Goal: Task Accomplishment & Management: Manage account settings

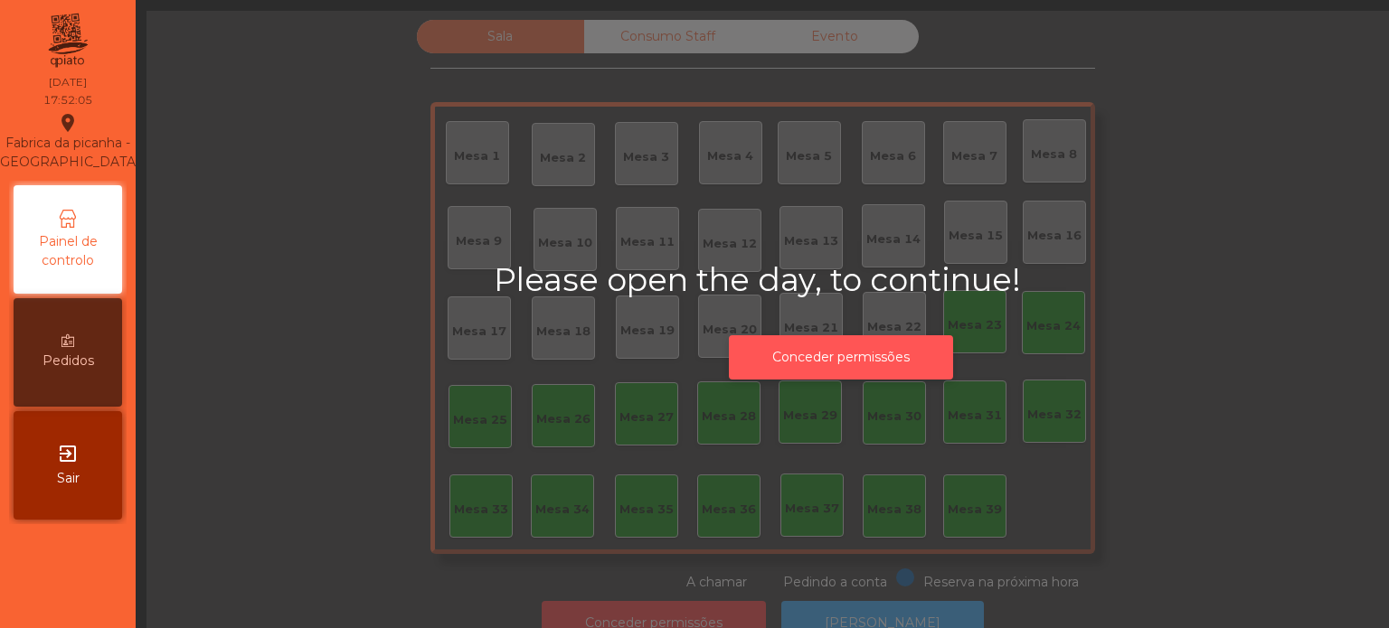
click at [828, 356] on button "Conceder permissões" at bounding box center [841, 357] width 224 height 44
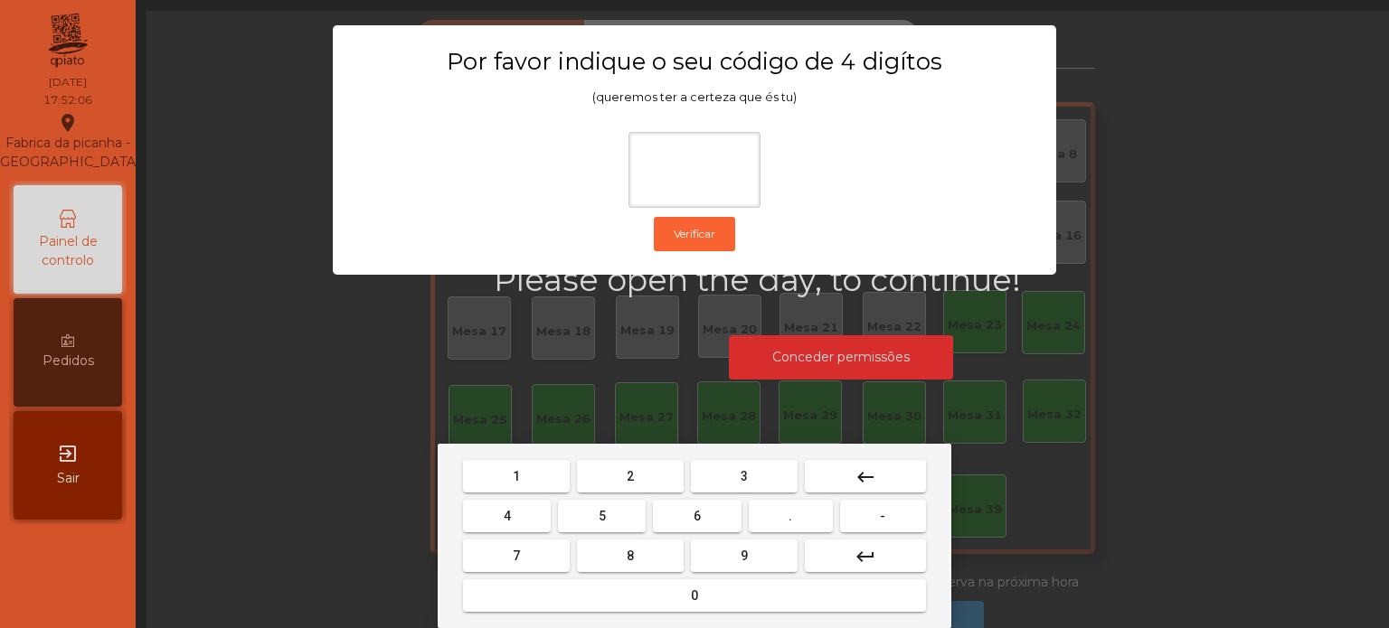
click at [552, 478] on button "1" at bounding box center [516, 476] width 107 height 33
click at [723, 479] on button "3" at bounding box center [744, 476] width 107 height 33
click at [629, 524] on button "5" at bounding box center [602, 516] width 88 height 33
click at [662, 594] on button "0" at bounding box center [694, 596] width 463 height 33
type input "****"
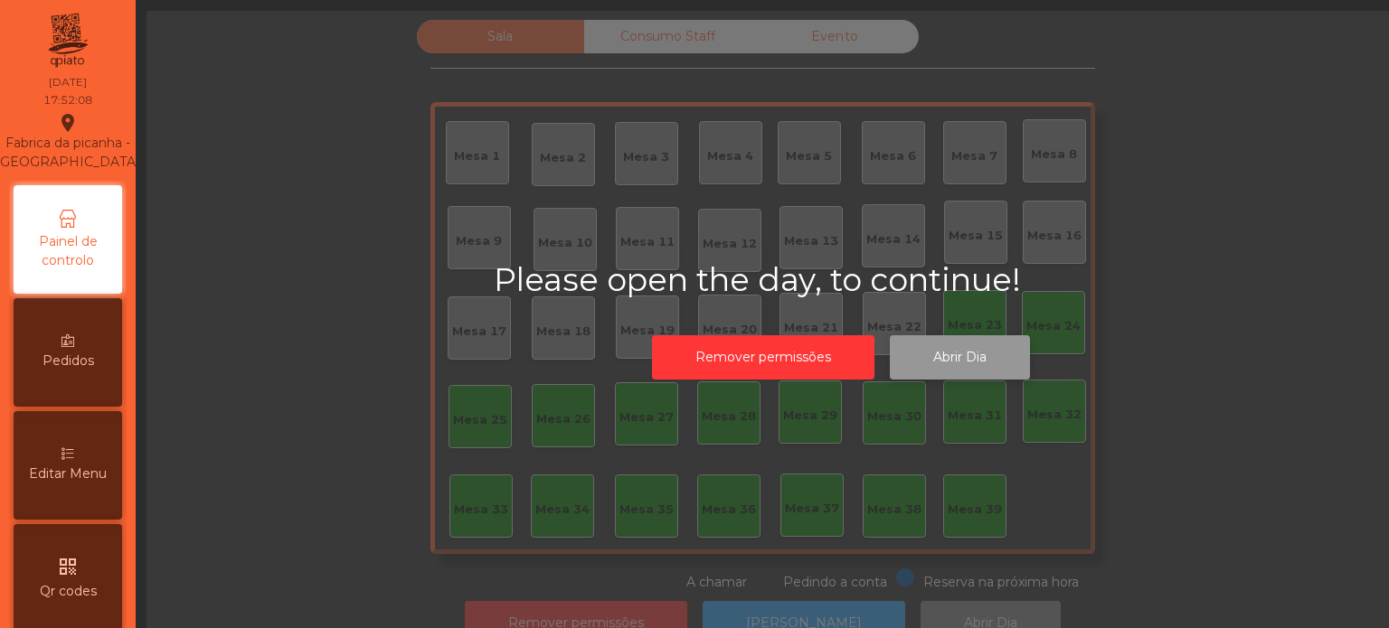
click at [942, 350] on button "Abrir Dia" at bounding box center [960, 357] width 140 height 44
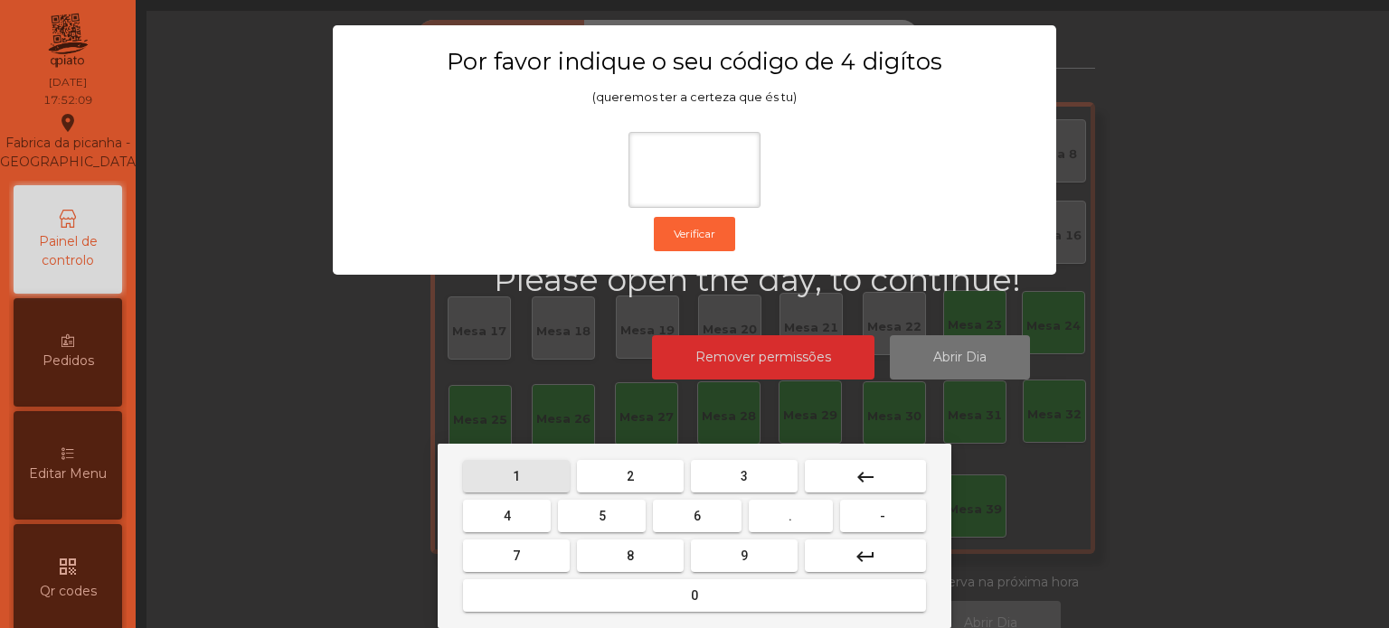
click at [526, 477] on button "1" at bounding box center [516, 476] width 107 height 33
click at [725, 486] on button "3" at bounding box center [744, 476] width 107 height 33
click at [609, 515] on button "5" at bounding box center [602, 516] width 88 height 33
click at [665, 600] on button "0" at bounding box center [694, 596] width 463 height 33
type input "****"
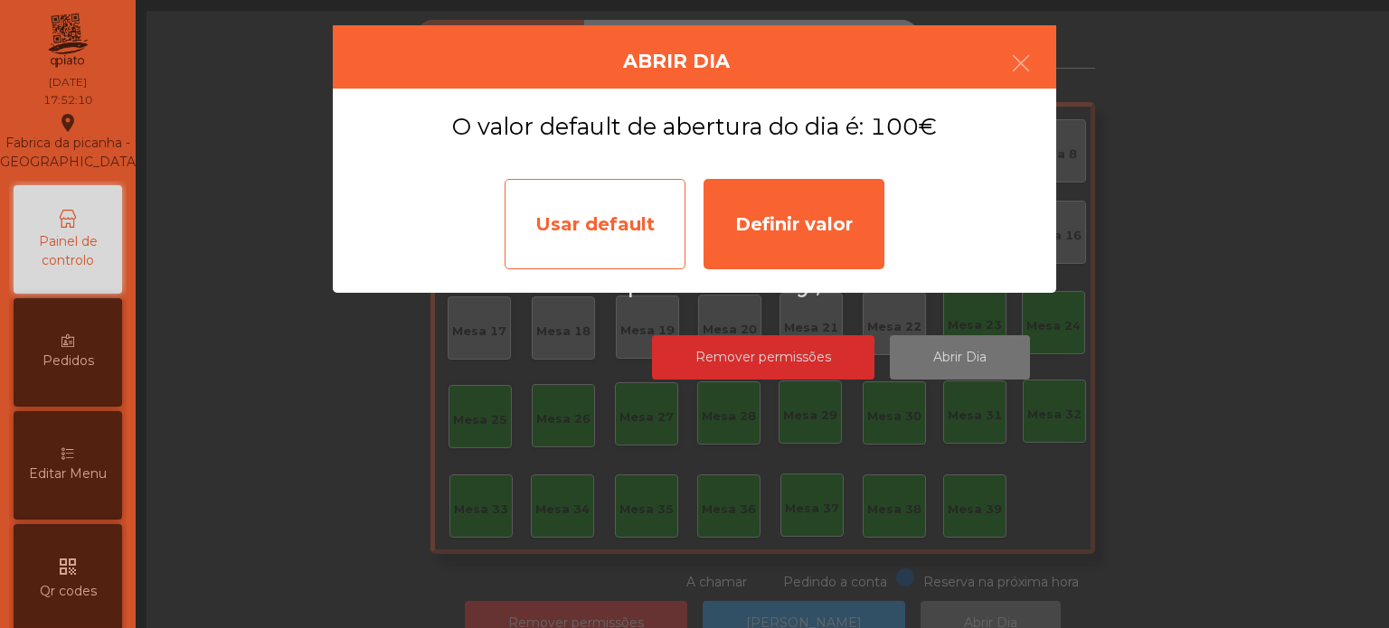
click at [600, 222] on div "Usar default" at bounding box center [595, 224] width 181 height 90
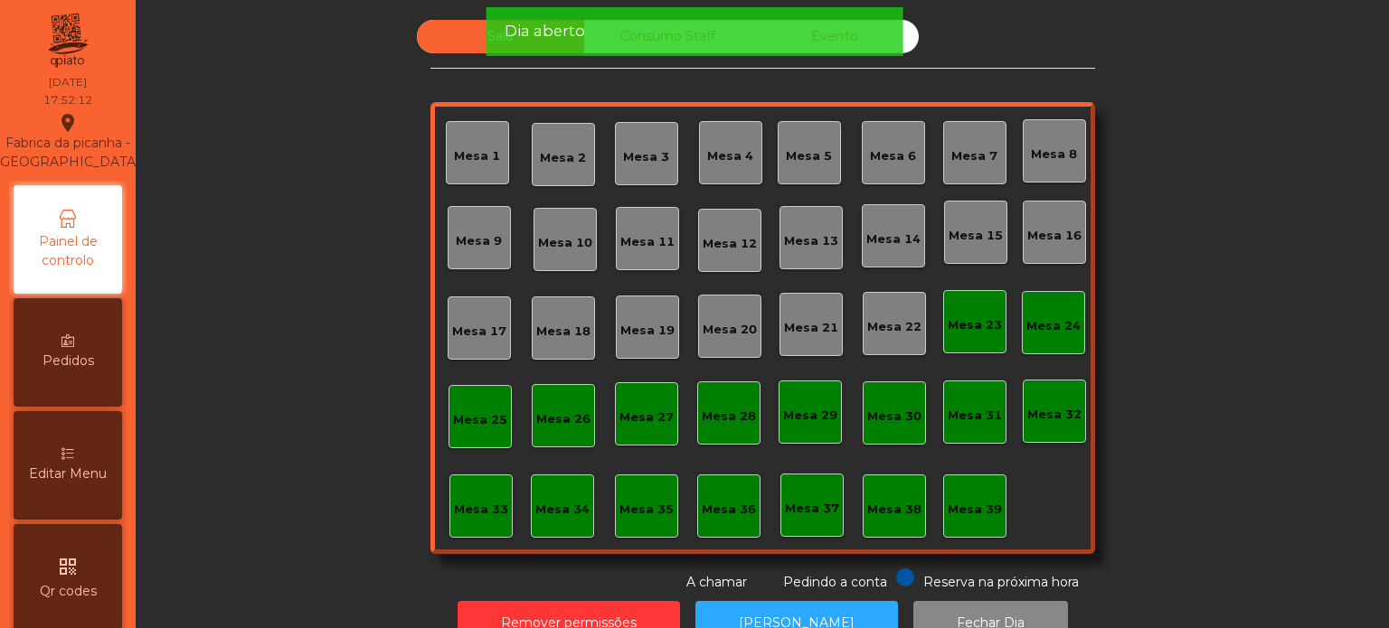
scroll to position [50, 0]
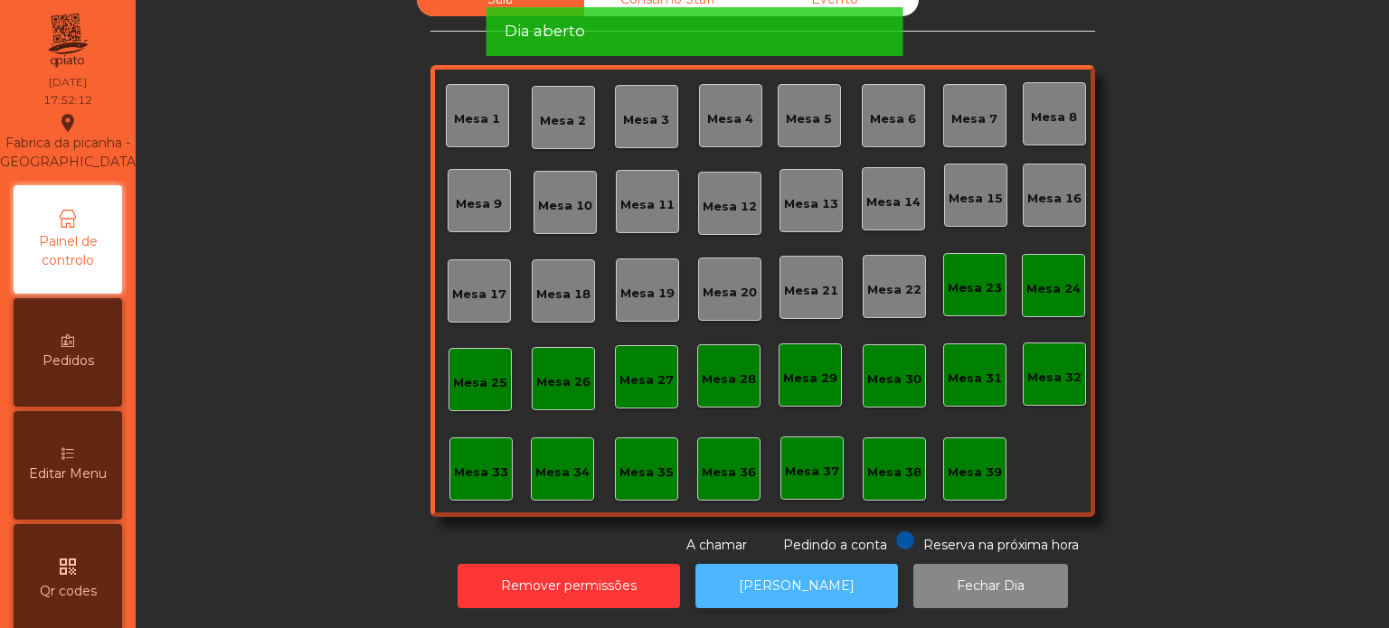
click at [799, 564] on button "[PERSON_NAME]" at bounding box center [796, 586] width 203 height 44
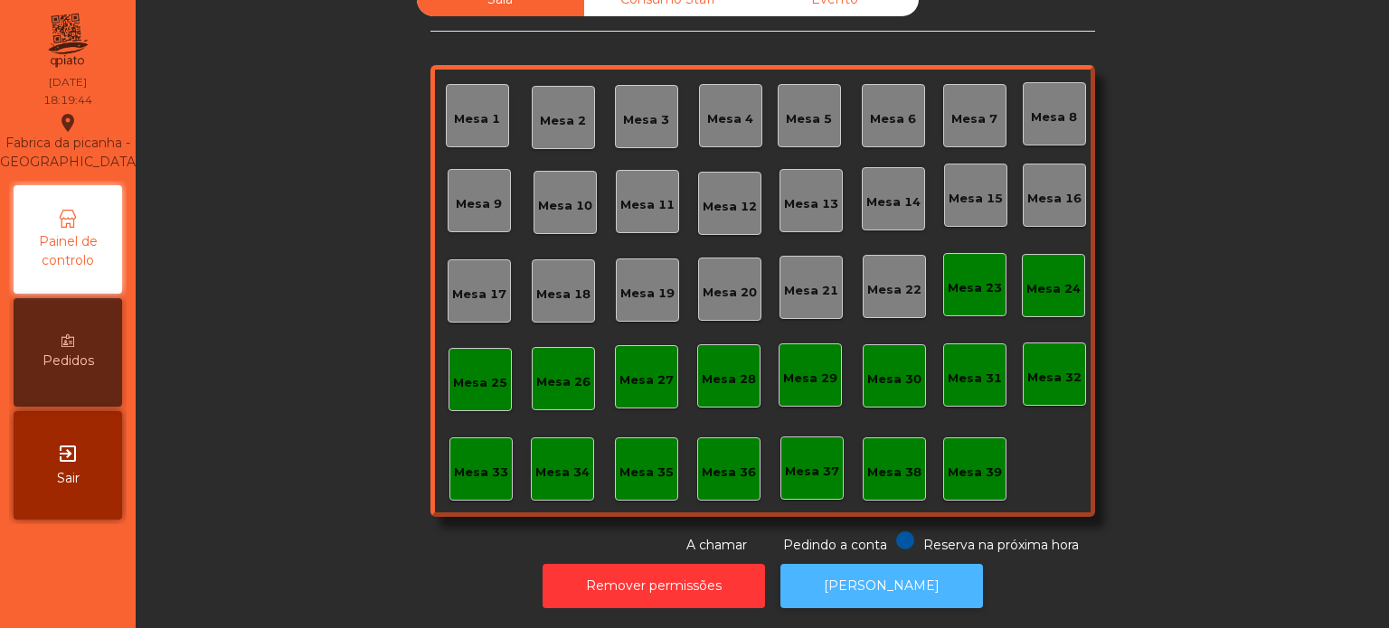
scroll to position [0, 0]
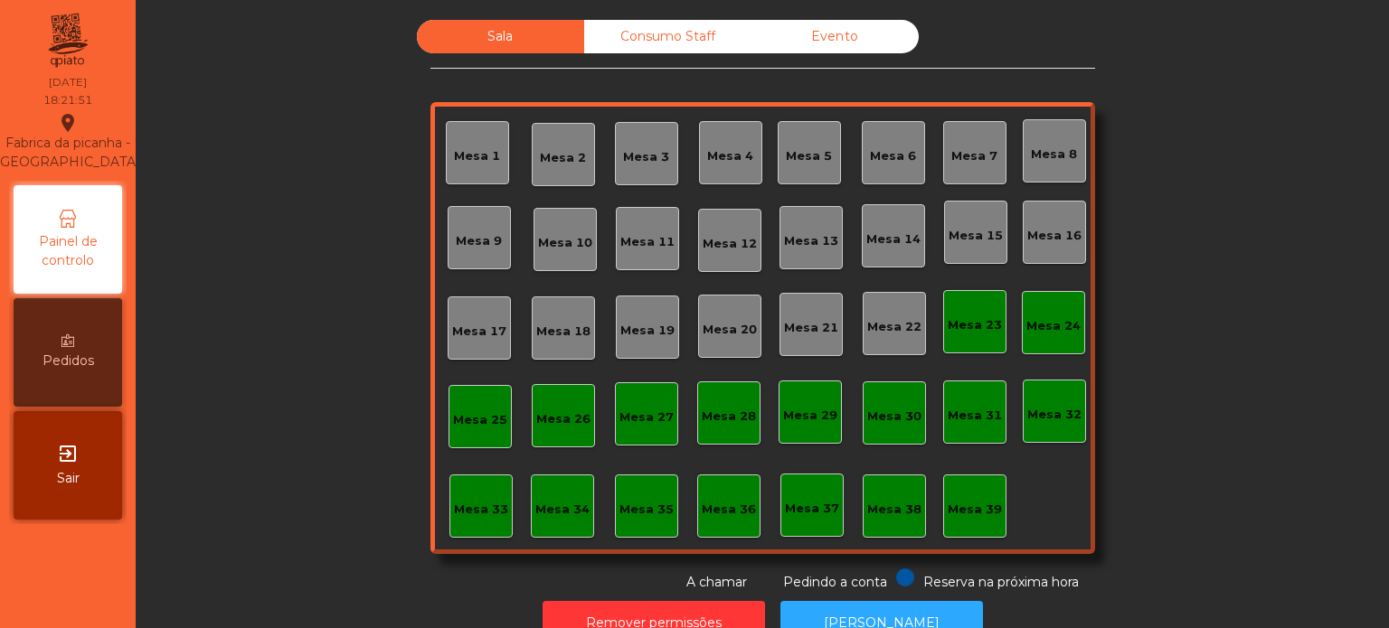
click at [1172, 322] on div "Sala Consumo Staff Evento Mesa 1 [GEOGRAPHIC_DATA] 3 Mesa 4 Mesa 5 Mesa 6 [GEOG…" at bounding box center [762, 306] width 1204 height 572
click at [891, 604] on button "[PERSON_NAME]" at bounding box center [881, 623] width 203 height 44
click at [1137, 203] on div "Sala Consumo Staff Evento Mesa 1 [GEOGRAPHIC_DATA] 3 Mesa 4 Mesa 5 Mesa 6 [GEOG…" at bounding box center [762, 306] width 1204 height 572
click at [975, 518] on div "Mesa 39" at bounding box center [974, 506] width 63 height 63
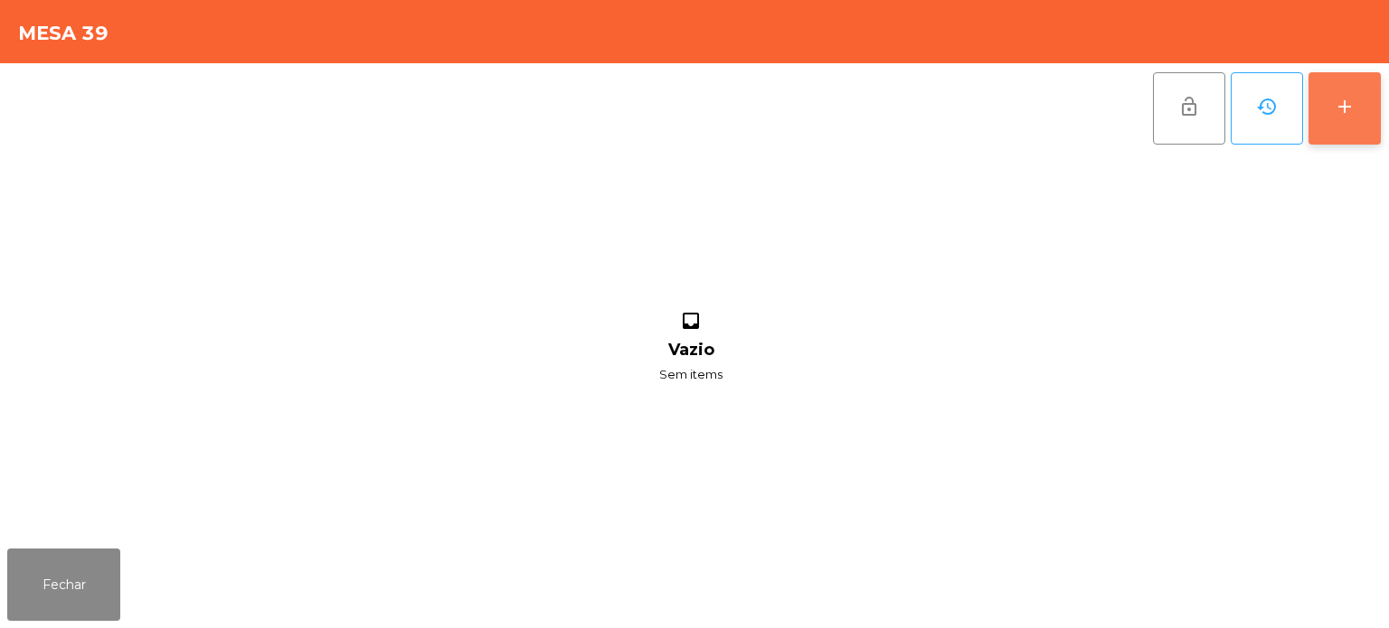
click at [1352, 117] on div "add" at bounding box center [1345, 107] width 22 height 22
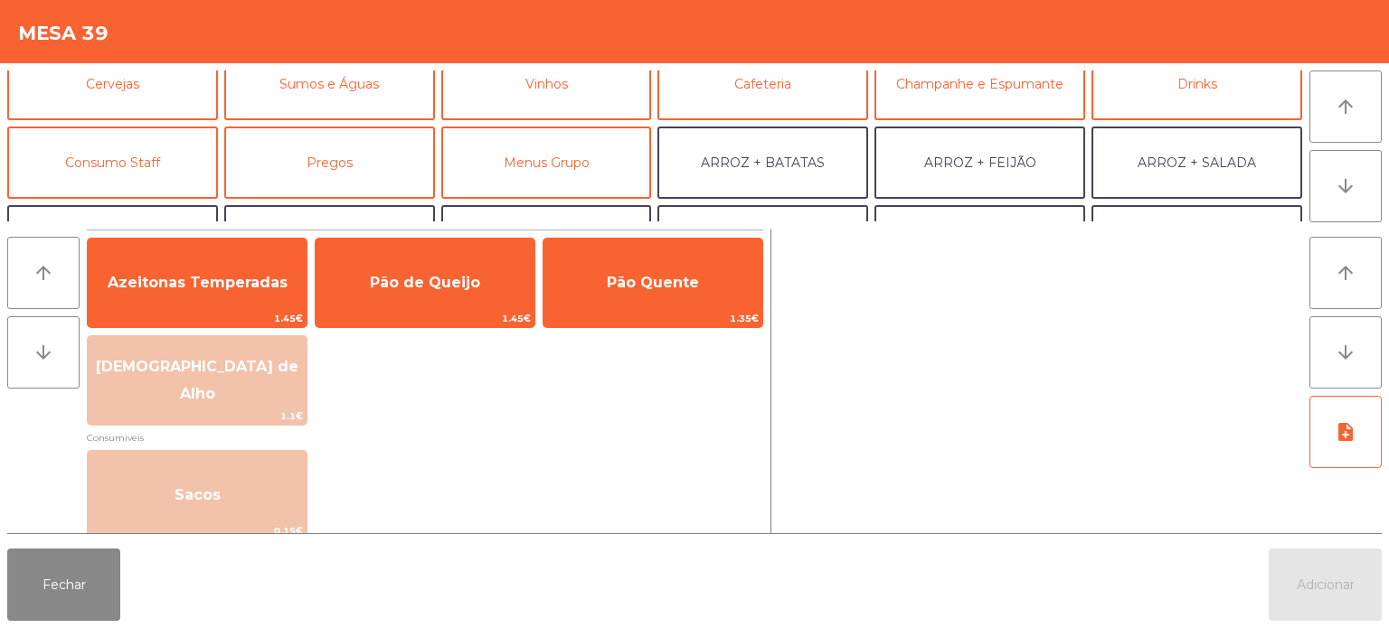
scroll to position [101, 0]
click at [137, 159] on button "Consumo Staff" at bounding box center [112, 163] width 211 height 72
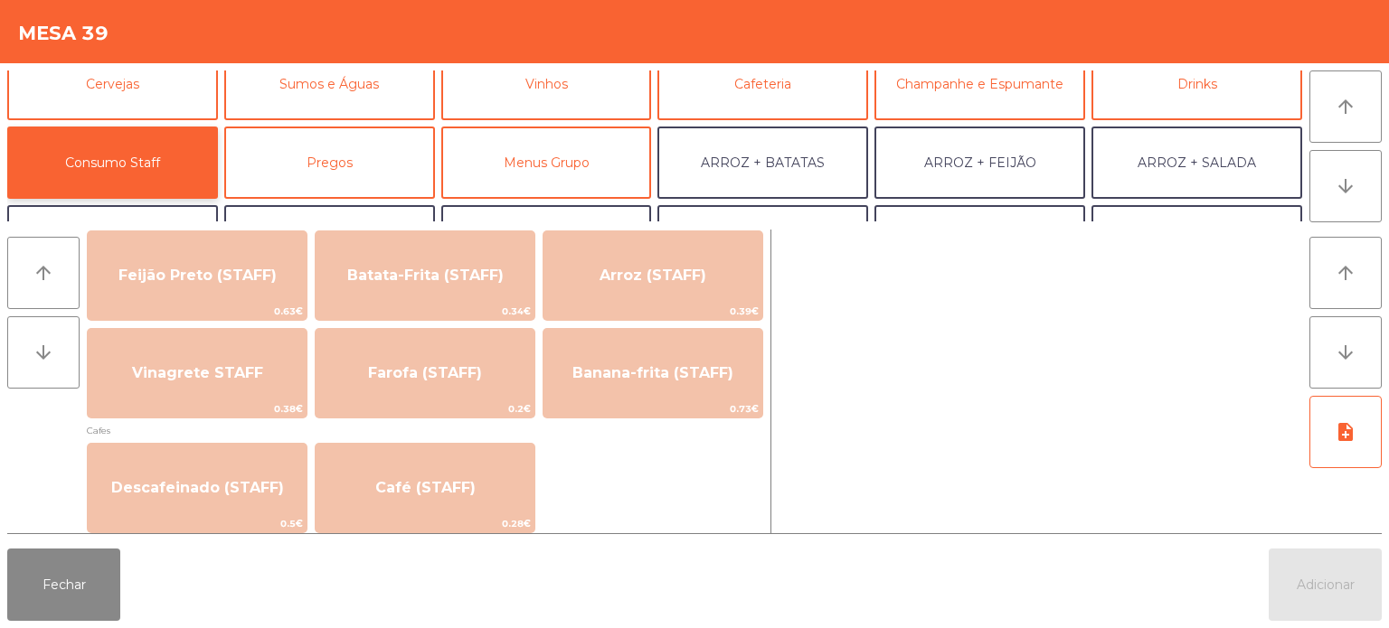
scroll to position [863, 0]
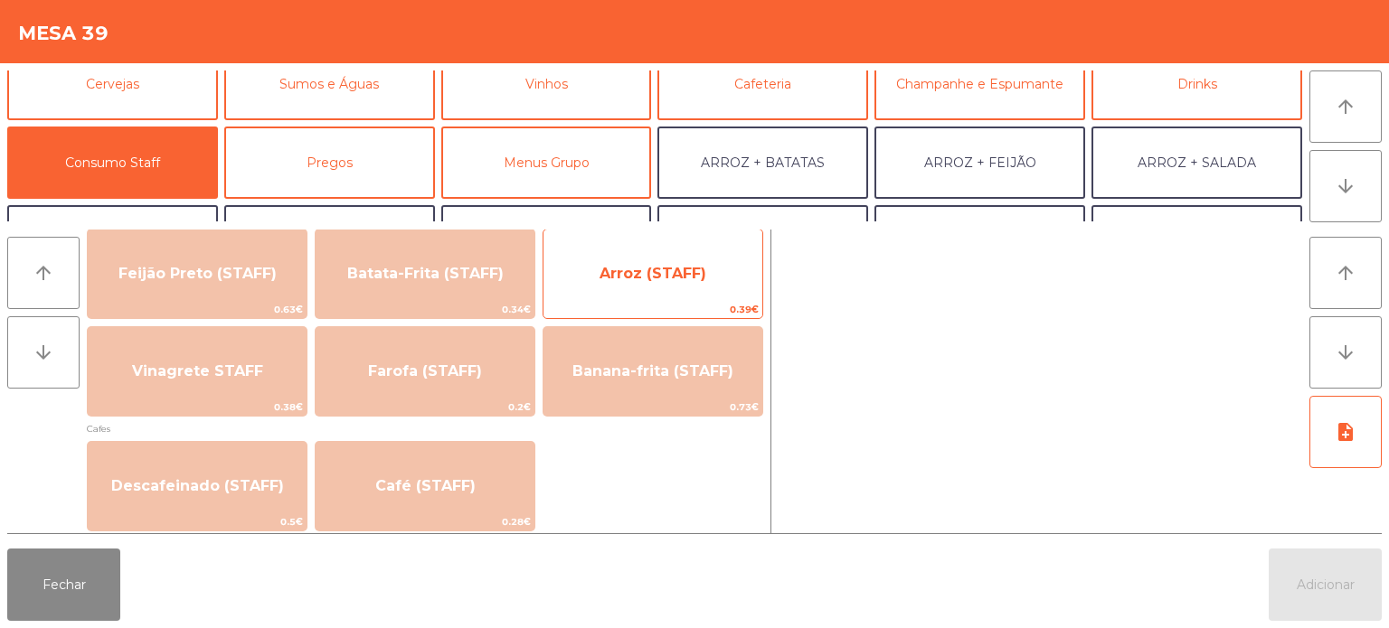
click at [659, 272] on span "Arroz (STAFF)" at bounding box center [653, 273] width 107 height 17
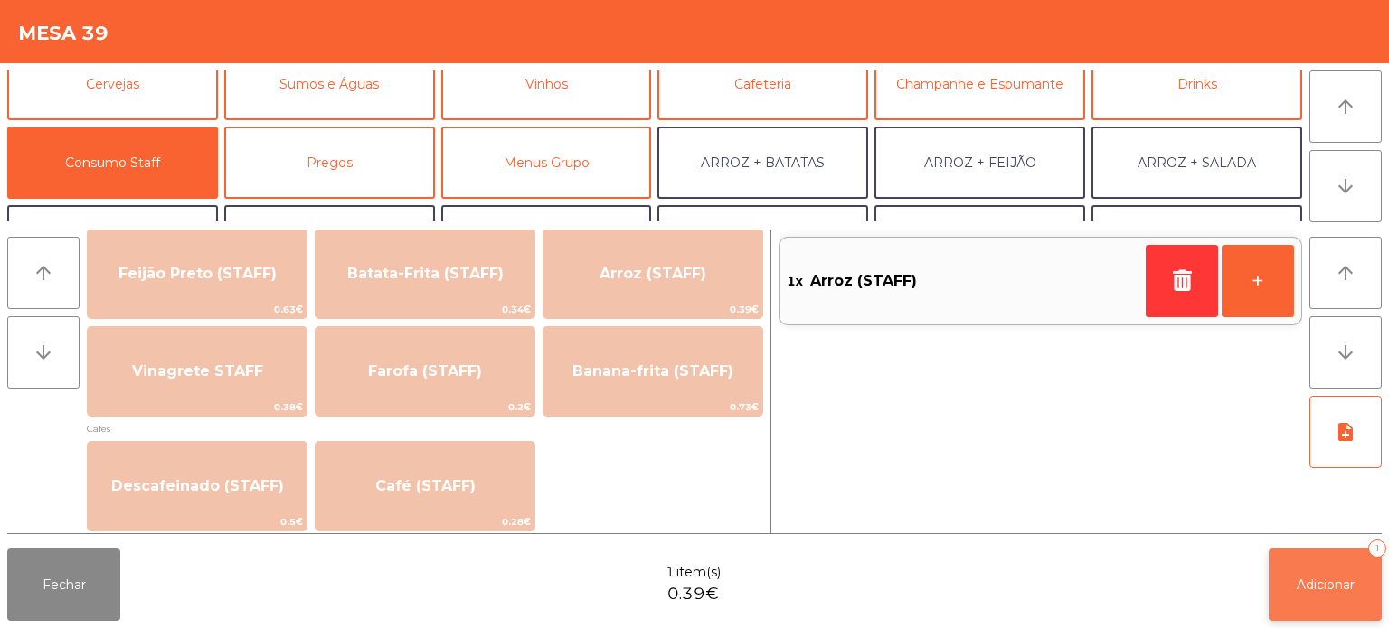
click at [1338, 590] on span "Adicionar" at bounding box center [1326, 585] width 58 height 16
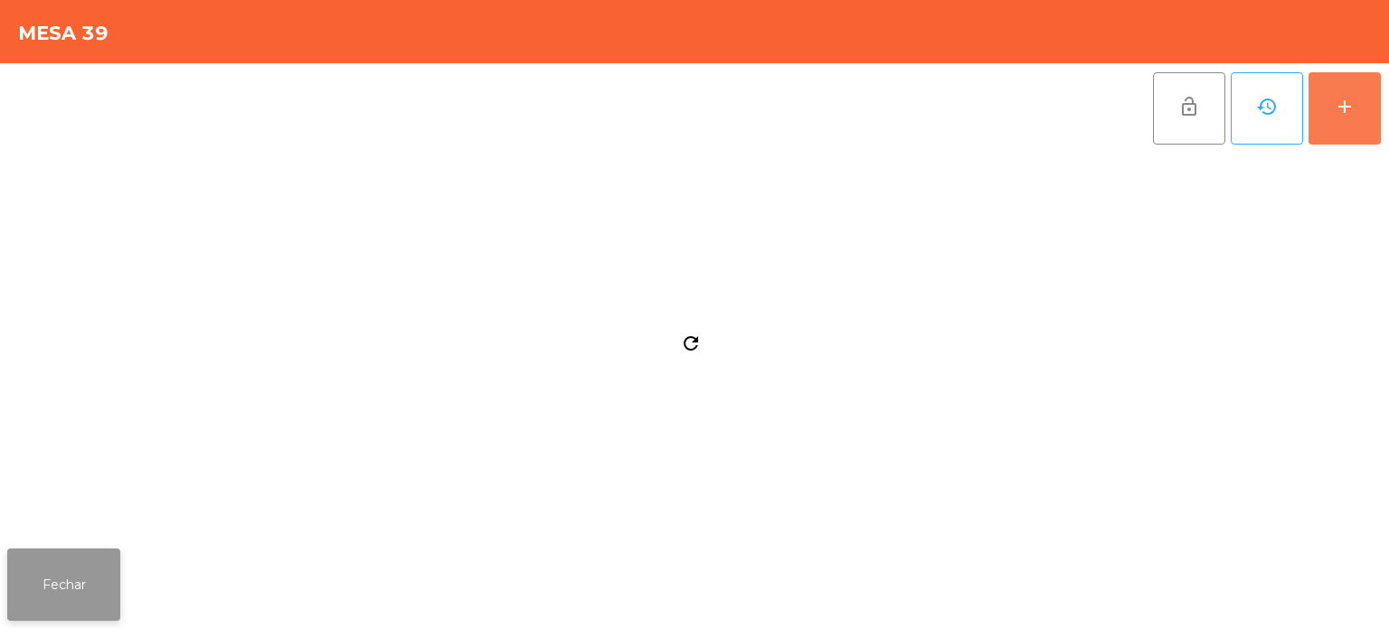
click at [61, 564] on button "Fechar" at bounding box center [63, 585] width 113 height 72
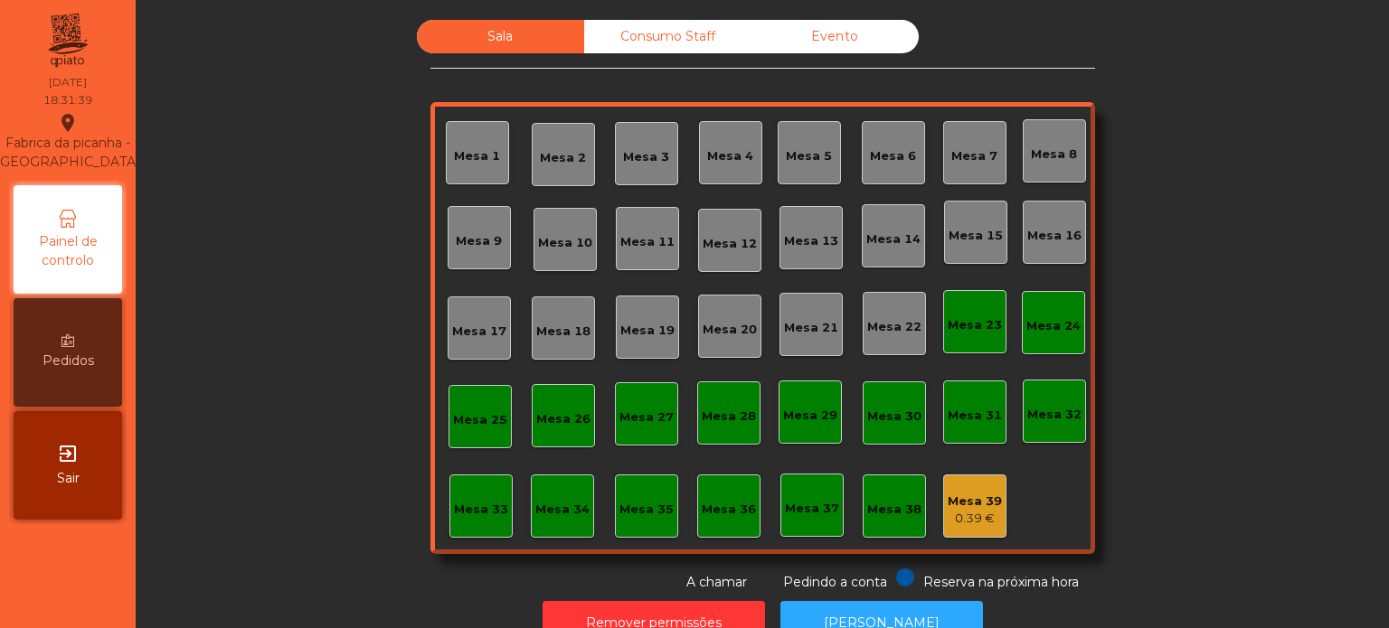
click at [1247, 250] on div "Sala Consumo Staff Evento Mesa 1 [GEOGRAPHIC_DATA] 3 Mesa 4 Mesa 5 [GEOGRAPHIC_…" at bounding box center [762, 306] width 1204 height 572
click at [975, 535] on div "Mesa 39 0.39 €" at bounding box center [974, 506] width 63 height 63
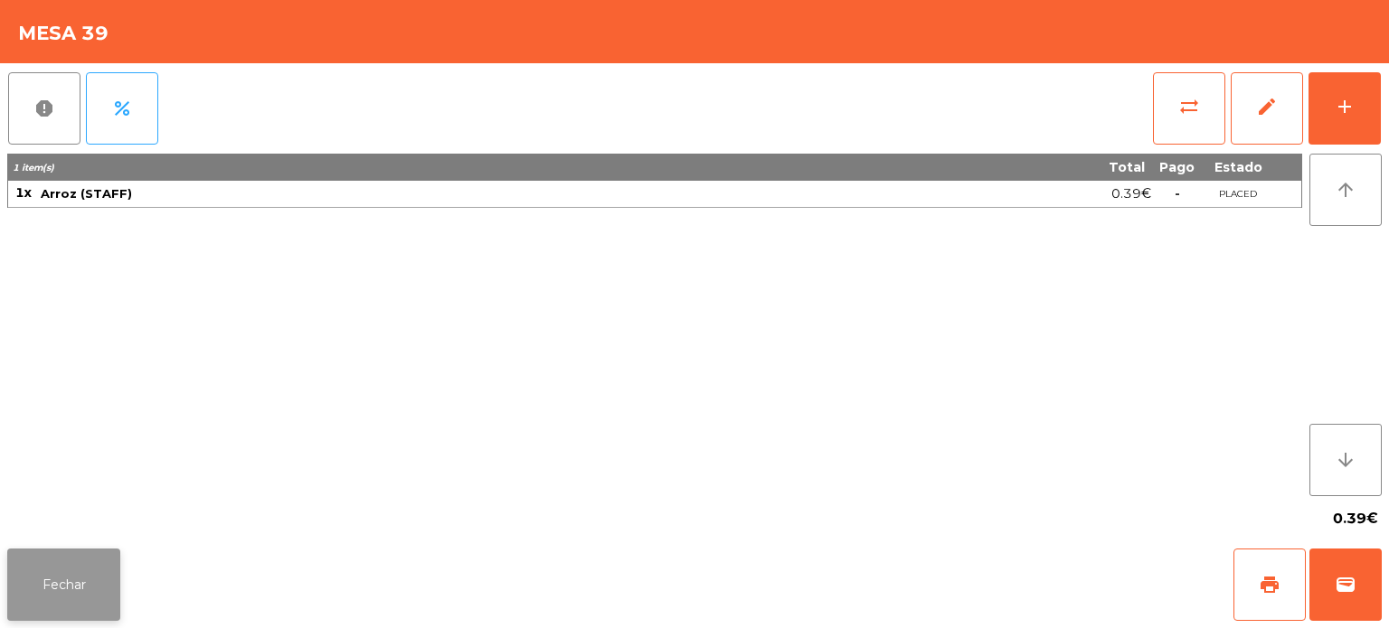
click at [73, 555] on button "Fechar" at bounding box center [63, 585] width 113 height 72
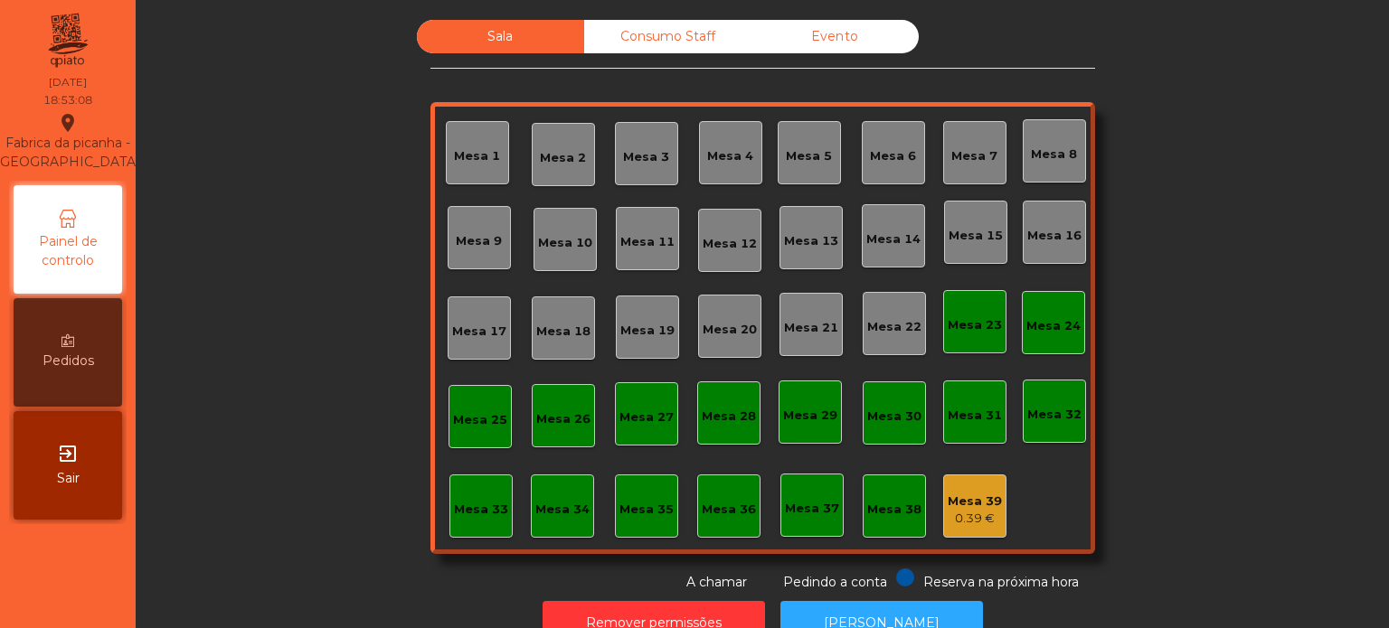
click at [958, 503] on div "Mesa 39" at bounding box center [975, 502] width 54 height 18
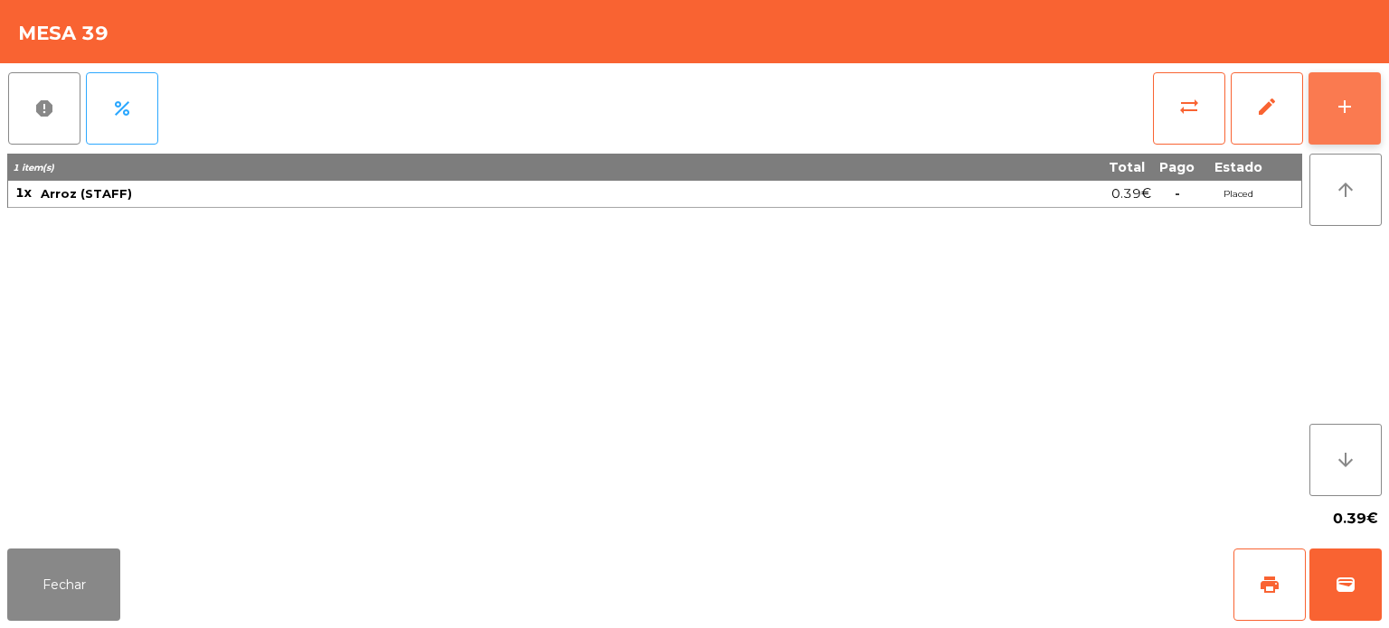
click at [1317, 106] on button "add" at bounding box center [1344, 108] width 72 height 72
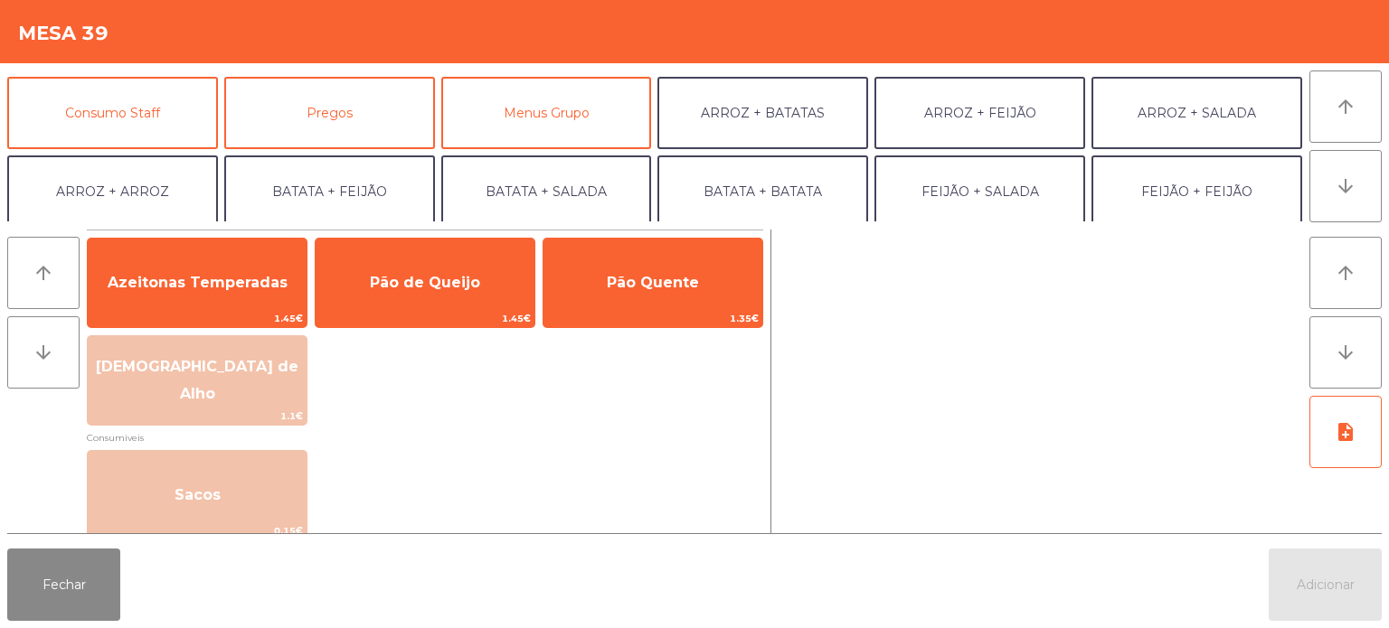
scroll to position [140, 0]
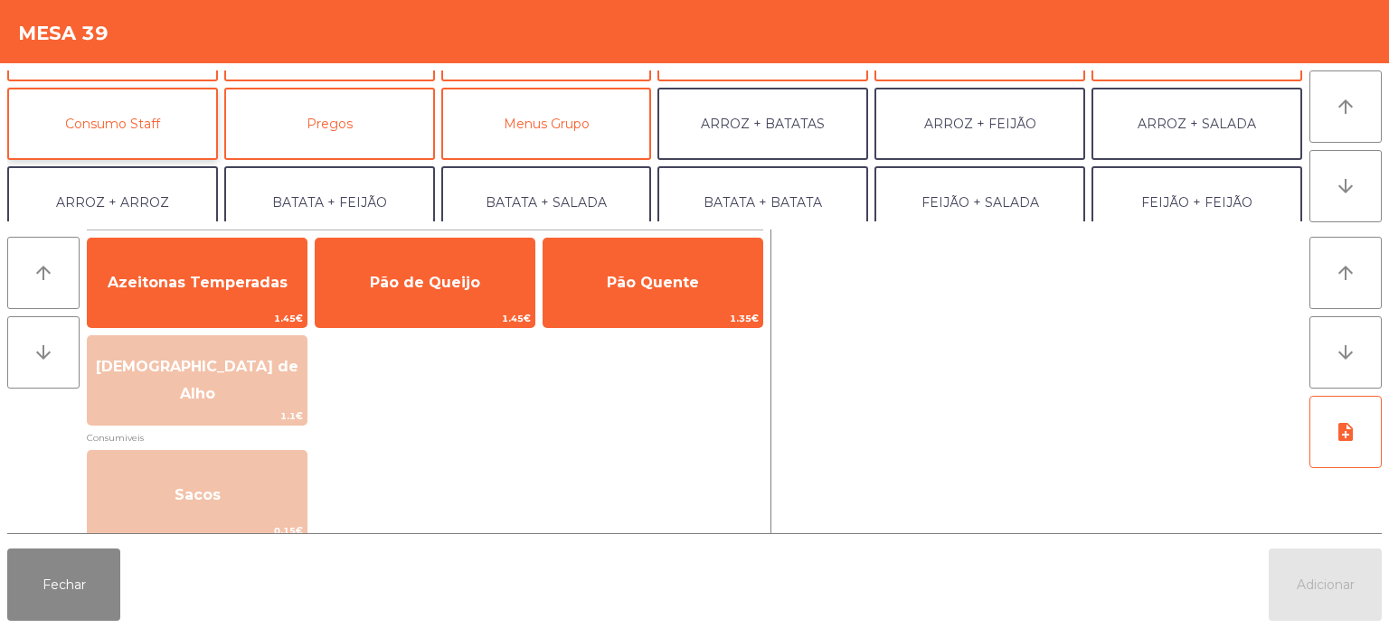
click at [146, 119] on button "Consumo Staff" at bounding box center [112, 124] width 211 height 72
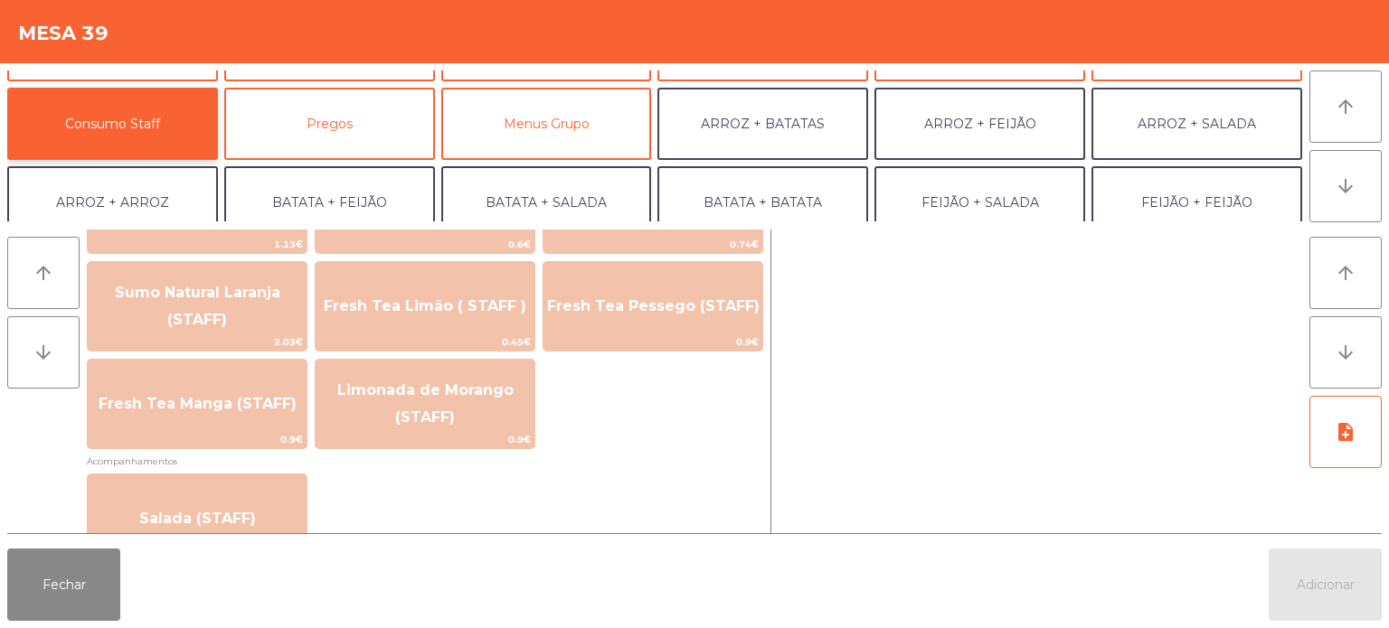
scroll to position [499, 0]
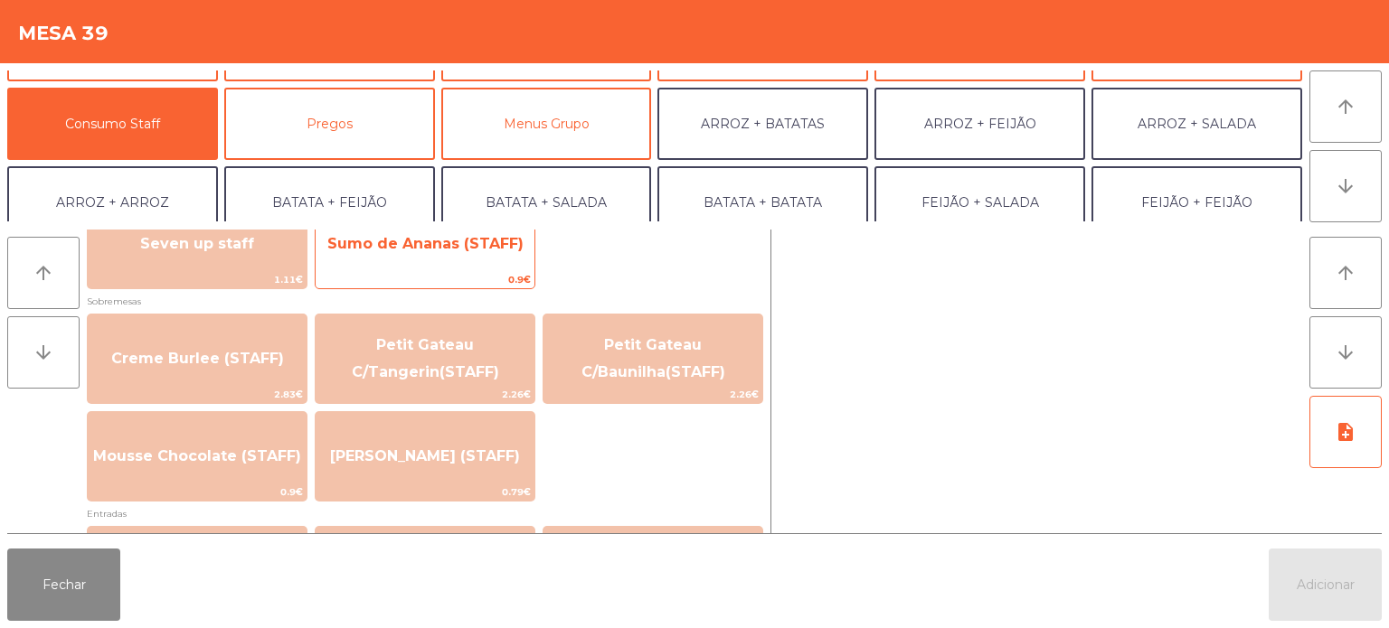
click at [484, 260] on span "Sumo de Ananas (STAFF)" at bounding box center [425, 244] width 219 height 49
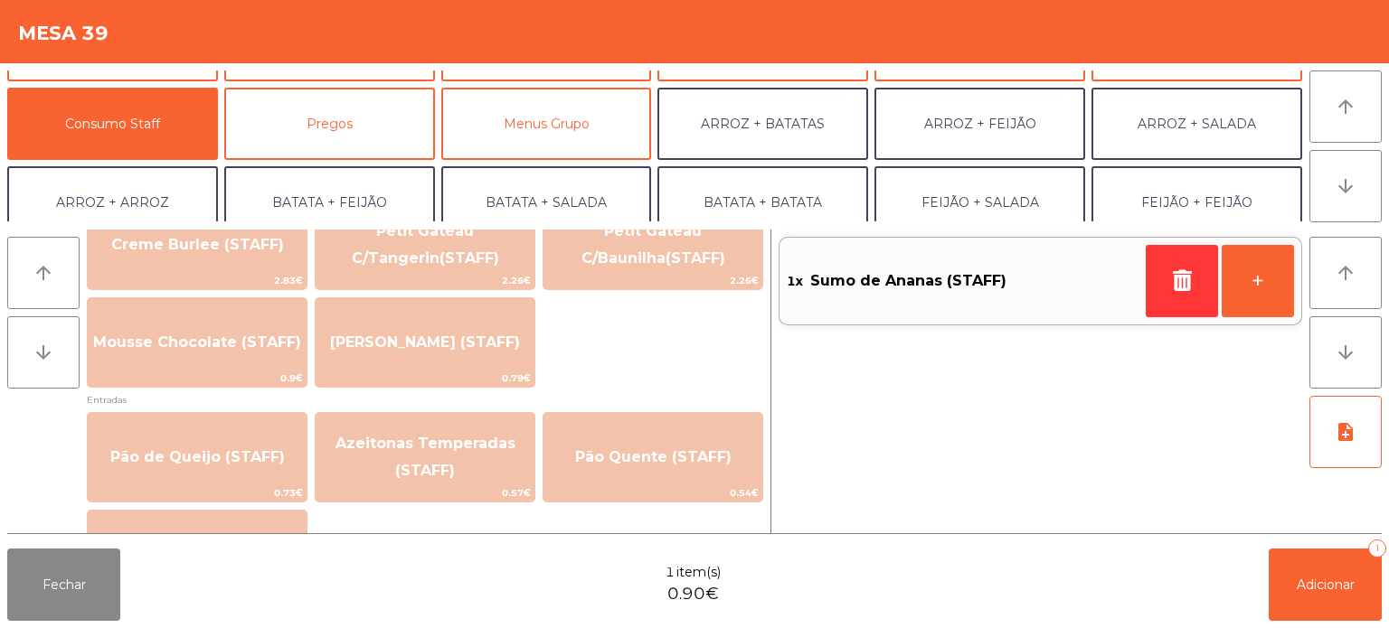
scroll to position [1333, 0]
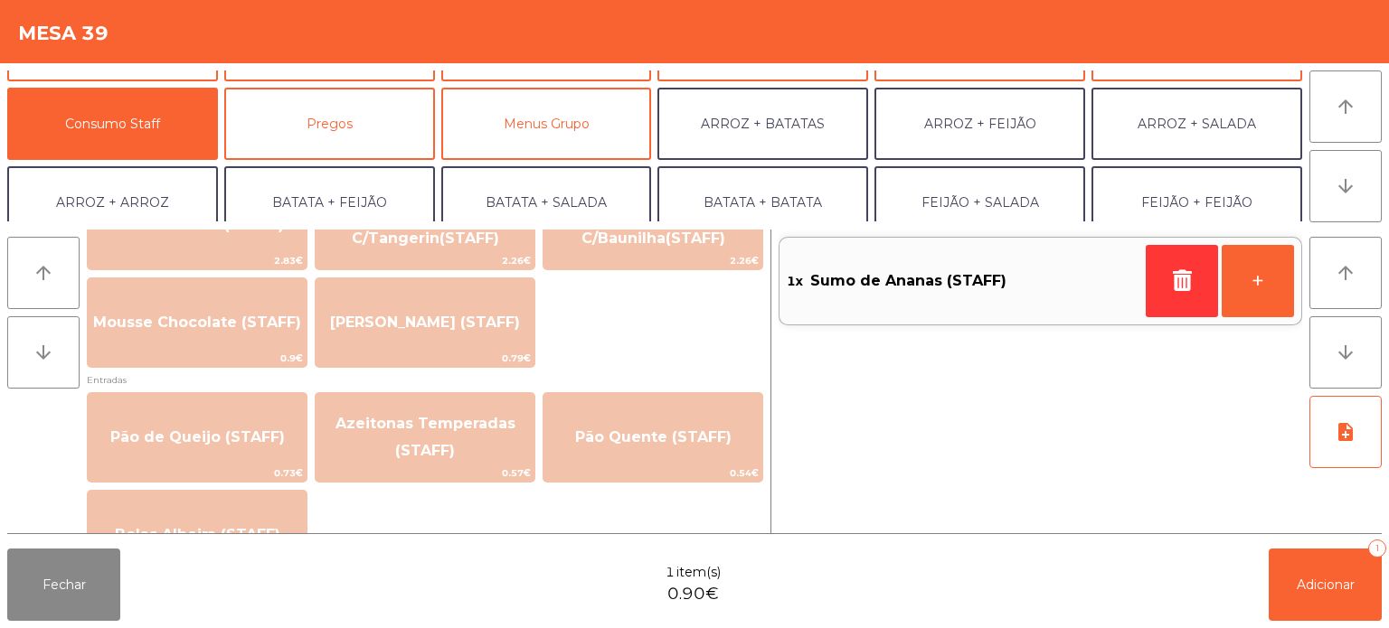
click at [1385, 555] on div "Fechar 1 item(s) 0.90€ Adicionar 1" at bounding box center [694, 585] width 1389 height 87
click at [1297, 593] on button "Adicionar 1" at bounding box center [1325, 585] width 113 height 72
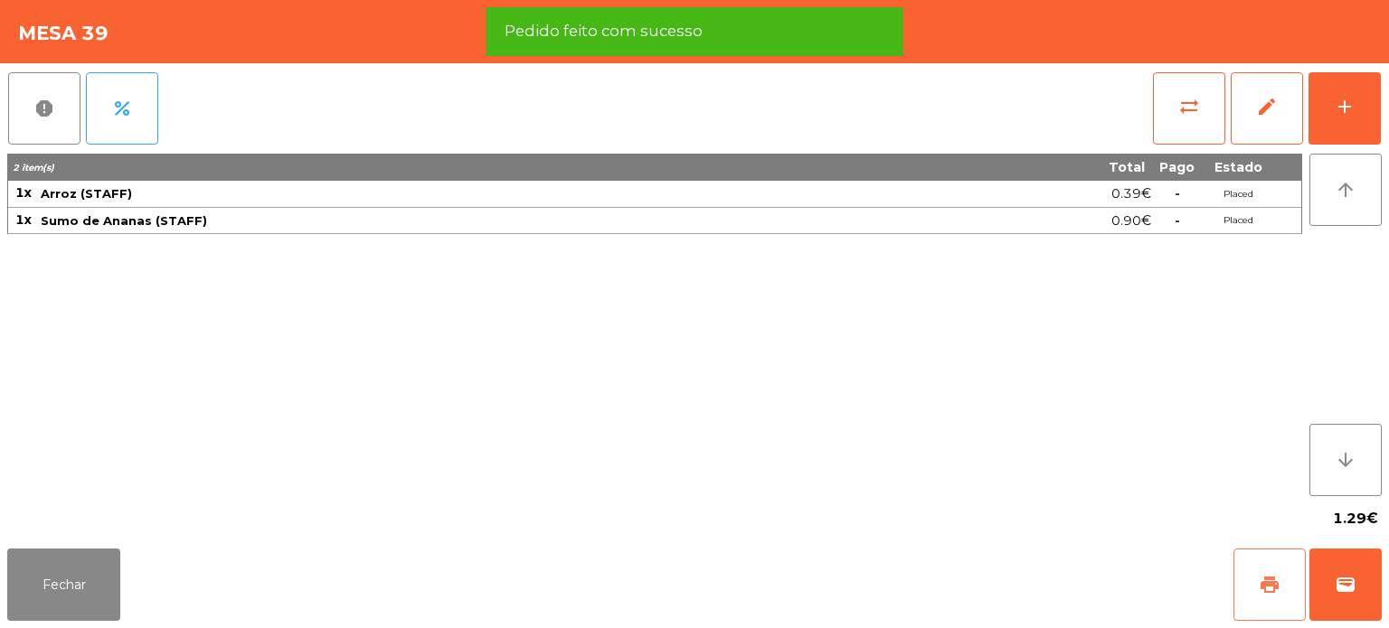
click at [1269, 587] on span "print" at bounding box center [1270, 585] width 22 height 22
click at [1341, 579] on span "wallet" at bounding box center [1346, 585] width 22 height 22
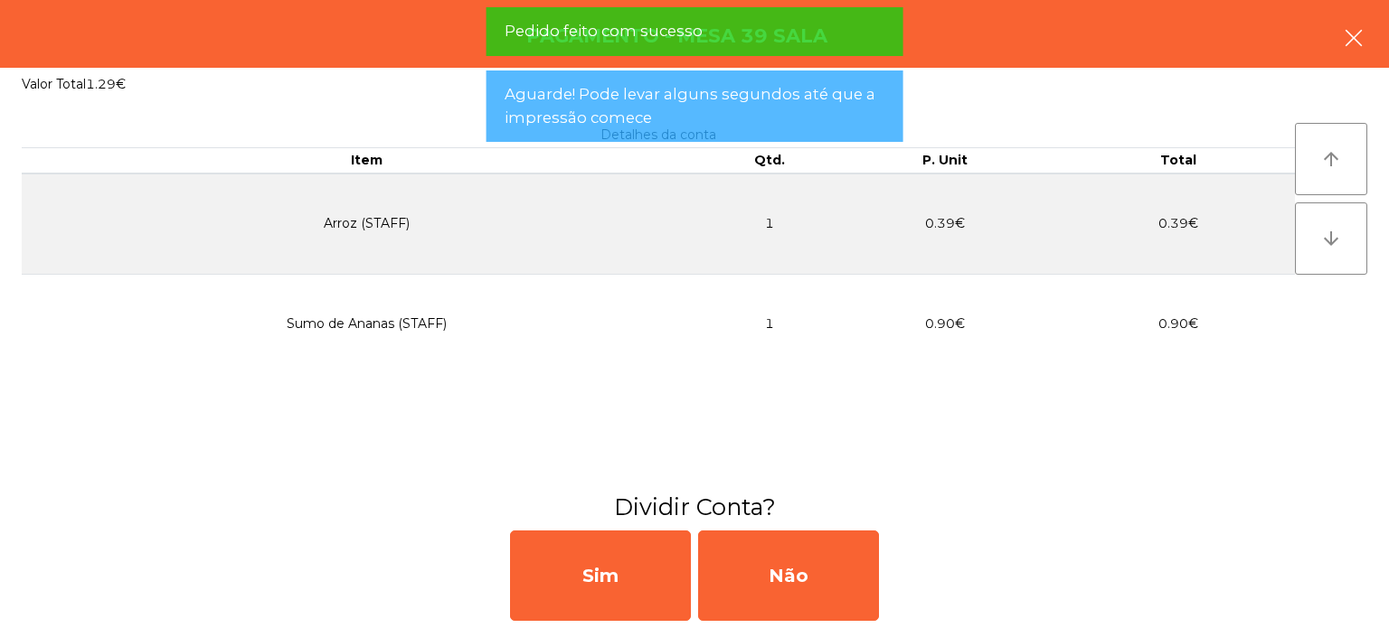
click at [1359, 13] on button "button" at bounding box center [1353, 40] width 51 height 54
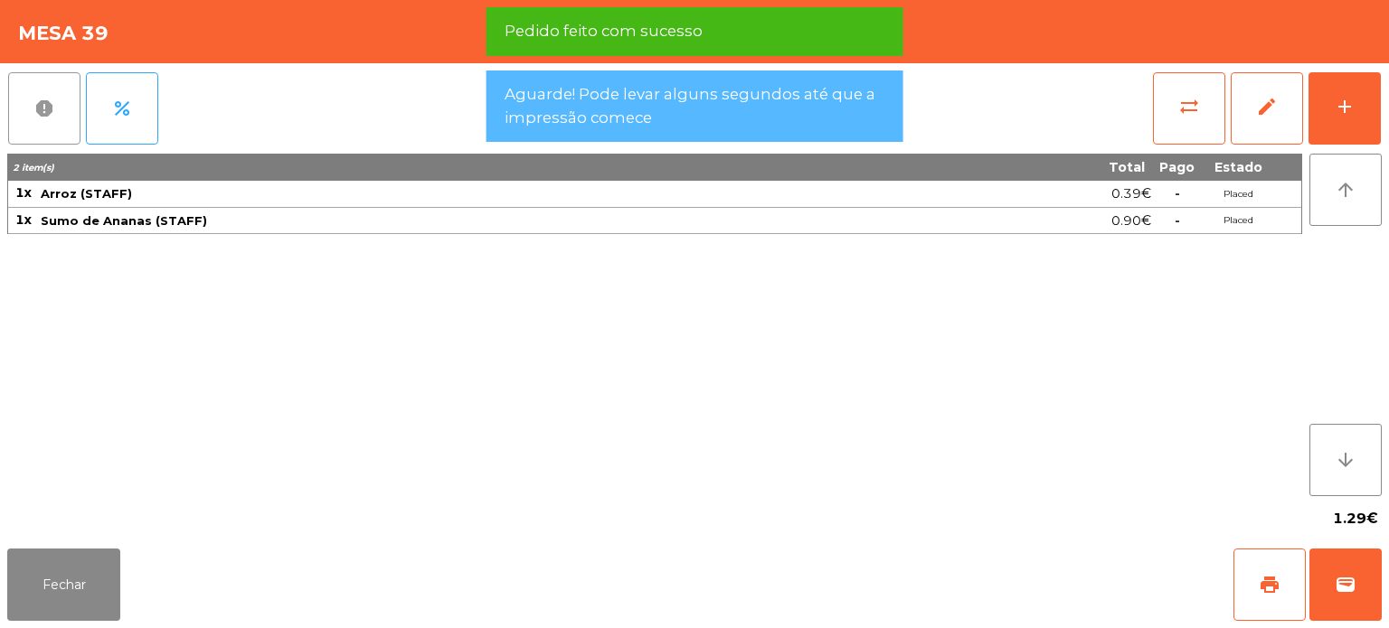
click at [42, 112] on span "report" at bounding box center [44, 109] width 22 height 22
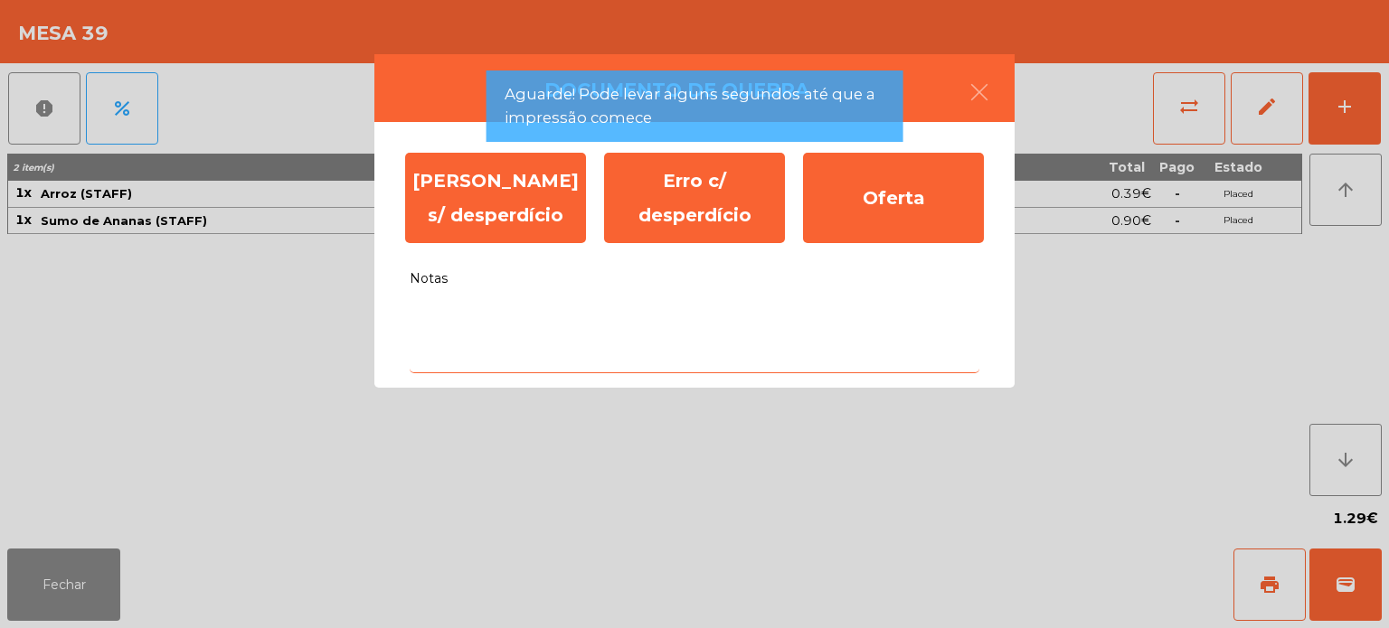
click at [602, 349] on textarea "Notas" at bounding box center [695, 335] width 570 height 75
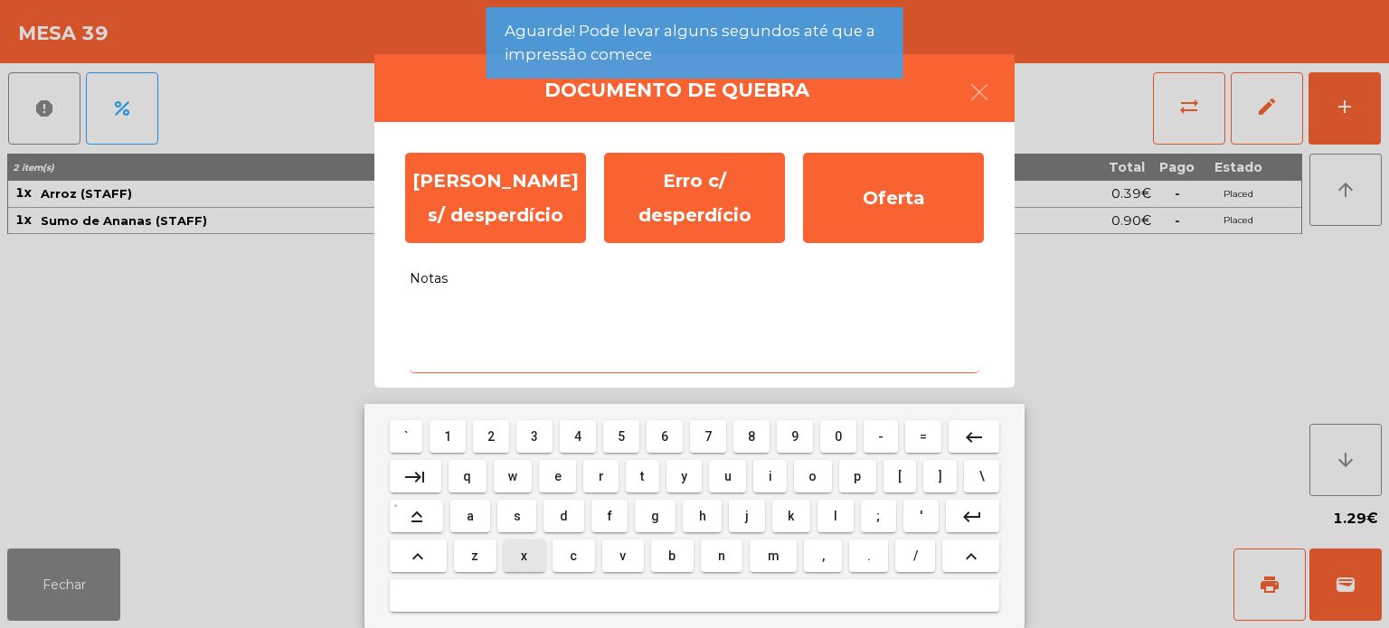
click at [572, 554] on span "c" at bounding box center [573, 556] width 7 height 14
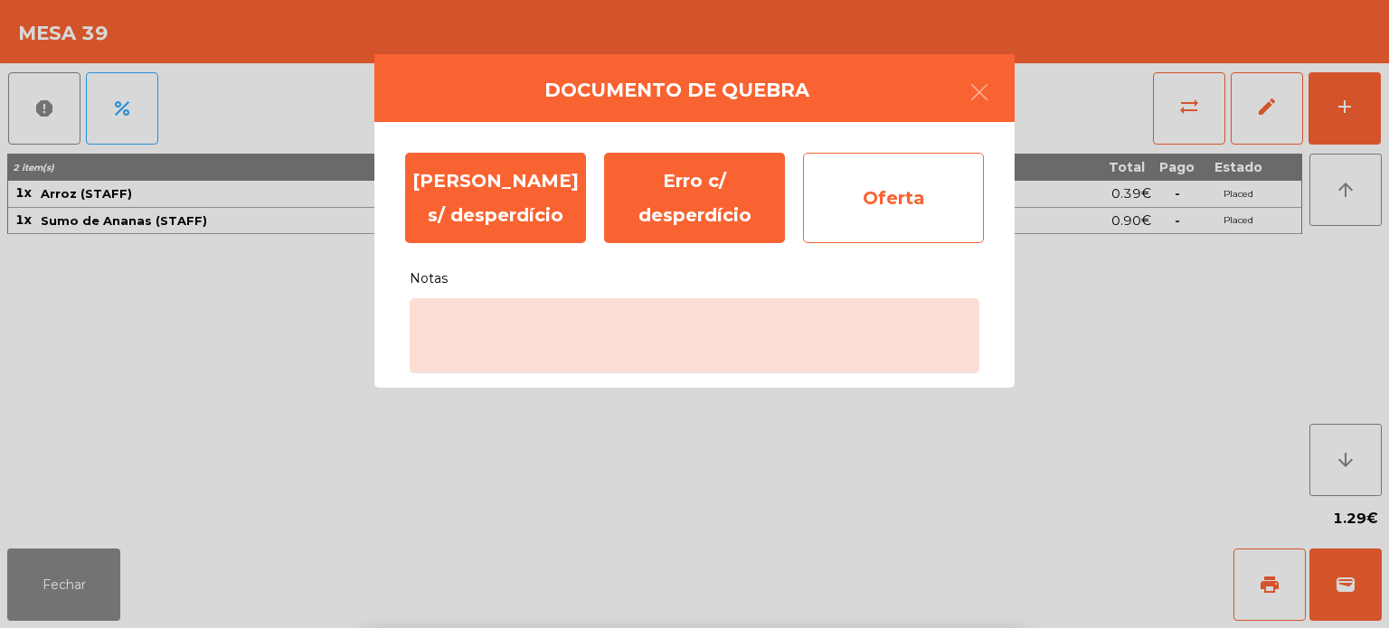
click at [895, 194] on div "Oferta" at bounding box center [893, 198] width 181 height 90
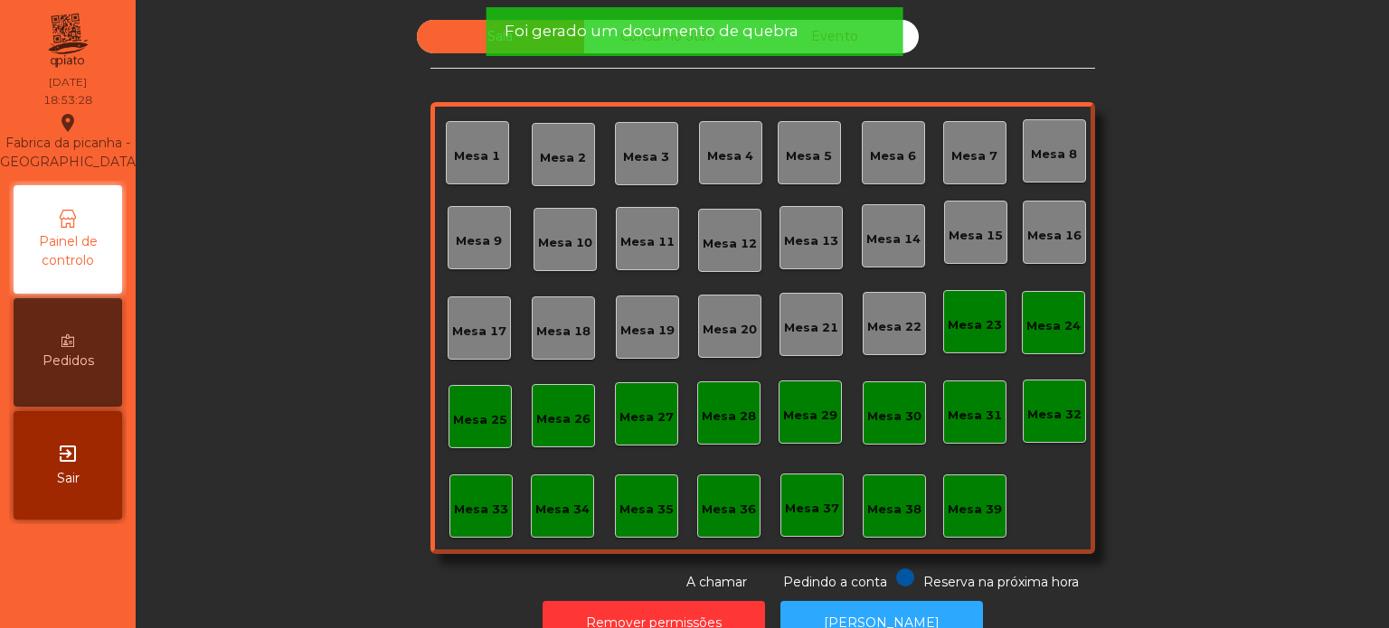
click at [963, 517] on div "Mesa 39" at bounding box center [975, 510] width 54 height 18
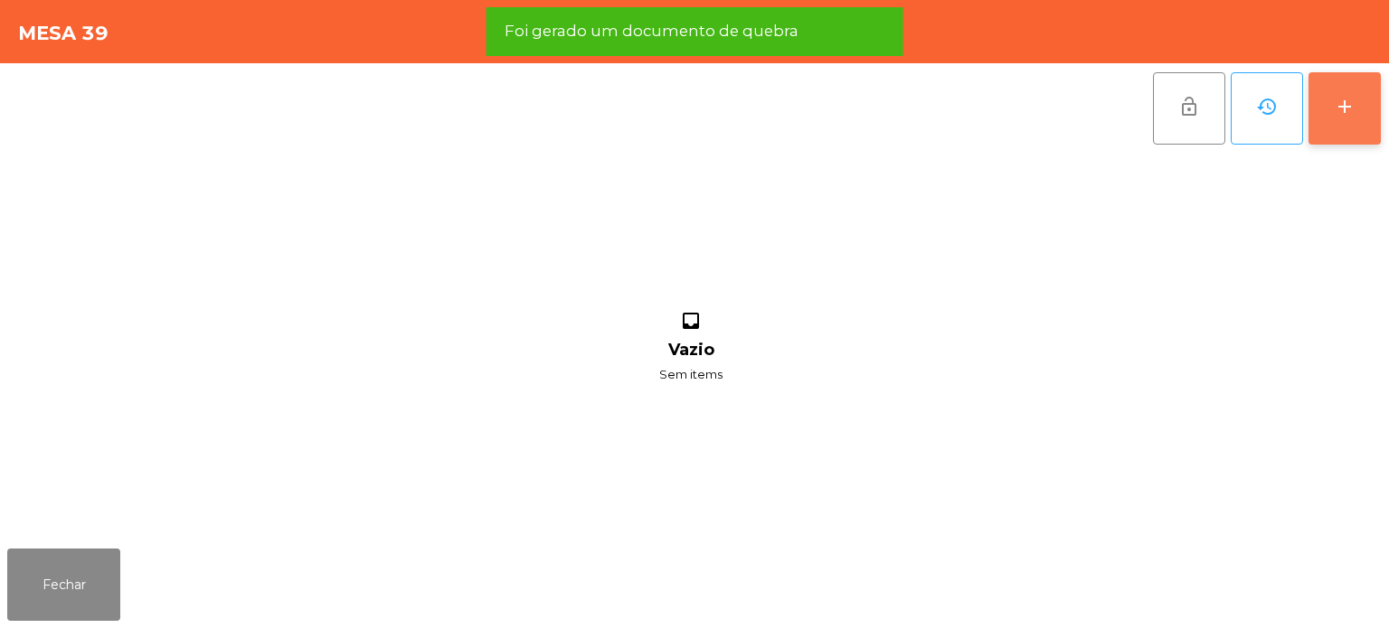
click at [1347, 139] on button "add" at bounding box center [1344, 108] width 72 height 72
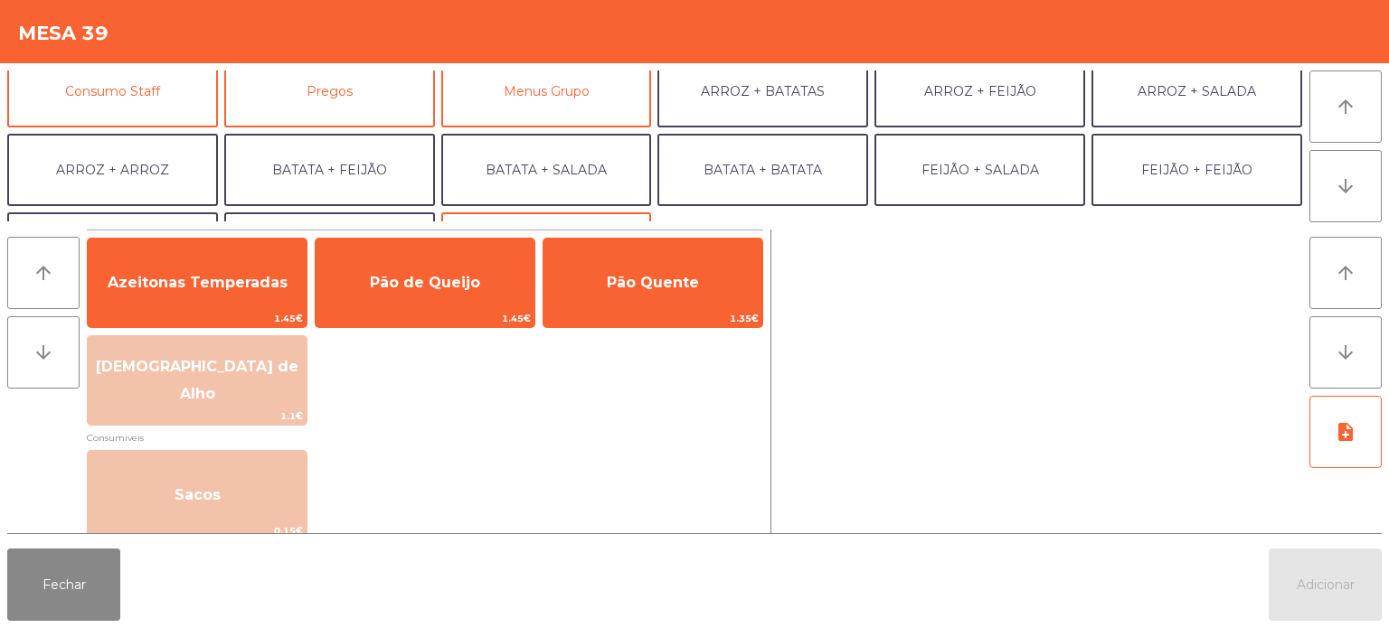
scroll to position [175, 0]
click at [146, 96] on button "Consumo Staff" at bounding box center [112, 88] width 211 height 72
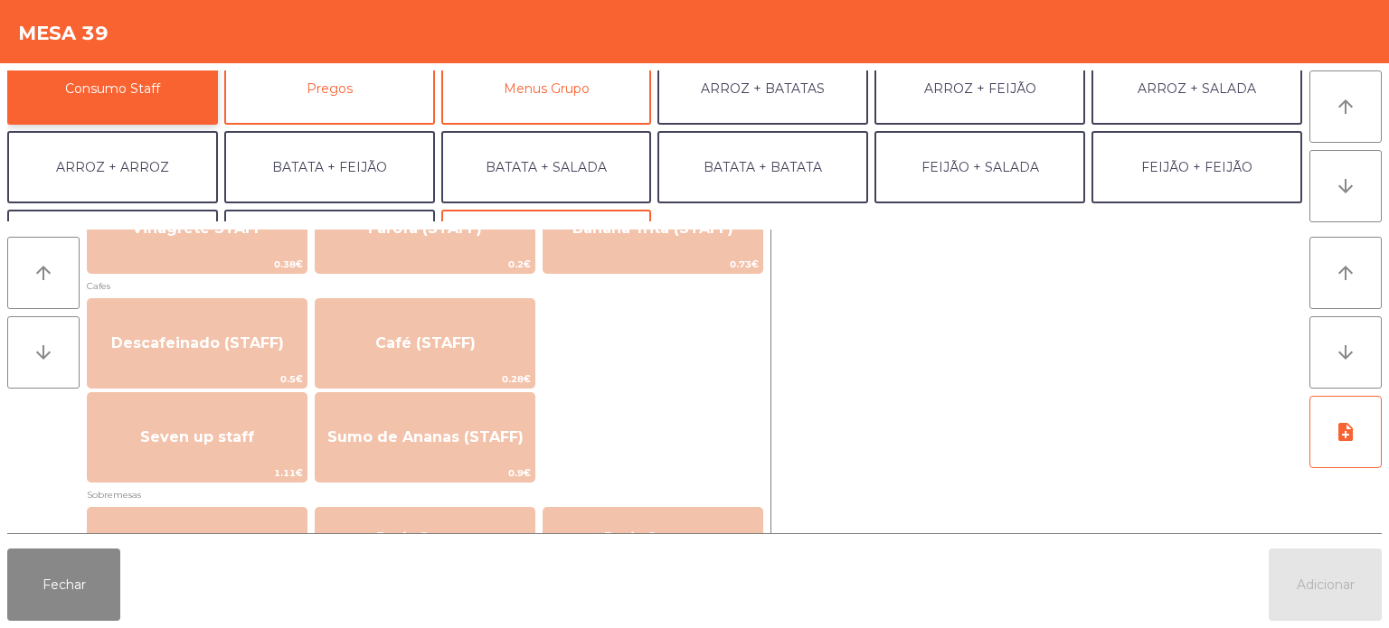
scroll to position [1006, 0]
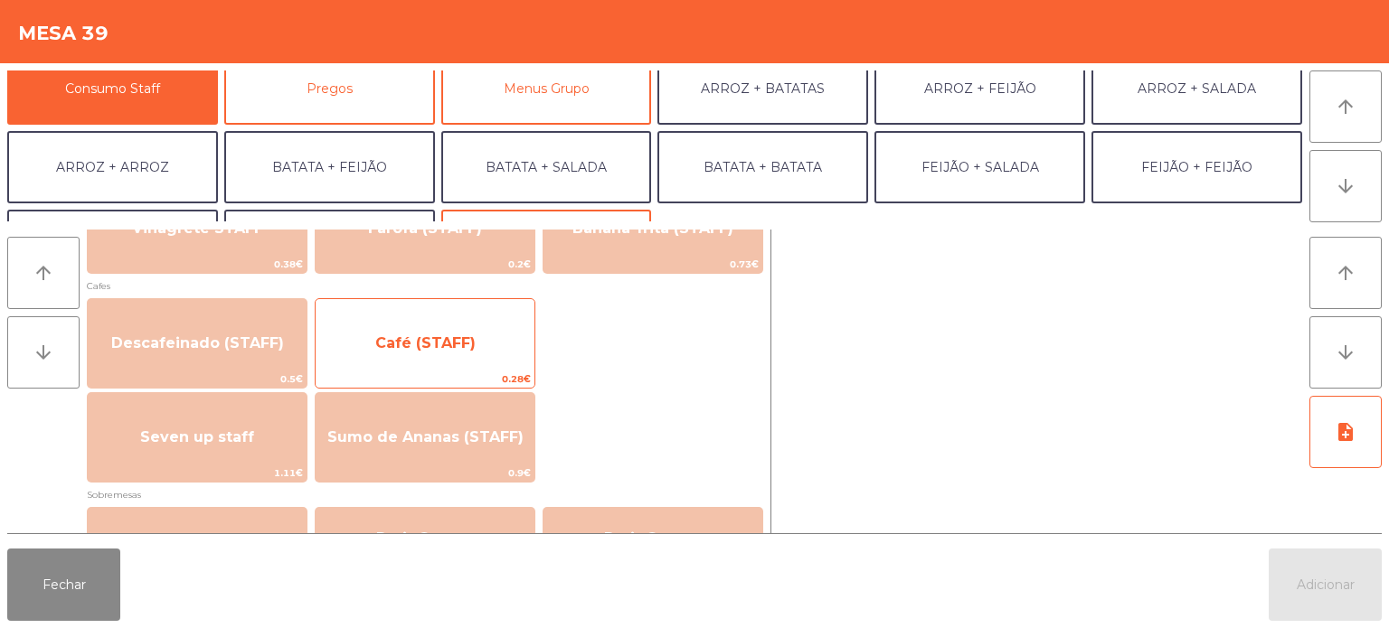
click at [463, 375] on span "0.28€" at bounding box center [425, 379] width 219 height 17
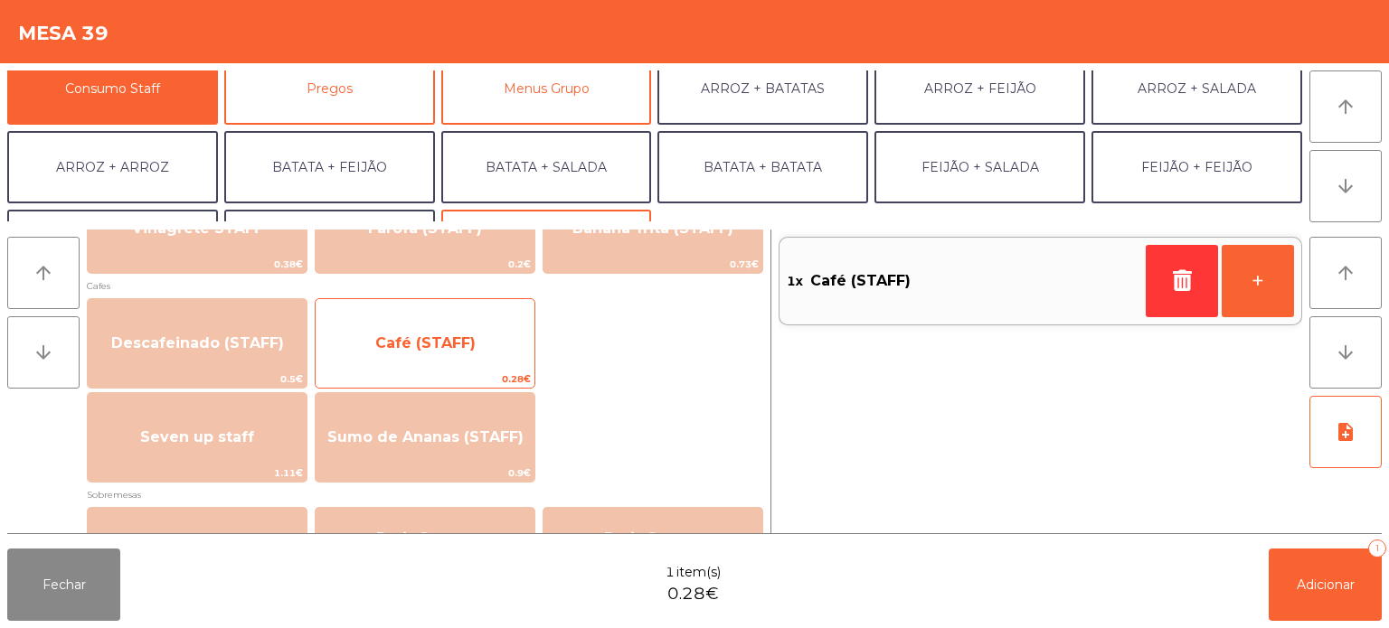
click at [459, 349] on span "Café (STAFF)" at bounding box center [425, 343] width 100 height 17
click at [463, 354] on span "Café (STAFF)" at bounding box center [425, 343] width 219 height 49
click at [458, 347] on span "Café (STAFF)" at bounding box center [425, 343] width 100 height 17
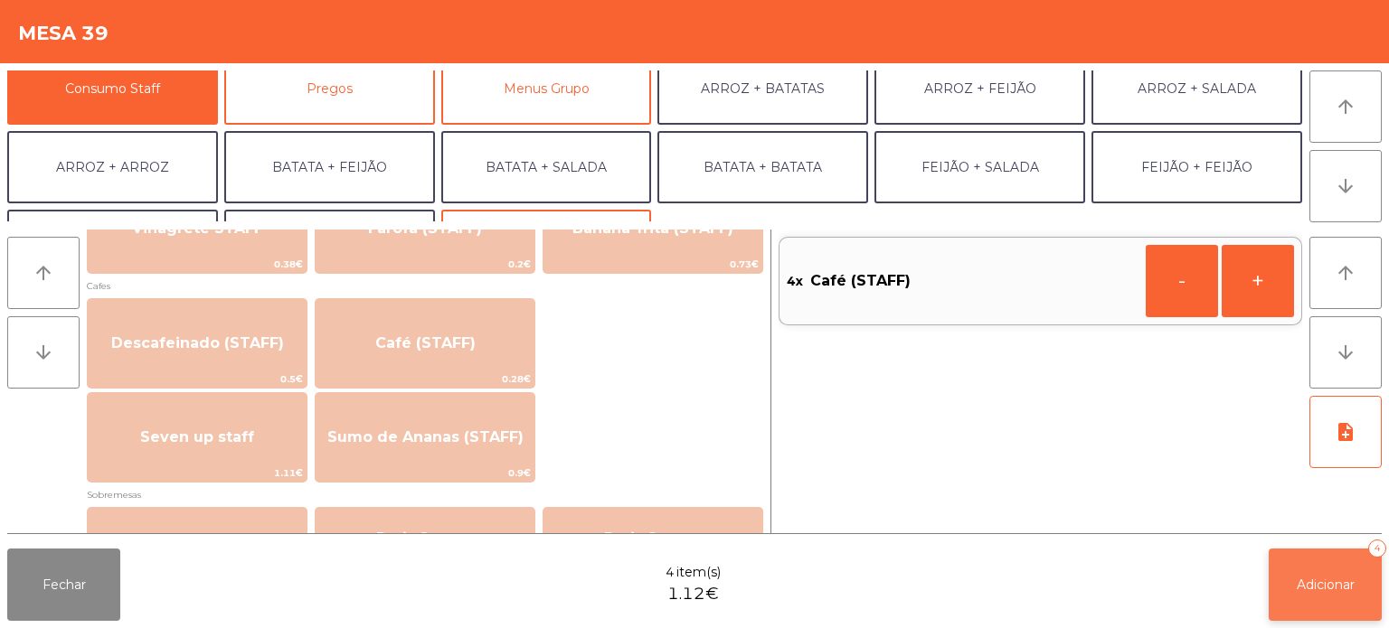
click at [1298, 551] on button "Adicionar 4" at bounding box center [1325, 585] width 113 height 72
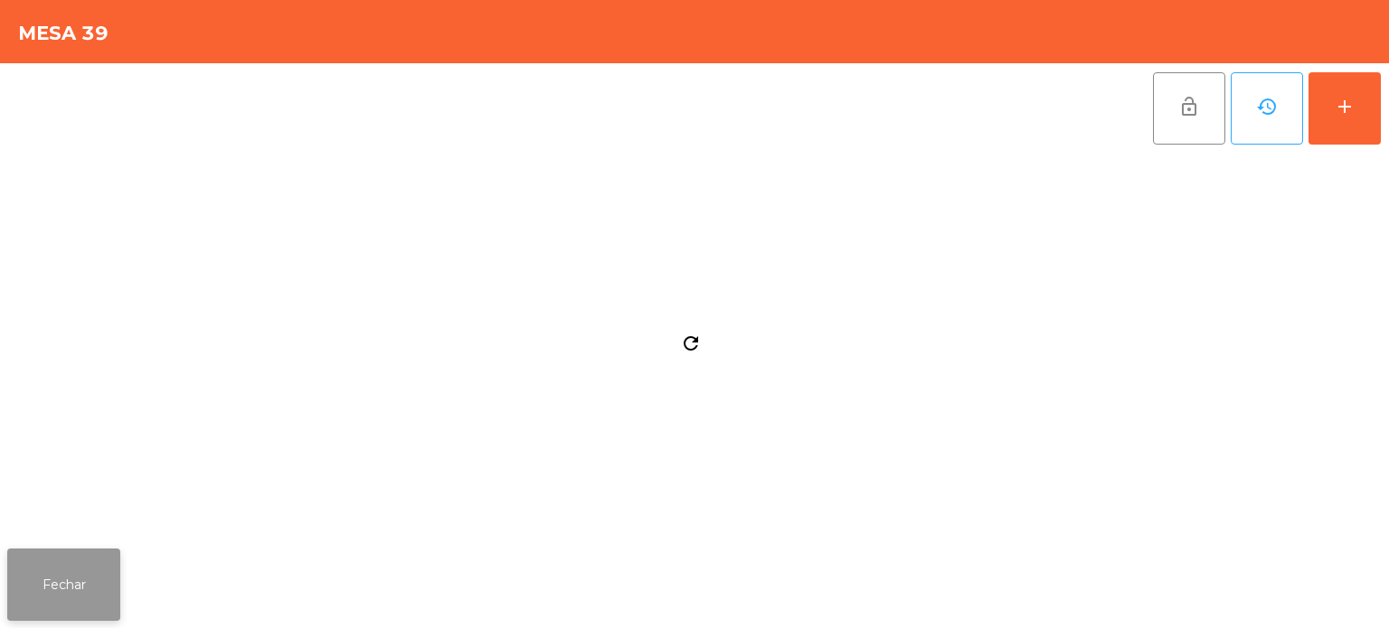
click at [96, 567] on button "Fechar" at bounding box center [63, 585] width 113 height 72
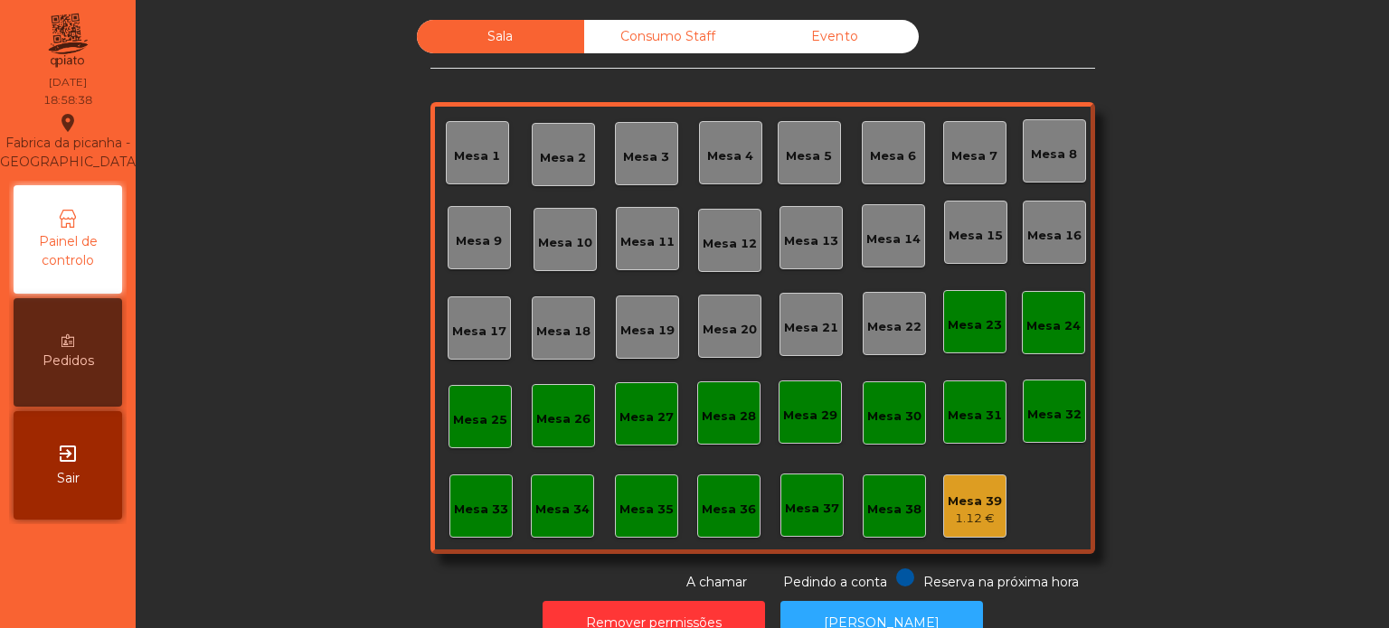
click at [892, 239] on div "Mesa 14" at bounding box center [893, 240] width 54 height 18
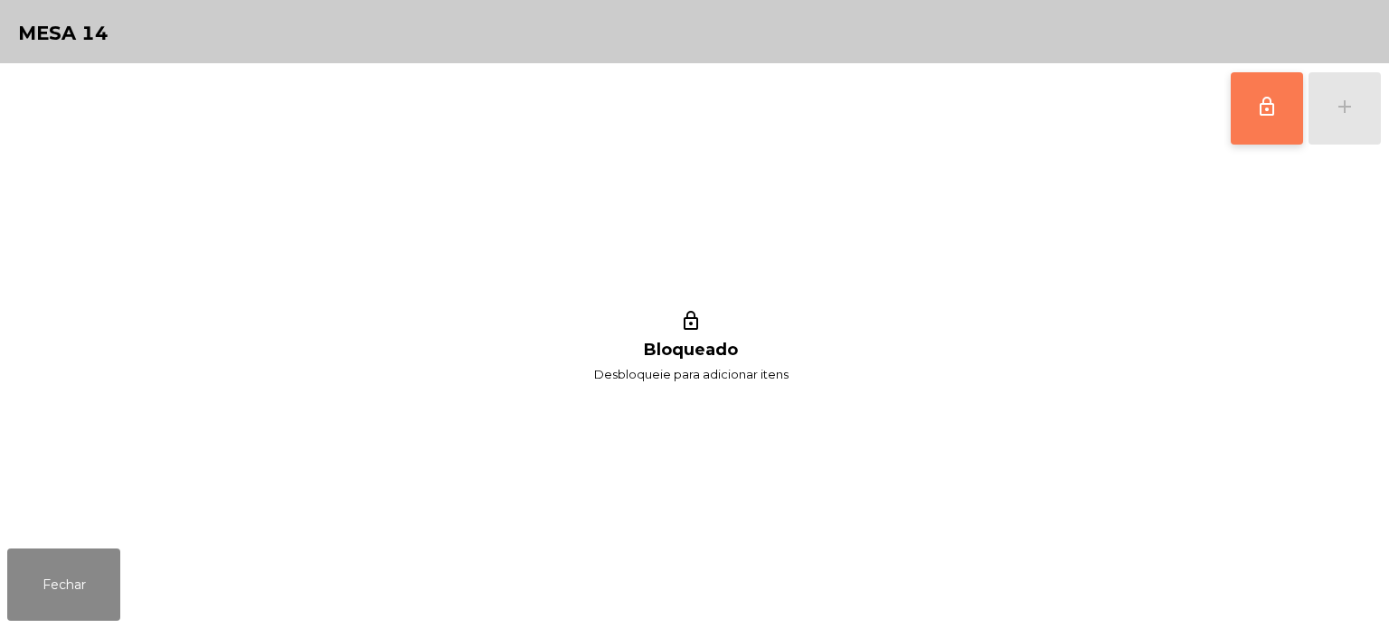
click at [1249, 95] on button "lock_outline" at bounding box center [1267, 108] width 72 height 72
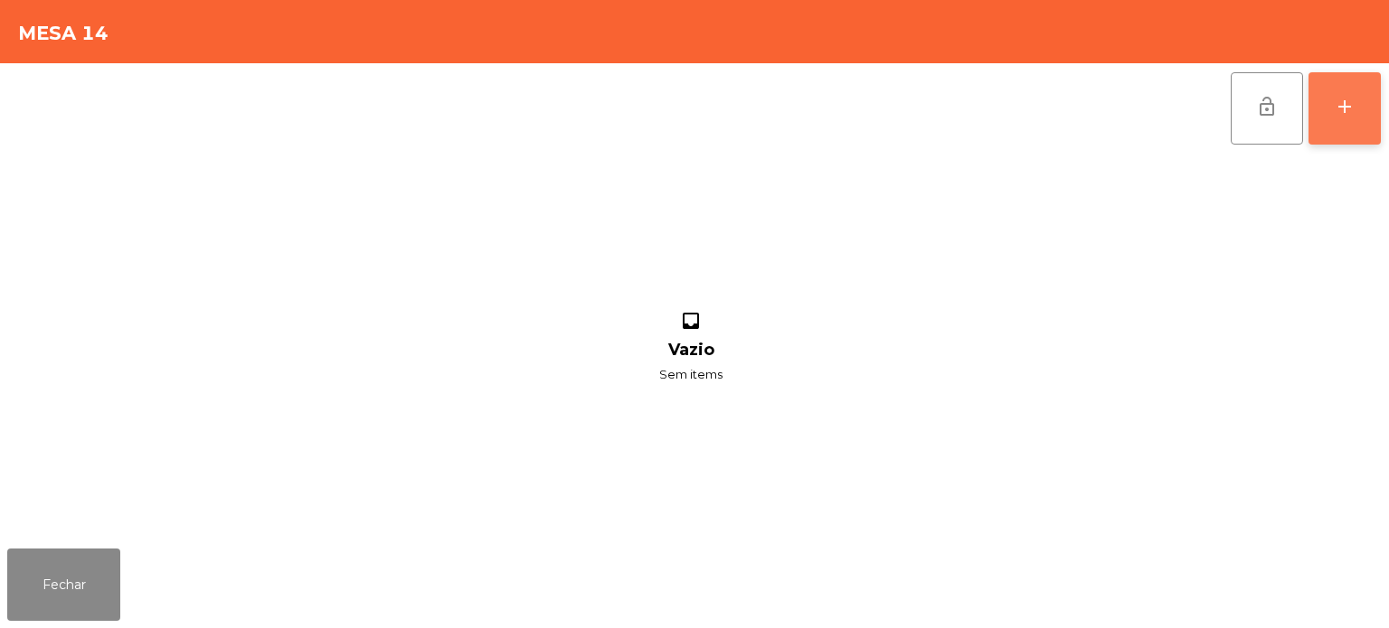
click at [1317, 122] on button "add" at bounding box center [1344, 108] width 72 height 72
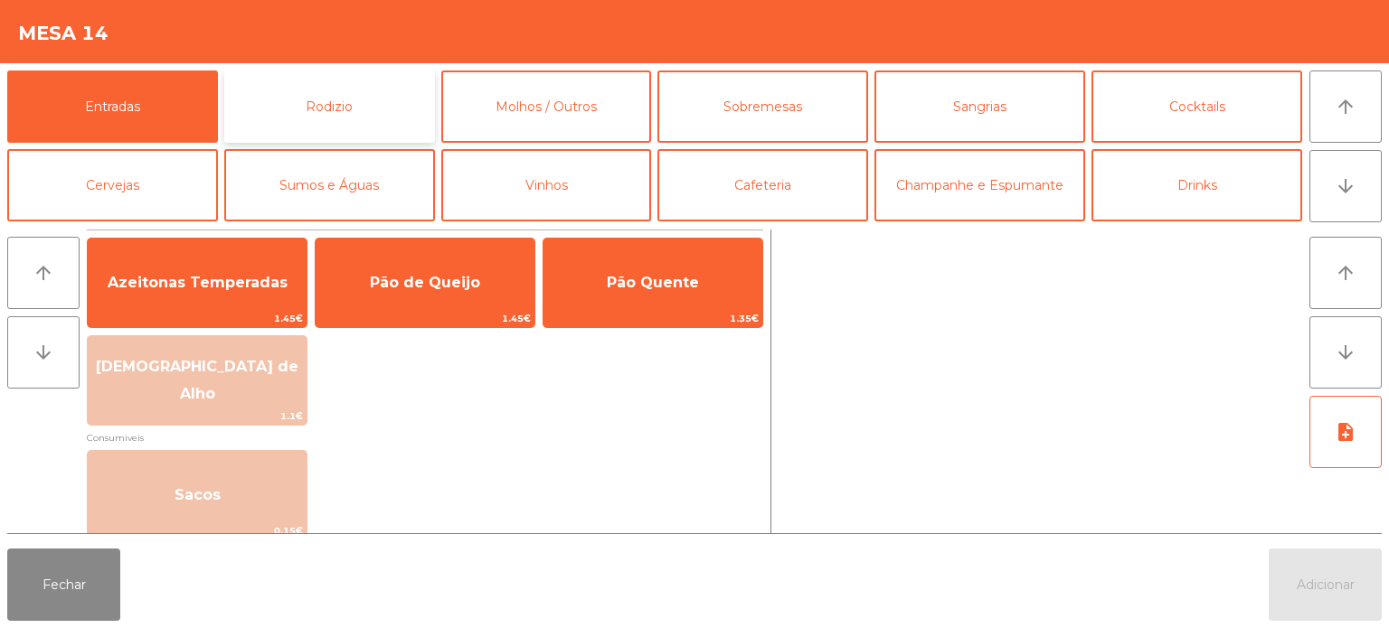
click at [347, 95] on button "Rodizio" at bounding box center [329, 107] width 211 height 72
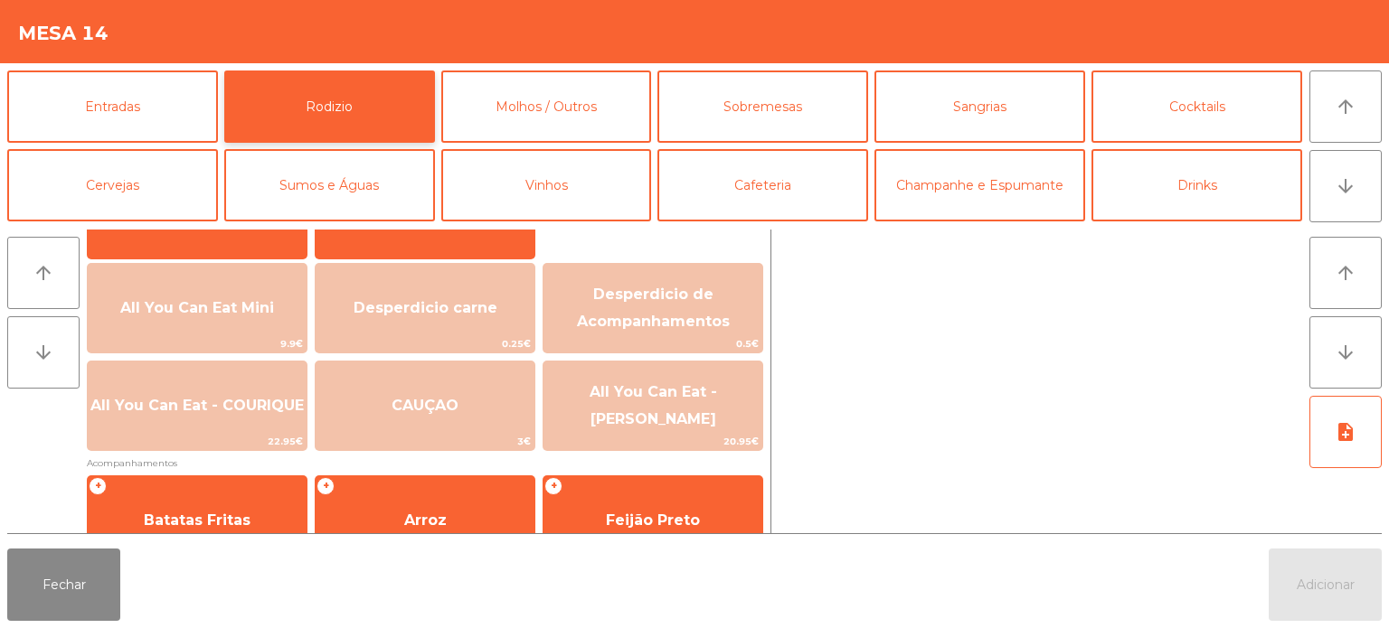
scroll to position [191, 0]
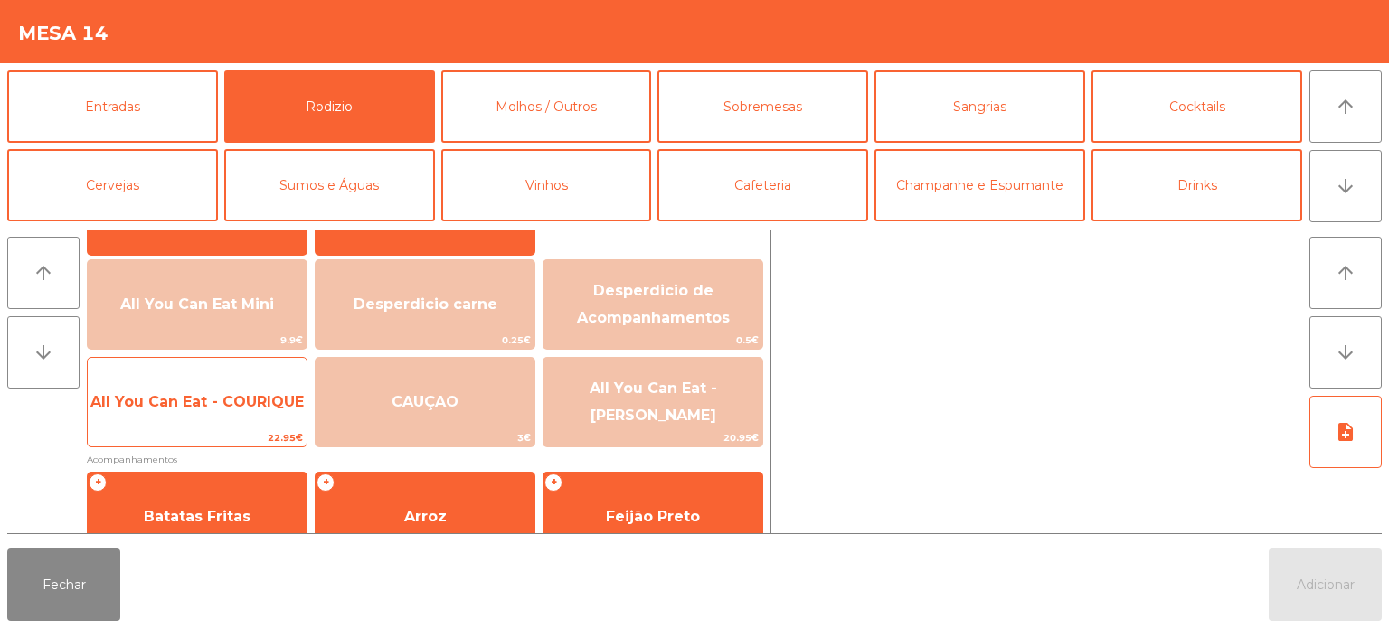
click at [228, 396] on span "All You Can Eat - COURIQUE" at bounding box center [196, 401] width 213 height 17
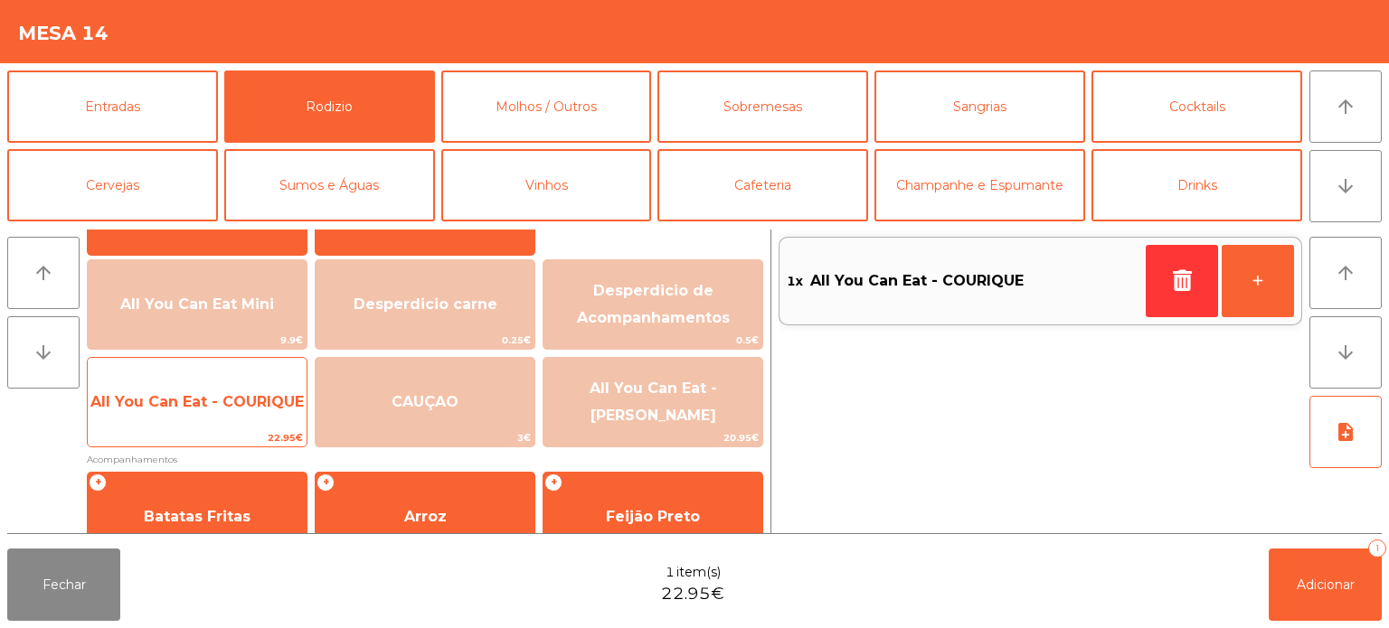
click at [215, 397] on span "All You Can Eat - COURIQUE" at bounding box center [196, 401] width 213 height 17
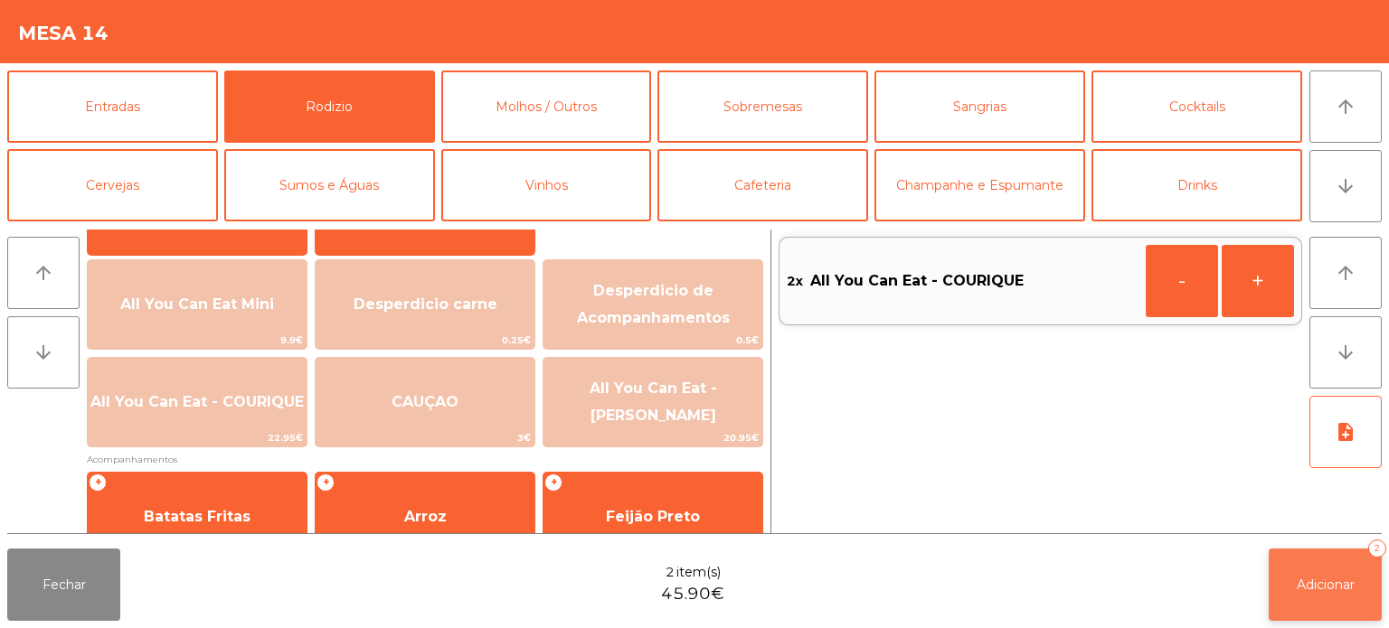
click at [1279, 576] on button "Adicionar 2" at bounding box center [1325, 585] width 113 height 72
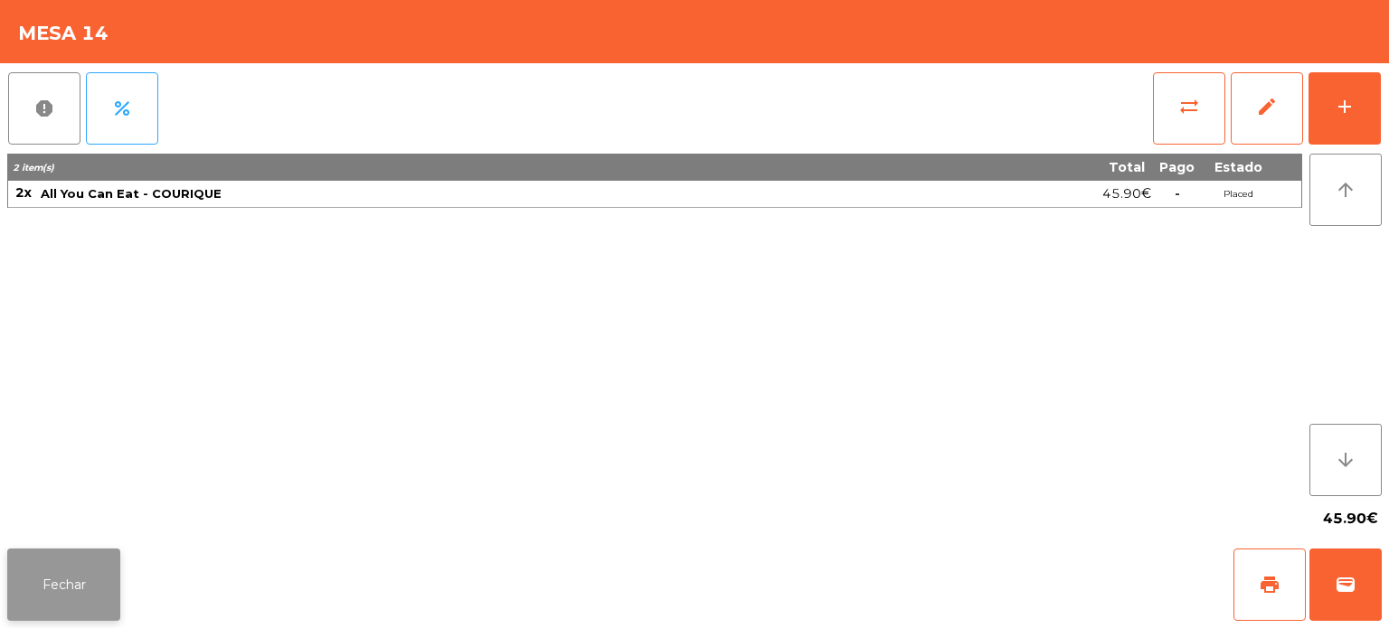
click at [71, 557] on button "Fechar" at bounding box center [63, 585] width 113 height 72
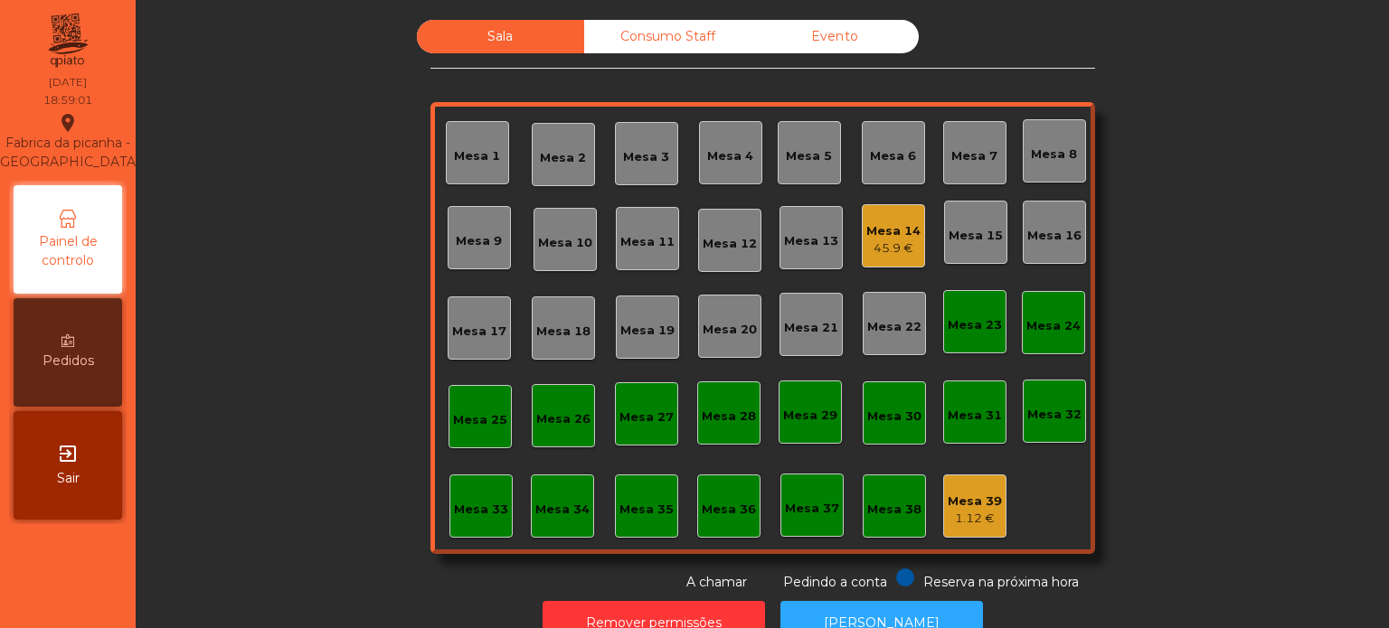
click at [1186, 415] on div "Sala Consumo Staff Evento Mesa 1 [GEOGRAPHIC_DATA] 3 Mesa 4 Mesa 5 [GEOGRAPHIC_…" at bounding box center [762, 306] width 1204 height 572
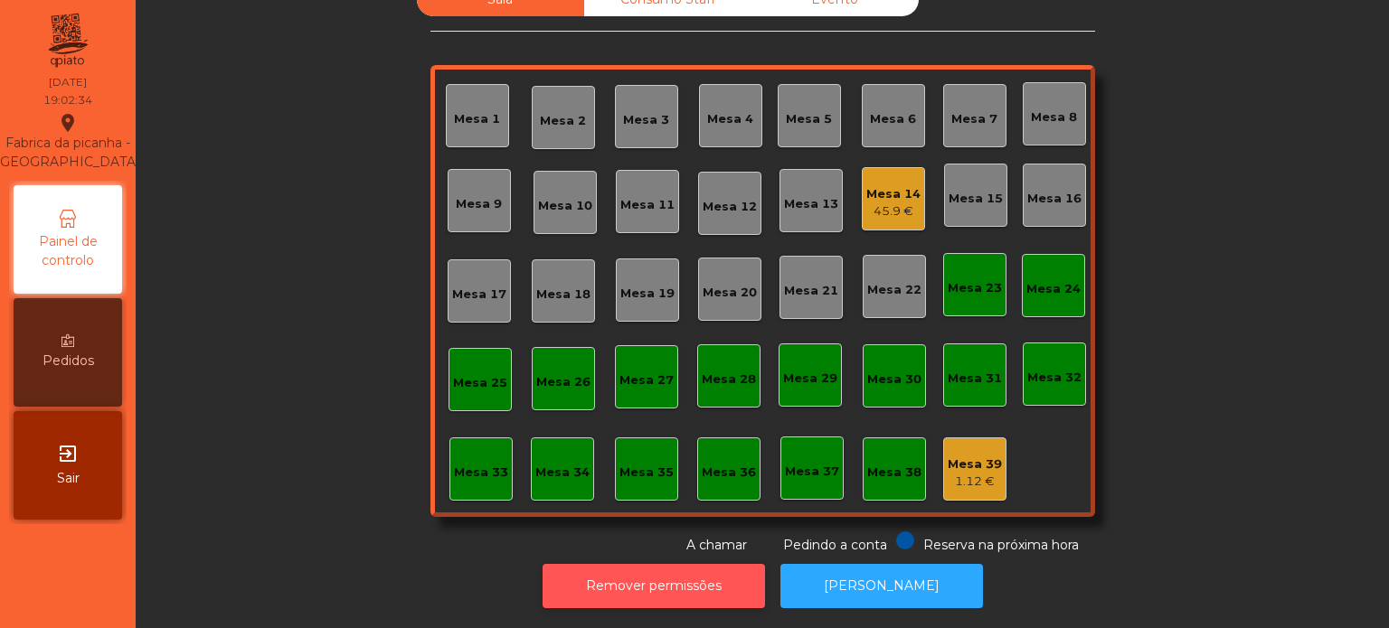
click at [665, 564] on button "Remover permissões" at bounding box center [654, 586] width 222 height 44
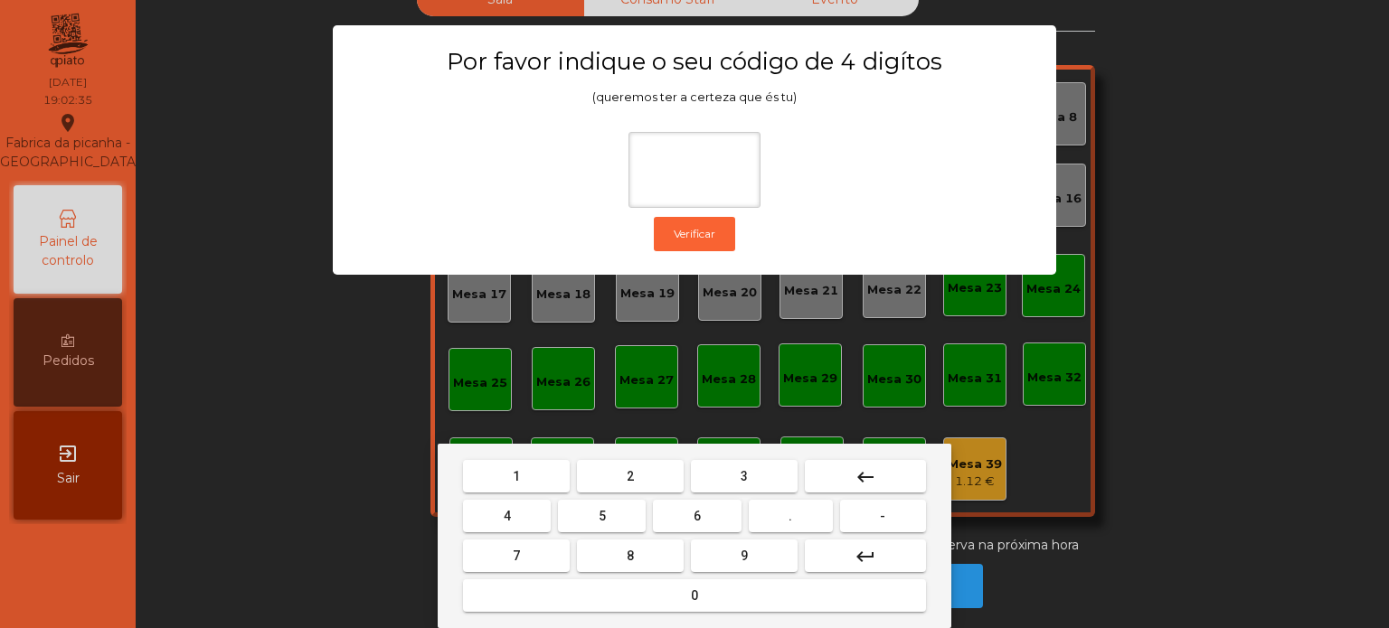
click at [520, 463] on button "1" at bounding box center [516, 476] width 107 height 33
click at [756, 477] on button "3" at bounding box center [744, 476] width 107 height 33
click at [617, 518] on button "5" at bounding box center [602, 516] width 88 height 33
click at [674, 607] on button "0" at bounding box center [694, 596] width 463 height 33
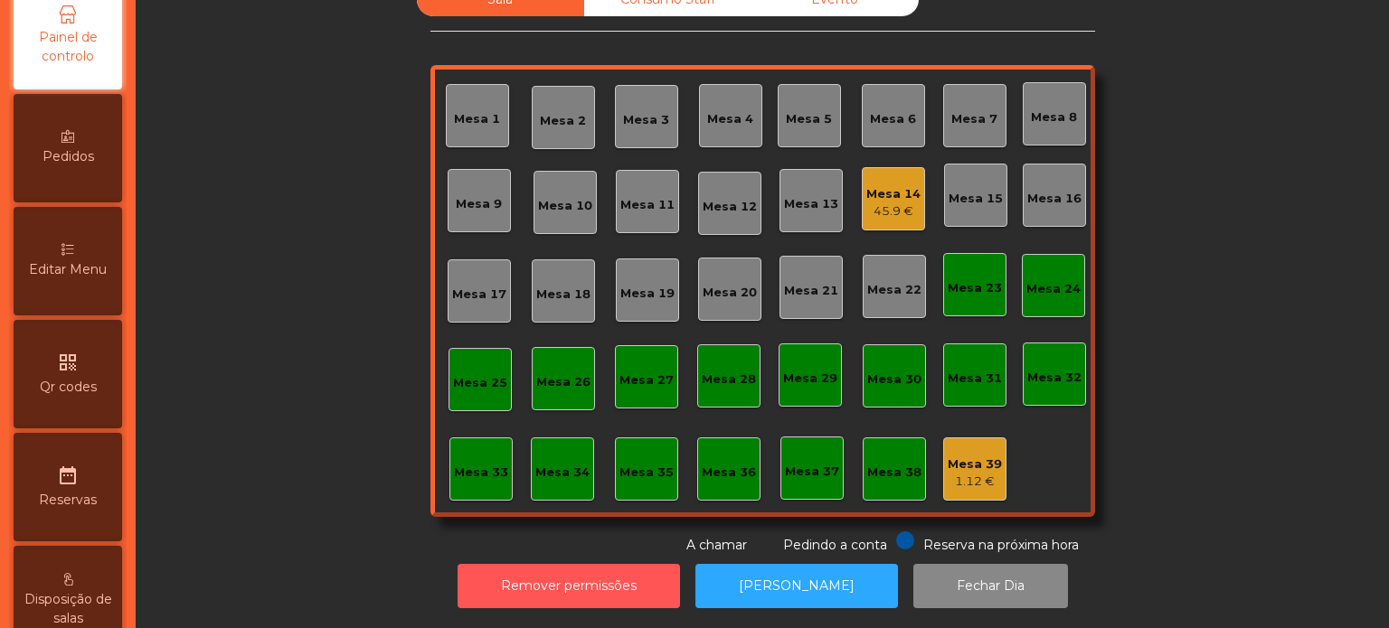
scroll to position [208, 0]
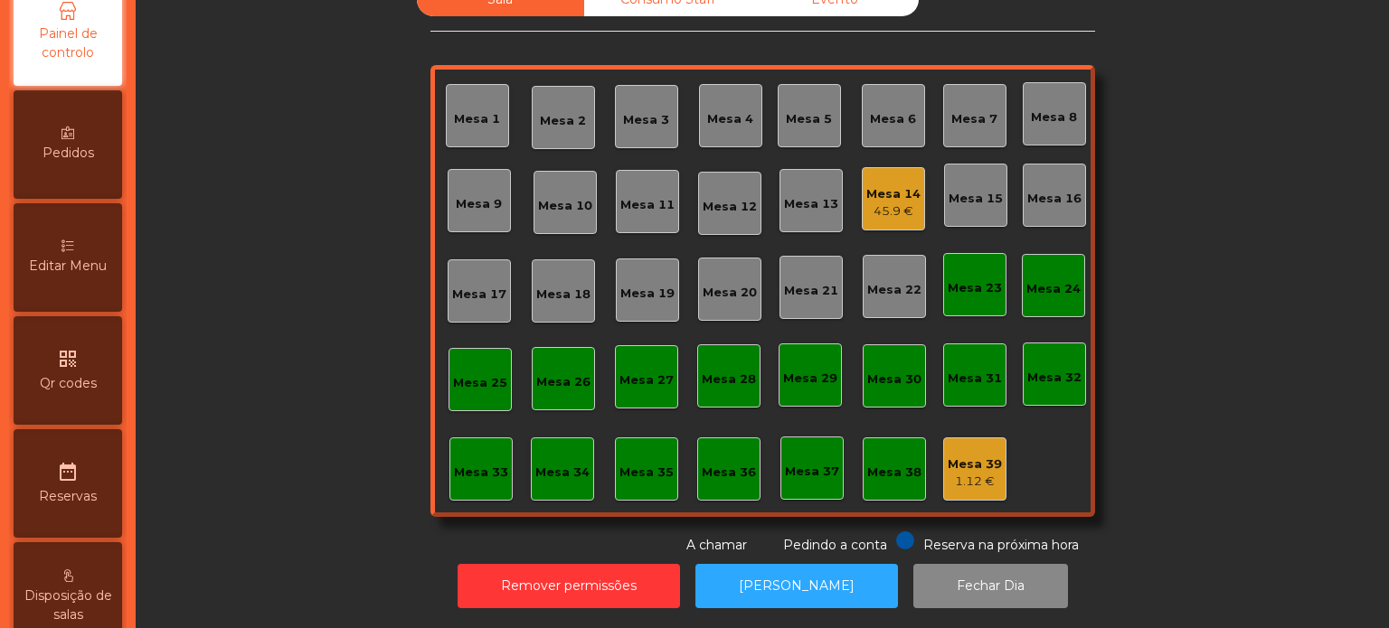
click at [76, 308] on div "Editar Menu" at bounding box center [68, 257] width 109 height 109
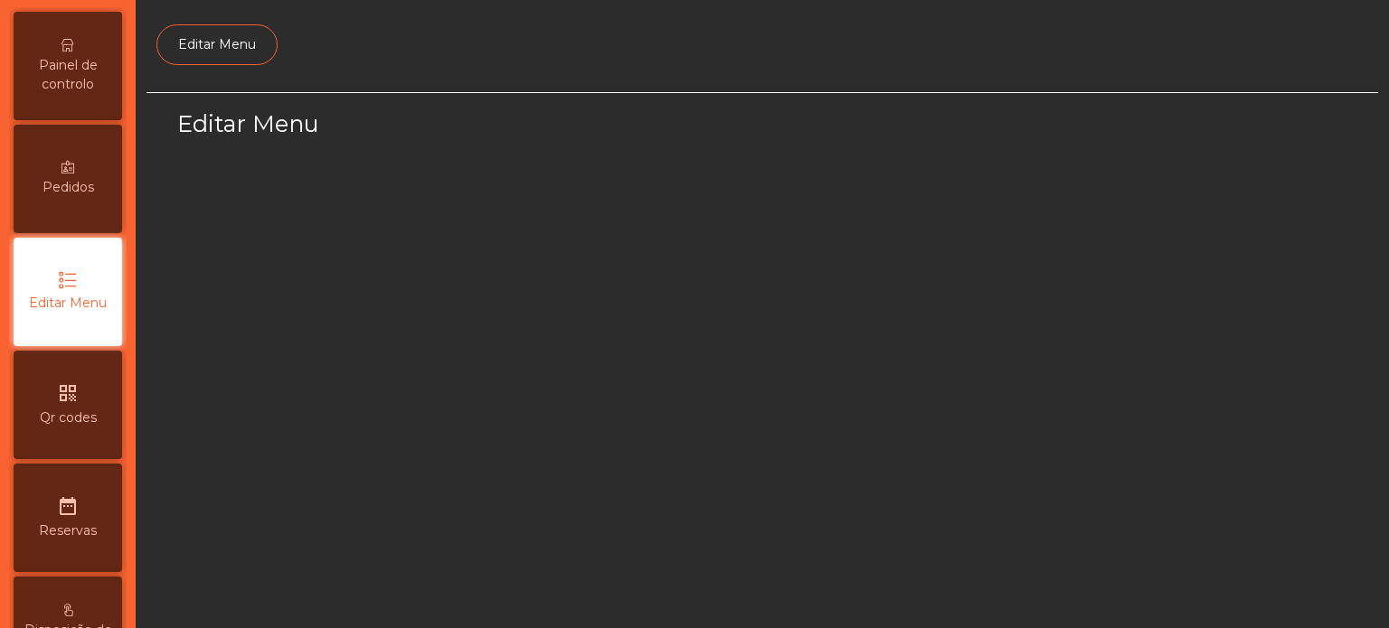
scroll to position [170, 0]
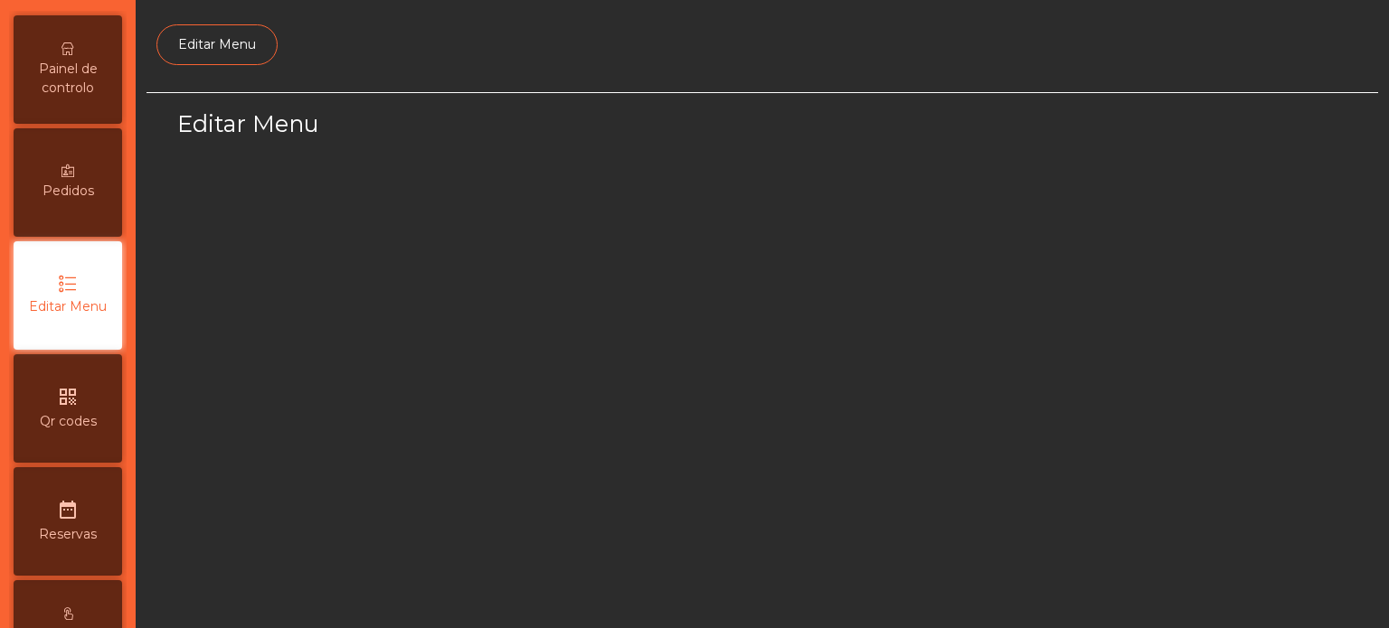
select select "*"
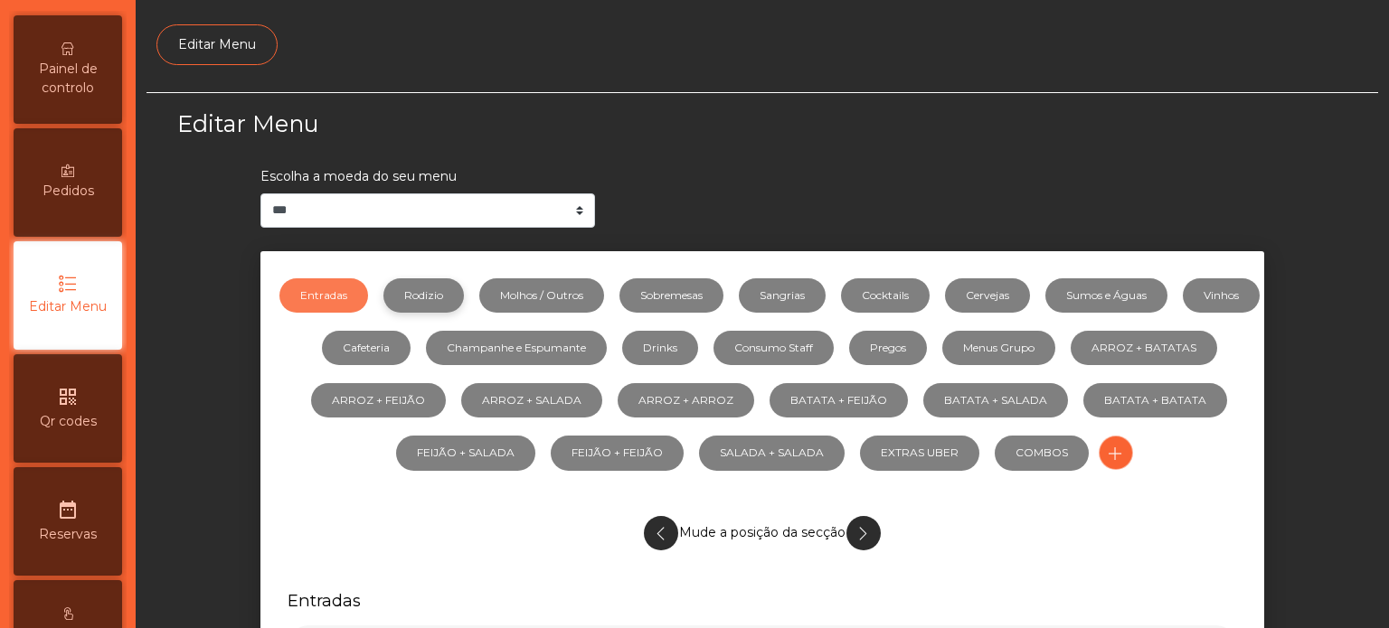
click at [464, 279] on link "Rodizio" at bounding box center [423, 296] width 80 height 34
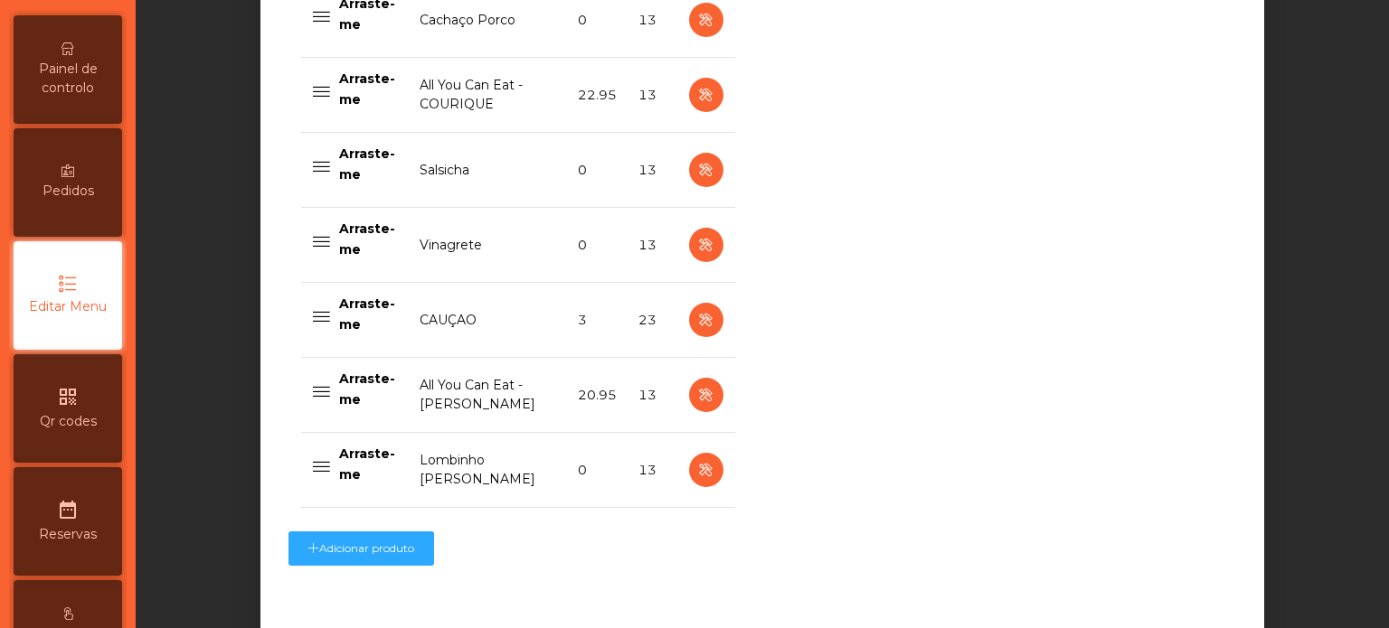
scroll to position [1590, 0]
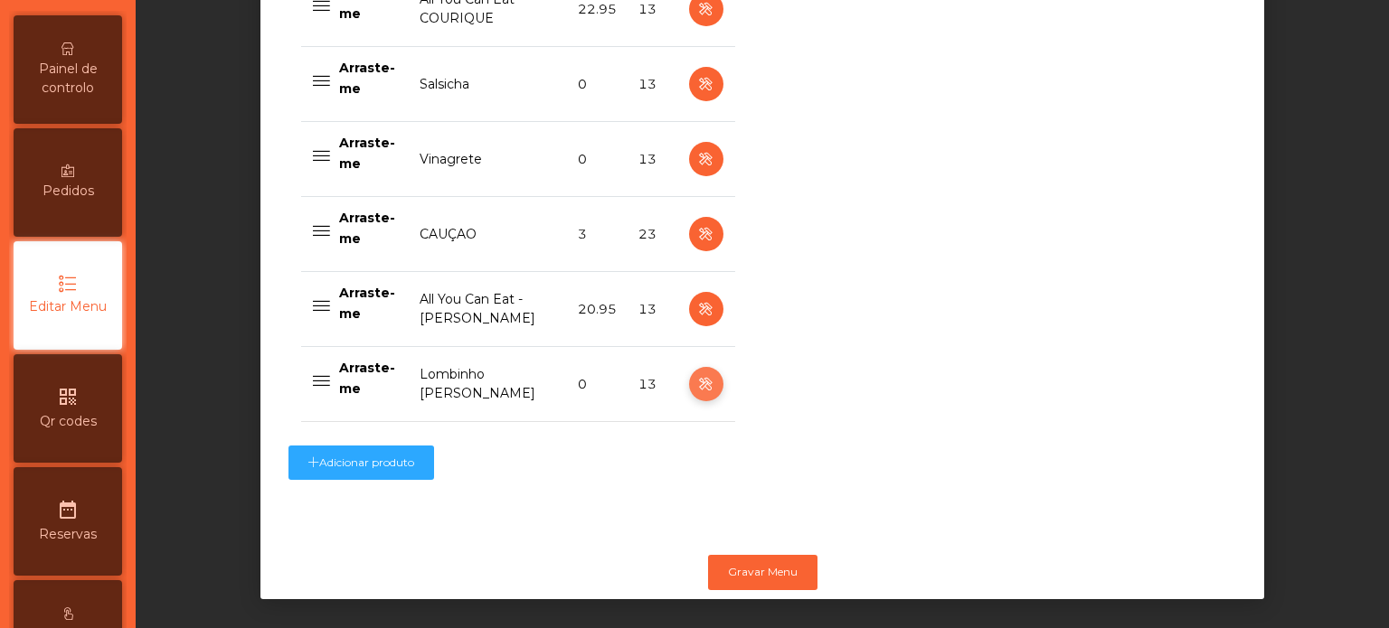
click at [695, 389] on icon "button" at bounding box center [705, 384] width 21 height 23
select select "**"
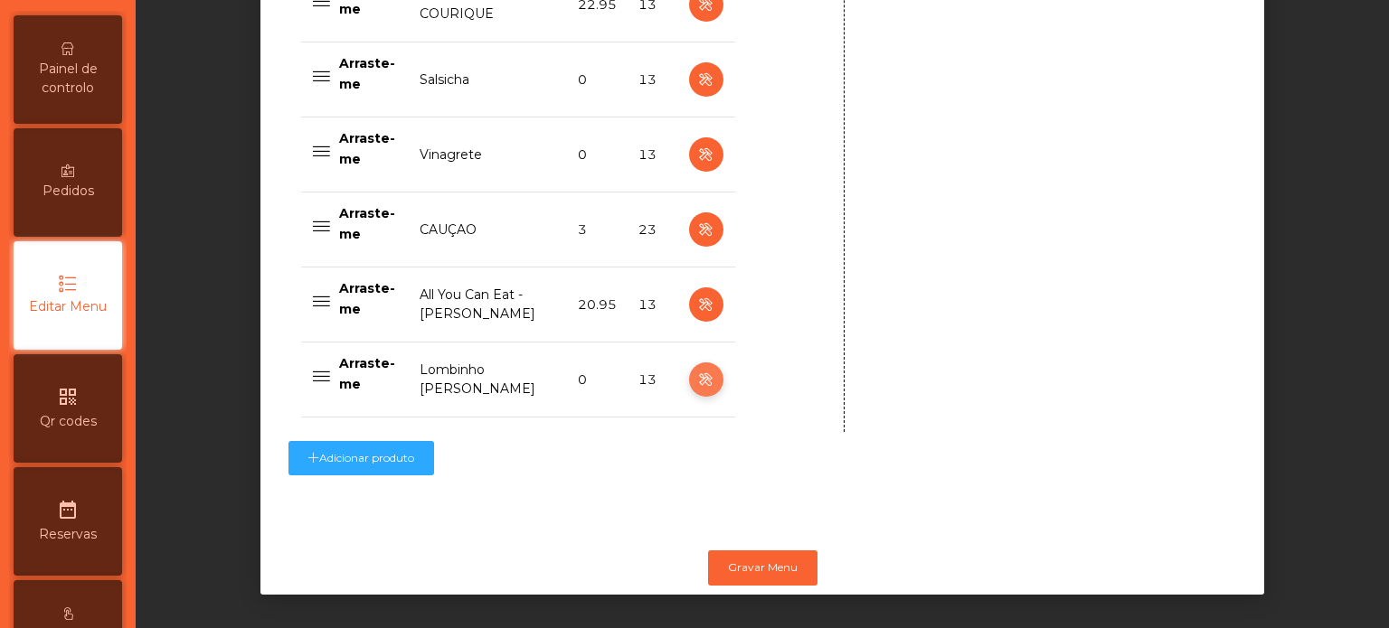
scroll to position [1606, 0]
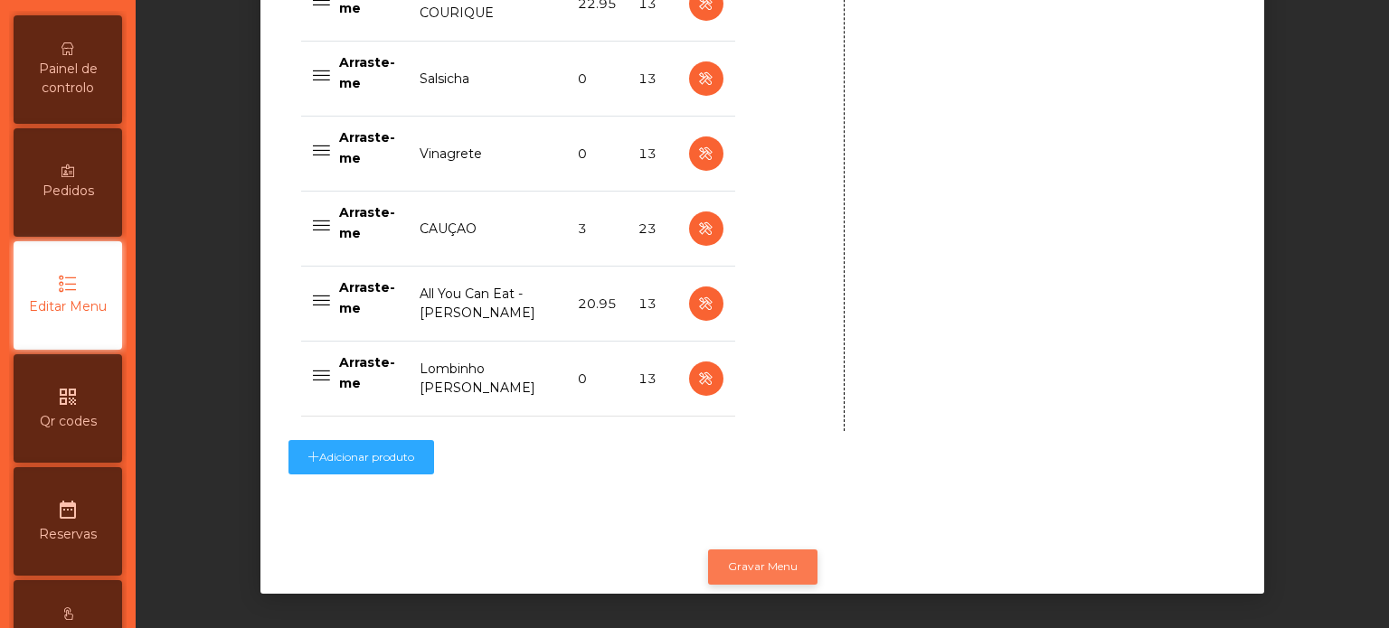
click at [760, 559] on button "Gravar Menu" at bounding box center [762, 567] width 109 height 34
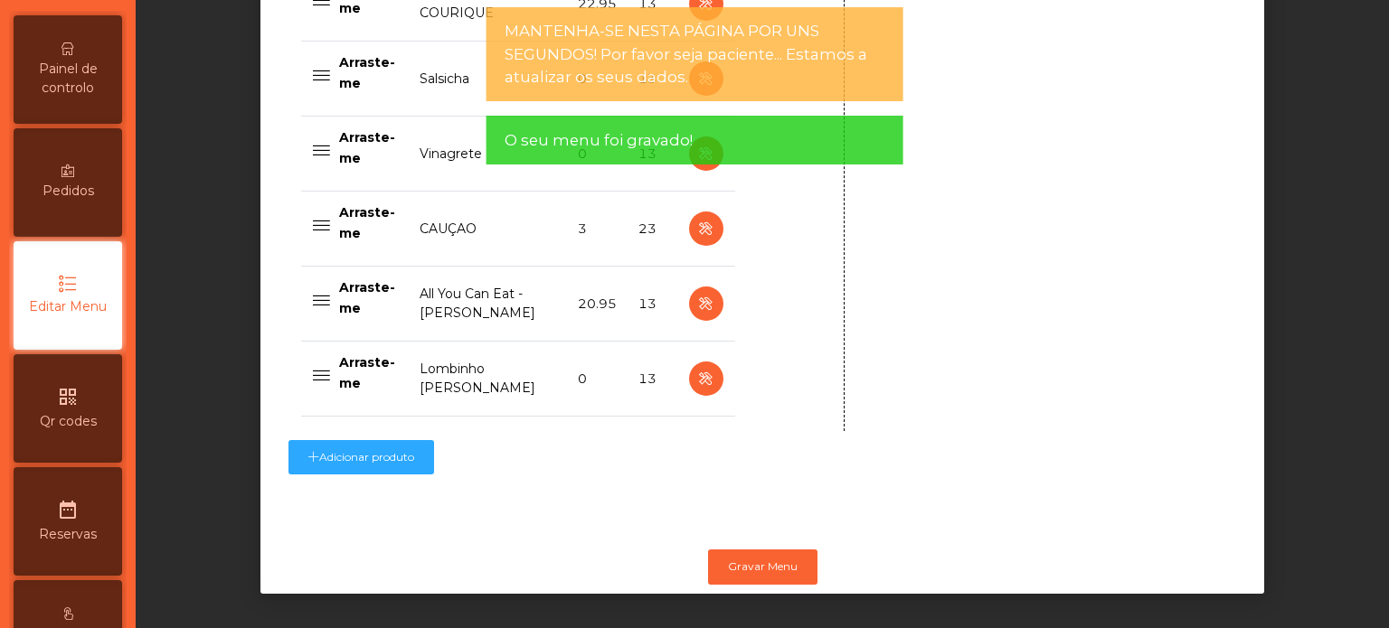
click at [67, 98] on span "Painel de controlo" at bounding box center [67, 79] width 99 height 38
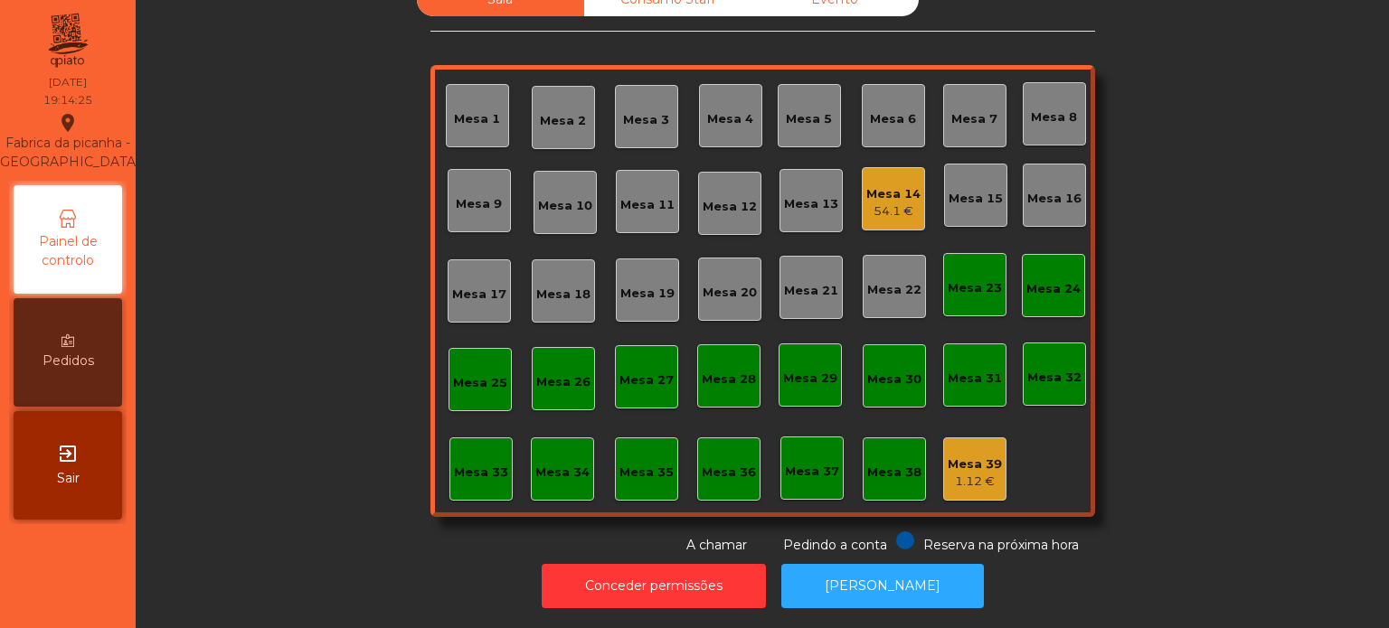
click at [651, 293] on div "Mesa 19" at bounding box center [647, 290] width 63 height 63
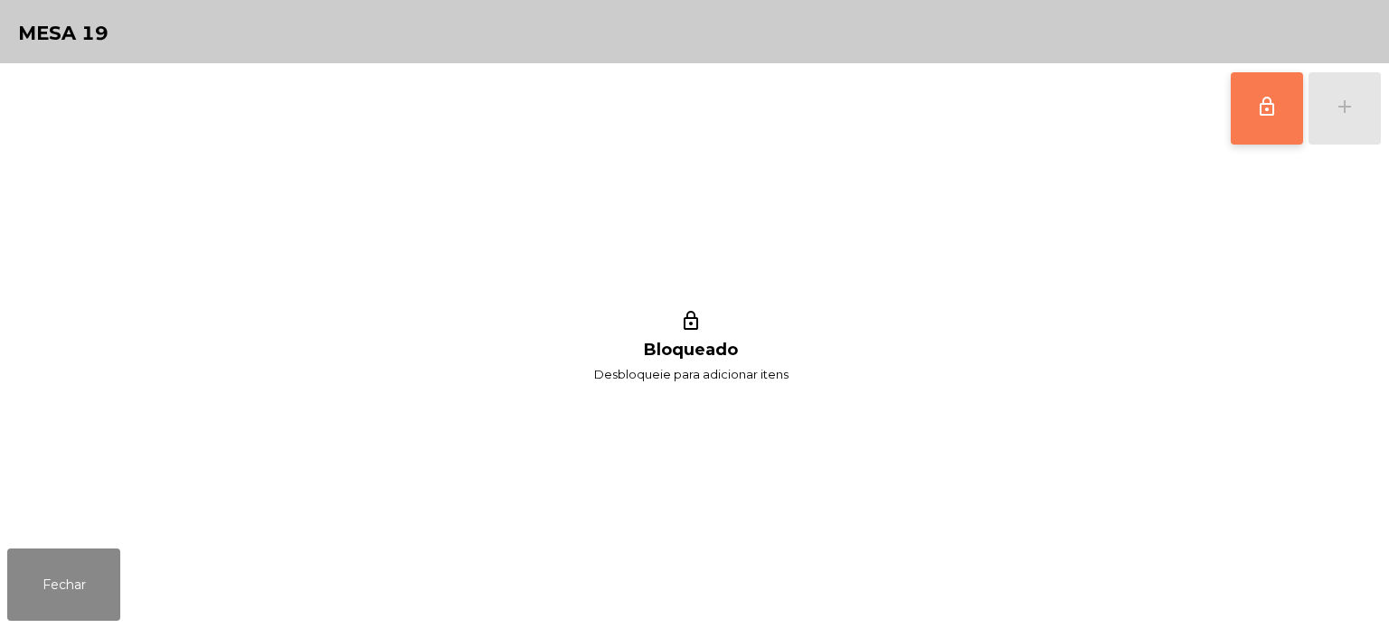
click at [1270, 116] on span "lock_outline" at bounding box center [1267, 107] width 22 height 22
click at [1357, 103] on button "add" at bounding box center [1344, 108] width 72 height 72
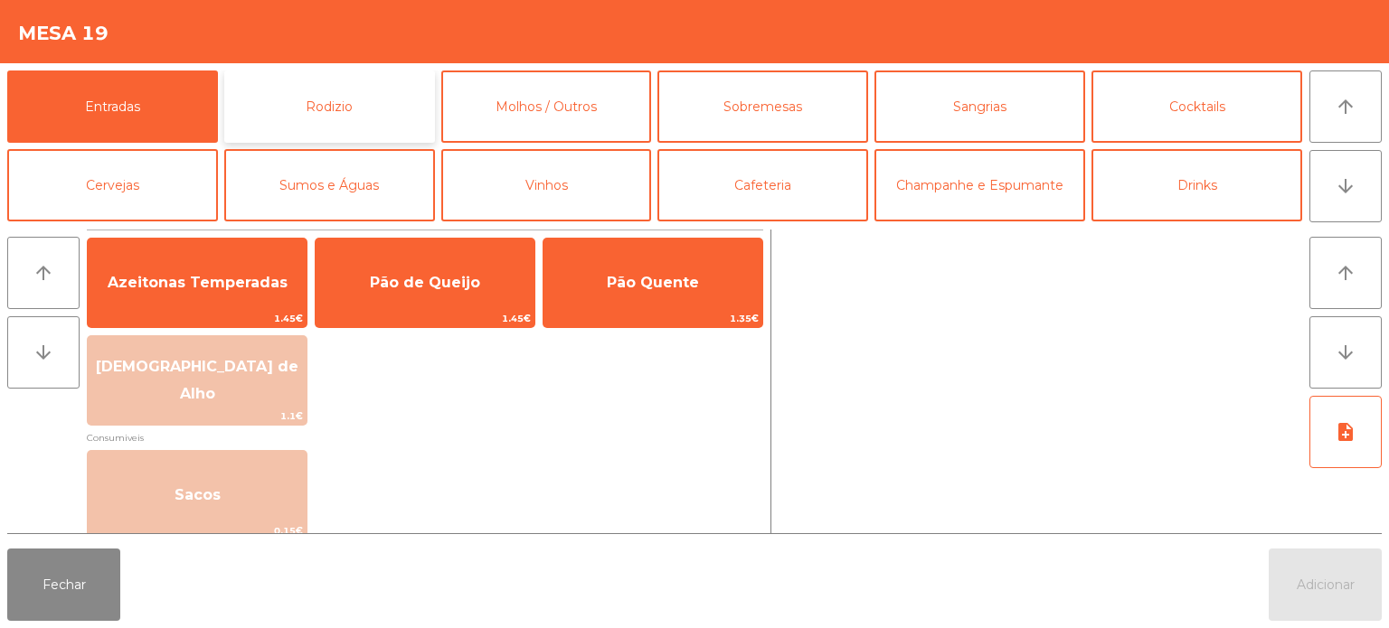
click at [364, 118] on button "Rodizio" at bounding box center [329, 107] width 211 height 72
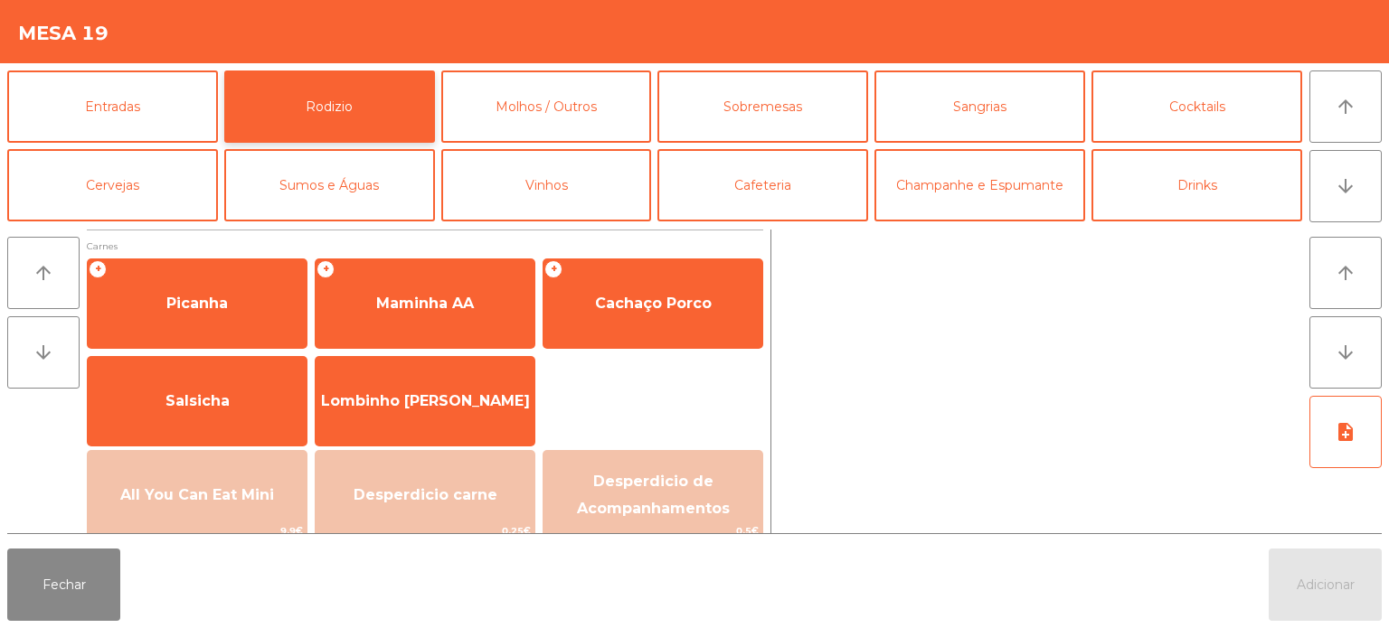
scroll to position [174, 0]
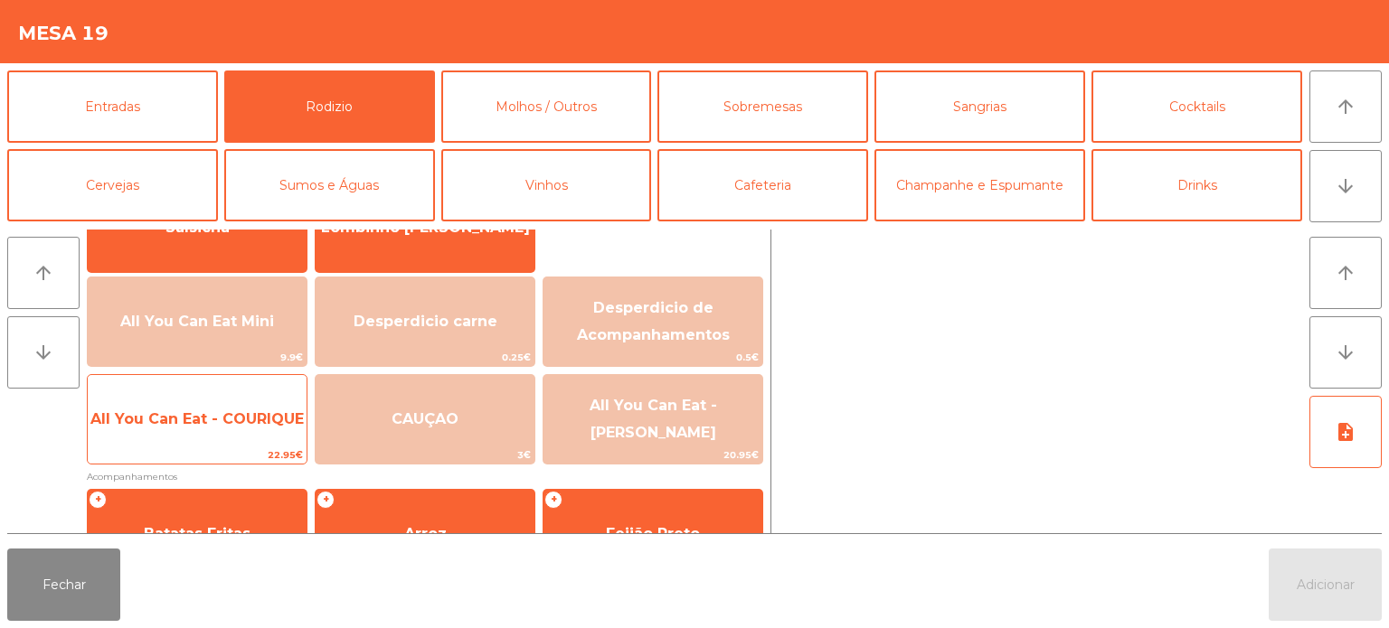
click at [184, 444] on div "All You Can Eat - COURIQUE 22.95€" at bounding box center [197, 419] width 221 height 90
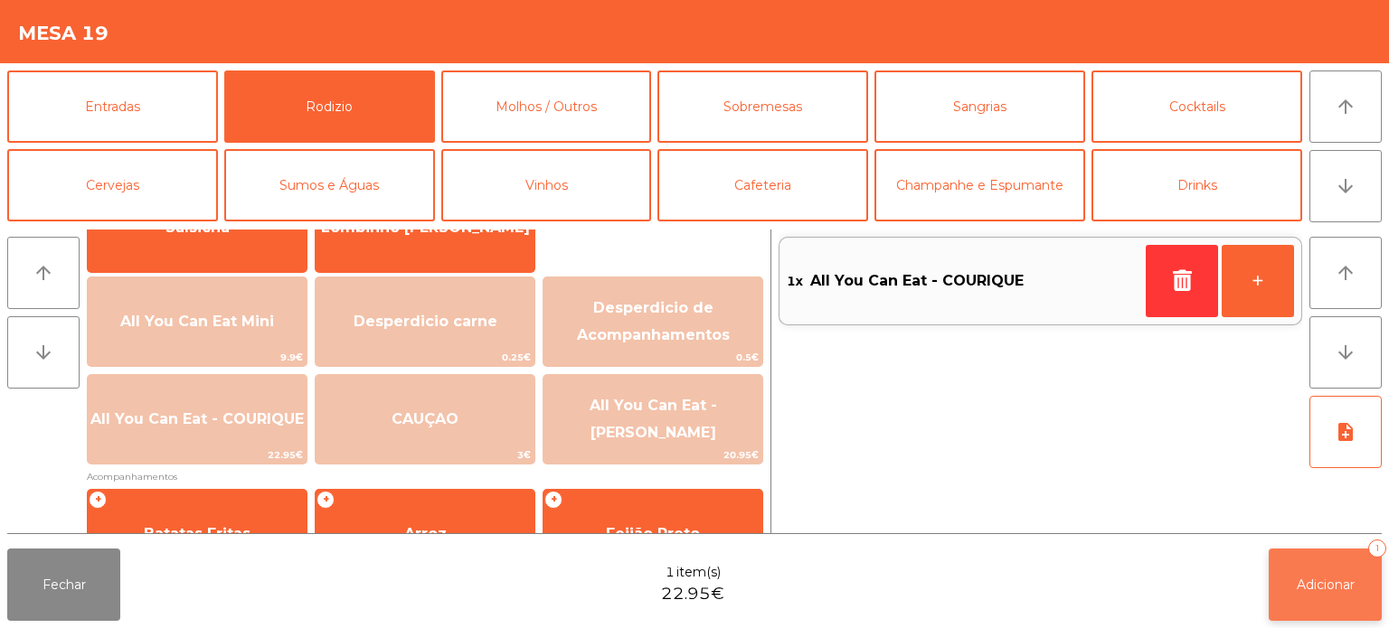
click at [1270, 600] on button "Adicionar 1" at bounding box center [1325, 585] width 113 height 72
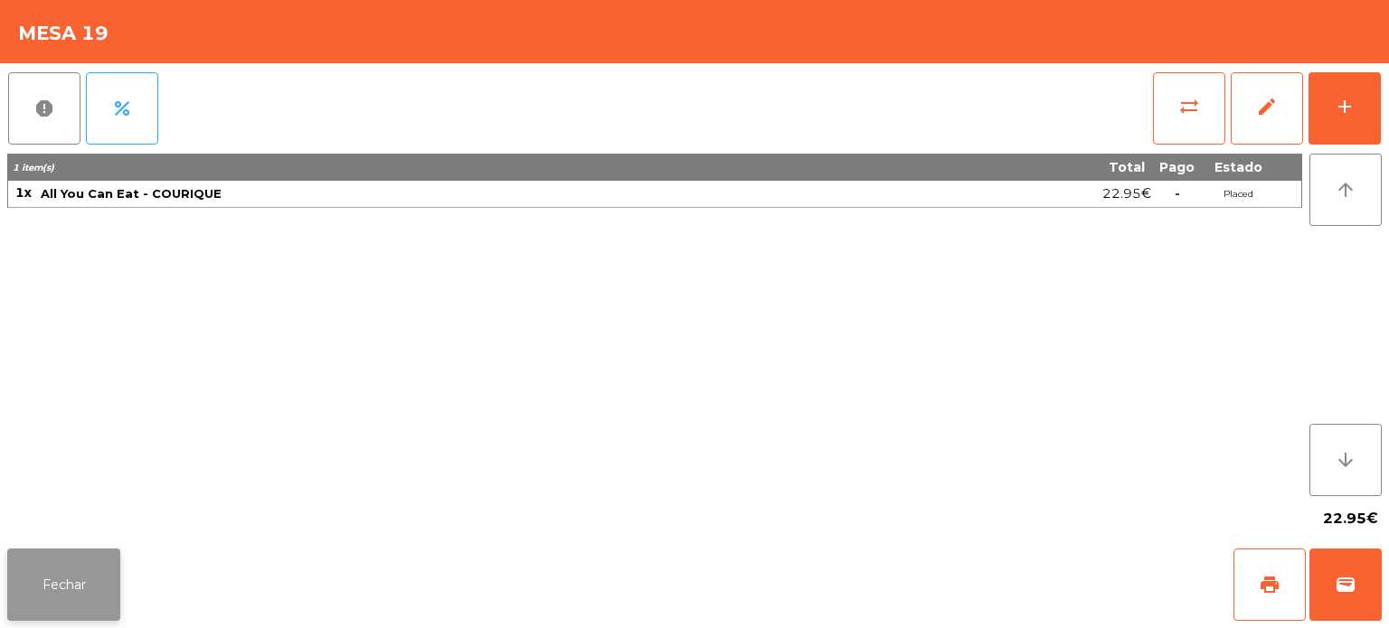
click at [68, 575] on button "Fechar" at bounding box center [63, 585] width 113 height 72
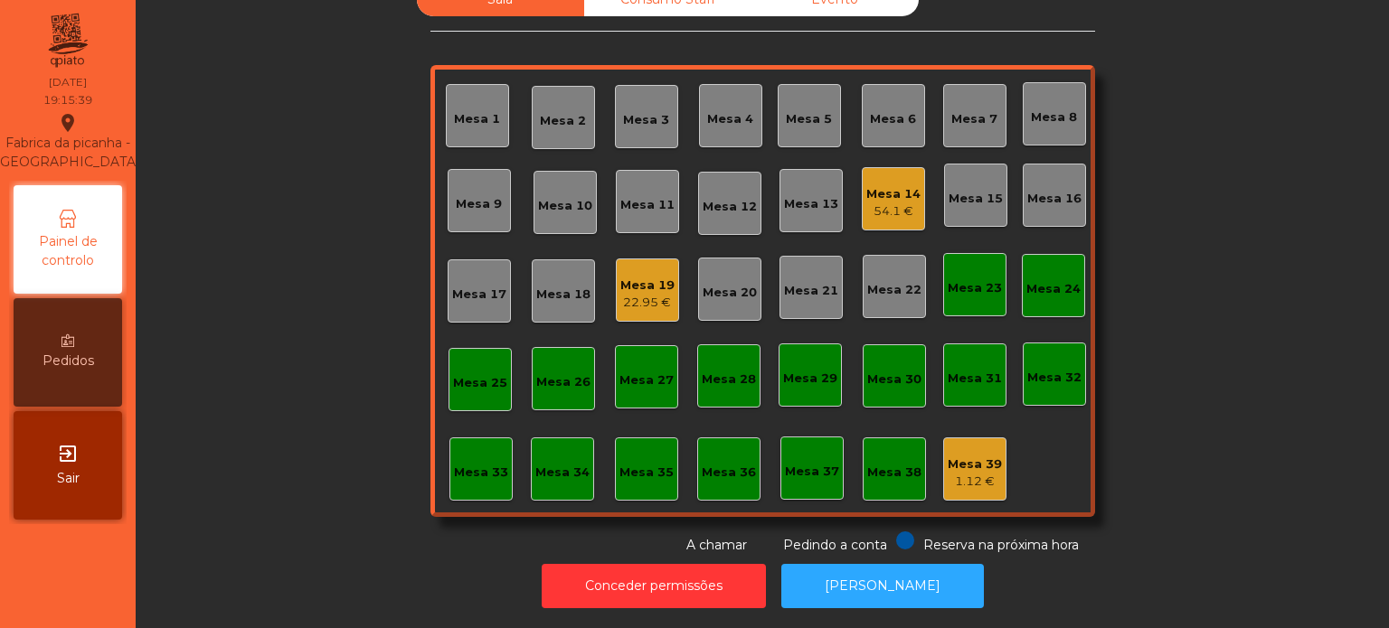
click at [658, 269] on div "Mesa 19 22.95 €" at bounding box center [647, 290] width 54 height 42
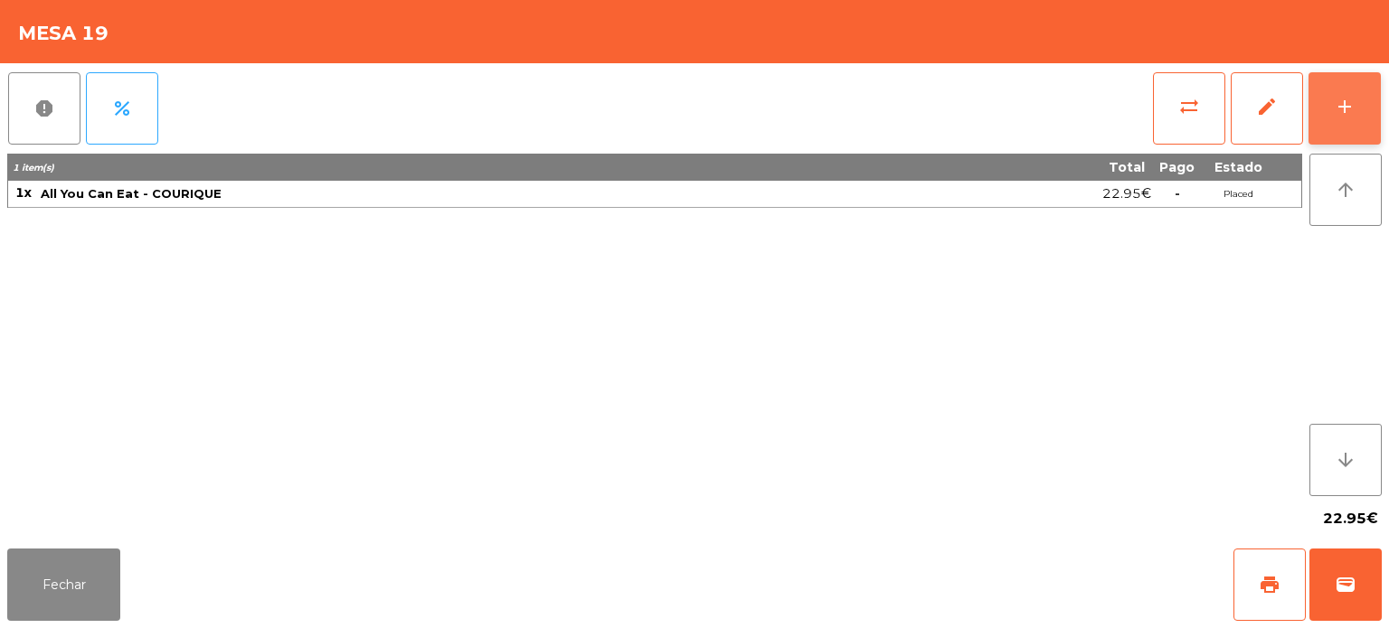
click at [1339, 79] on button "add" at bounding box center [1344, 108] width 72 height 72
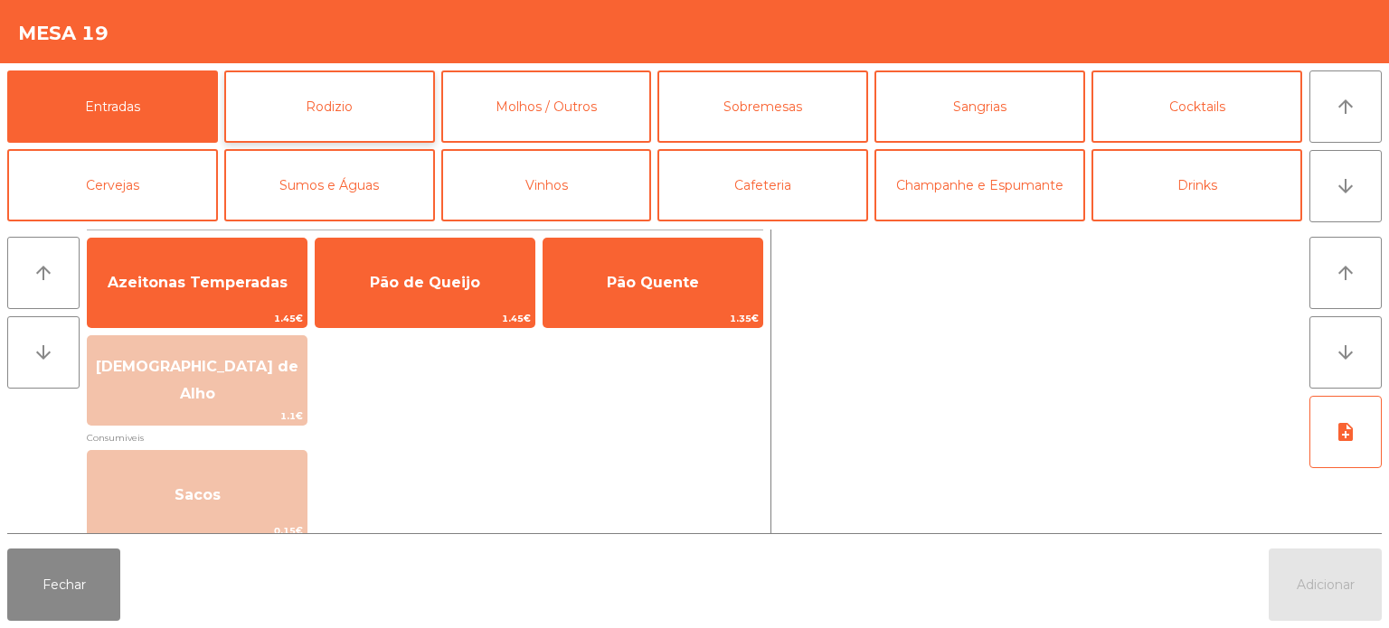
click at [349, 105] on button "Rodizio" at bounding box center [329, 107] width 211 height 72
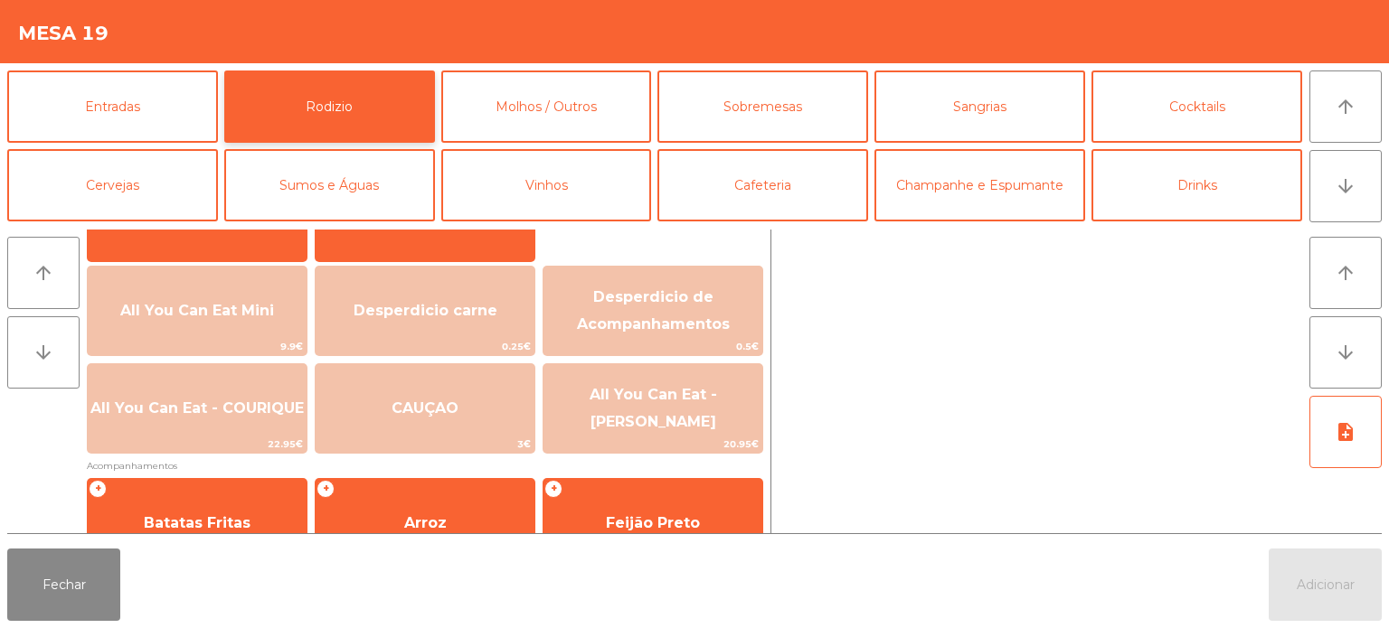
scroll to position [212, 0]
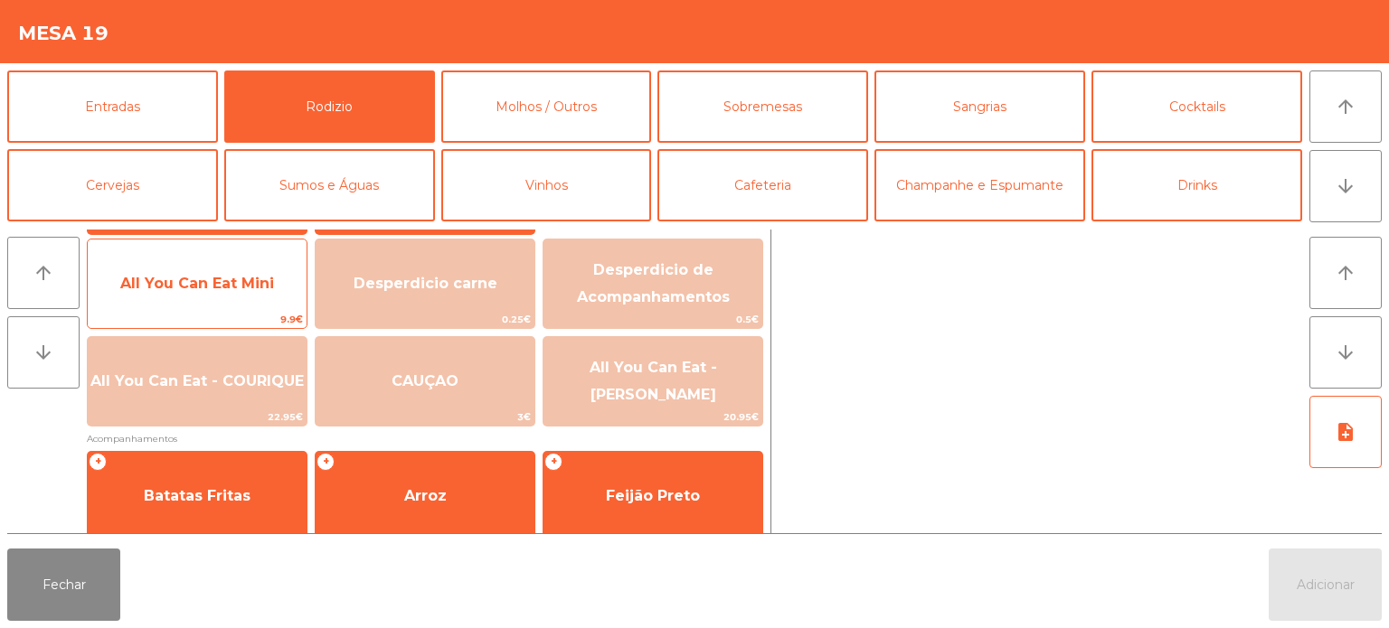
click at [211, 255] on div "All You Can Eat Mini 9.9€" at bounding box center [197, 284] width 221 height 90
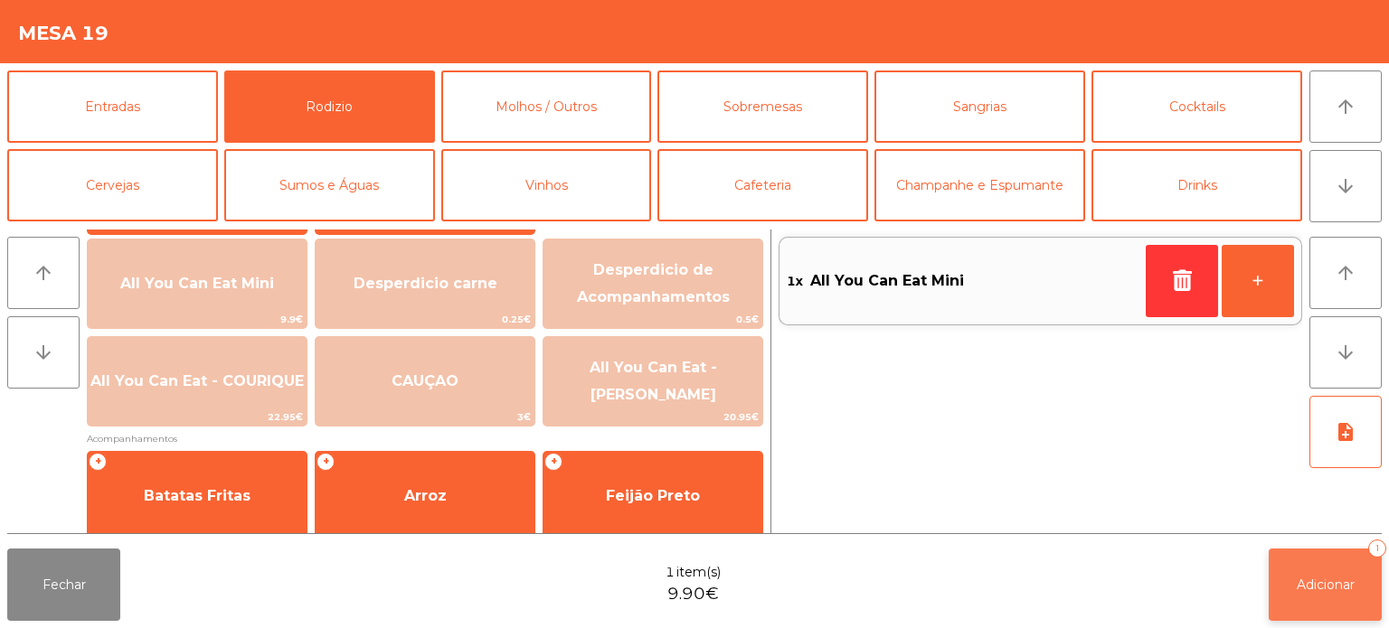
click at [1280, 597] on button "Adicionar 1" at bounding box center [1325, 585] width 113 height 72
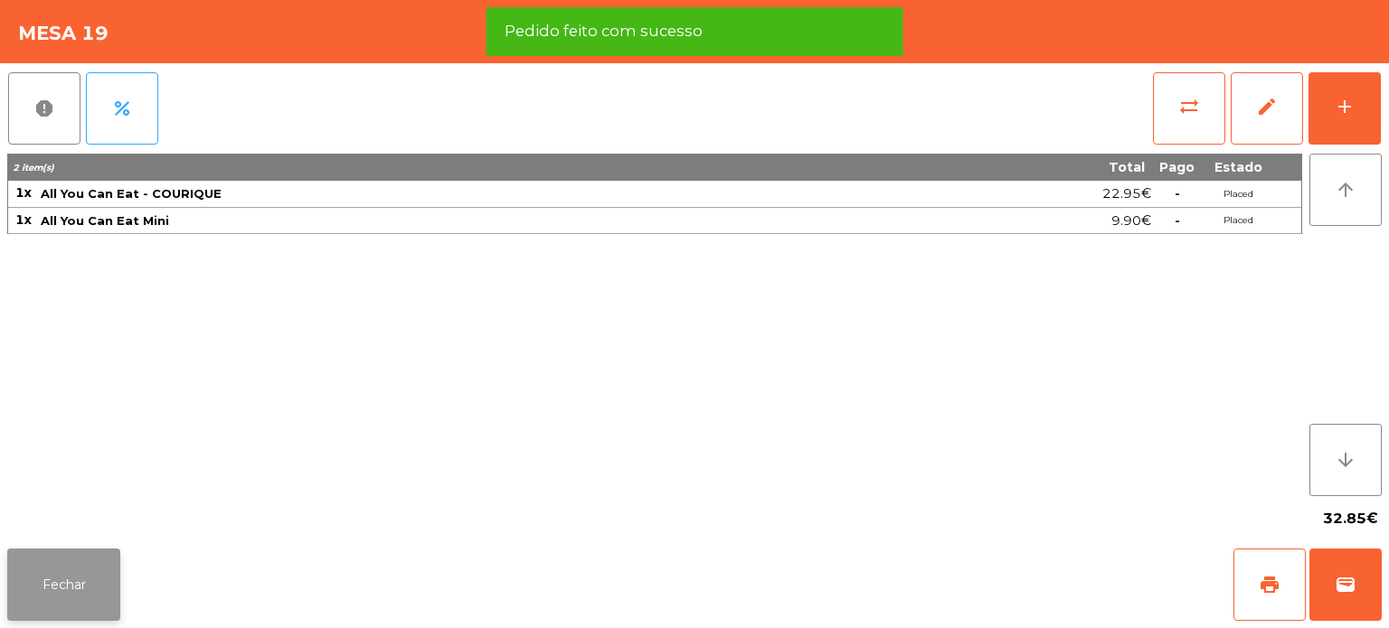
click at [44, 561] on button "Fechar" at bounding box center [63, 585] width 113 height 72
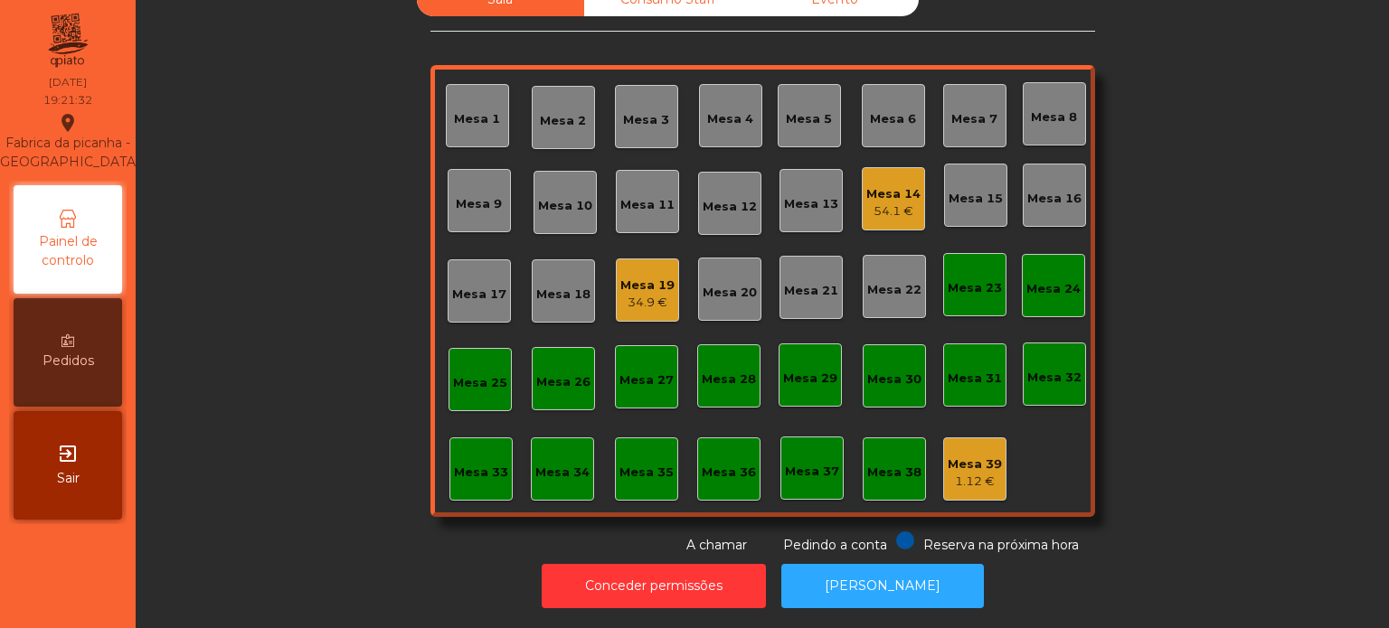
click at [623, 277] on div "Mesa 19" at bounding box center [647, 286] width 54 height 18
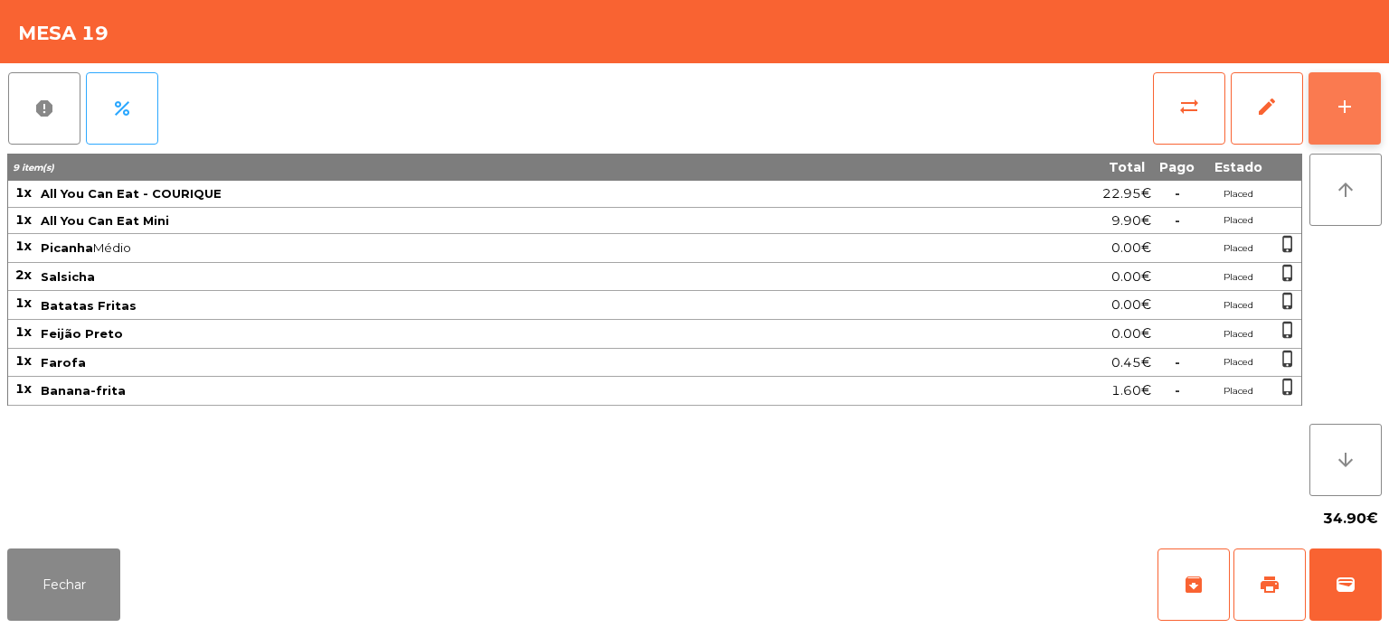
click at [1338, 101] on div "add" at bounding box center [1345, 107] width 22 height 22
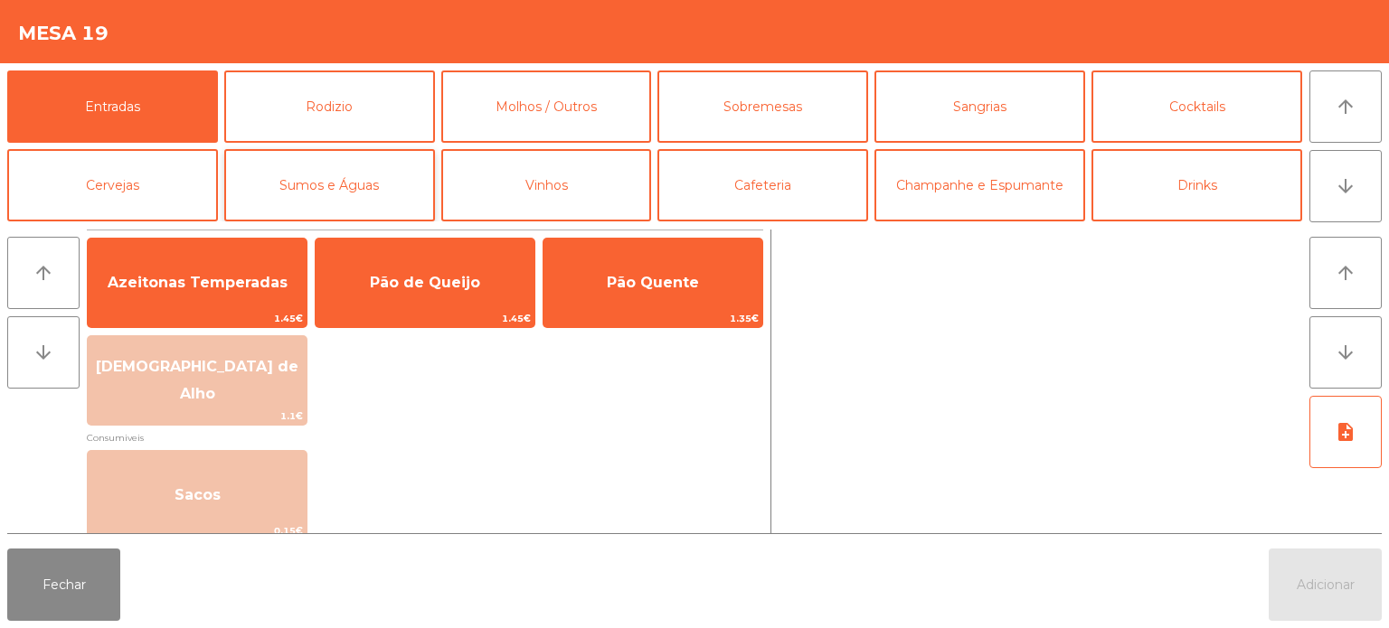
click at [347, 187] on button "Sumos e Águas" at bounding box center [329, 185] width 211 height 72
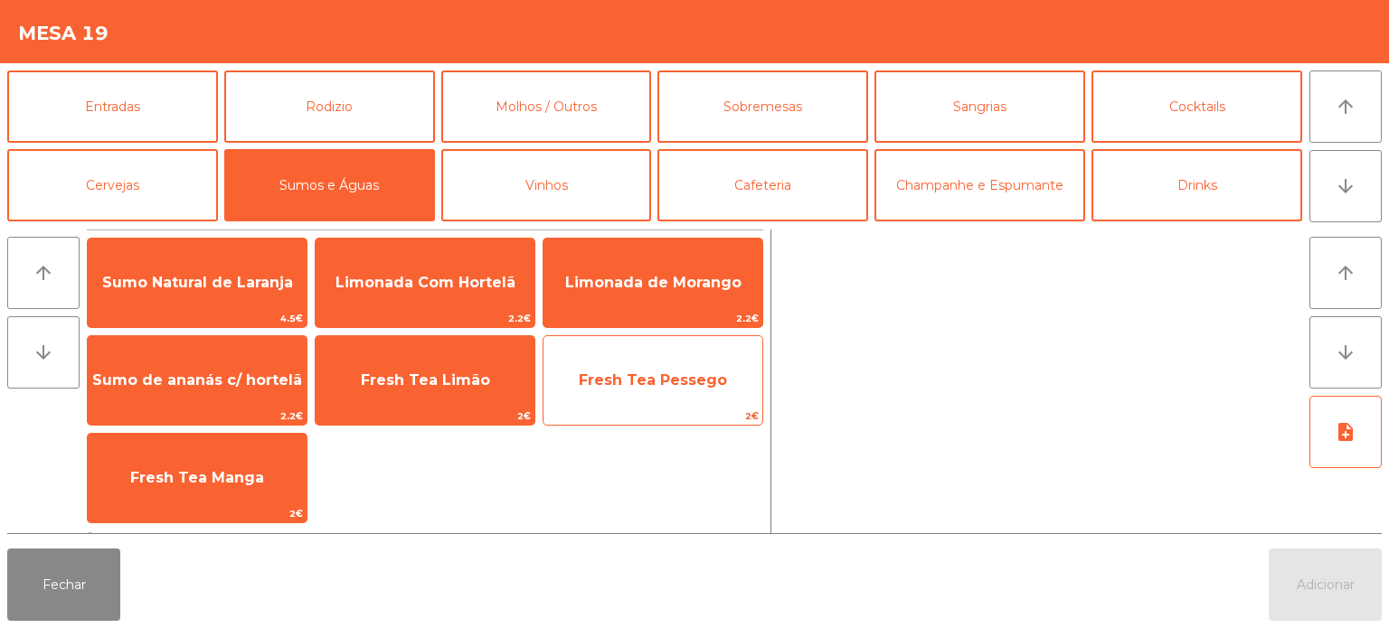
click at [629, 391] on span "Fresh Tea Pessego" at bounding box center [652, 380] width 219 height 49
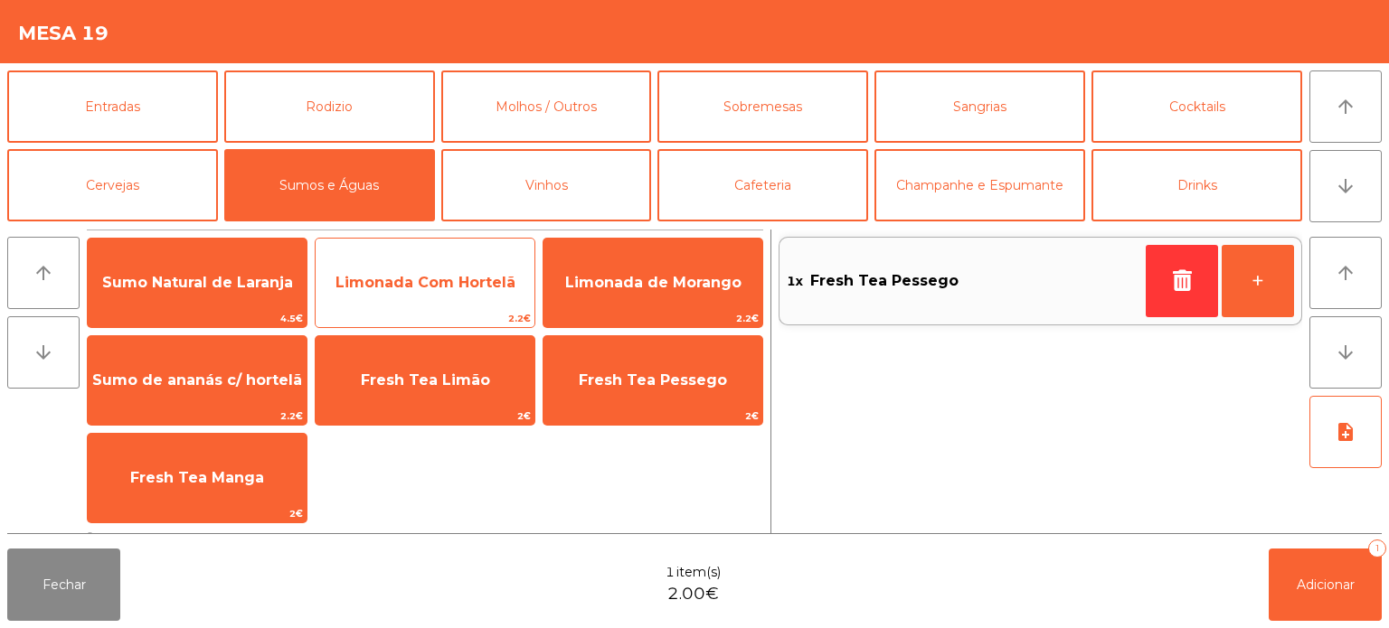
click at [422, 263] on span "Limonada Com Hortelã" at bounding box center [425, 283] width 219 height 49
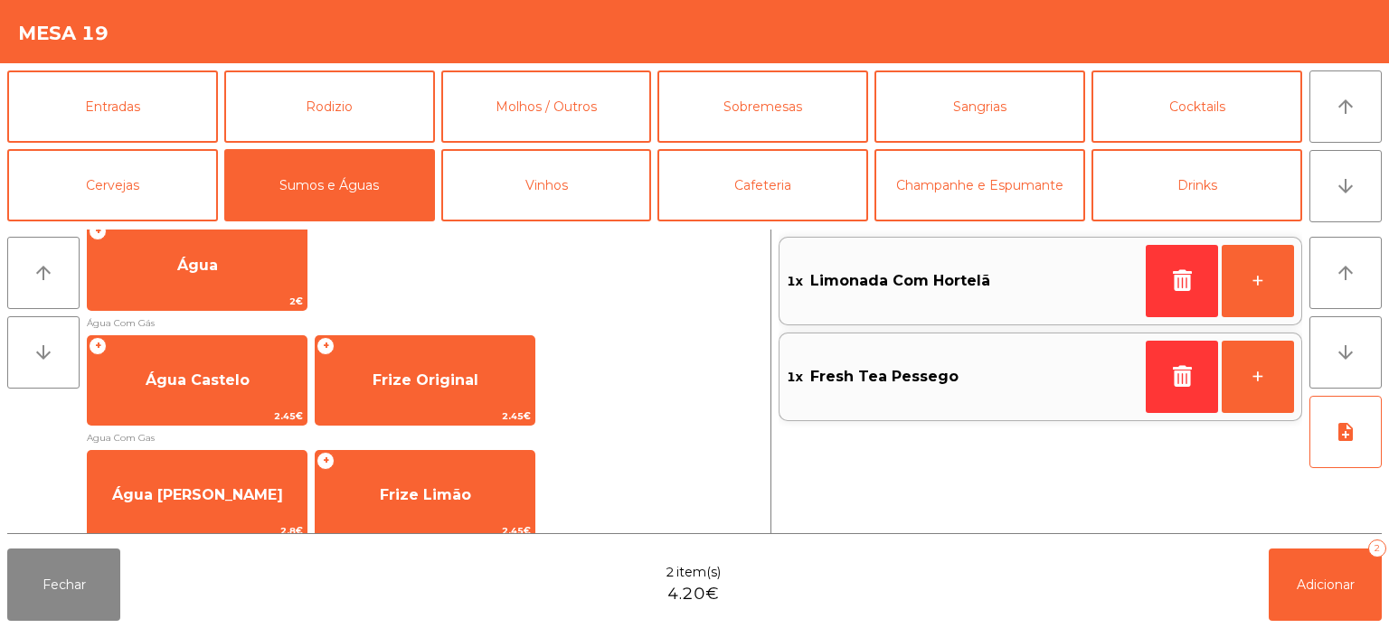
scroll to position [651, 0]
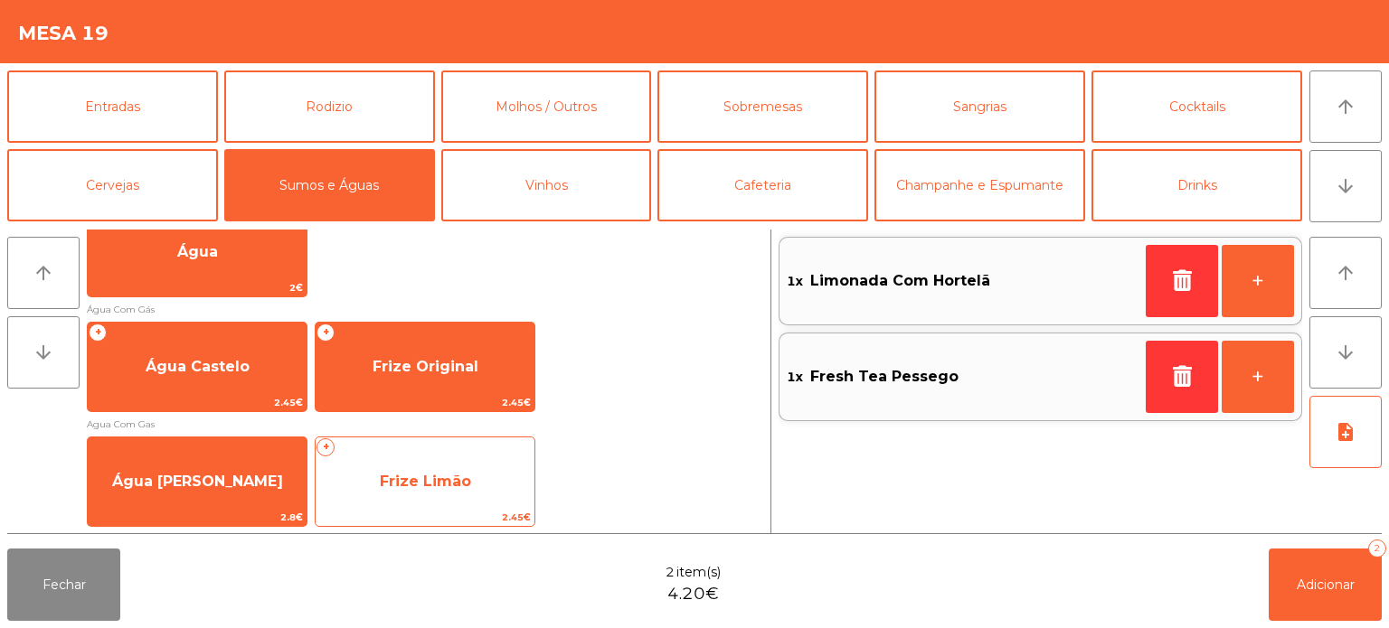
click at [449, 442] on div "+ Frize Limão 2.45€" at bounding box center [425, 482] width 221 height 90
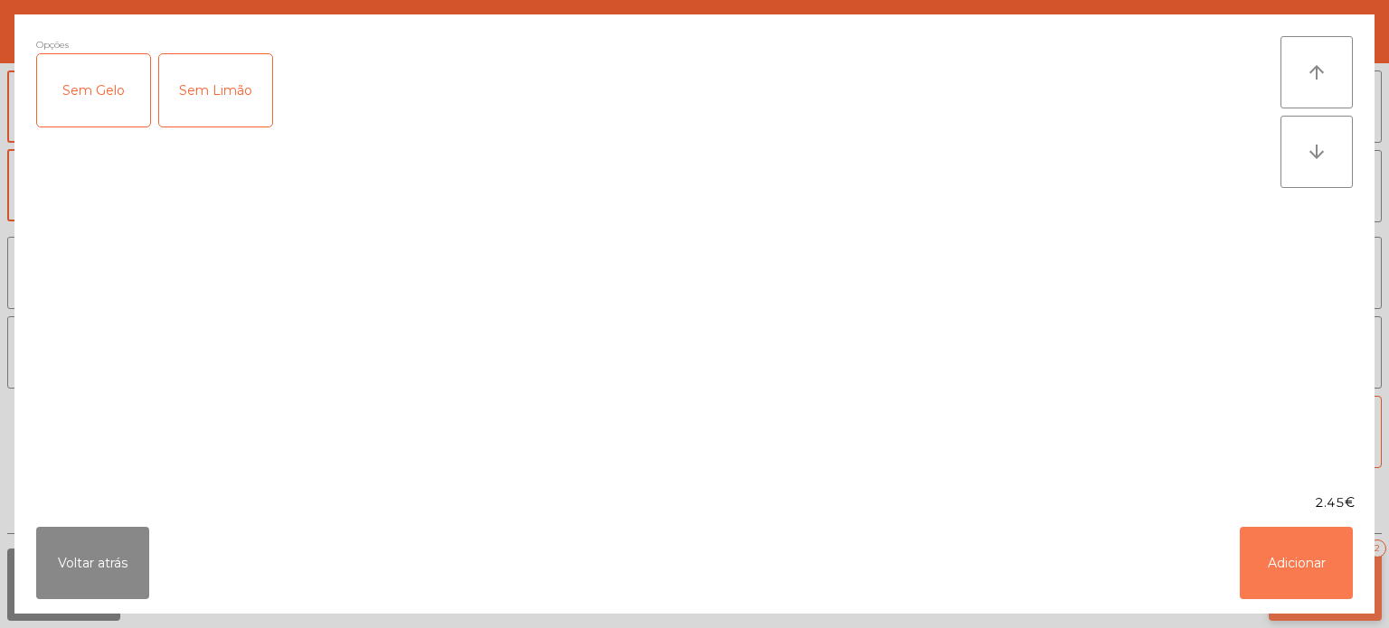
click at [1292, 560] on button "Adicionar" at bounding box center [1296, 563] width 113 height 72
click at [1302, 588] on span "Adicionar" at bounding box center [1326, 585] width 58 height 16
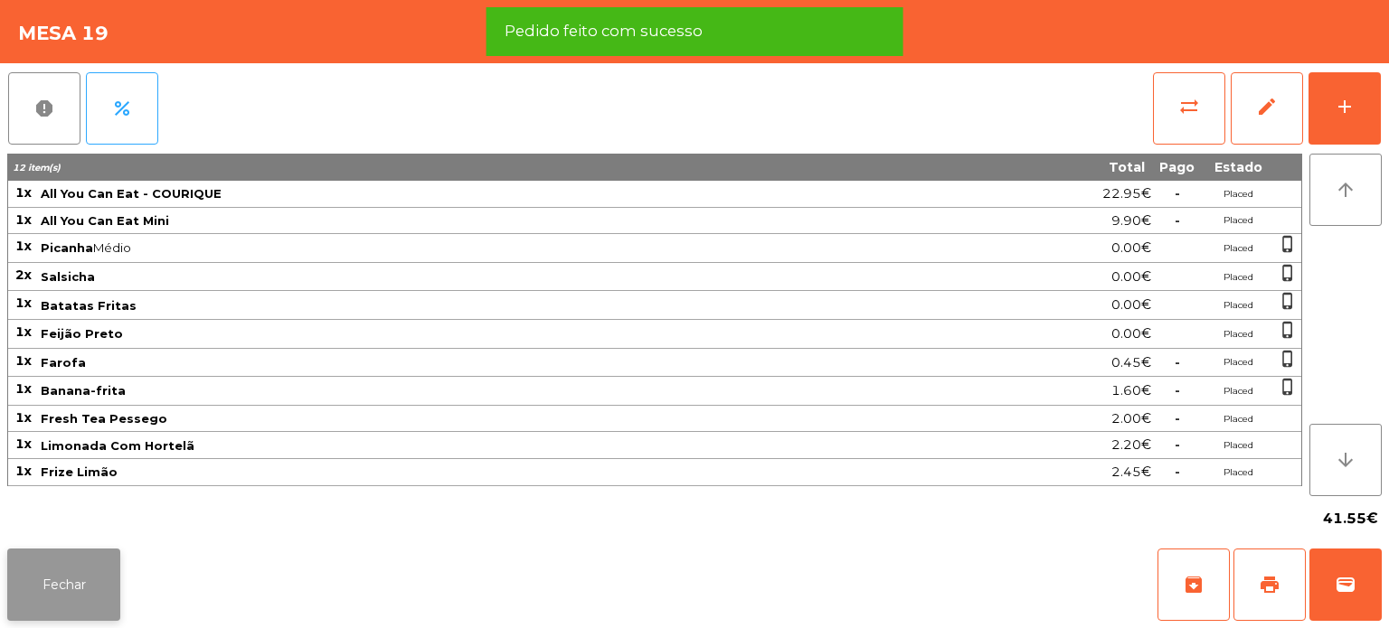
click at [61, 557] on button "Fechar" at bounding box center [63, 585] width 113 height 72
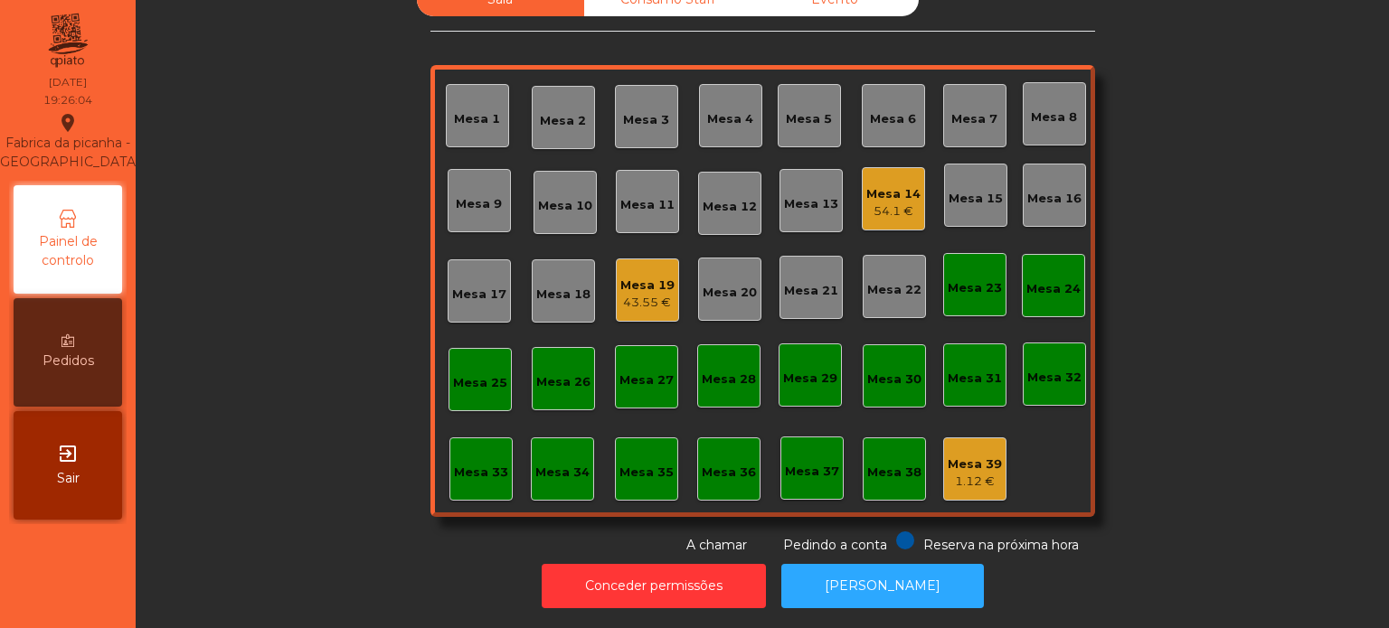
click at [535, 438] on div "Mesa 34" at bounding box center [562, 469] width 63 height 63
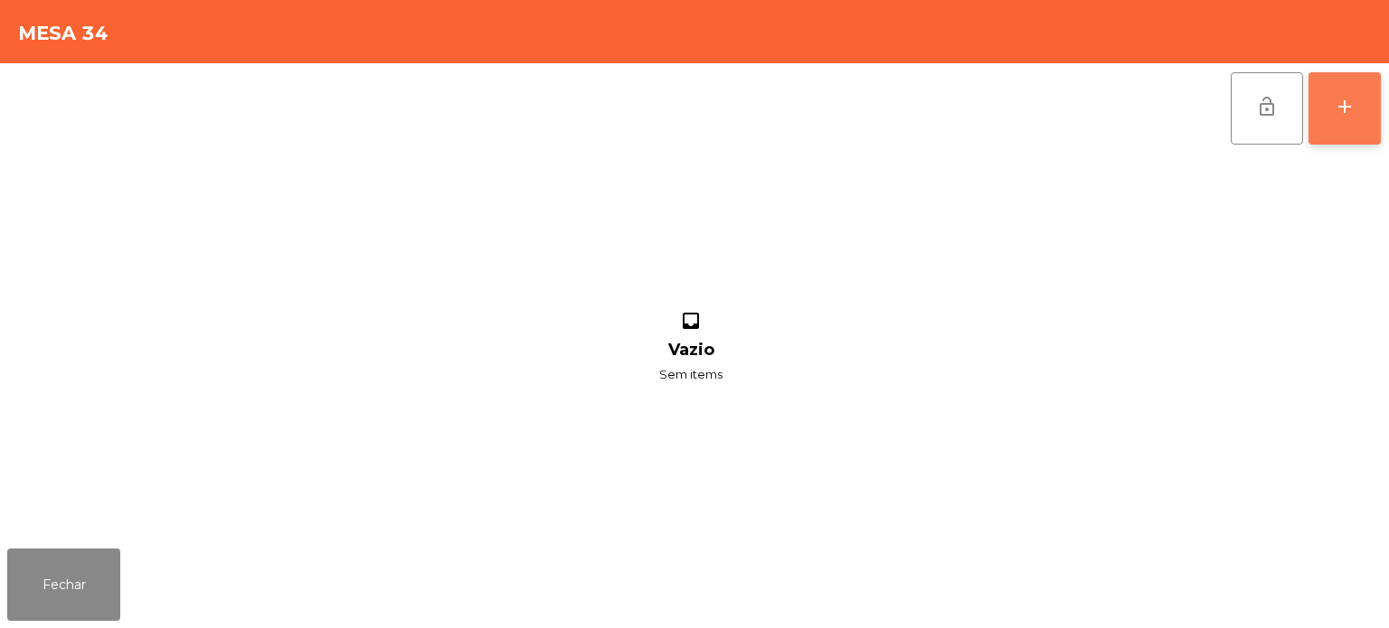
click at [1343, 139] on button "add" at bounding box center [1344, 108] width 72 height 72
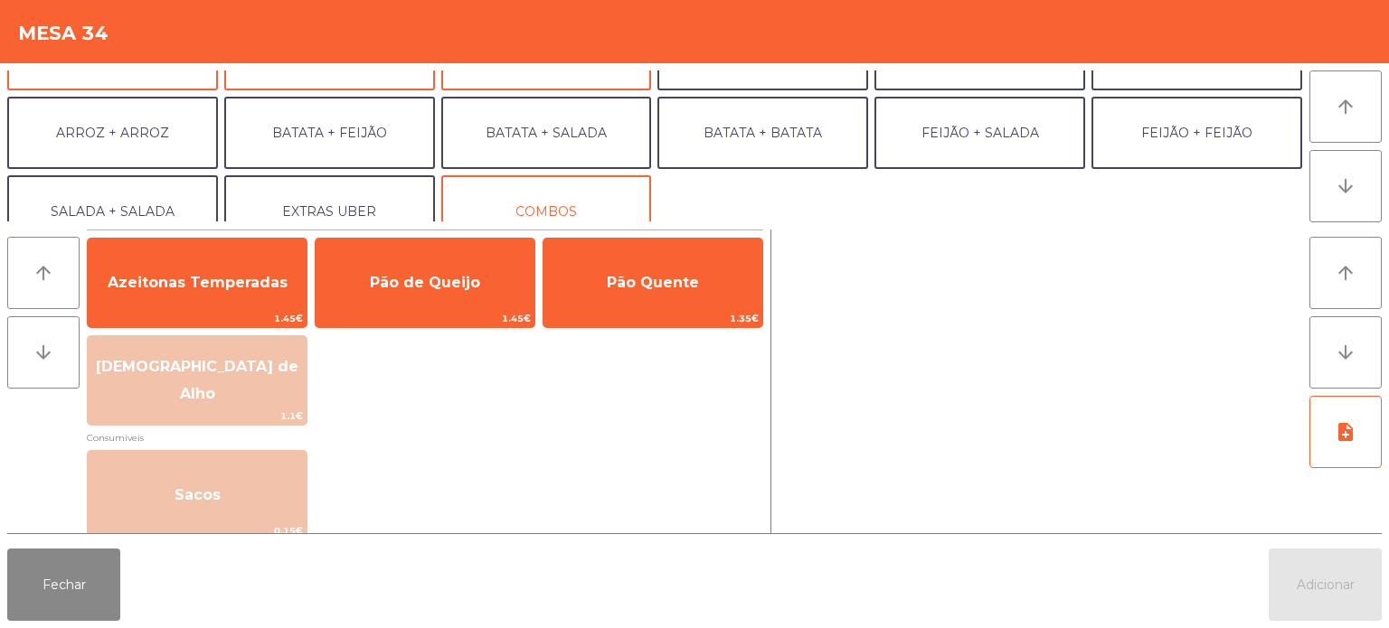
scroll to position [235, 0]
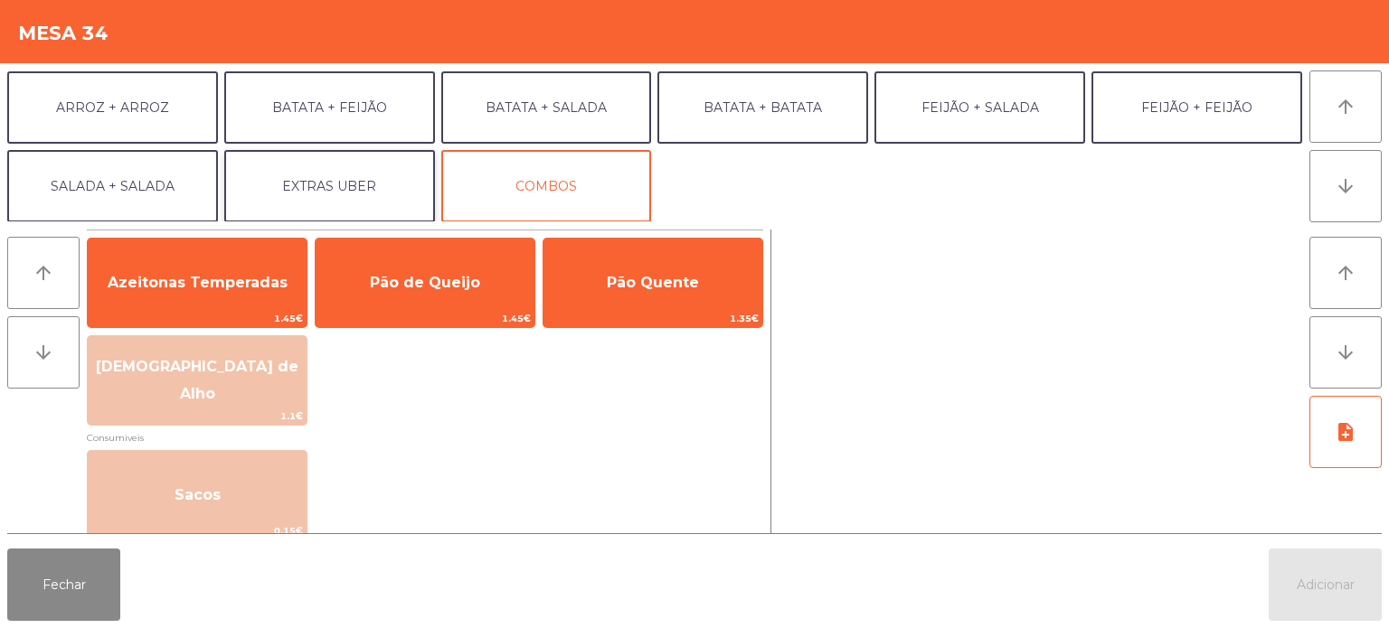
click at [280, 200] on button "EXTRAS UBER" at bounding box center [329, 186] width 211 height 72
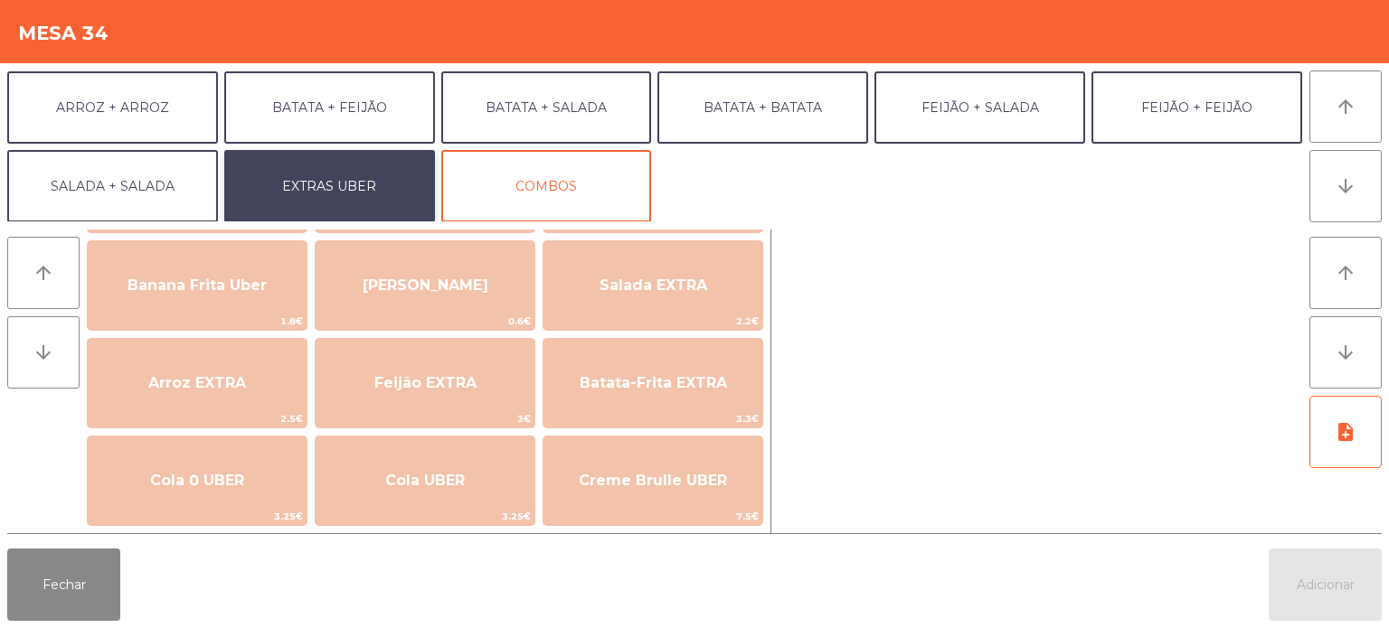
scroll to position [112, 0]
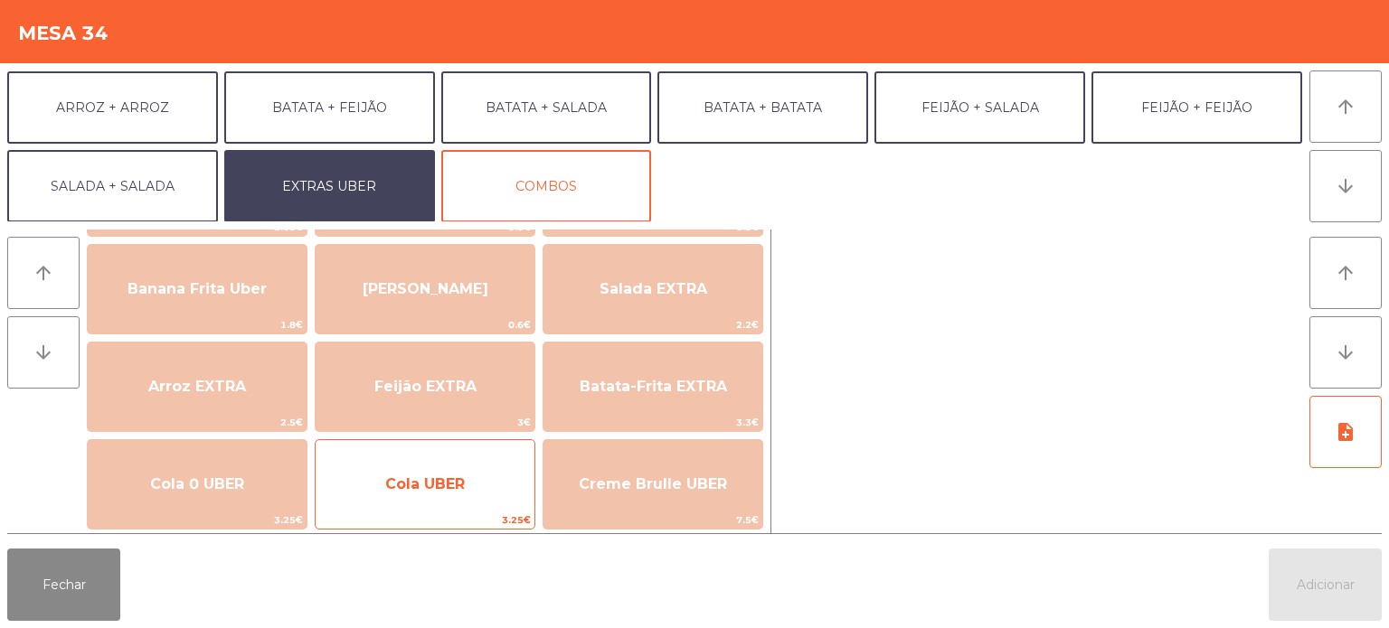
click at [348, 457] on div "Cola UBER 3.25€" at bounding box center [425, 484] width 221 height 90
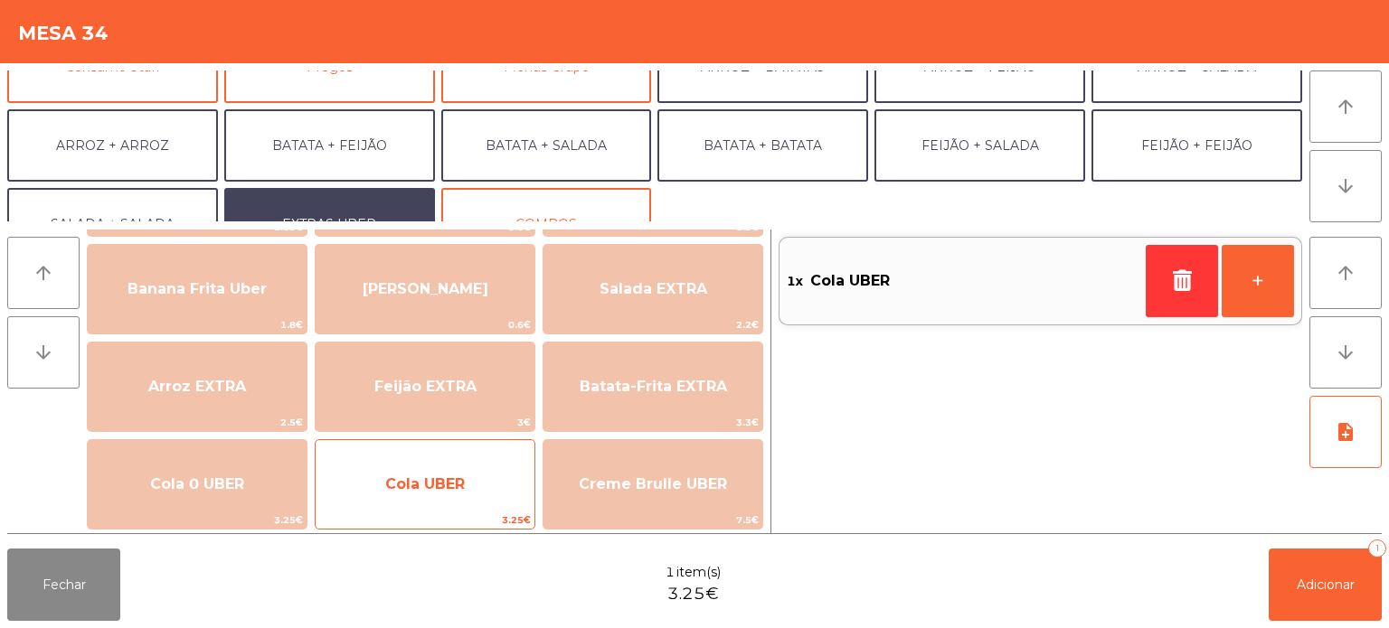
scroll to position [194, 0]
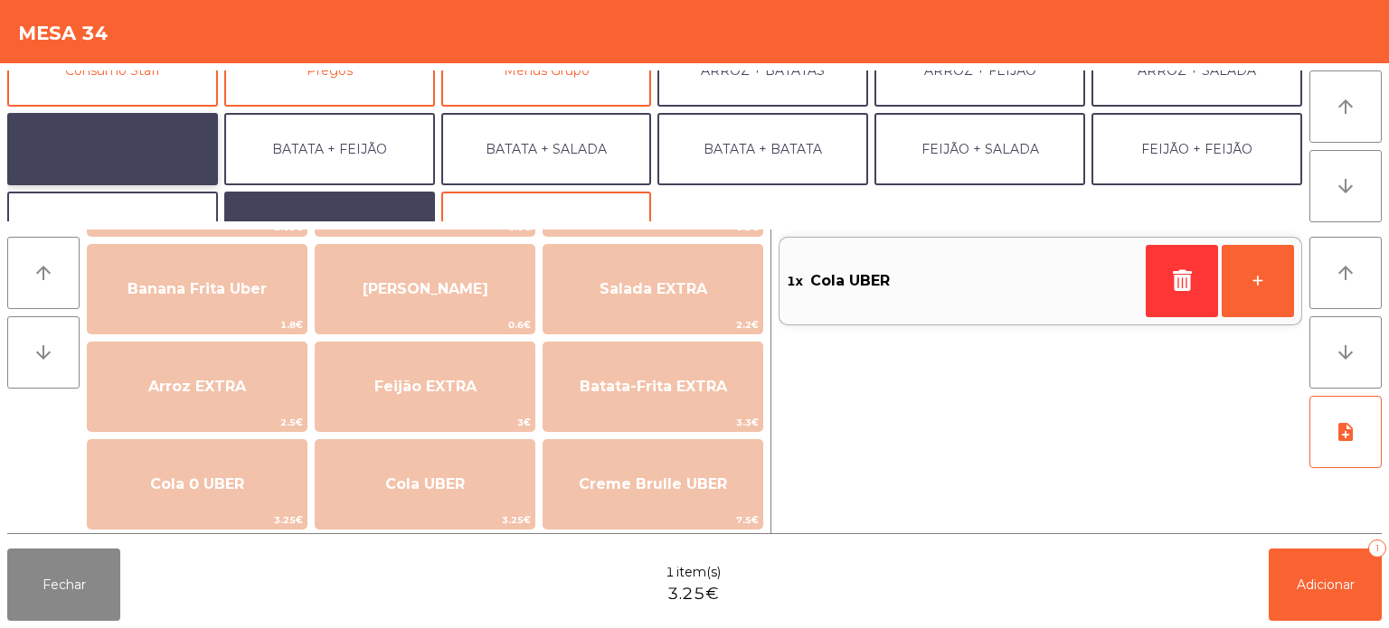
click at [127, 156] on button "ARROZ + ARROZ" at bounding box center [112, 149] width 211 height 72
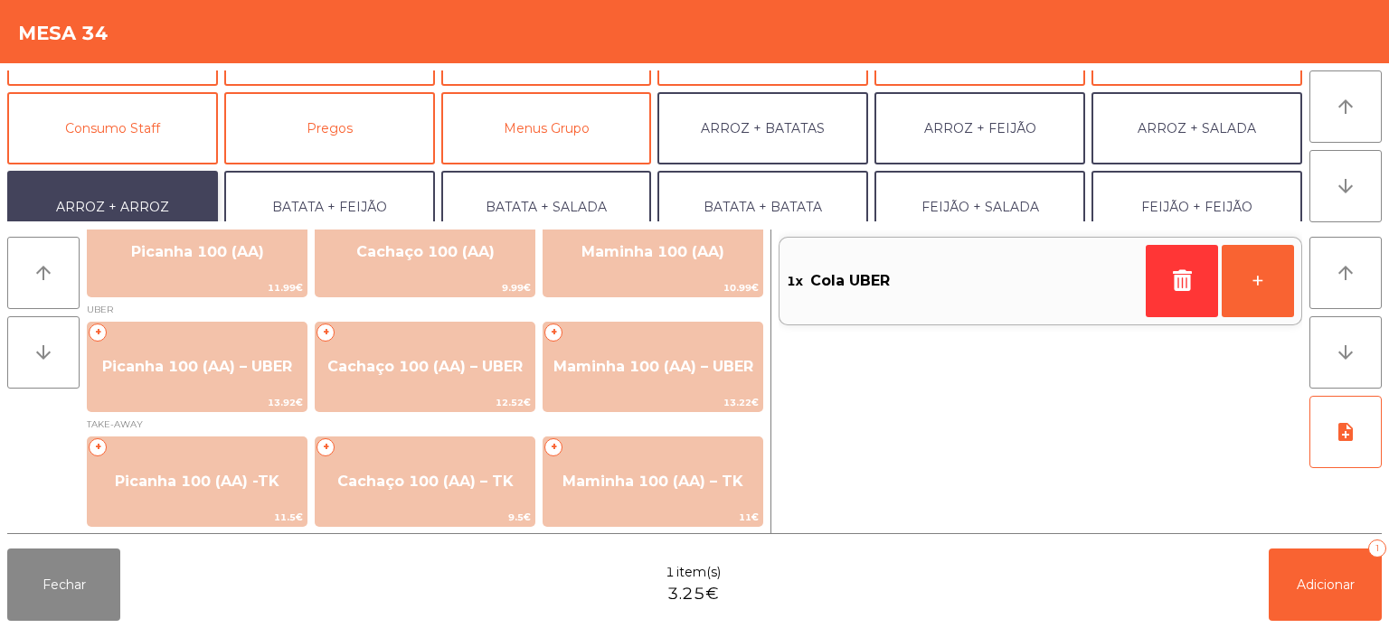
scroll to position [137, 0]
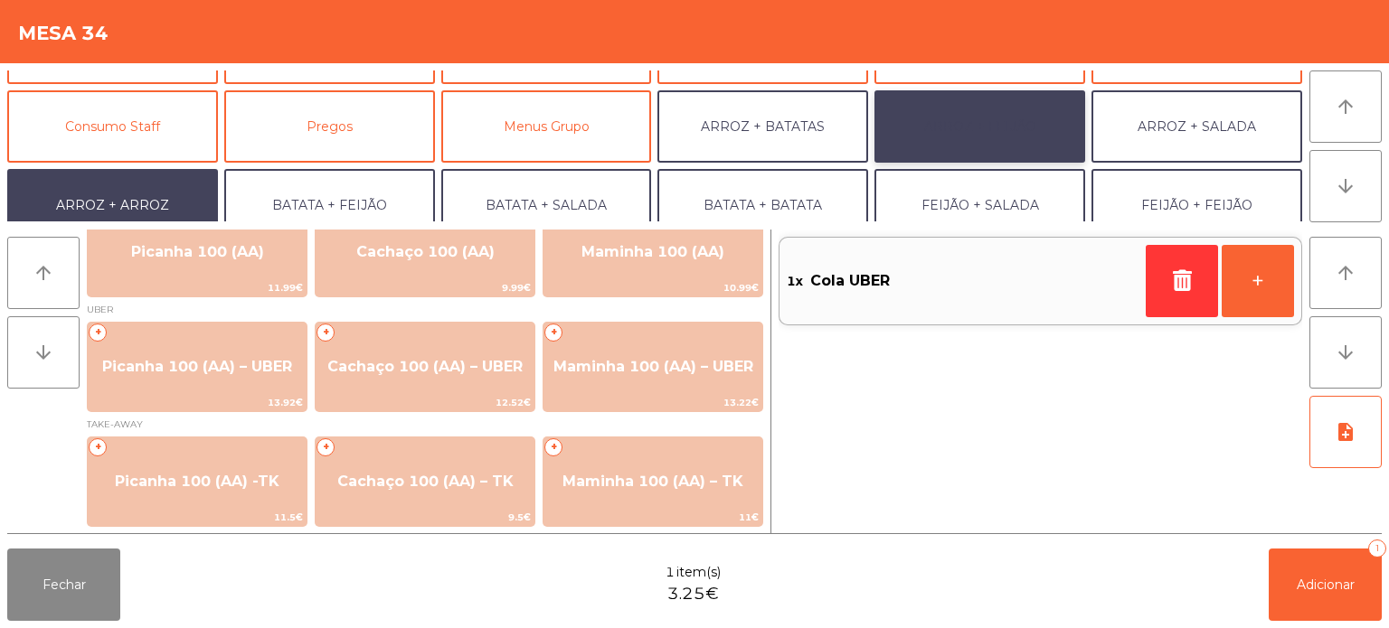
click at [995, 138] on button "ARROZ + FEIJÃO" at bounding box center [979, 126] width 211 height 72
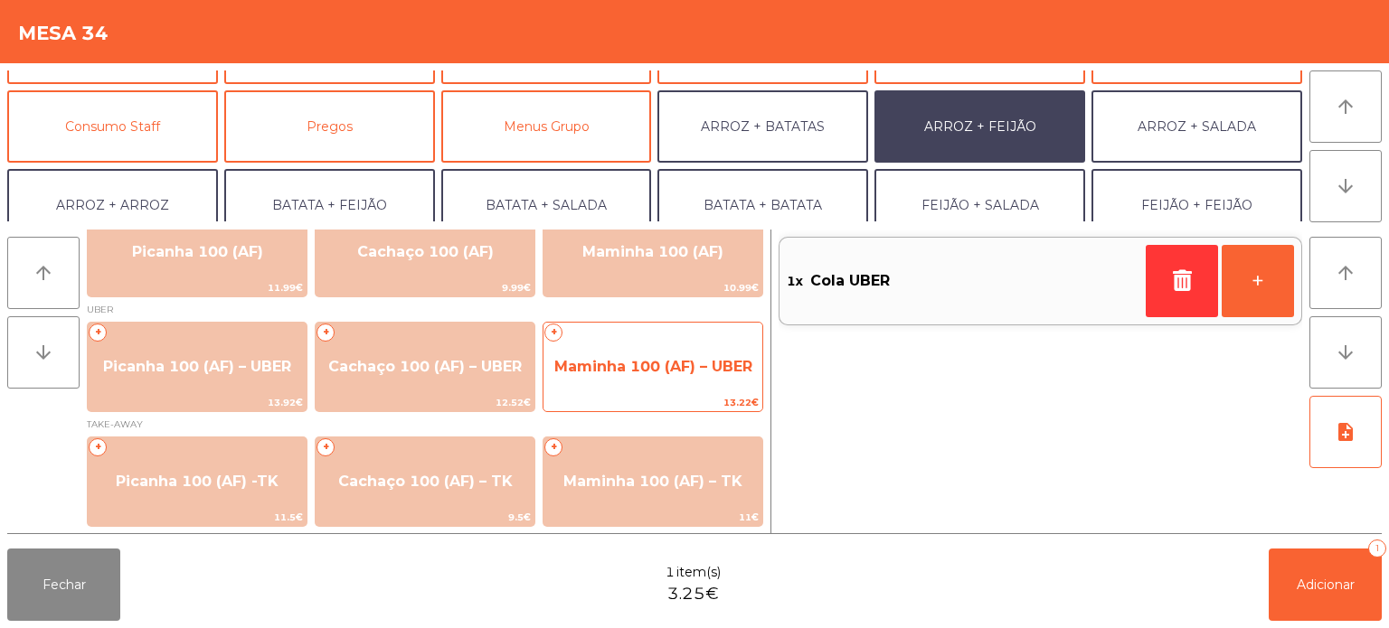
click at [603, 376] on span "Maminha 100 (AF) – UBER" at bounding box center [652, 367] width 219 height 49
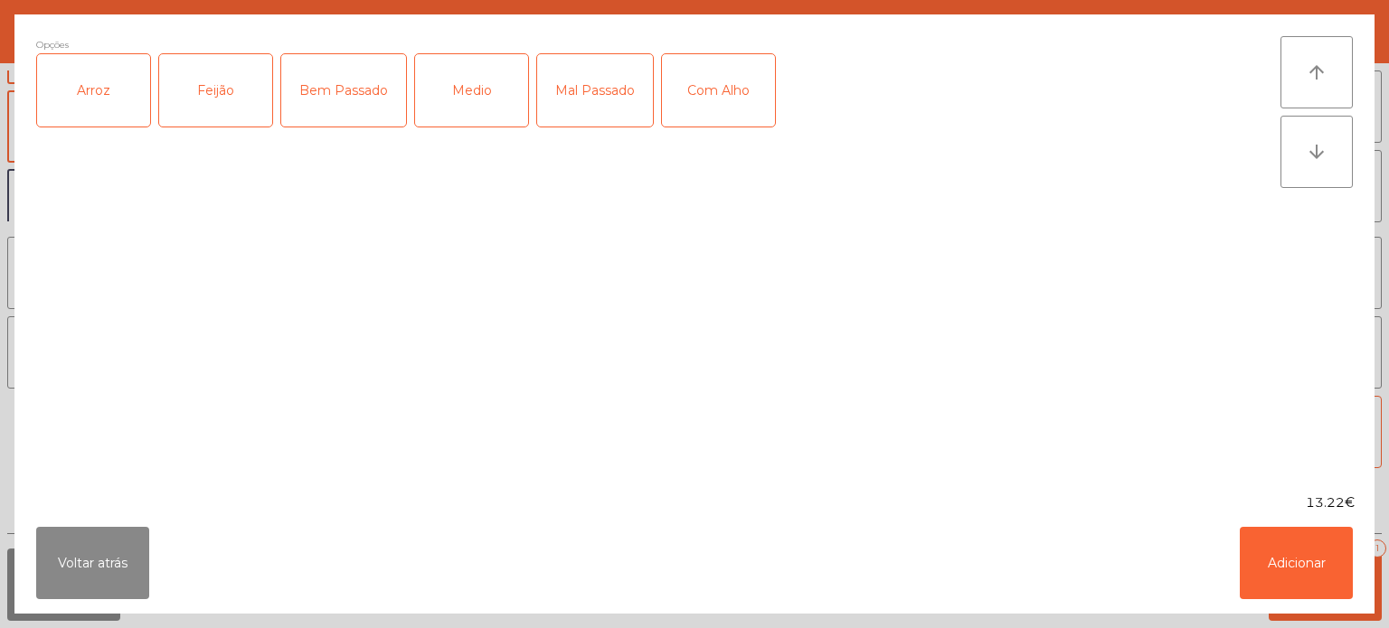
click at [113, 113] on div "Arroz" at bounding box center [93, 90] width 113 height 72
click at [246, 101] on div "Feijão" at bounding box center [215, 90] width 113 height 72
click at [394, 120] on div "Bem Passado" at bounding box center [343, 90] width 125 height 72
click at [1263, 506] on div "13.22€" at bounding box center [694, 503] width 1360 height 19
click at [1285, 560] on button "Adicionar" at bounding box center [1296, 563] width 113 height 72
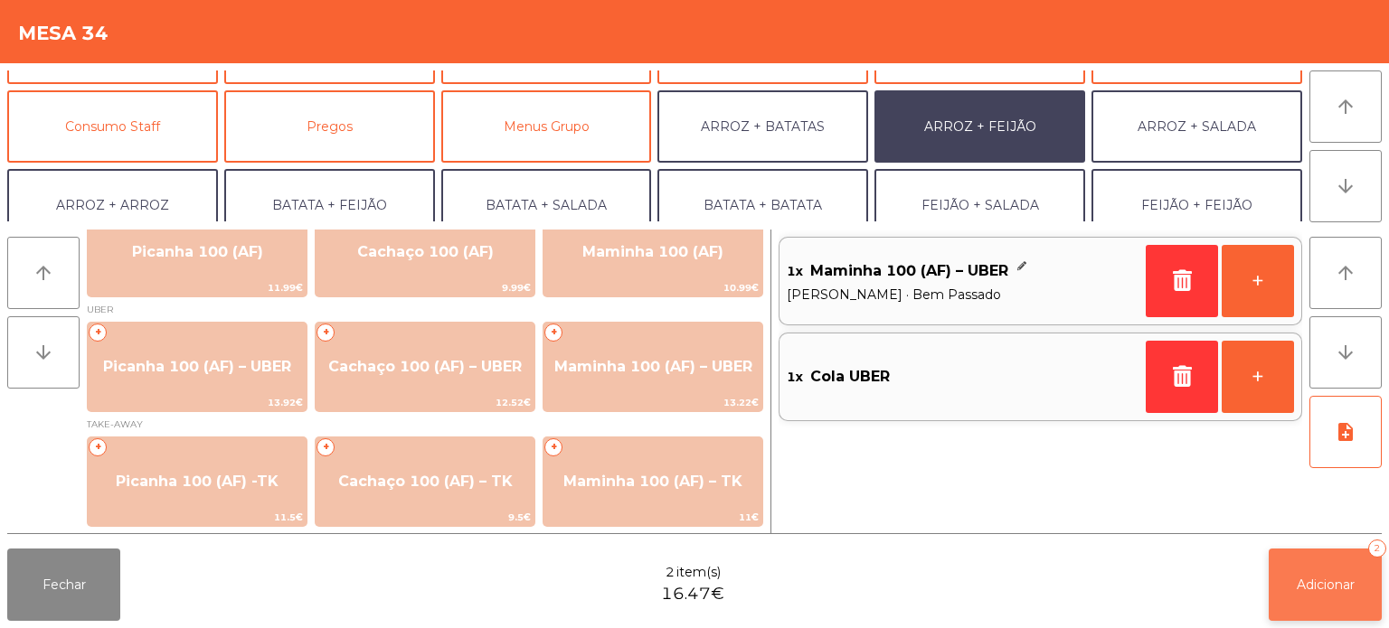
click at [1335, 600] on button "Adicionar 2" at bounding box center [1325, 585] width 113 height 72
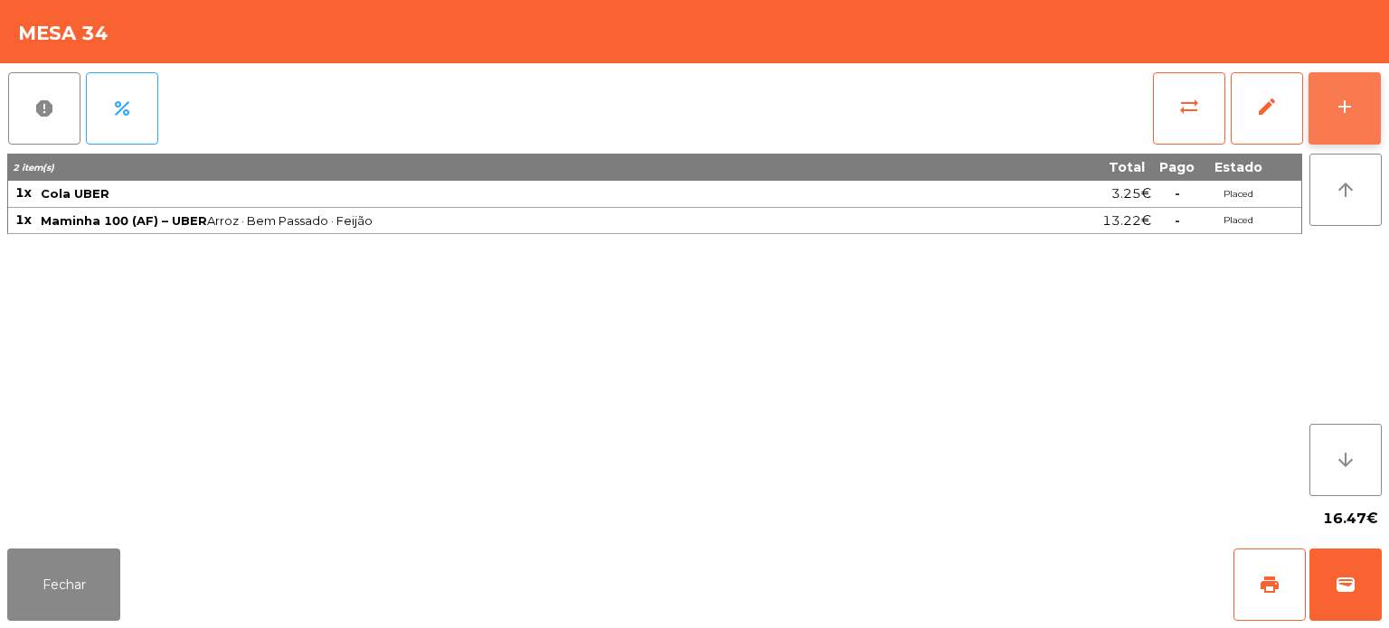
click at [1360, 116] on button "add" at bounding box center [1344, 108] width 72 height 72
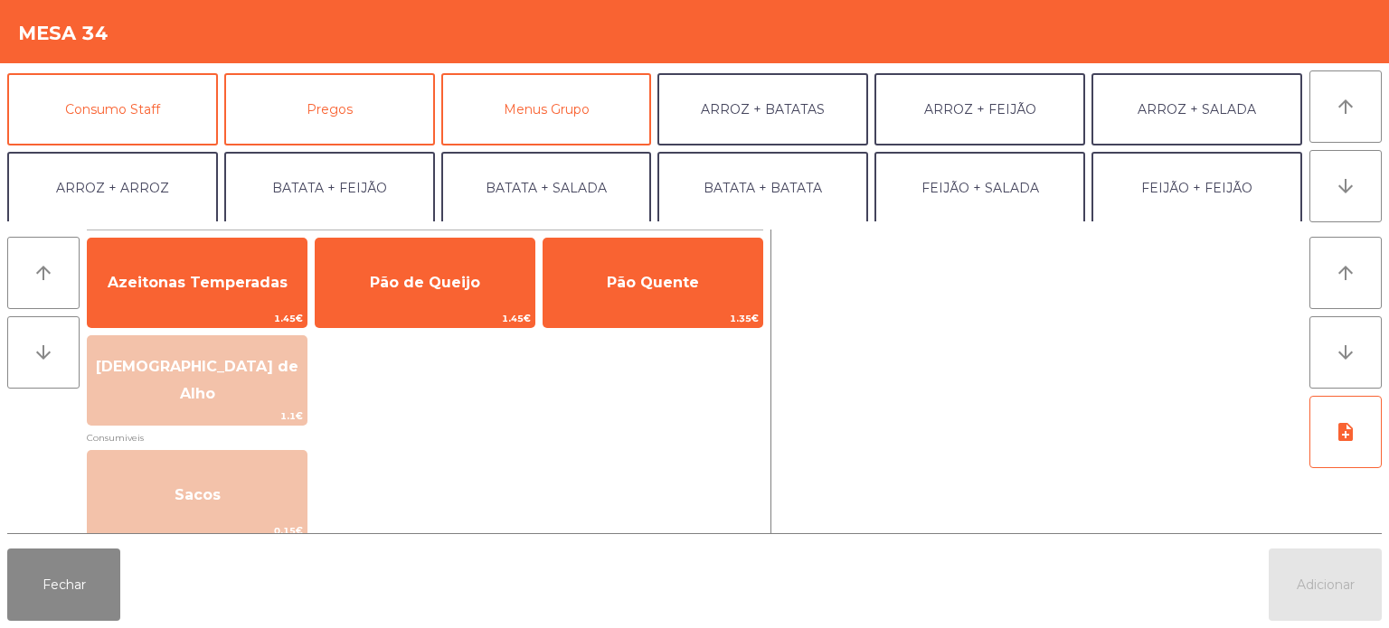
scroll to position [159, 0]
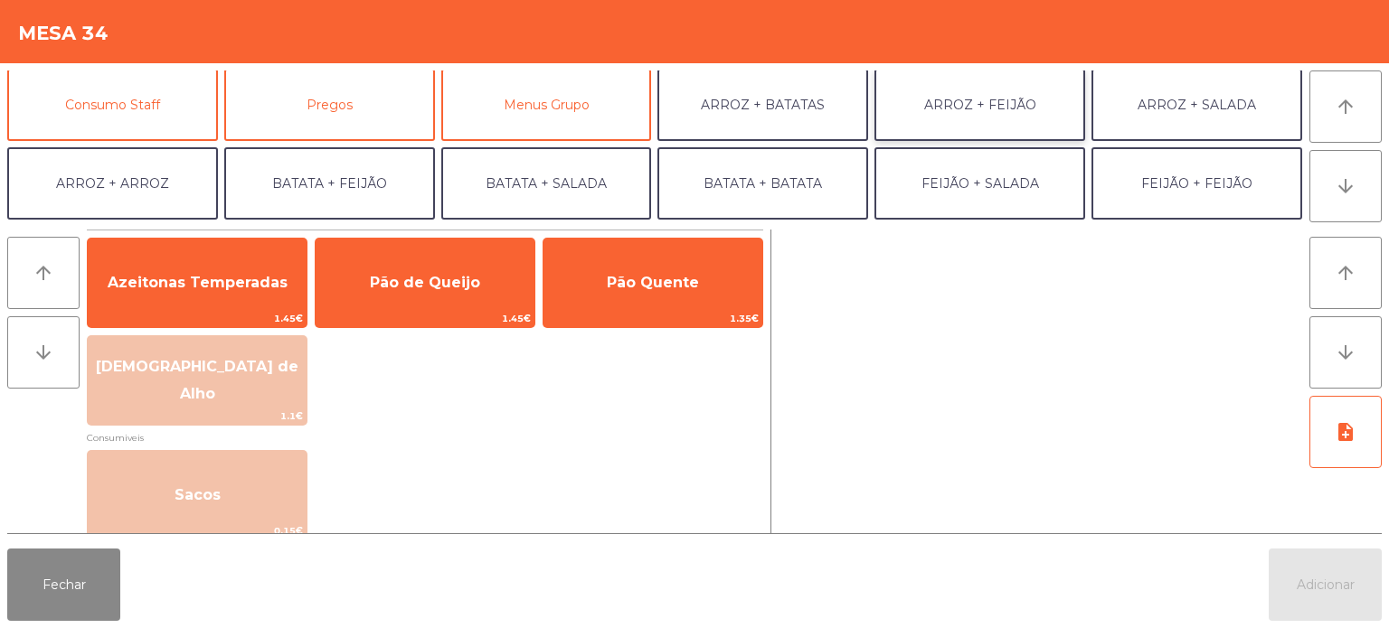
click at [931, 103] on button "ARROZ + FEIJÃO" at bounding box center [979, 105] width 211 height 72
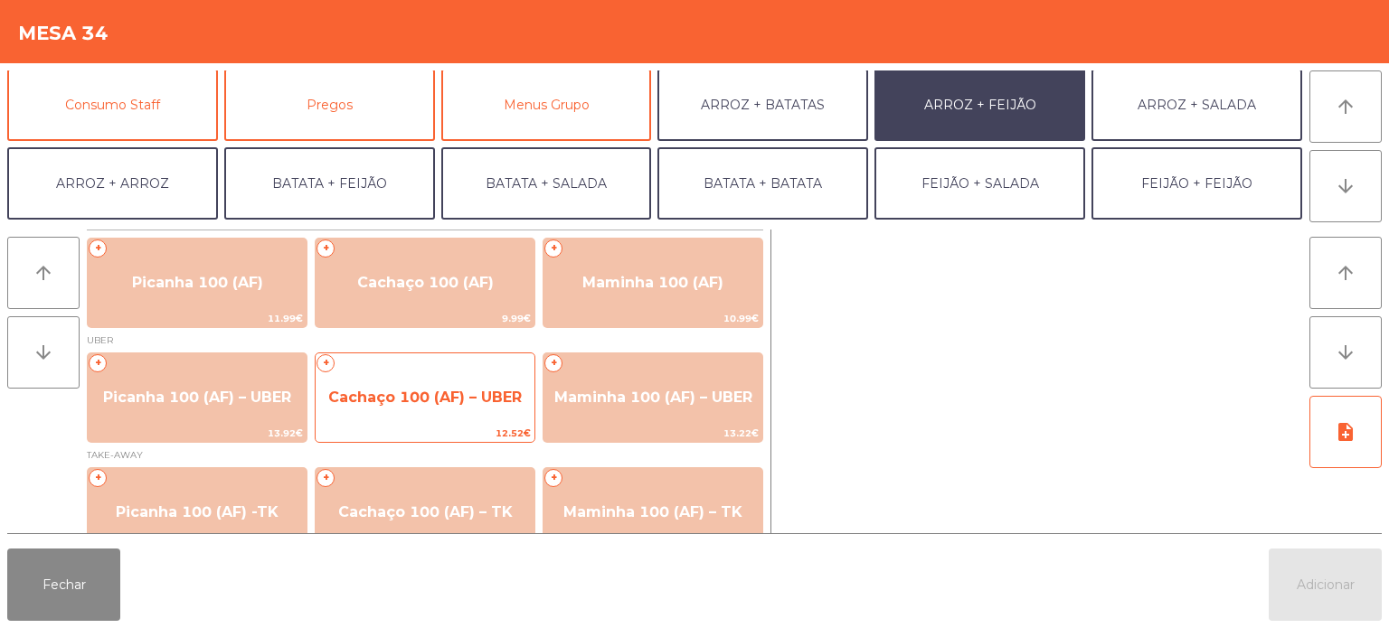
click at [389, 402] on span "Cachaço 100 (AF) – UBER" at bounding box center [425, 397] width 194 height 17
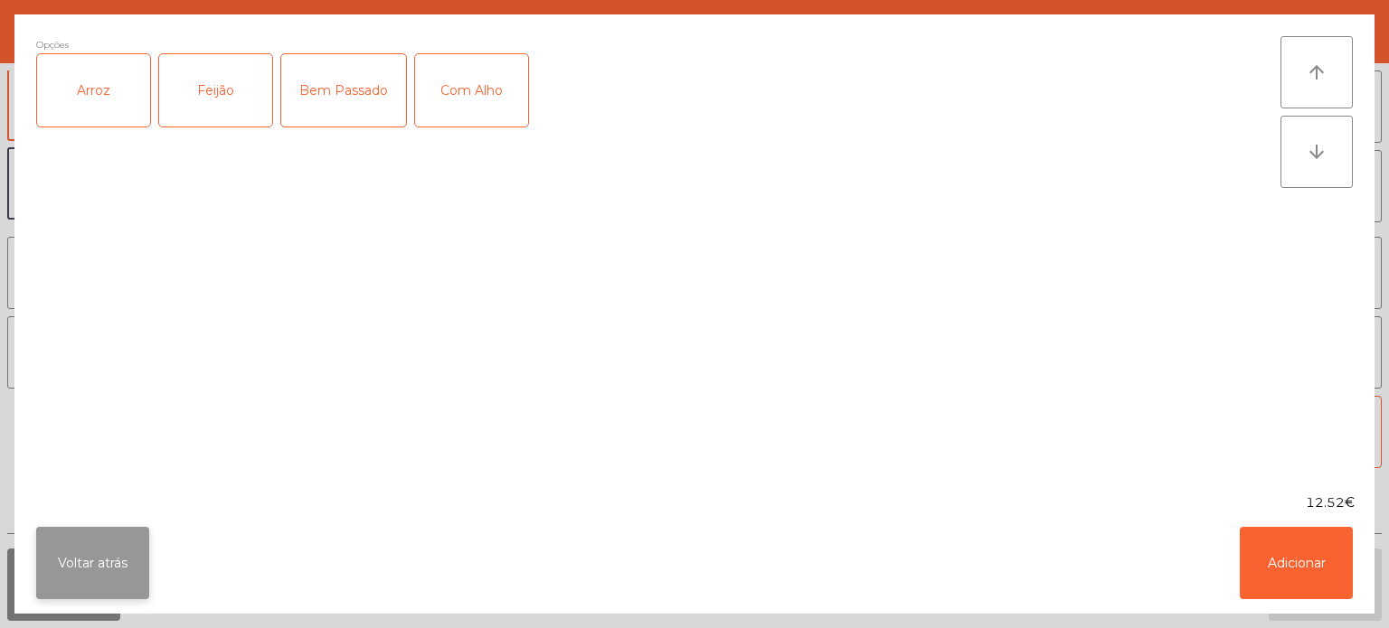
click at [113, 544] on button "Voltar atrás" at bounding box center [92, 563] width 113 height 72
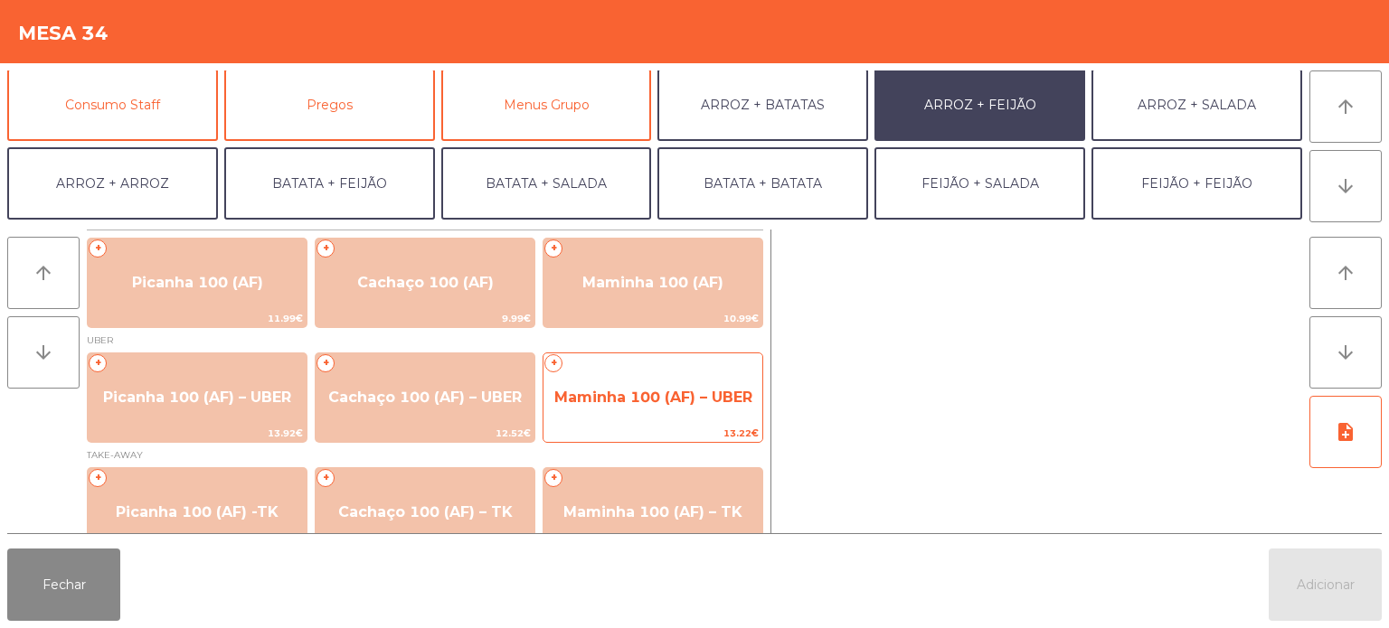
click at [619, 398] on span "Maminha 100 (AF) – UBER" at bounding box center [653, 397] width 198 height 17
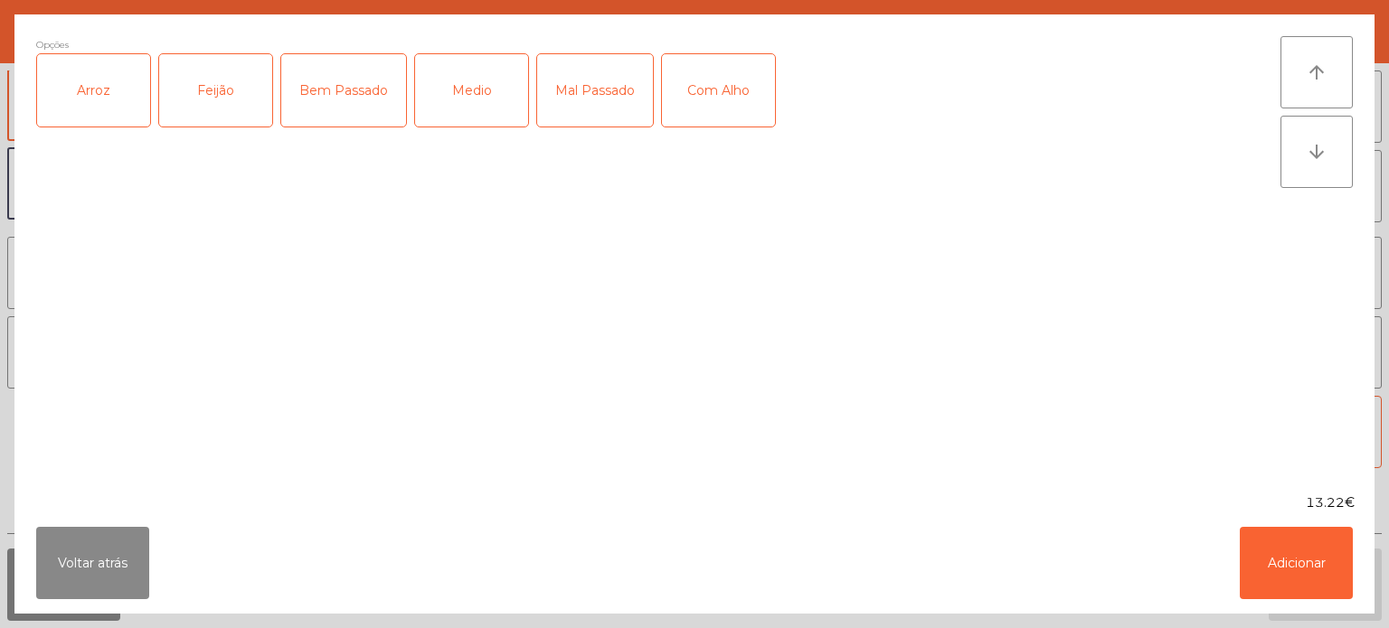
click at [116, 101] on div "Arroz" at bounding box center [93, 90] width 113 height 72
click at [213, 104] on div "Feijão" at bounding box center [215, 90] width 113 height 72
click at [367, 119] on div "Bem Passado" at bounding box center [343, 90] width 125 height 72
click at [1253, 571] on button "Adicionar" at bounding box center [1296, 563] width 113 height 72
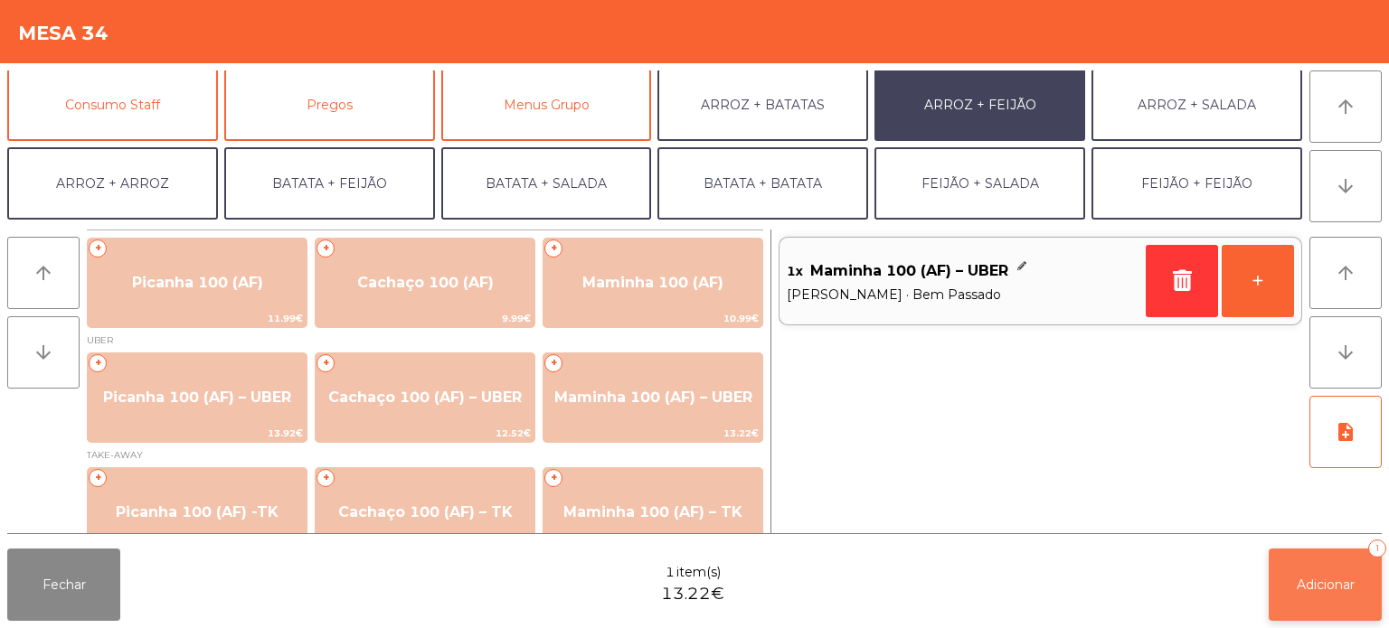
click at [1271, 563] on button "Adicionar 1" at bounding box center [1325, 585] width 113 height 72
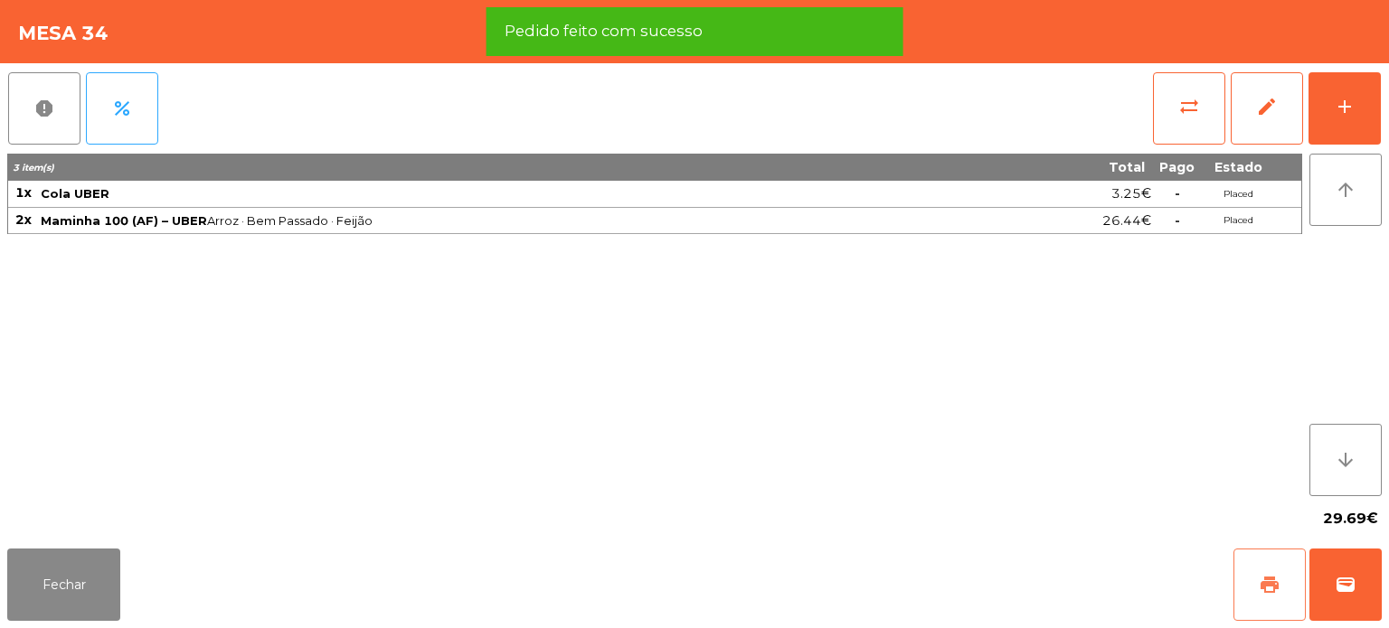
click at [1260, 581] on span "print" at bounding box center [1270, 585] width 22 height 22
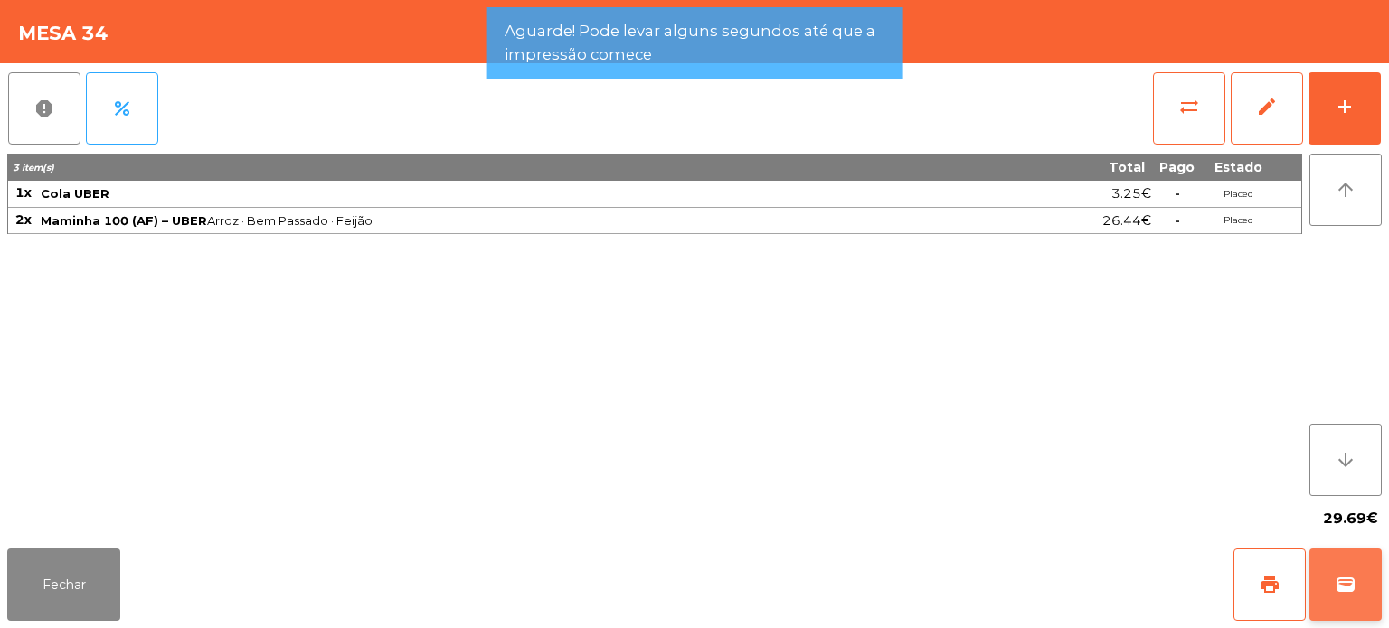
click at [1320, 566] on button "wallet" at bounding box center [1345, 585] width 72 height 72
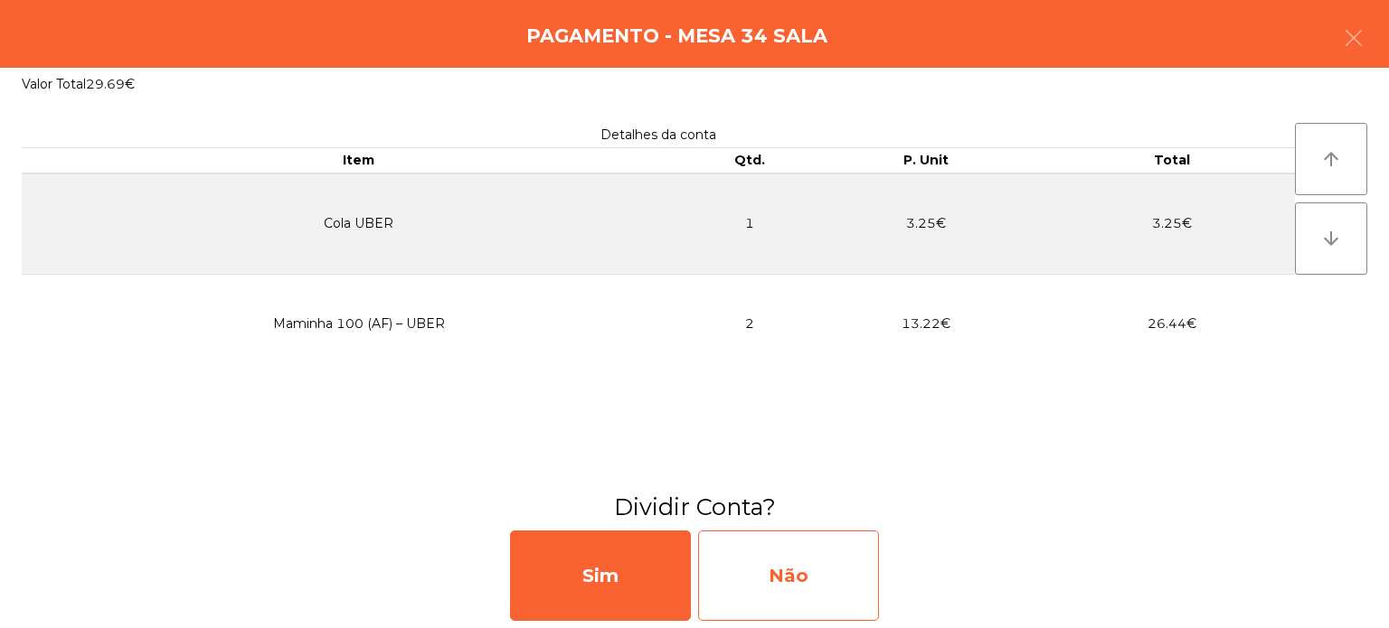
click at [760, 543] on div "Não" at bounding box center [788, 576] width 181 height 90
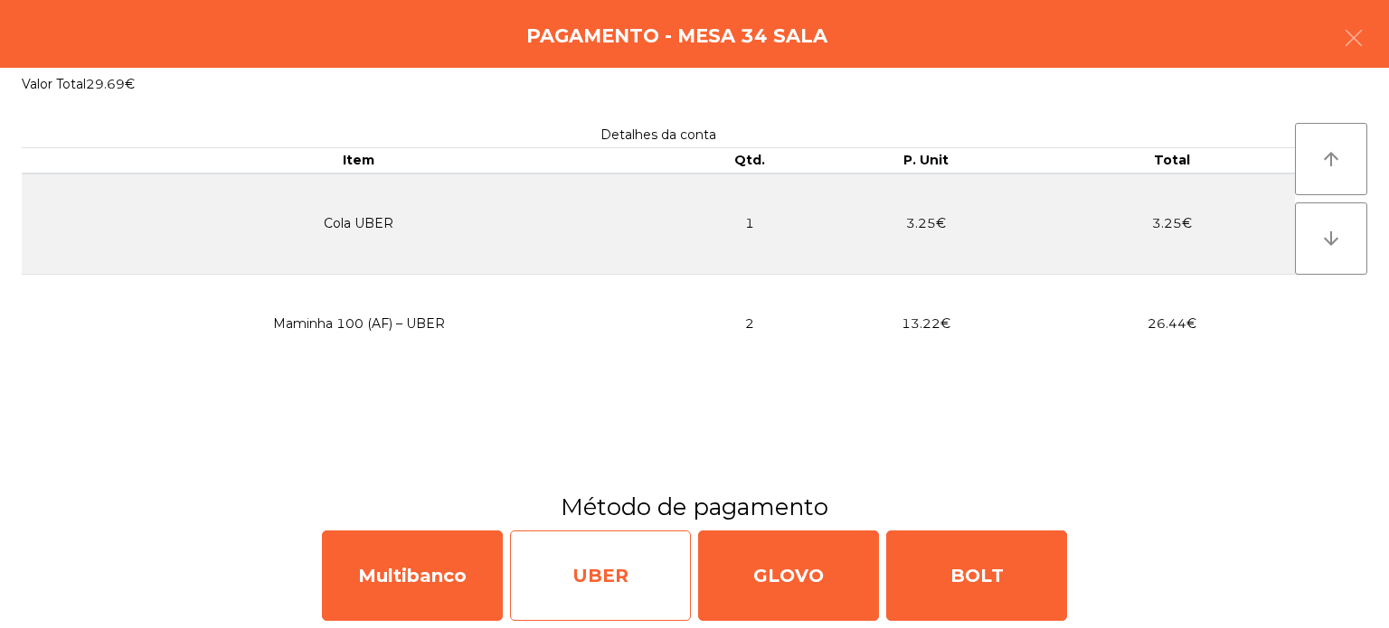
click at [622, 559] on div "UBER" at bounding box center [600, 576] width 181 height 90
select select "**"
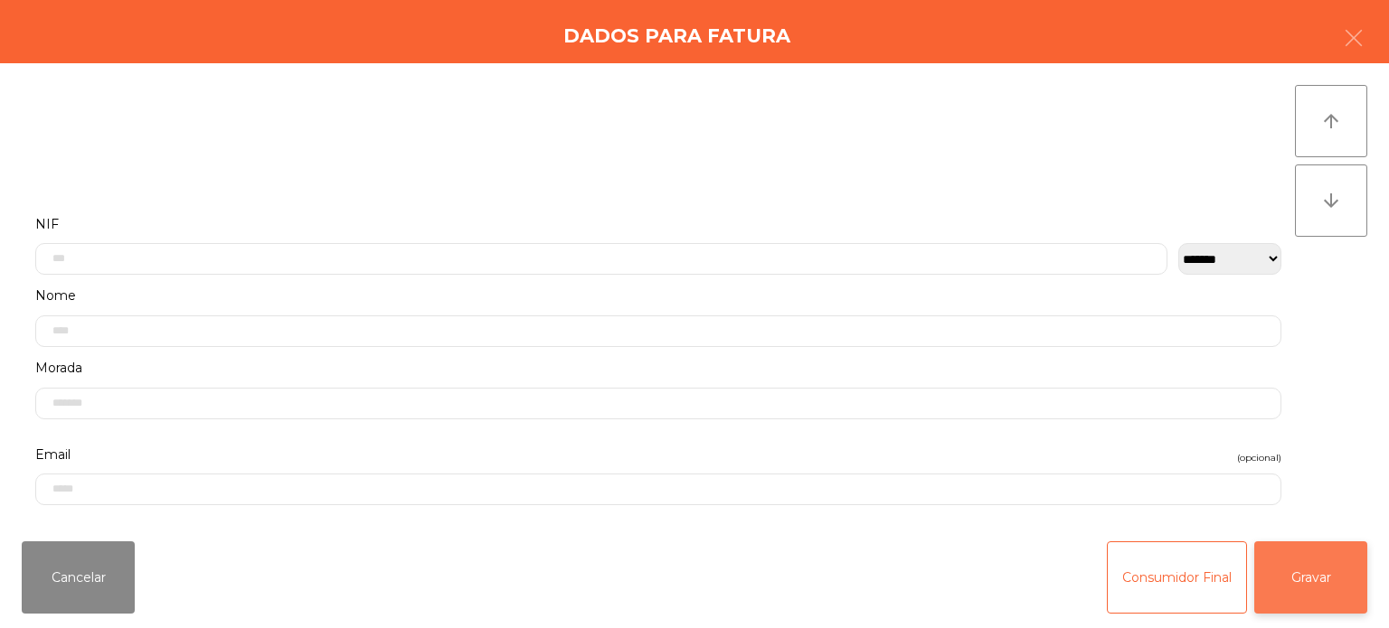
click at [1305, 543] on button "Gravar" at bounding box center [1310, 578] width 113 height 72
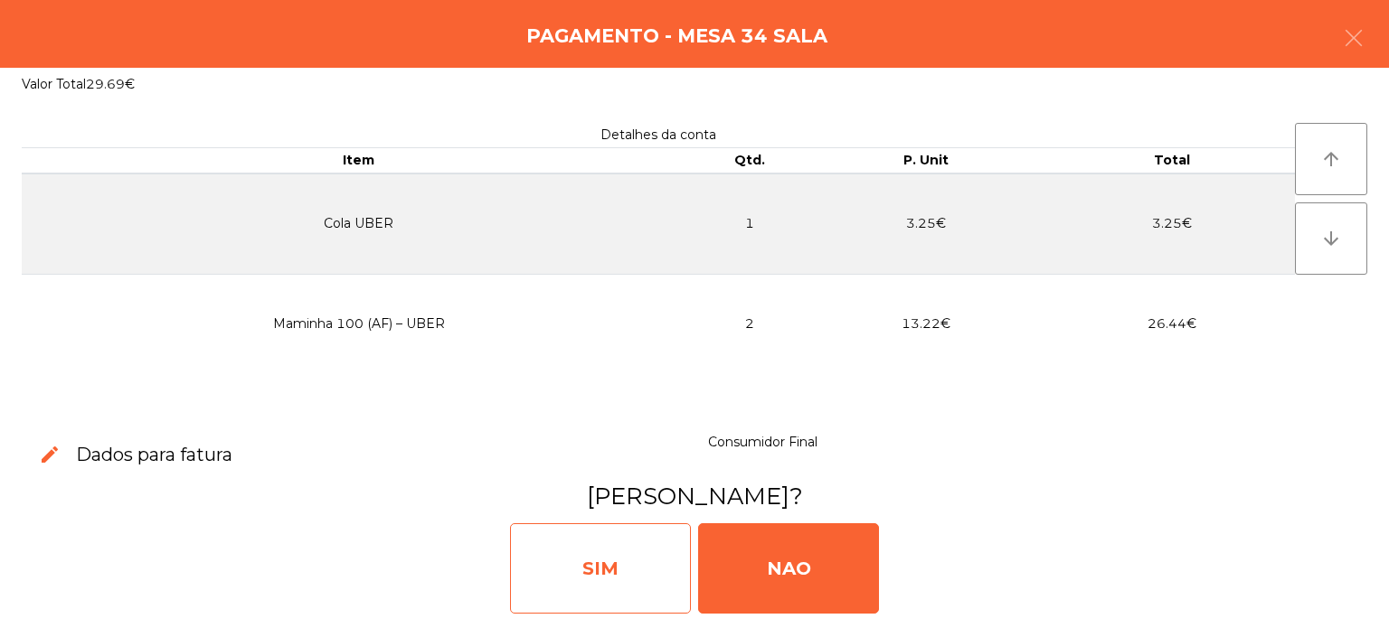
click at [642, 551] on div "SIM" at bounding box center [600, 569] width 181 height 90
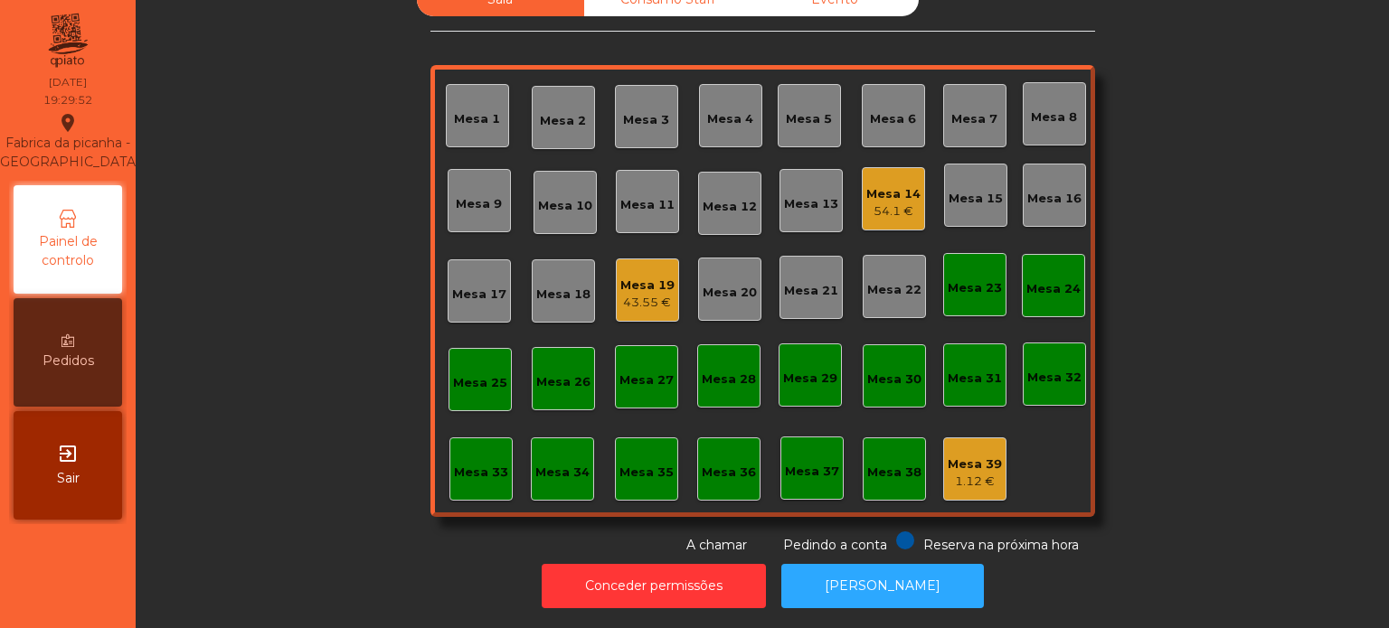
click at [728, 465] on div "Mesa 36" at bounding box center [729, 473] width 54 height 18
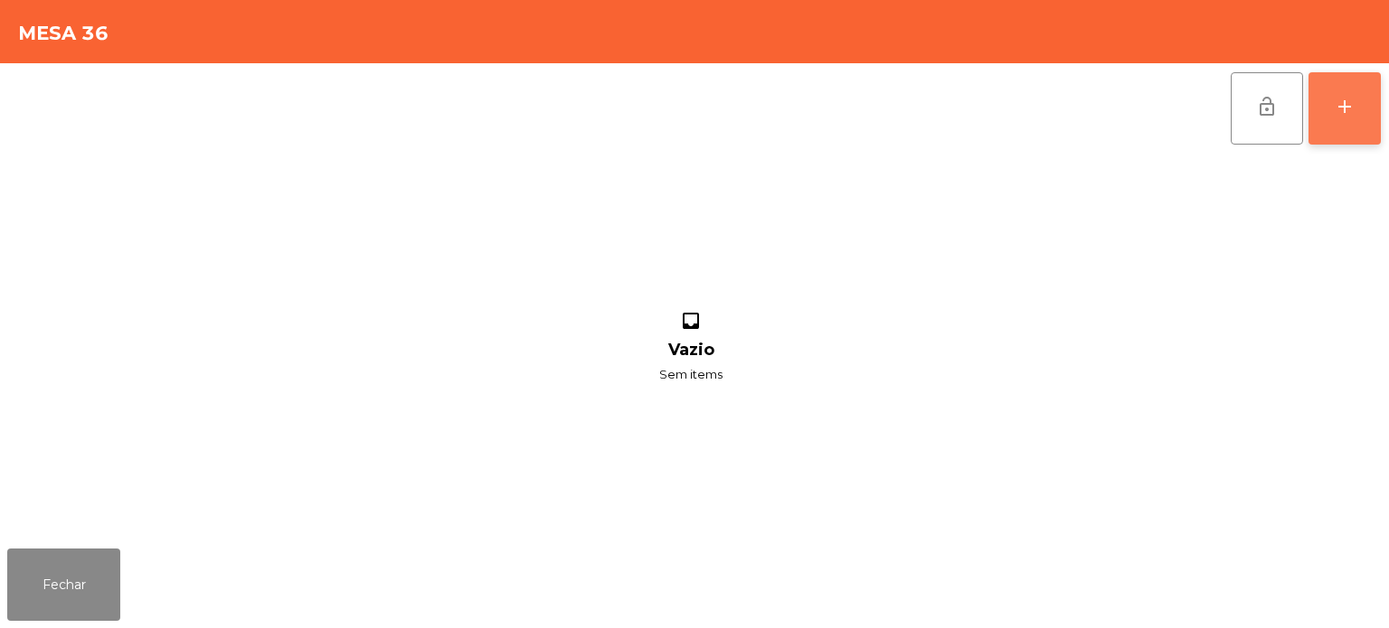
click at [1339, 102] on div "add" at bounding box center [1345, 107] width 22 height 22
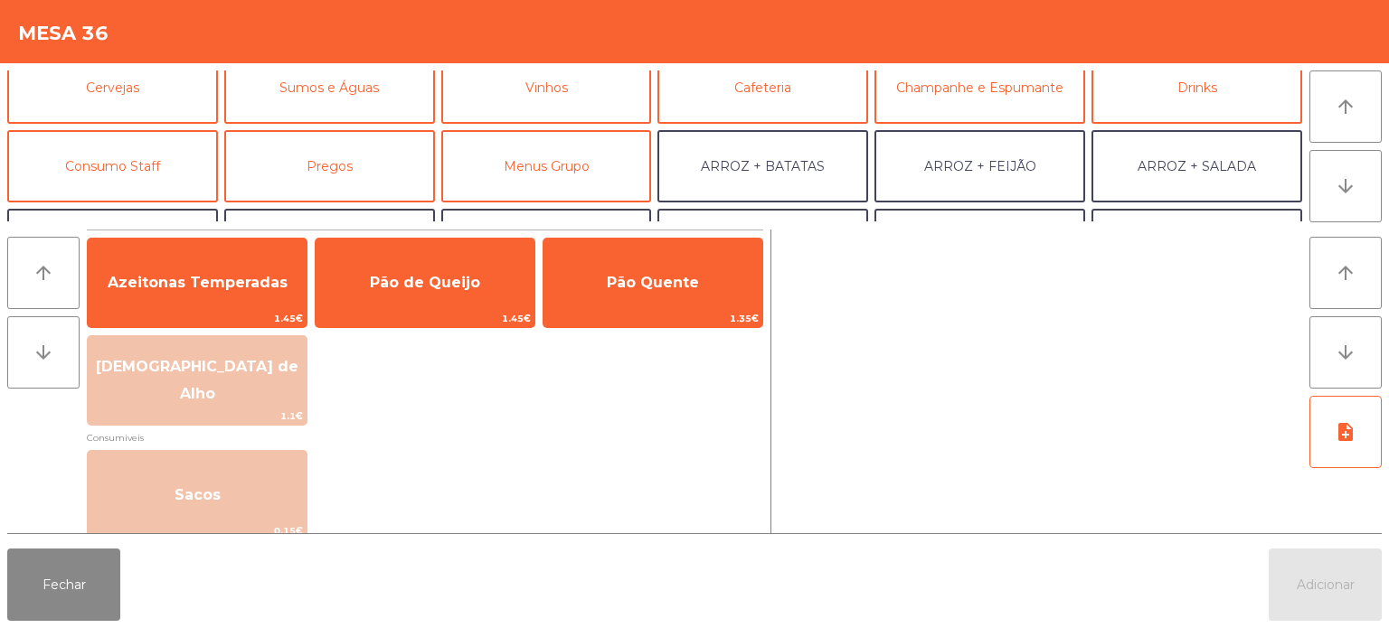
scroll to position [141, 0]
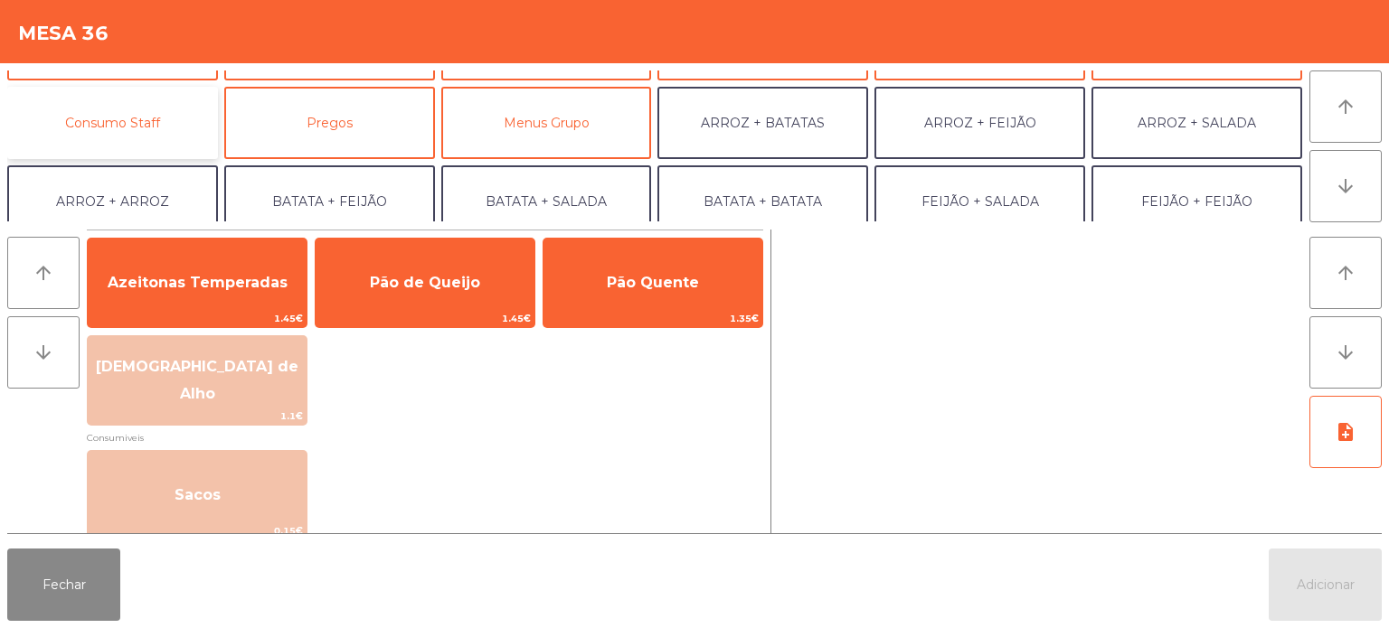
click at [148, 118] on button "Consumo Staff" at bounding box center [112, 123] width 211 height 72
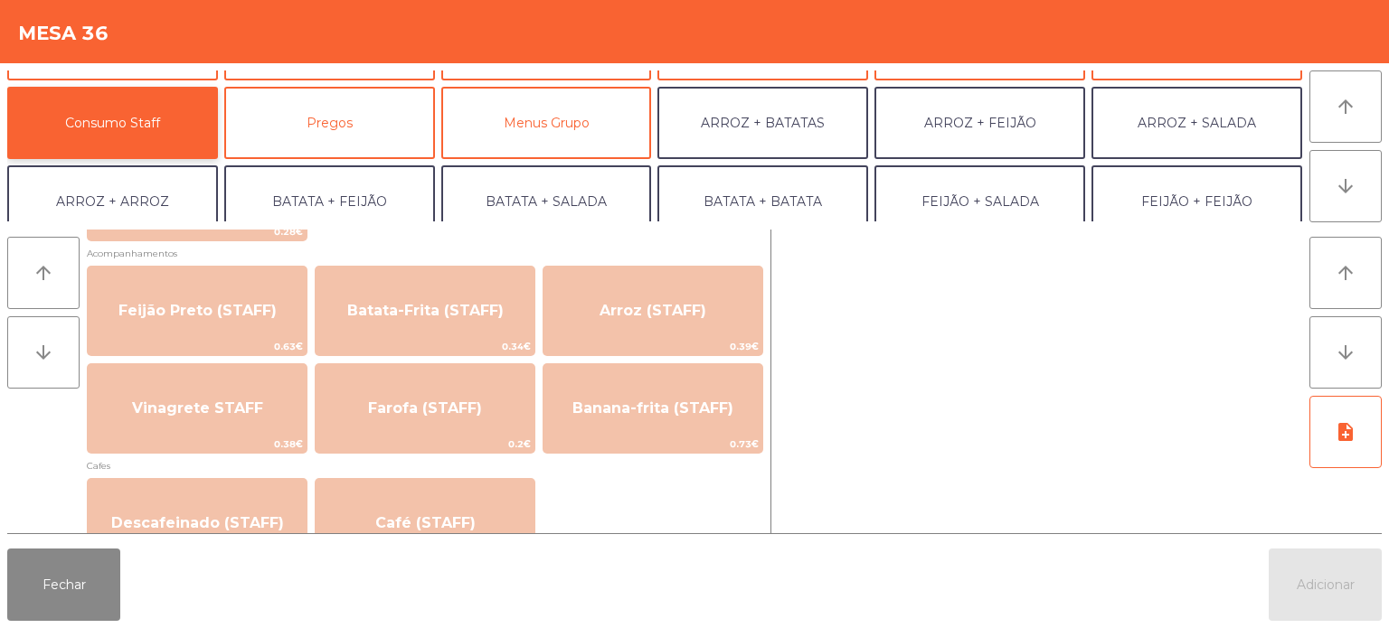
scroll to position [856, 0]
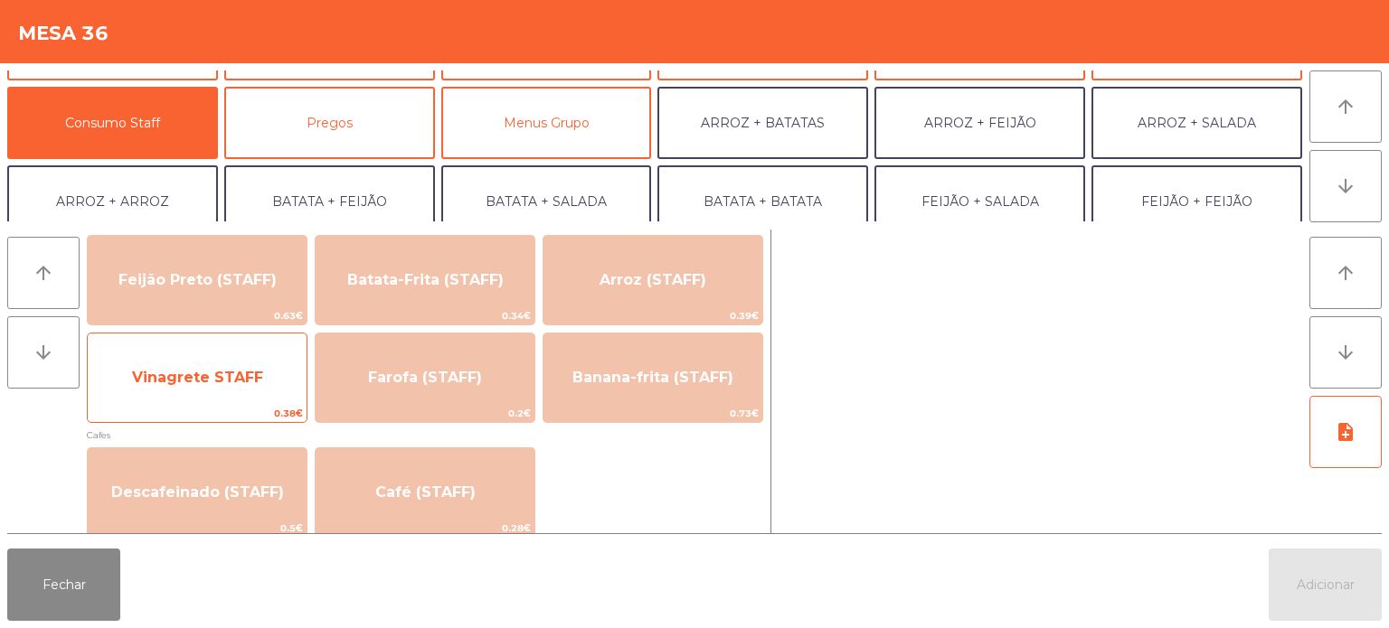
click at [221, 382] on span "Vinagrete STAFF" at bounding box center [197, 377] width 131 height 17
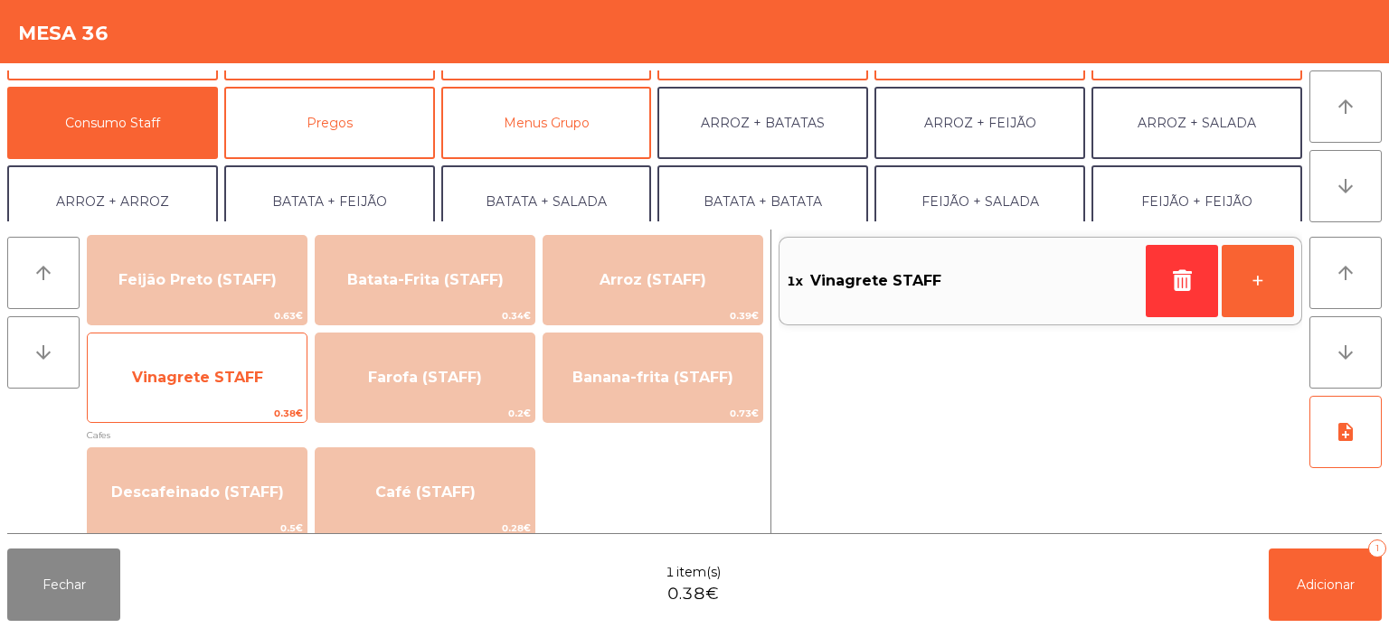
click at [192, 387] on span "Vinagrete STAFF" at bounding box center [197, 378] width 219 height 49
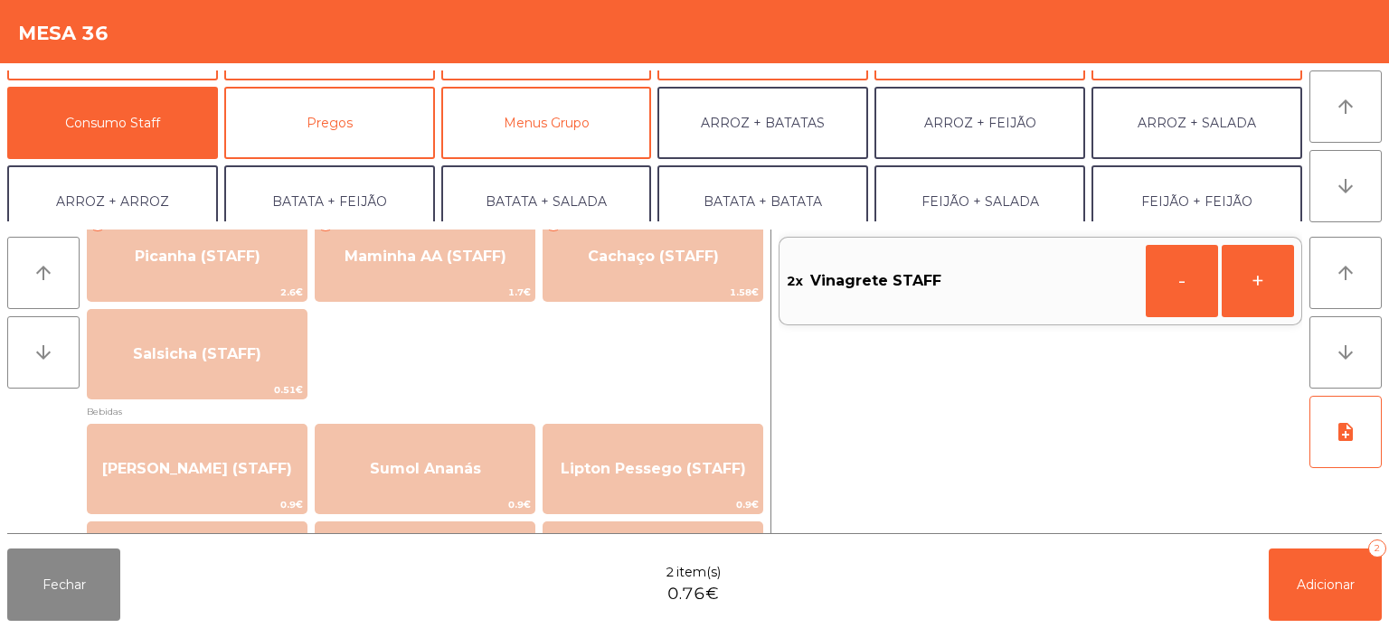
scroll to position [0, 0]
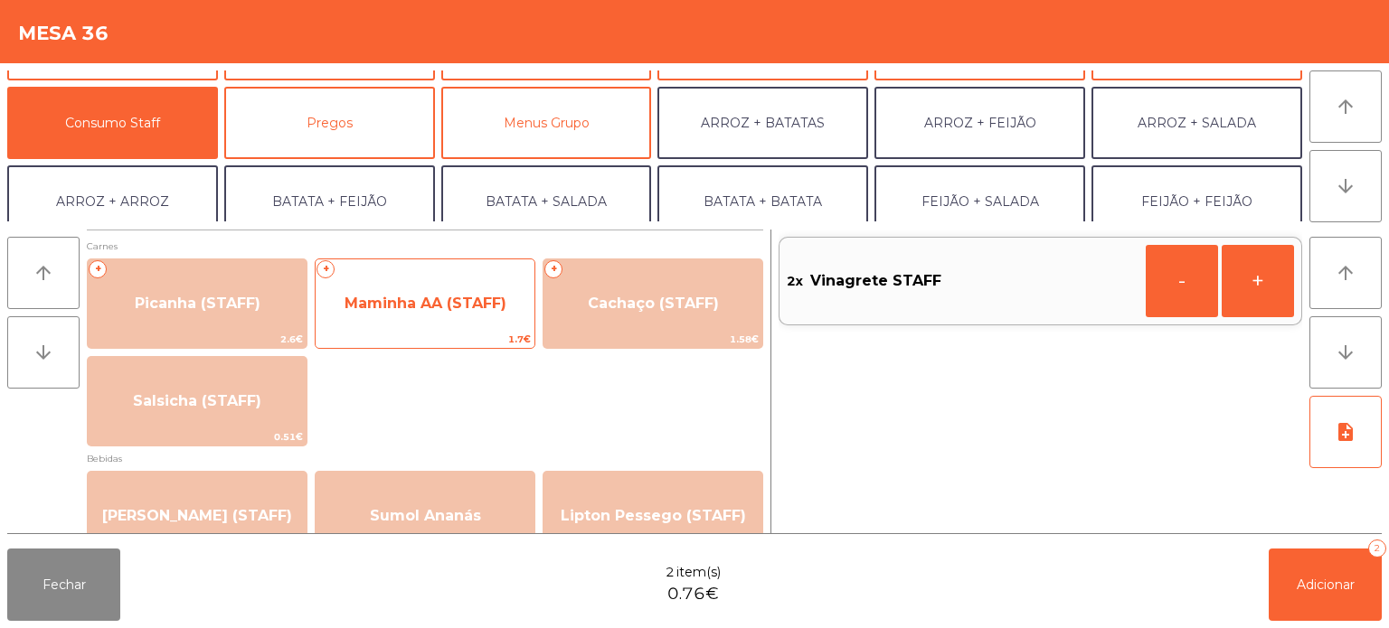
click at [456, 293] on span "Maminha AA (STAFF)" at bounding box center [425, 303] width 219 height 49
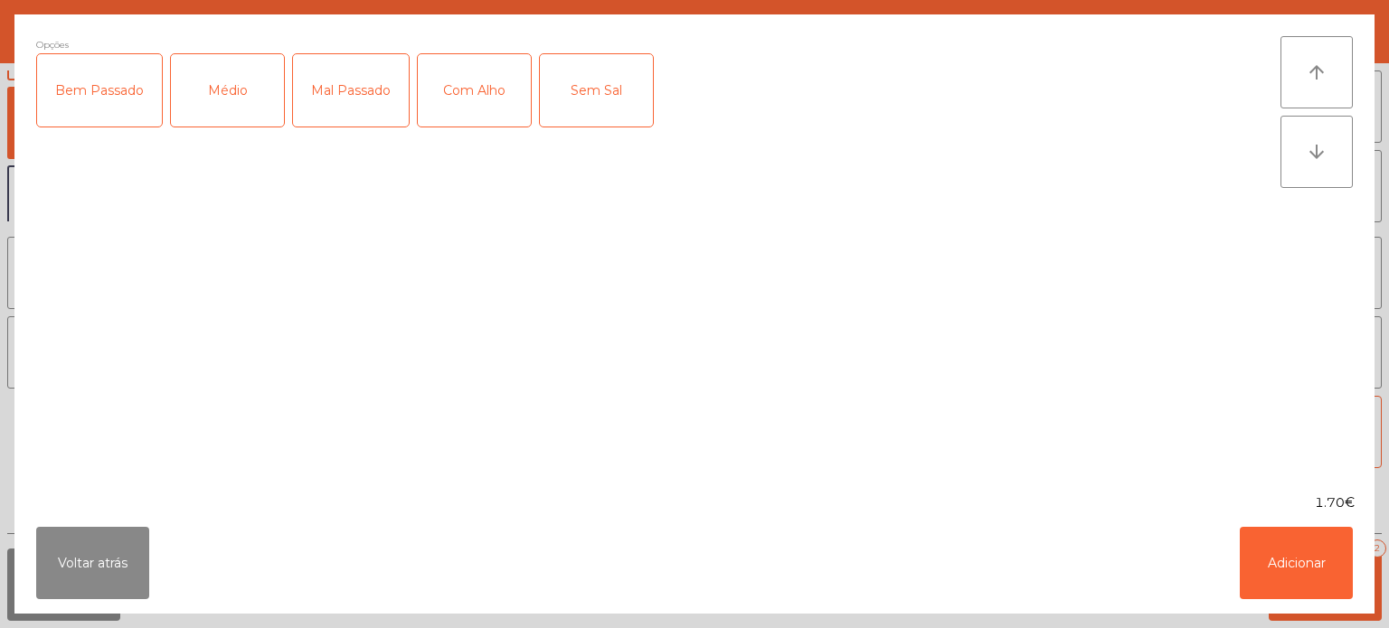
click at [354, 105] on div "Mal Passado" at bounding box center [351, 90] width 116 height 72
click at [488, 80] on div "Com Alho" at bounding box center [474, 90] width 113 height 72
click at [1240, 568] on button "Adicionar" at bounding box center [1296, 563] width 113 height 72
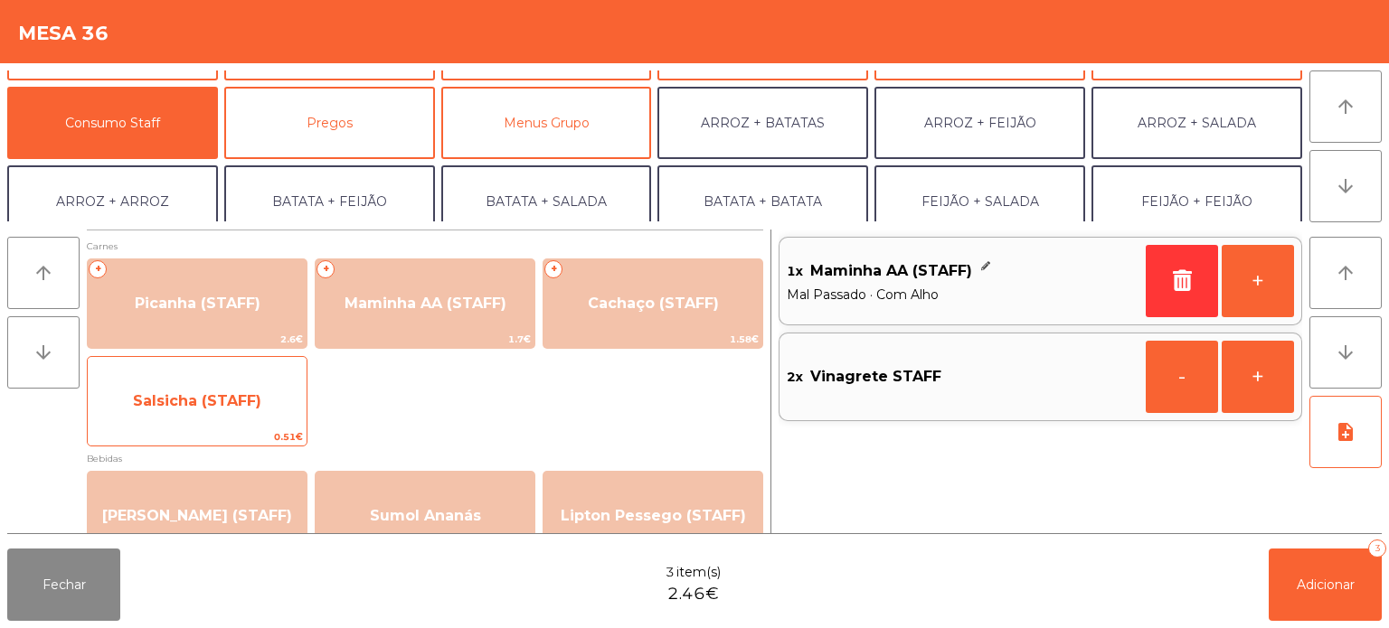
click at [184, 386] on span "Salsicha (STAFF)" at bounding box center [197, 401] width 219 height 49
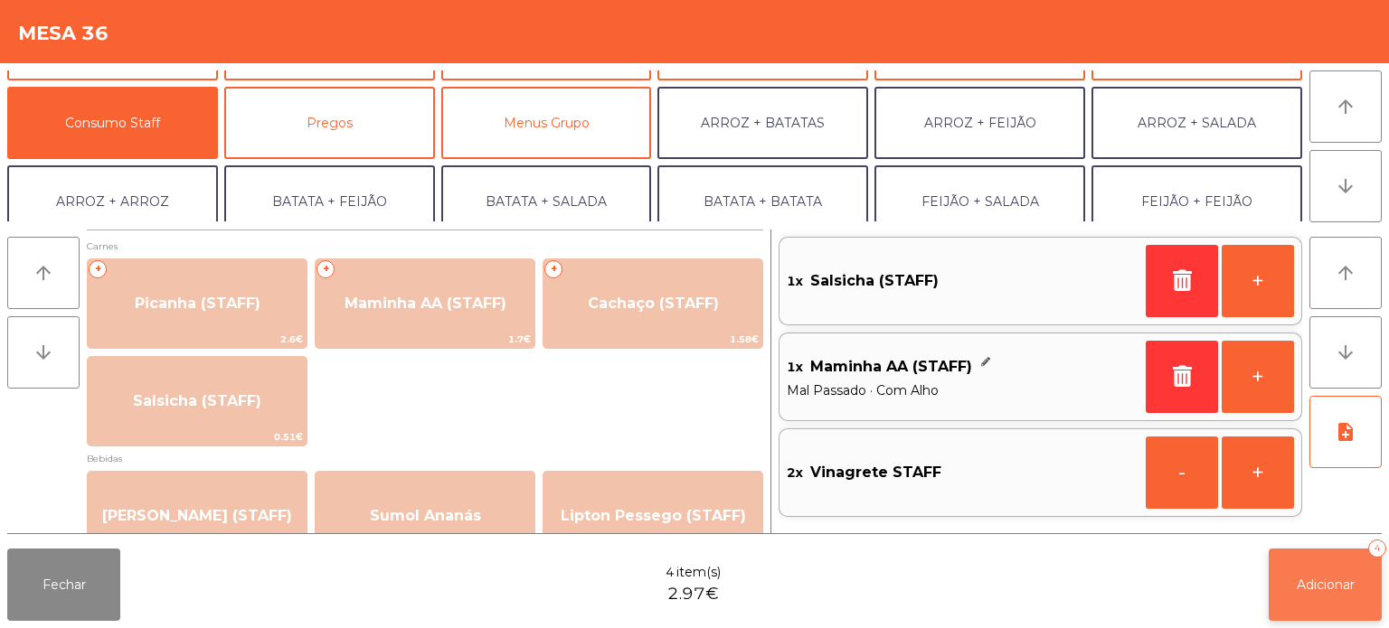
click at [1337, 592] on span "Adicionar" at bounding box center [1326, 585] width 58 height 16
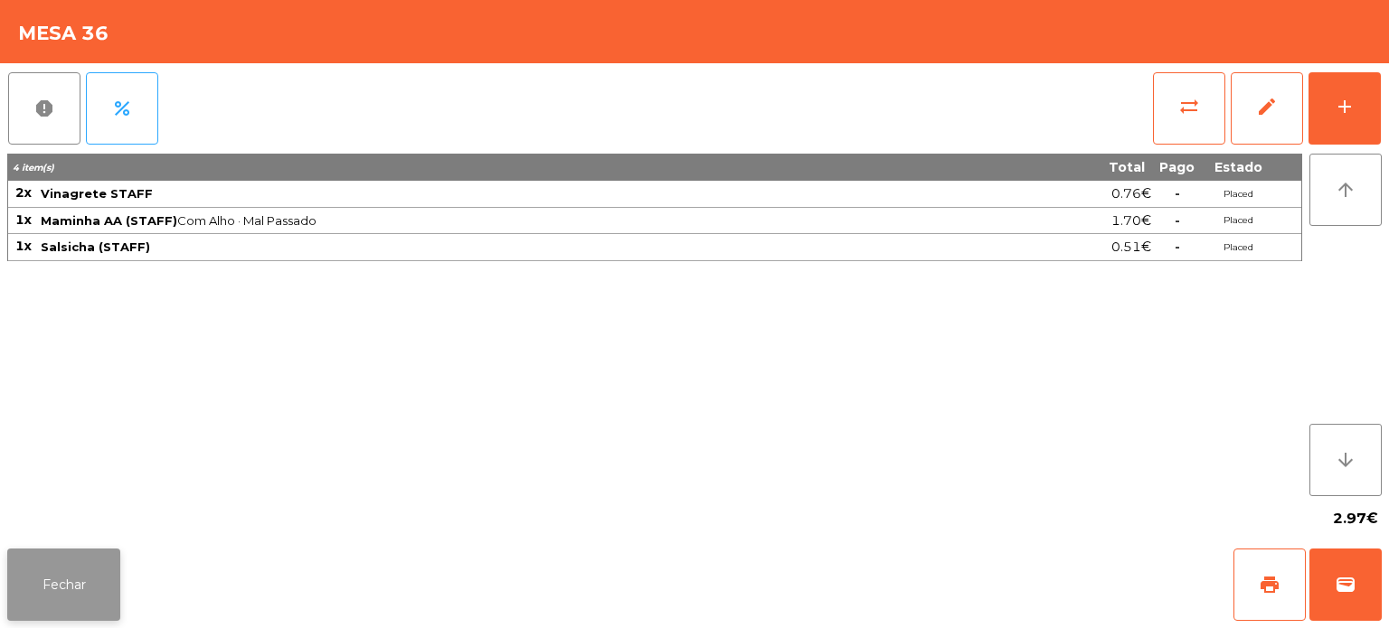
click at [84, 577] on button "Fechar" at bounding box center [63, 585] width 113 height 72
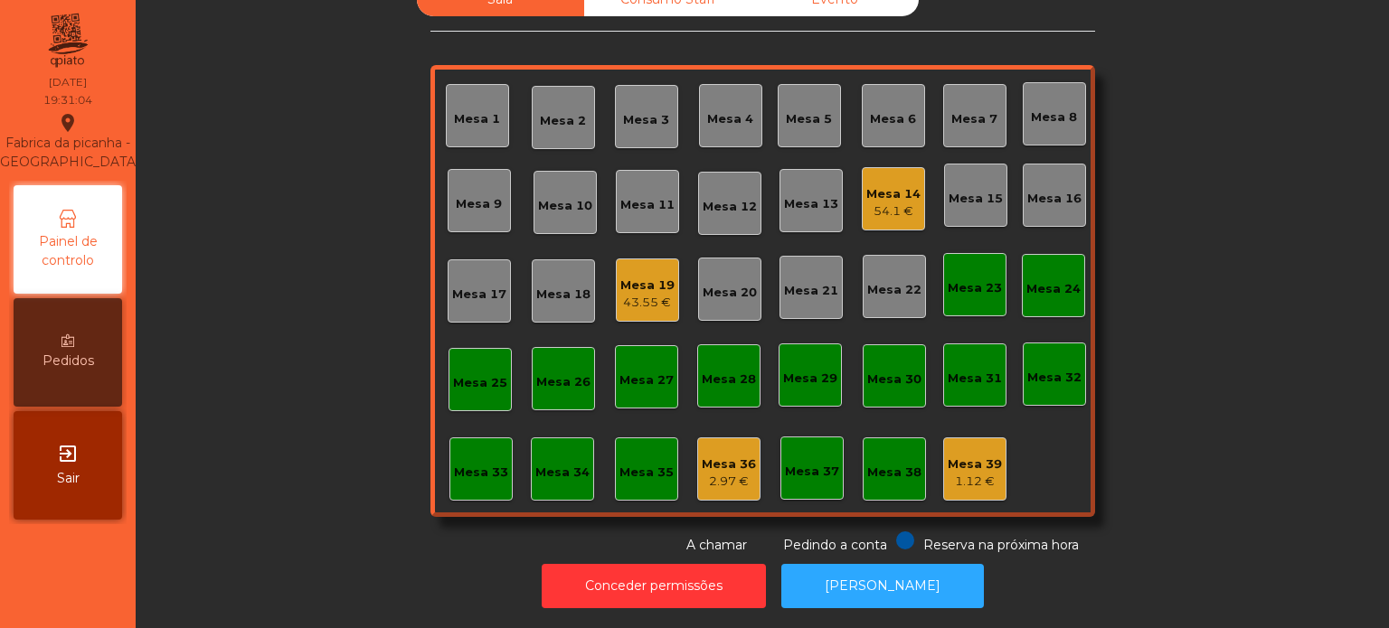
click at [388, 477] on div "Sala Consumo Staff Evento Mesa 1 [GEOGRAPHIC_DATA] 3 Mesa 4 [GEOGRAPHIC_DATA] 6…" at bounding box center [762, 269] width 1204 height 572
click at [449, 477] on div "Mesa 33" at bounding box center [480, 469] width 63 height 63
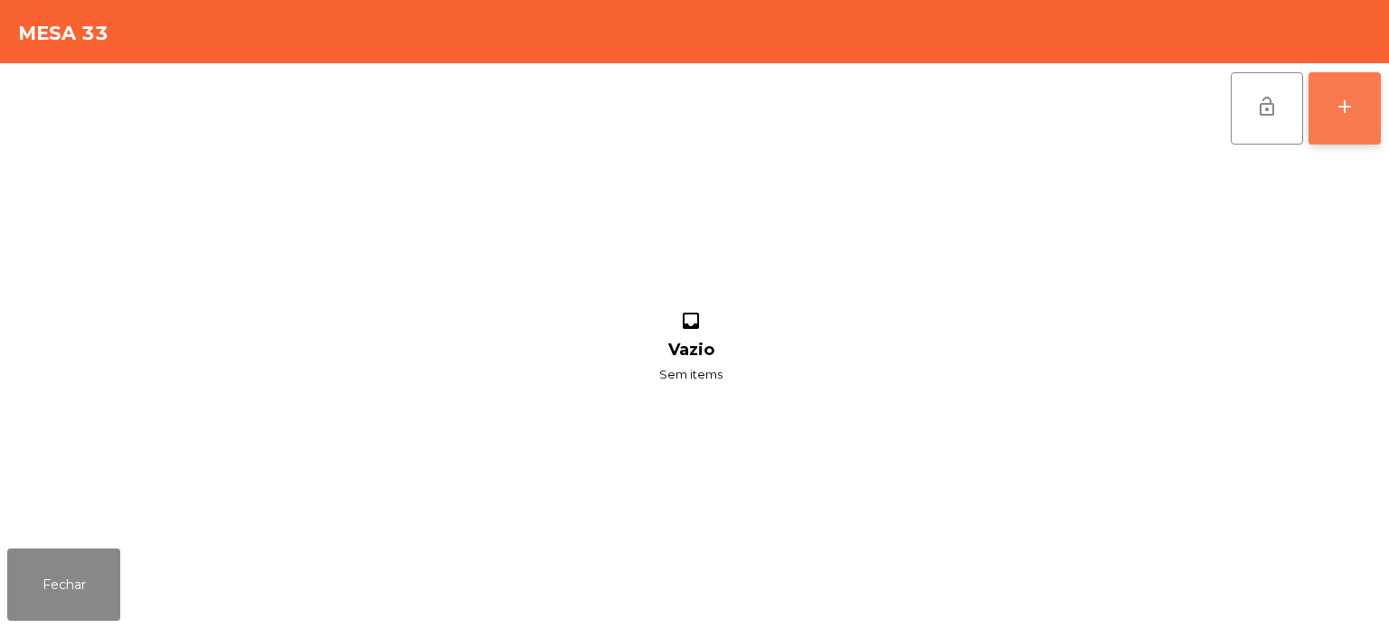
click at [1355, 109] on div "add" at bounding box center [1345, 107] width 22 height 22
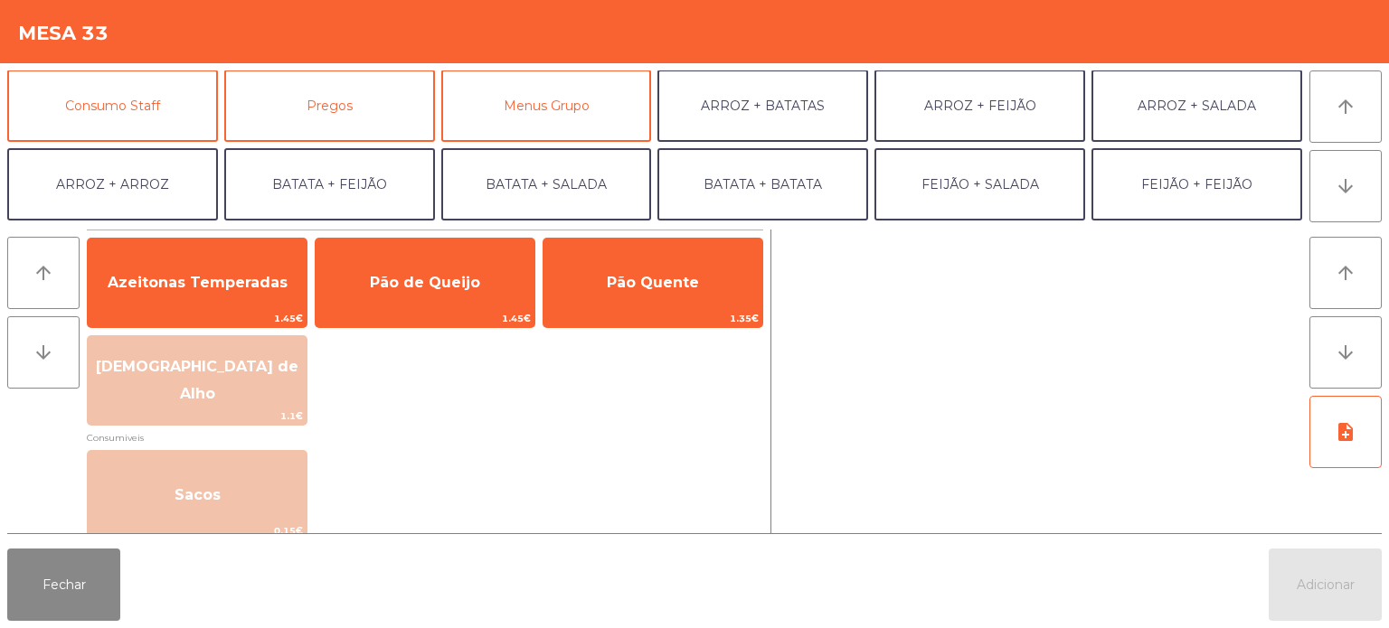
scroll to position [235, 0]
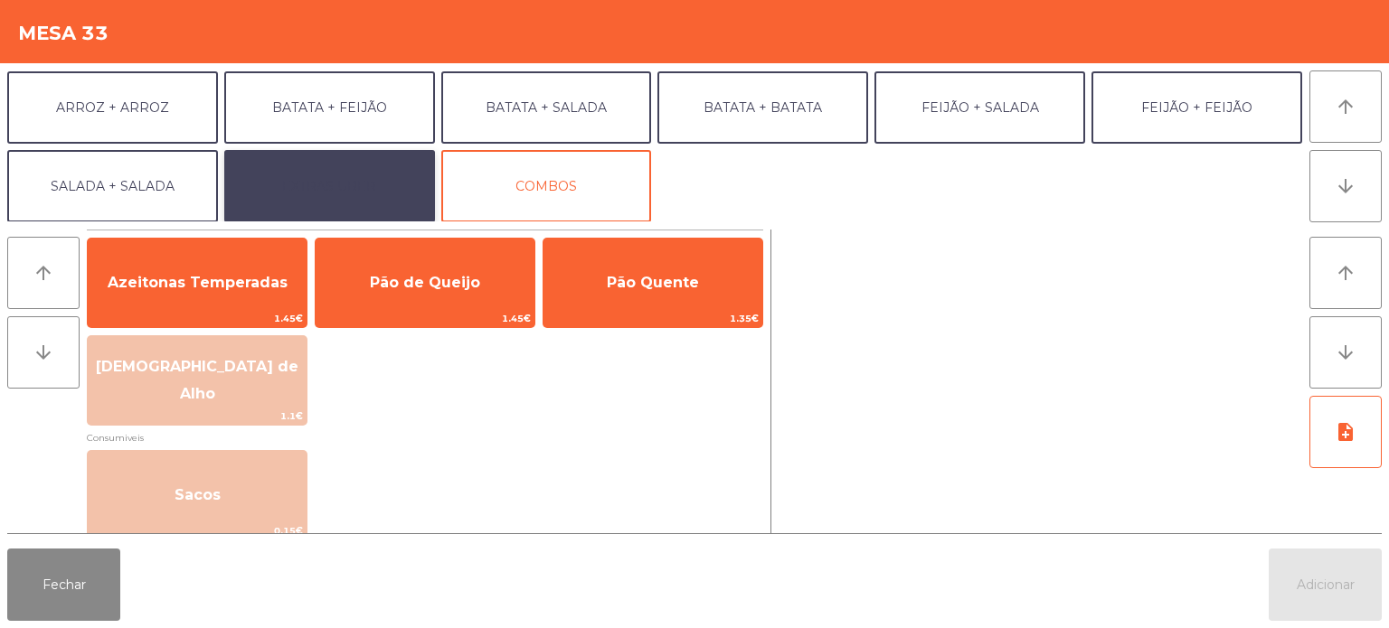
click at [351, 150] on button "EXTRAS UBER" at bounding box center [329, 186] width 211 height 72
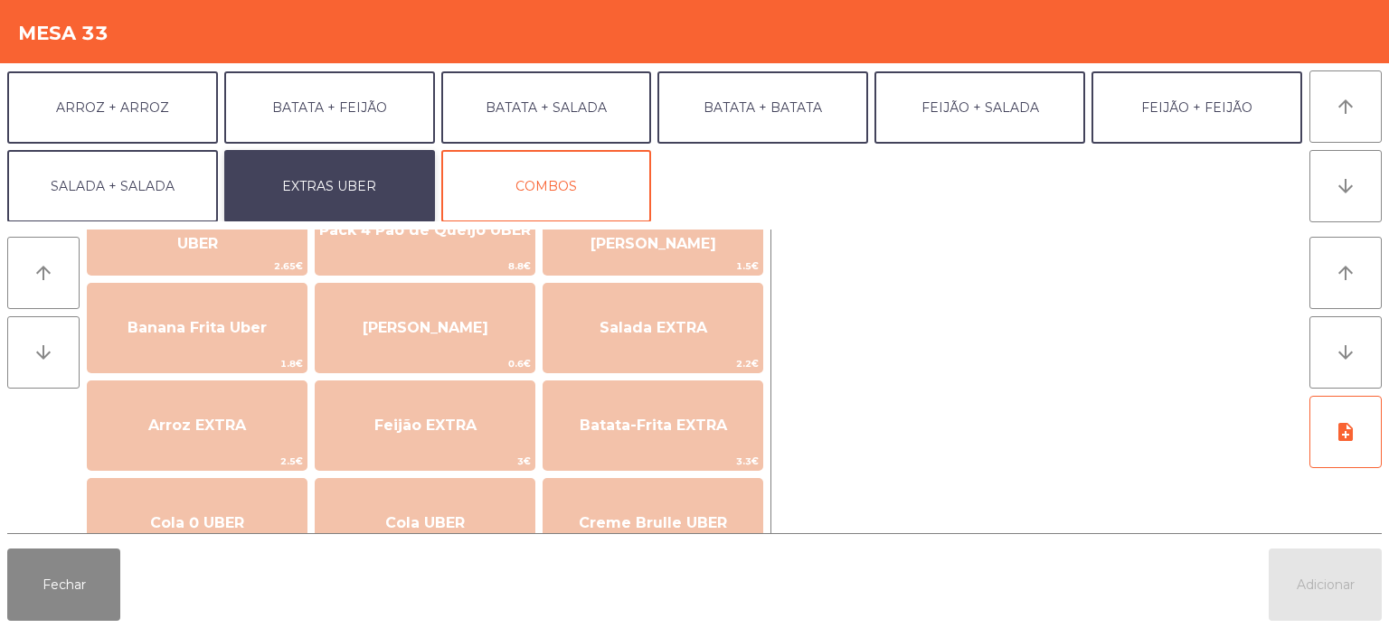
scroll to position [0, 0]
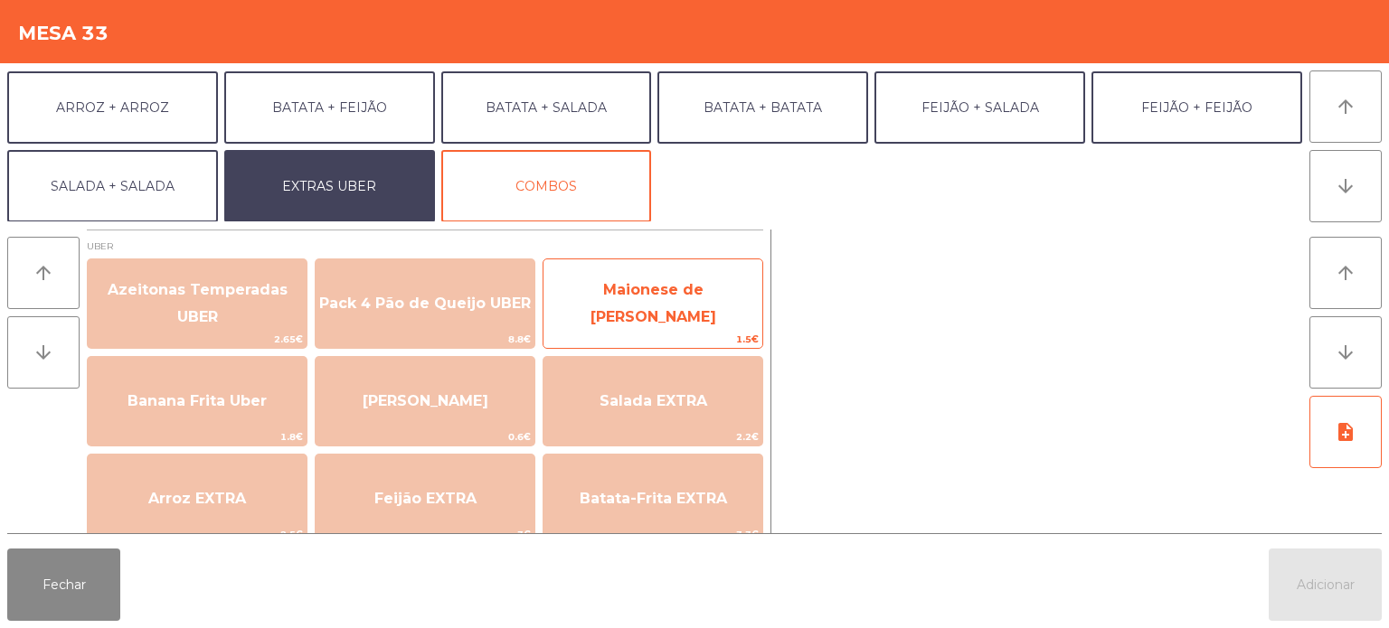
click at [669, 309] on span "Maionese de [PERSON_NAME]" at bounding box center [653, 303] width 126 height 44
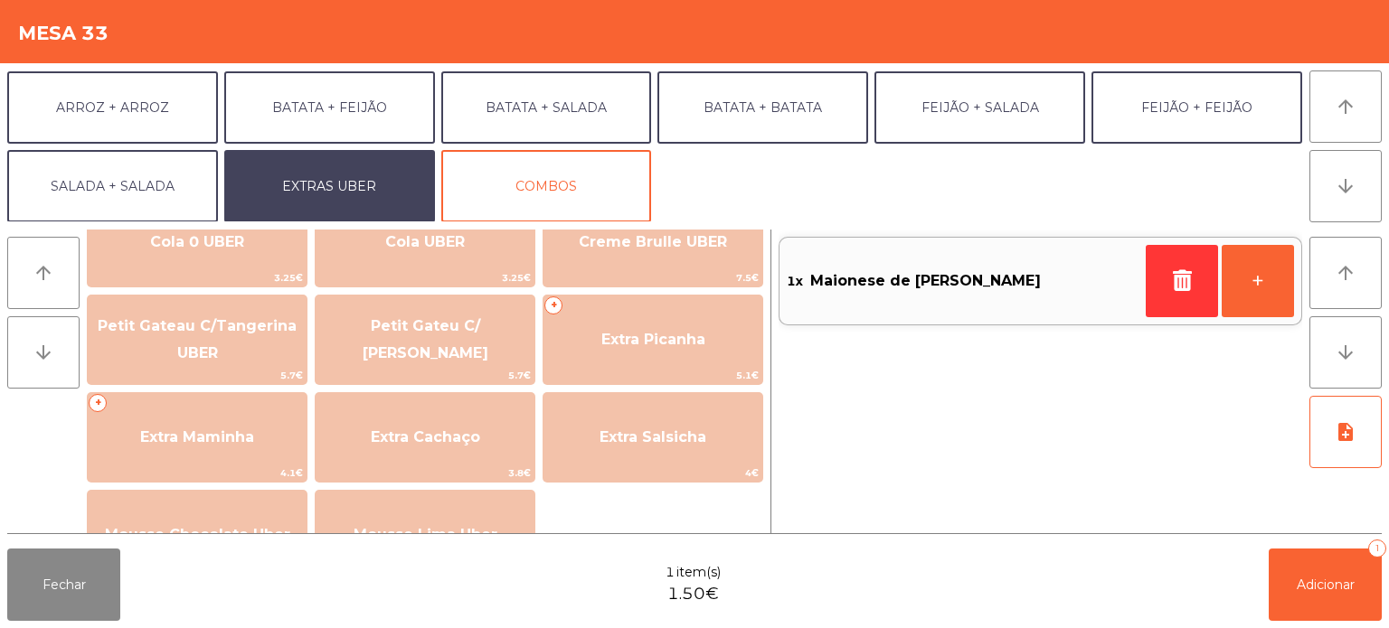
scroll to position [357, 0]
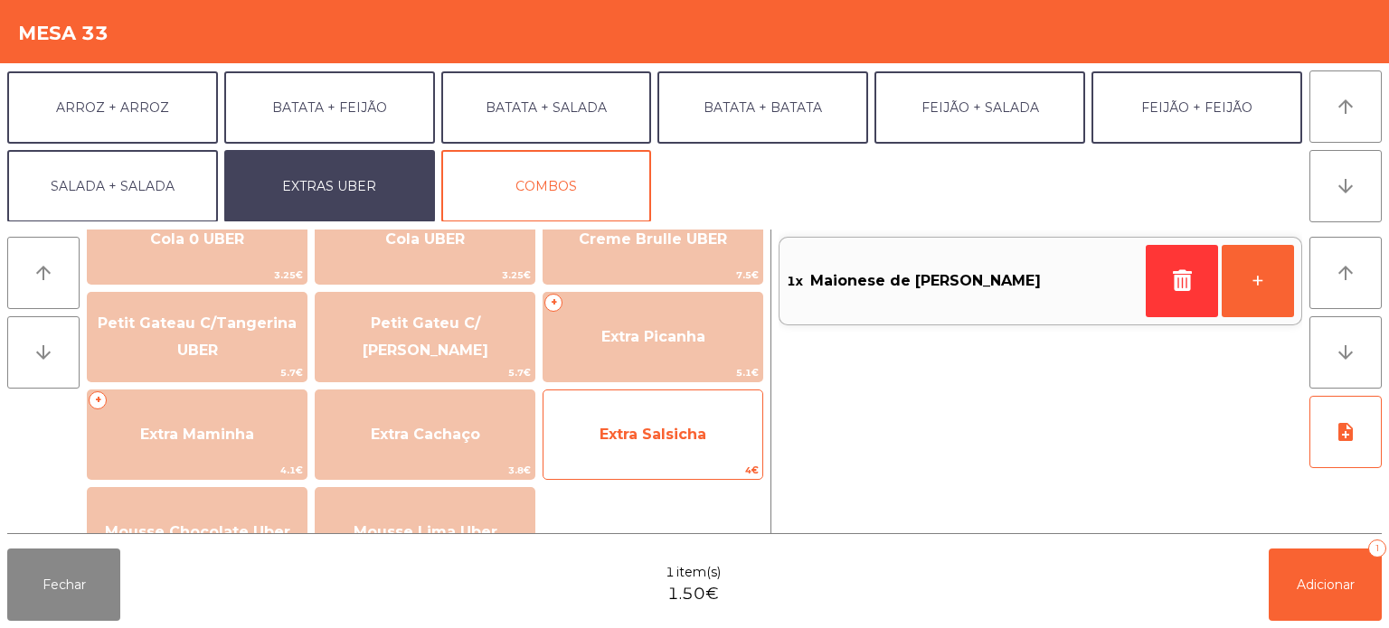
click at [689, 439] on span "Extra Salsicha" at bounding box center [653, 434] width 107 height 17
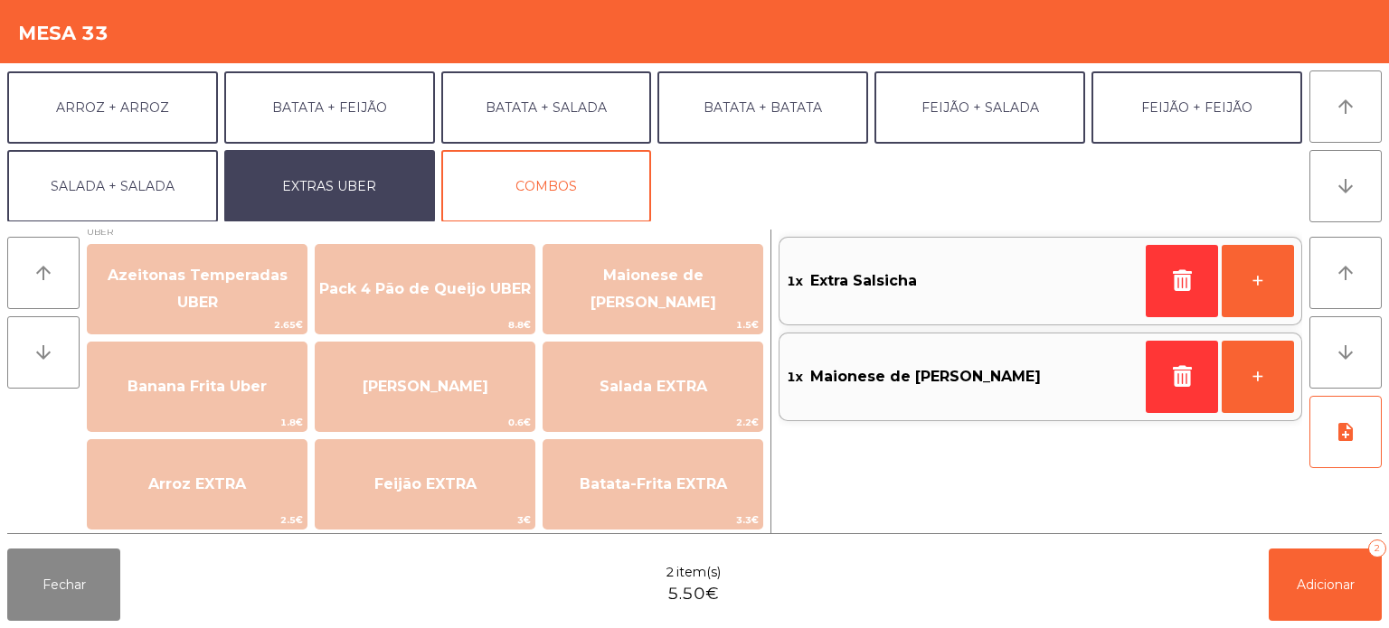
scroll to position [0, 0]
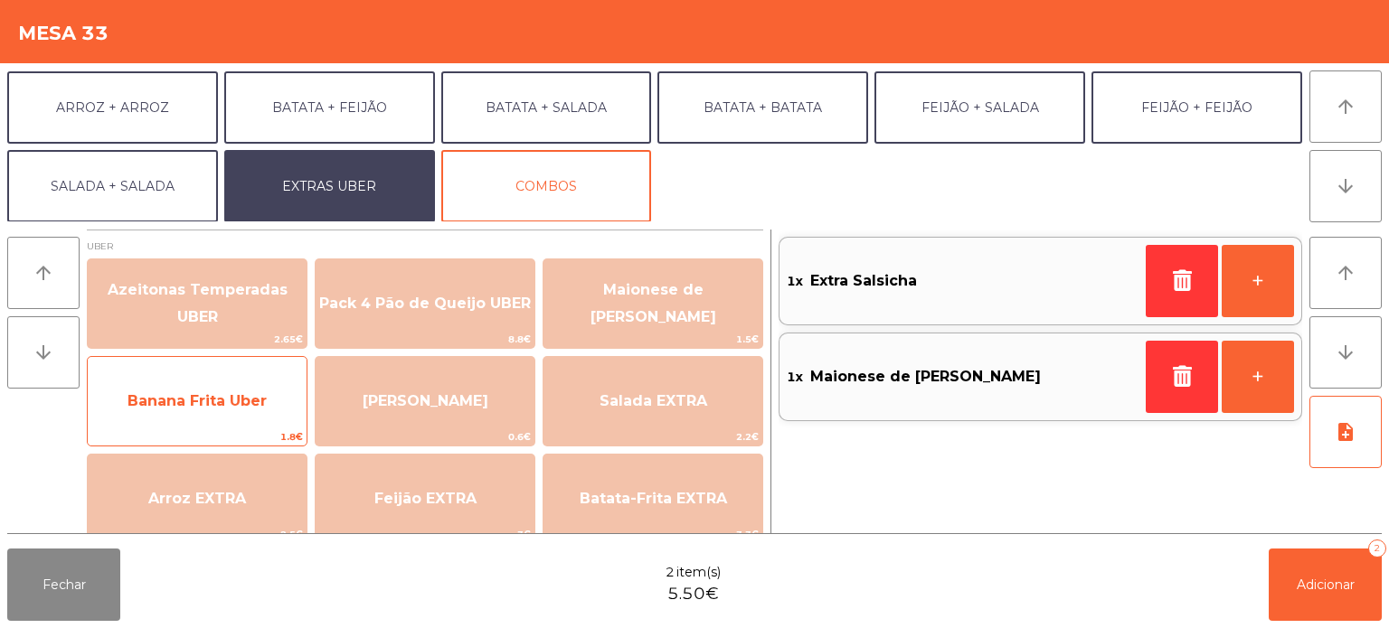
click at [249, 388] on span "Banana Frita Uber" at bounding box center [197, 401] width 219 height 49
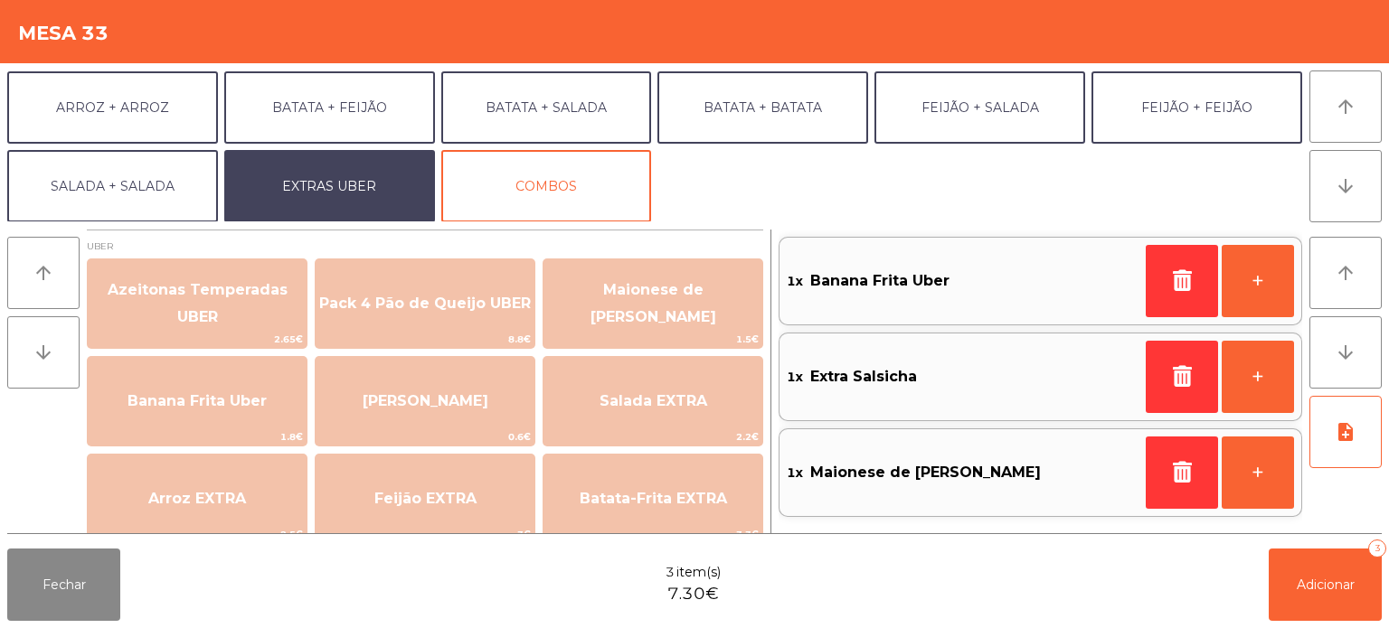
click at [1118, 289] on div "1x Banana Frita Uber" at bounding box center [963, 281] width 352 height 27
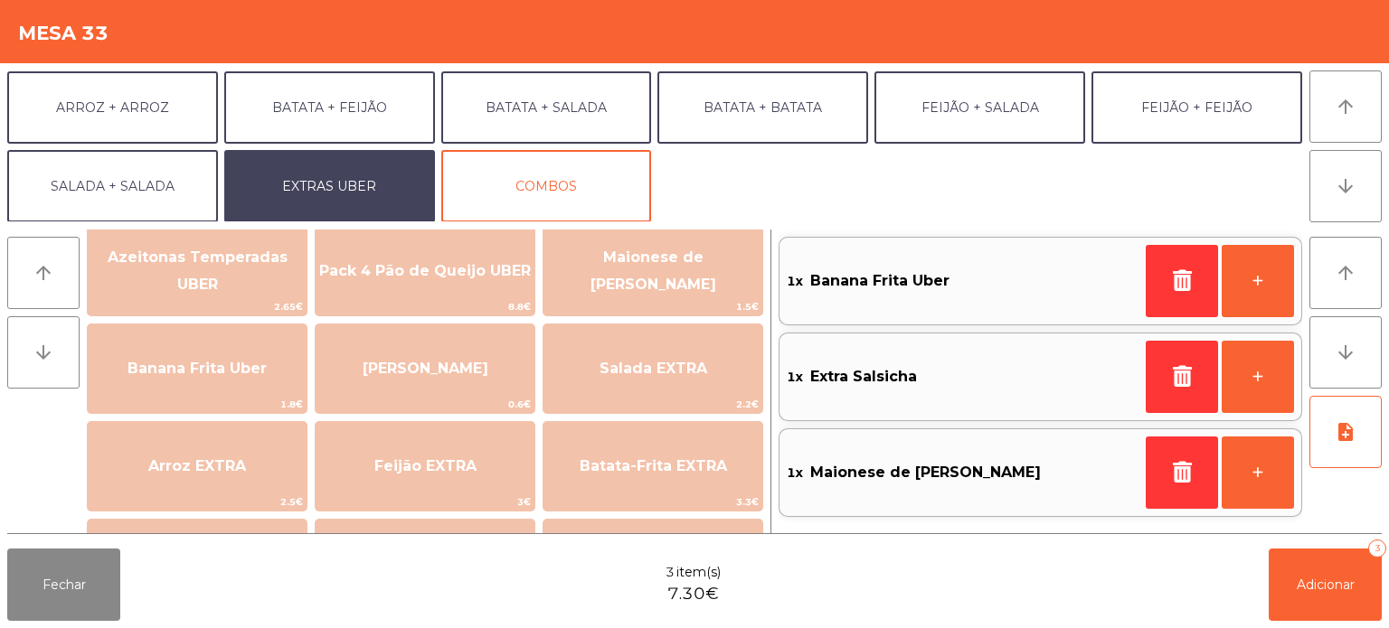
scroll to position [39, 0]
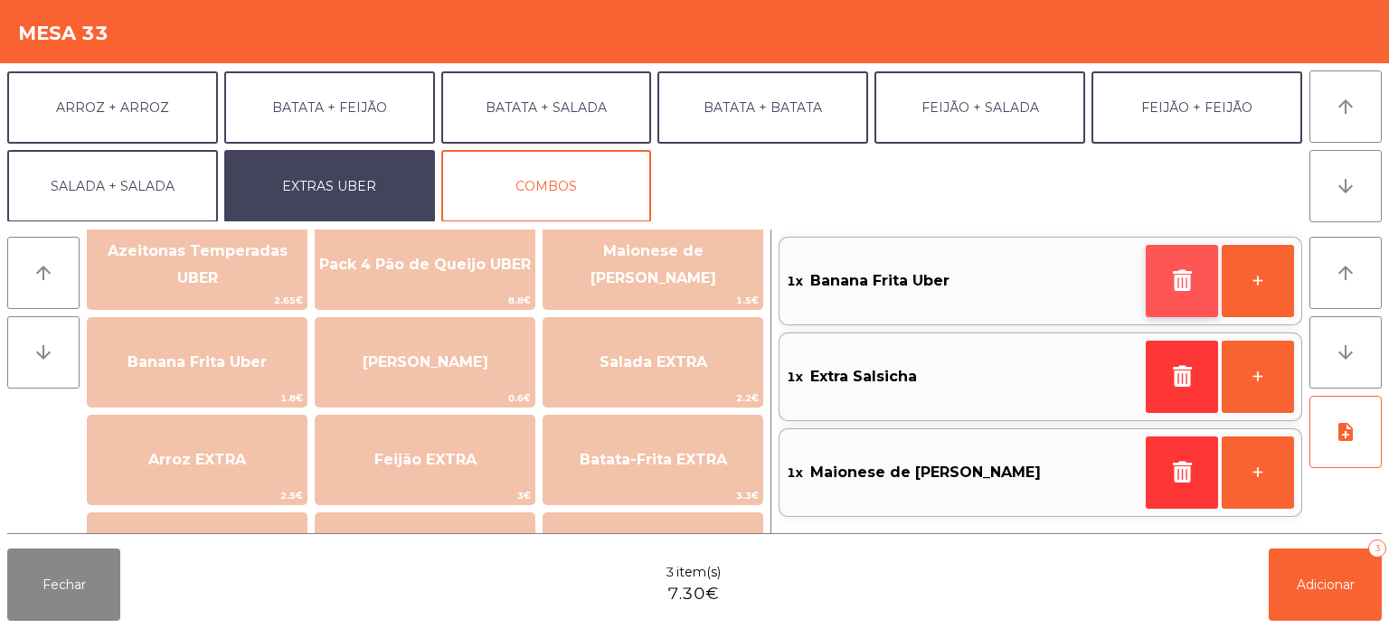
click at [1186, 307] on button "button" at bounding box center [1182, 281] width 72 height 72
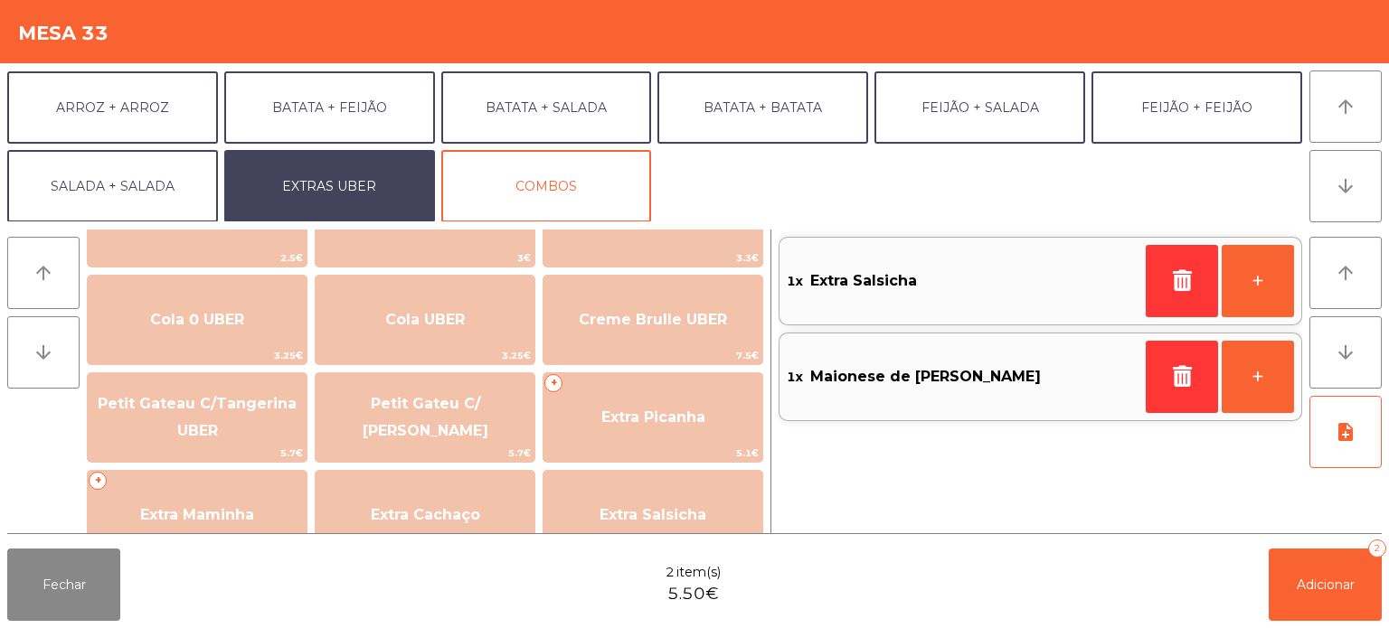
scroll to position [198, 0]
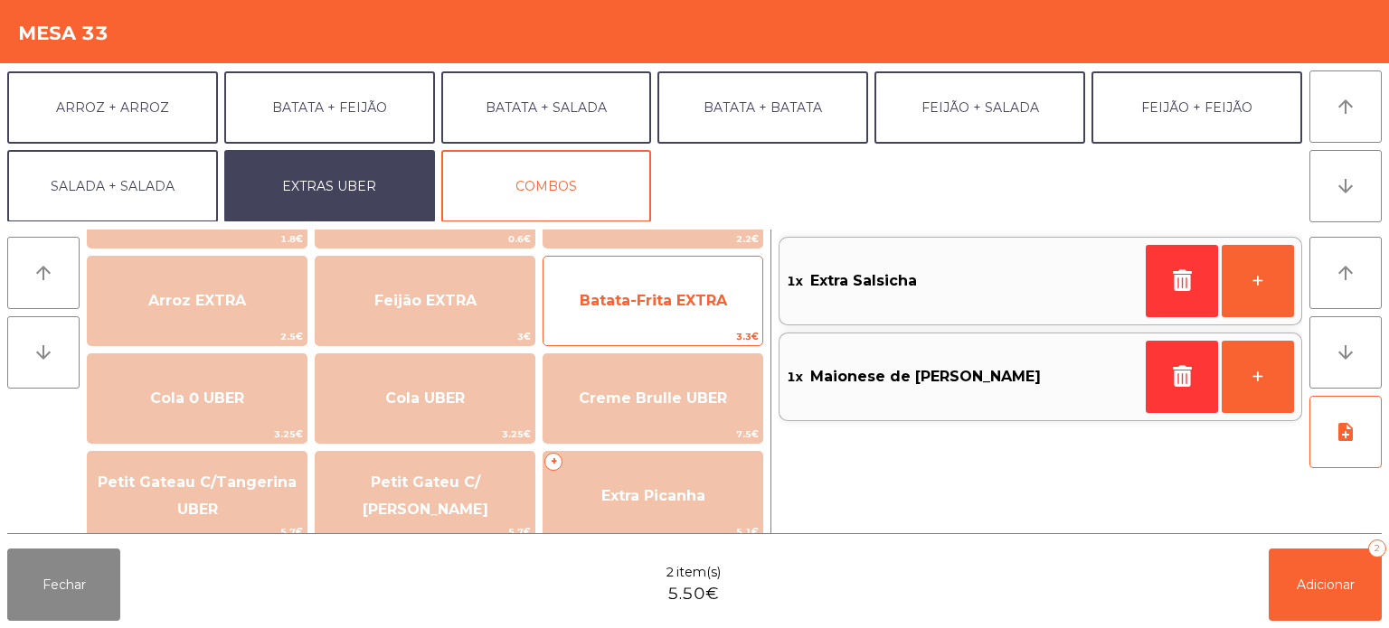
click at [668, 297] on span "Batata-Frita EXTRA" at bounding box center [653, 300] width 147 height 17
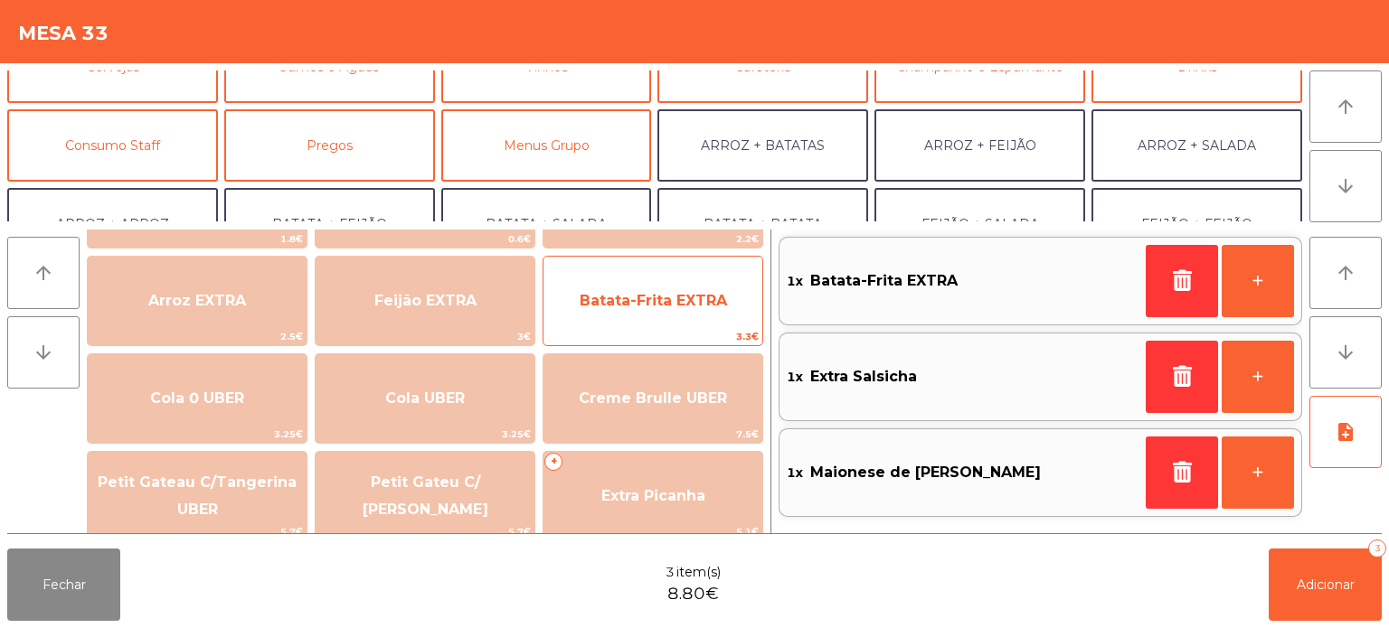
scroll to position [117, 0]
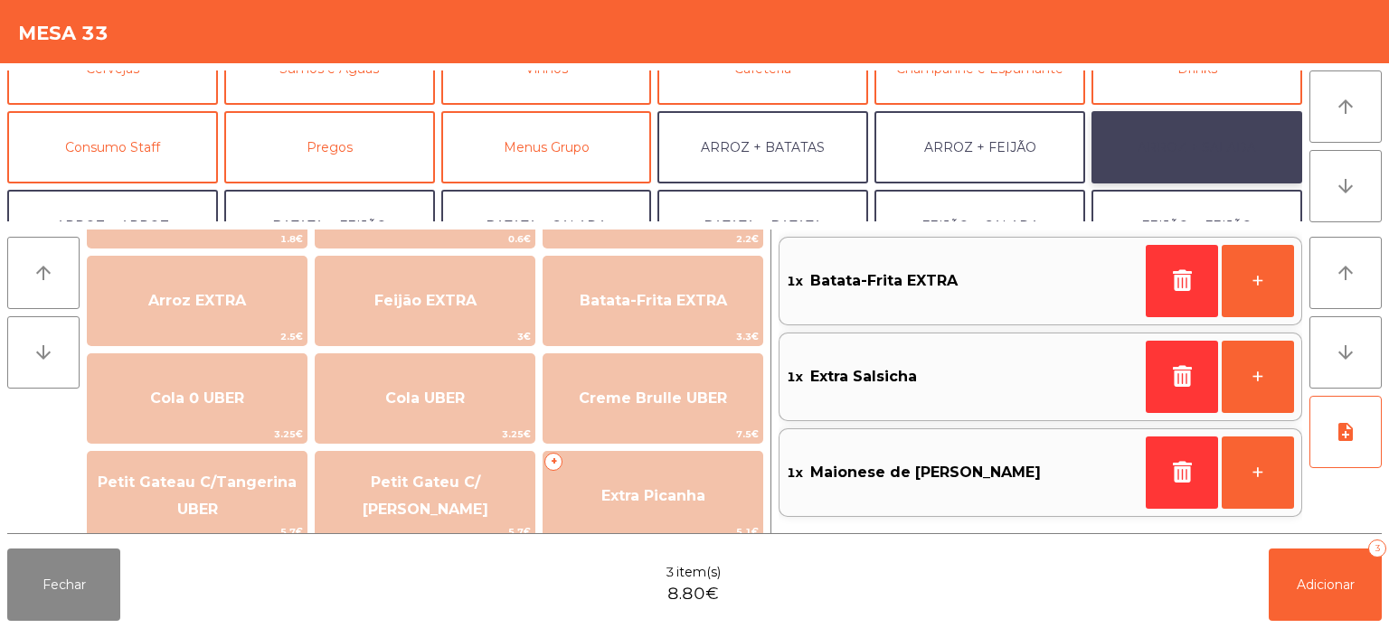
click at [1164, 143] on button "ARROZ + SALADA" at bounding box center [1196, 147] width 211 height 72
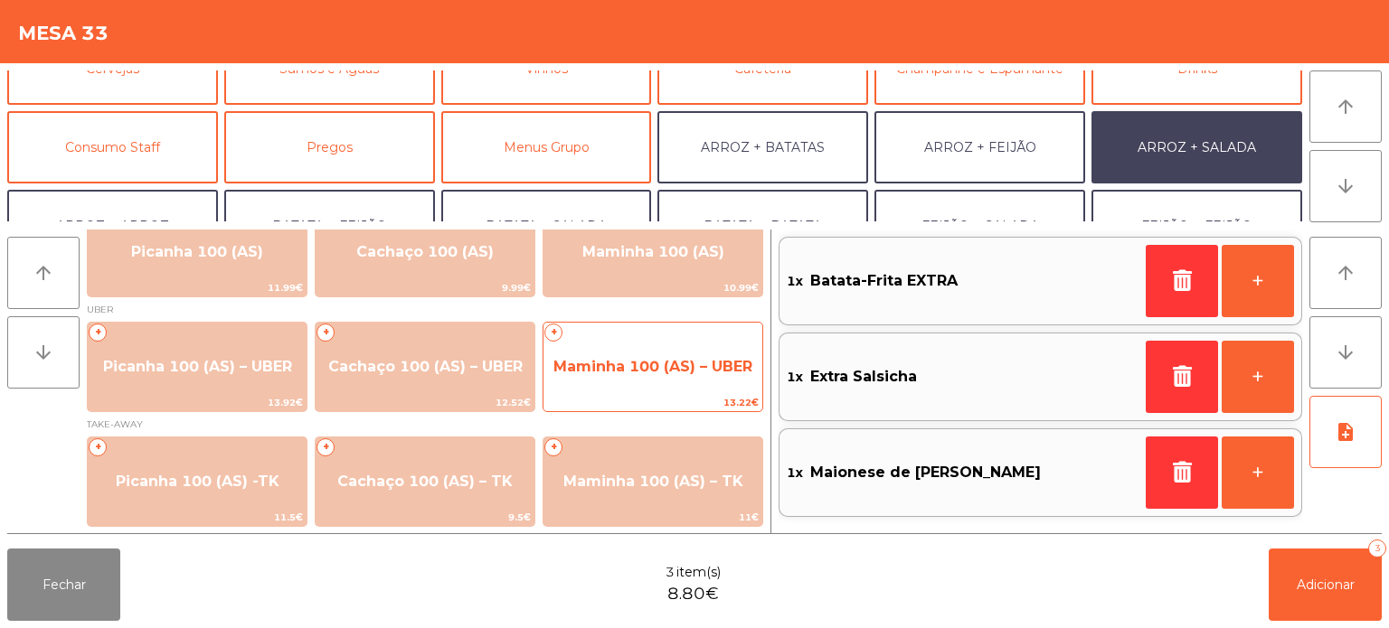
click at [671, 346] on span "Maminha 100 (AS) – UBER" at bounding box center [652, 367] width 219 height 49
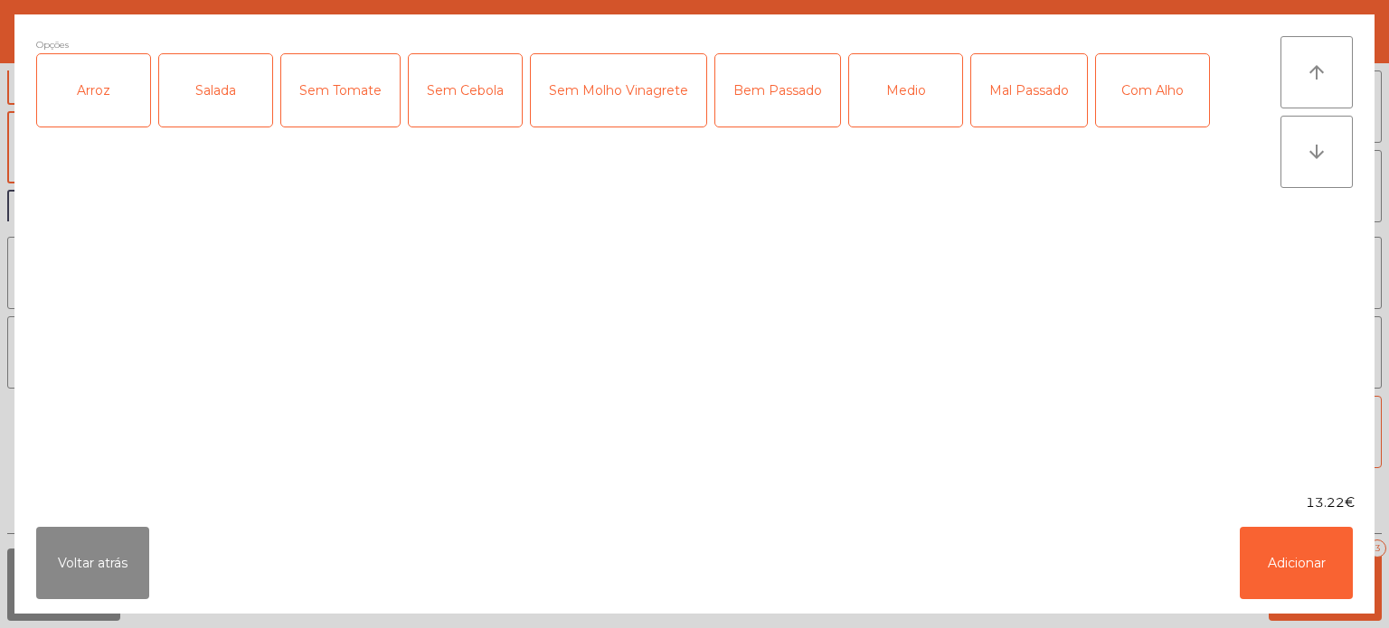
click at [91, 107] on div "Arroz" at bounding box center [93, 90] width 113 height 72
click at [221, 81] on div "Salada" at bounding box center [215, 90] width 113 height 72
click at [927, 99] on div "Medio" at bounding box center [905, 90] width 113 height 72
click at [1281, 583] on button "Adicionar" at bounding box center [1296, 563] width 113 height 72
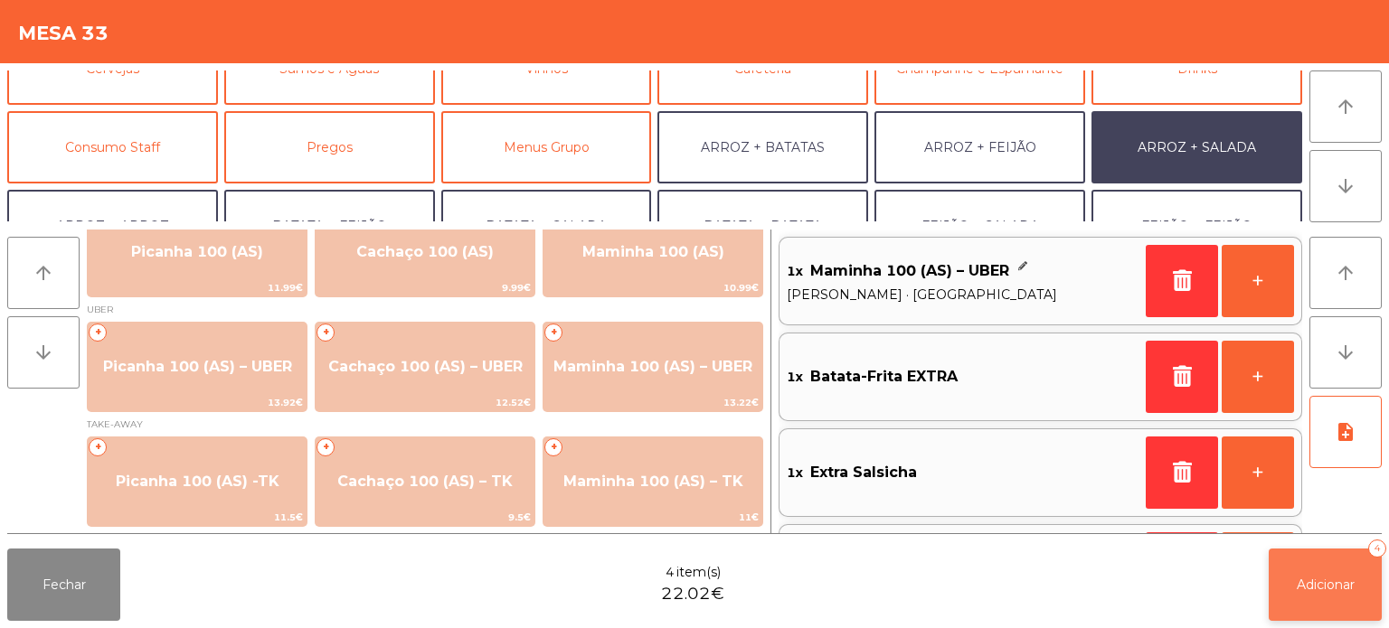
click at [1295, 619] on button "Adicionar 4" at bounding box center [1325, 585] width 113 height 72
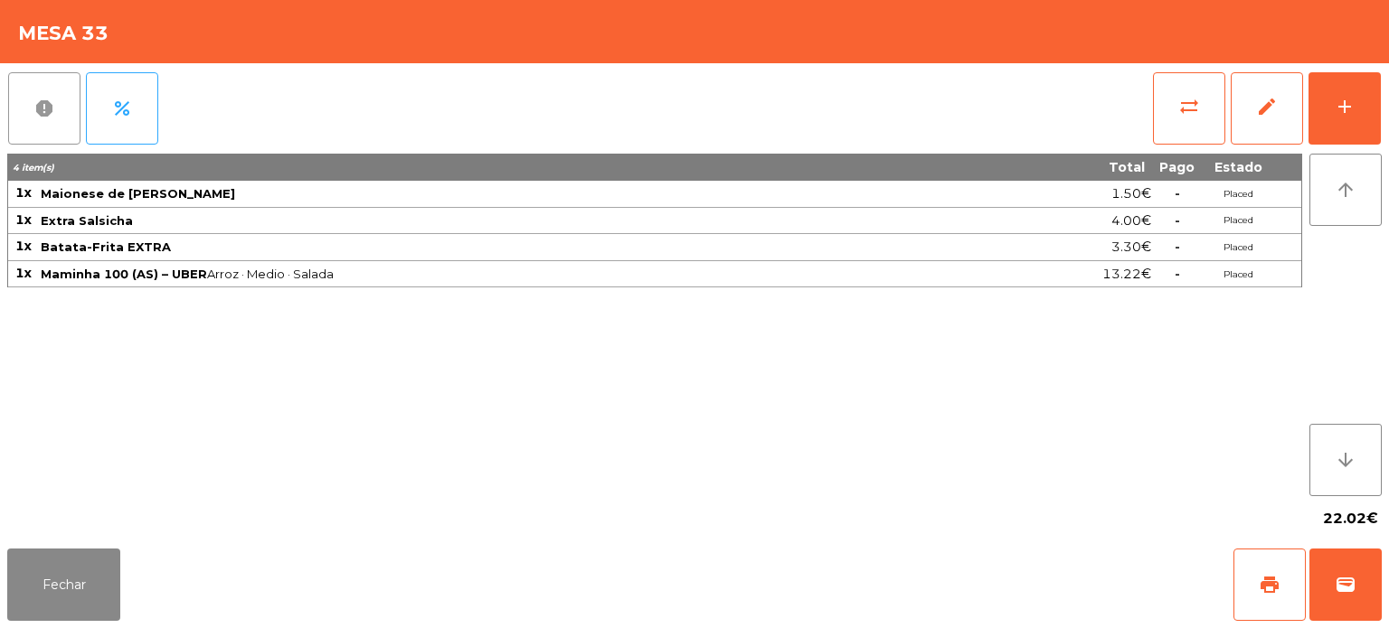
click at [11, 104] on button "report" at bounding box center [44, 108] width 72 height 72
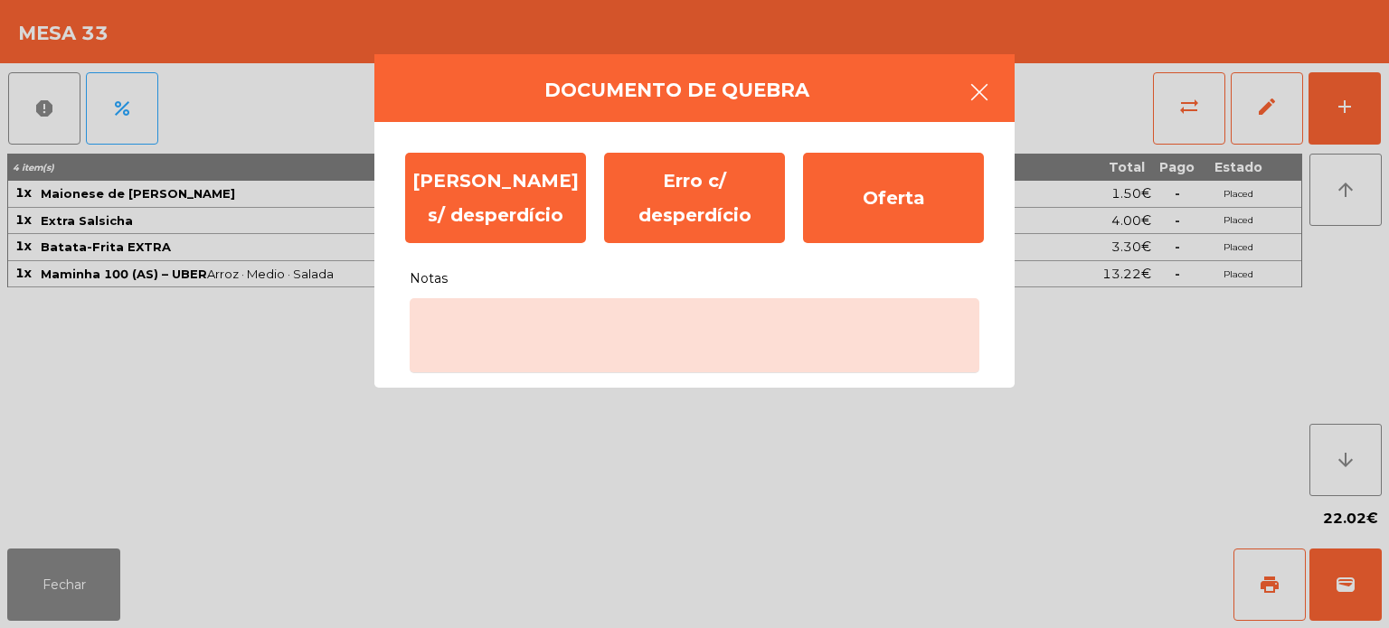
click at [990, 79] on button "button" at bounding box center [979, 94] width 51 height 54
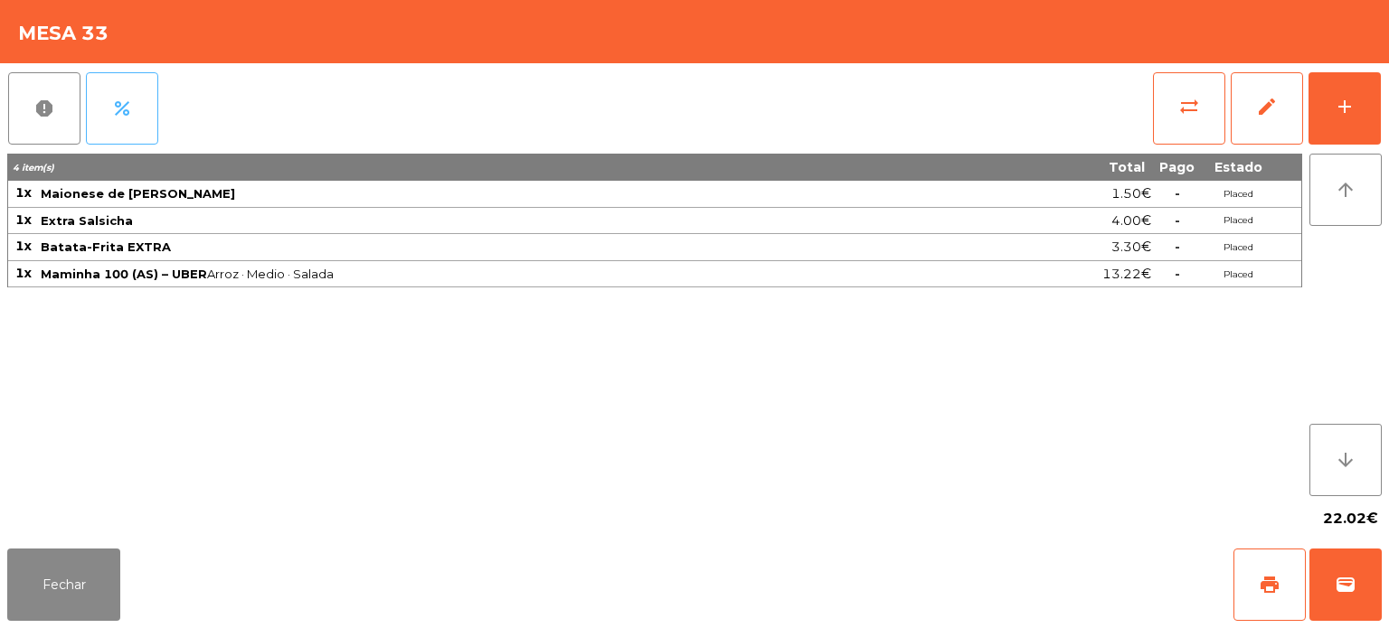
click at [117, 114] on span "percent" at bounding box center [122, 109] width 22 height 22
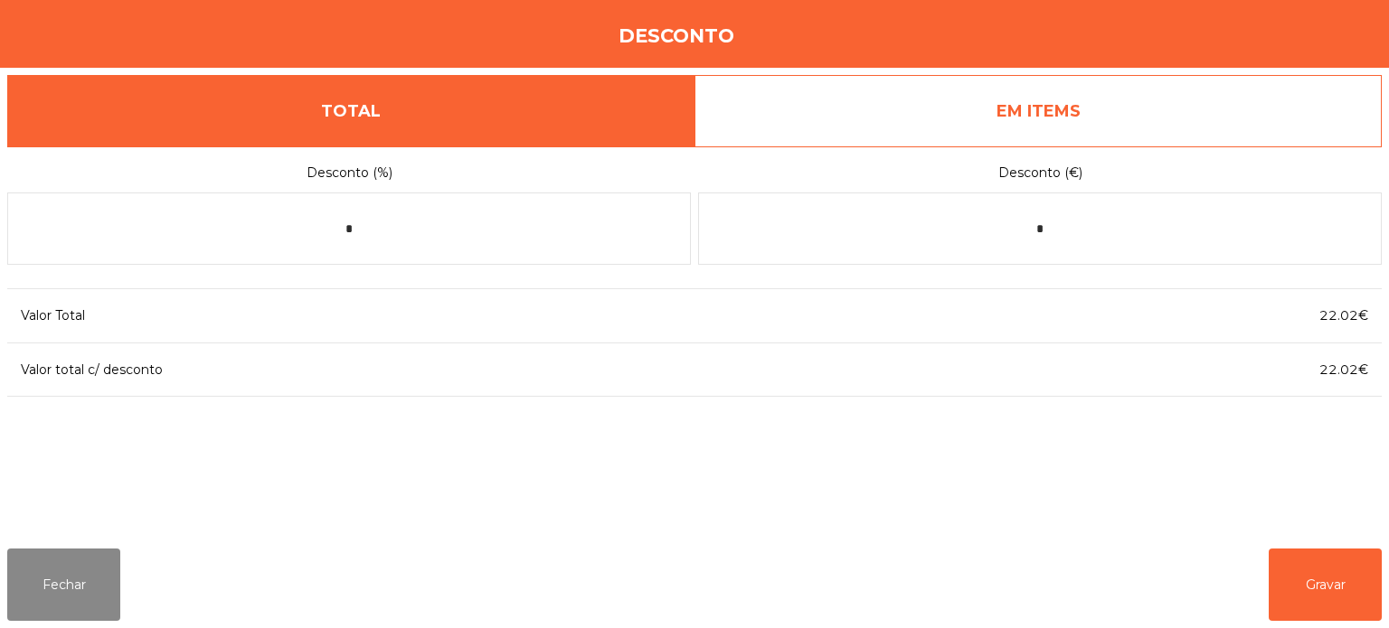
click at [1096, 87] on link "EM ITEMS" at bounding box center [1037, 111] width 687 height 72
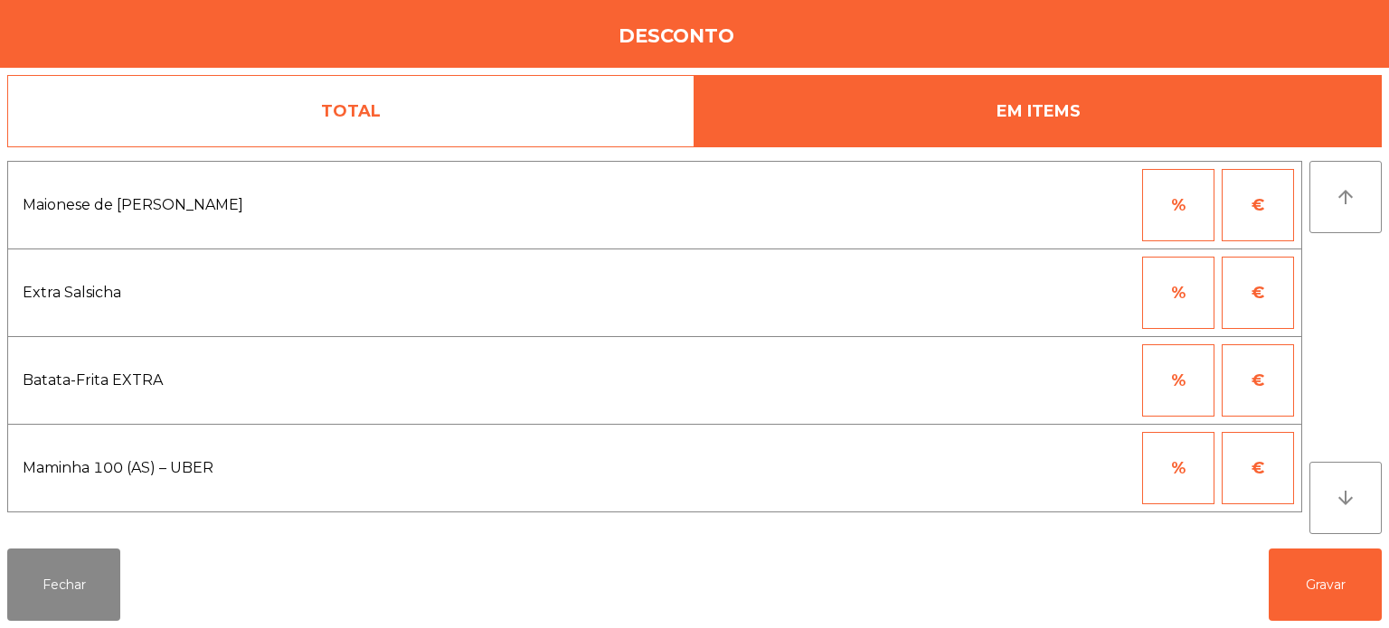
click at [137, 559] on div "[PERSON_NAME]" at bounding box center [694, 585] width 1389 height 87
click at [73, 594] on button "Fechar" at bounding box center [63, 585] width 113 height 72
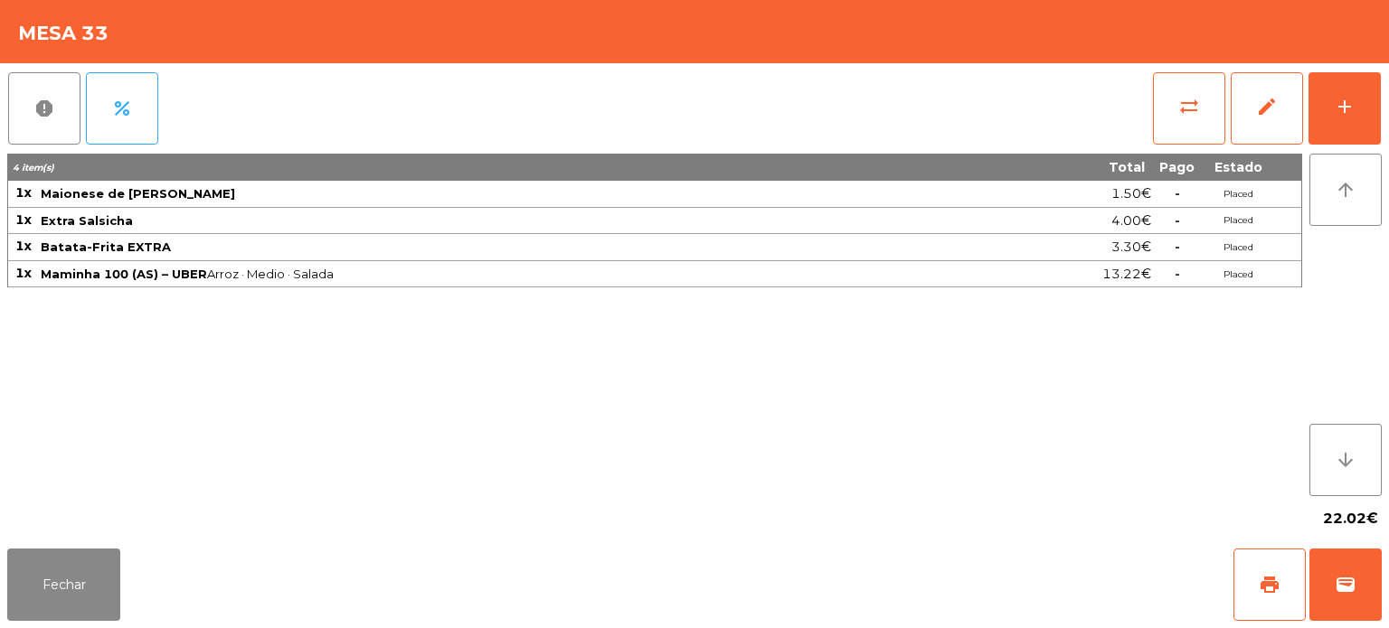
click at [727, 358] on div "4 item(s) Total Pago Estado 1x Maionese de Alho UBER 1.50€ - Placed 1x Extra Sa…" at bounding box center [654, 325] width 1295 height 343
click at [145, 112] on button "percent" at bounding box center [122, 108] width 72 height 72
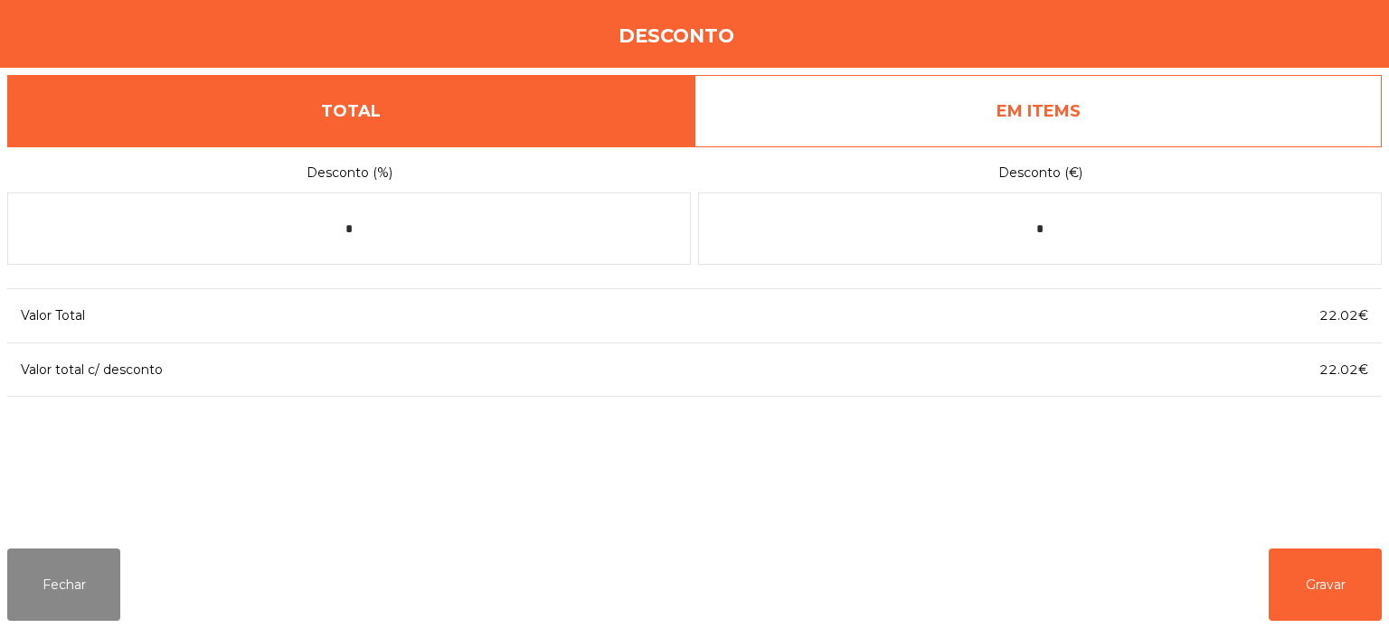
click at [1086, 111] on link "EM ITEMS" at bounding box center [1037, 111] width 687 height 72
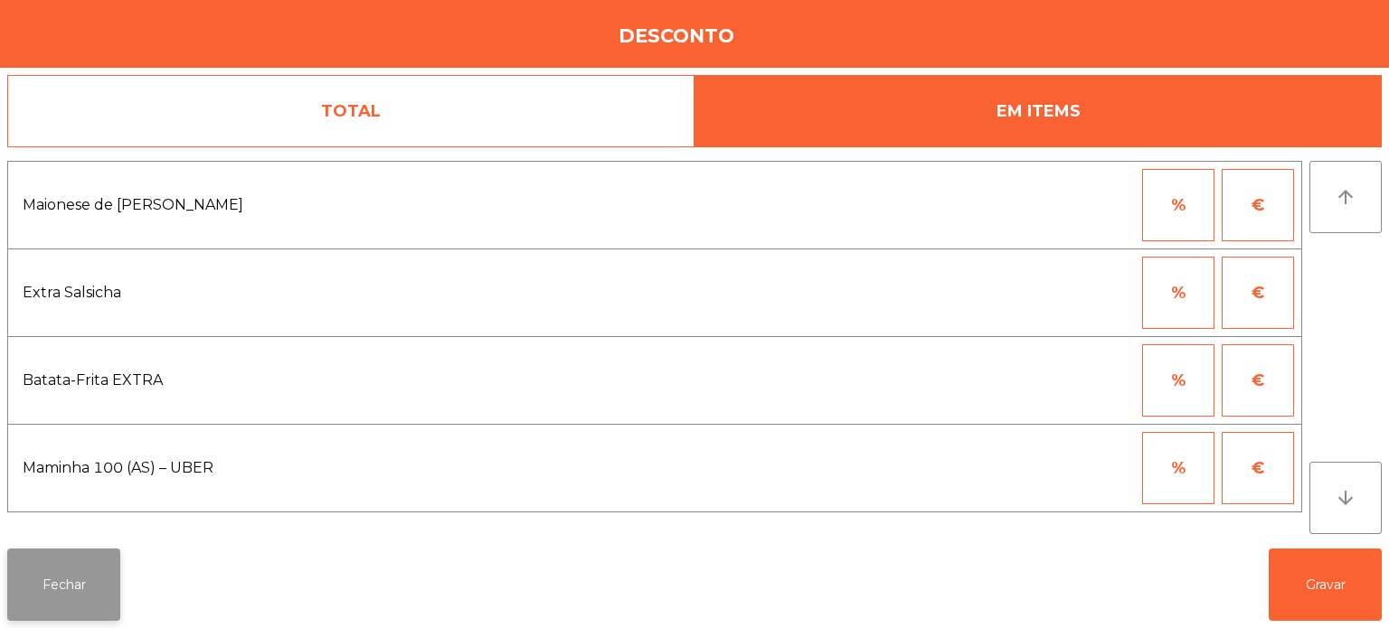
click at [61, 562] on button "Fechar" at bounding box center [63, 585] width 113 height 72
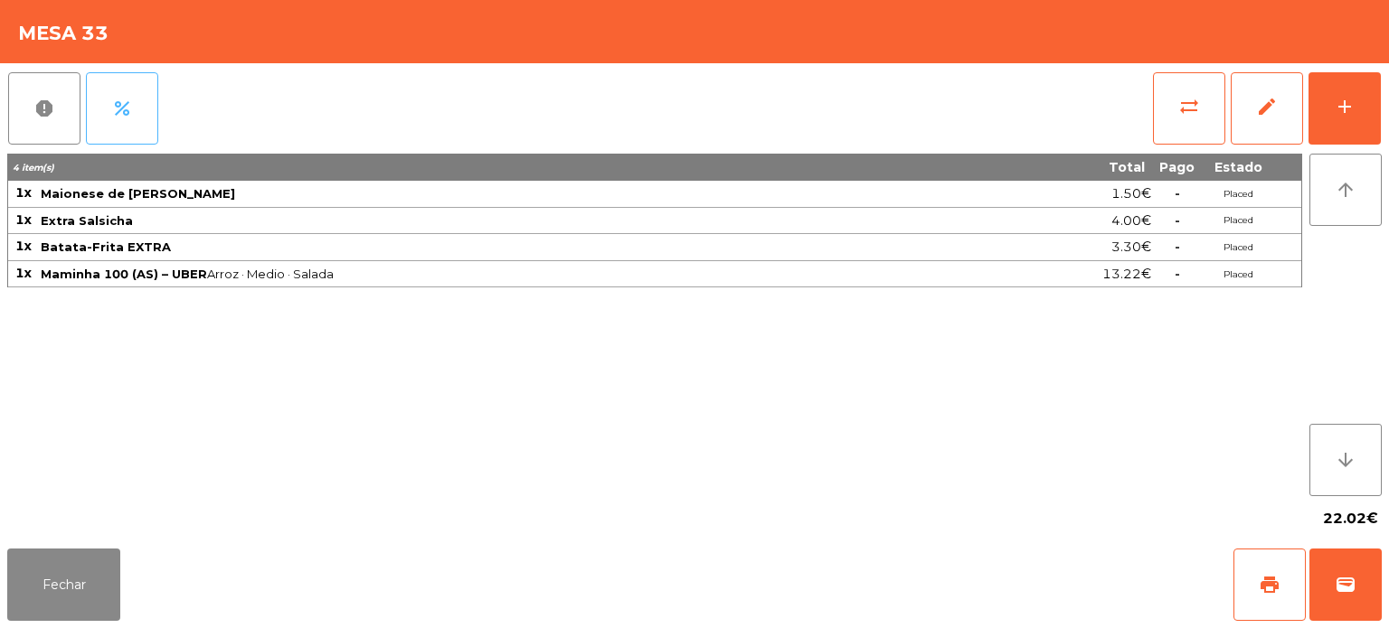
click at [130, 116] on span "percent" at bounding box center [122, 109] width 22 height 22
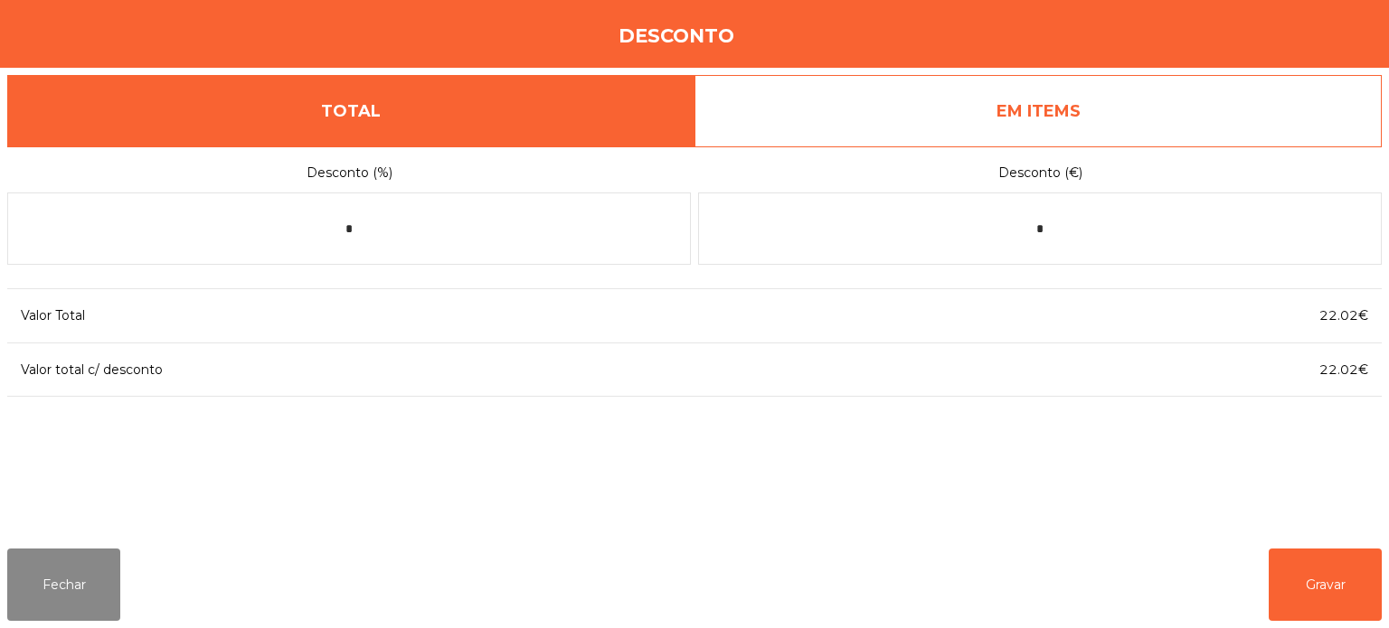
click at [1128, 137] on link "EM ITEMS" at bounding box center [1037, 111] width 687 height 72
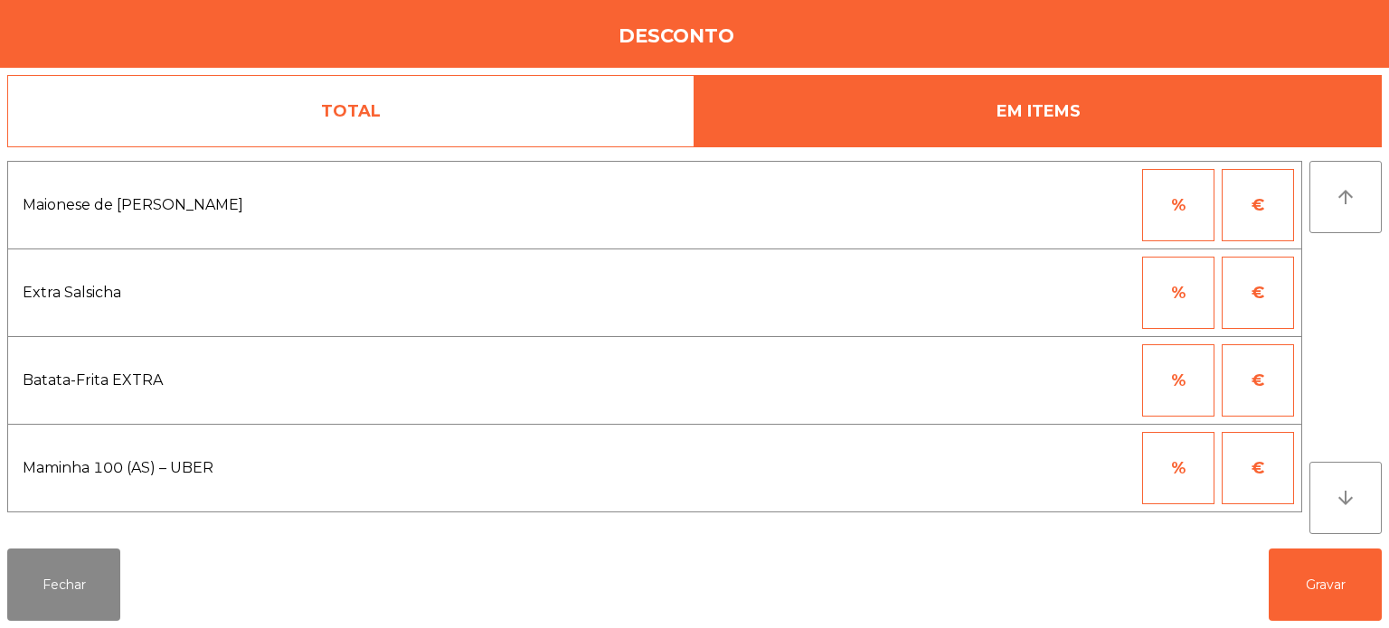
click at [1213, 207] on button "%" at bounding box center [1178, 205] width 72 height 72
click at [1266, 214] on button "€" at bounding box center [1258, 205] width 72 height 72
click at [1111, 203] on input "*" at bounding box center [1089, 205] width 90 height 72
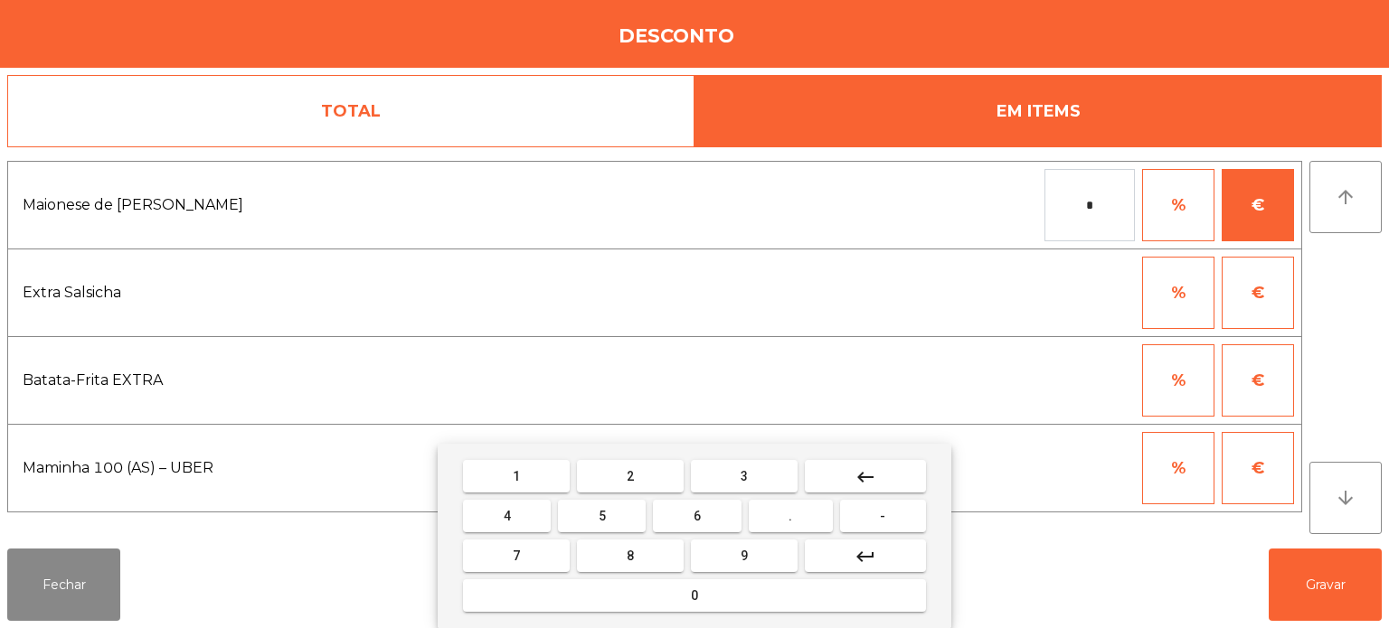
click at [694, 596] on span "0" at bounding box center [694, 596] width 7 height 14
click at [791, 516] on span "." at bounding box center [790, 516] width 4 height 14
click at [684, 600] on button "0" at bounding box center [694, 596] width 463 height 33
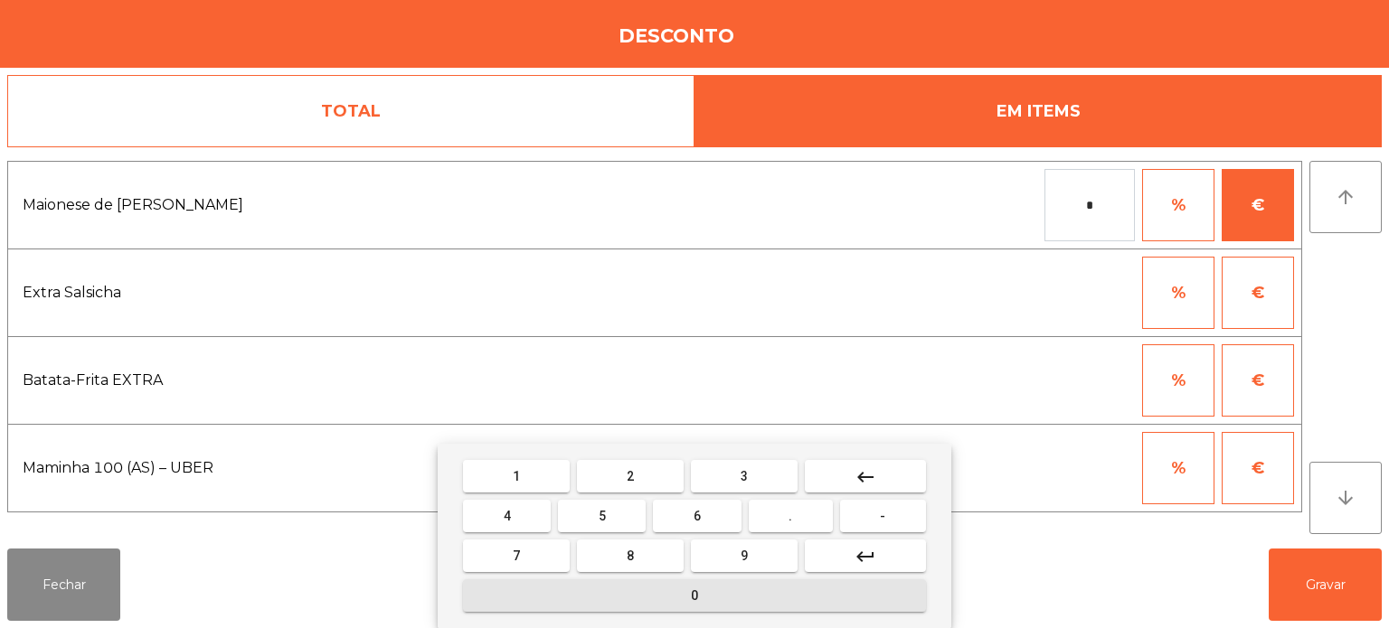
click at [590, 510] on button "5" at bounding box center [602, 516] width 88 height 33
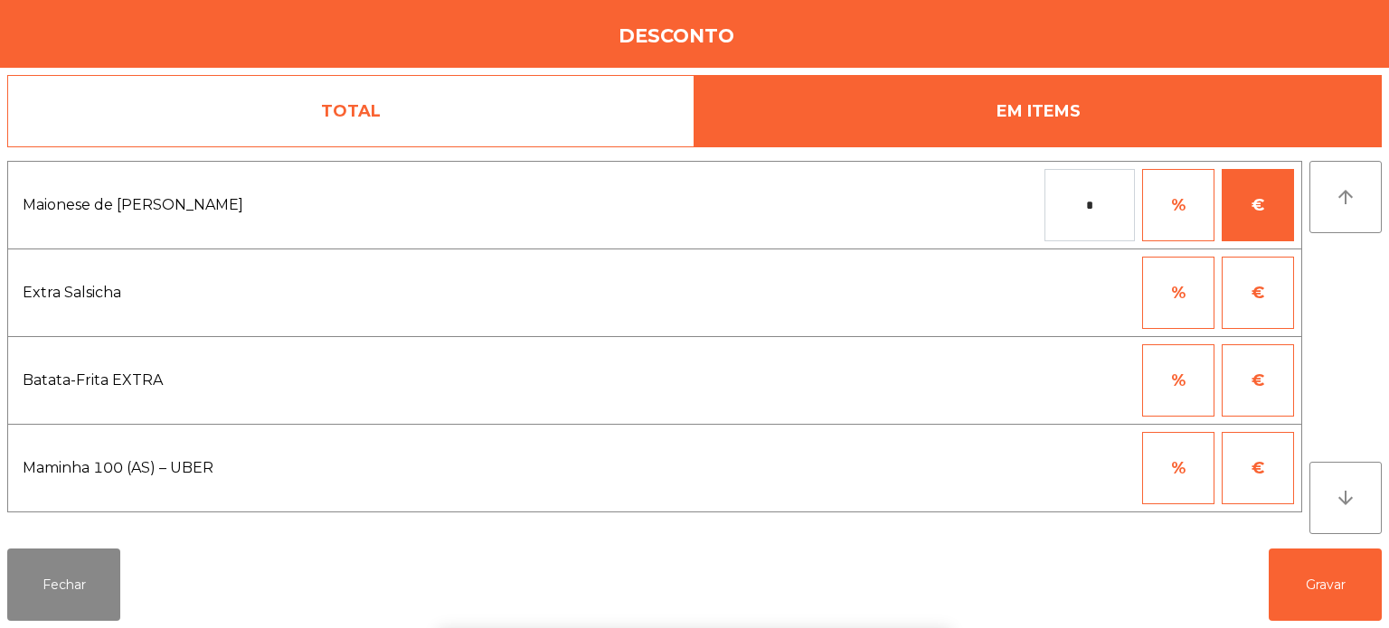
click at [1343, 590] on div "1 2 3 keyboard_backspace 4 5 6 . - 7 8 9 keyboard_return 0" at bounding box center [694, 536] width 1389 height 184
click at [1333, 586] on button "Gravar" at bounding box center [1325, 585] width 113 height 72
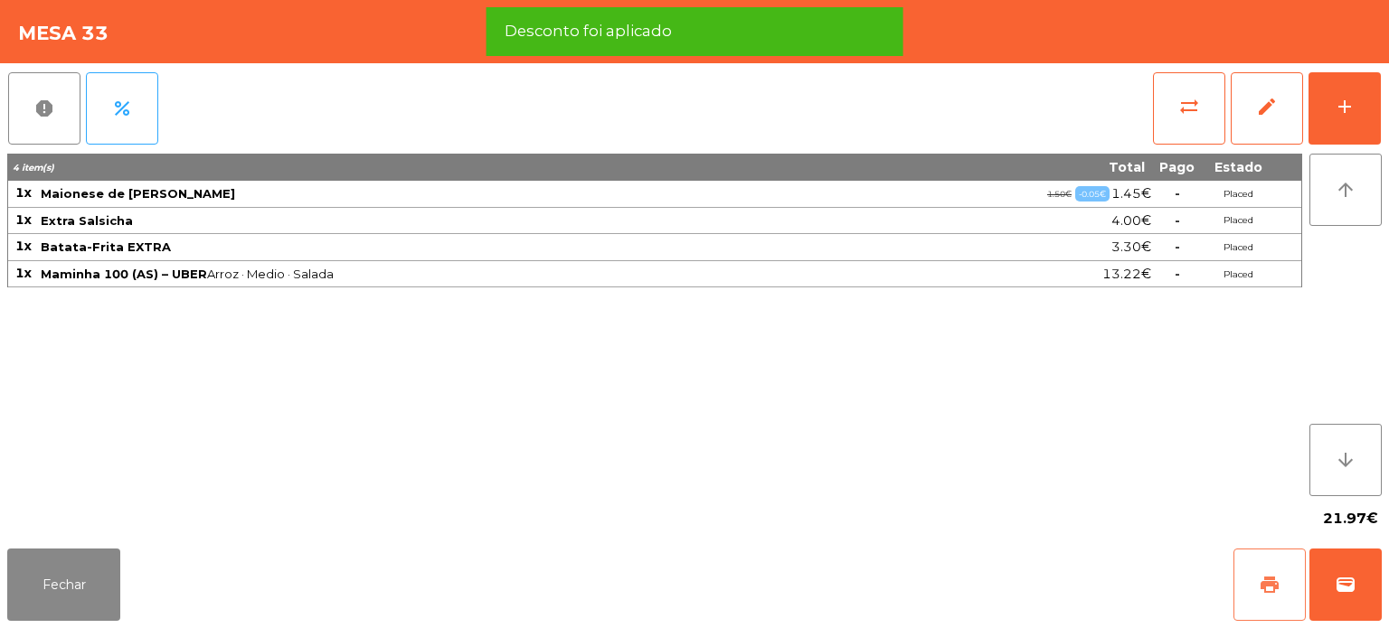
click at [1249, 582] on button "print" at bounding box center [1269, 585] width 72 height 72
click at [1360, 585] on button "wallet" at bounding box center [1345, 585] width 72 height 72
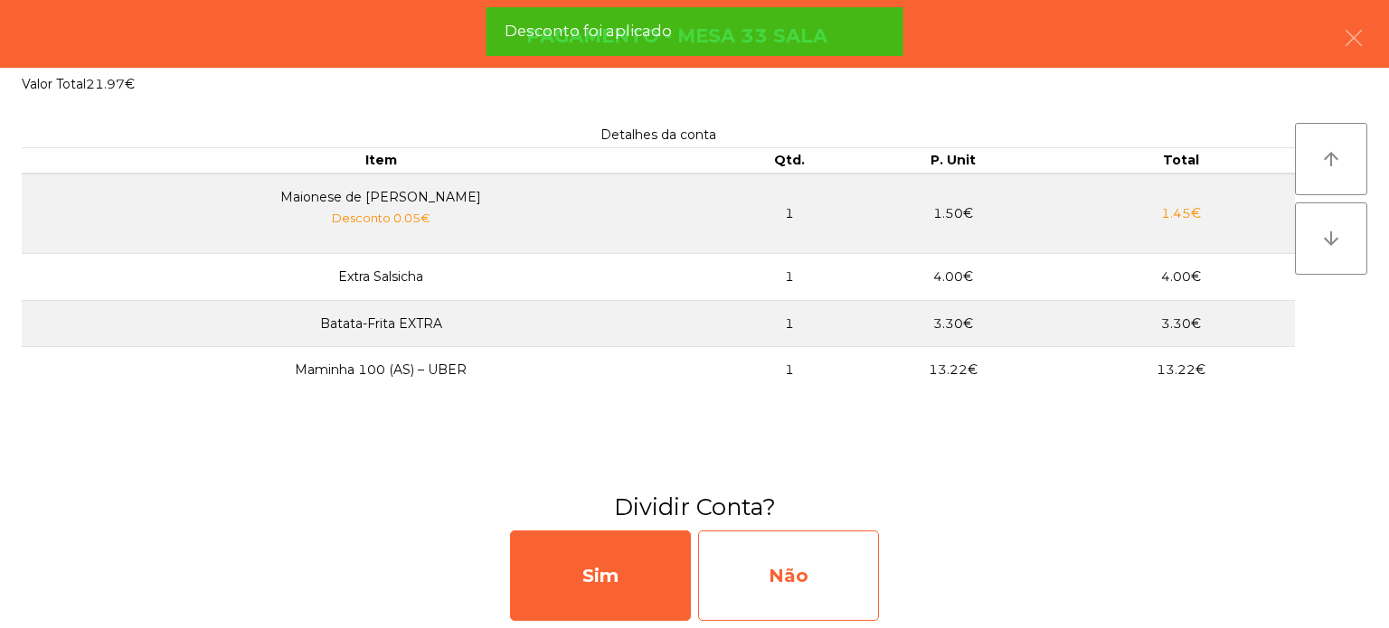
click at [794, 586] on div "Não" at bounding box center [788, 576] width 181 height 90
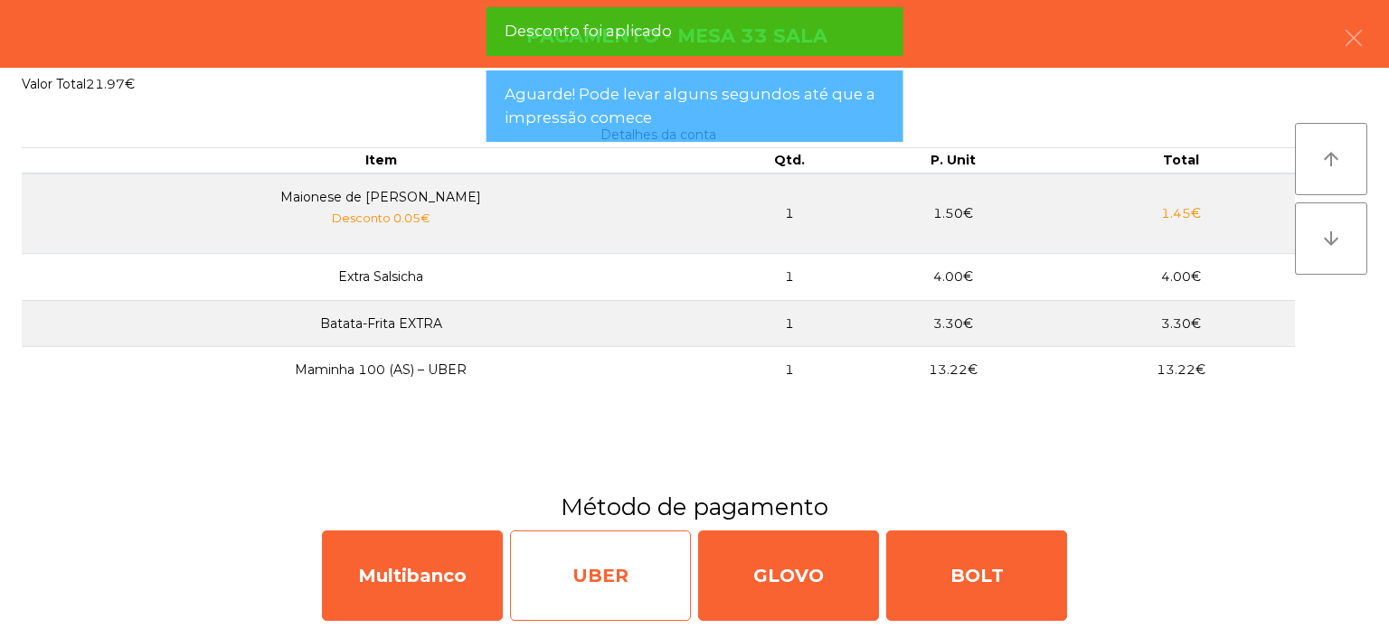
click at [558, 590] on div "UBER" at bounding box center [600, 576] width 181 height 90
select select "**"
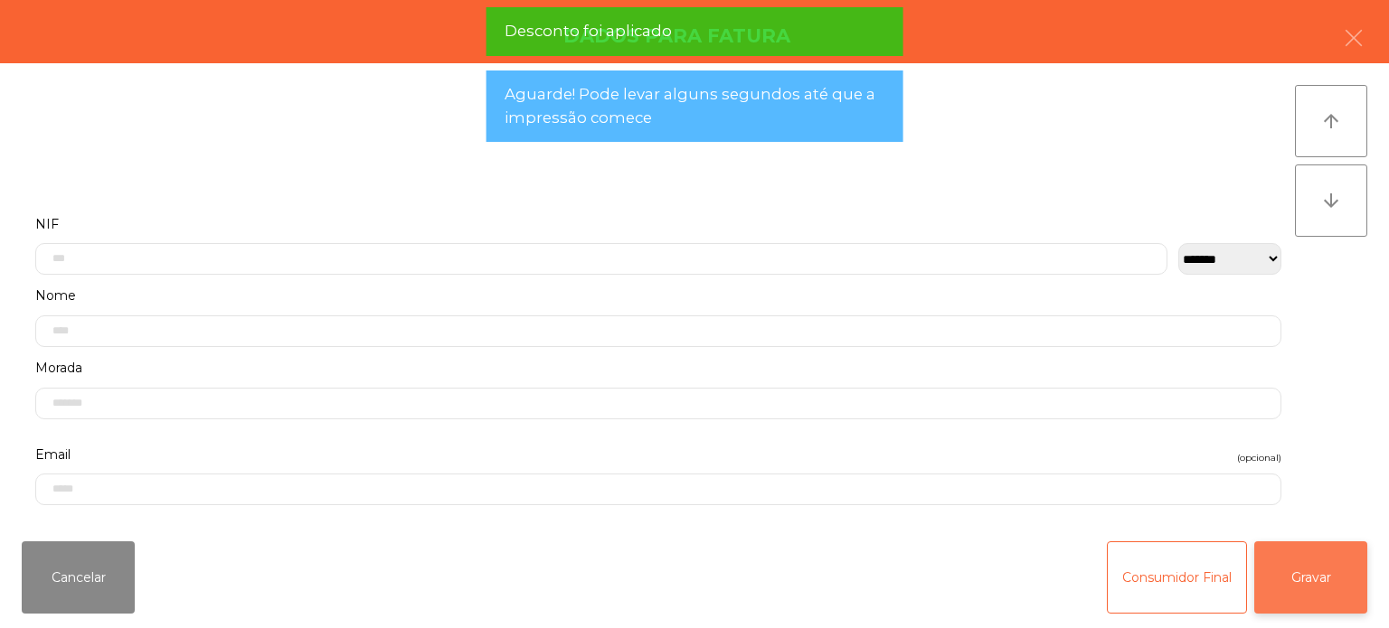
click at [1330, 597] on button "Gravar" at bounding box center [1310, 578] width 113 height 72
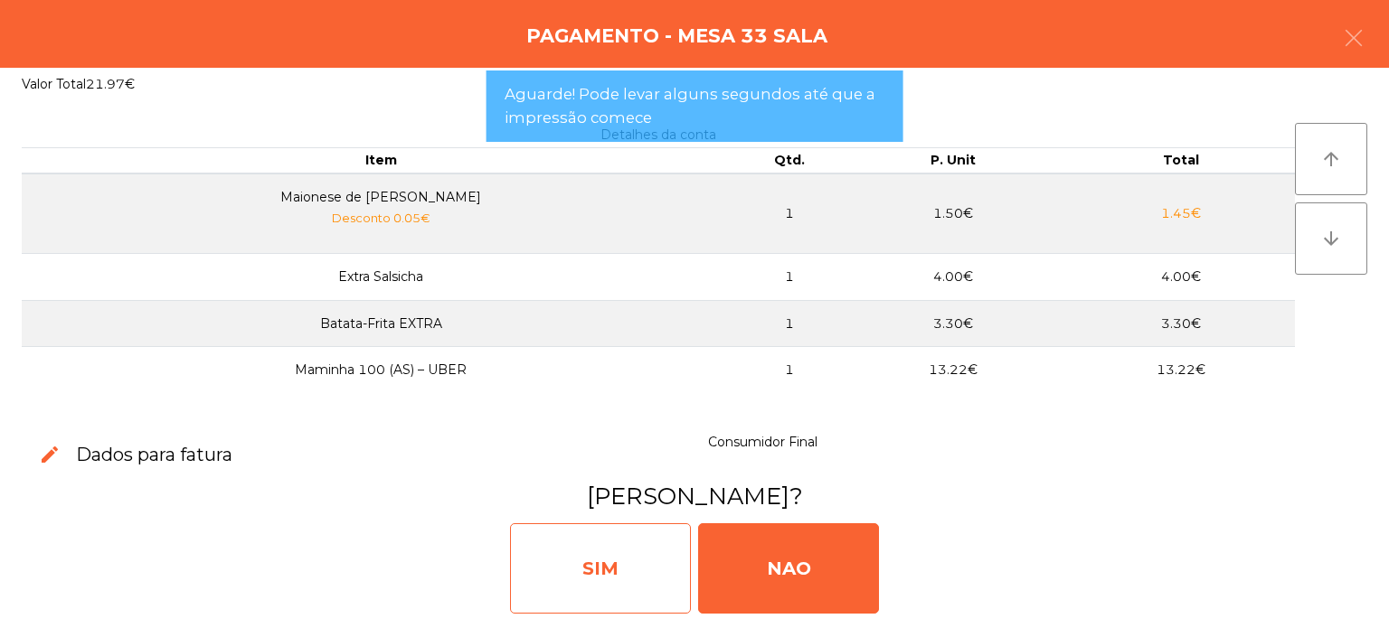
click at [590, 586] on div "SIM" at bounding box center [600, 569] width 181 height 90
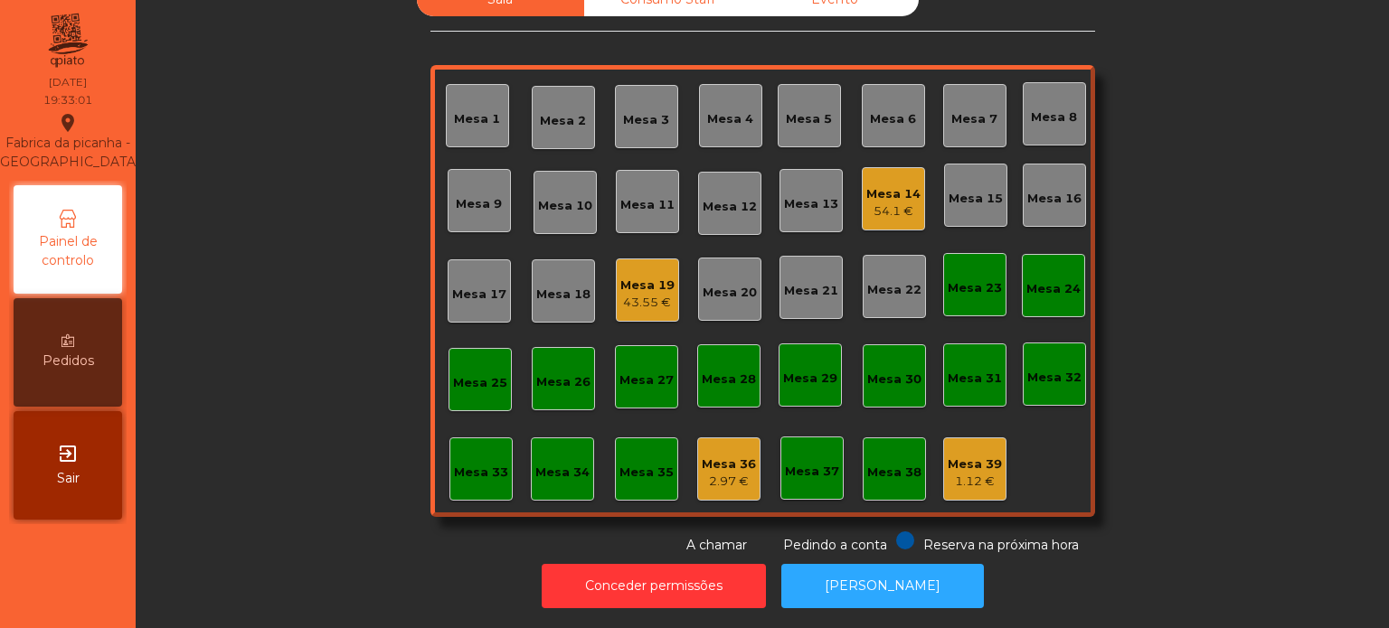
click at [872, 84] on div "Mesa 6" at bounding box center [893, 115] width 63 height 63
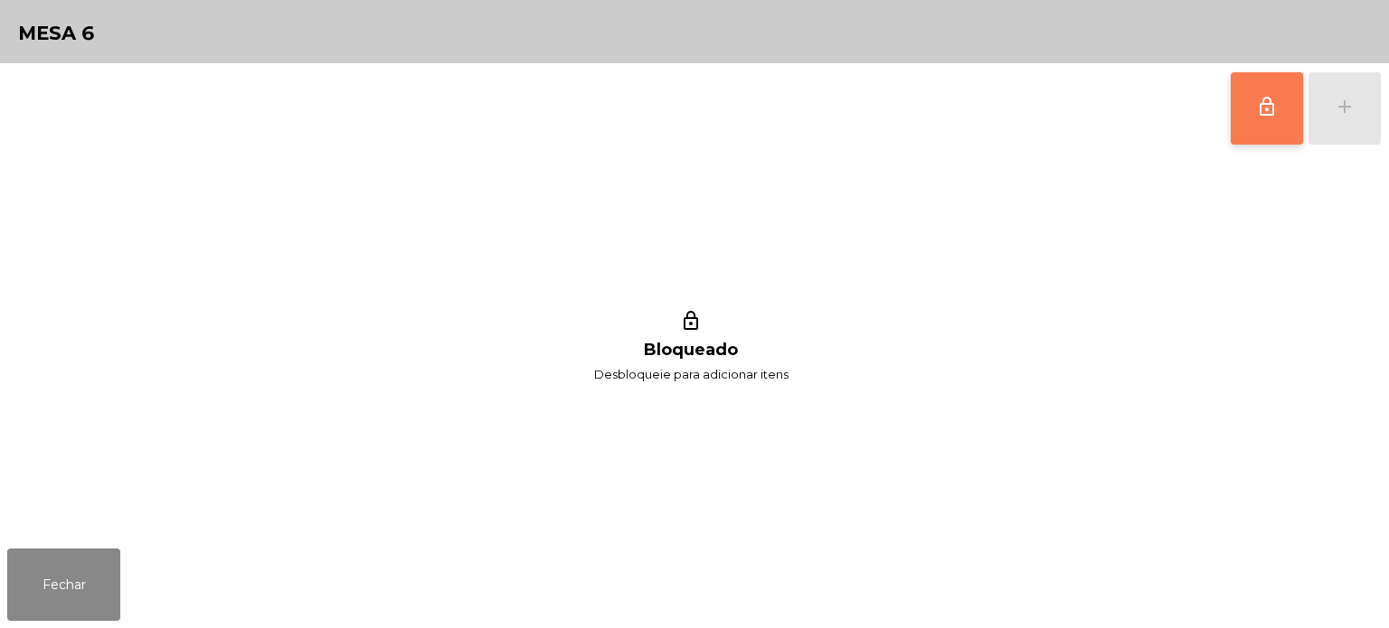
click at [1277, 119] on button "lock_outline" at bounding box center [1267, 108] width 72 height 72
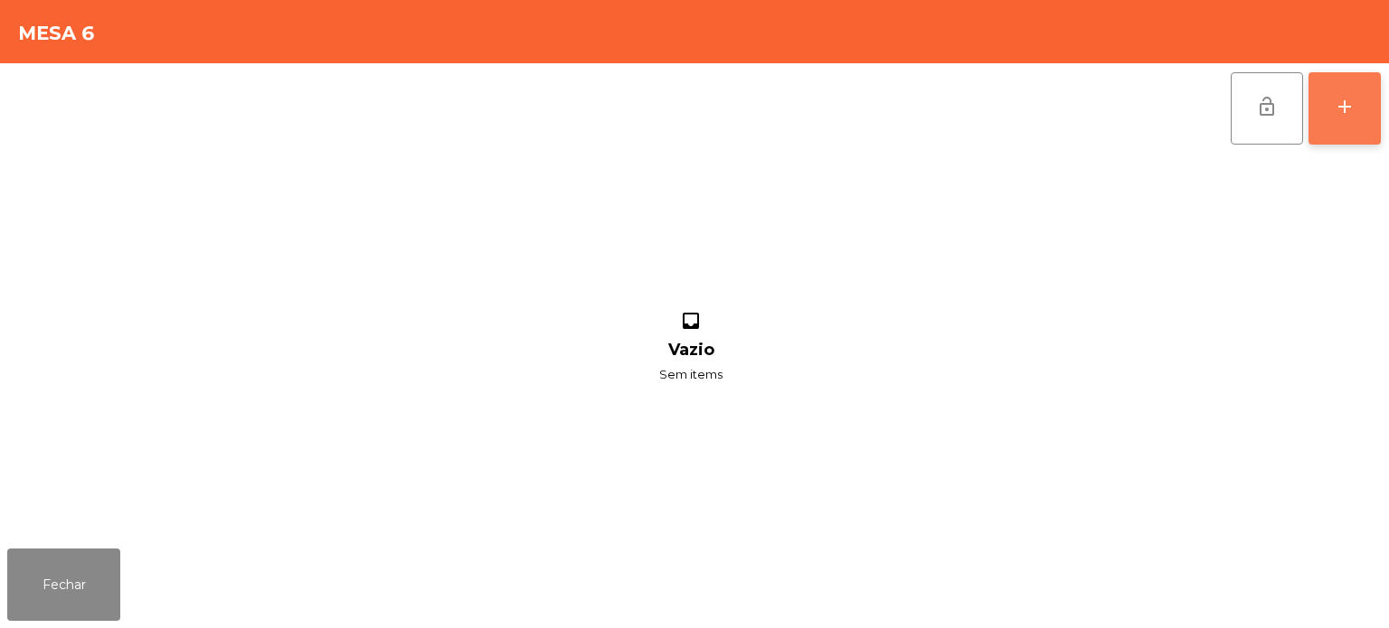
click at [1345, 111] on div "add" at bounding box center [1345, 107] width 22 height 22
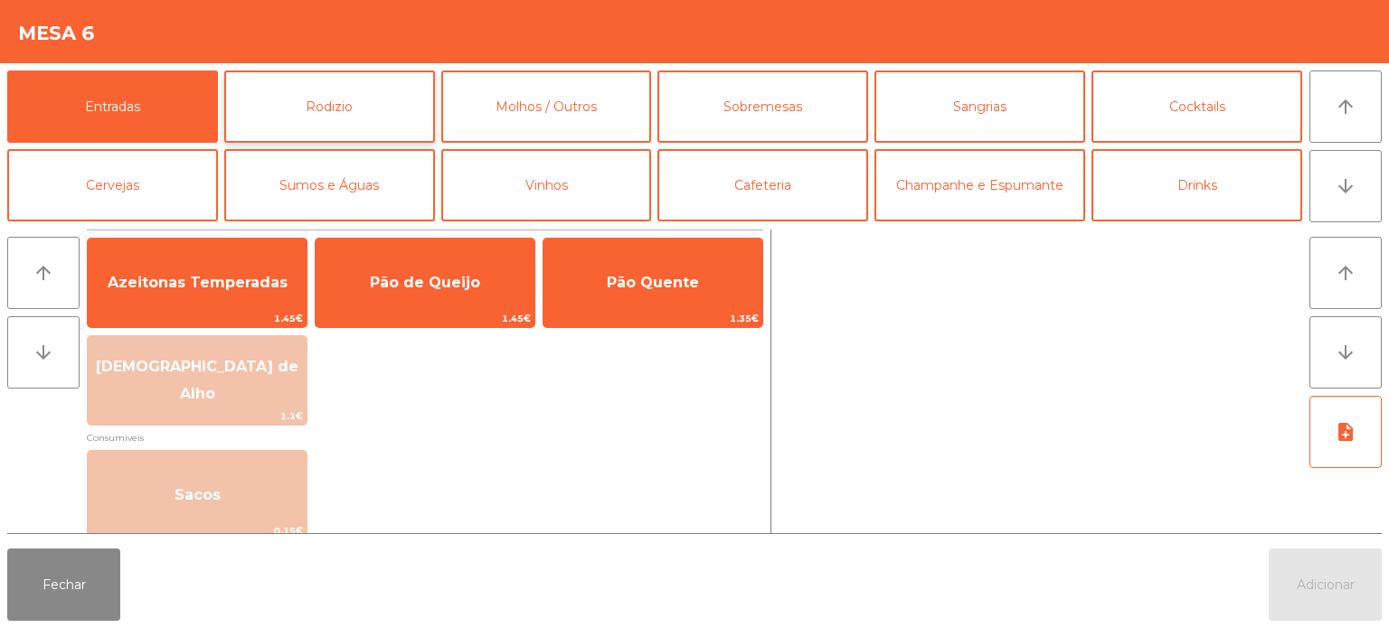
click at [384, 111] on button "Rodizio" at bounding box center [329, 107] width 211 height 72
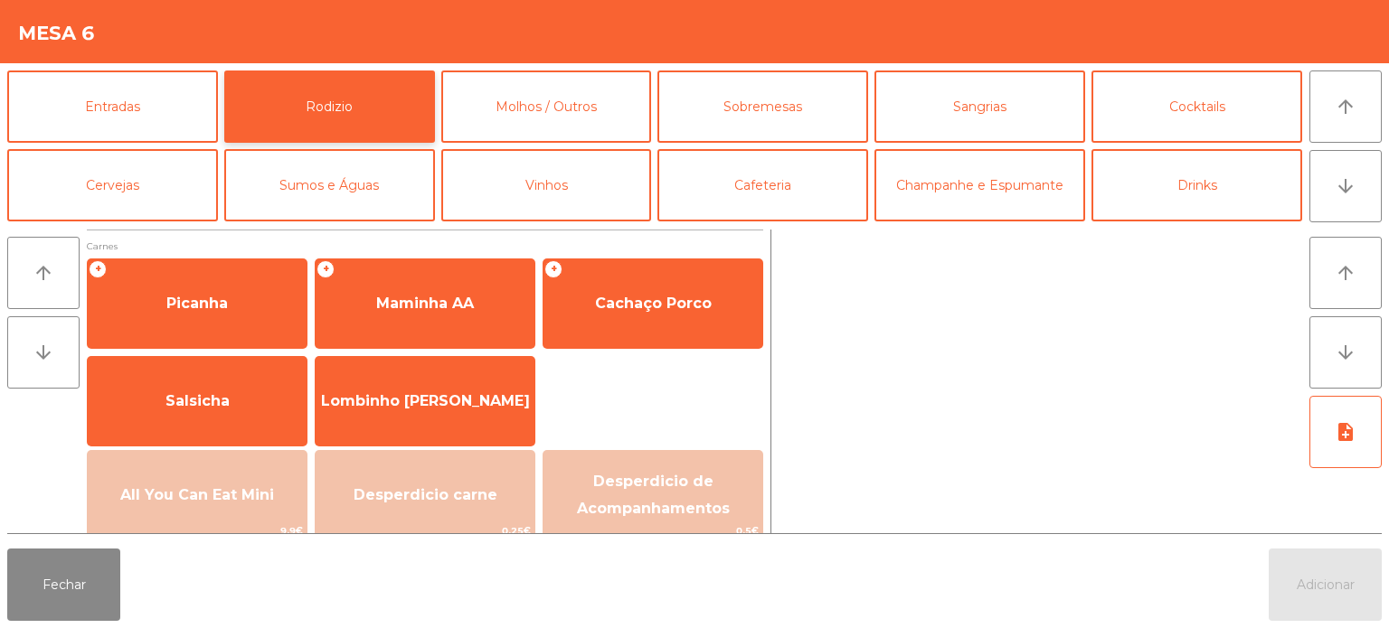
scroll to position [167, 0]
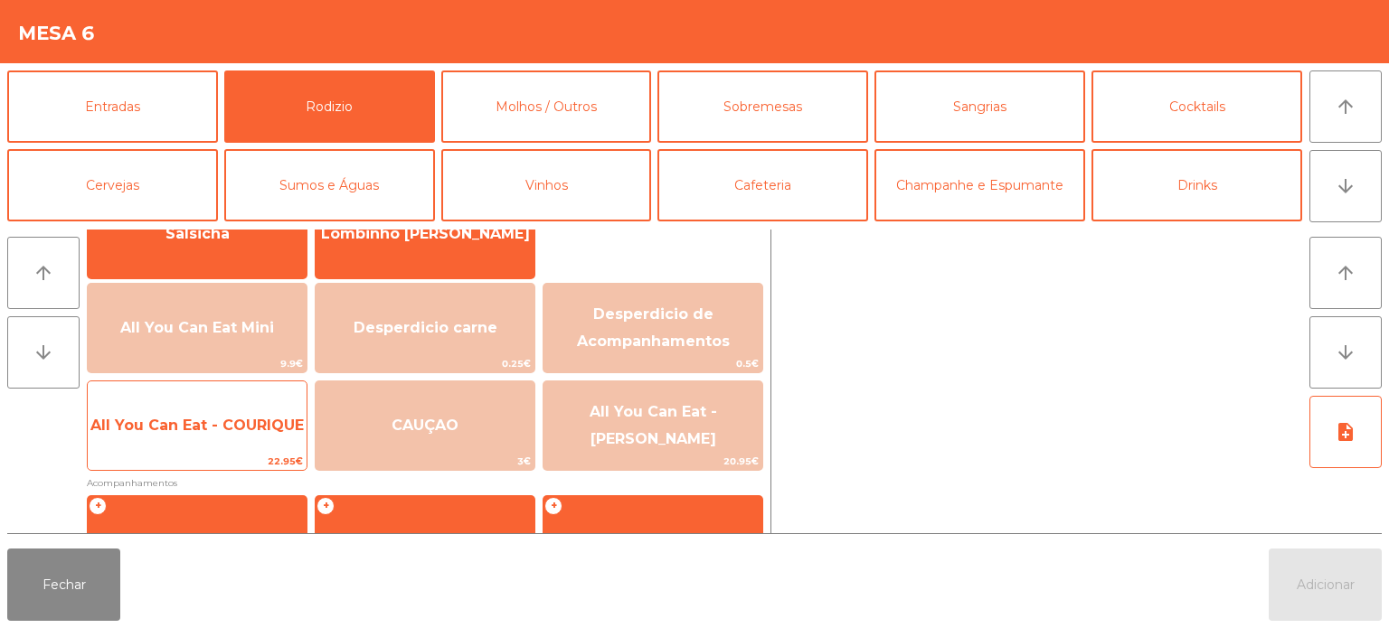
click at [239, 463] on span "22.95€" at bounding box center [197, 461] width 219 height 17
click at [242, 428] on span "All You Can Eat - COURIQUE" at bounding box center [196, 425] width 213 height 17
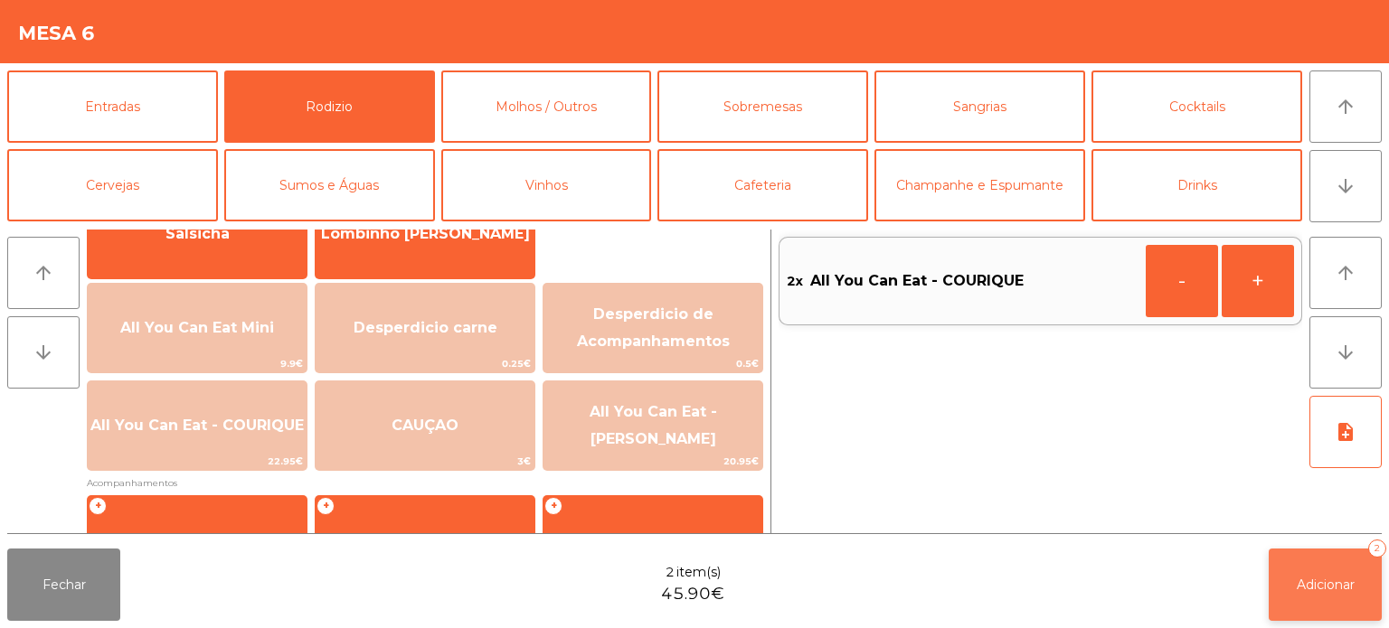
click at [1352, 569] on button "Adicionar 2" at bounding box center [1325, 585] width 113 height 72
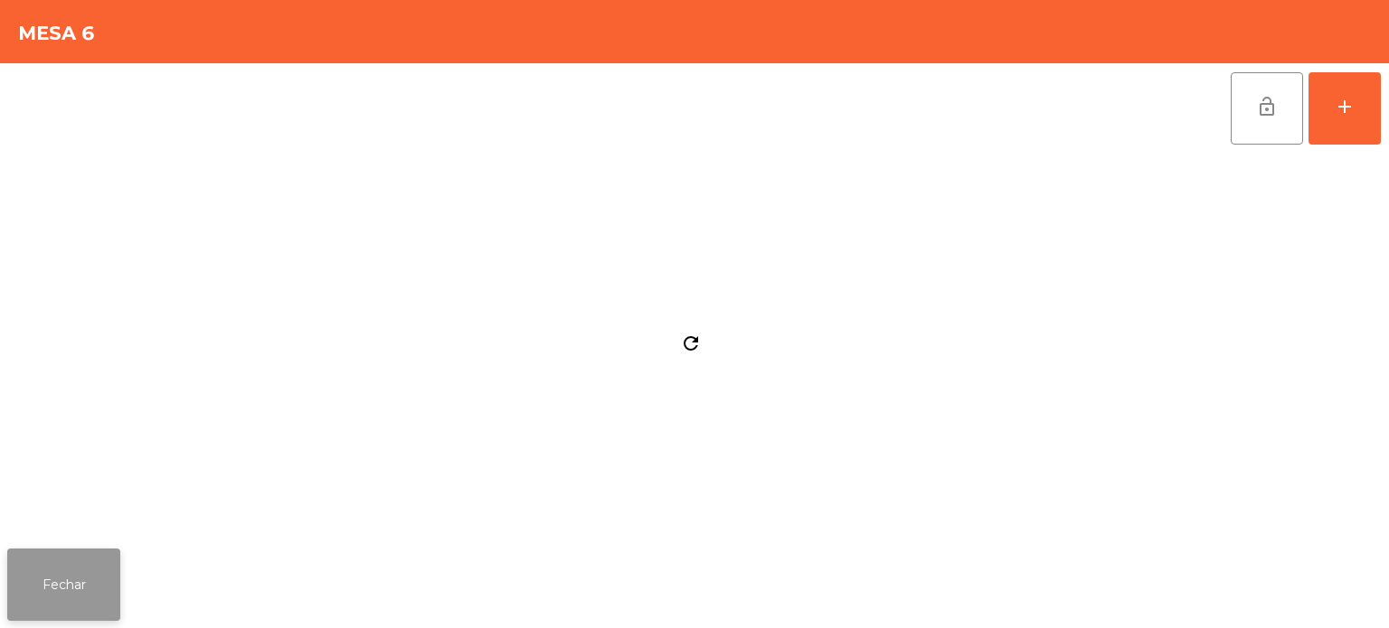
click at [20, 552] on button "Fechar" at bounding box center [63, 585] width 113 height 72
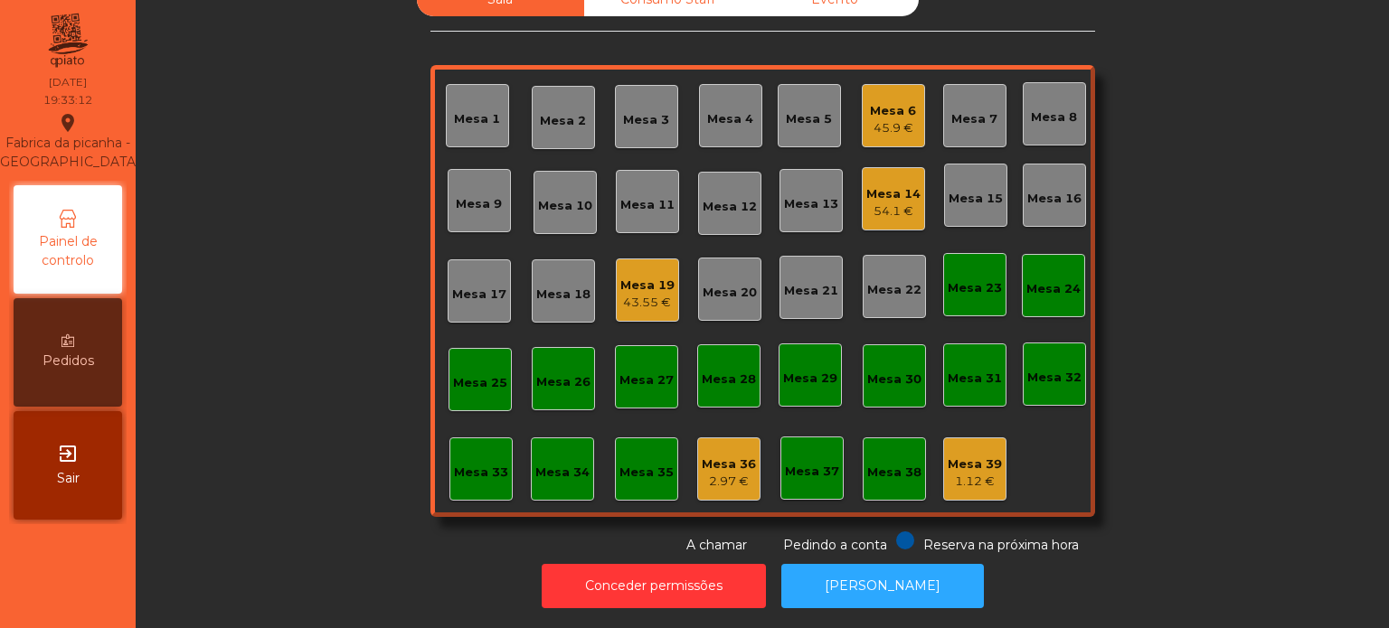
click at [640, 277] on div "Mesa 19" at bounding box center [647, 286] width 54 height 18
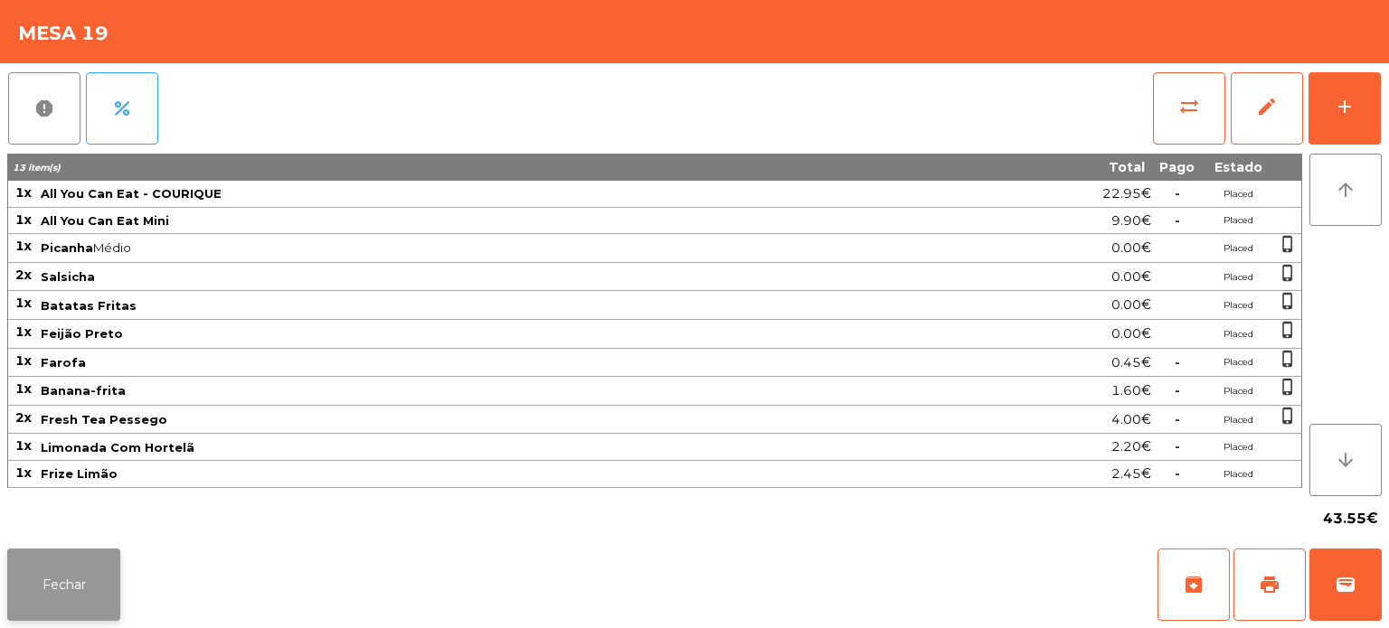
click at [107, 562] on button "Fechar" at bounding box center [63, 585] width 113 height 72
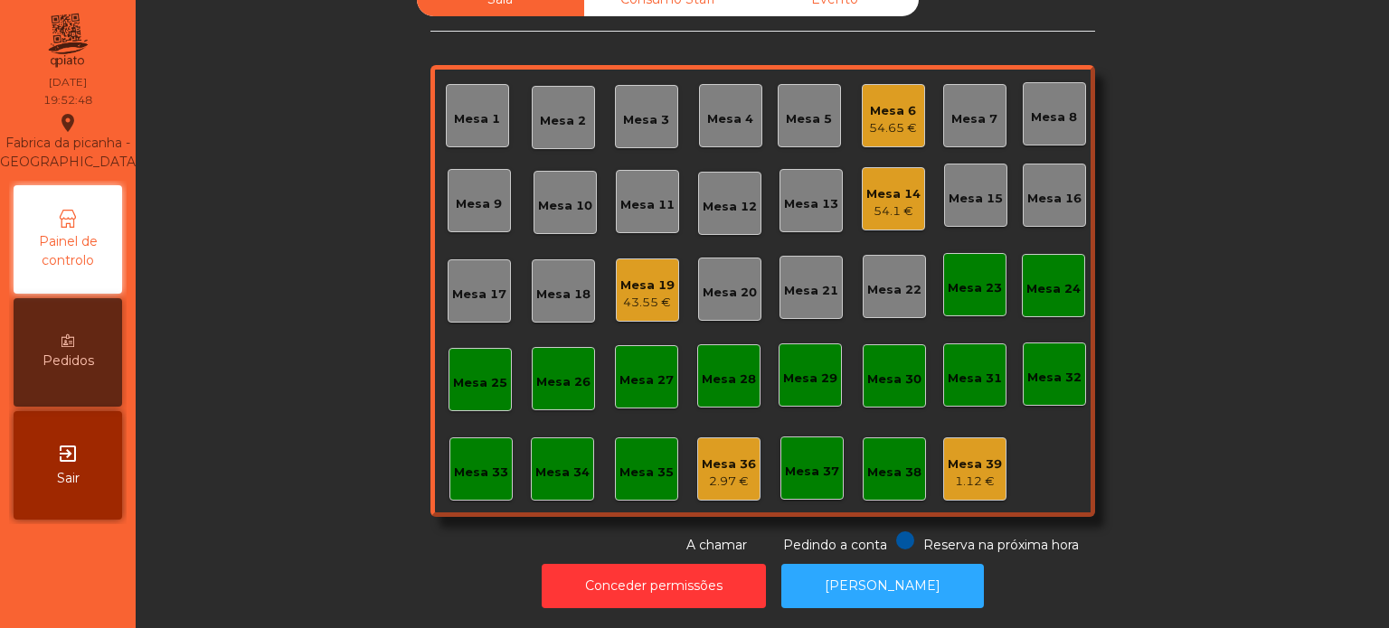
click at [862, 211] on div "Mesa 14 54.1 €" at bounding box center [893, 198] width 63 height 63
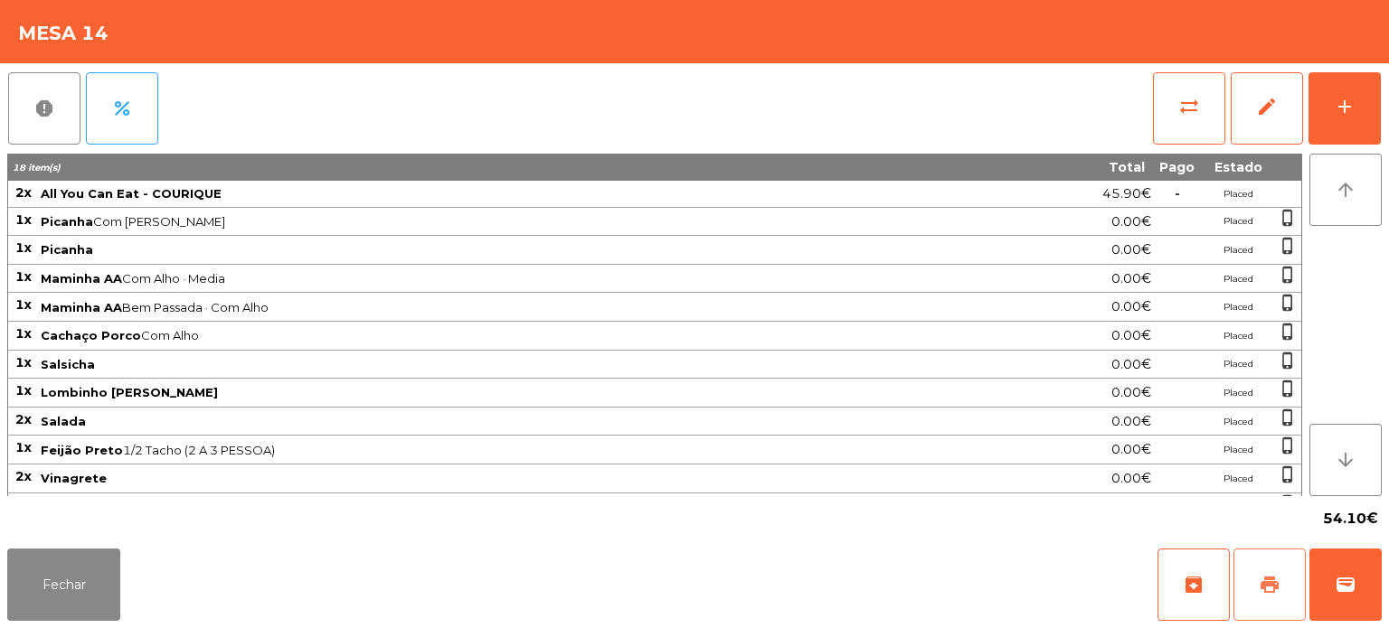
click at [1276, 573] on button "print" at bounding box center [1269, 585] width 72 height 72
click at [87, 553] on button "Fechar" at bounding box center [63, 585] width 113 height 72
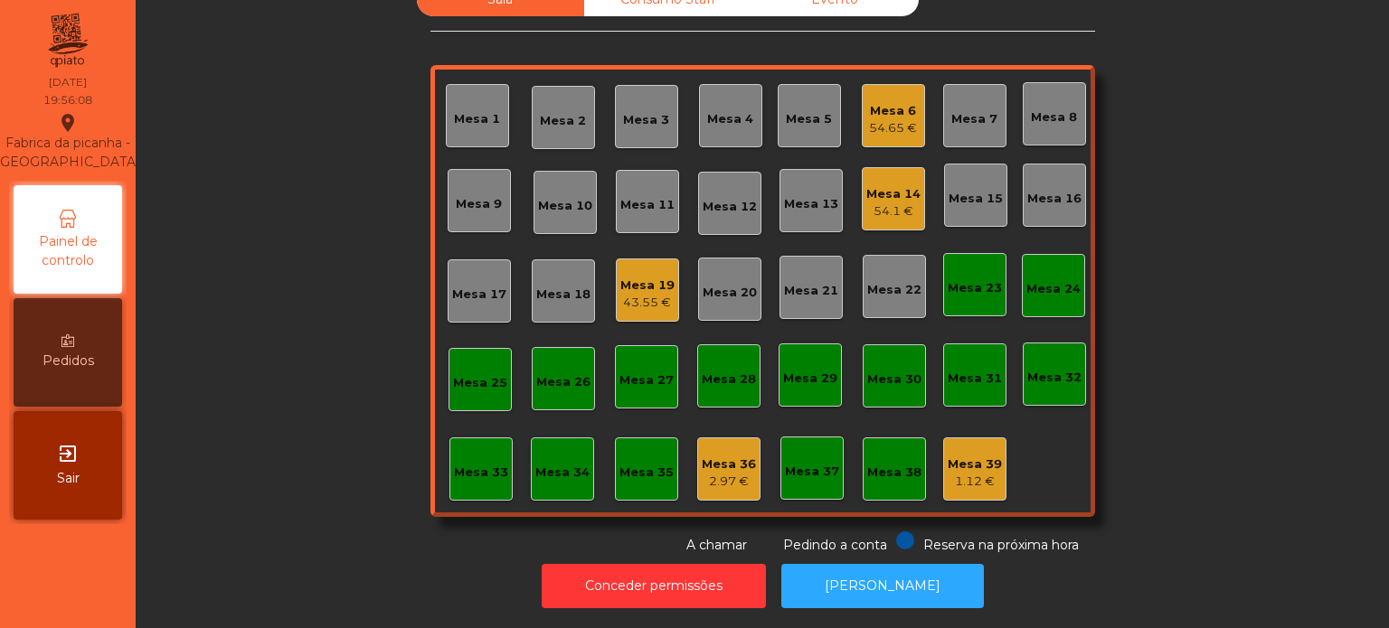
click at [977, 190] on div "Mesa 15" at bounding box center [976, 199] width 54 height 18
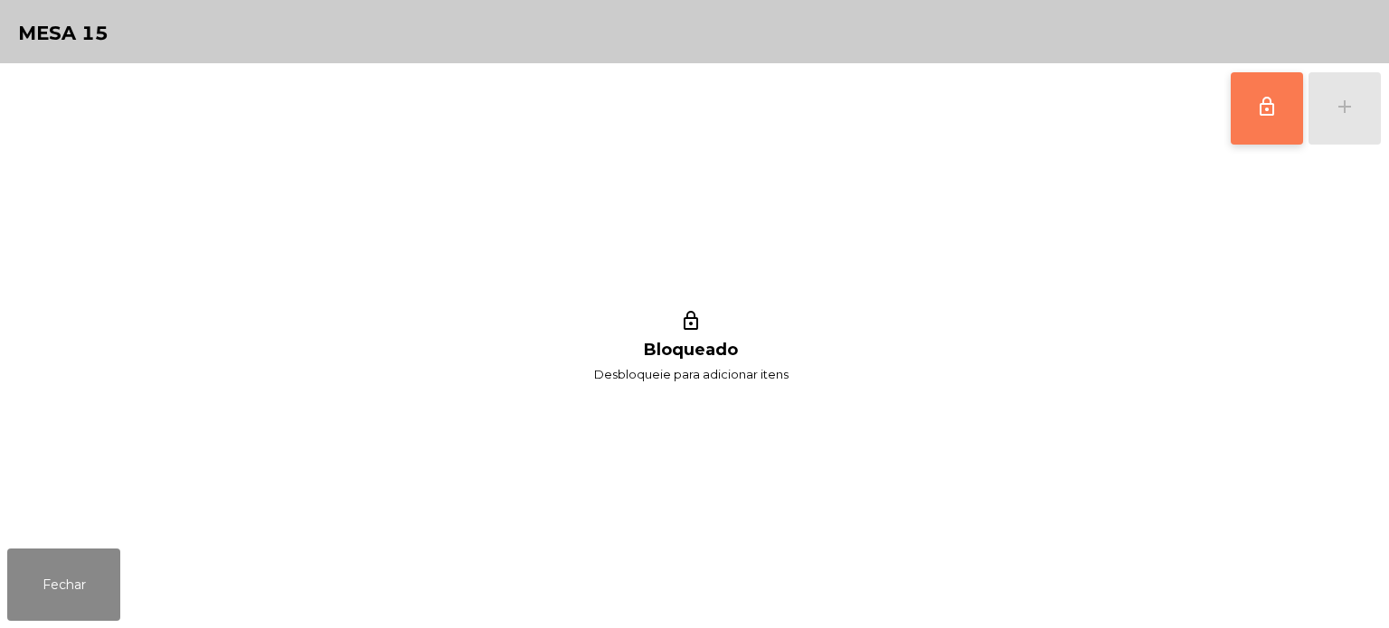
click at [1270, 126] on button "lock_outline" at bounding box center [1267, 108] width 72 height 72
click at [1336, 112] on div "add" at bounding box center [1345, 107] width 22 height 22
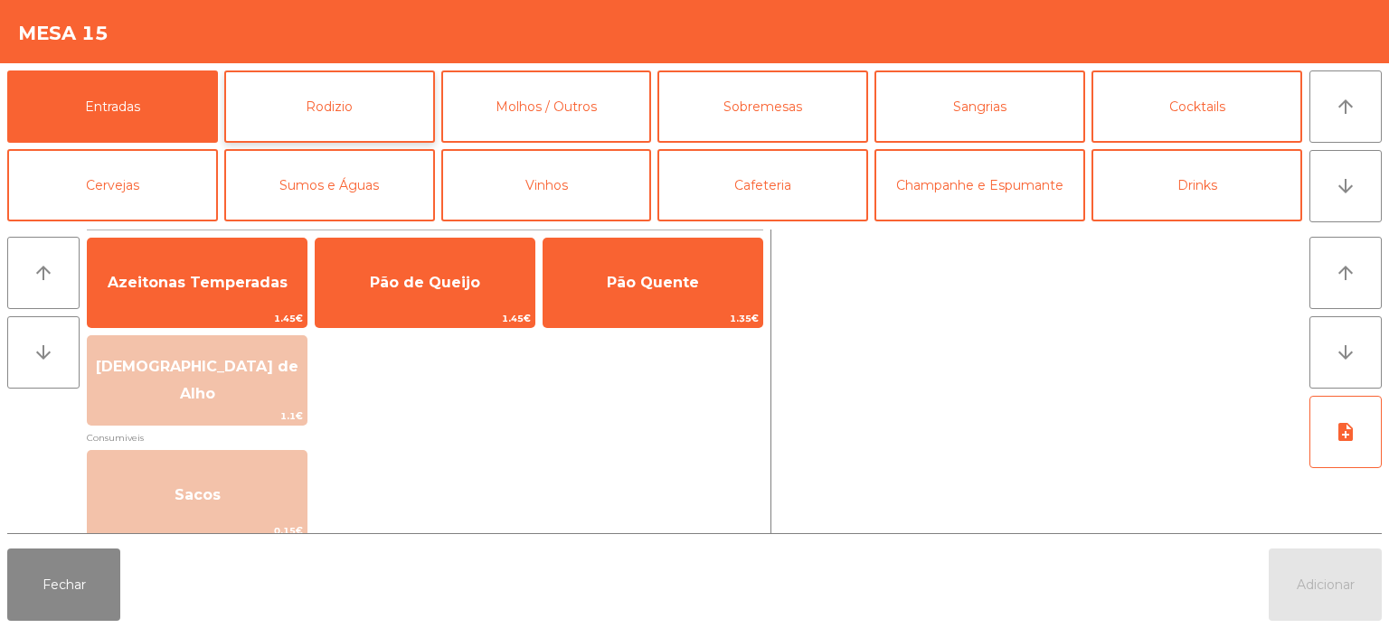
click at [389, 96] on button "Rodizio" at bounding box center [329, 107] width 211 height 72
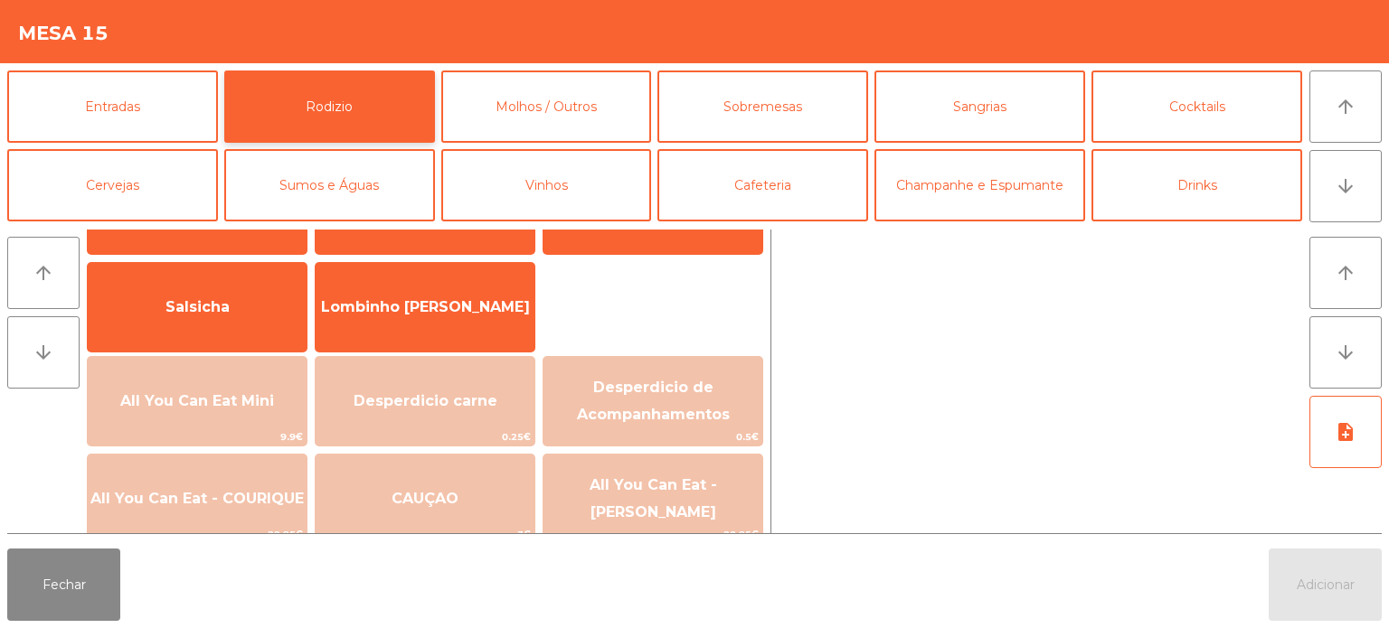
scroll to position [94, 0]
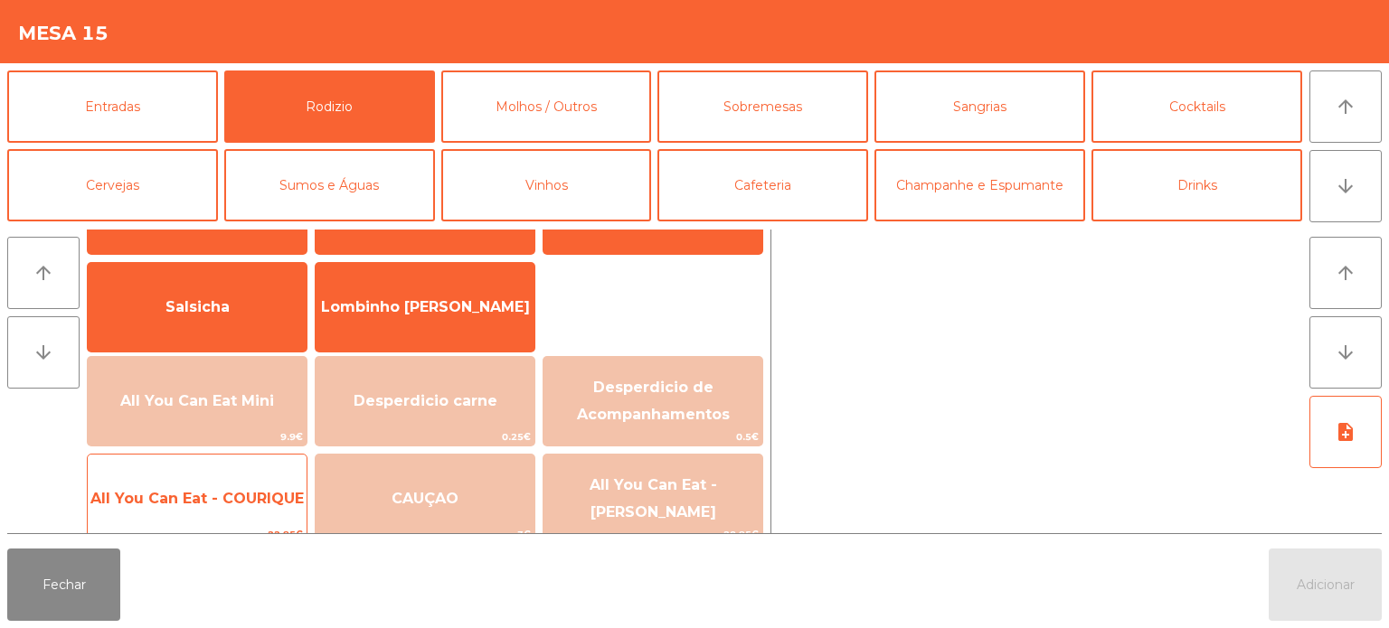
click at [257, 485] on span "All You Can Eat - COURIQUE" at bounding box center [197, 499] width 219 height 49
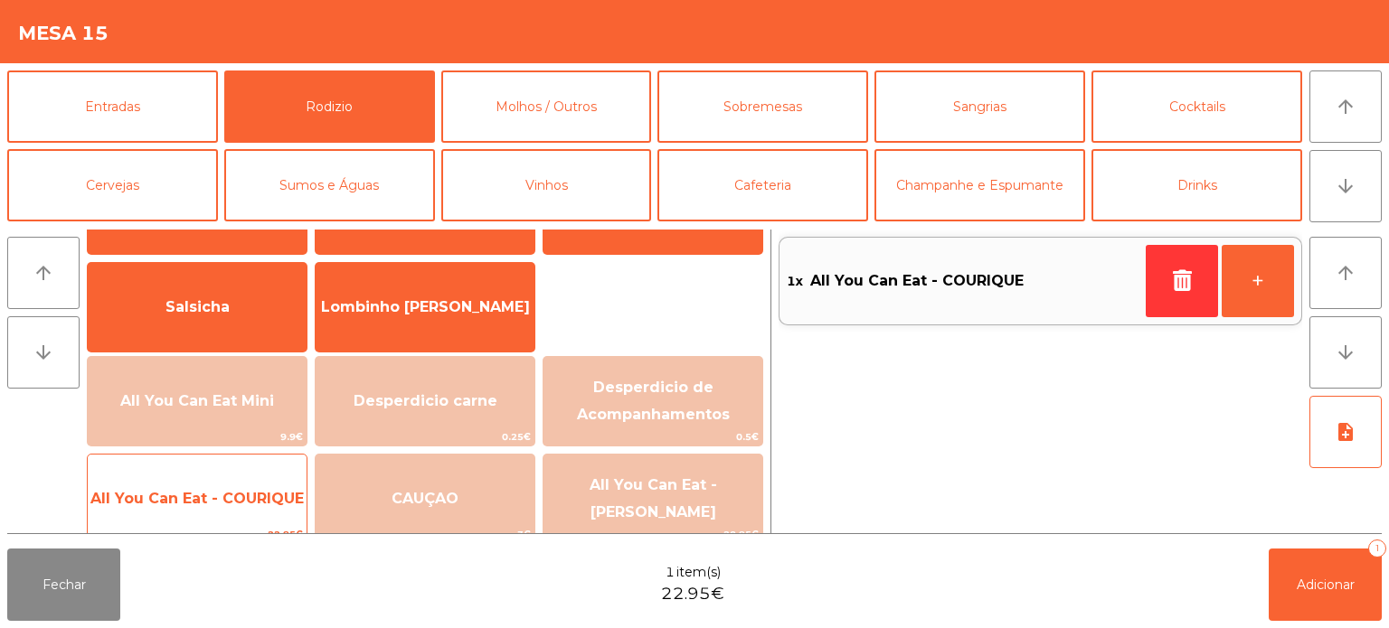
click at [275, 494] on span "All You Can Eat - COURIQUE" at bounding box center [196, 498] width 213 height 17
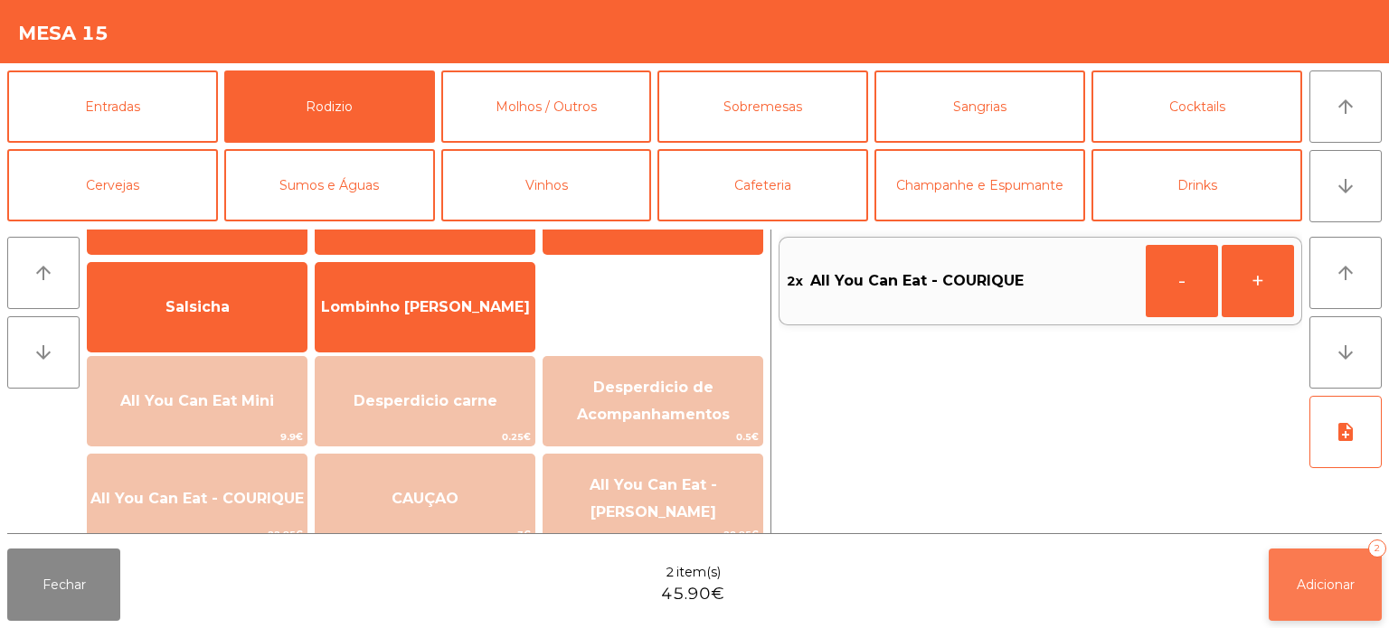
click at [1381, 571] on button "Adicionar 2" at bounding box center [1325, 585] width 113 height 72
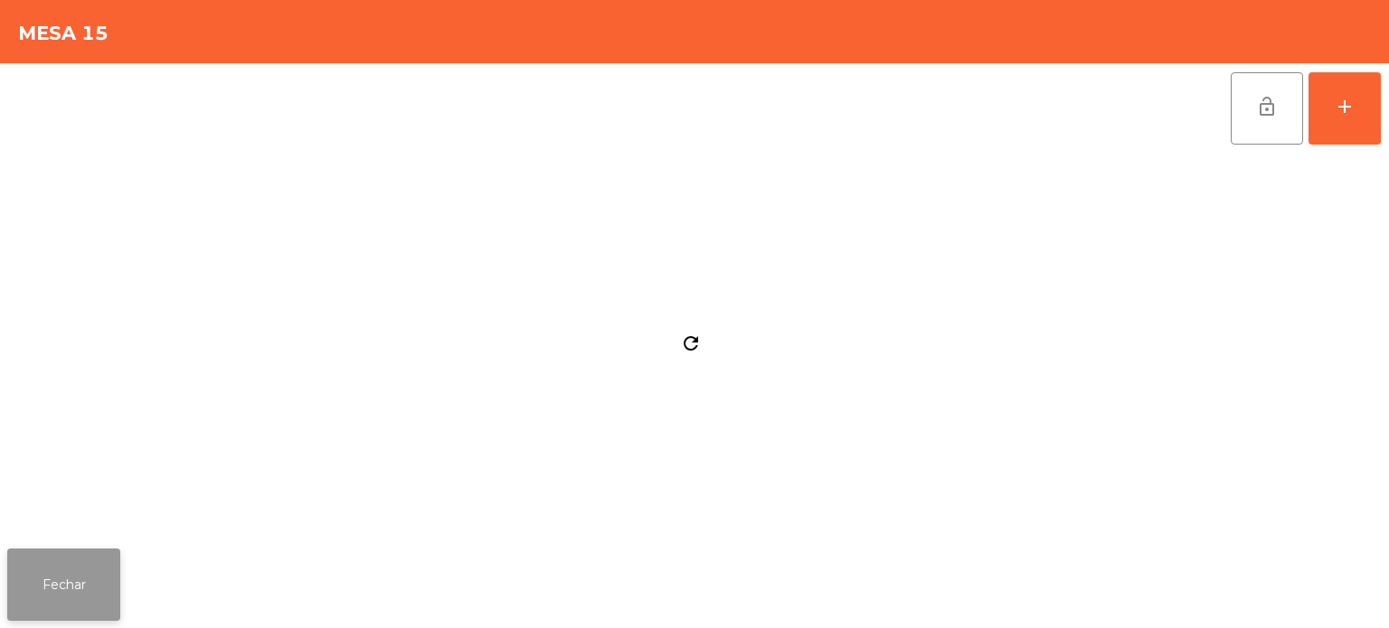
click at [95, 555] on button "Fechar" at bounding box center [63, 585] width 113 height 72
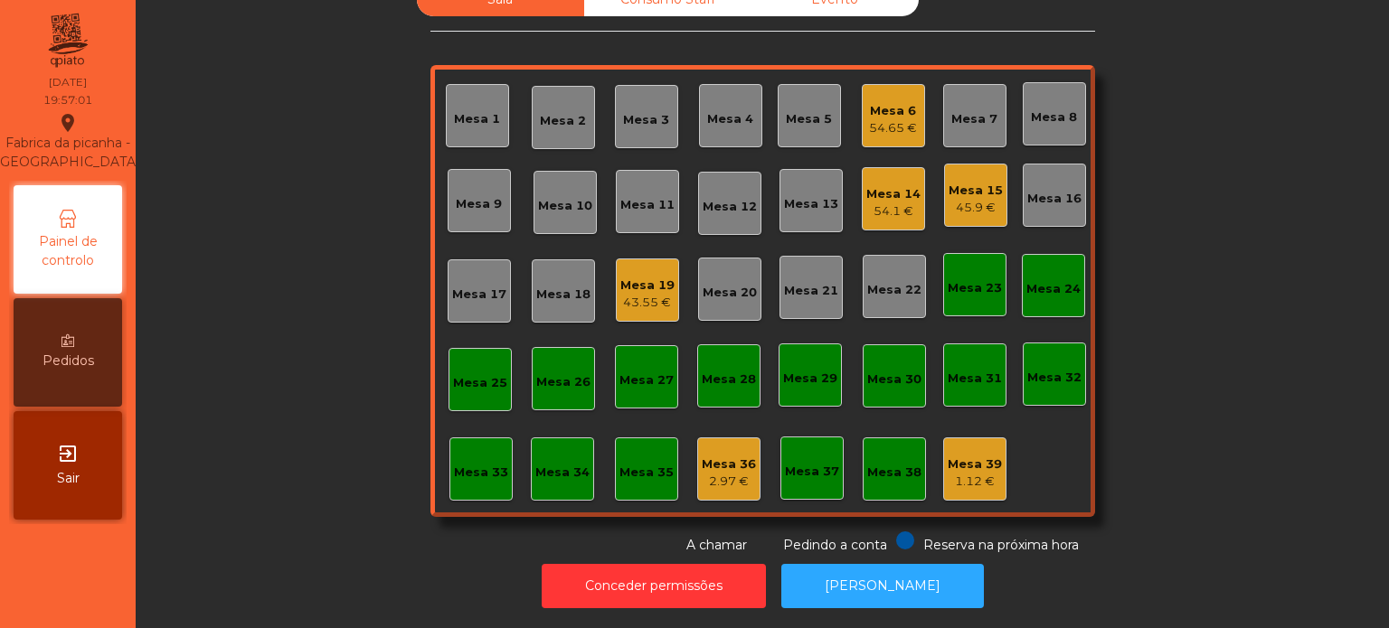
click at [887, 84] on div "Mesa 6 54.65 €" at bounding box center [893, 115] width 63 height 63
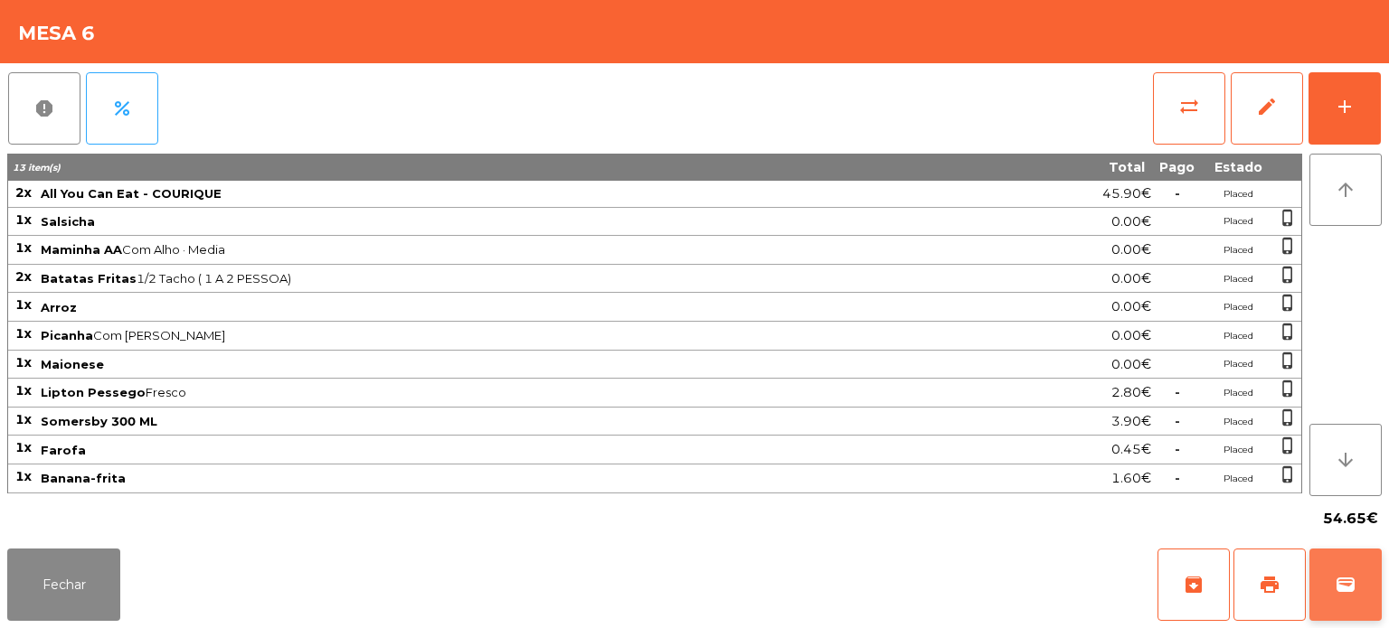
click at [1349, 562] on button "wallet" at bounding box center [1345, 585] width 72 height 72
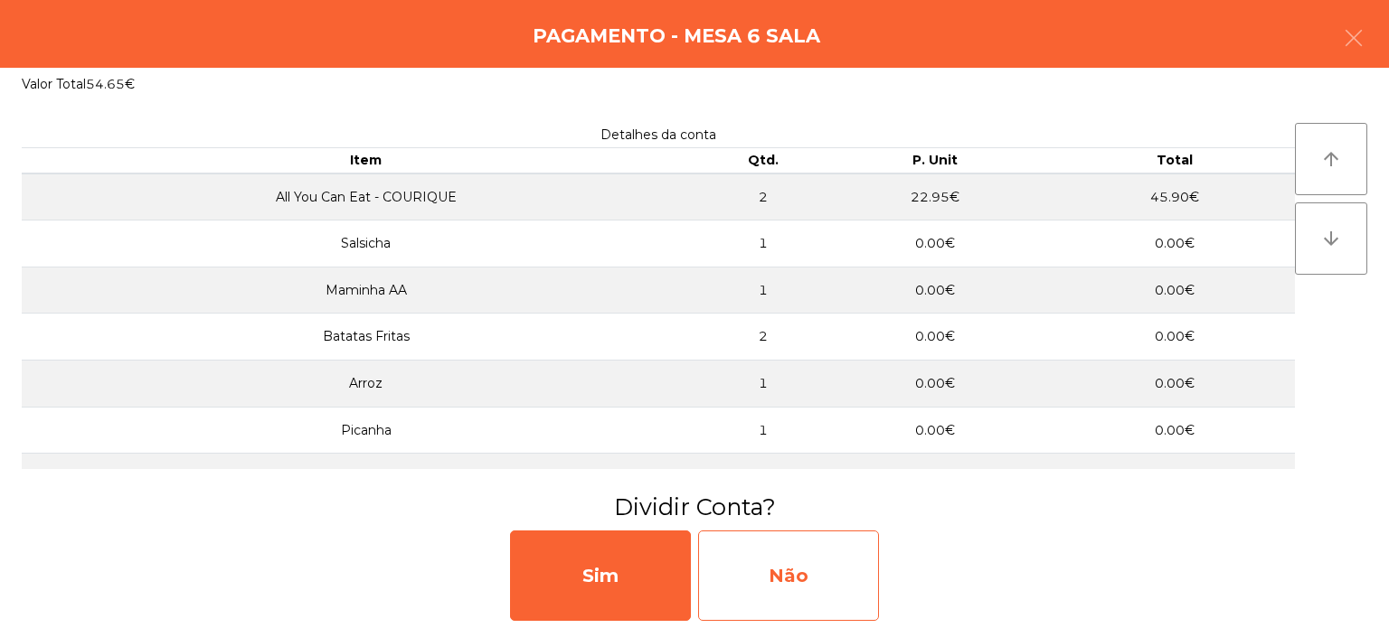
click at [816, 586] on div "Não" at bounding box center [788, 576] width 181 height 90
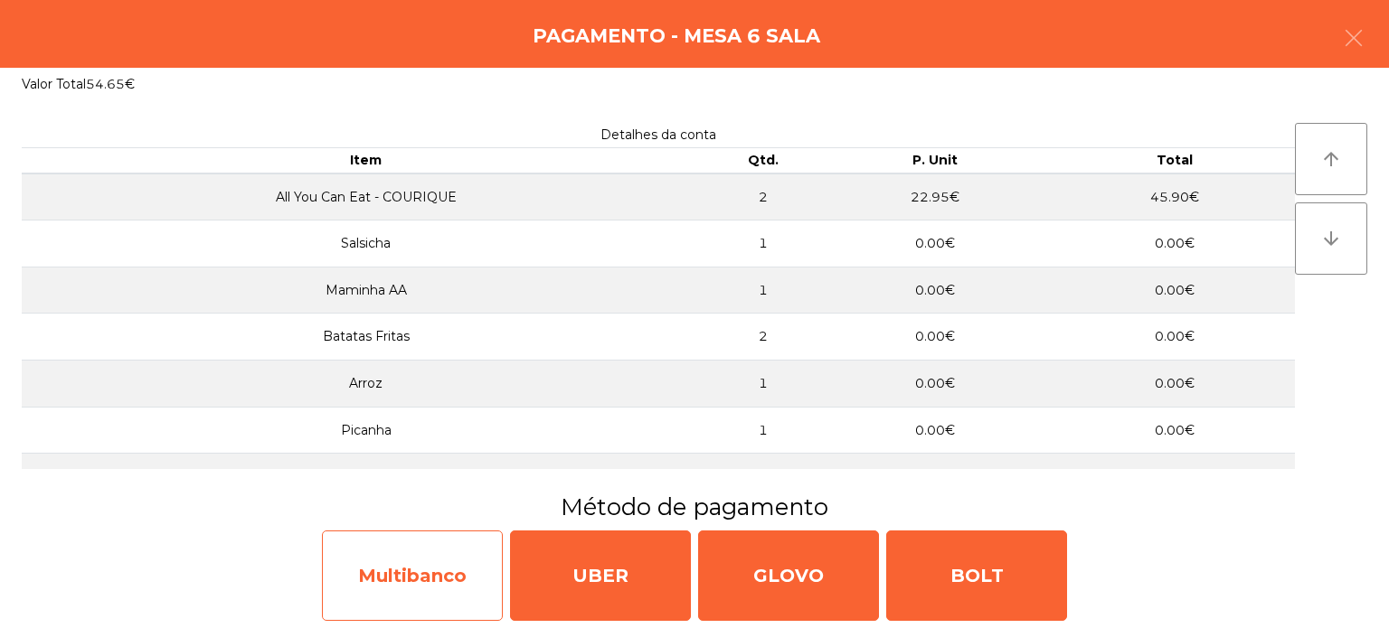
click at [418, 562] on div "Multibanco" at bounding box center [412, 576] width 181 height 90
select select "**"
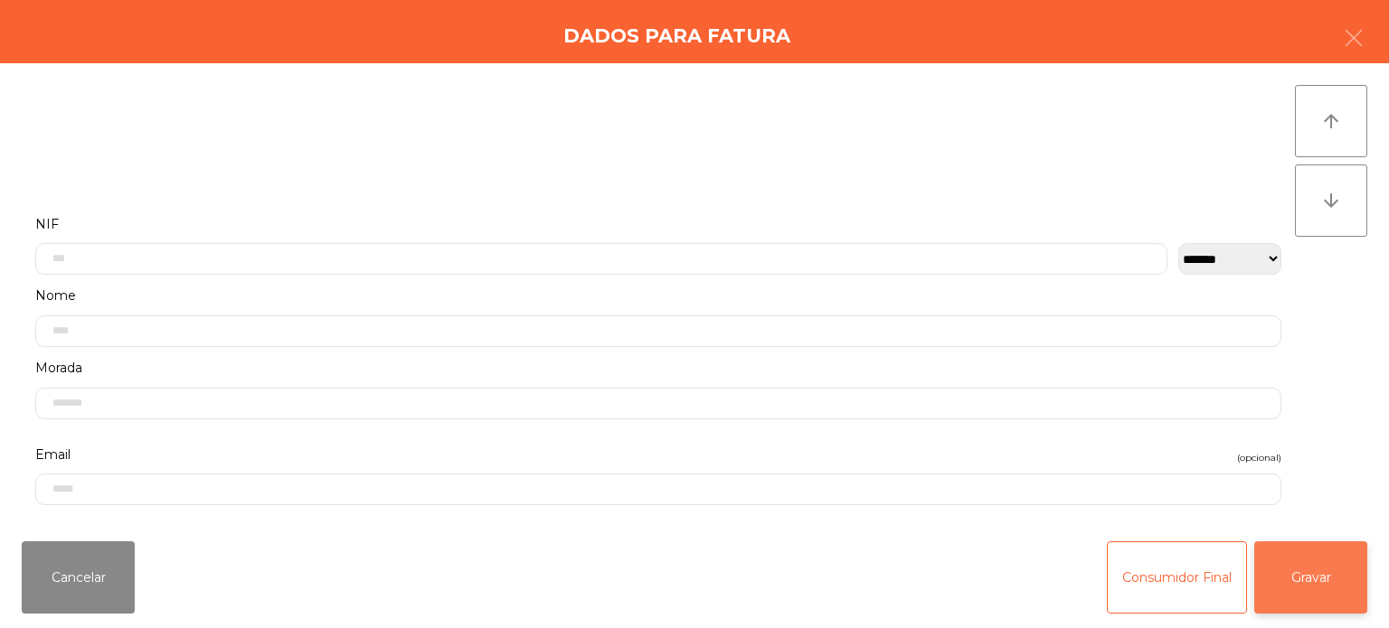
click at [1276, 597] on button "Gravar" at bounding box center [1310, 578] width 113 height 72
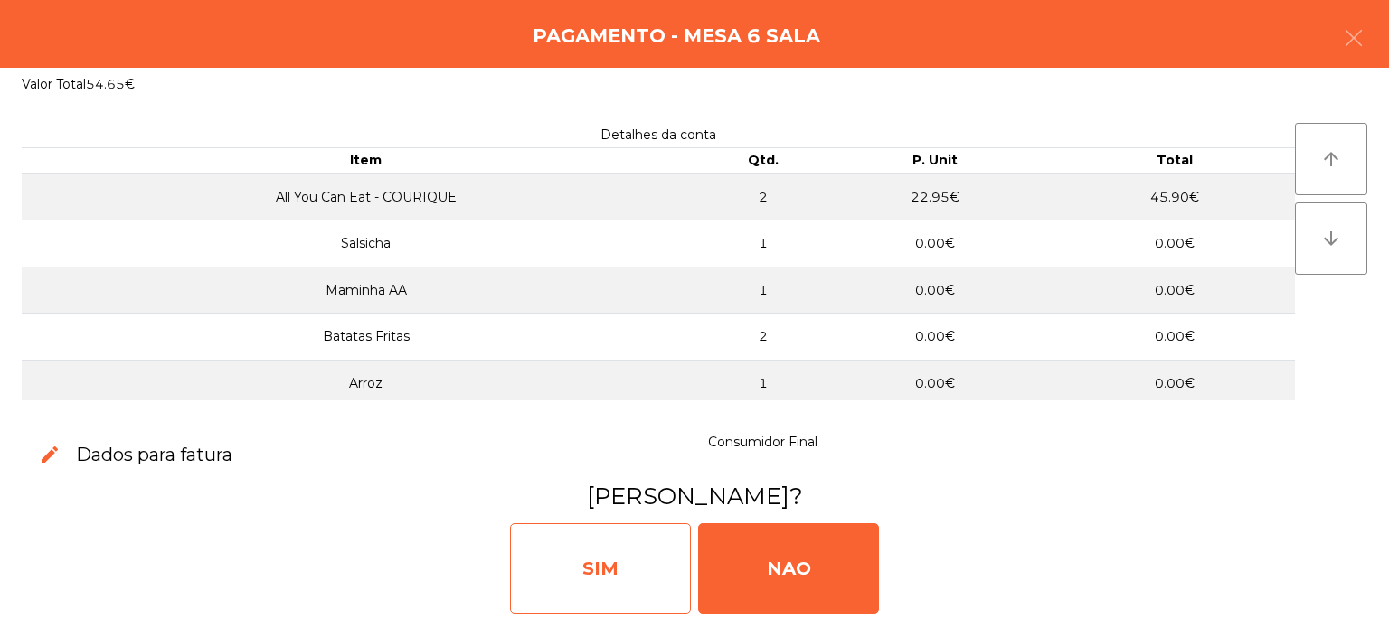
click at [521, 561] on div "SIM" at bounding box center [600, 569] width 181 height 90
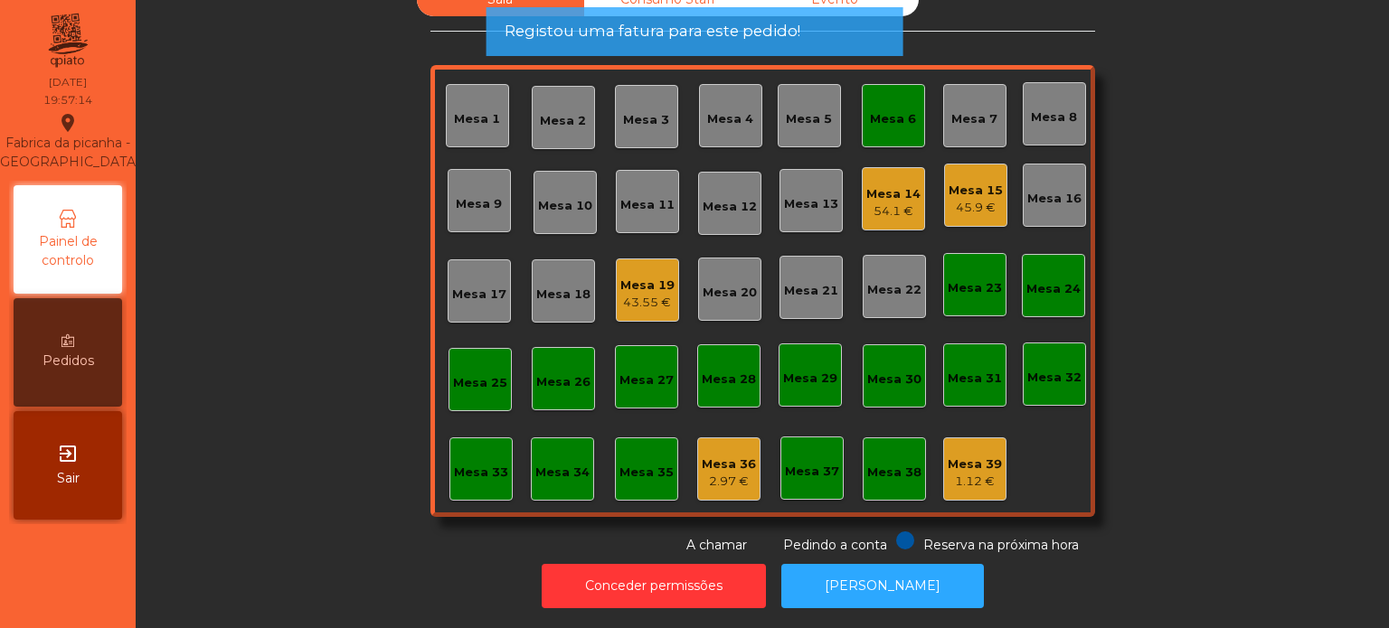
click at [890, 127] on div "Mesa 6" at bounding box center [893, 115] width 63 height 63
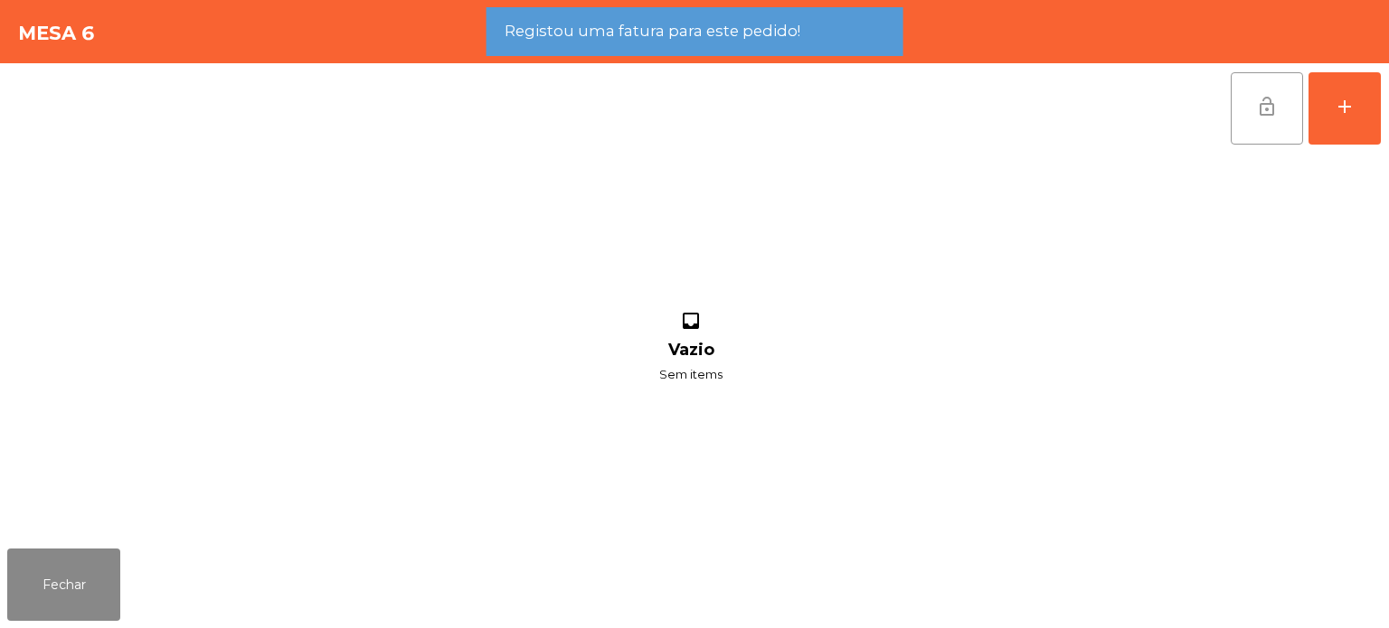
click at [1279, 118] on button "lock_open" at bounding box center [1267, 108] width 72 height 72
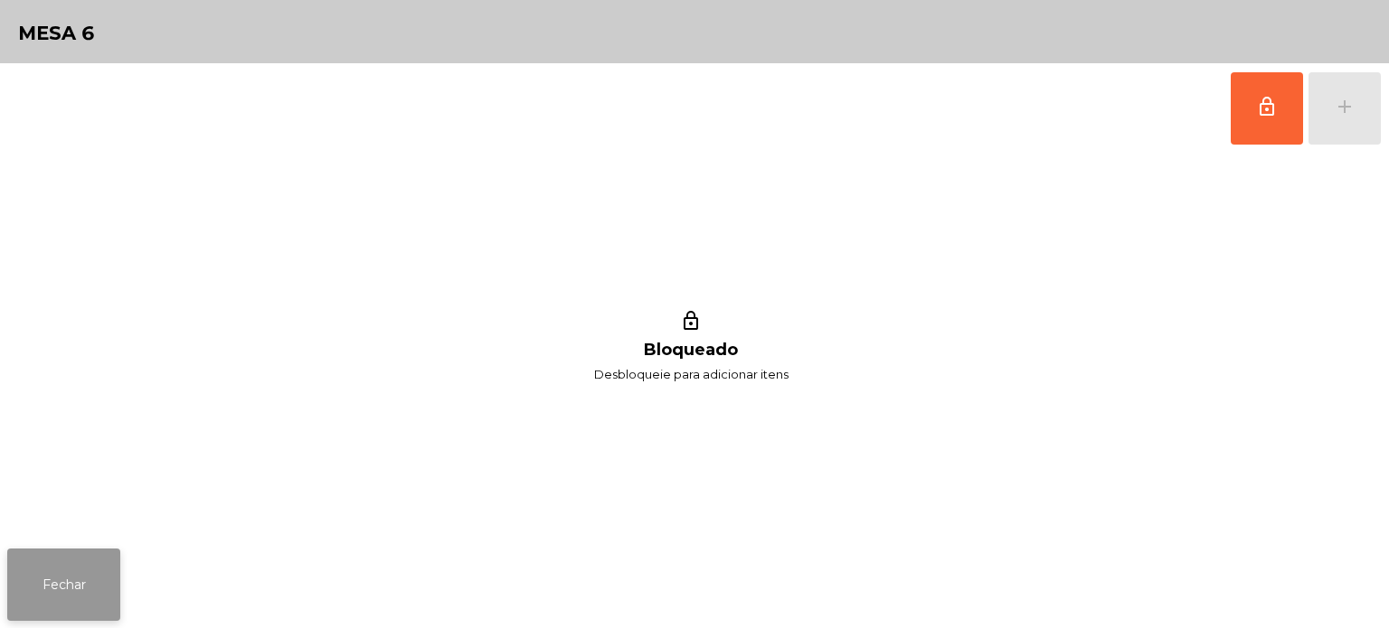
click at [72, 574] on button "Fechar" at bounding box center [63, 585] width 113 height 72
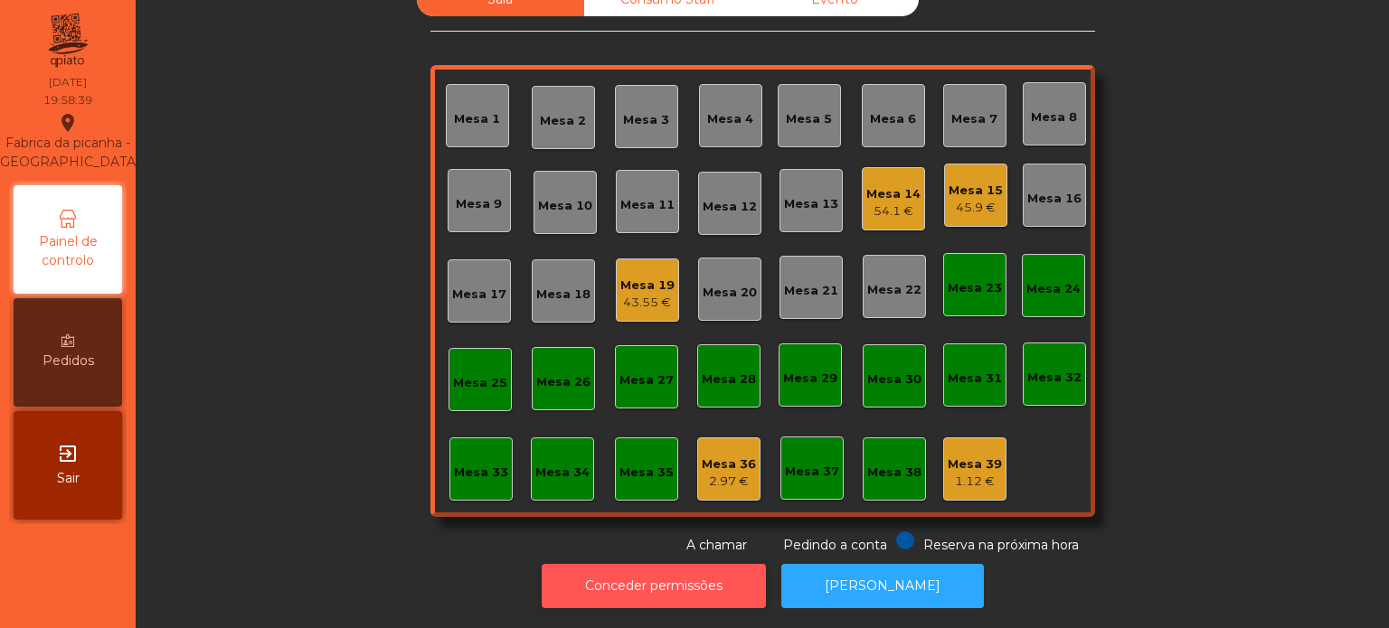
click at [710, 564] on button "Conceder permissões" at bounding box center [654, 586] width 224 height 44
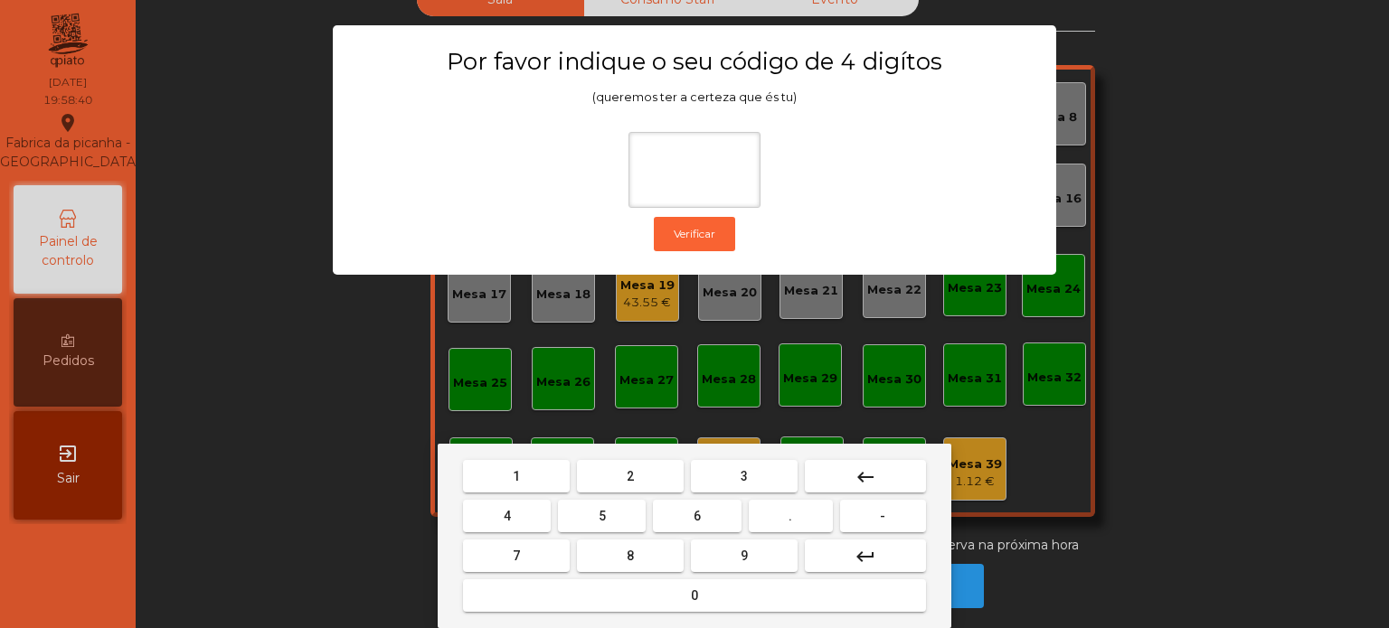
click at [519, 482] on span "1" at bounding box center [516, 476] width 7 height 14
click at [743, 481] on span "3" at bounding box center [744, 476] width 7 height 14
click at [584, 522] on button "5" at bounding box center [602, 516] width 88 height 33
click at [659, 601] on button "0" at bounding box center [694, 596] width 463 height 33
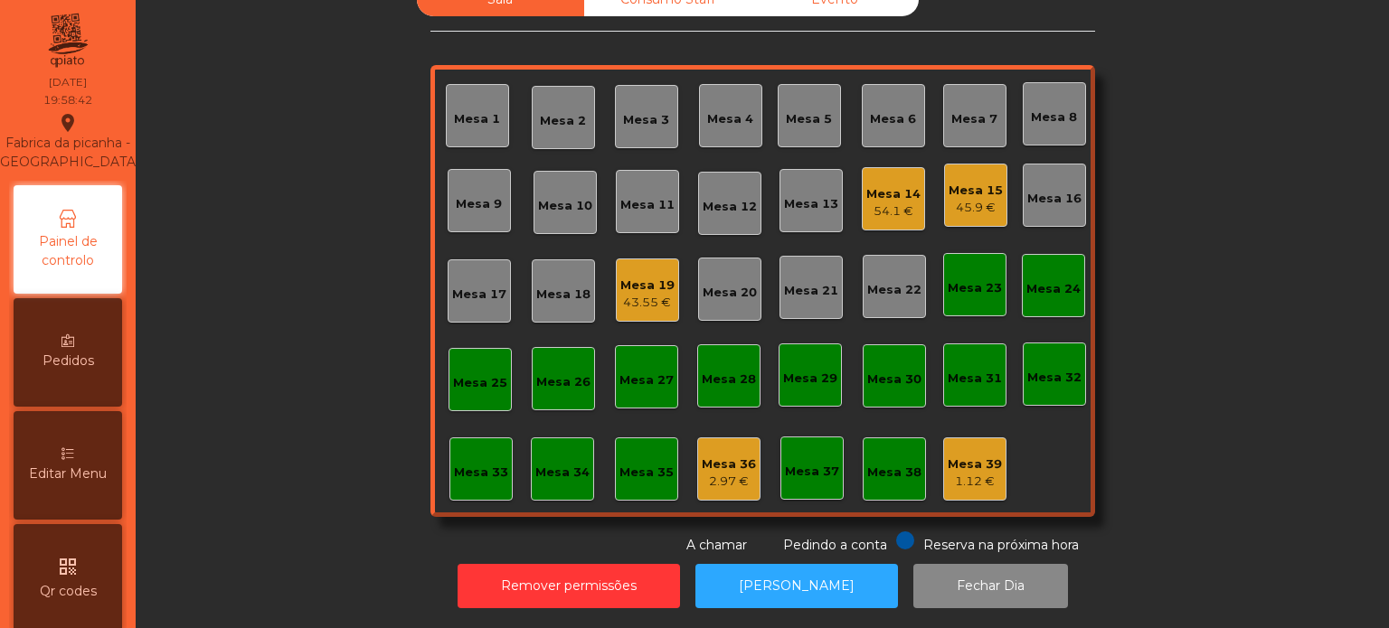
click at [821, 110] on div "Mesa 5" at bounding box center [809, 119] width 46 height 18
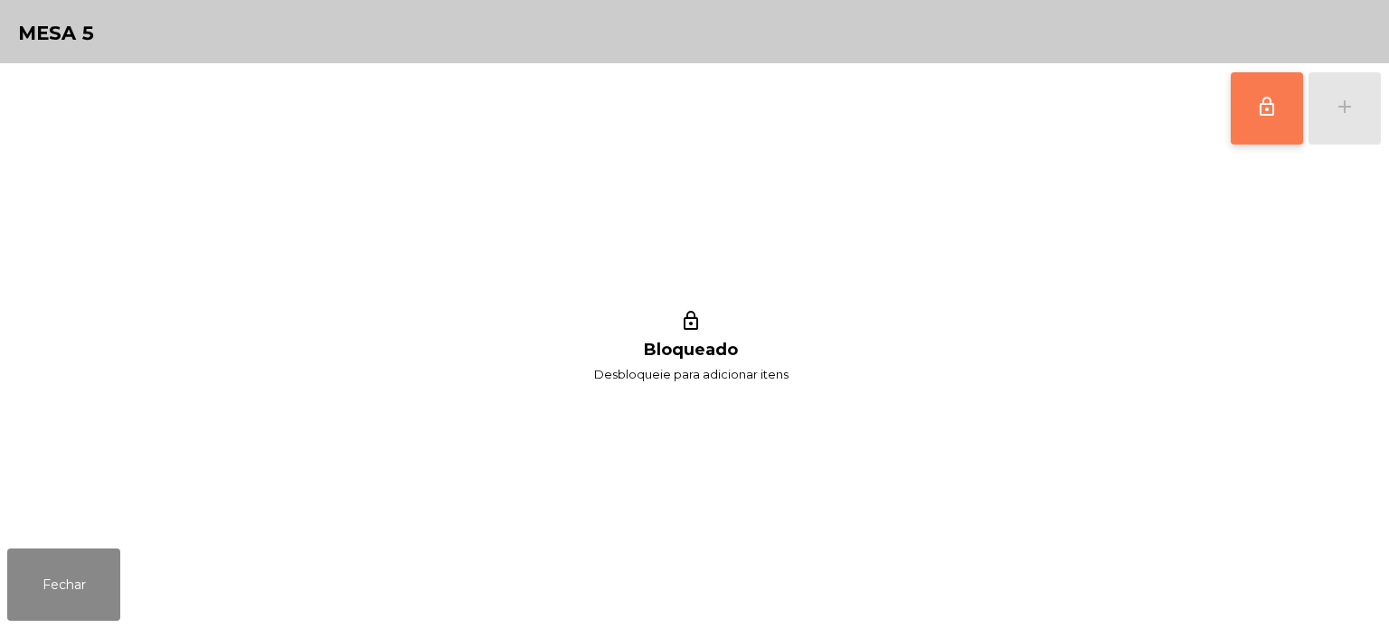
click at [1268, 101] on span "lock_outline" at bounding box center [1267, 107] width 22 height 22
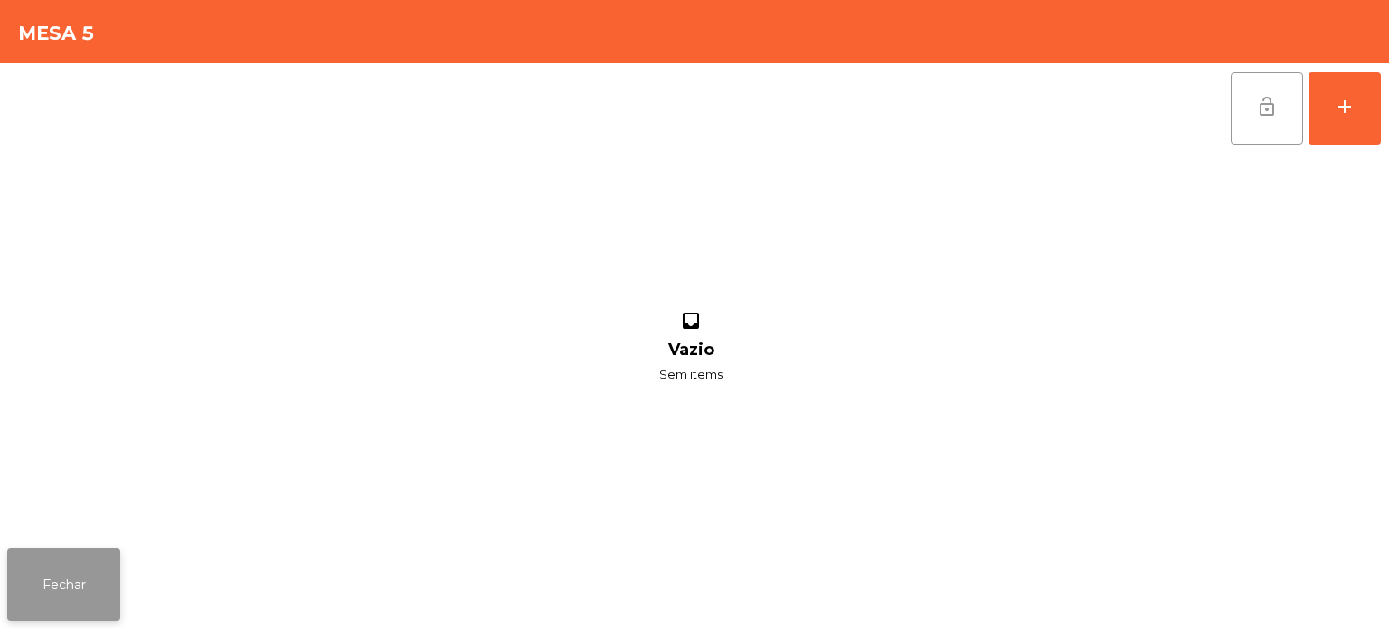
click at [58, 600] on button "Fechar" at bounding box center [63, 585] width 113 height 72
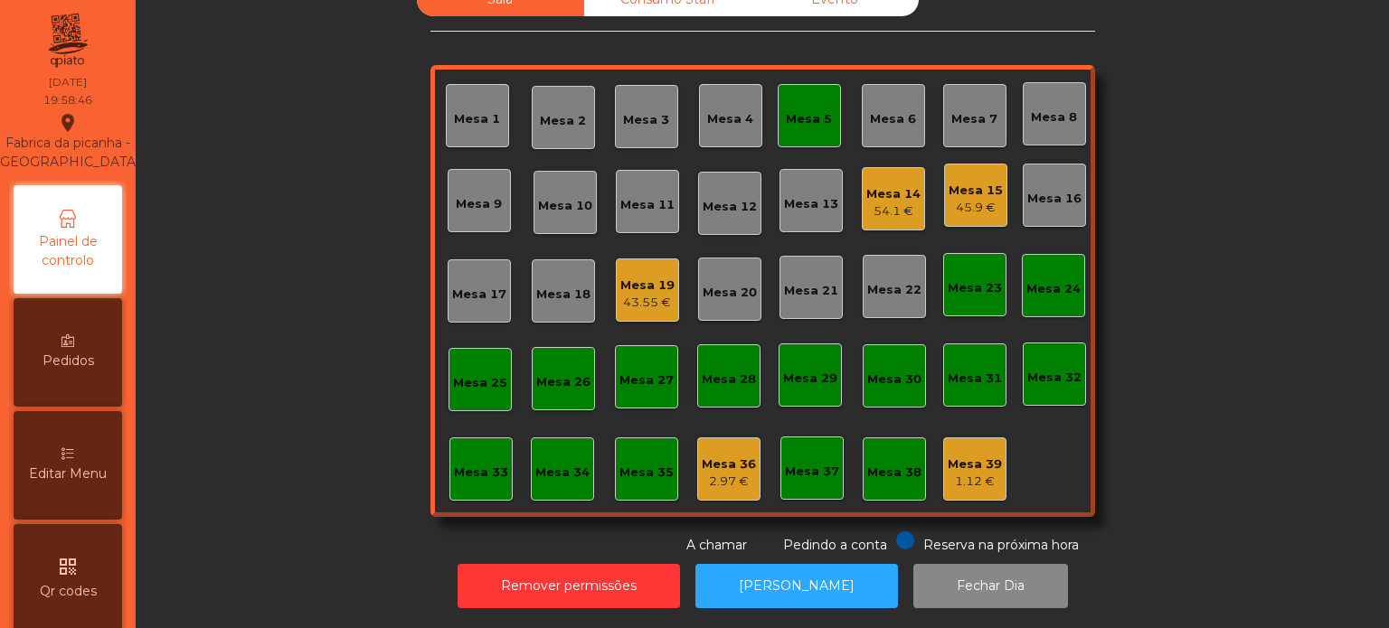
click at [870, 110] on div "Mesa 6" at bounding box center [893, 119] width 46 height 18
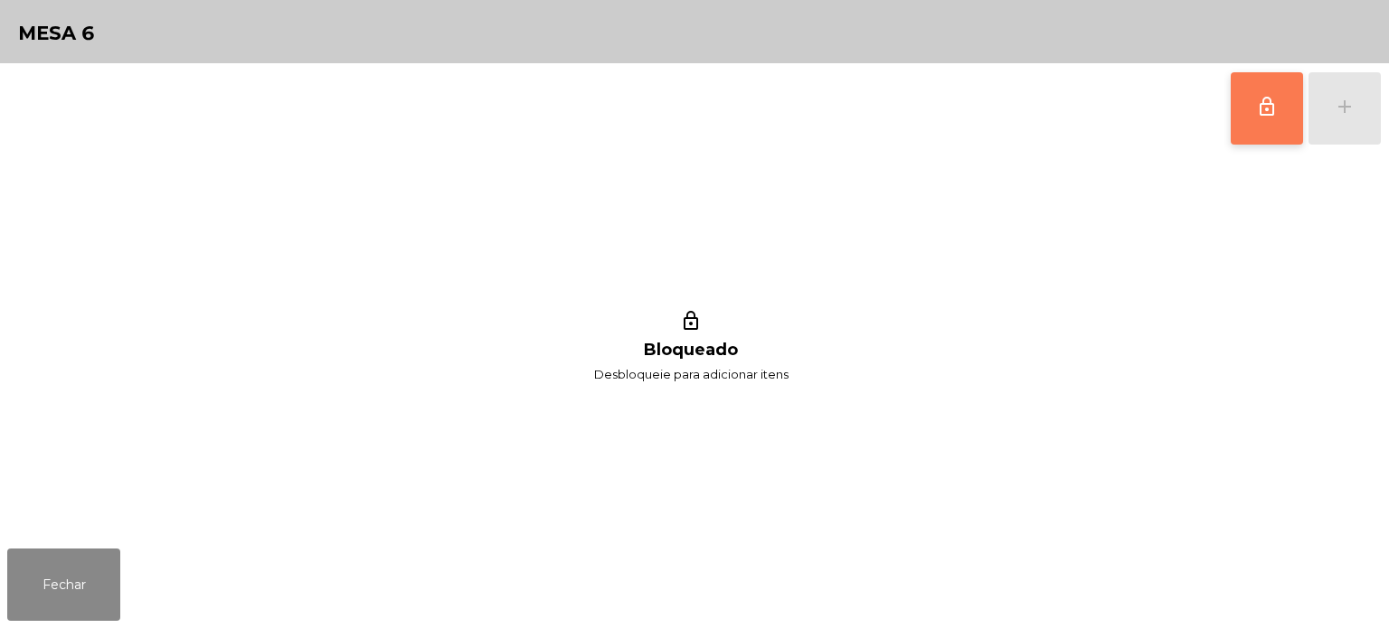
click at [1262, 114] on span "lock_outline" at bounding box center [1267, 107] width 22 height 22
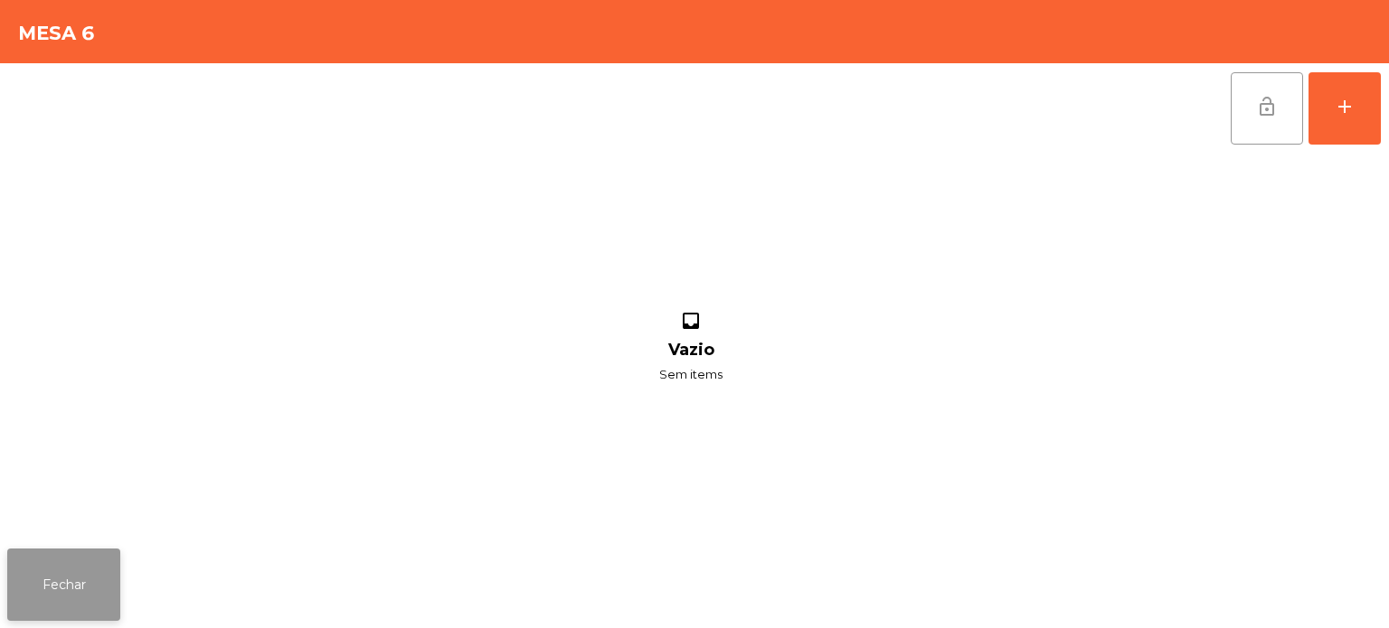
click at [90, 574] on button "Fechar" at bounding box center [63, 585] width 113 height 72
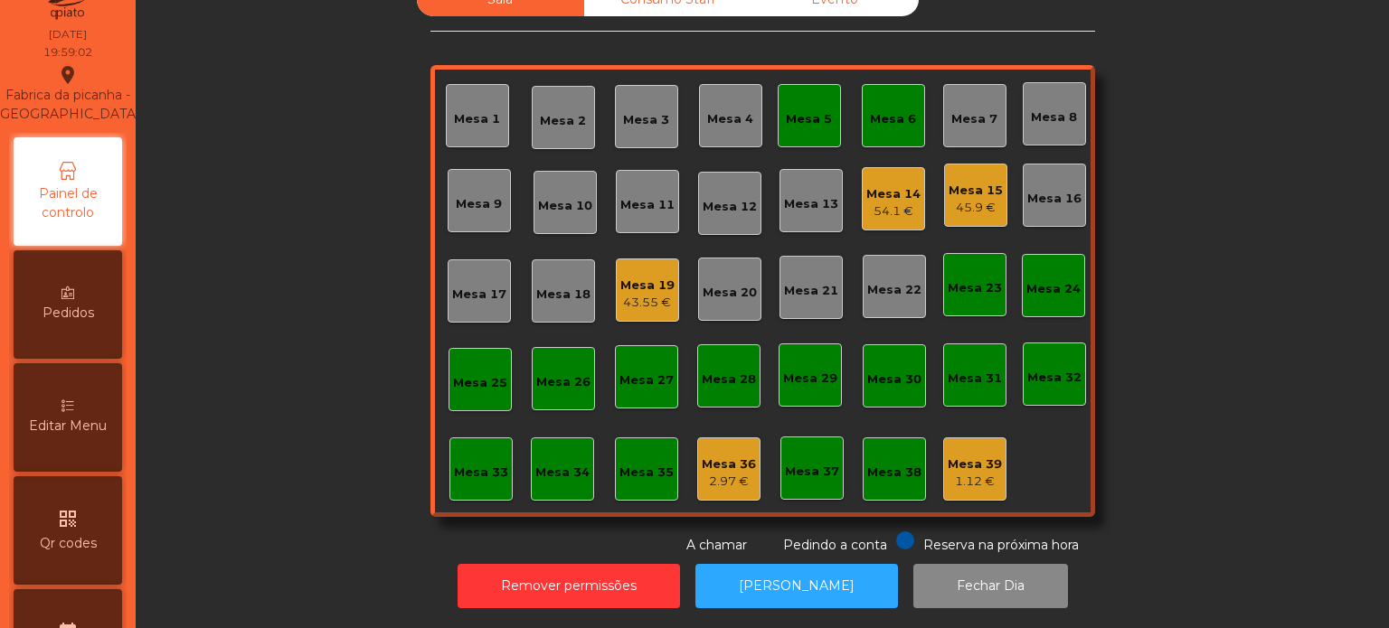
scroll to position [0, 0]
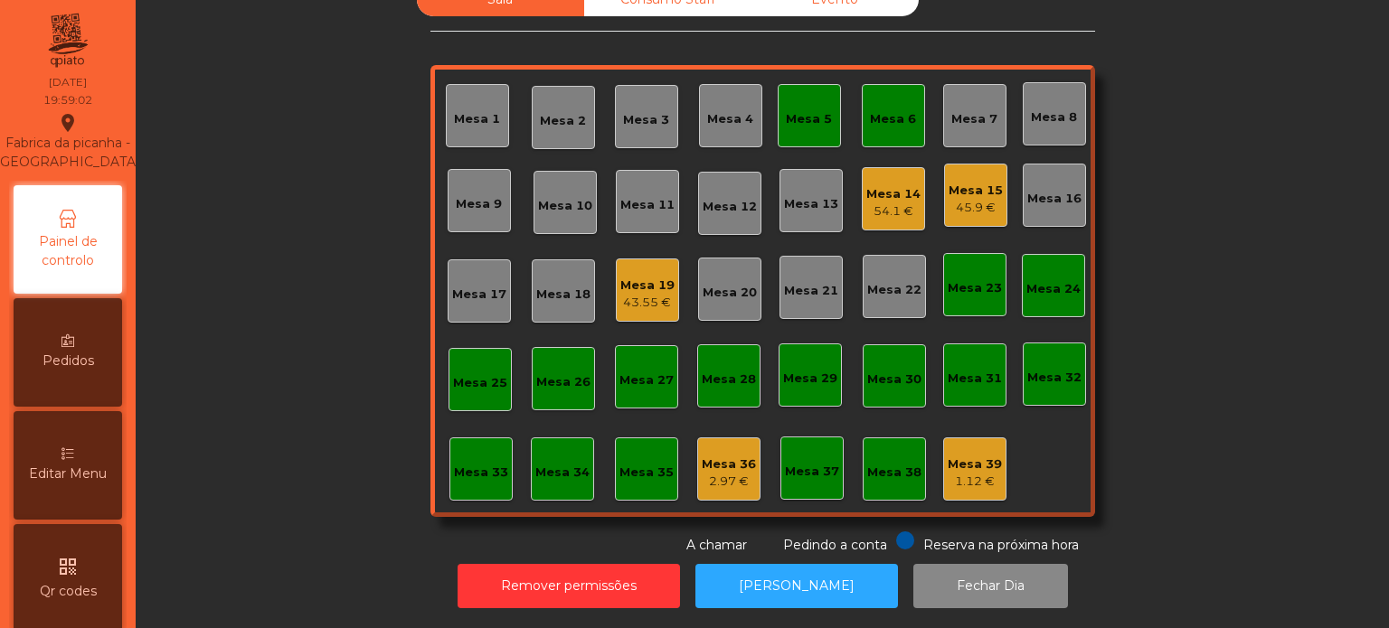
click at [77, 407] on div "Pedidos" at bounding box center [68, 352] width 109 height 109
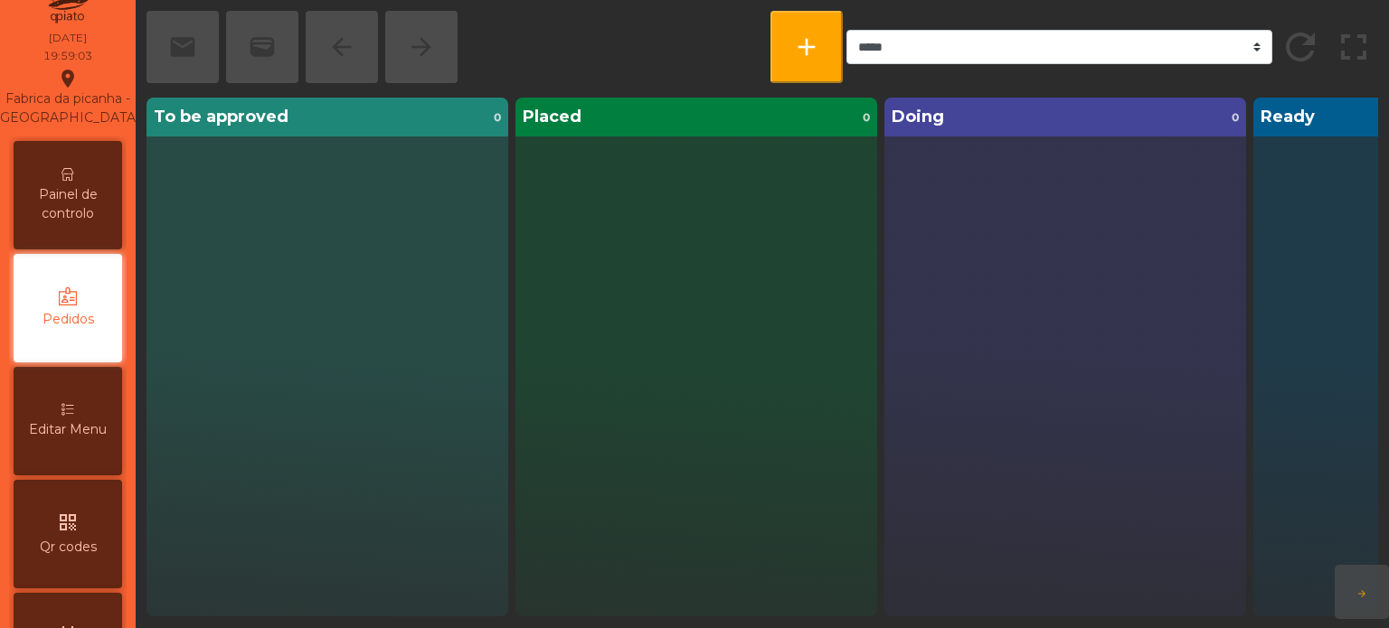
scroll to position [57, 0]
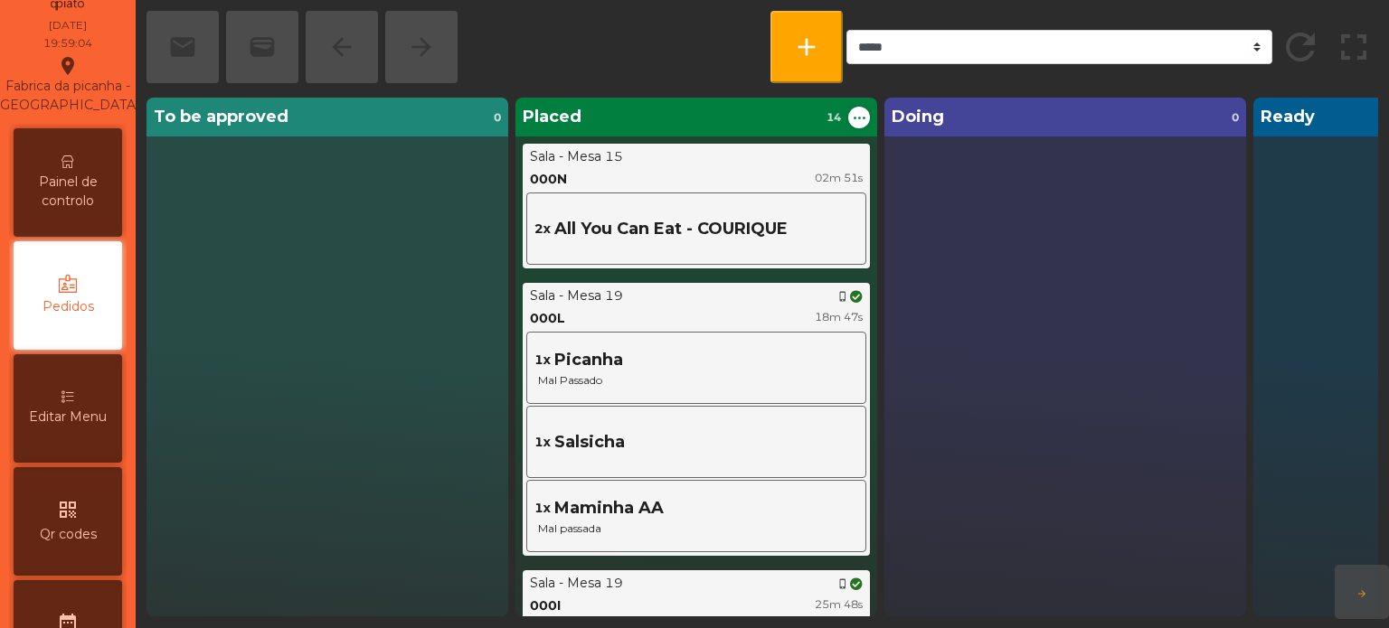
click at [76, 408] on div "Editar Menu" at bounding box center [68, 408] width 109 height 109
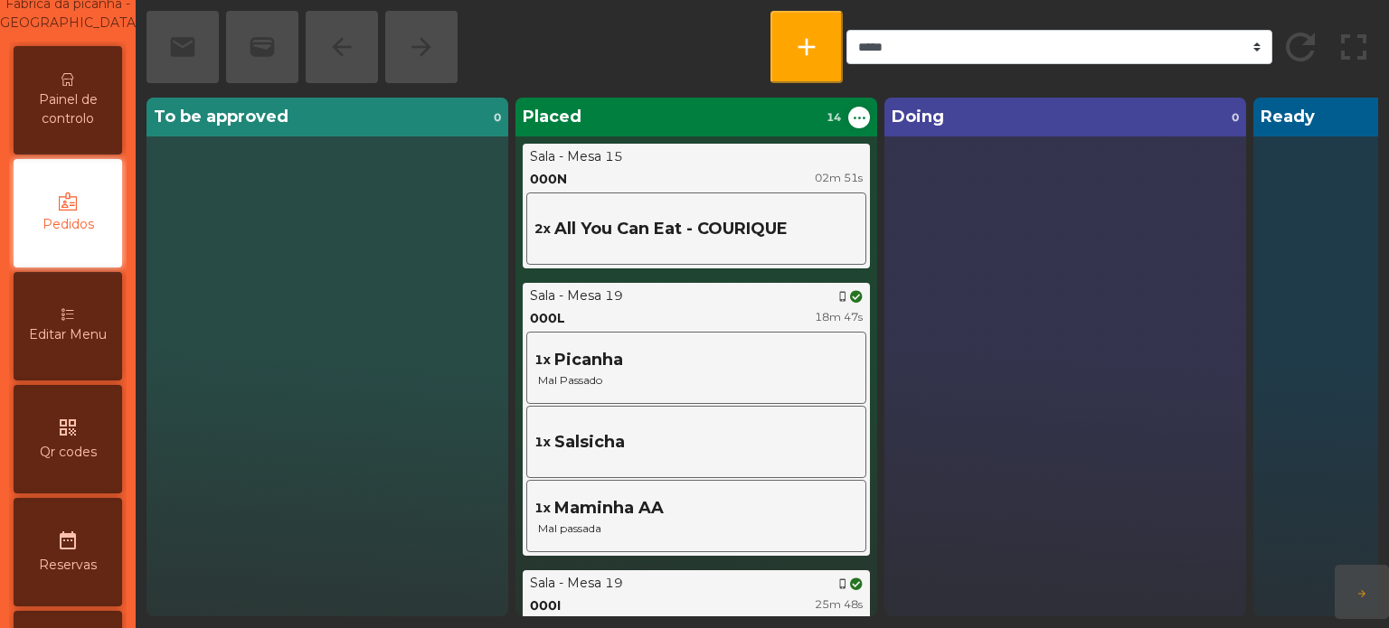
select select "*"
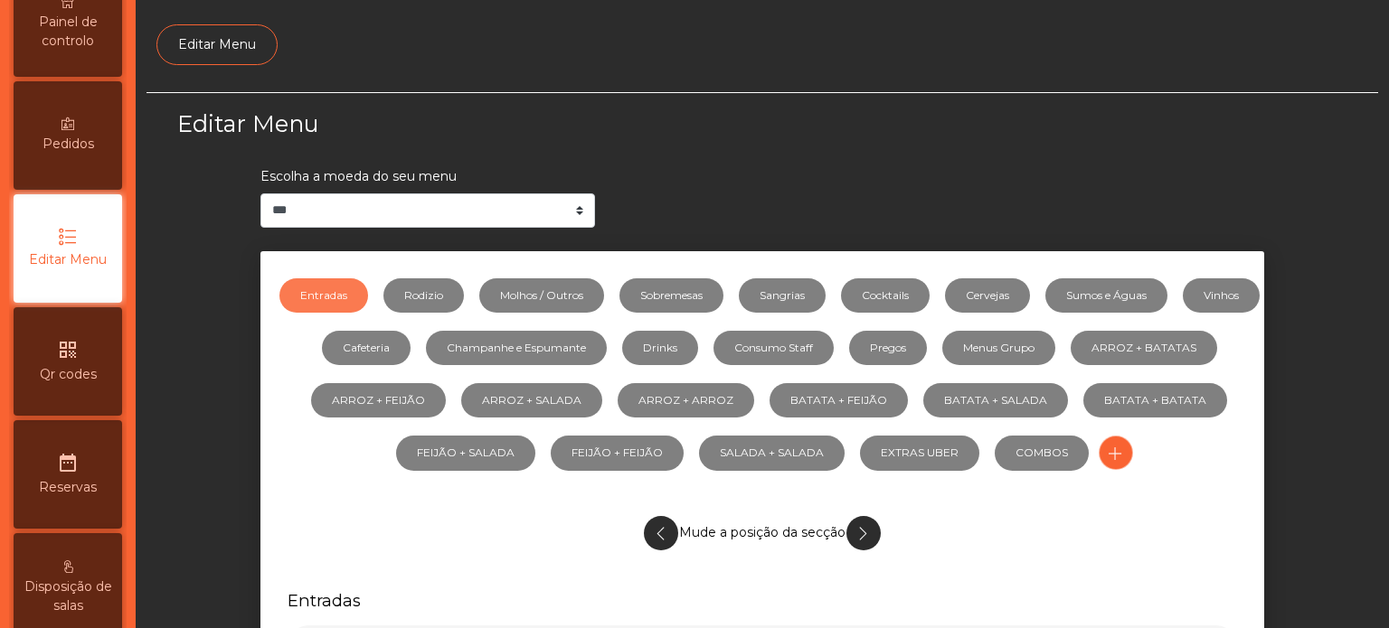
click at [106, 416] on div "qr_code Qr codes" at bounding box center [68, 361] width 109 height 109
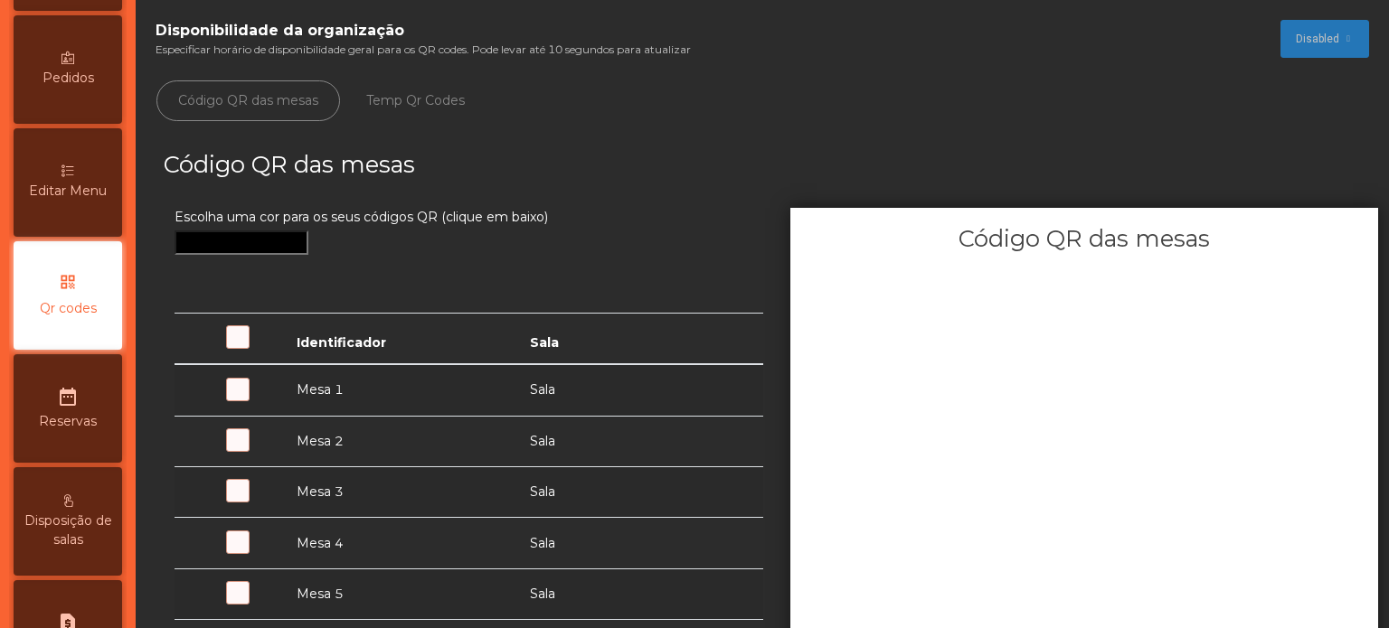
click at [112, 425] on div "date_range Reservas" at bounding box center [68, 408] width 109 height 109
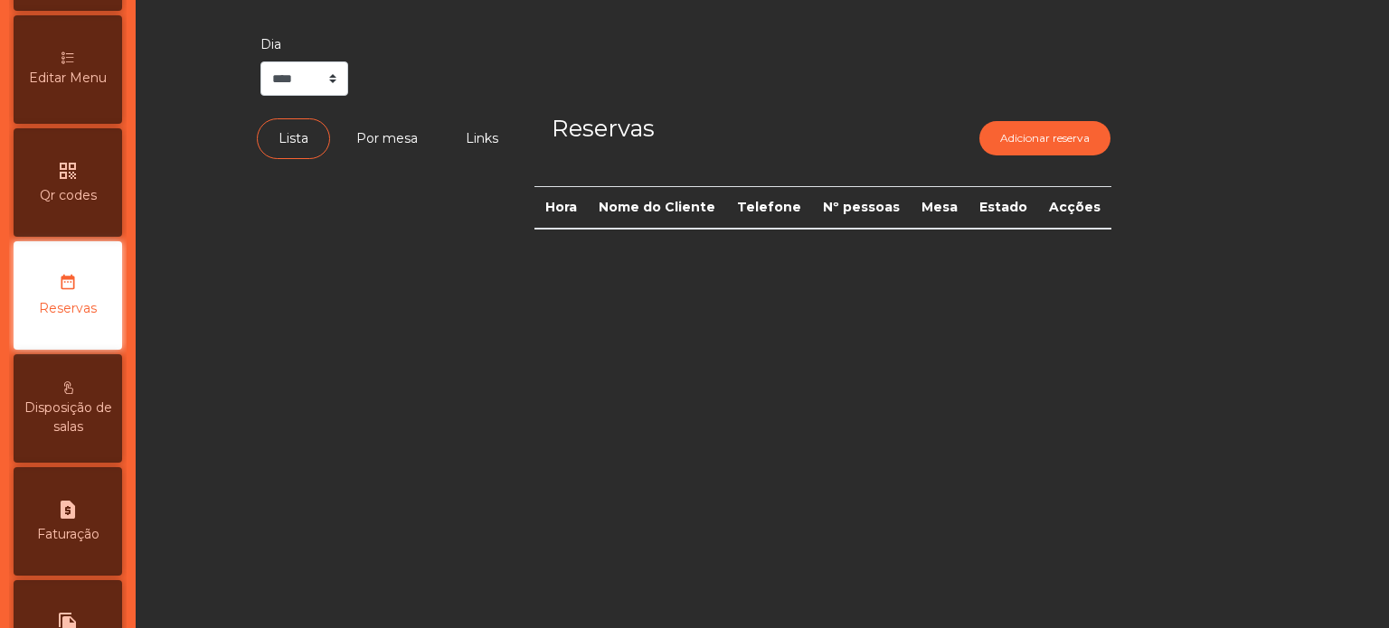
click at [108, 459] on div "Disposição de salas" at bounding box center [68, 408] width 109 height 109
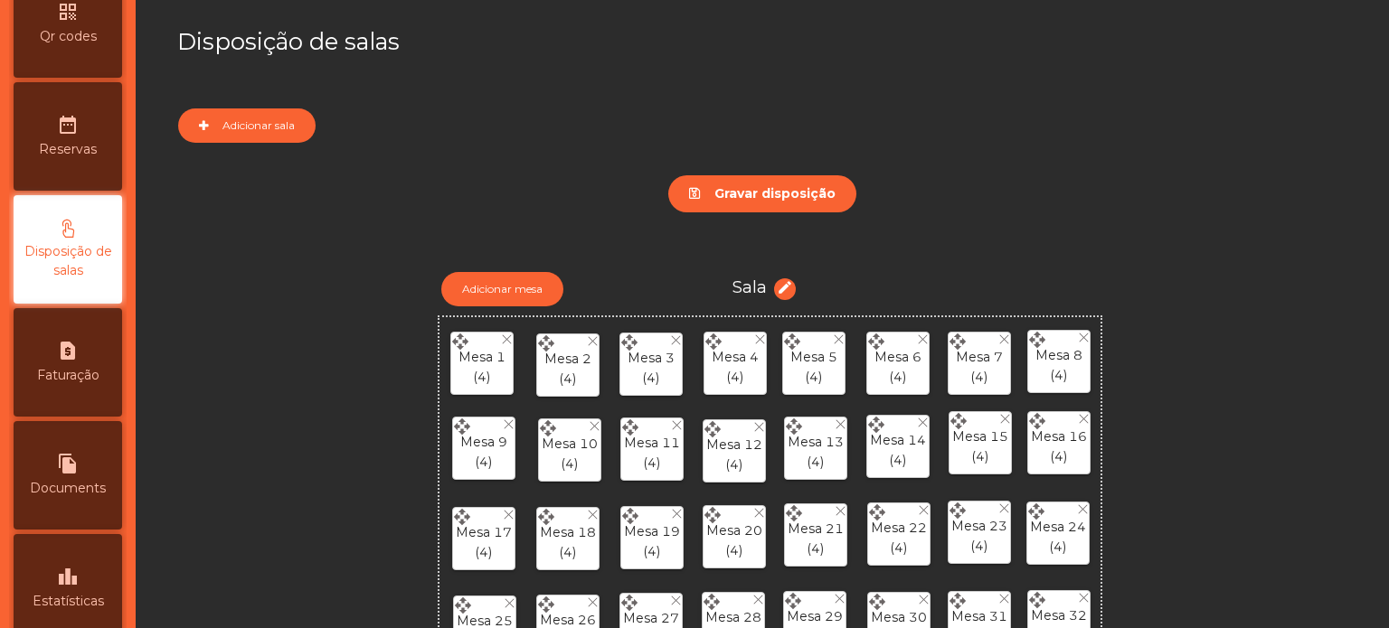
click at [87, 385] on span "Faturação" at bounding box center [68, 375] width 62 height 19
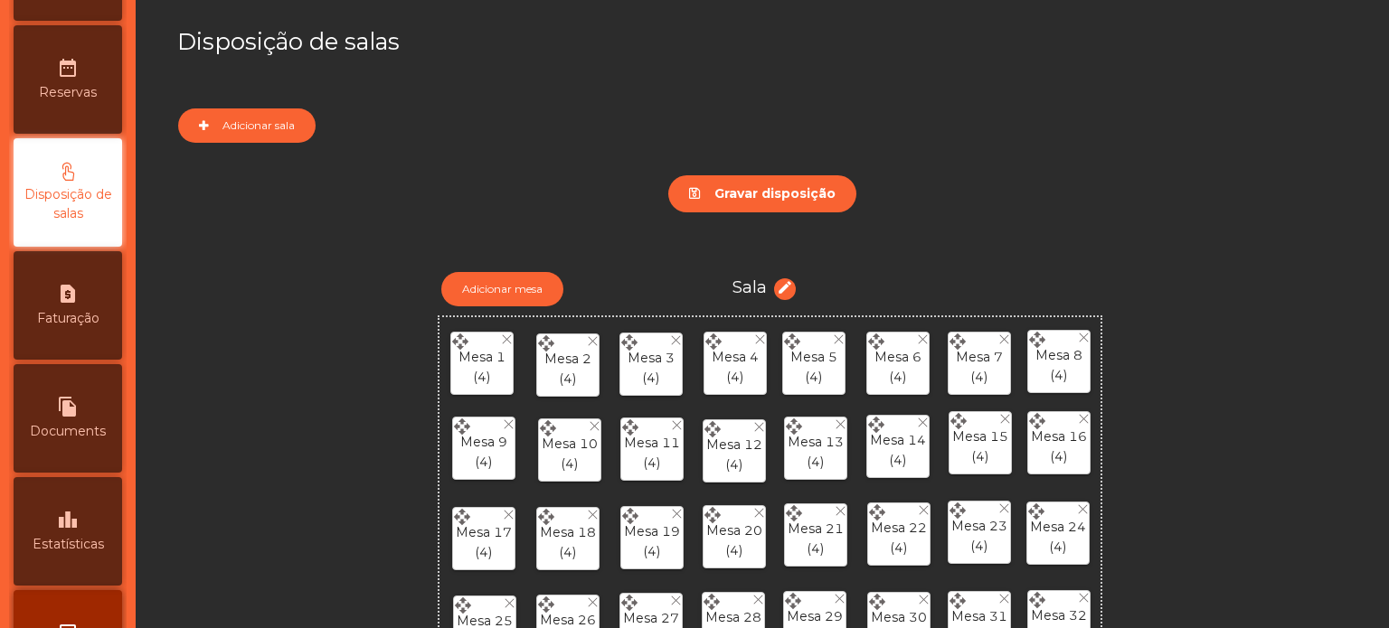
select select "*"
select select "****"
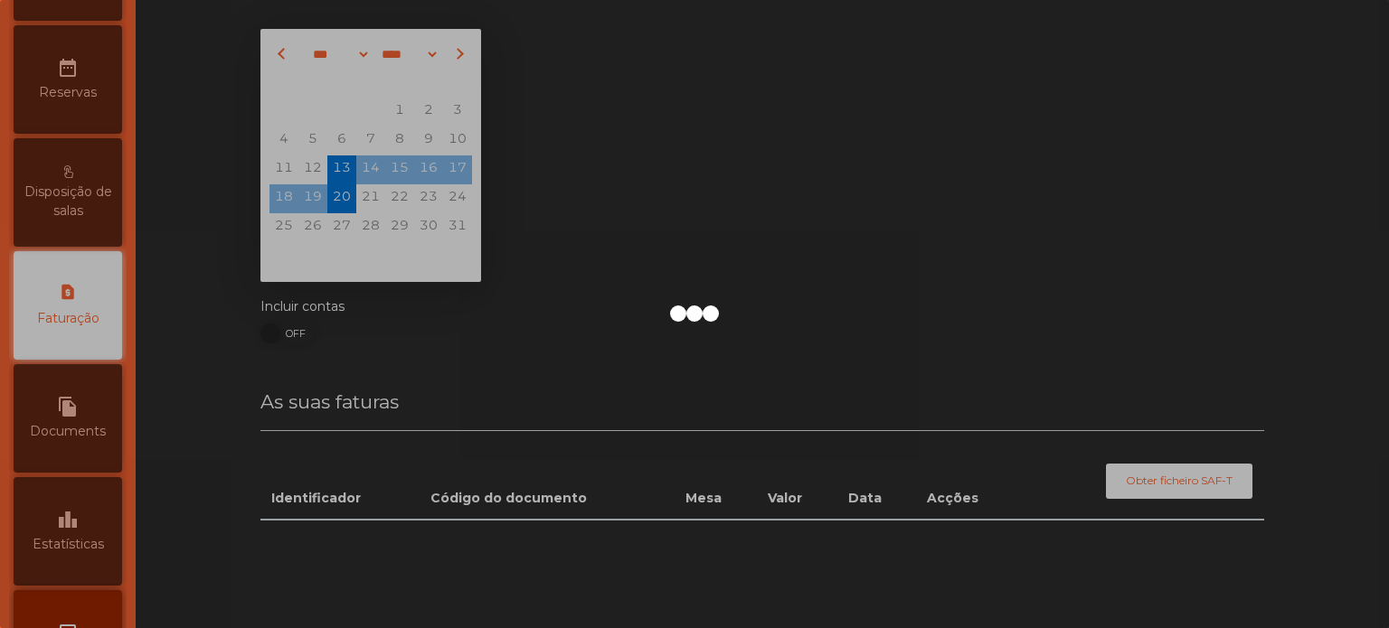
scroll to position [622, 0]
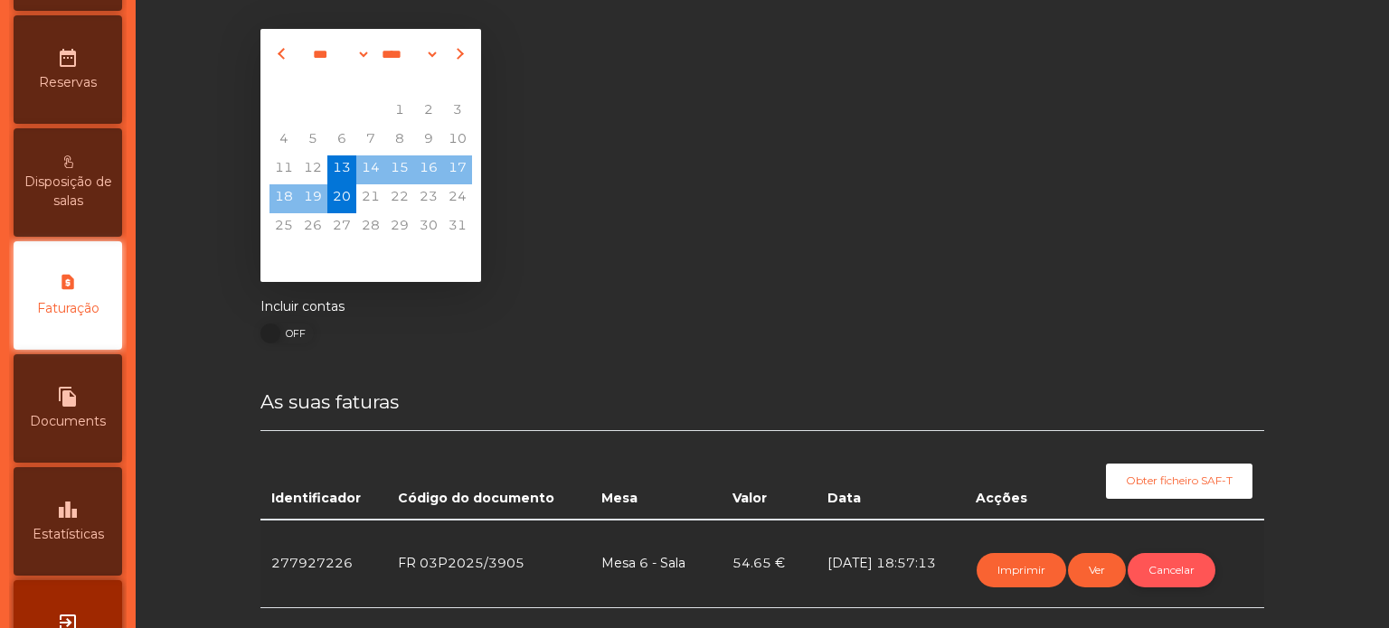
click at [1161, 571] on button "Cancelar" at bounding box center [1172, 570] width 88 height 34
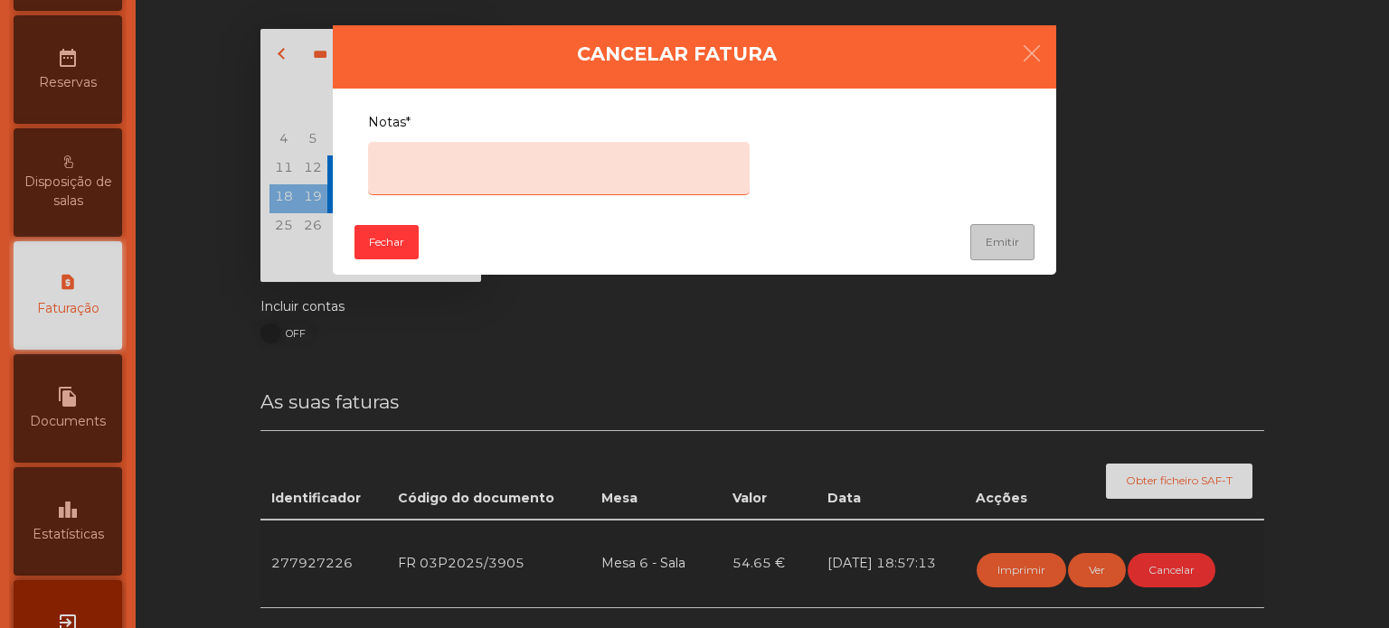
click at [499, 166] on textarea "Notas*" at bounding box center [559, 168] width 382 height 53
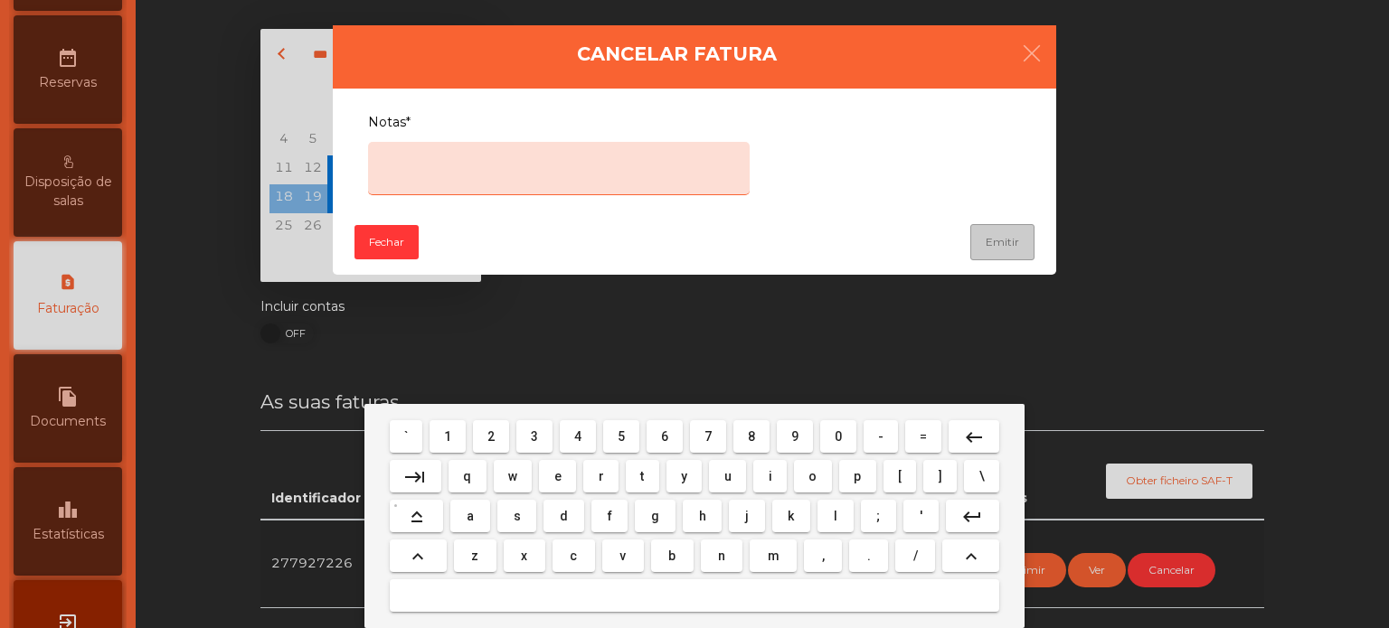
click at [556, 477] on span "e" at bounding box center [557, 476] width 7 height 14
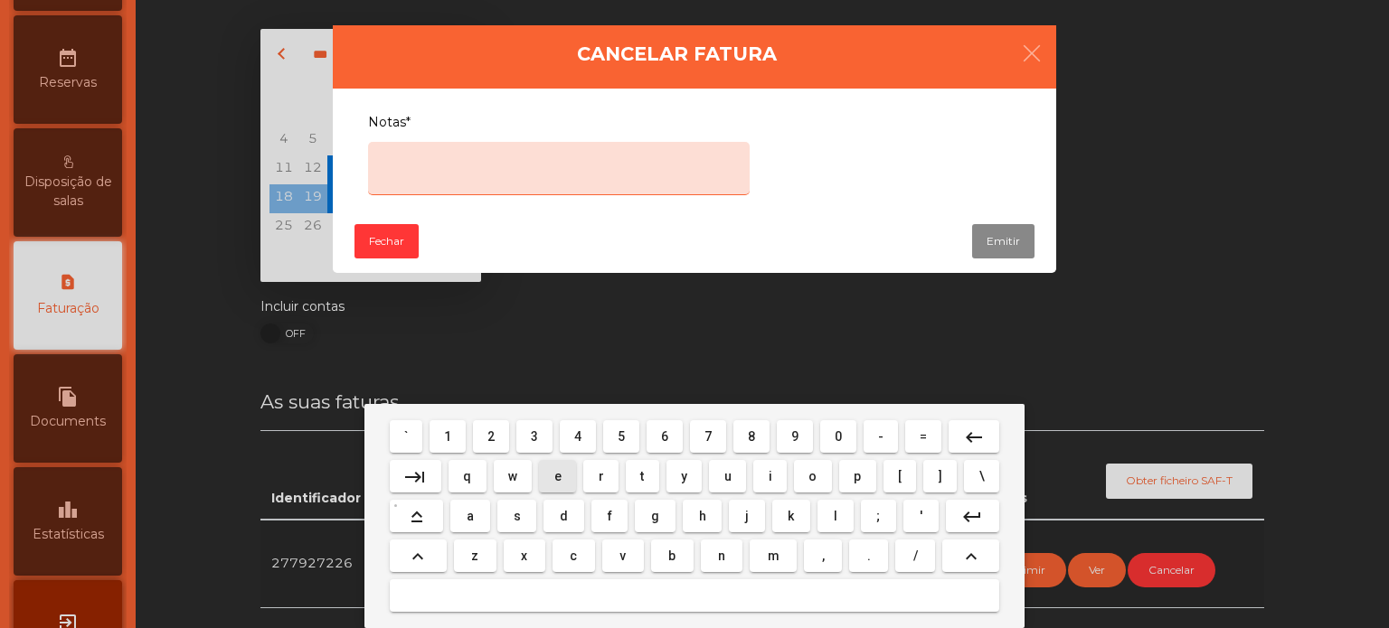
click at [600, 477] on span "r" at bounding box center [601, 476] width 5 height 14
click at [812, 478] on span "o" at bounding box center [812, 476] width 8 height 14
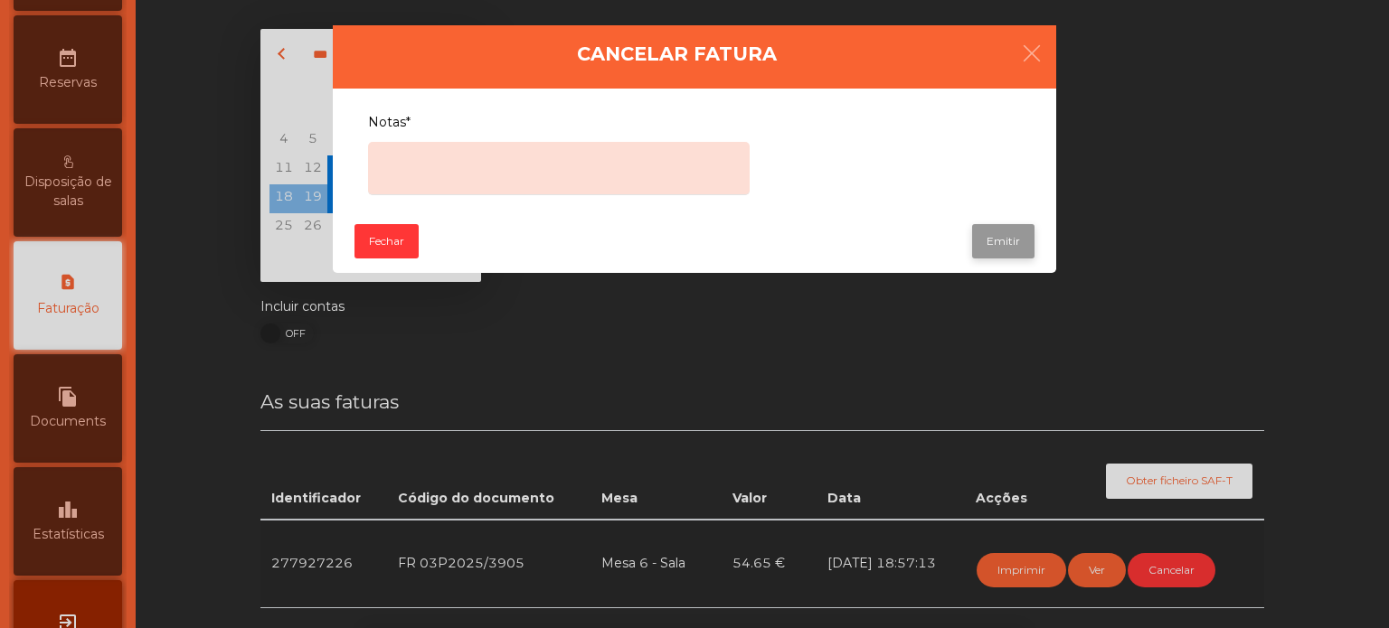
click at [1002, 241] on button "Emitir" at bounding box center [1003, 241] width 62 height 34
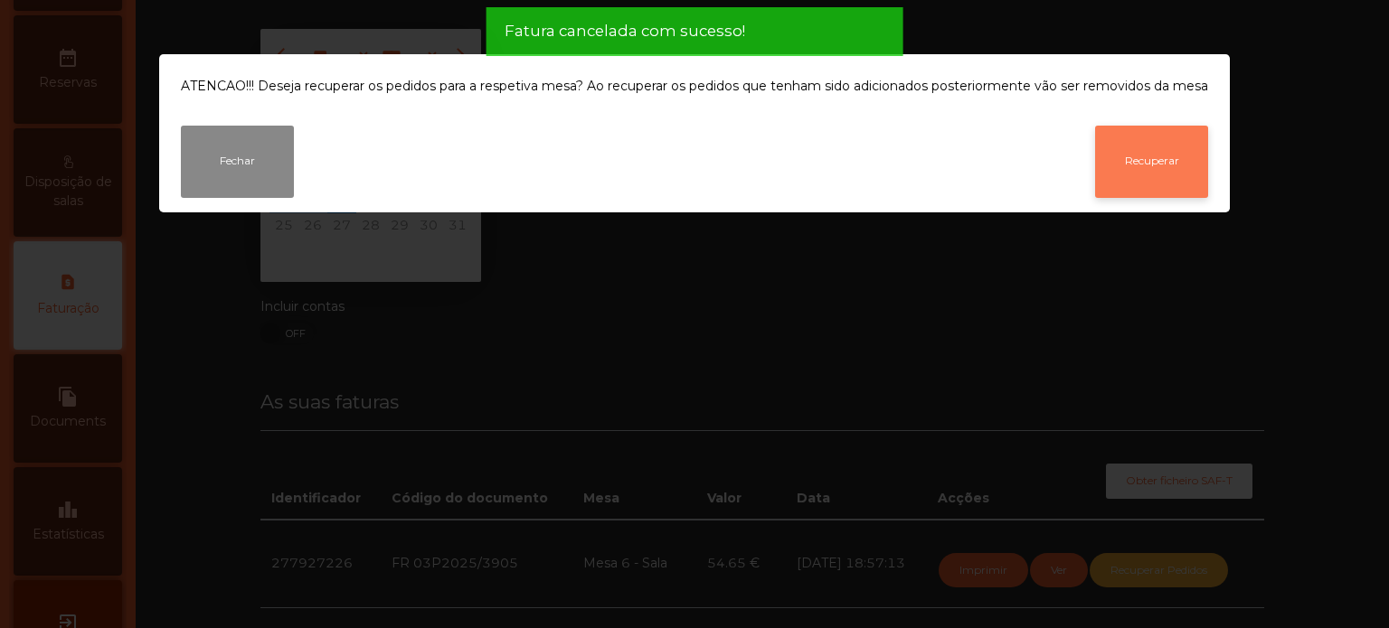
click at [1158, 165] on button "Recuperar" at bounding box center [1151, 162] width 113 height 72
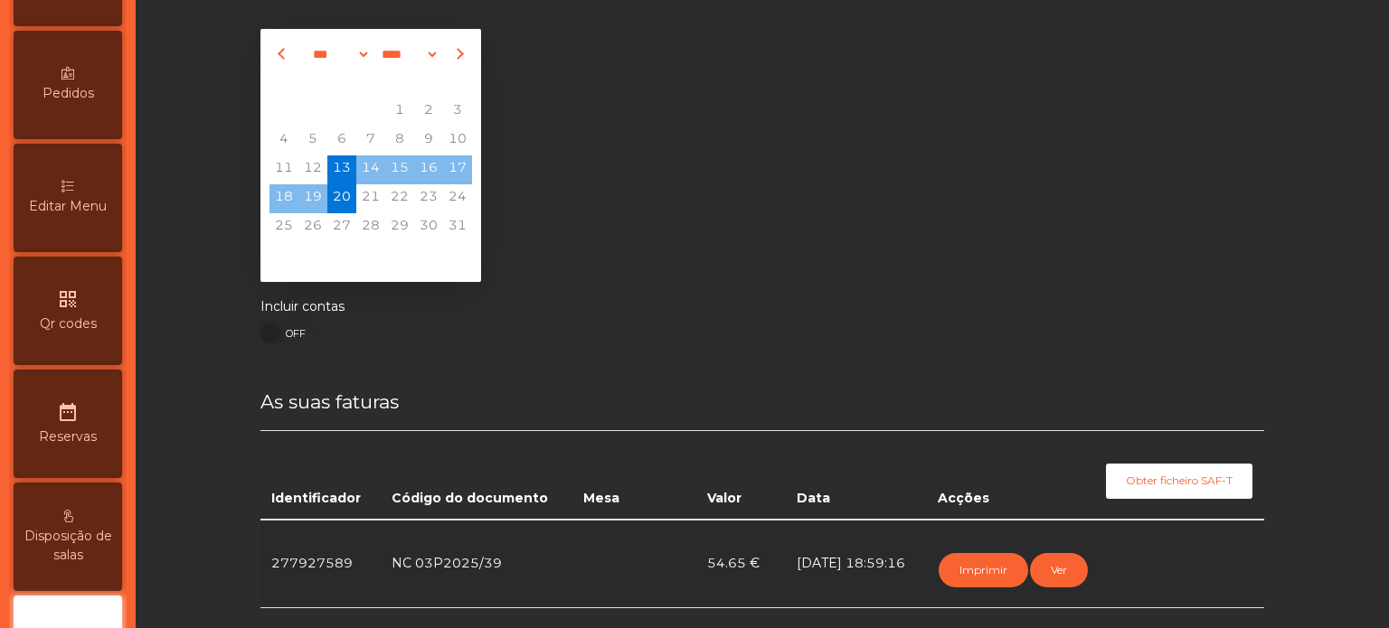
scroll to position [0, 0]
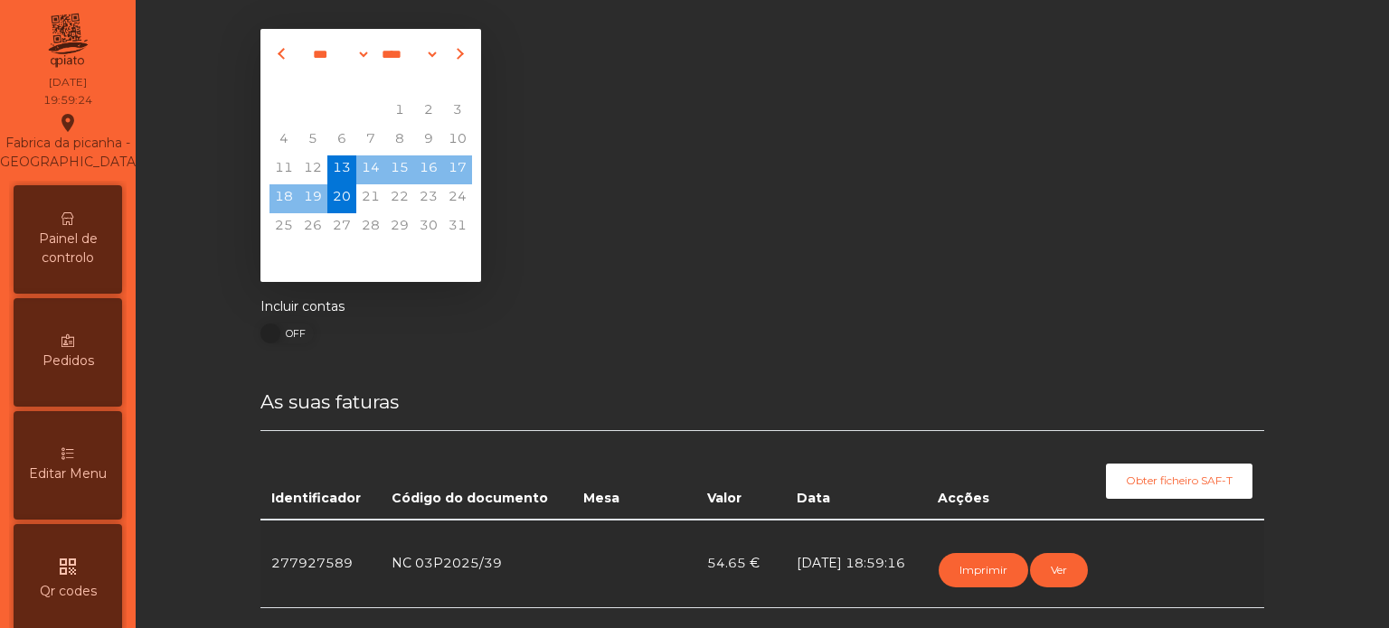
click at [83, 249] on span "Painel de controlo" at bounding box center [67, 249] width 99 height 38
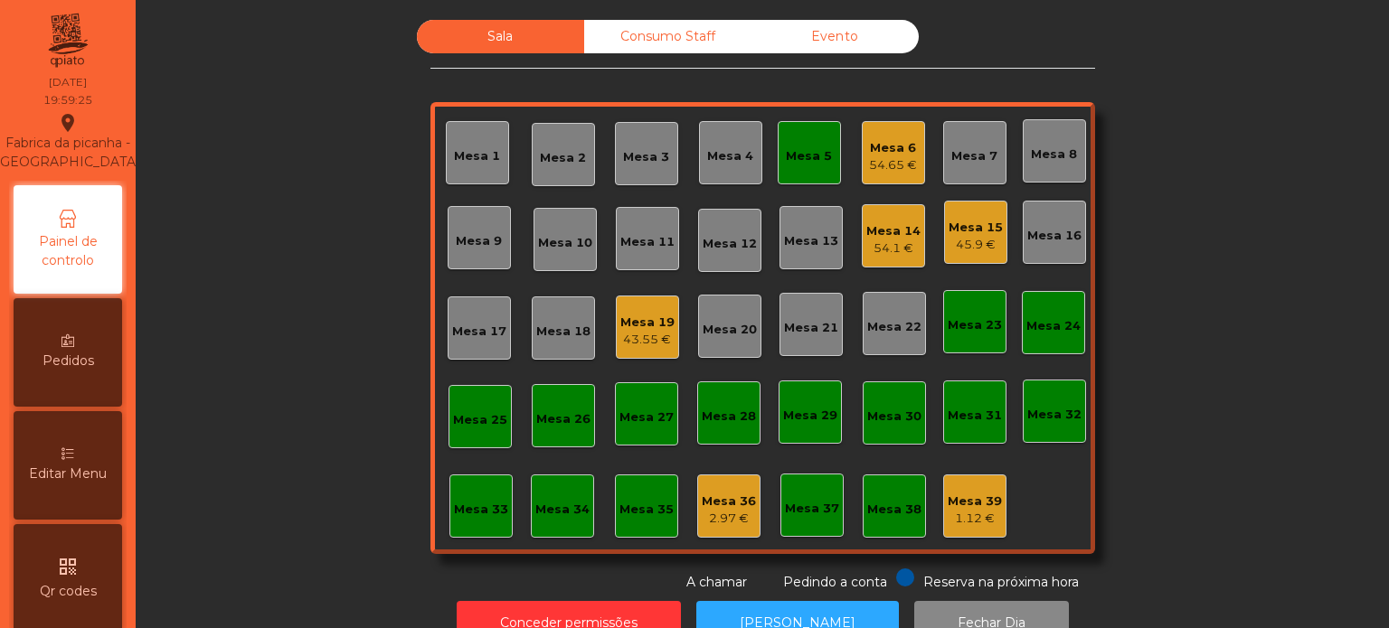
click at [822, 136] on div "Mesa 5" at bounding box center [809, 152] width 63 height 63
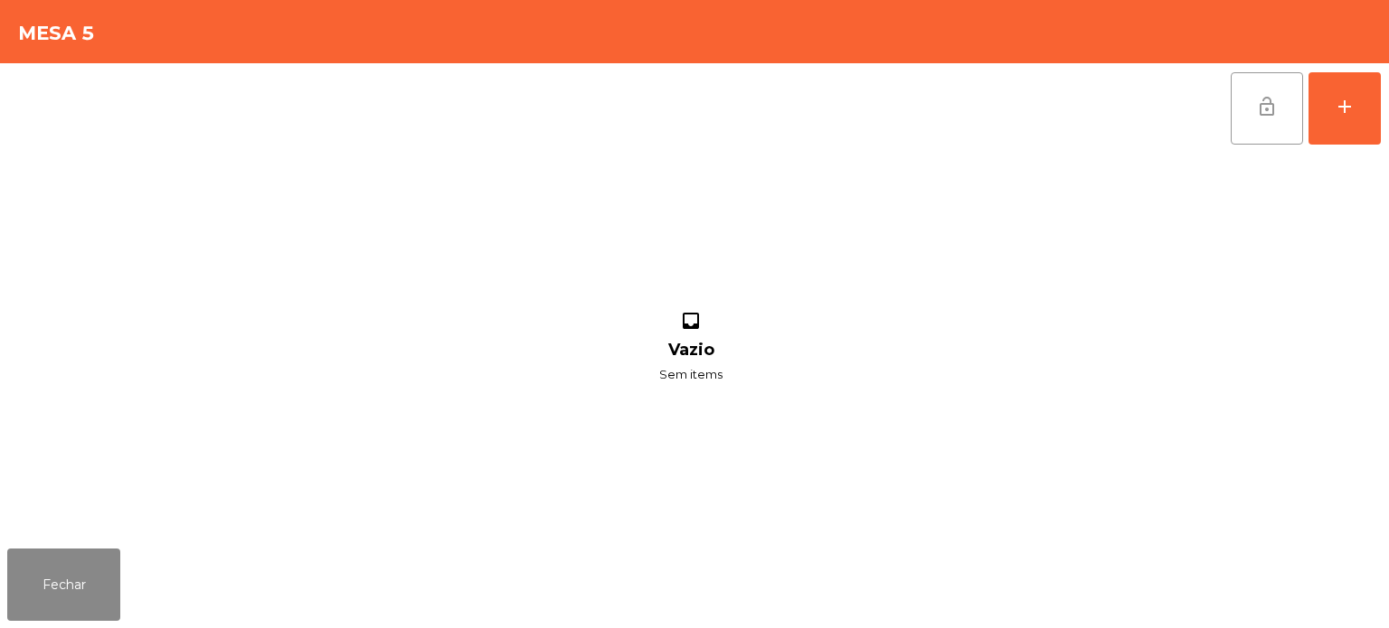
click at [1244, 97] on button "lock_open" at bounding box center [1267, 108] width 72 height 72
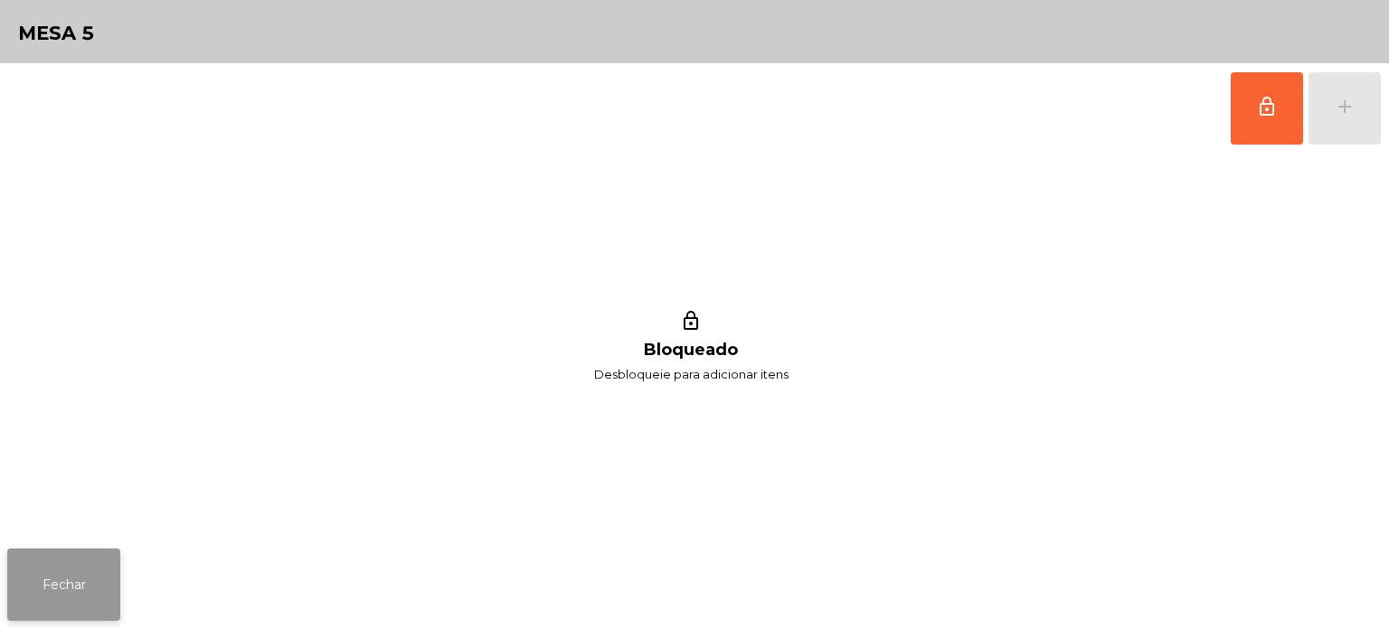
click at [51, 609] on button "Fechar" at bounding box center [63, 585] width 113 height 72
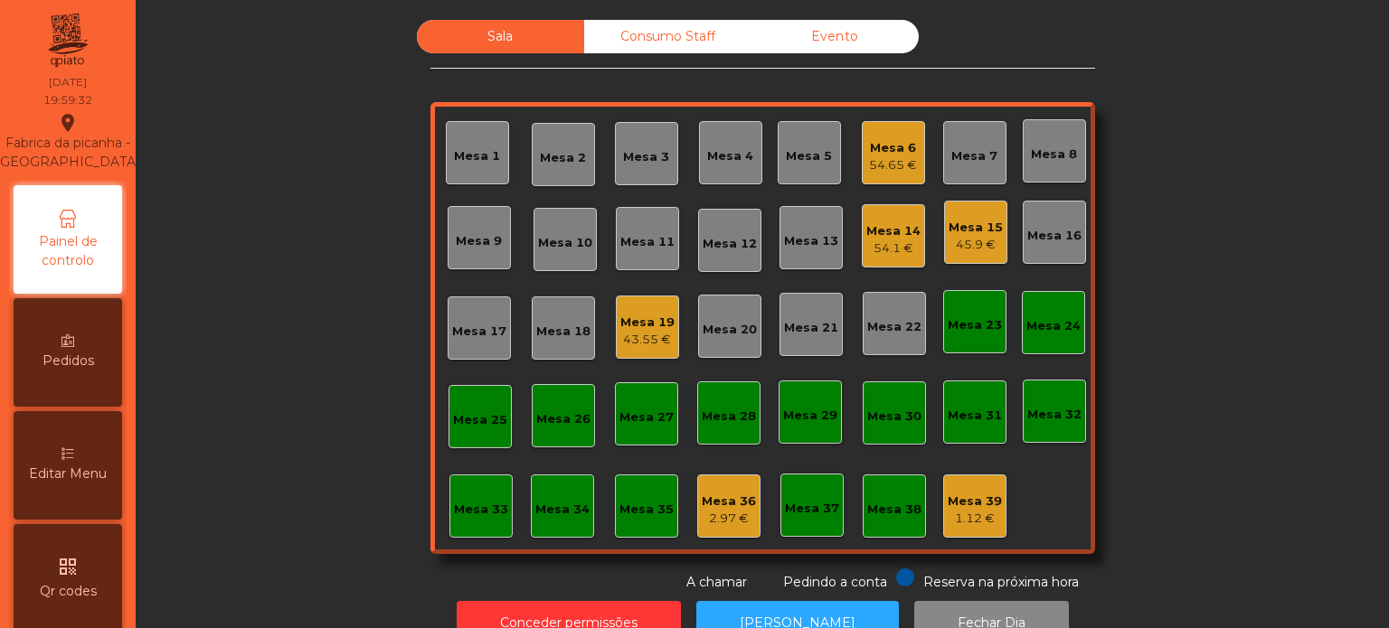
click at [871, 243] on div "54.1 €" at bounding box center [893, 249] width 54 height 18
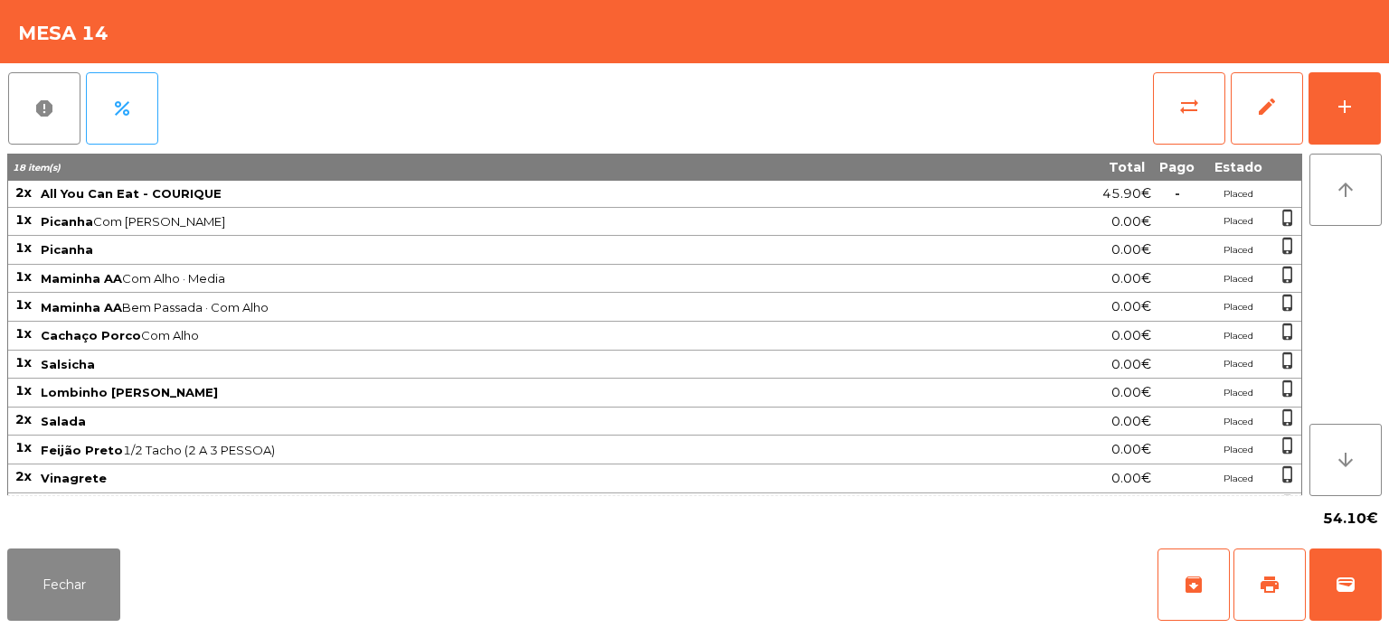
scroll to position [76, 0]
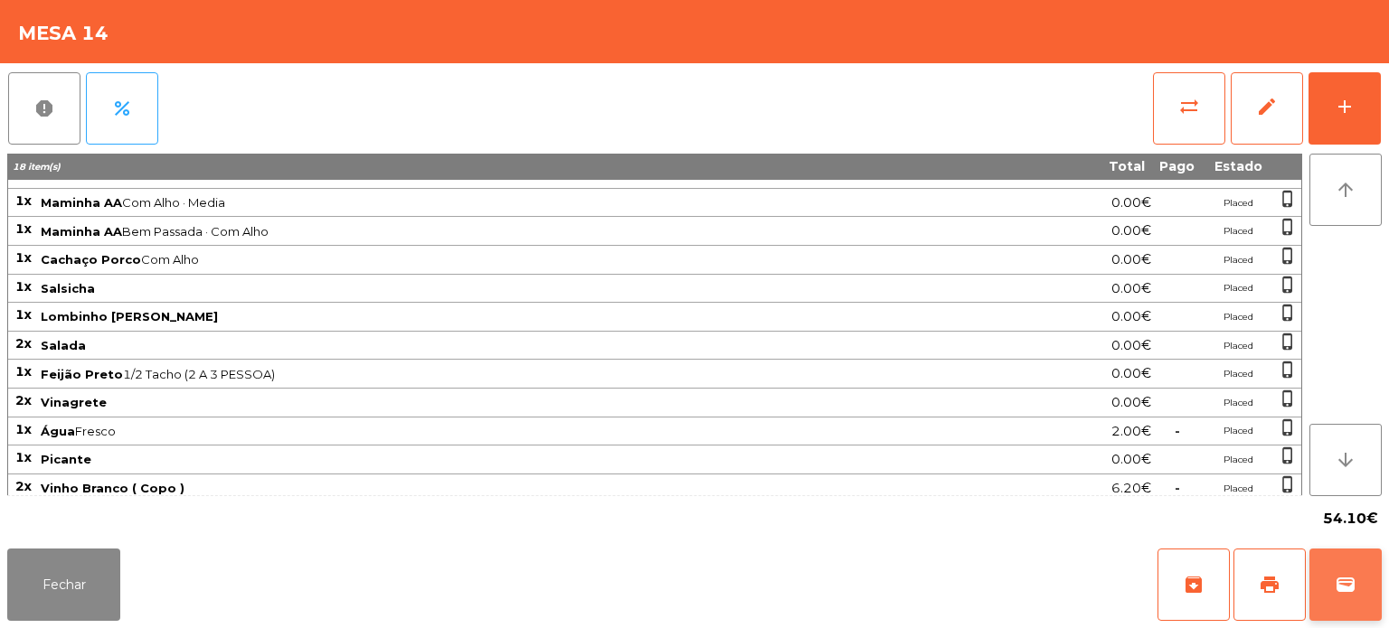
click at [1342, 578] on span "wallet" at bounding box center [1346, 585] width 22 height 22
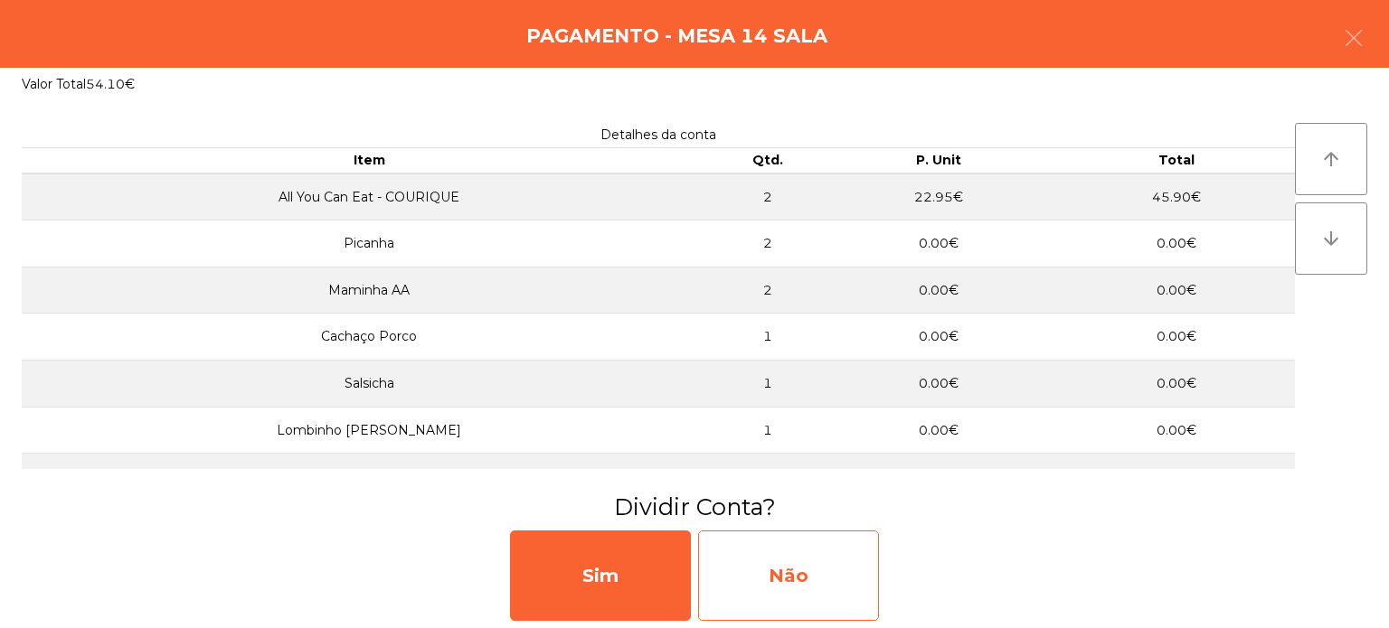
click at [796, 575] on div "Não" at bounding box center [788, 576] width 181 height 90
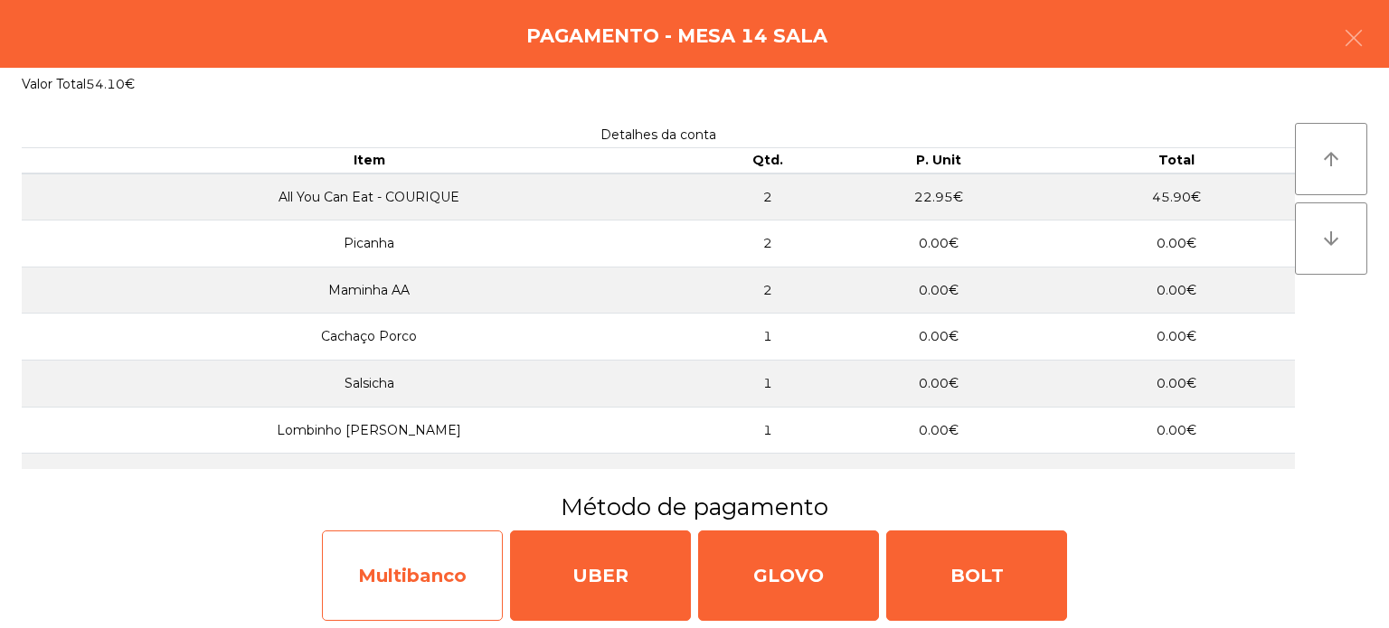
click at [411, 562] on div "Multibanco" at bounding box center [412, 576] width 181 height 90
select select "**"
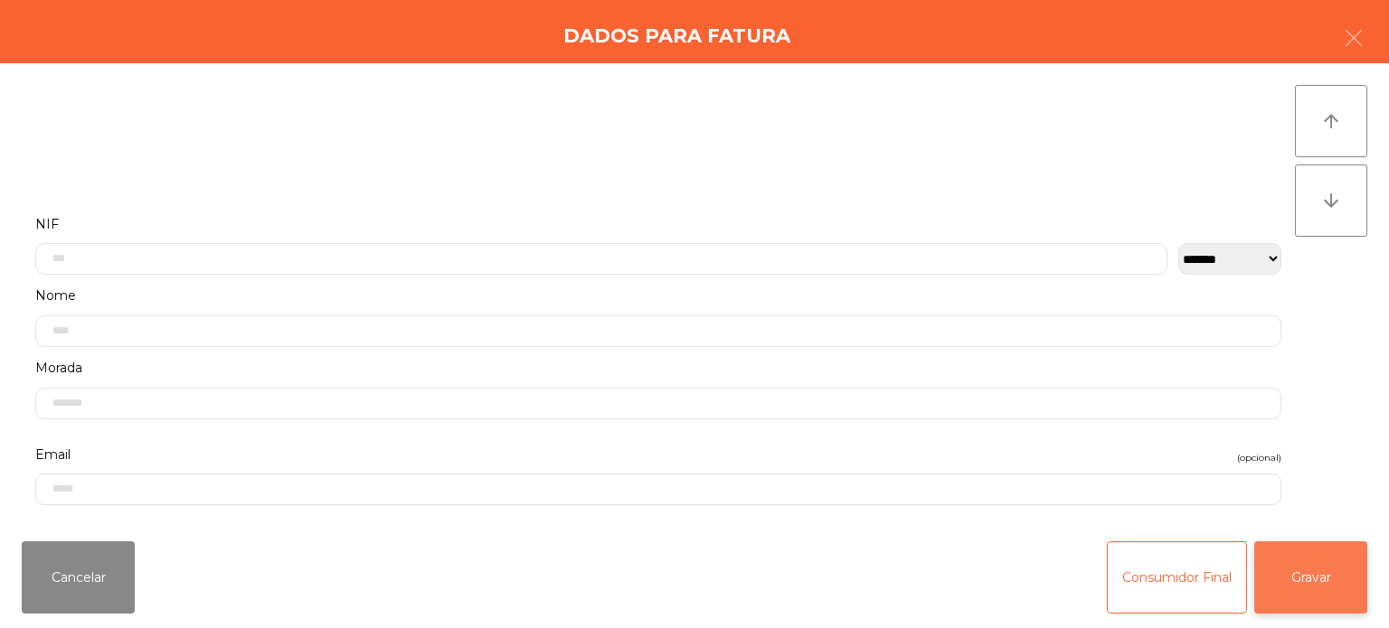
click at [1313, 571] on button "Gravar" at bounding box center [1310, 578] width 113 height 72
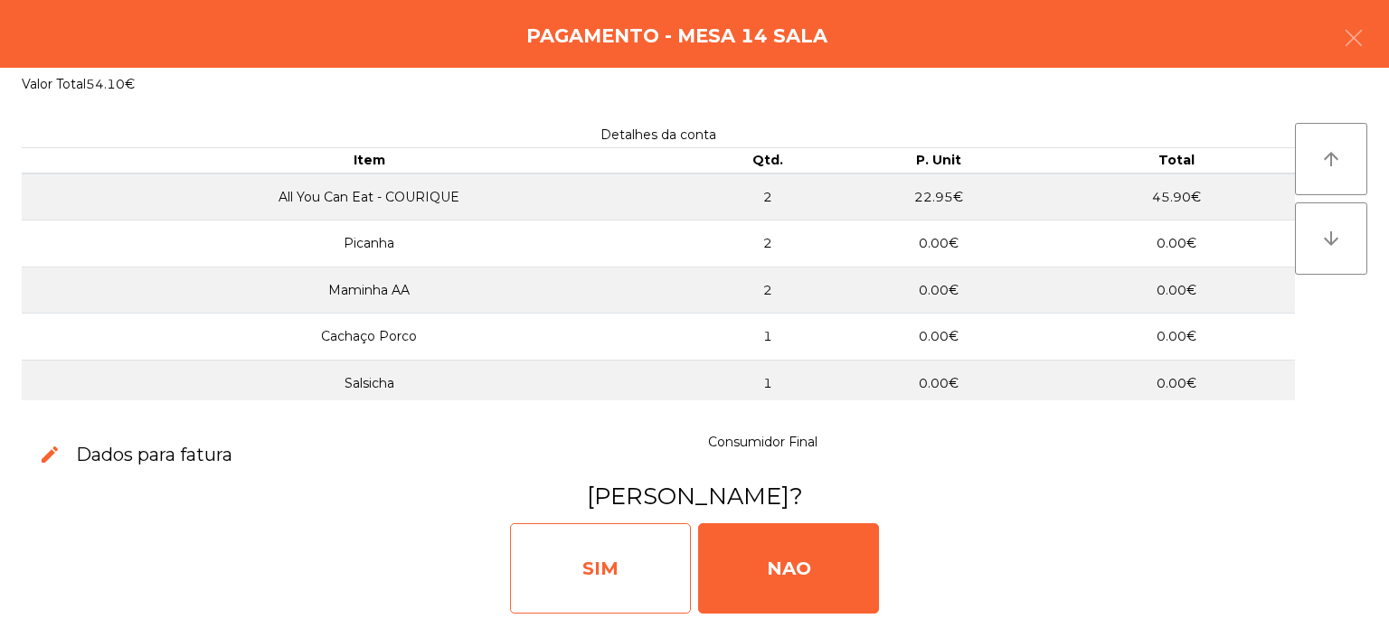
click at [575, 546] on div "SIM" at bounding box center [600, 569] width 181 height 90
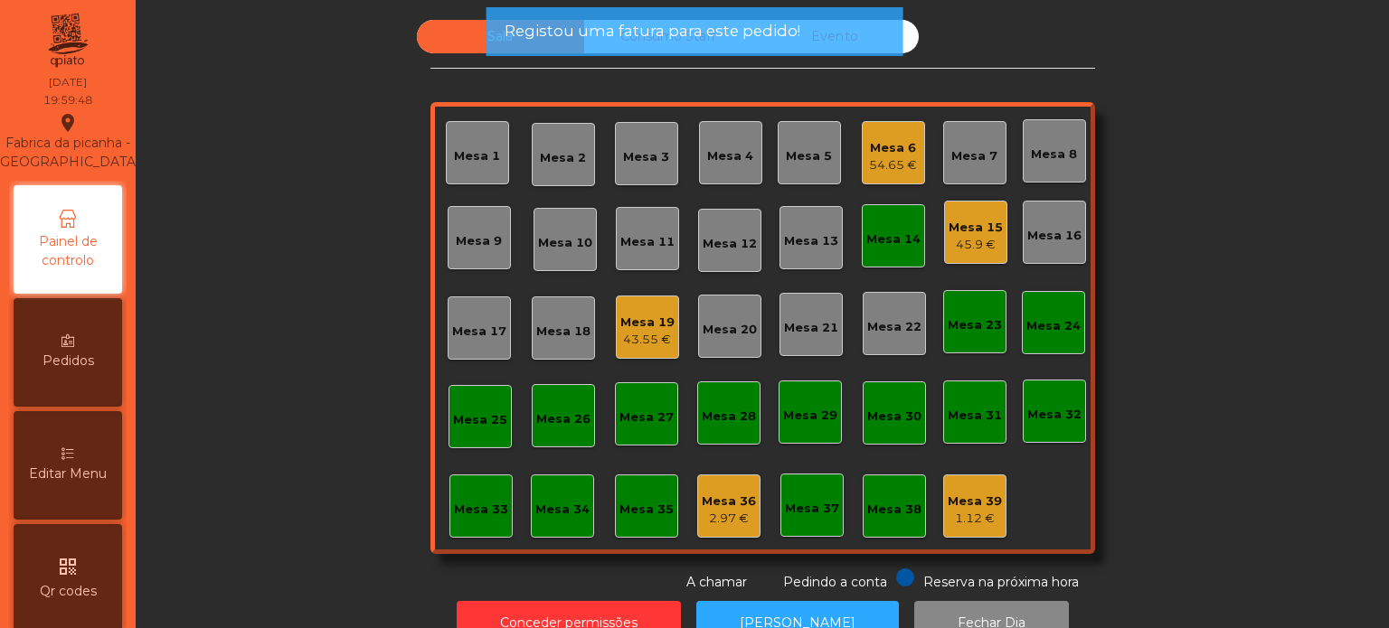
click at [873, 241] on div "Mesa 14" at bounding box center [893, 240] width 54 height 18
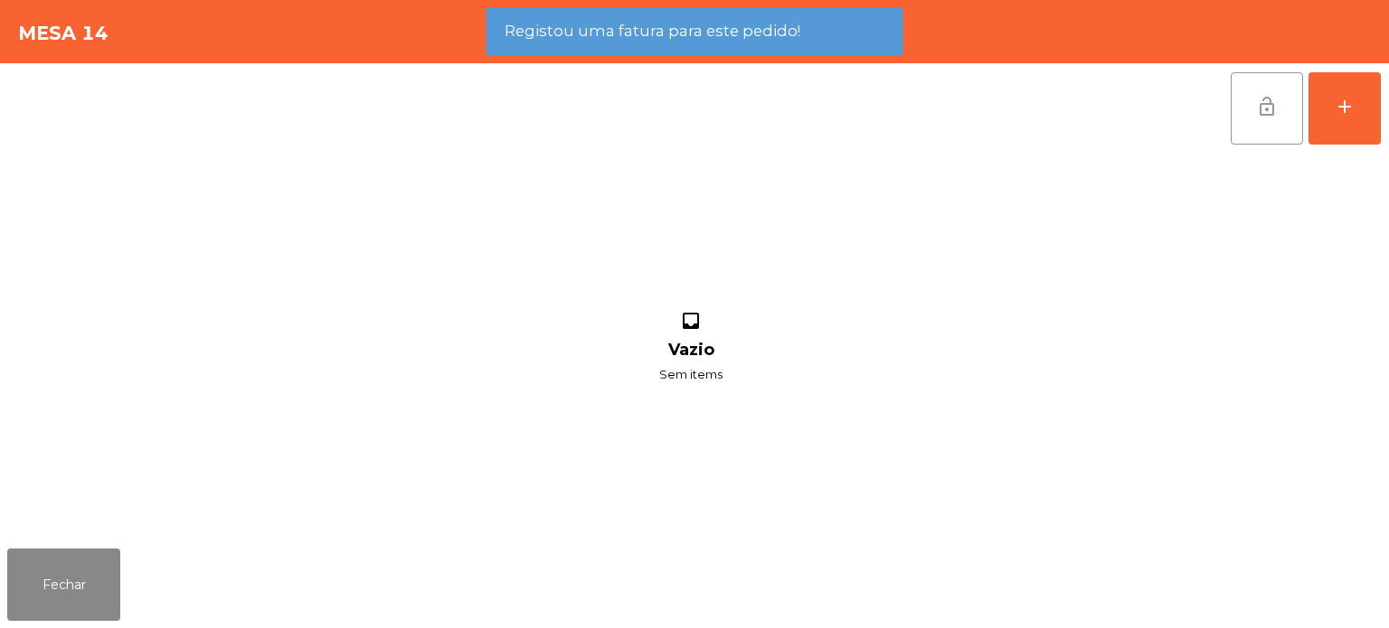
click at [1270, 109] on span "lock_open" at bounding box center [1267, 107] width 22 height 22
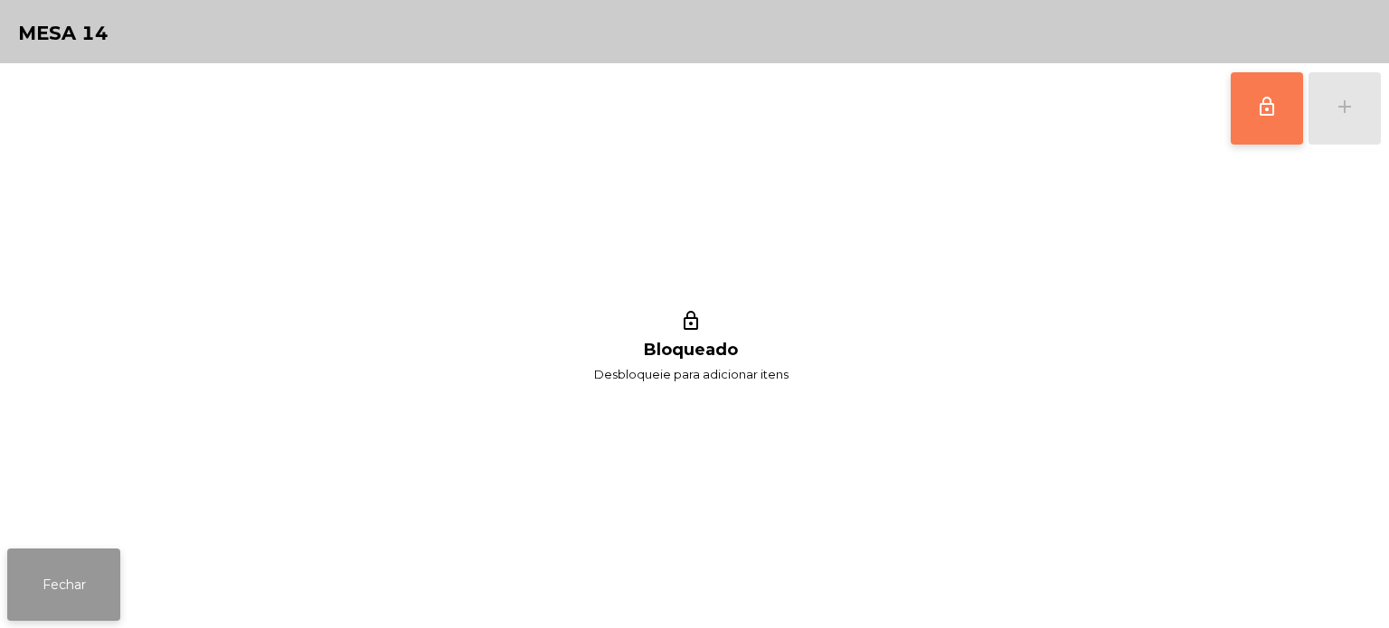
click at [46, 580] on button "Fechar" at bounding box center [63, 585] width 113 height 72
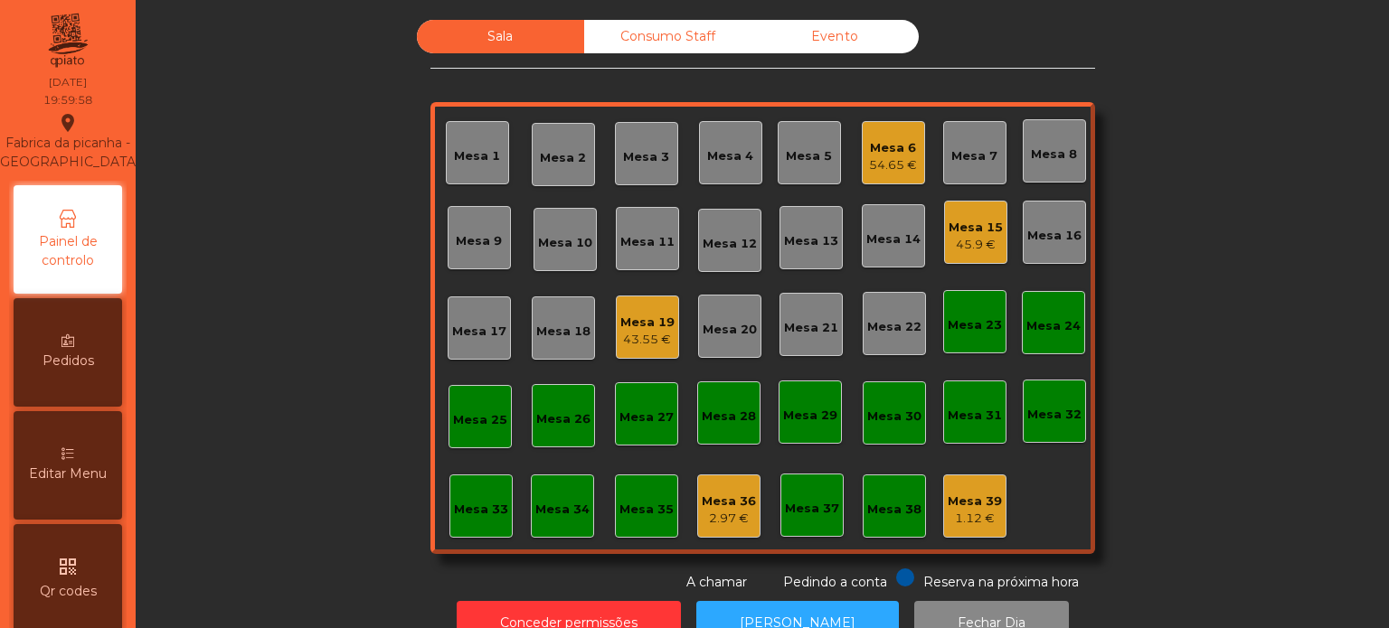
click at [1049, 238] on div "Mesa 16" at bounding box center [1054, 236] width 54 height 18
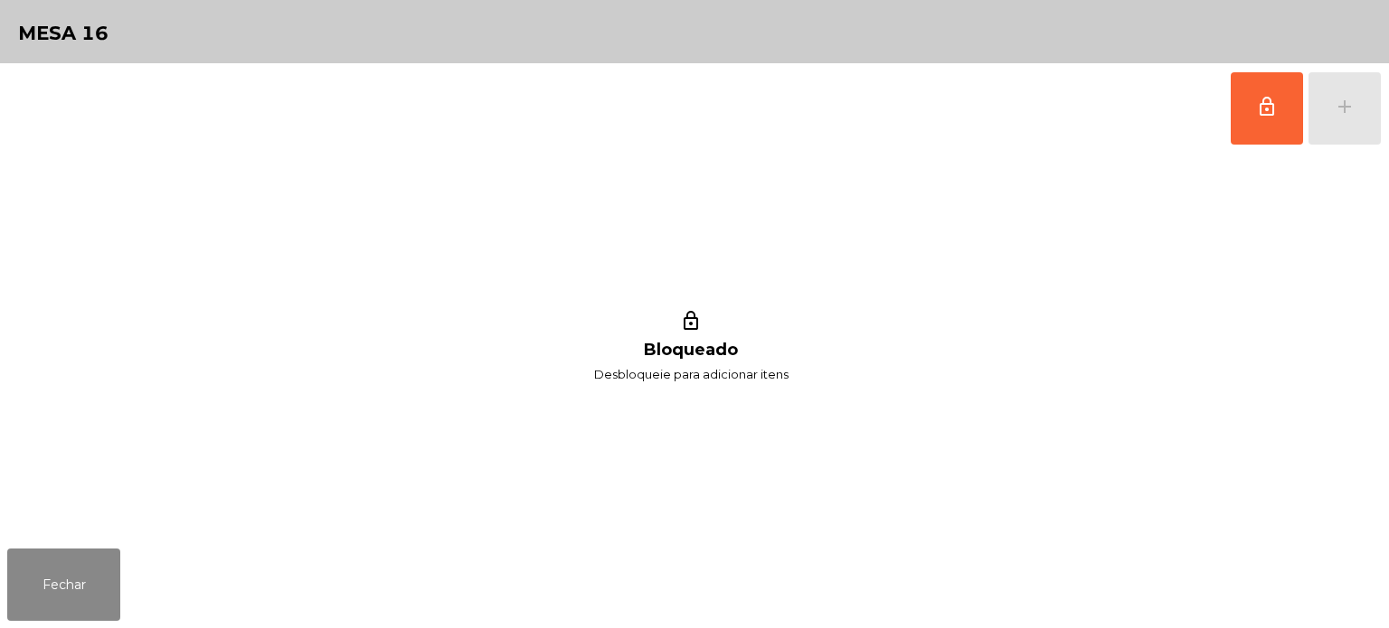
click at [1263, 103] on span "lock_outline" at bounding box center [1267, 107] width 22 height 22
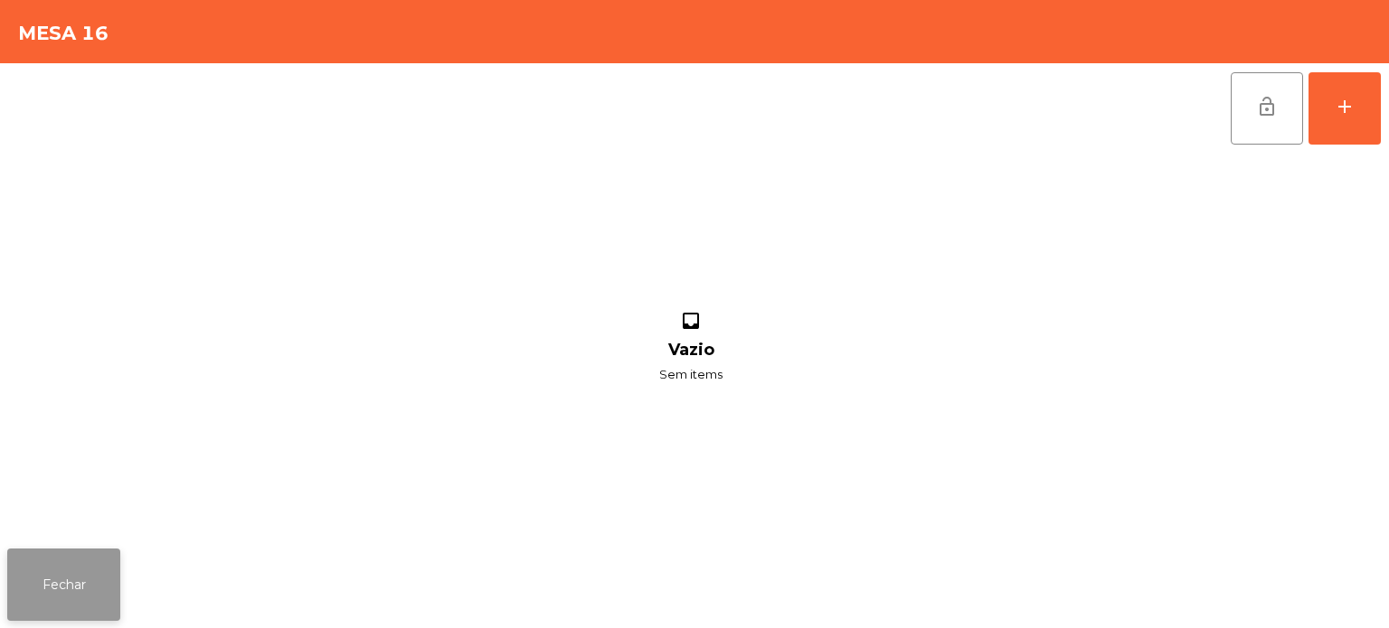
click at [52, 614] on button "Fechar" at bounding box center [63, 585] width 113 height 72
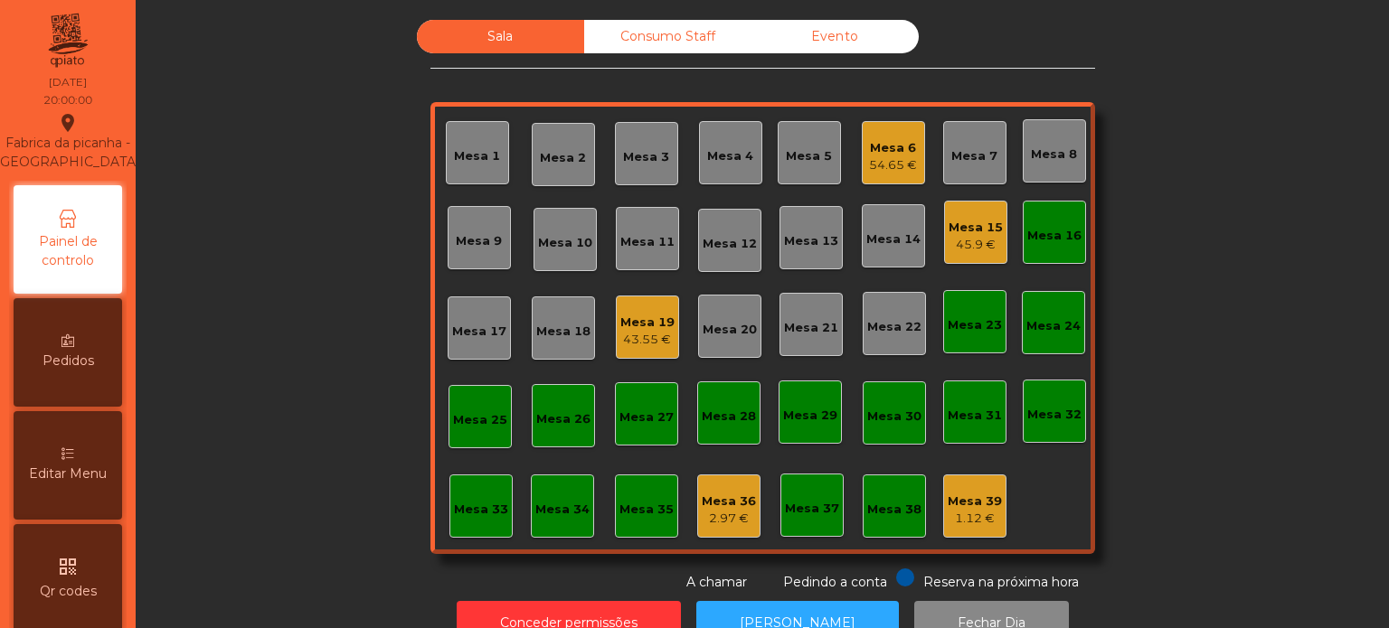
click at [973, 219] on div "Mesa 15" at bounding box center [976, 228] width 54 height 18
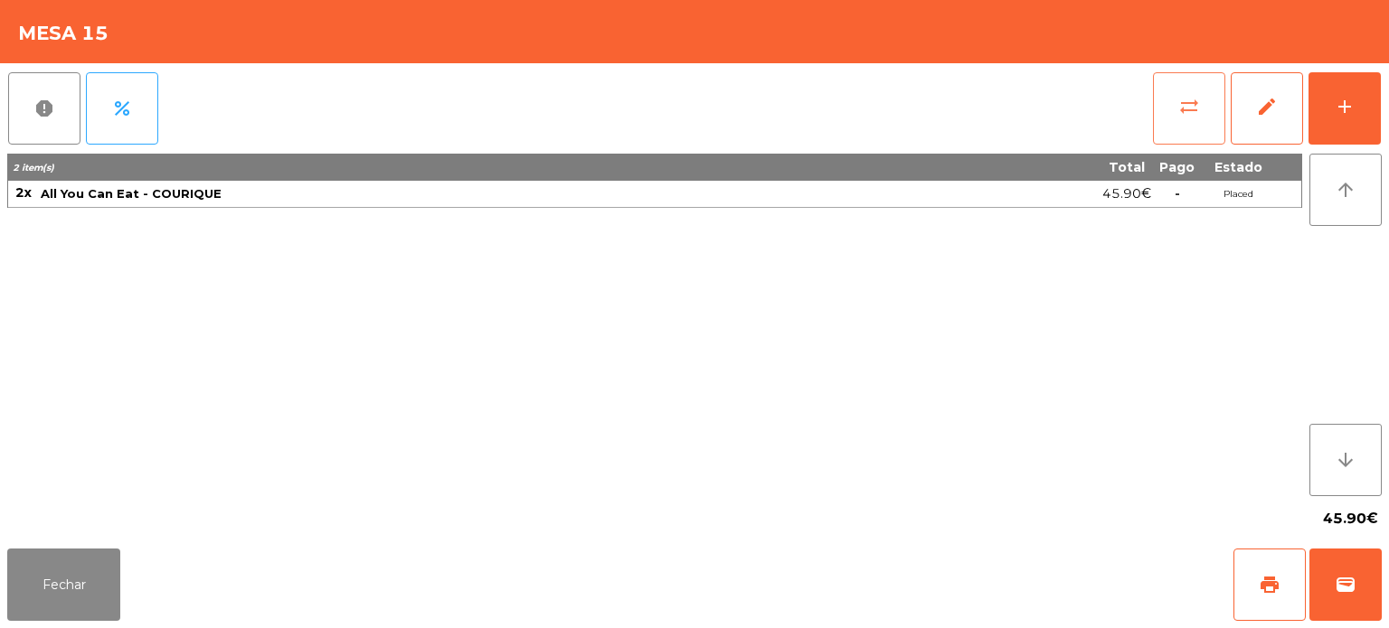
click at [1153, 98] on button "sync_alt" at bounding box center [1189, 108] width 72 height 72
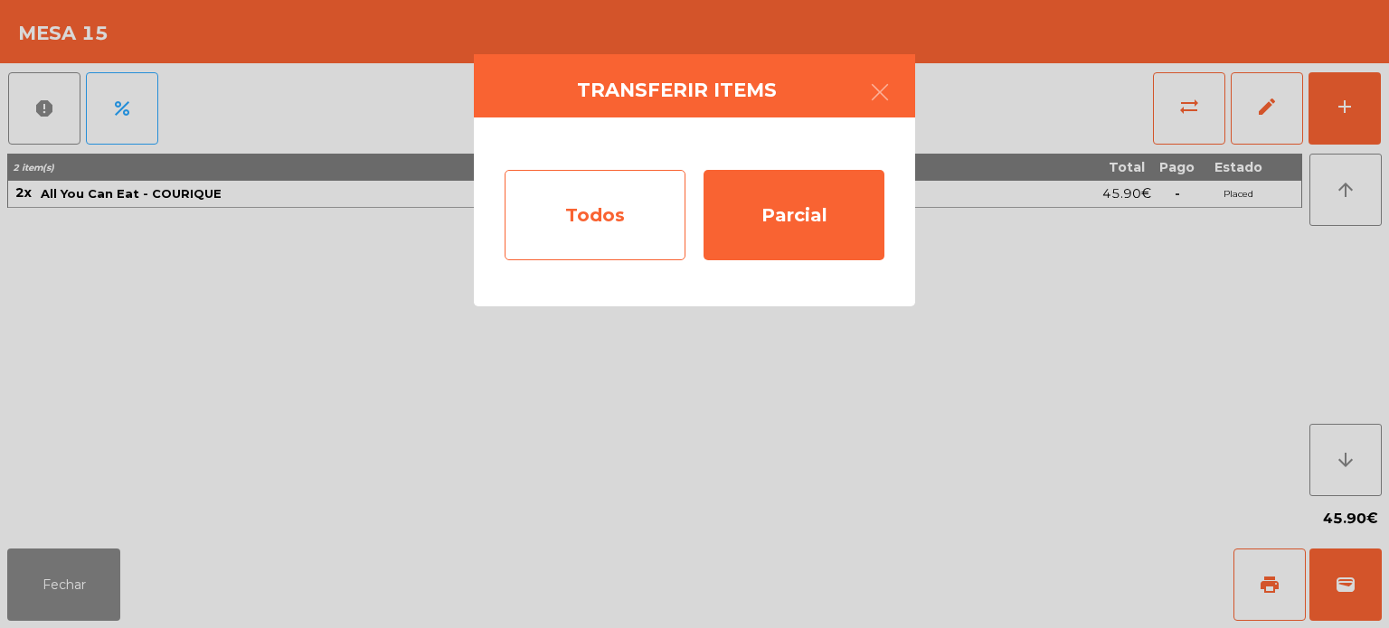
click at [569, 215] on div "Todos" at bounding box center [595, 215] width 181 height 90
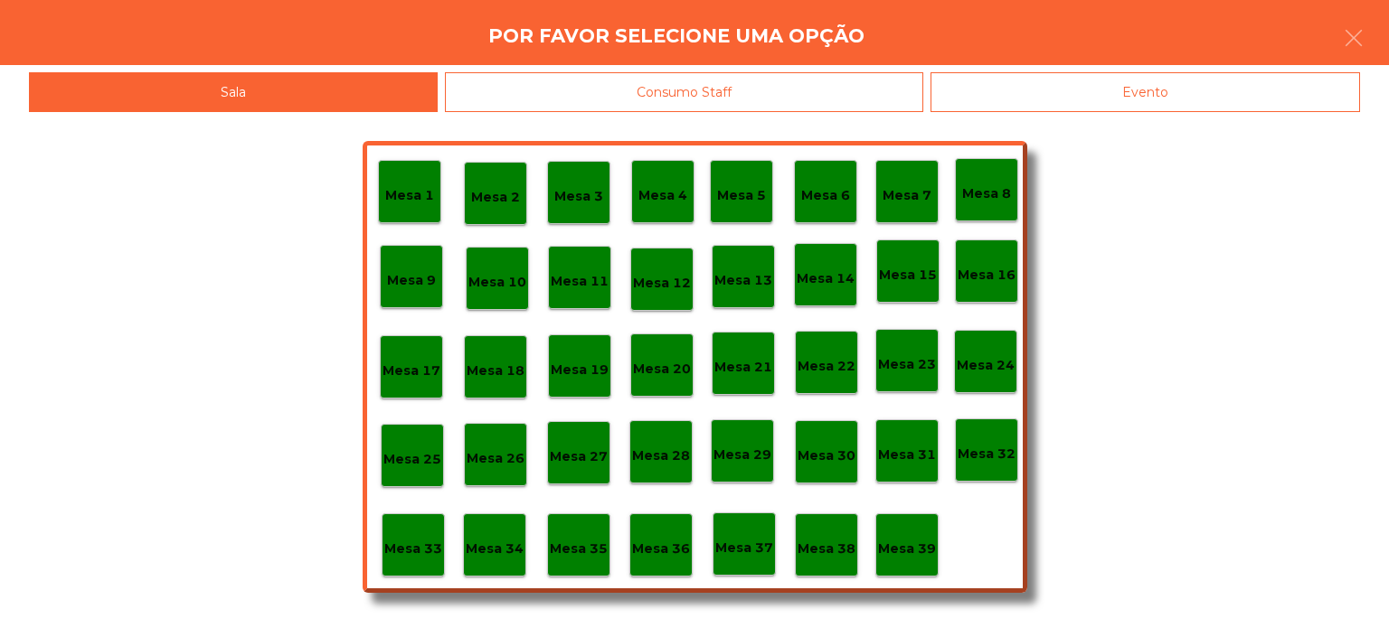
click at [983, 297] on div "Mesa 16" at bounding box center [986, 271] width 63 height 63
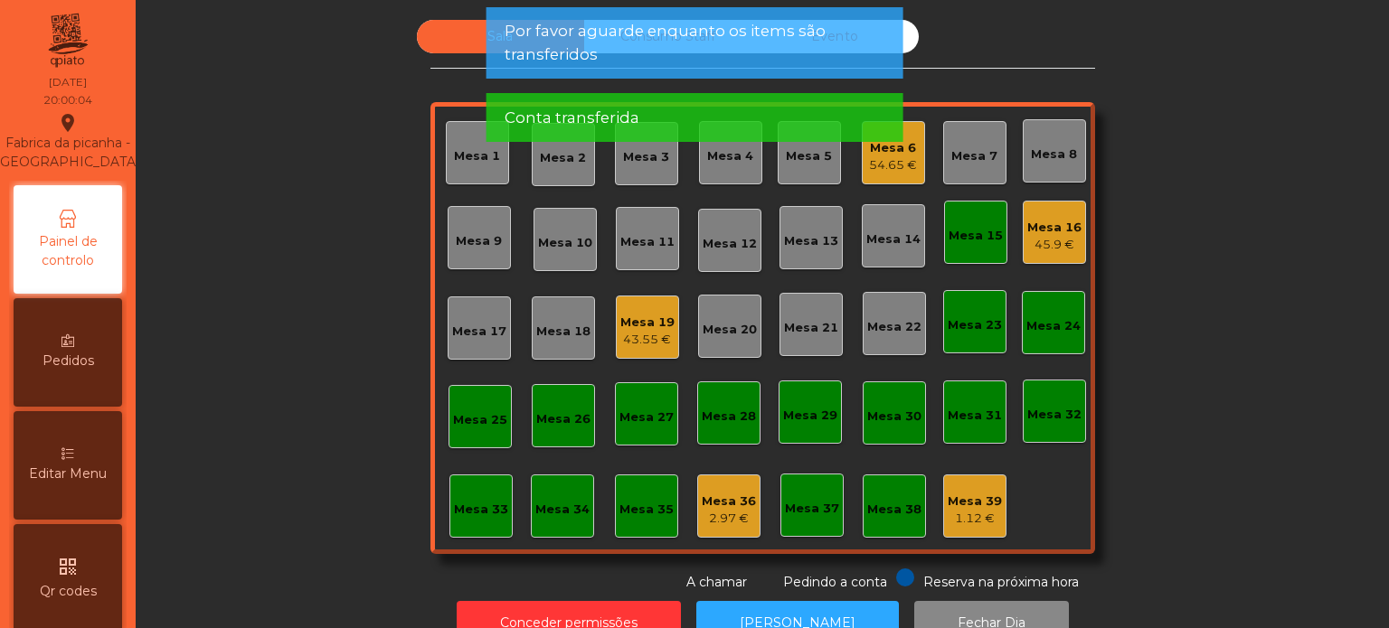
click at [964, 240] on div "Mesa 15" at bounding box center [976, 236] width 54 height 18
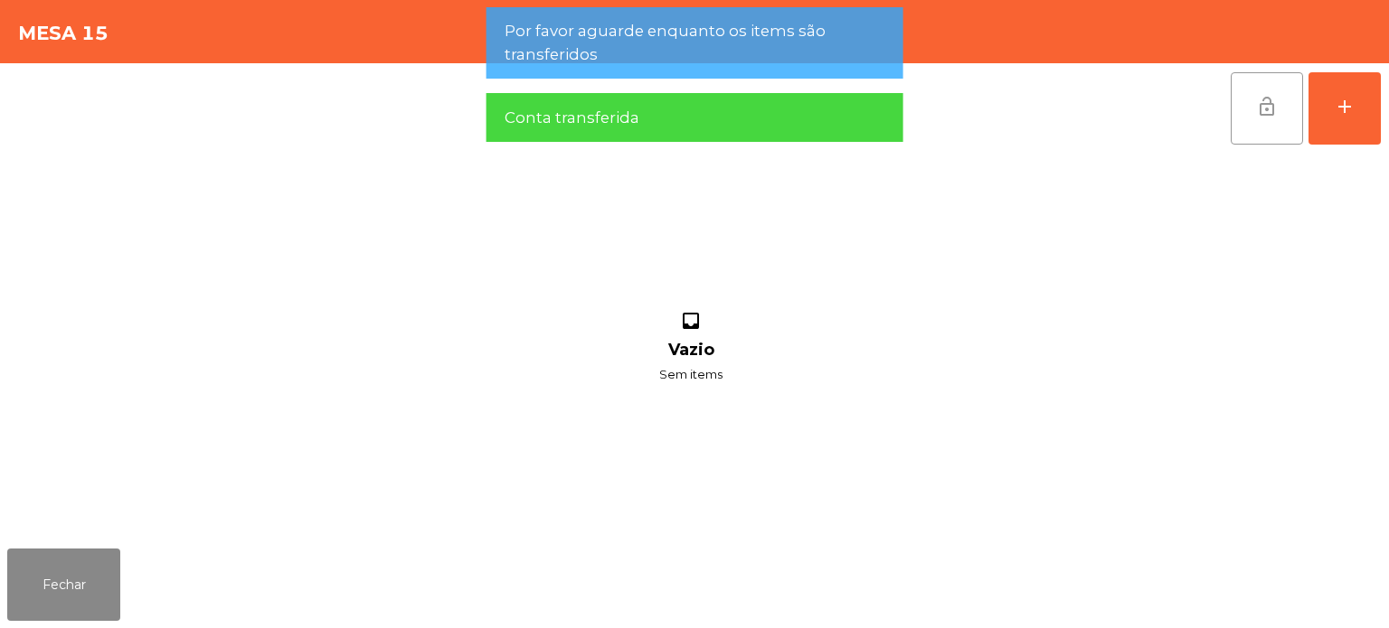
click at [1269, 122] on button "lock_open" at bounding box center [1267, 108] width 72 height 72
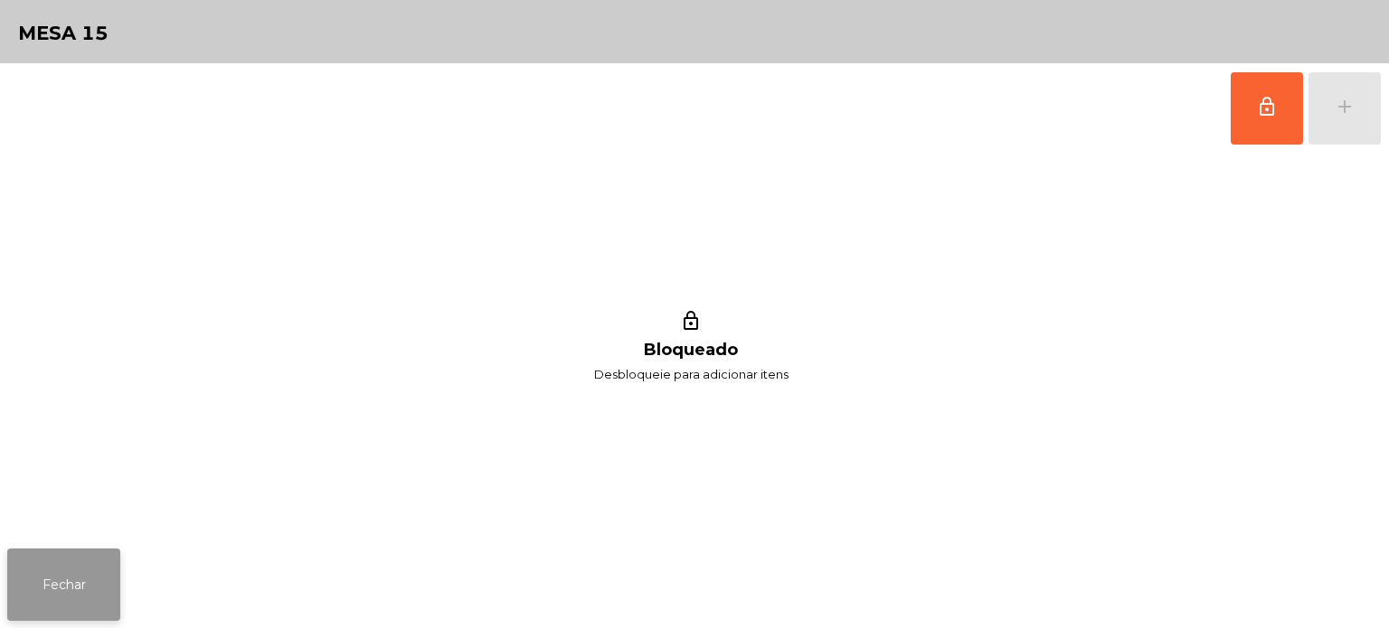
click at [87, 597] on button "Fechar" at bounding box center [63, 585] width 113 height 72
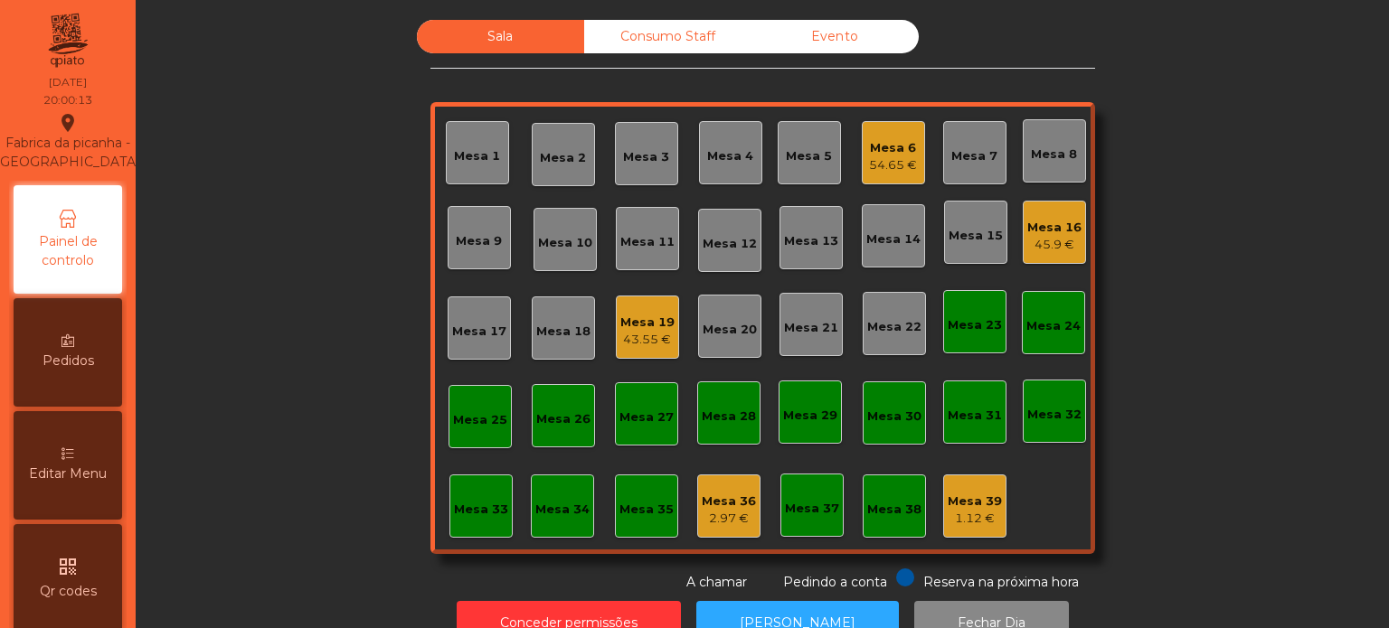
click at [90, 590] on div "qr_code Qr codes" at bounding box center [68, 578] width 109 height 109
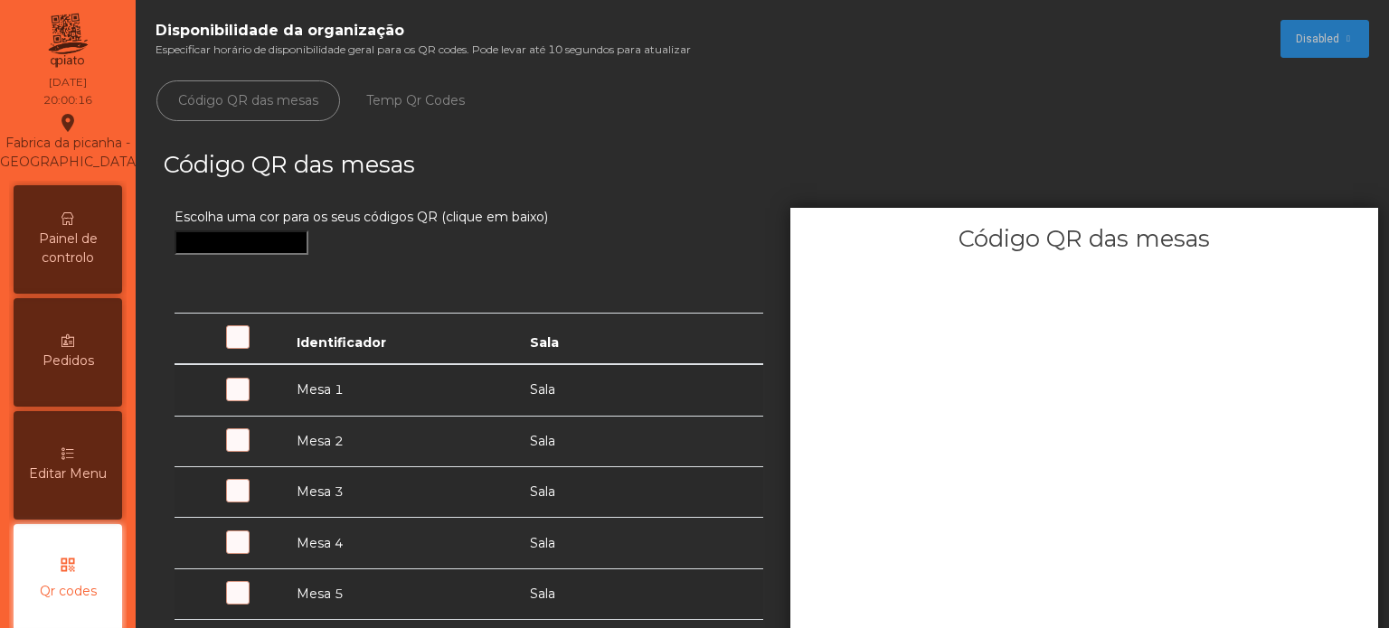
click at [61, 268] on span "Painel de controlo" at bounding box center [67, 249] width 99 height 38
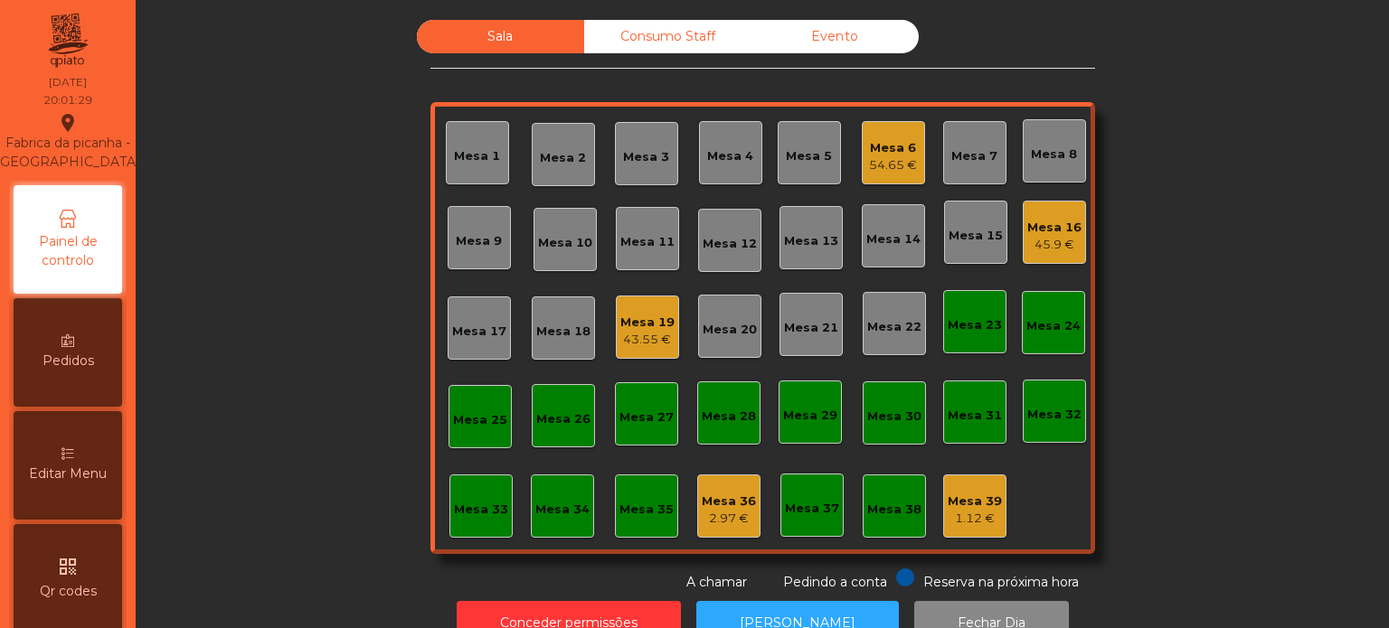
click at [960, 131] on div "Mesa 7" at bounding box center [974, 152] width 63 height 63
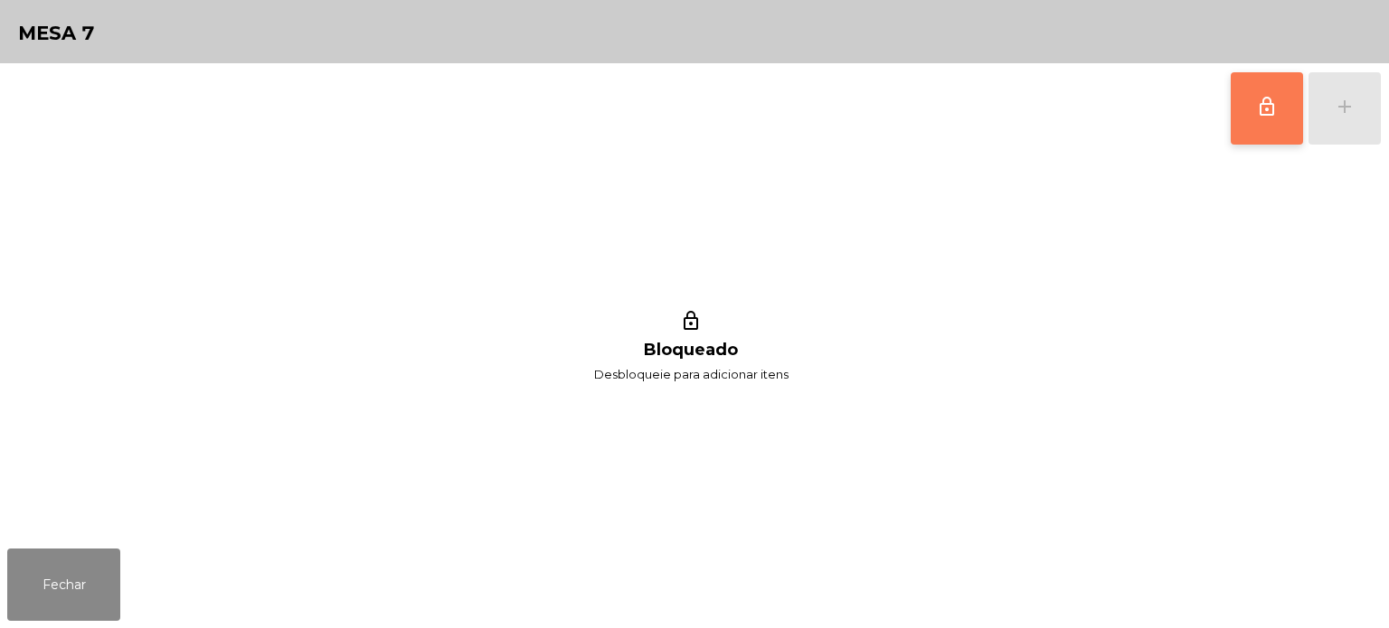
click at [1290, 84] on button "lock_outline" at bounding box center [1267, 108] width 72 height 72
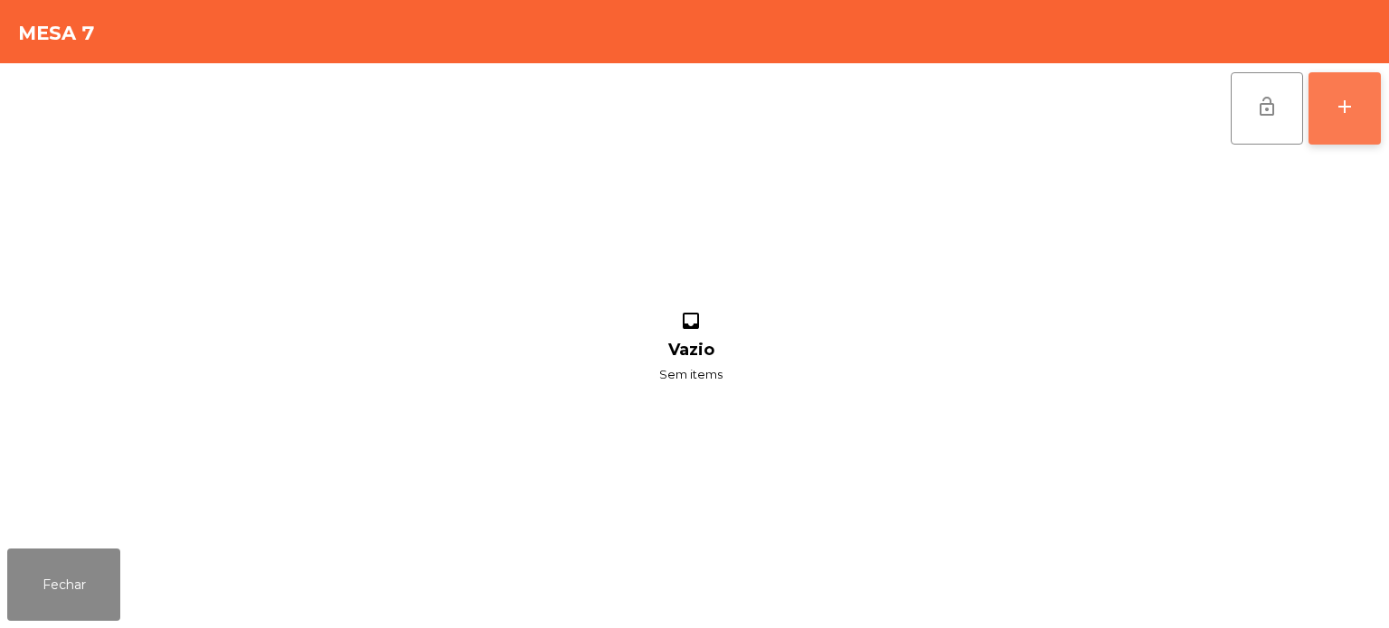
click at [1346, 127] on button "add" at bounding box center [1344, 108] width 72 height 72
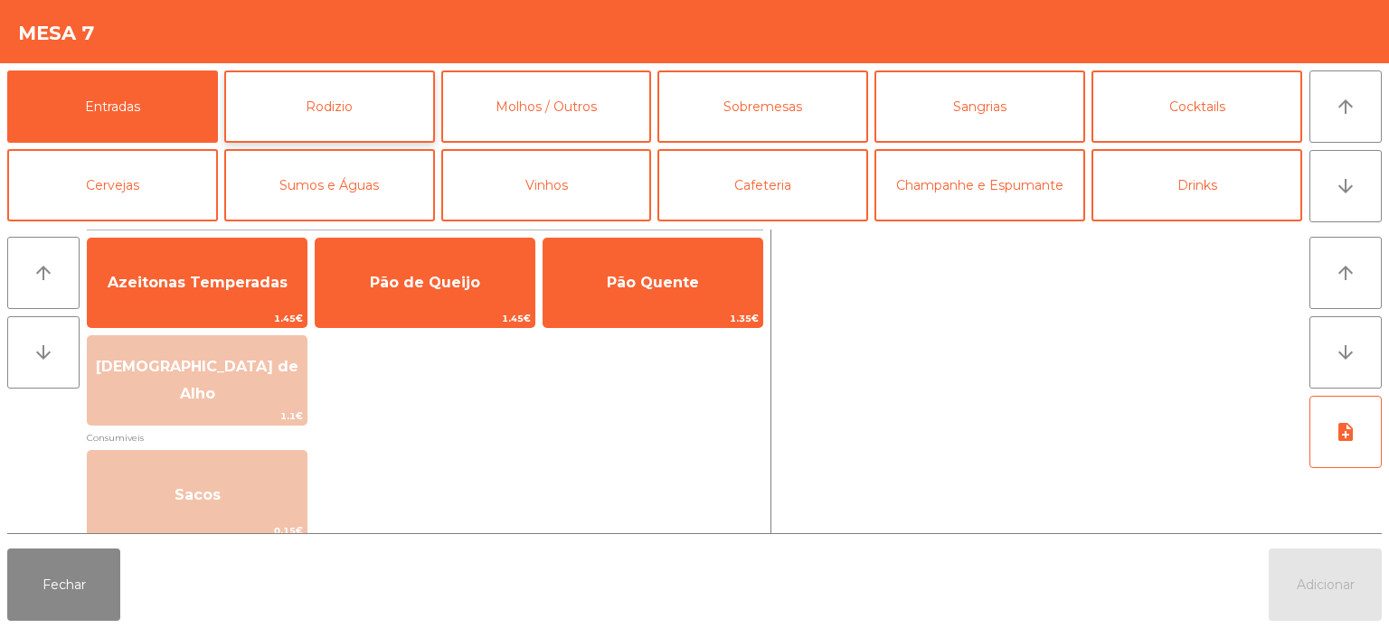
click at [316, 105] on button "Rodizio" at bounding box center [329, 107] width 211 height 72
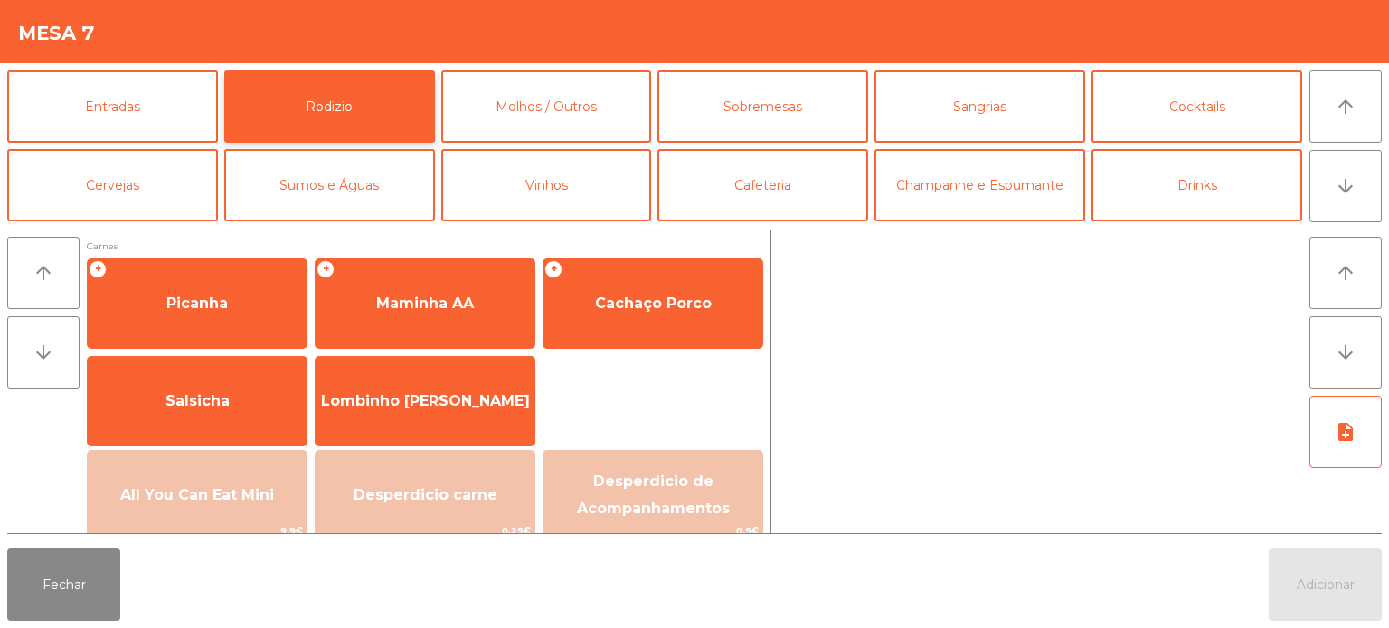
scroll to position [119, 0]
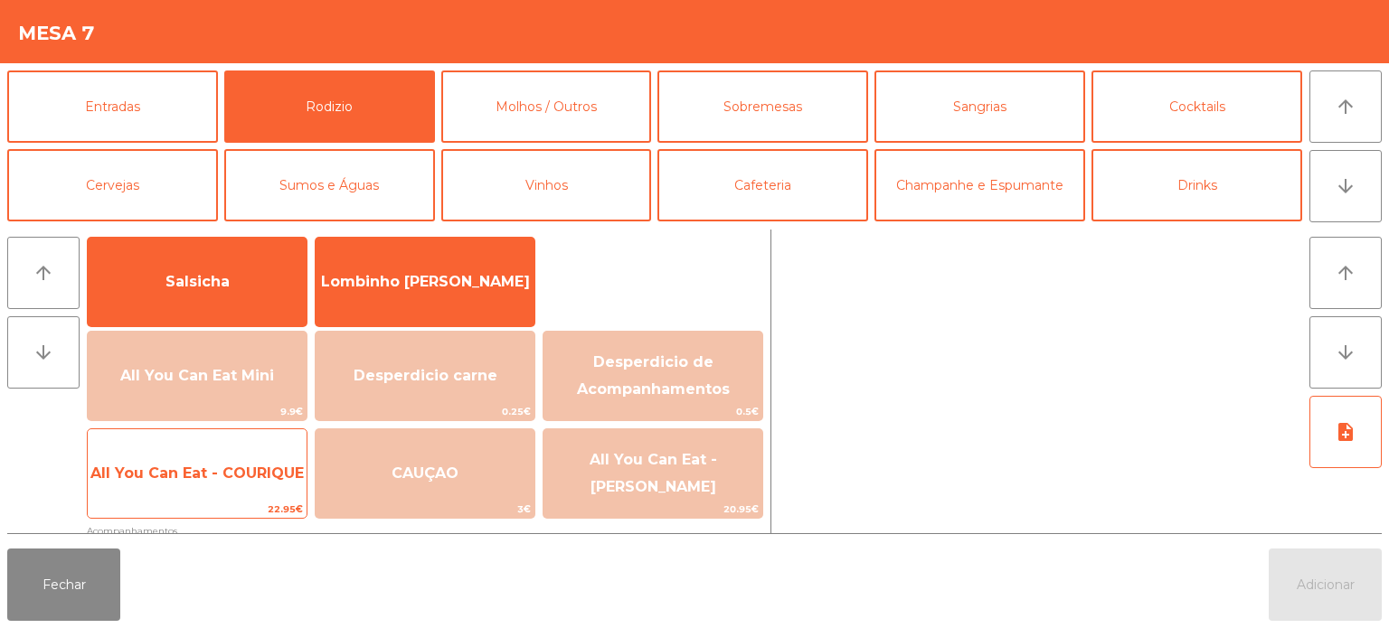
click at [242, 441] on div "All You Can Eat - COURIQUE 22.95€" at bounding box center [197, 474] width 221 height 90
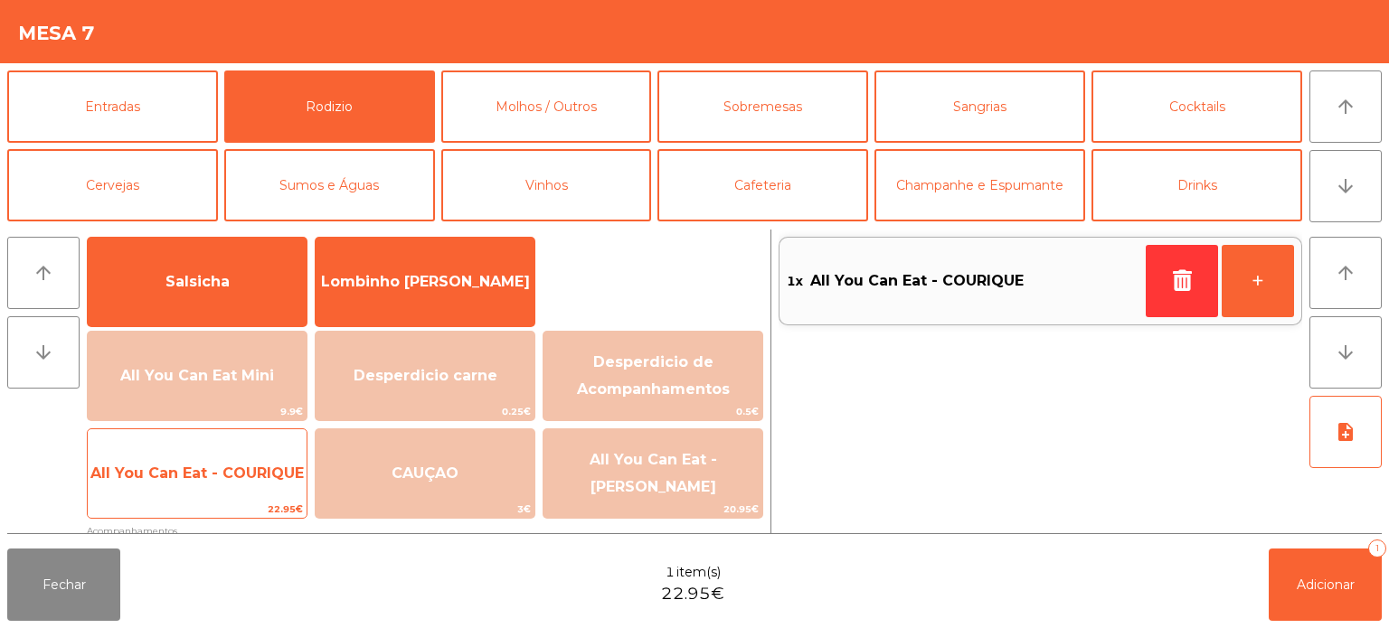
click at [221, 462] on span "All You Can Eat - COURIQUE" at bounding box center [197, 473] width 219 height 49
click at [221, 493] on span "All You Can Eat - COURIQUE" at bounding box center [197, 473] width 219 height 49
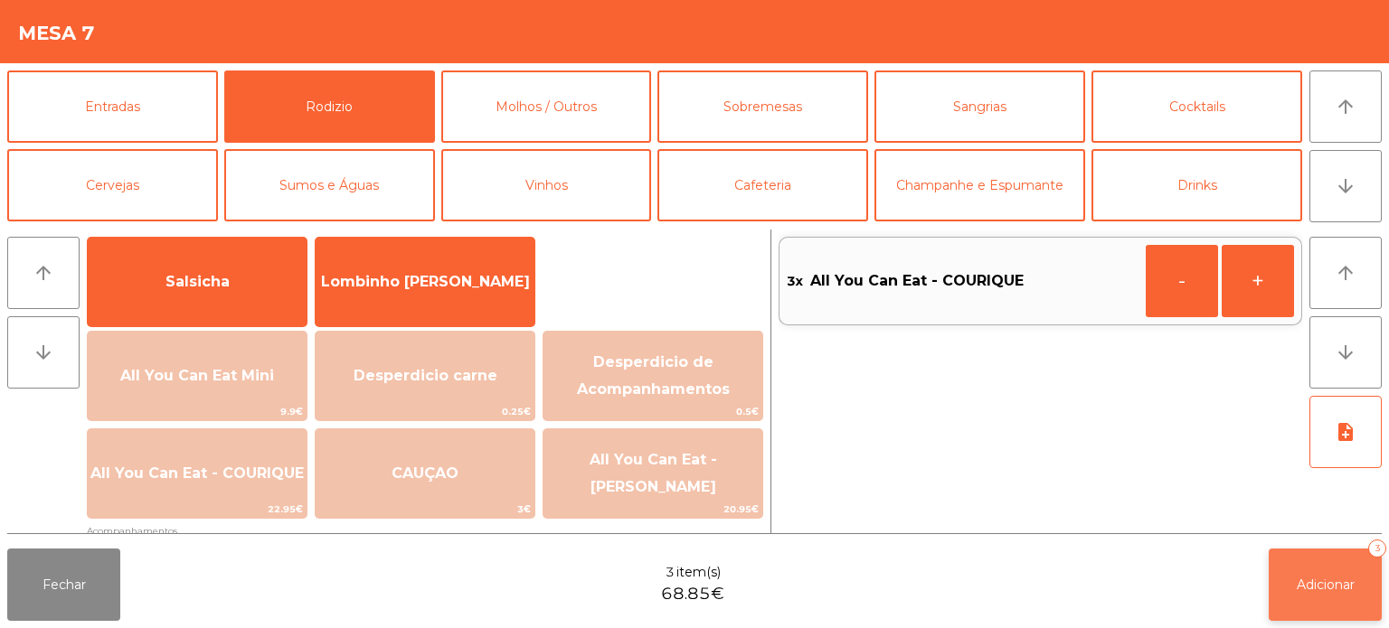
click at [1336, 619] on button "Adicionar 3" at bounding box center [1325, 585] width 113 height 72
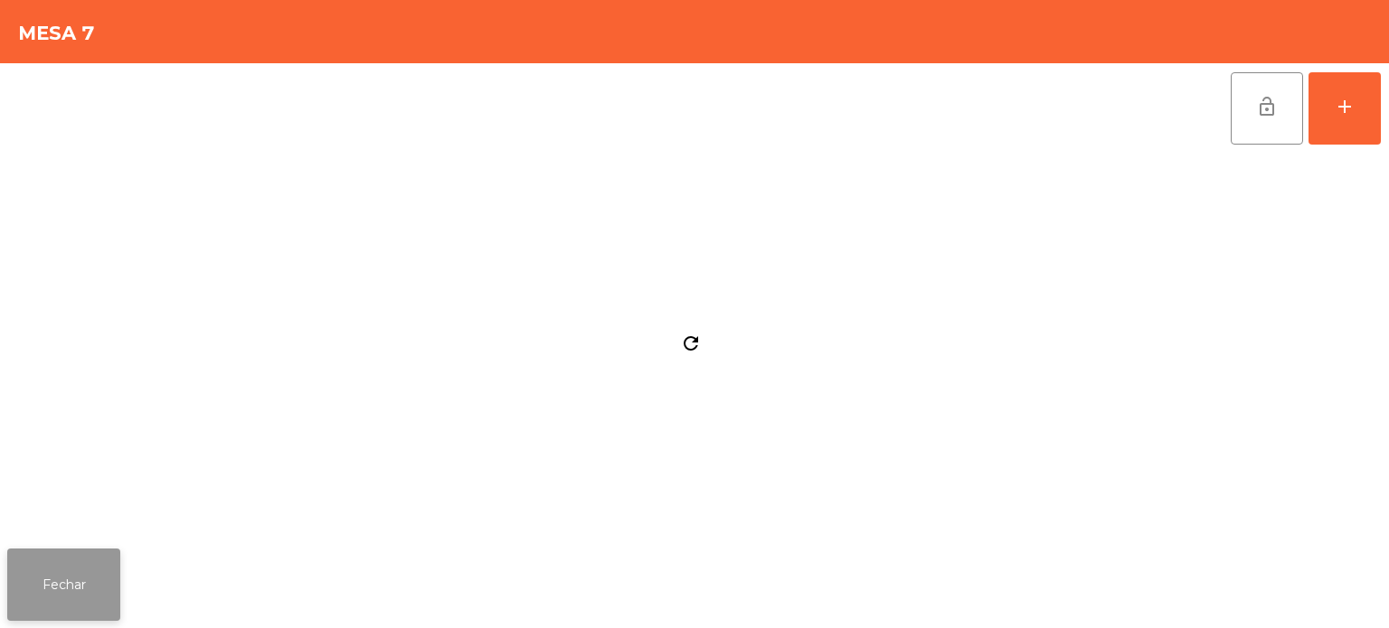
click at [90, 599] on button "Fechar" at bounding box center [63, 585] width 113 height 72
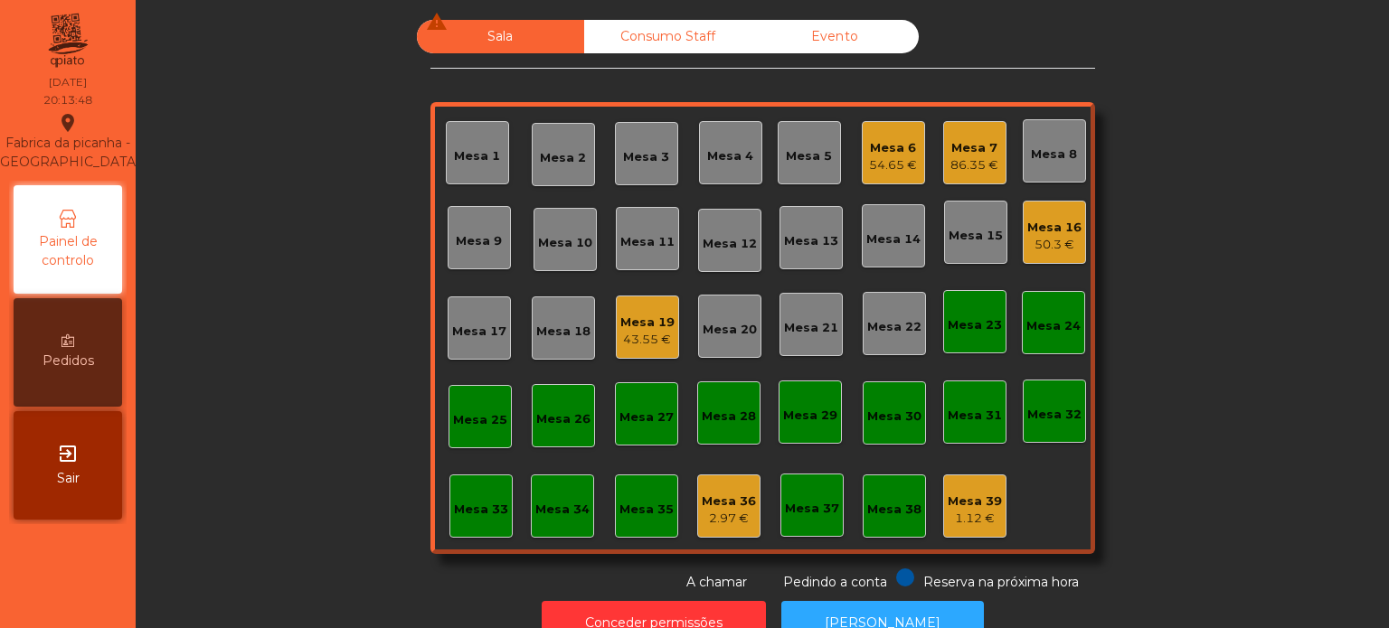
click at [626, 327] on div "Mesa 19" at bounding box center [647, 323] width 54 height 18
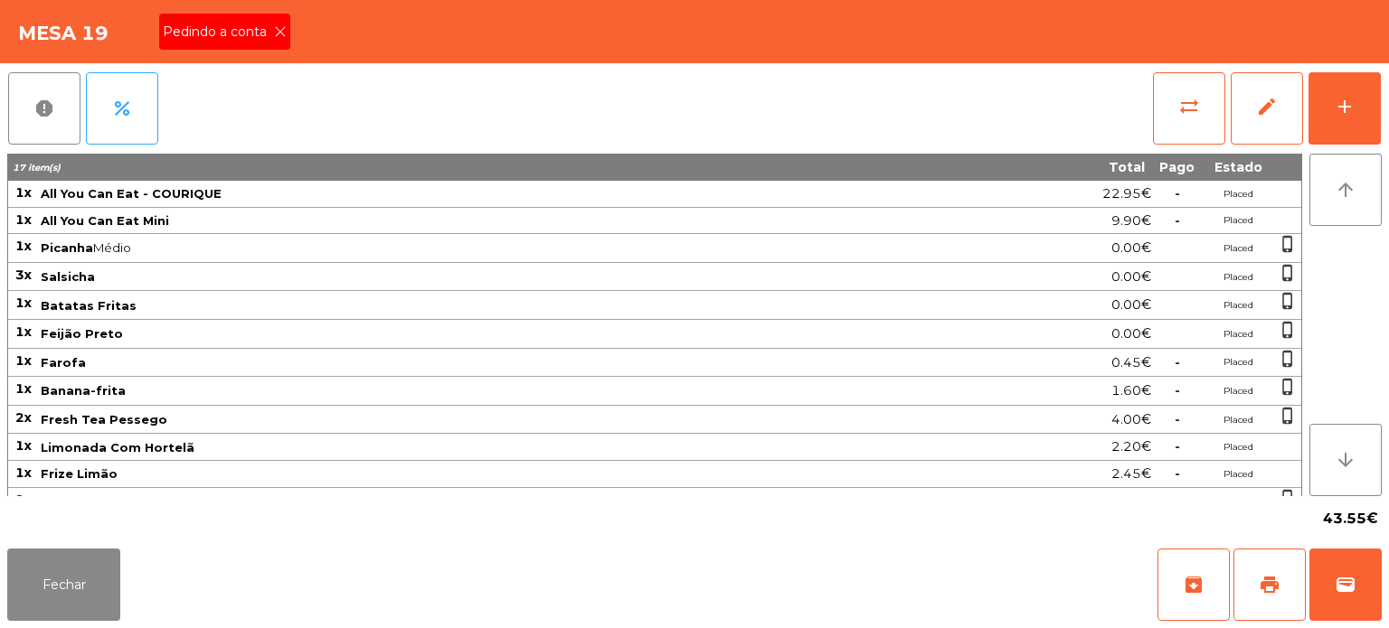
click at [275, 44] on div "Pedindo a conta" at bounding box center [224, 32] width 131 height 36
click at [1295, 593] on button "print" at bounding box center [1269, 585] width 72 height 72
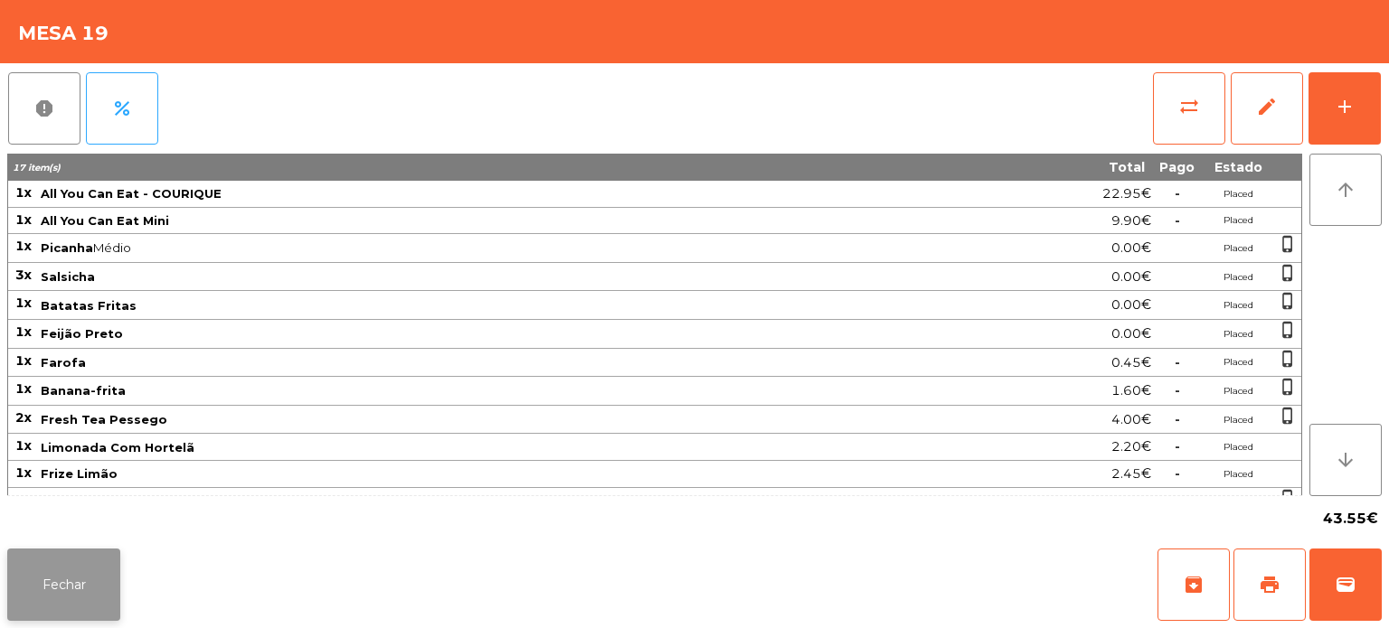
click at [94, 590] on button "Fechar" at bounding box center [63, 585] width 113 height 72
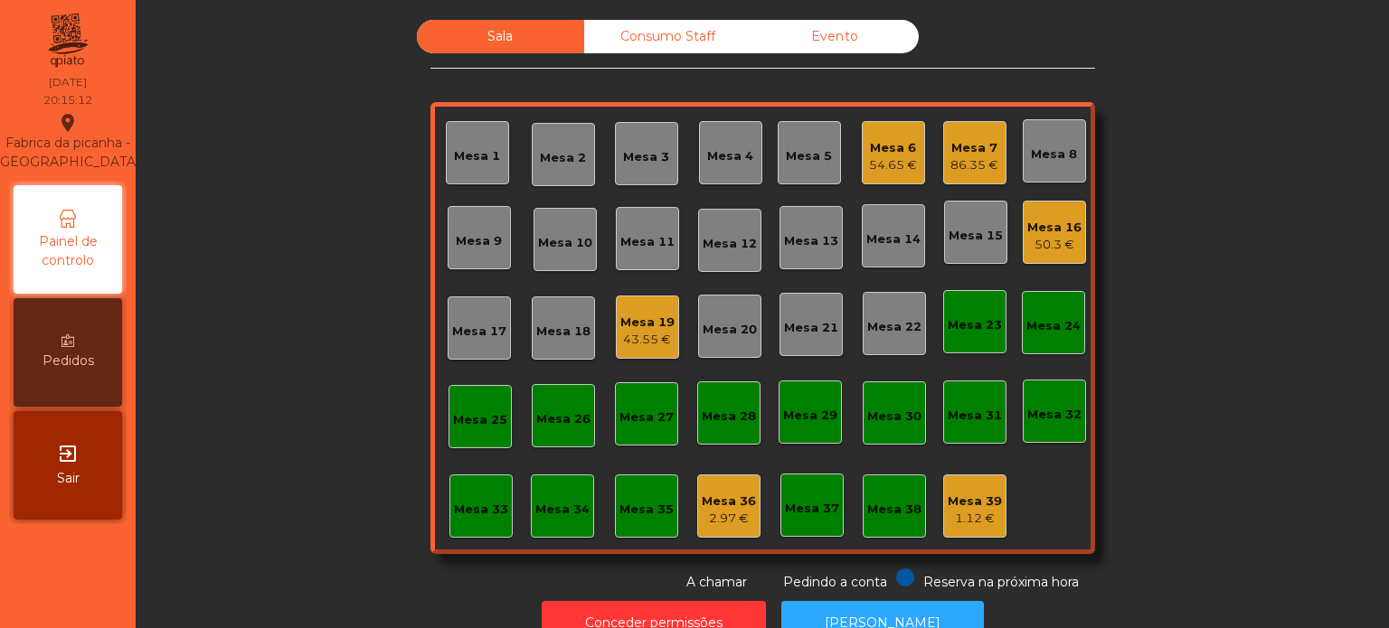
click at [726, 517] on div "2.97 €" at bounding box center [729, 519] width 54 height 18
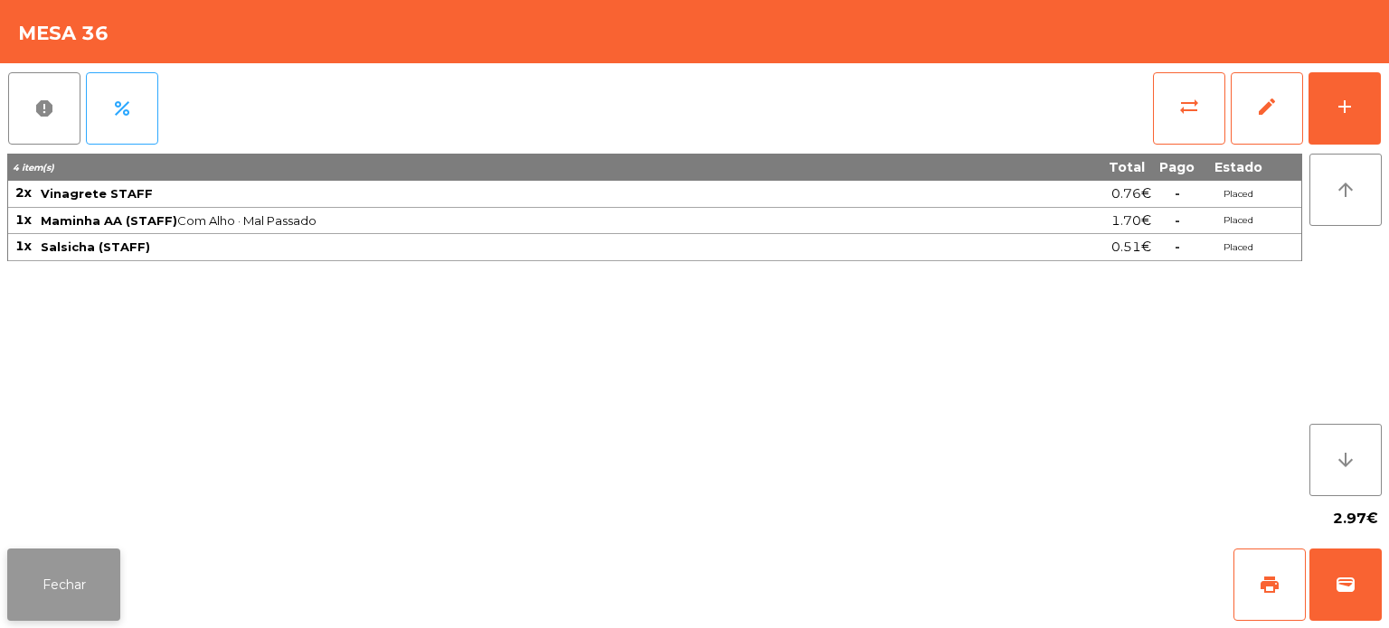
click at [43, 591] on button "Fechar" at bounding box center [63, 585] width 113 height 72
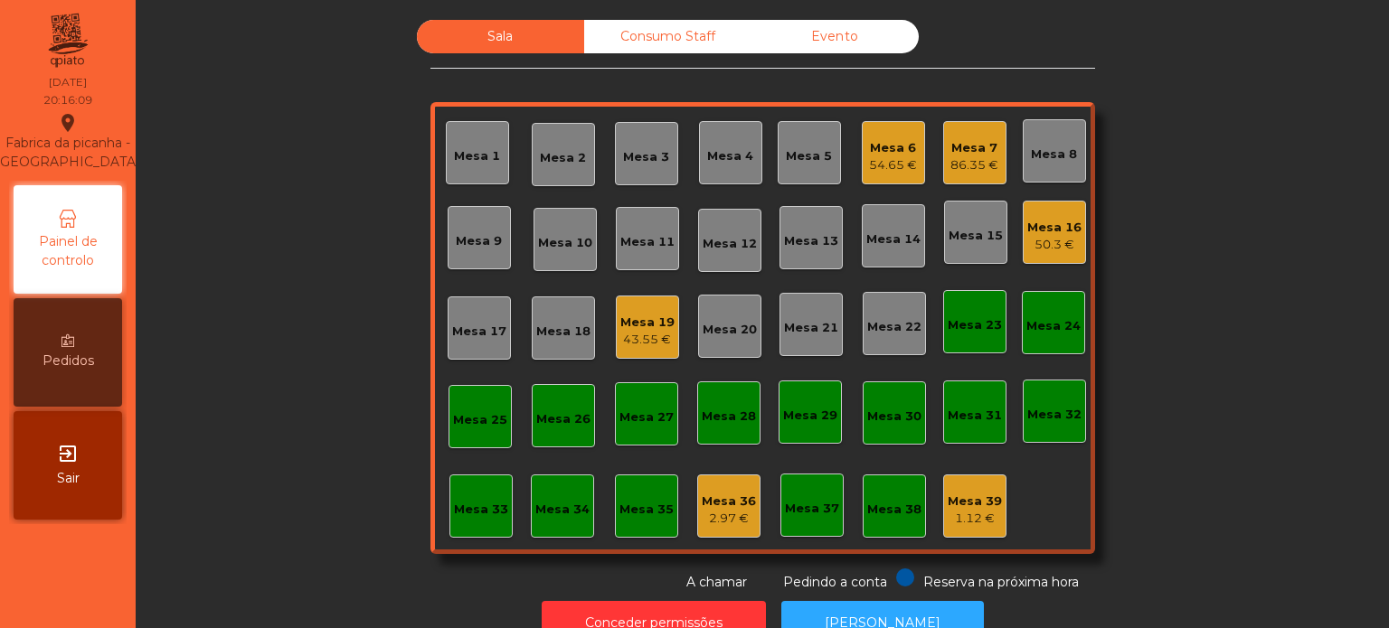
click at [645, 340] on div "43.55 €" at bounding box center [647, 340] width 54 height 18
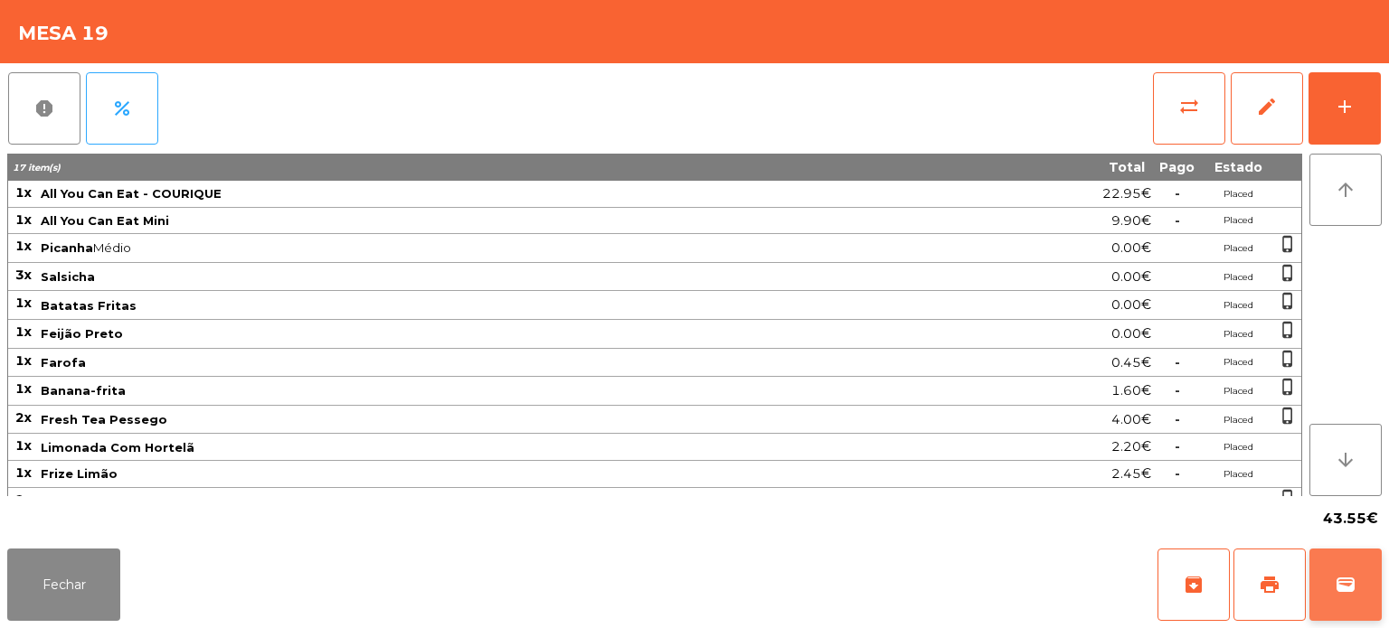
click at [1310, 591] on button "wallet" at bounding box center [1345, 585] width 72 height 72
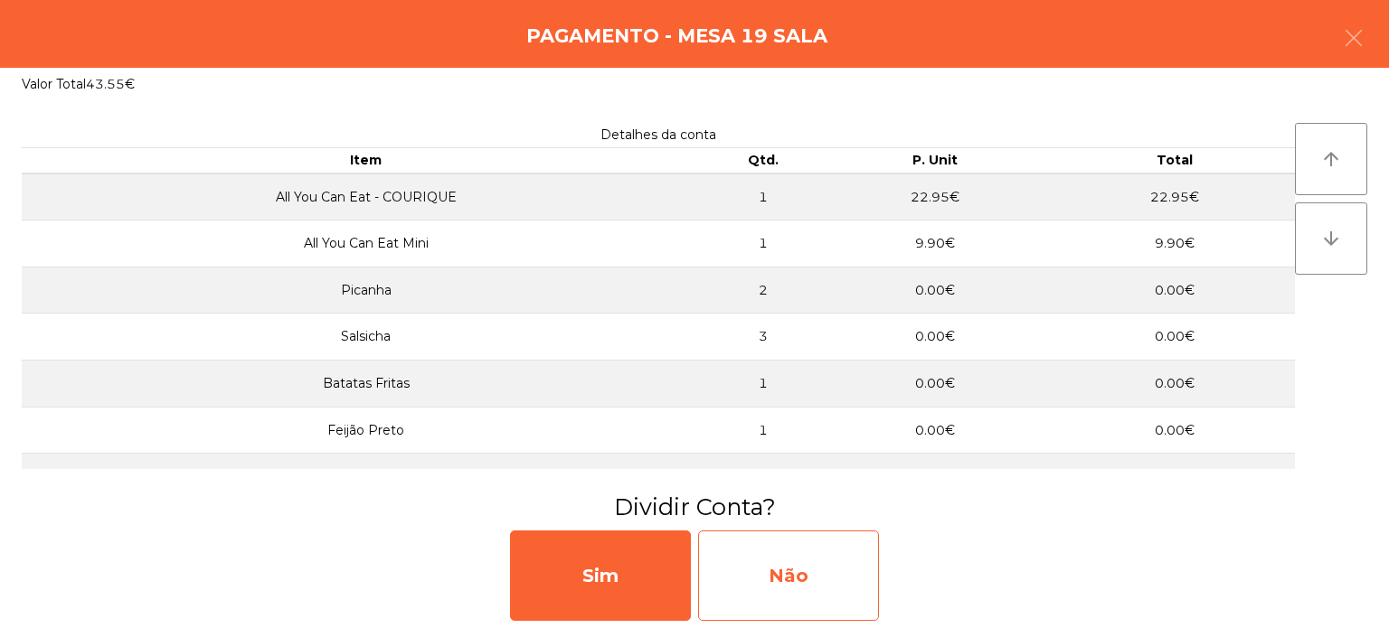
click at [741, 592] on div "Não" at bounding box center [788, 576] width 181 height 90
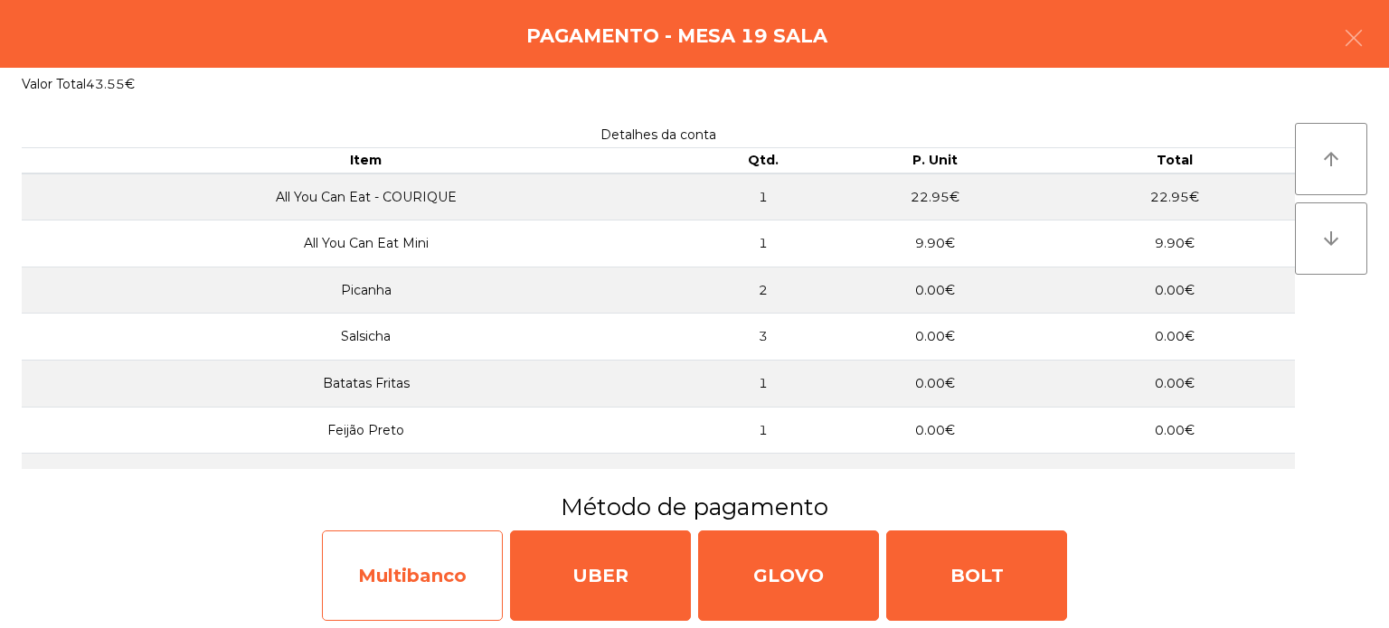
click at [403, 562] on div "Multibanco" at bounding box center [412, 576] width 181 height 90
select select "**"
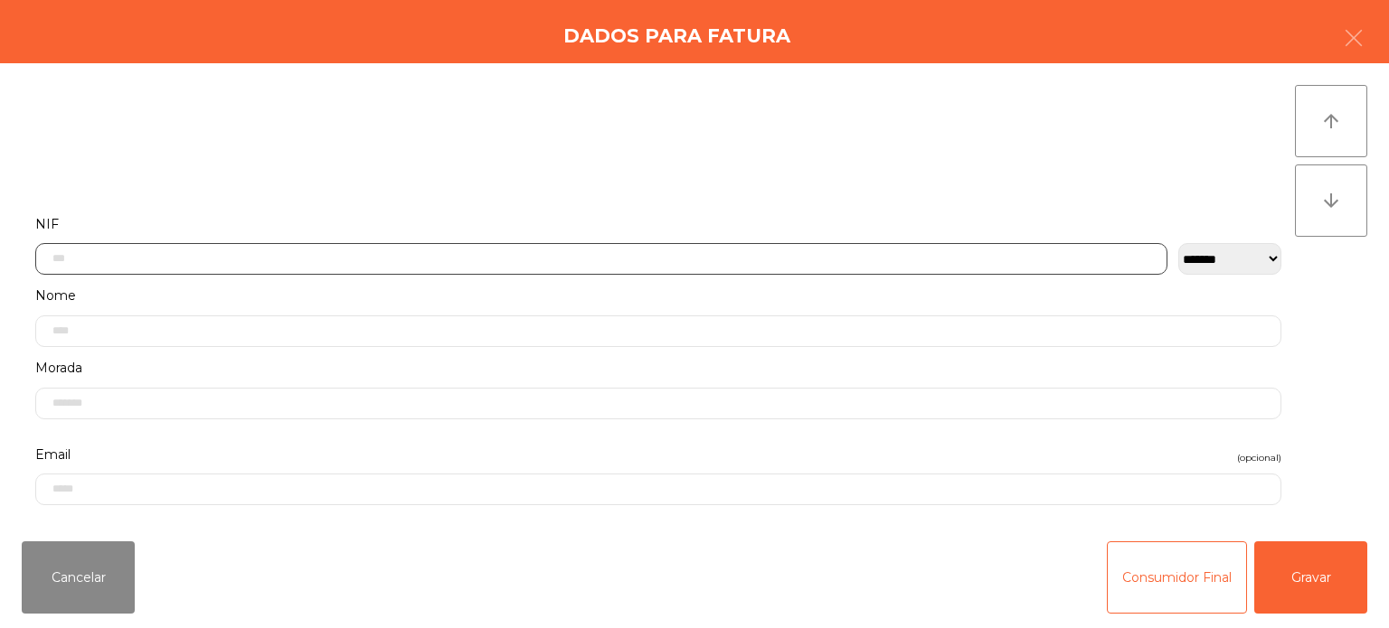
click at [798, 261] on input "text" at bounding box center [601, 259] width 1132 height 32
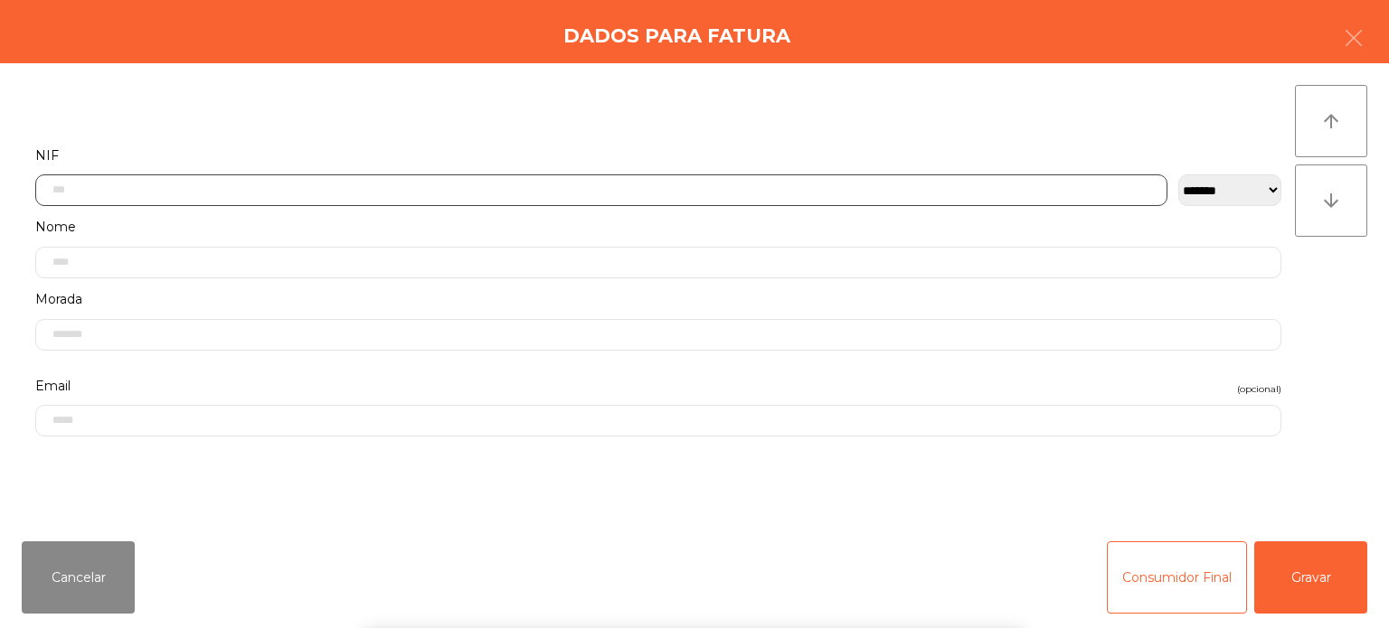
scroll to position [126, 0]
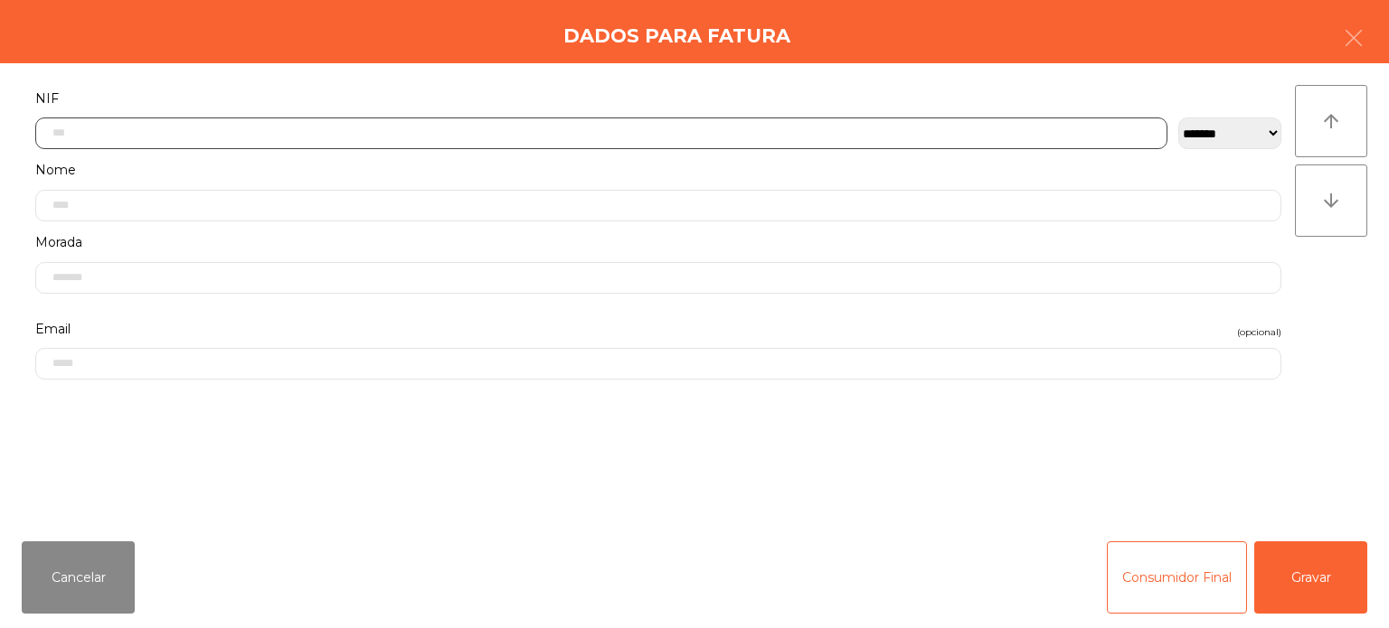
click at [676, 128] on input "text" at bounding box center [601, 134] width 1132 height 32
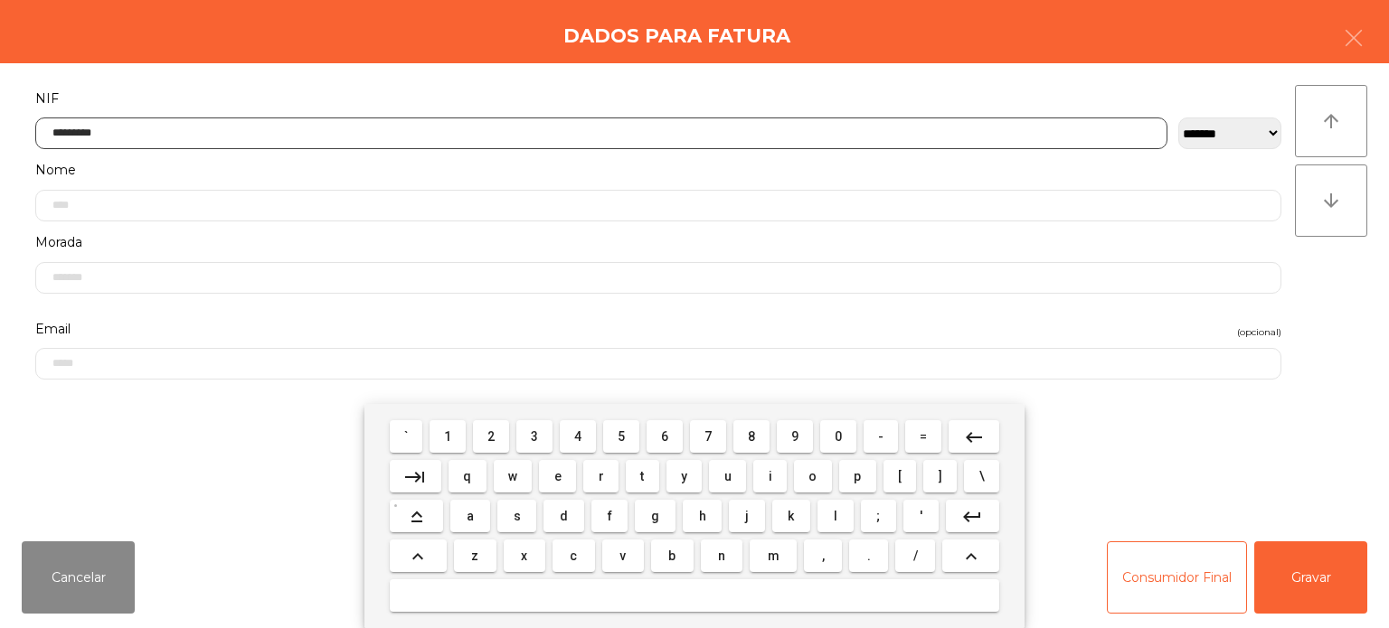
type input "*********"
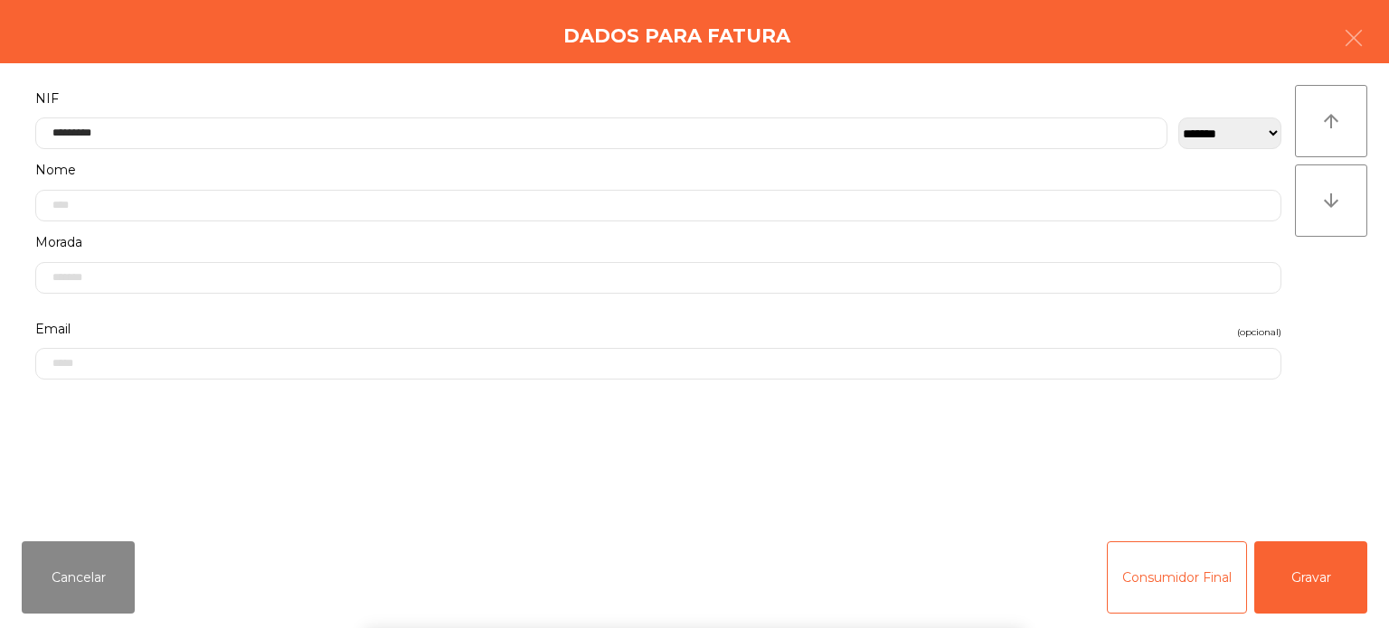
click at [1282, 577] on div "` 1 2 3 4 5 6 7 8 9 0 - = keyboard_backspace keyboard_tab q w e r t y u i o p […" at bounding box center [694, 516] width 1389 height 224
click at [1287, 597] on button "Gravar" at bounding box center [1310, 578] width 113 height 72
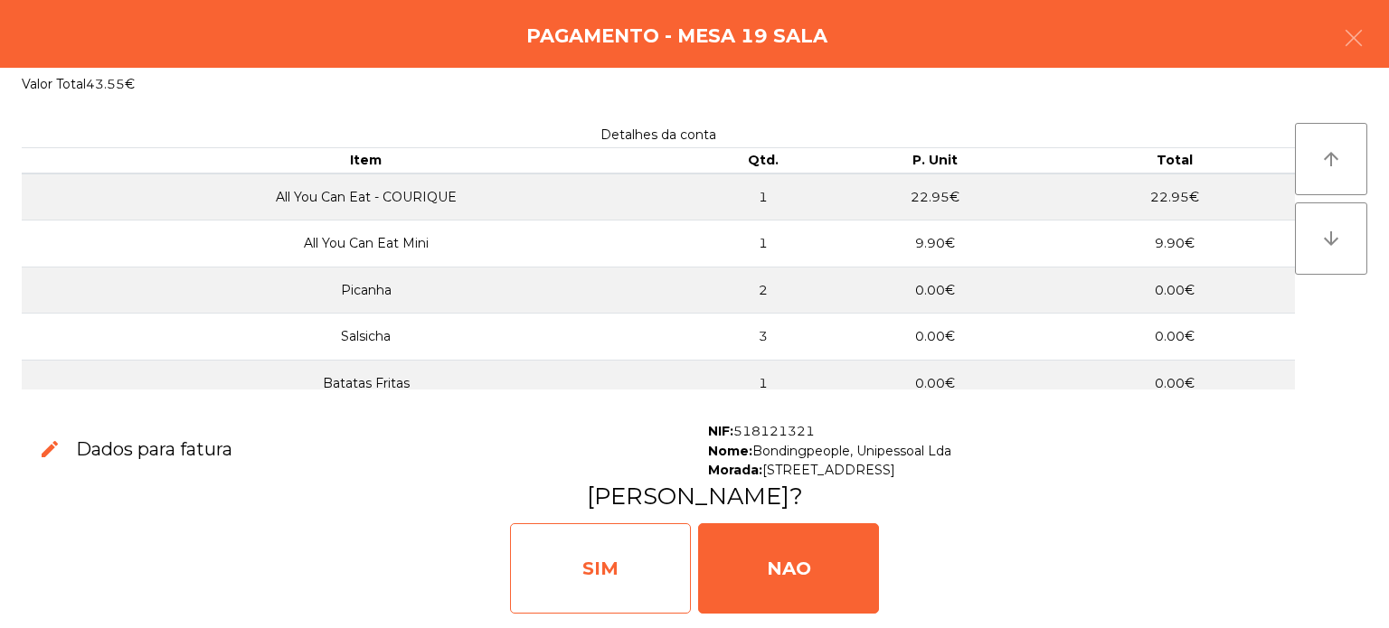
click at [633, 556] on div "SIM" at bounding box center [600, 569] width 181 height 90
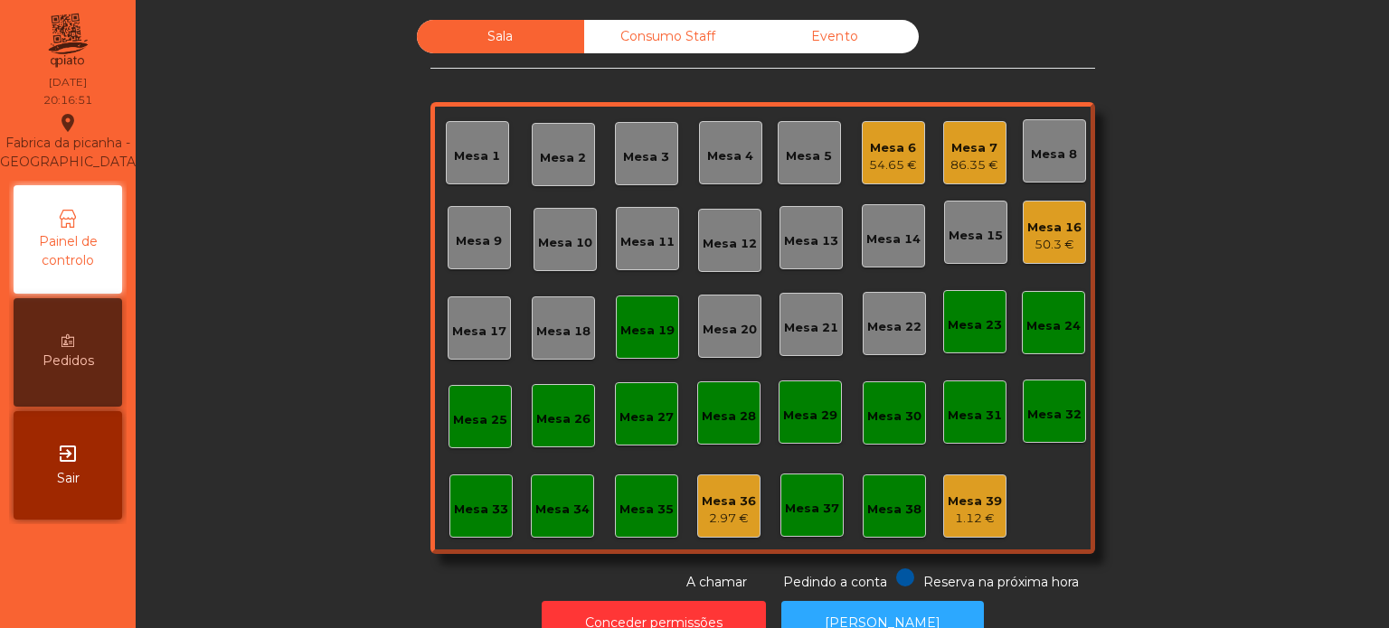
click at [624, 347] on div "Mesa 19" at bounding box center [647, 327] width 63 height 63
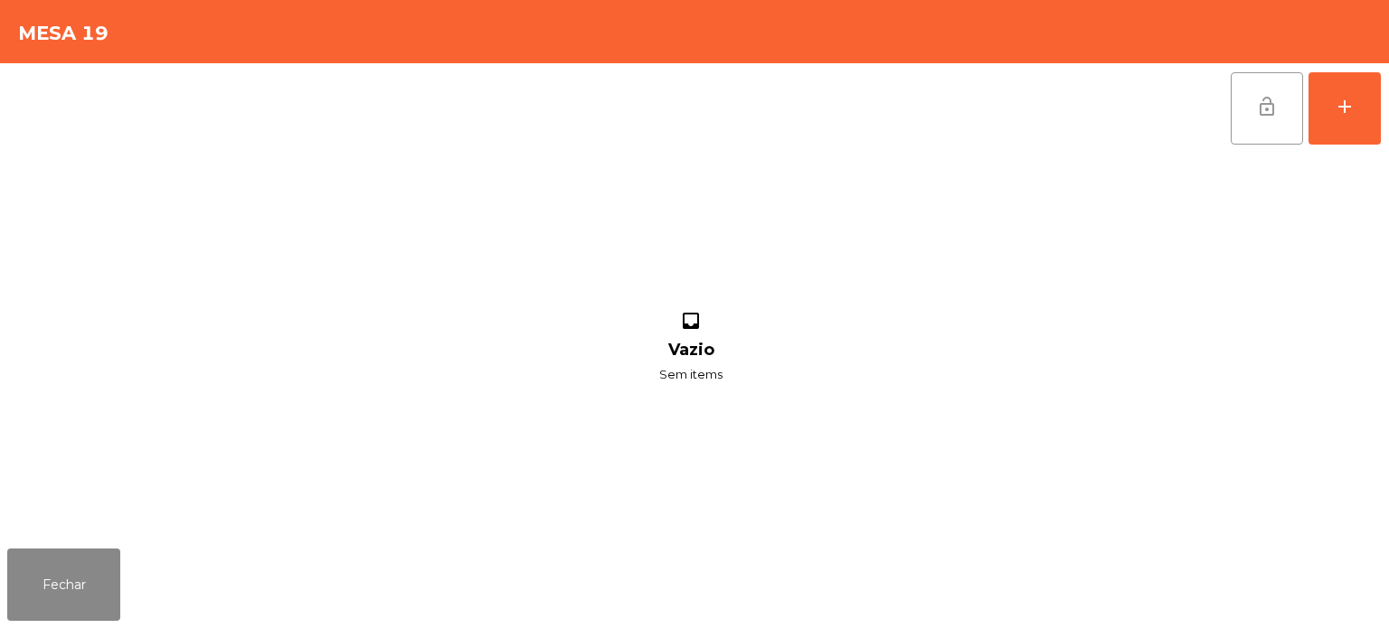
click at [1262, 101] on span "lock_open" at bounding box center [1267, 107] width 22 height 22
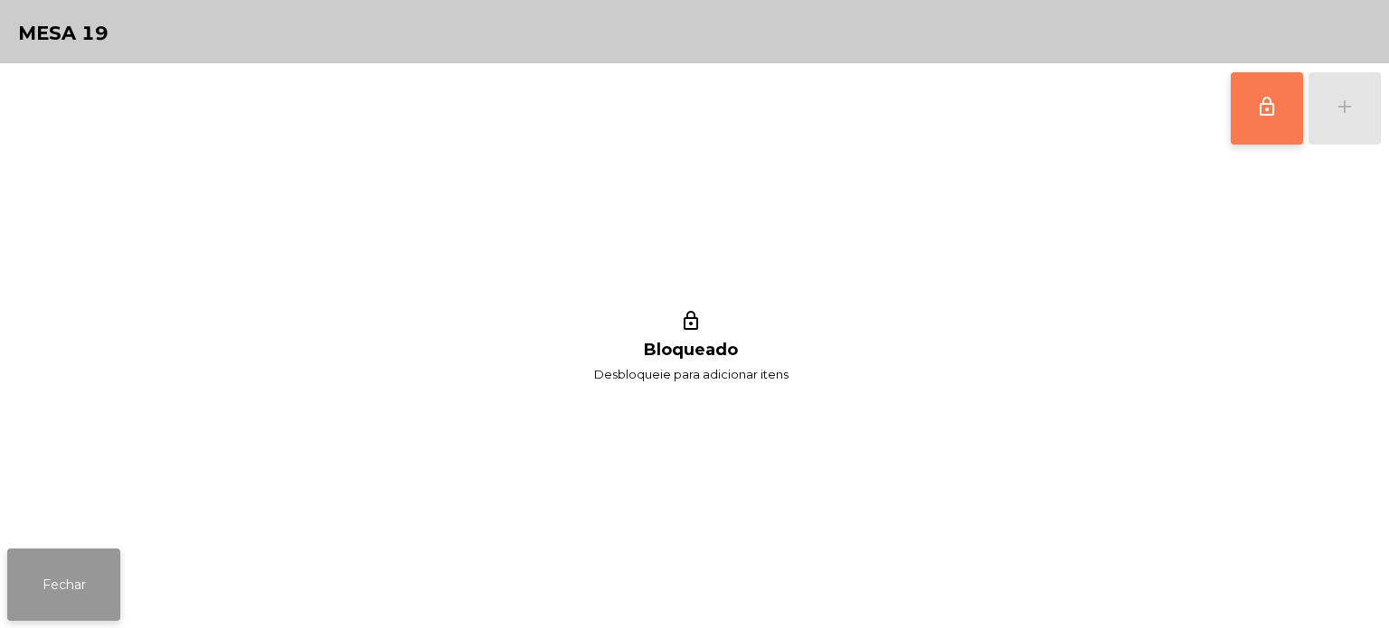
click at [48, 563] on button "Fechar" at bounding box center [63, 585] width 113 height 72
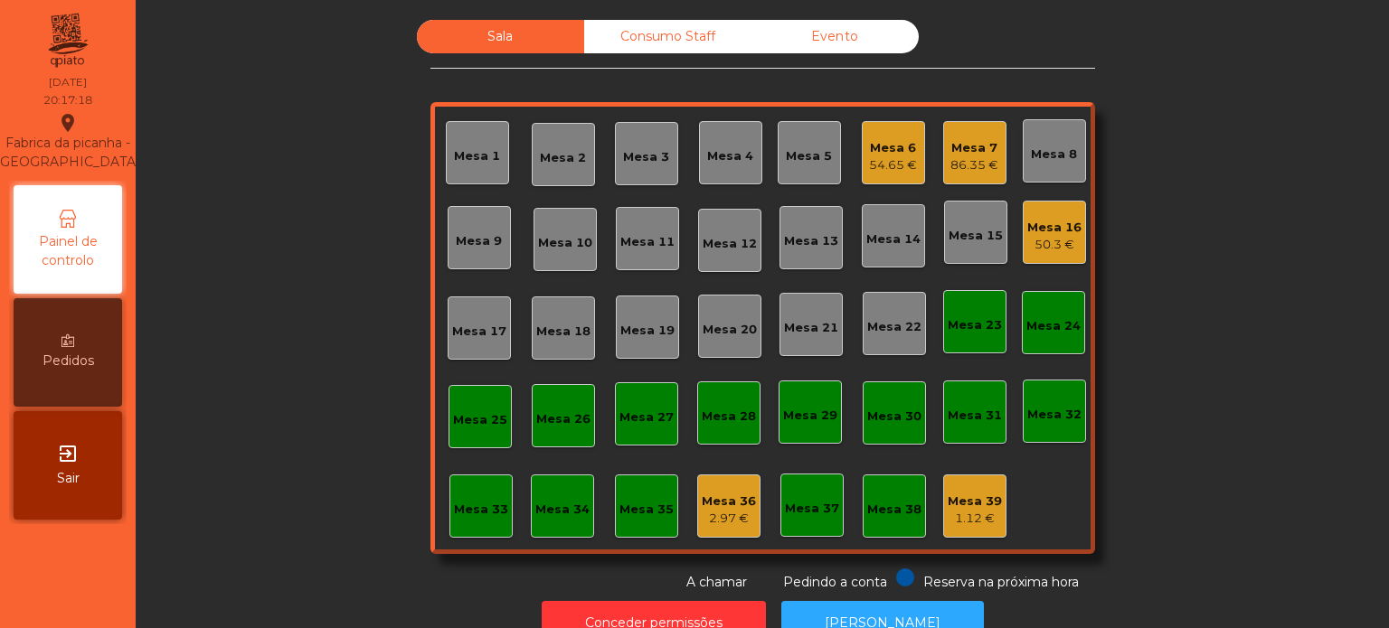
click at [485, 532] on div "Mesa 33" at bounding box center [480, 506] width 63 height 63
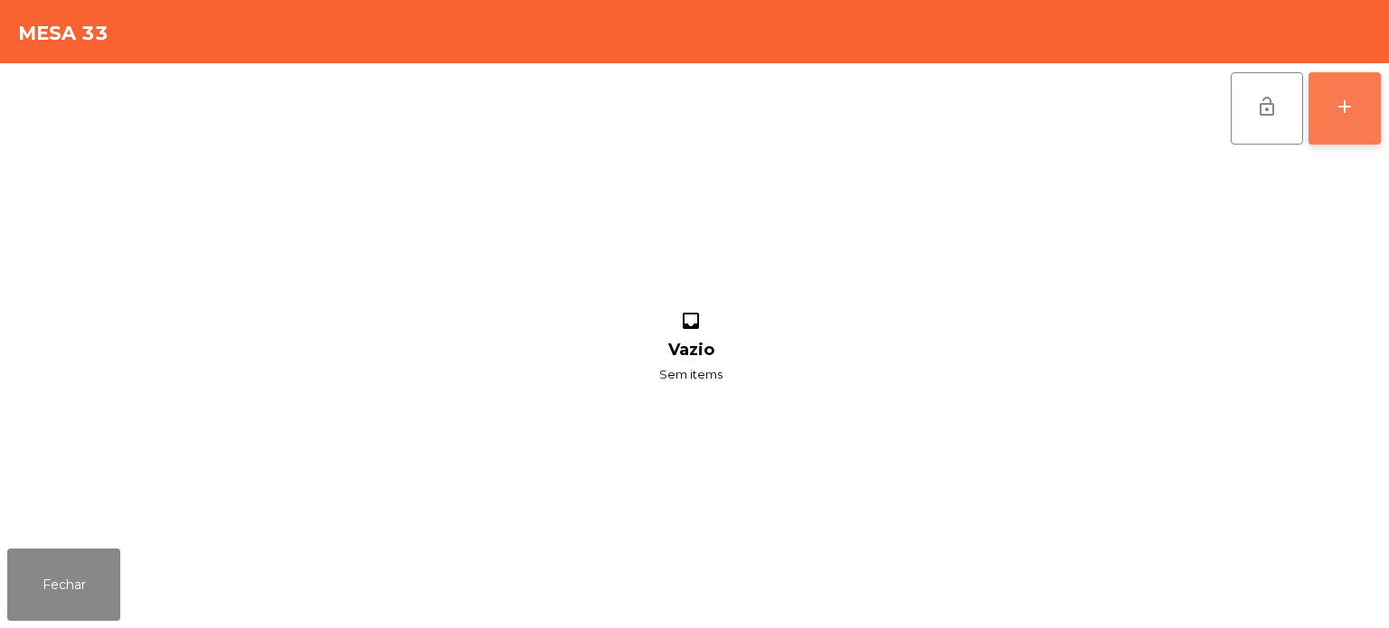
click at [1340, 141] on button "add" at bounding box center [1344, 108] width 72 height 72
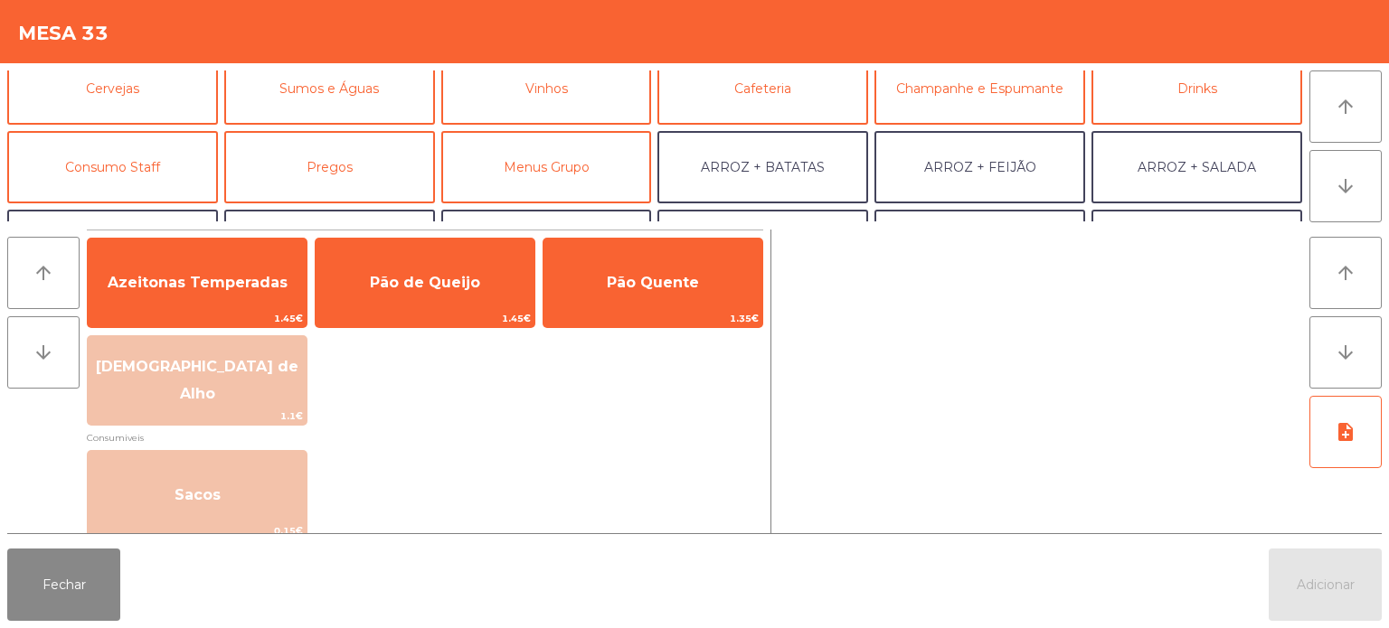
scroll to position [107, 0]
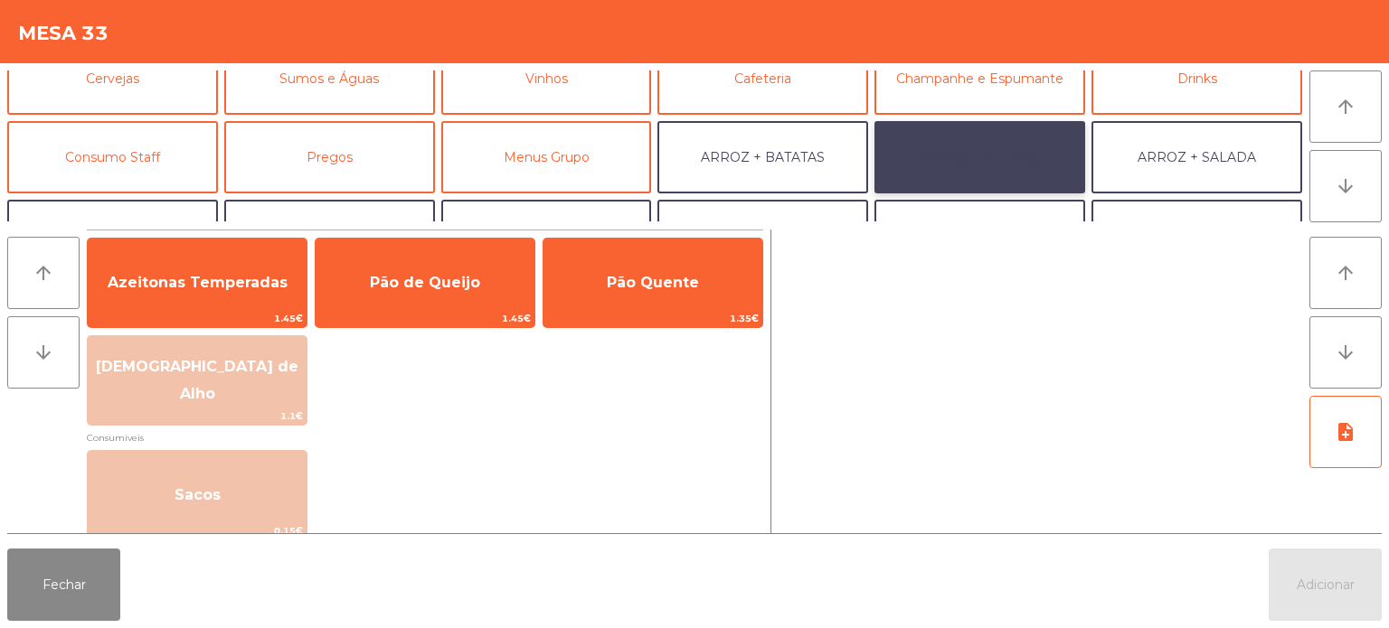
click at [984, 148] on button "ARROZ + FEIJÃO" at bounding box center [979, 157] width 211 height 72
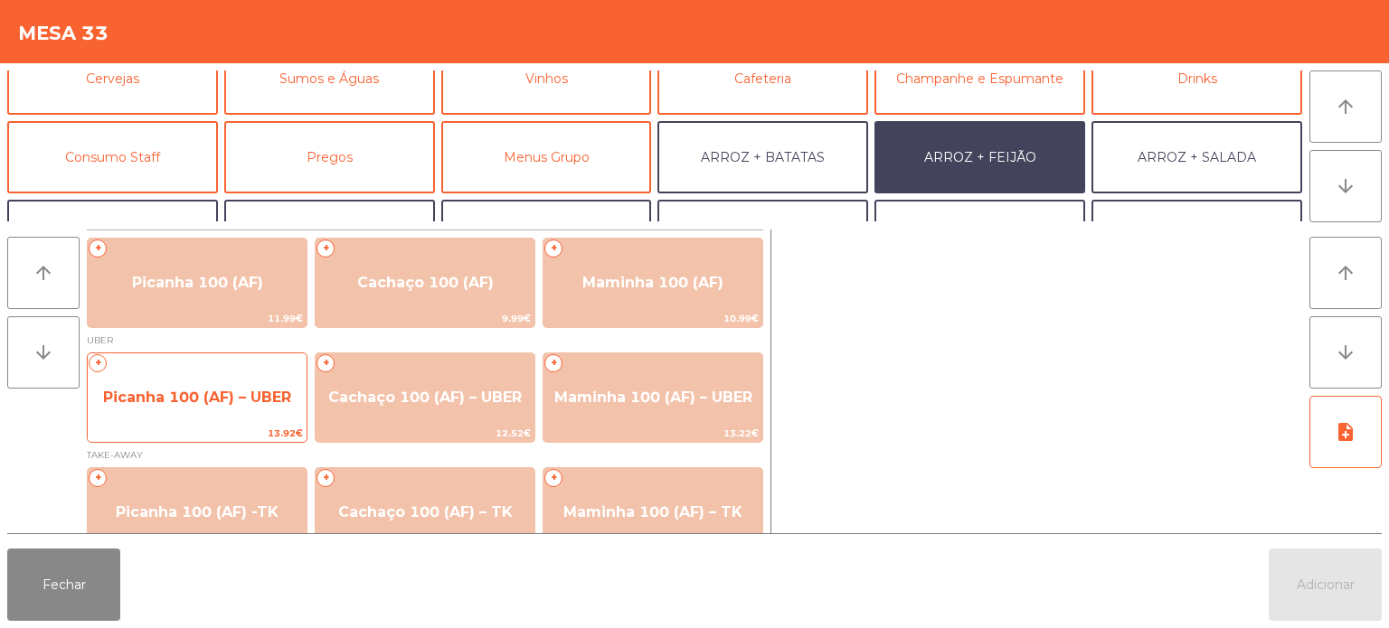
click at [203, 389] on span "Picanha 100 (AF) – UBER" at bounding box center [197, 397] width 188 height 17
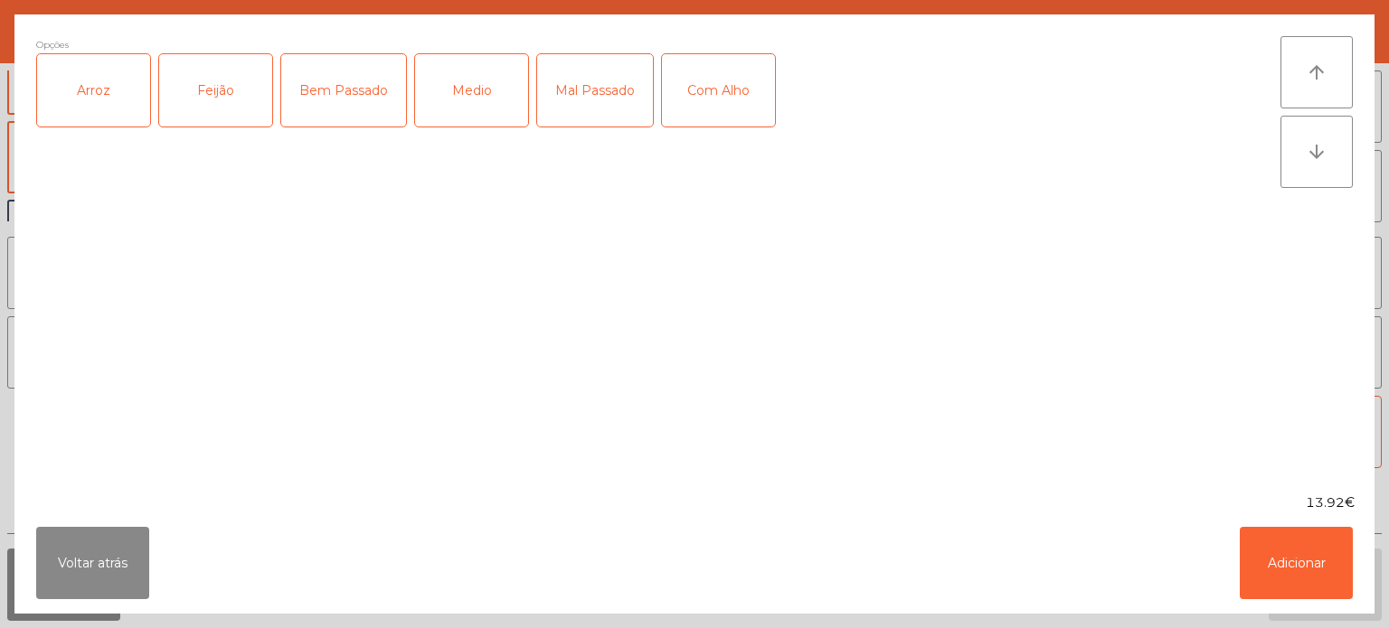
click at [94, 119] on div "Arroz" at bounding box center [93, 90] width 113 height 72
click at [225, 90] on div "Feijão" at bounding box center [215, 90] width 113 height 72
click at [471, 95] on div "Medio" at bounding box center [471, 90] width 113 height 72
click at [1272, 550] on button "Adicionar" at bounding box center [1296, 563] width 113 height 72
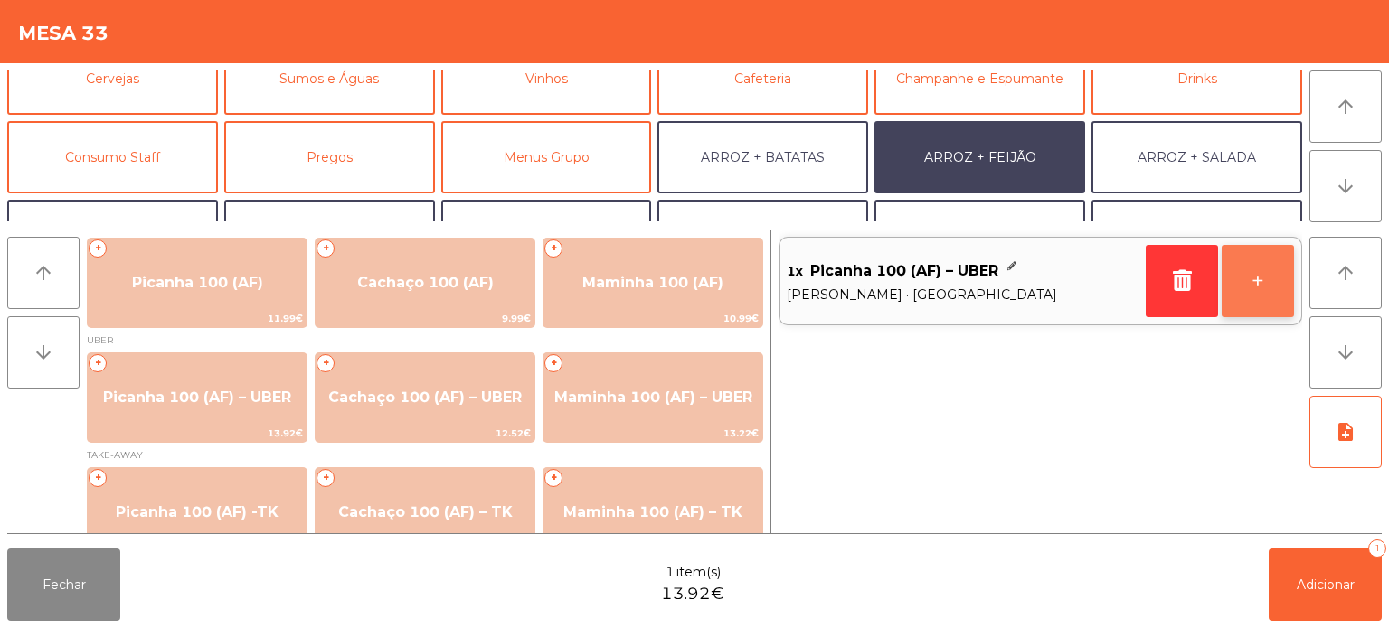
click at [1256, 282] on button "+" at bounding box center [1258, 281] width 72 height 72
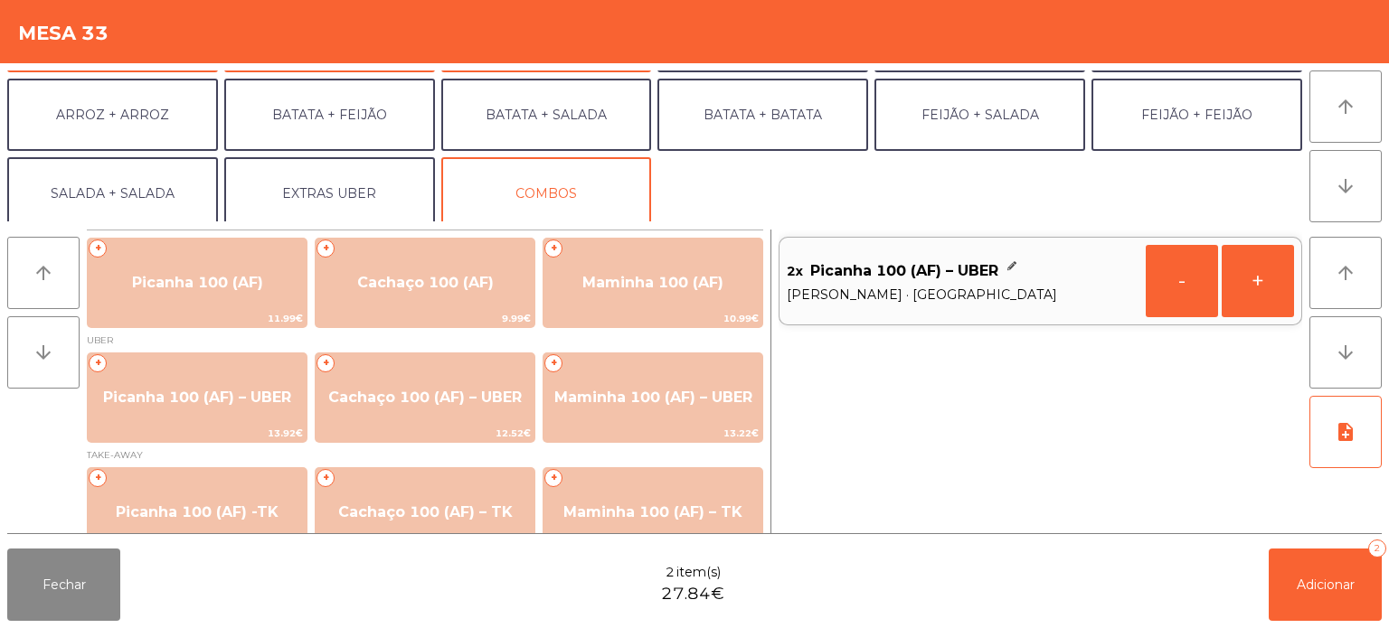
scroll to position [235, 0]
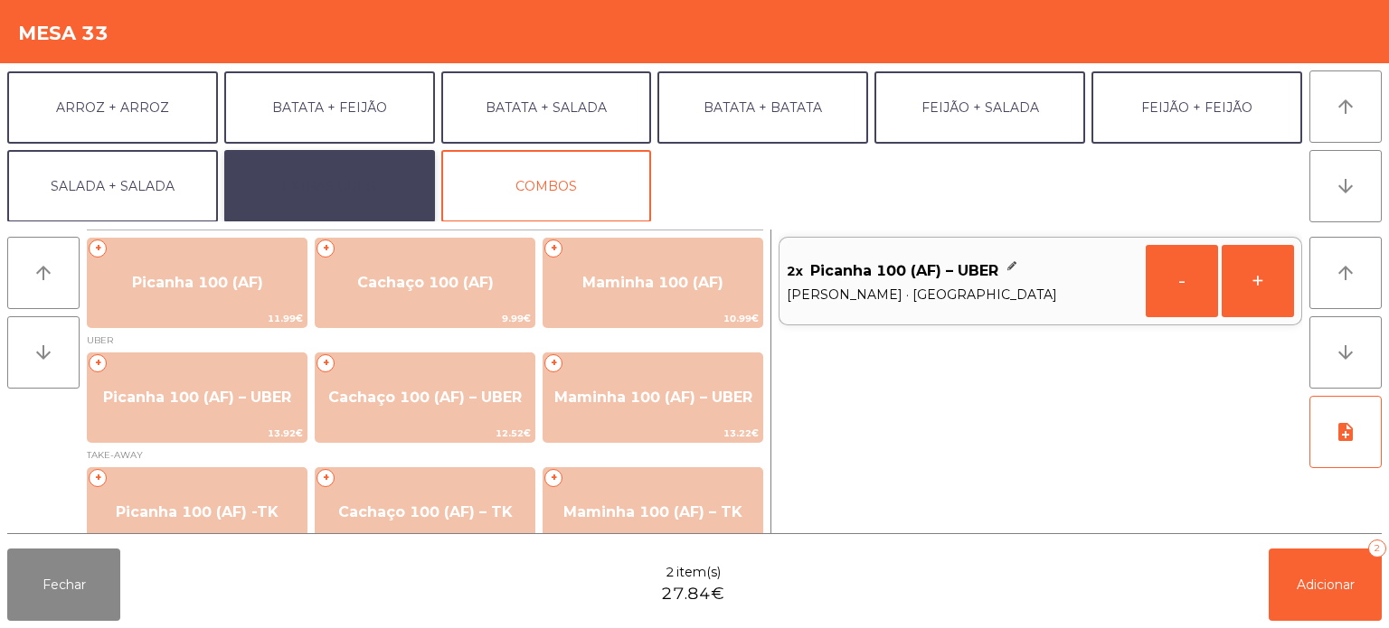
click at [347, 171] on button "EXTRAS UBER" at bounding box center [329, 186] width 211 height 72
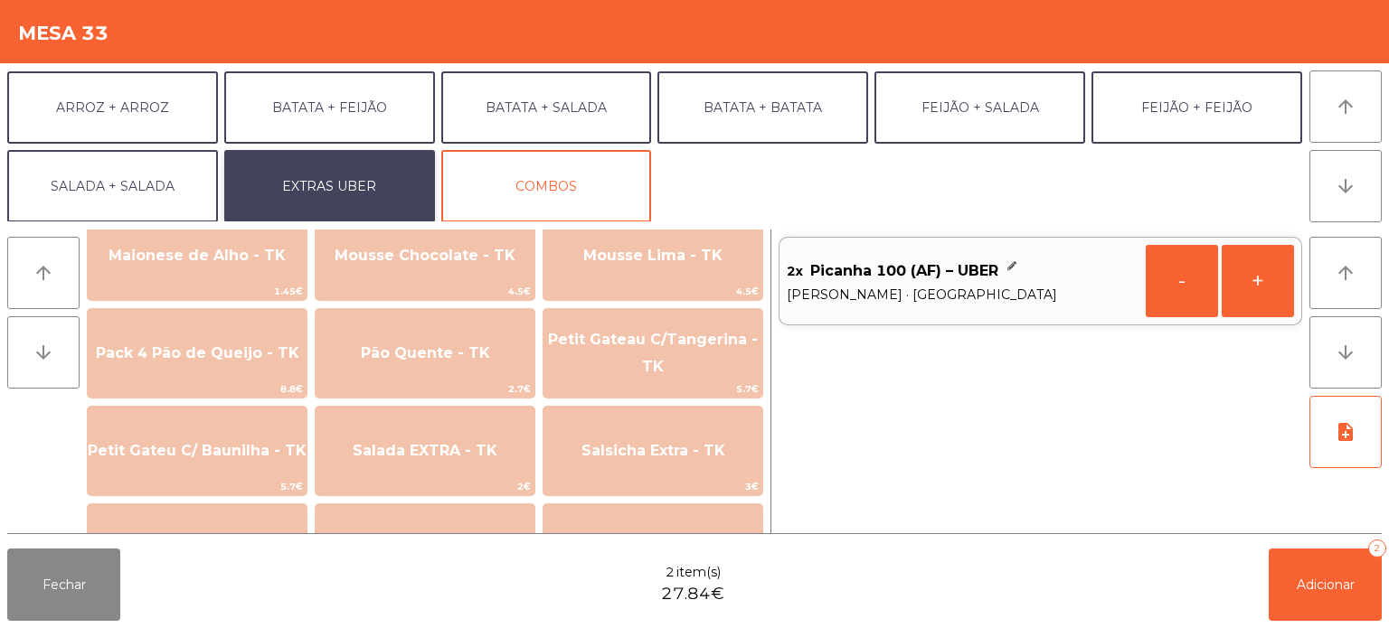
scroll to position [1050, 0]
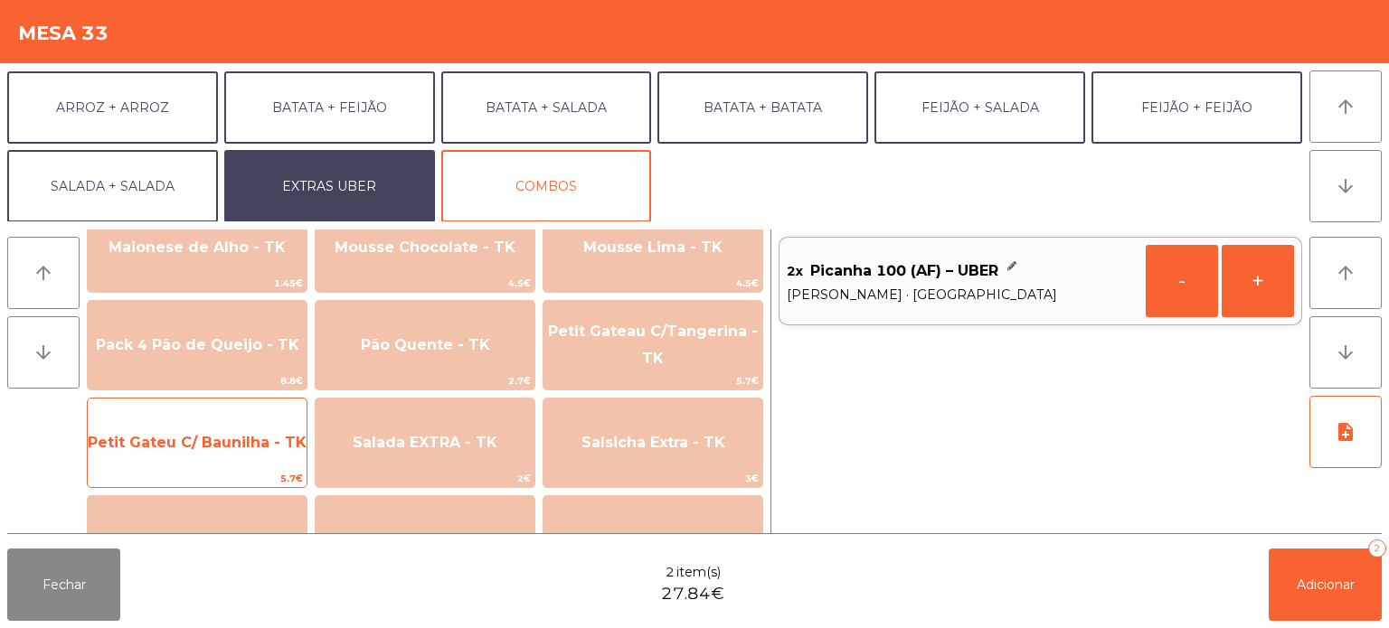
click at [222, 444] on span "Petit Gateu C/ Baunilha - TK" at bounding box center [197, 442] width 219 height 17
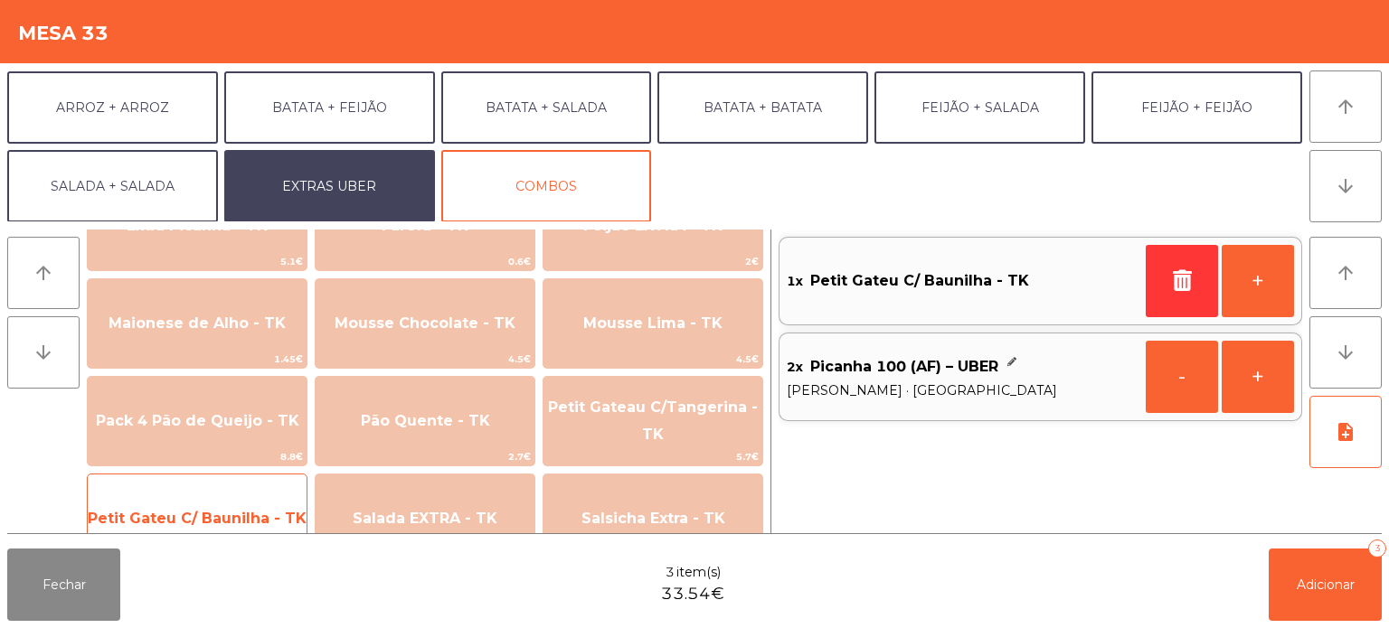
scroll to position [973, 0]
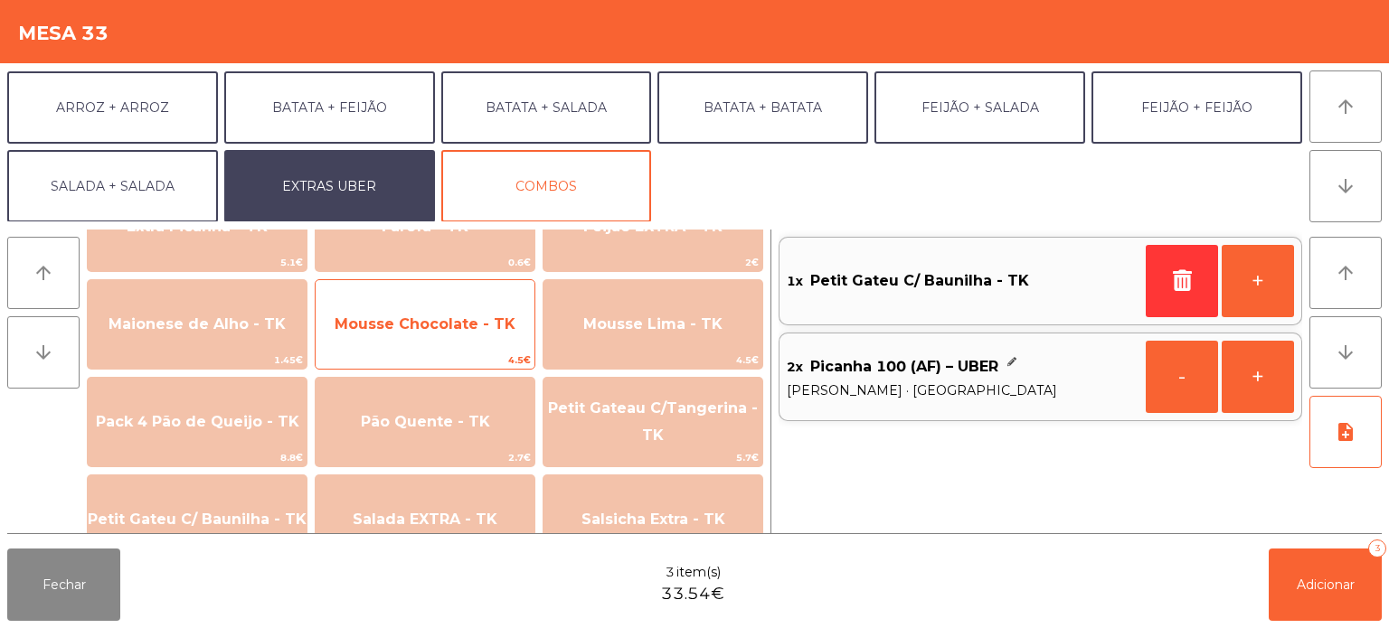
click at [462, 307] on span "Mousse Chocolate - TK" at bounding box center [425, 324] width 219 height 49
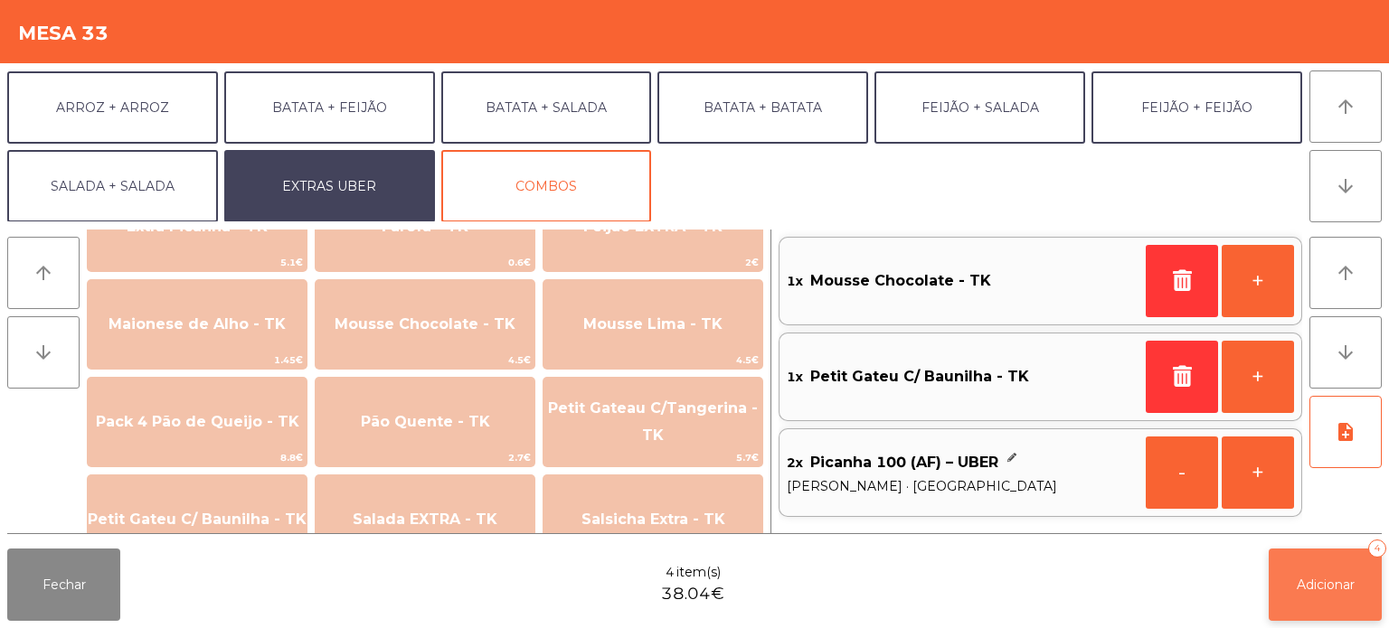
click at [1307, 595] on button "Adicionar 4" at bounding box center [1325, 585] width 113 height 72
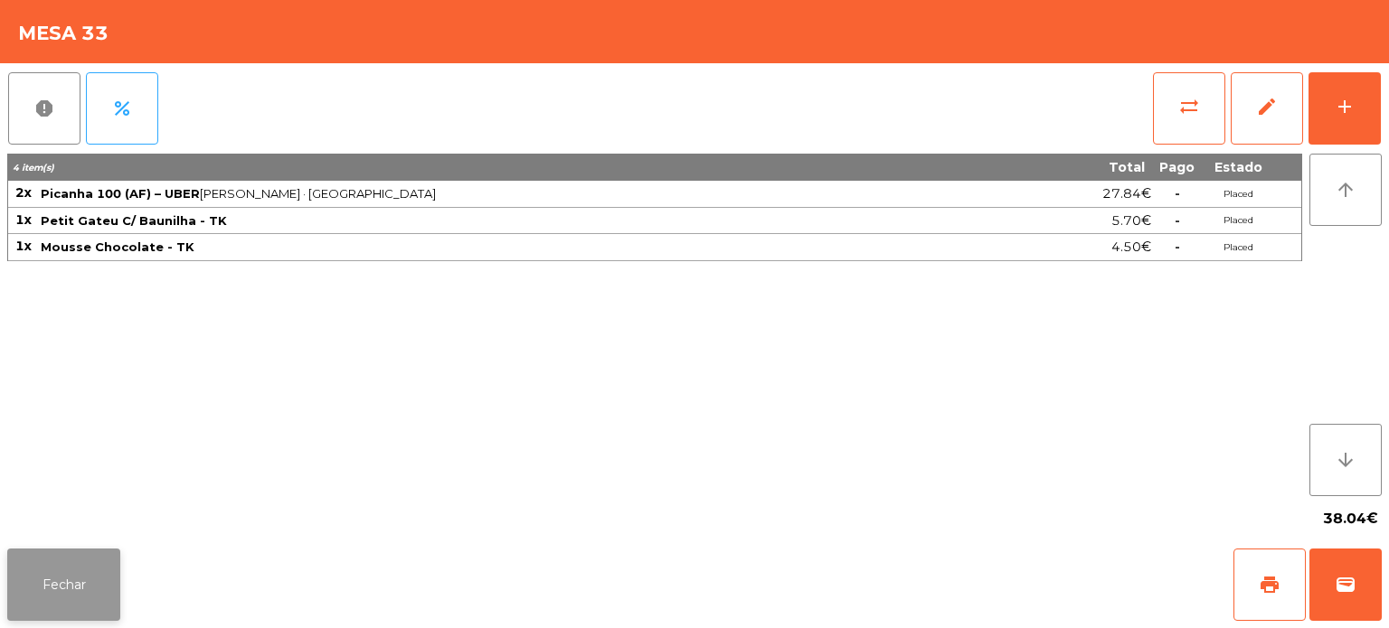
click at [43, 582] on button "Fechar" at bounding box center [63, 585] width 113 height 72
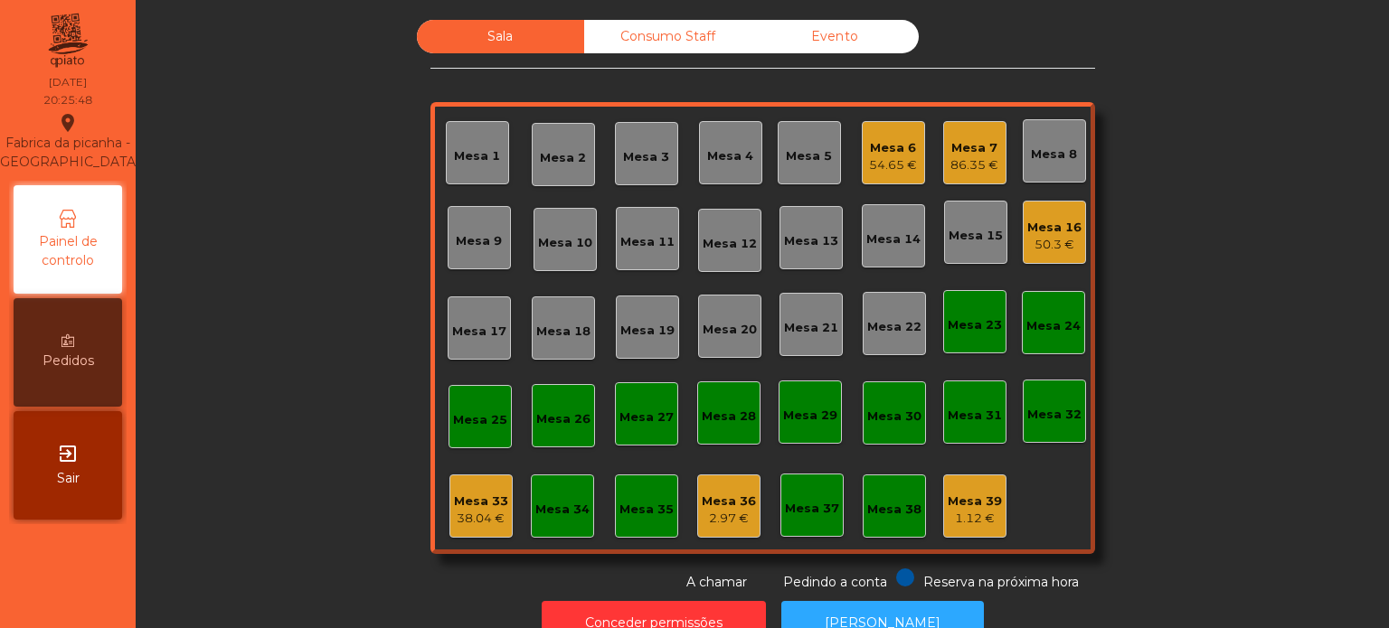
click at [480, 516] on div "38.04 €" at bounding box center [481, 519] width 54 height 18
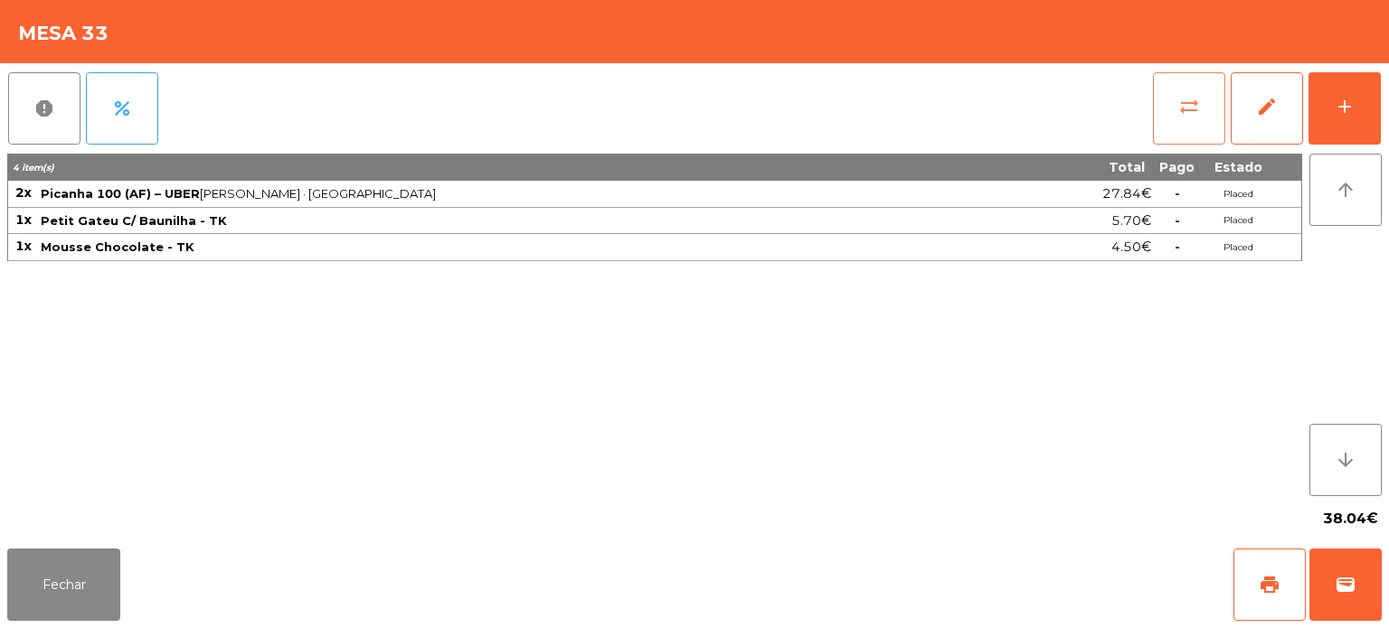
click at [1166, 113] on button "sync_alt" at bounding box center [1189, 108] width 72 height 72
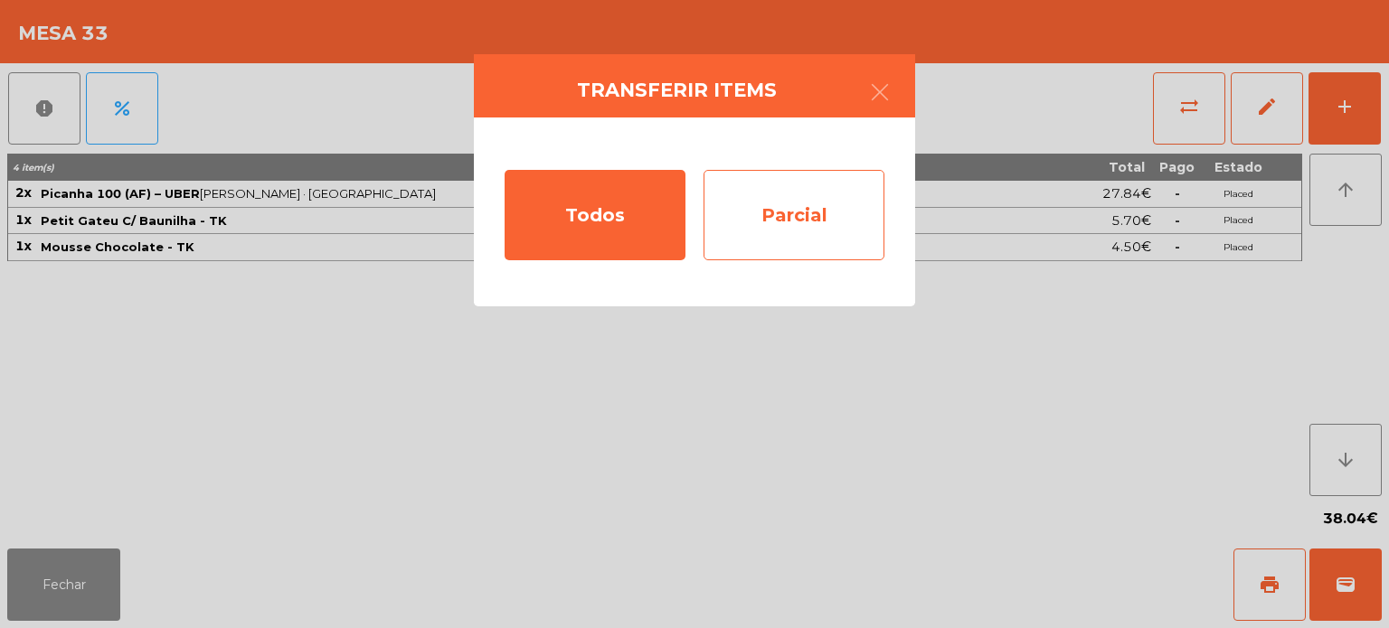
click at [798, 215] on div "Parcial" at bounding box center [793, 215] width 181 height 90
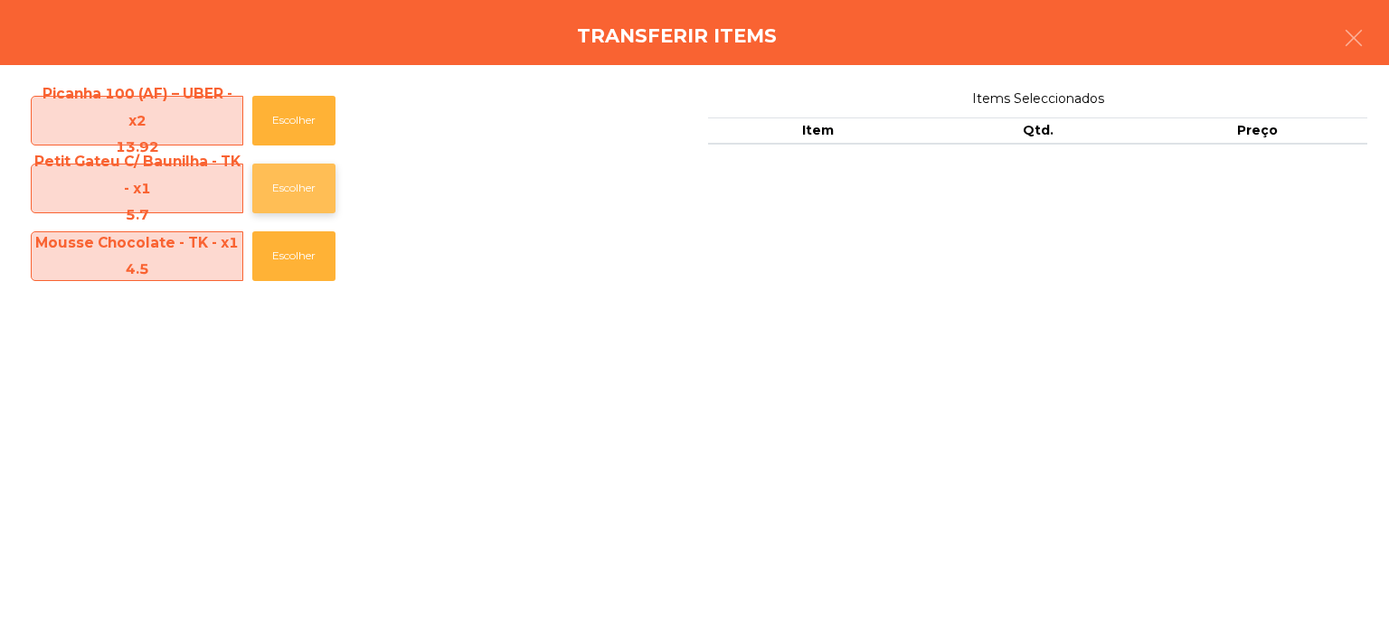
click at [313, 194] on button "Escolher" at bounding box center [293, 189] width 83 height 50
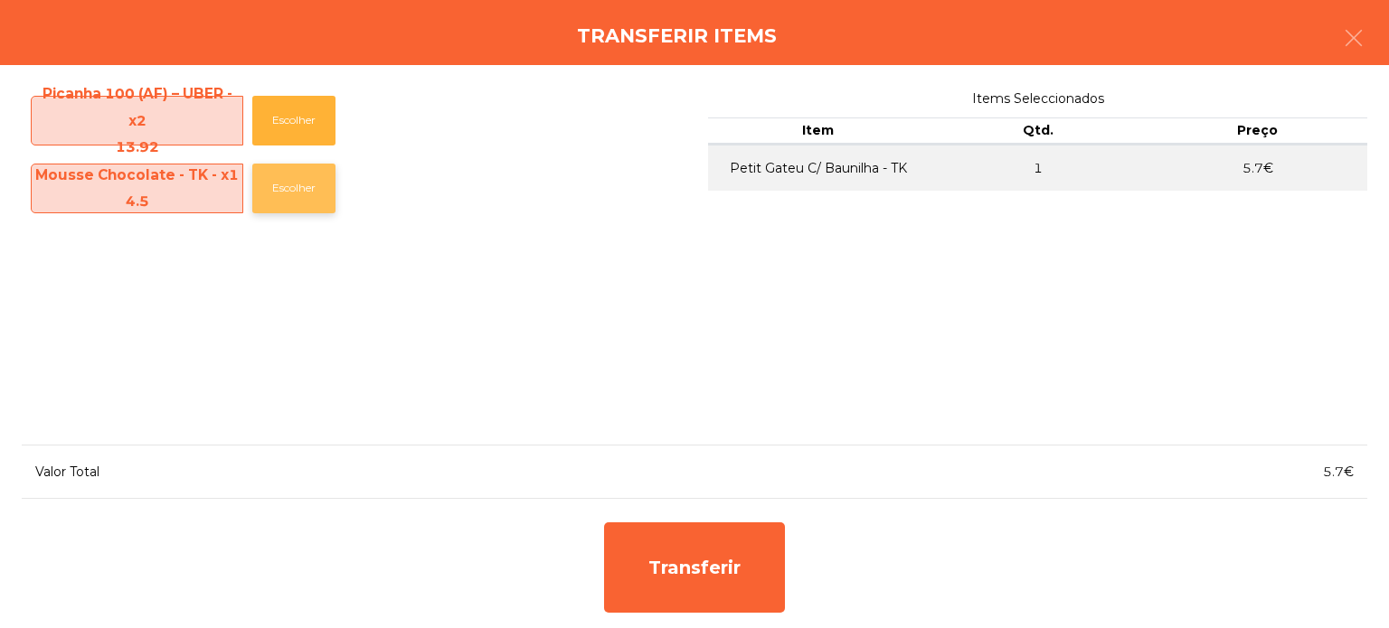
click at [294, 177] on button "Escolher" at bounding box center [293, 189] width 83 height 50
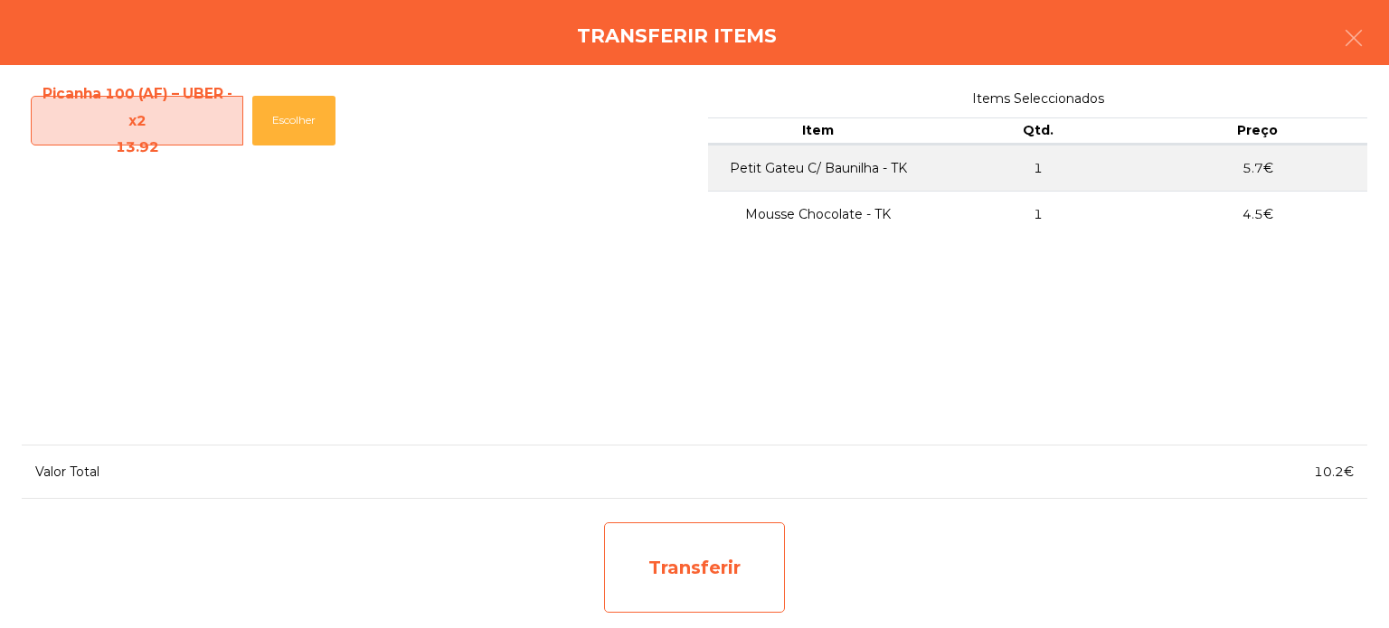
click at [722, 569] on div "Transferir" at bounding box center [694, 568] width 181 height 90
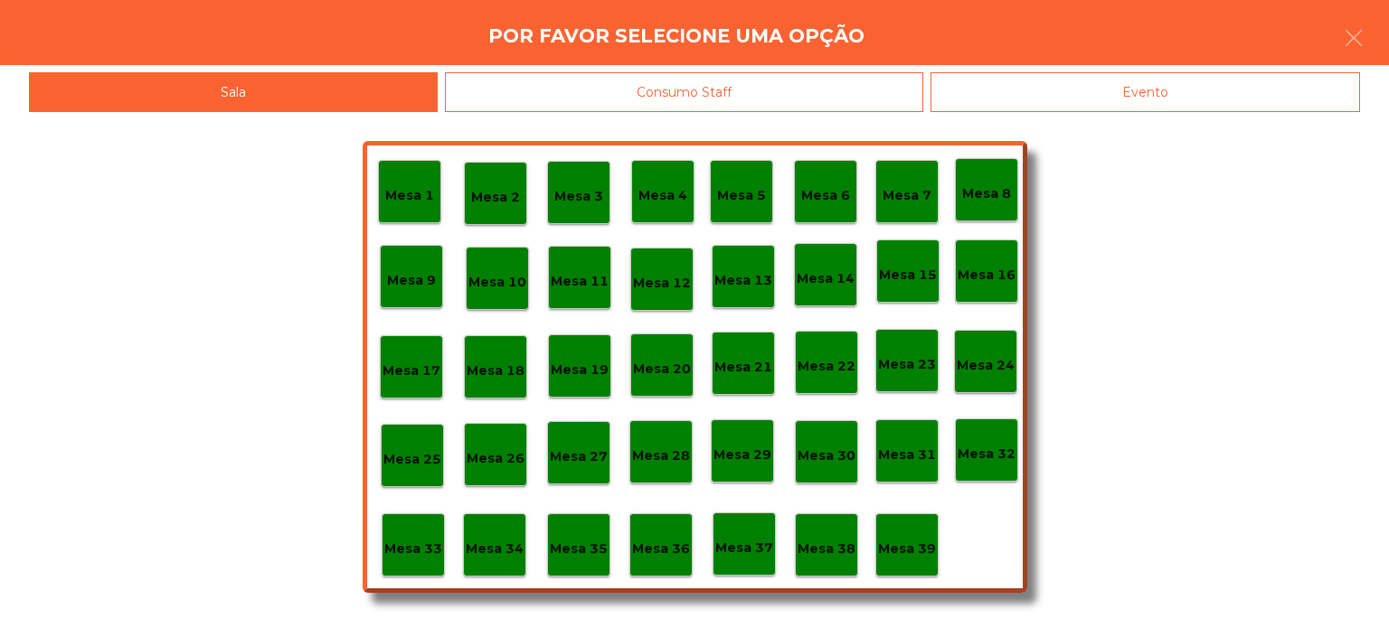
click at [897, 554] on p "Mesa 39" at bounding box center [907, 549] width 58 height 21
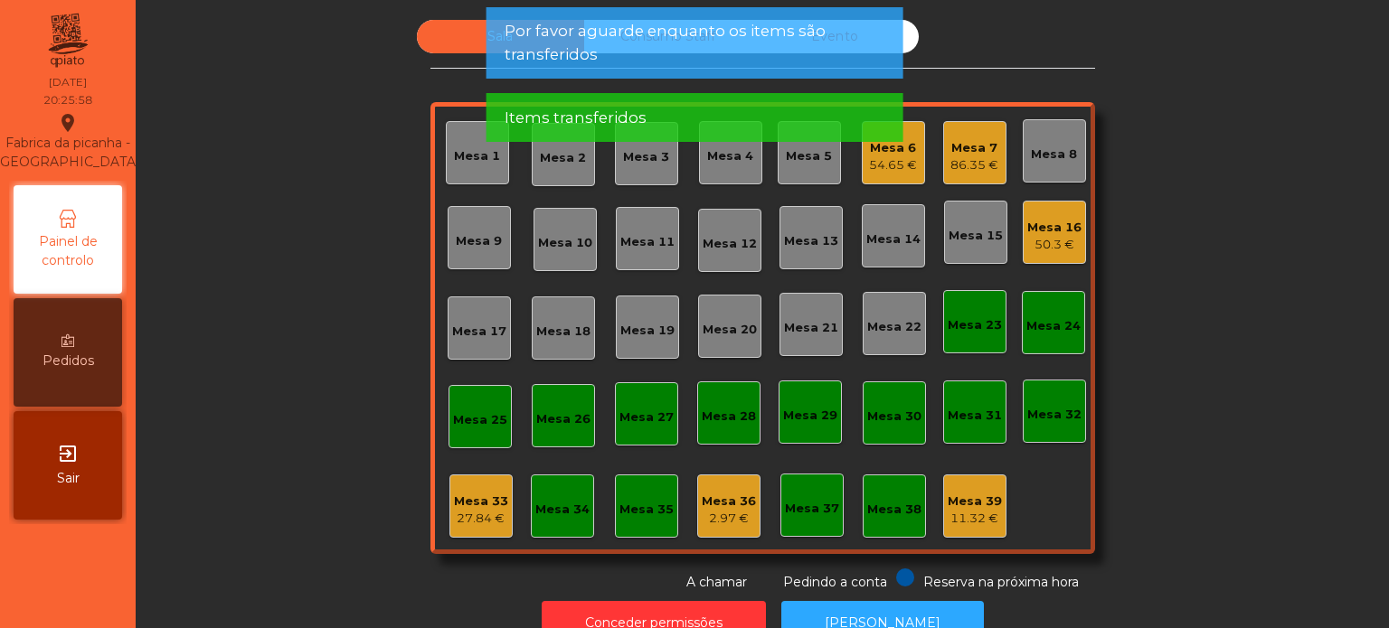
click at [463, 497] on div "Mesa 33" at bounding box center [481, 502] width 54 height 18
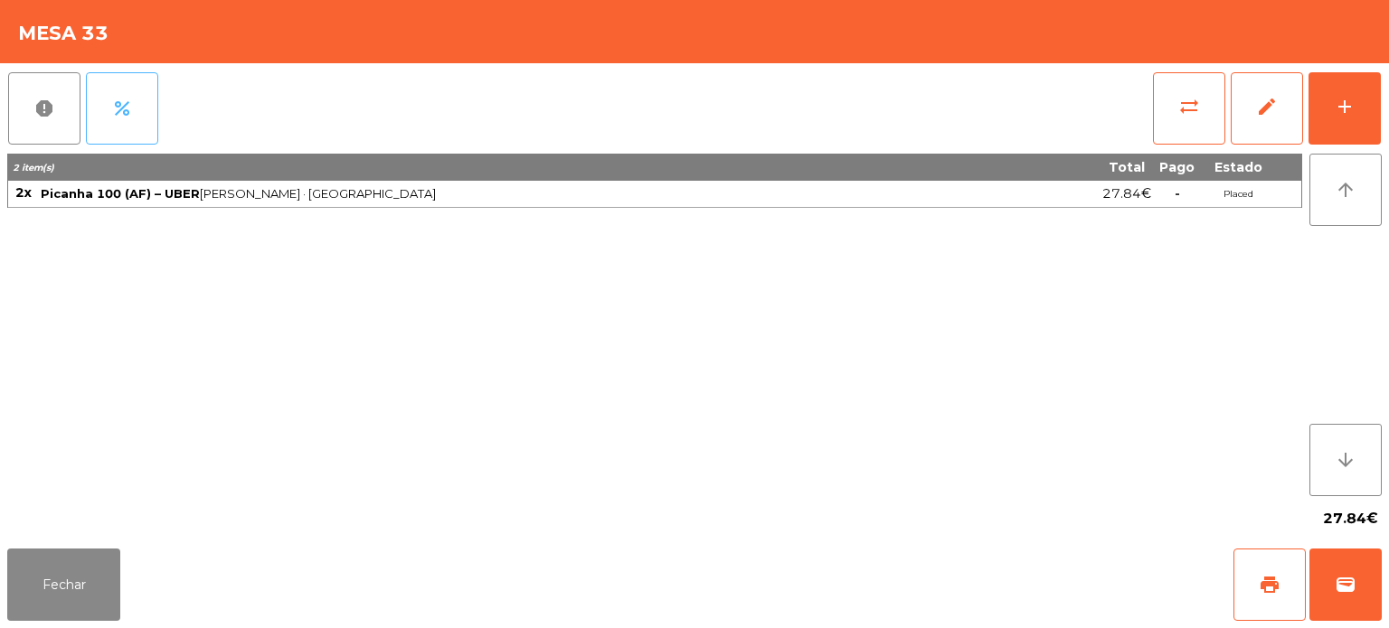
click at [127, 127] on button "percent" at bounding box center [122, 108] width 72 height 72
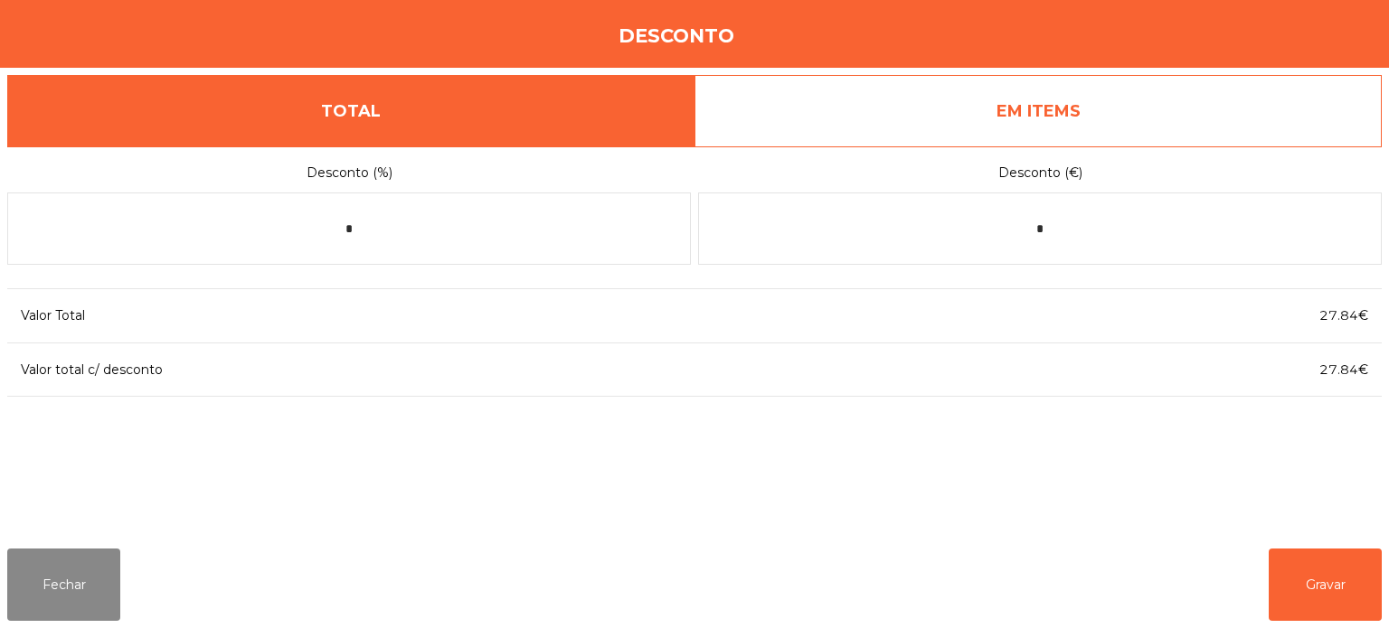
click at [1091, 119] on link "EM ITEMS" at bounding box center [1037, 111] width 687 height 72
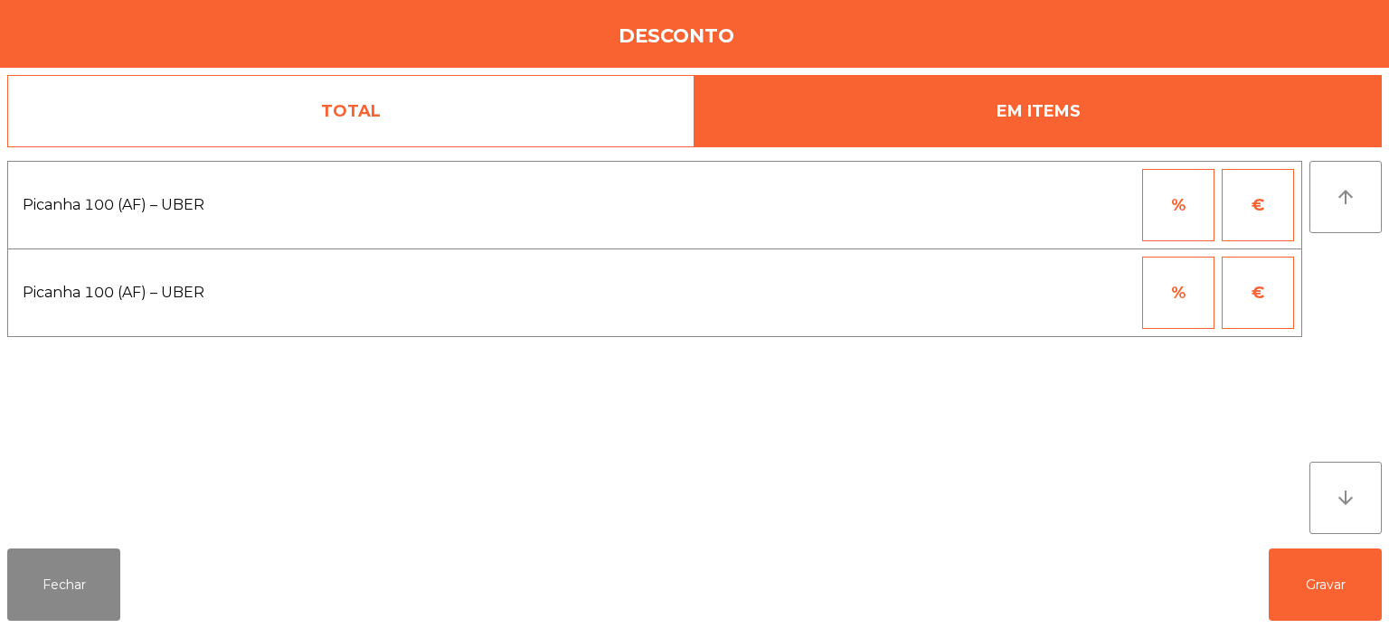
click at [436, 105] on link "TOTAL" at bounding box center [350, 111] width 687 height 72
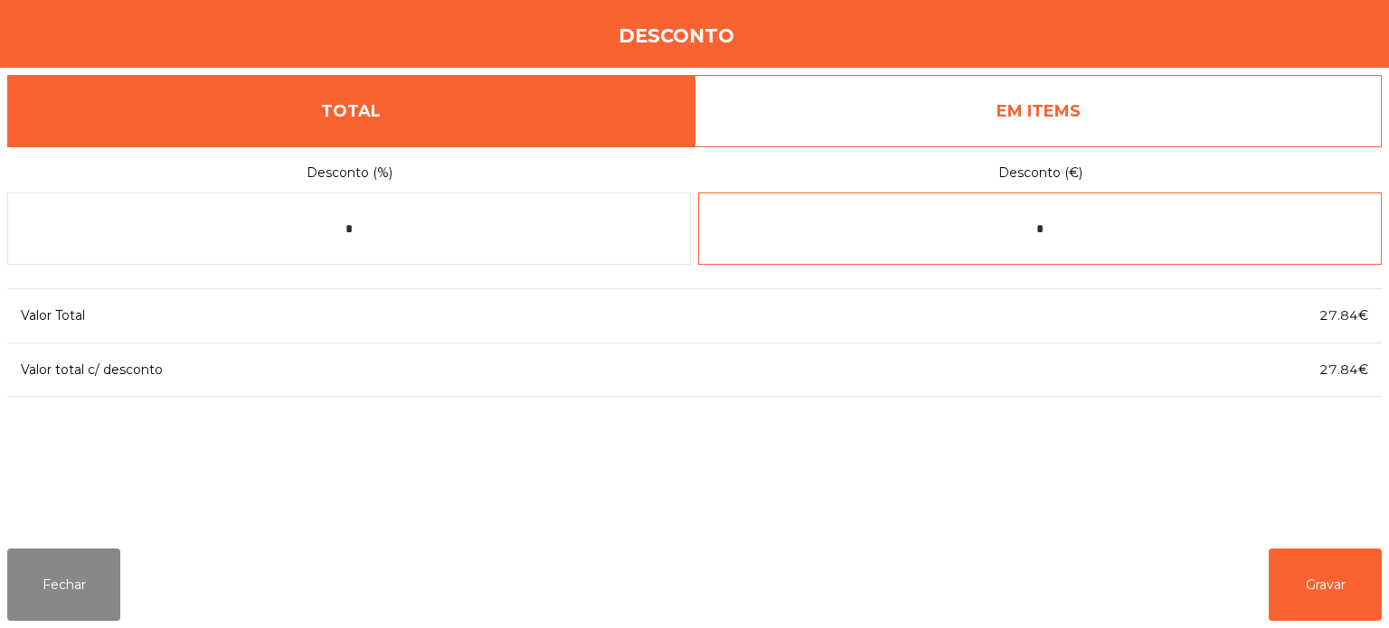
click at [1126, 231] on input "*" at bounding box center [1040, 229] width 684 height 72
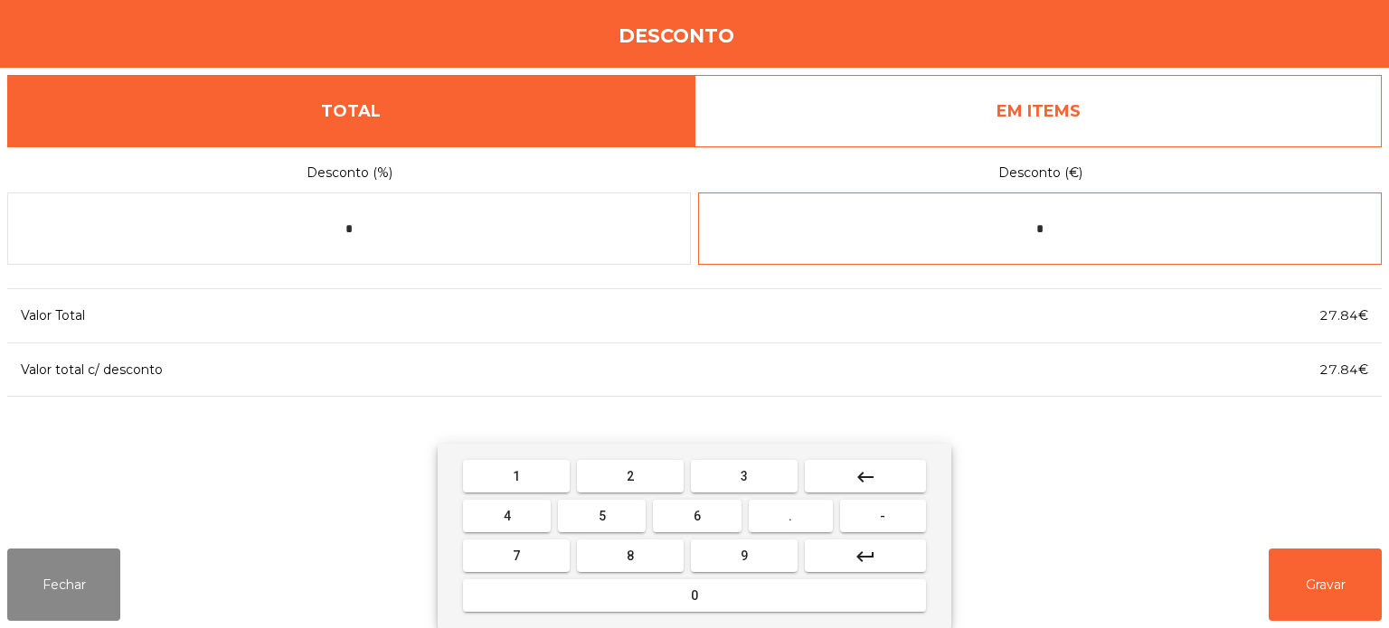
click at [866, 475] on mat-icon "keyboard_backspace" at bounding box center [866, 478] width 22 height 22
click at [870, 486] on mat-icon "keyboard_backspace" at bounding box center [866, 478] width 22 height 22
click at [890, 517] on button "-" at bounding box center [883, 516] width 86 height 33
click at [762, 586] on button "0" at bounding box center [694, 596] width 463 height 33
click at [883, 523] on span "-" at bounding box center [882, 516] width 5 height 14
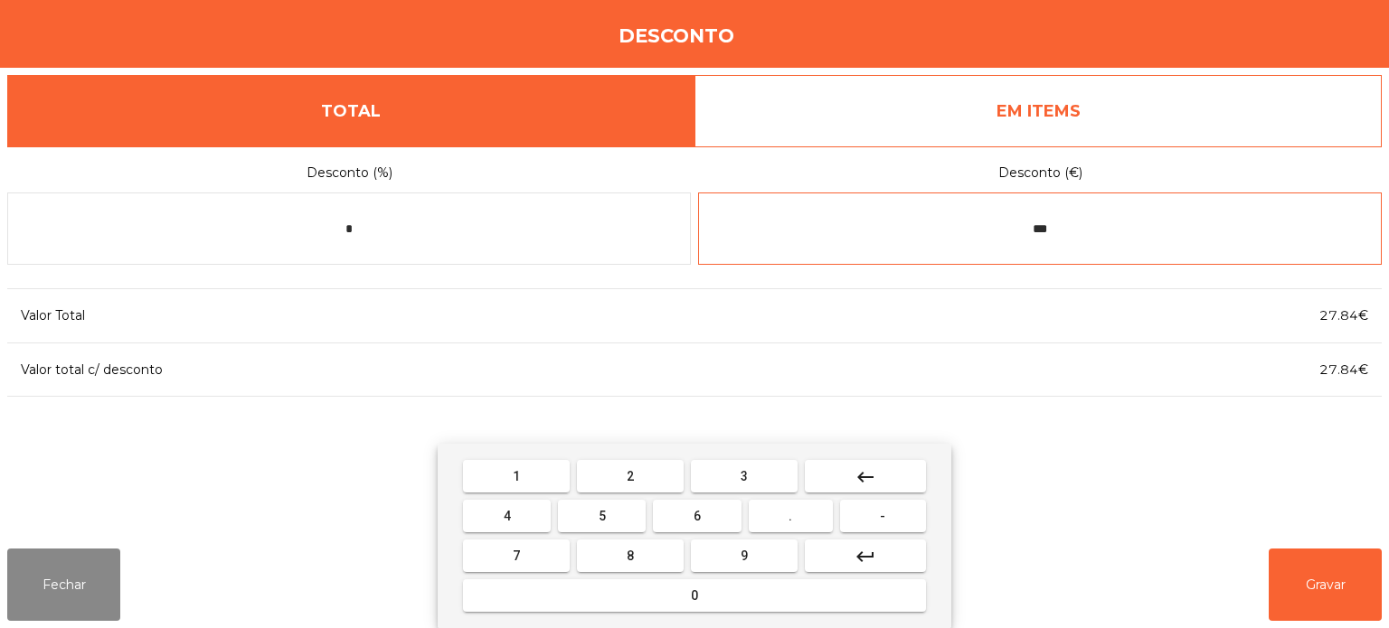
click at [864, 477] on mat-icon "keyboard_backspace" at bounding box center [866, 478] width 22 height 22
click at [870, 481] on mat-icon "keyboard_backspace" at bounding box center [866, 478] width 22 height 22
click at [1109, 226] on input "*" at bounding box center [1040, 229] width 684 height 72
click at [524, 475] on button "1" at bounding box center [516, 476] width 107 height 33
click at [535, 467] on button "1" at bounding box center [516, 476] width 107 height 33
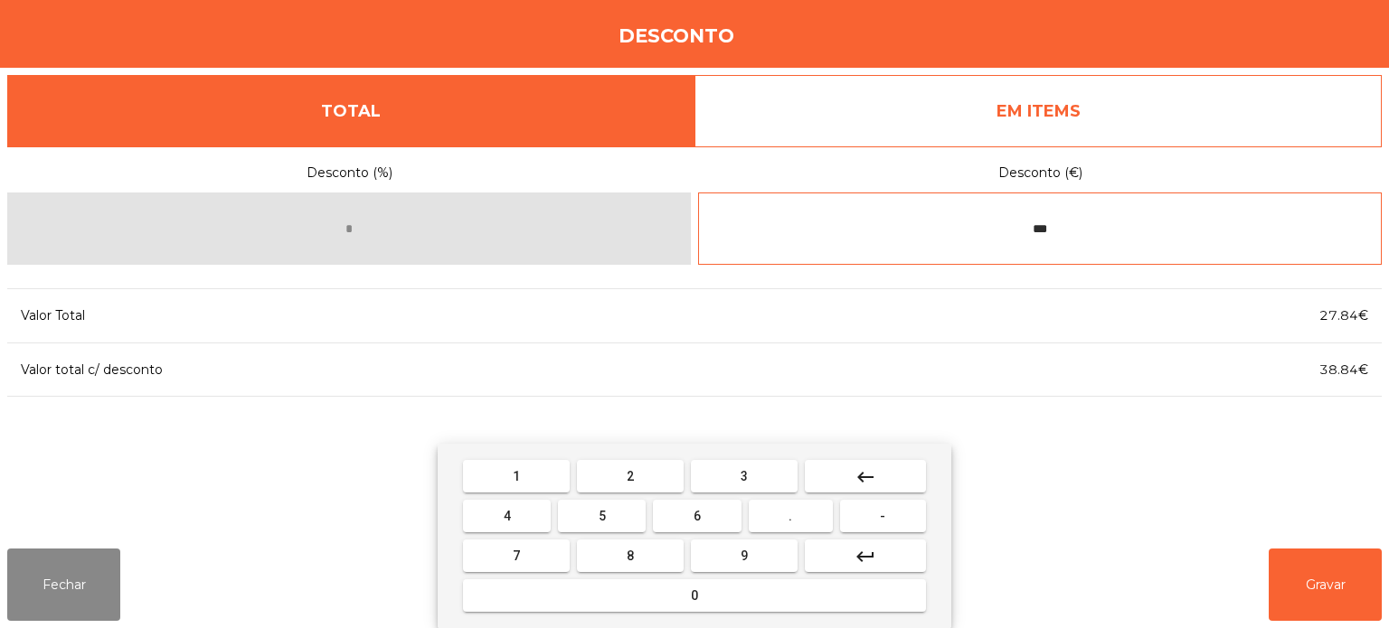
click at [807, 516] on button "." at bounding box center [791, 516] width 84 height 33
click at [757, 557] on button "9" at bounding box center [744, 556] width 107 height 33
click at [640, 477] on button "2" at bounding box center [630, 476] width 107 height 33
type input "******"
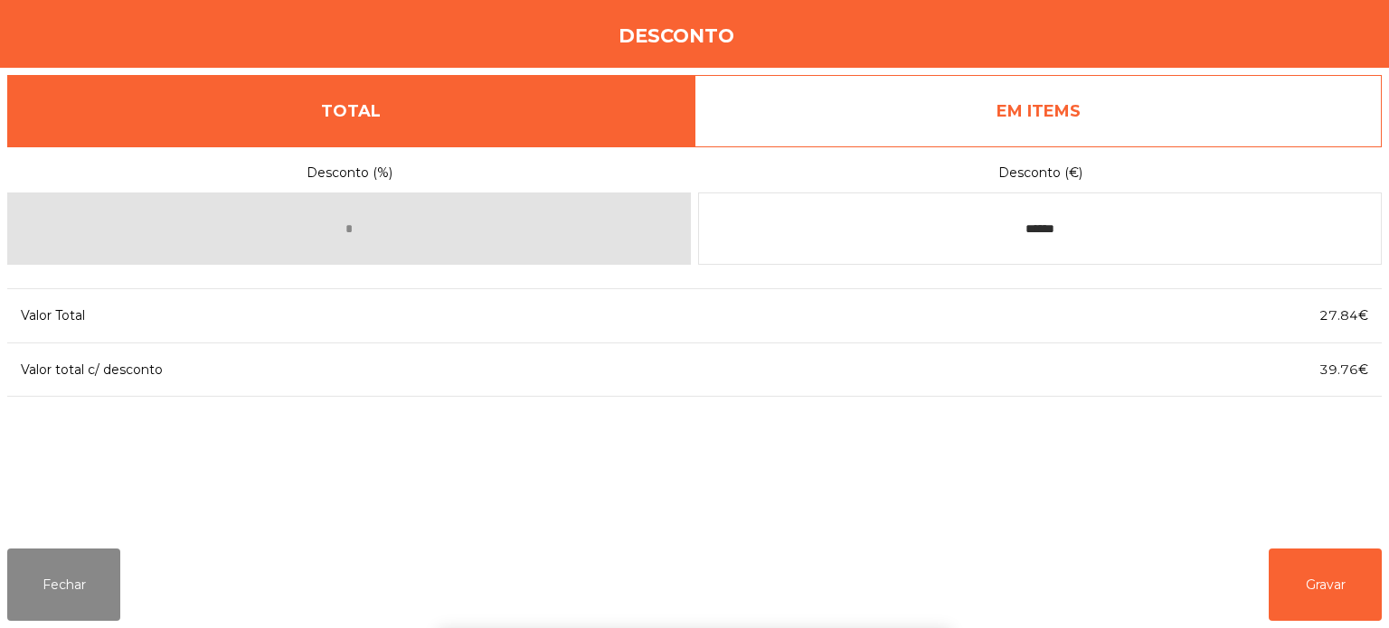
click at [1337, 563] on div "1 2 3 keyboard_backspace 4 5 6 . - 7 8 9 keyboard_return 0" at bounding box center [694, 536] width 1389 height 184
click at [1333, 581] on button "Gravar" at bounding box center [1325, 585] width 113 height 72
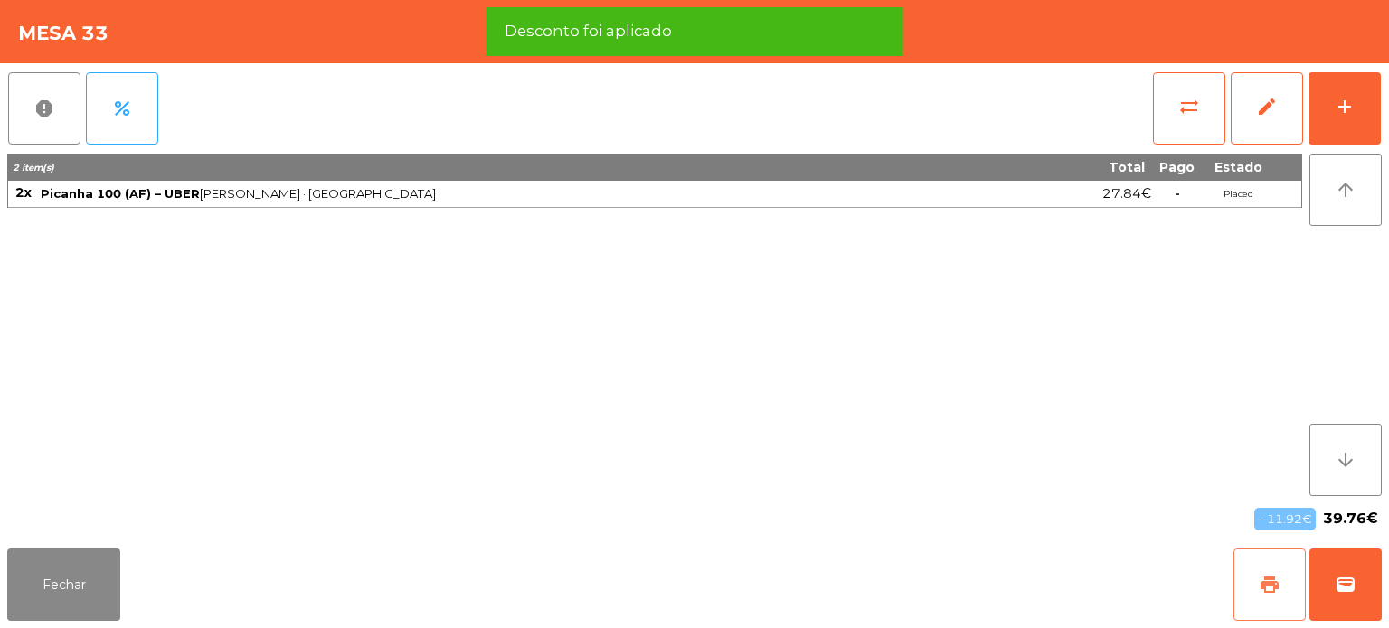
click at [1270, 598] on button "print" at bounding box center [1269, 585] width 72 height 72
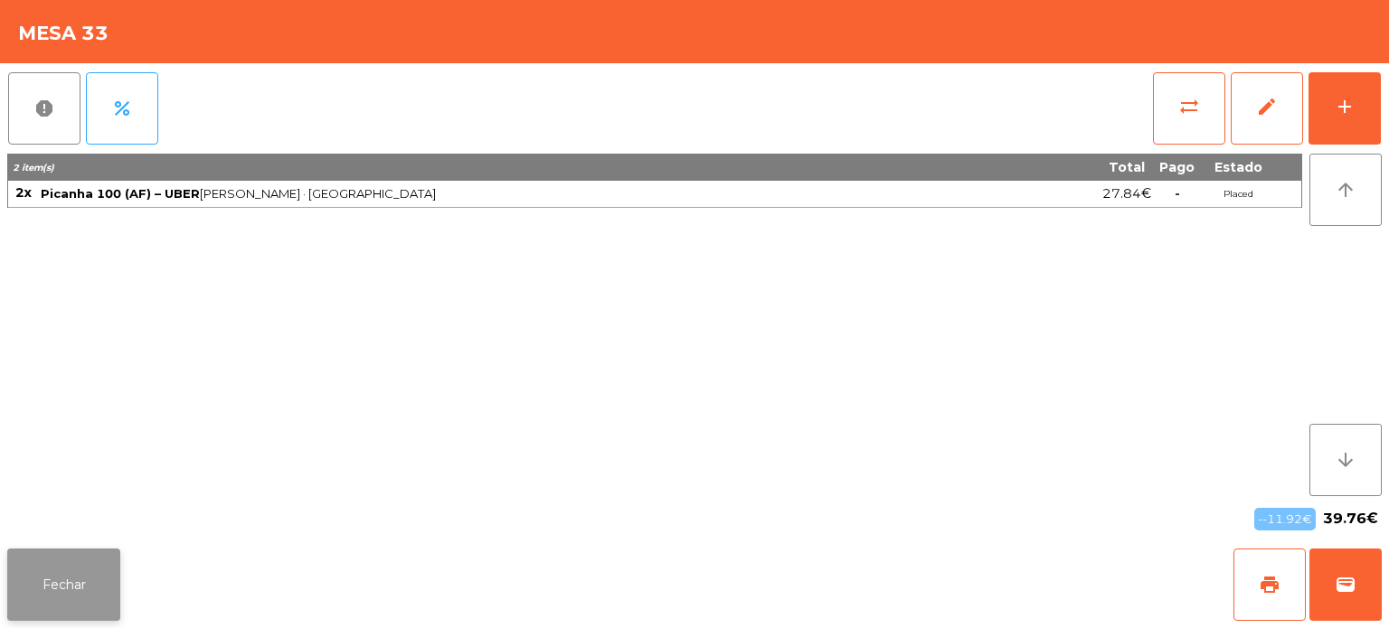
click at [39, 567] on button "Fechar" at bounding box center [63, 585] width 113 height 72
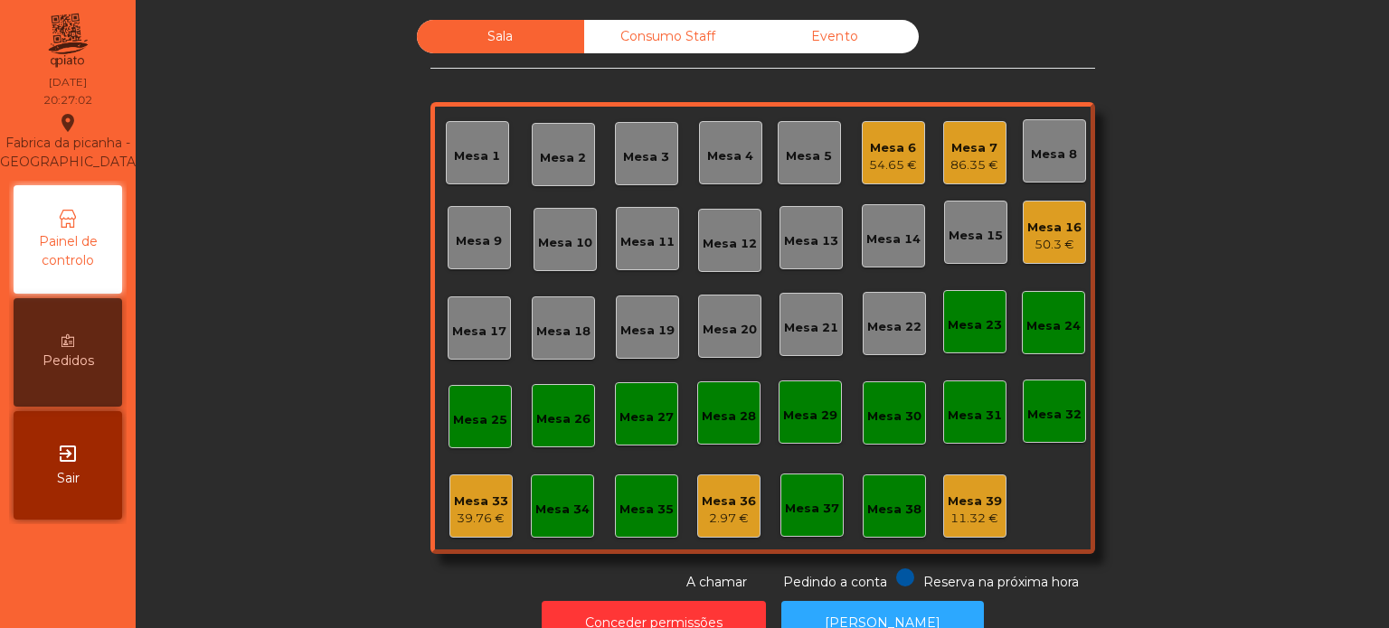
scroll to position [50, 0]
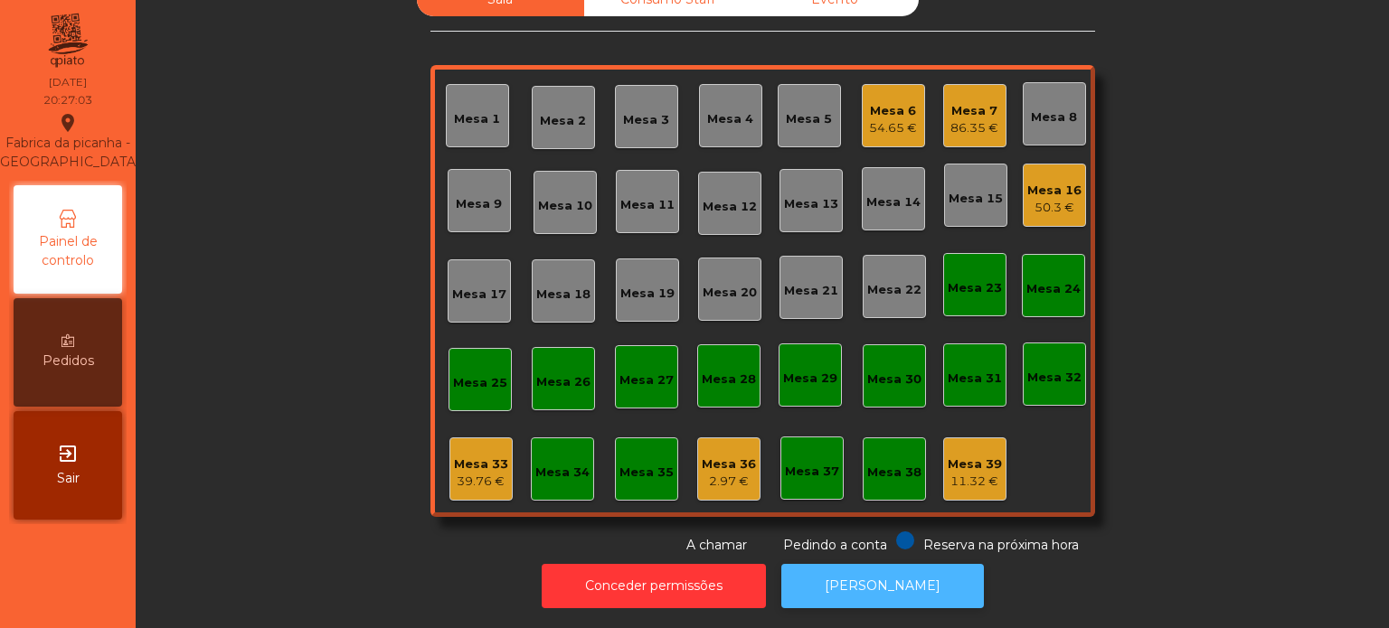
click at [857, 569] on button "[PERSON_NAME]" at bounding box center [882, 586] width 203 height 44
click at [452, 481] on div "Mesa 33 39.76 €" at bounding box center [480, 469] width 63 height 63
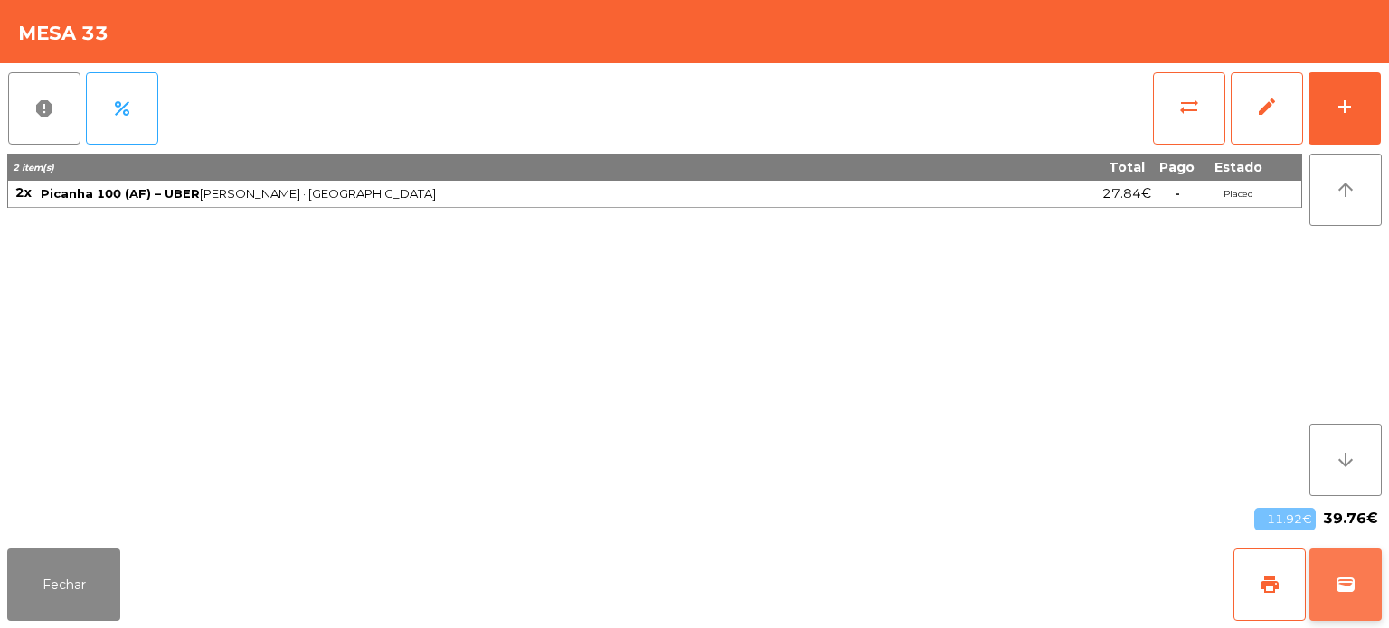
click at [1373, 581] on button "wallet" at bounding box center [1345, 585] width 72 height 72
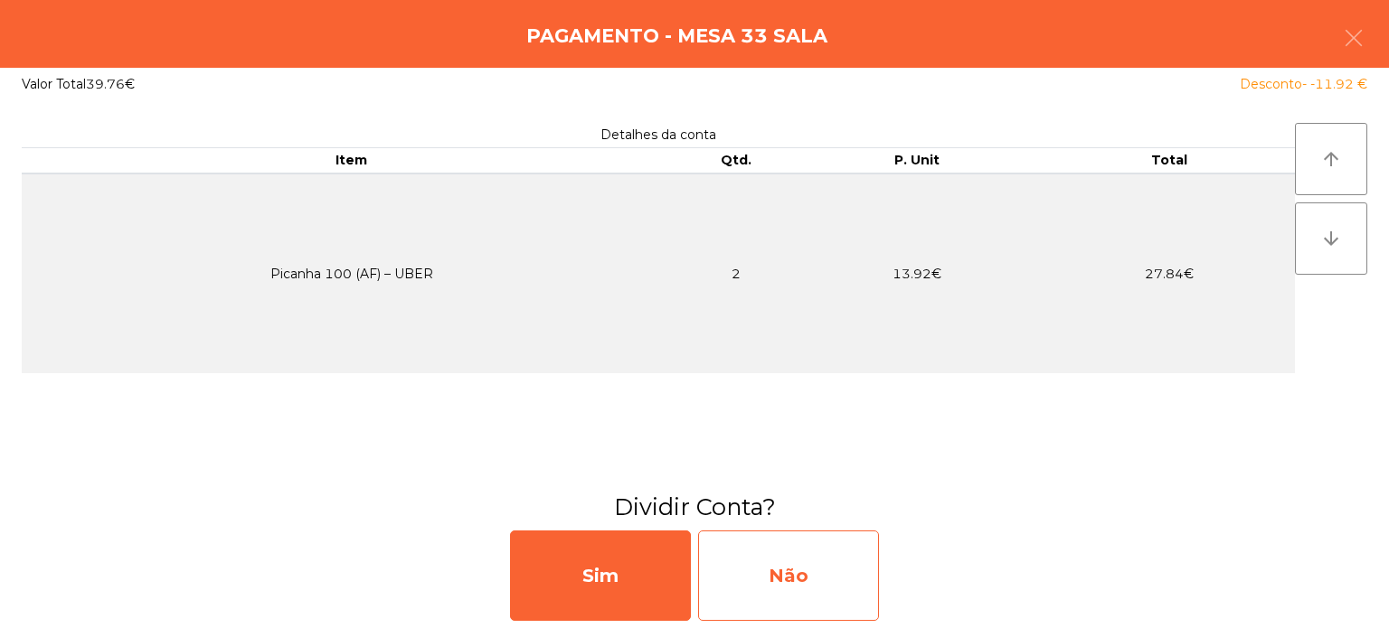
click at [802, 578] on div "Não" at bounding box center [788, 576] width 181 height 90
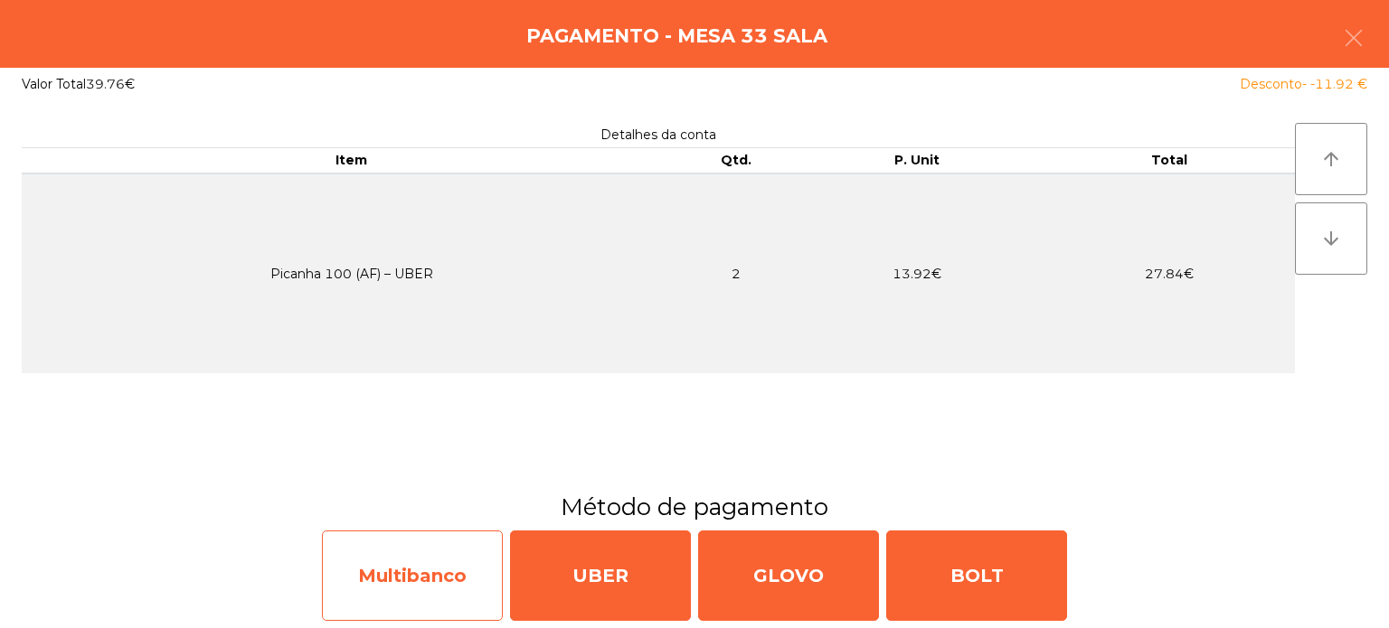
click at [479, 559] on div "Multibanco" at bounding box center [412, 576] width 181 height 90
select select "**"
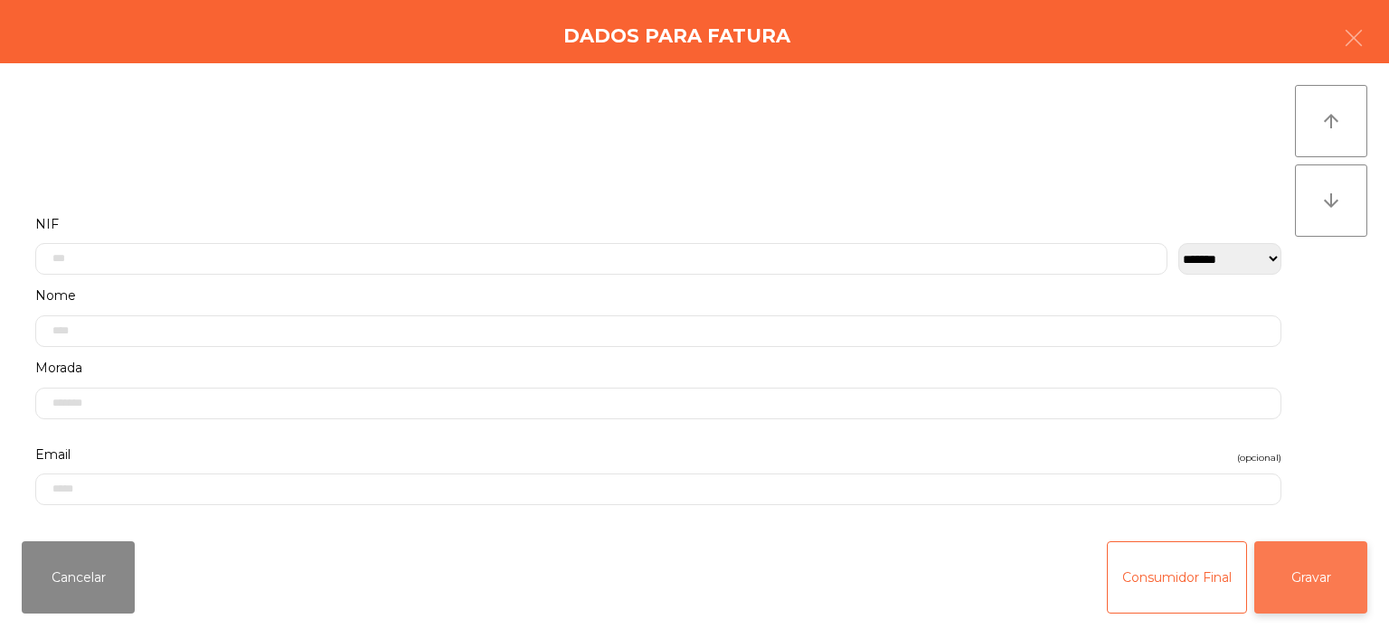
click at [1317, 568] on button "Gravar" at bounding box center [1310, 578] width 113 height 72
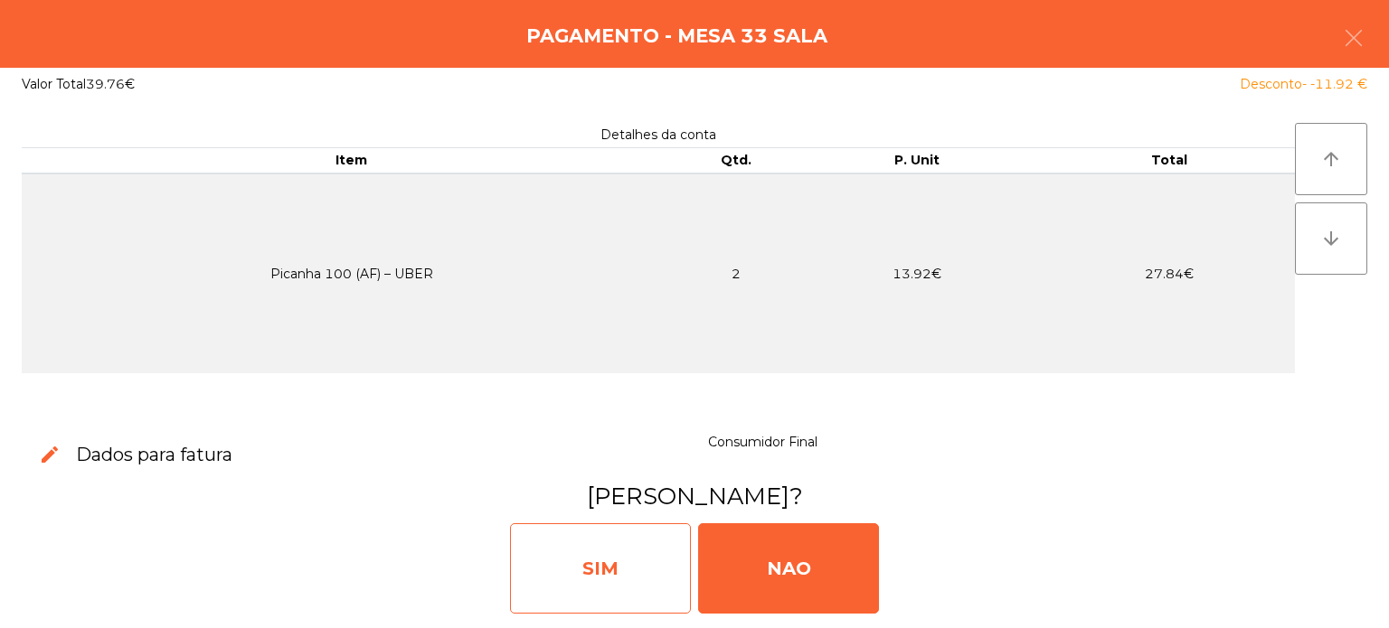
click at [590, 599] on div "SIM" at bounding box center [600, 569] width 181 height 90
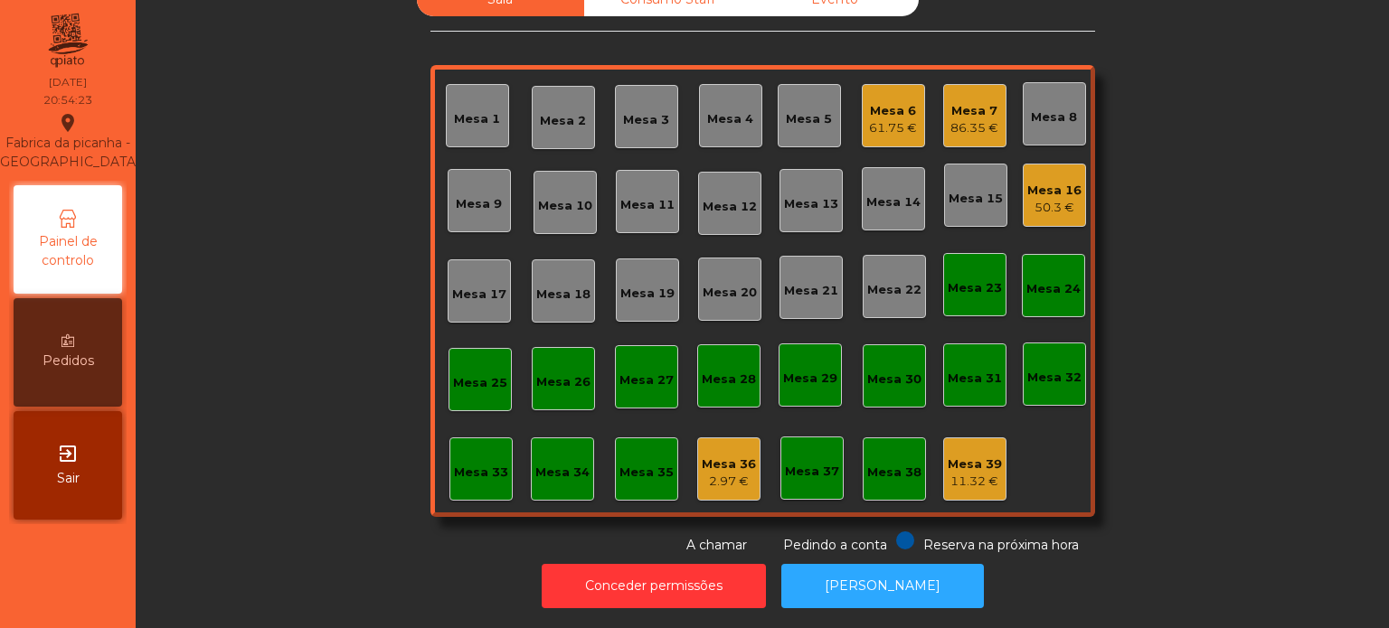
click at [1201, 482] on div "Sala Consumo Staff Evento Mesa 1 Mesa 2 Mesa 3 Mesa 4 Mesa 5 Mesa 6 61.75 € Mes…" at bounding box center [762, 269] width 1204 height 572
click at [702, 473] on div "2.97 €" at bounding box center [729, 482] width 54 height 18
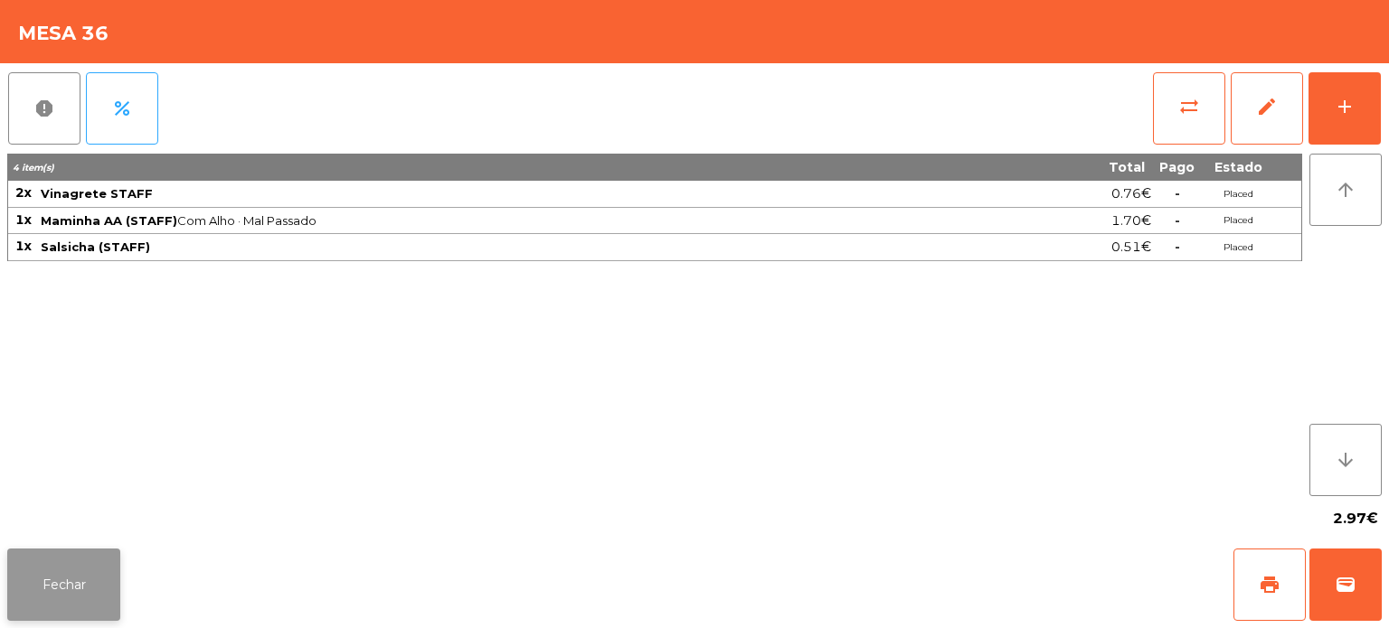
click at [117, 554] on button "Fechar" at bounding box center [63, 585] width 113 height 72
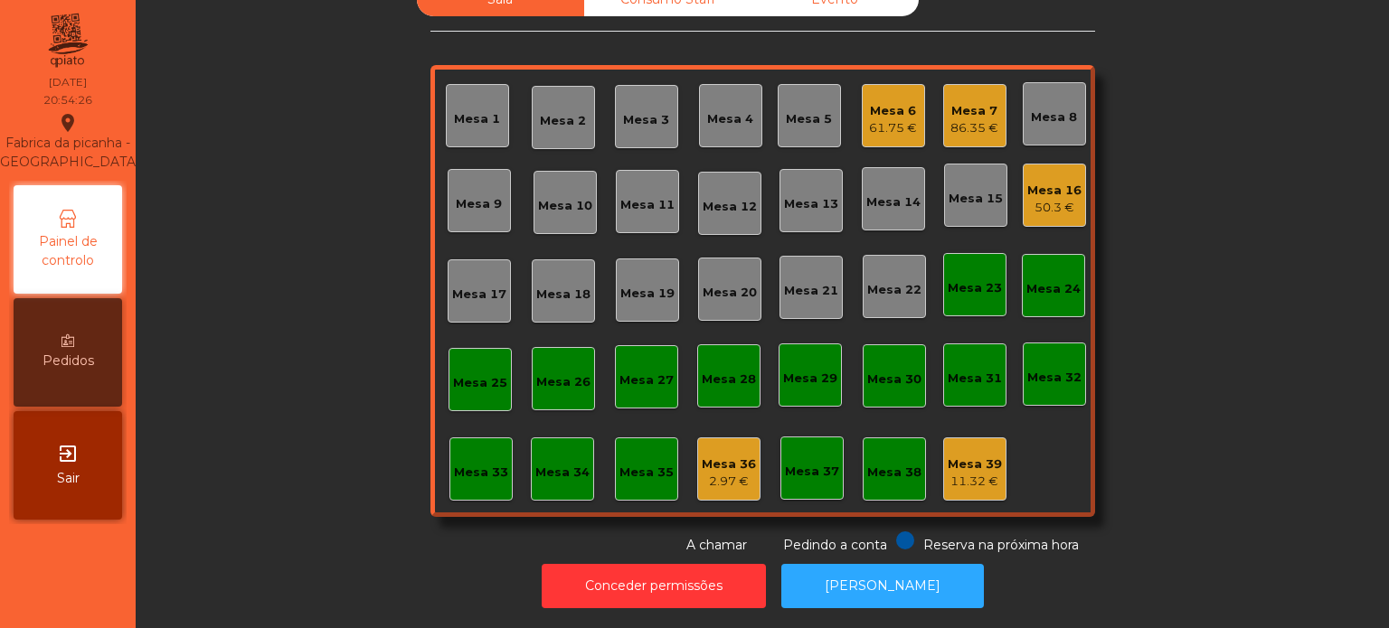
scroll to position [0, 0]
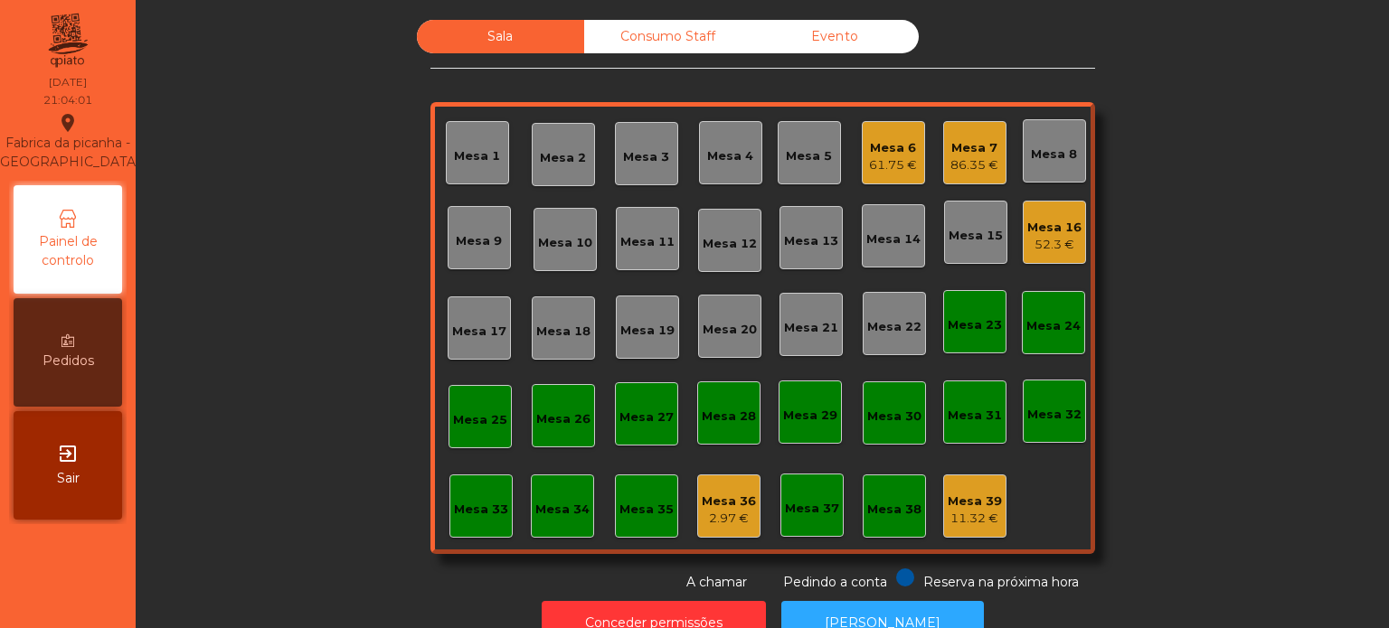
click at [807, 238] on div "Mesa 13" at bounding box center [811, 241] width 54 height 18
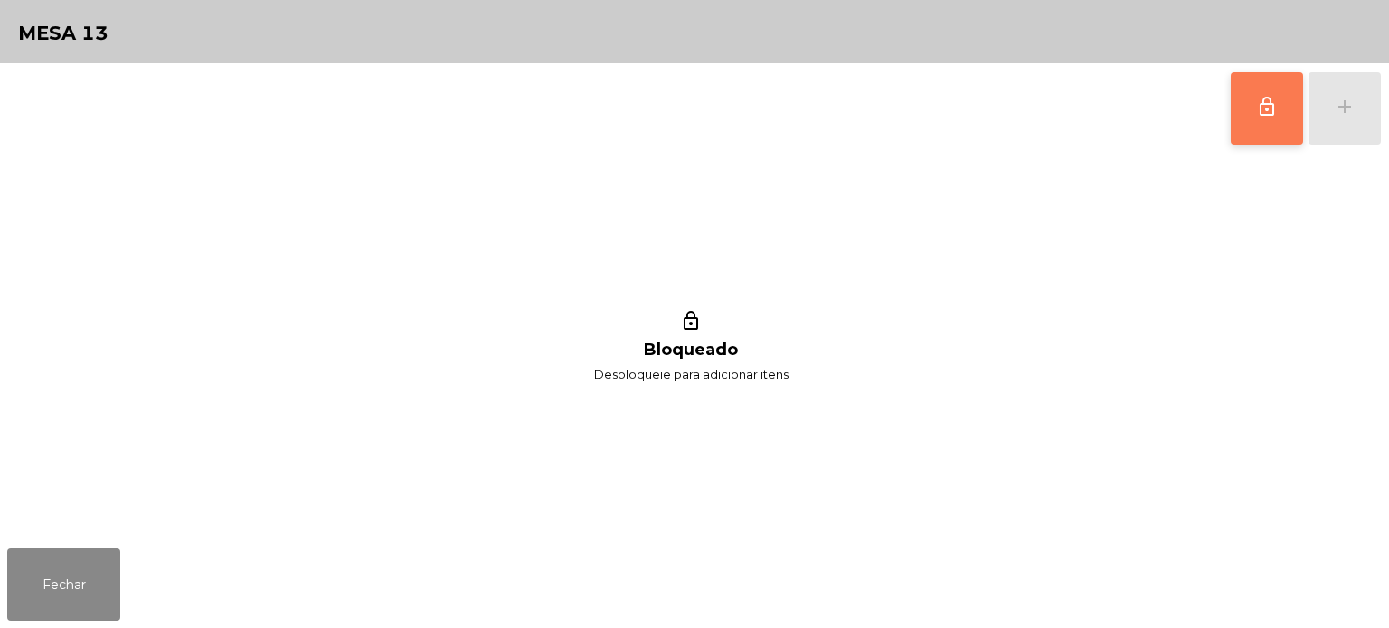
click at [1270, 136] on button "lock_outline" at bounding box center [1267, 108] width 72 height 72
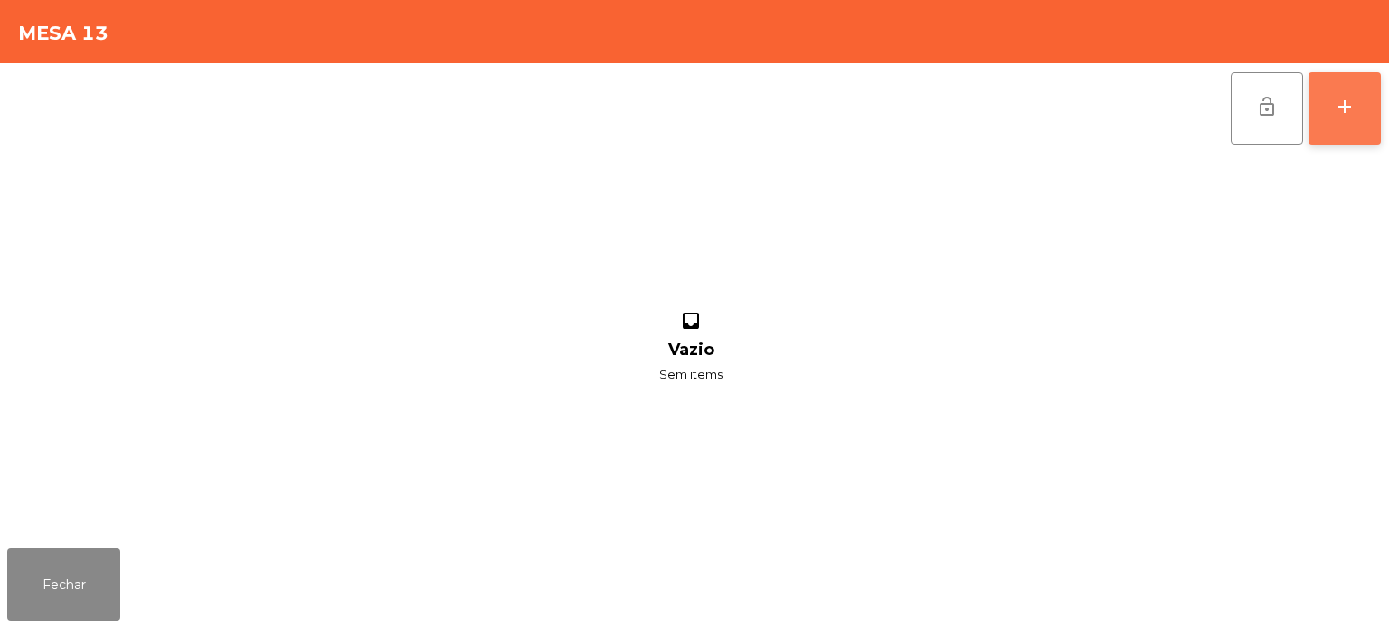
click at [1354, 127] on button "add" at bounding box center [1344, 108] width 72 height 72
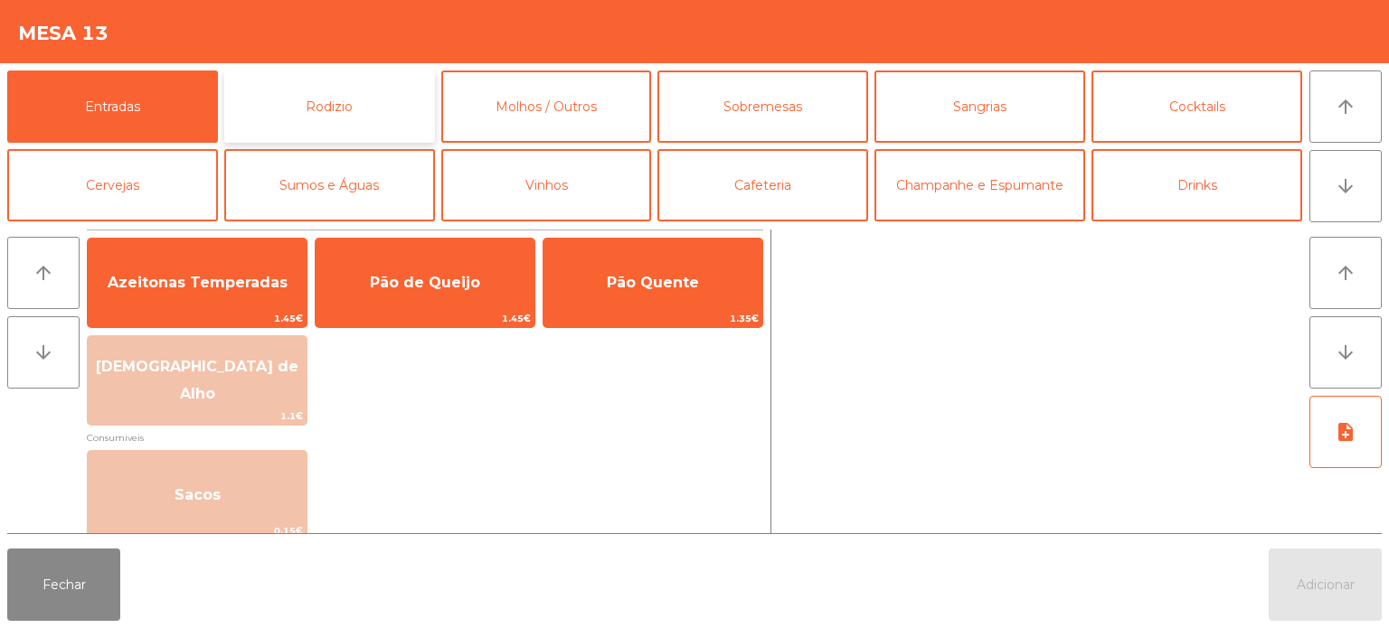
click at [342, 106] on button "Rodizio" at bounding box center [329, 107] width 211 height 72
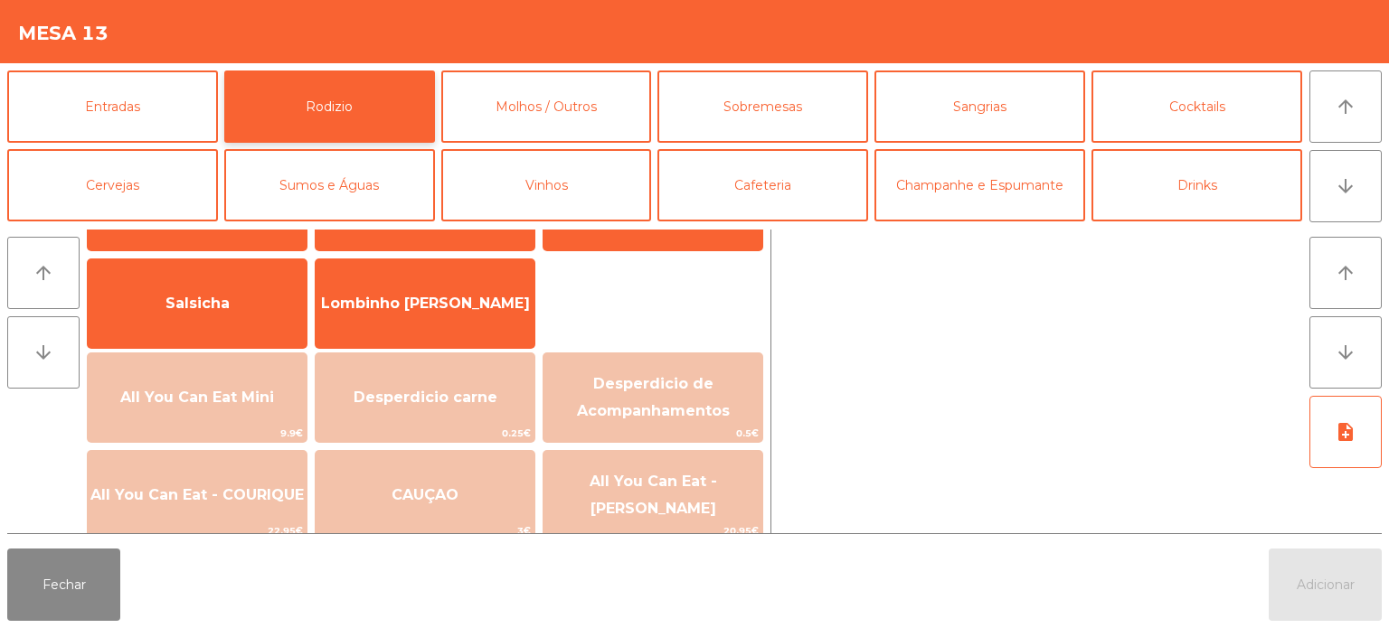
scroll to position [103, 0]
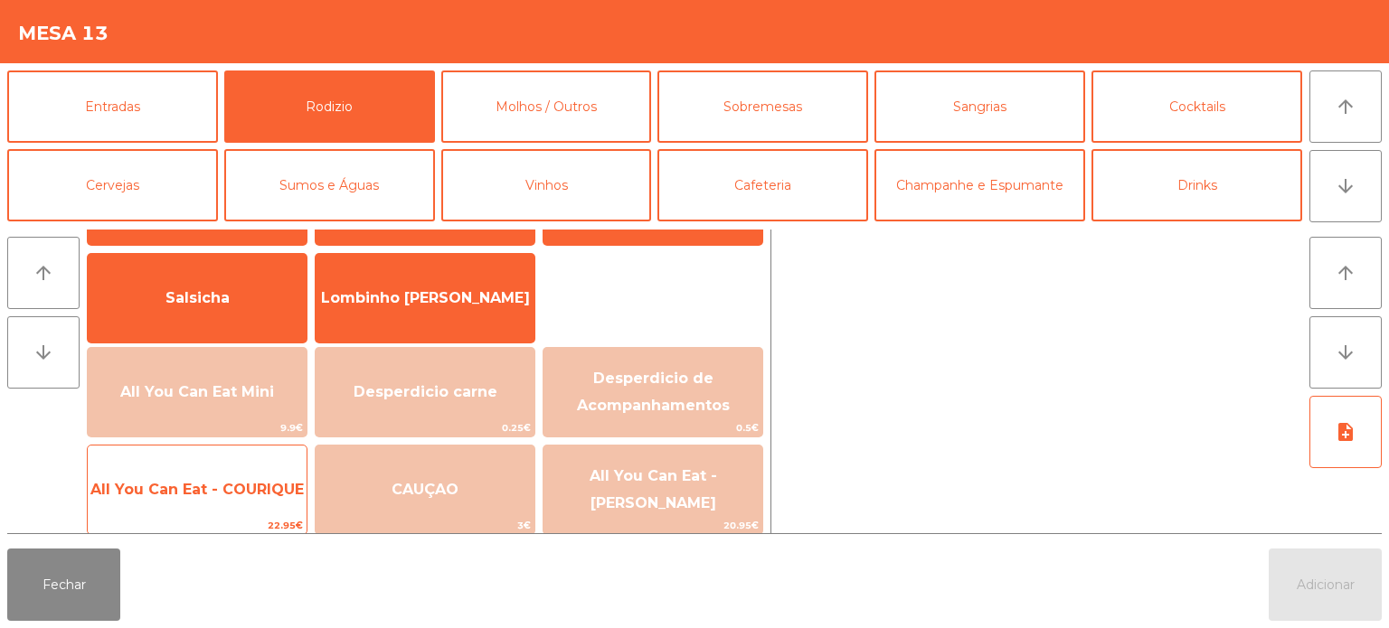
click at [255, 486] on span "All You Can Eat - COURIQUE" at bounding box center [196, 489] width 213 height 17
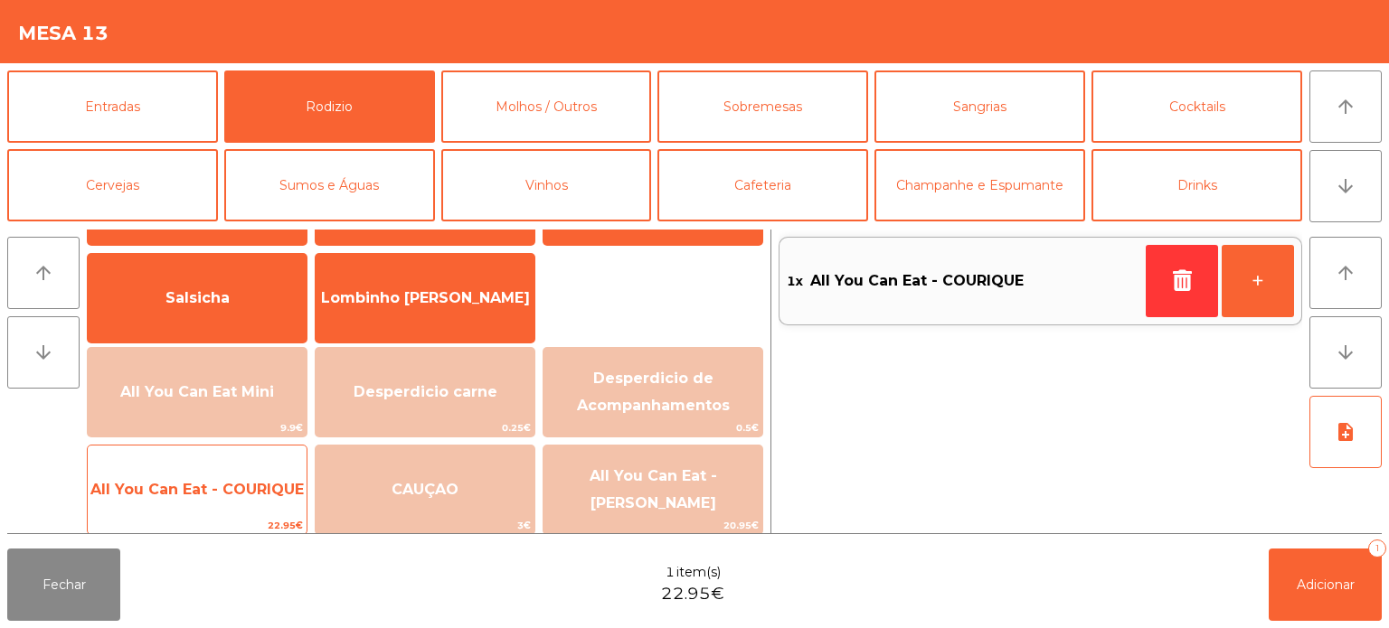
click at [246, 503] on span "All You Can Eat - COURIQUE" at bounding box center [197, 490] width 219 height 49
click at [257, 493] on span "All You Can Eat - COURIQUE" at bounding box center [196, 489] width 213 height 17
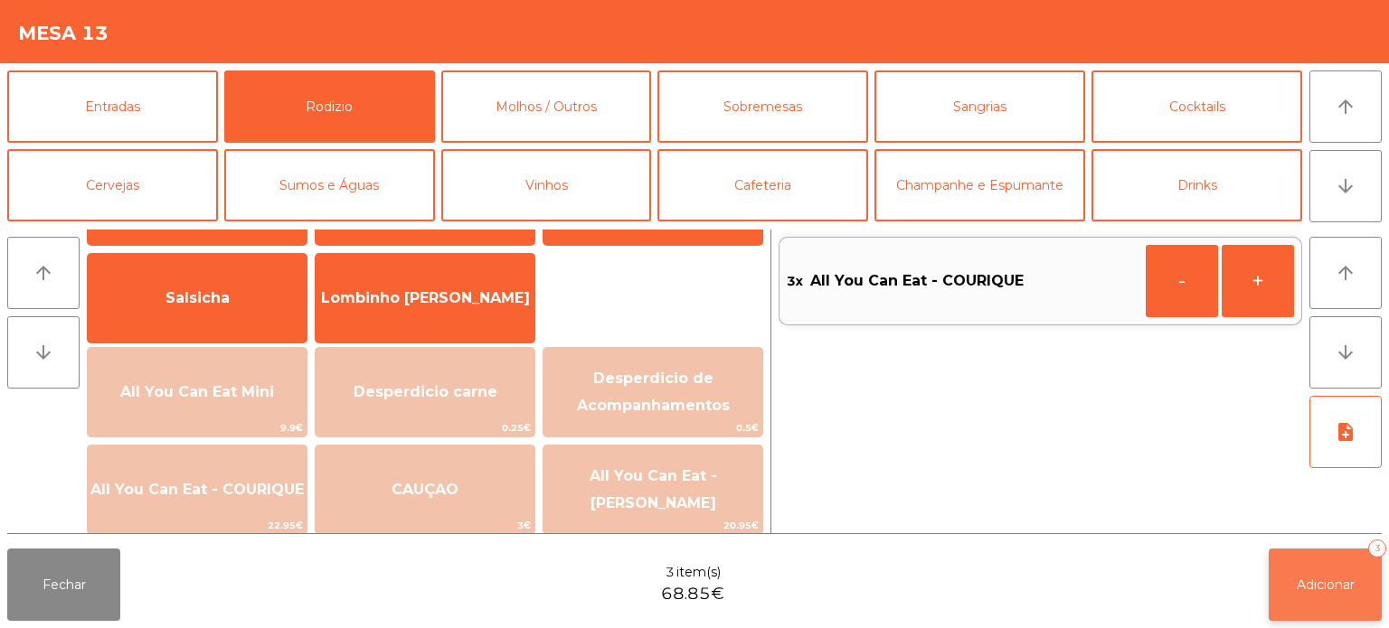
click at [1343, 574] on button "Adicionar 3" at bounding box center [1325, 585] width 113 height 72
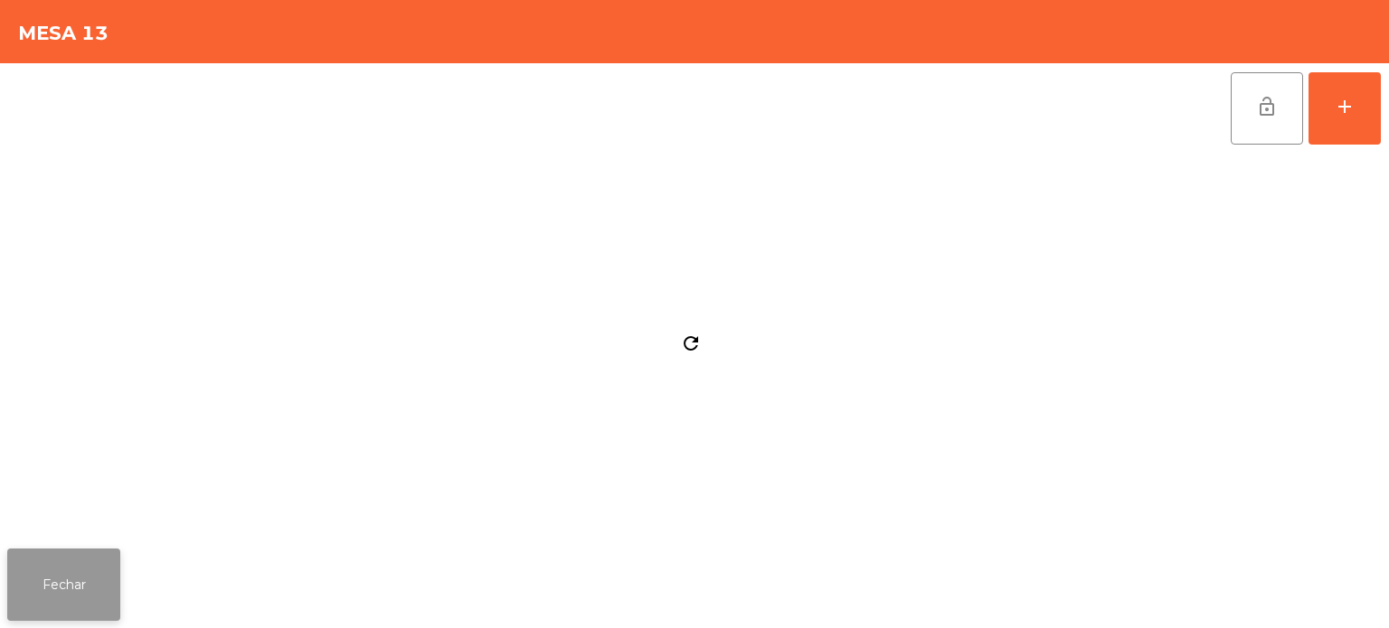
click at [119, 575] on button "Fechar" at bounding box center [63, 585] width 113 height 72
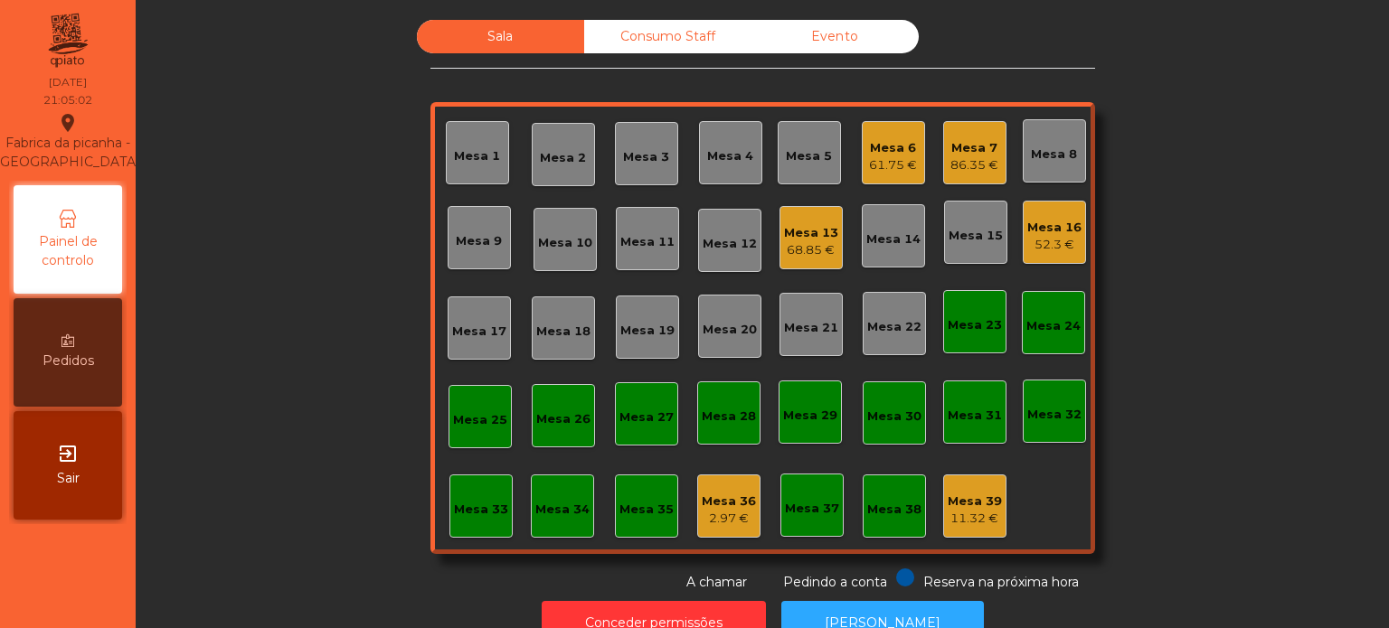
click at [818, 261] on div "Mesa 13 68.85 €" at bounding box center [810, 237] width 63 height 63
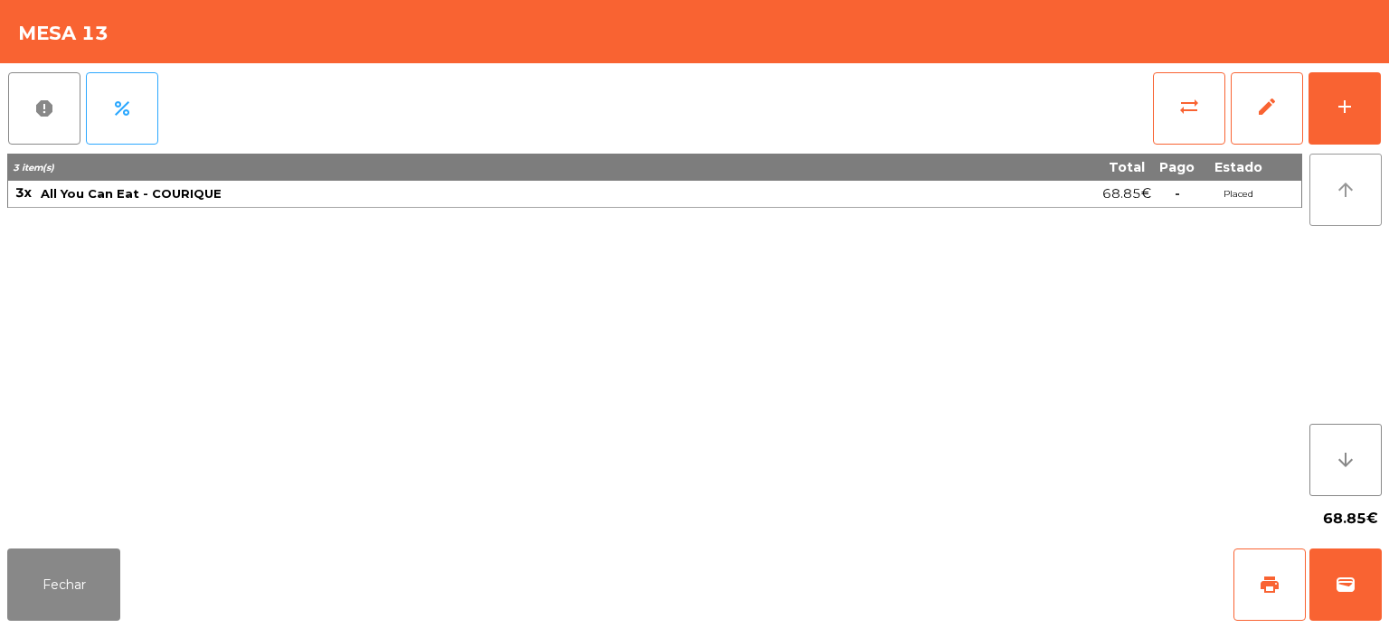
click at [1338, 158] on button "arrow_upward" at bounding box center [1345, 190] width 72 height 72
click at [1383, 92] on div "report percent sync_alt edit add 3 item(s) Total Pago Estado 3x All You Can Eat…" at bounding box center [694, 302] width 1389 height 478
click at [1373, 123] on button "add" at bounding box center [1344, 108] width 72 height 72
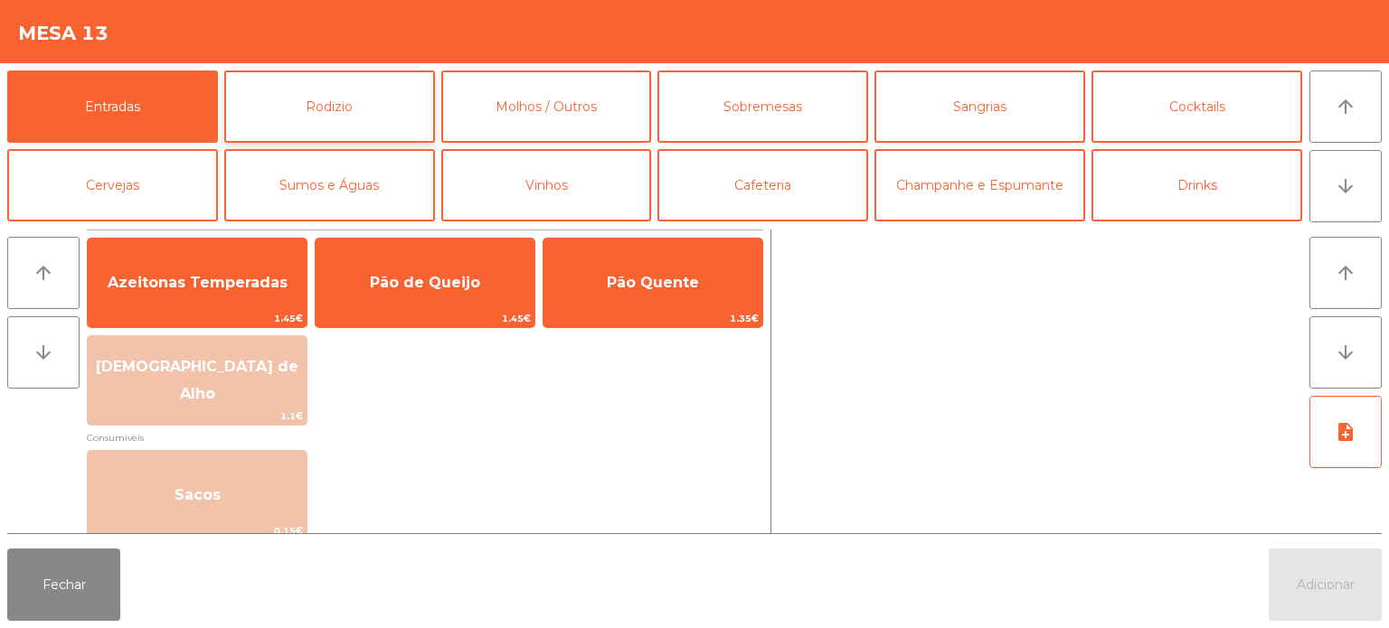
click at [358, 138] on button "Rodizio" at bounding box center [329, 107] width 211 height 72
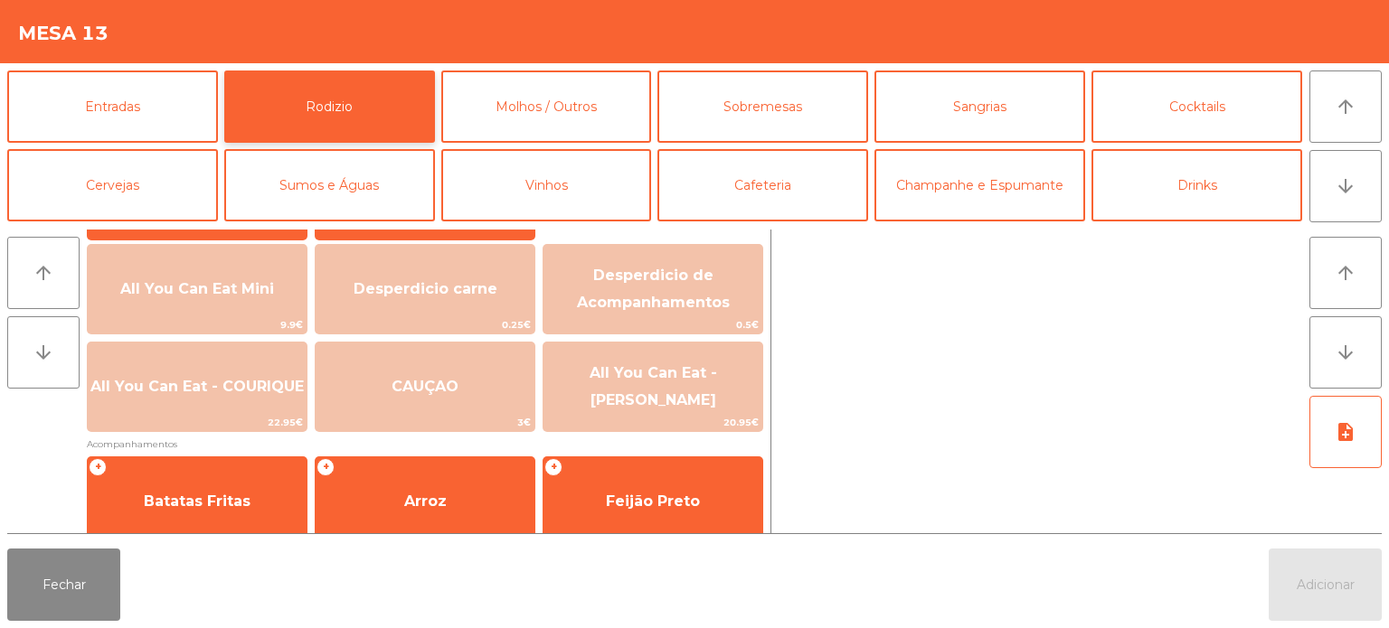
scroll to position [211, 0]
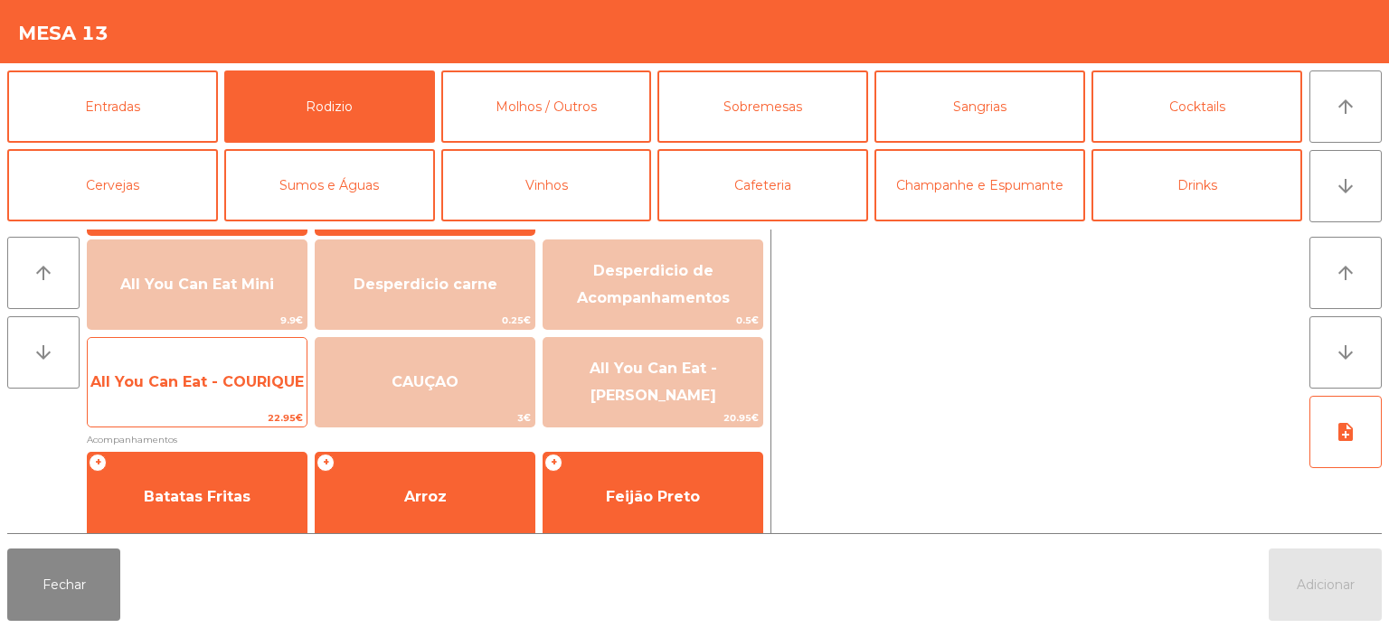
click at [268, 394] on span "All You Can Eat - COURIQUE" at bounding box center [197, 382] width 219 height 49
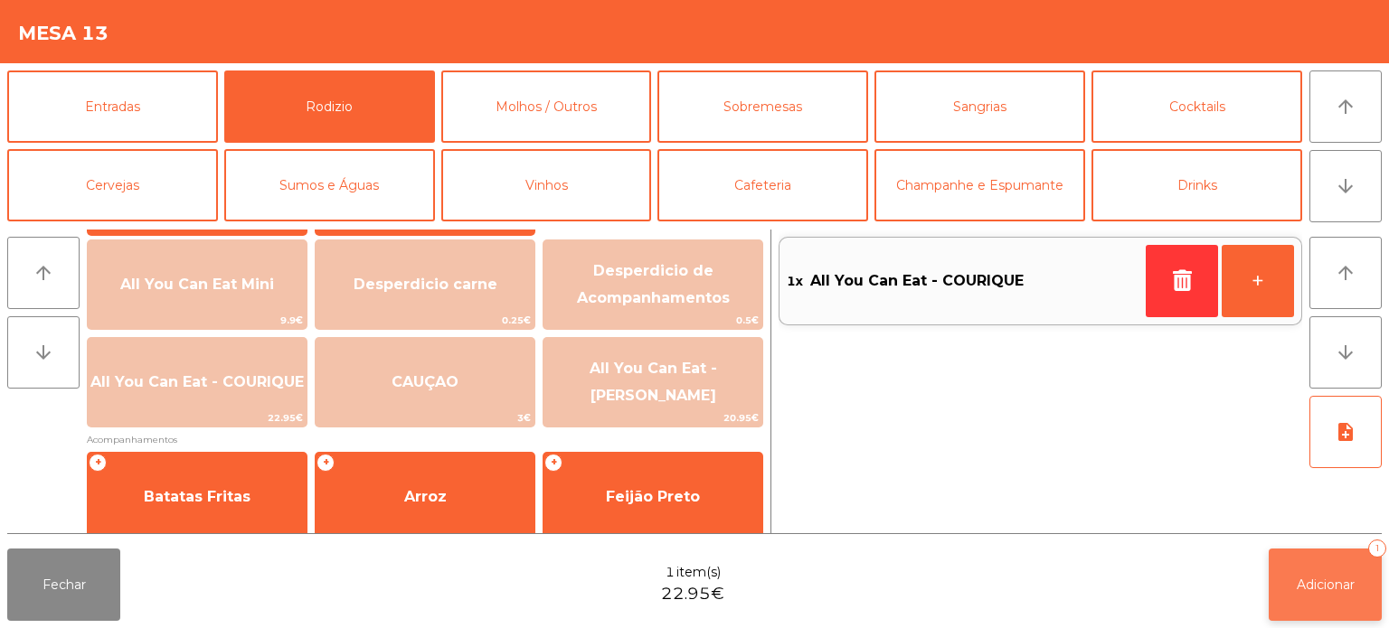
click at [1304, 565] on button "Adicionar 1" at bounding box center [1325, 585] width 113 height 72
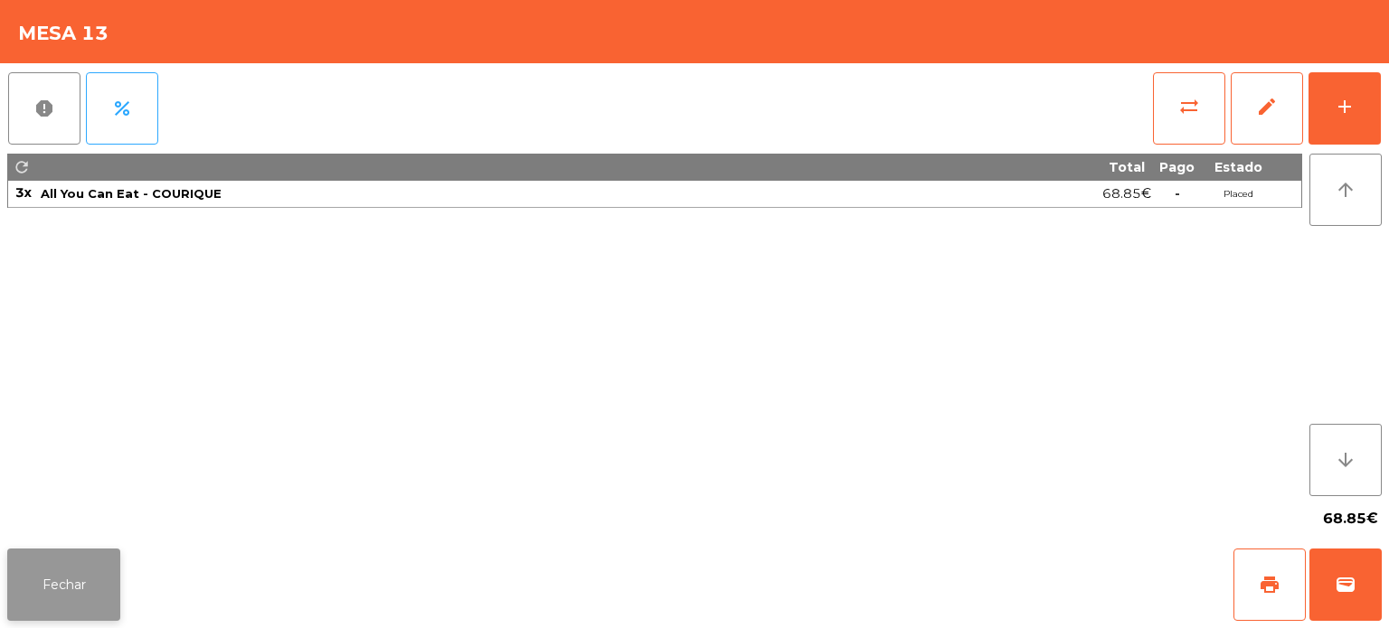
click at [105, 572] on button "Fechar" at bounding box center [63, 585] width 113 height 72
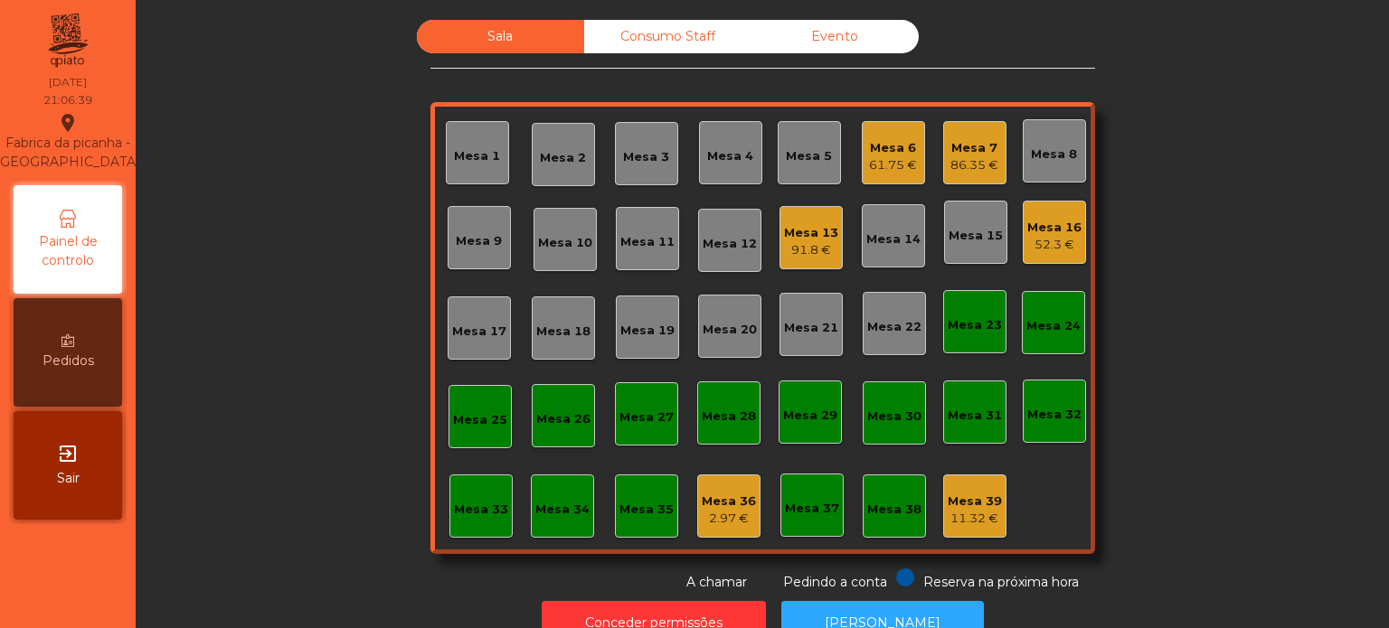
click at [1050, 262] on div "Mesa 16 52.3 €" at bounding box center [1054, 232] width 63 height 63
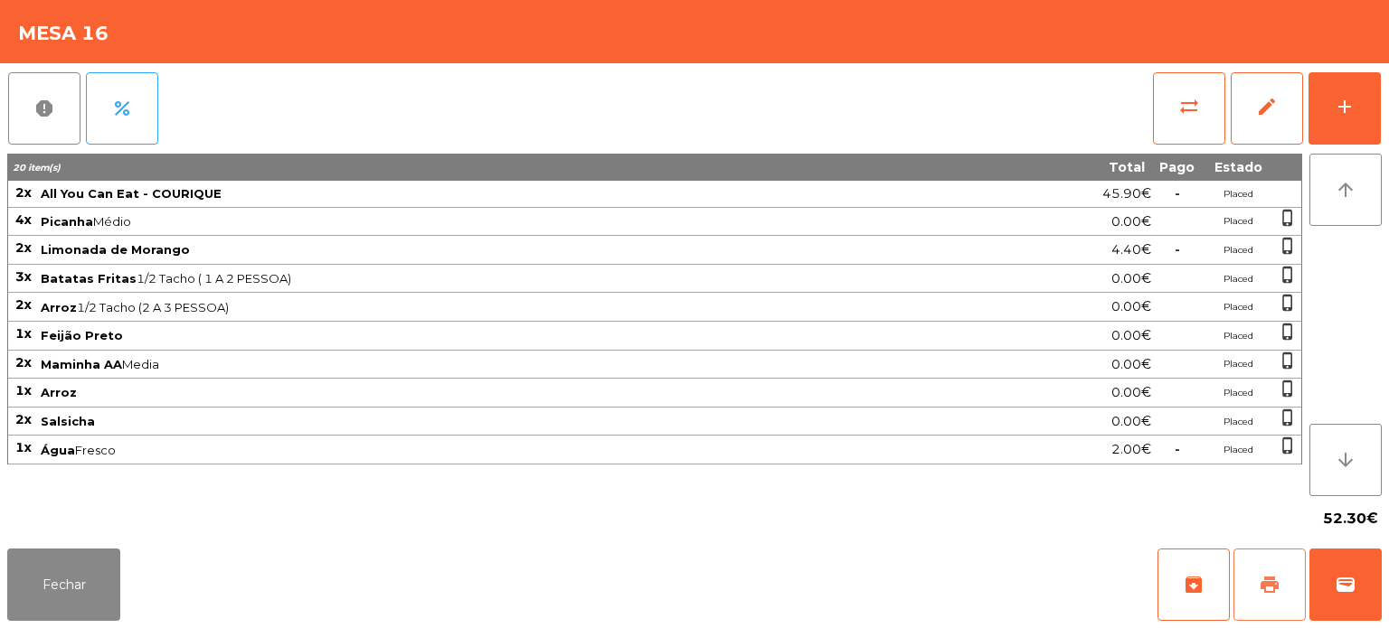
click at [1253, 554] on button "print" at bounding box center [1269, 585] width 72 height 72
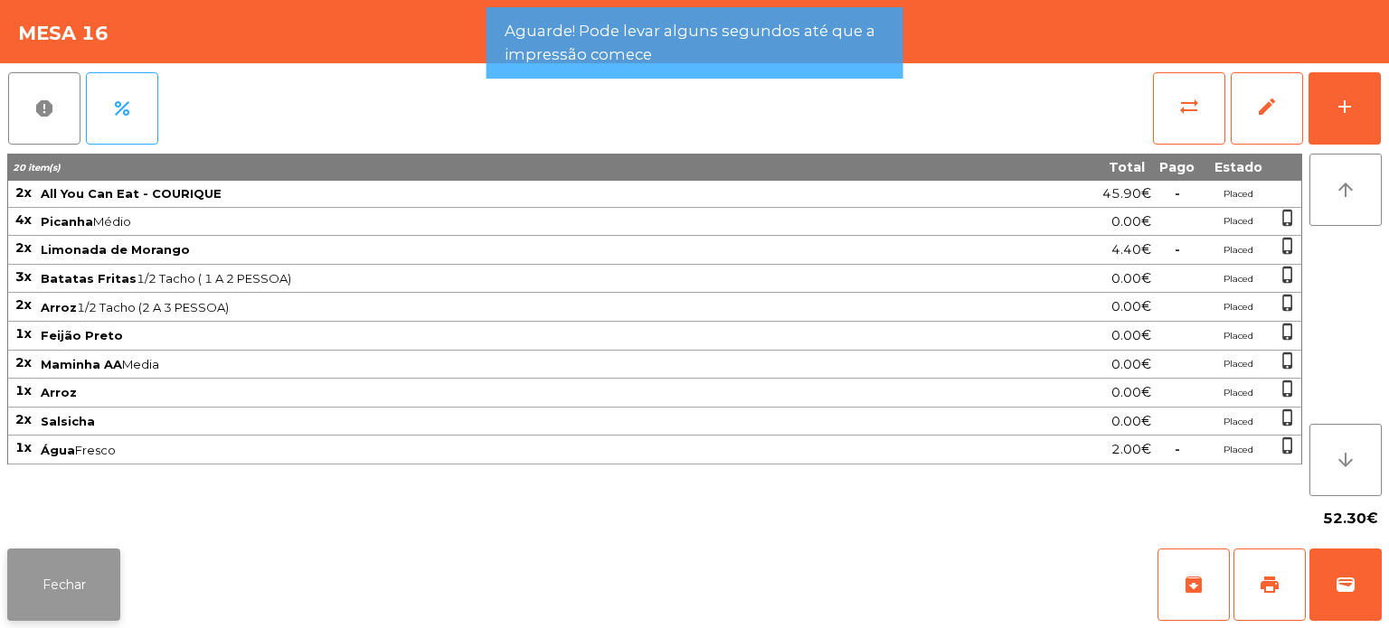
click at [119, 564] on button "Fechar" at bounding box center [63, 585] width 113 height 72
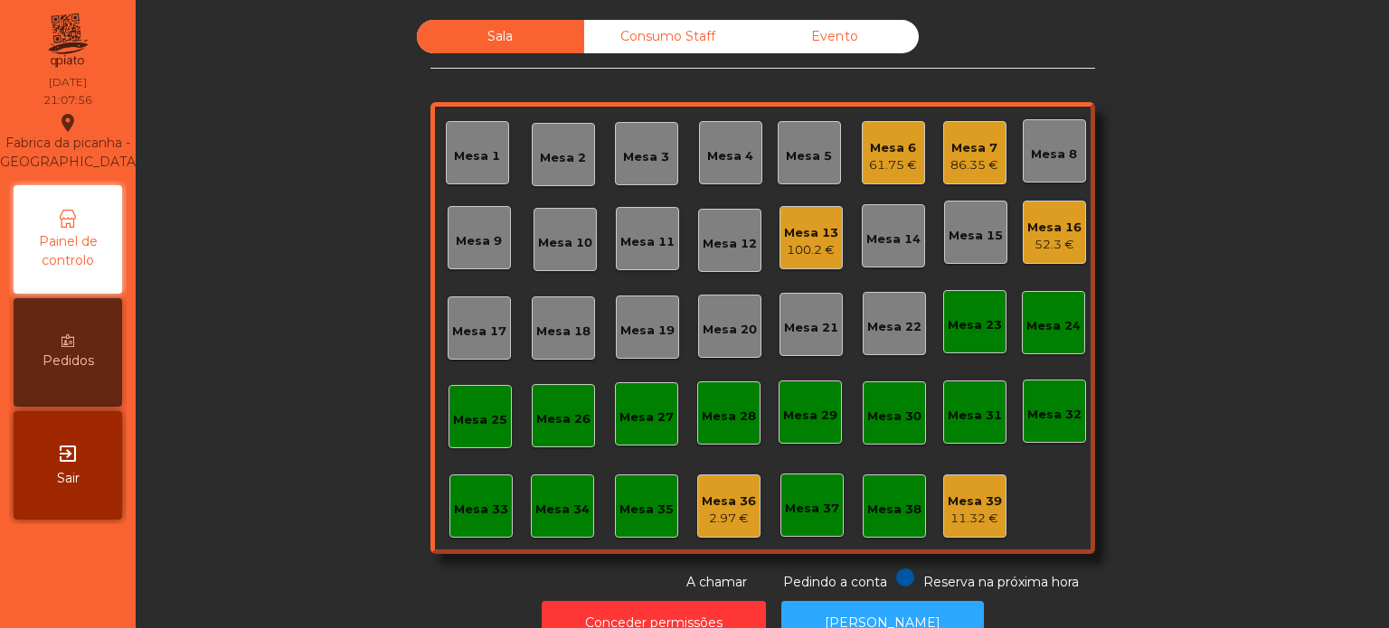
click at [891, 144] on div "Mesa 6" at bounding box center [893, 148] width 48 height 18
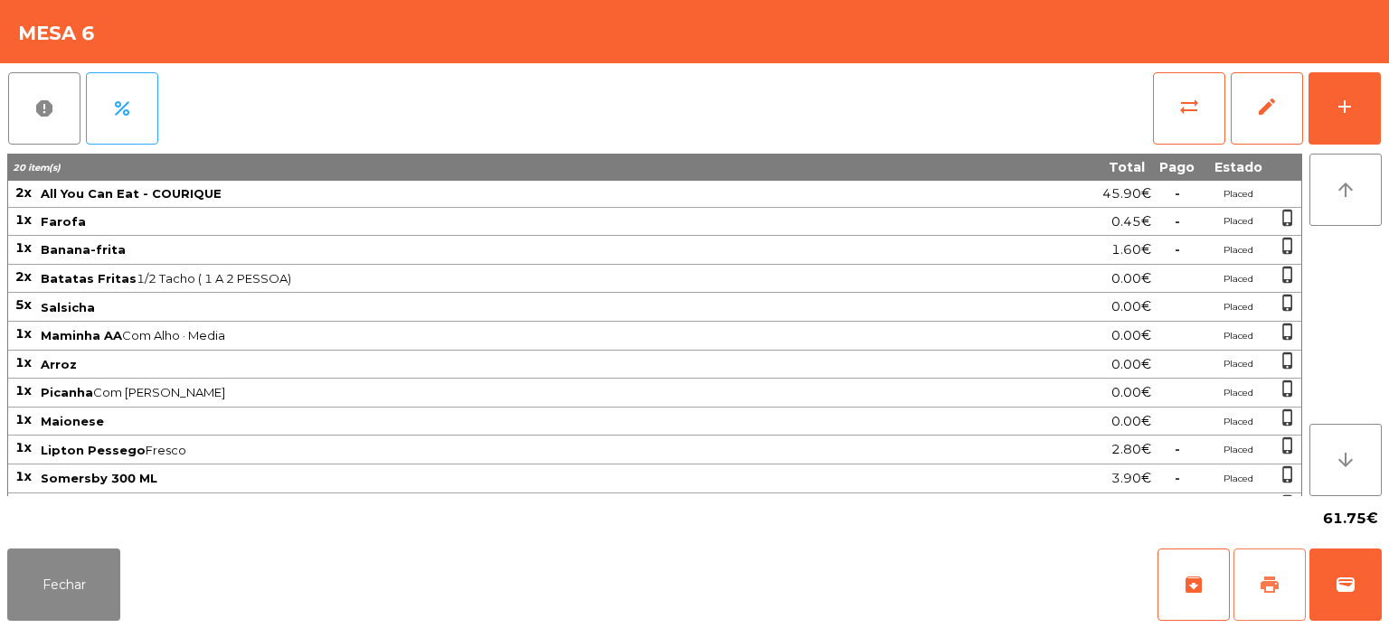
click at [1242, 590] on button "print" at bounding box center [1269, 585] width 72 height 72
click at [1345, 579] on span "wallet" at bounding box center [1346, 585] width 22 height 22
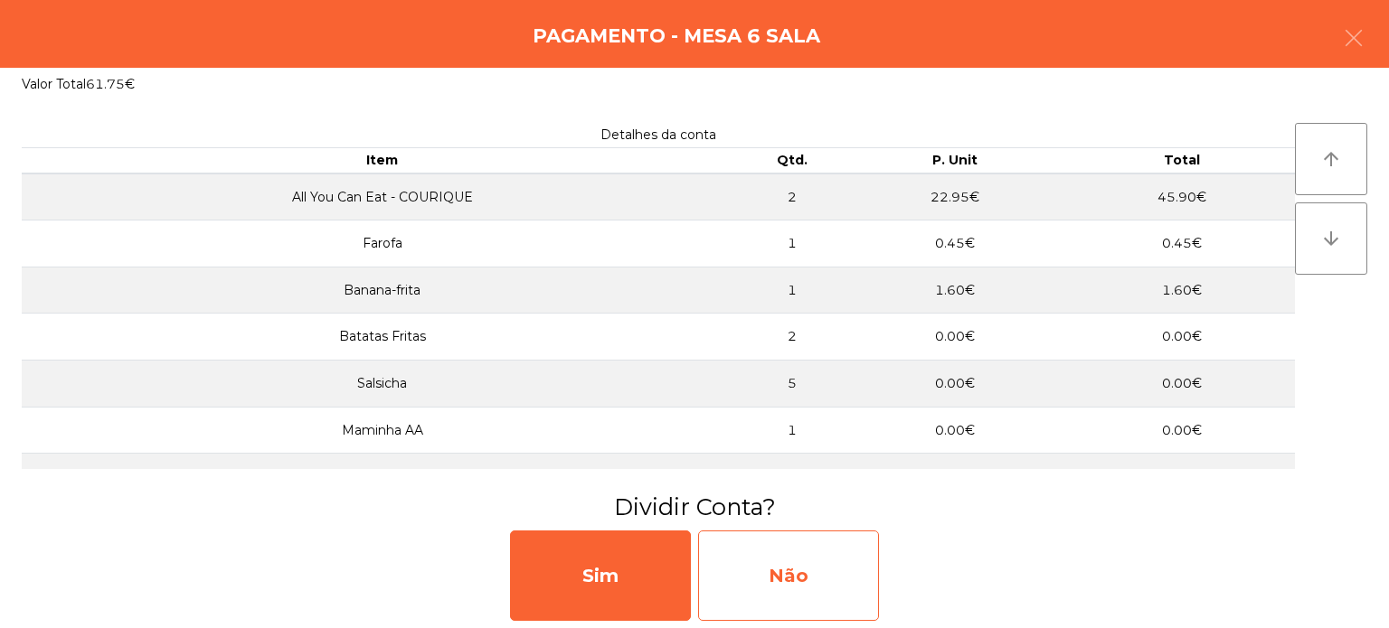
click at [763, 550] on div "Não" at bounding box center [788, 576] width 181 height 90
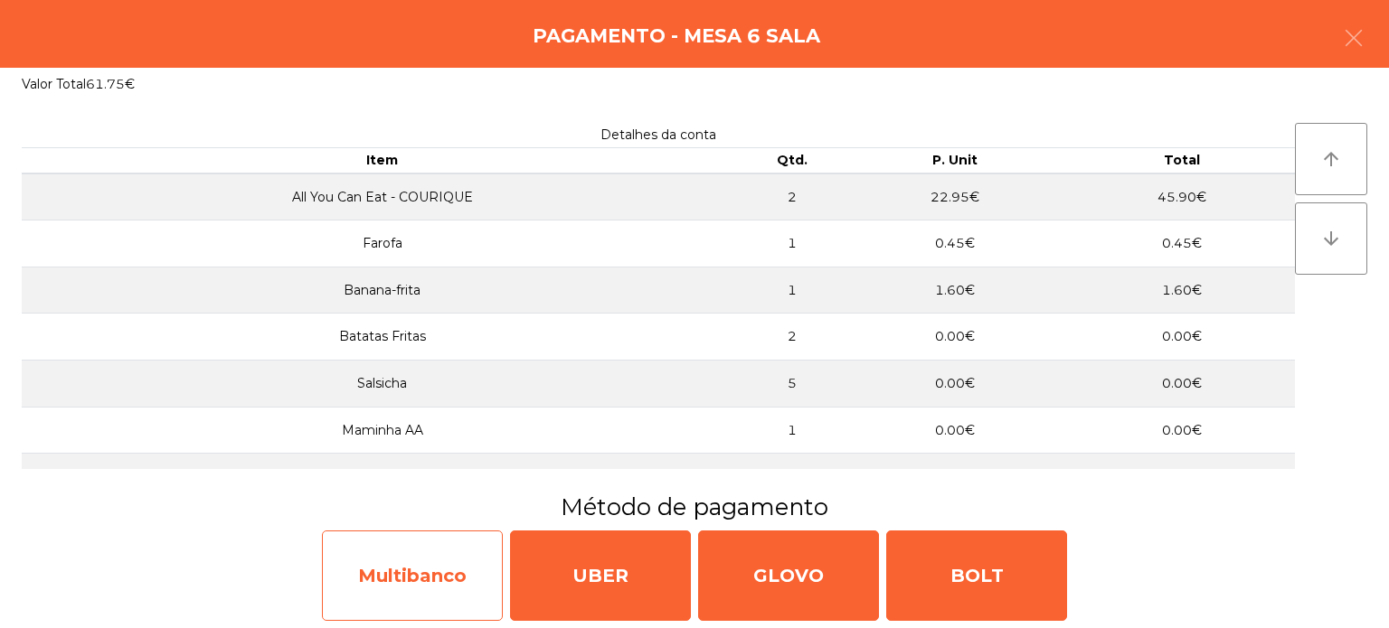
click at [373, 590] on div "Multibanco" at bounding box center [412, 576] width 181 height 90
select select "**"
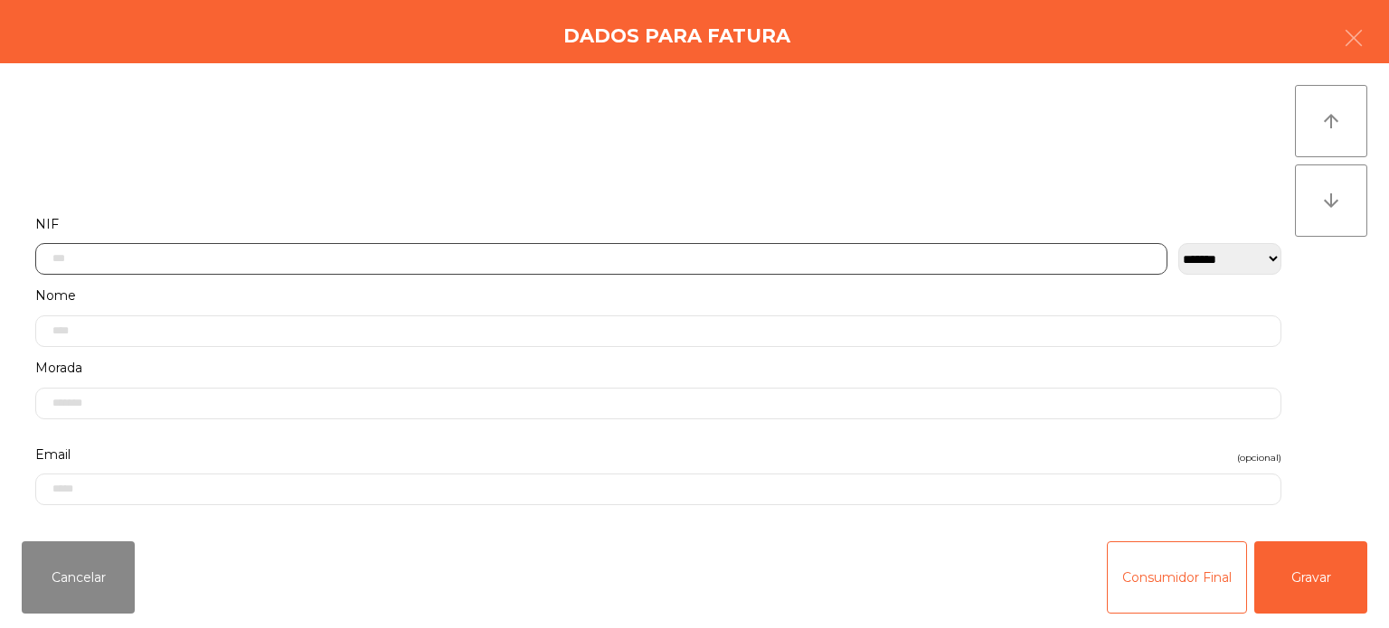
click at [563, 260] on input "text" at bounding box center [601, 259] width 1132 height 32
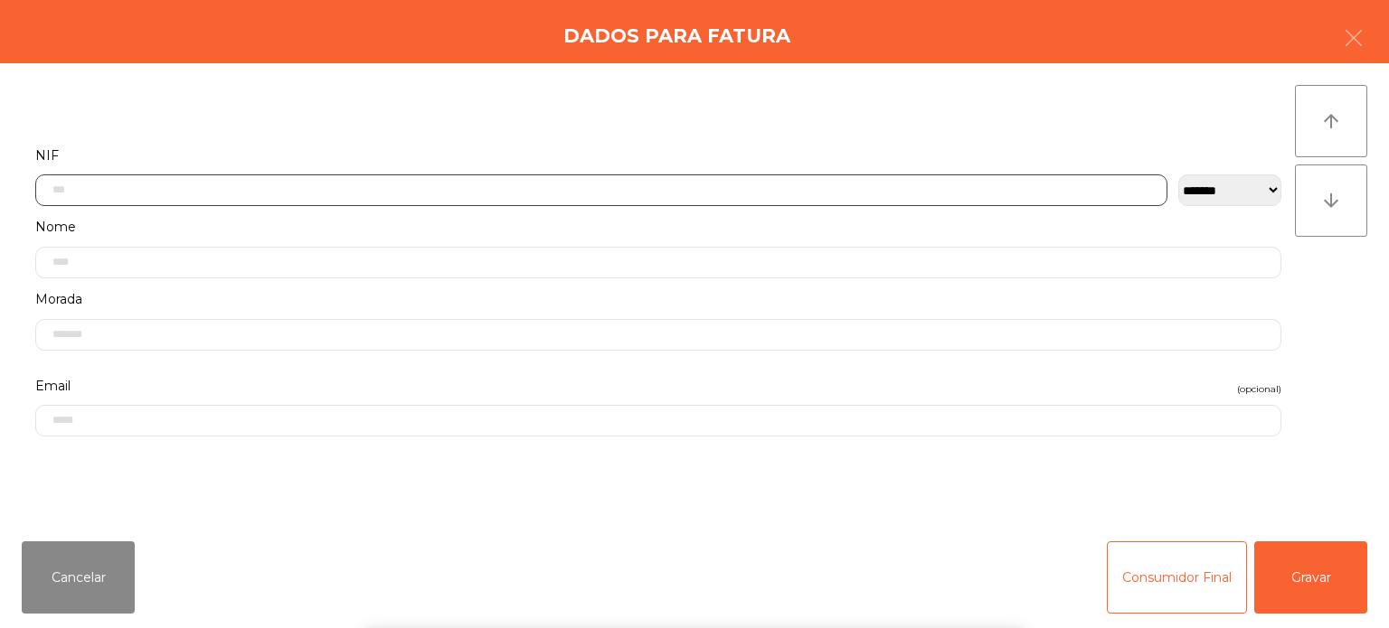
scroll to position [126, 0]
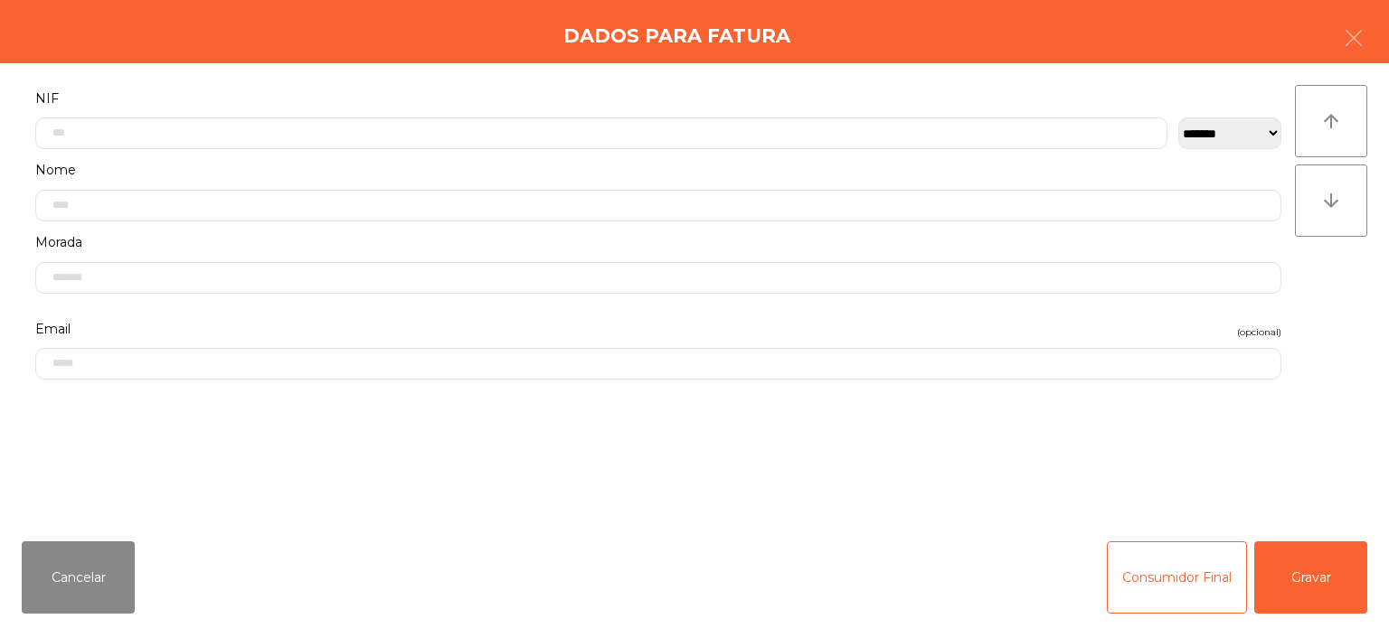
click at [393, 165] on label "Nome" at bounding box center [658, 170] width 1246 height 24
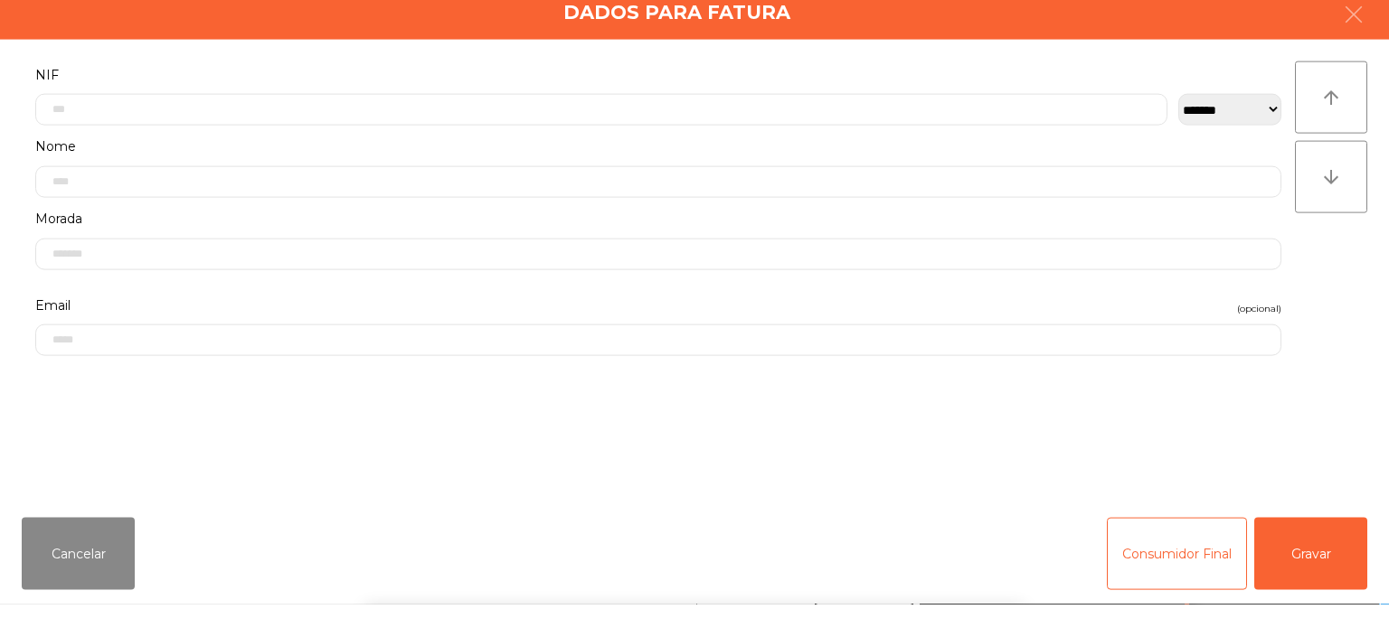
scroll to position [199, 0]
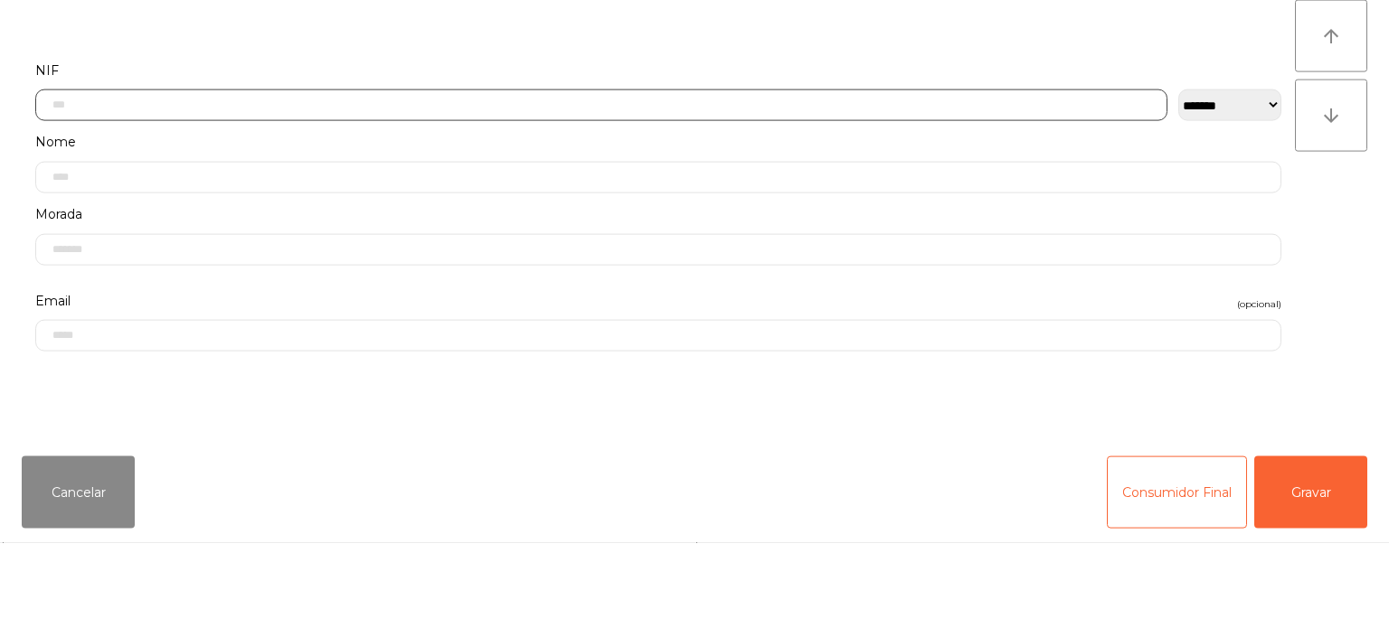
click at [413, 188] on input "text" at bounding box center [601, 191] width 1132 height 32
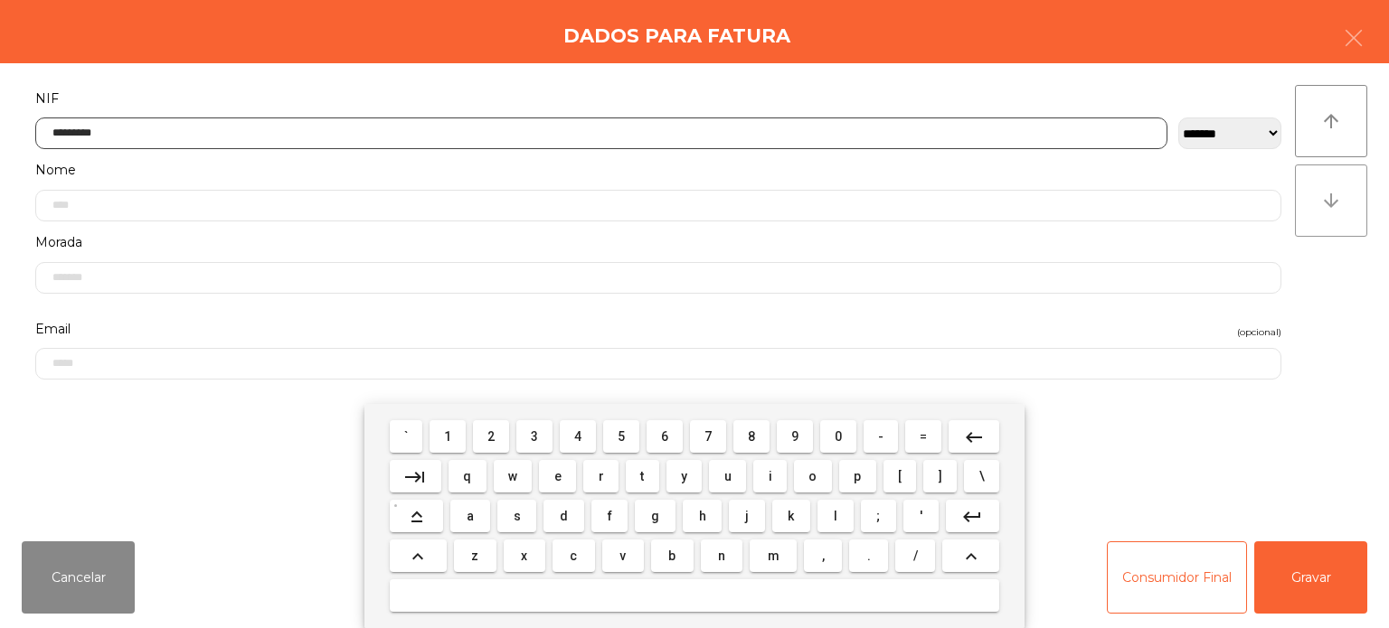
type input "*********"
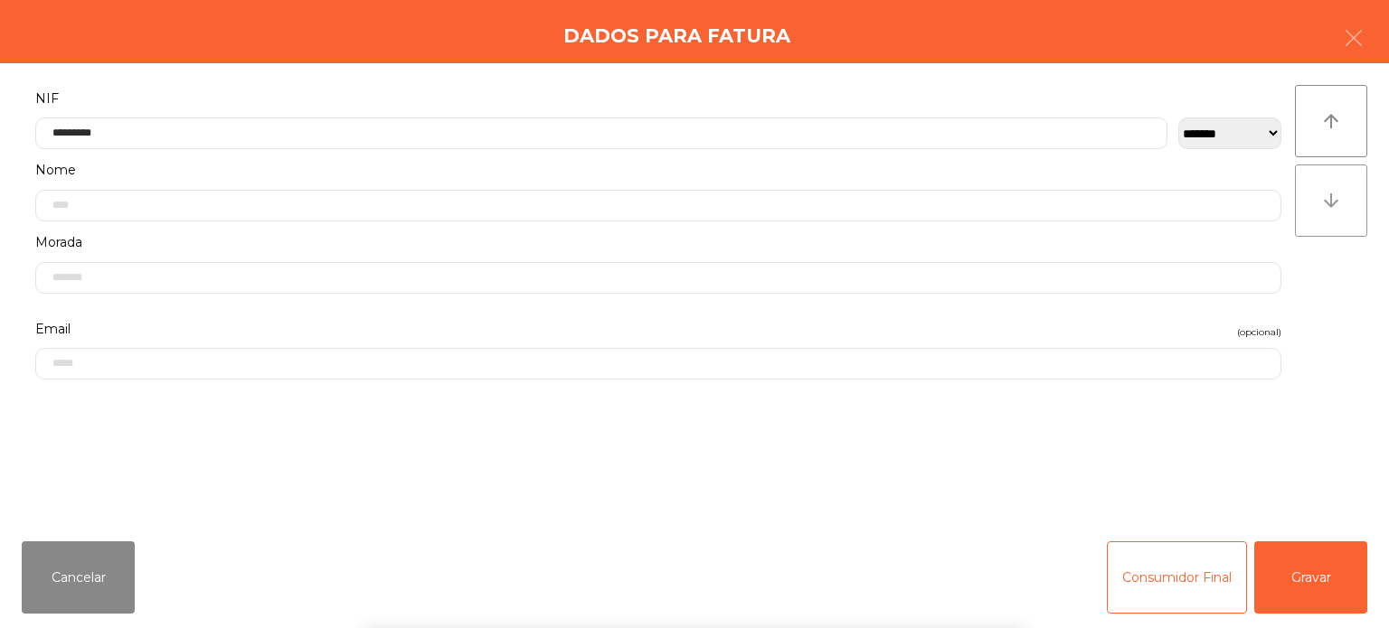
click at [1335, 235] on button "arrow_downward" at bounding box center [1331, 201] width 72 height 72
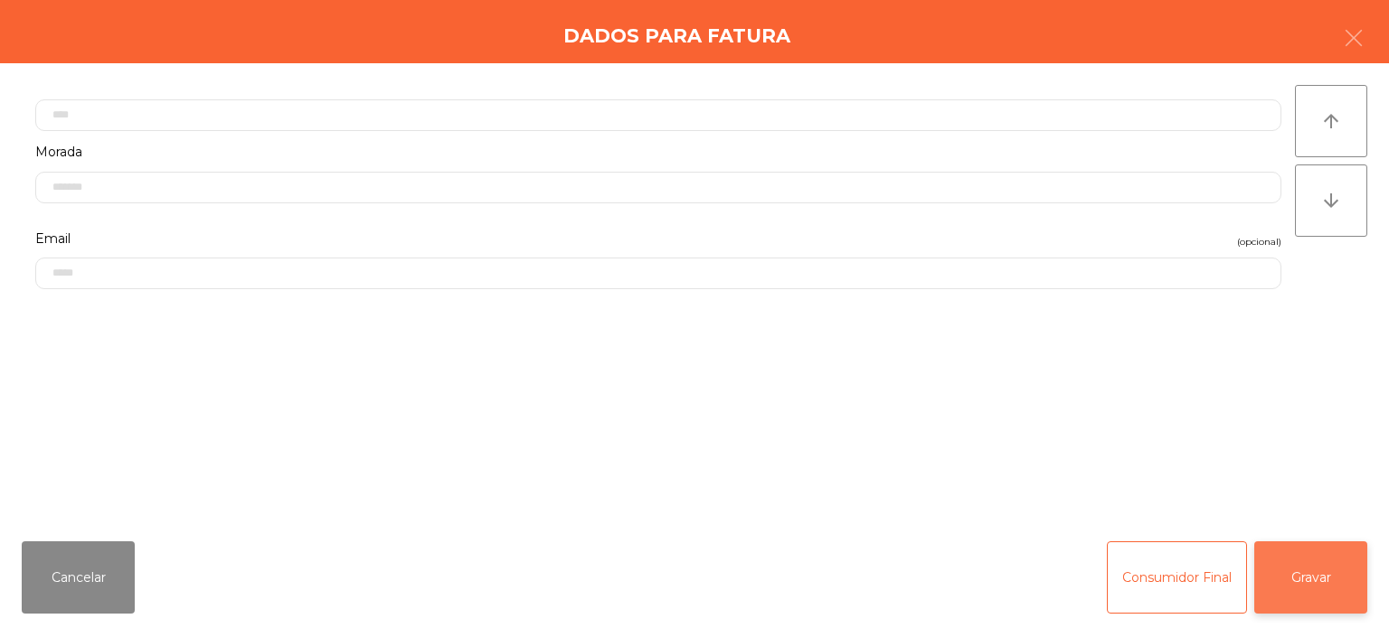
click at [1282, 575] on button "Gravar" at bounding box center [1310, 578] width 113 height 72
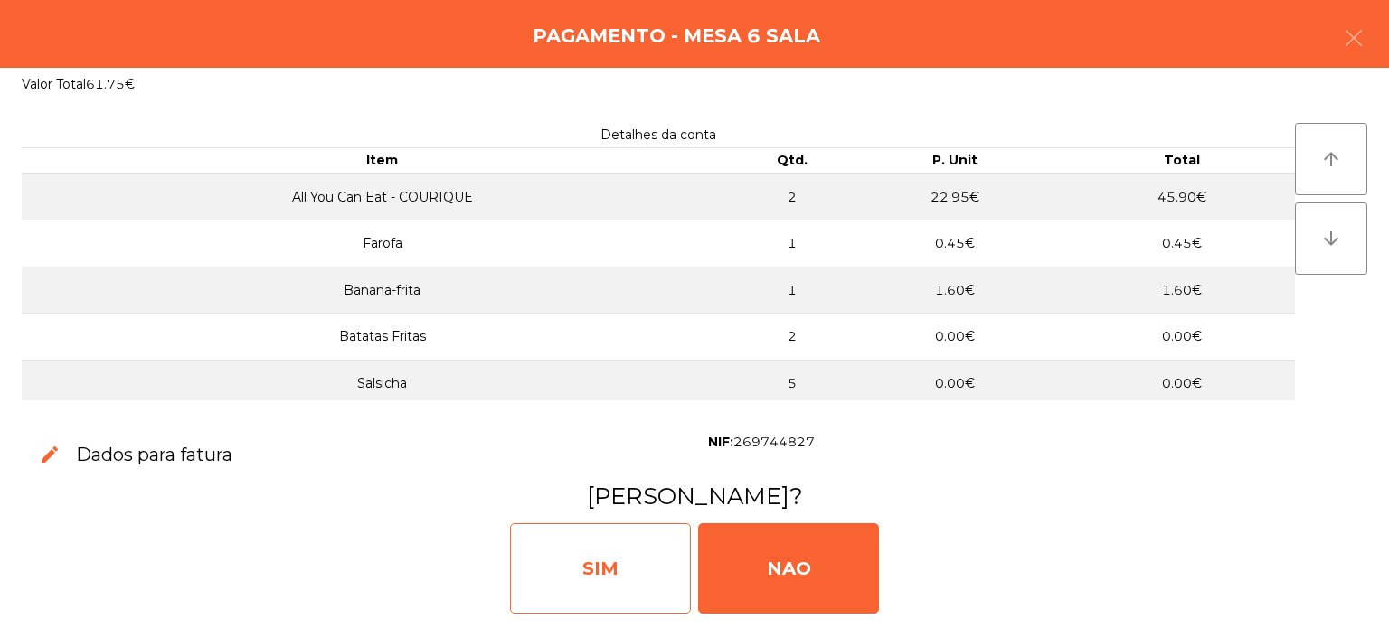
click at [626, 566] on div "SIM" at bounding box center [600, 569] width 181 height 90
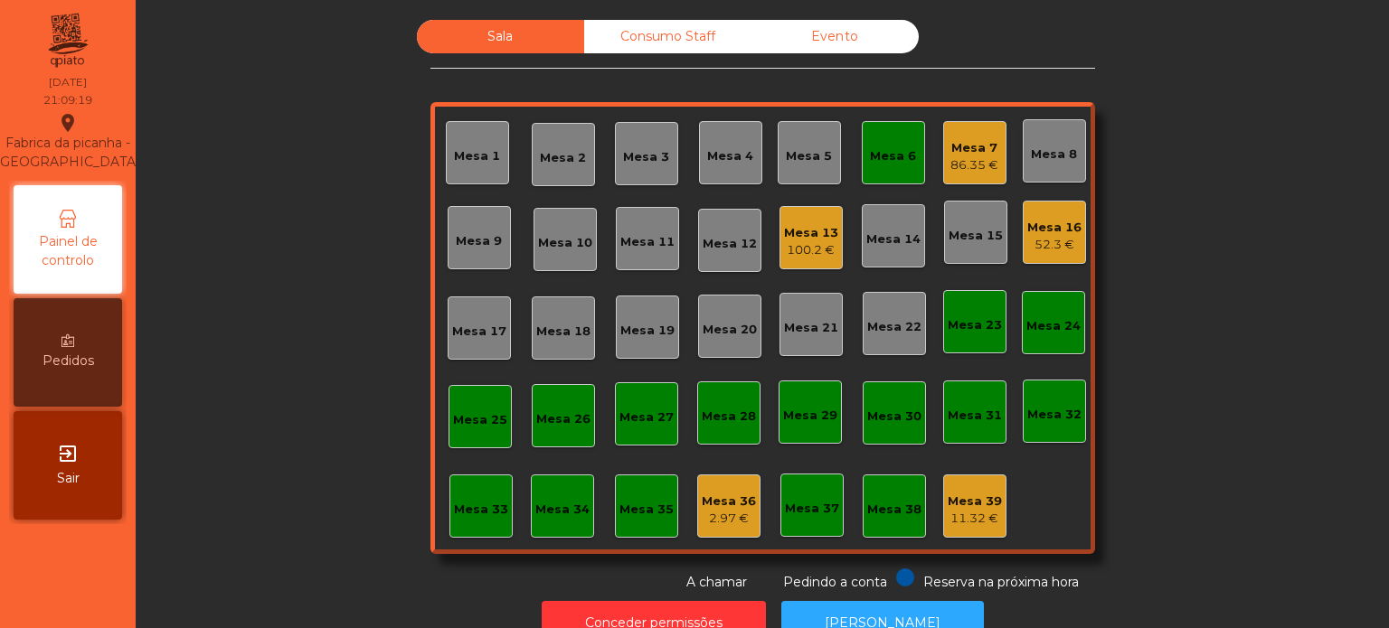
click at [905, 141] on div "Mesa 6" at bounding box center [893, 152] width 46 height 25
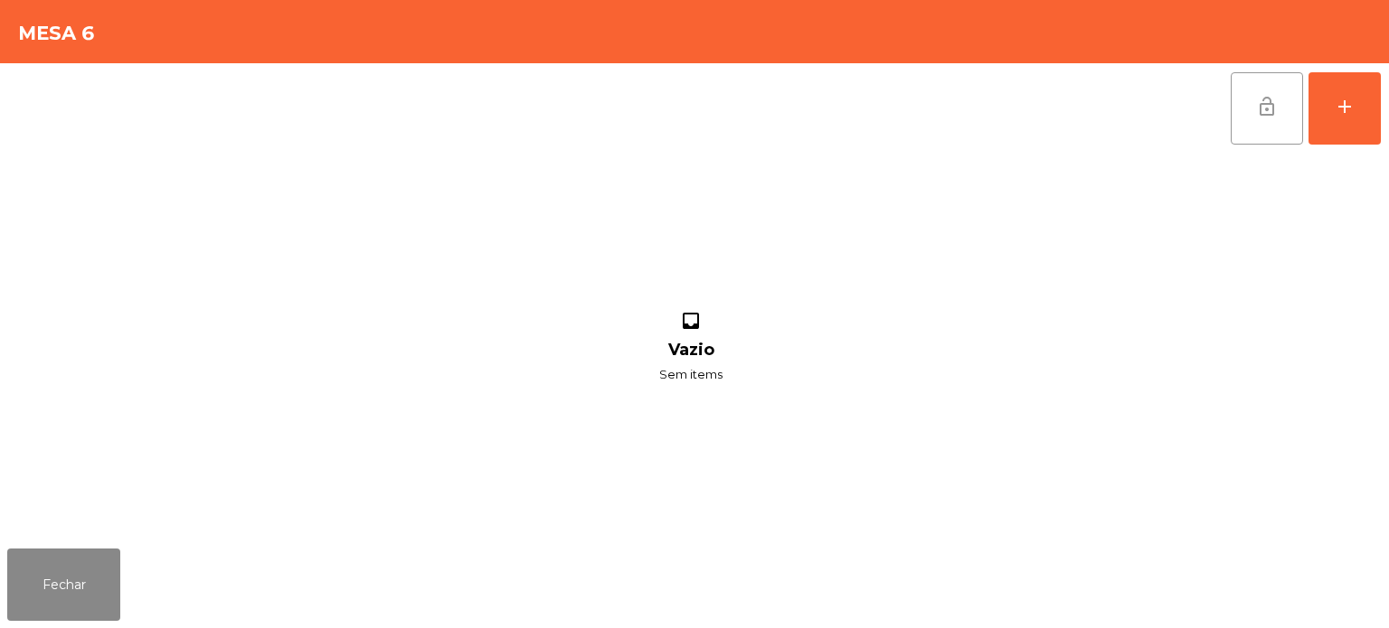
click at [1256, 107] on span "lock_open" at bounding box center [1267, 107] width 22 height 22
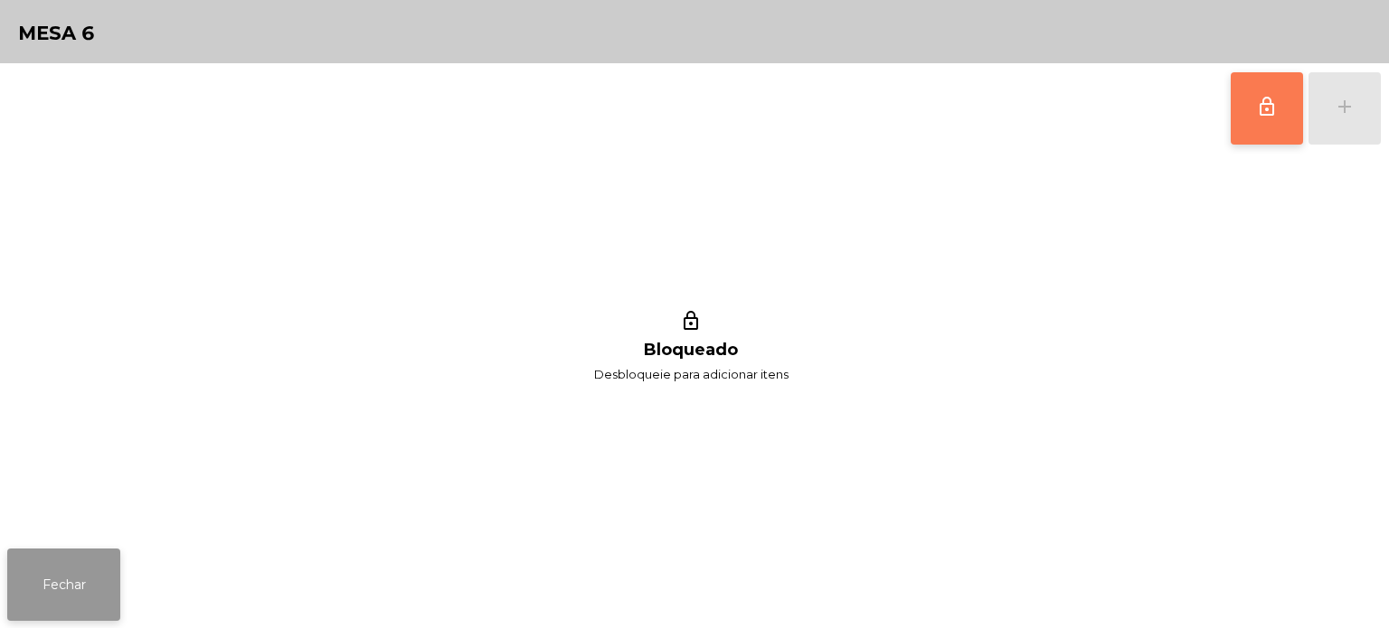
click at [80, 554] on button "Fechar" at bounding box center [63, 585] width 113 height 72
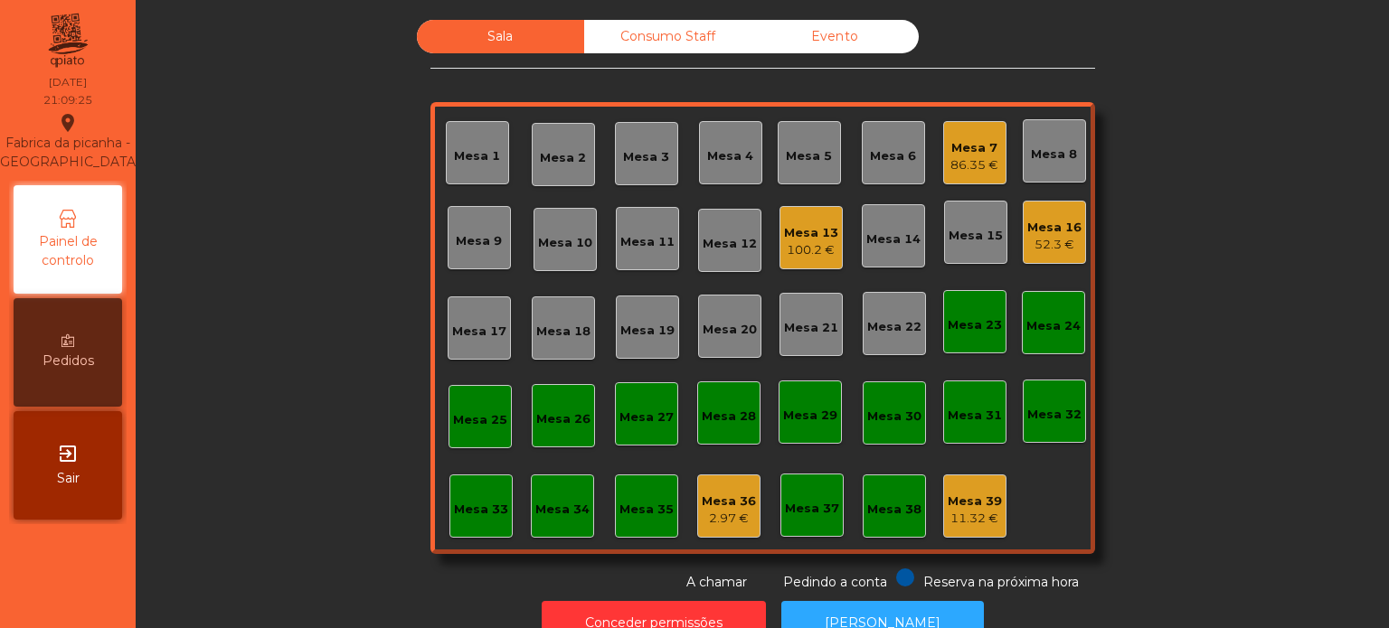
click at [801, 241] on div "100.2 €" at bounding box center [811, 250] width 54 height 18
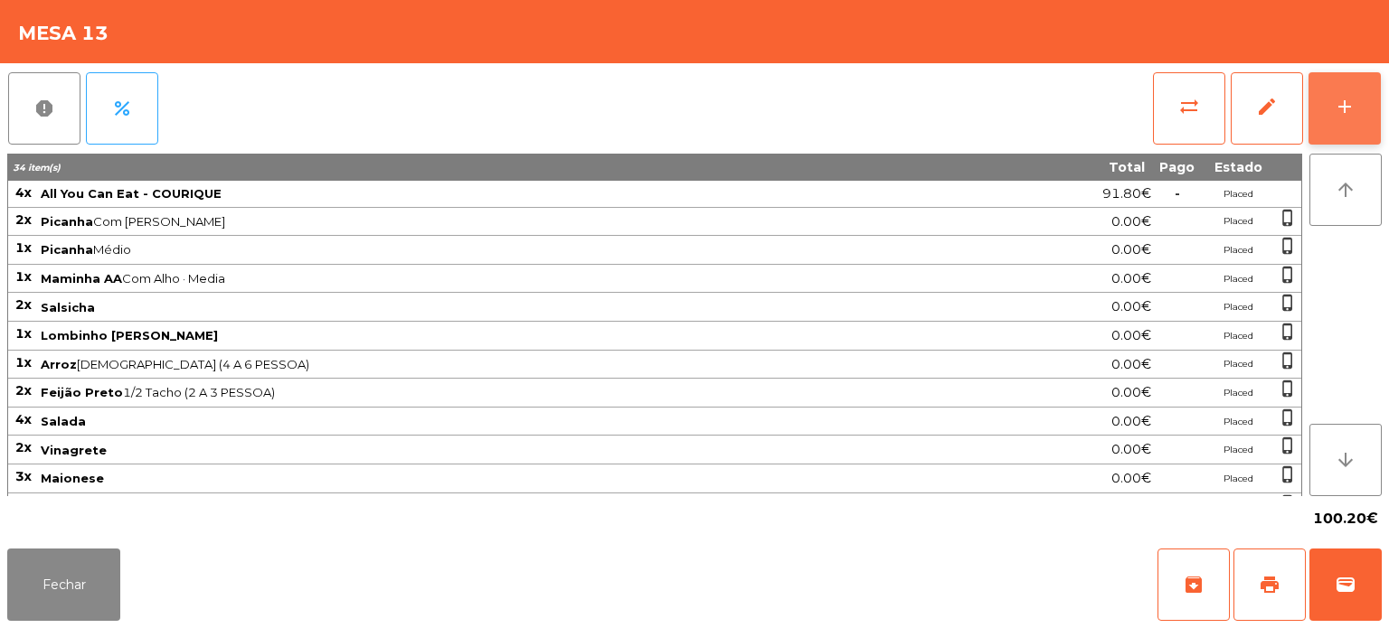
click at [1351, 112] on div "add" at bounding box center [1345, 107] width 22 height 22
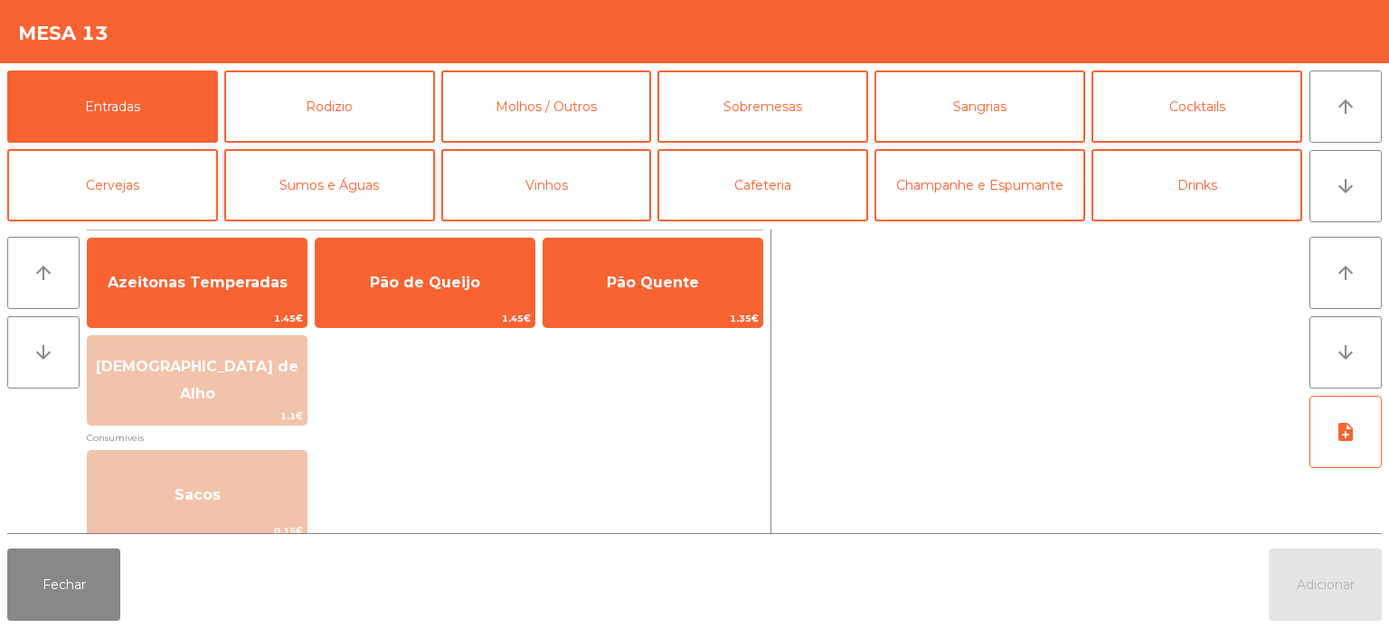
click at [365, 186] on button "Sumos e Águas" at bounding box center [329, 185] width 211 height 72
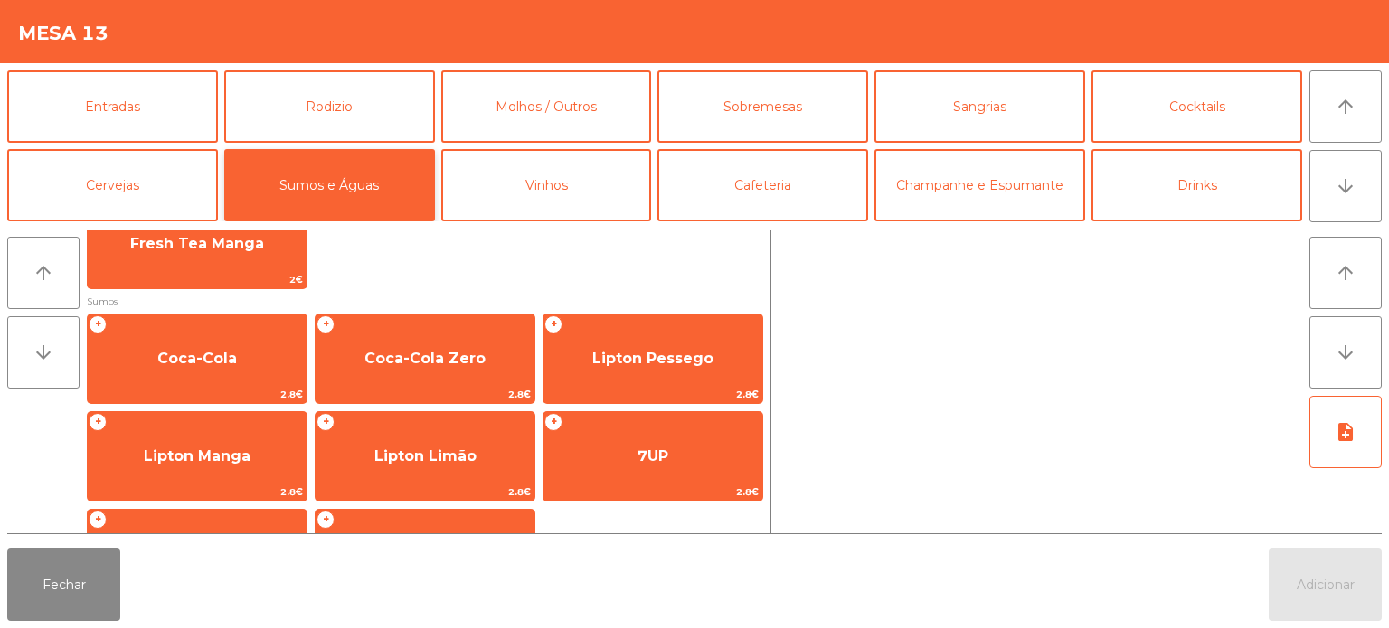
scroll to position [235, 0]
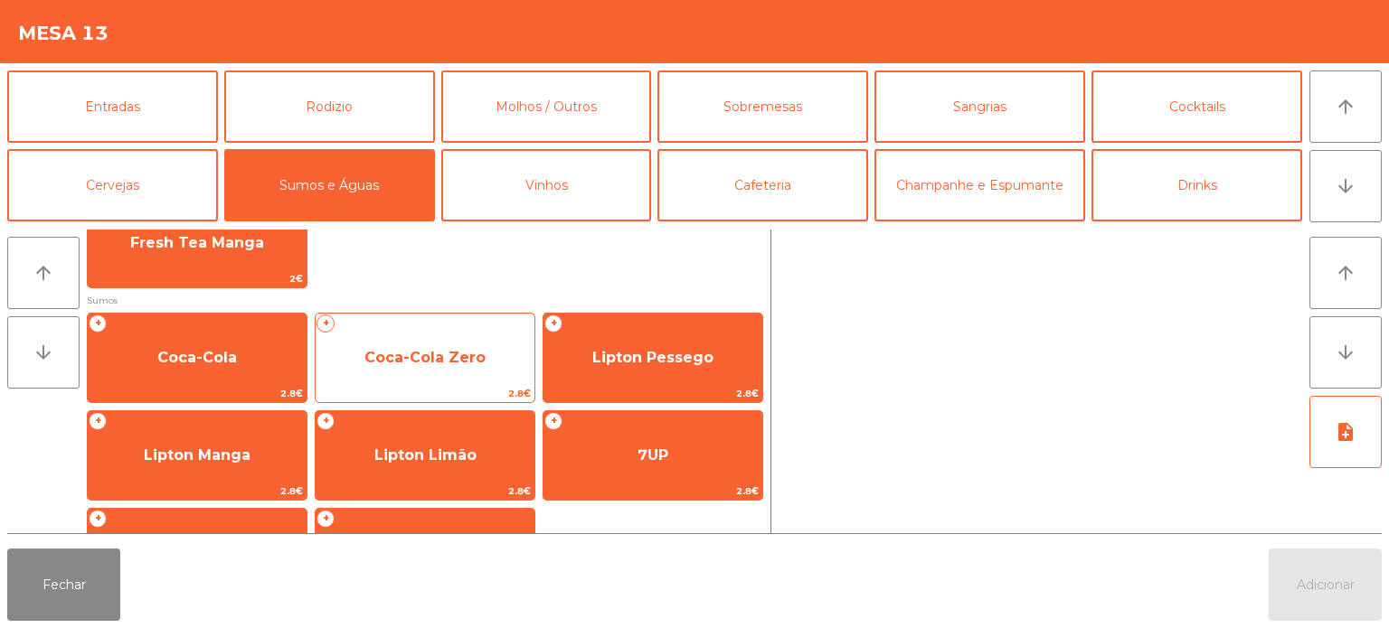
click at [417, 355] on span "Coca-Cola Zero" at bounding box center [424, 357] width 121 height 17
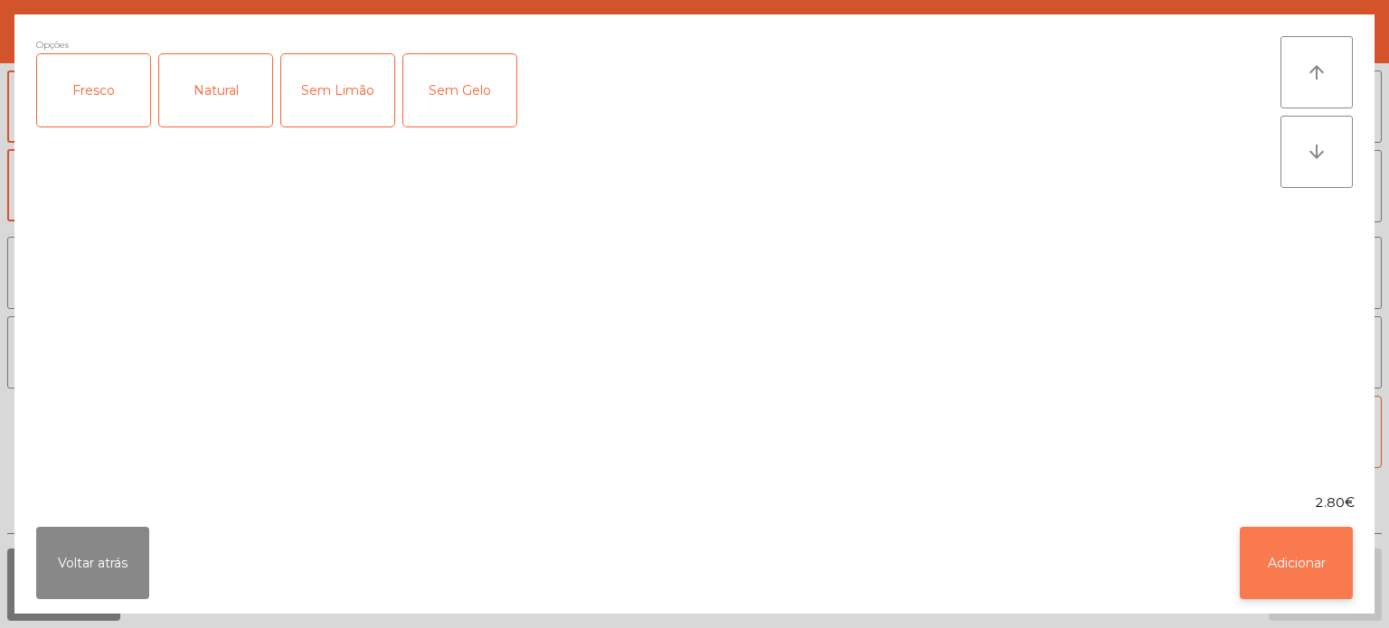
click at [1338, 571] on button "Adicionar" at bounding box center [1296, 563] width 113 height 72
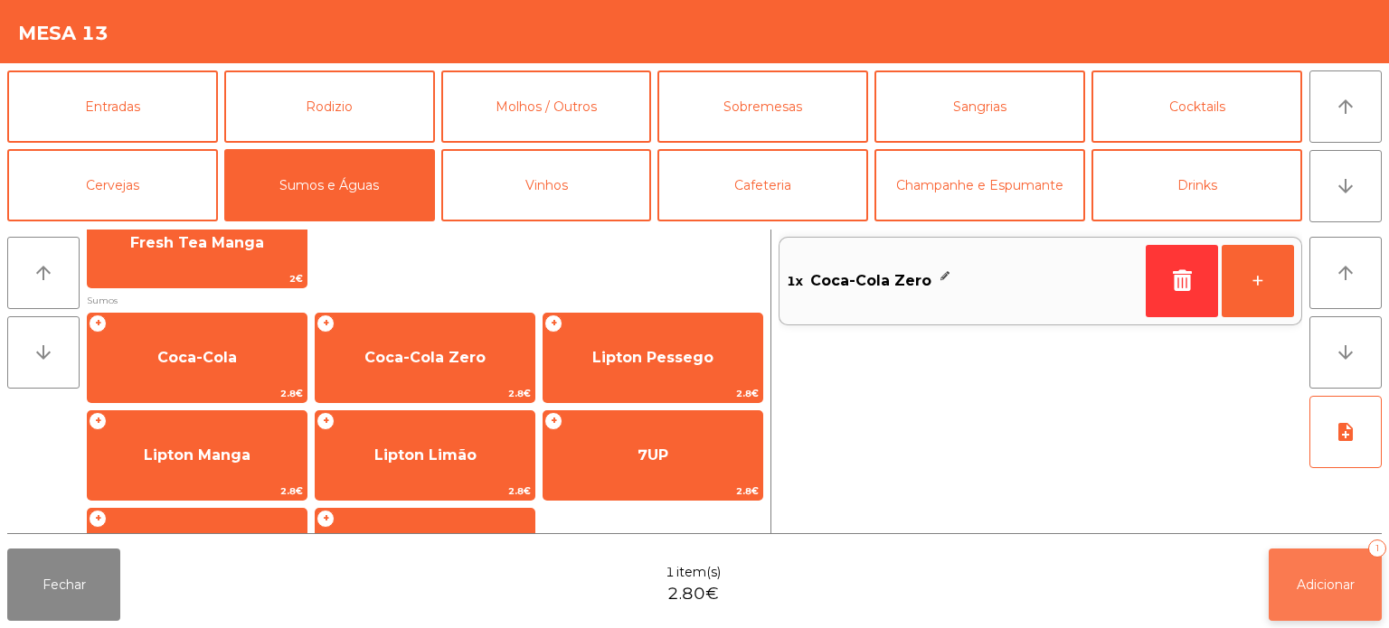
click at [1308, 604] on button "Adicionar 1" at bounding box center [1325, 585] width 113 height 72
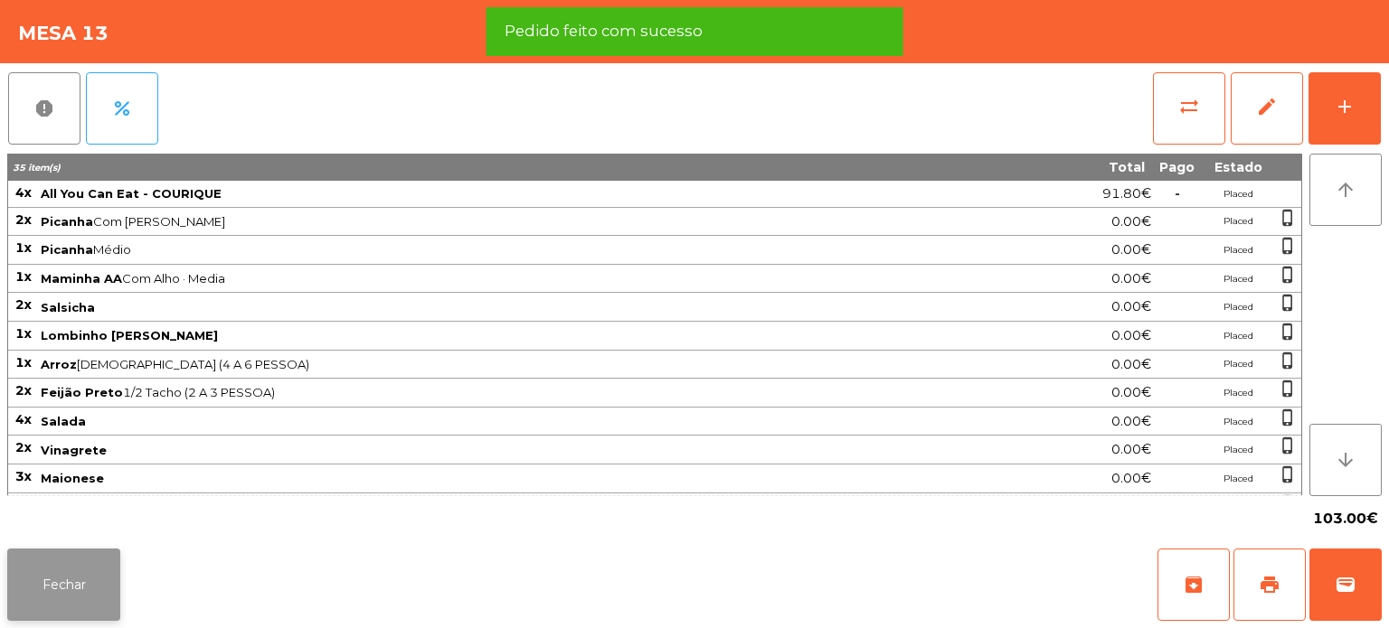
click at [59, 586] on button "Fechar" at bounding box center [63, 585] width 113 height 72
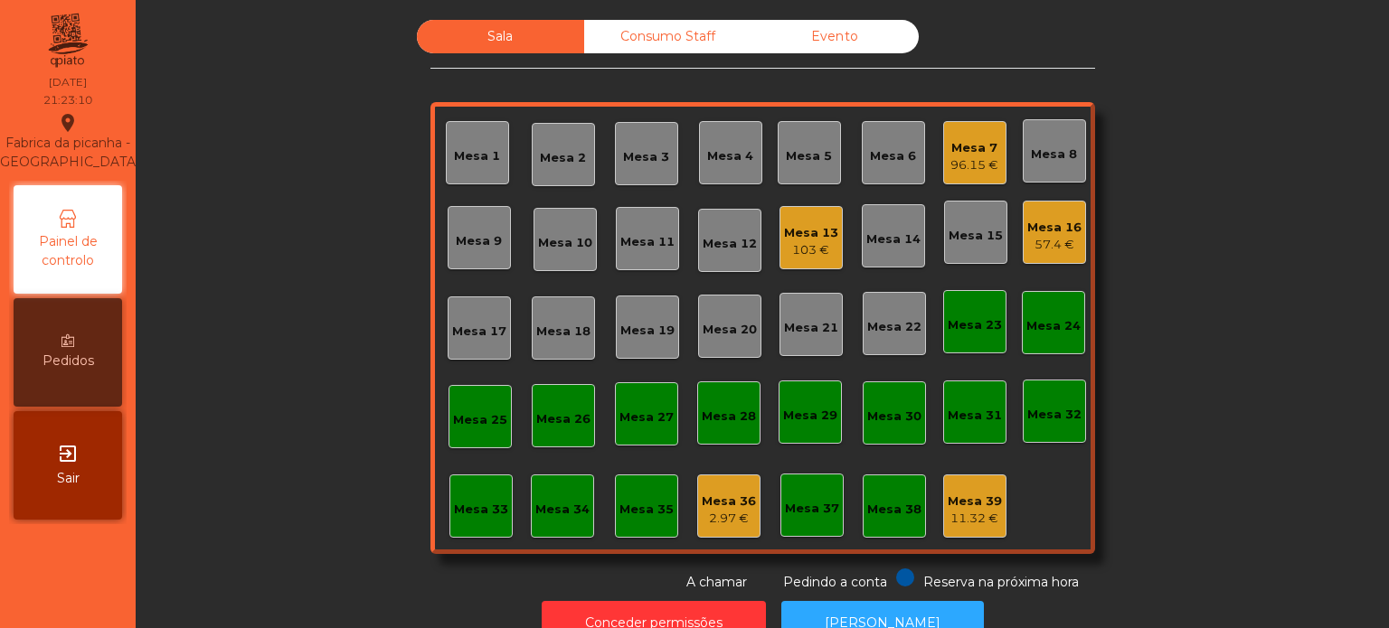
click at [326, 456] on div "Sala Consumo Staff Evento Mesa 1 Mesa 2 Mesa 3 Mesa 4 Mesa 5 Mesa 6 Mesa 7 96.1…" at bounding box center [762, 306] width 1204 height 572
click at [1027, 226] on div "Mesa 16" at bounding box center [1054, 228] width 54 height 18
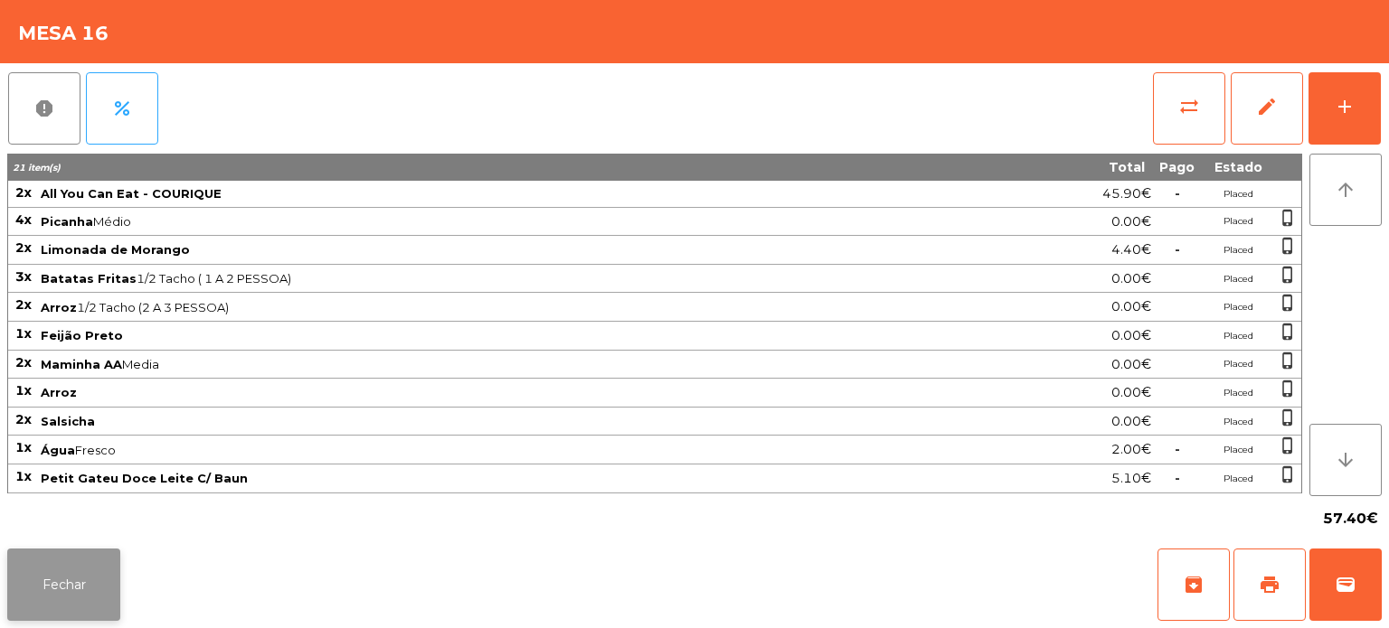
click at [51, 583] on button "Fechar" at bounding box center [63, 585] width 113 height 72
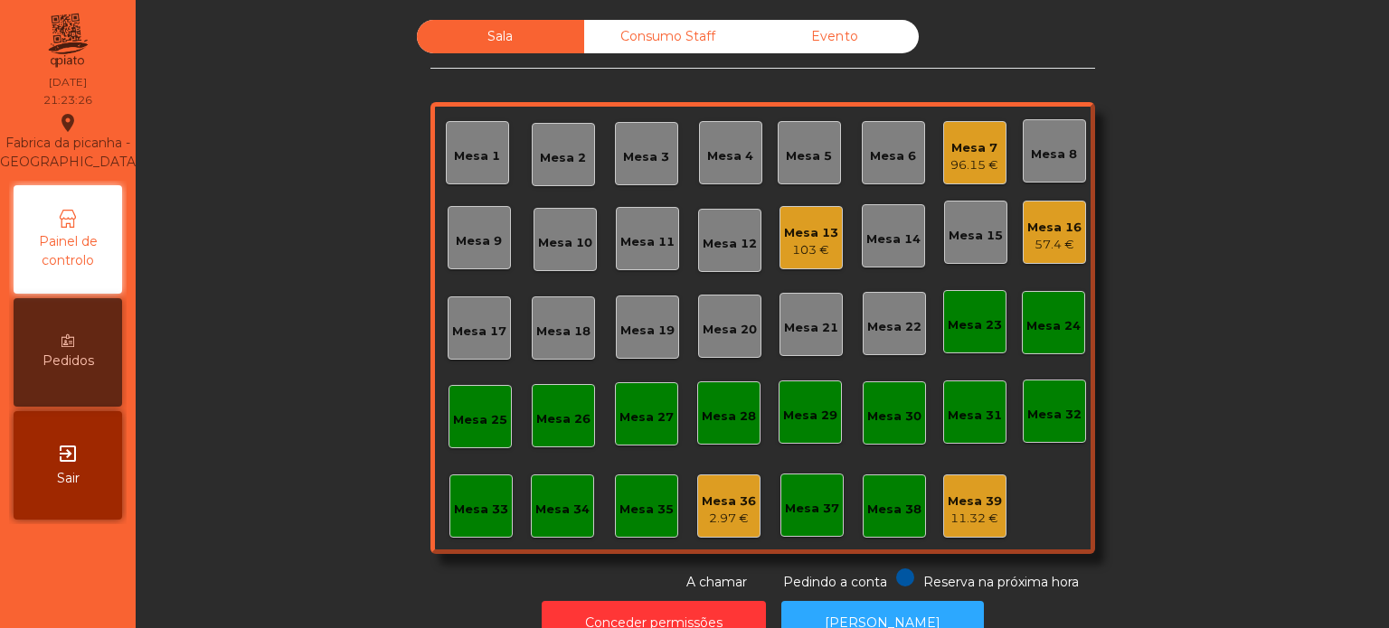
click at [316, 384] on div "Sala Consumo Staff Evento Mesa 1 Mesa 2 Mesa 3 Mesa 4 Mesa 5 Mesa 6 Mesa 7 96.1…" at bounding box center [762, 306] width 1204 height 572
click at [817, 152] on div "Mesa 5" at bounding box center [809, 156] width 46 height 18
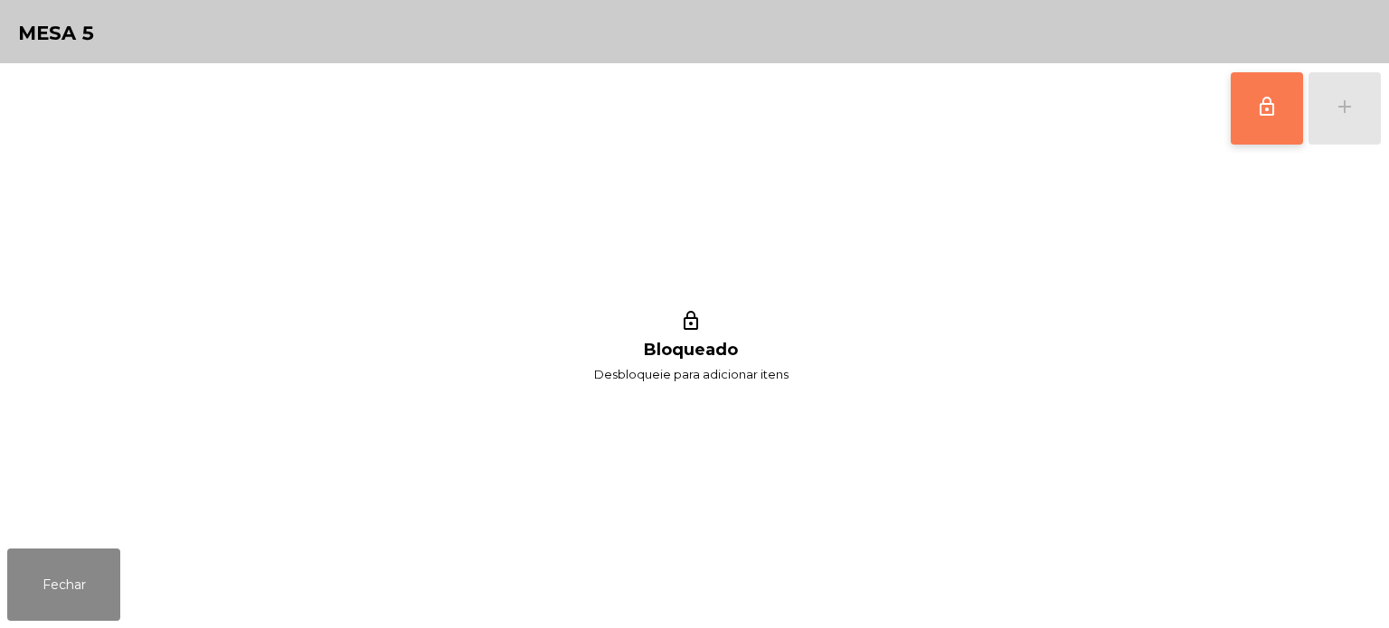
click at [1266, 120] on button "lock_outline" at bounding box center [1267, 108] width 72 height 72
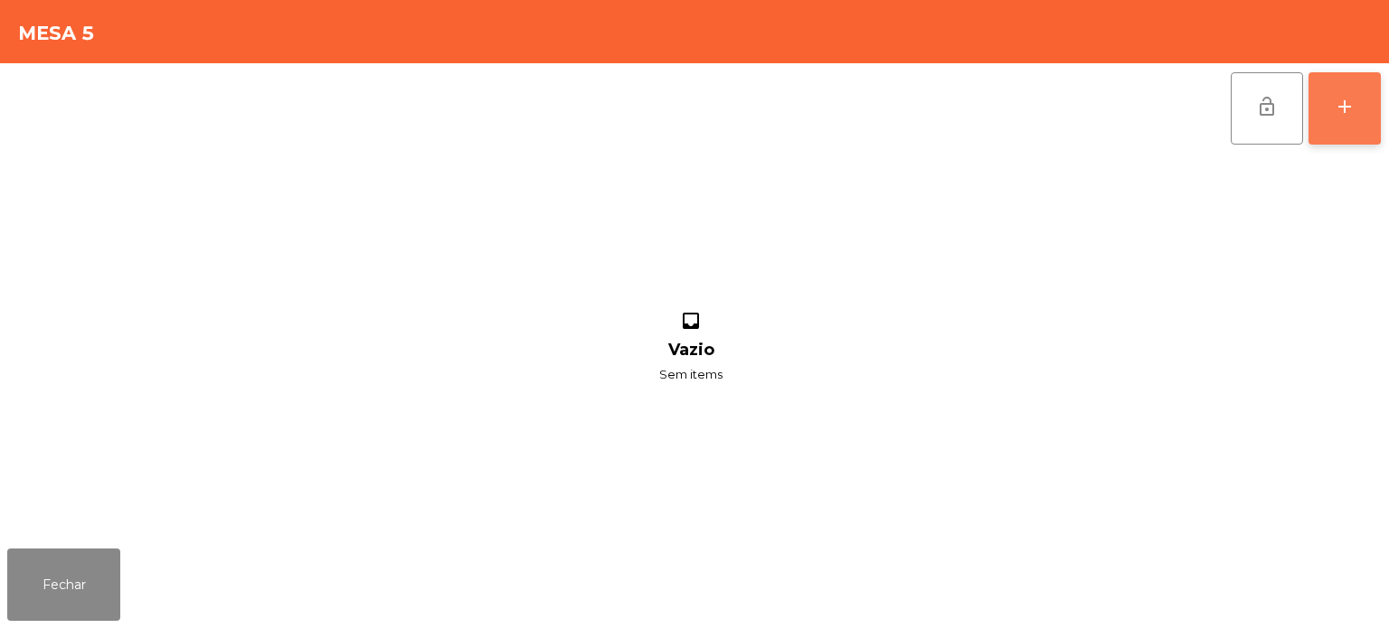
click at [1345, 107] on div "add" at bounding box center [1345, 107] width 22 height 22
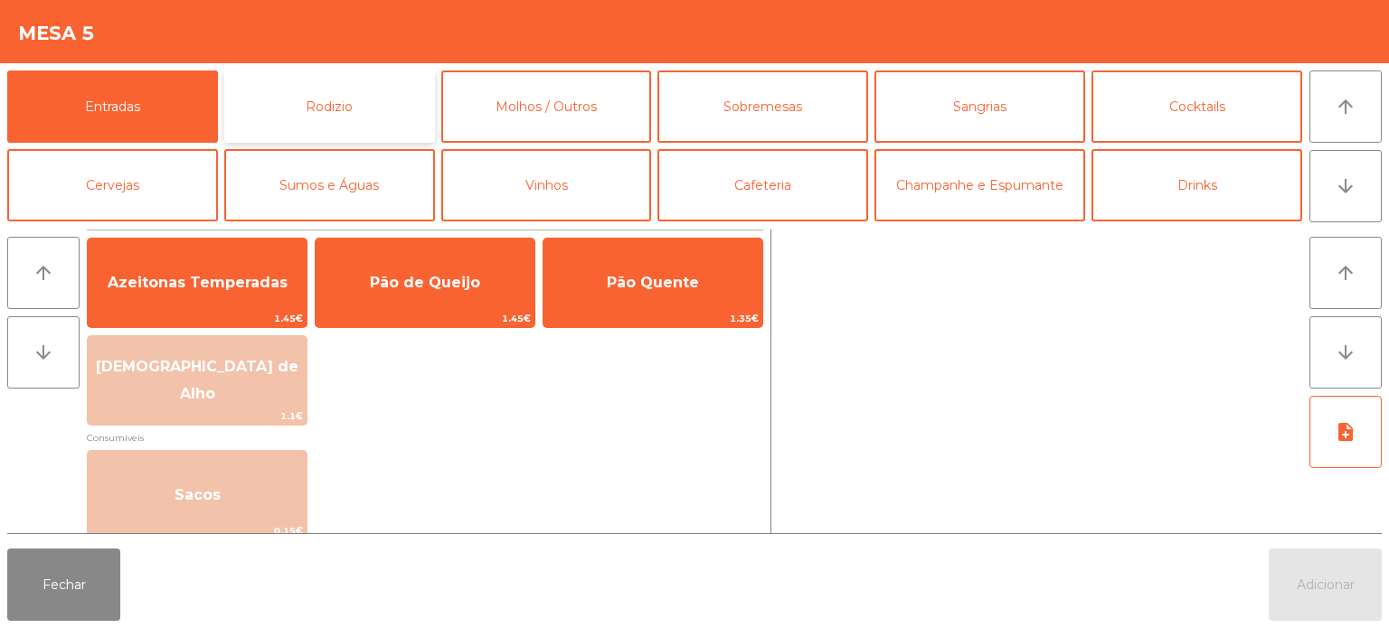
click at [335, 80] on button "Rodizio" at bounding box center [329, 107] width 211 height 72
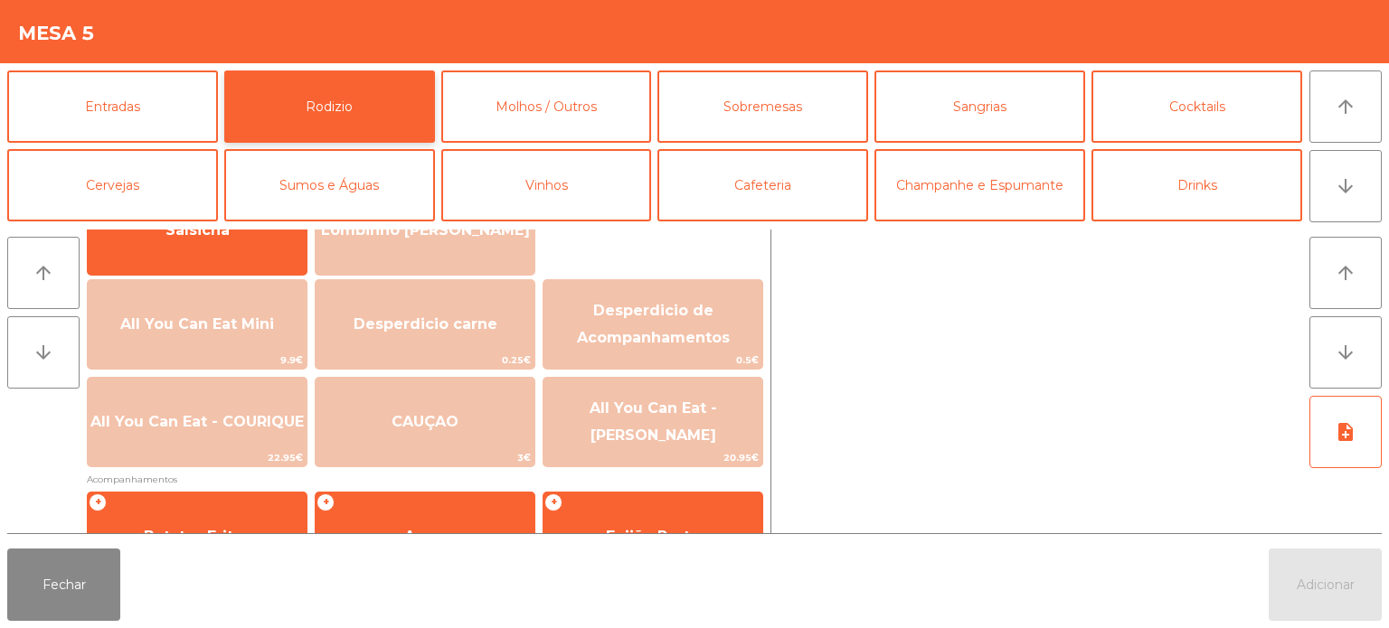
scroll to position [181, 0]
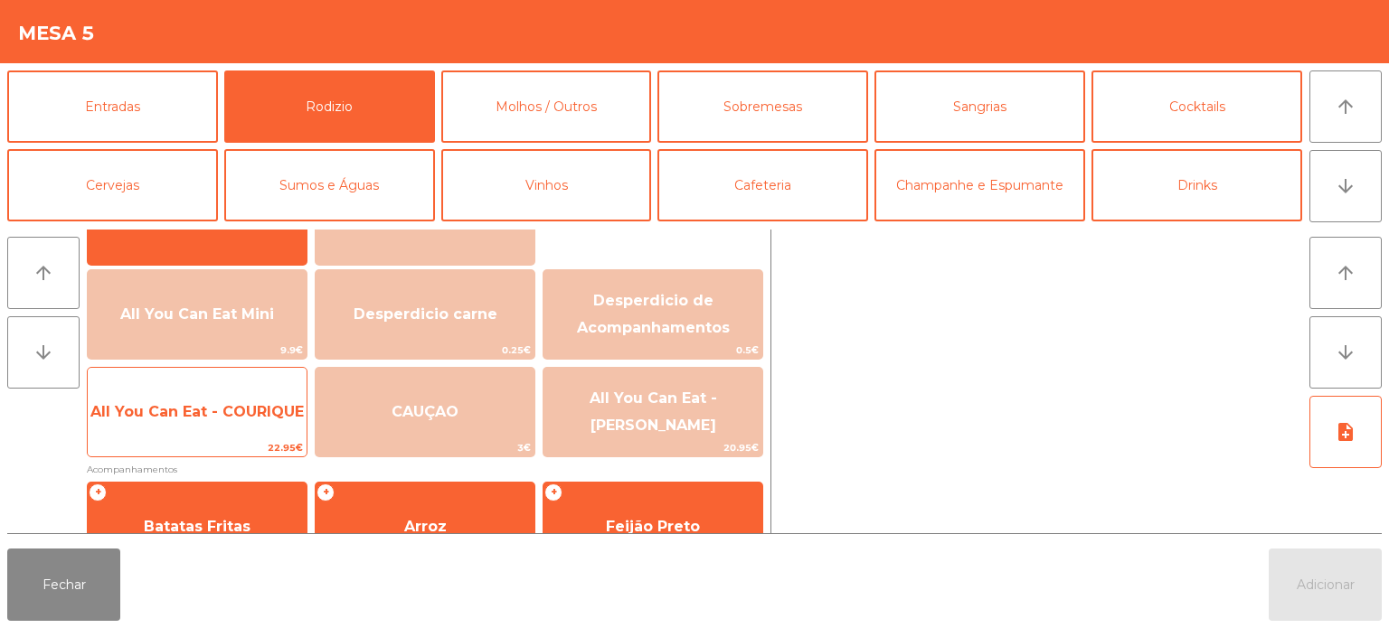
click at [230, 427] on span "All You Can Eat - COURIQUE" at bounding box center [197, 412] width 219 height 49
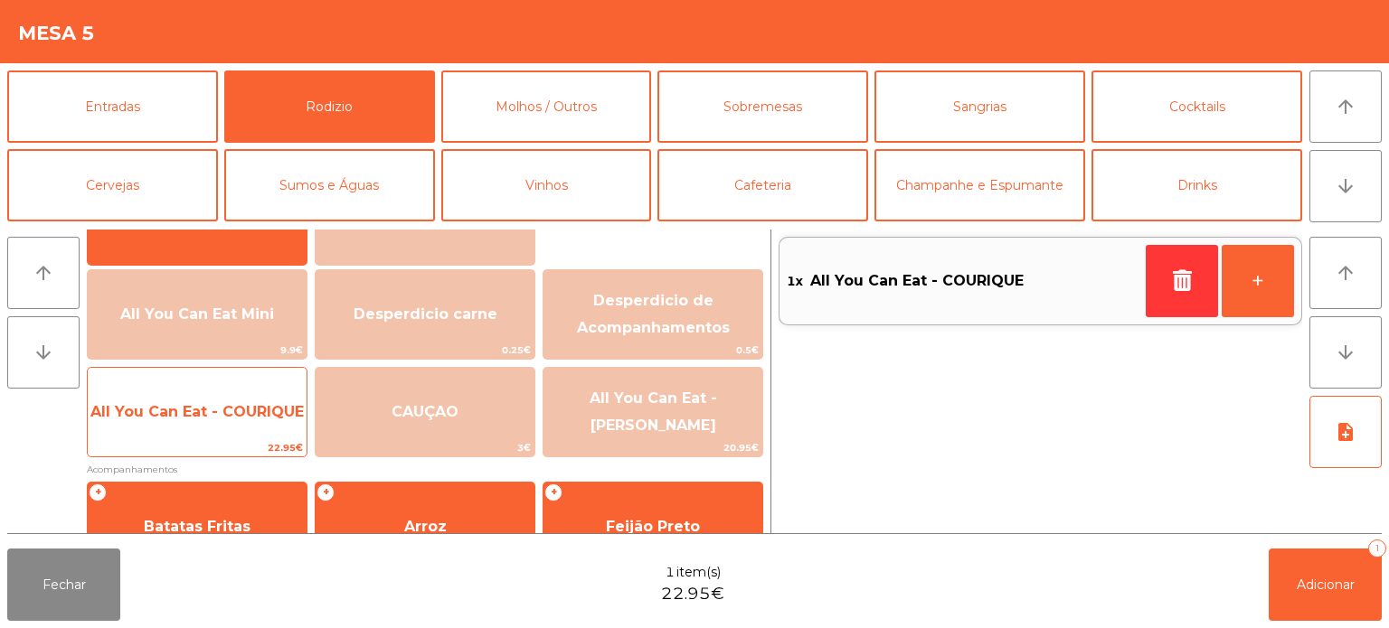
click at [221, 429] on span "All You Can Eat - COURIQUE" at bounding box center [197, 412] width 219 height 49
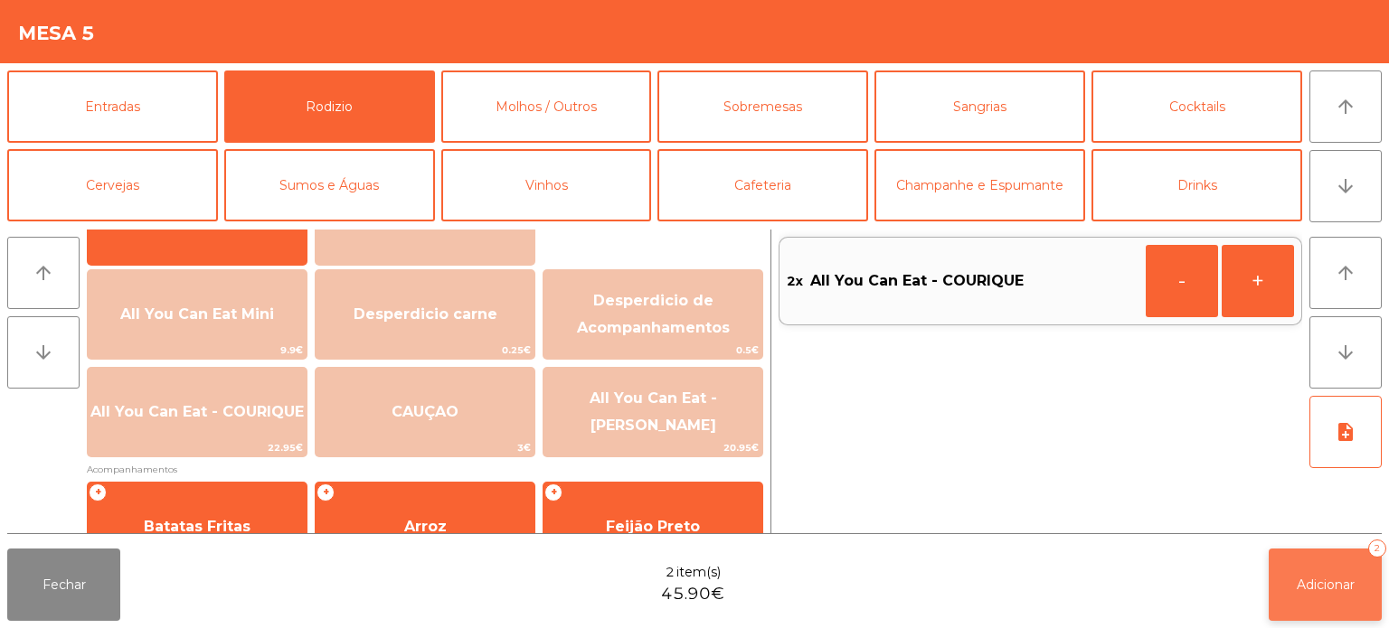
click at [1302, 587] on span "Adicionar" at bounding box center [1326, 585] width 58 height 16
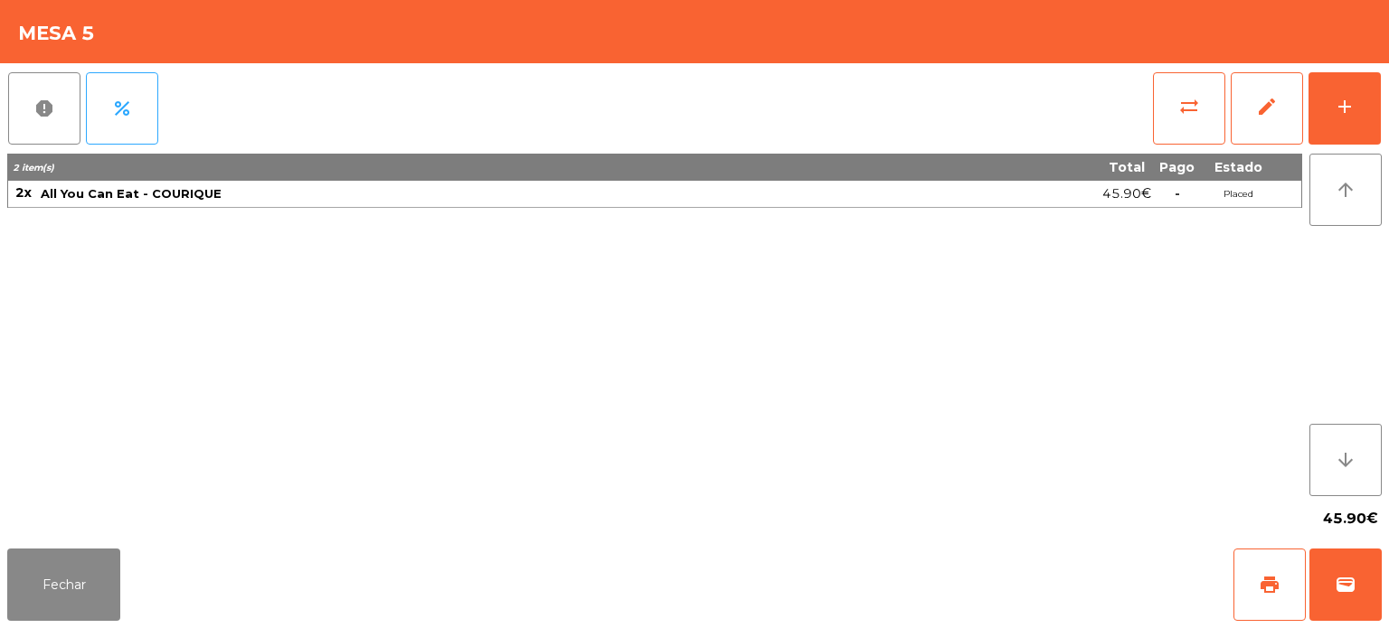
click at [61, 553] on button "Fechar" at bounding box center [63, 585] width 113 height 72
click at [66, 561] on nav "Fabrica da picanha - Lisboa location_on 20/08/2025 21:31:51 Painel de controlo …" at bounding box center [68, 314] width 136 height 628
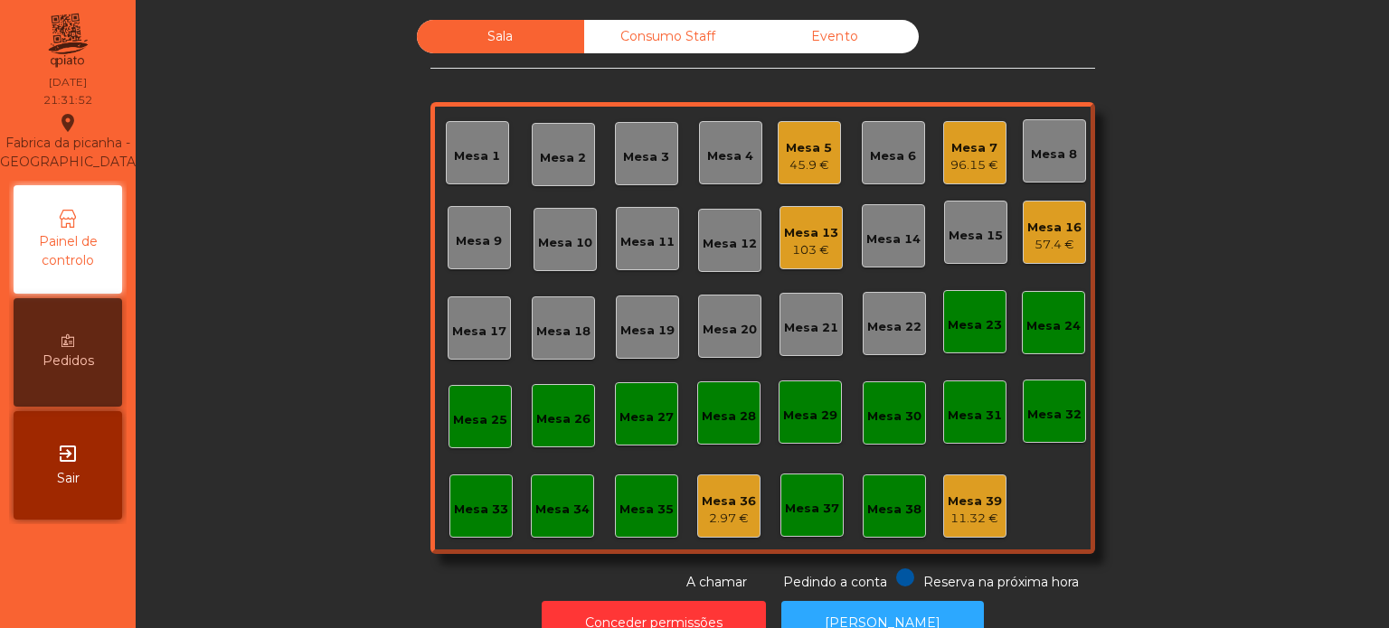
click at [1303, 322] on div "Sala Consumo Staff Evento Mesa 1 Mesa 2 Mesa 3 Mesa 4 Mesa 5 45.9 € Mesa 6 Mesa…" at bounding box center [762, 306] width 1204 height 572
click at [1211, 348] on div "Sala Consumo Staff Evento Mesa 1 Mesa 2 Mesa 3 Mesa 4 Mesa 5 45.9 € Mesa 6 Mesa…" at bounding box center [762, 306] width 1204 height 572
click at [665, 38] on div "Consumo Staff" at bounding box center [667, 36] width 167 height 33
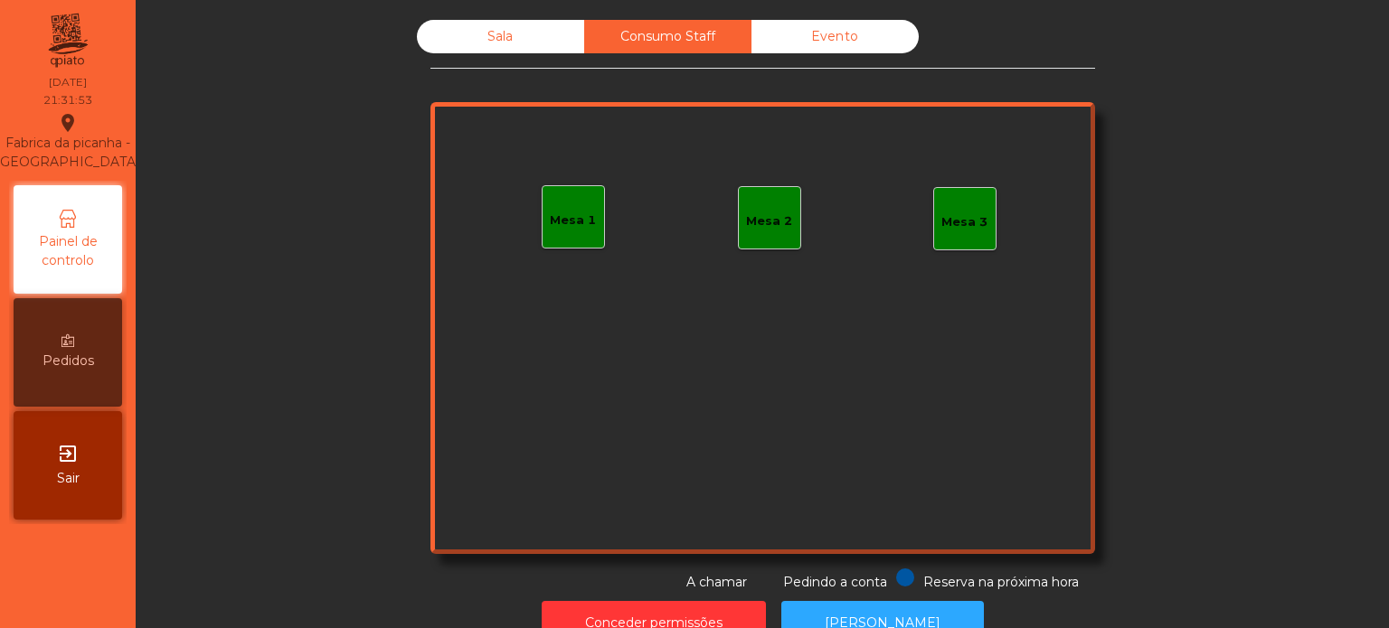
click at [836, 31] on div "Evento" at bounding box center [834, 36] width 167 height 33
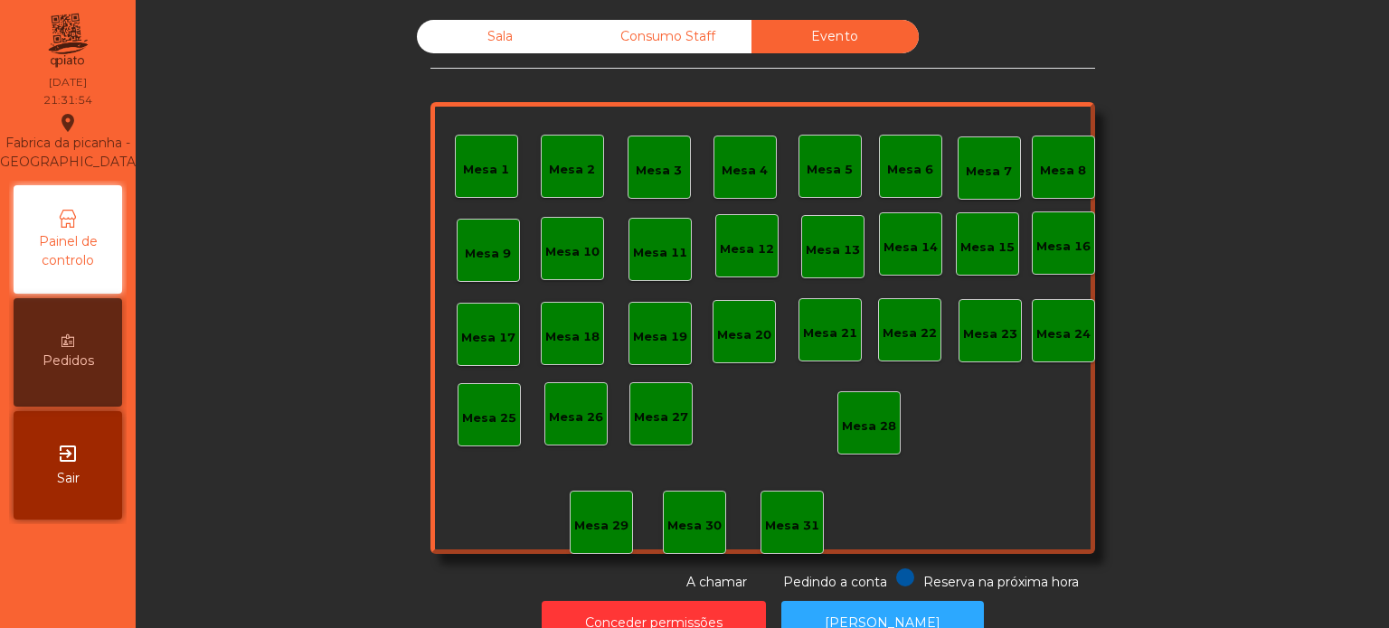
click at [500, 45] on div "Sala" at bounding box center [500, 36] width 167 height 33
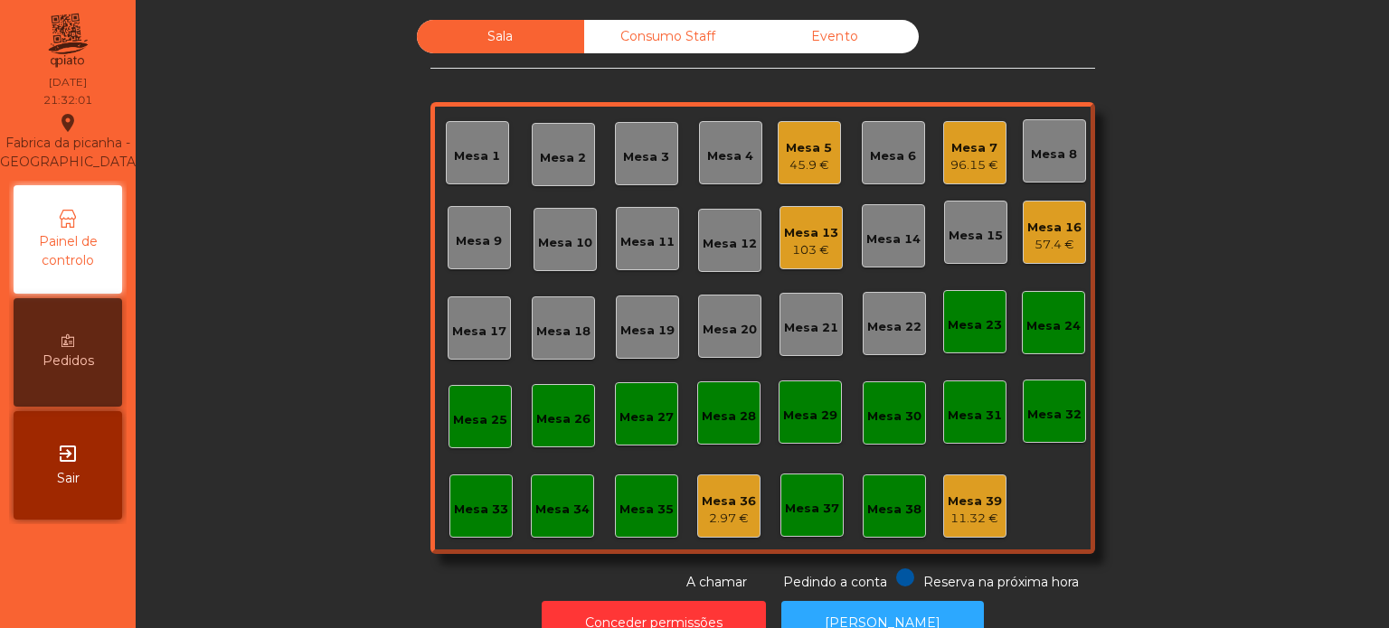
click at [295, 380] on div "Sala Consumo Staff Evento Mesa 1 Mesa 2 Mesa 3 Mesa 4 Mesa 5 45.9 € Mesa 6 Mesa…" at bounding box center [762, 306] width 1204 height 572
click at [1305, 388] on div "Sala Consumo Staff Evento Mesa 1 Mesa 2 Mesa 3 Mesa 4 Mesa 5 45.9 € Mesa 6 Mesa…" at bounding box center [762, 306] width 1204 height 572
click at [1279, 492] on div "Sala Consumo Staff Evento Mesa 1 Mesa 2 Mesa 3 Mesa 4 Mesa 5 45.9 € Mesa 6 Mesa…" at bounding box center [762, 306] width 1204 height 572
click at [786, 212] on div "Mesa 13 103 €" at bounding box center [810, 237] width 63 height 63
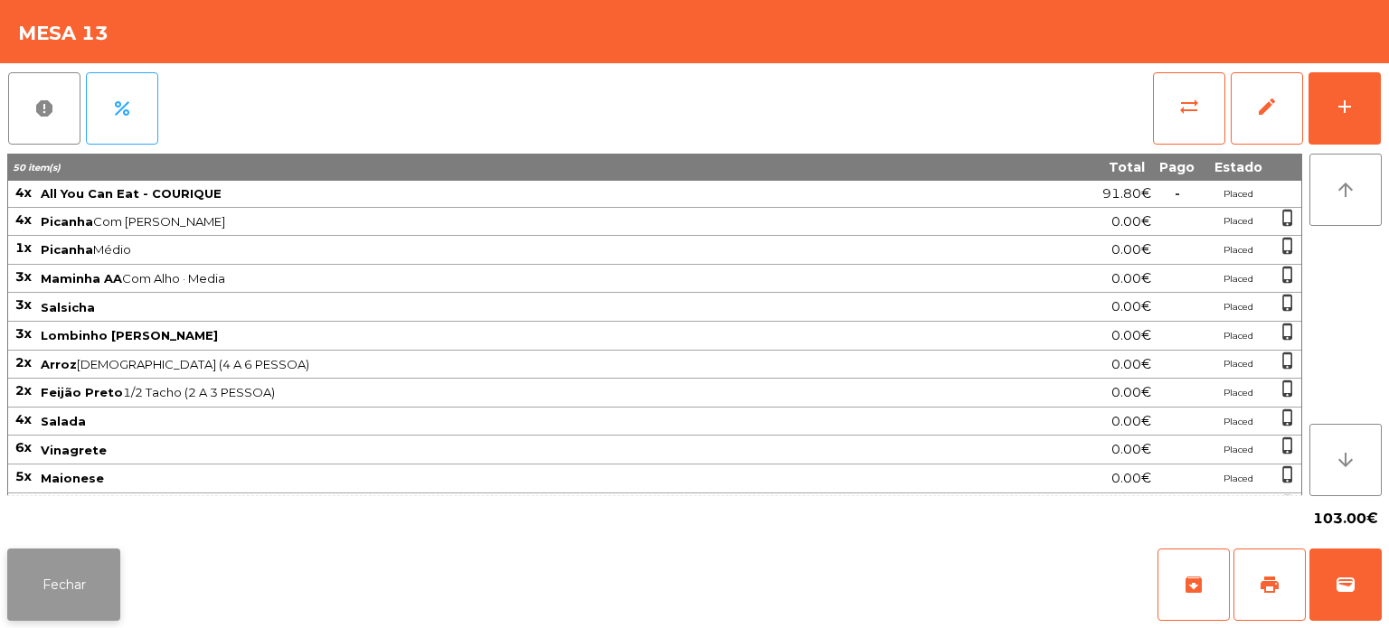
click at [72, 590] on button "Fechar" at bounding box center [63, 585] width 113 height 72
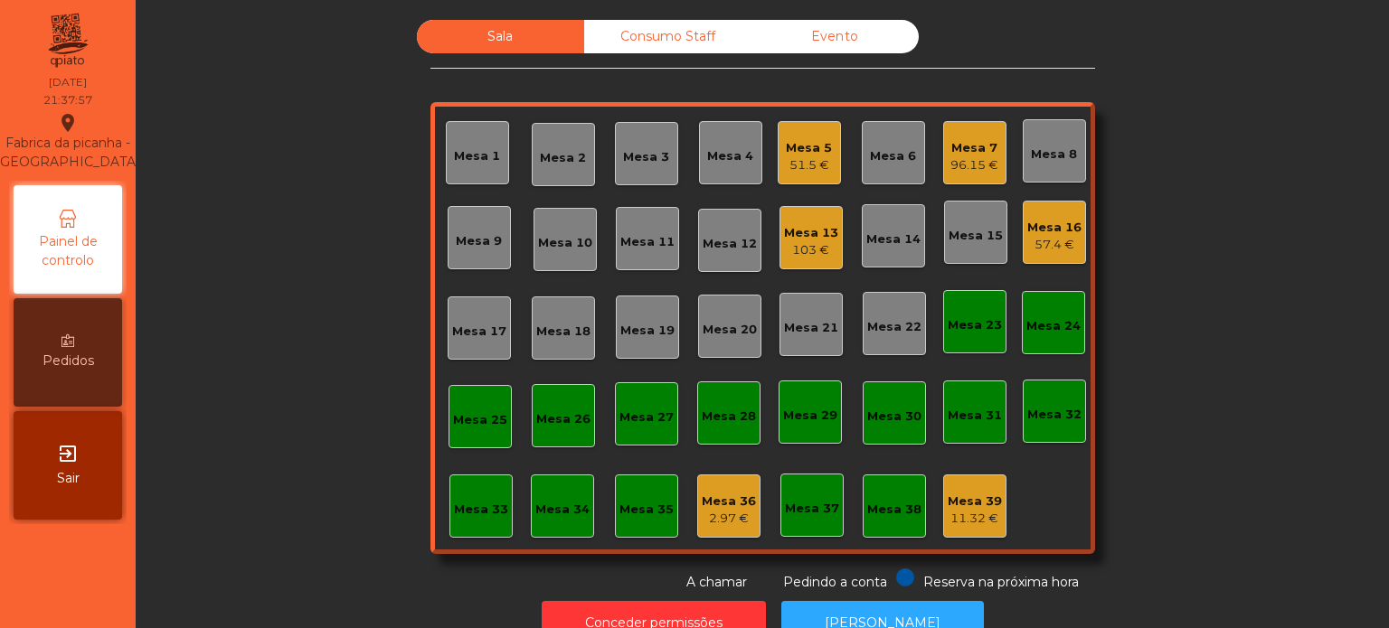
click at [807, 139] on div "Mesa 5" at bounding box center [809, 148] width 46 height 18
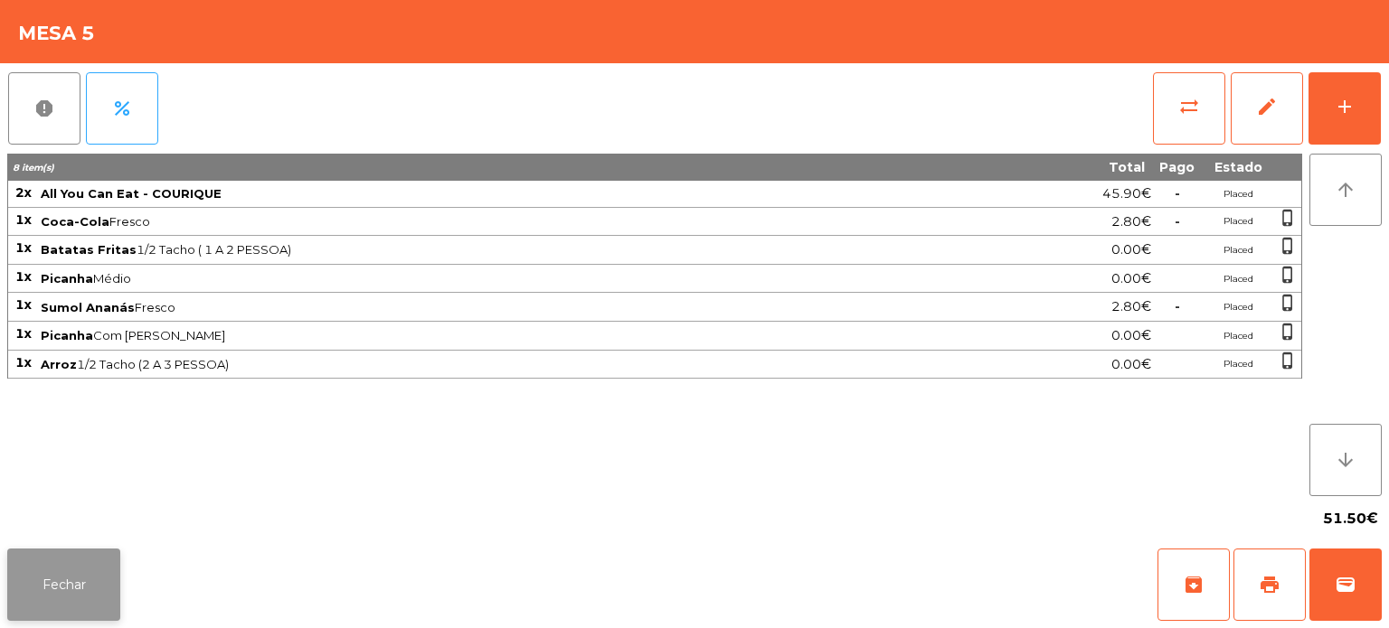
click at [52, 584] on button "Fechar" at bounding box center [63, 585] width 113 height 72
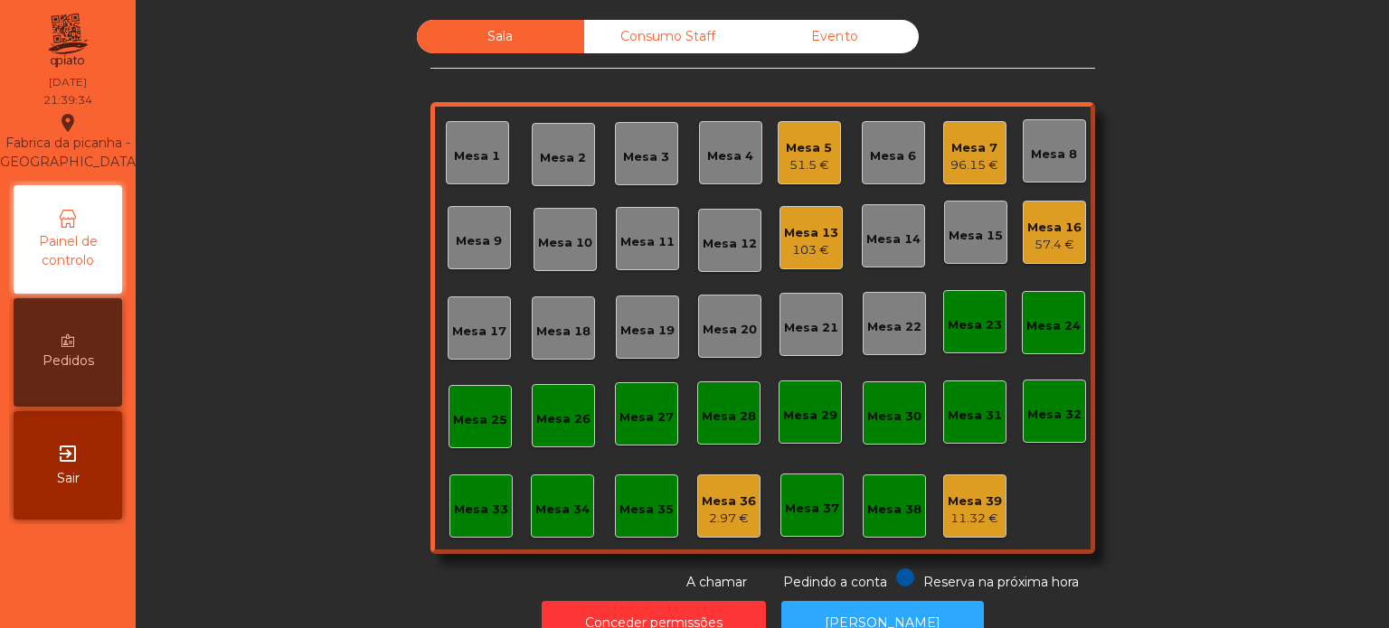
click at [798, 221] on div "Mesa 13 103 €" at bounding box center [811, 238] width 54 height 42
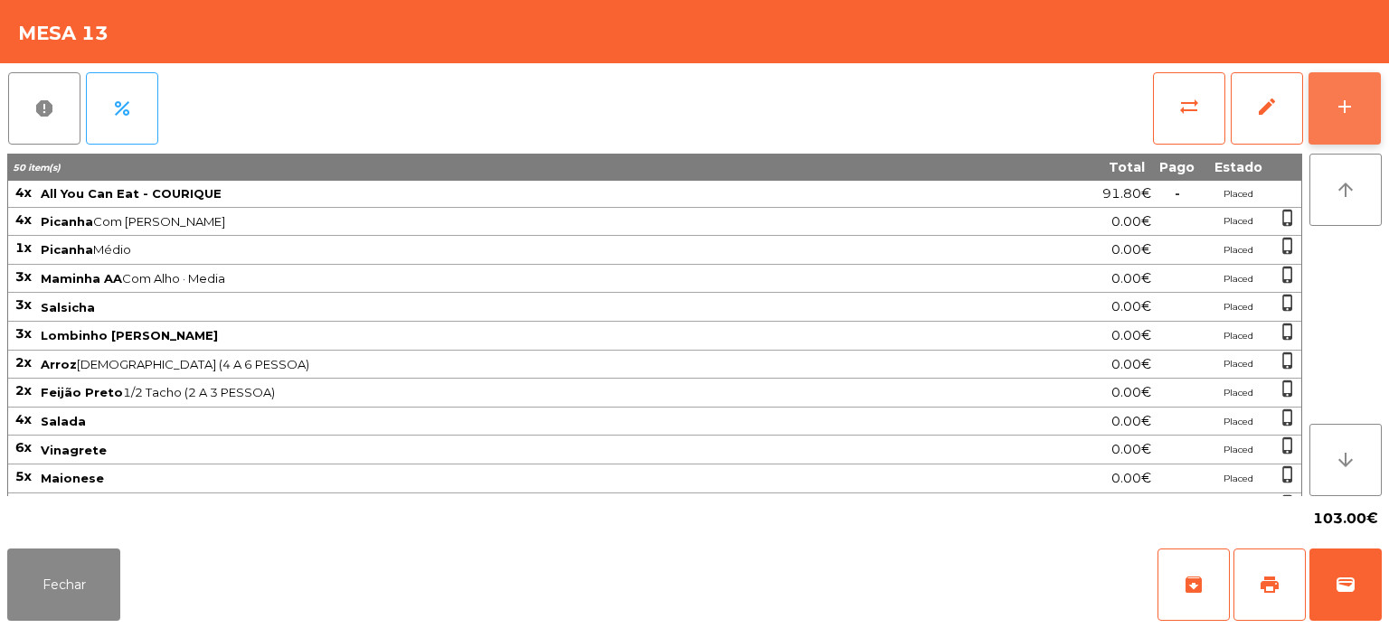
click at [1346, 90] on button "add" at bounding box center [1344, 108] width 72 height 72
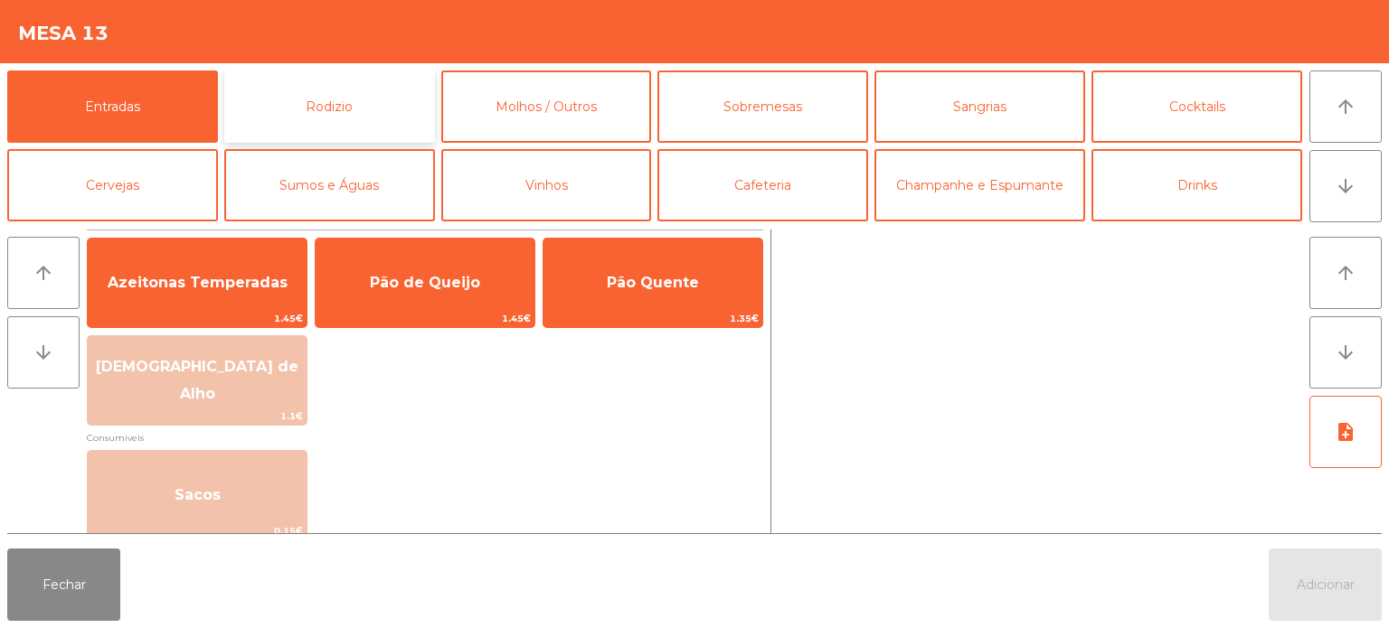
click at [354, 106] on button "Rodizio" at bounding box center [329, 107] width 211 height 72
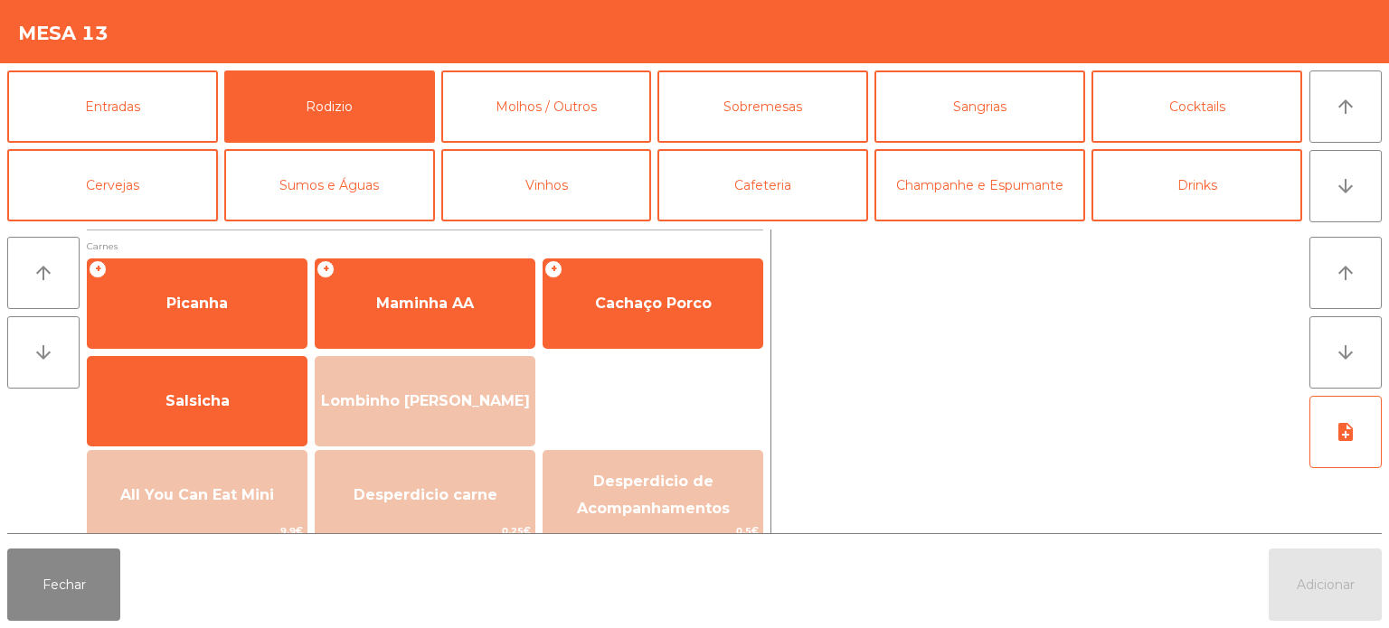
click at [82, 202] on button "Cervejas" at bounding box center [112, 185] width 211 height 72
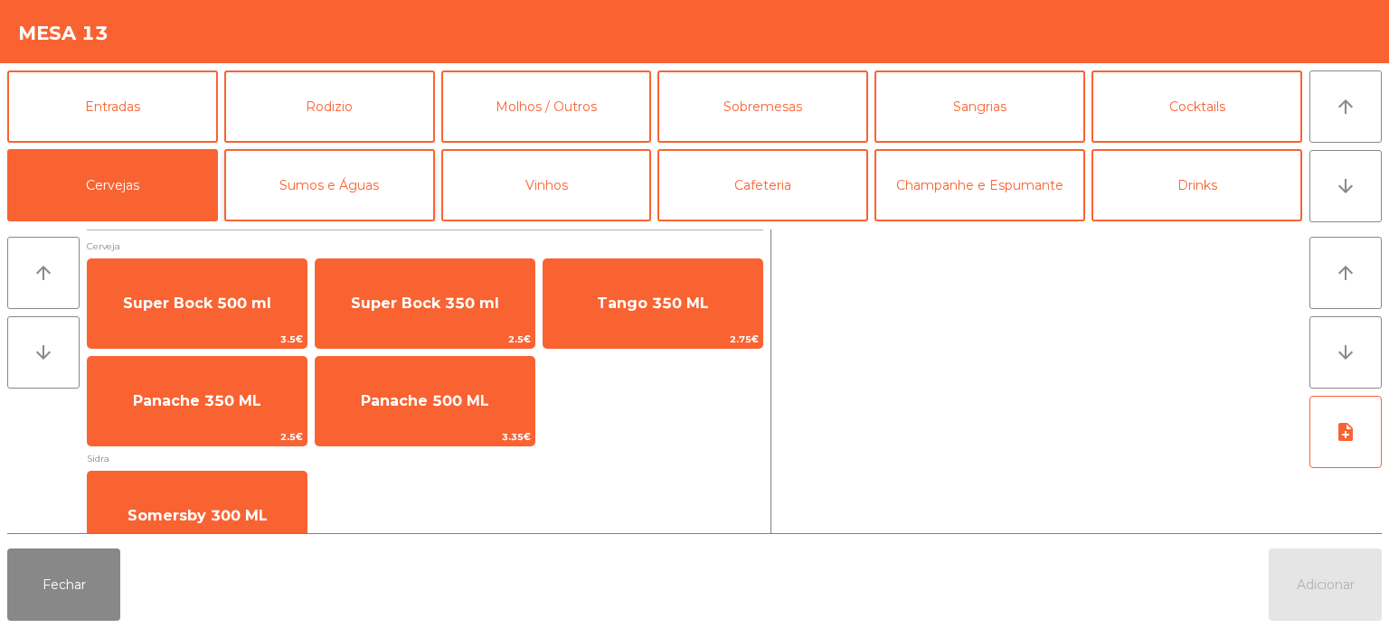
click at [318, 179] on button "Sumos e Águas" at bounding box center [329, 185] width 211 height 72
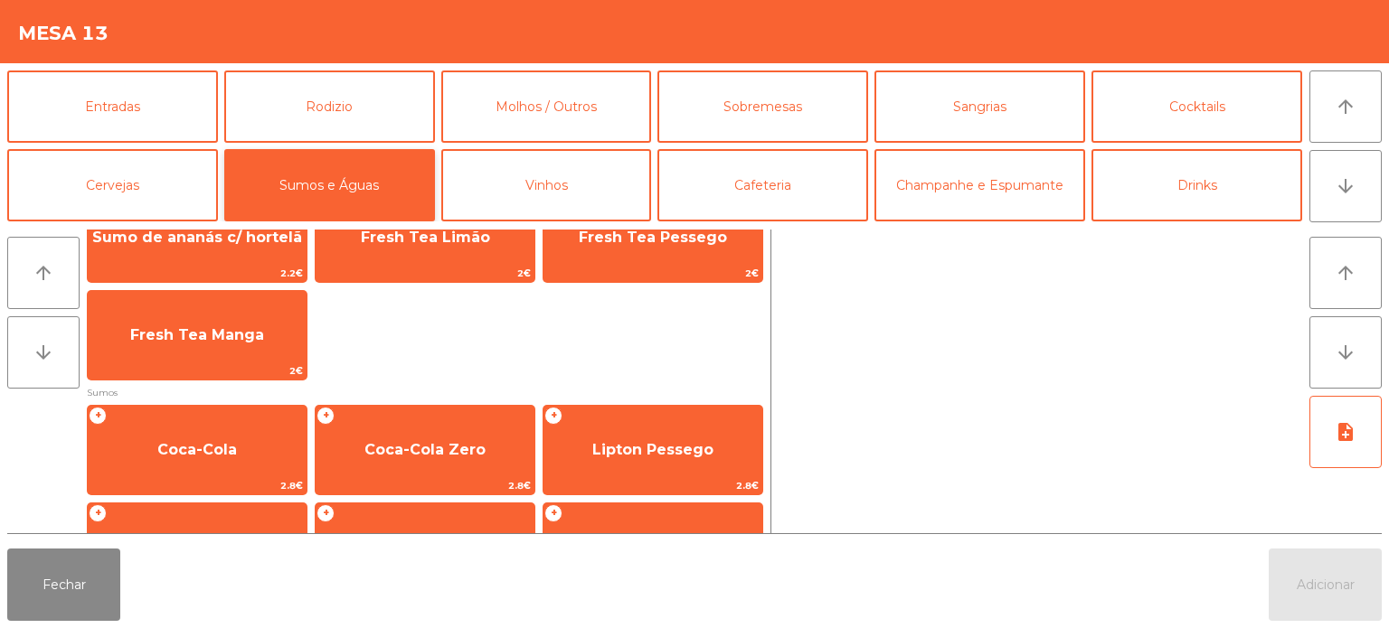
scroll to position [158, 0]
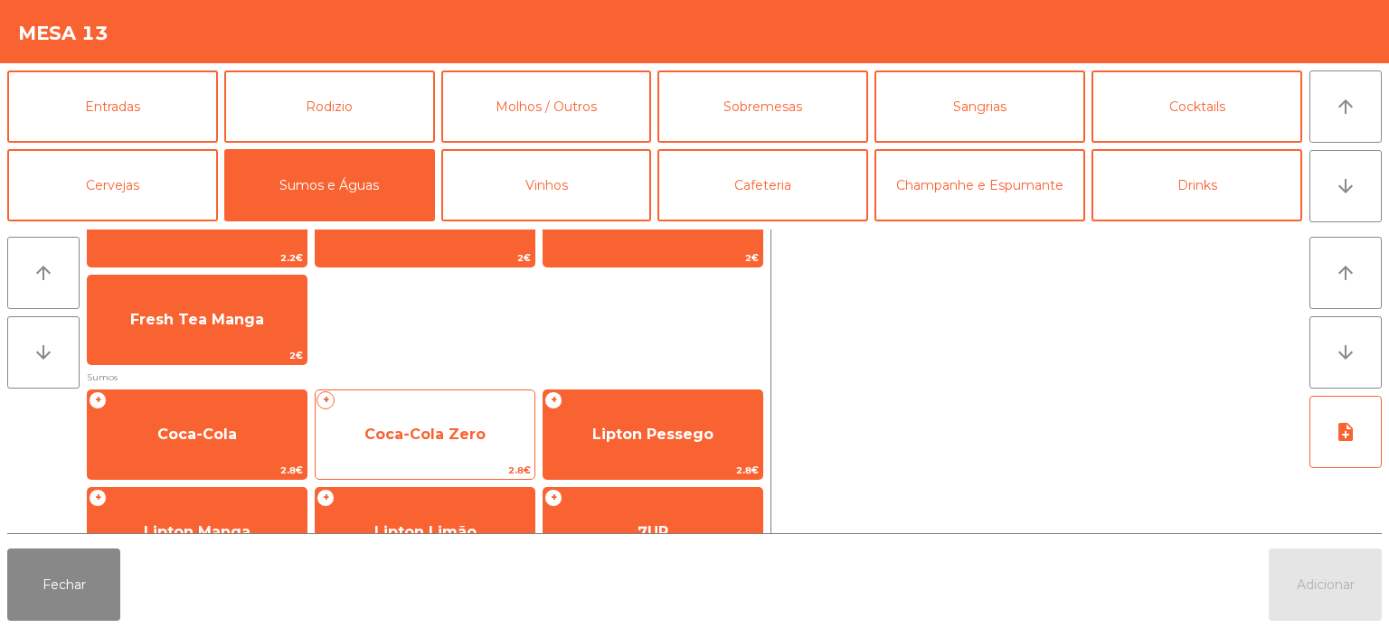
click at [413, 424] on span "Coca-Cola Zero" at bounding box center [425, 435] width 219 height 49
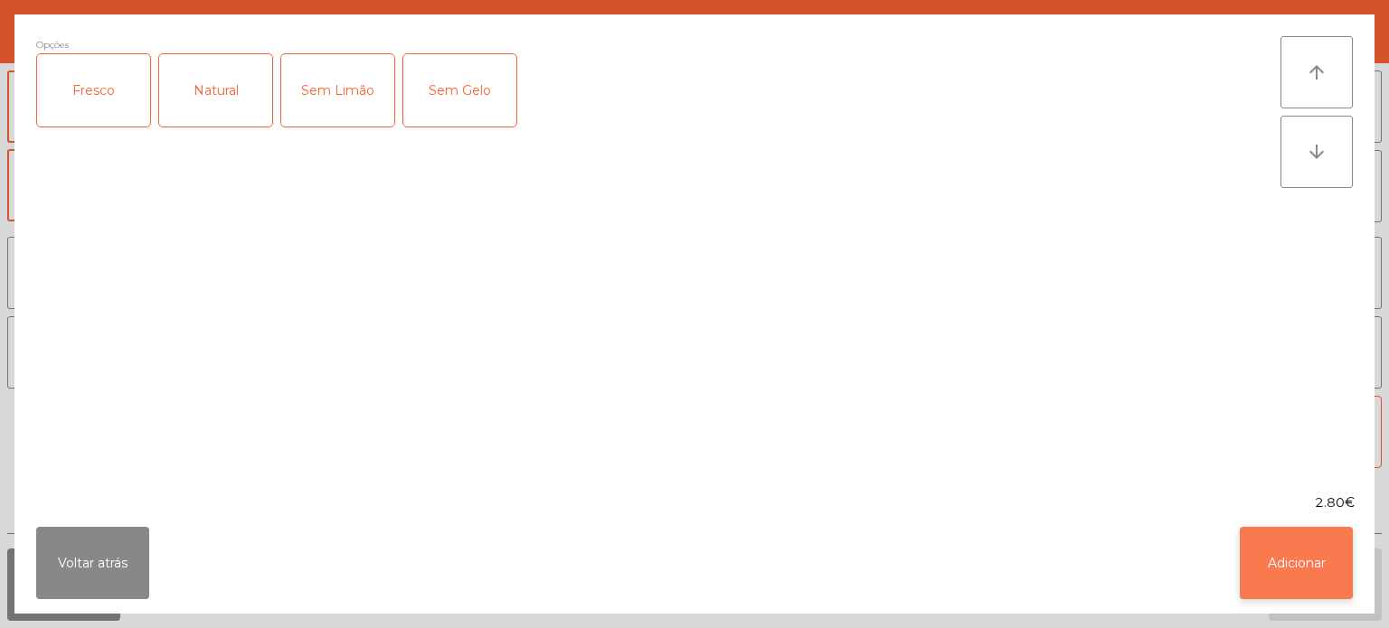
click at [1282, 538] on button "Adicionar" at bounding box center [1296, 563] width 113 height 72
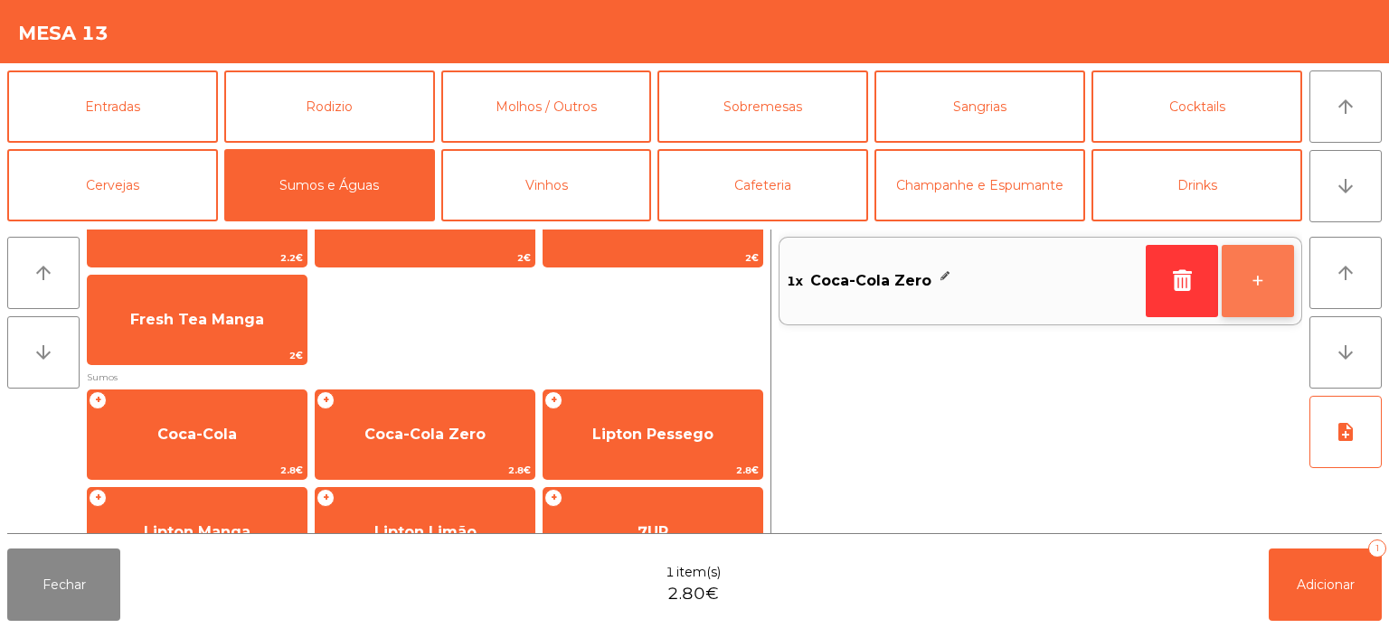
click at [1237, 302] on button "+" at bounding box center [1258, 281] width 72 height 72
click at [1262, 286] on button "+" at bounding box center [1258, 281] width 72 height 72
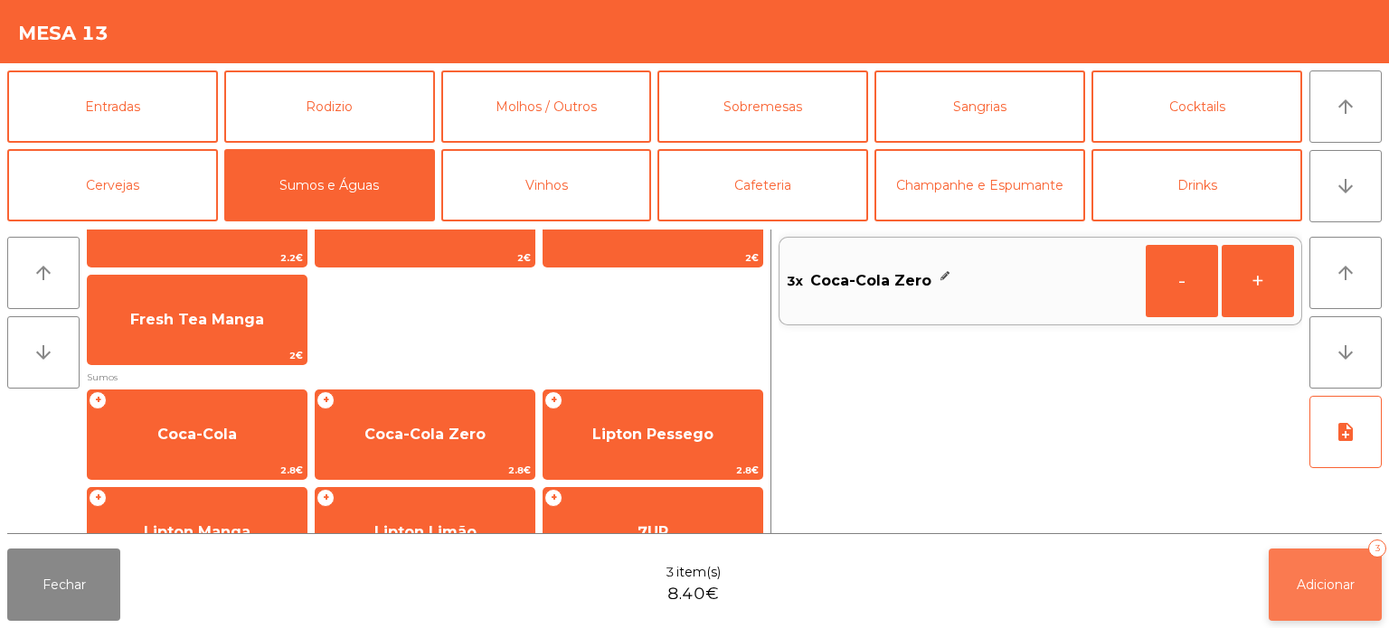
click at [1343, 584] on span "Adicionar" at bounding box center [1326, 585] width 58 height 16
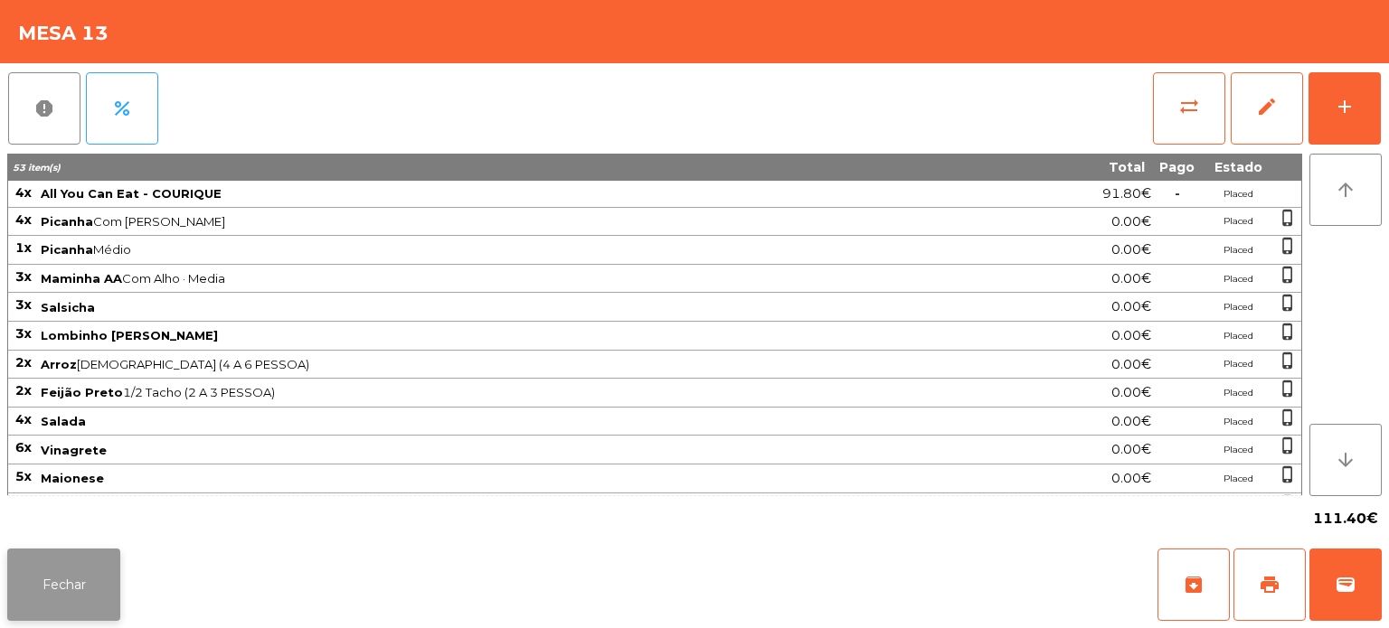
click at [28, 577] on button "Fechar" at bounding box center [63, 585] width 113 height 72
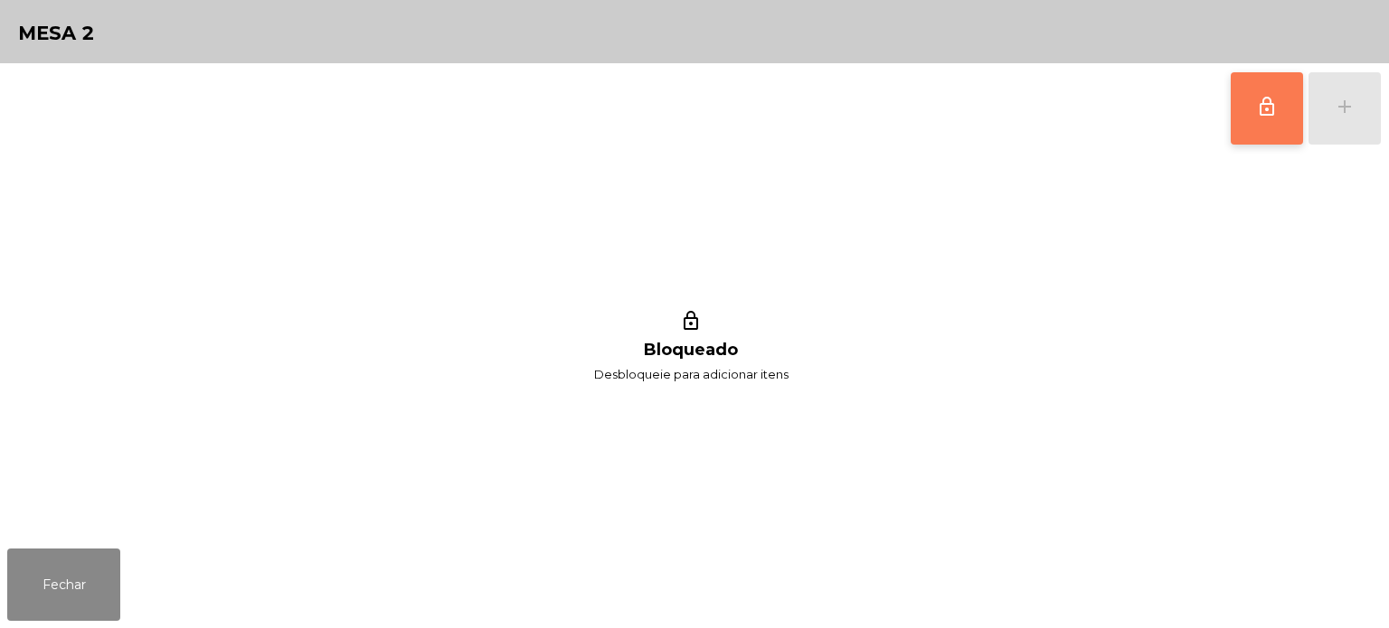
click at [1271, 102] on span "lock_outline" at bounding box center [1267, 107] width 22 height 22
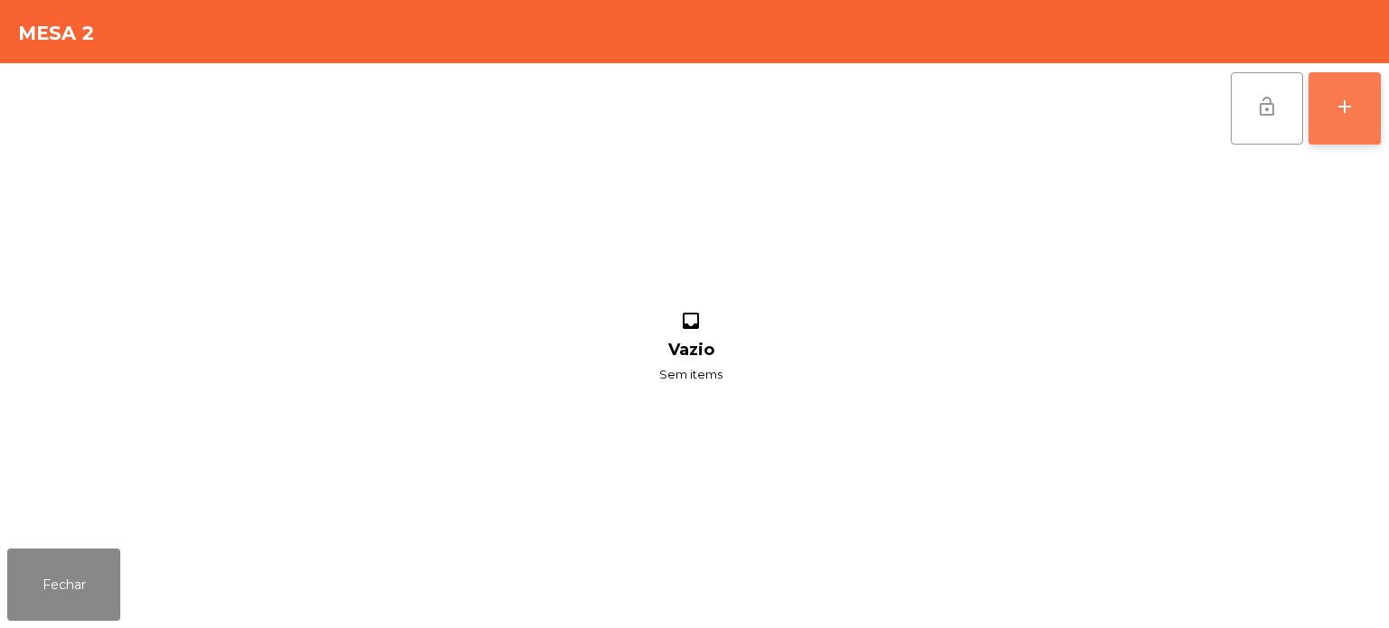
click at [1317, 103] on button "add" at bounding box center [1344, 108] width 72 height 72
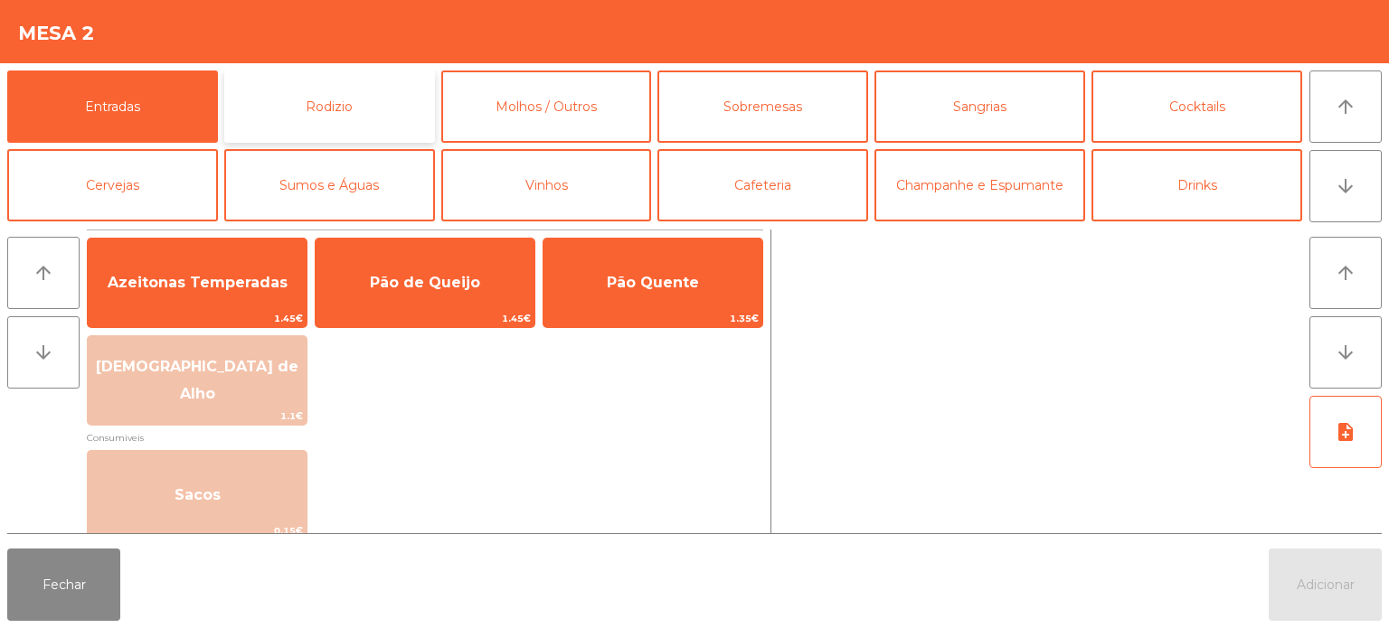
click at [354, 107] on button "Rodizio" at bounding box center [329, 107] width 211 height 72
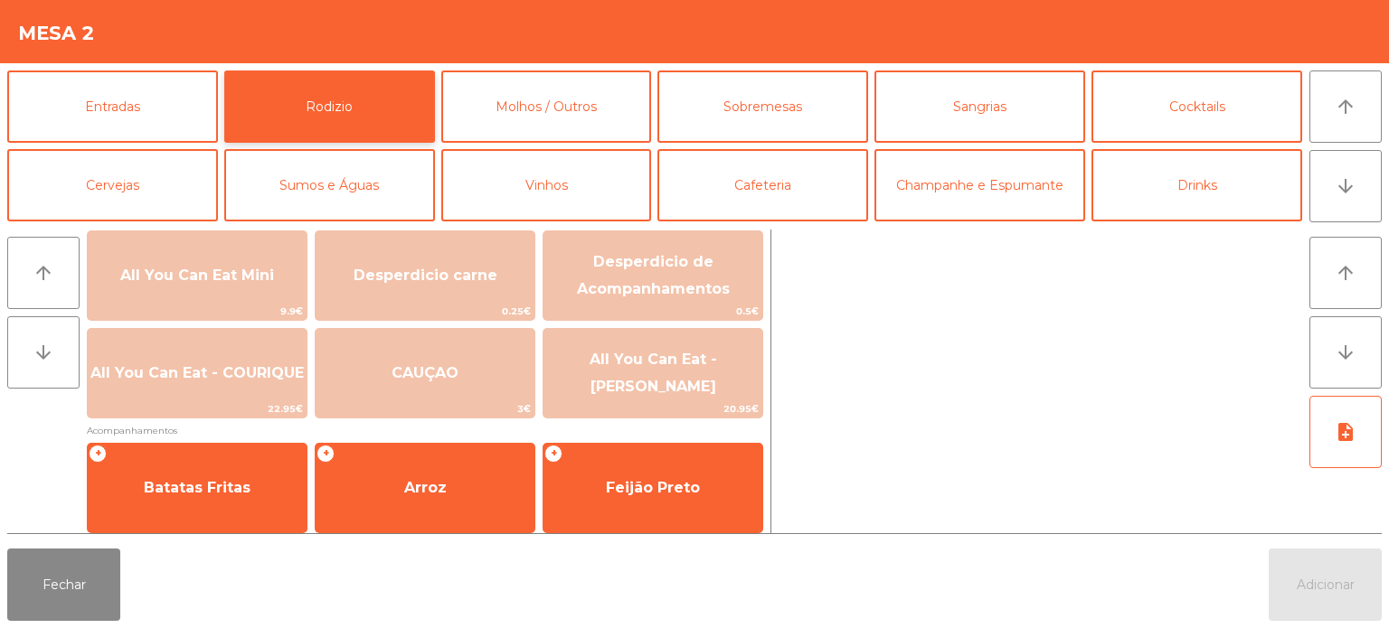
scroll to position [224, 0]
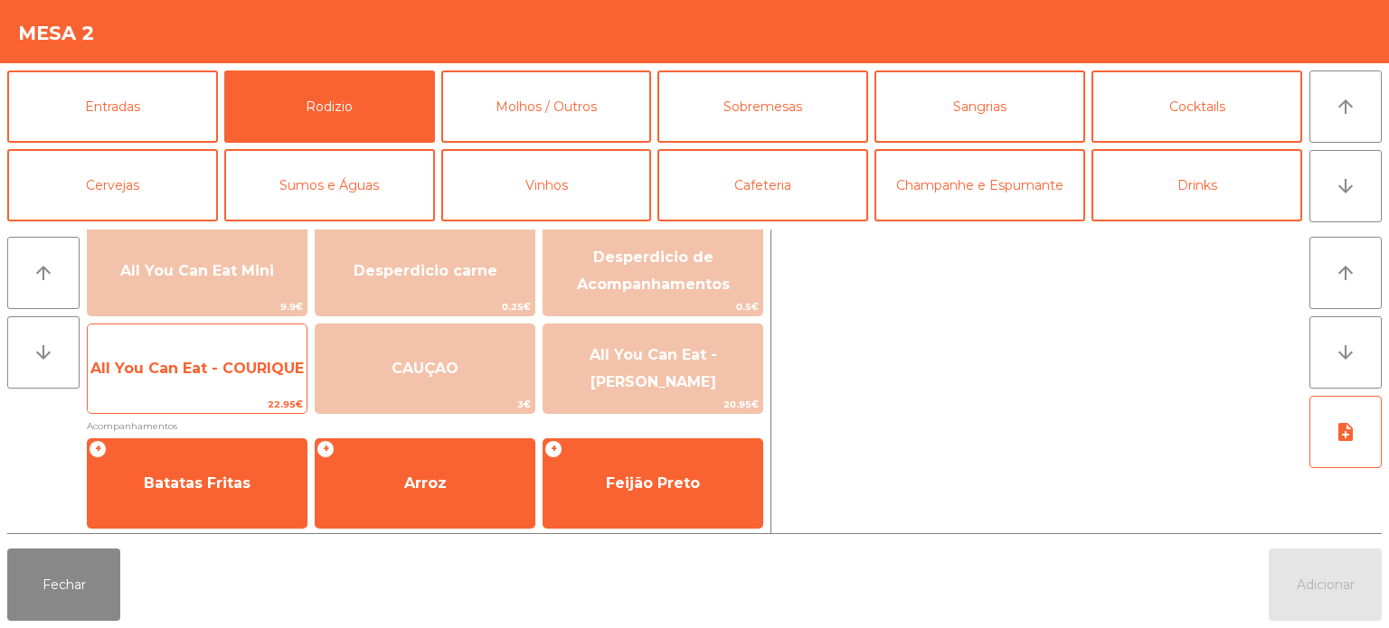
click at [206, 369] on span "All You Can Eat - COURIQUE" at bounding box center [196, 368] width 213 height 17
click at [193, 391] on span "All You Can Eat - COURIQUE" at bounding box center [197, 369] width 219 height 49
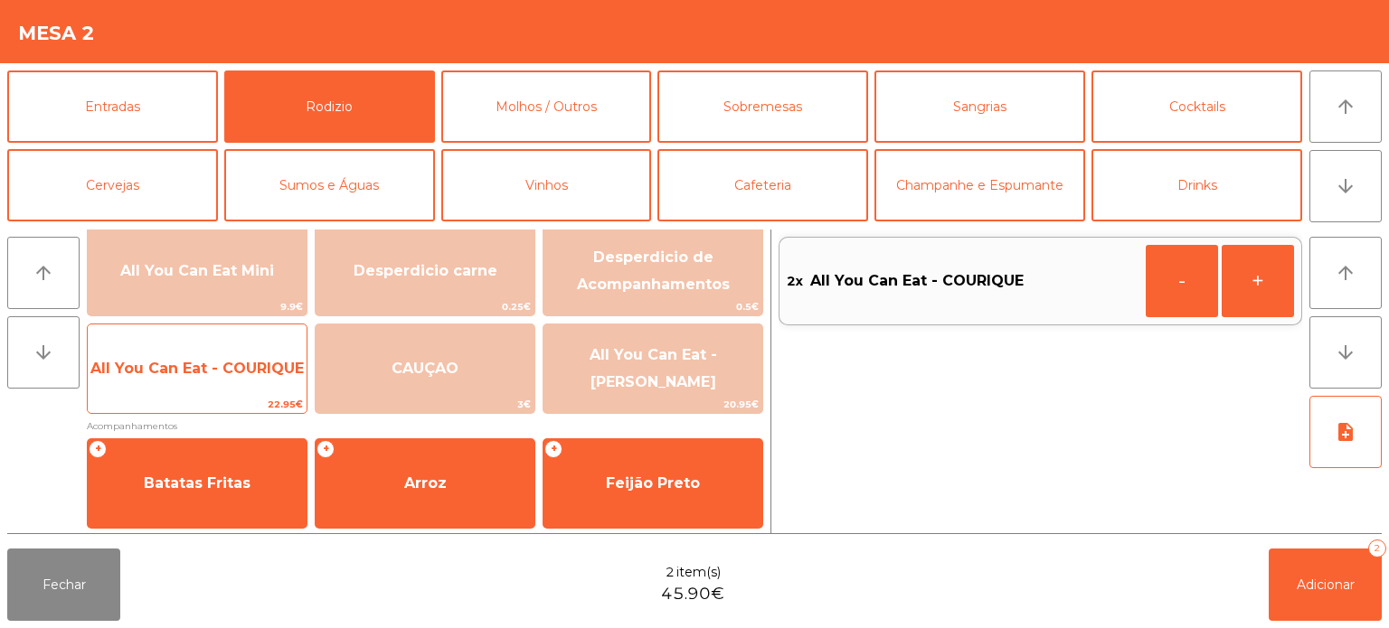
click at [193, 369] on span "All You Can Eat - COURIQUE" at bounding box center [196, 368] width 213 height 17
click at [188, 375] on span "All You Can Eat - COURIQUE" at bounding box center [196, 368] width 213 height 17
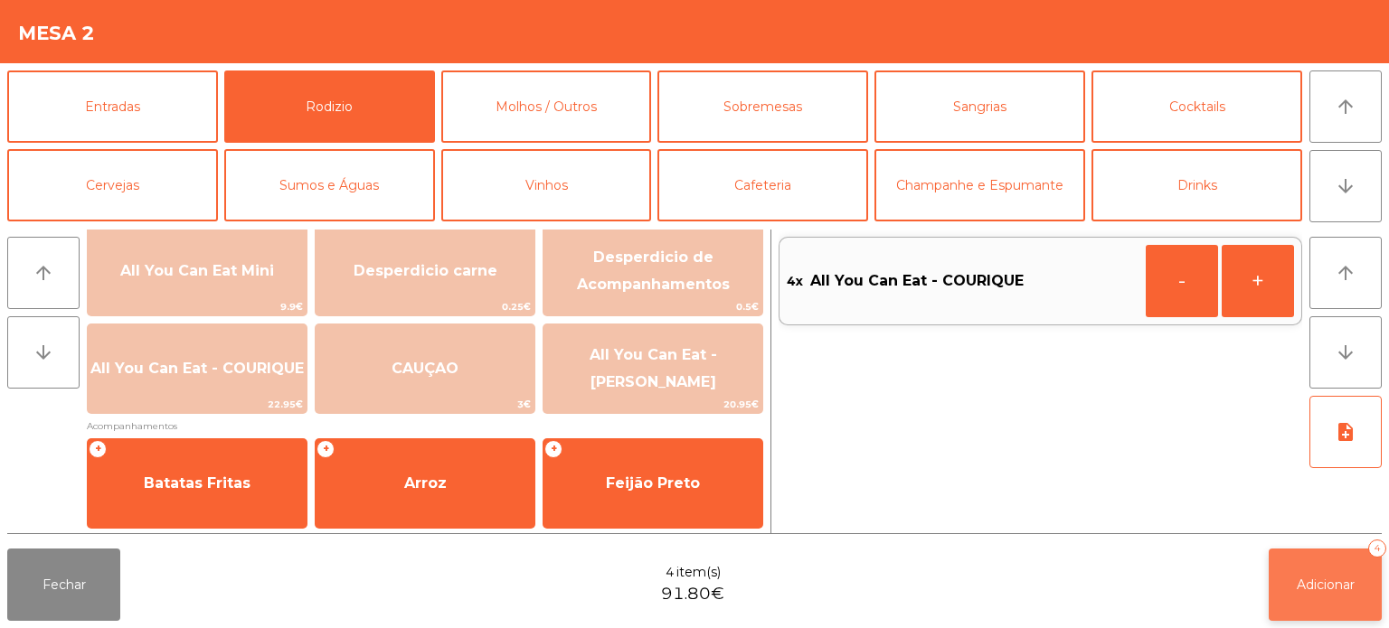
click at [1327, 607] on button "Adicionar 4" at bounding box center [1325, 585] width 113 height 72
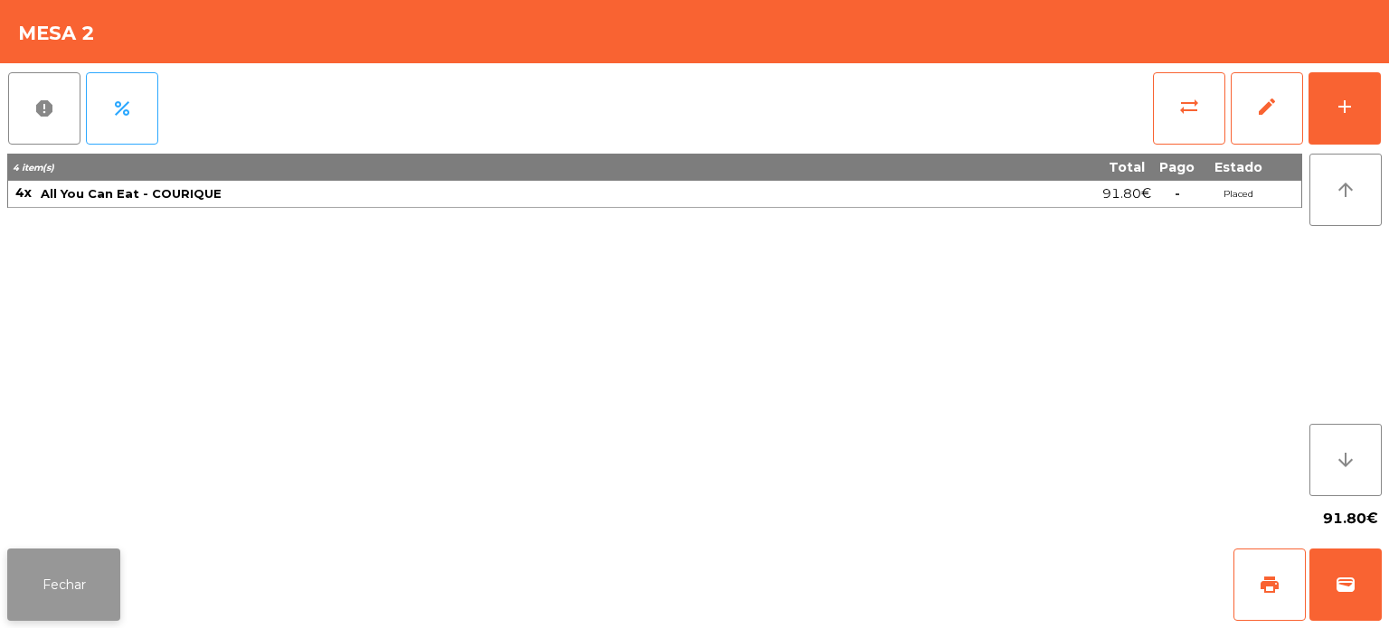
click at [97, 549] on button "Fechar" at bounding box center [63, 585] width 113 height 72
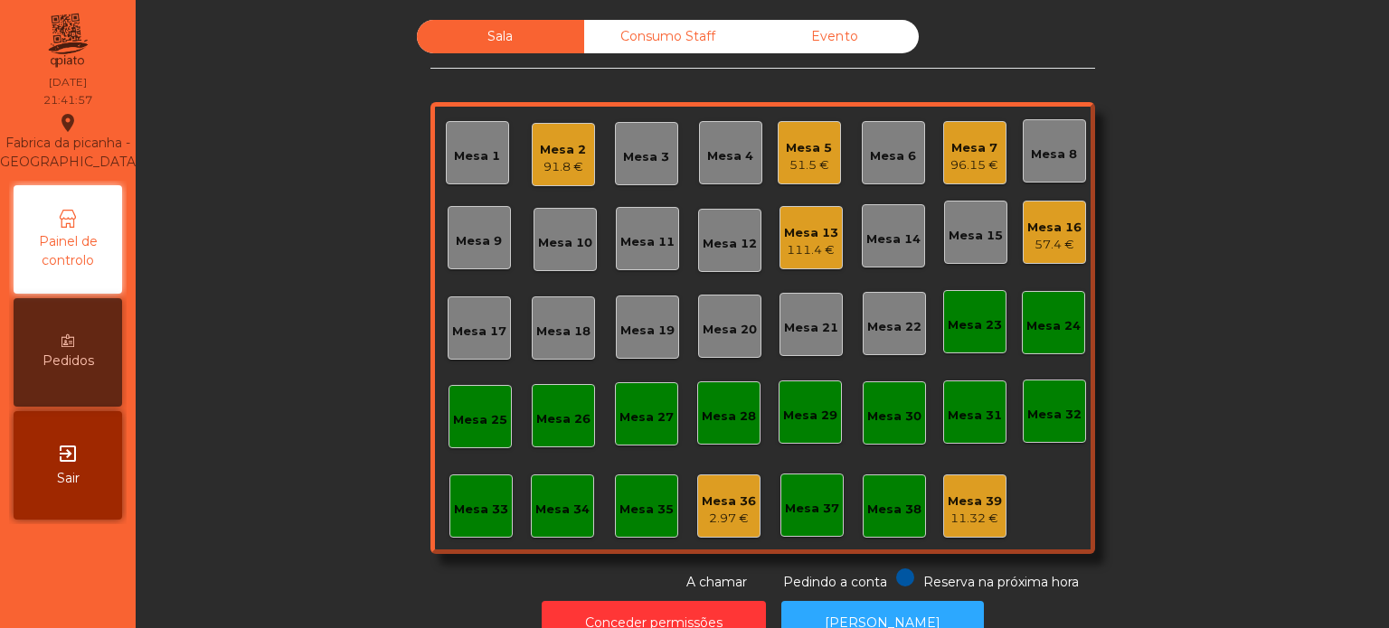
click at [462, 242] on div "Mesa 9" at bounding box center [479, 241] width 46 height 18
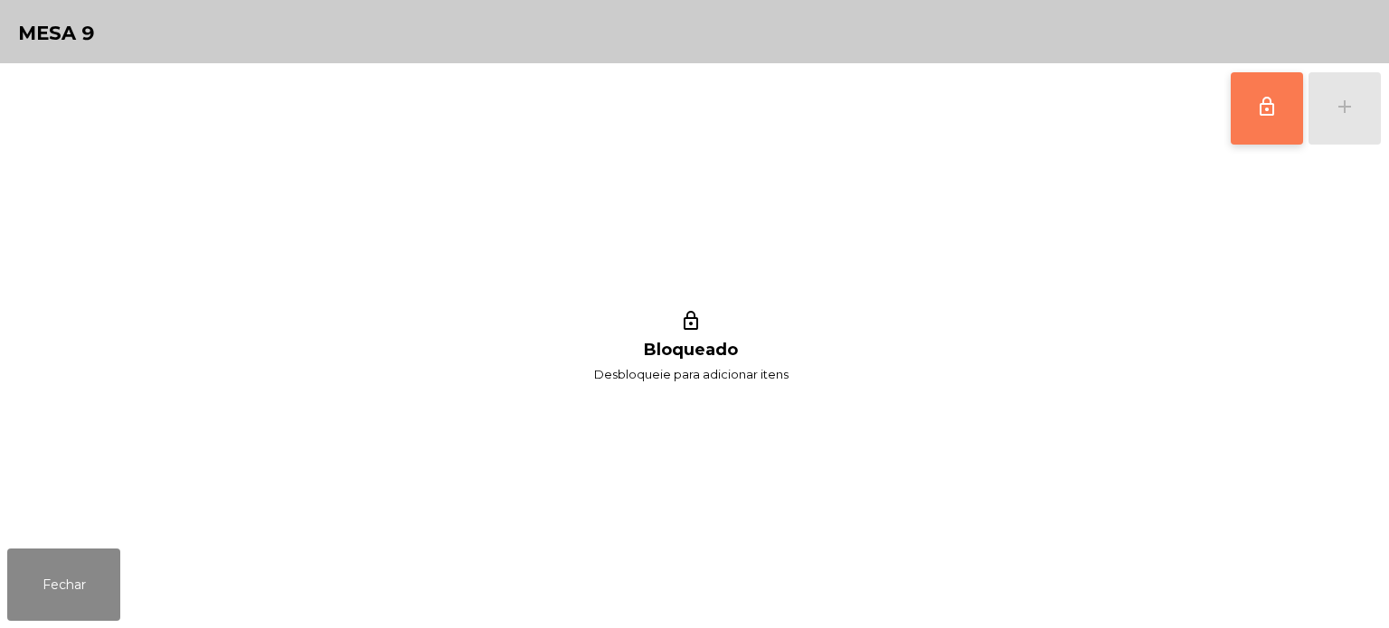
click at [1288, 110] on button "lock_outline" at bounding box center [1267, 108] width 72 height 72
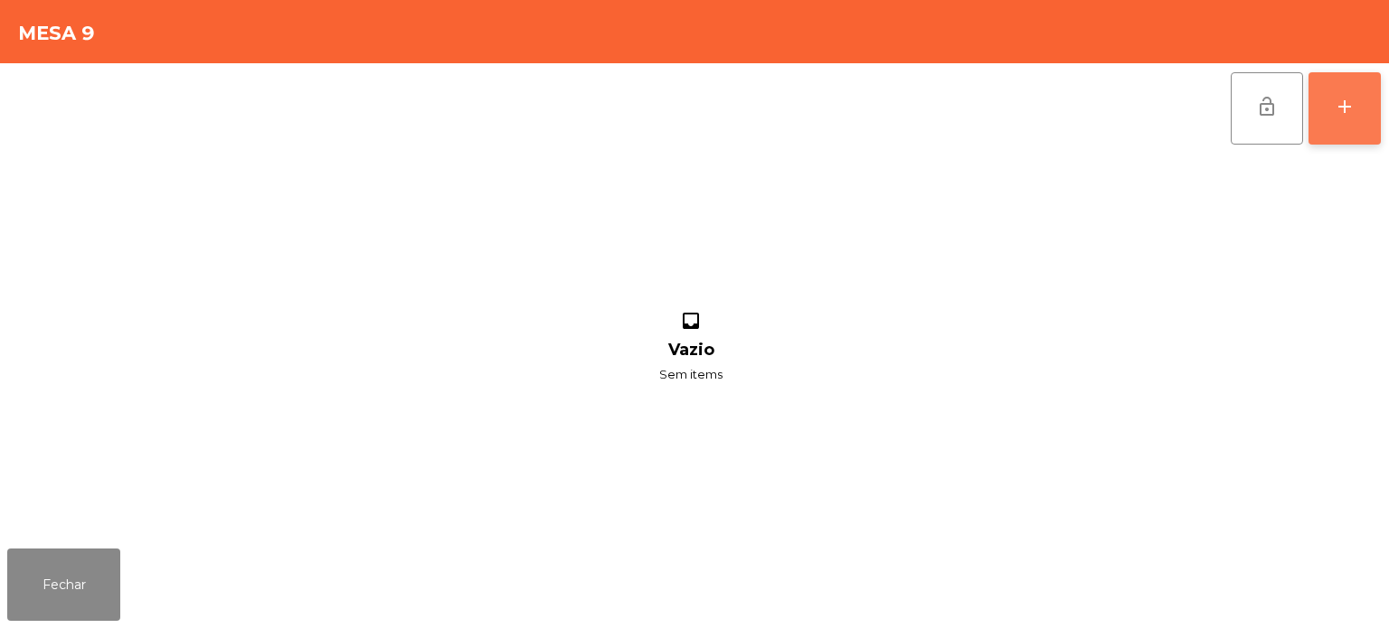
click at [1334, 99] on div "add" at bounding box center [1345, 107] width 22 height 22
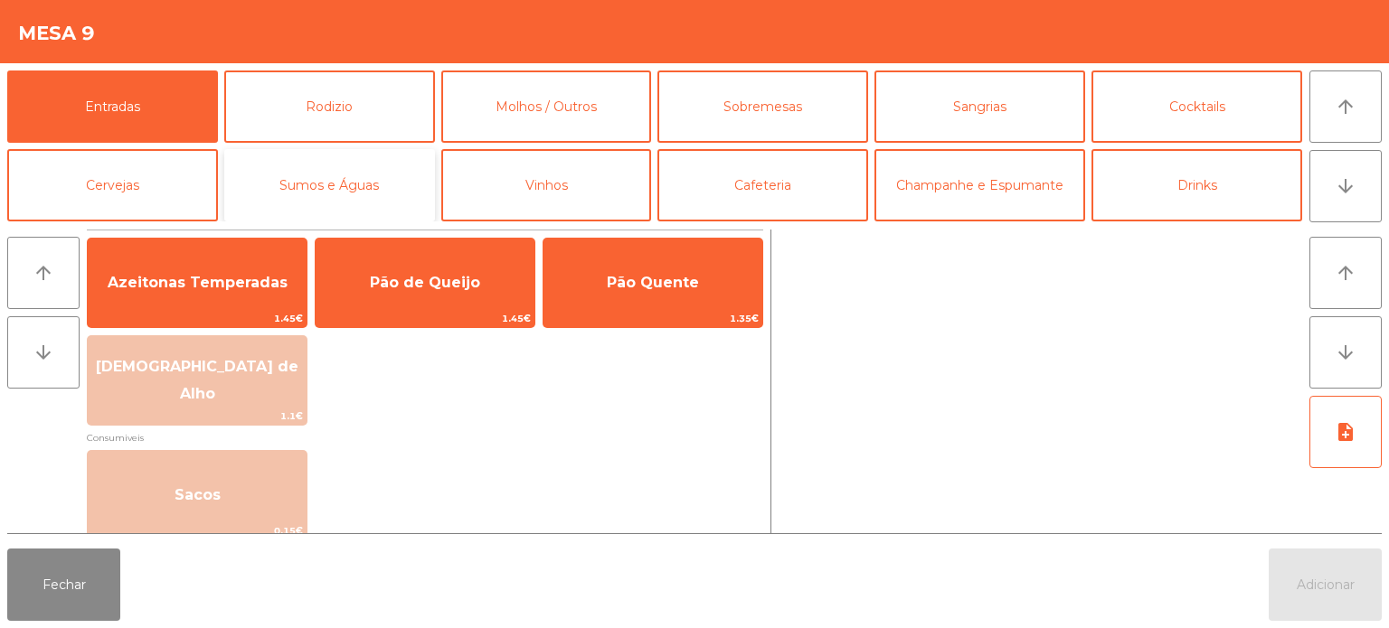
click at [338, 166] on button "Sumos e Águas" at bounding box center [329, 185] width 211 height 72
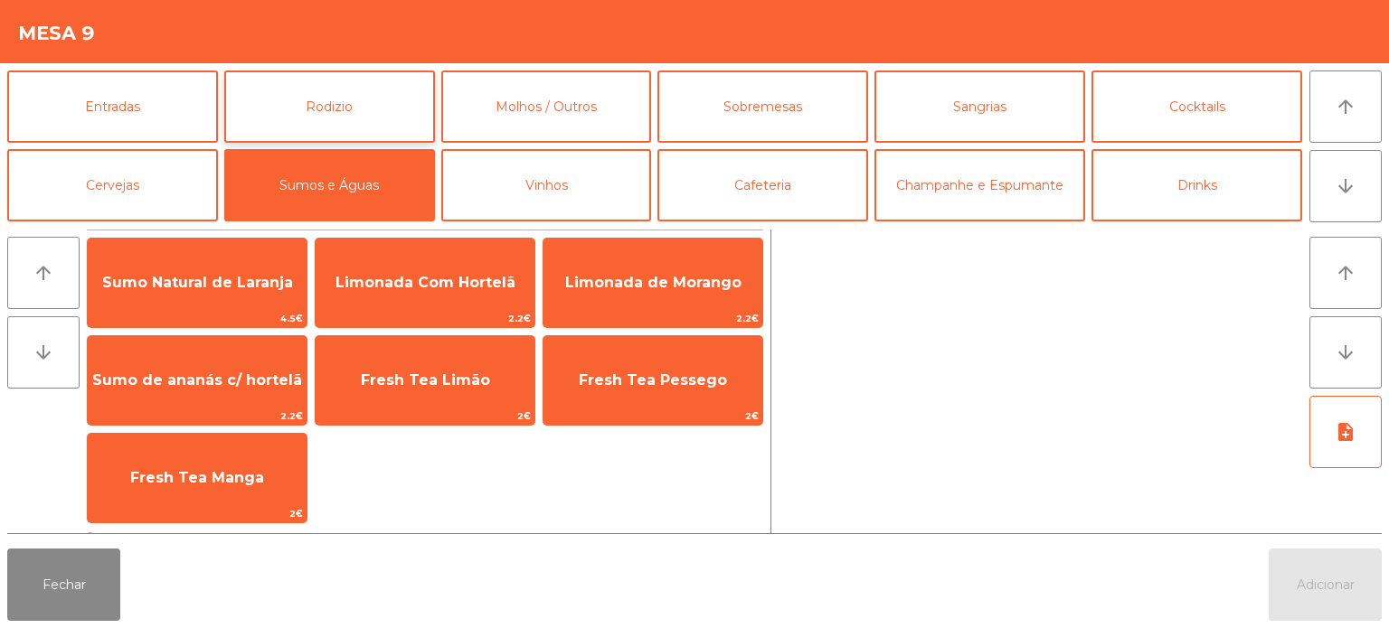
click at [353, 115] on button "Rodizio" at bounding box center [329, 107] width 211 height 72
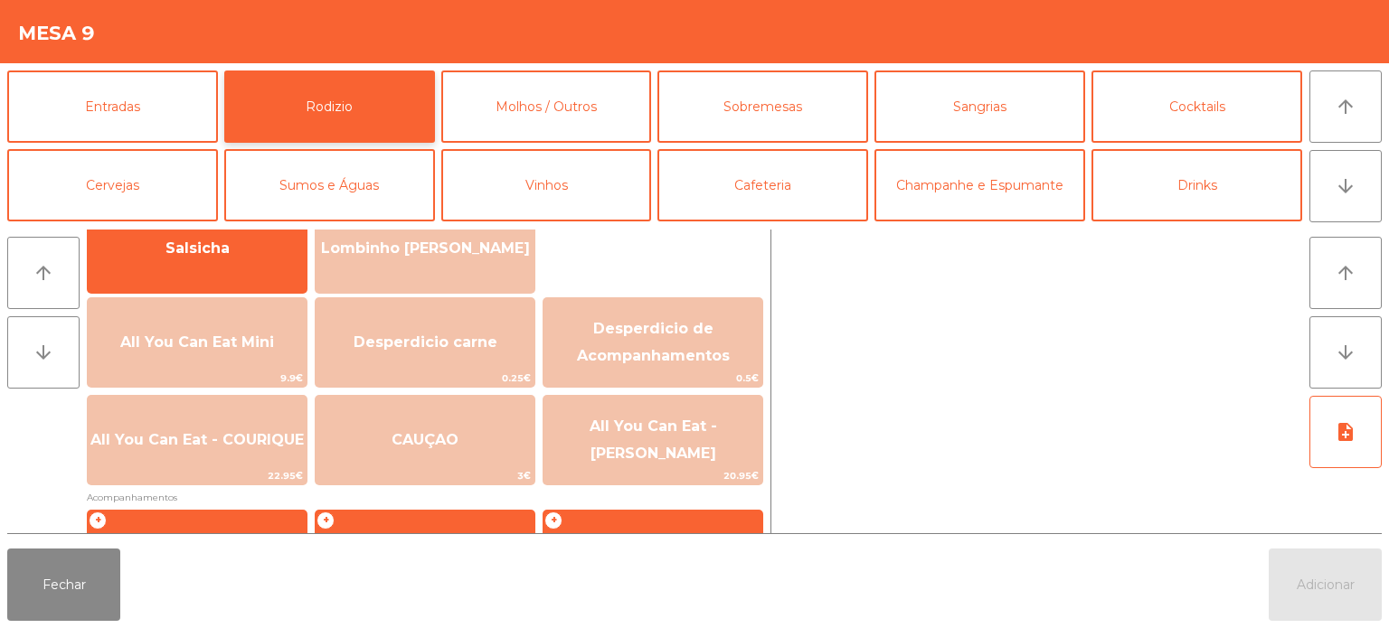
scroll to position [189, 0]
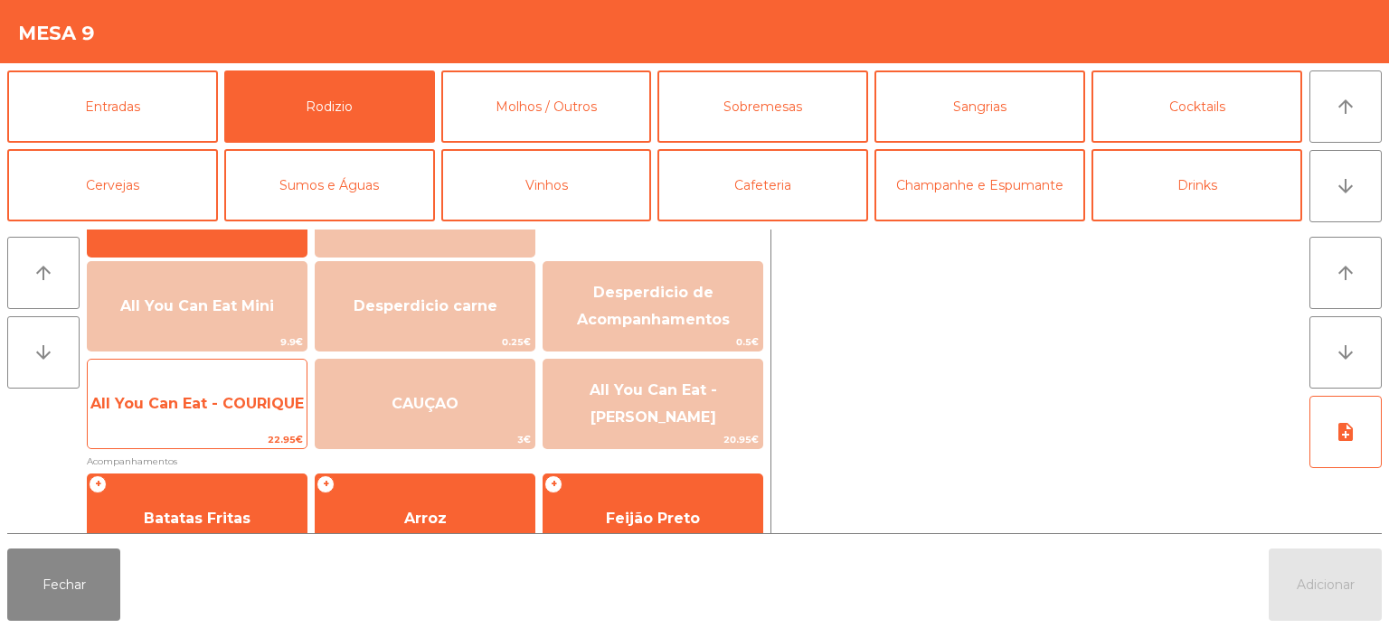
click at [215, 441] on span "22.95€" at bounding box center [197, 439] width 219 height 17
click at [221, 431] on span "22.95€" at bounding box center [197, 439] width 219 height 17
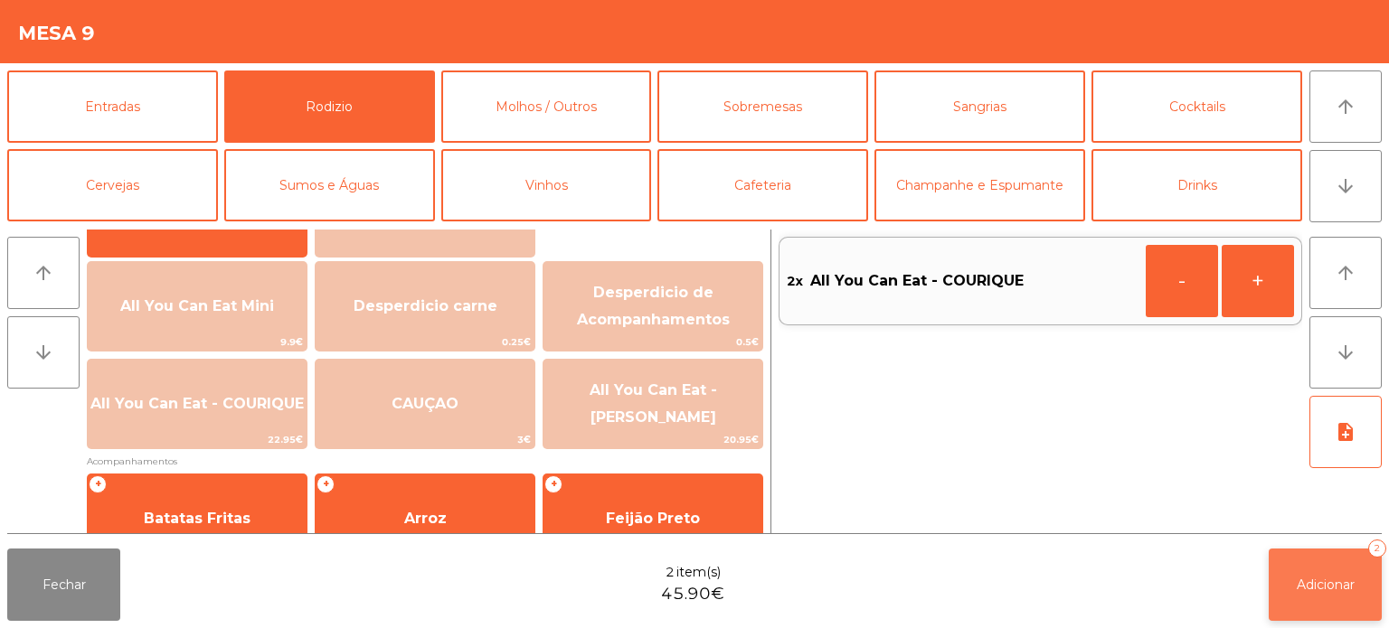
click at [1314, 552] on button "Adicionar 2" at bounding box center [1325, 585] width 113 height 72
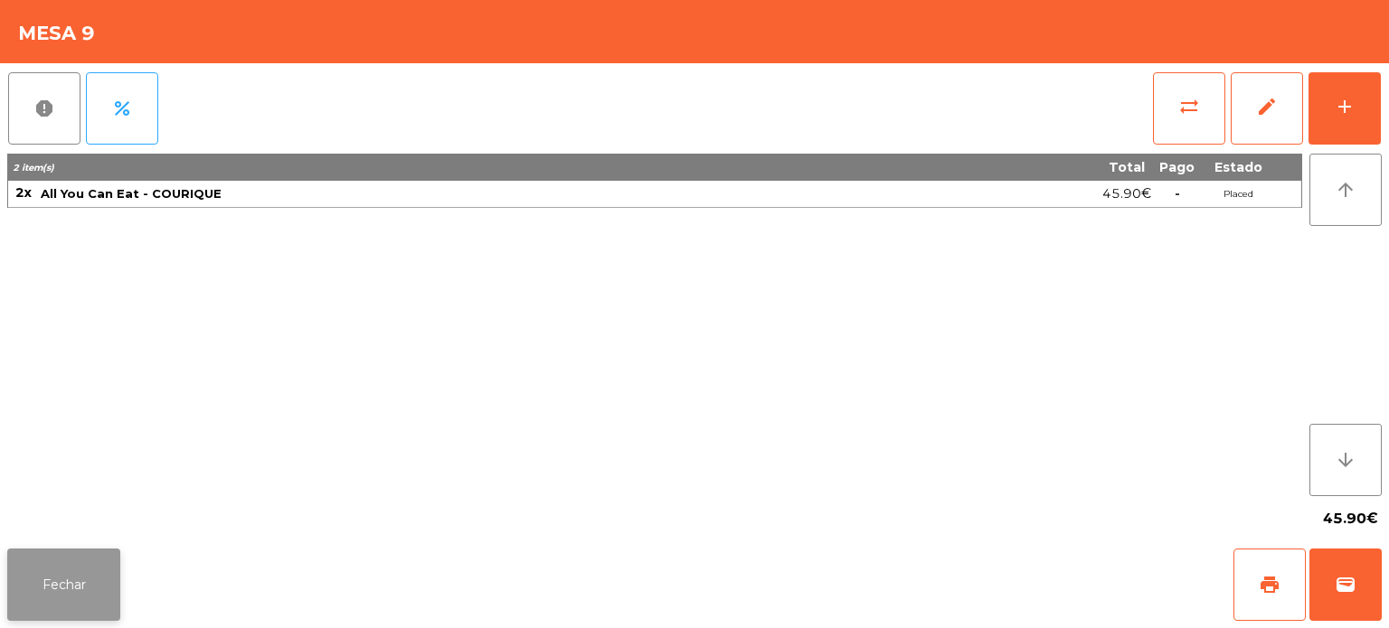
click at [64, 561] on button "Fechar" at bounding box center [63, 585] width 113 height 72
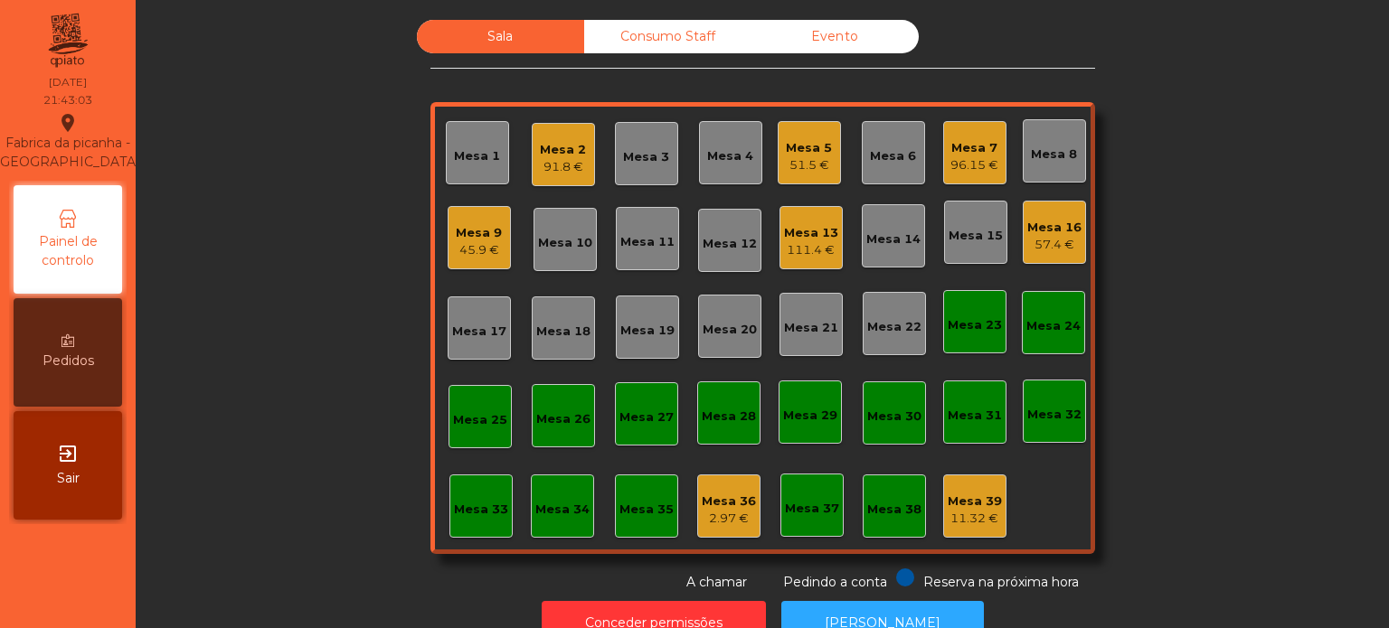
click at [662, 24] on div "Consumo Staff" at bounding box center [667, 36] width 167 height 33
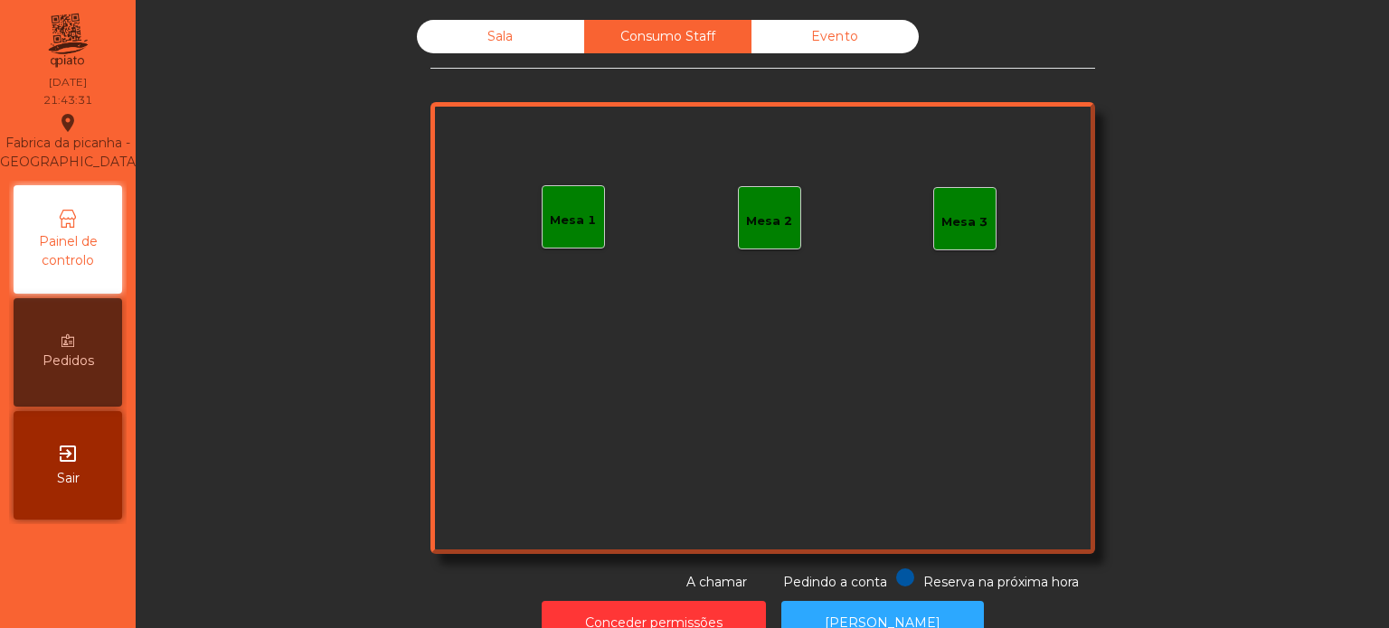
click at [508, 37] on div "Sala" at bounding box center [500, 36] width 167 height 33
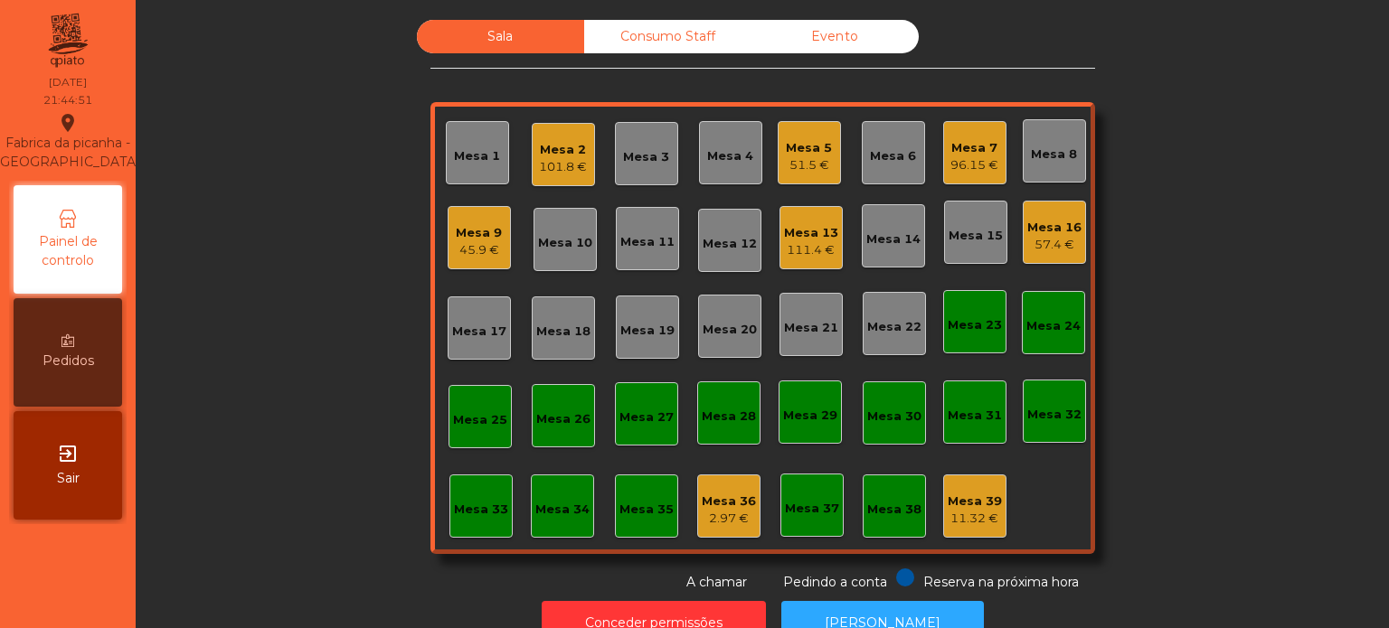
click at [1270, 420] on div "Sala Consumo Staff Evento Mesa 1 Mesa 2 101.8 € Mesa 3 Mesa 4 Mesa 5 51.5 € Mes…" at bounding box center [762, 306] width 1204 height 572
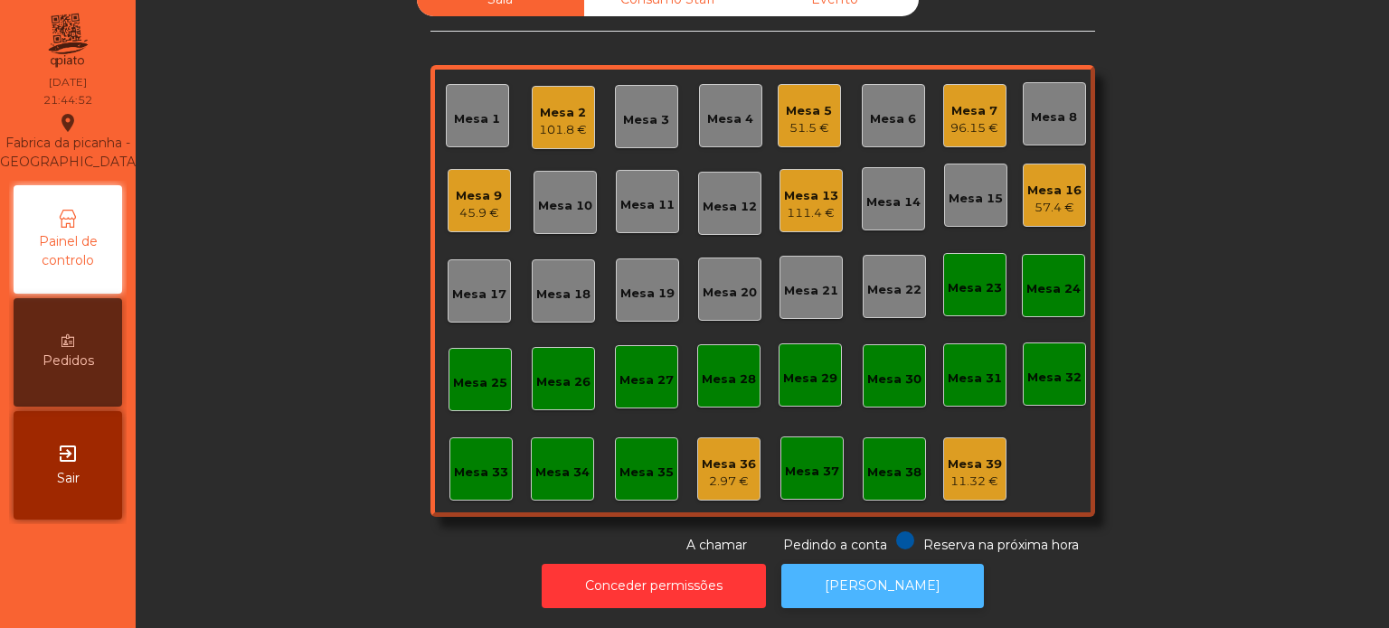
click at [908, 564] on button "[PERSON_NAME]" at bounding box center [882, 586] width 203 height 44
click at [557, 121] on div "101.8 €" at bounding box center [563, 130] width 48 height 18
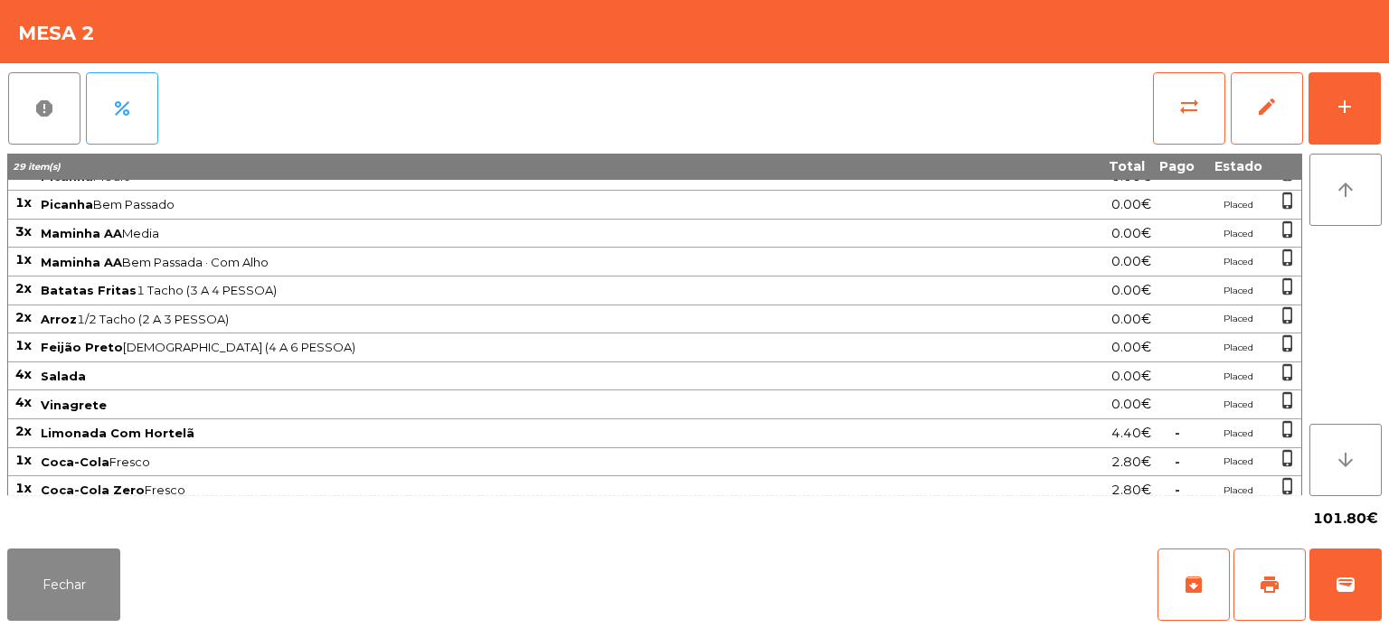
scroll to position [47, 0]
click at [1356, 96] on button "add" at bounding box center [1344, 108] width 72 height 72
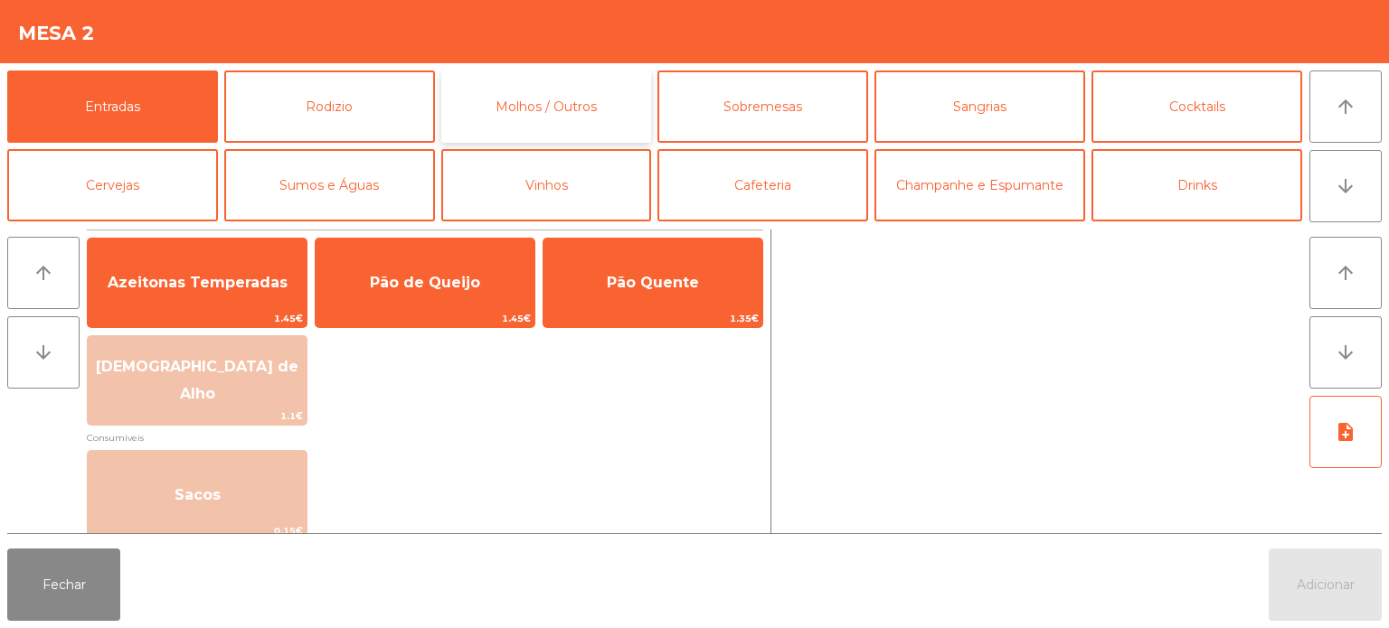
click at [554, 105] on button "Molhos / Outros" at bounding box center [546, 107] width 211 height 72
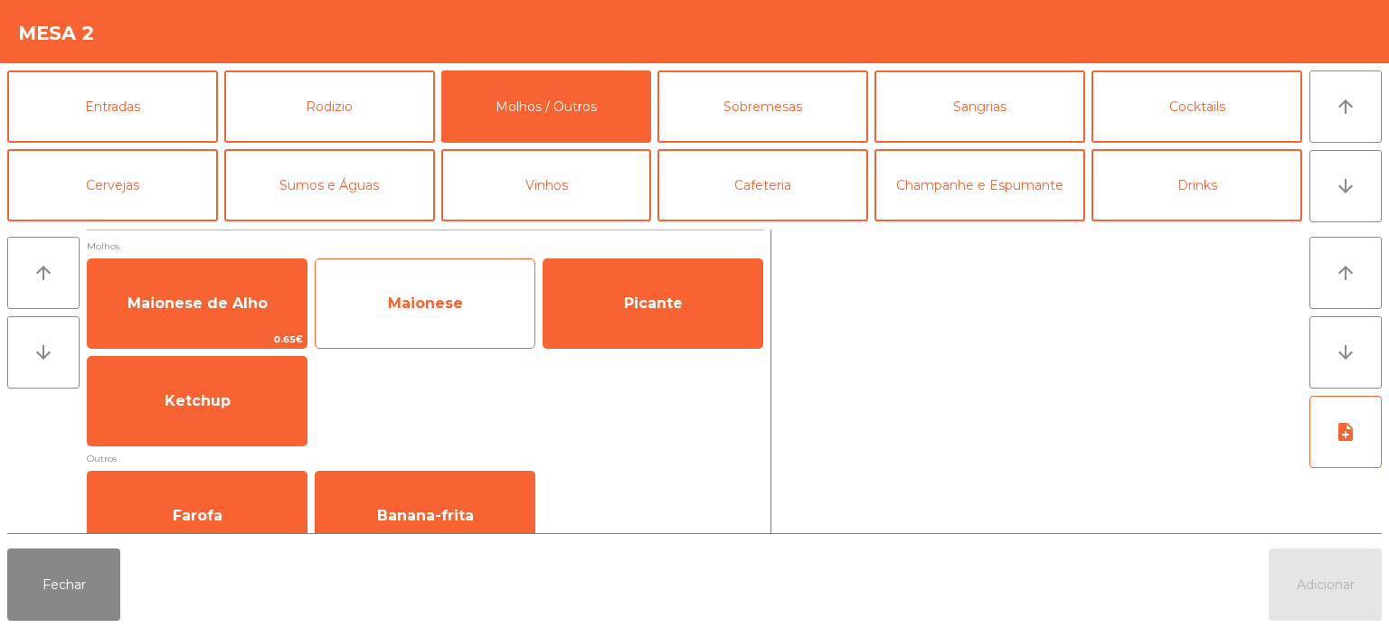
click at [503, 316] on span "Maionese" at bounding box center [425, 303] width 219 height 49
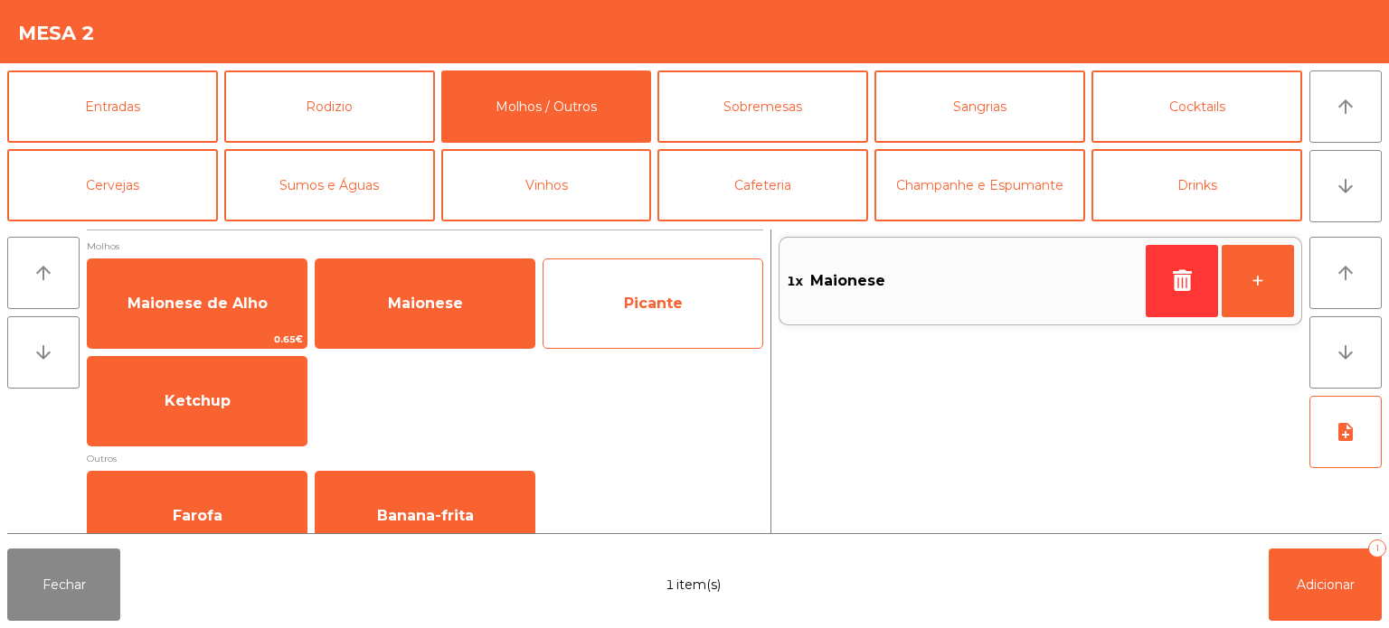
click at [634, 318] on span "Picante" at bounding box center [652, 303] width 219 height 49
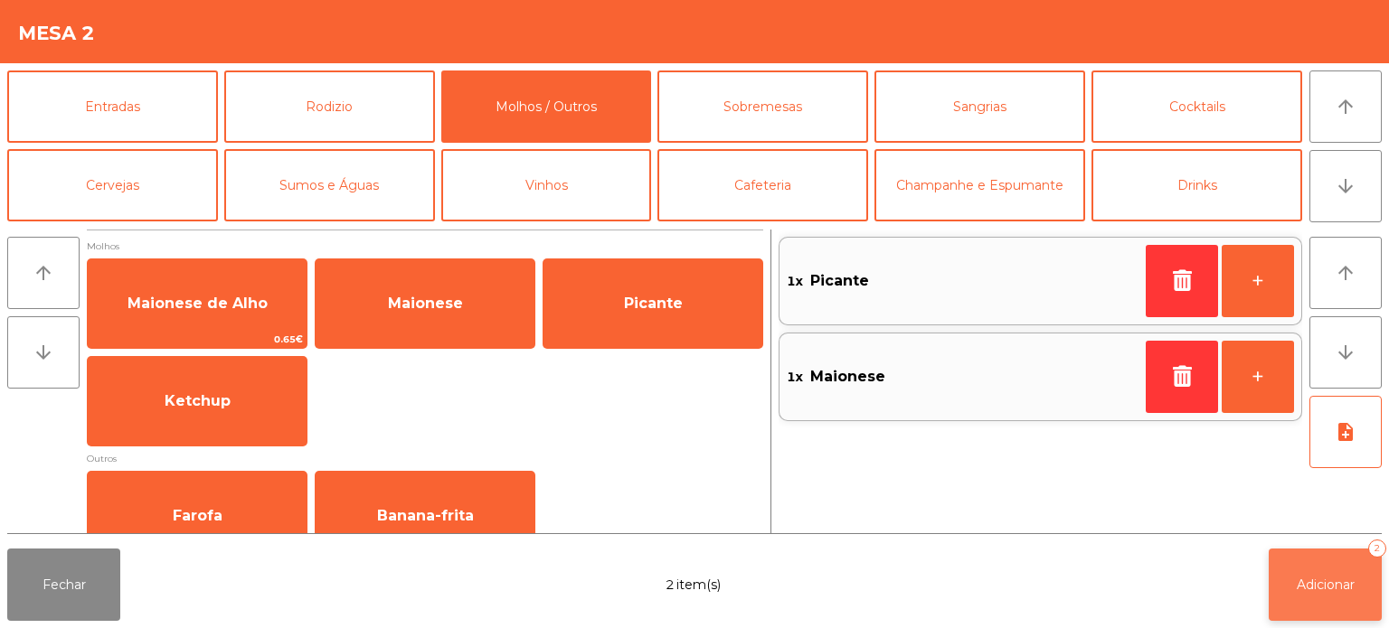
click at [1309, 598] on button "Adicionar 2" at bounding box center [1325, 585] width 113 height 72
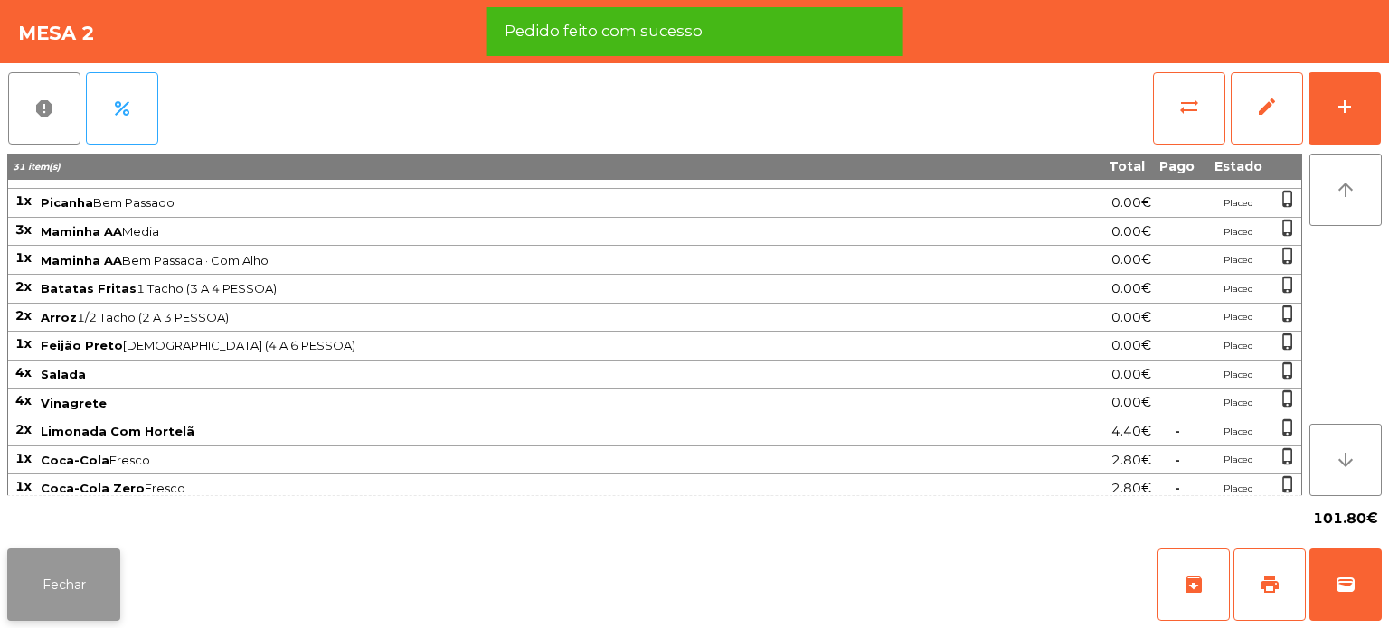
click at [81, 607] on button "Fechar" at bounding box center [63, 585] width 113 height 72
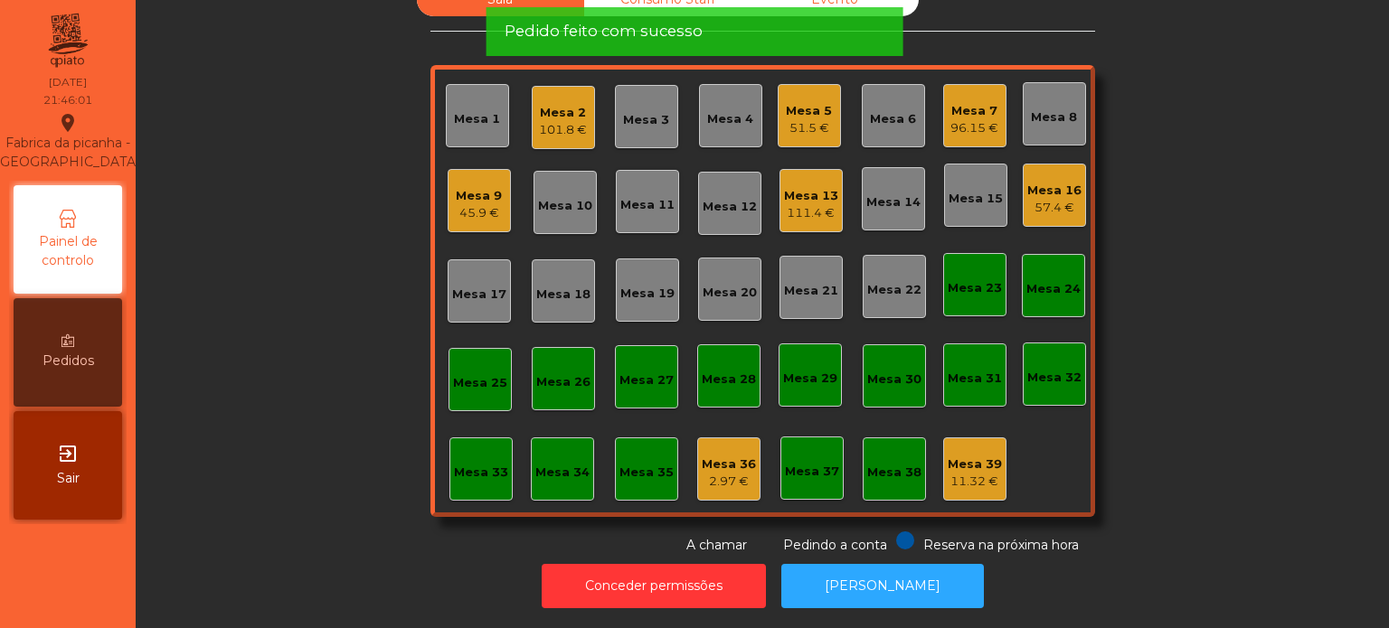
click at [540, 121] on div "101.8 €" at bounding box center [563, 130] width 48 height 18
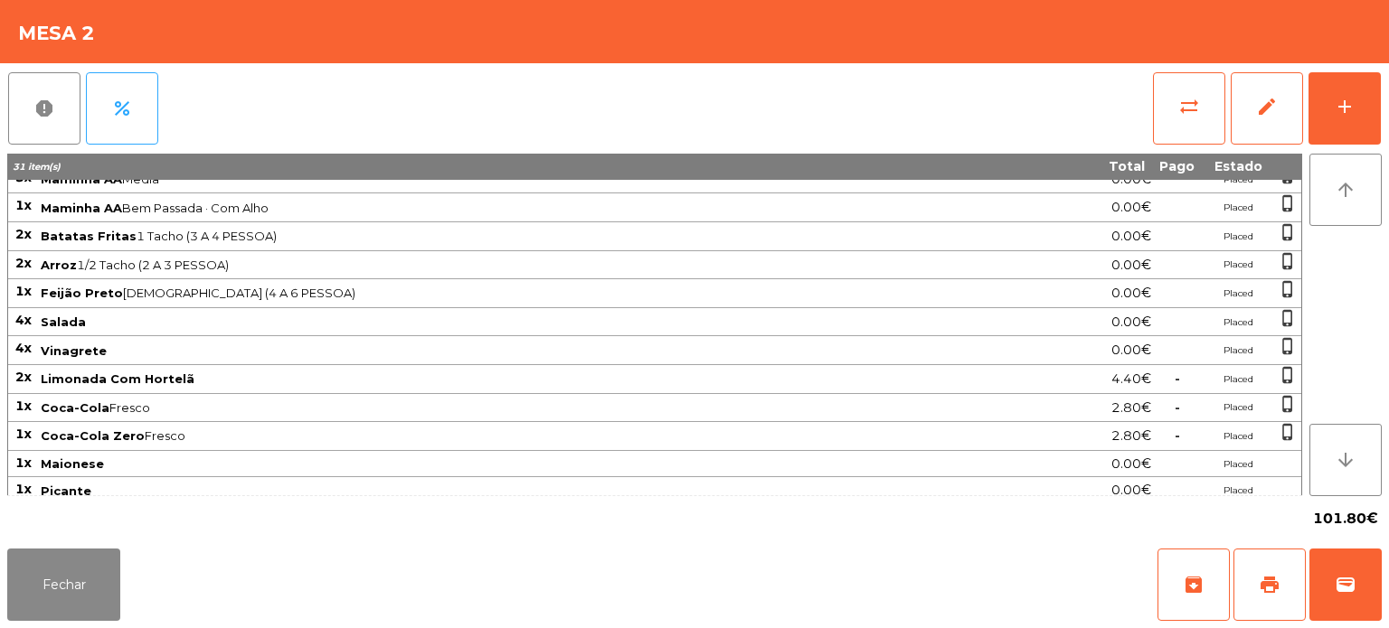
scroll to position [100, 0]
click at [110, 555] on button "Fechar" at bounding box center [63, 585] width 113 height 72
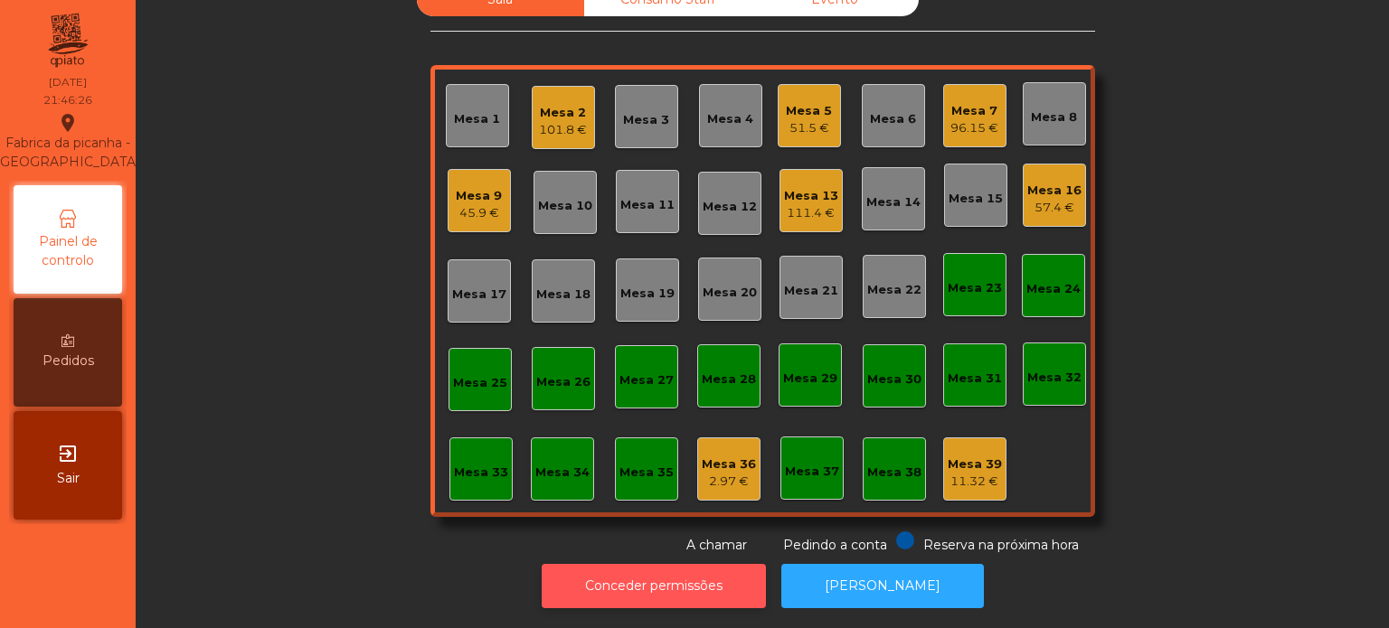
click at [693, 568] on button "Conceder permissões" at bounding box center [654, 586] width 224 height 44
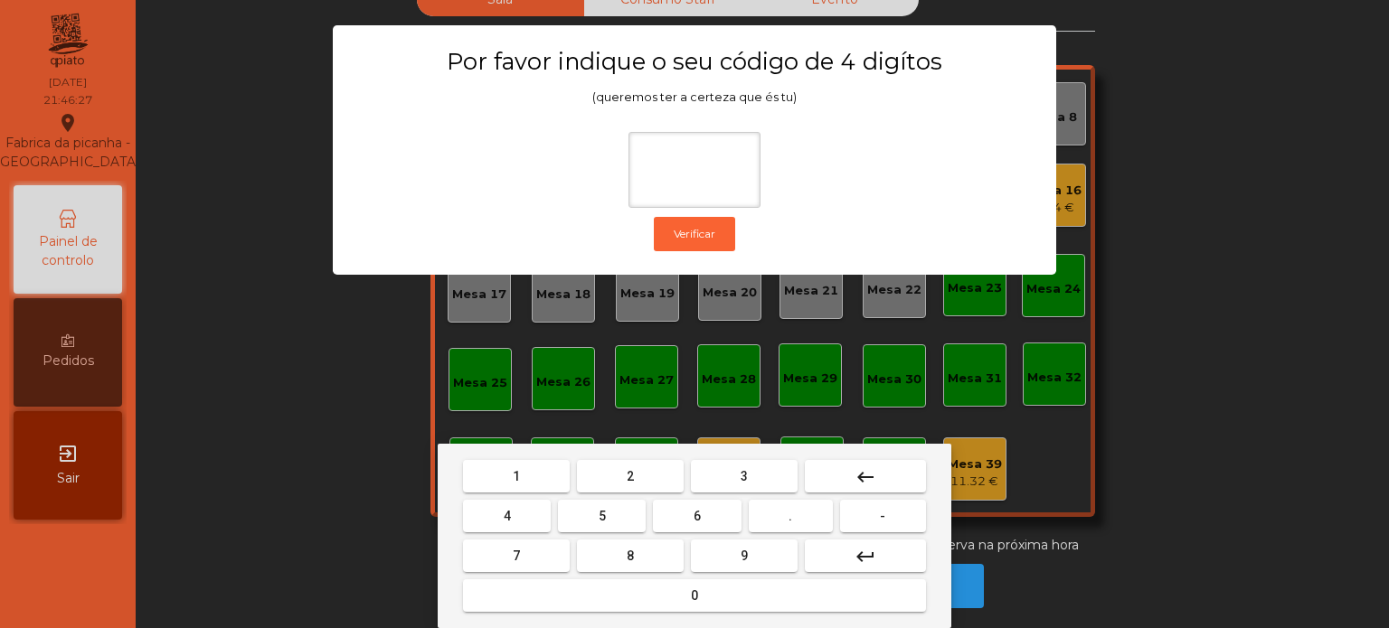
click at [554, 450] on div "1 2 3 keyboard_backspace 4 5 6 . - 7 8 9 keyboard_return 0" at bounding box center [695, 536] width 514 height 184
click at [550, 457] on mat-keyboard-key "1" at bounding box center [516, 477] width 114 height 40
click at [757, 474] on button "3" at bounding box center [744, 476] width 107 height 33
click at [586, 500] on button "5" at bounding box center [602, 516] width 88 height 33
click at [891, 455] on div "1 2 3 keyboard_backspace 4 5 6 . - 7 8 9 keyboard_return 0" at bounding box center [695, 536] width 514 height 184
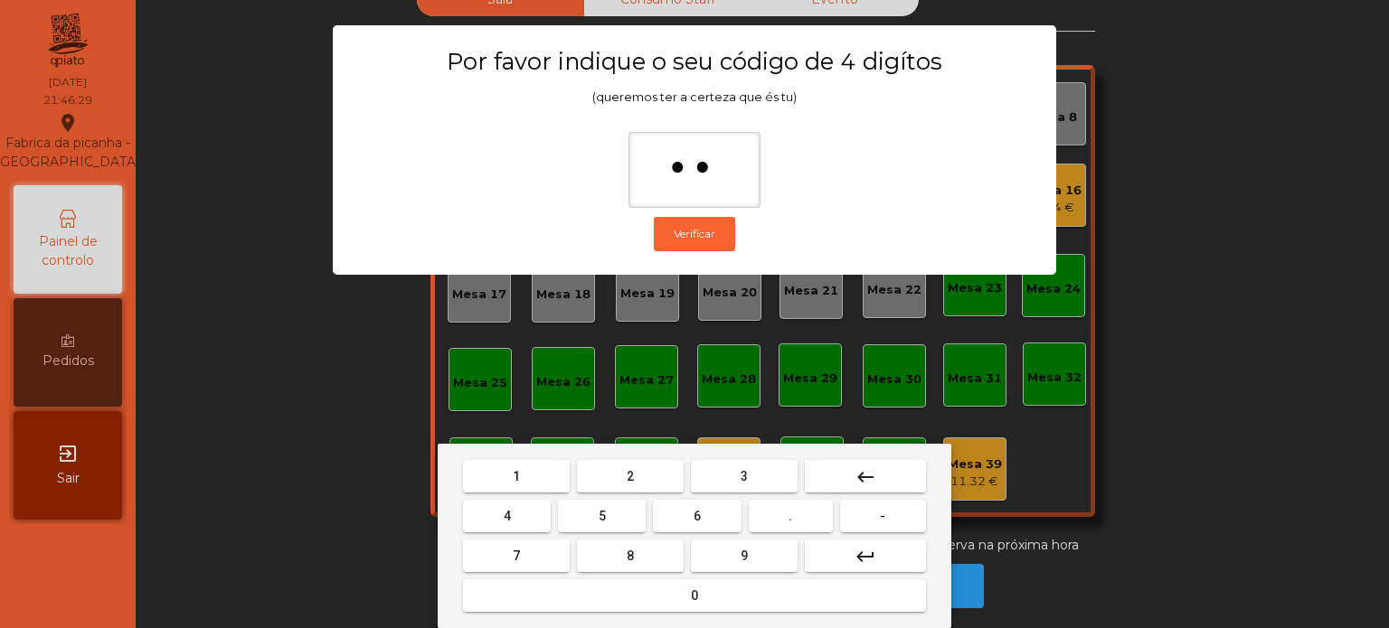
click at [887, 458] on mat-keyboard-key "keyboard_backspace" at bounding box center [865, 477] width 128 height 40
click at [862, 460] on button "keyboard_backspace" at bounding box center [865, 476] width 121 height 33
type input "*"
click at [859, 463] on button "keyboard_backspace" at bounding box center [865, 476] width 121 height 33
click at [864, 475] on mat-icon "keyboard_backspace" at bounding box center [866, 478] width 22 height 22
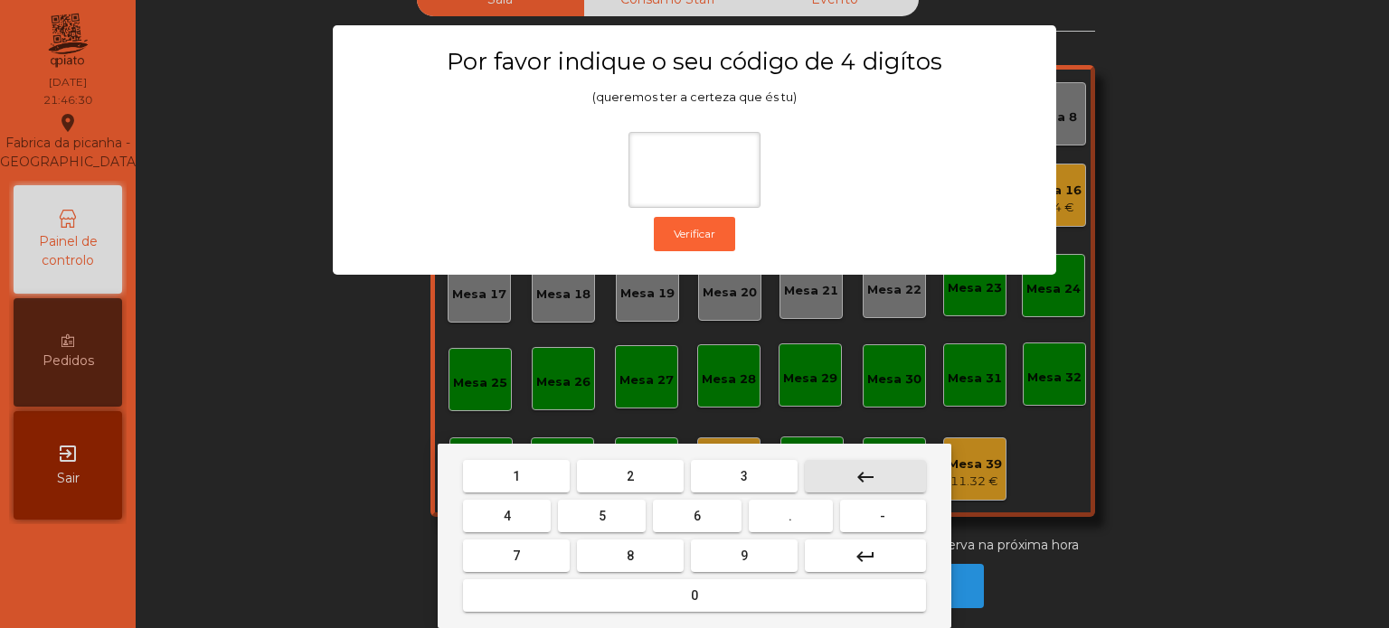
click at [515, 477] on span "1" at bounding box center [516, 476] width 7 height 14
click at [752, 474] on button "3" at bounding box center [744, 476] width 107 height 33
click at [601, 516] on span "5" at bounding box center [602, 516] width 7 height 14
click at [647, 600] on button "0" at bounding box center [694, 596] width 463 height 33
type input "****"
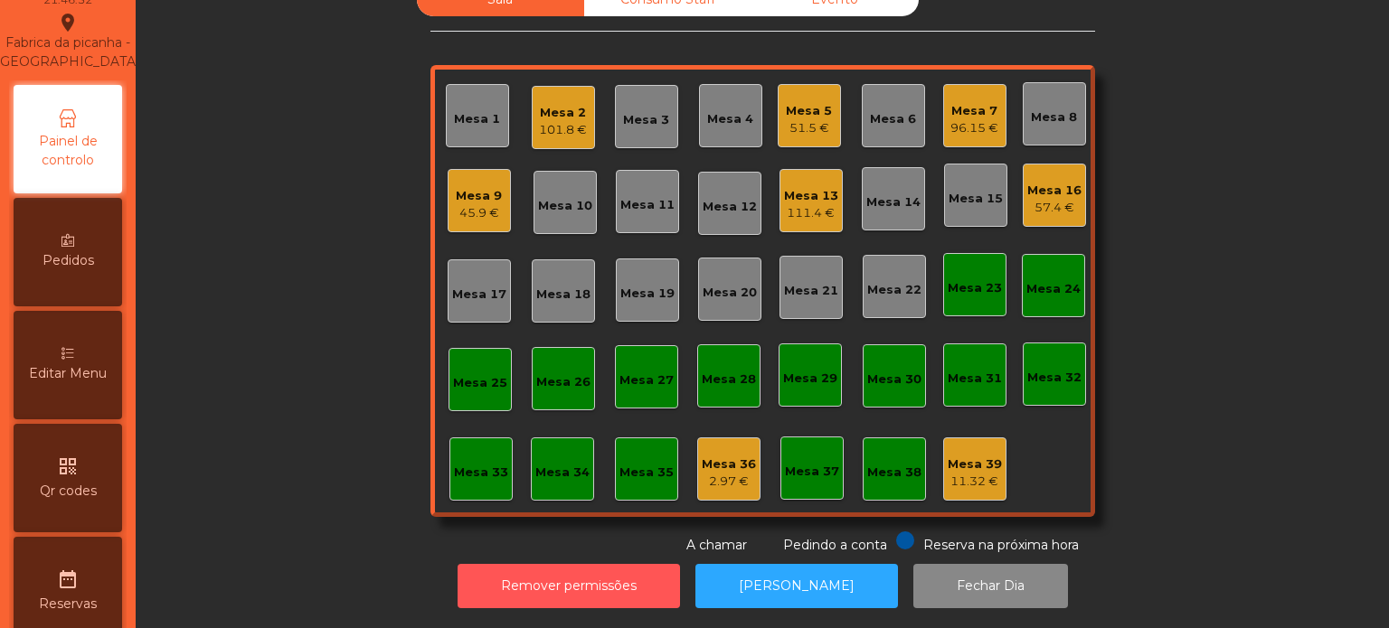
scroll to position [98, 0]
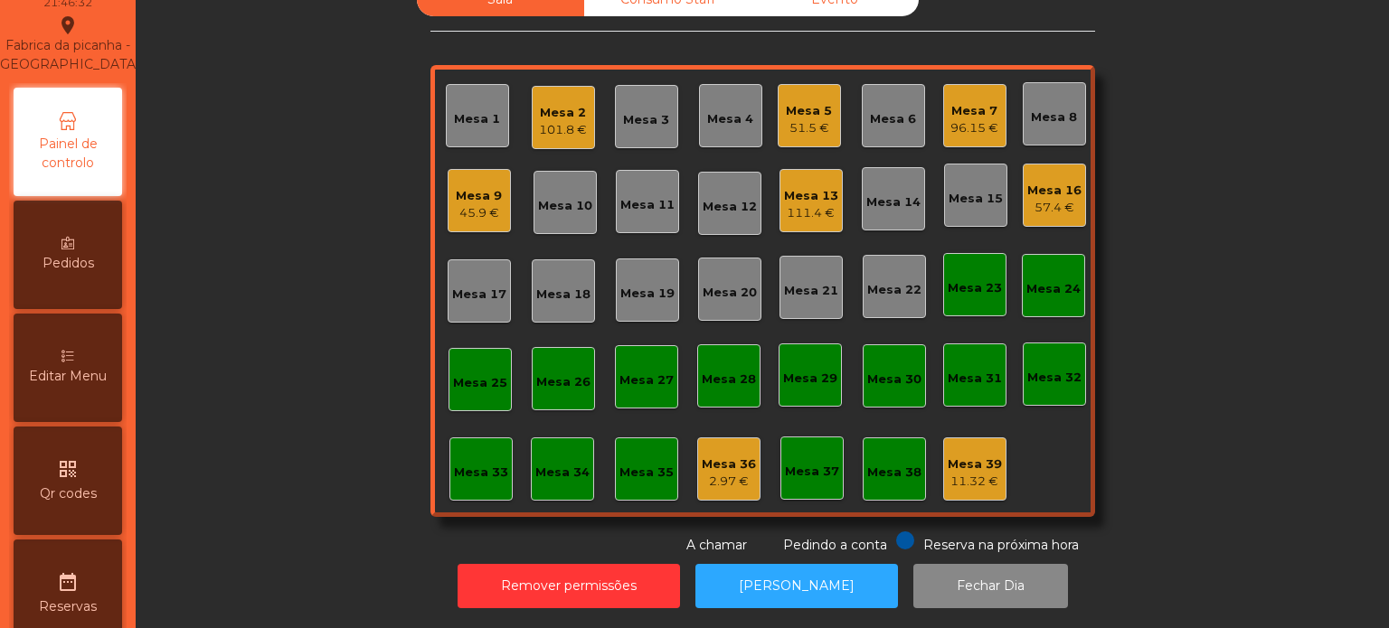
click at [74, 386] on span "Editar Menu" at bounding box center [68, 376] width 78 height 19
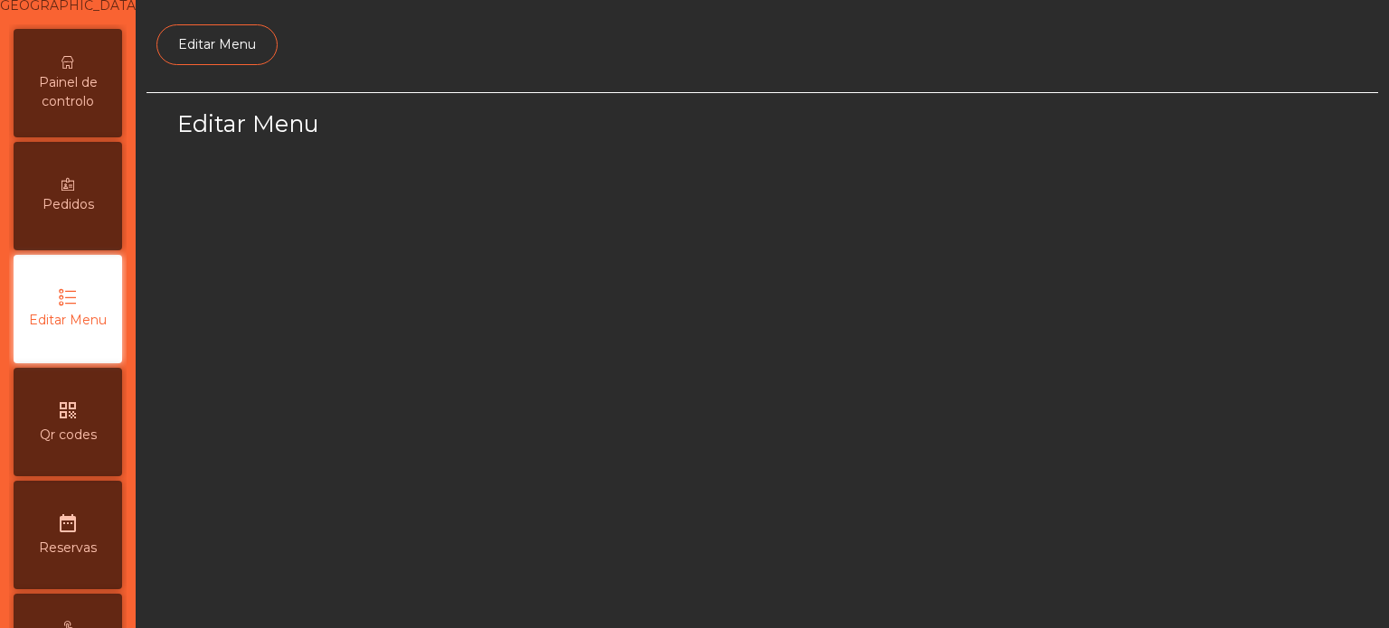
scroll to position [170, 0]
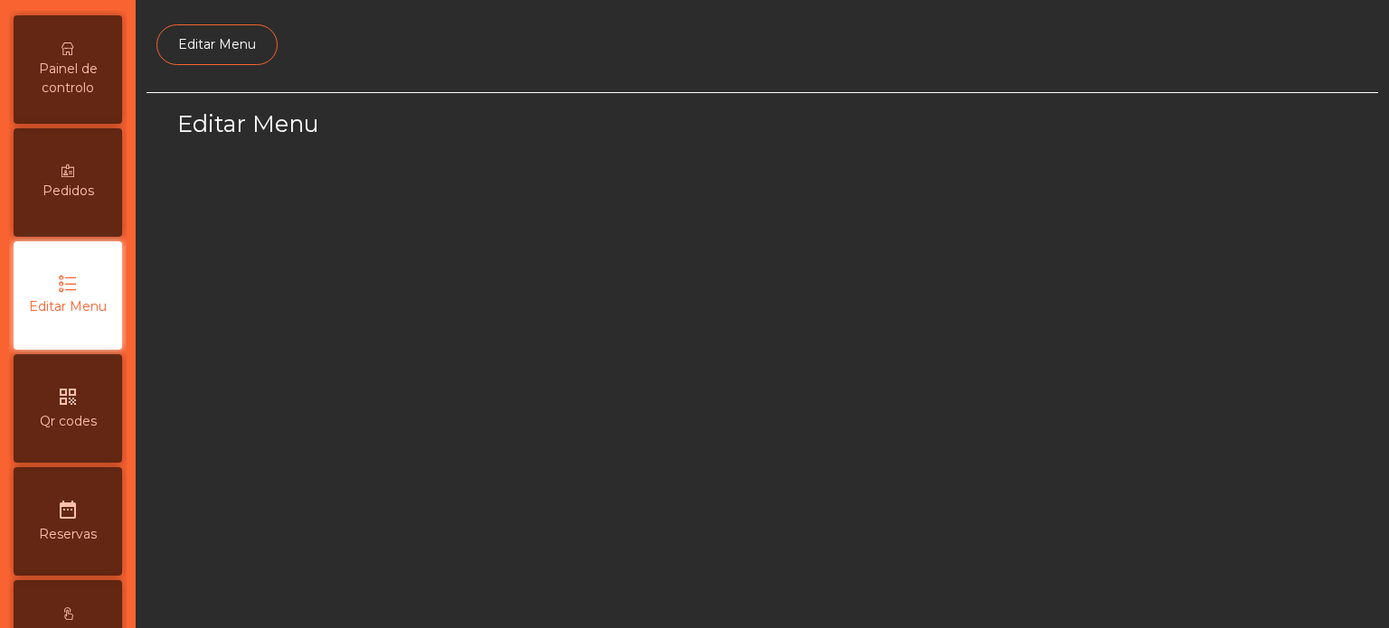
select select "*"
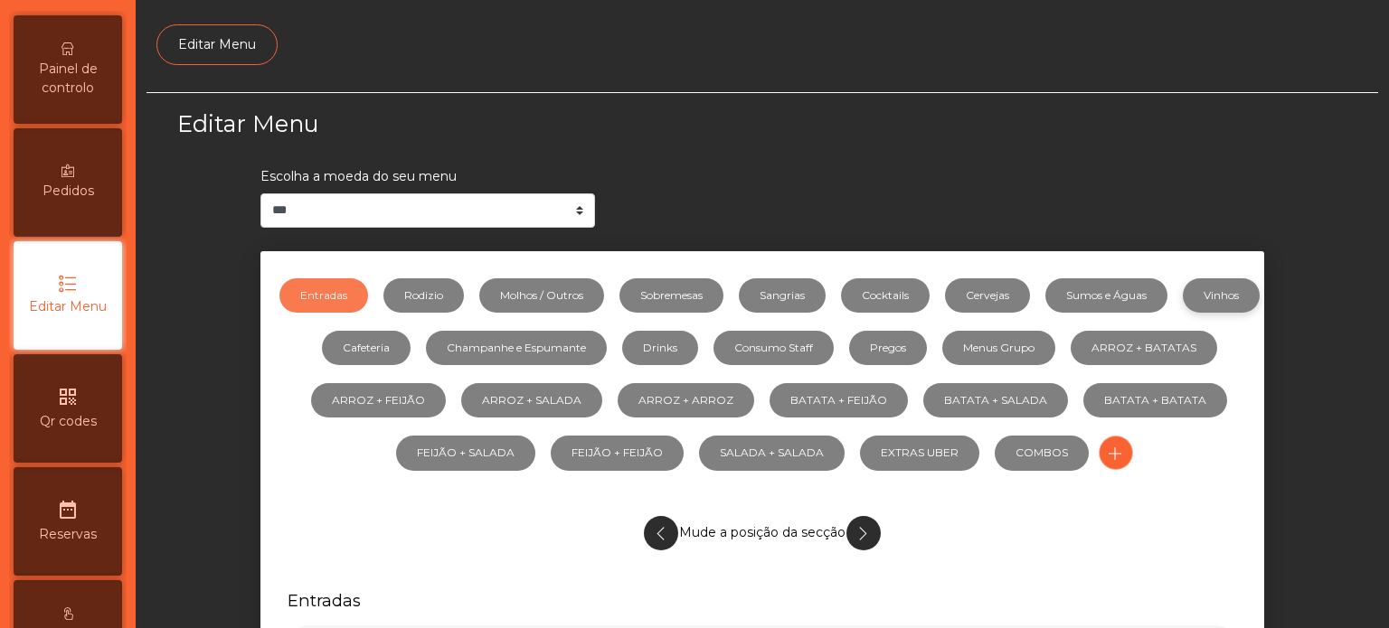
click at [1183, 313] on link "Vinhos" at bounding box center [1221, 296] width 77 height 34
click at [595, 290] on link "Molhos / Outros" at bounding box center [541, 296] width 125 height 34
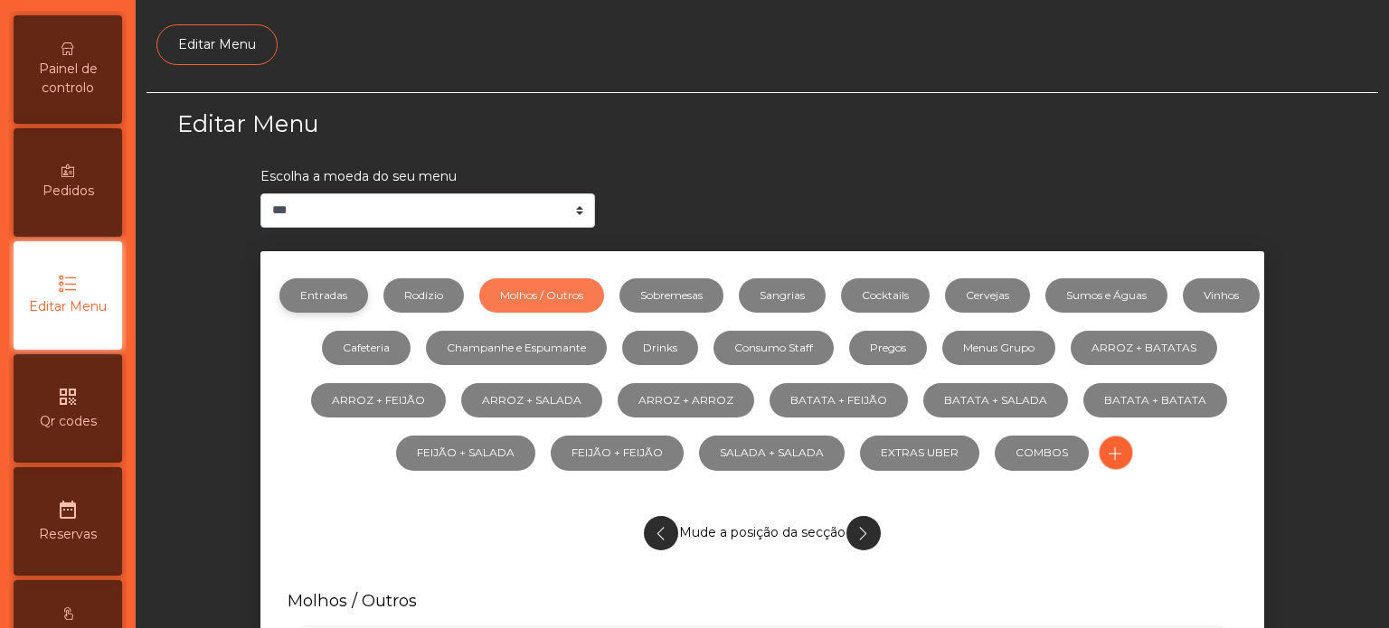
click at [354, 288] on link "Entradas" at bounding box center [323, 296] width 89 height 34
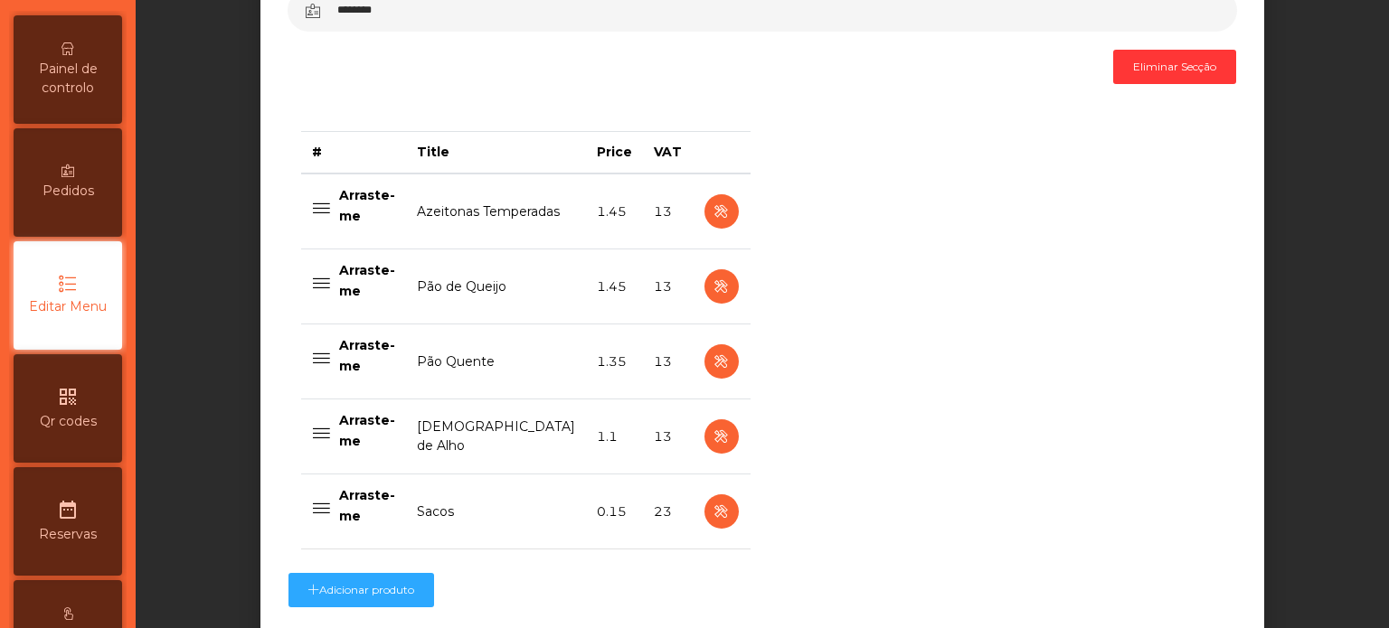
scroll to position [638, 0]
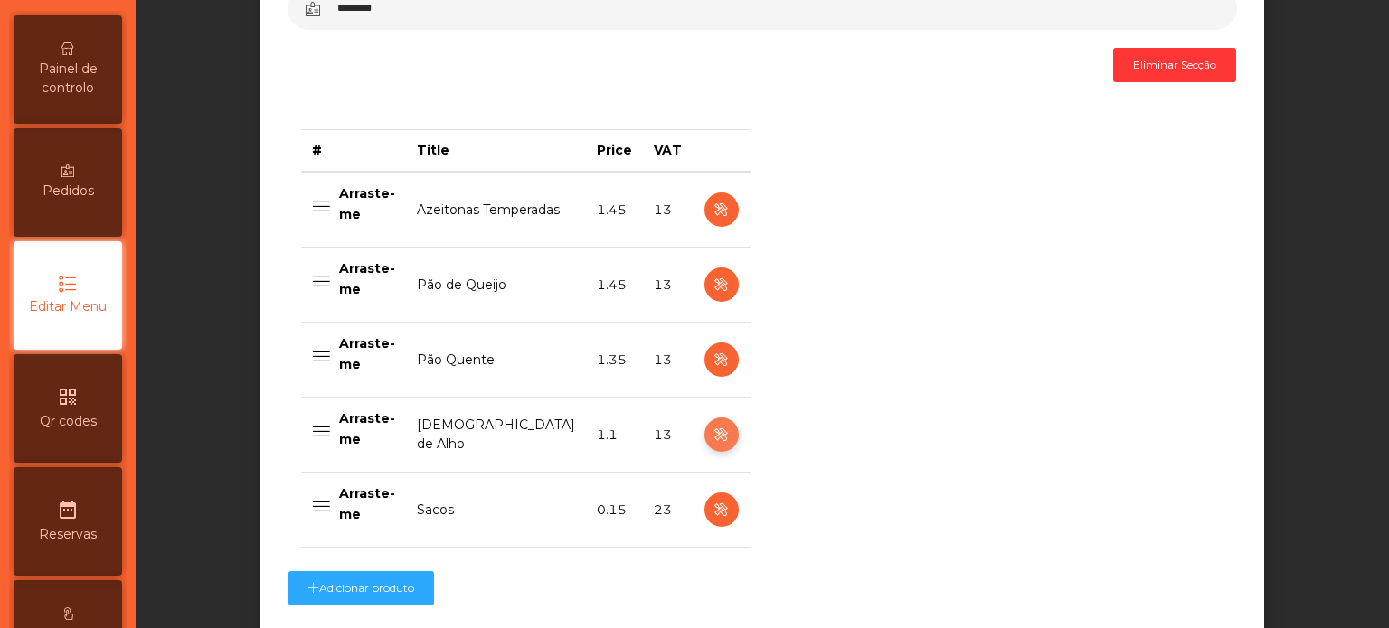
click at [704, 420] on button "button" at bounding box center [721, 435] width 34 height 34
select select "**"
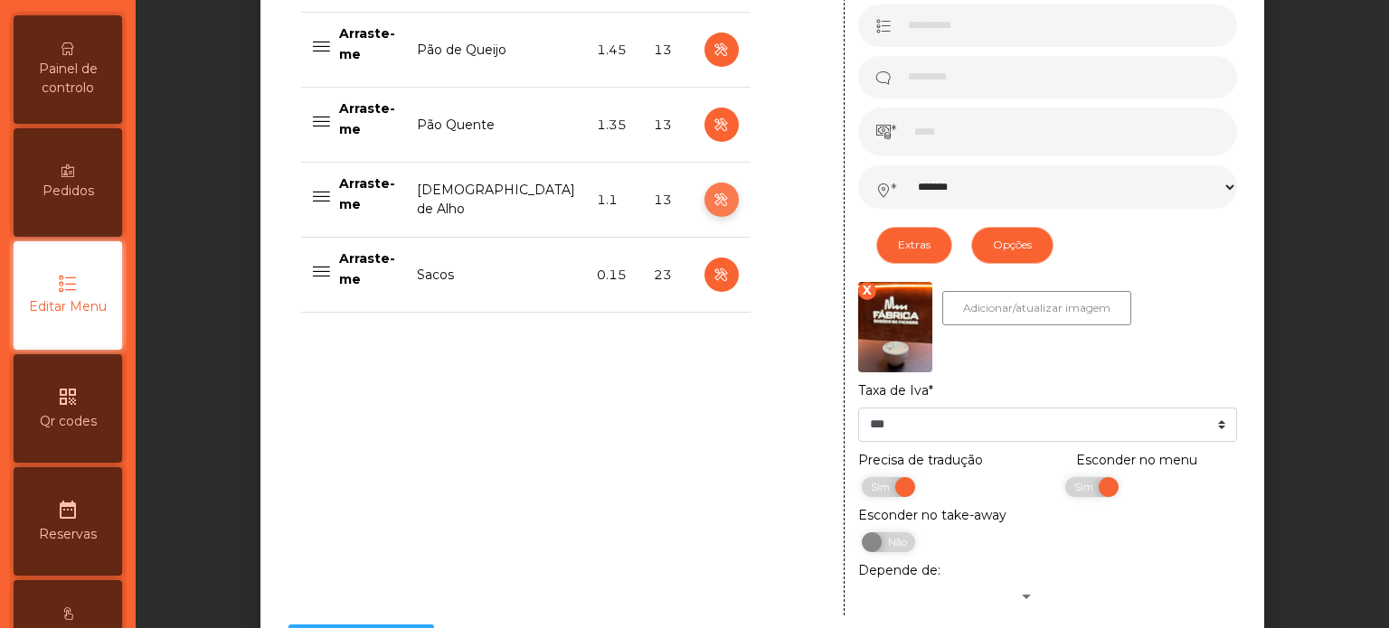
scroll to position [1078, 0]
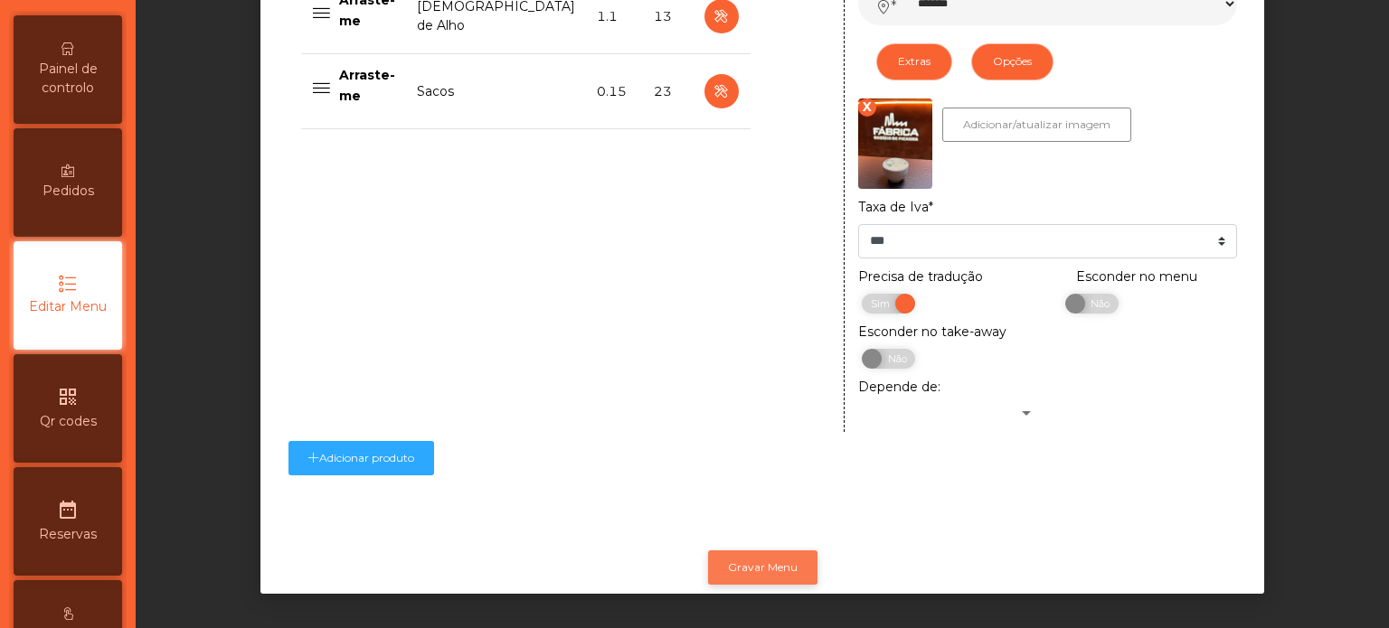
click at [765, 552] on button "Gravar Menu" at bounding box center [762, 568] width 109 height 34
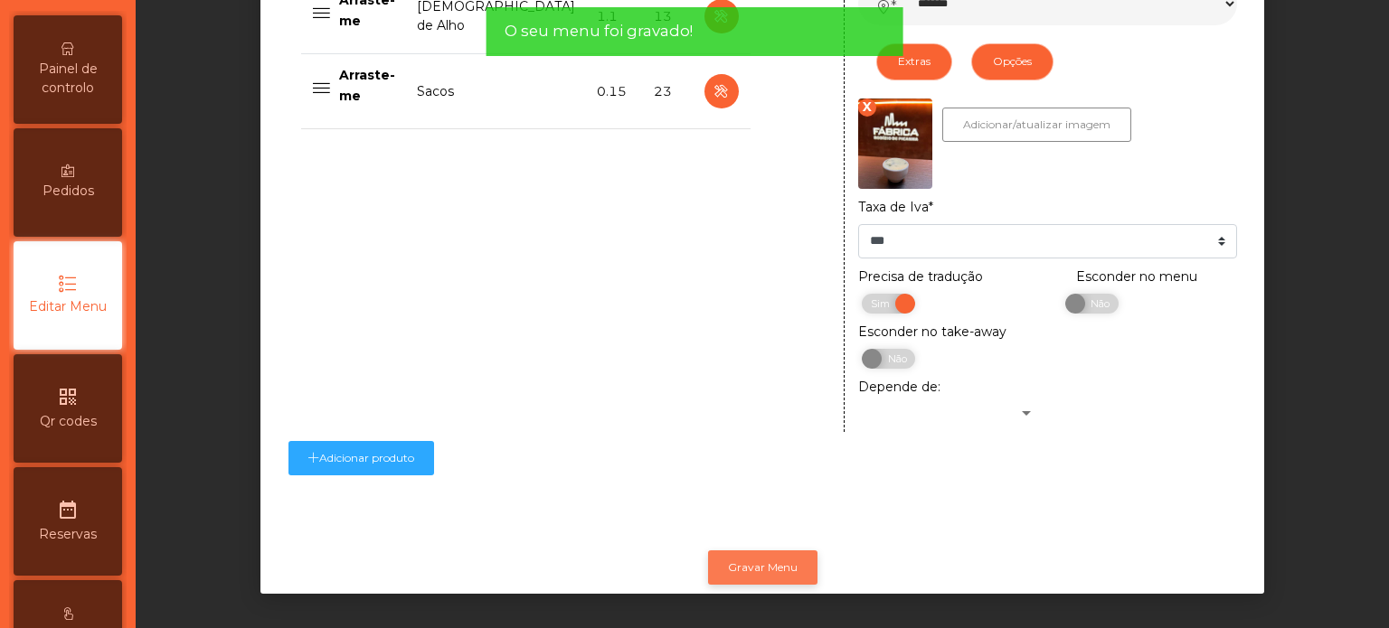
scroll to position [0, 0]
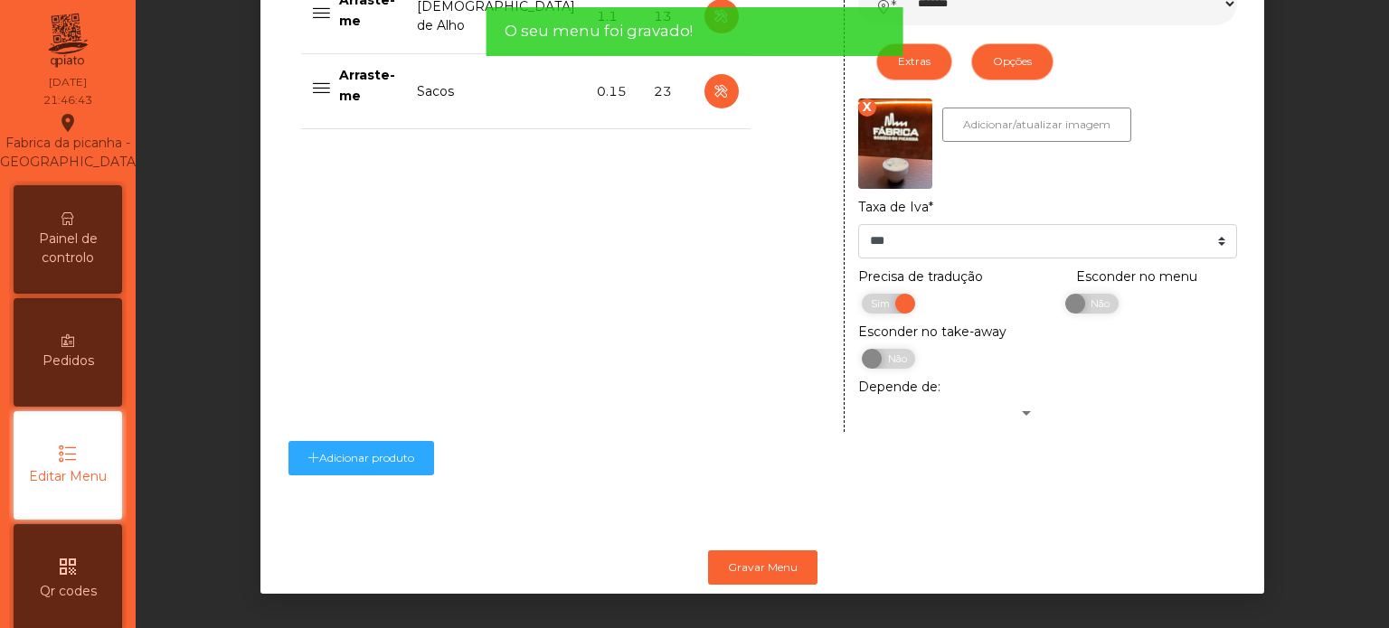
click at [109, 251] on span "Painel de controlo" at bounding box center [67, 249] width 99 height 38
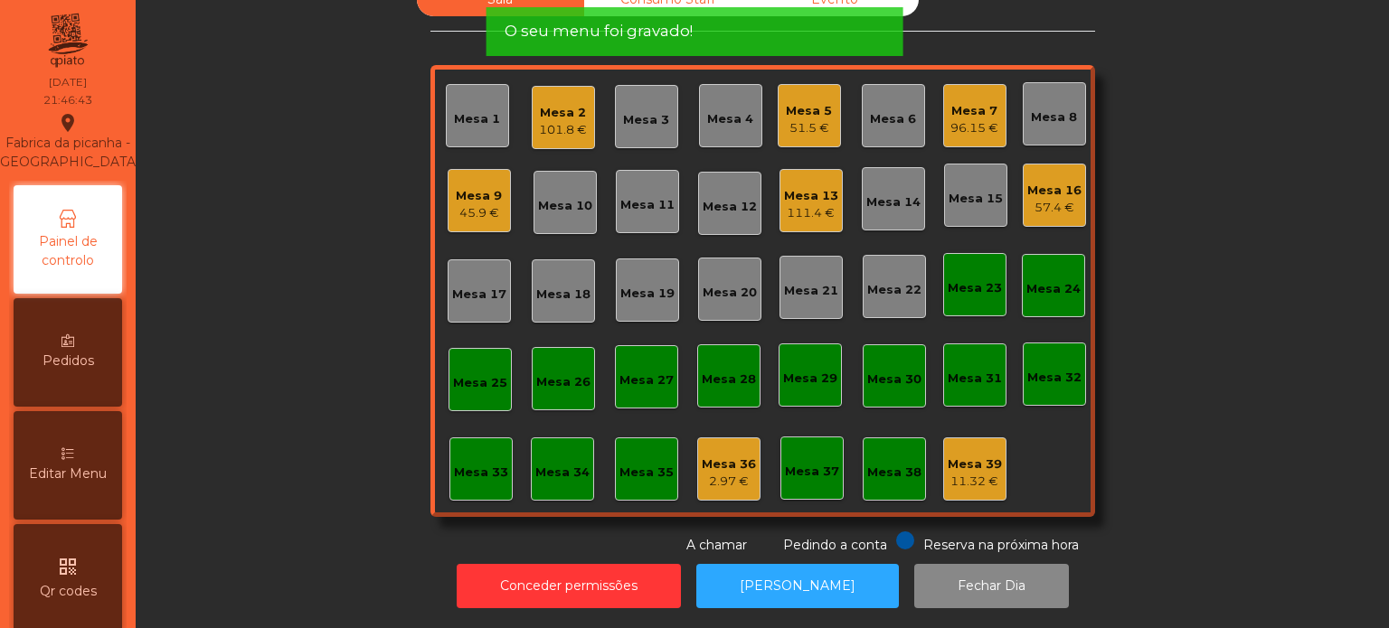
scroll to position [50, 0]
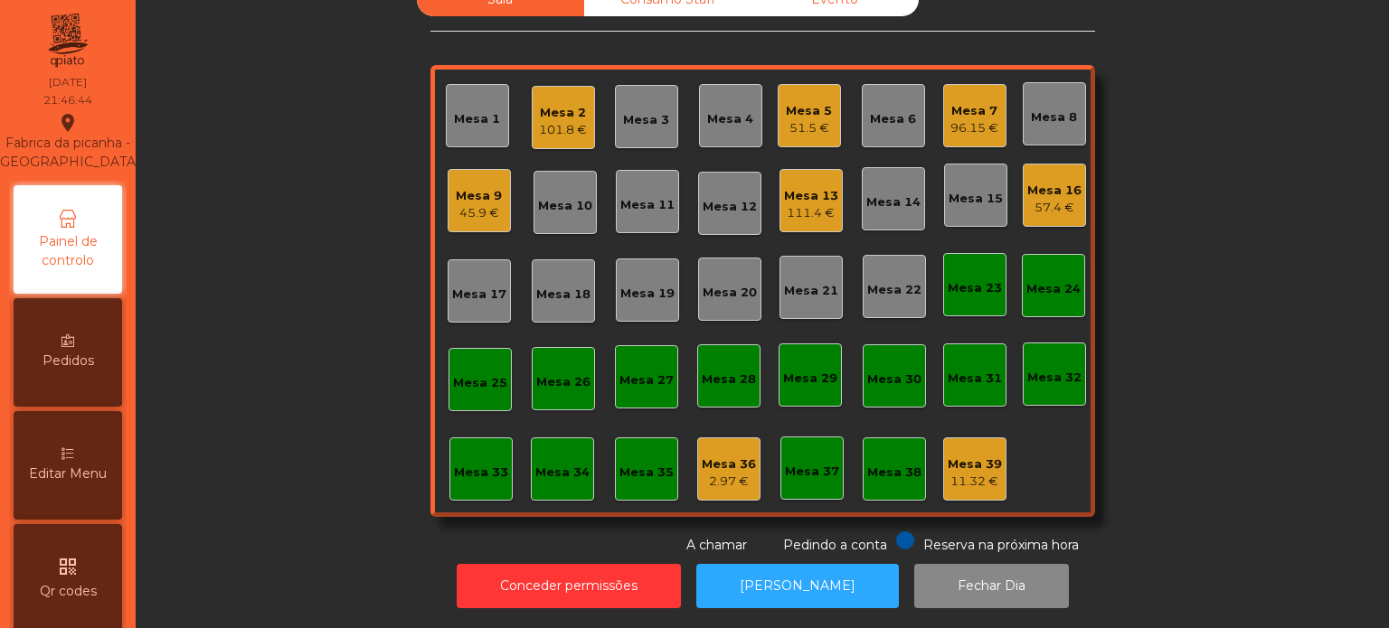
click at [995, 165] on div "Mesa 15" at bounding box center [975, 195] width 63 height 63
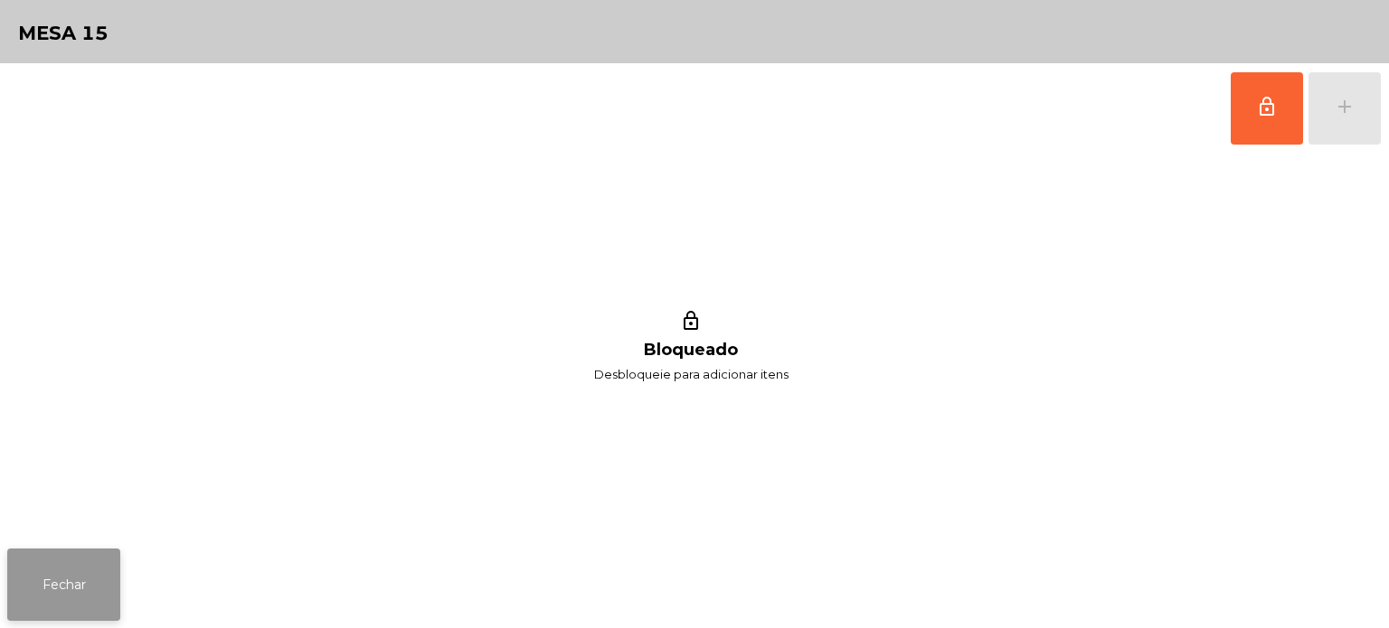
click at [101, 555] on button "Fechar" at bounding box center [63, 585] width 113 height 72
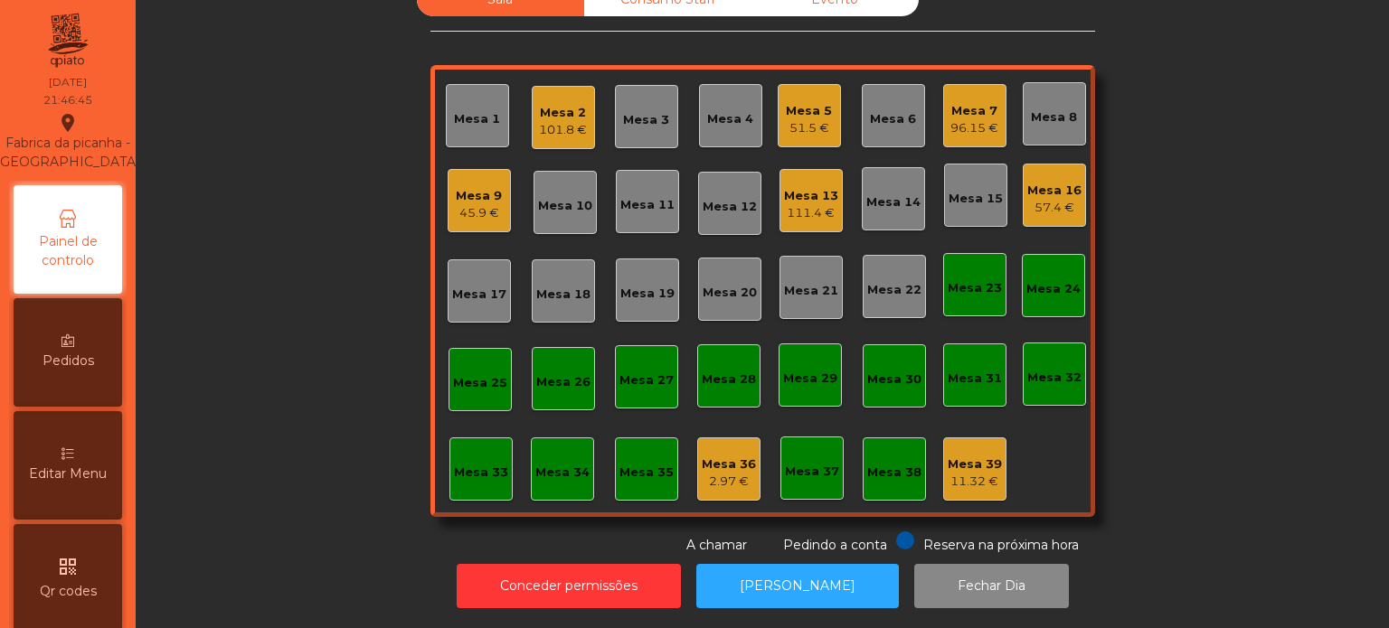
click at [1043, 164] on div "Mesa 16 57.4 €" at bounding box center [1054, 195] width 63 height 63
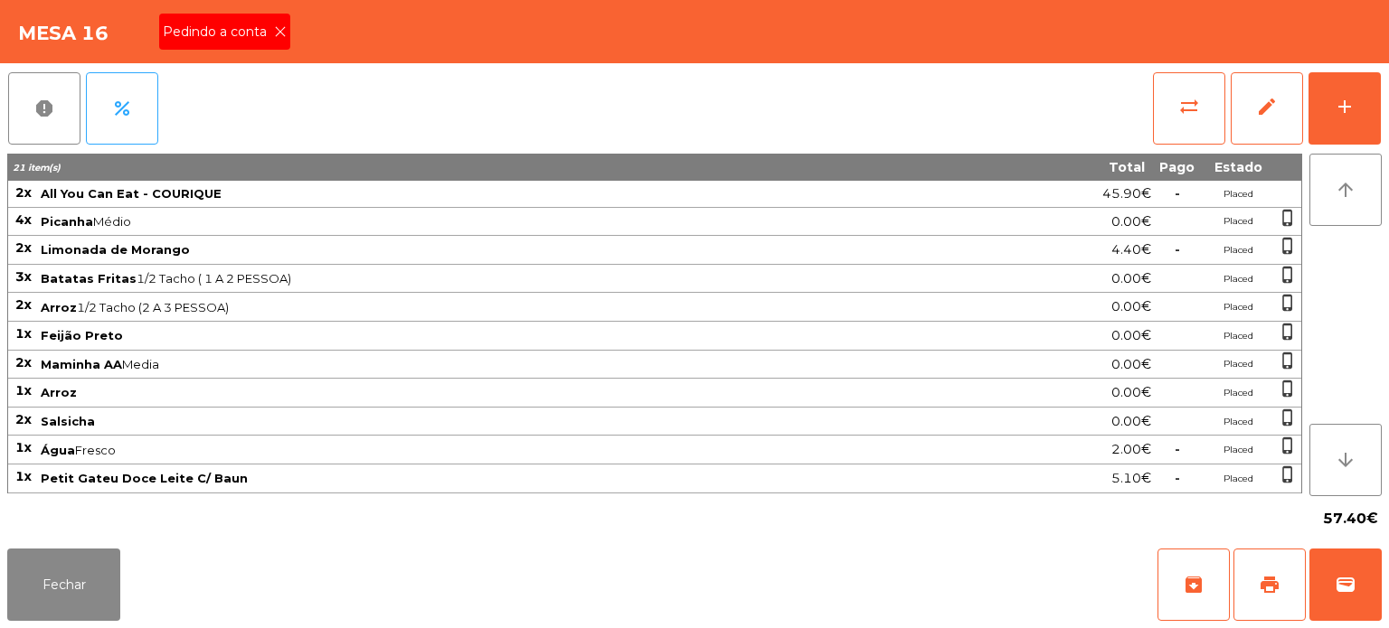
click at [286, 24] on div "Pedindo a conta" at bounding box center [224, 32] width 131 height 36
click at [1255, 562] on button "print" at bounding box center [1269, 585] width 72 height 72
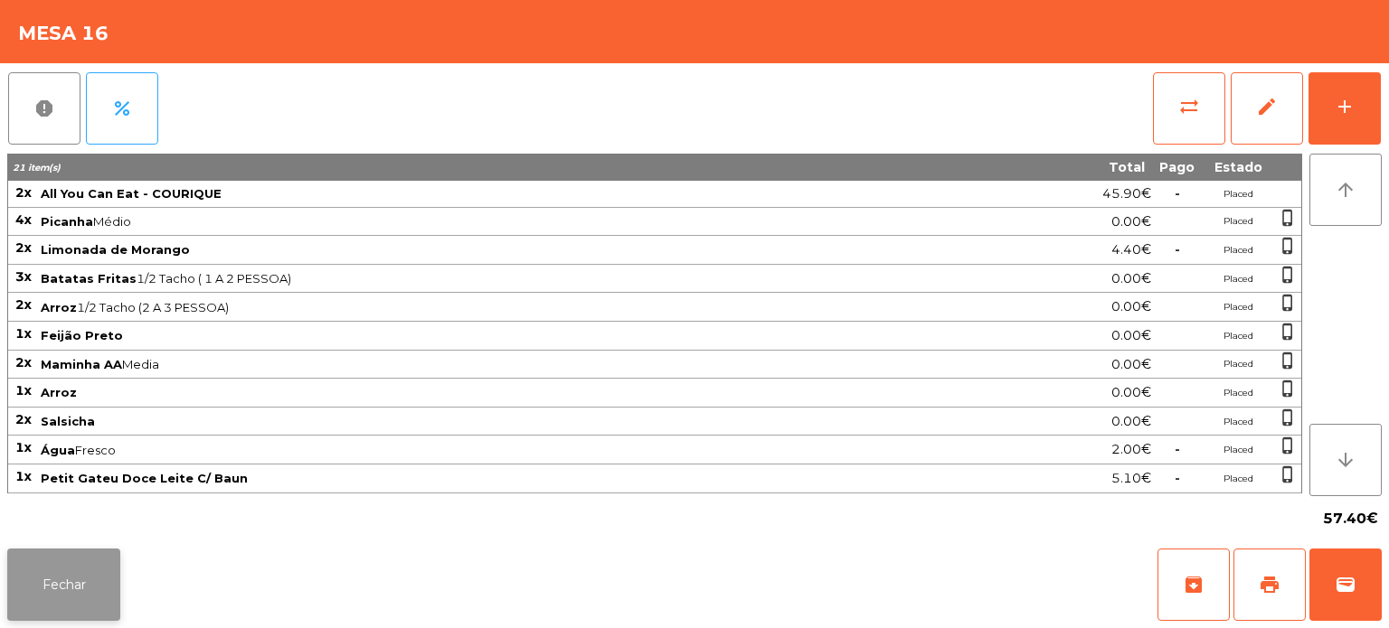
click at [61, 586] on button "Fechar" at bounding box center [63, 585] width 113 height 72
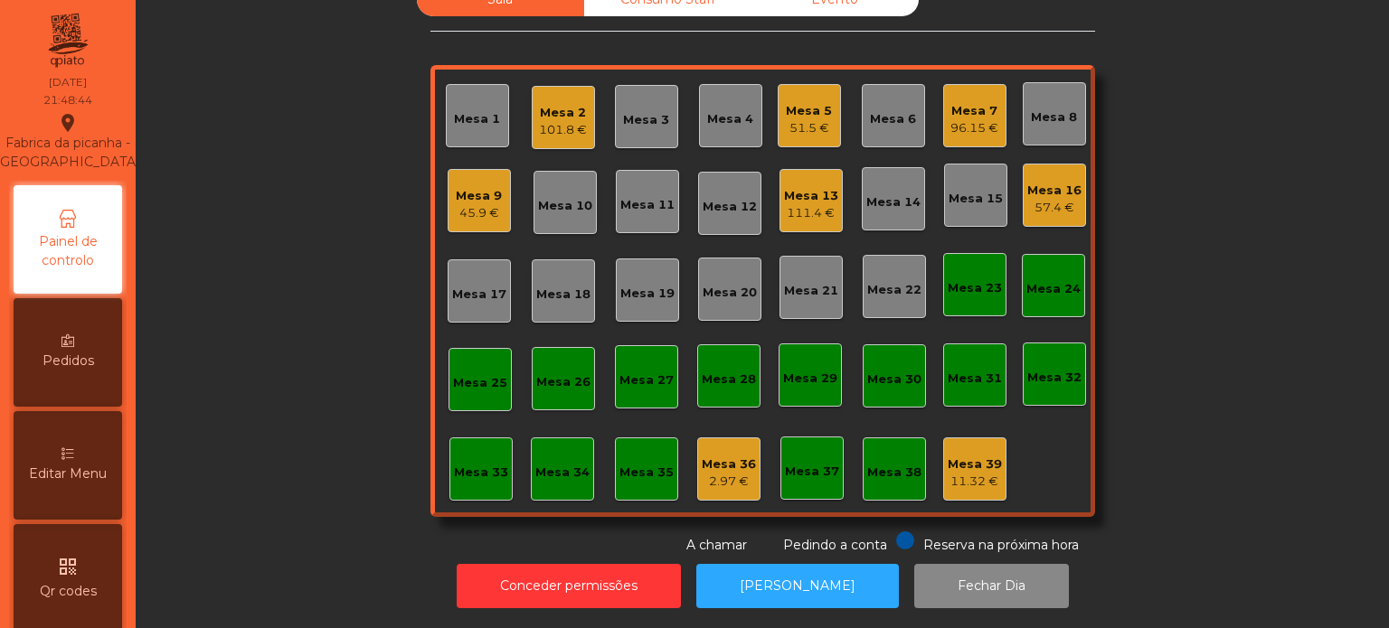
click at [1041, 182] on div "Mesa 16" at bounding box center [1054, 191] width 54 height 18
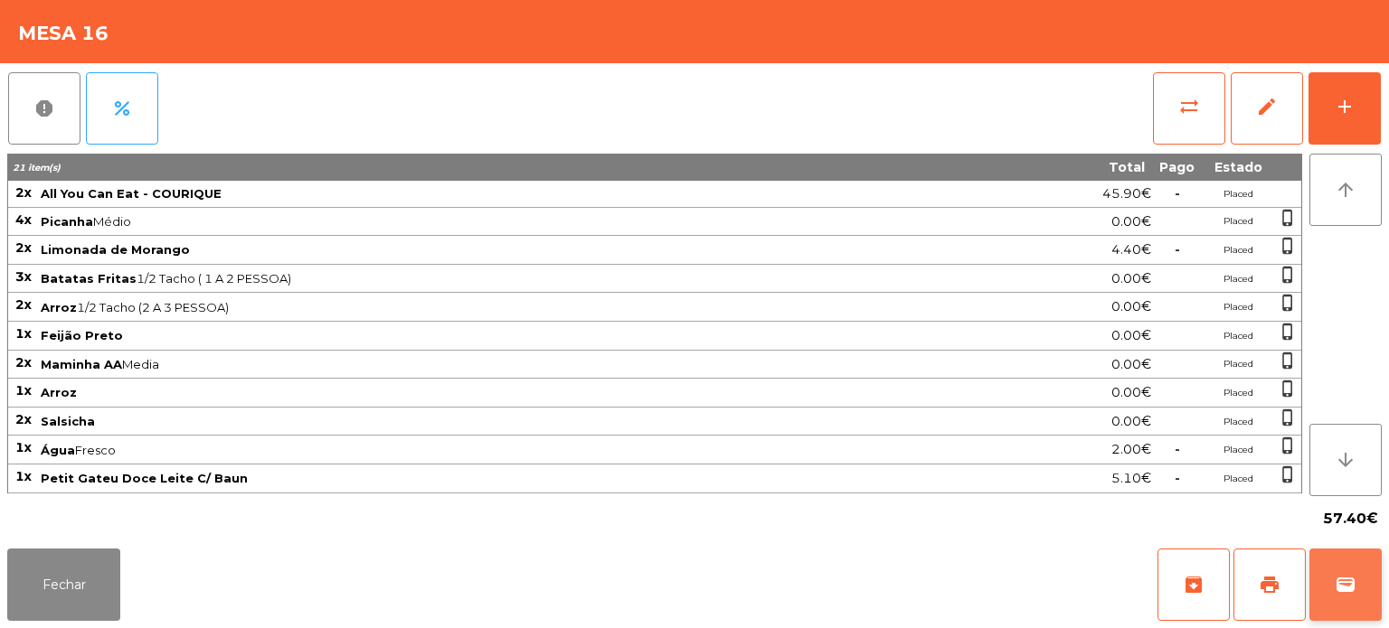
click at [1360, 601] on button "wallet" at bounding box center [1345, 585] width 72 height 72
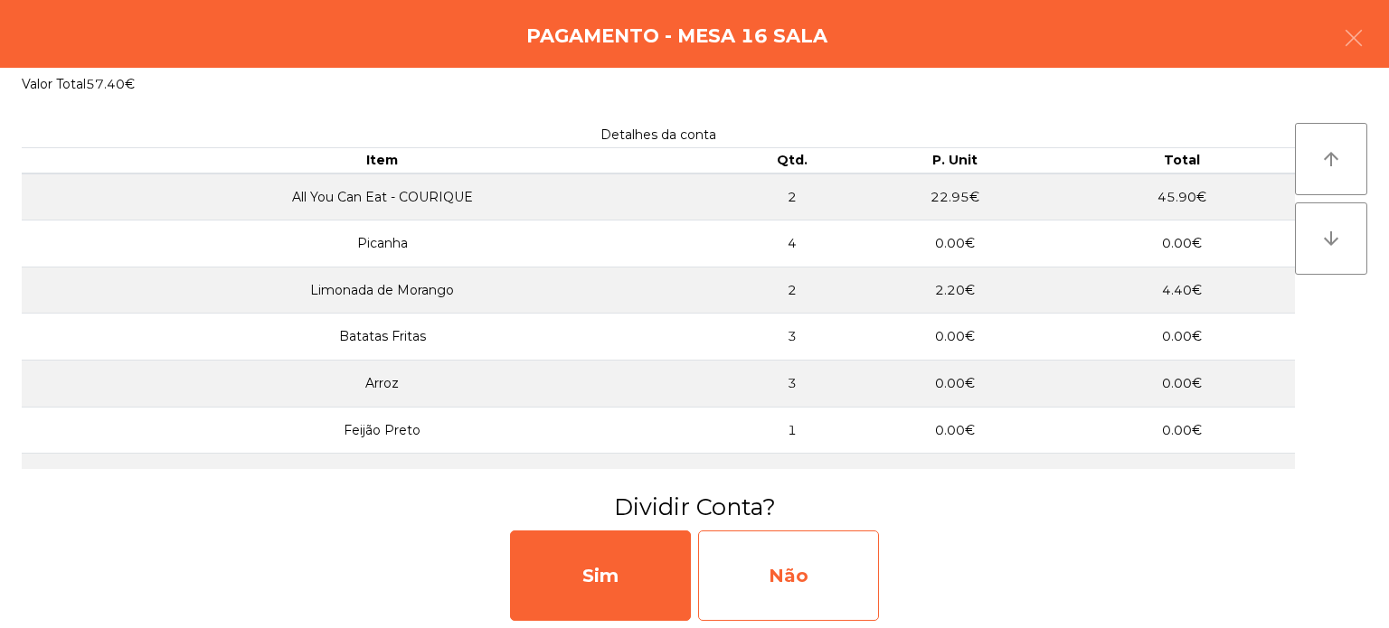
click at [821, 575] on div "Não" at bounding box center [788, 576] width 181 height 90
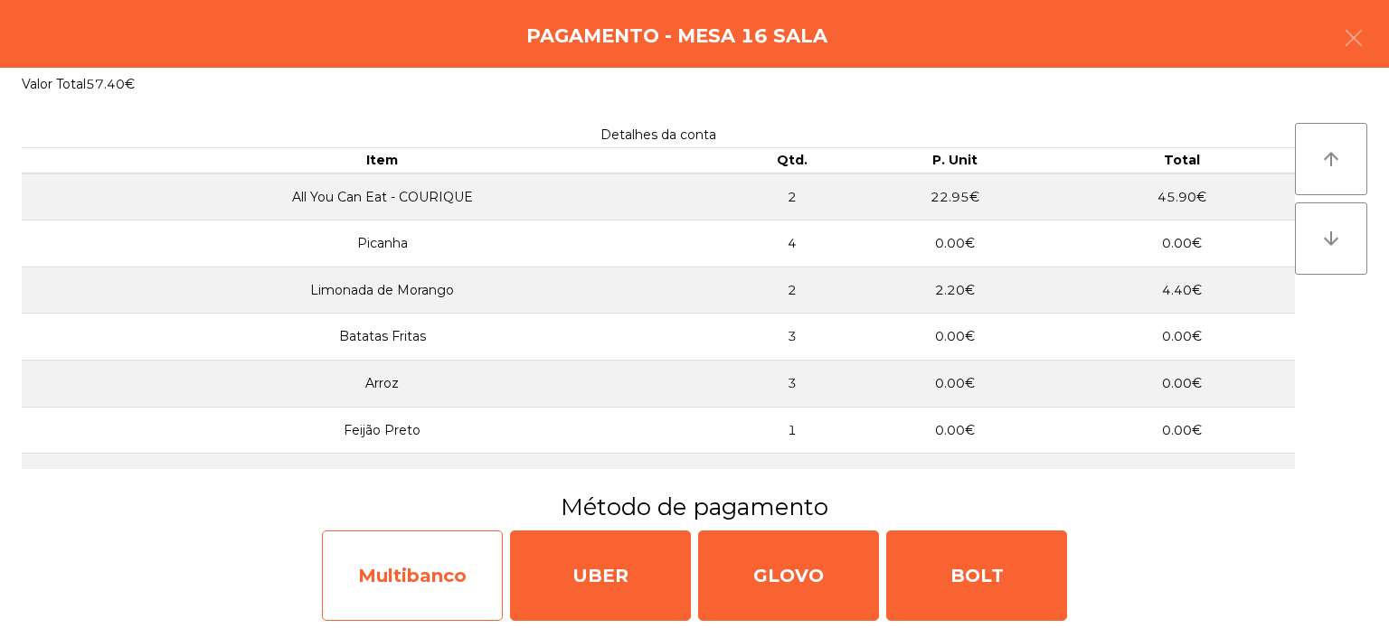
click at [482, 557] on div "Multibanco" at bounding box center [412, 576] width 181 height 90
select select "**"
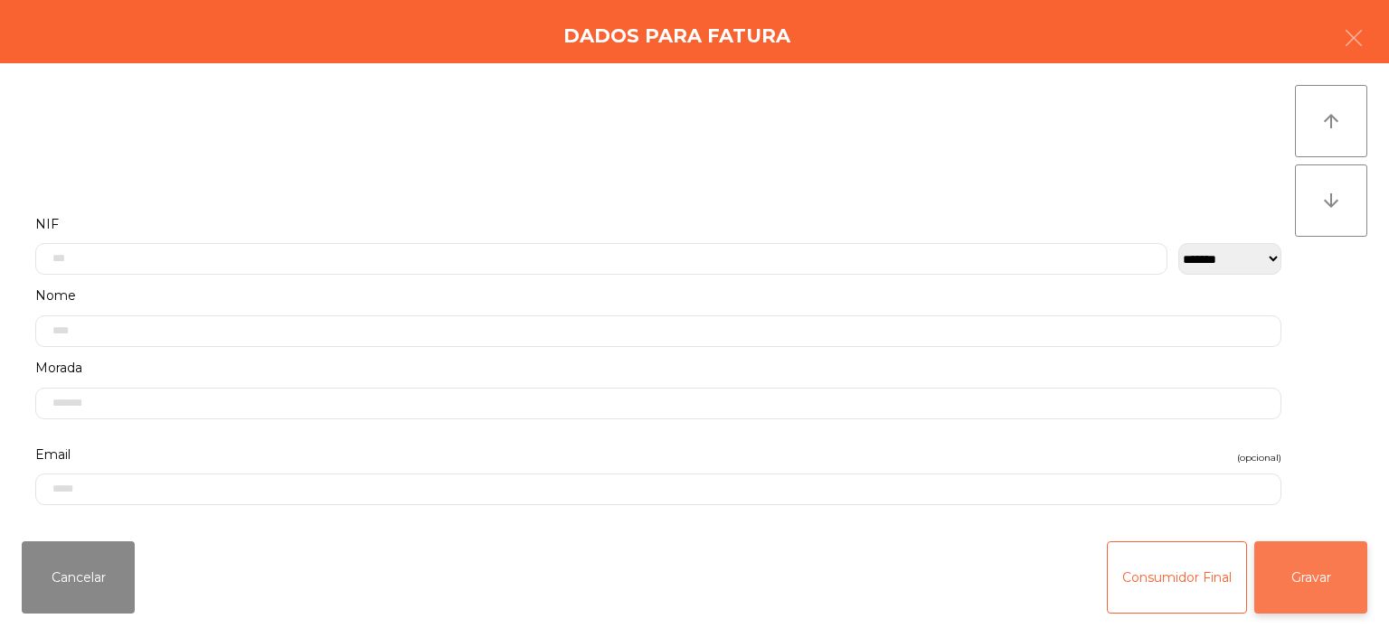
click at [1312, 581] on button "Gravar" at bounding box center [1310, 578] width 113 height 72
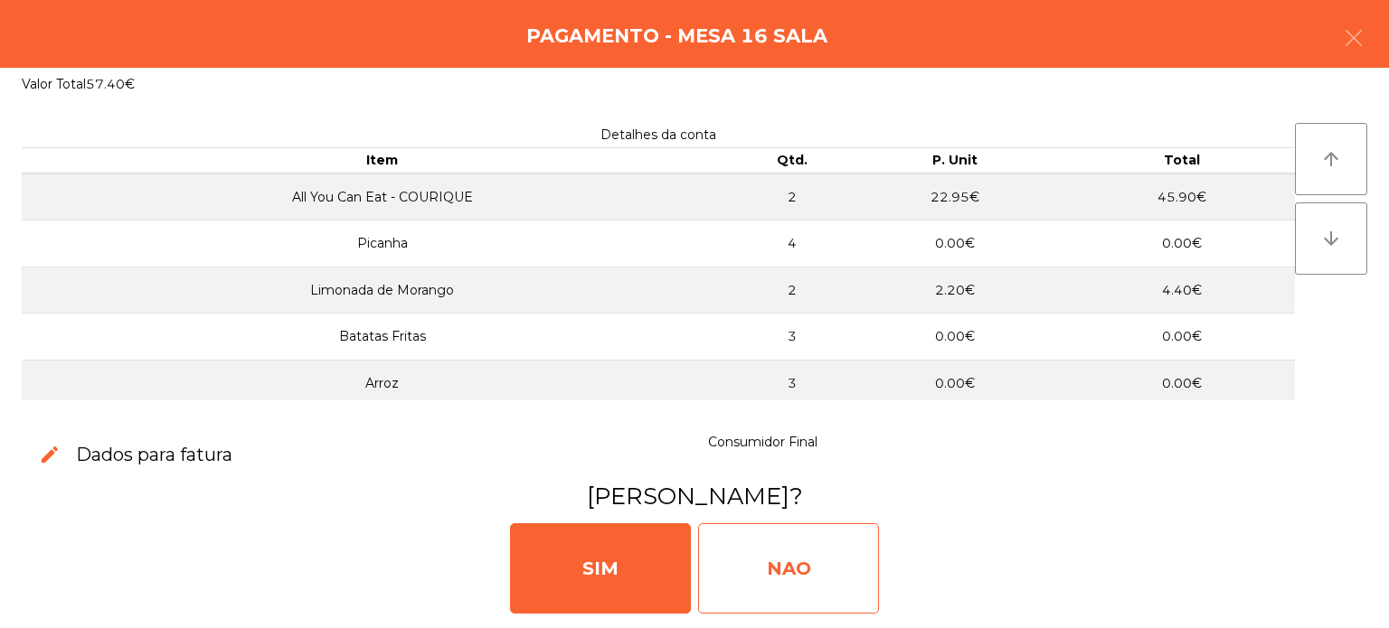
click at [781, 524] on div "NAO" at bounding box center [788, 569] width 181 height 90
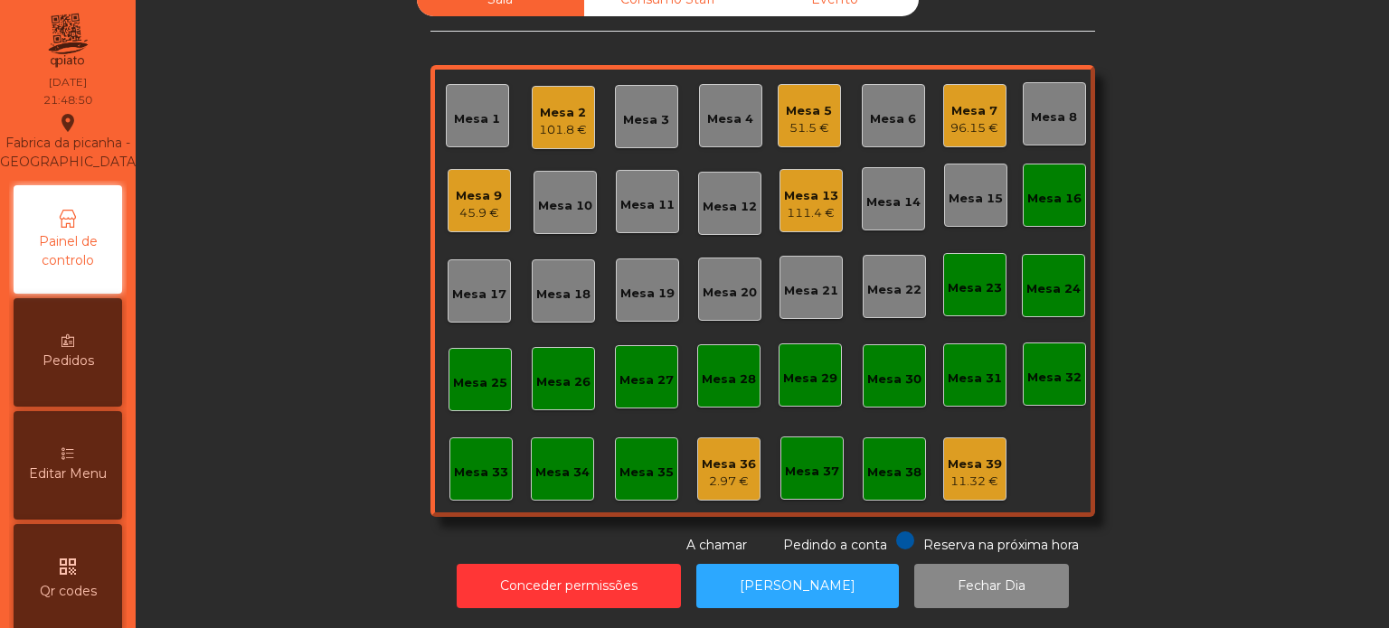
click at [1052, 190] on div "Mesa 16" at bounding box center [1054, 199] width 54 height 18
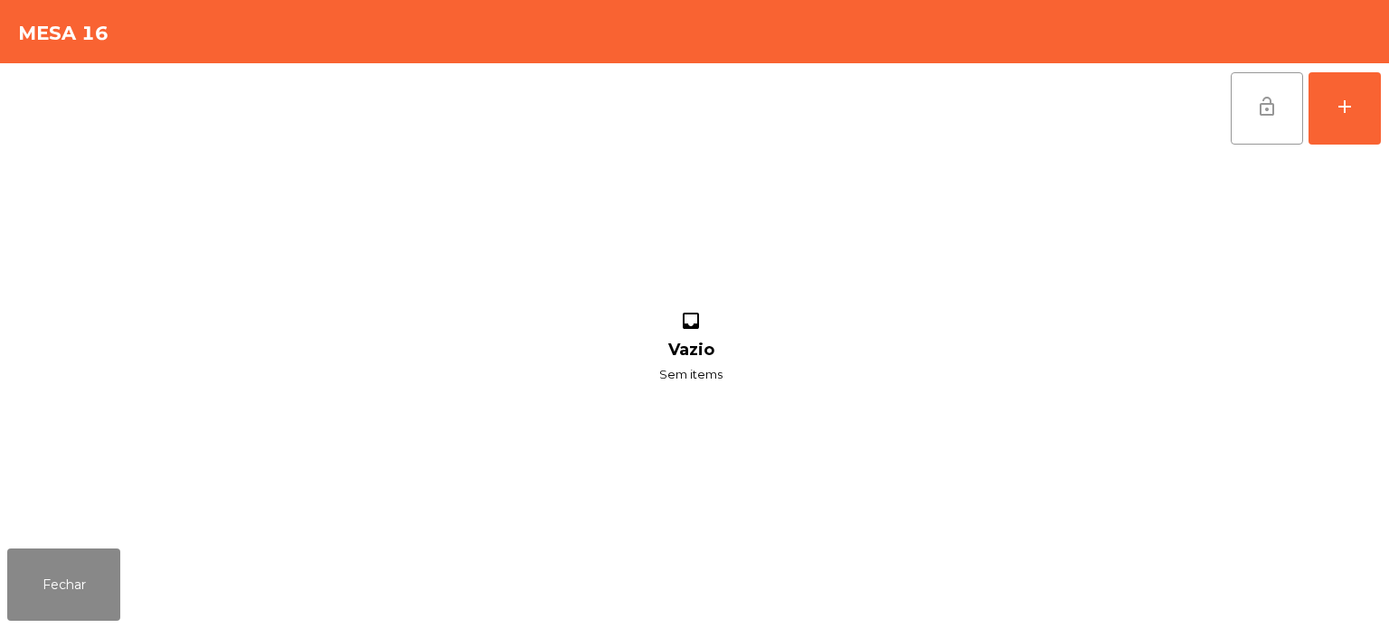
click at [1241, 122] on button "lock_open" at bounding box center [1267, 108] width 72 height 72
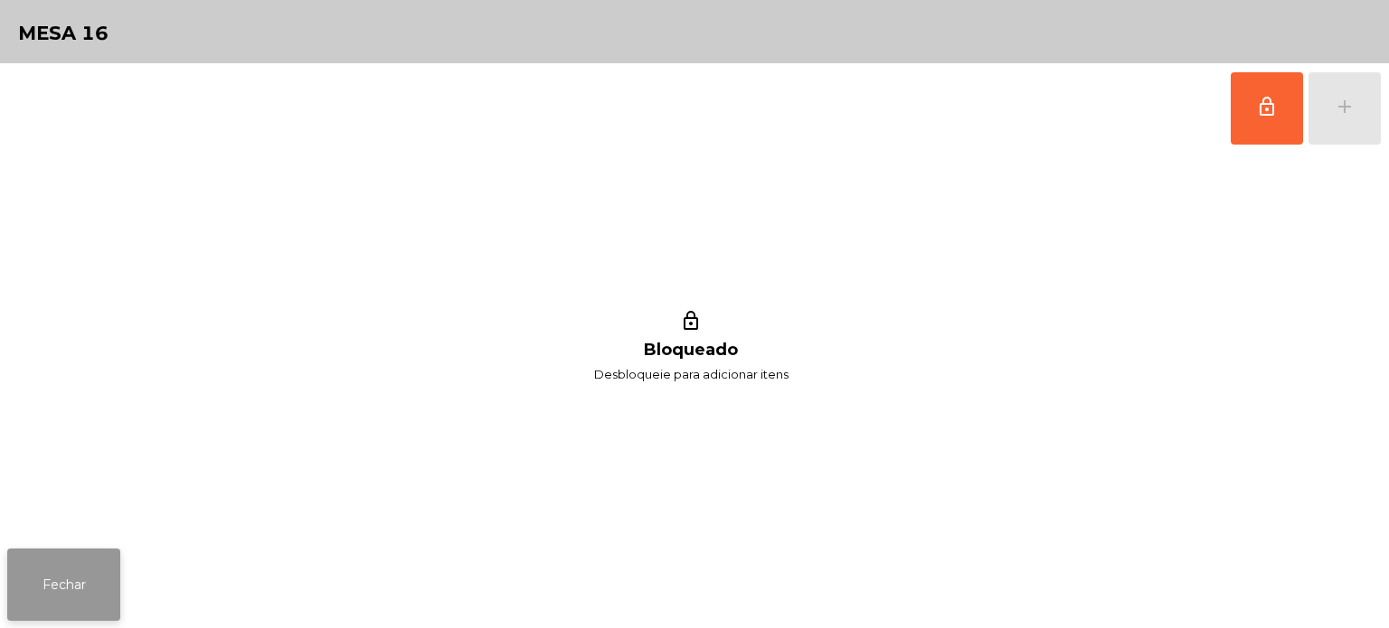
click at [109, 571] on button "Fechar" at bounding box center [63, 585] width 113 height 72
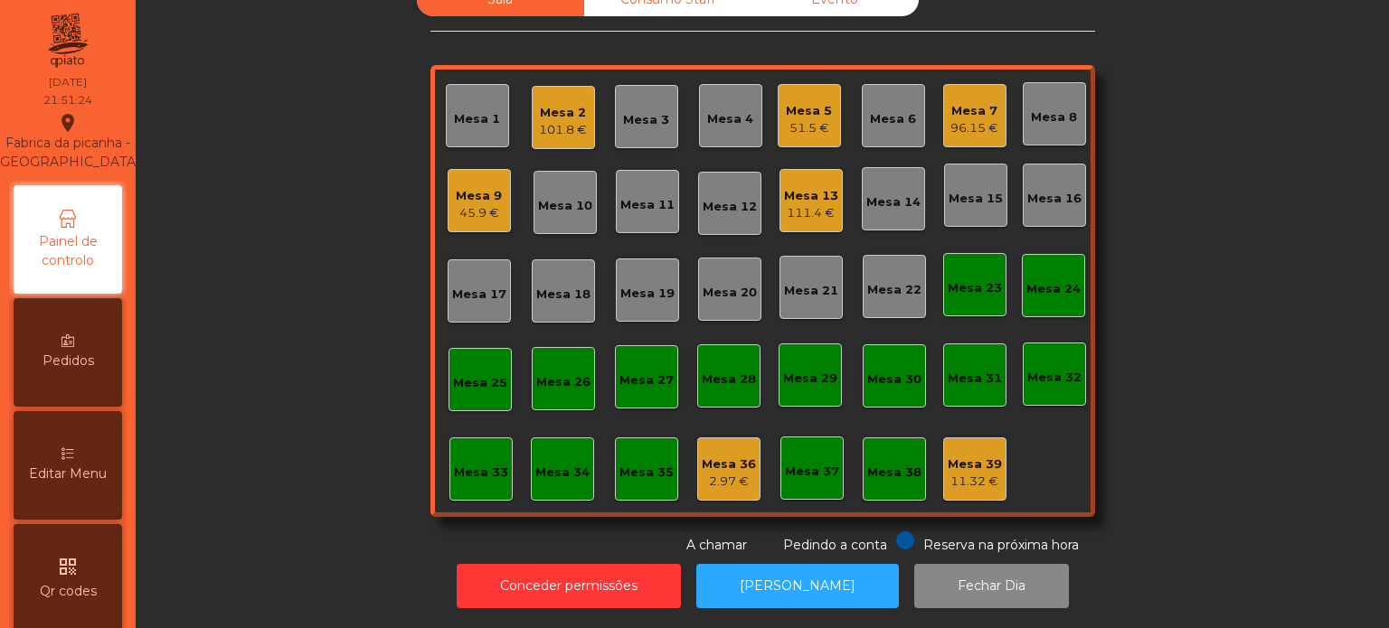
click at [798, 119] on div "51.5 €" at bounding box center [809, 128] width 46 height 18
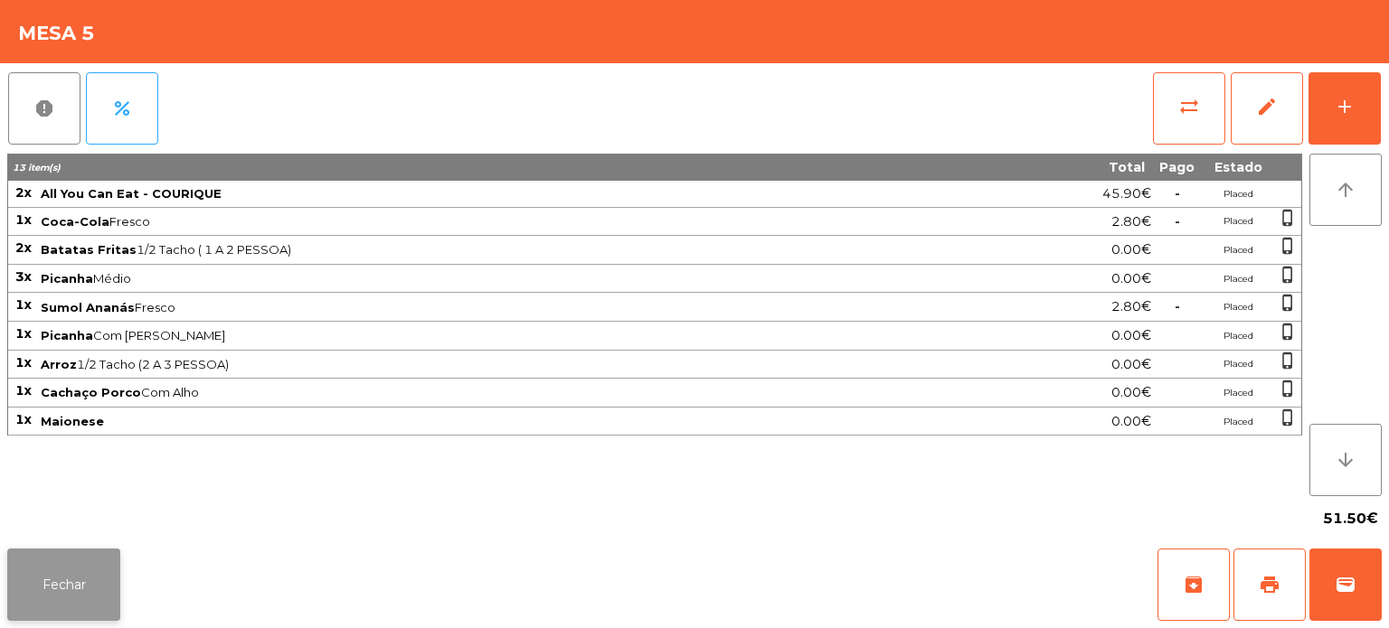
click at [103, 563] on button "Fechar" at bounding box center [63, 585] width 113 height 72
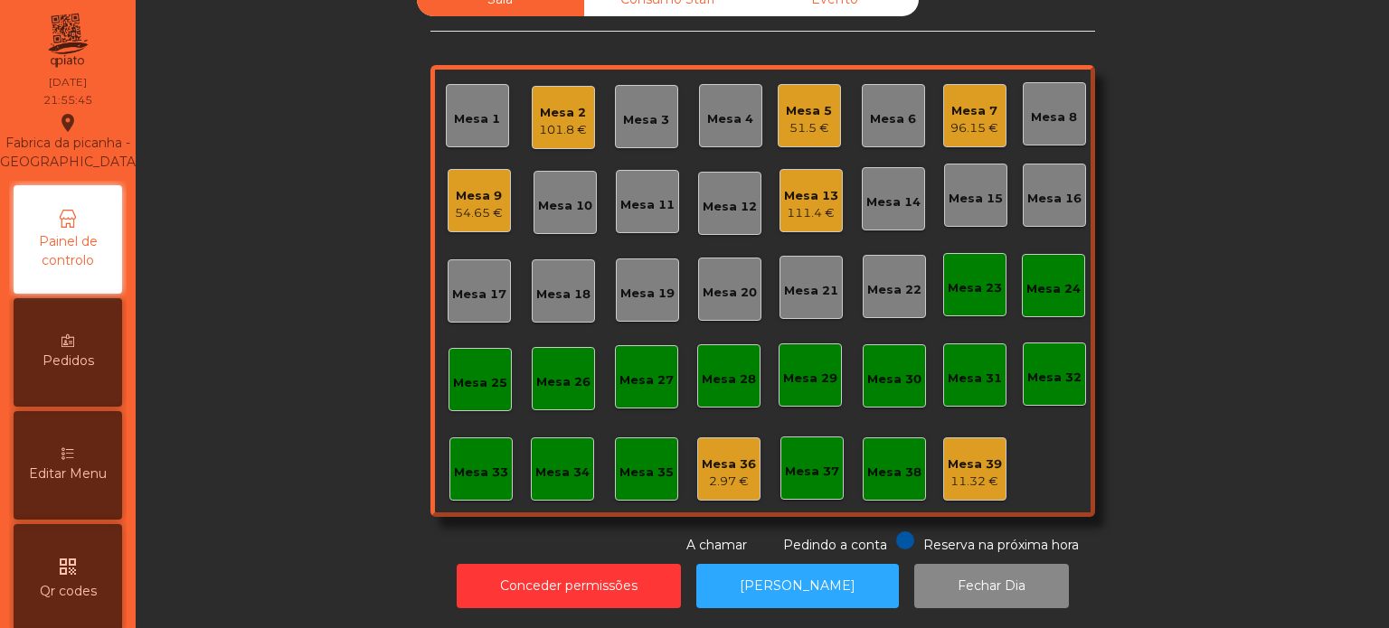
click at [463, 484] on div "Mesa 33" at bounding box center [480, 469] width 63 height 63
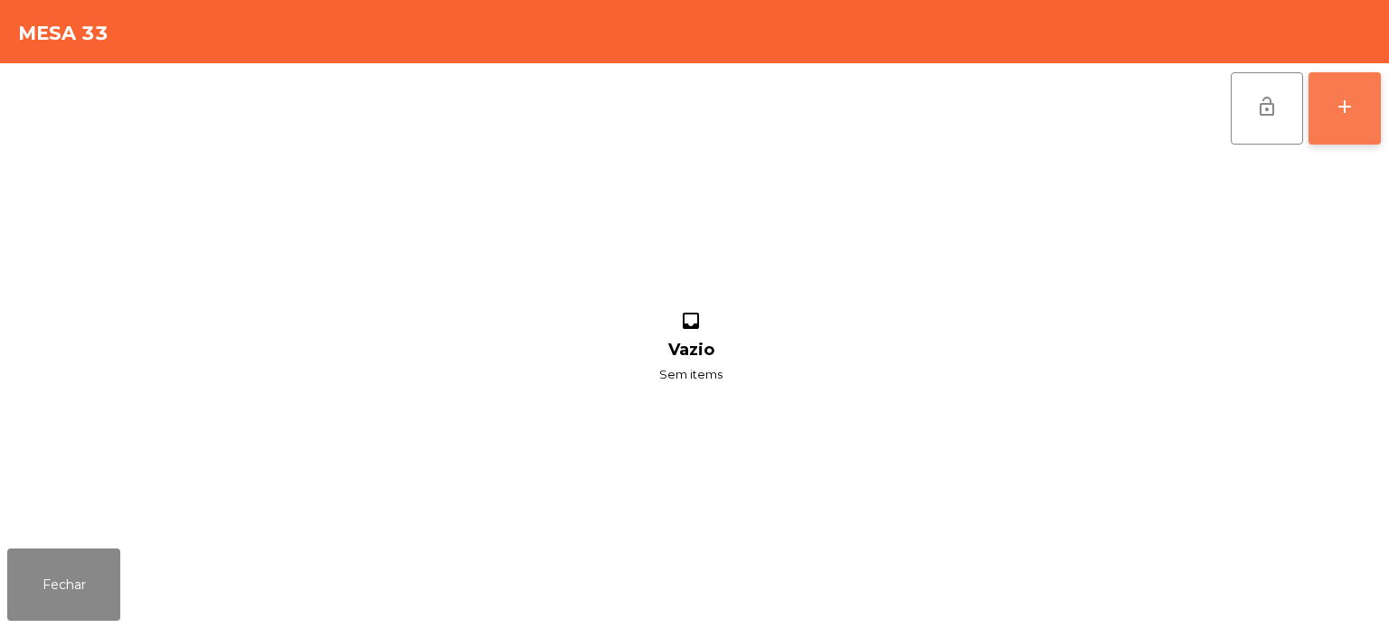
click at [1342, 108] on div "add" at bounding box center [1345, 107] width 22 height 22
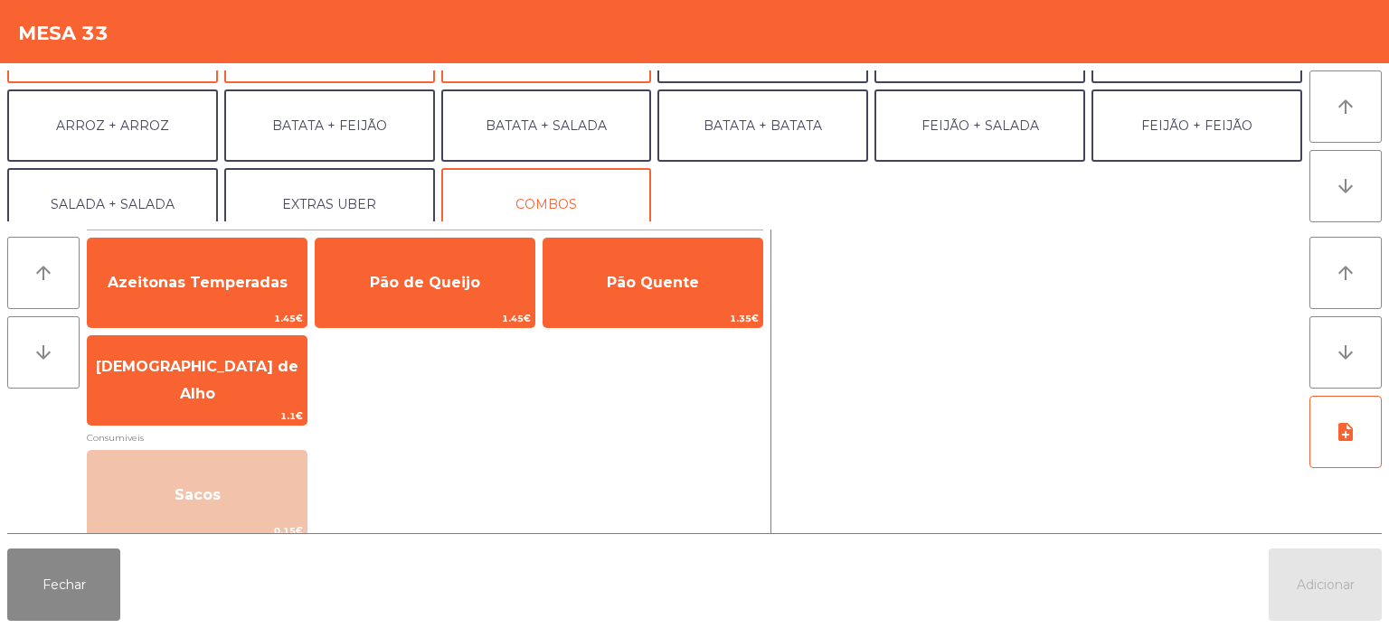
scroll to position [221, 0]
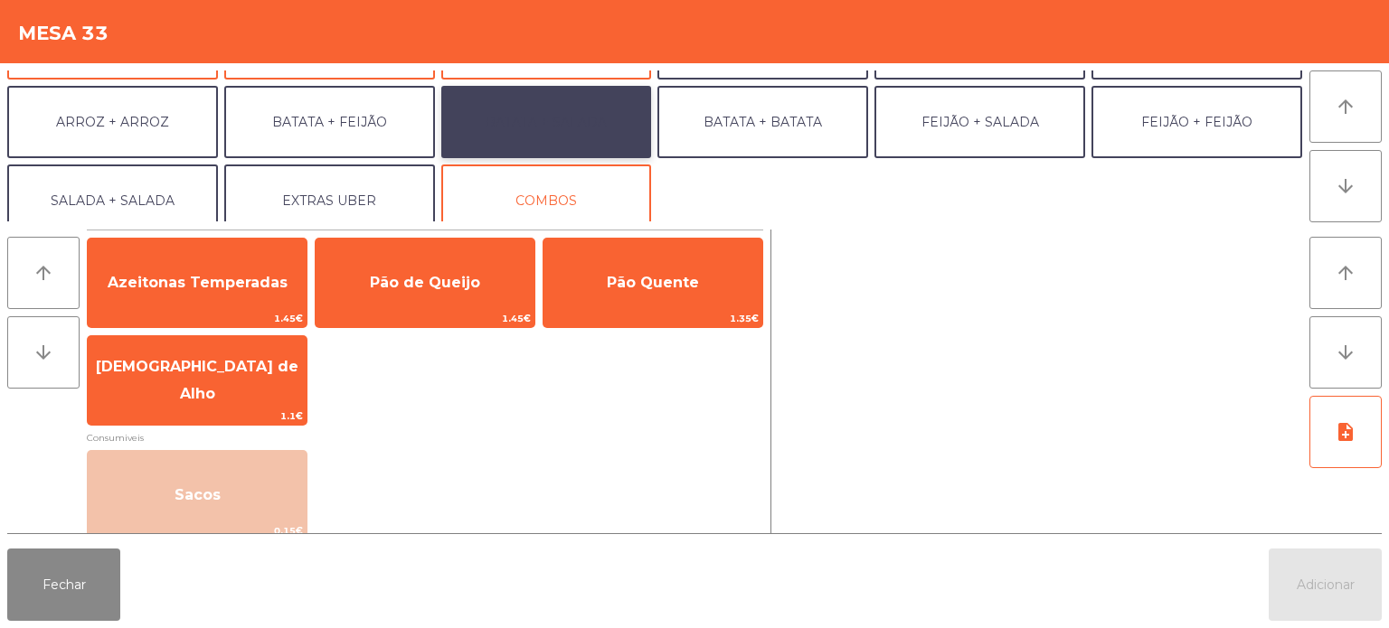
click at [526, 98] on button "BATATA + SALADA" at bounding box center [546, 122] width 211 height 72
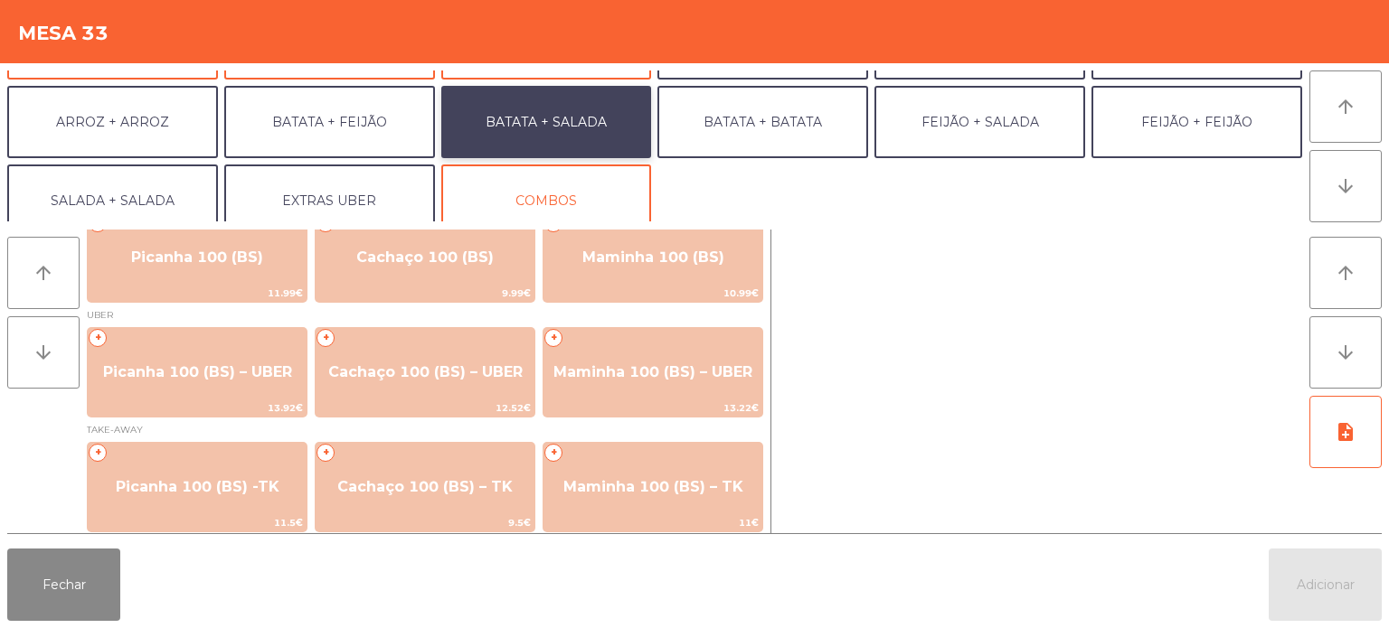
scroll to position [25, 0]
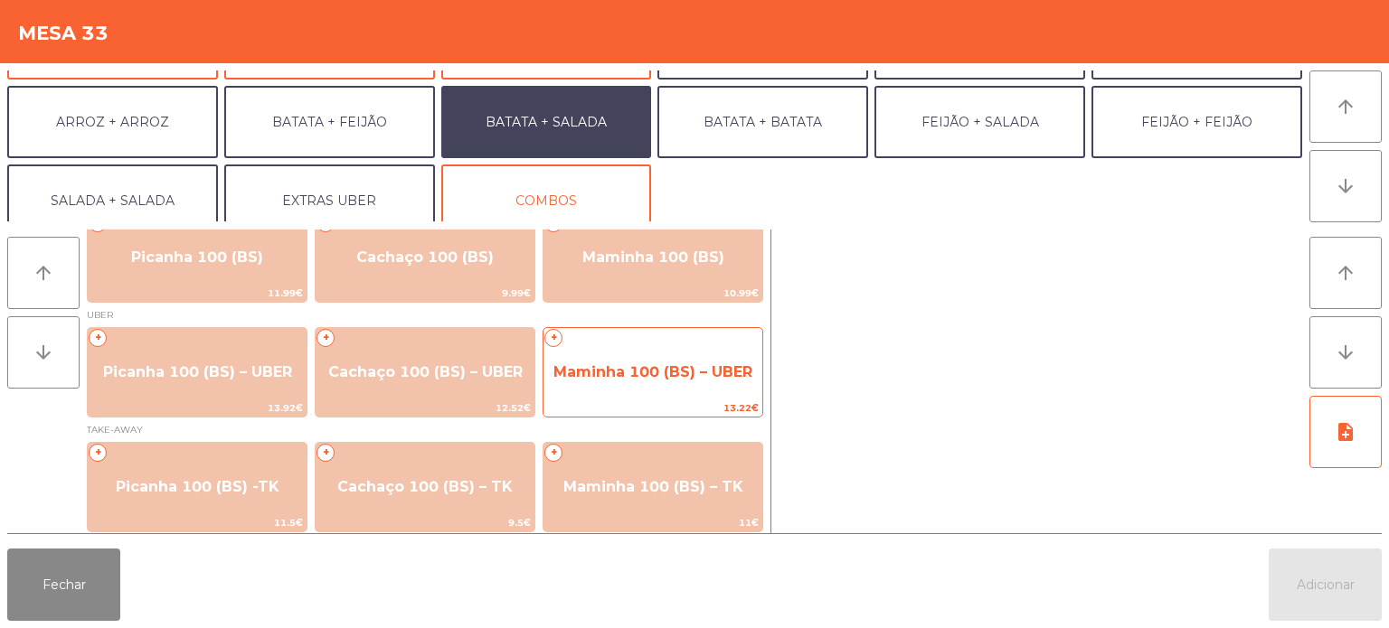
click at [634, 373] on span "Maminha 100 (BS) – UBER" at bounding box center [652, 372] width 199 height 17
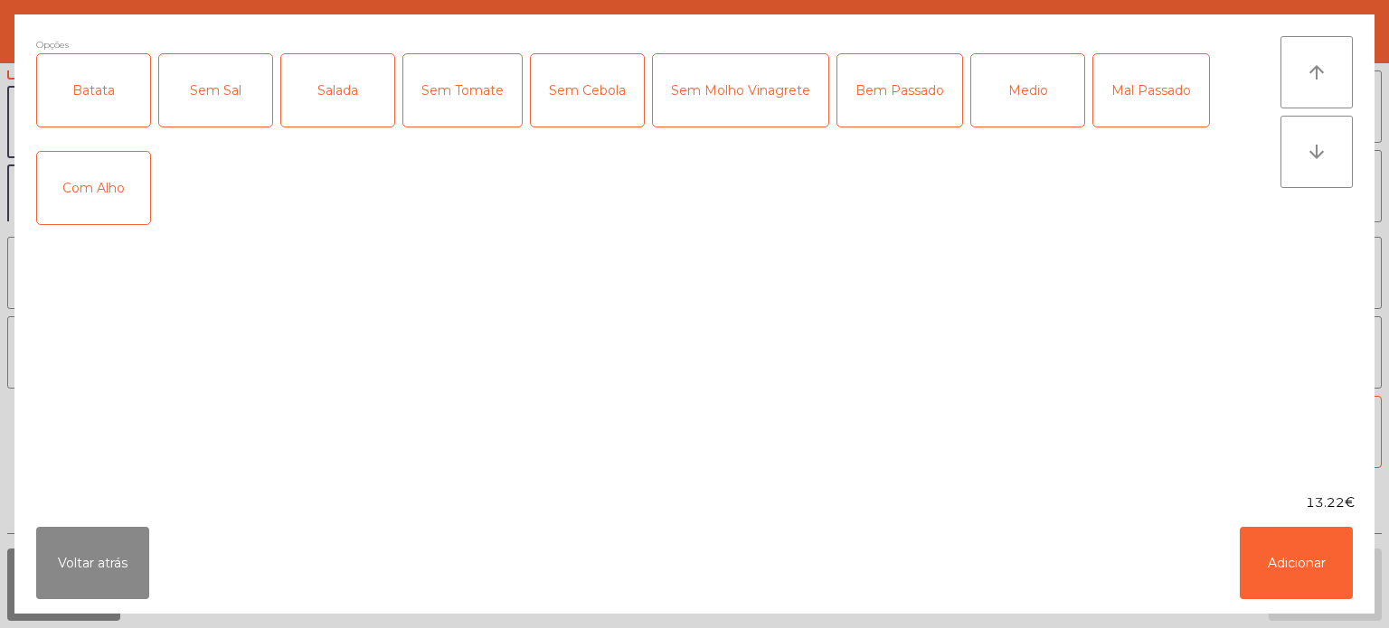
click at [95, 98] on div "Batata" at bounding box center [93, 90] width 113 height 72
click at [329, 90] on div "Salada" at bounding box center [337, 90] width 113 height 72
click at [1014, 105] on div "Medio" at bounding box center [1027, 90] width 113 height 72
click at [89, 183] on div "Com Alho" at bounding box center [93, 188] width 113 height 72
click at [1313, 571] on button "Adicionar" at bounding box center [1296, 563] width 113 height 72
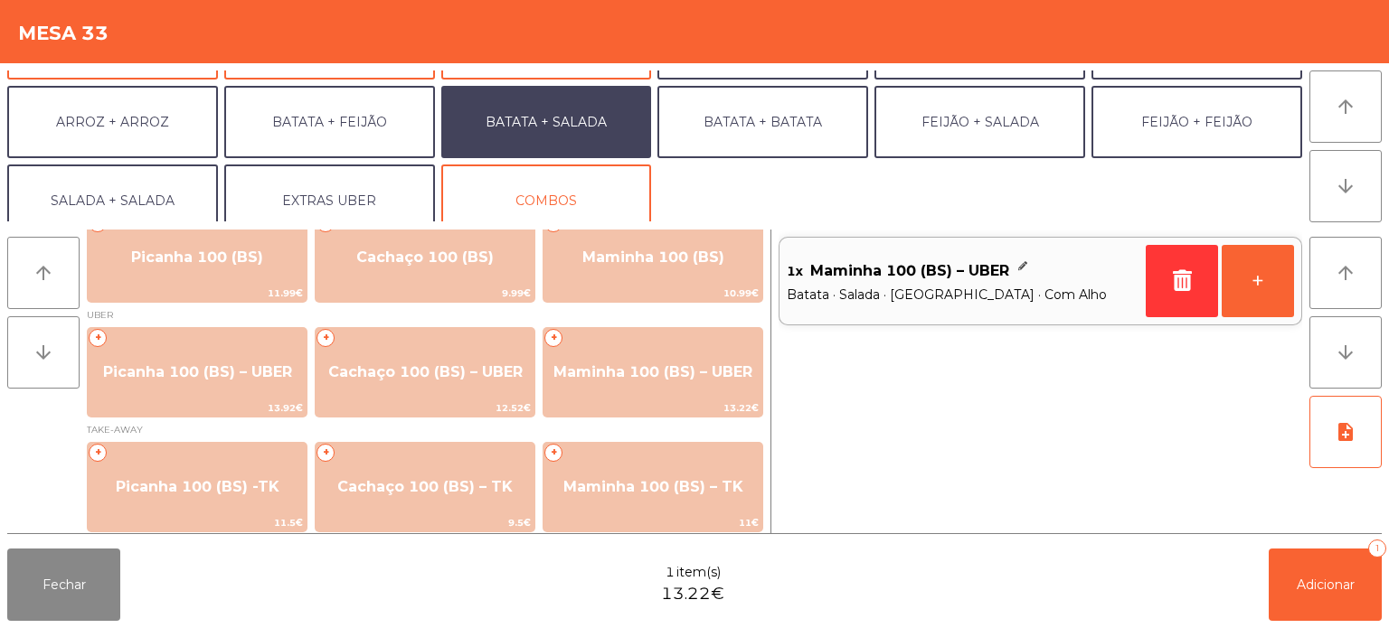
scroll to position [235, 0]
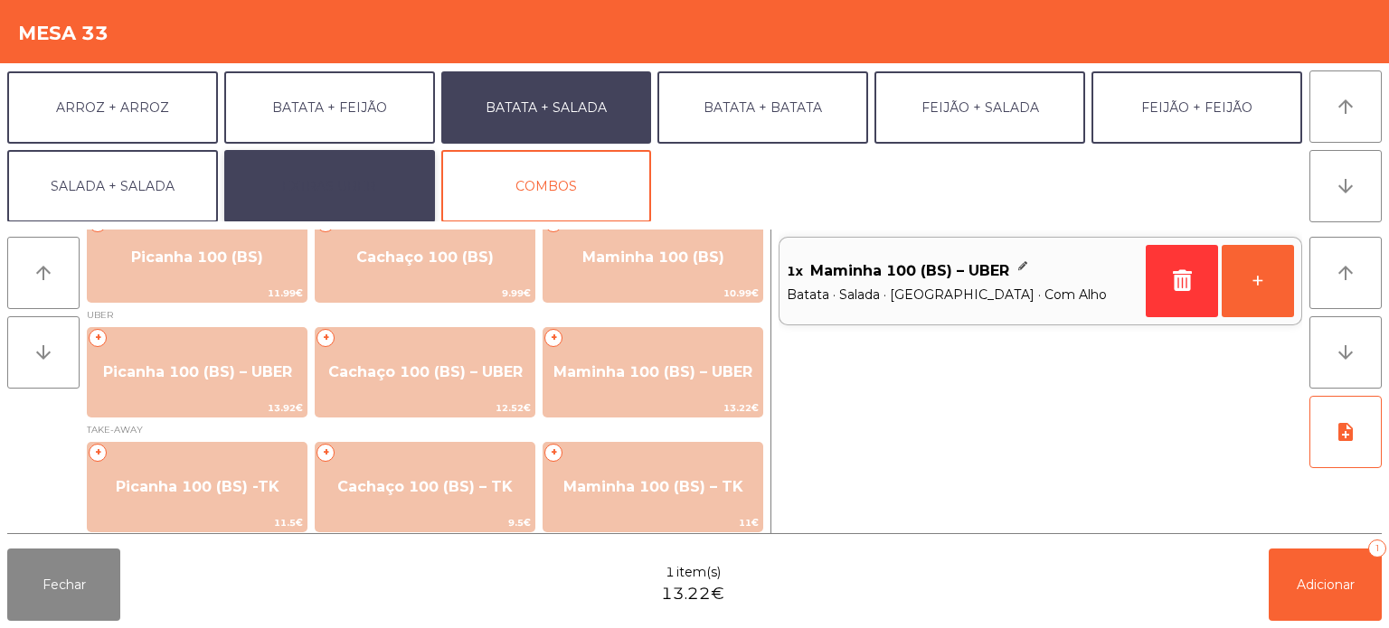
click at [393, 155] on button "EXTRAS UBER" at bounding box center [329, 186] width 211 height 72
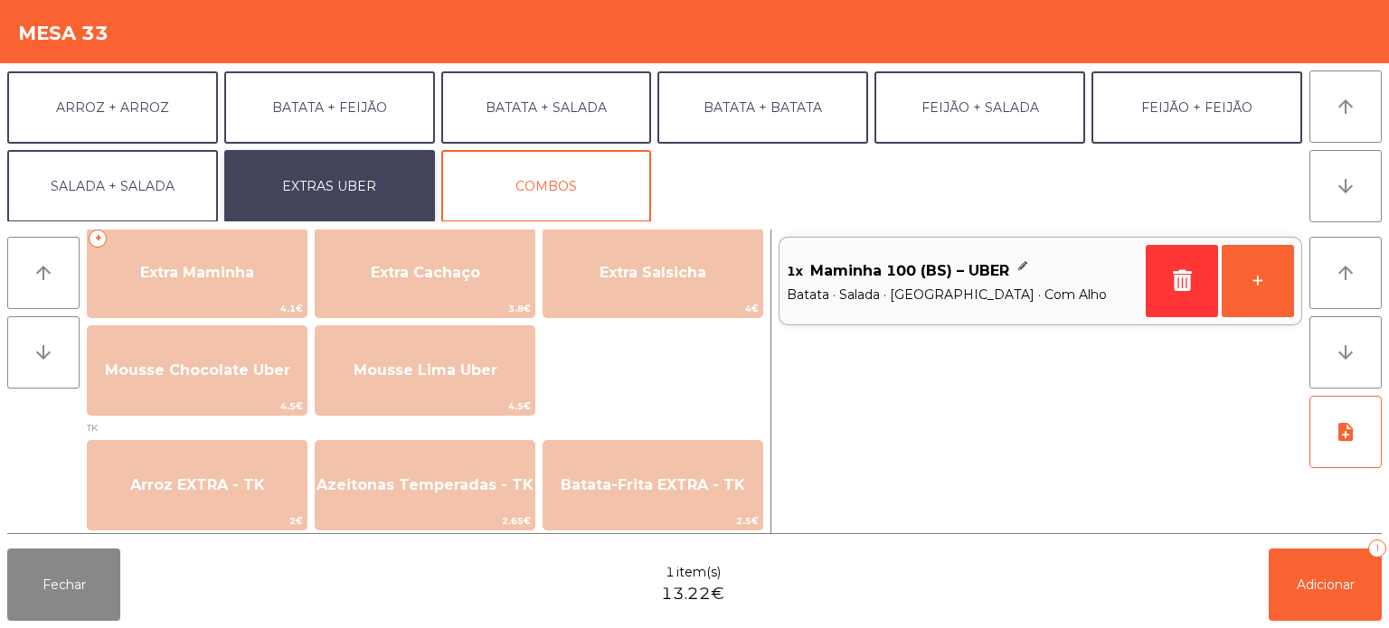
scroll to position [0, 0]
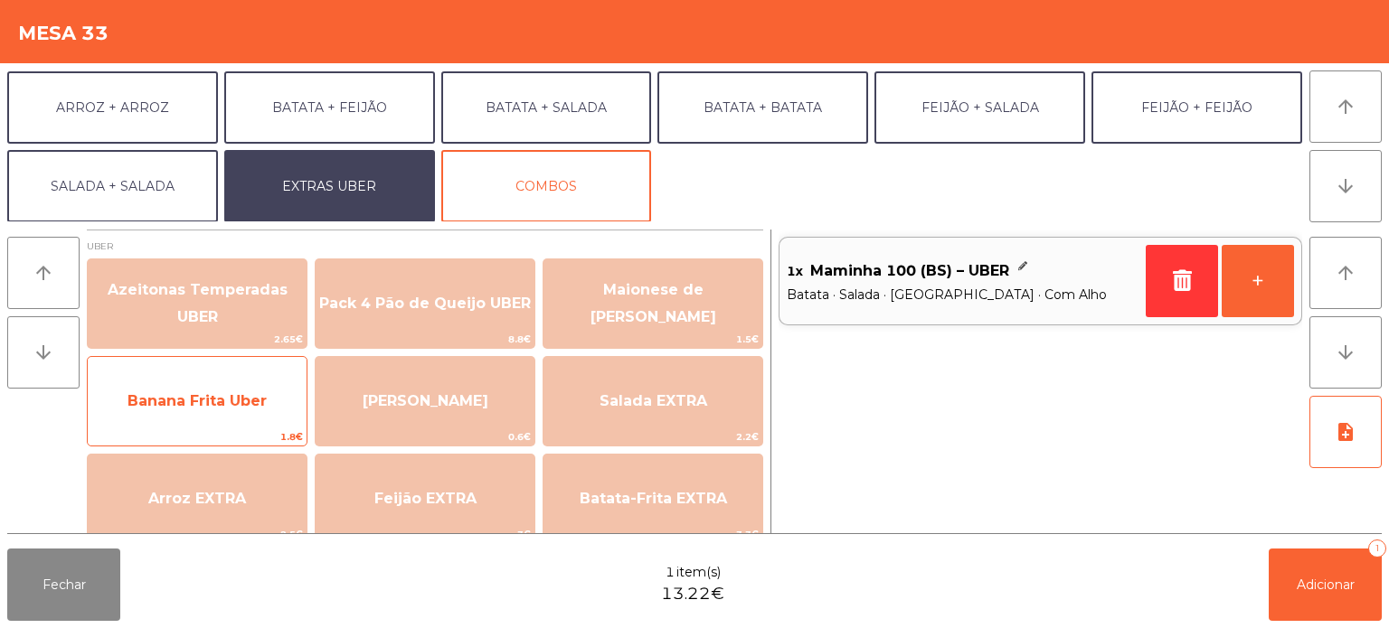
click at [248, 384] on span "Banana Frita Uber" at bounding box center [197, 401] width 219 height 49
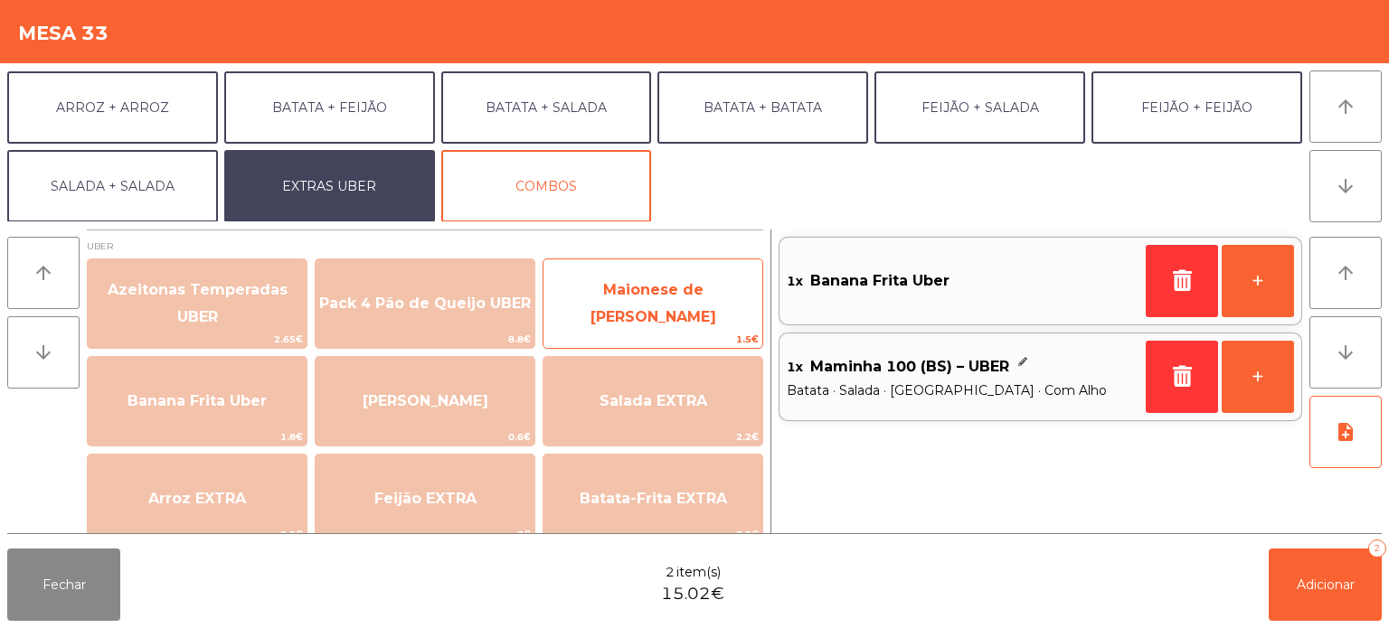
click at [694, 310] on span "Maionese de [PERSON_NAME]" at bounding box center [653, 303] width 126 height 44
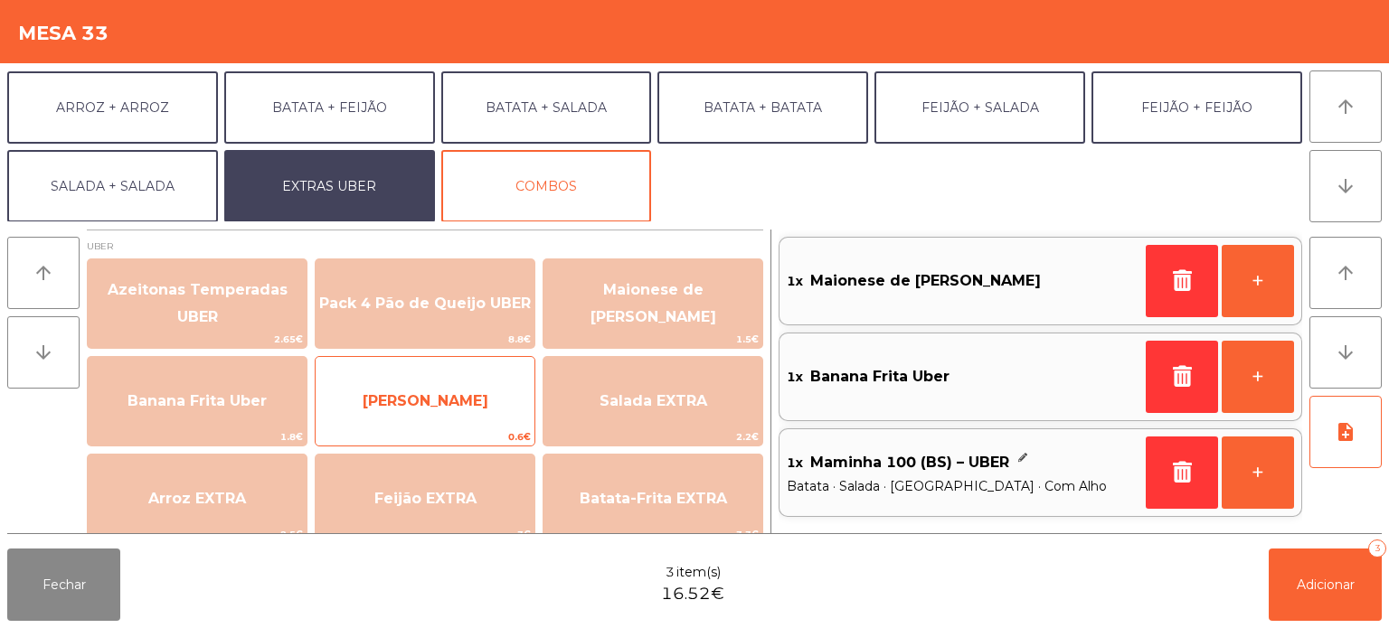
click at [451, 401] on span "[PERSON_NAME]" at bounding box center [426, 400] width 126 height 17
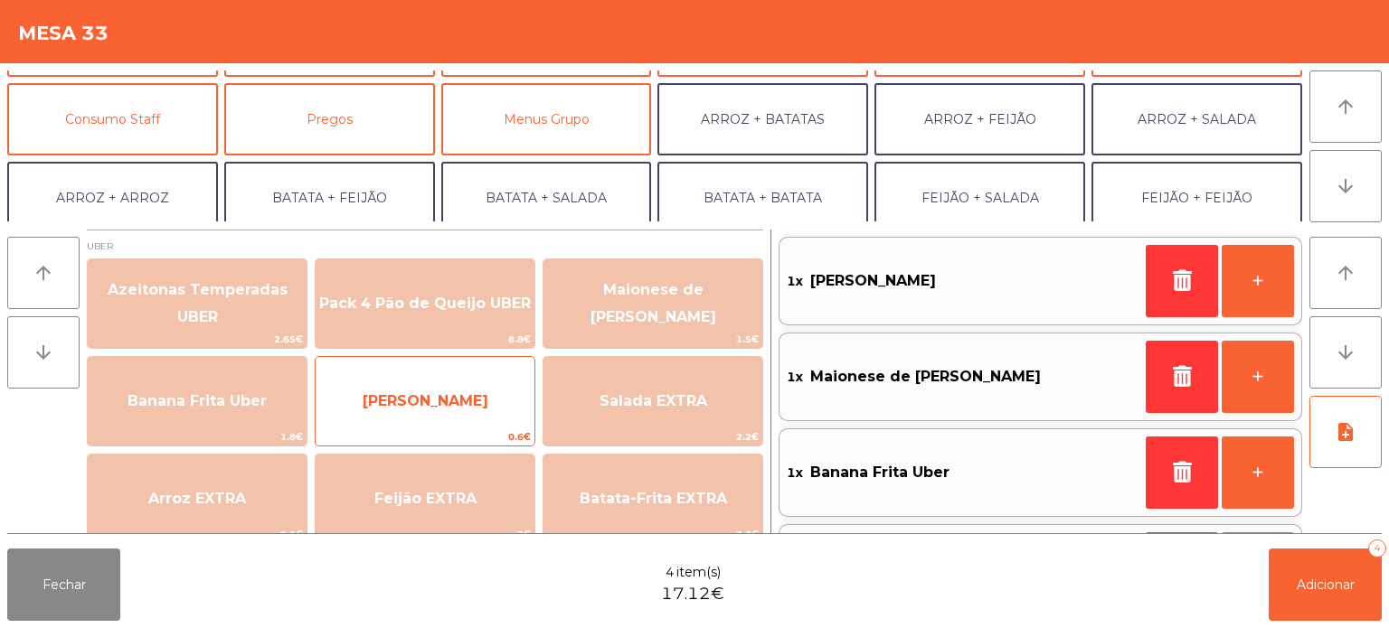
scroll to position [142, 0]
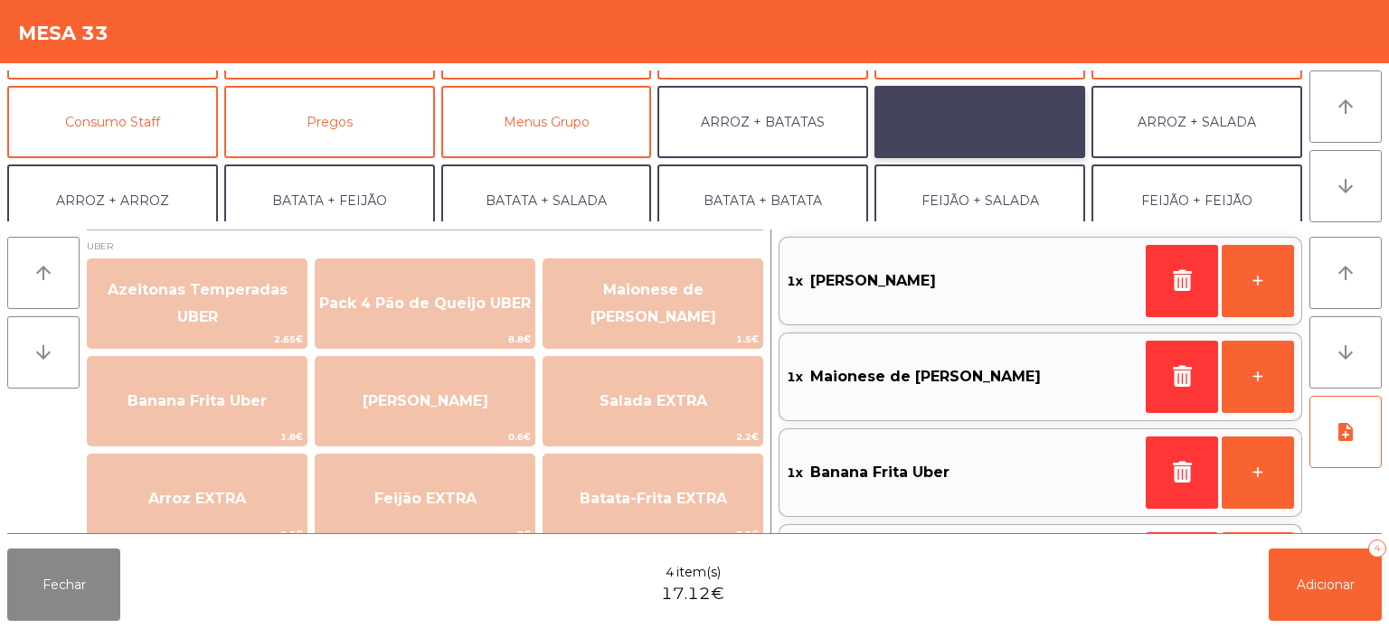
click at [991, 114] on button "ARROZ + FEIJÃO" at bounding box center [979, 122] width 211 height 72
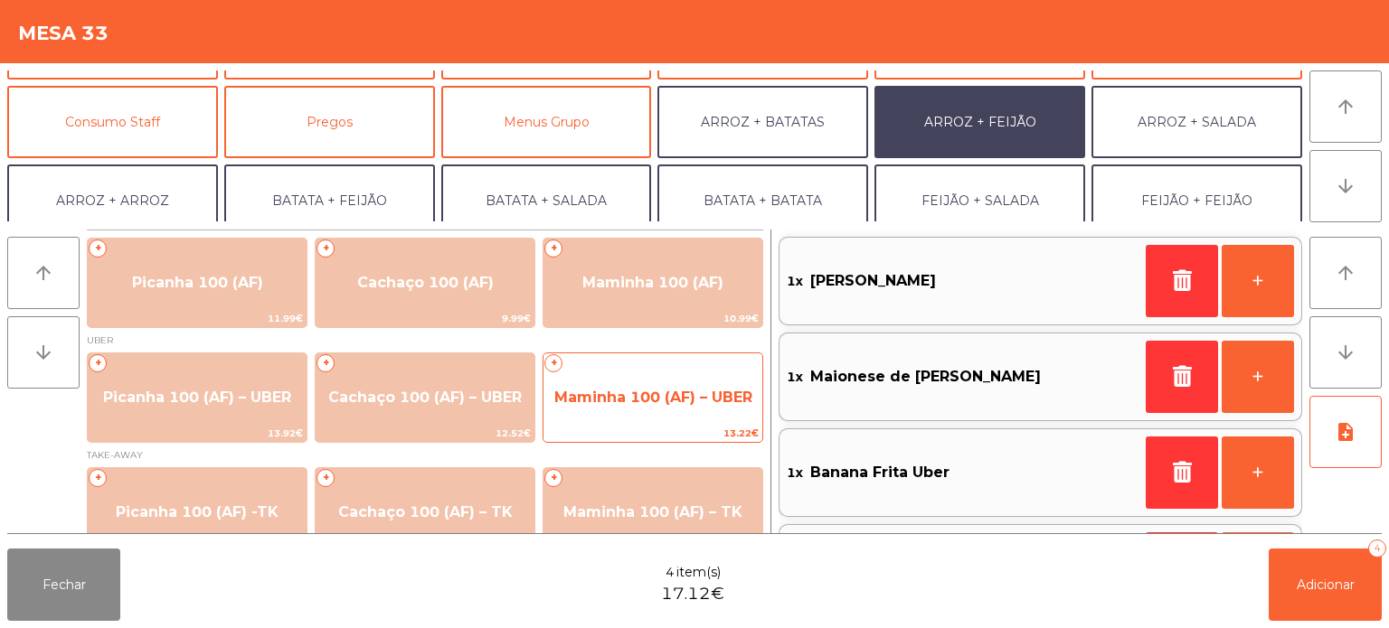
click at [684, 420] on span "Maminha 100 (AF) – UBER" at bounding box center [652, 397] width 219 height 49
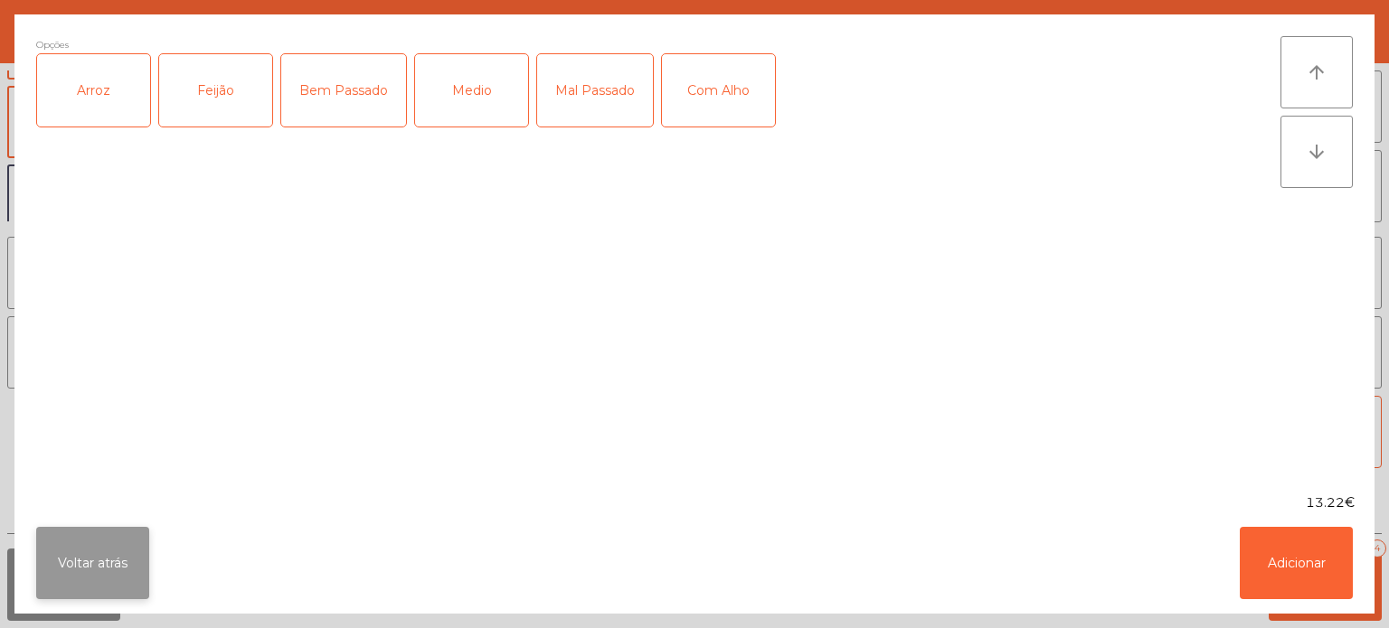
click at [118, 580] on button "Voltar atrás" at bounding box center [92, 563] width 113 height 72
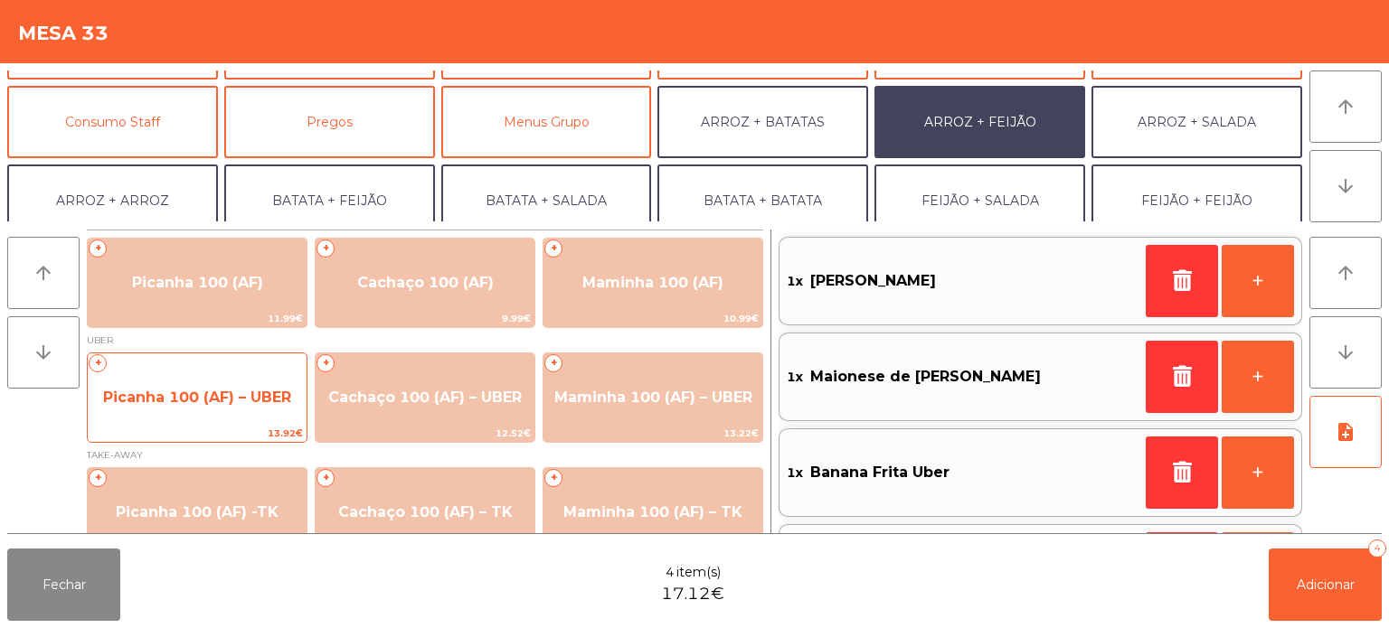
click at [181, 402] on span "Picanha 100 (AF) – UBER" at bounding box center [197, 397] width 188 height 17
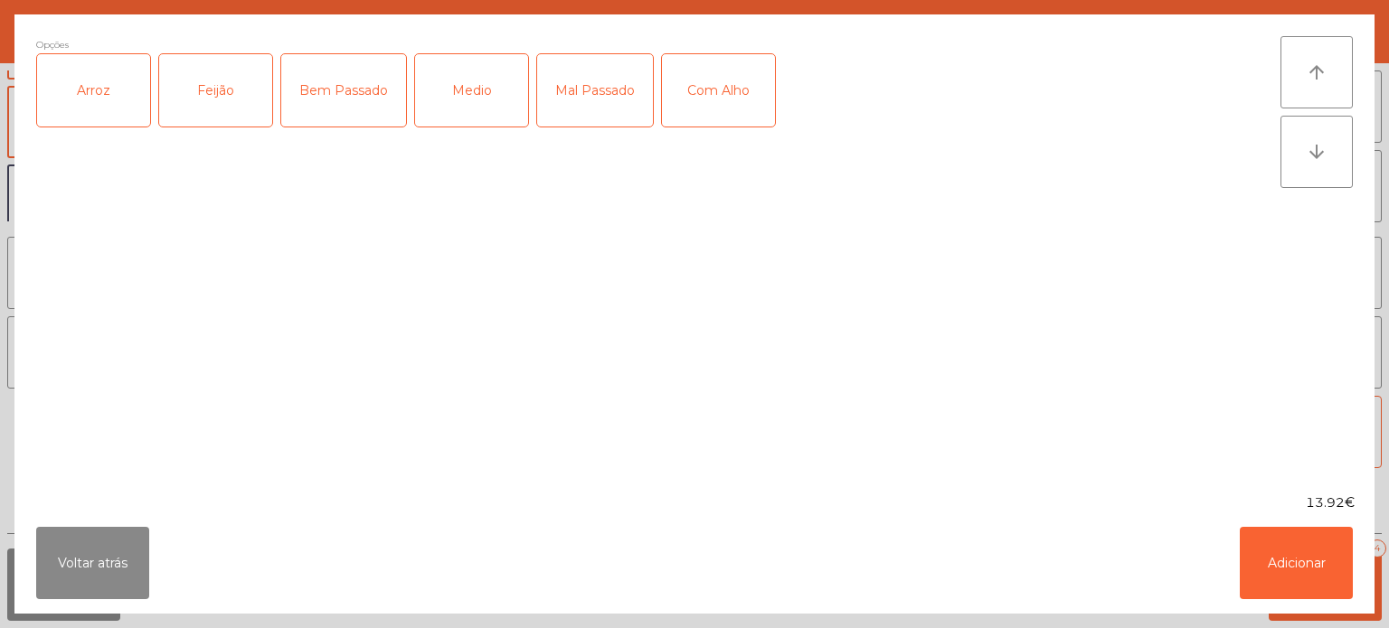
click at [102, 114] on div "Arroz" at bounding box center [93, 90] width 113 height 72
click at [203, 102] on div "Feijão" at bounding box center [215, 90] width 113 height 72
click at [473, 61] on div "Medio" at bounding box center [471, 90] width 113 height 72
click at [1305, 579] on button "Adicionar" at bounding box center [1296, 563] width 113 height 72
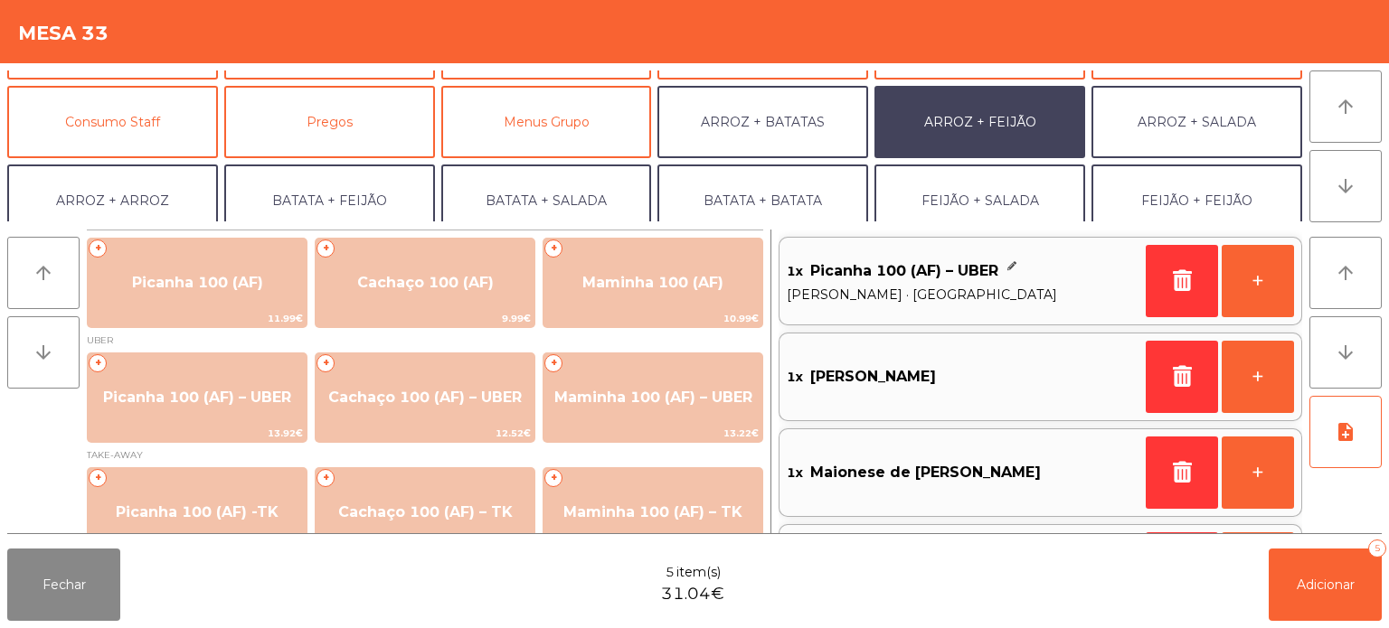
scroll to position [7, 0]
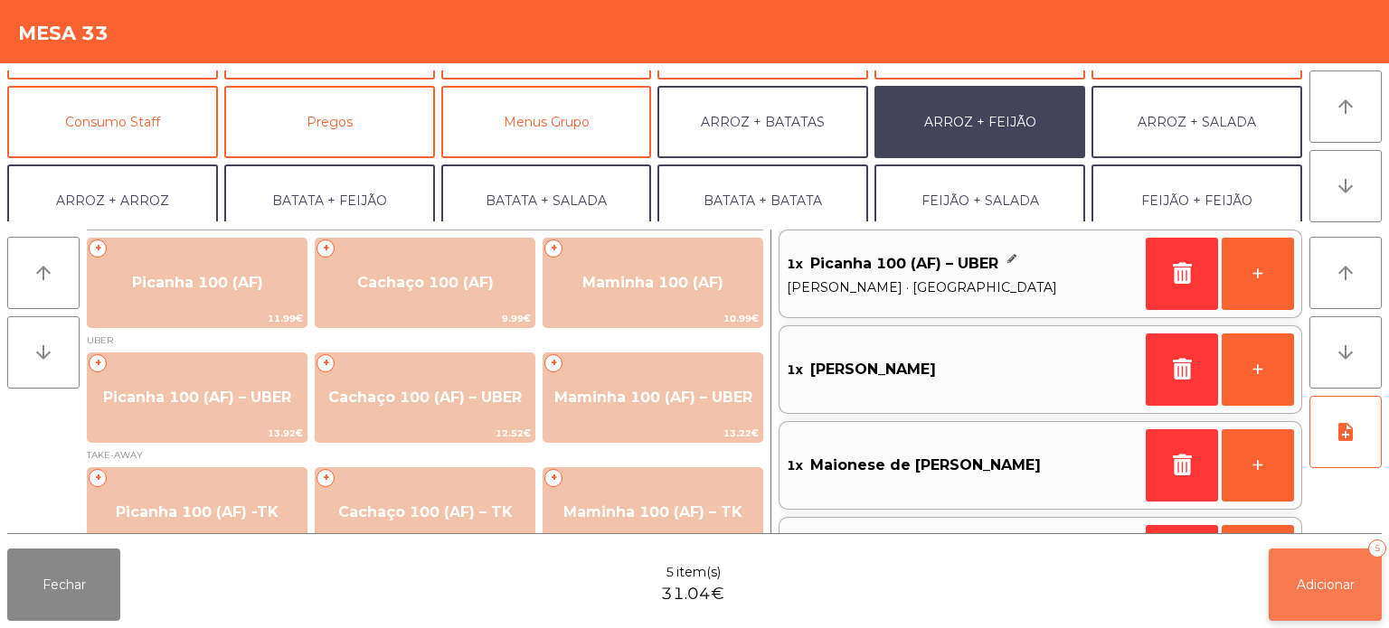
click at [1319, 597] on button "Adicionar 5" at bounding box center [1325, 585] width 113 height 72
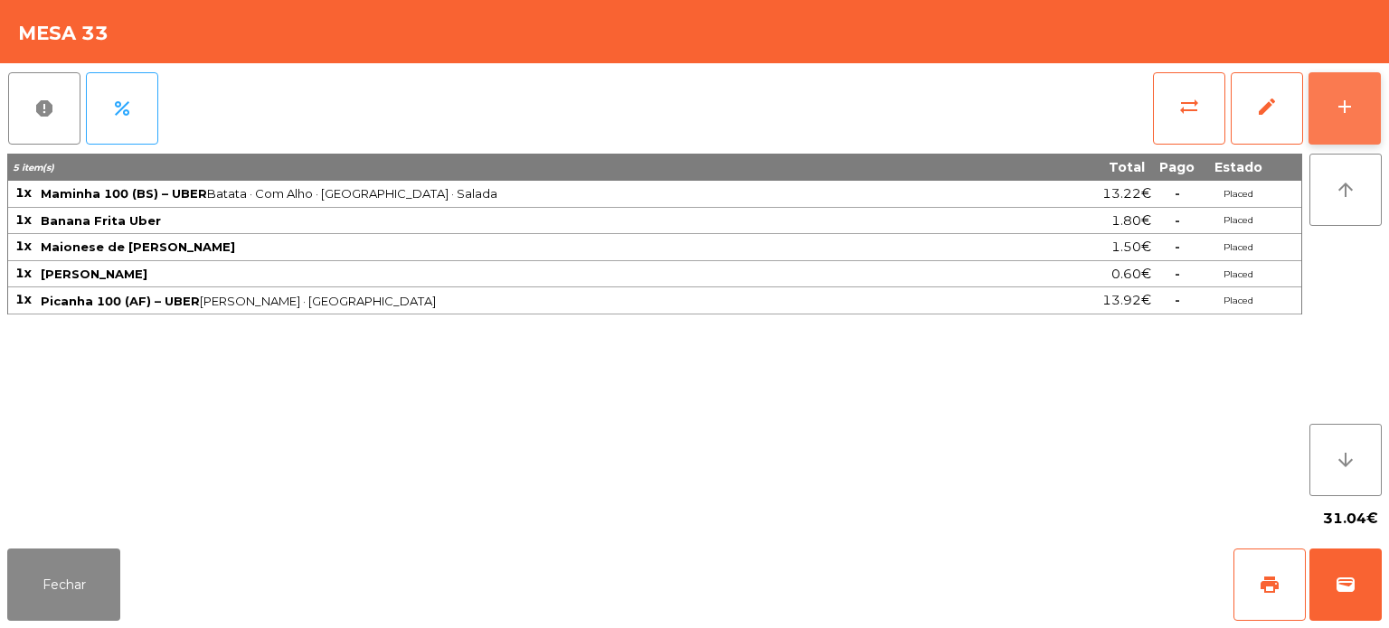
click at [1377, 109] on button "add" at bounding box center [1344, 108] width 72 height 72
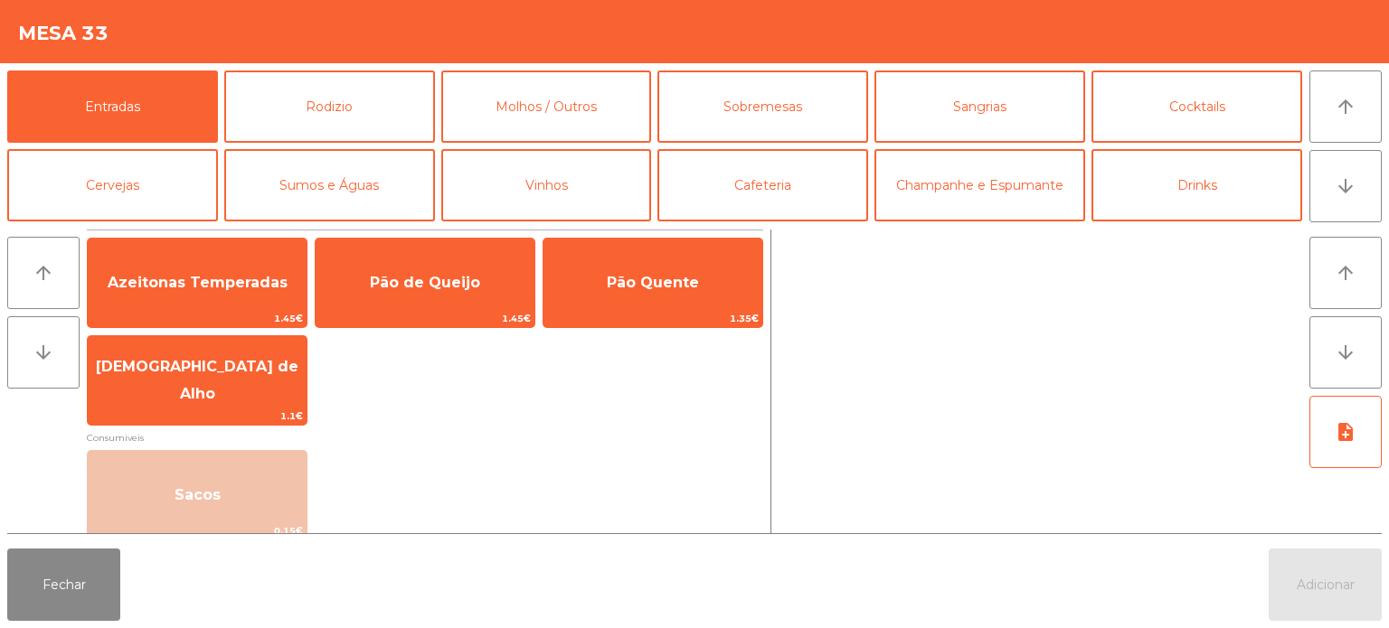
scroll to position [235, 0]
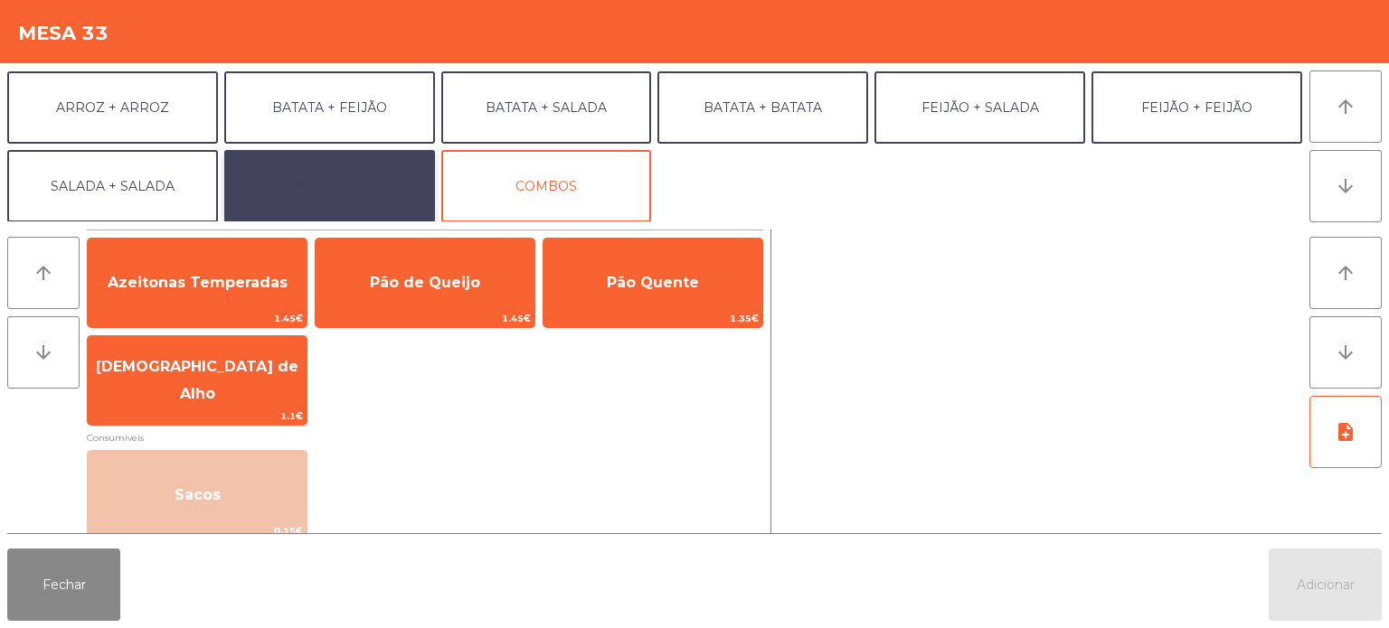
click at [392, 166] on button "EXTRAS UBER" at bounding box center [329, 186] width 211 height 72
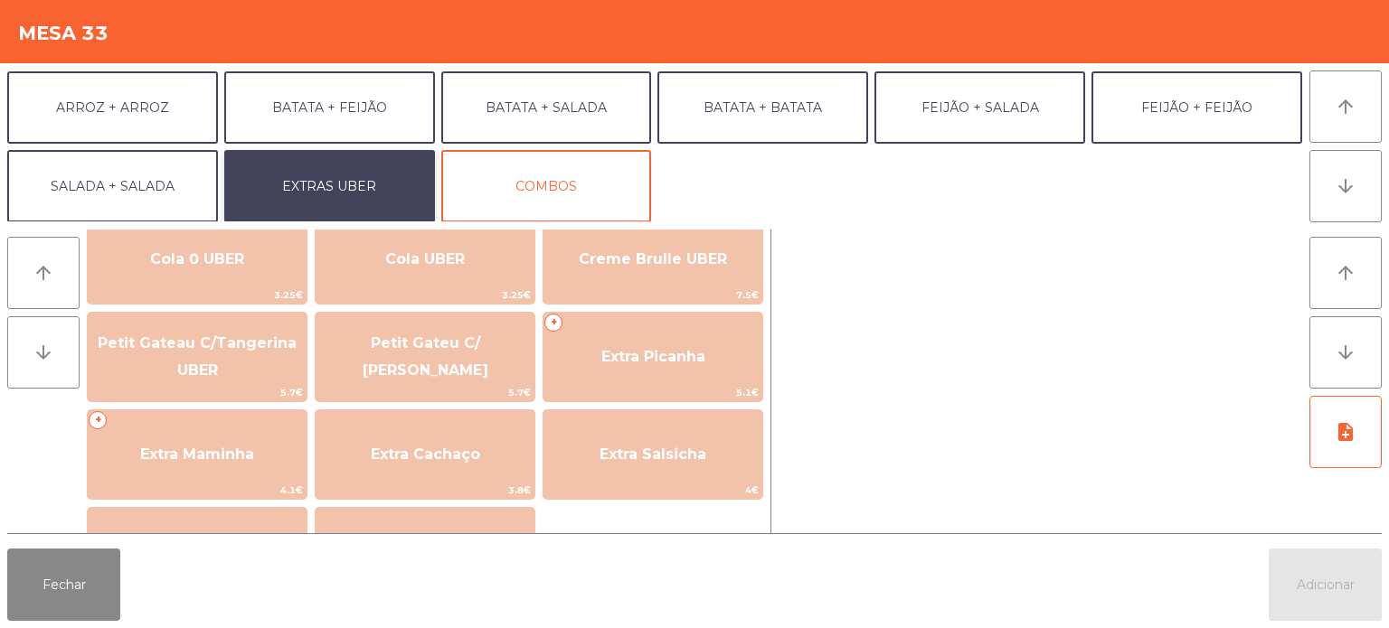
scroll to position [266, 0]
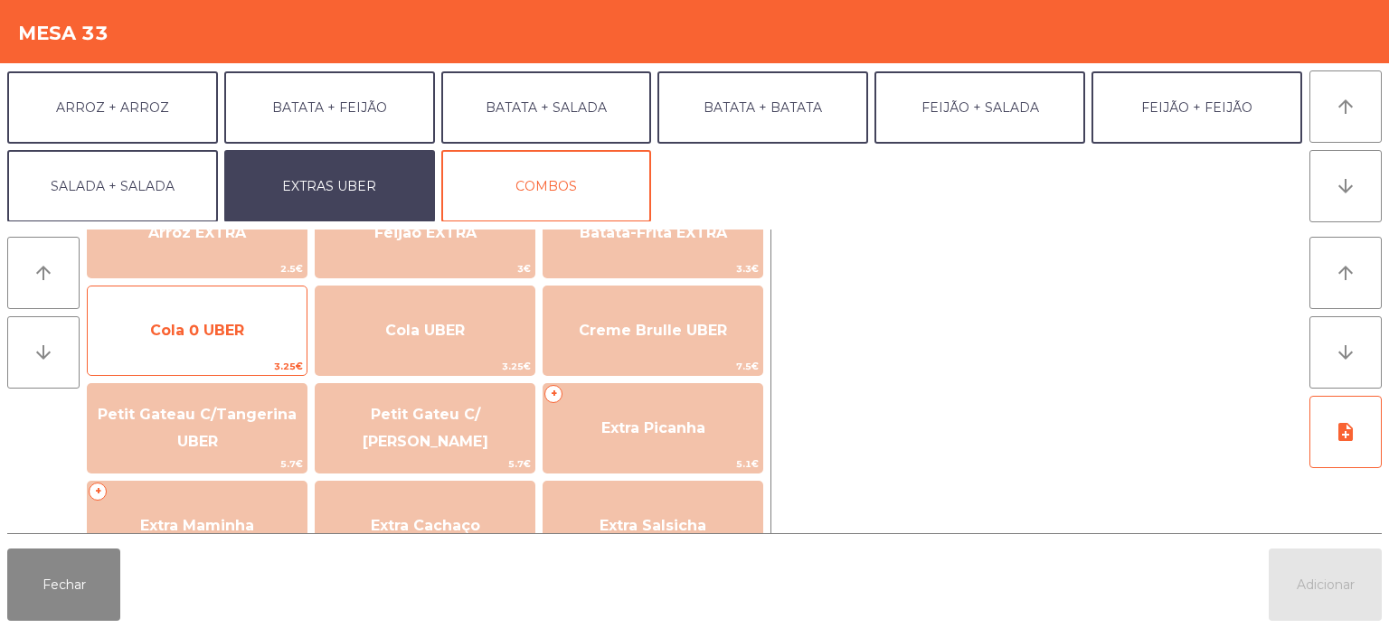
click at [220, 323] on span "Cola 0 UBER" at bounding box center [197, 330] width 94 height 17
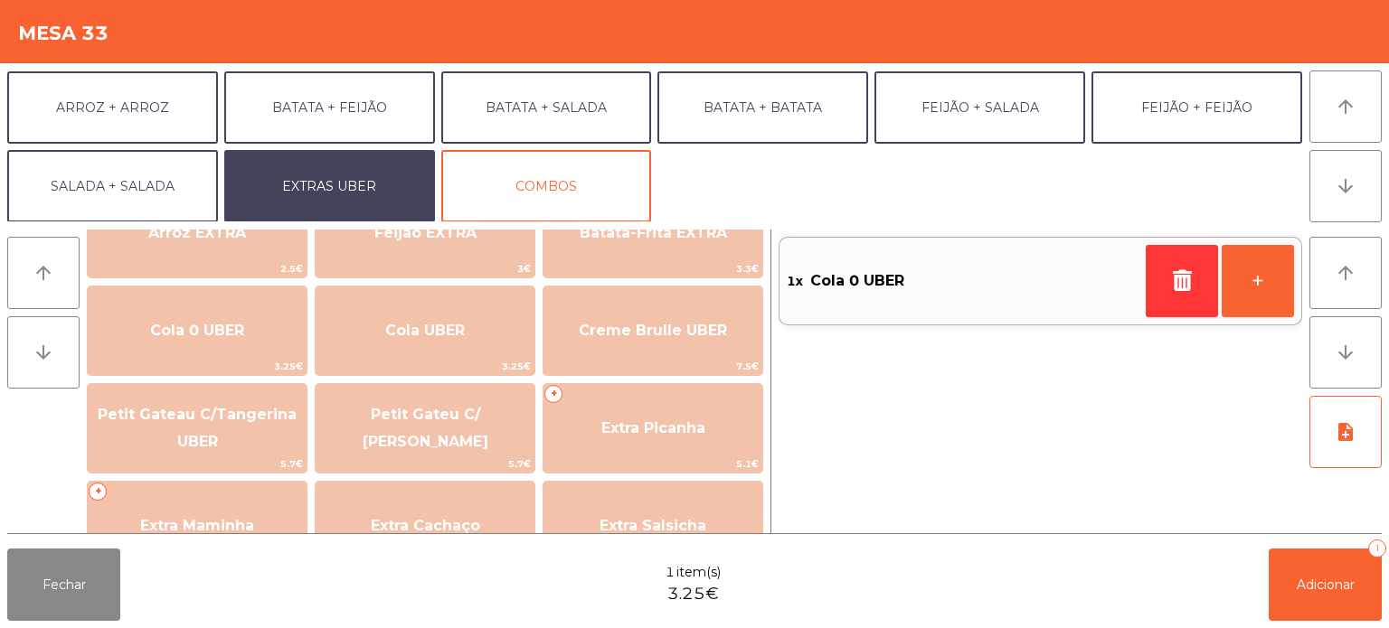
click at [1281, 532] on div "1x Cola 0 UBER +" at bounding box center [1041, 382] width 524 height 304
click at [1304, 569] on button "Adicionar 1" at bounding box center [1325, 585] width 113 height 72
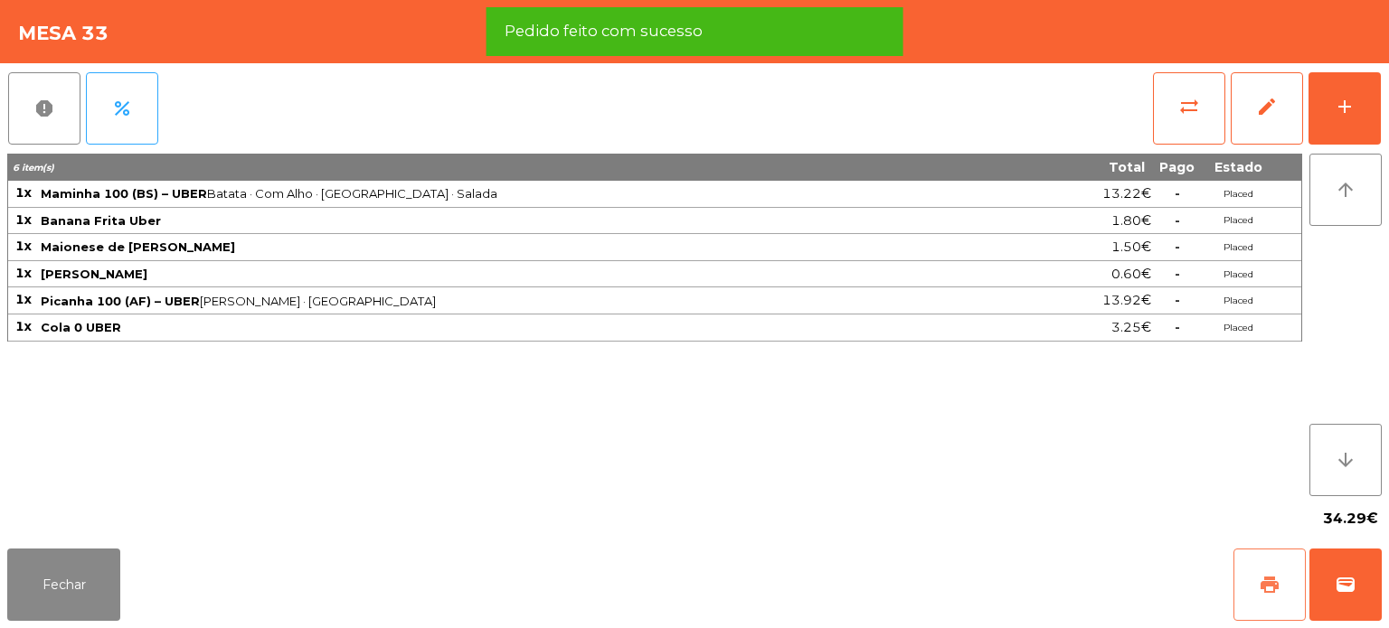
click at [1271, 586] on span "print" at bounding box center [1270, 585] width 22 height 22
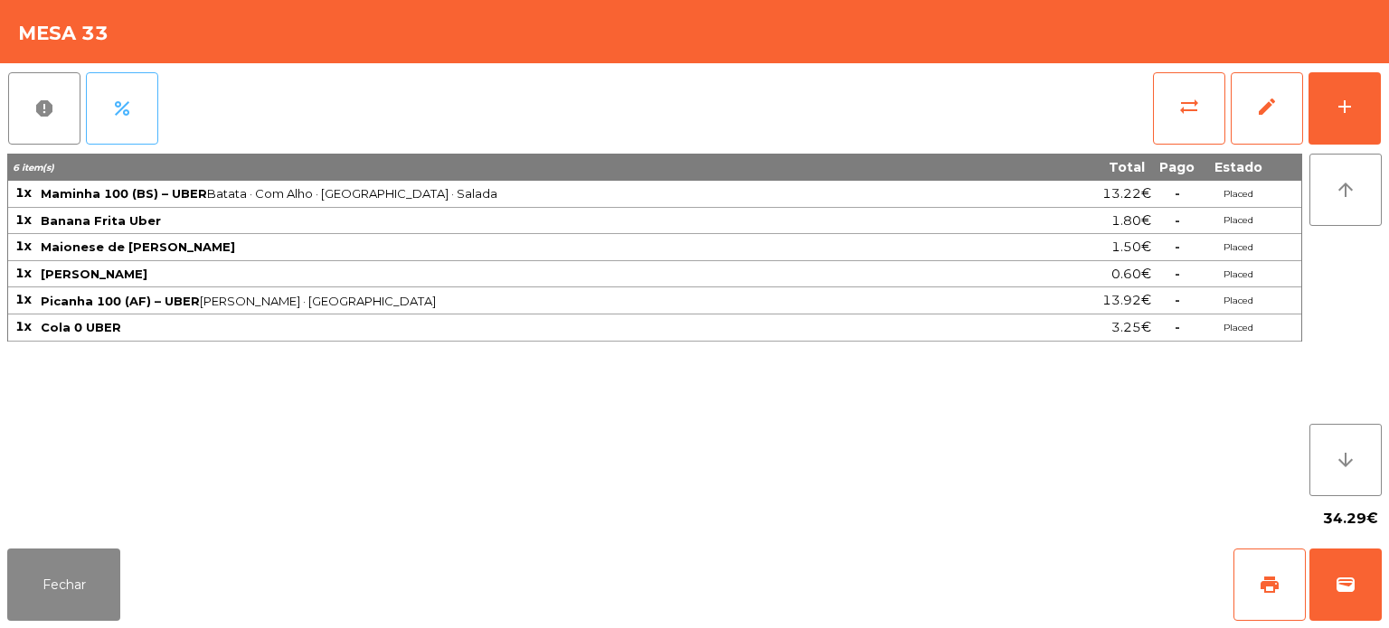
click at [109, 118] on button "percent" at bounding box center [122, 108] width 72 height 72
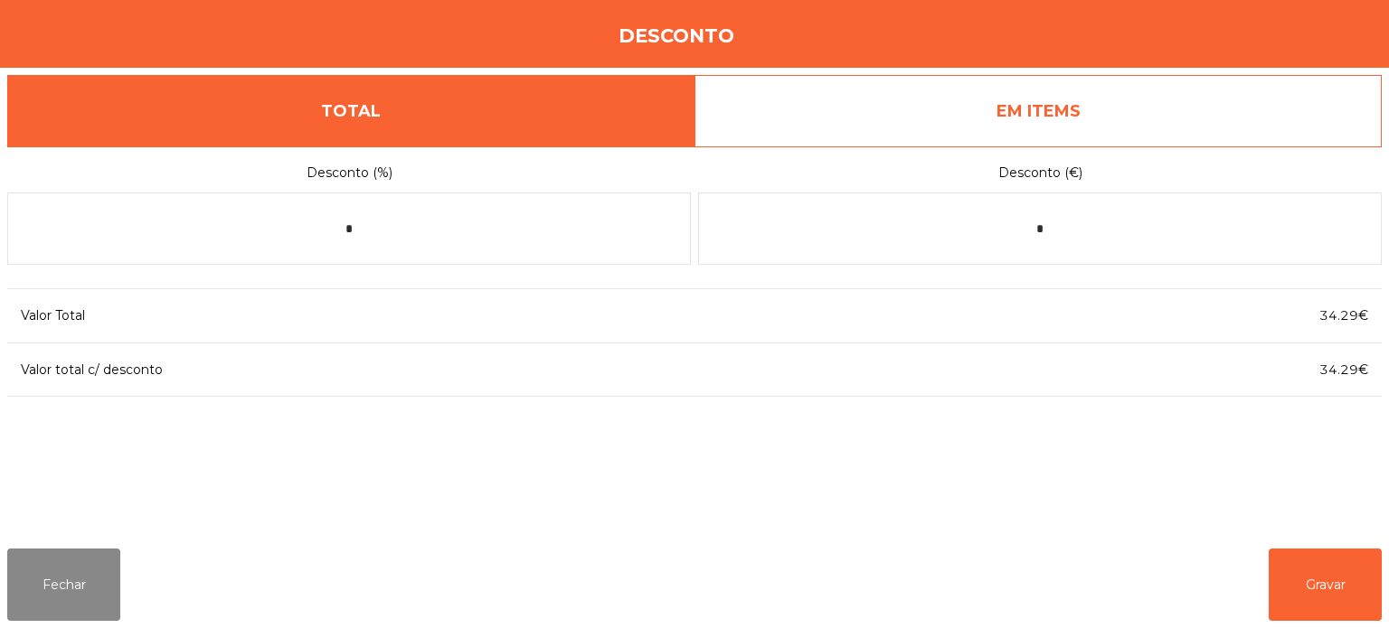
click at [1167, 101] on link "EM ITEMS" at bounding box center [1037, 111] width 687 height 72
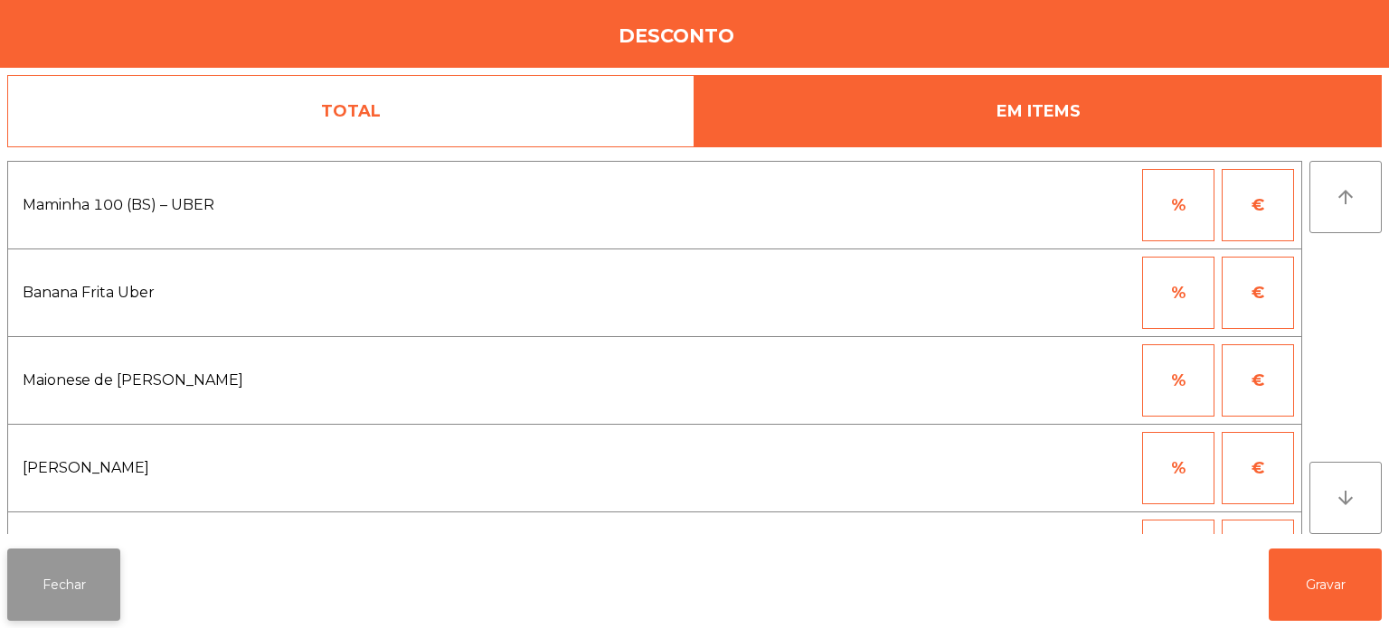
click at [83, 565] on button "Fechar" at bounding box center [63, 585] width 113 height 72
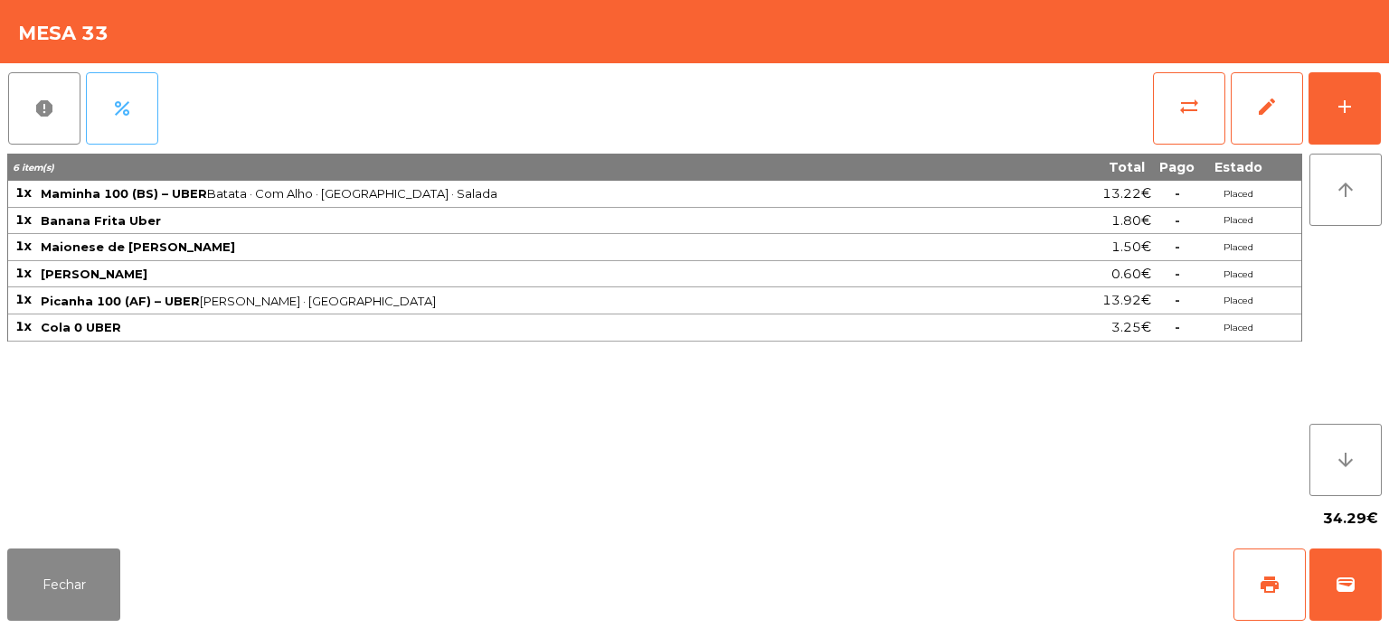
click at [141, 94] on button "percent" at bounding box center [122, 108] width 72 height 72
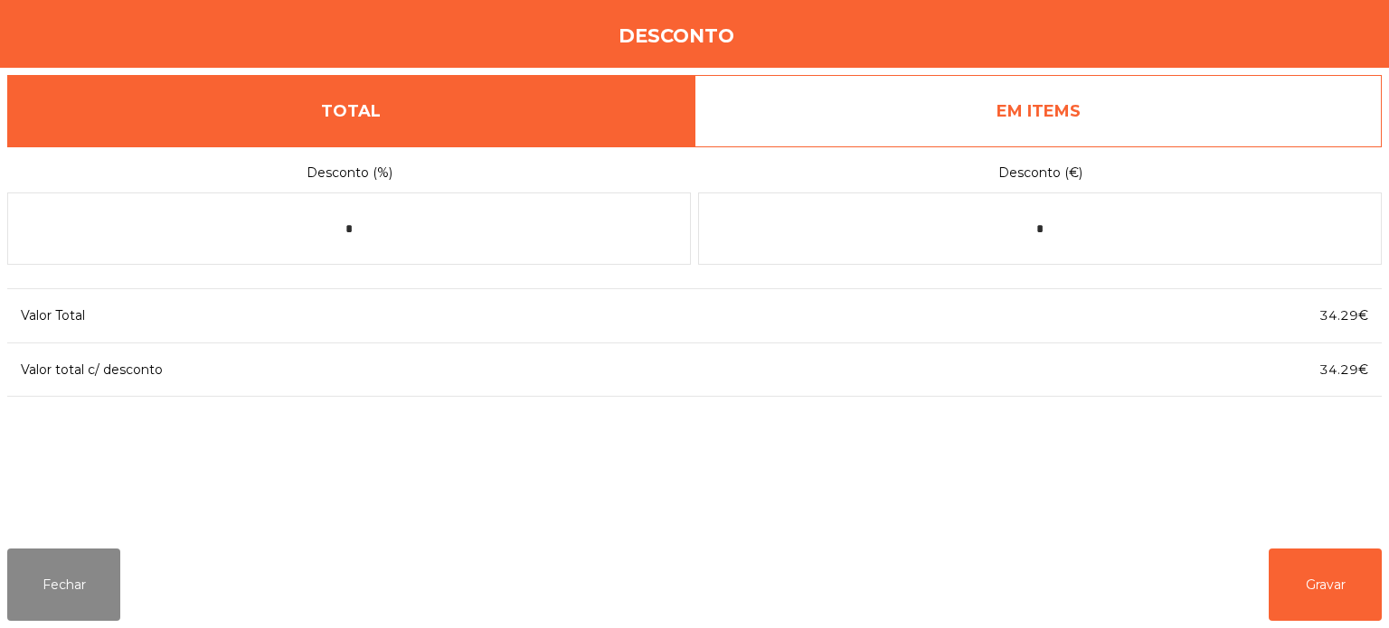
click at [1029, 119] on link "EM ITEMS" at bounding box center [1037, 111] width 687 height 72
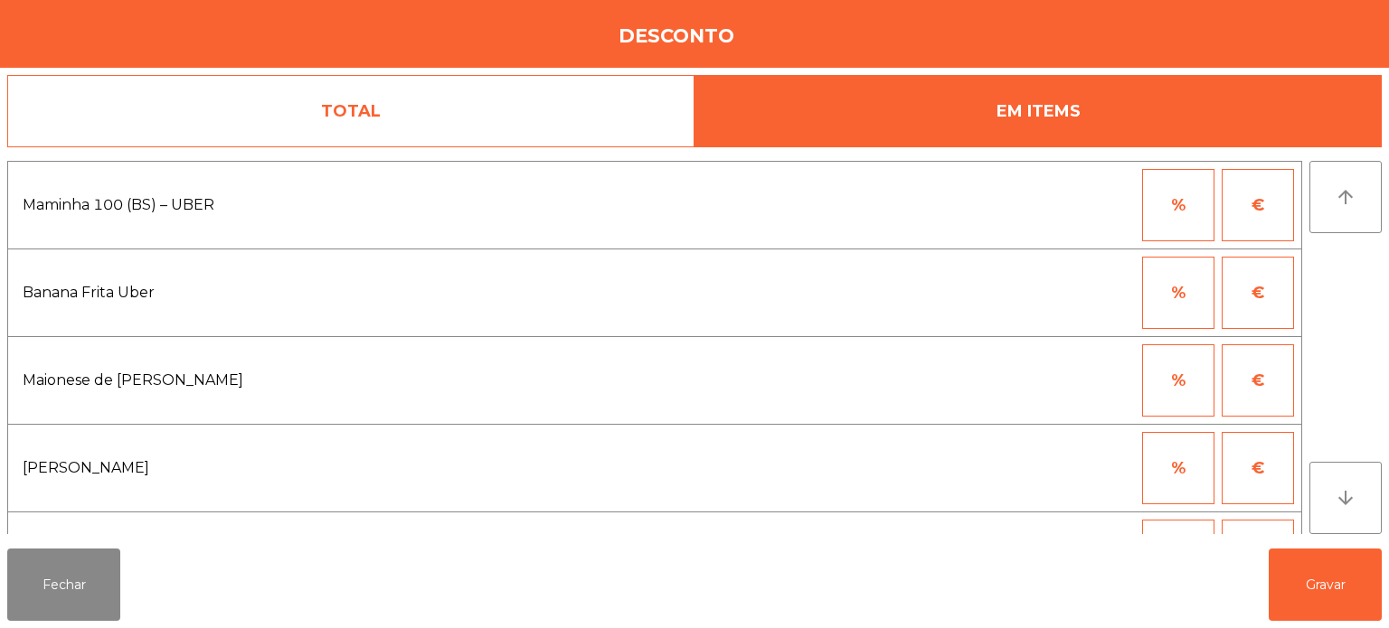
click at [1270, 279] on button "€" at bounding box center [1258, 293] width 72 height 72
click at [1071, 295] on input "*" at bounding box center [1089, 293] width 90 height 72
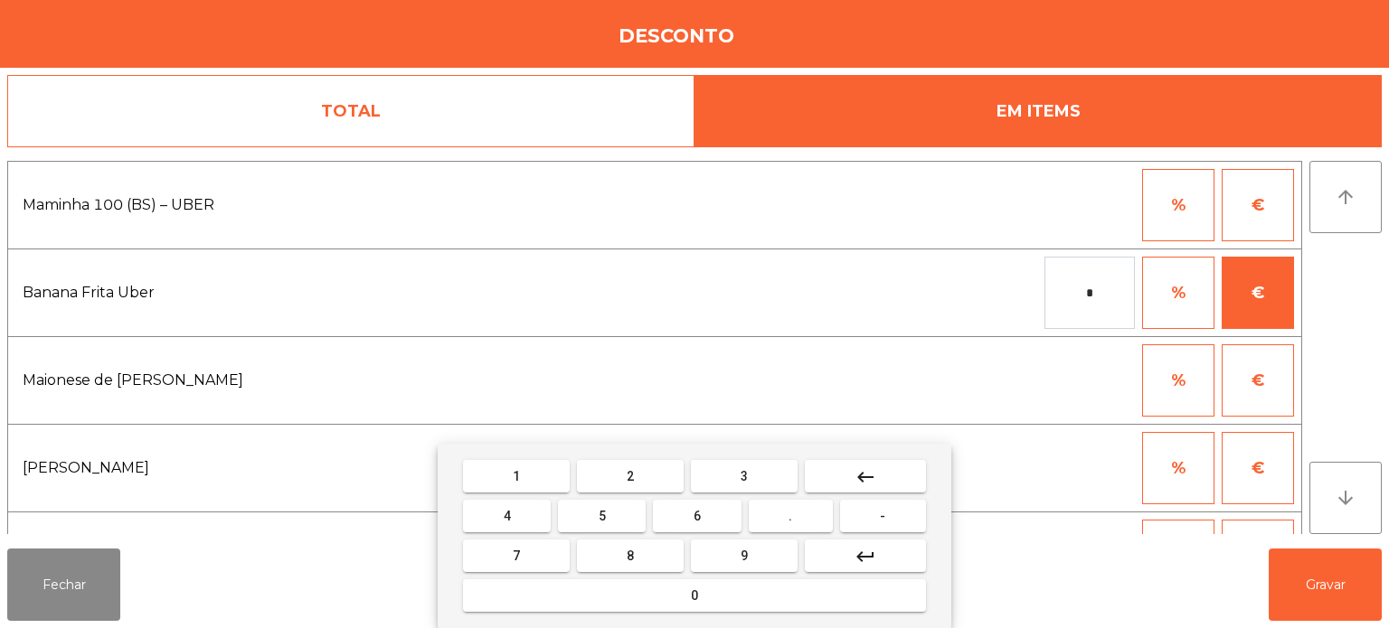
click at [1105, 289] on input "*" at bounding box center [1089, 293] width 90 height 72
click at [791, 516] on span "." at bounding box center [790, 516] width 4 height 14
click at [743, 477] on span "3" at bounding box center [744, 476] width 7 height 14
click at [694, 597] on span "0" at bounding box center [694, 596] width 7 height 14
click at [868, 481] on mat-icon "keyboard_backspace" at bounding box center [866, 478] width 22 height 22
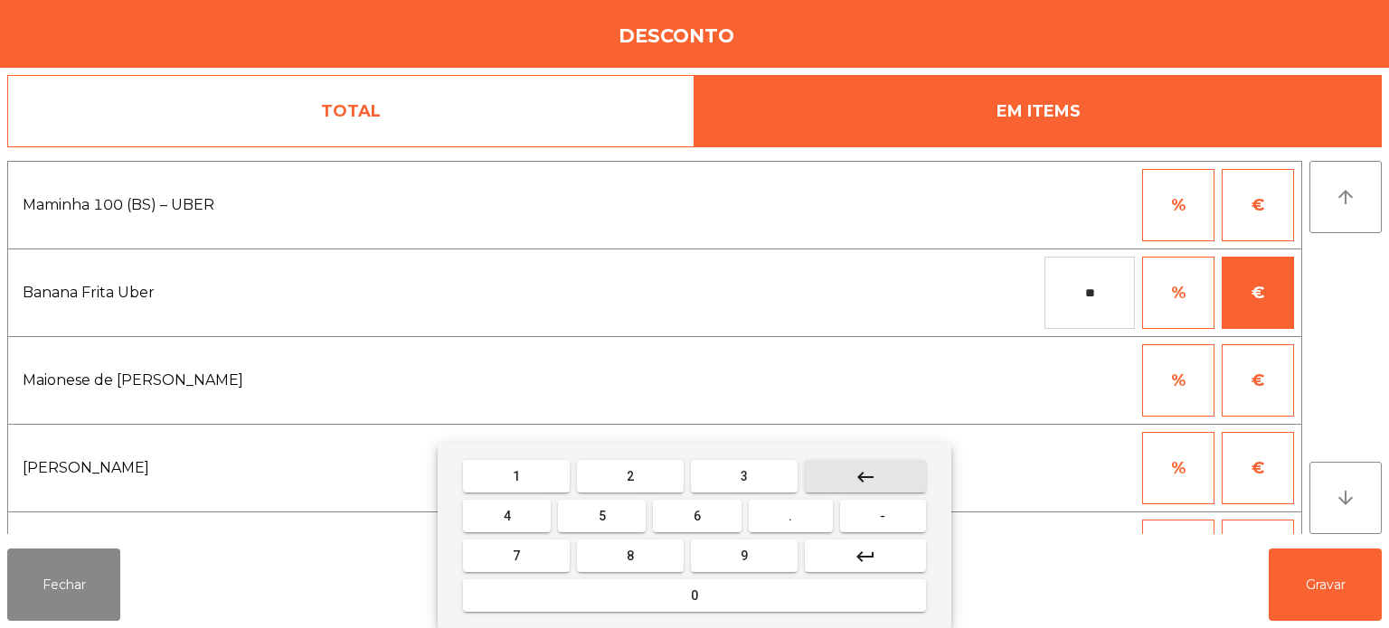
click at [876, 482] on button "keyboard_backspace" at bounding box center [865, 476] width 121 height 33
click at [867, 481] on mat-icon "keyboard_backspace" at bounding box center [866, 478] width 22 height 22
click at [875, 472] on mat-icon "keyboard_backspace" at bounding box center [866, 478] width 22 height 22
click at [733, 601] on button "0" at bounding box center [694, 596] width 463 height 33
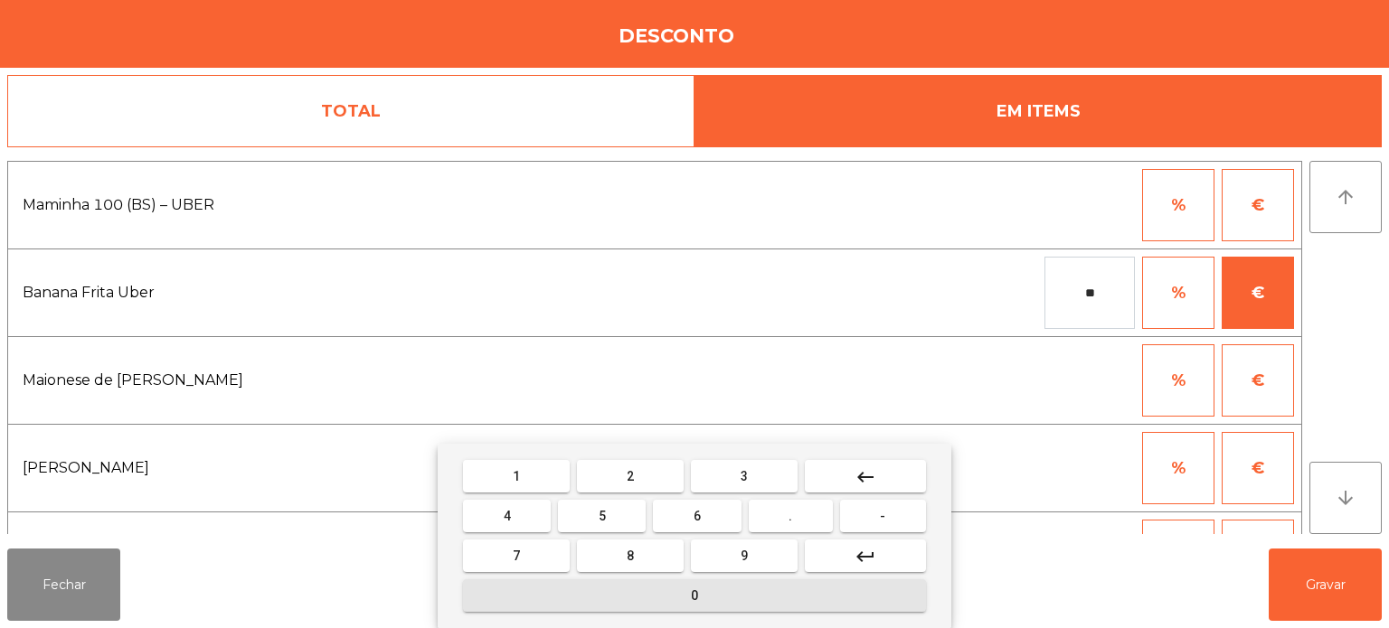
click at [791, 517] on span "." at bounding box center [790, 516] width 4 height 14
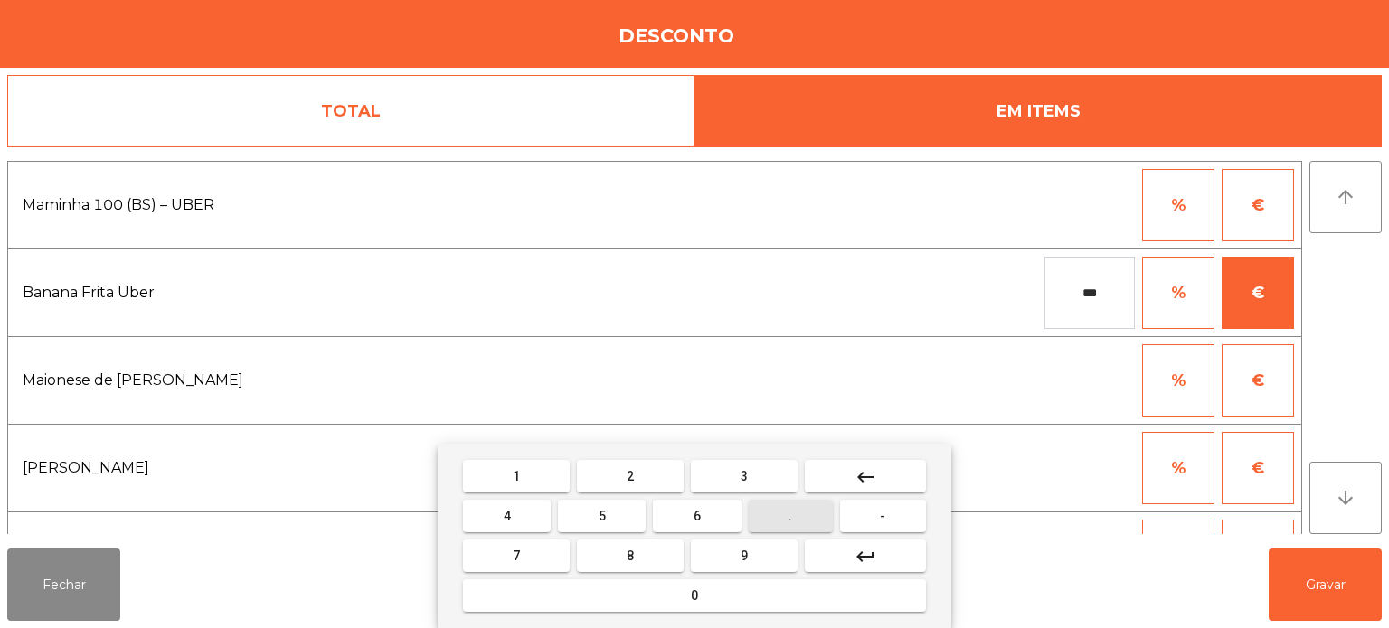
click at [759, 455] on div "1 2 3 keyboard_backspace 4 5 6 . - 7 8 9 keyboard_return 0" at bounding box center [695, 536] width 514 height 184
click at [678, 594] on button "0" at bounding box center [694, 596] width 463 height 33
click at [865, 477] on mat-icon "keyboard_backspace" at bounding box center [866, 478] width 22 height 22
click at [755, 474] on button "3" at bounding box center [744, 476] width 107 height 33
click at [796, 589] on button "0" at bounding box center [694, 596] width 463 height 33
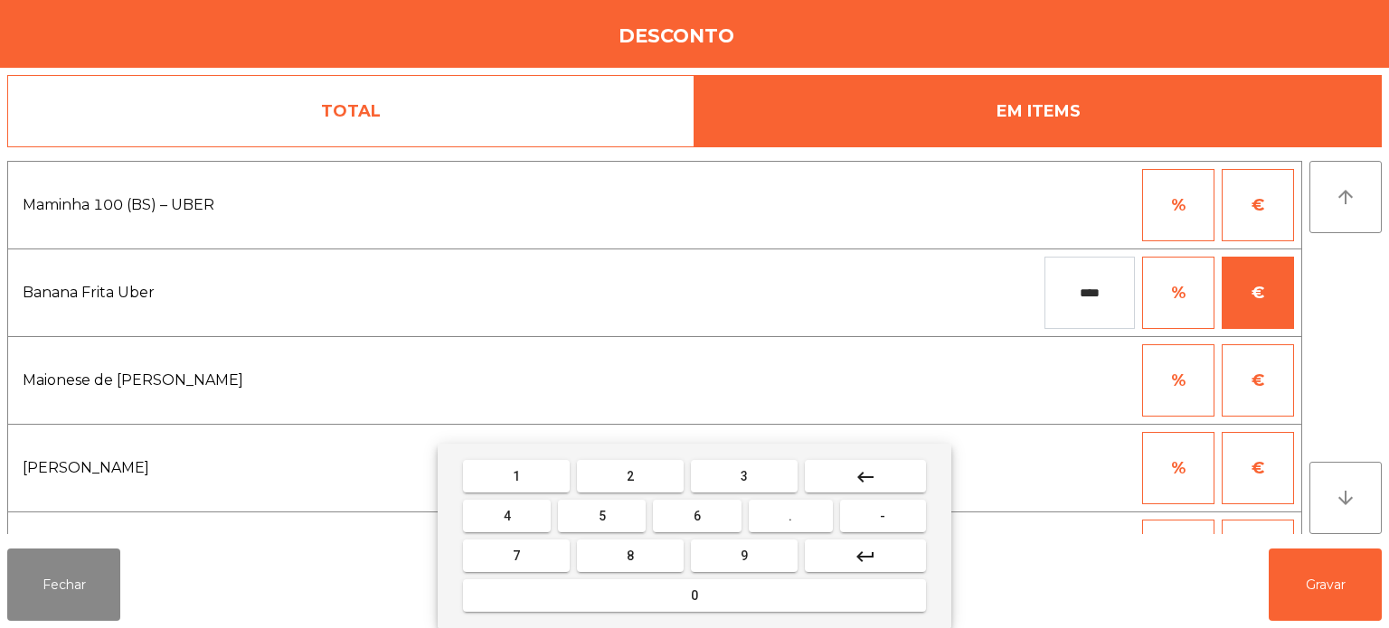
type input "*****"
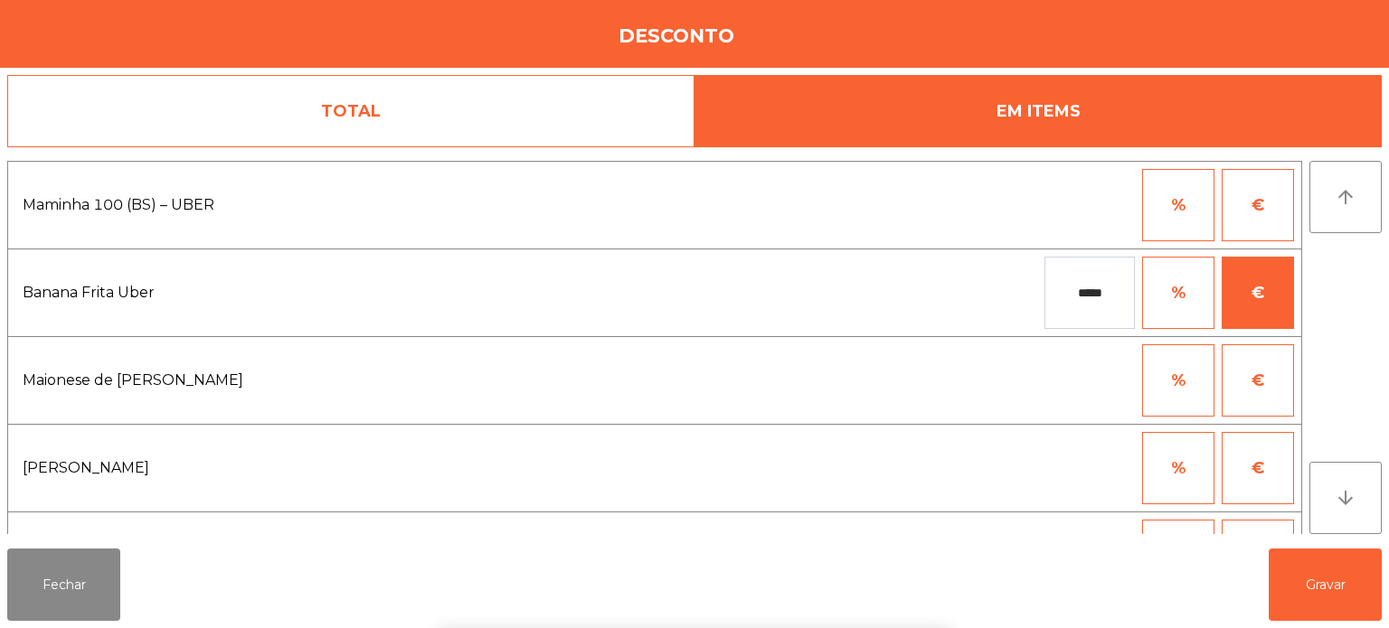
click at [1341, 573] on div "1 2 3 keyboard_backspace 4 5 6 . - 7 8 9 keyboard_return 0" at bounding box center [694, 536] width 1389 height 184
click at [1310, 581] on button "Gravar" at bounding box center [1325, 585] width 113 height 72
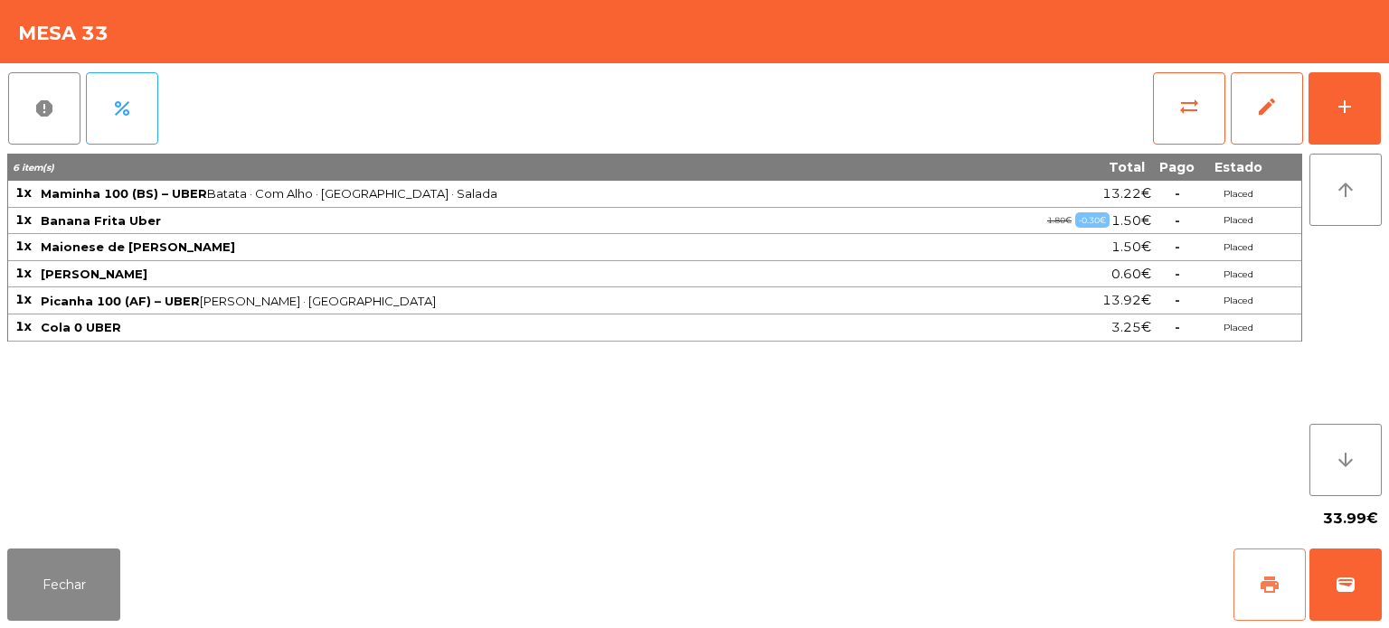
click at [1270, 580] on span "print" at bounding box center [1270, 585] width 22 height 22
click at [1335, 572] on button "wallet" at bounding box center [1345, 585] width 72 height 72
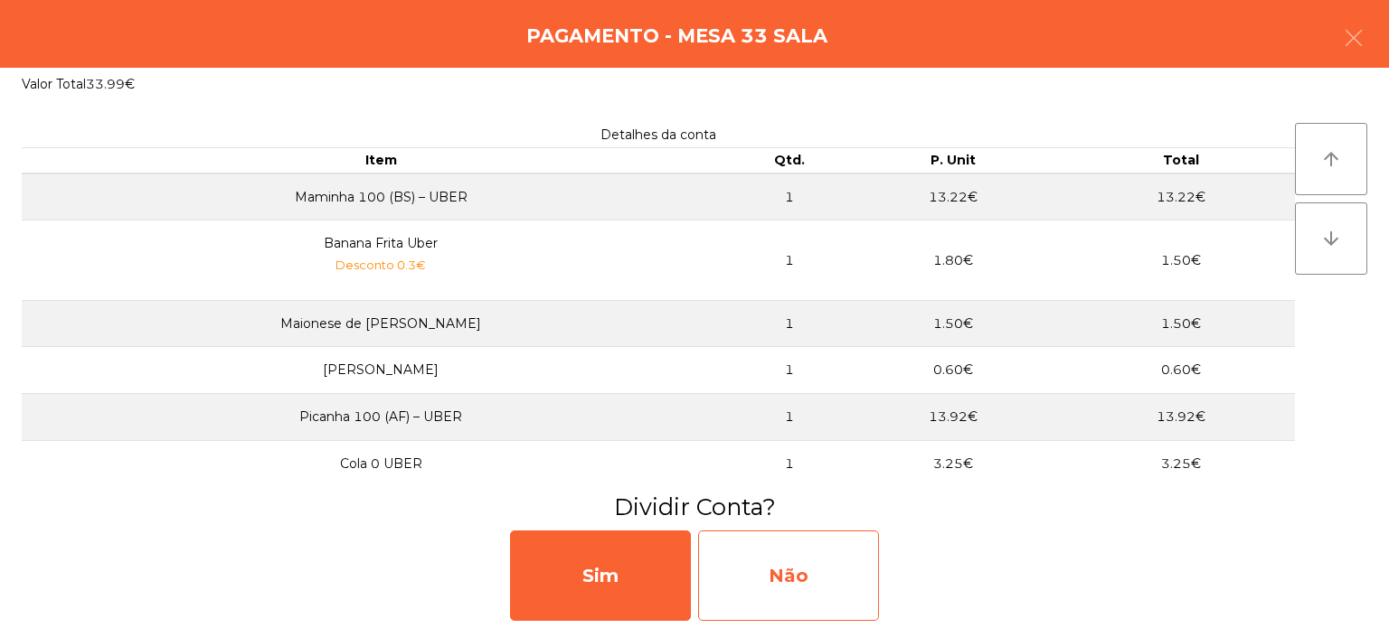
click at [793, 553] on div "Não" at bounding box center [788, 576] width 181 height 90
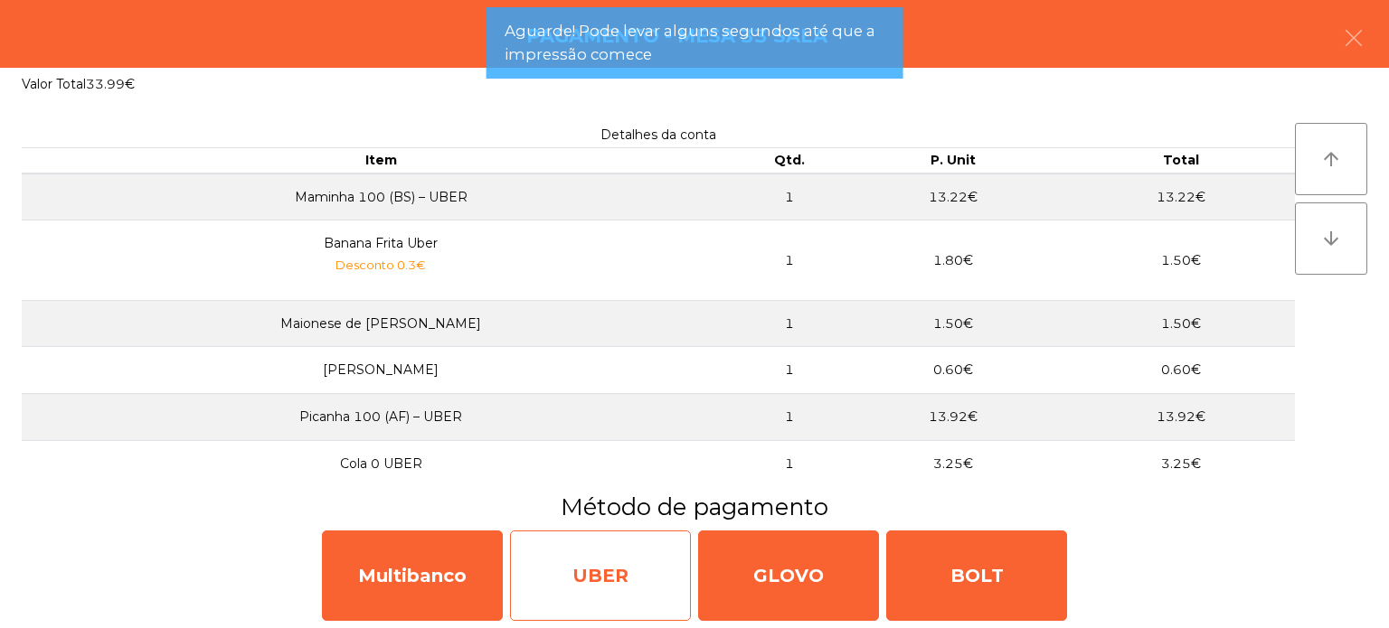
click at [615, 550] on div "UBER" at bounding box center [600, 576] width 181 height 90
select select "**"
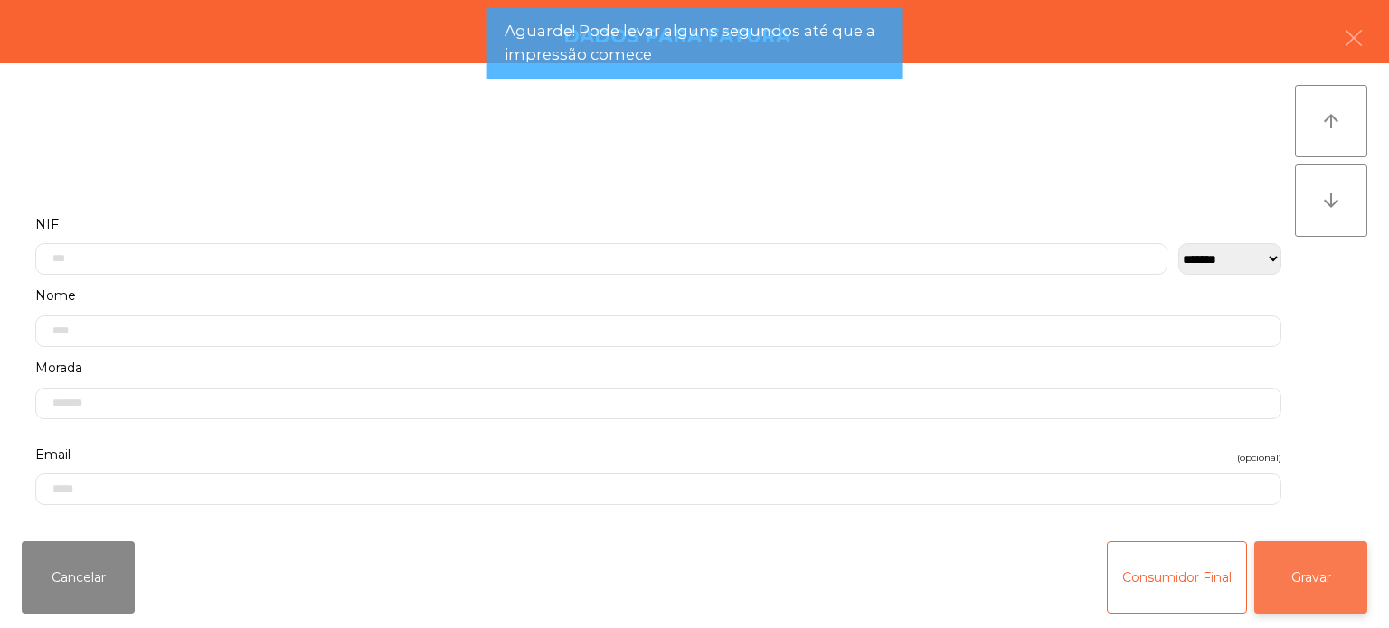
click at [1336, 572] on button "Gravar" at bounding box center [1310, 578] width 113 height 72
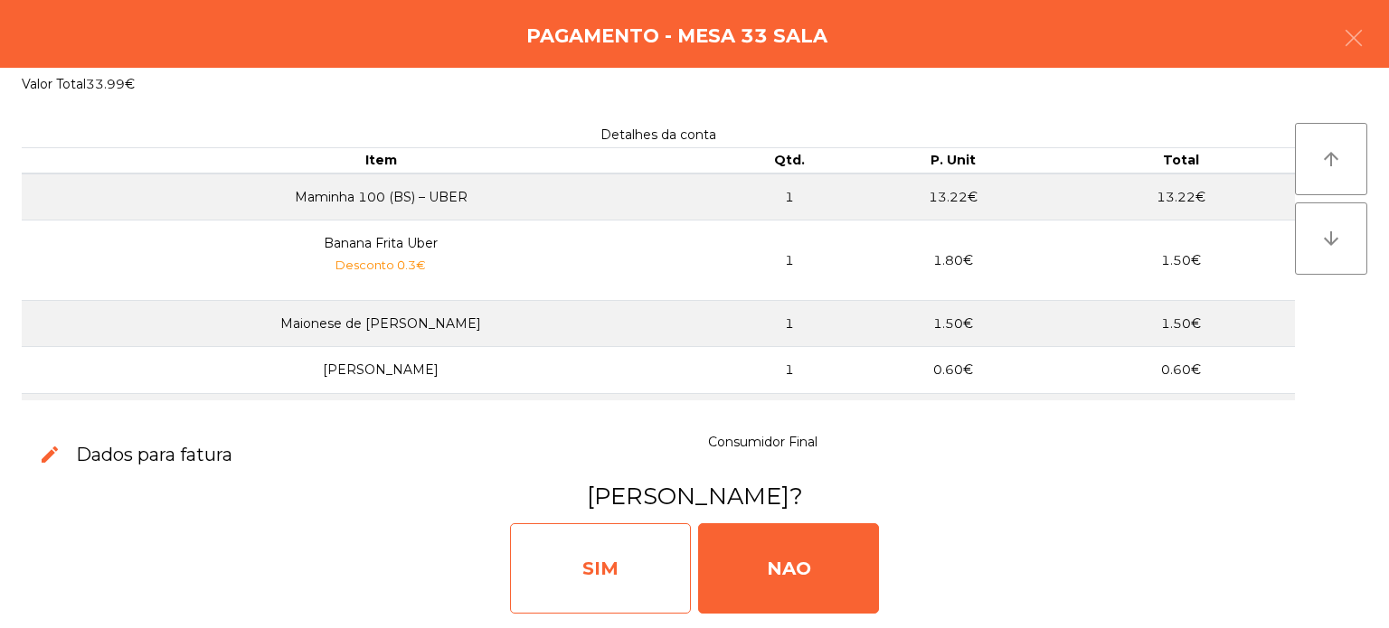
click at [645, 559] on div "SIM" at bounding box center [600, 569] width 181 height 90
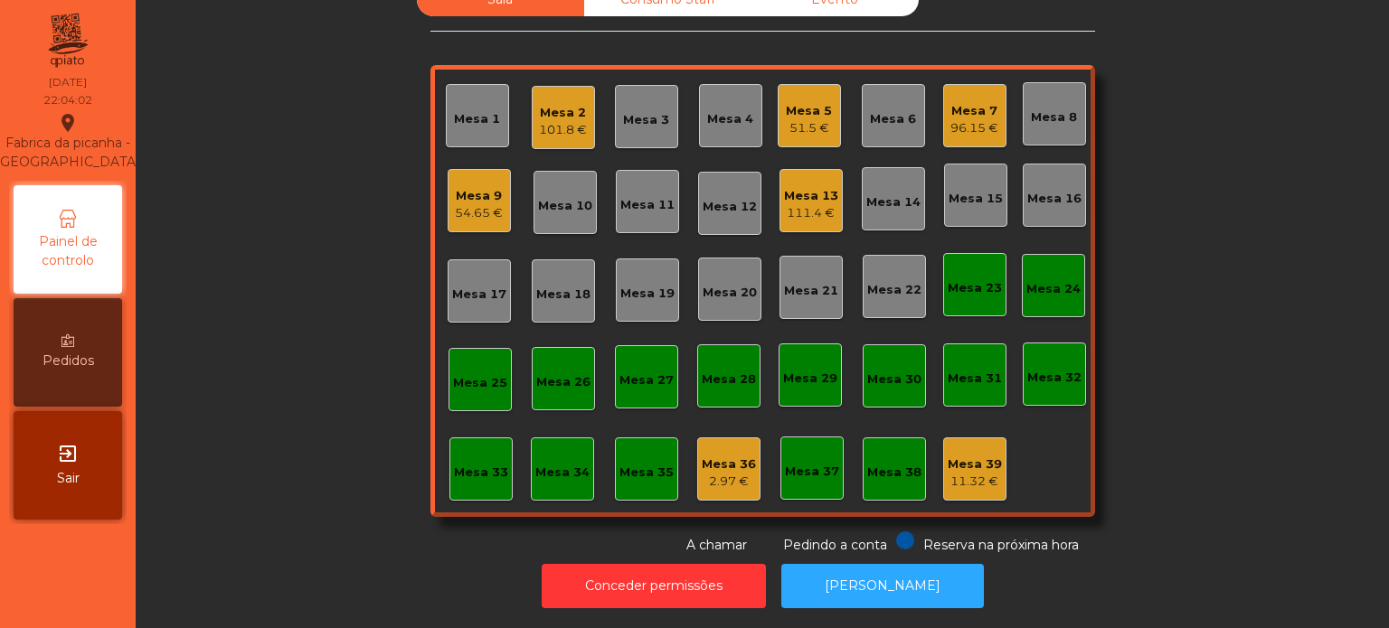
click at [1341, 356] on div "Sala Consumo Staff Evento Mesa 1 Mesa 2 101.8 € Mesa 3 Mesa 4 Mesa 5 51.5 € Mes…" at bounding box center [762, 269] width 1204 height 572
click at [807, 204] on div "111.4 €" at bounding box center [811, 213] width 54 height 18
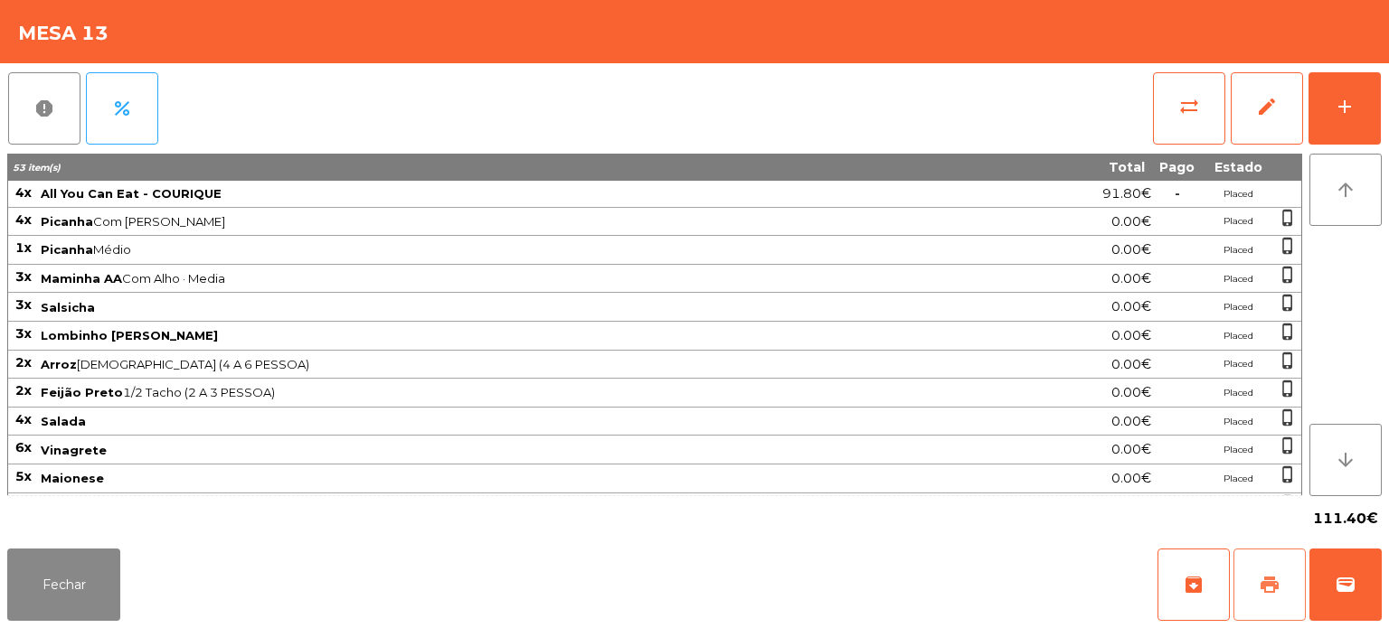
click at [1279, 581] on span "print" at bounding box center [1270, 585] width 22 height 22
click at [72, 579] on button "Fechar" at bounding box center [63, 585] width 113 height 72
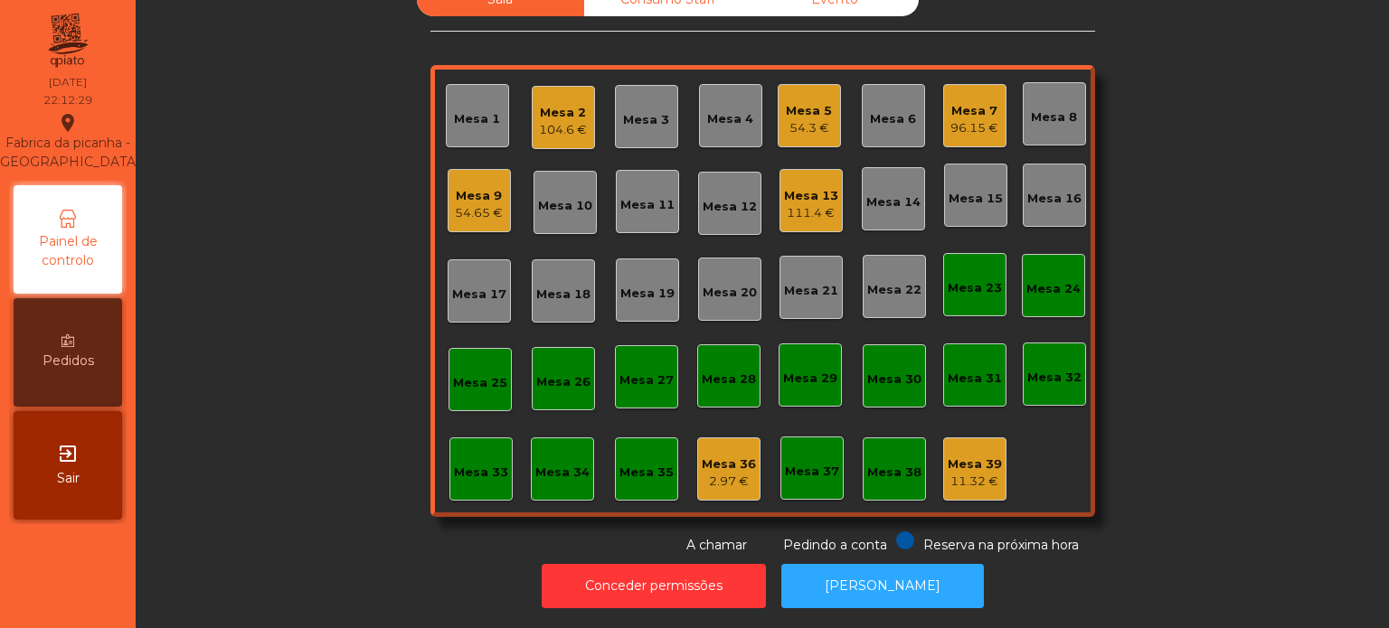
click at [799, 187] on div "Mesa 13" at bounding box center [811, 196] width 54 height 18
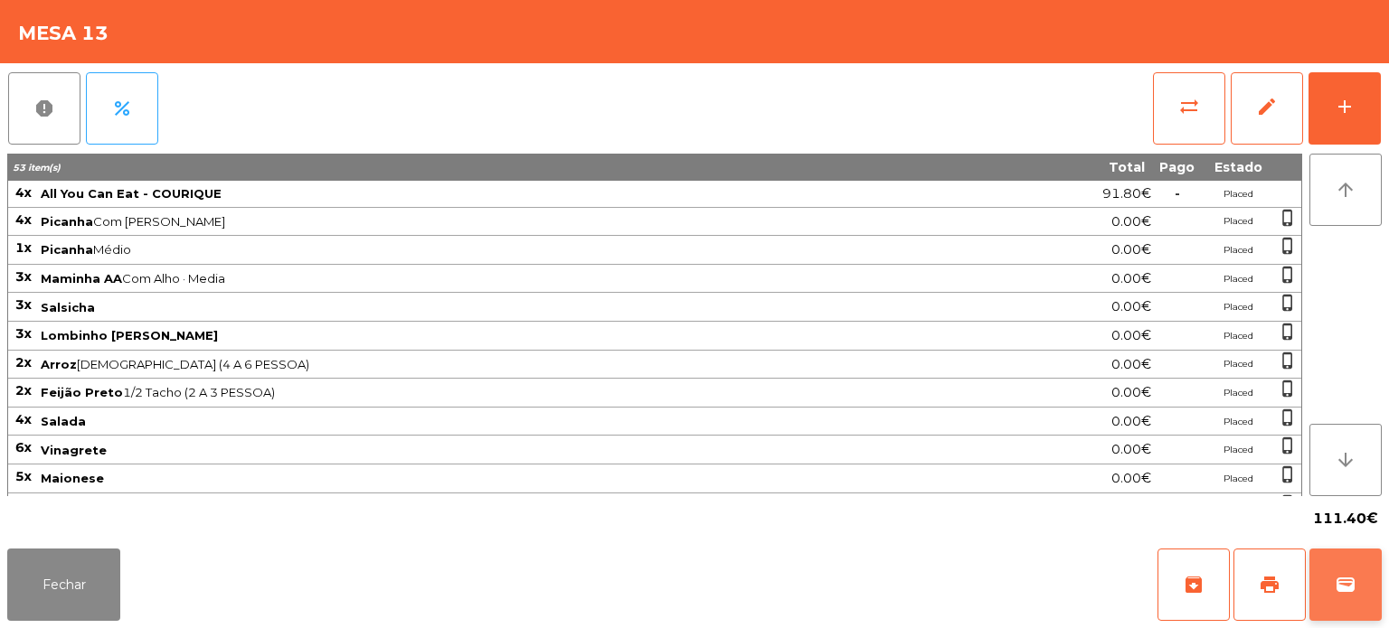
click at [1342, 578] on span "wallet" at bounding box center [1346, 585] width 22 height 22
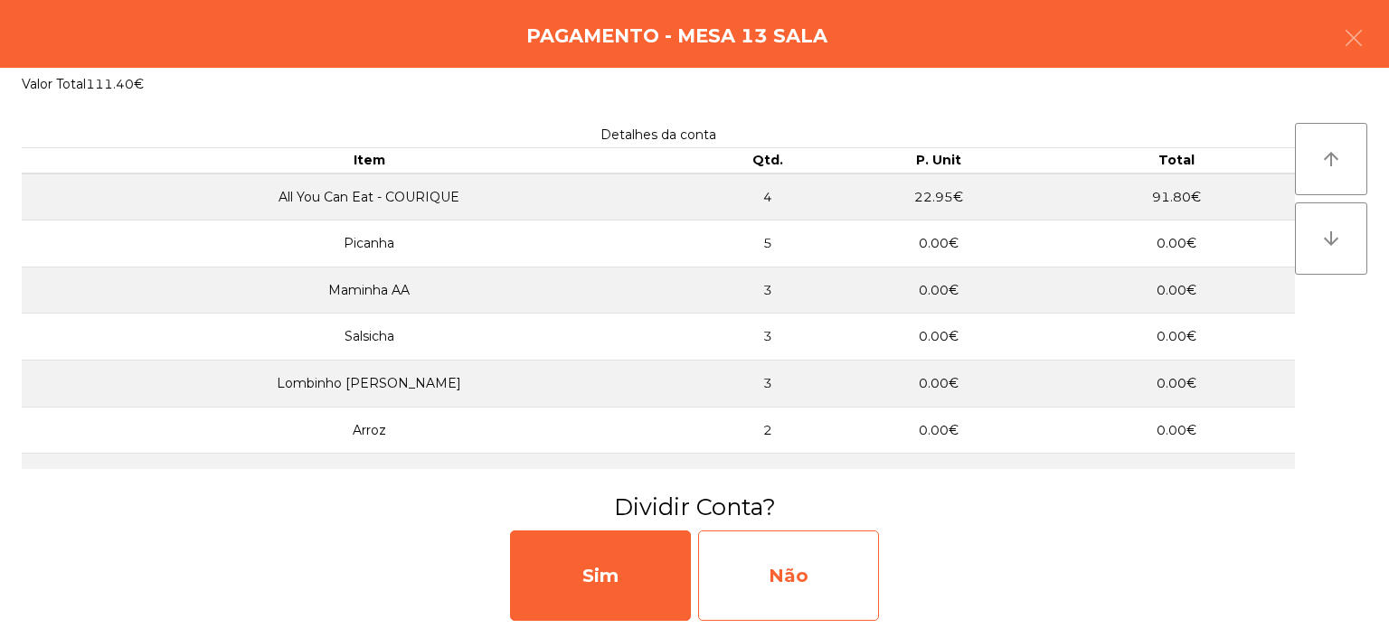
click at [805, 580] on div "Não" at bounding box center [788, 576] width 181 height 90
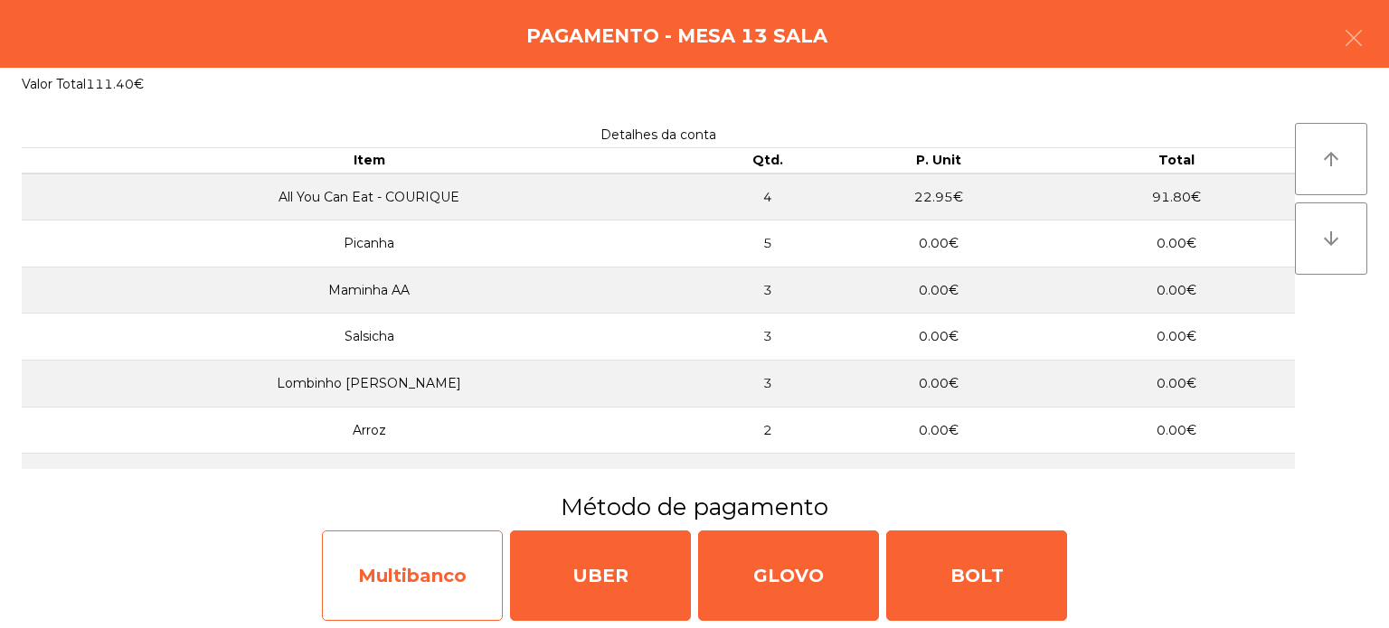
click at [411, 553] on div "Multibanco" at bounding box center [412, 576] width 181 height 90
select select "**"
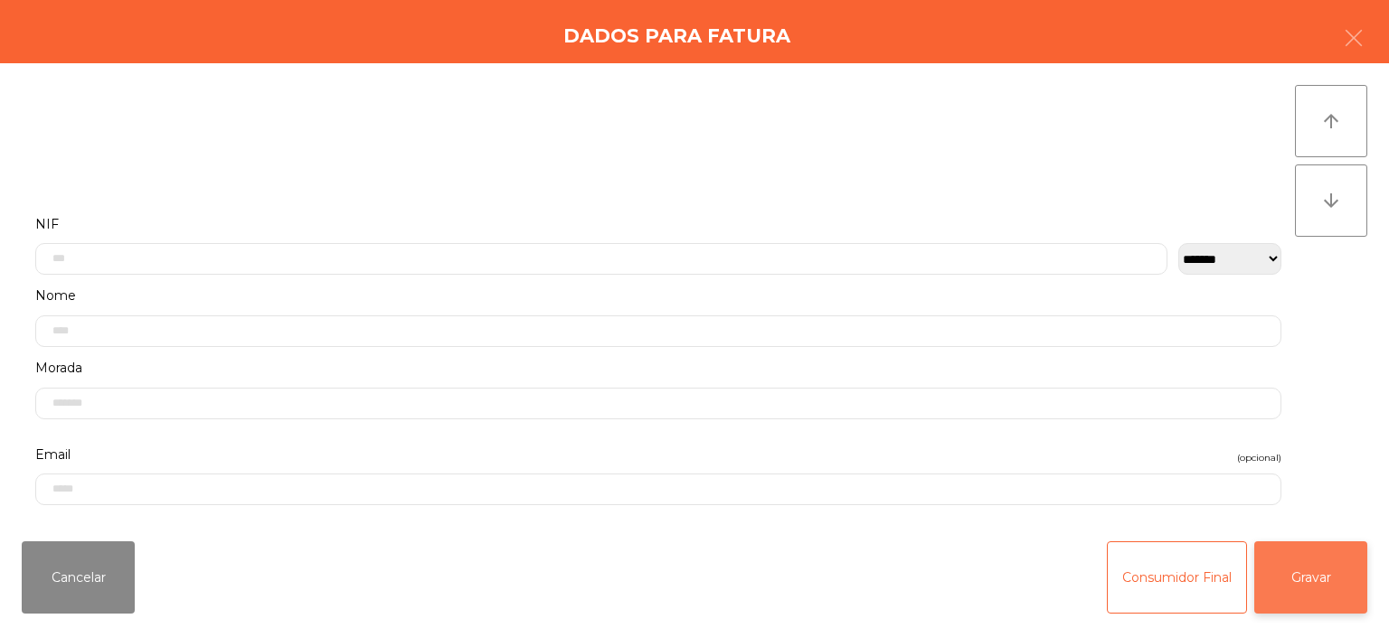
click at [1323, 552] on button "Gravar" at bounding box center [1310, 578] width 113 height 72
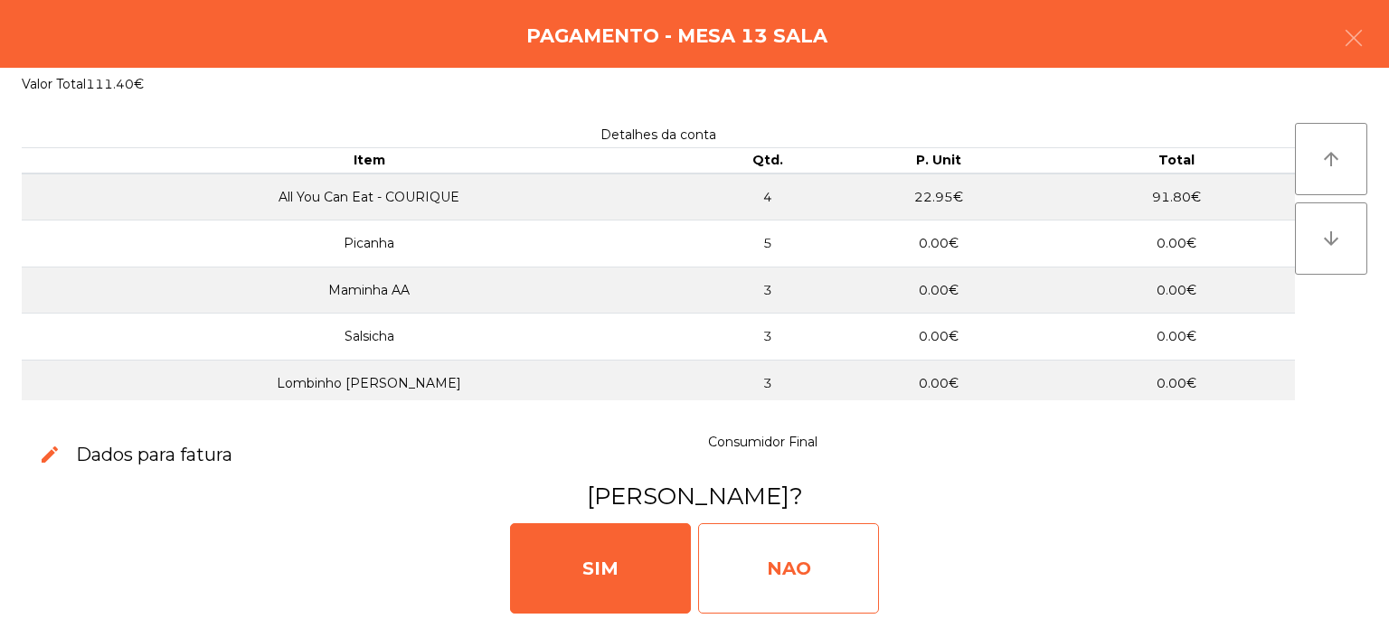
click at [770, 575] on div "NAO" at bounding box center [788, 569] width 181 height 90
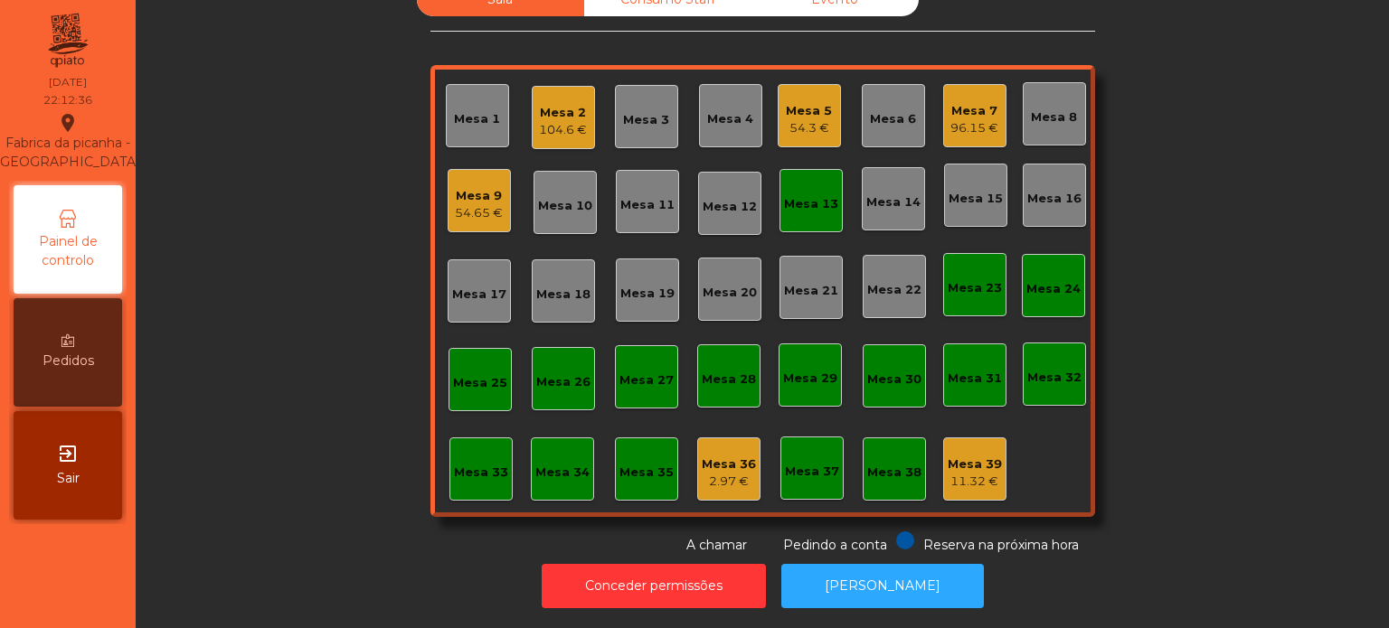
click at [807, 195] on div "Mesa 13" at bounding box center [811, 204] width 54 height 18
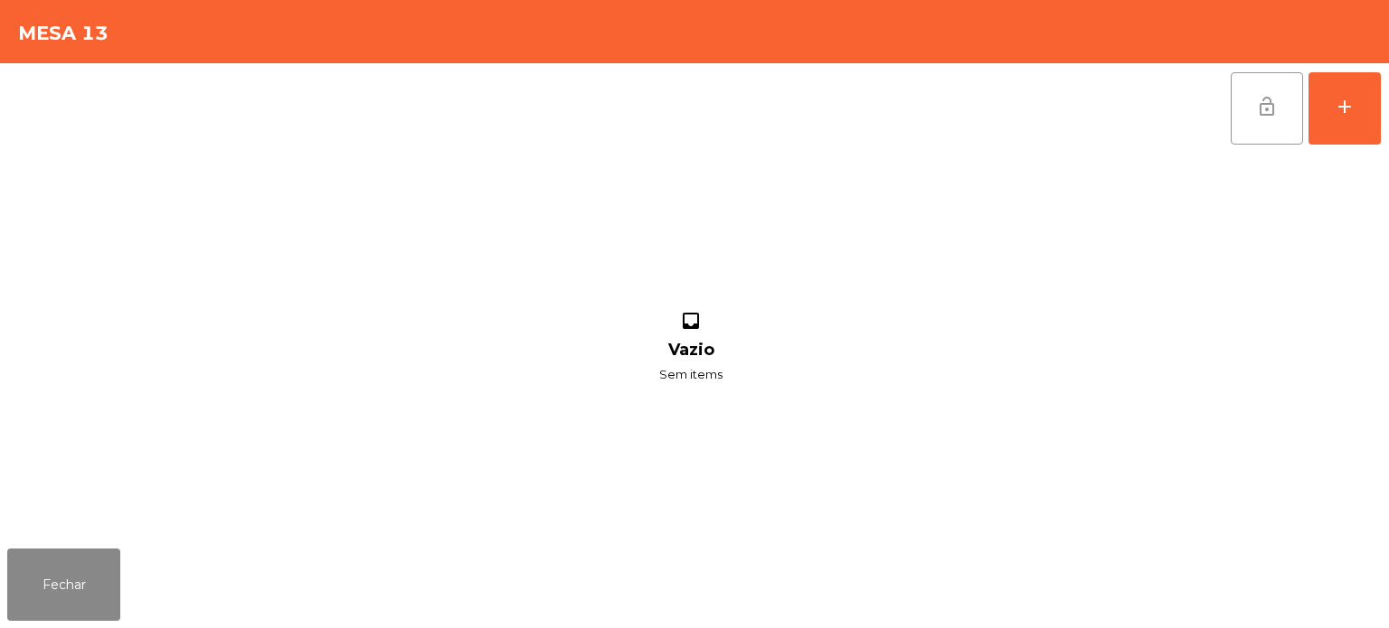
click at [1270, 131] on button "lock_open" at bounding box center [1267, 108] width 72 height 72
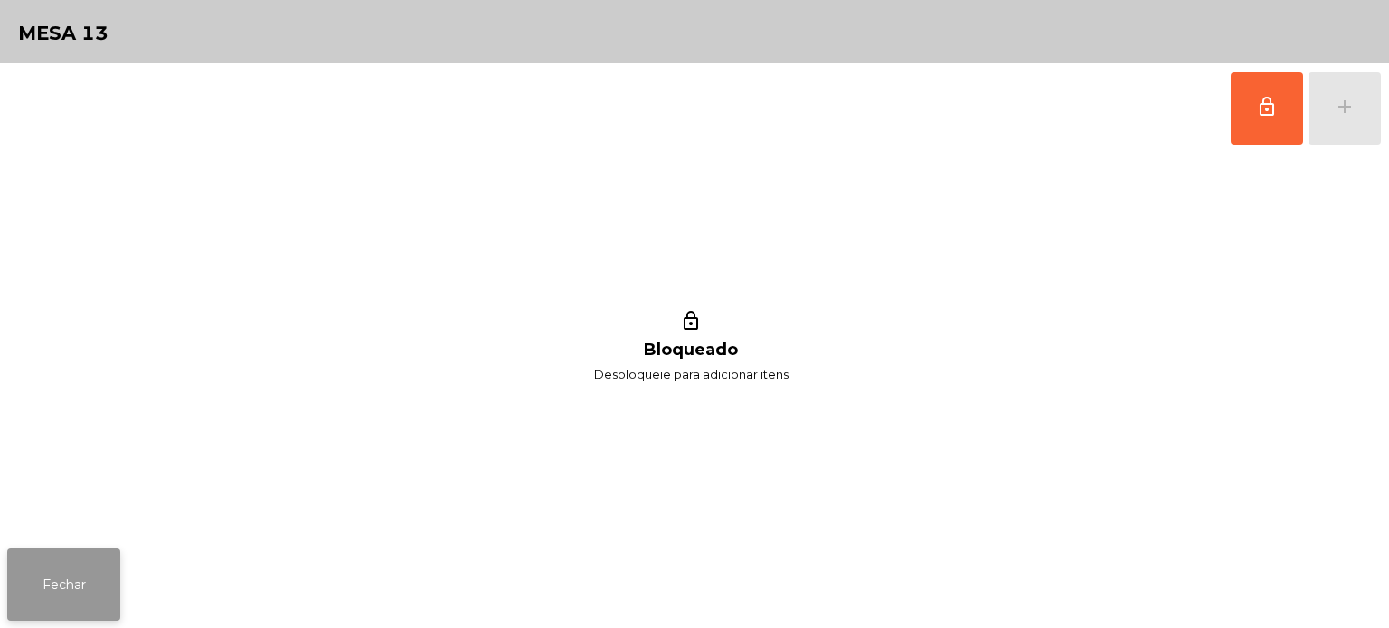
click at [73, 568] on button "Fechar" at bounding box center [63, 585] width 113 height 72
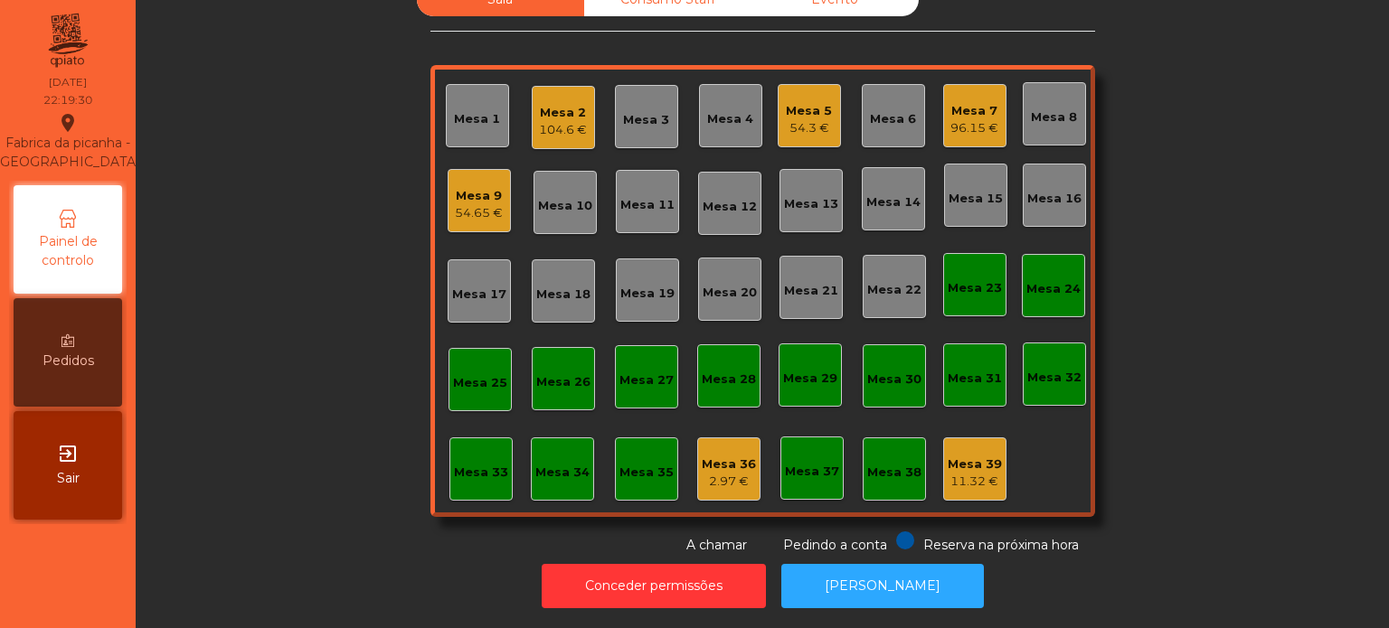
click at [458, 464] on div "Mesa 33" at bounding box center [481, 473] width 54 height 18
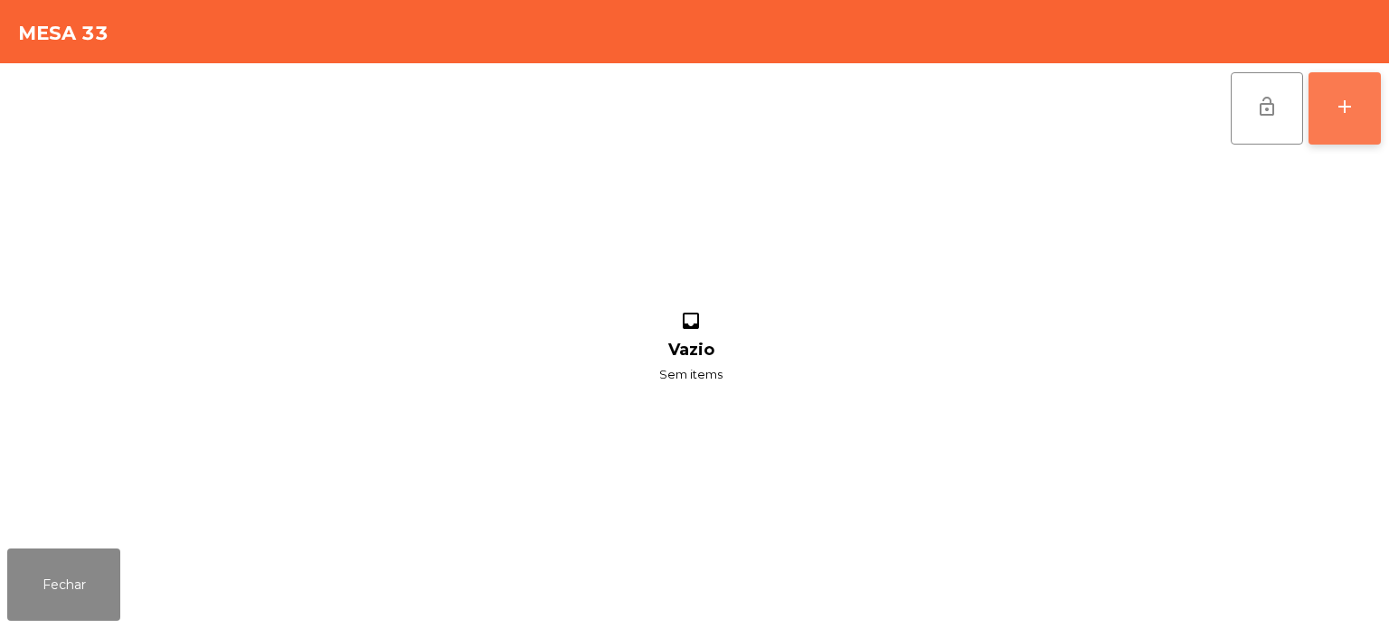
click at [1371, 81] on button "add" at bounding box center [1344, 108] width 72 height 72
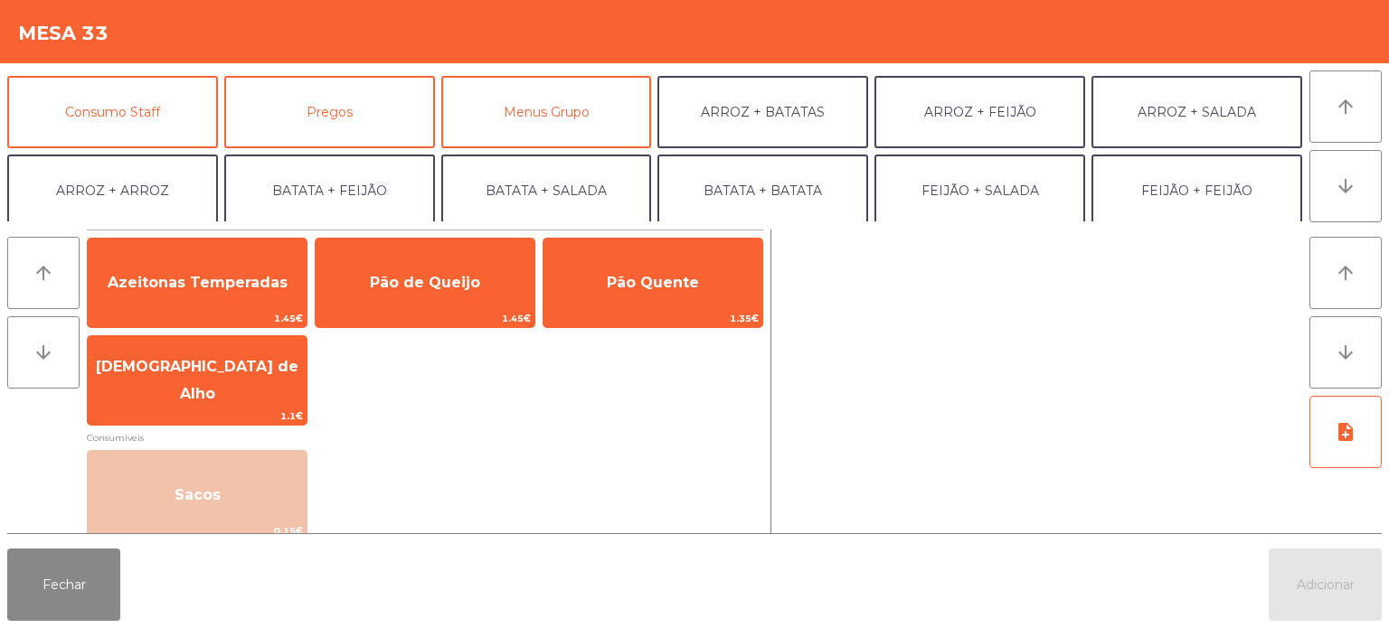
scroll to position [212, 0]
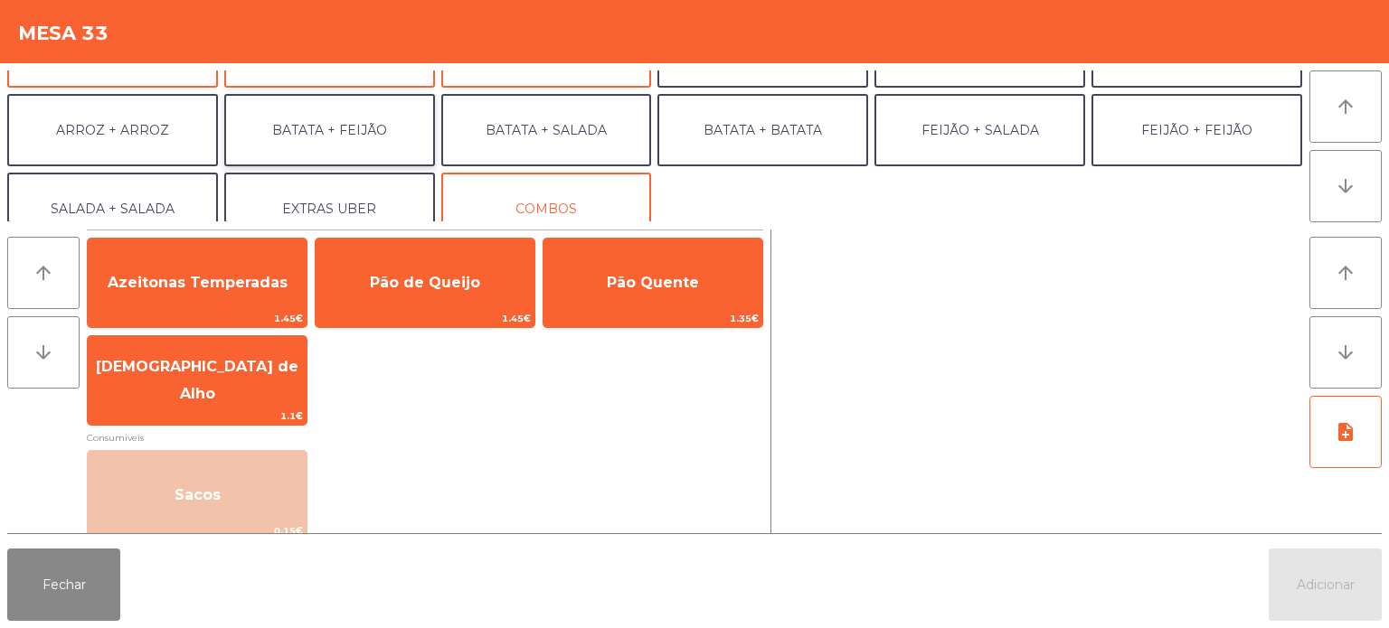
click at [350, 145] on button "BATATA + FEIJÃO" at bounding box center [329, 130] width 211 height 72
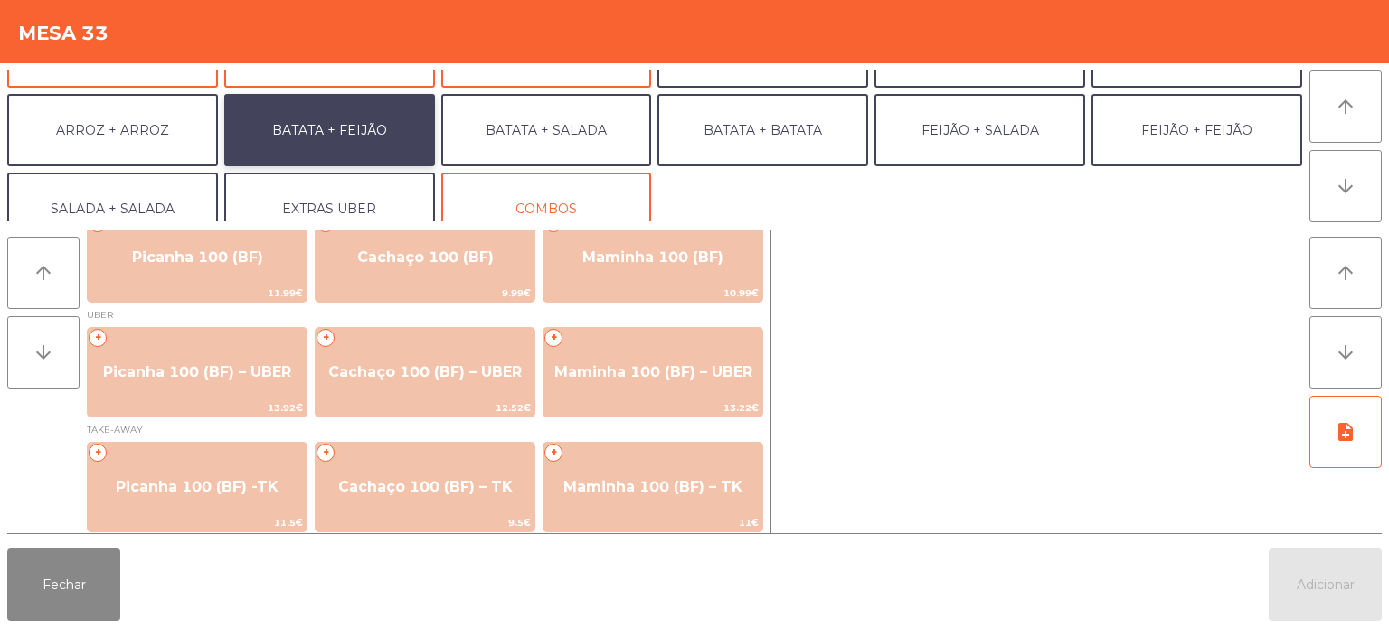
scroll to position [27, 0]
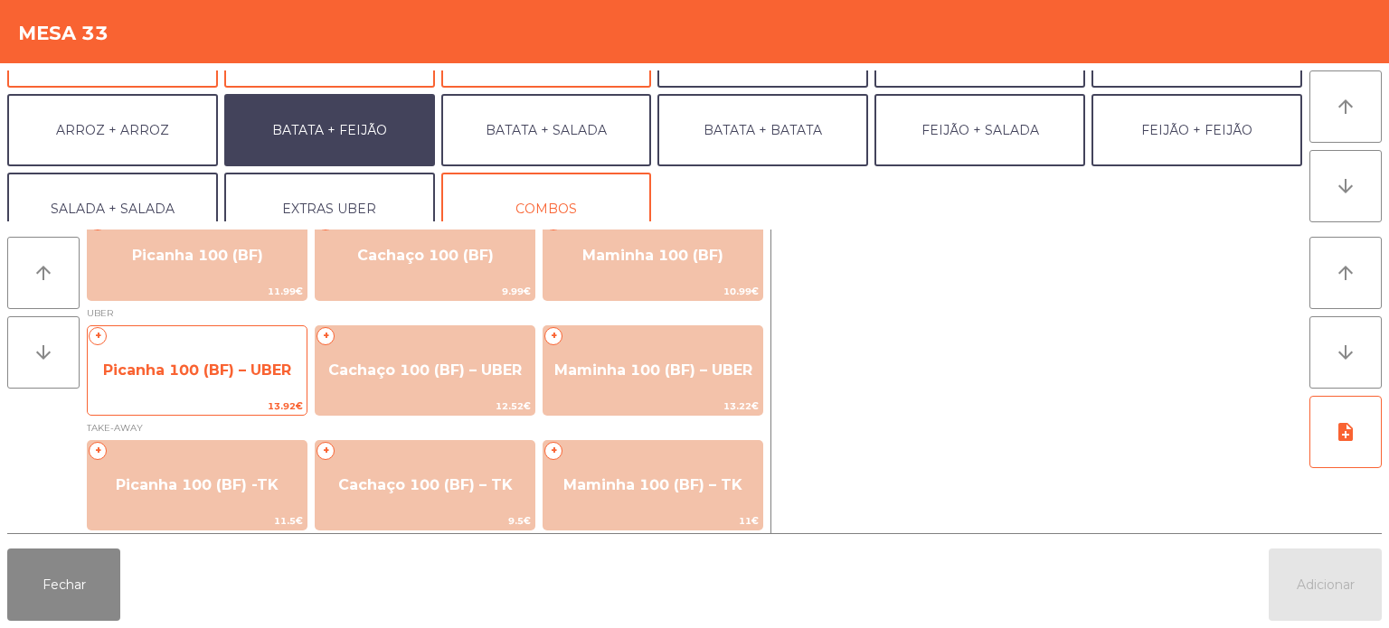
click at [192, 372] on span "Picanha 100 (BF) – UBER" at bounding box center [197, 370] width 188 height 17
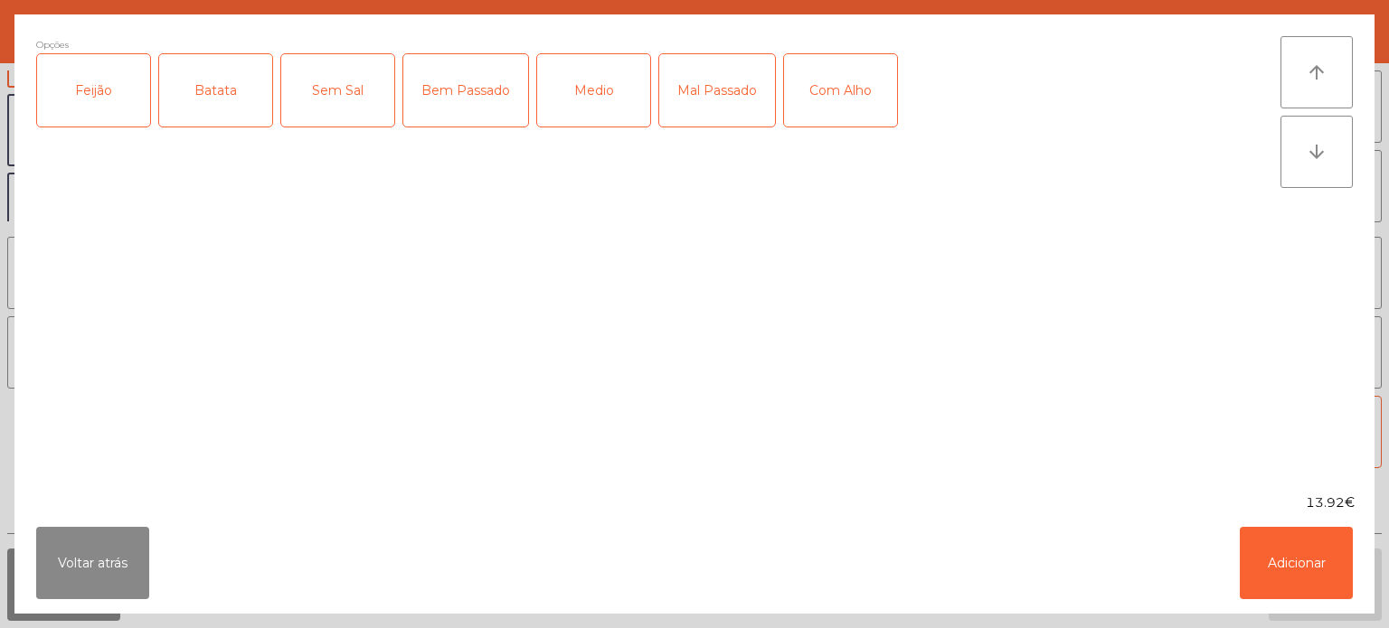
click at [106, 101] on div "Feijão" at bounding box center [93, 90] width 113 height 72
click at [214, 90] on div "Batata" at bounding box center [215, 90] width 113 height 72
click at [461, 98] on div "Bem Passado" at bounding box center [465, 90] width 125 height 72
click at [1291, 544] on button "Adicionar" at bounding box center [1296, 563] width 113 height 72
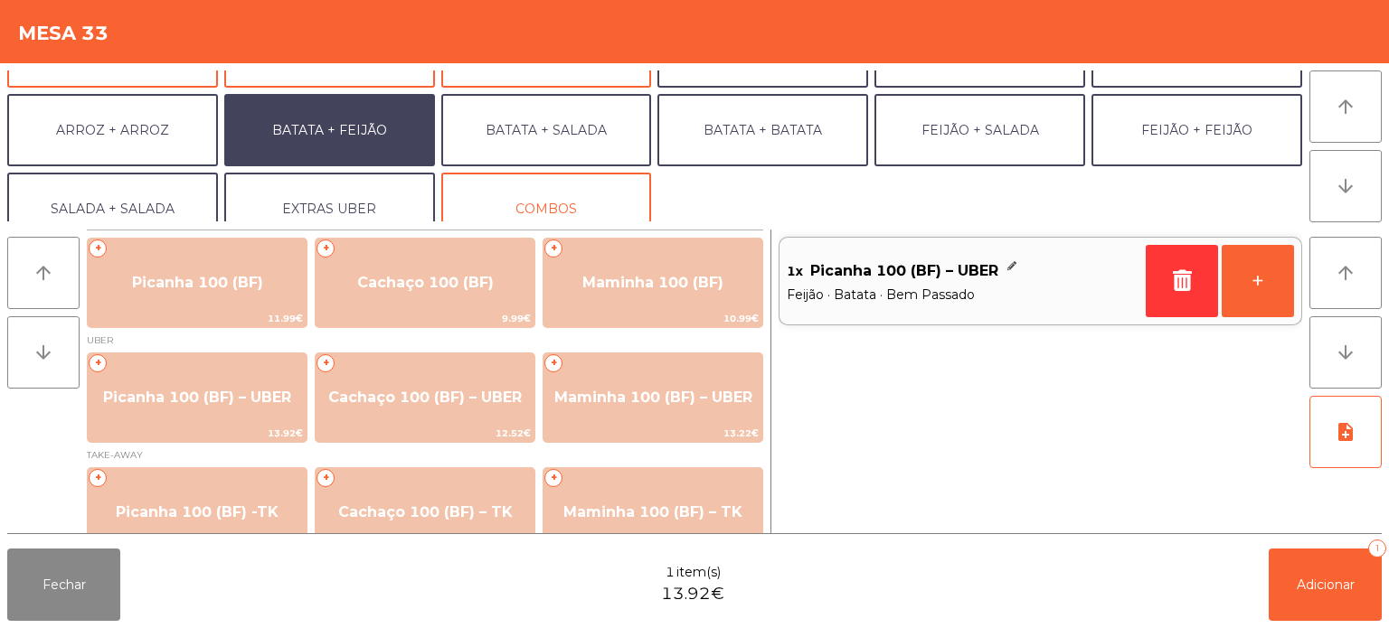
scroll to position [235, 0]
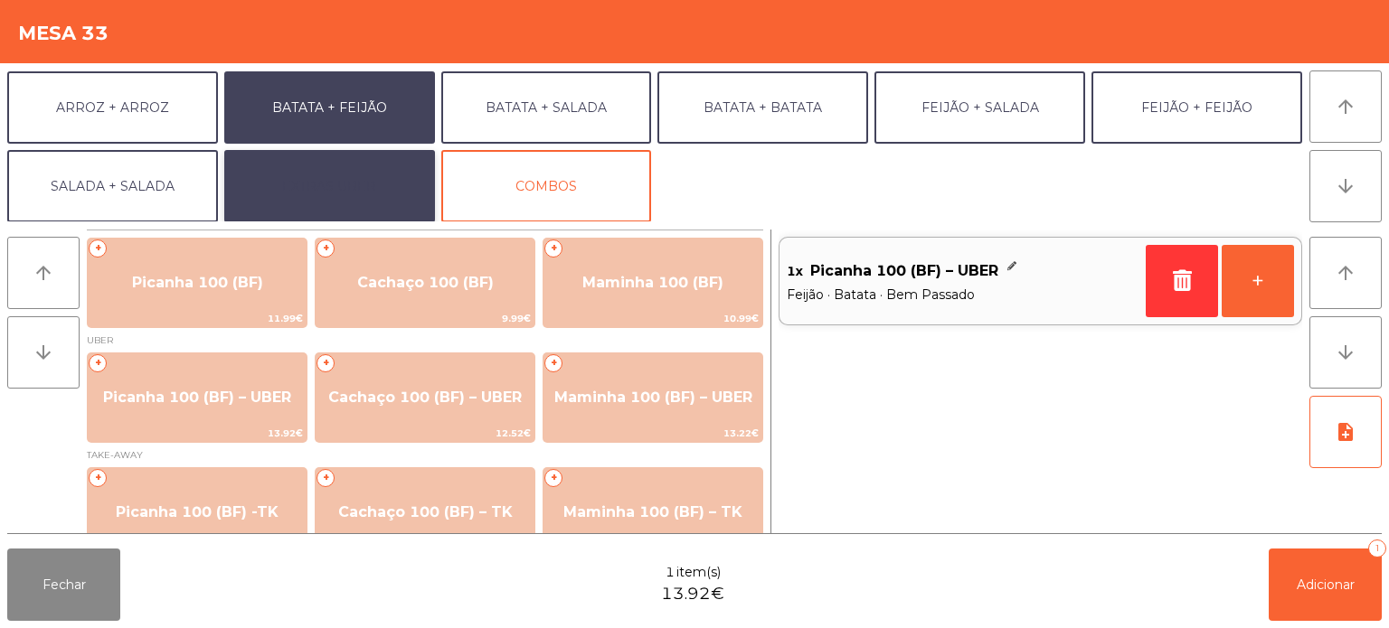
click at [337, 155] on button "EXTRAS UBER" at bounding box center [329, 186] width 211 height 72
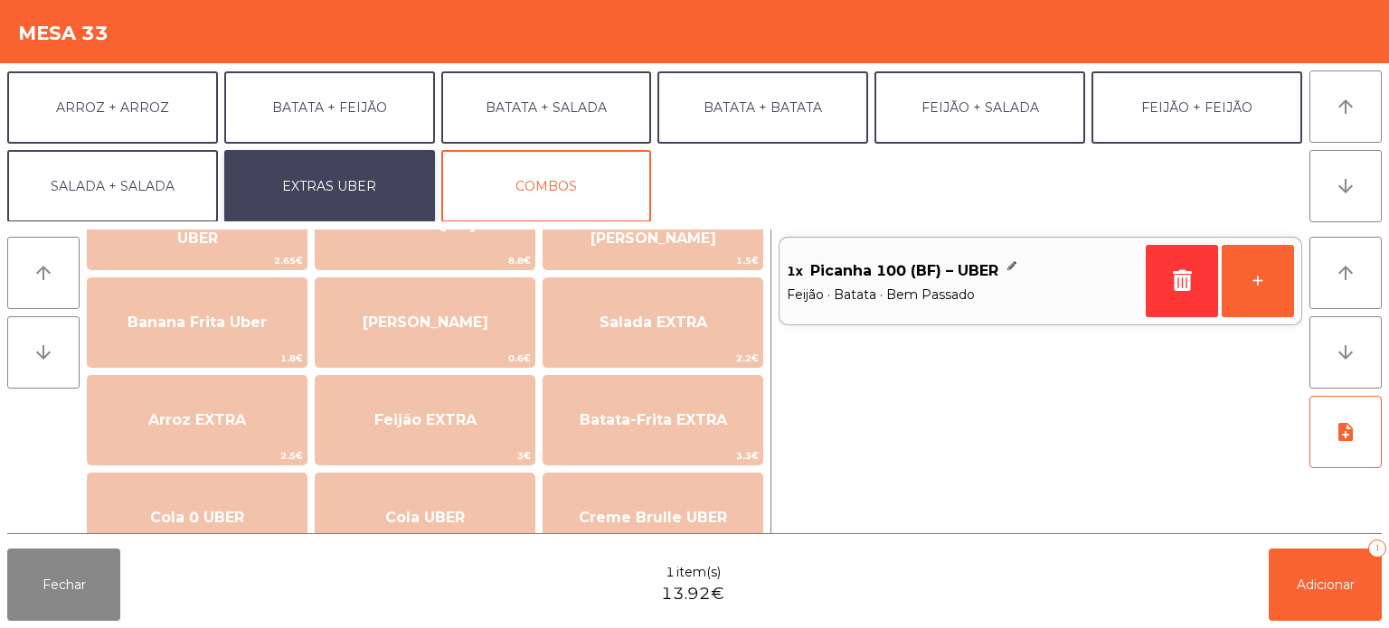
scroll to position [71, 0]
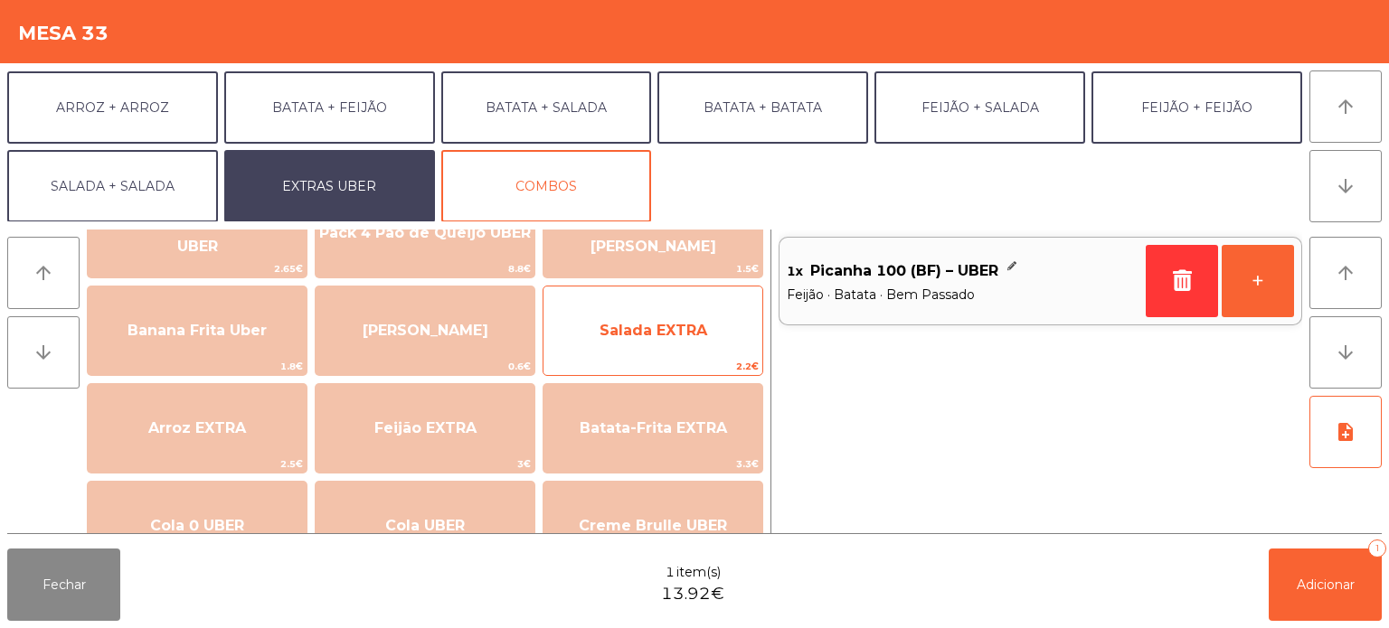
click at [683, 336] on span "Salada EXTRA" at bounding box center [654, 330] width 108 height 17
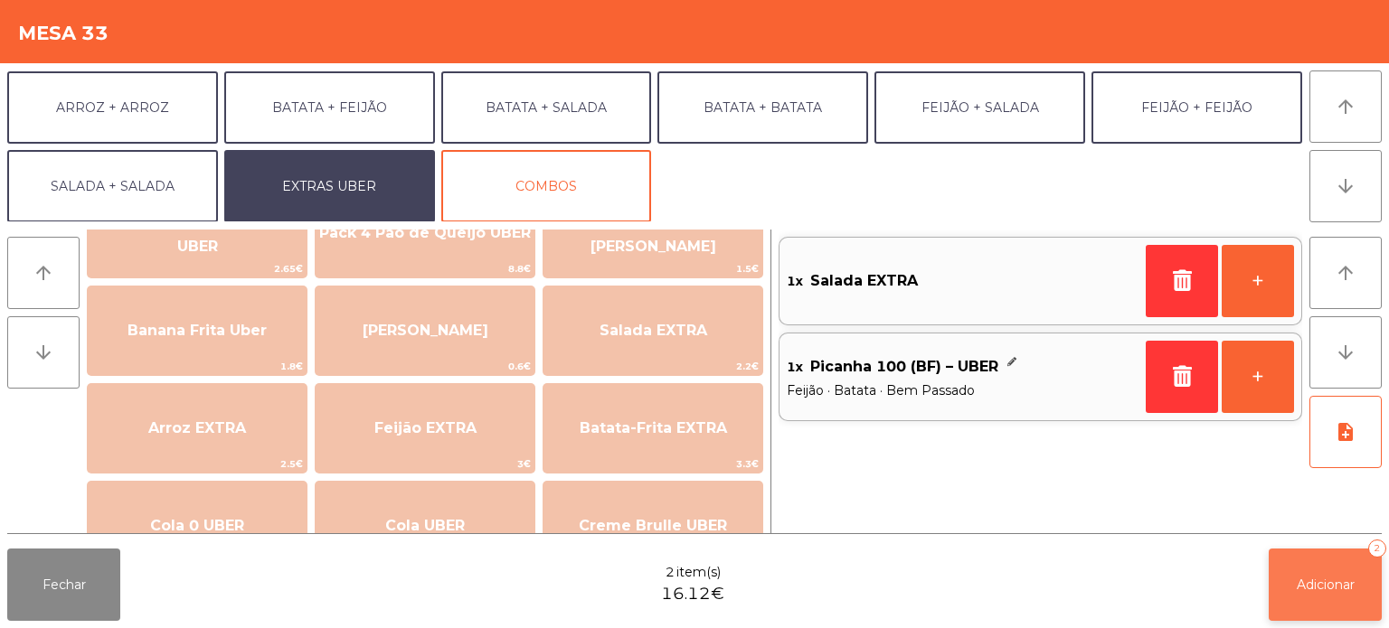
click at [1348, 592] on span "Adicionar" at bounding box center [1326, 585] width 58 height 16
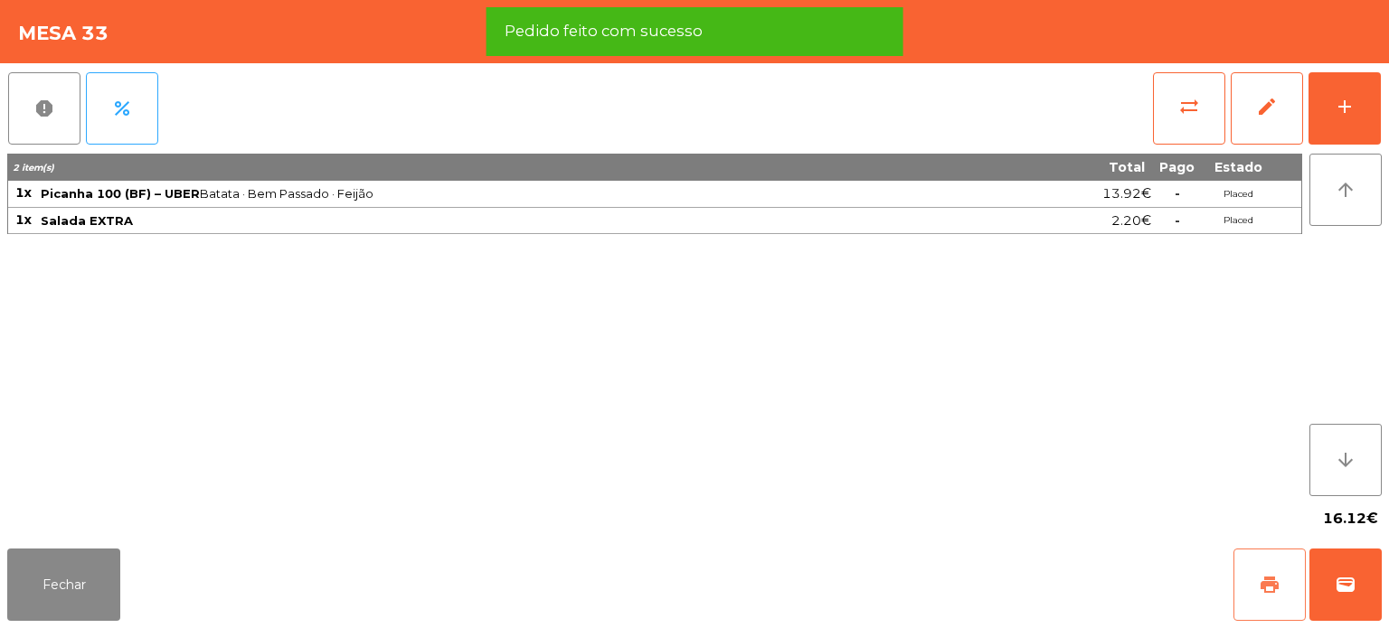
click at [1274, 572] on button "print" at bounding box center [1269, 585] width 72 height 72
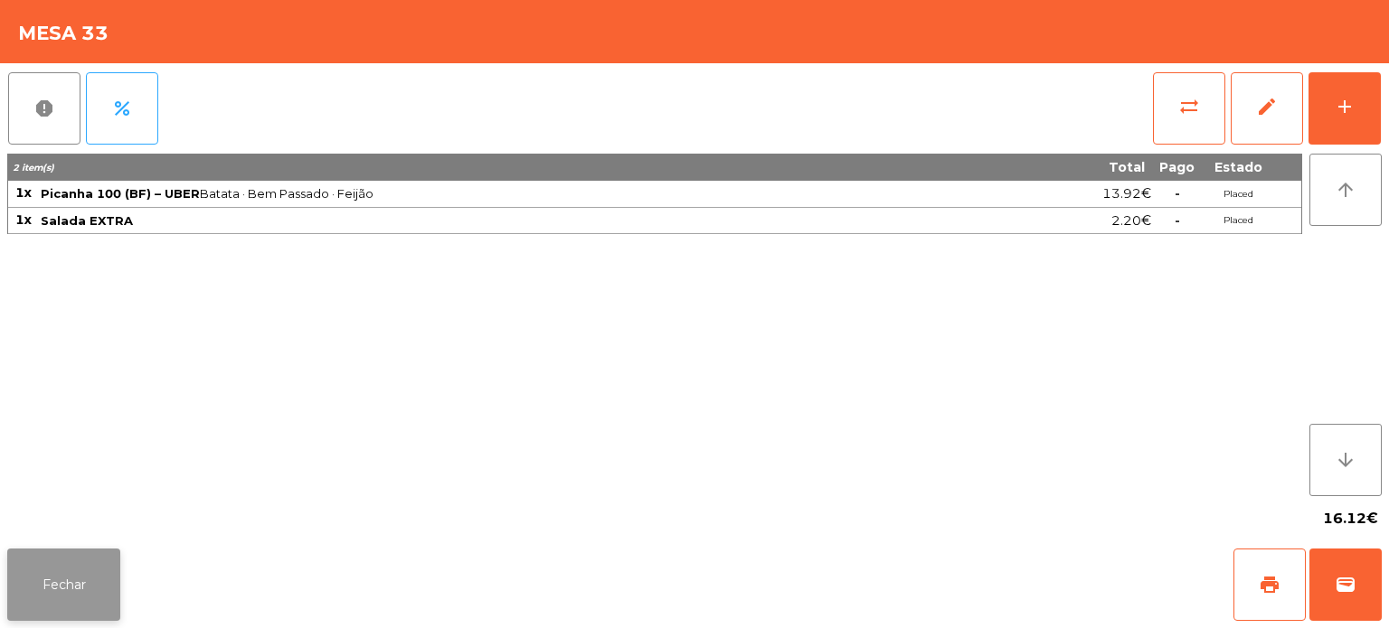
click at [83, 575] on button "Fechar" at bounding box center [63, 585] width 113 height 72
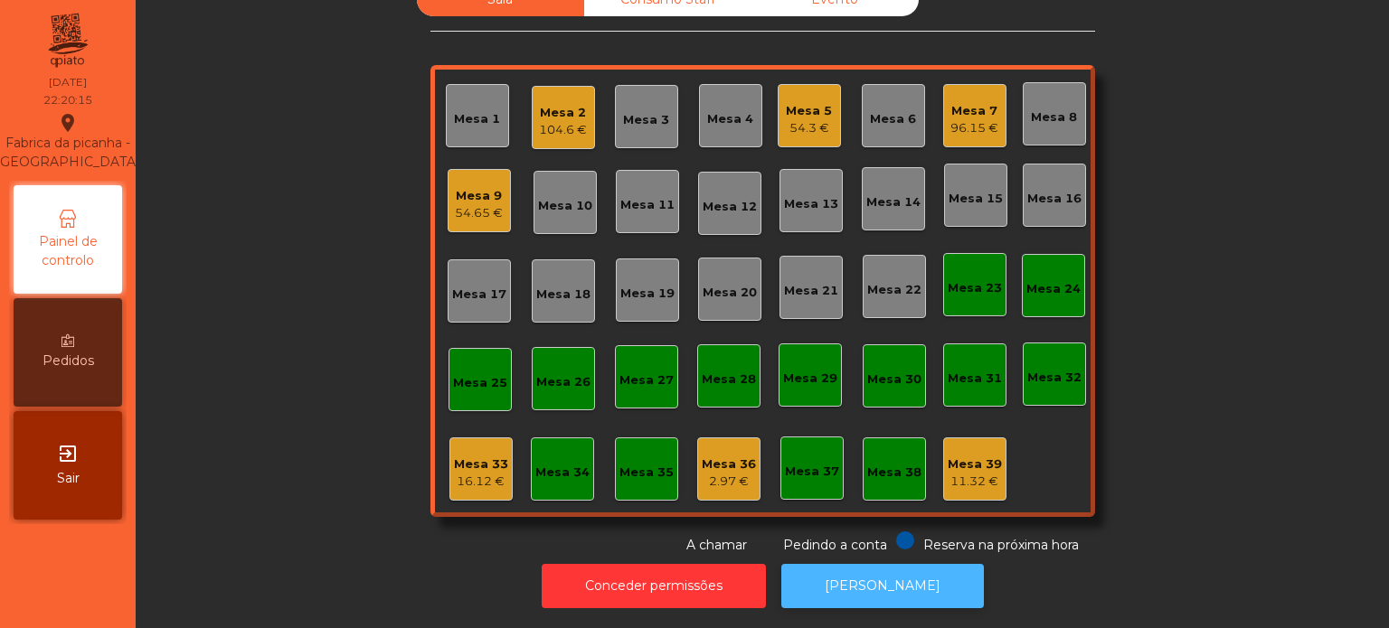
click at [901, 564] on button "[PERSON_NAME]" at bounding box center [882, 586] width 203 height 44
click at [478, 473] on div "16.12 €" at bounding box center [481, 482] width 54 height 18
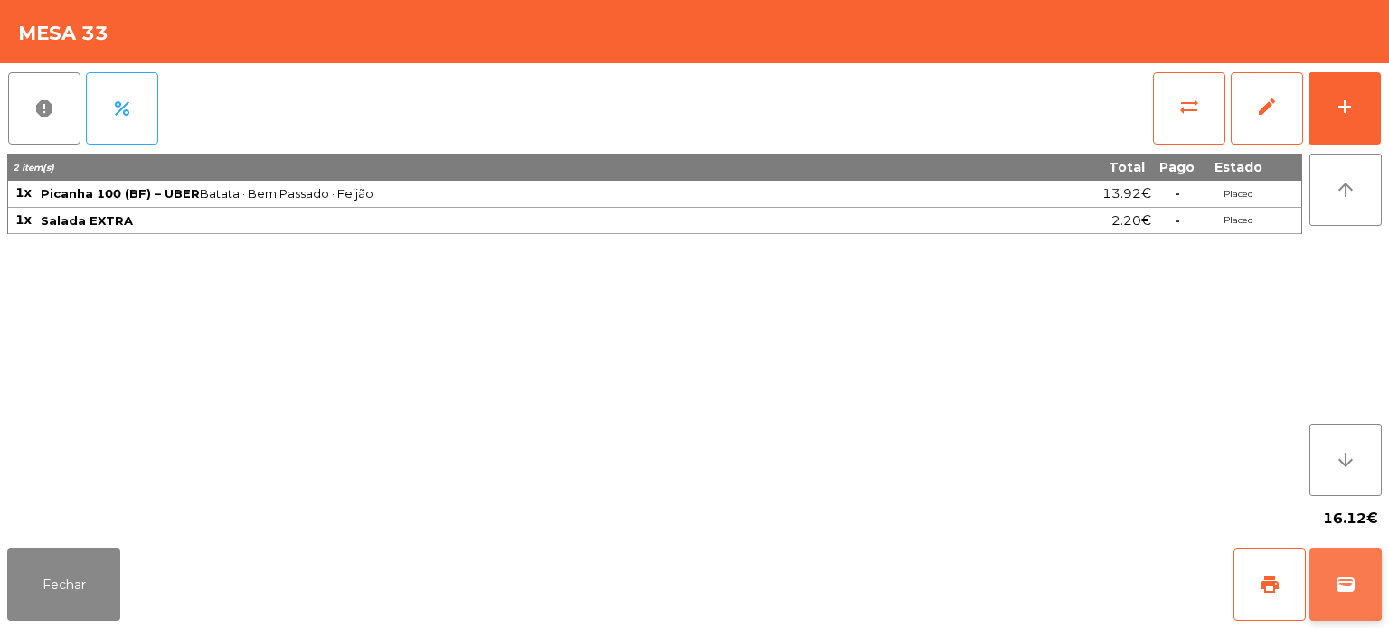
click at [1331, 589] on button "wallet" at bounding box center [1345, 585] width 72 height 72
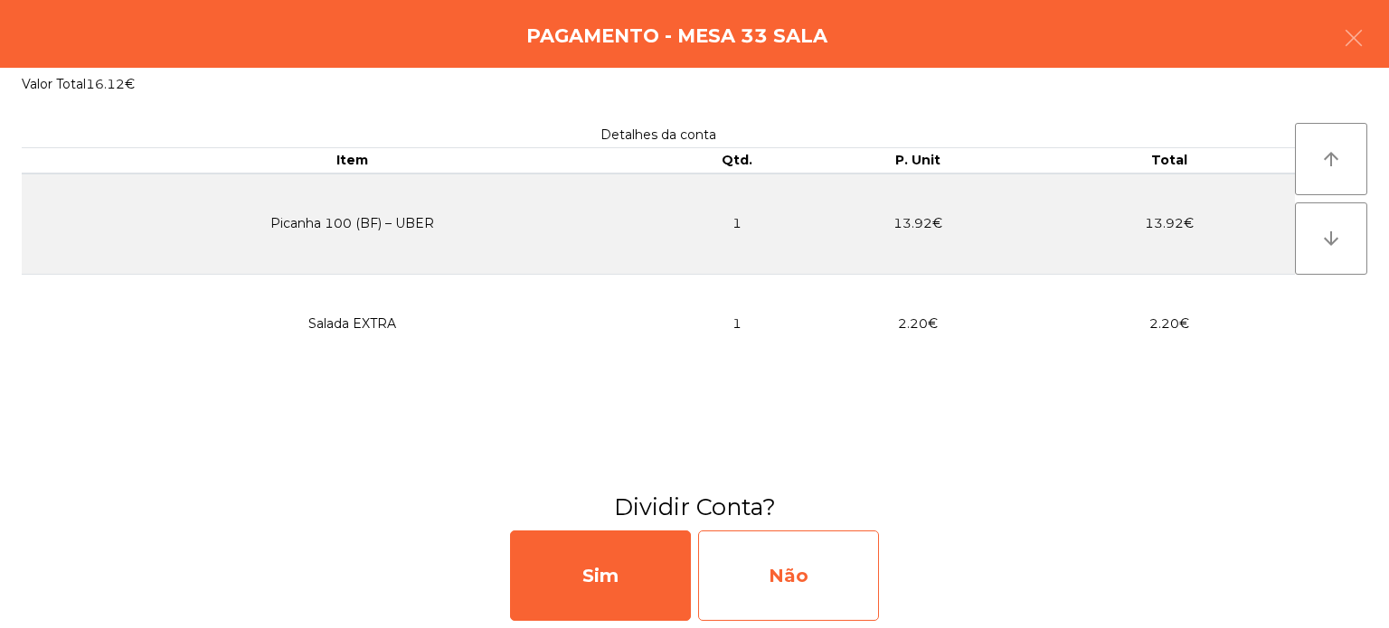
click at [817, 582] on div "Não" at bounding box center [788, 576] width 181 height 90
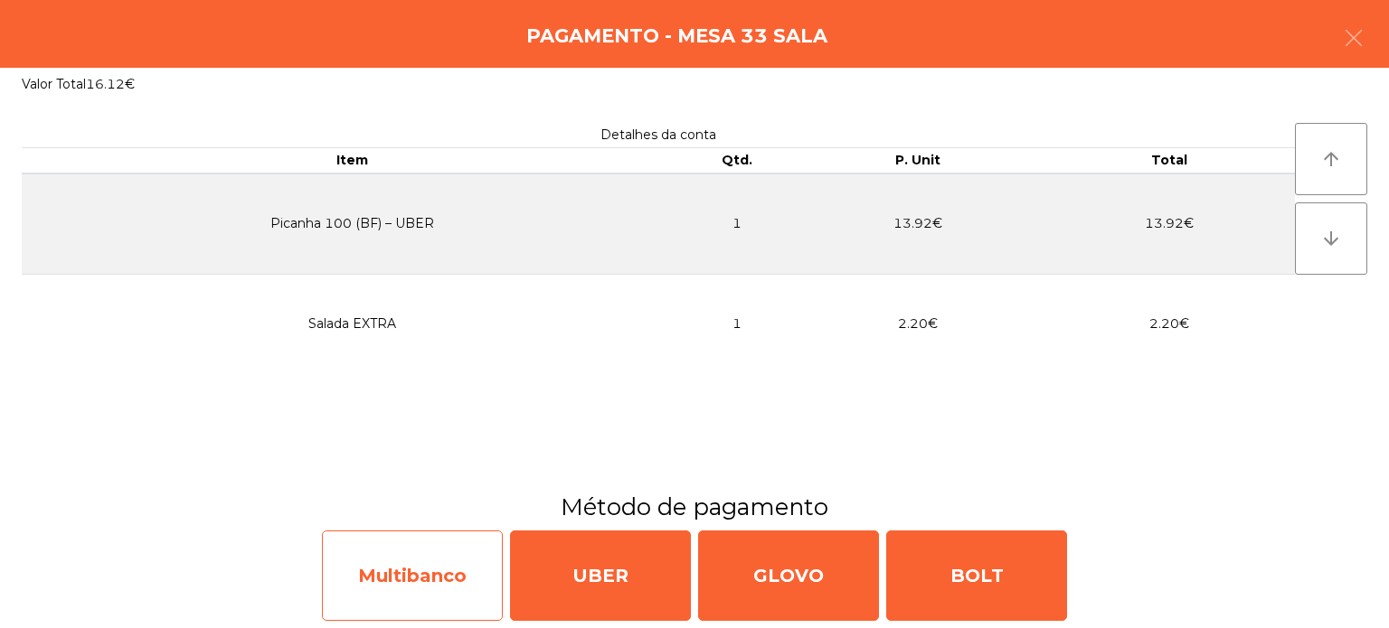
click at [416, 596] on div "Multibanco" at bounding box center [412, 576] width 181 height 90
select select "**"
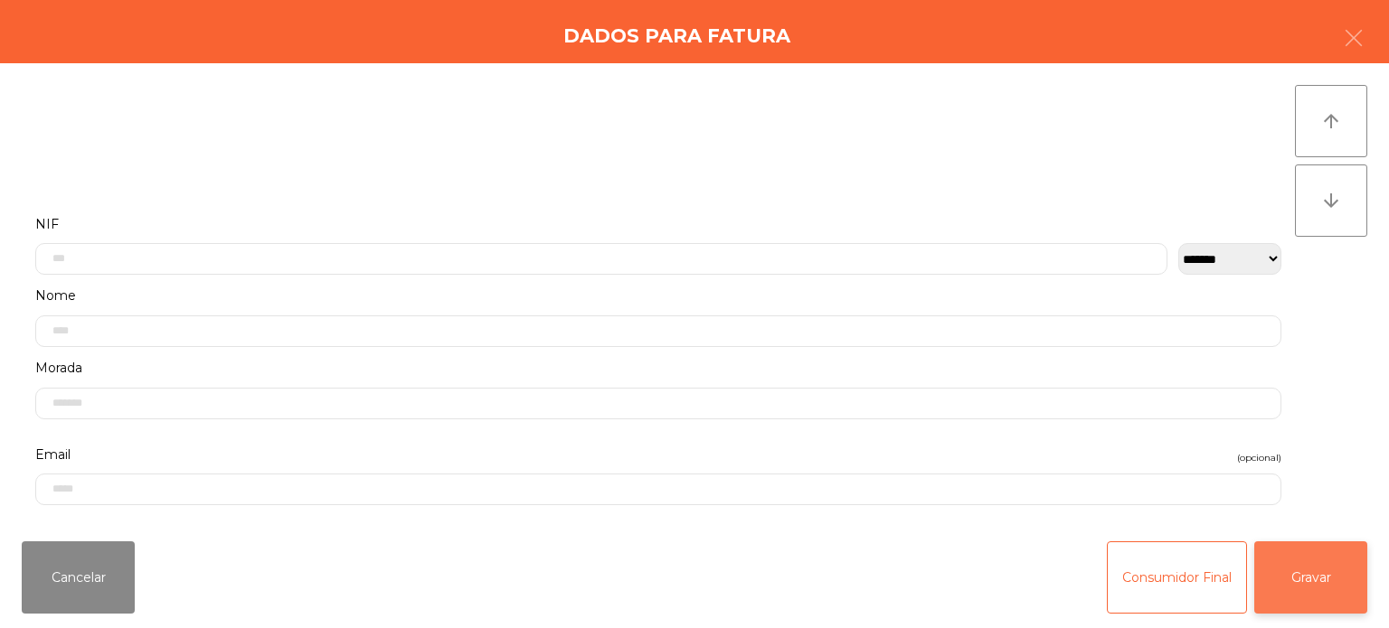
click at [1323, 581] on button "Gravar" at bounding box center [1310, 578] width 113 height 72
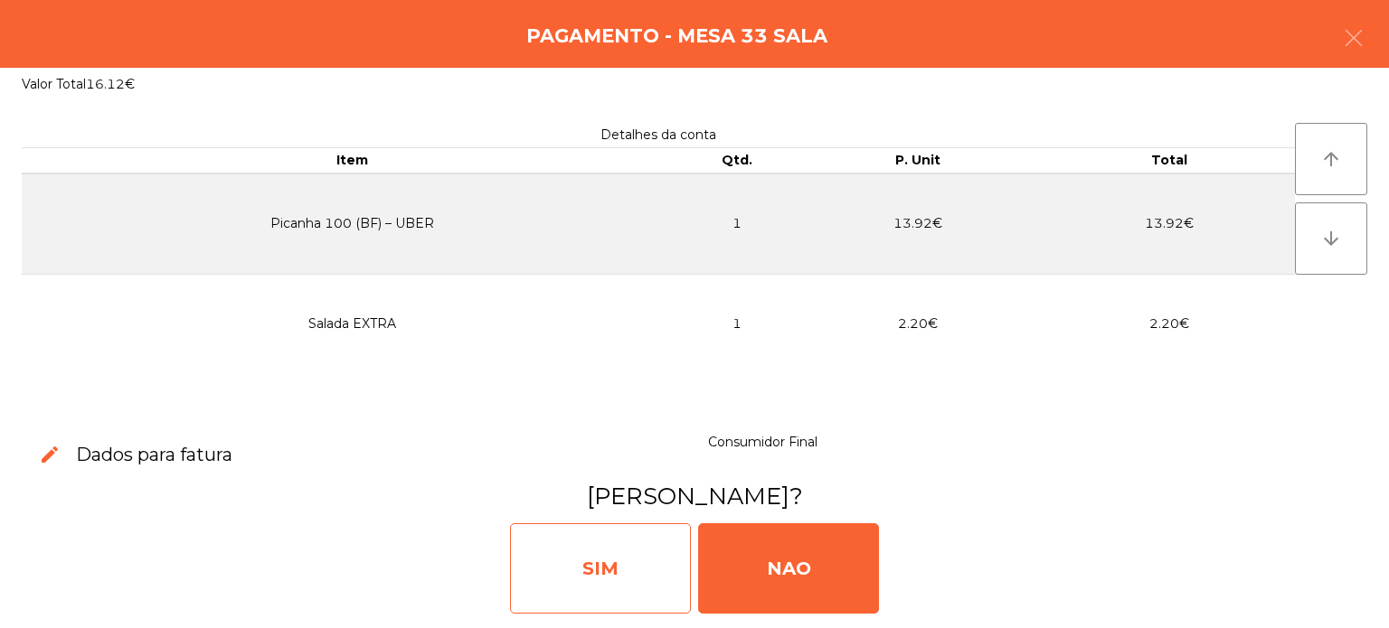
click at [586, 584] on div "SIM" at bounding box center [600, 569] width 181 height 90
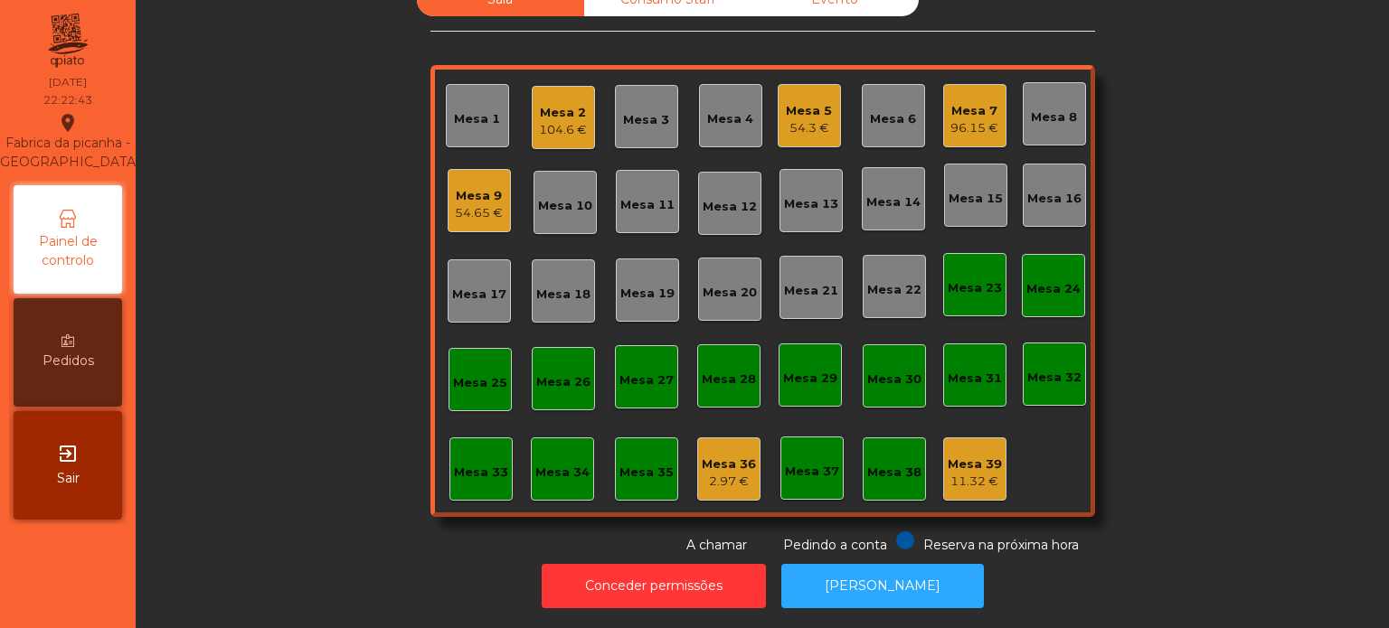
click at [788, 132] on div "Mesa 5 54.3 €" at bounding box center [809, 115] width 63 height 63
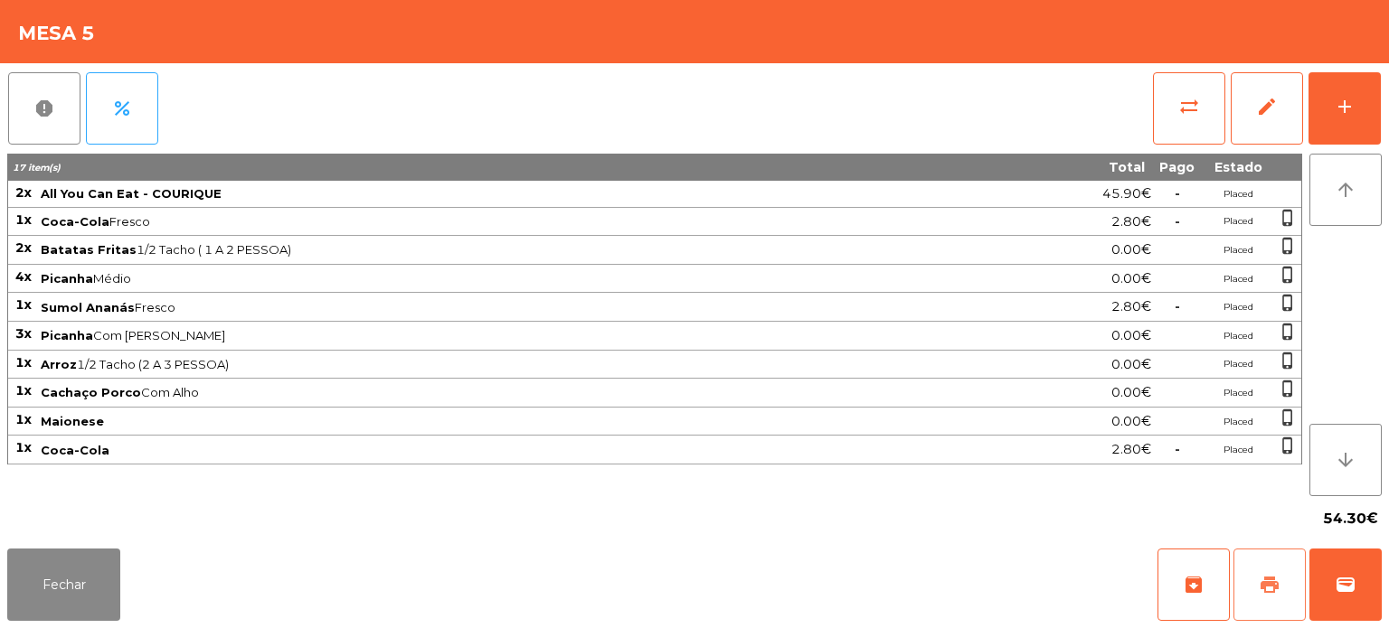
click at [1237, 577] on button "print" at bounding box center [1269, 585] width 72 height 72
click at [64, 555] on button "Fechar" at bounding box center [63, 585] width 113 height 72
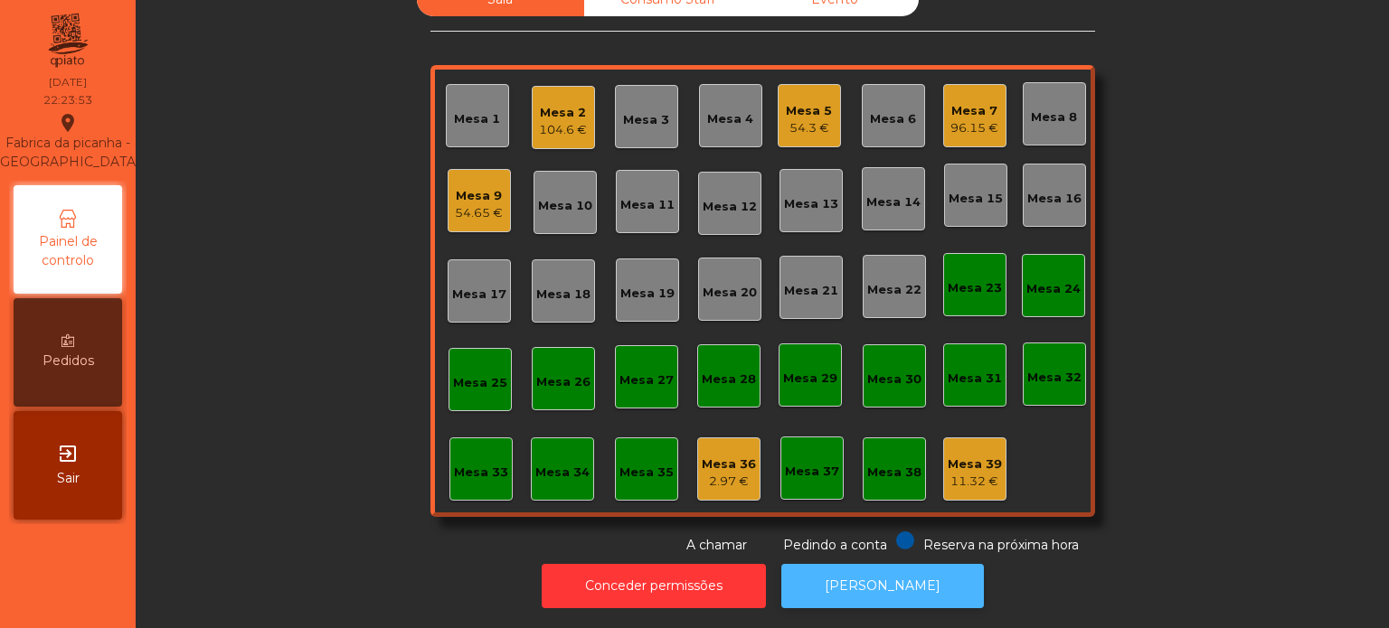
click at [882, 564] on button "[PERSON_NAME]" at bounding box center [882, 586] width 203 height 44
click at [909, 564] on button "[PERSON_NAME]" at bounding box center [882, 586] width 203 height 44
click at [838, 564] on button "[PERSON_NAME]" at bounding box center [882, 586] width 203 height 44
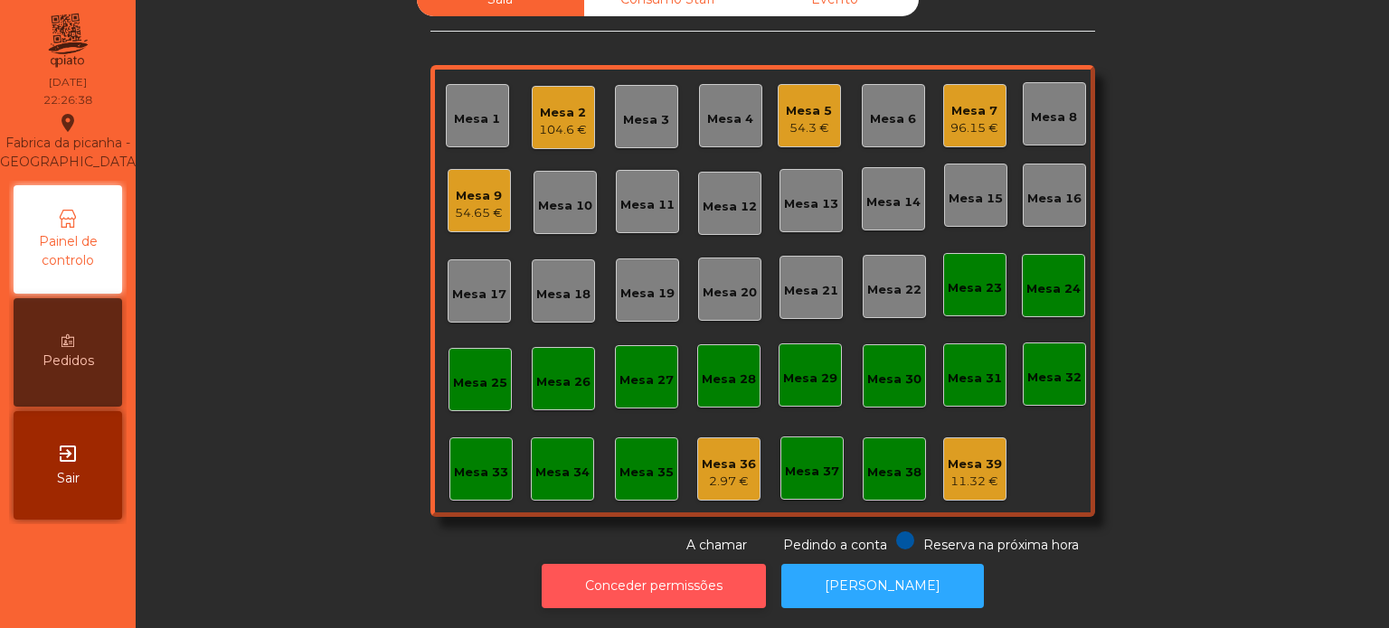
click at [702, 578] on button "Conceder permissões" at bounding box center [654, 586] width 224 height 44
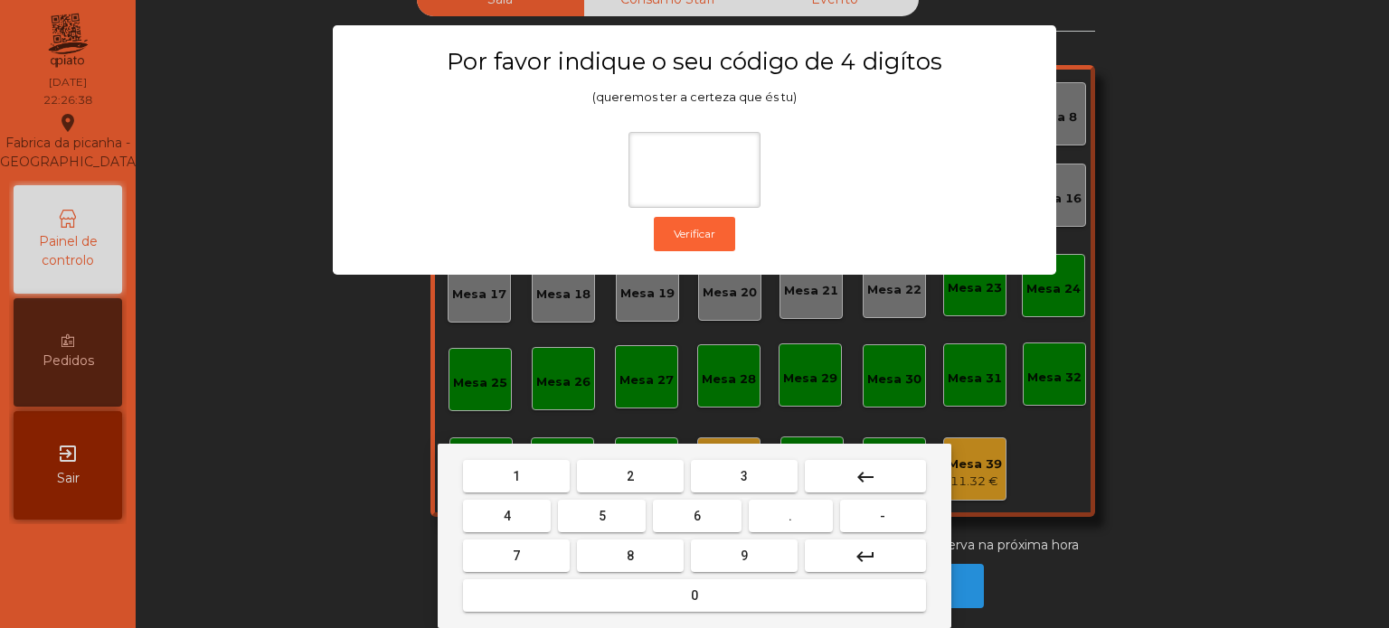
click at [515, 477] on span "1" at bounding box center [516, 476] width 7 height 14
click at [747, 463] on button "3" at bounding box center [744, 476] width 107 height 33
click at [600, 512] on span "5" at bounding box center [602, 516] width 7 height 14
click at [662, 590] on button "0" at bounding box center [694, 596] width 463 height 33
type input "****"
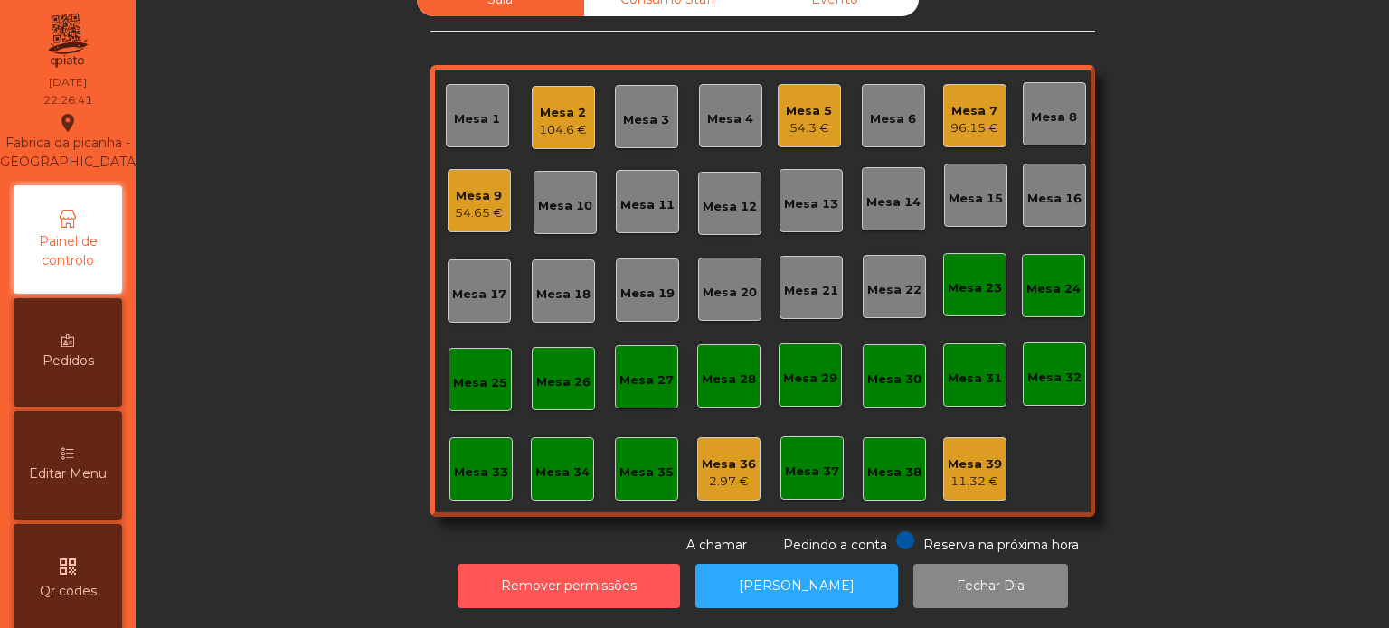
scroll to position [715, 0]
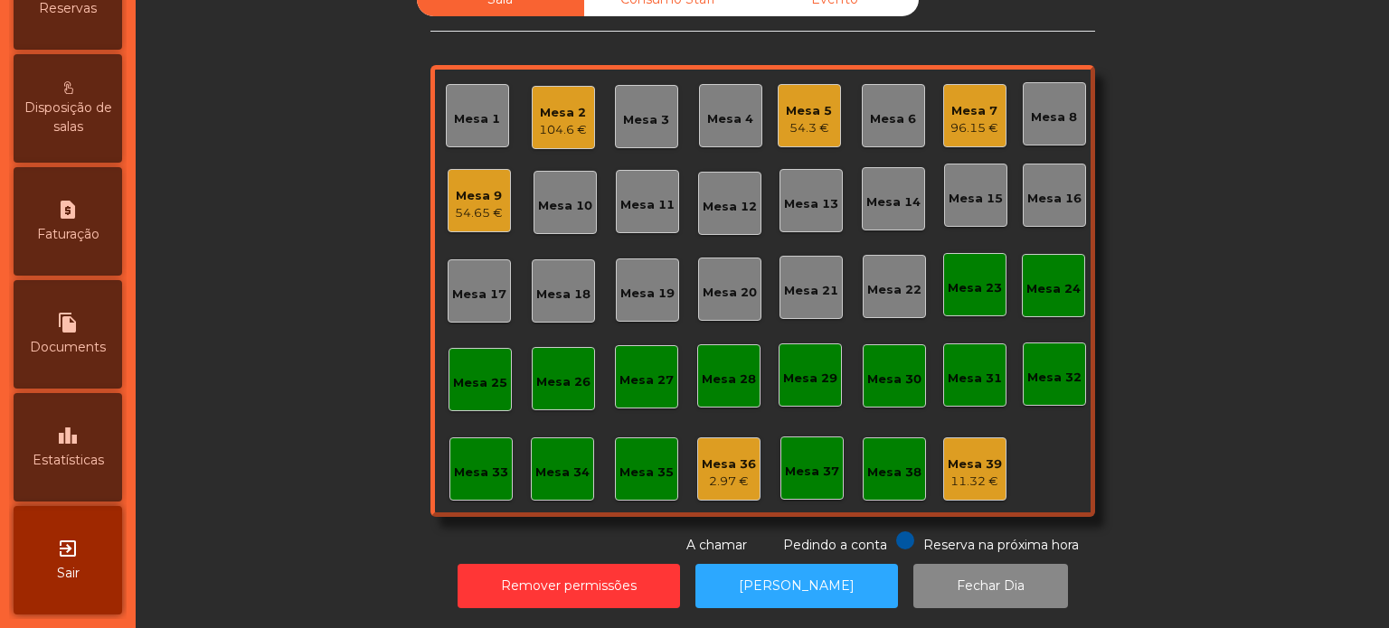
click at [90, 467] on span "Estatísticas" at bounding box center [68, 460] width 71 height 19
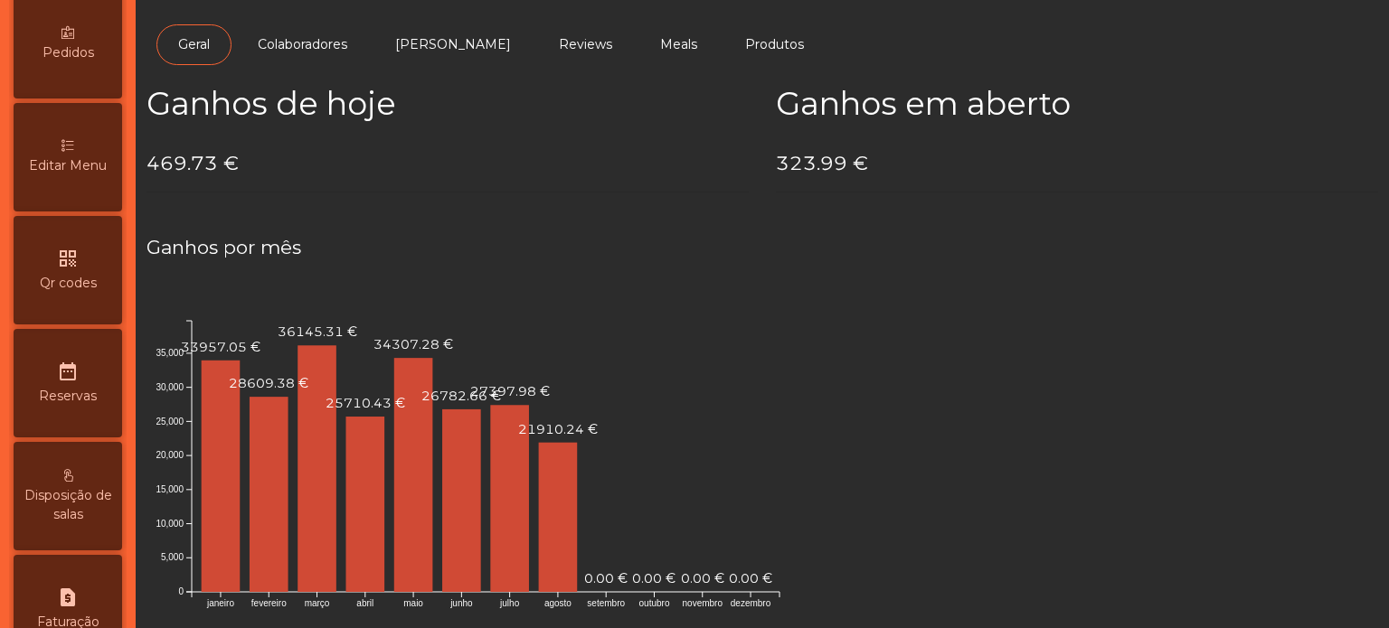
scroll to position [296, 0]
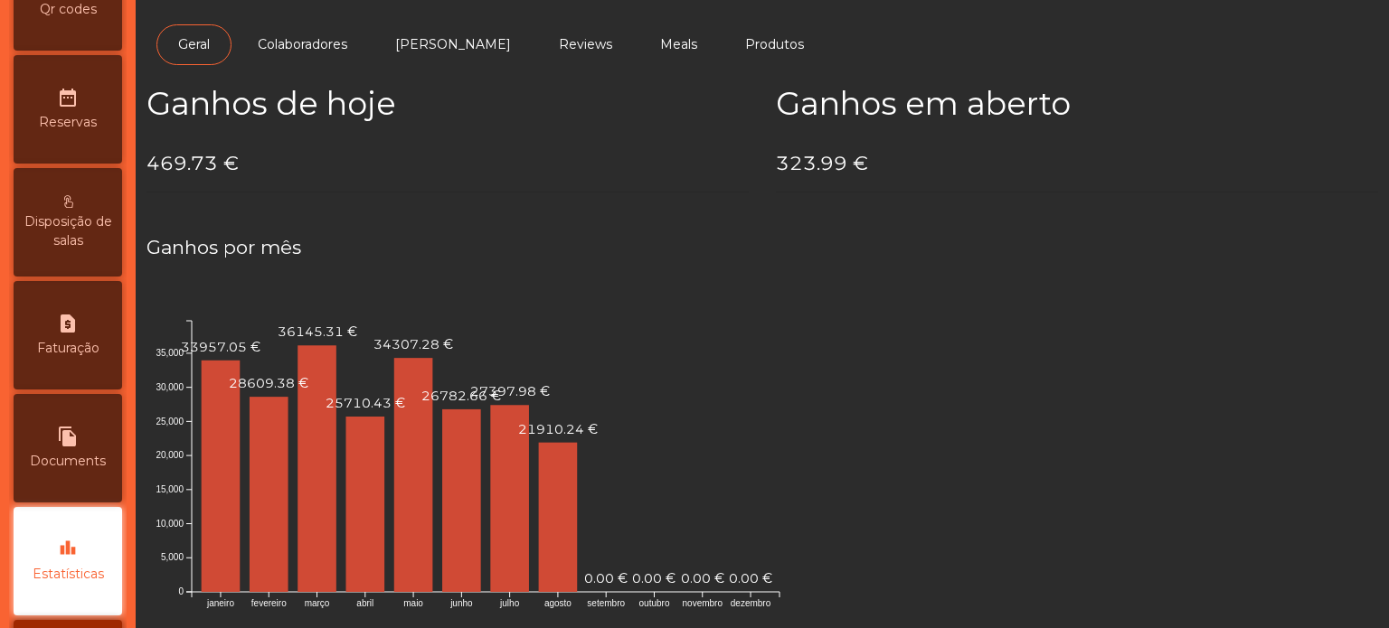
click at [76, 358] on span "Faturação" at bounding box center [68, 348] width 62 height 19
select select "*"
select select "****"
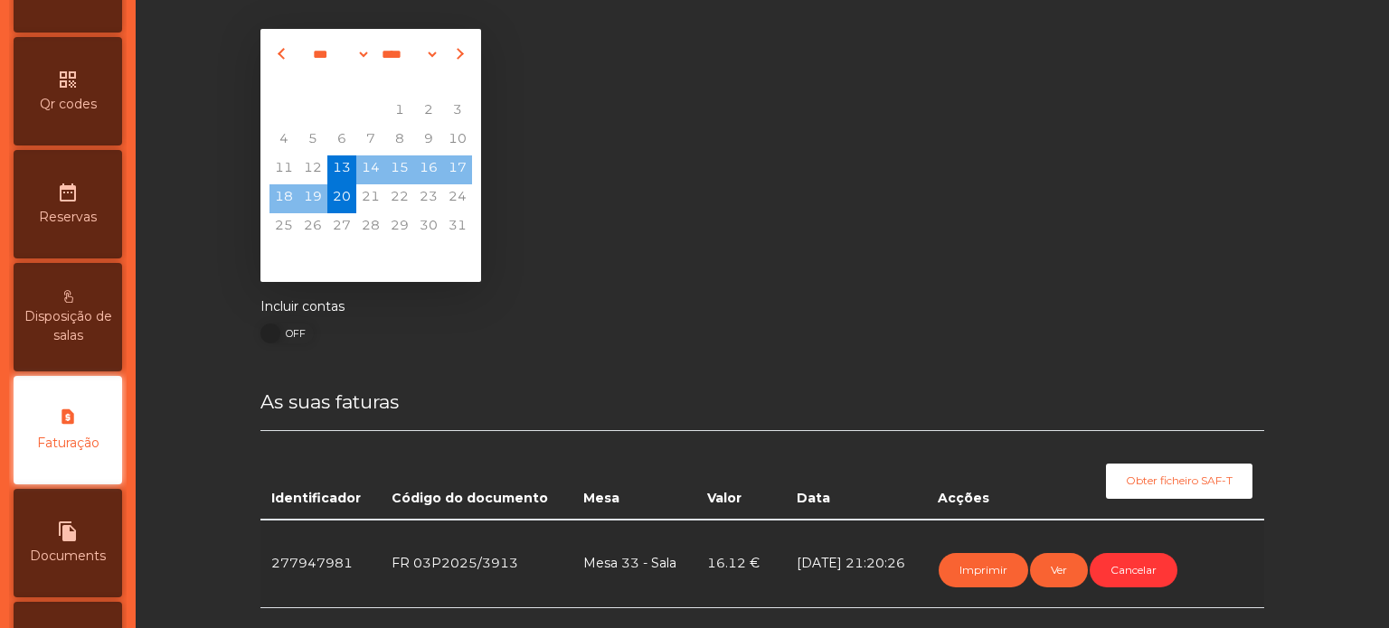
scroll to position [485, 0]
click at [977, 581] on button "Imprimir" at bounding box center [984, 570] width 90 height 34
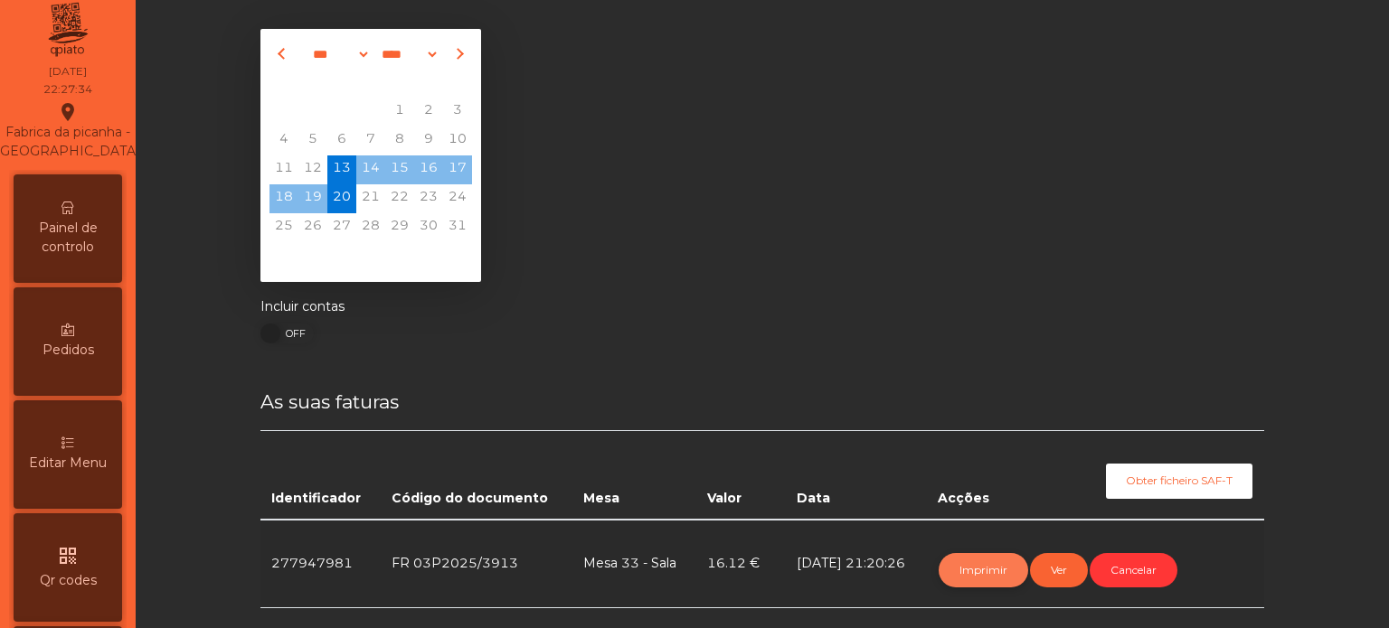
scroll to position [0, 0]
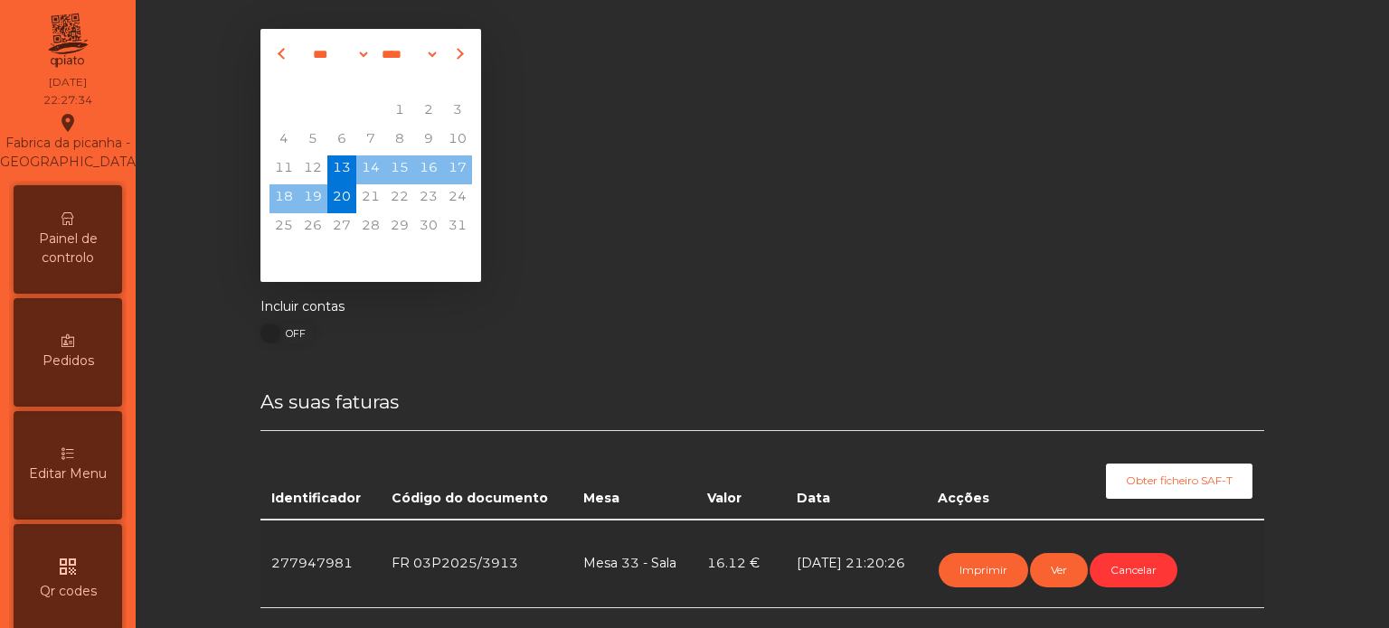
click at [55, 260] on span "Painel de controlo" at bounding box center [67, 249] width 99 height 38
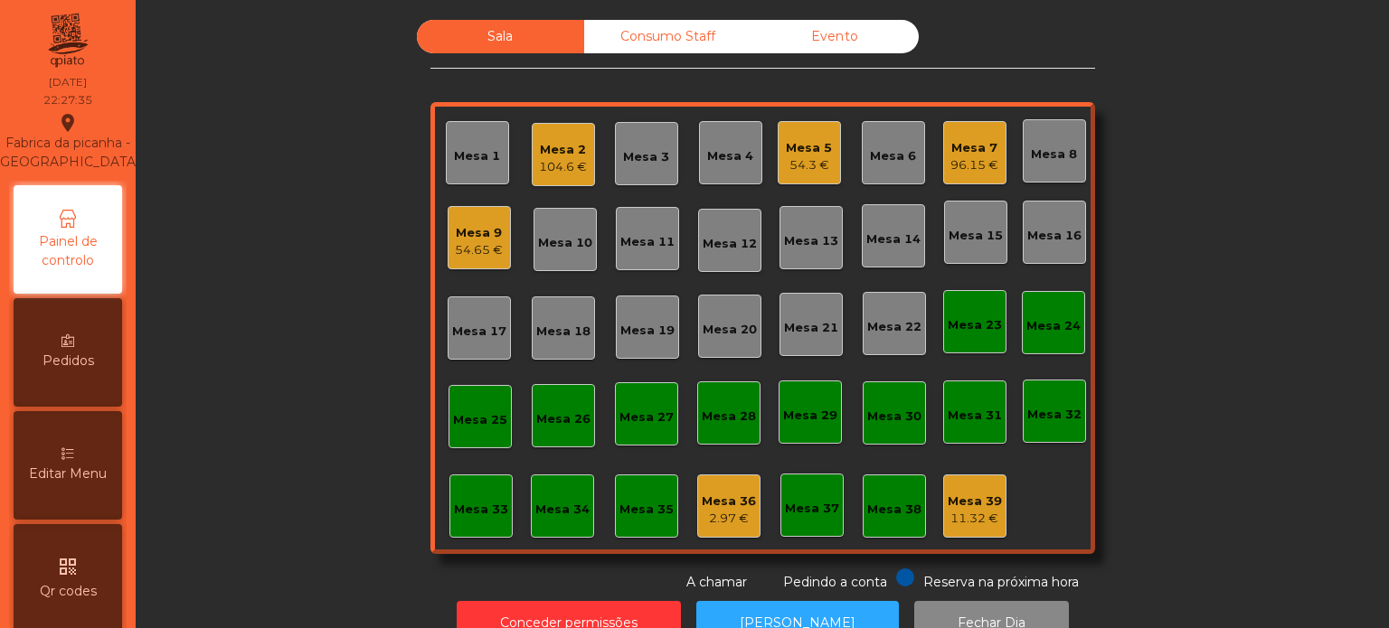
scroll to position [50, 0]
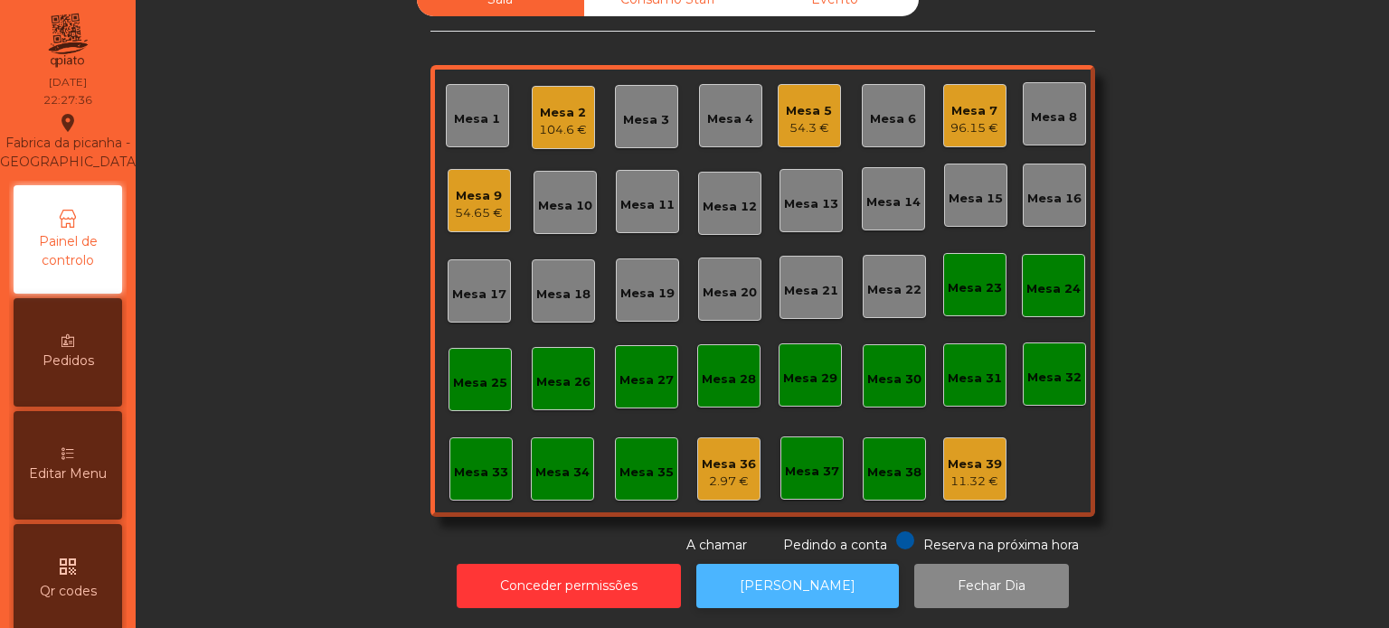
click at [786, 593] on button "[PERSON_NAME]" at bounding box center [797, 586] width 203 height 44
click at [965, 102] on div "Mesa 7" at bounding box center [974, 111] width 48 height 18
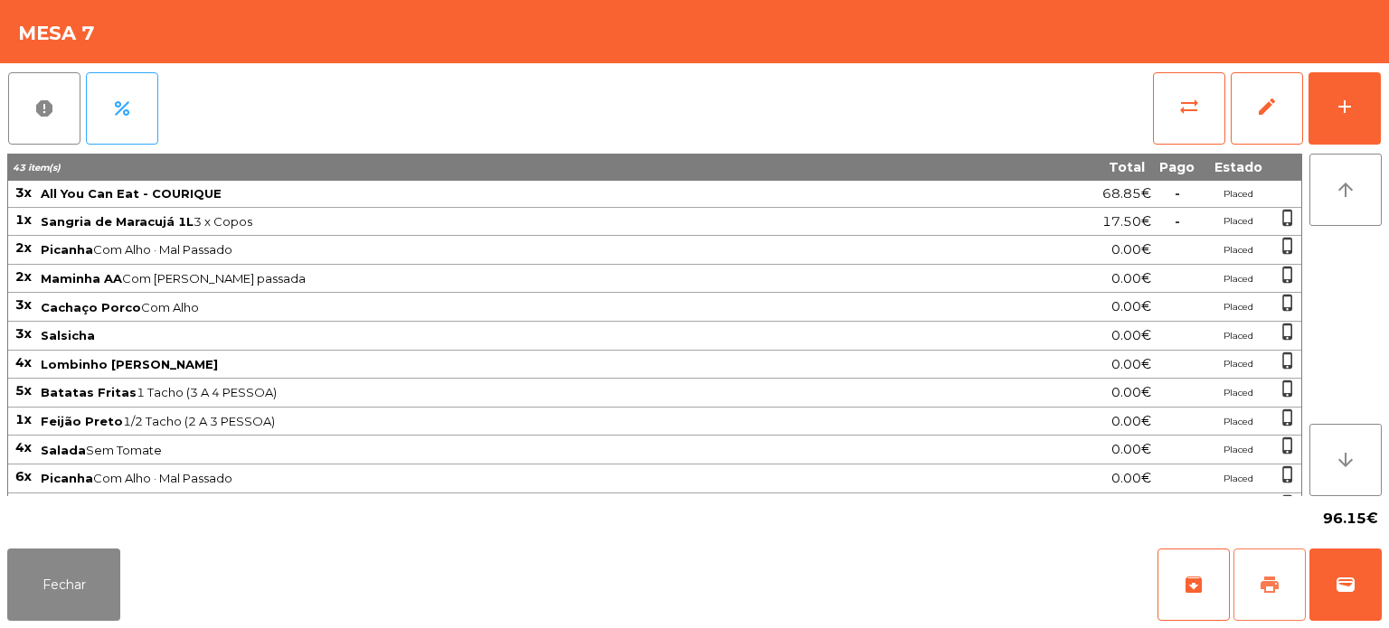
click at [1276, 561] on button "print" at bounding box center [1269, 585] width 72 height 72
click at [51, 524] on div "96.15€" at bounding box center [694, 518] width 1374 height 45
click at [64, 560] on button "Fechar" at bounding box center [63, 585] width 113 height 72
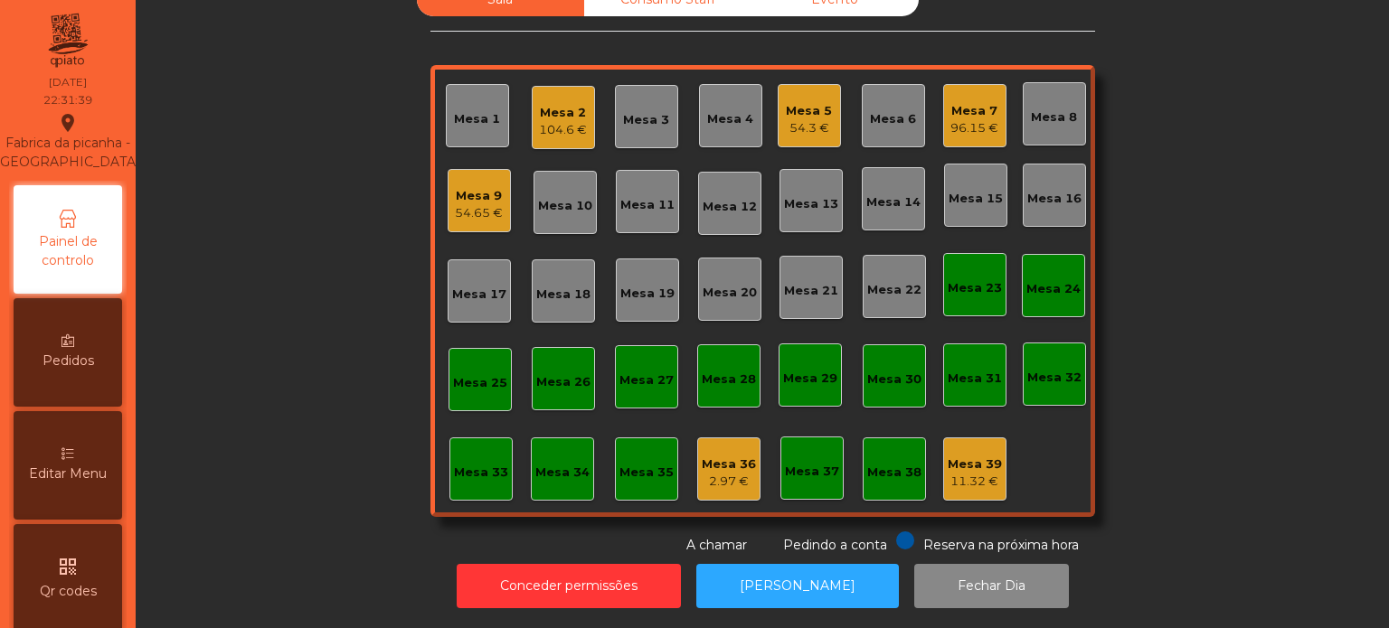
click at [462, 187] on div "Mesa 9" at bounding box center [479, 196] width 48 height 18
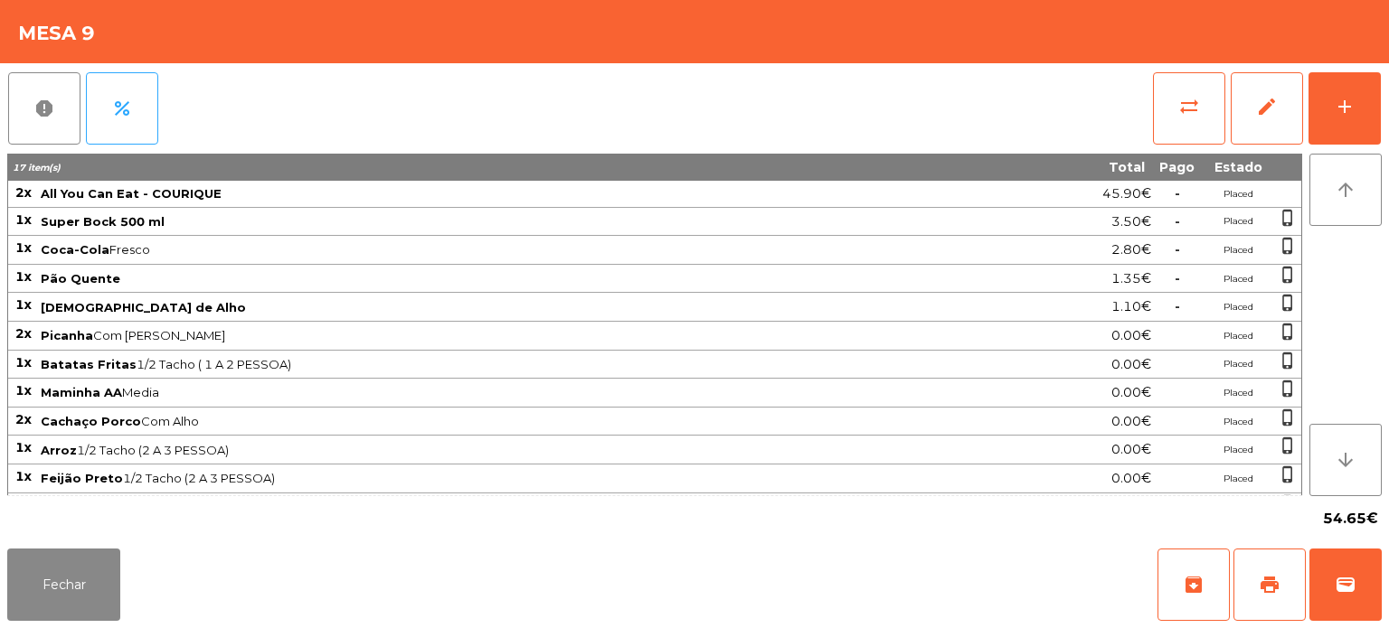
scroll to position [47, 0]
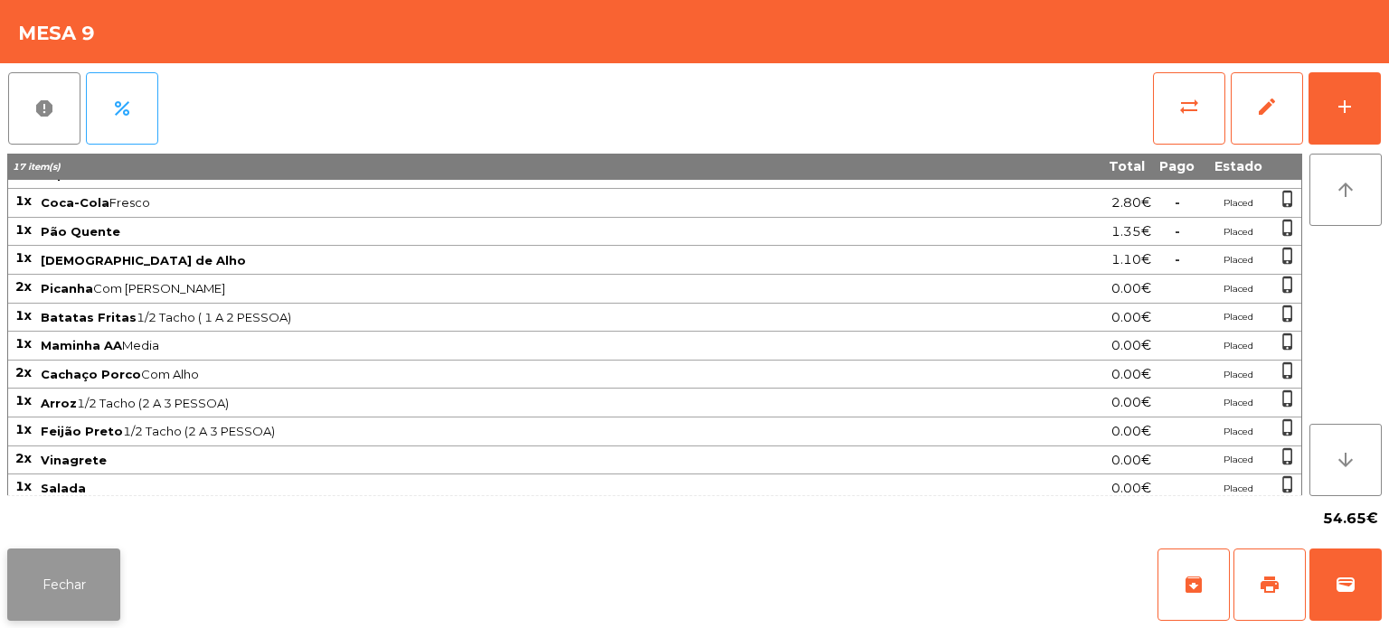
click at [70, 564] on button "Fechar" at bounding box center [63, 585] width 113 height 72
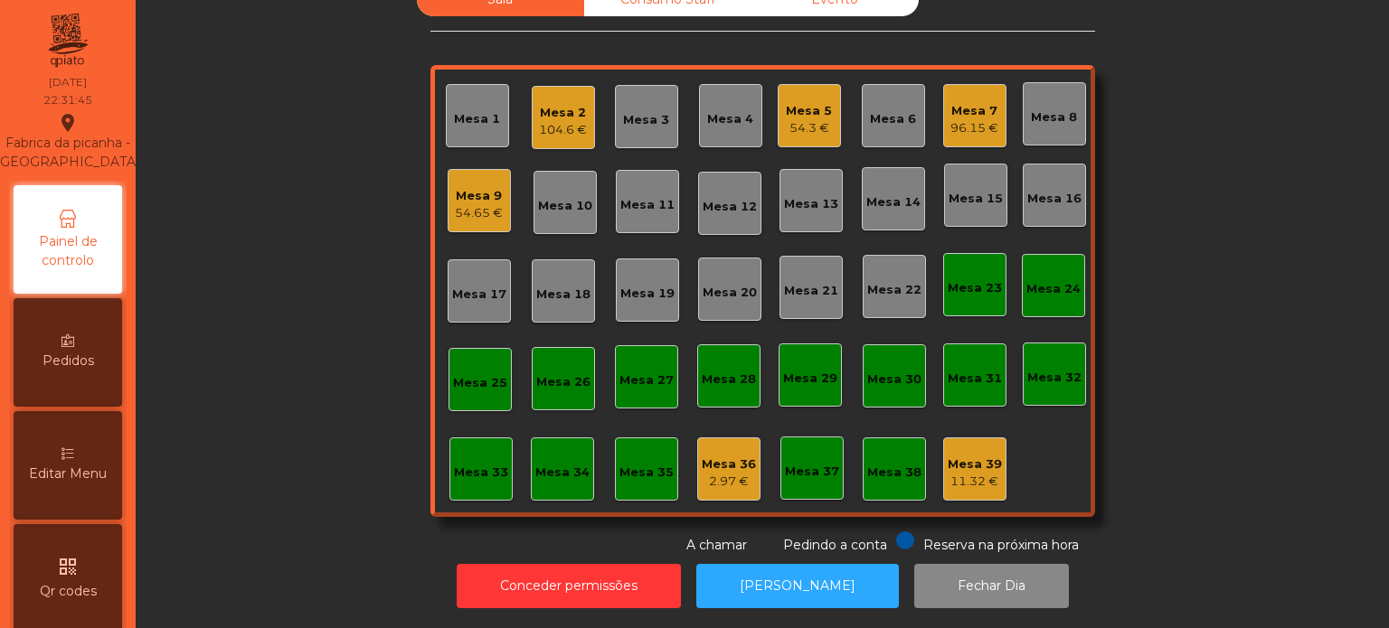
click at [456, 187] on div "Mesa 9" at bounding box center [479, 196] width 48 height 18
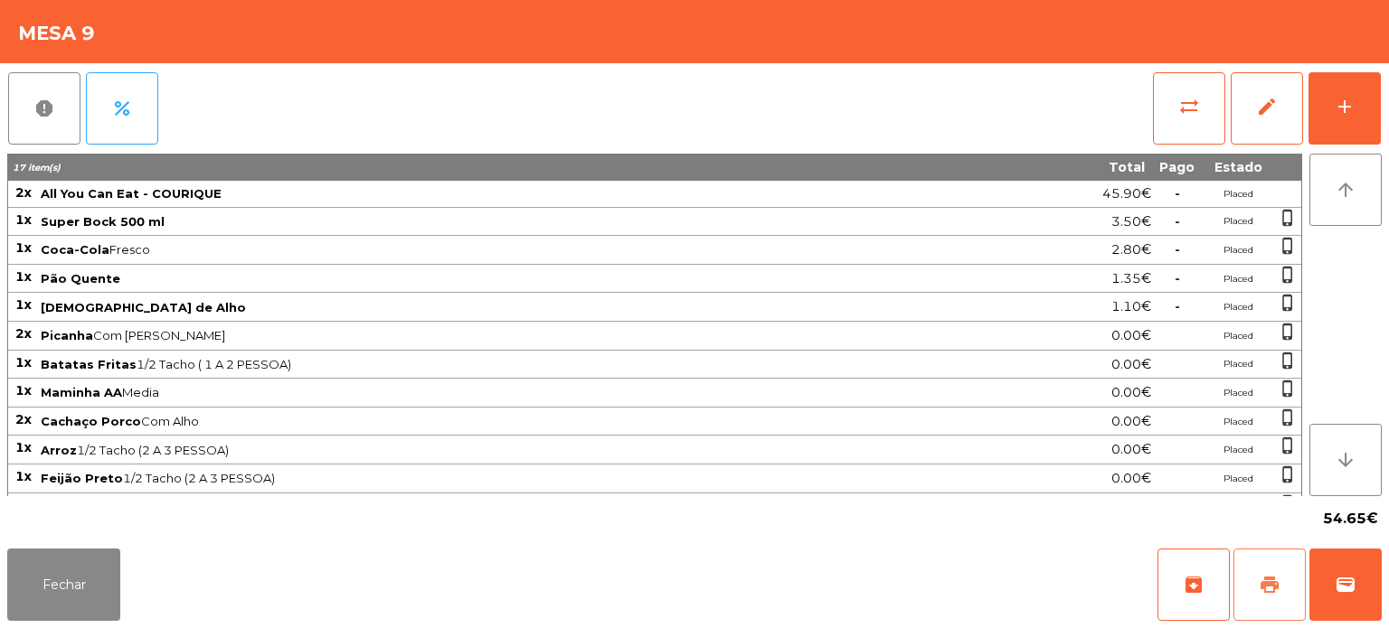
click at [1242, 588] on button "print" at bounding box center [1269, 585] width 72 height 72
click at [51, 599] on button "Fechar" at bounding box center [63, 585] width 113 height 72
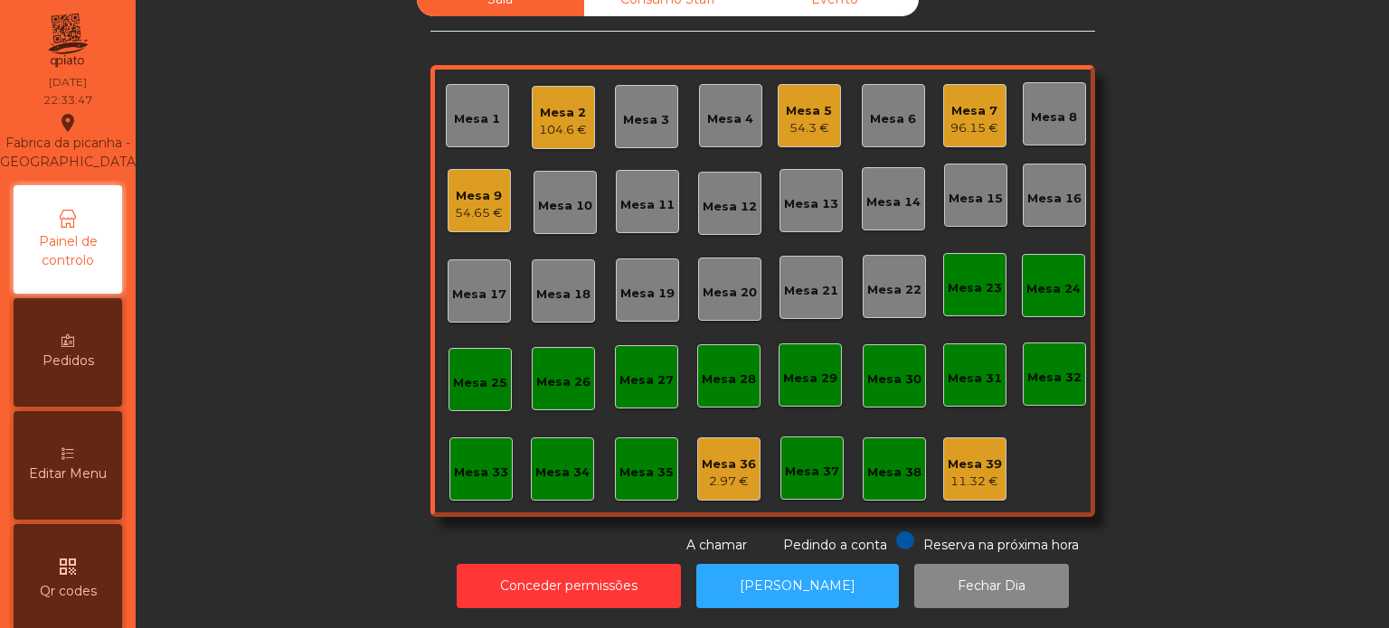
click at [943, 109] on div "Mesa 7 96.15 €" at bounding box center [974, 115] width 63 height 63
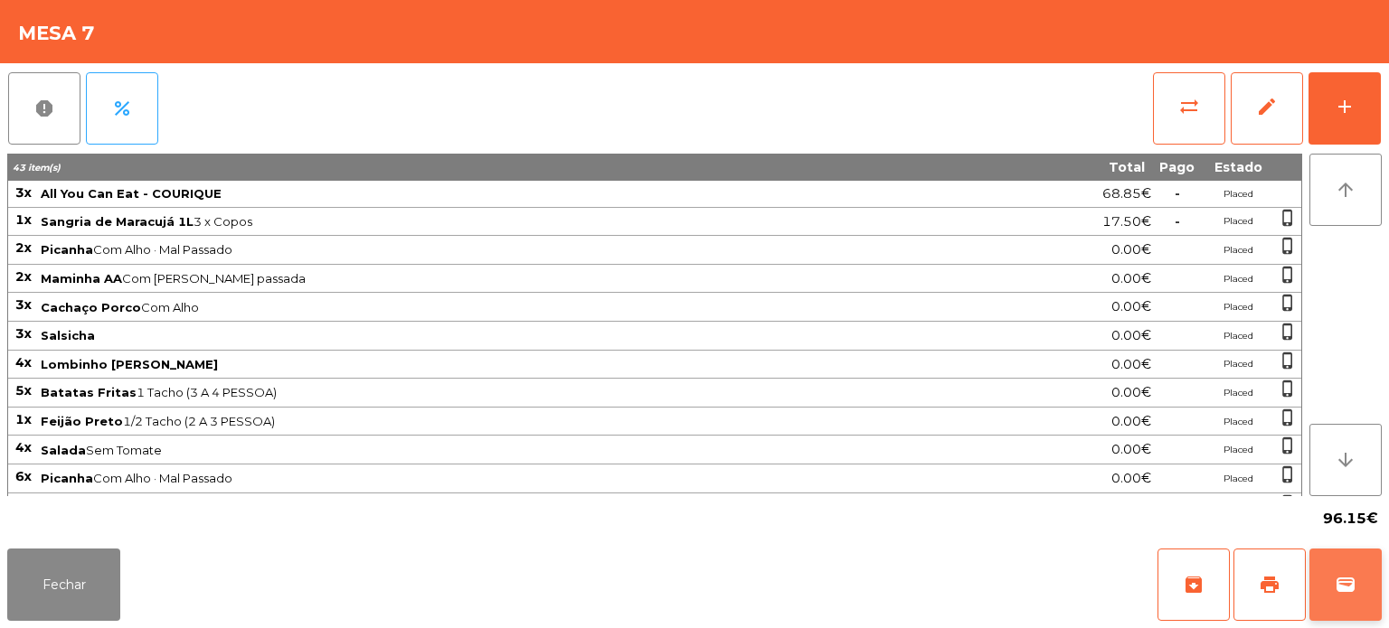
click at [1347, 567] on button "wallet" at bounding box center [1345, 585] width 72 height 72
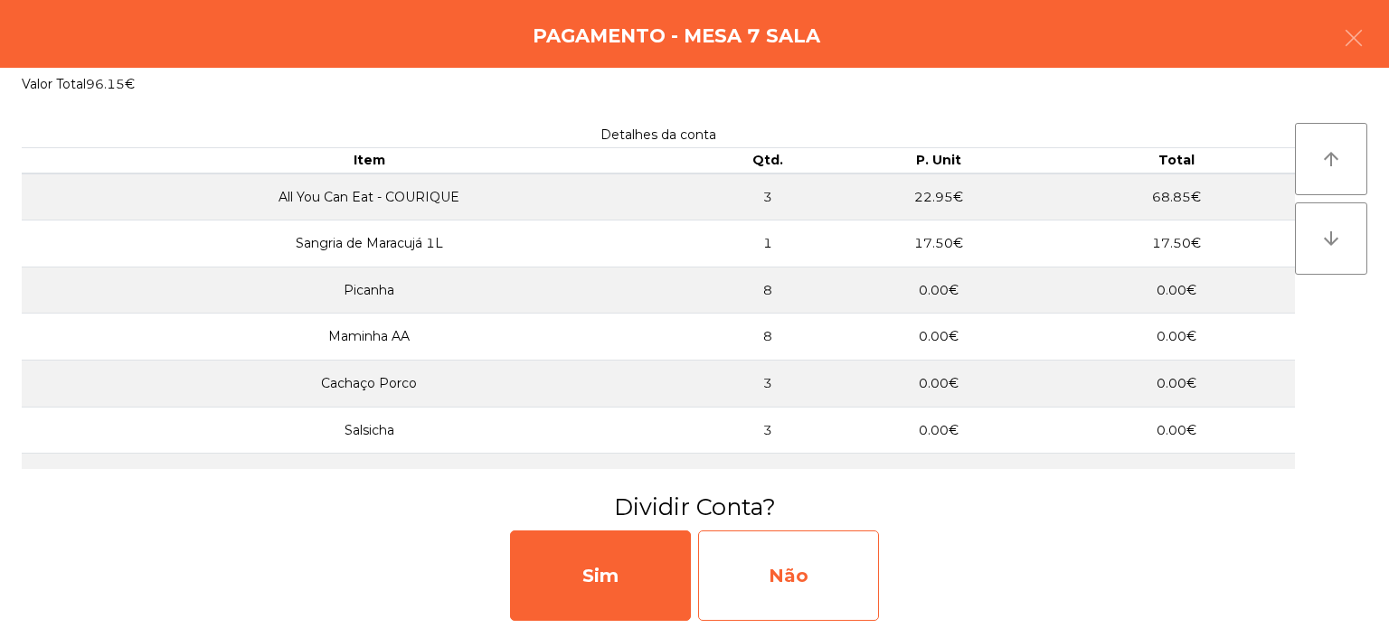
click at [798, 586] on div "Não" at bounding box center [788, 576] width 181 height 90
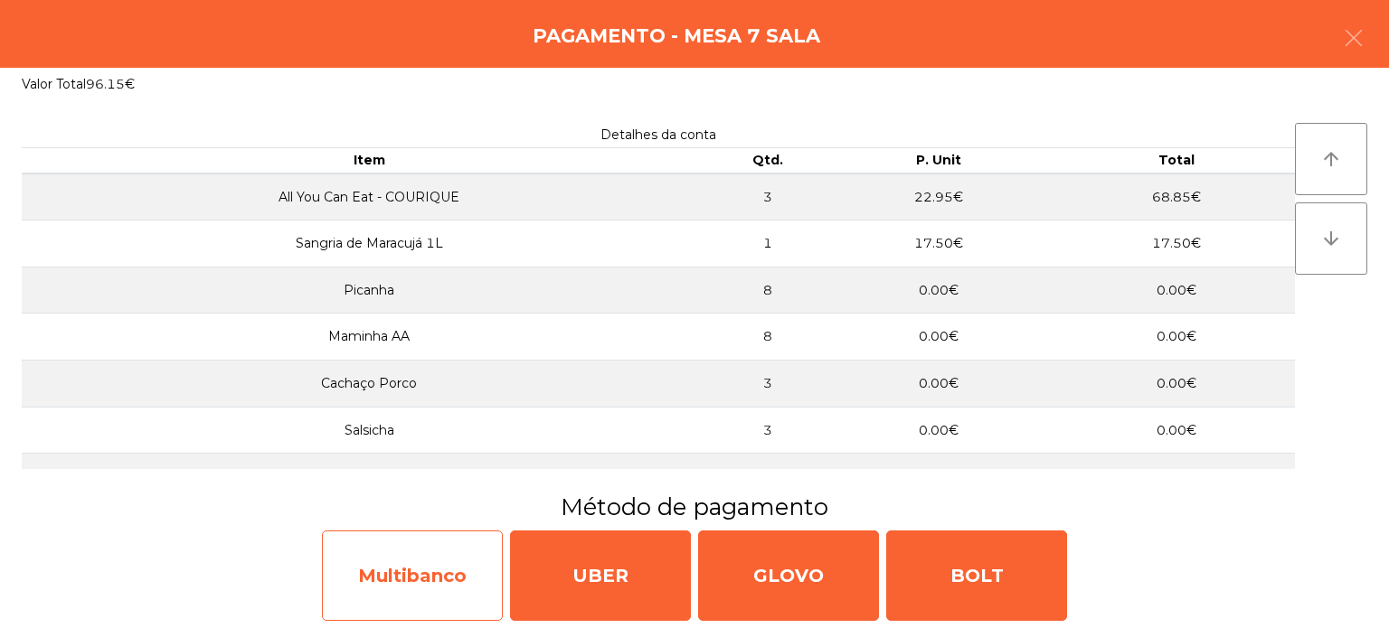
click at [360, 571] on div "Multibanco" at bounding box center [412, 576] width 181 height 90
select select "**"
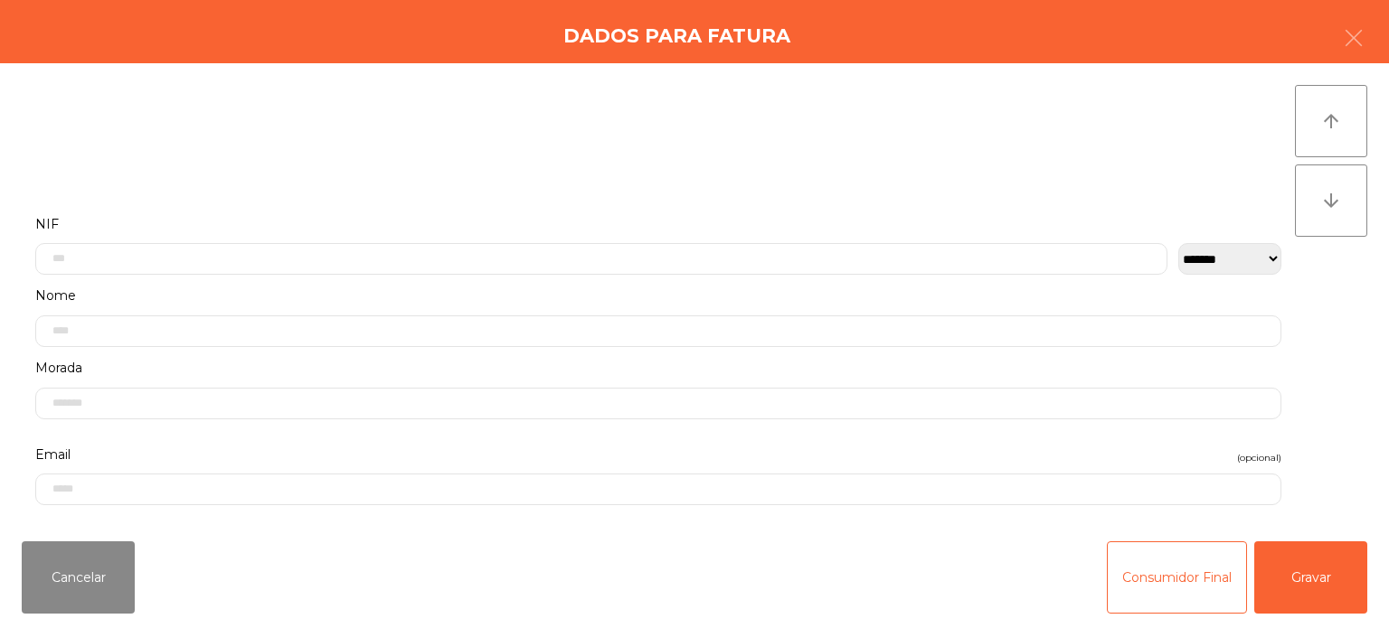
click at [430, 221] on label "NIF" at bounding box center [658, 224] width 1246 height 24
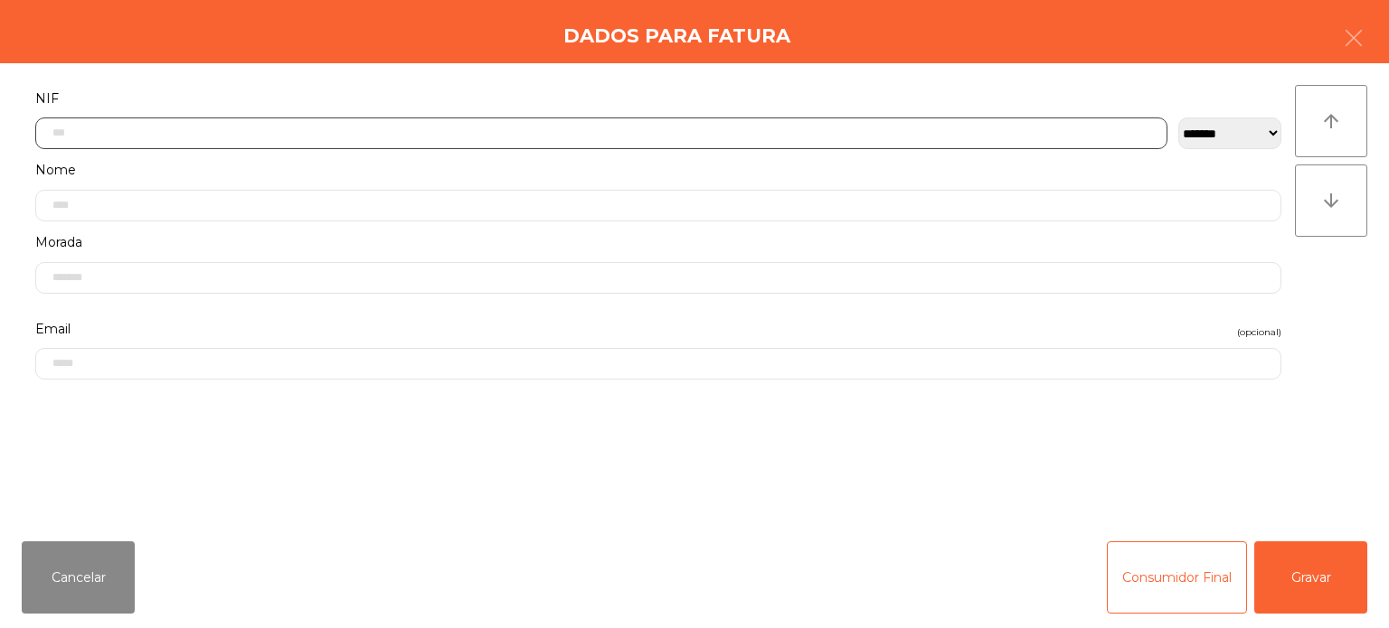
click at [342, 130] on input "text" at bounding box center [601, 134] width 1132 height 32
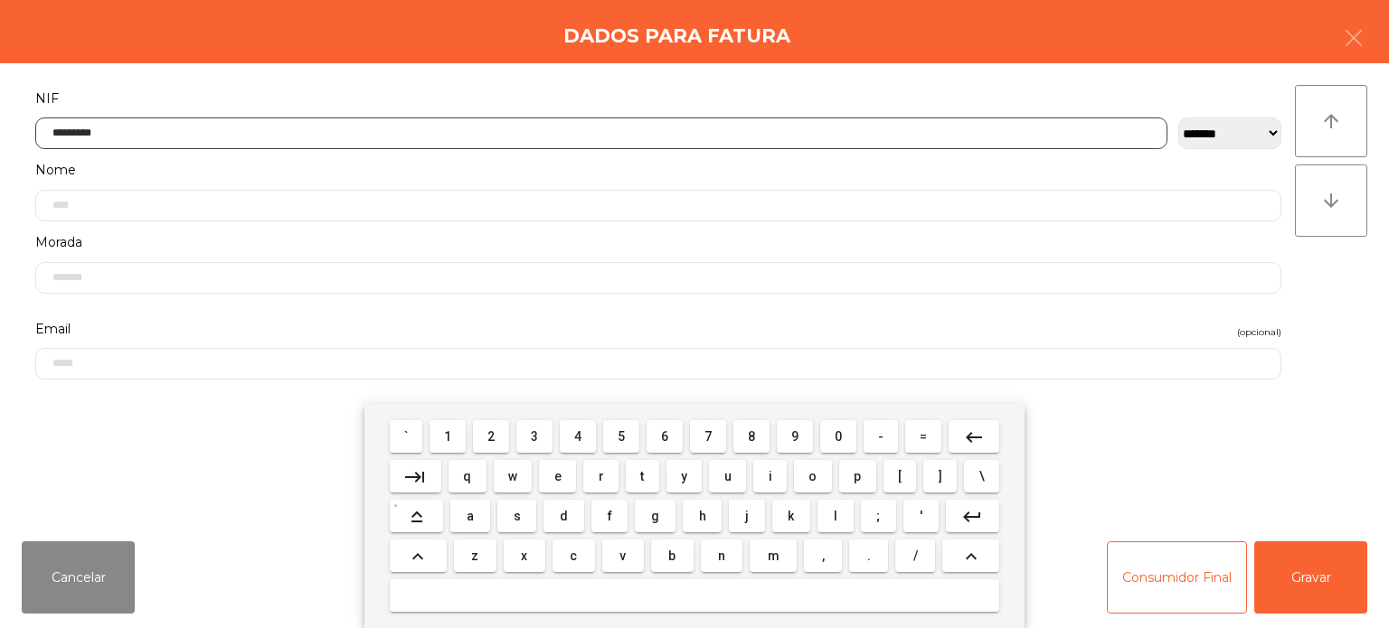
type input "*********"
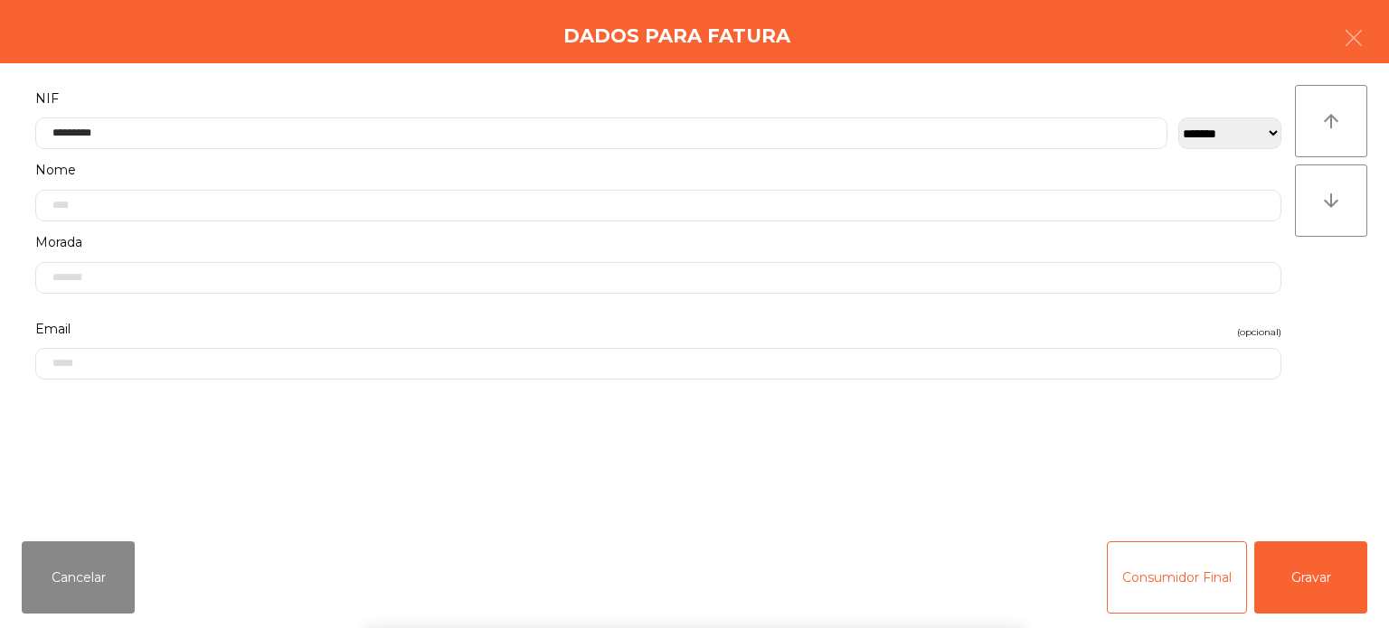
click at [1342, 275] on div "arrow_upward arrow_downward" at bounding box center [1331, 295] width 72 height 420
click at [1316, 552] on button "Gravar" at bounding box center [1310, 578] width 113 height 72
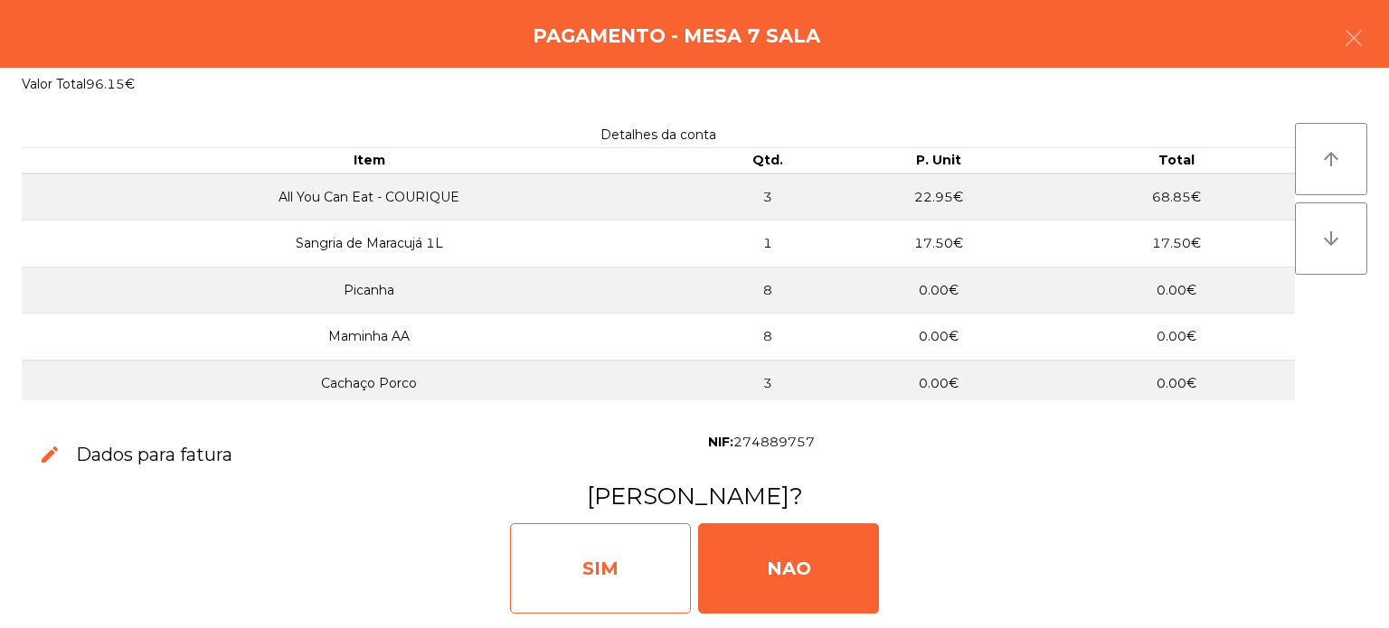
click at [594, 558] on div "SIM" at bounding box center [600, 569] width 181 height 90
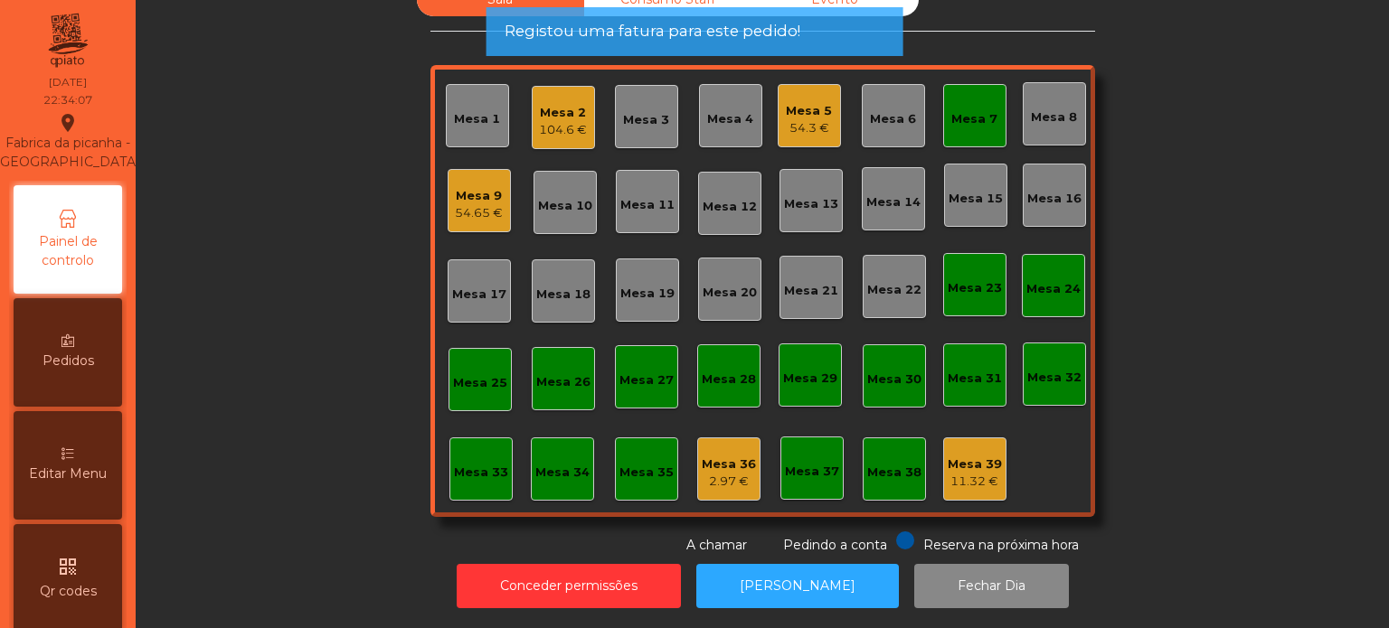
click at [970, 86] on div "Mesa 7" at bounding box center [974, 115] width 63 height 63
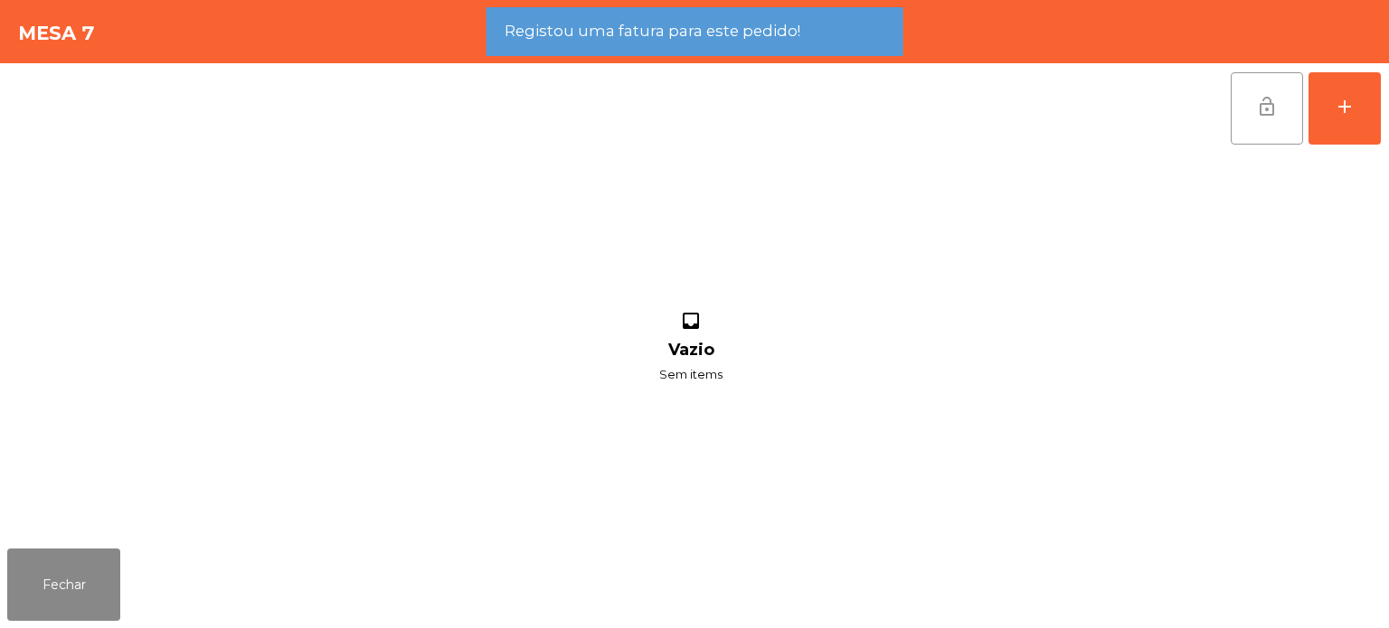
click at [1279, 113] on button "lock_open" at bounding box center [1267, 108] width 72 height 72
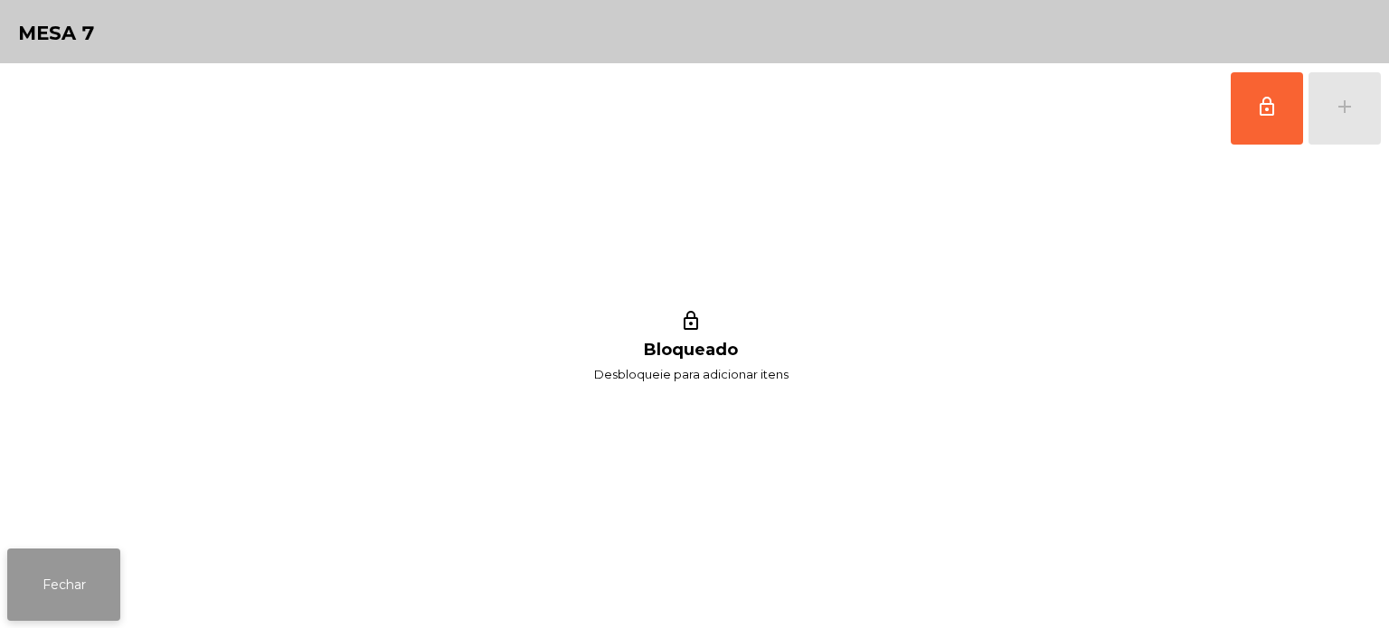
click at [101, 552] on button "Fechar" at bounding box center [63, 585] width 113 height 72
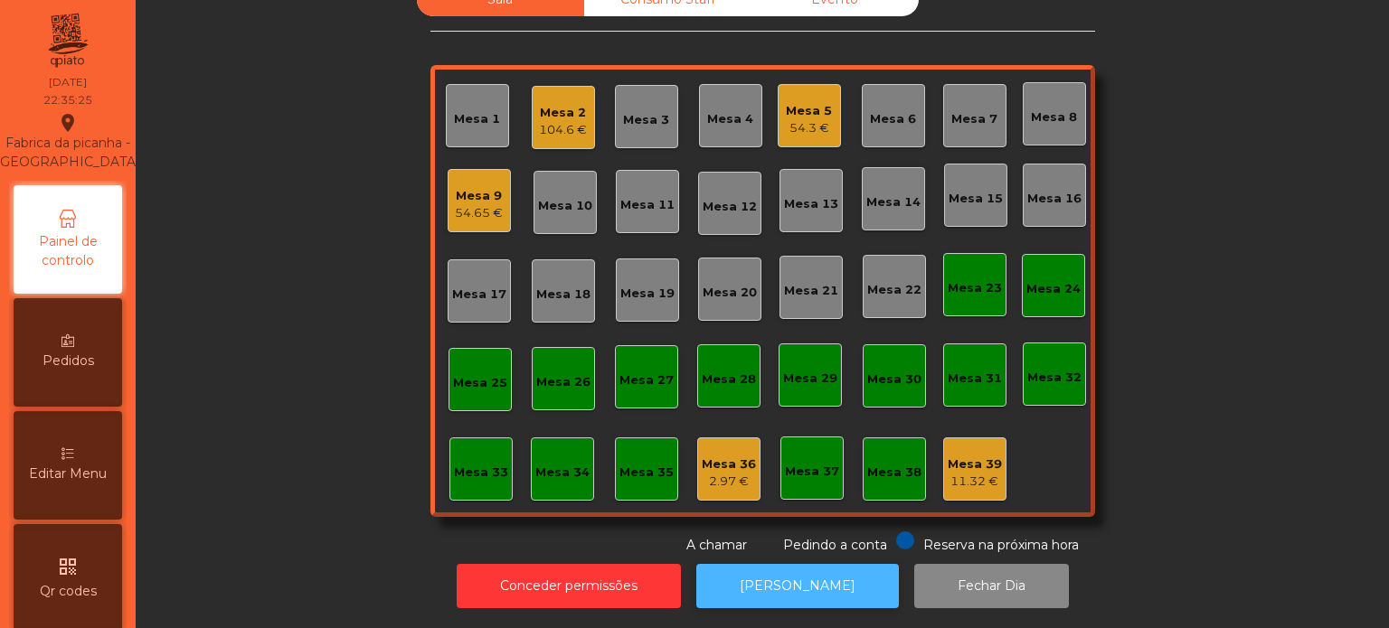
click at [817, 590] on button "[PERSON_NAME]" at bounding box center [797, 586] width 203 height 44
click at [476, 169] on div "Mesa 9 54.65 €" at bounding box center [479, 200] width 63 height 63
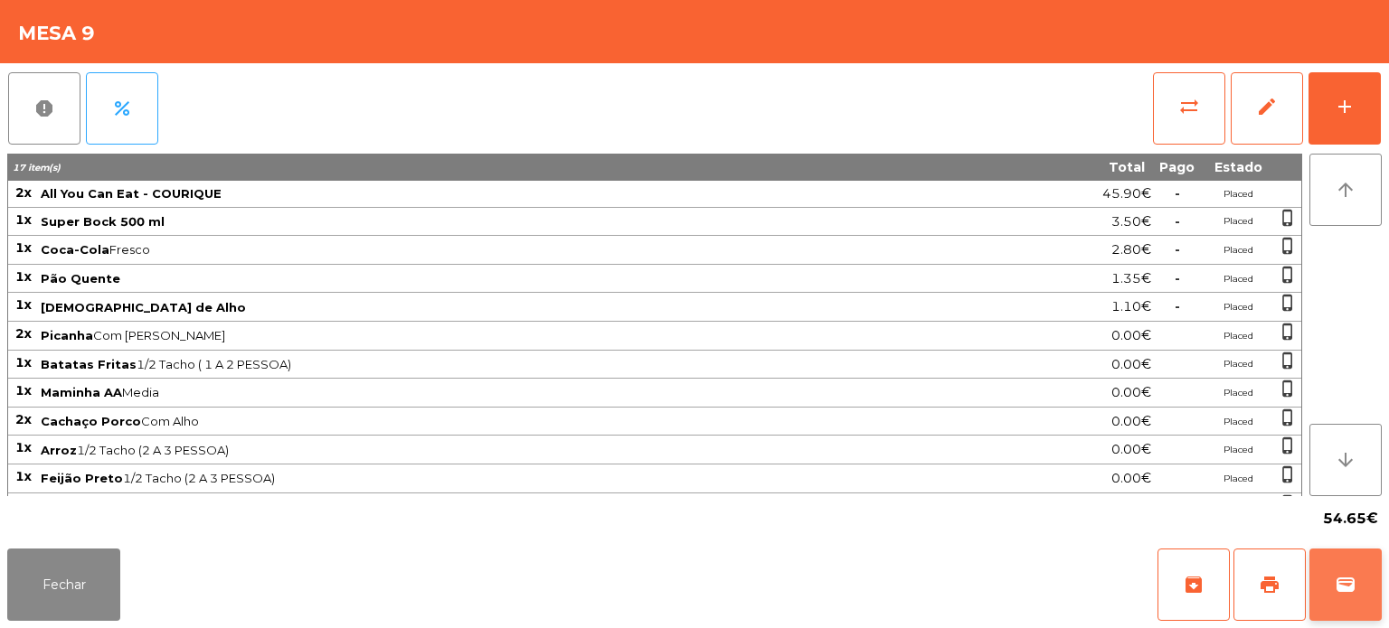
click at [1321, 561] on button "wallet" at bounding box center [1345, 585] width 72 height 72
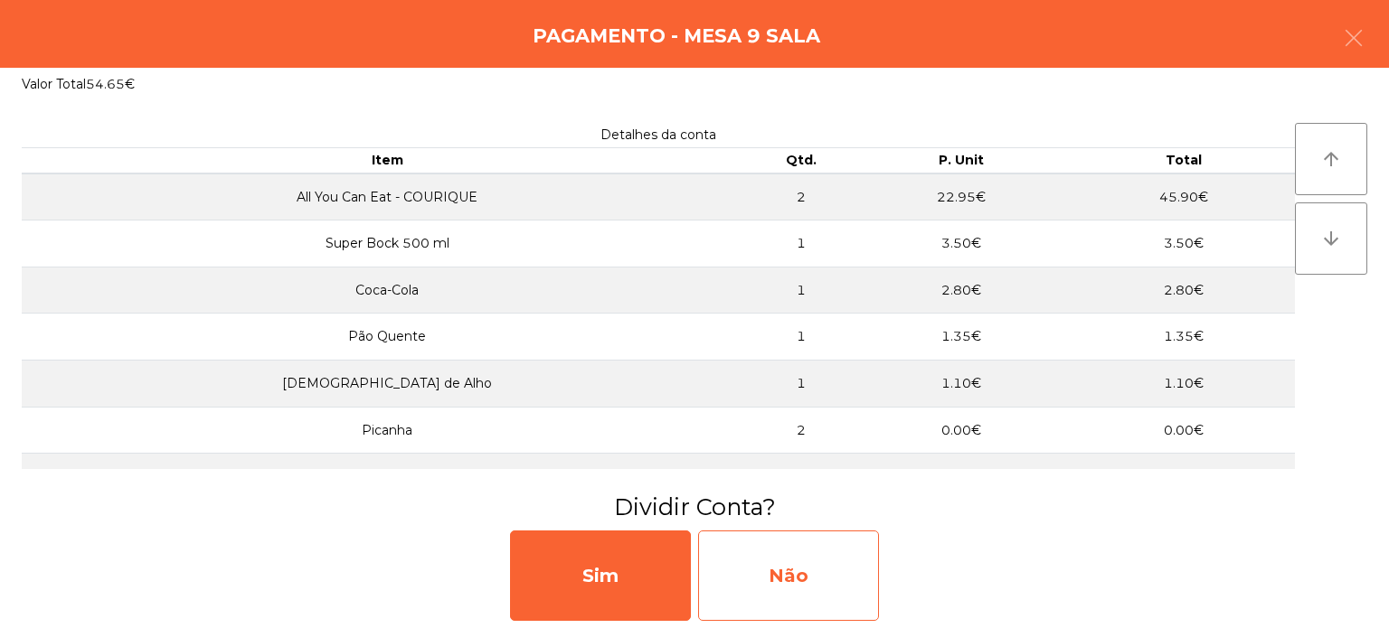
click at [803, 582] on div "Não" at bounding box center [788, 576] width 181 height 90
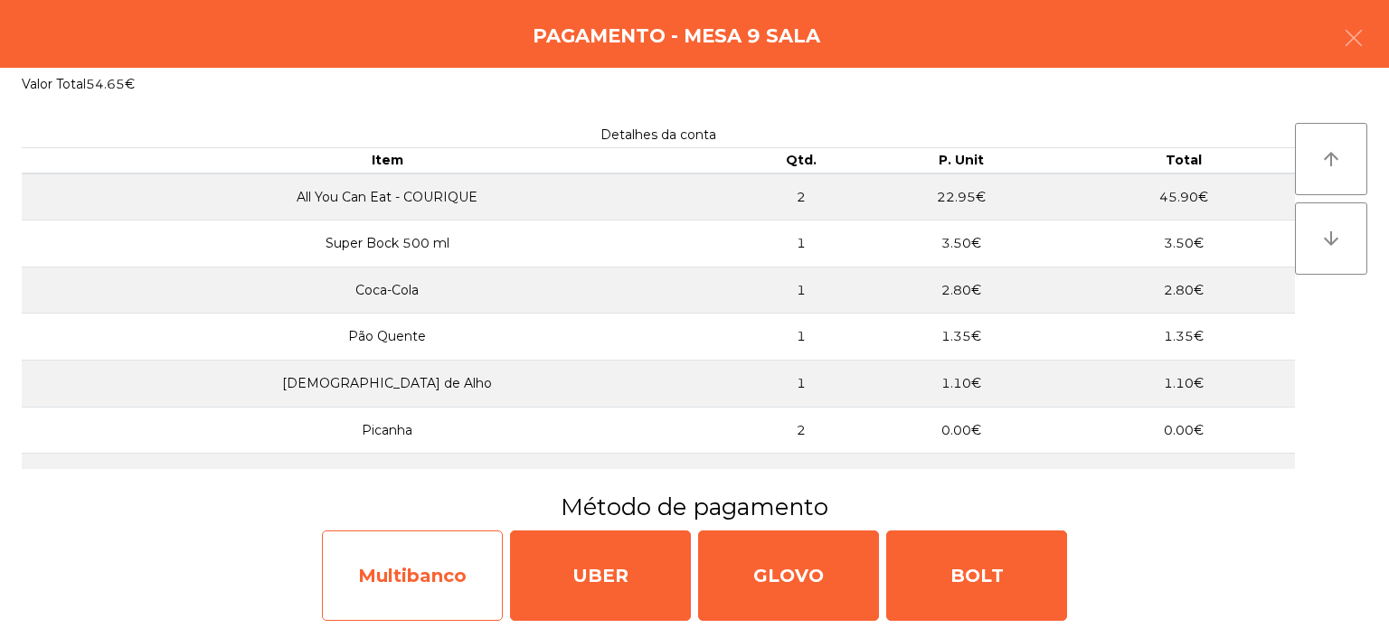
click at [430, 584] on div "Multibanco" at bounding box center [412, 576] width 181 height 90
select select "**"
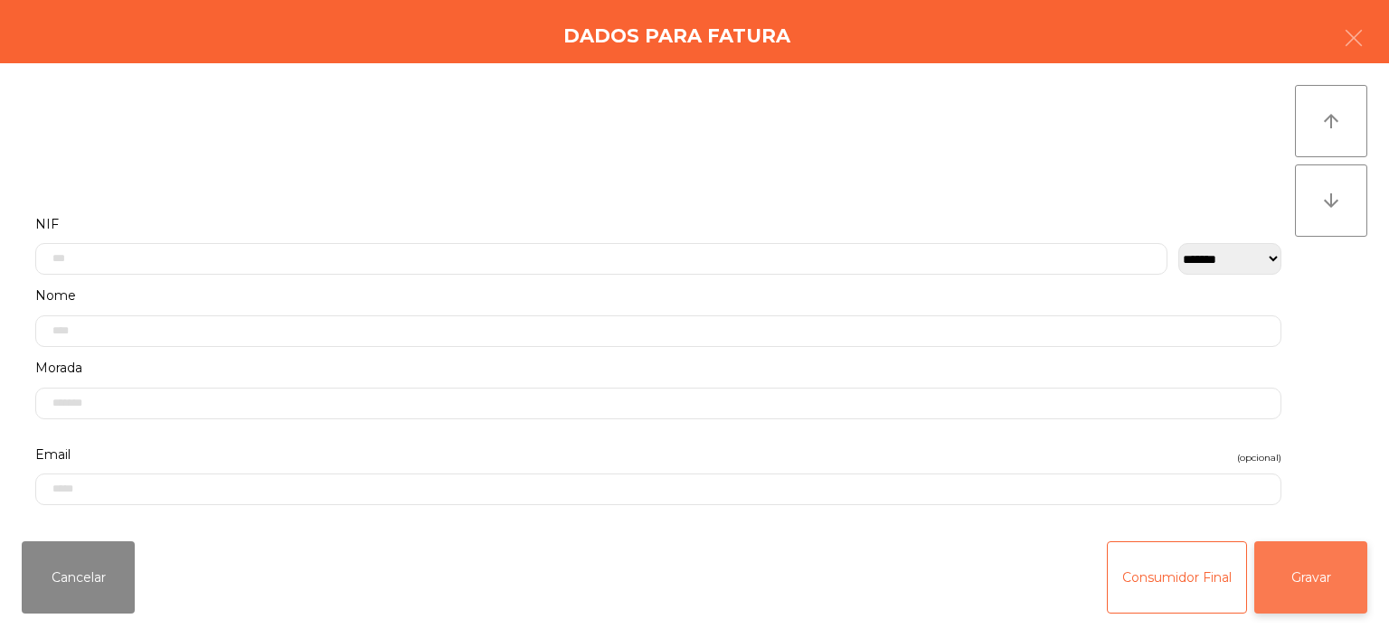
click at [1313, 561] on button "Gravar" at bounding box center [1310, 578] width 113 height 72
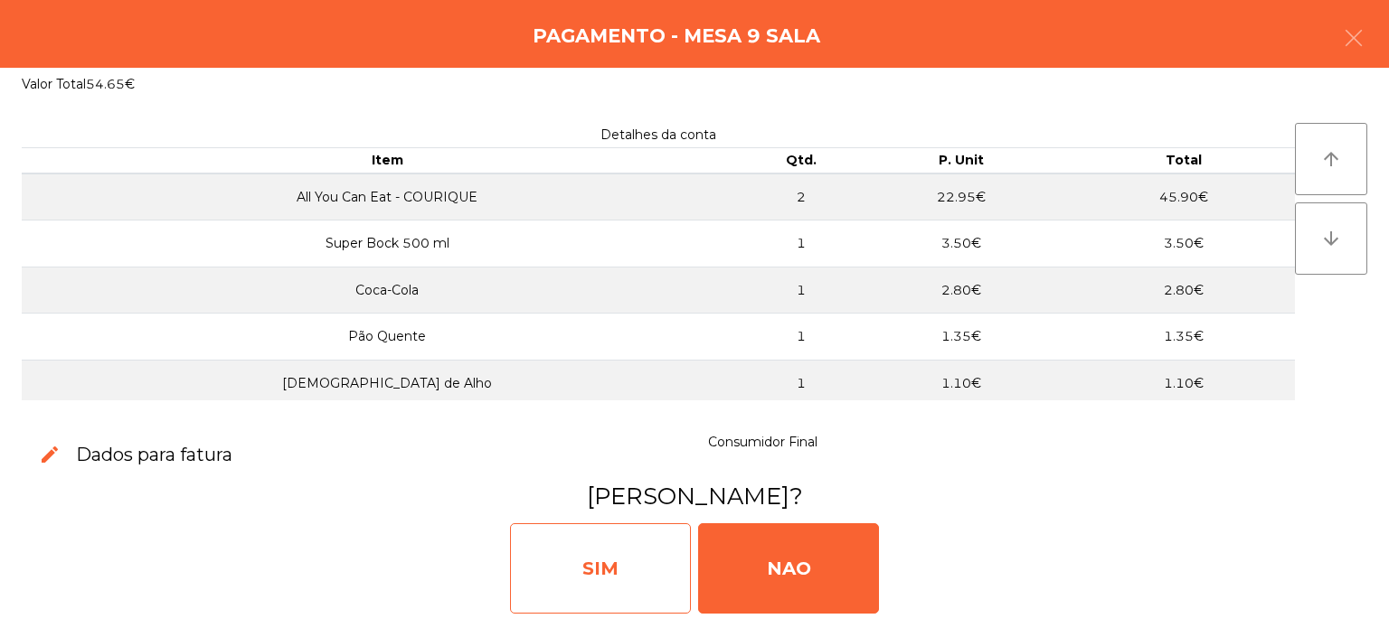
click at [582, 529] on div "SIM" at bounding box center [600, 569] width 181 height 90
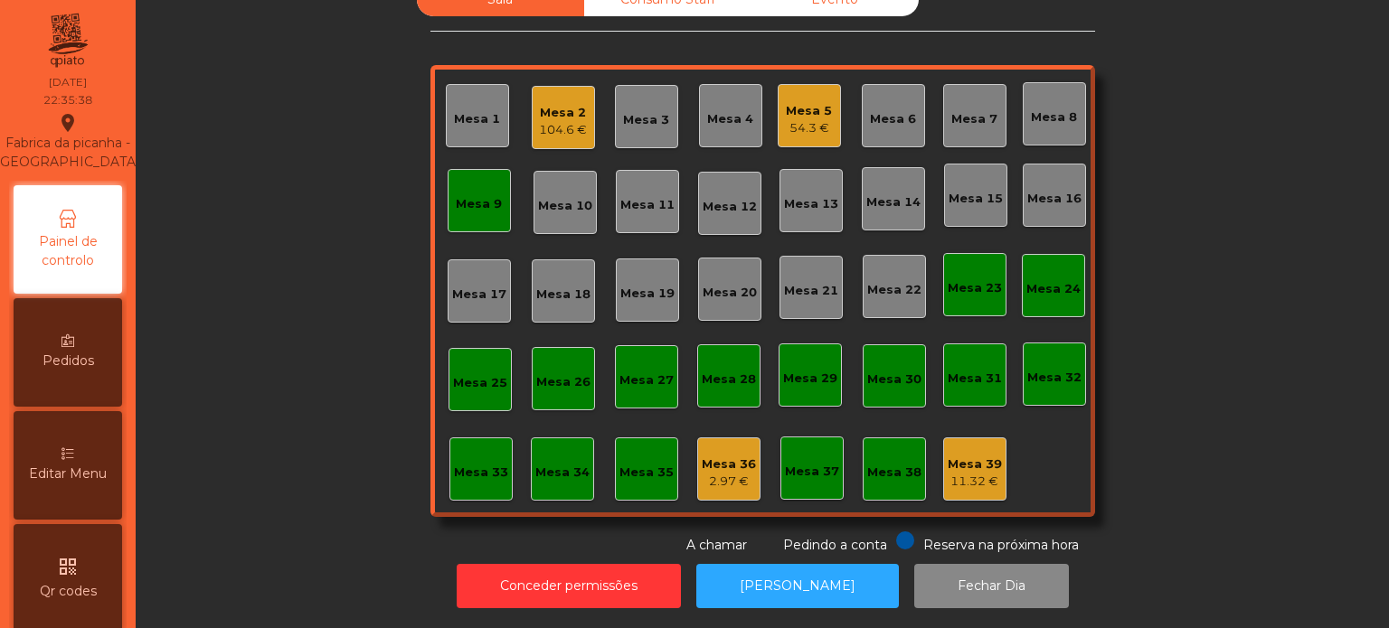
click at [448, 205] on div "Mesa 9" at bounding box center [479, 200] width 63 height 63
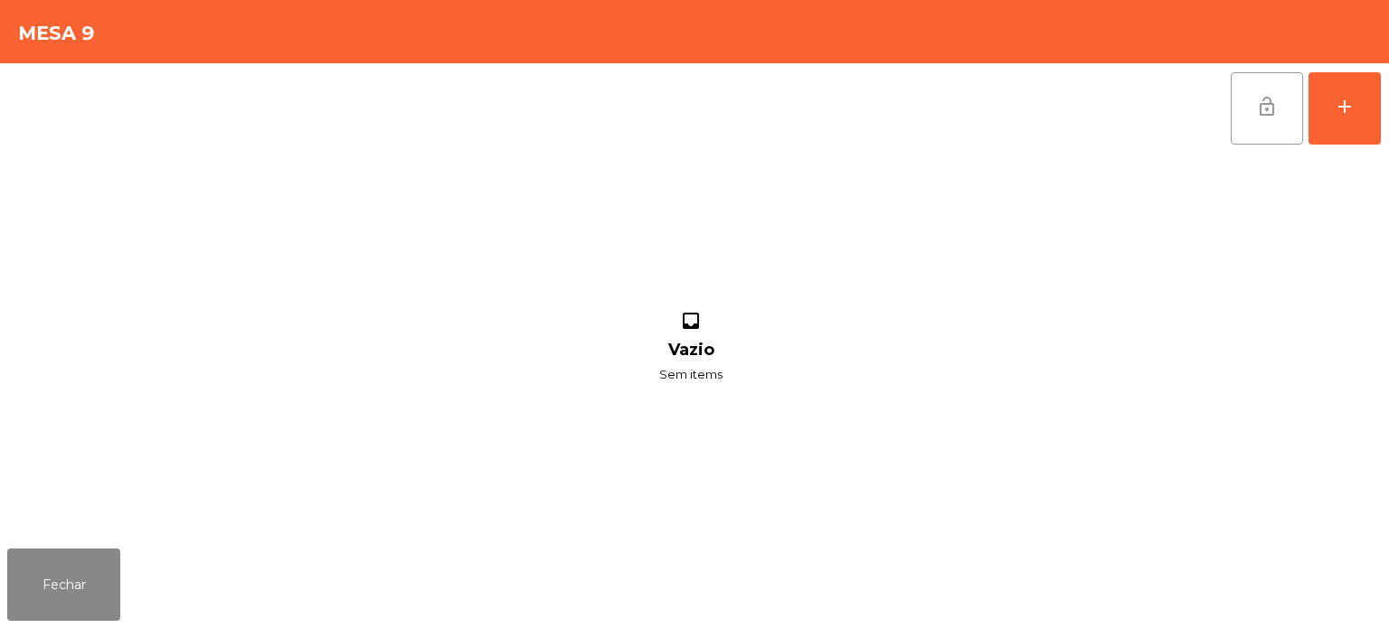
click at [1237, 104] on button "lock_open" at bounding box center [1267, 108] width 72 height 72
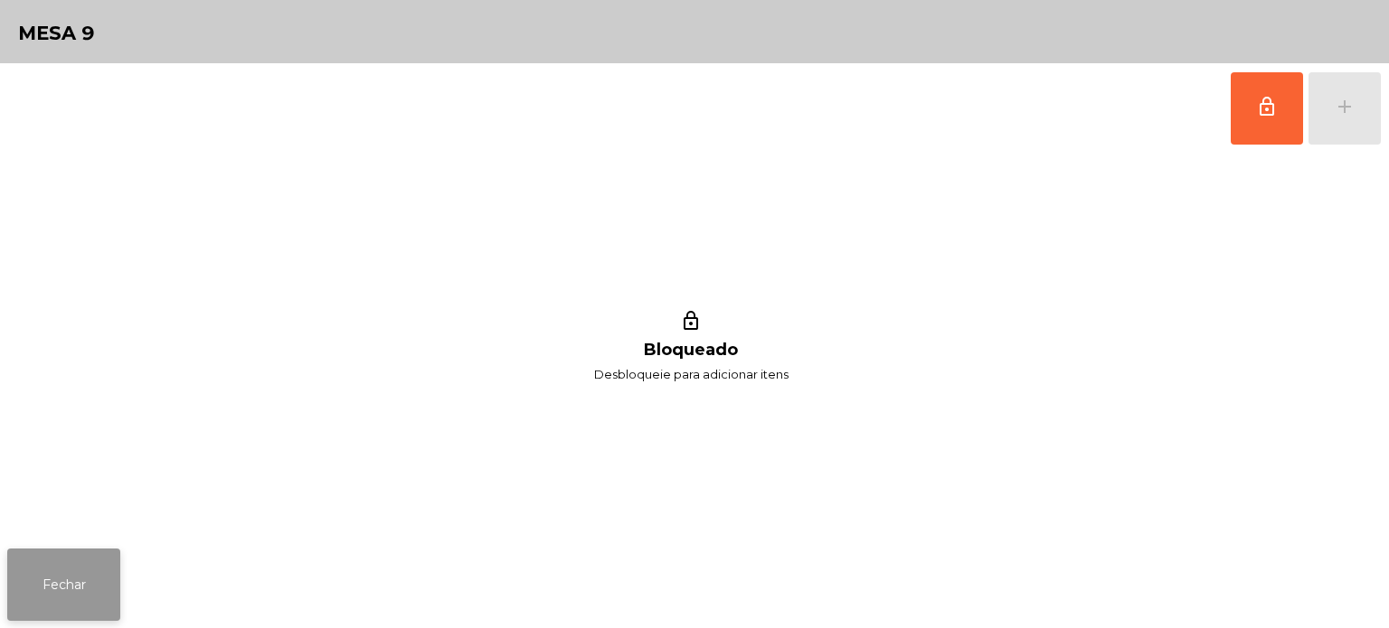
click at [82, 557] on button "Fechar" at bounding box center [63, 585] width 113 height 72
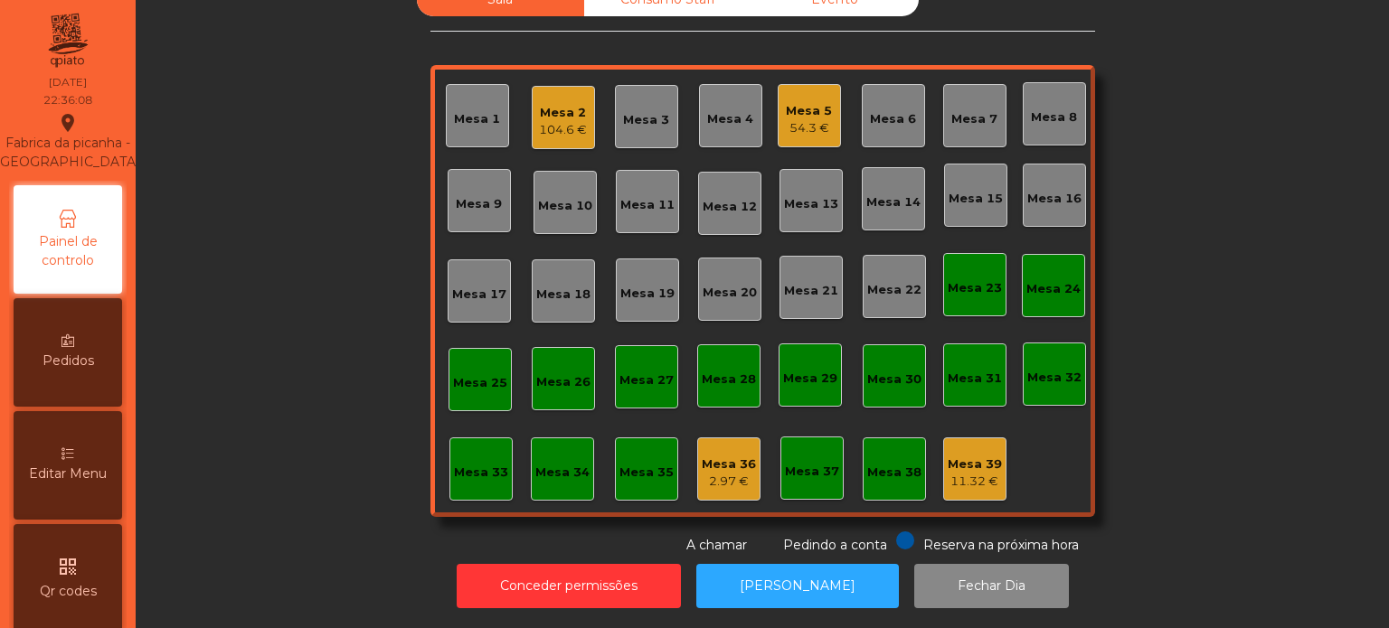
click at [1244, 376] on div "Sala Consumo Staff Evento Mesa 1 Mesa 2 104.6 € Mesa 3 Mesa 4 Mesa 5 54.3 € Mes…" at bounding box center [762, 269] width 1204 height 572
click at [786, 102] on div "Mesa 5" at bounding box center [809, 111] width 46 height 18
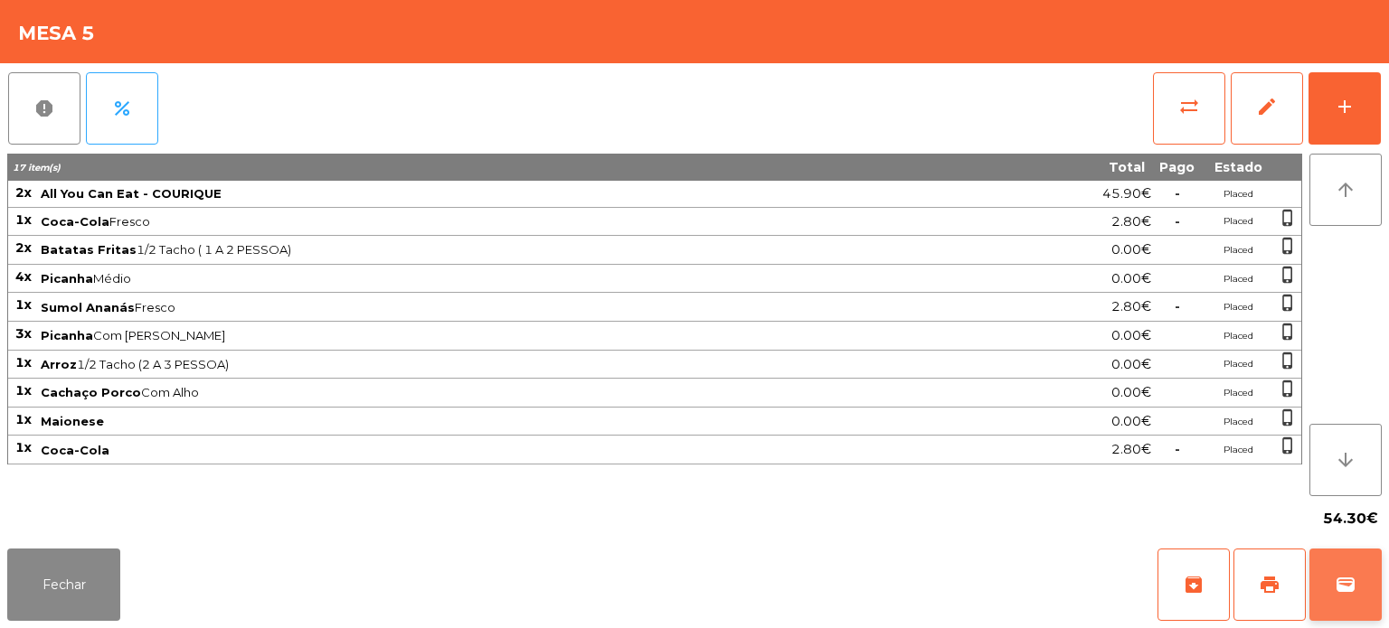
click at [1326, 593] on button "wallet" at bounding box center [1345, 585] width 72 height 72
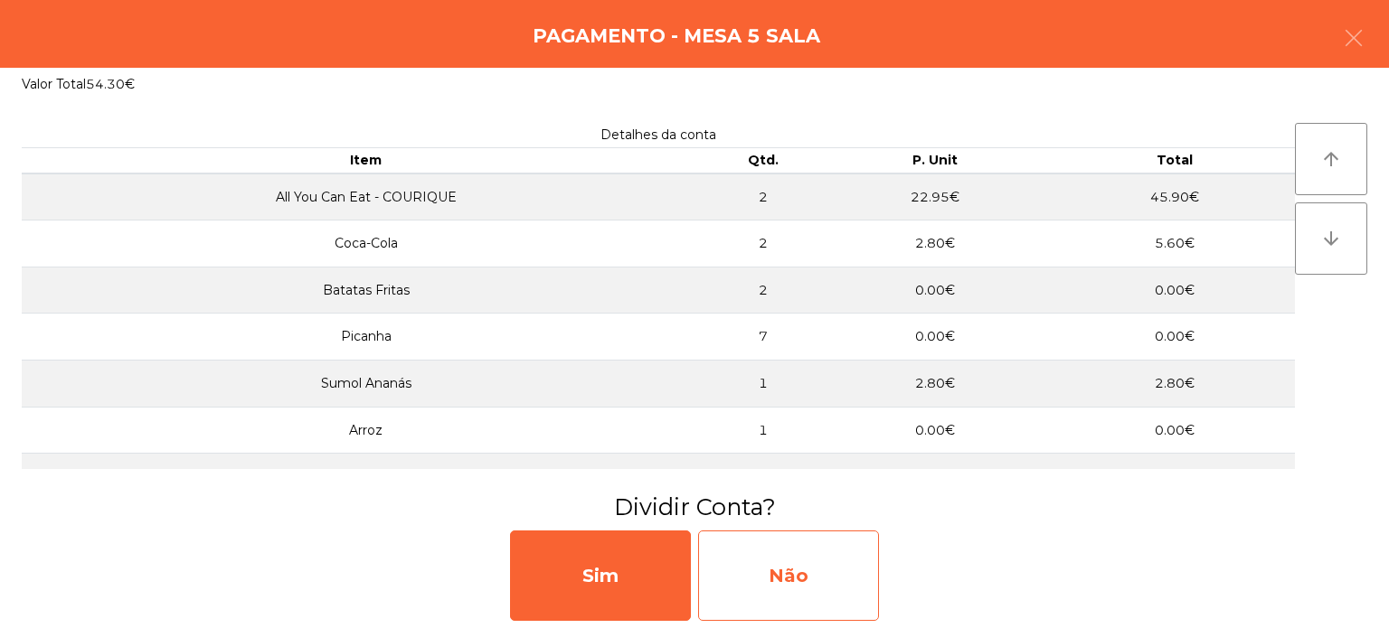
click at [807, 534] on div "Não" at bounding box center [788, 576] width 181 height 90
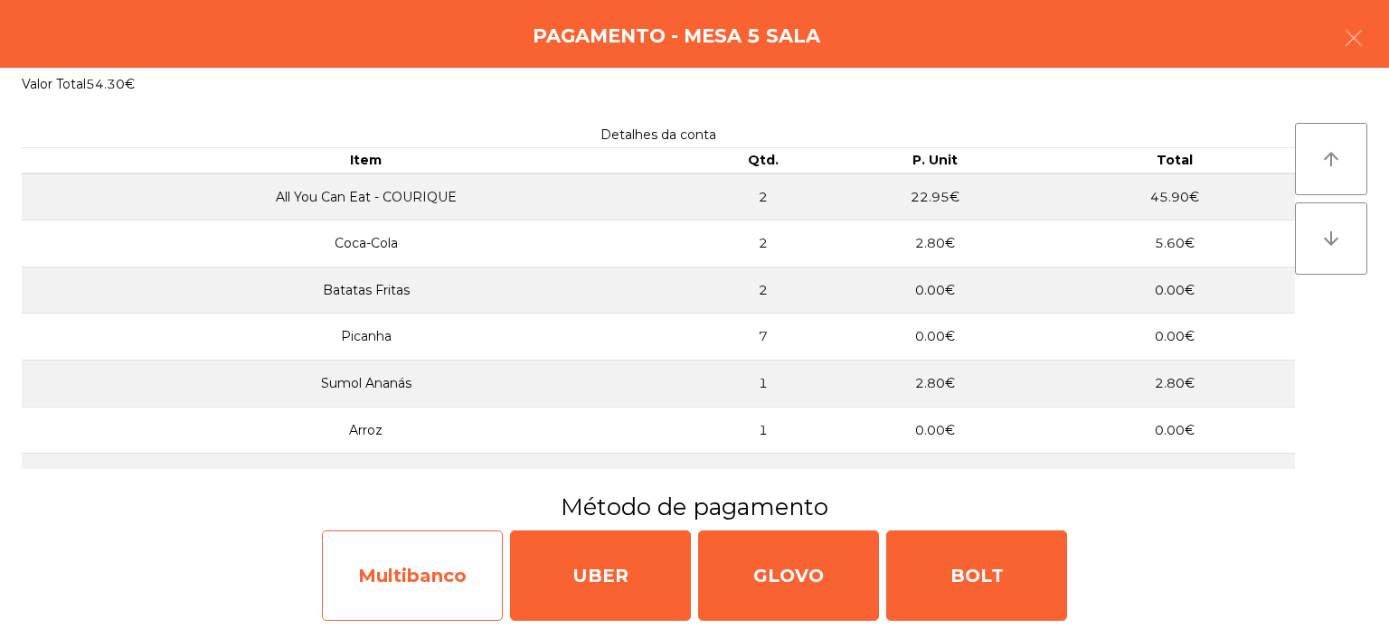
click at [429, 590] on div "Multibanco" at bounding box center [412, 576] width 181 height 90
select select "**"
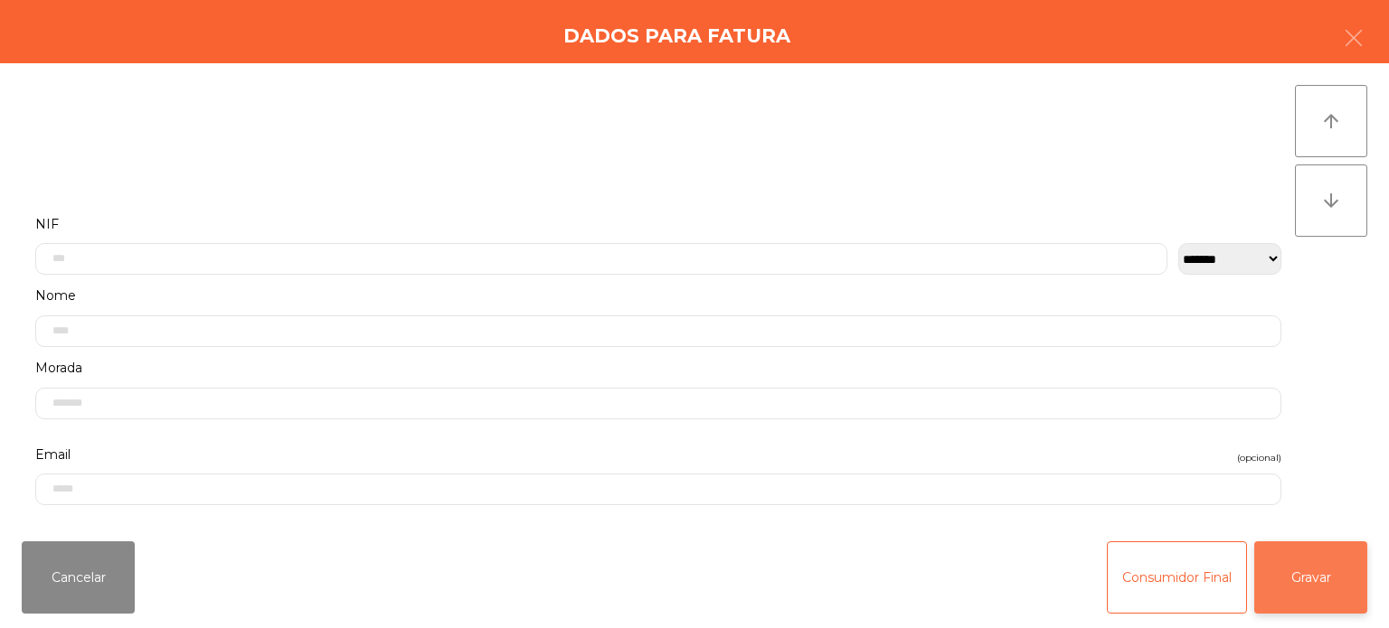
click at [1332, 597] on button "Gravar" at bounding box center [1310, 578] width 113 height 72
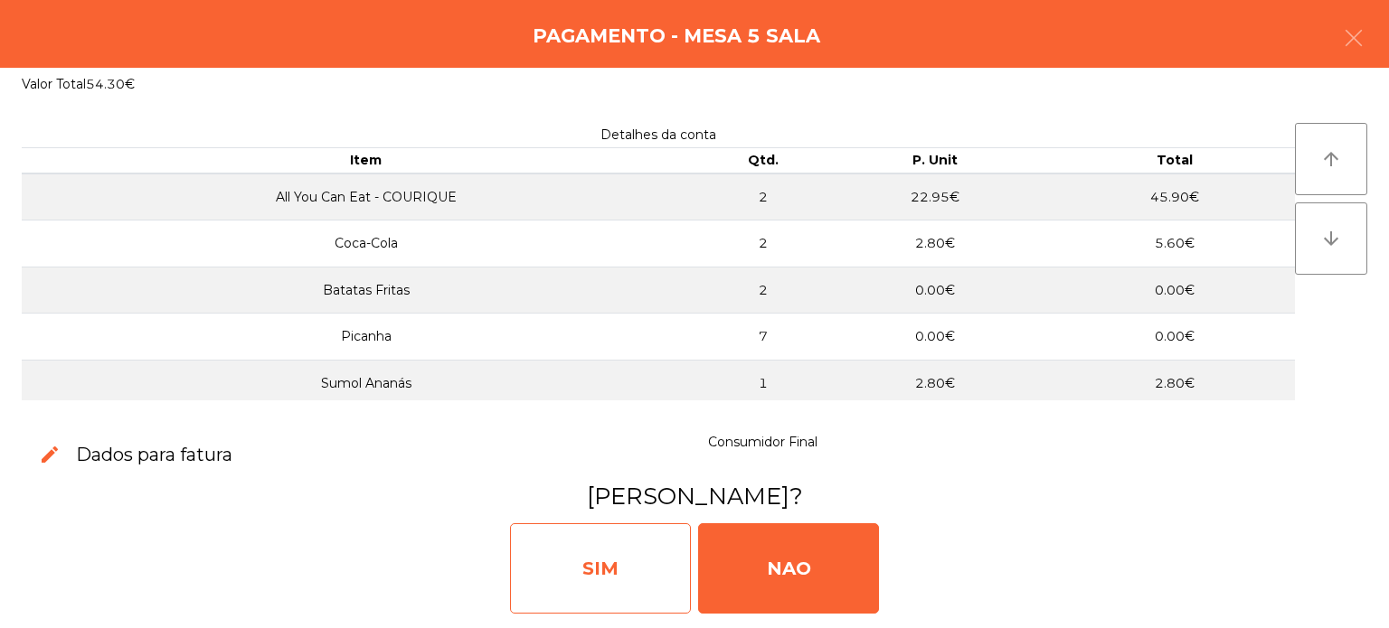
click at [587, 546] on div "SIM" at bounding box center [600, 569] width 181 height 90
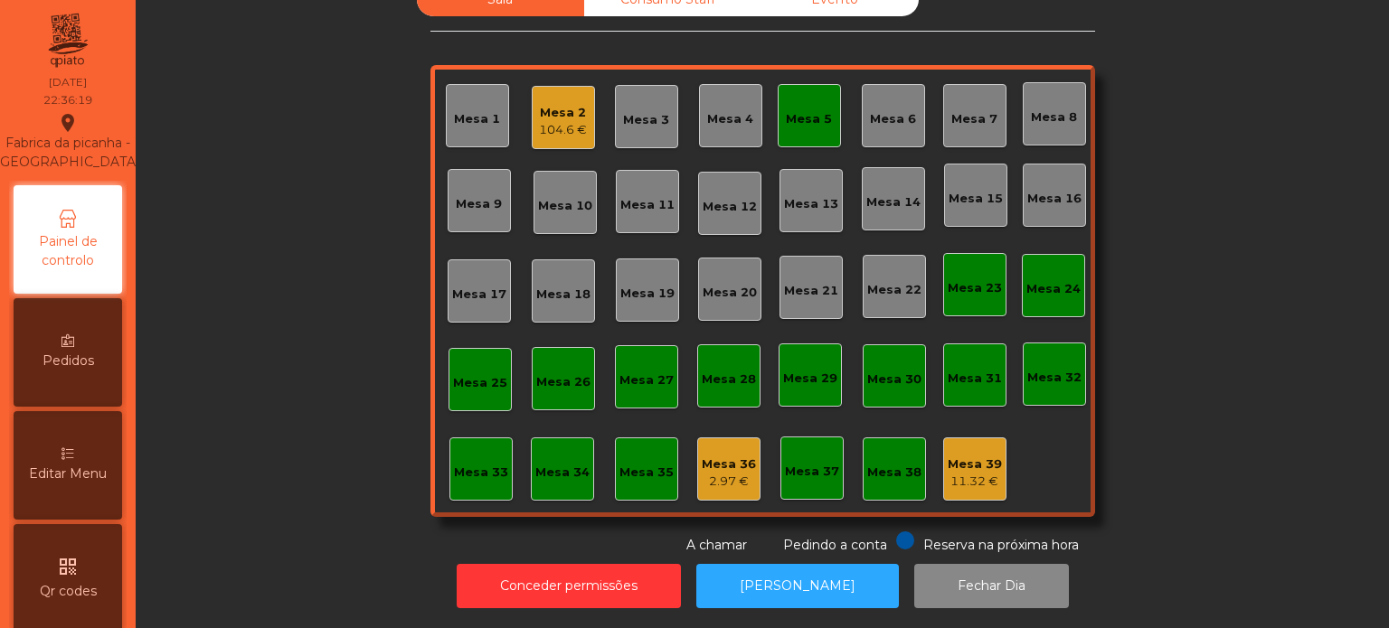
click at [832, 93] on div "Mesa 5" at bounding box center [809, 115] width 63 height 63
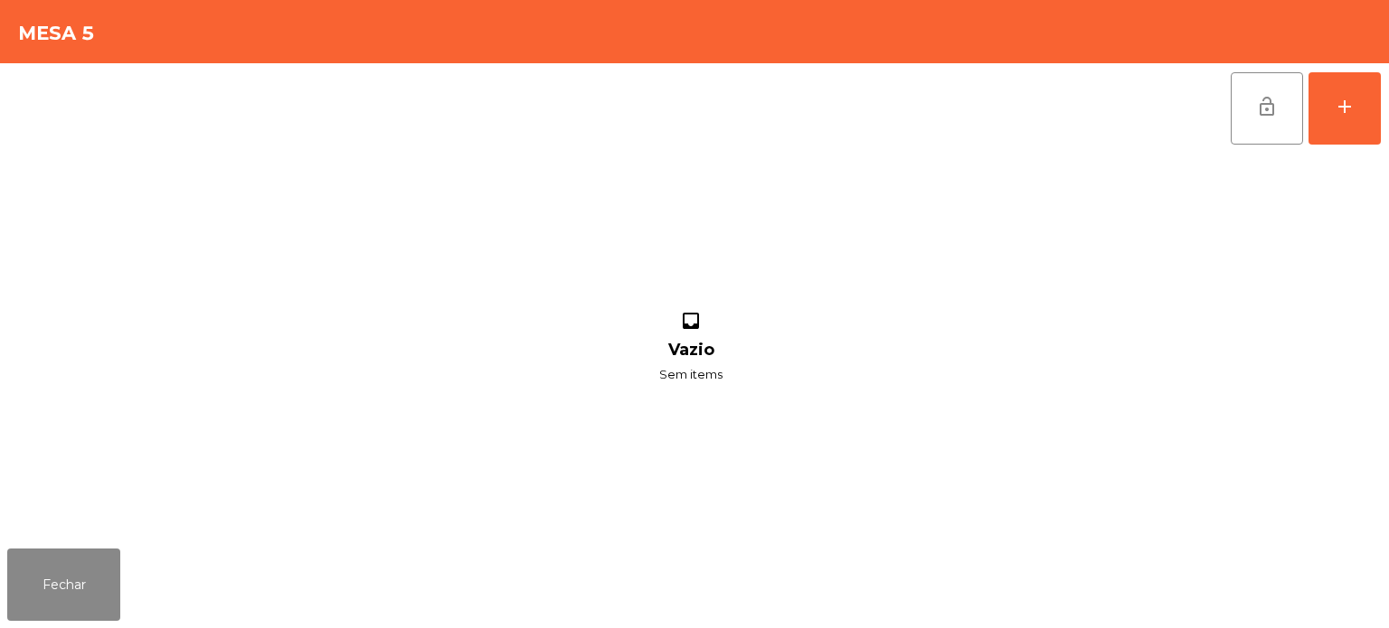
click at [1278, 101] on button "lock_open" at bounding box center [1267, 108] width 72 height 72
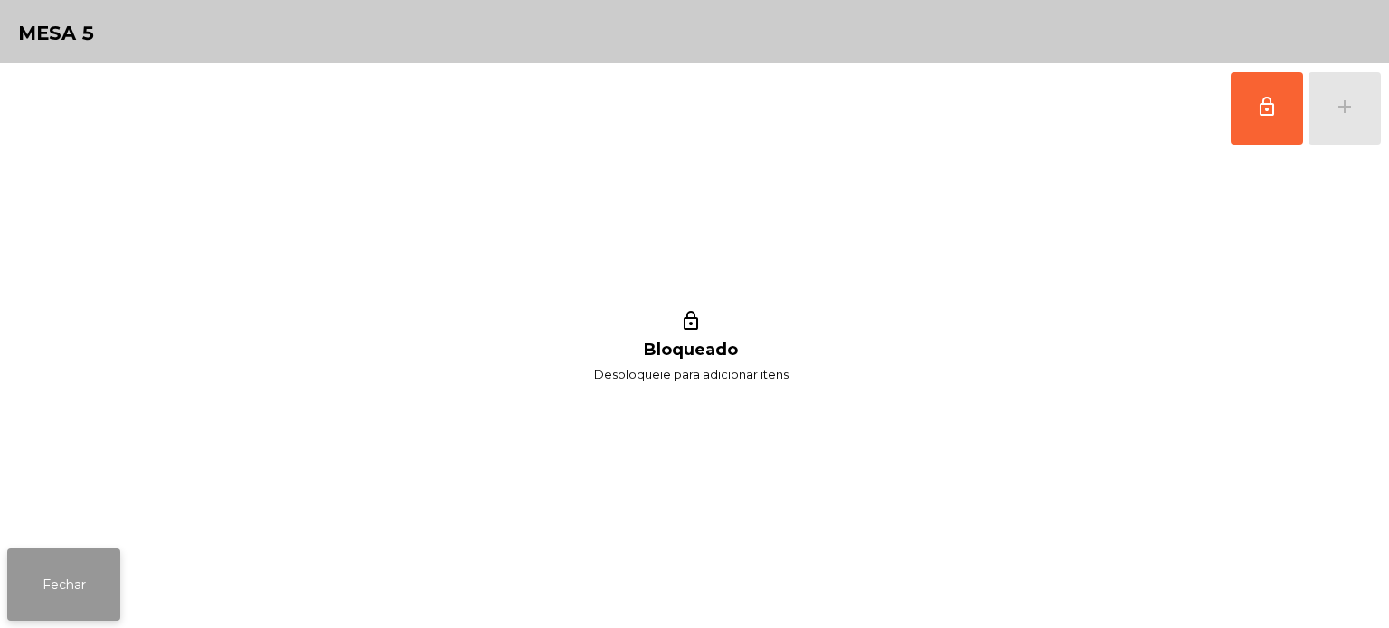
click at [69, 591] on button "Fechar" at bounding box center [63, 585] width 113 height 72
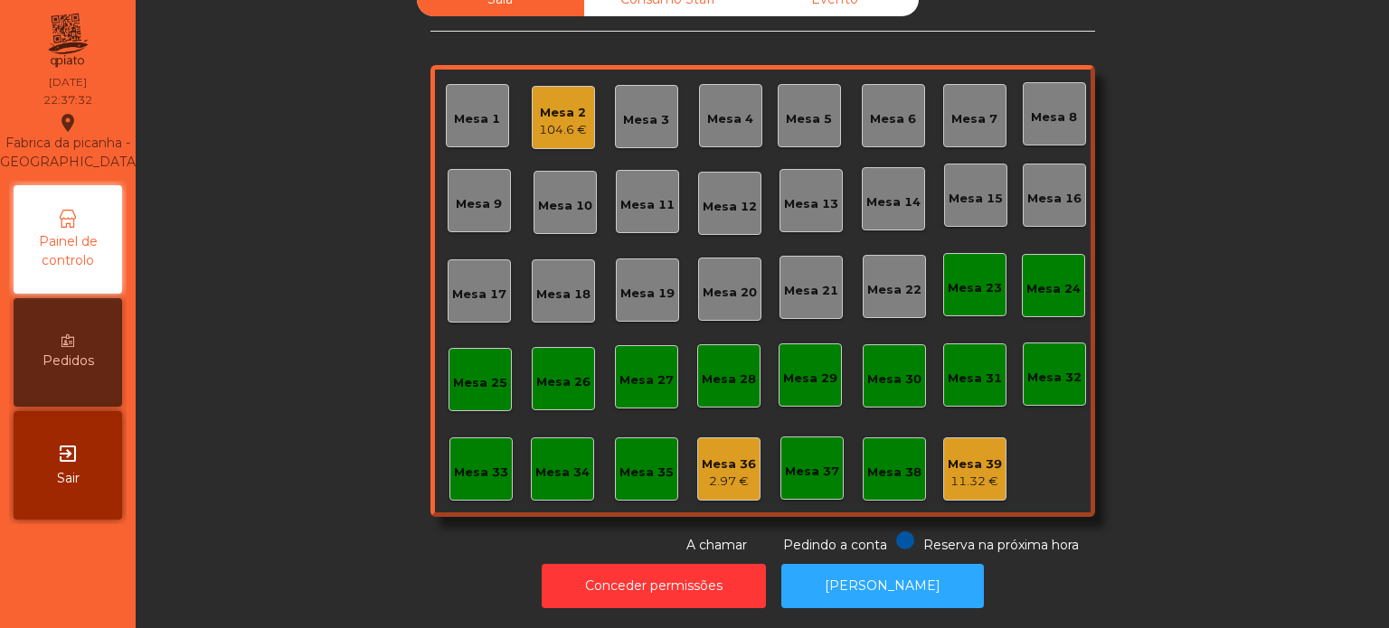
click at [499, 458] on div "Mesa 33" at bounding box center [480, 469] width 63 height 63
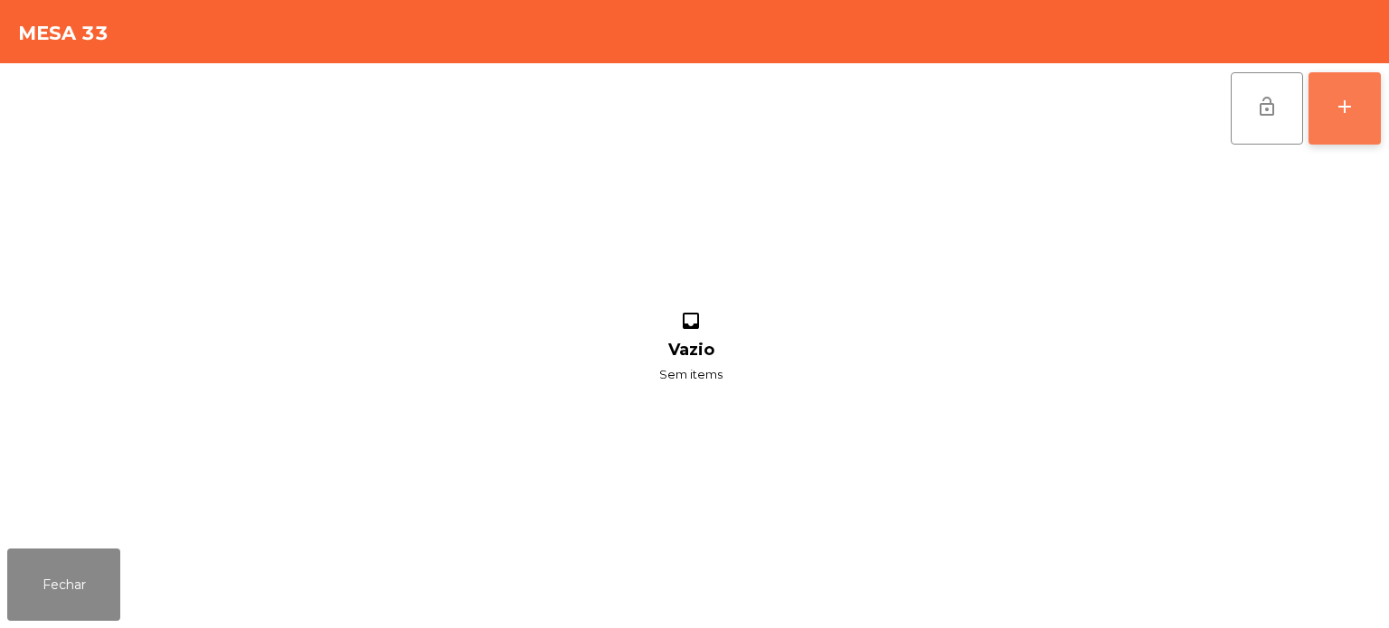
click at [1341, 116] on div "add" at bounding box center [1345, 107] width 22 height 22
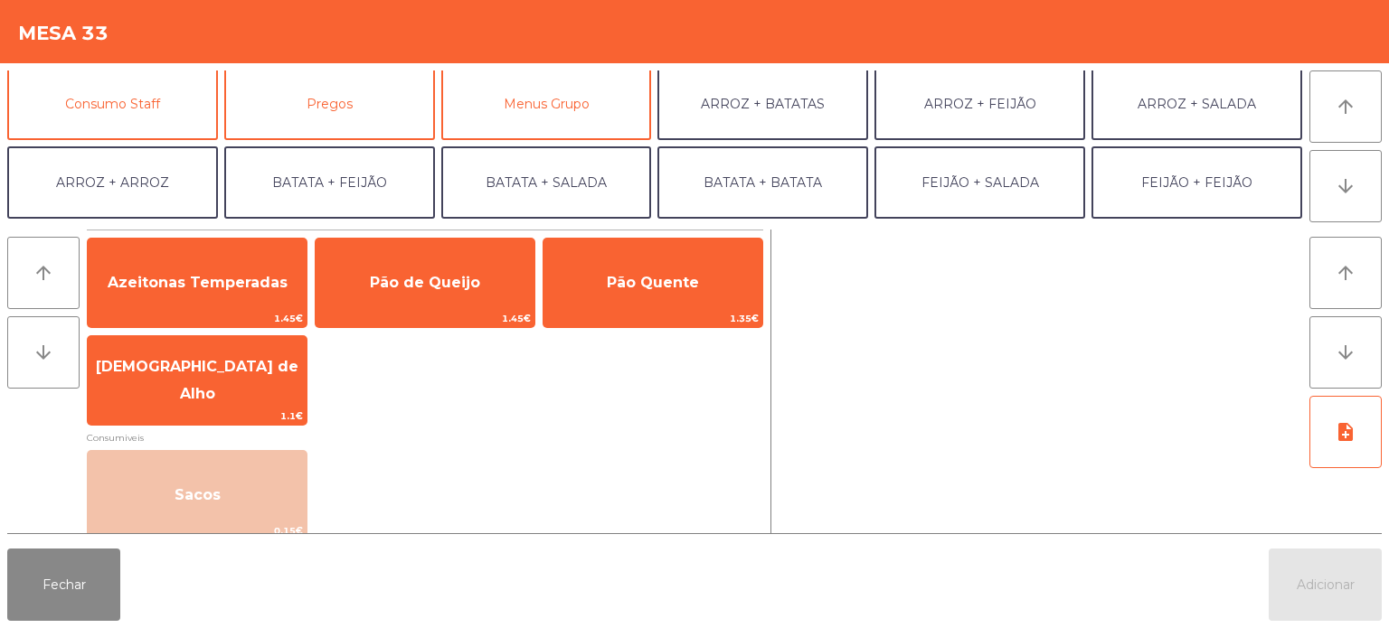
scroll to position [161, 0]
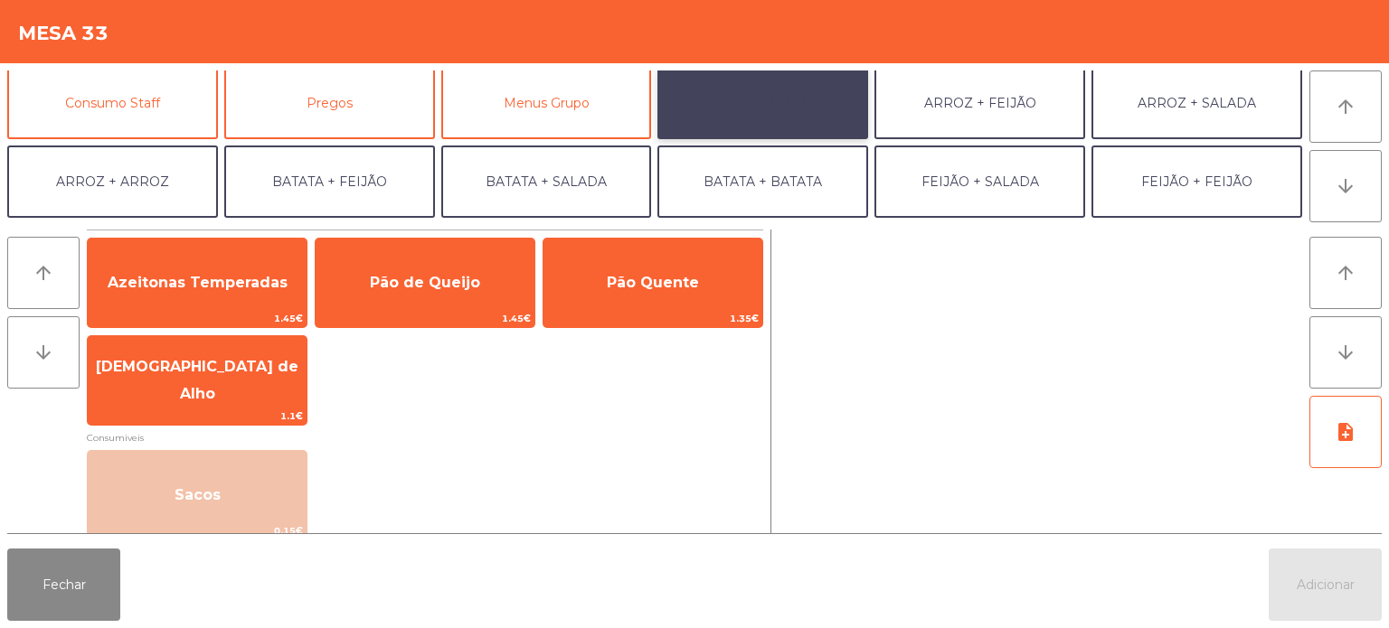
click at [786, 109] on button "ARROZ + BATATAS" at bounding box center [762, 103] width 211 height 72
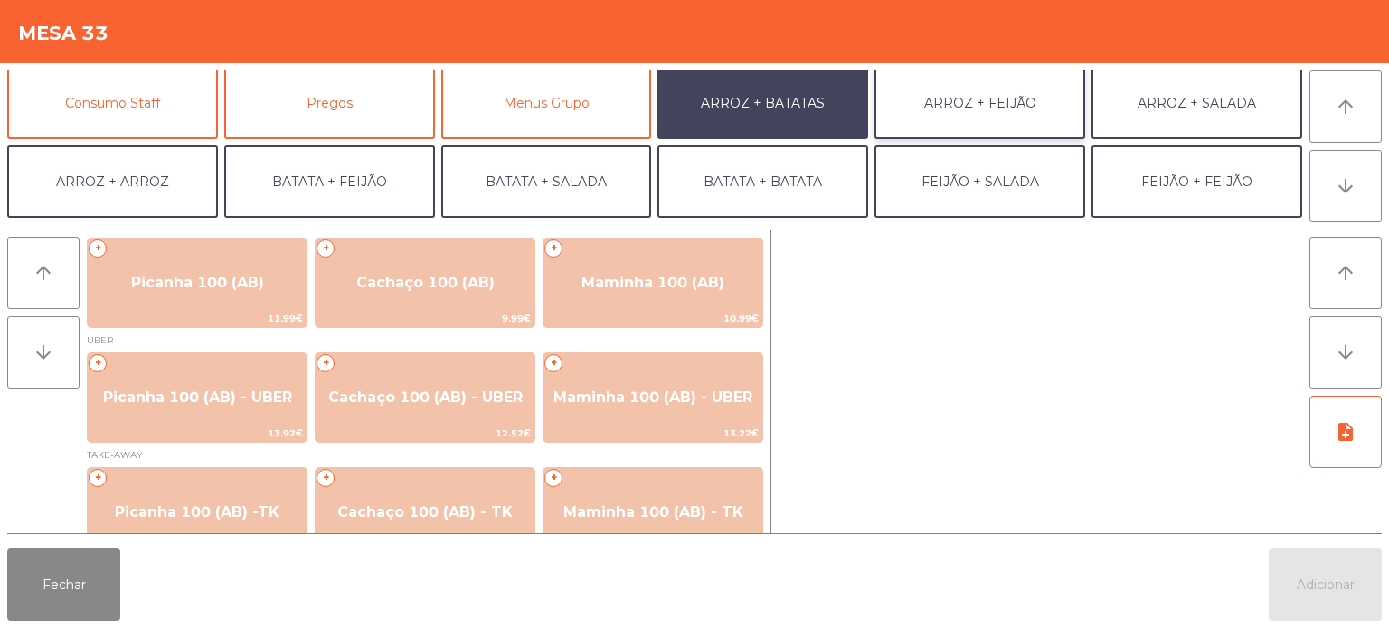
click at [985, 136] on button "ARROZ + FEIJÃO" at bounding box center [979, 103] width 211 height 72
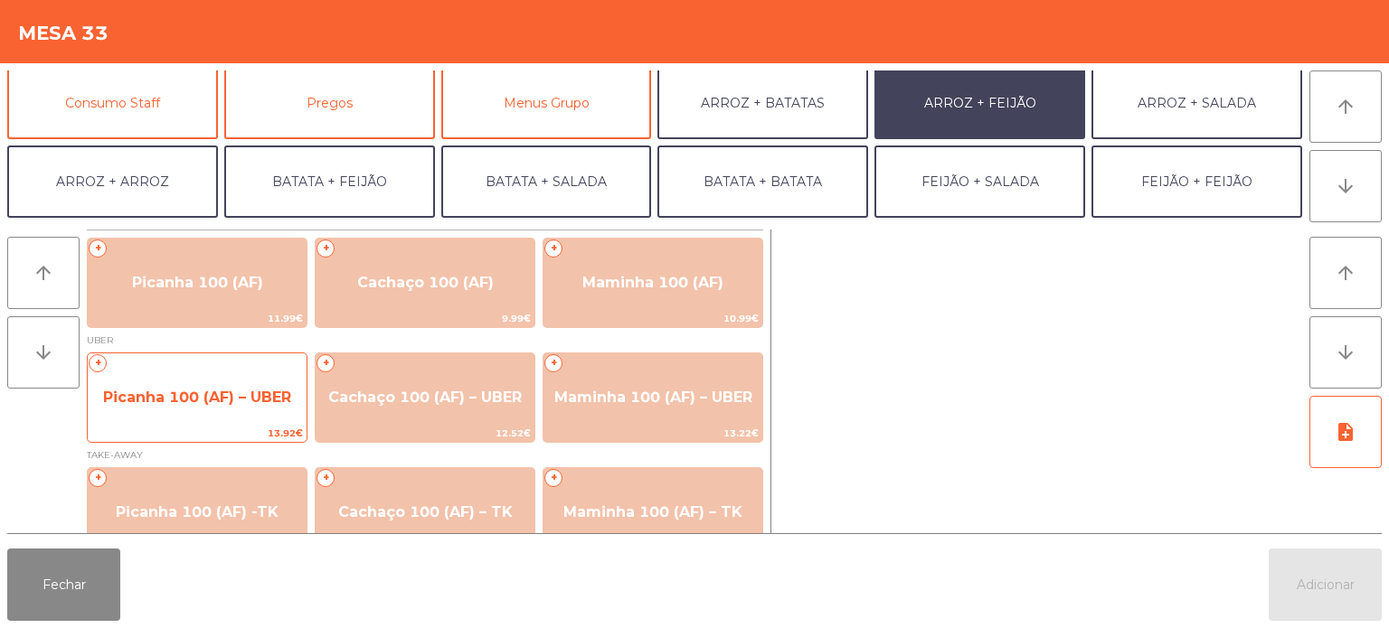
click at [203, 386] on span "Picanha 100 (AF) – UBER" at bounding box center [197, 397] width 219 height 49
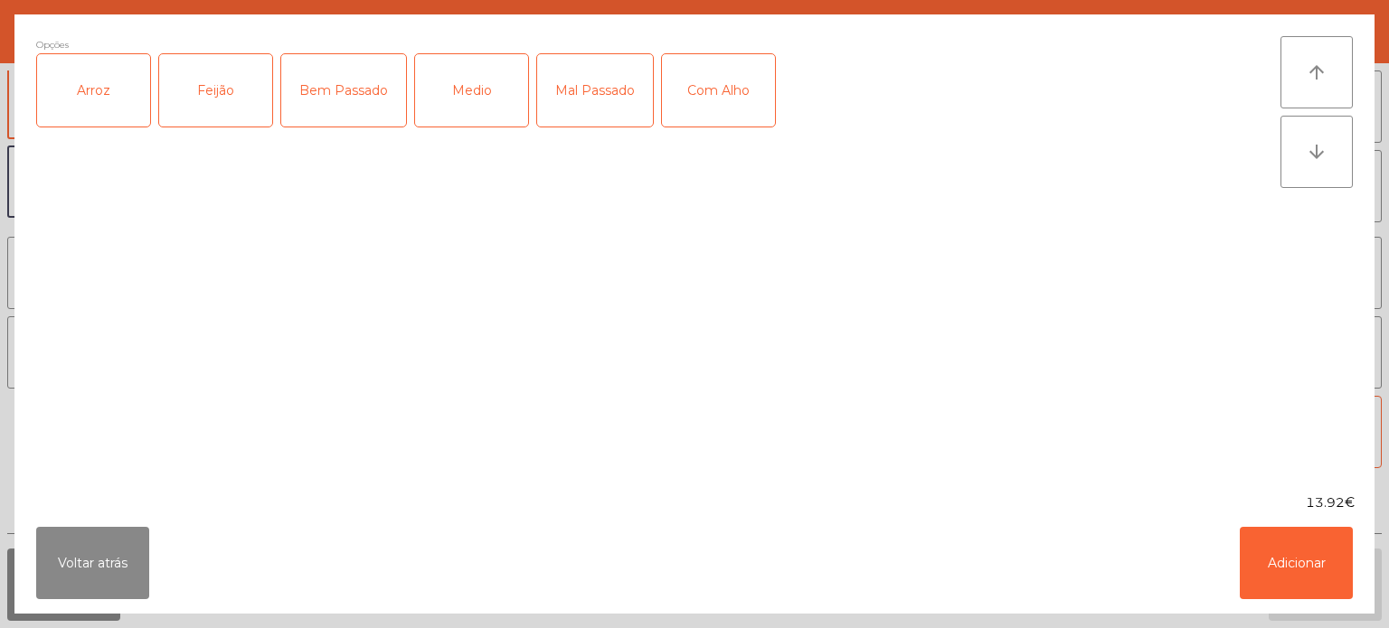
click at [116, 79] on div "Arroz" at bounding box center [93, 90] width 113 height 72
click at [221, 82] on div "Feijão" at bounding box center [215, 90] width 113 height 72
click at [353, 109] on div "Bem Passado" at bounding box center [343, 90] width 125 height 72
click at [702, 105] on div "Com Alho" at bounding box center [718, 90] width 113 height 72
click at [1300, 559] on button "Adicionar" at bounding box center [1296, 563] width 113 height 72
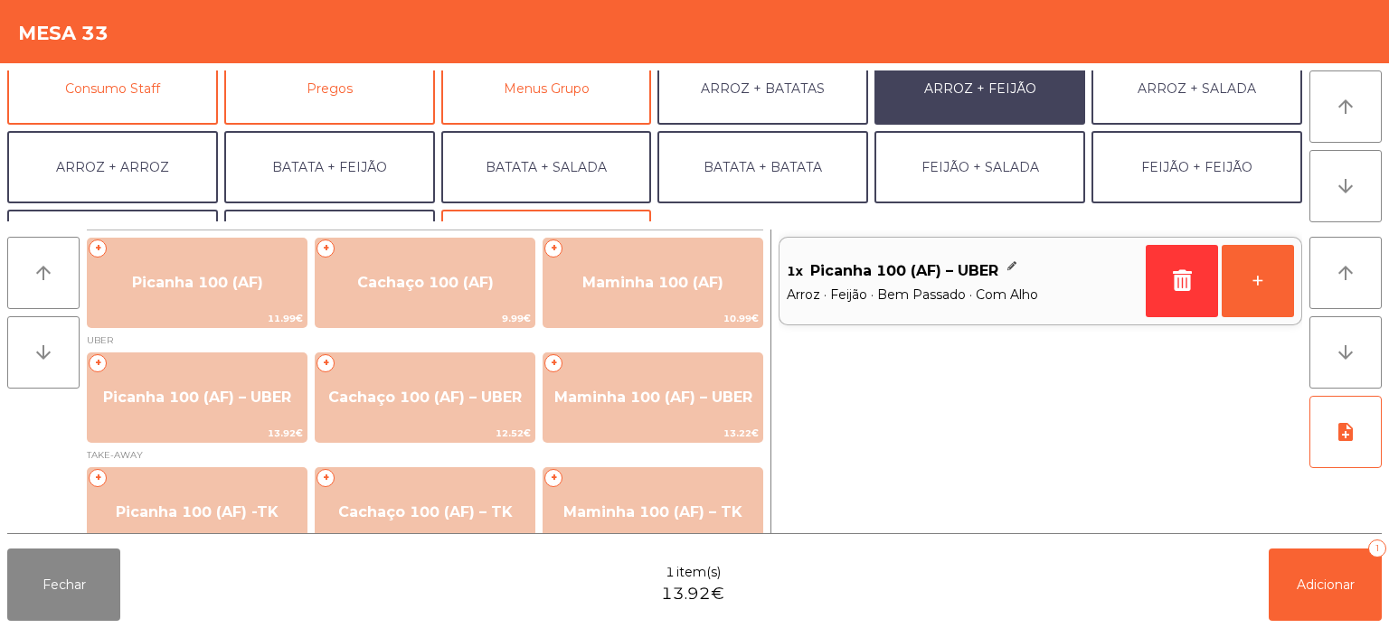
scroll to position [176, 0]
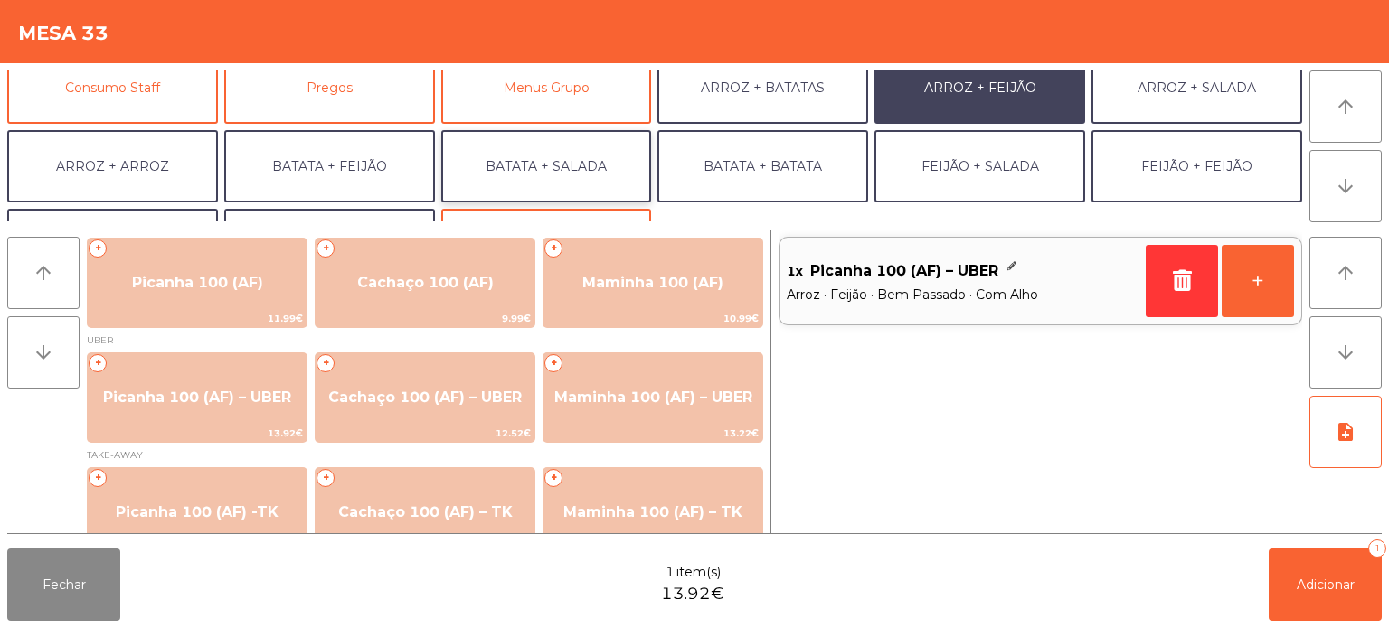
click at [576, 152] on button "BATATA + SALADA" at bounding box center [546, 166] width 211 height 72
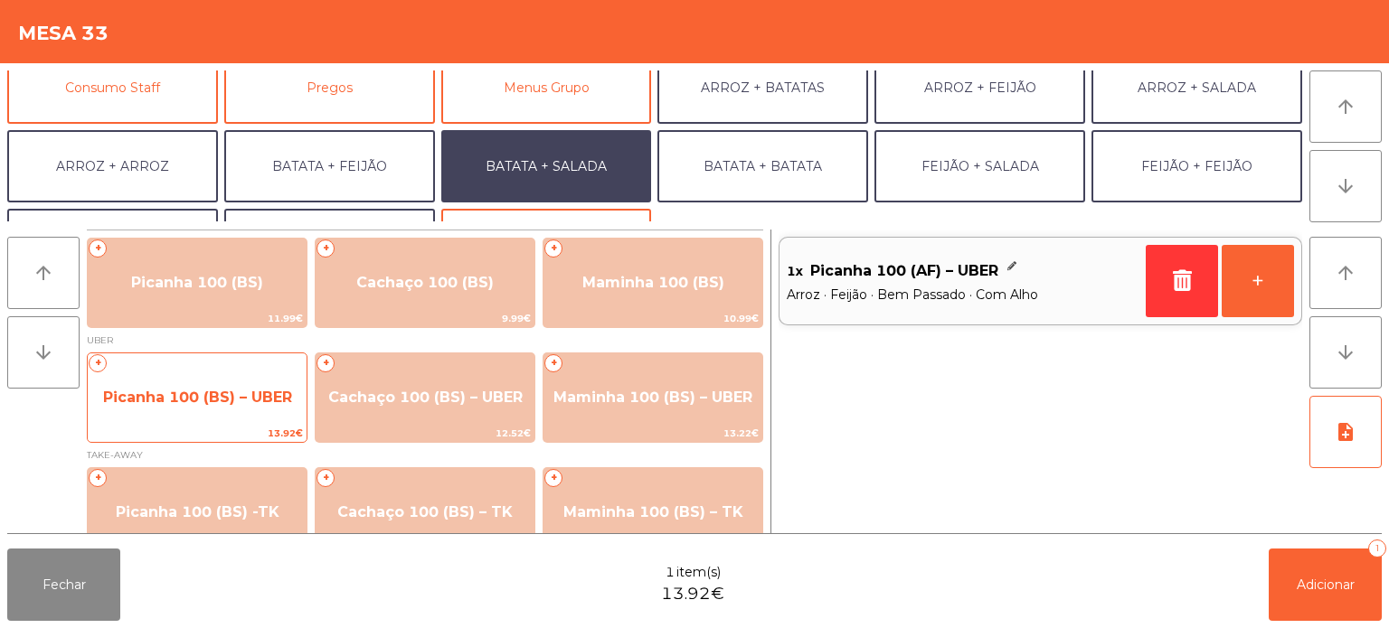
click at [212, 392] on span "Picanha 100 (BS) – UBER" at bounding box center [197, 397] width 189 height 17
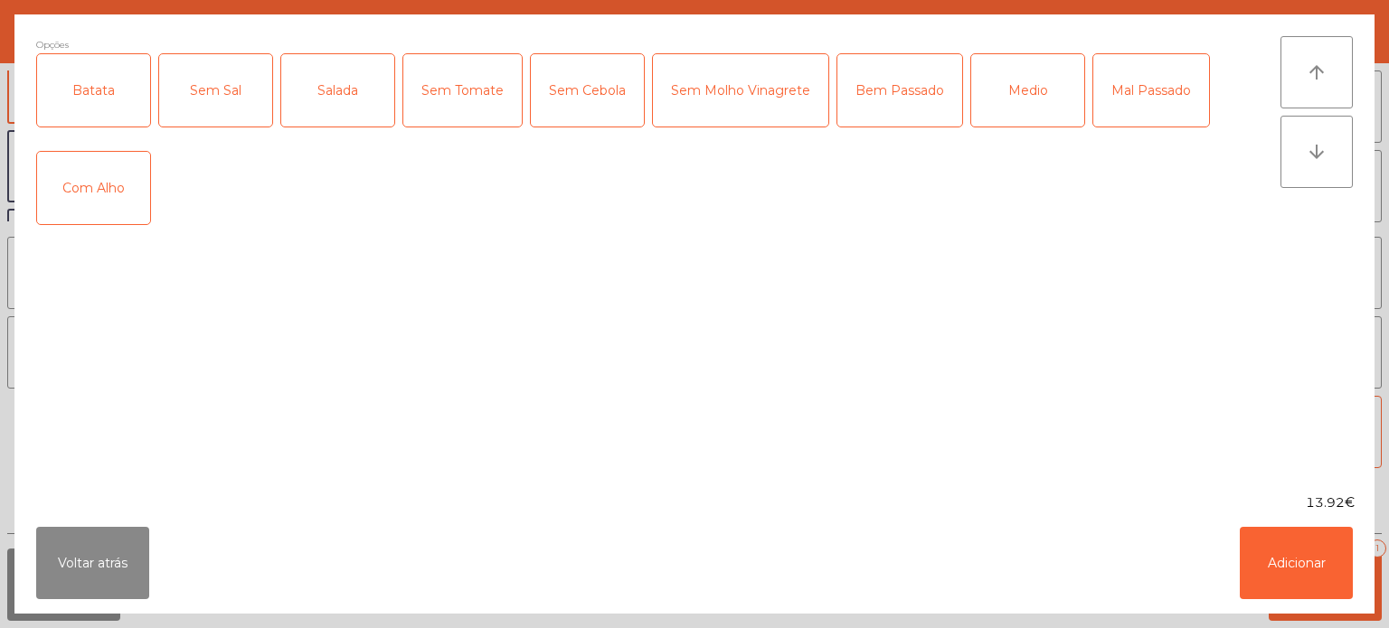
click at [123, 101] on div "Batata" at bounding box center [93, 90] width 113 height 72
click at [341, 98] on div "Salada" at bounding box center [337, 90] width 113 height 72
click at [1132, 80] on div "Mal Passado" at bounding box center [1151, 90] width 116 height 72
click at [1284, 591] on button "Adicionar" at bounding box center [1296, 563] width 113 height 72
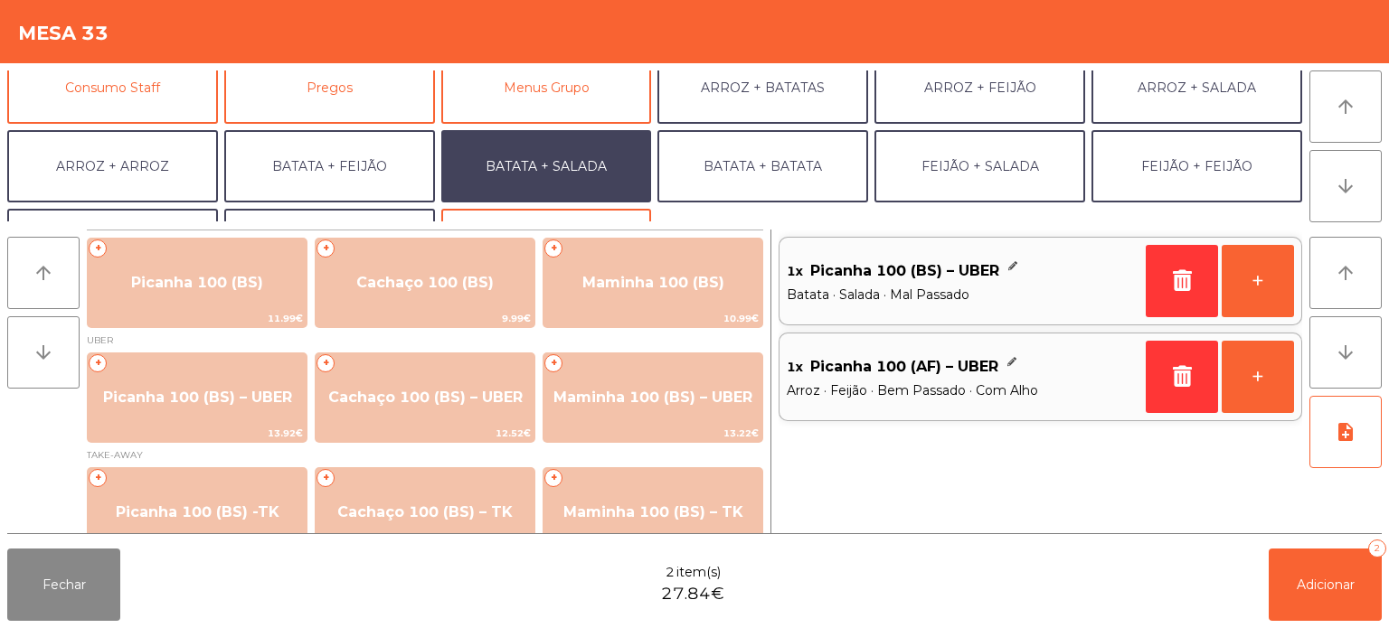
scroll to position [235, 0]
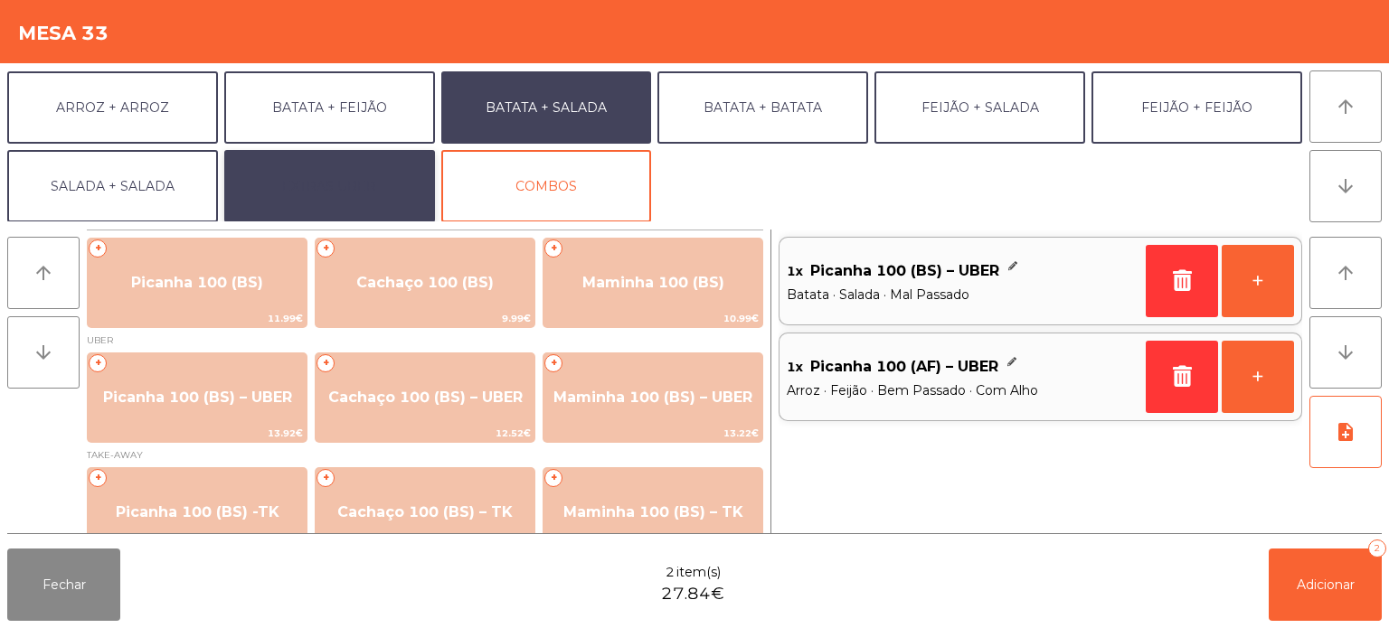
click at [358, 150] on button "EXTRAS UBER" at bounding box center [329, 186] width 211 height 72
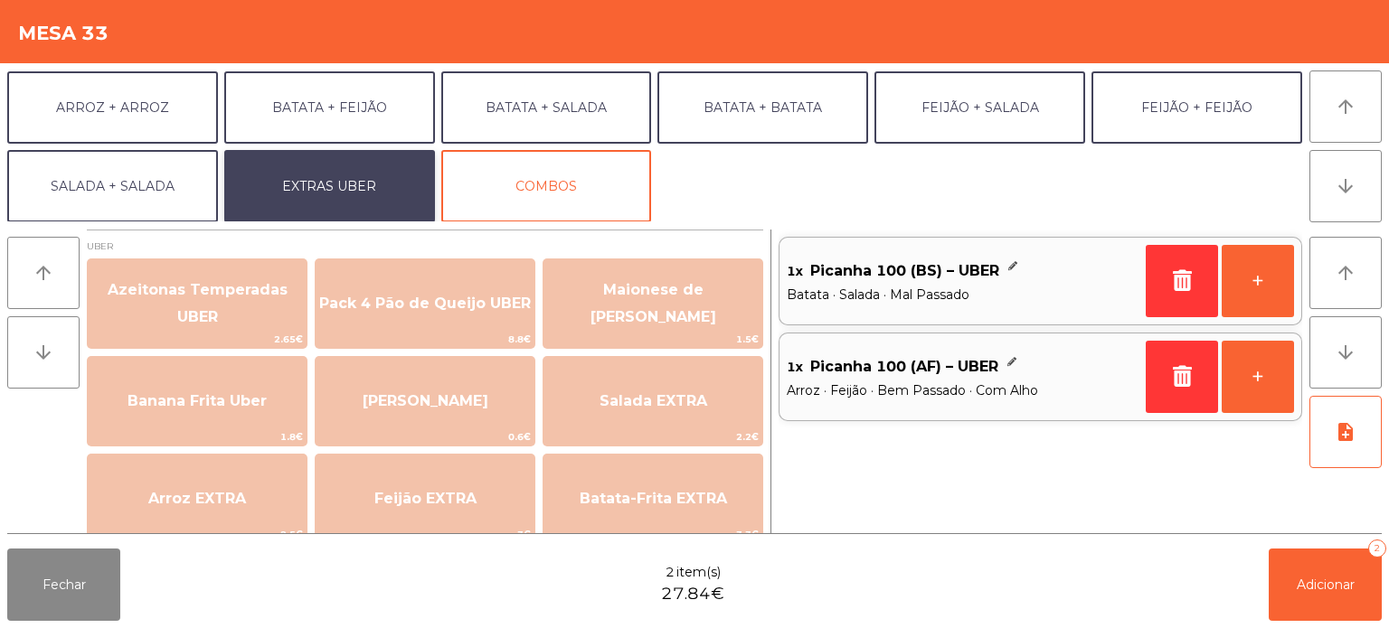
scroll to position [43, 0]
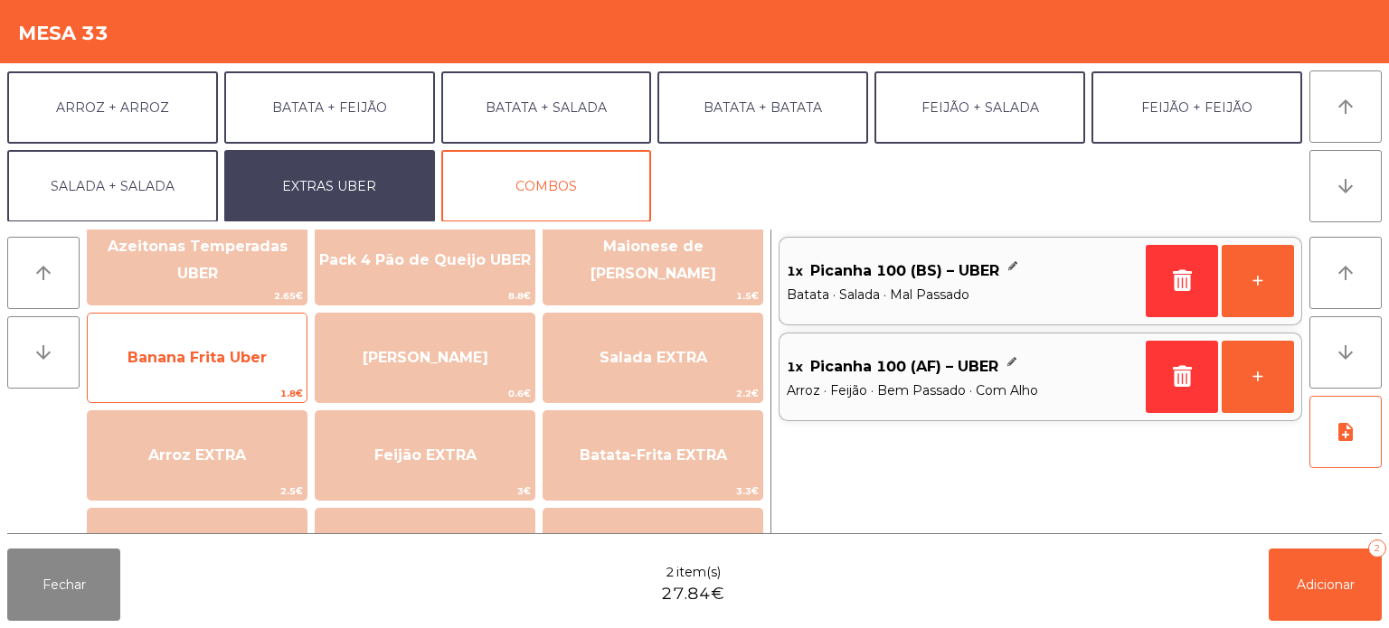
click at [188, 375] on span "Banana Frita Uber" at bounding box center [197, 358] width 219 height 49
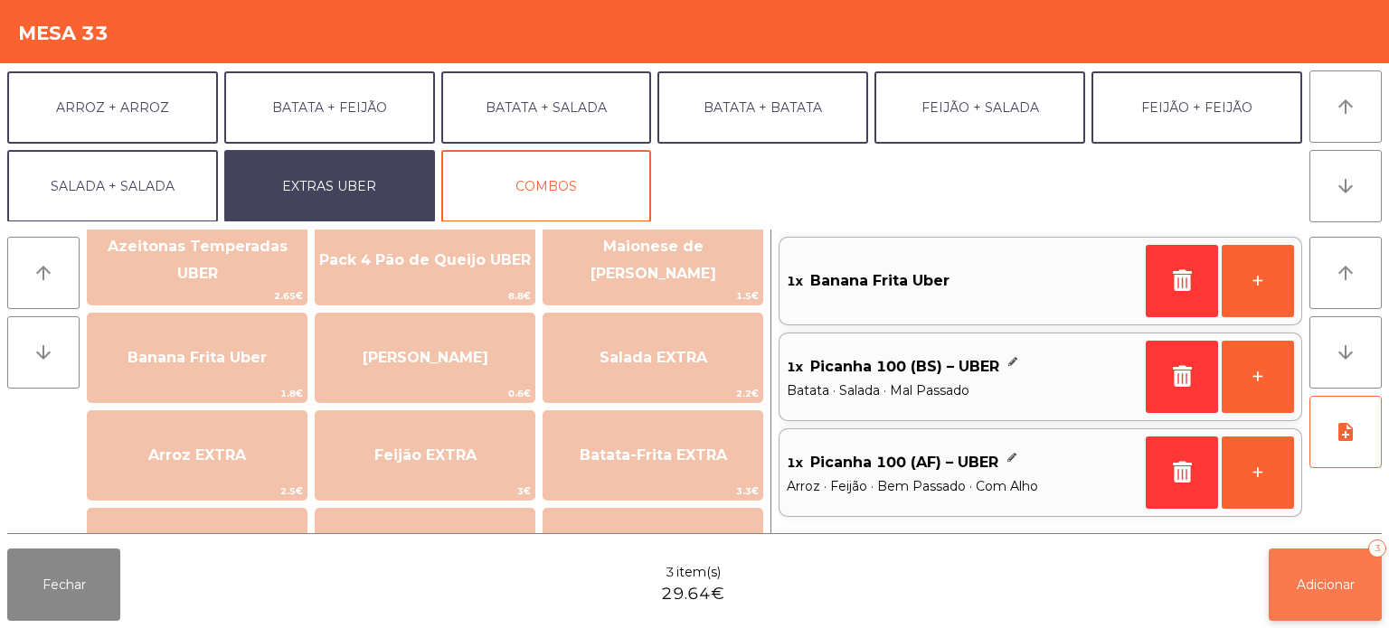
click at [1327, 582] on span "Adicionar" at bounding box center [1326, 585] width 58 height 16
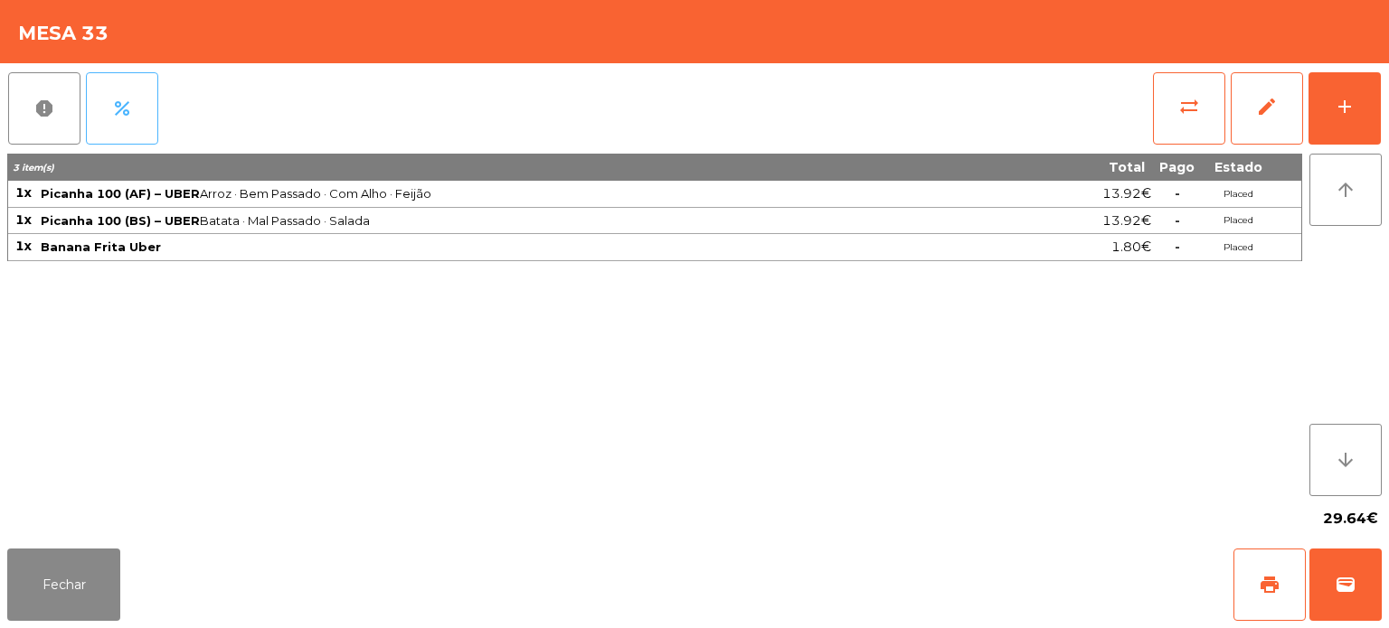
click at [150, 94] on button "percent" at bounding box center [122, 108] width 72 height 72
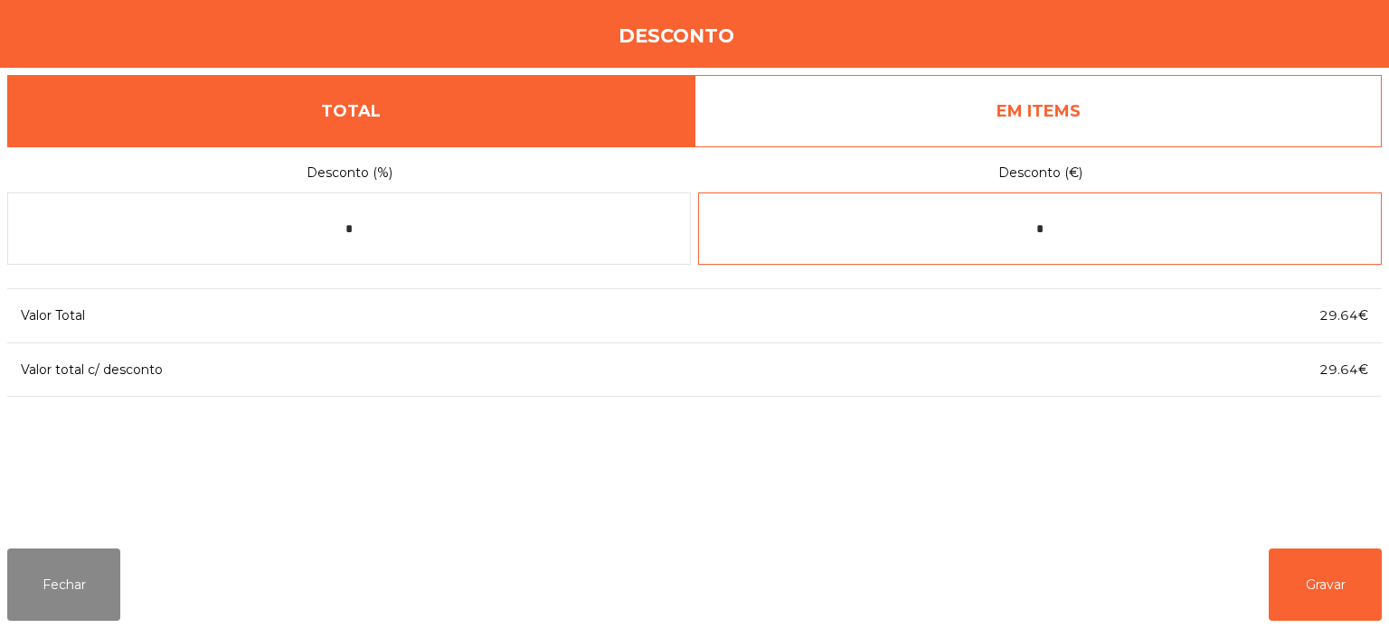
click at [1074, 234] on input "*" at bounding box center [1040, 229] width 684 height 72
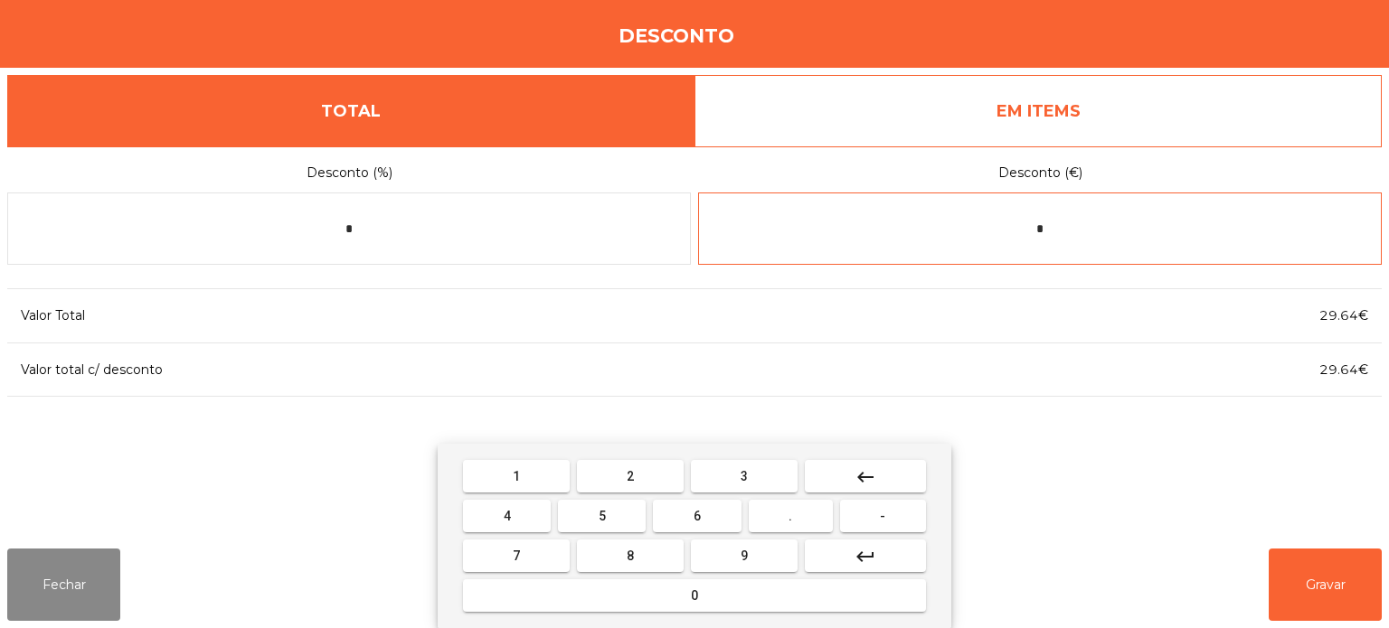
click at [858, 474] on mat-icon "keyboard_backspace" at bounding box center [866, 478] width 22 height 22
click at [760, 591] on button "0" at bounding box center [694, 596] width 463 height 33
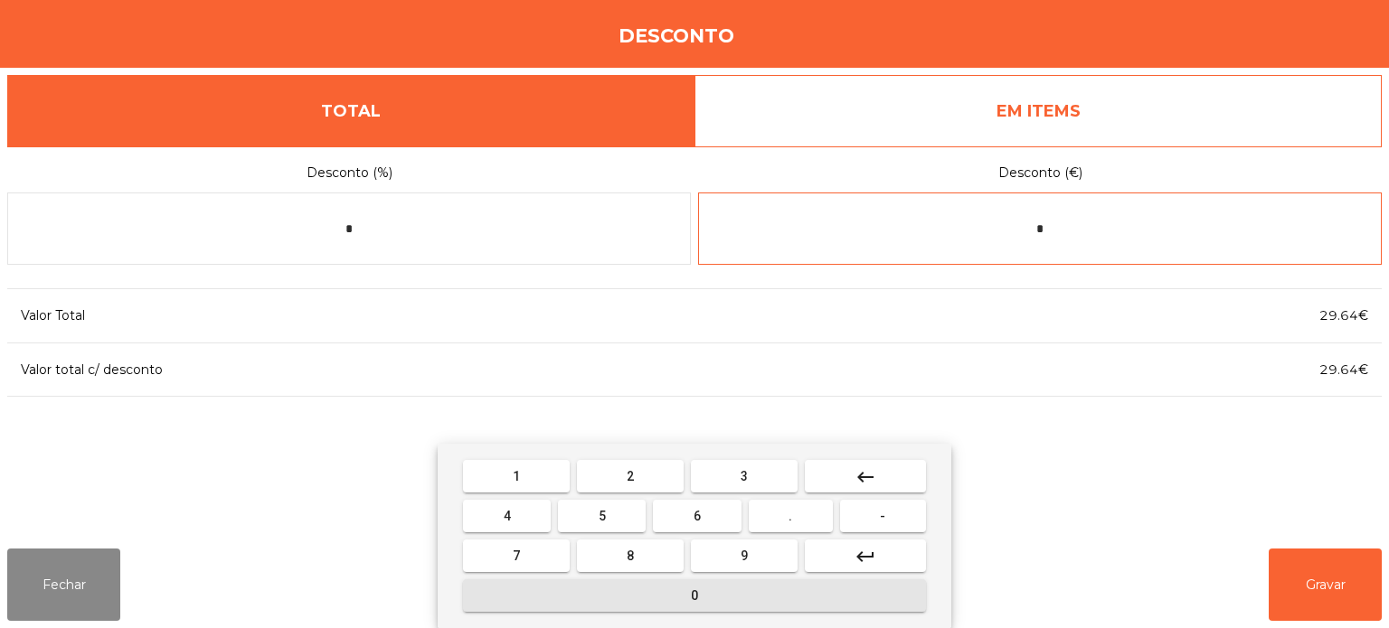
click at [797, 502] on button "." at bounding box center [791, 516] width 84 height 33
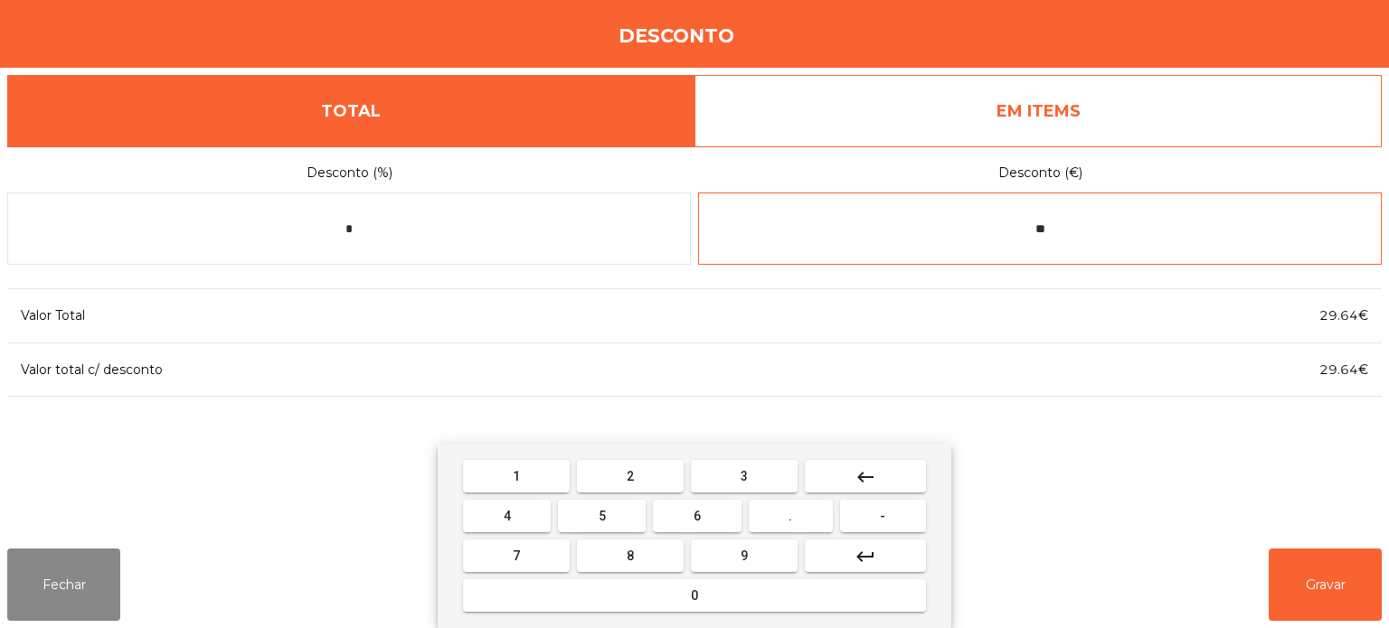
click at [763, 477] on button "3" at bounding box center [744, 476] width 107 height 33
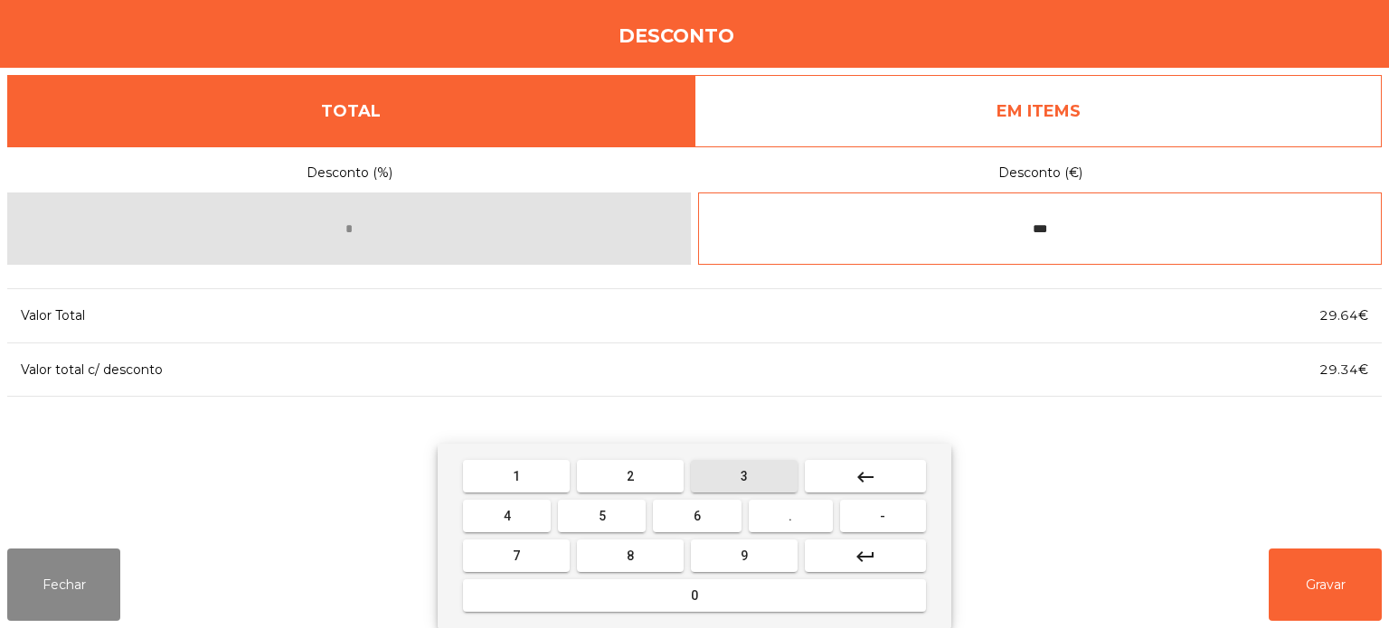
click at [730, 592] on button "0" at bounding box center [694, 596] width 463 height 33
type input "****"
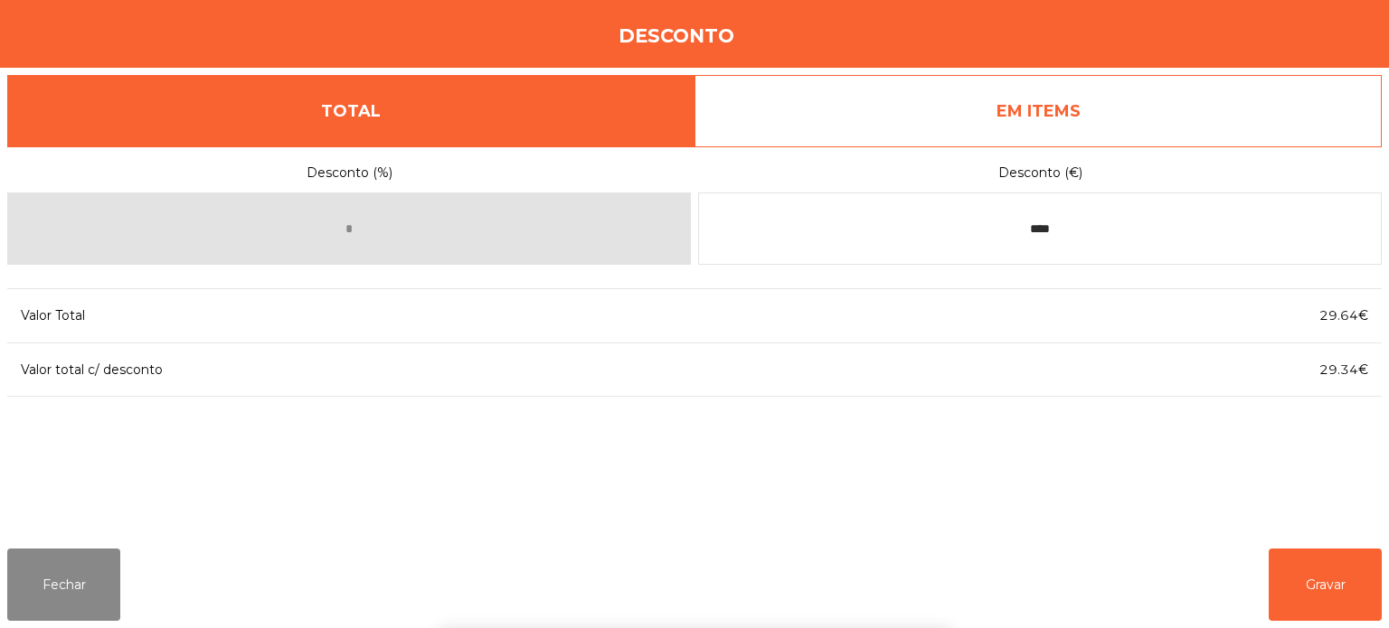
click at [1325, 565] on div "1 2 3 keyboard_backspace 4 5 6 . - 7 8 9 keyboard_return 0" at bounding box center [694, 536] width 1389 height 184
click at [1324, 584] on button "Gravar" at bounding box center [1325, 585] width 113 height 72
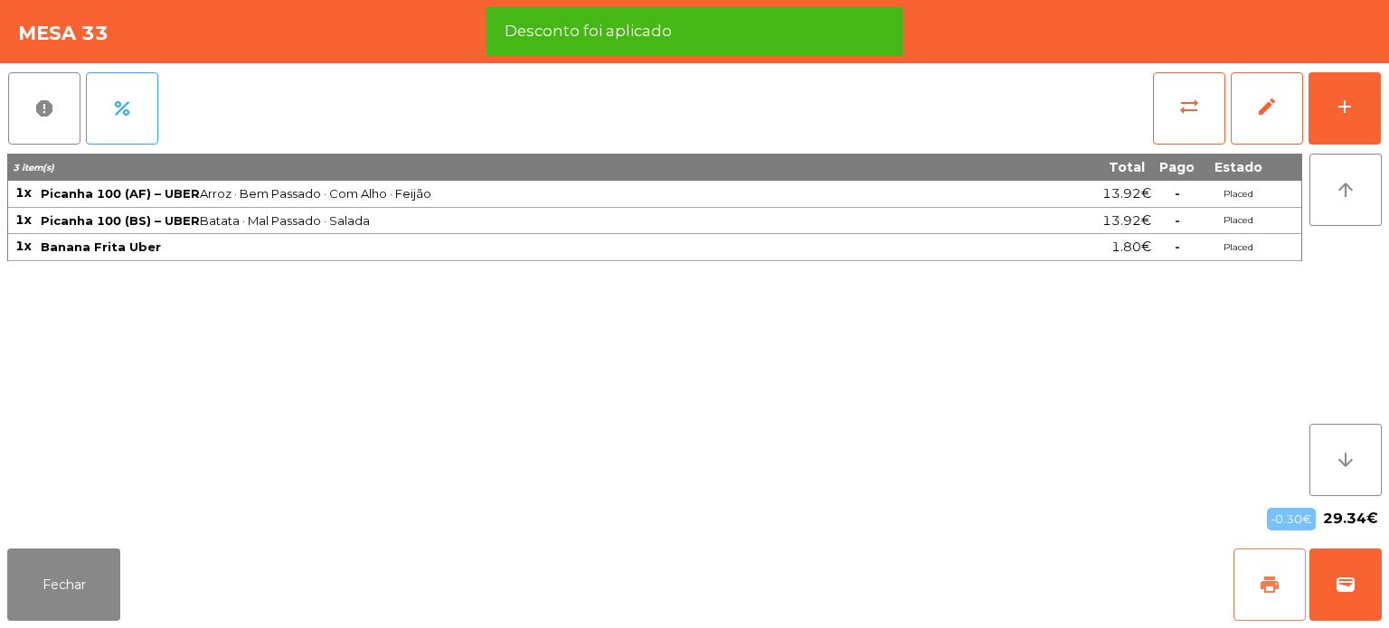
click at [1240, 600] on button "print" at bounding box center [1269, 585] width 72 height 72
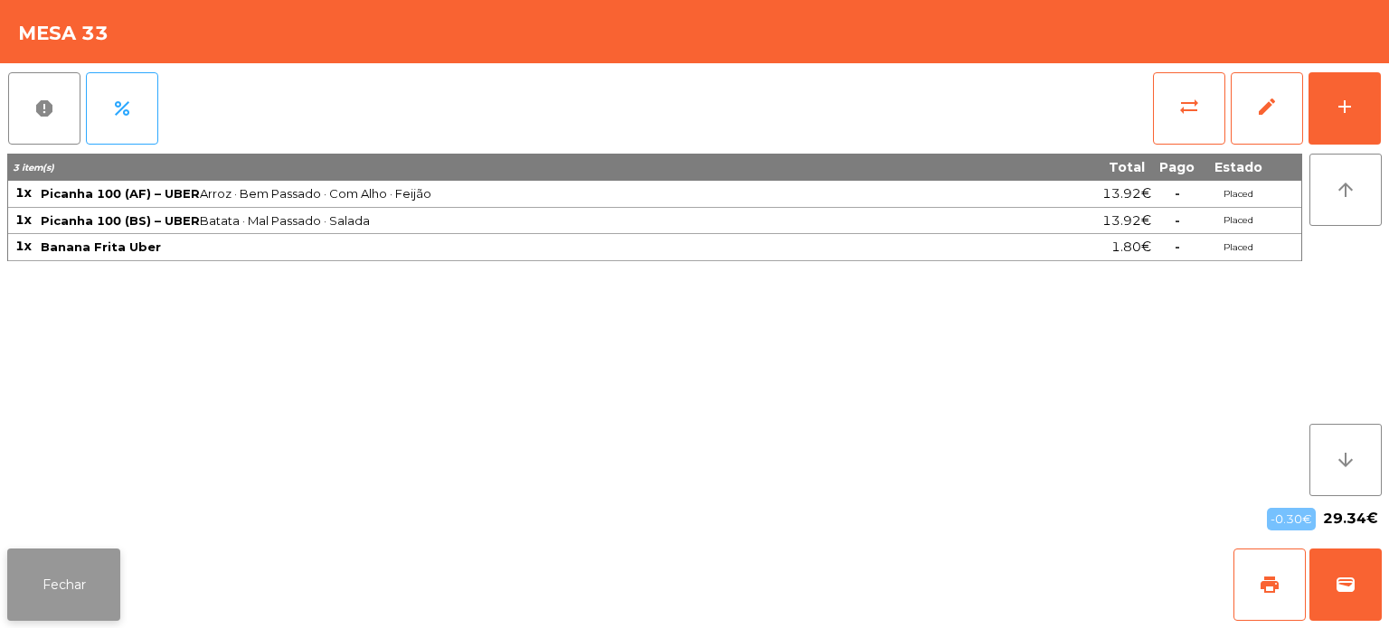
click at [46, 577] on button "Fechar" at bounding box center [63, 585] width 113 height 72
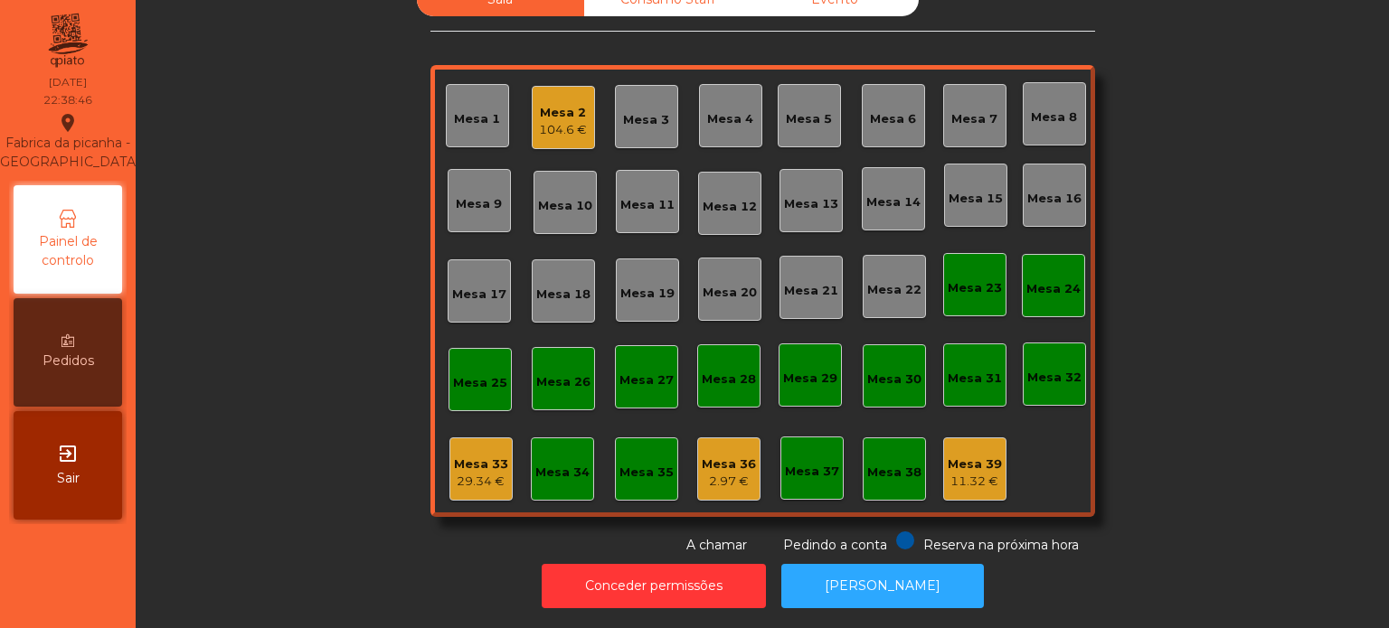
click at [896, 532] on span at bounding box center [905, 541] width 18 height 18
click at [864, 590] on button "[PERSON_NAME]" at bounding box center [882, 586] width 203 height 44
click at [500, 438] on div "Mesa 33 29.34 €" at bounding box center [480, 469] width 63 height 63
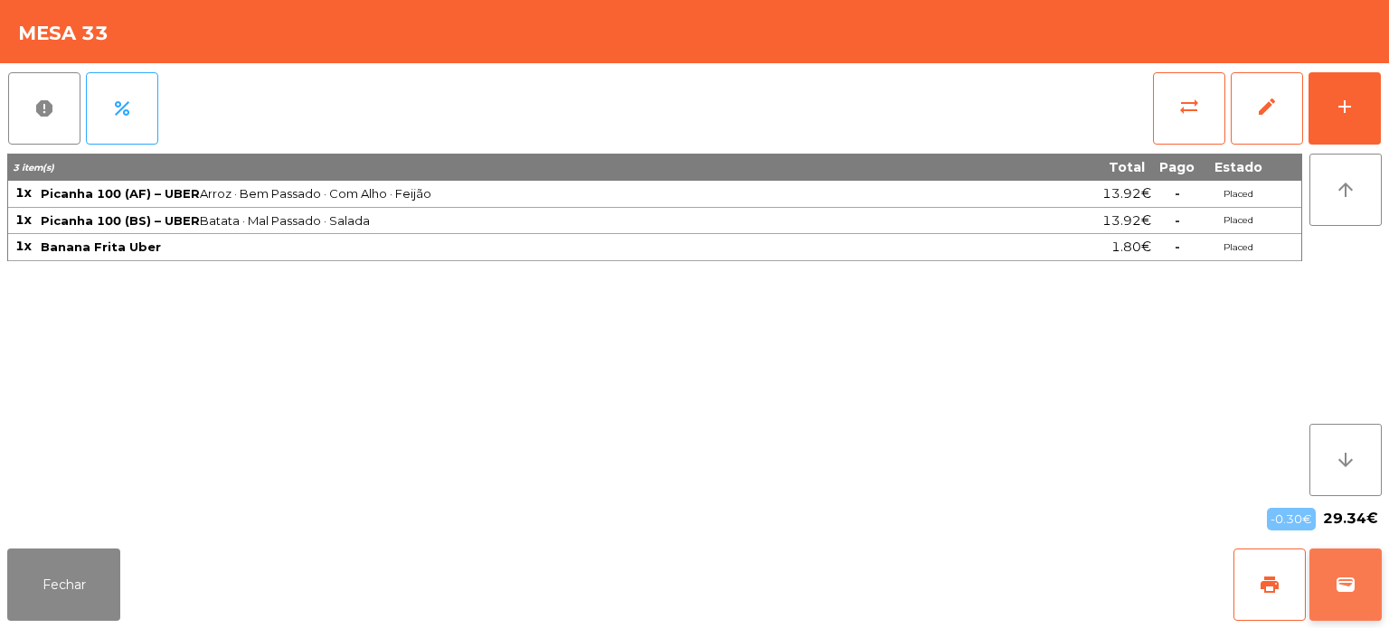
click at [1337, 571] on button "wallet" at bounding box center [1345, 585] width 72 height 72
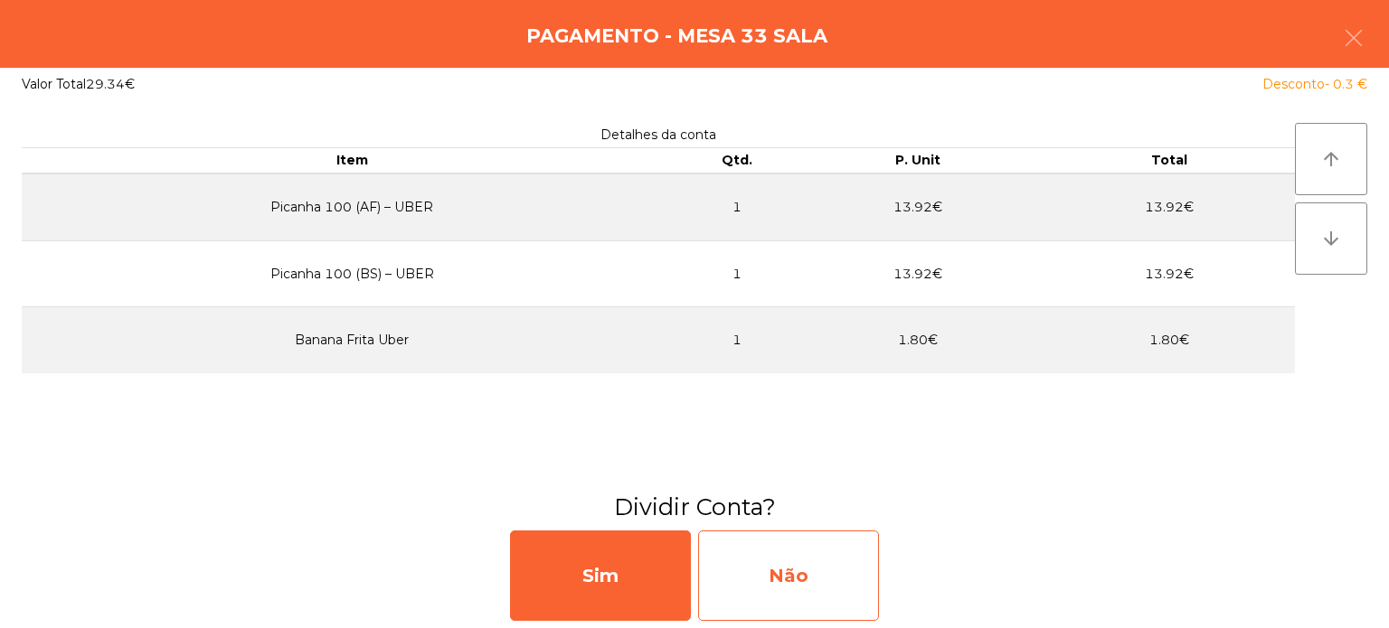
click at [851, 594] on div "Não" at bounding box center [788, 576] width 181 height 90
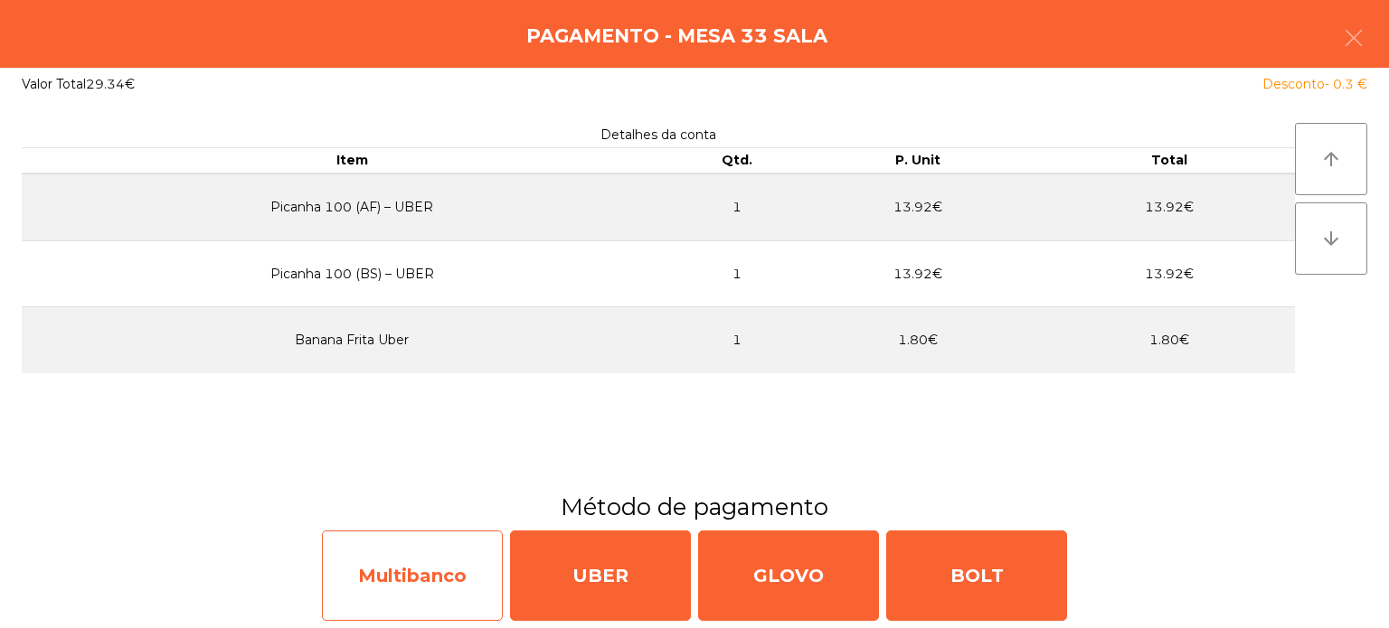
click at [393, 577] on div "Multibanco" at bounding box center [412, 576] width 181 height 90
select select "**"
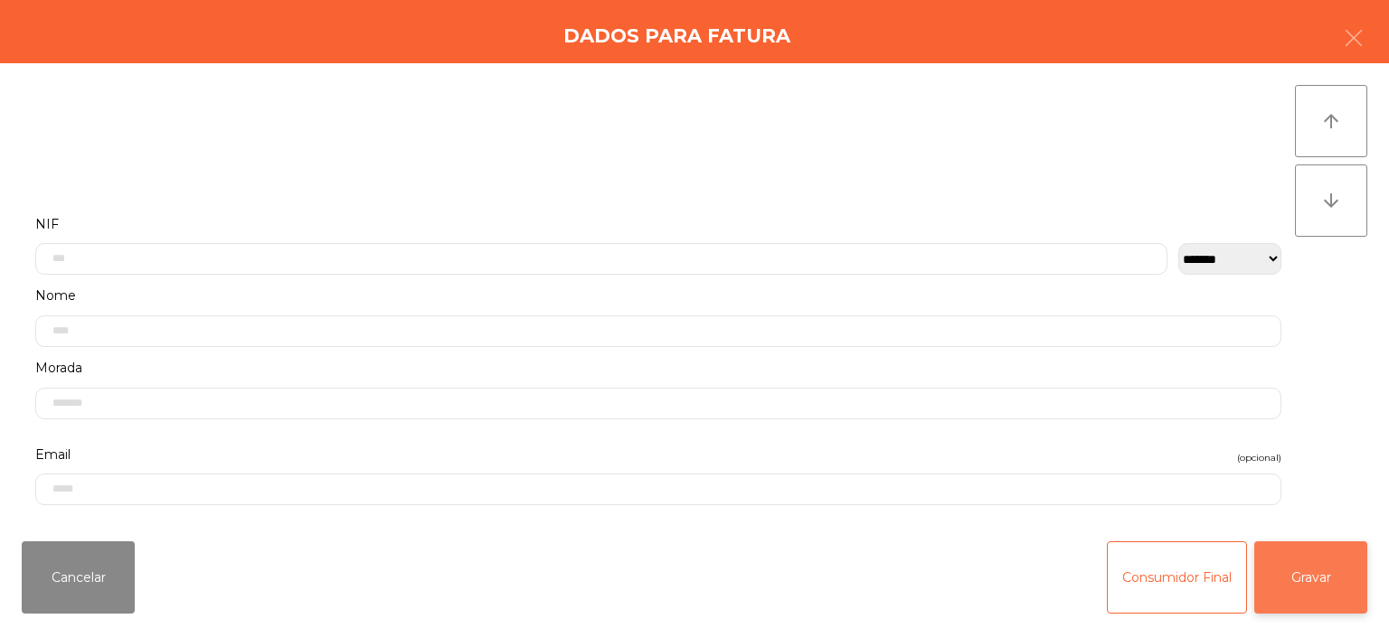
click at [1320, 570] on button "Gravar" at bounding box center [1310, 578] width 113 height 72
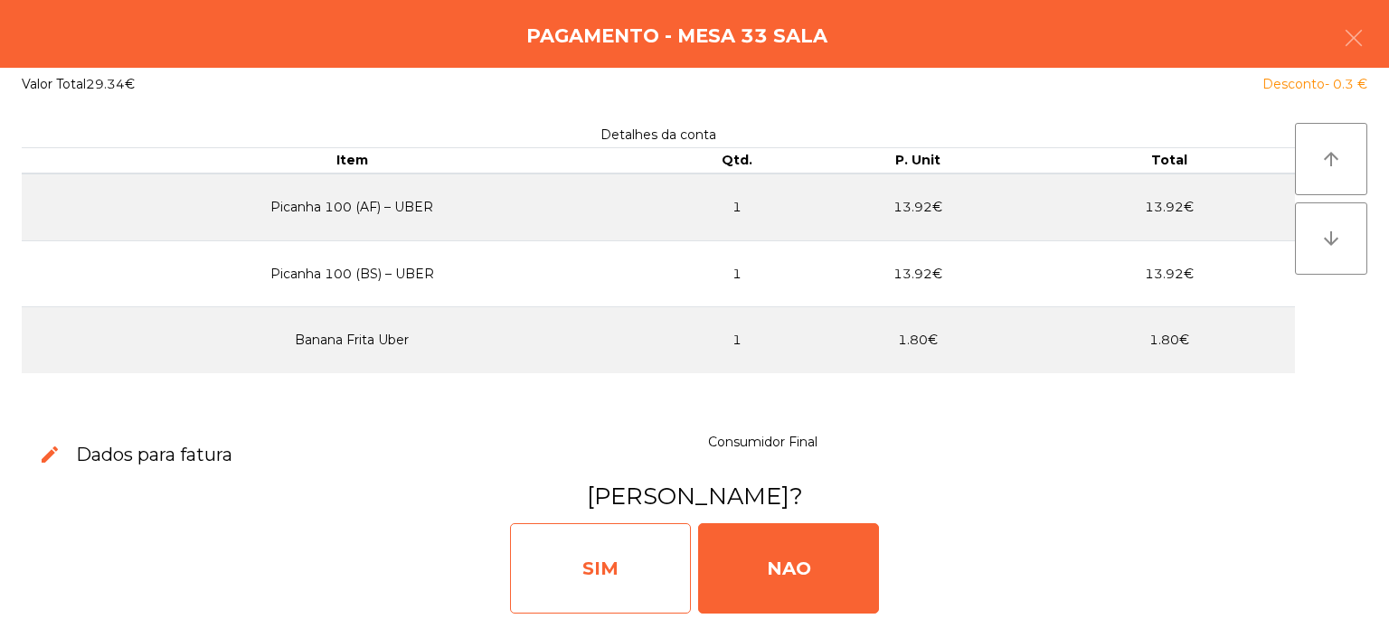
click at [582, 586] on div "SIM" at bounding box center [600, 569] width 181 height 90
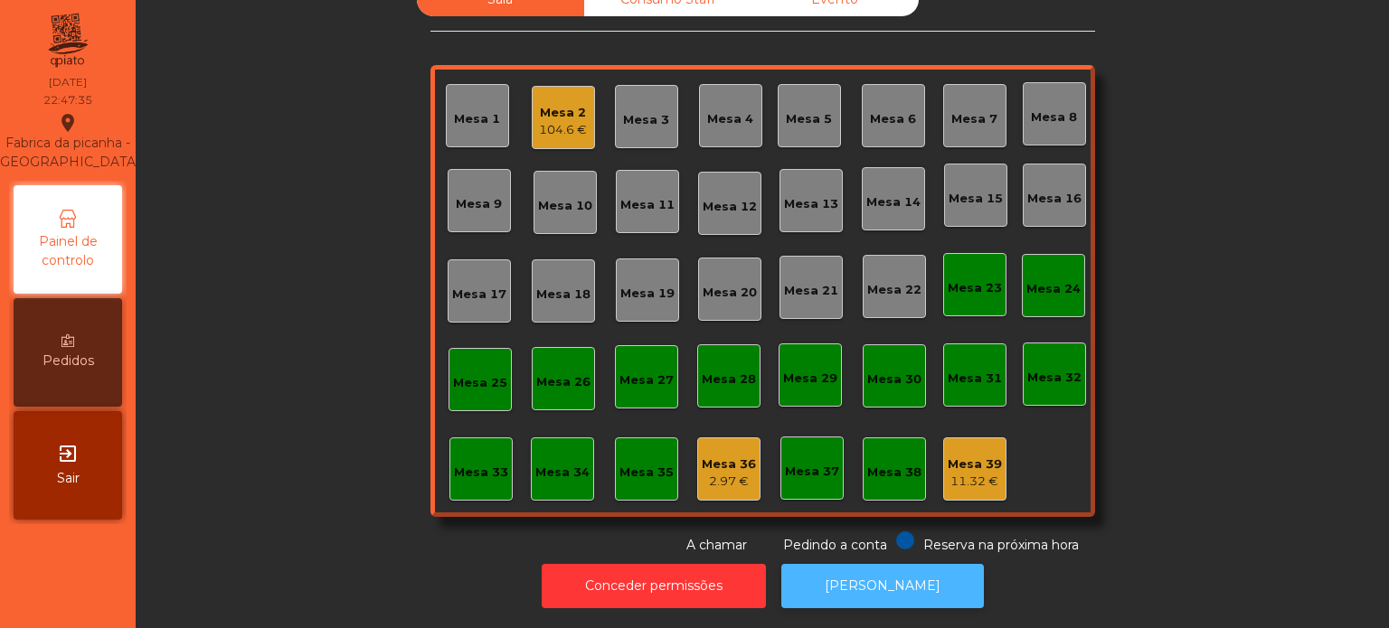
click at [887, 585] on button "[PERSON_NAME]" at bounding box center [882, 586] width 203 height 44
click at [745, 456] on div "Mesa 36" at bounding box center [729, 465] width 54 height 18
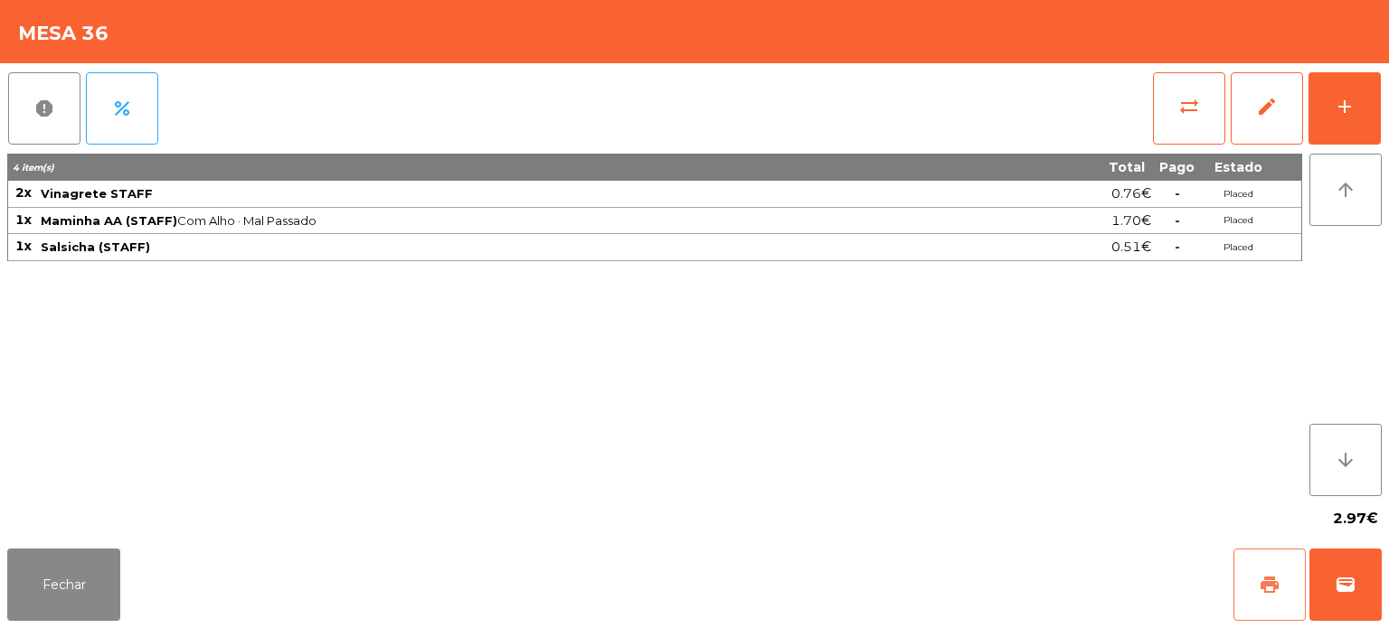
click at [1270, 591] on span "print" at bounding box center [1270, 585] width 22 height 22
click at [42, 116] on span "report" at bounding box center [44, 109] width 22 height 22
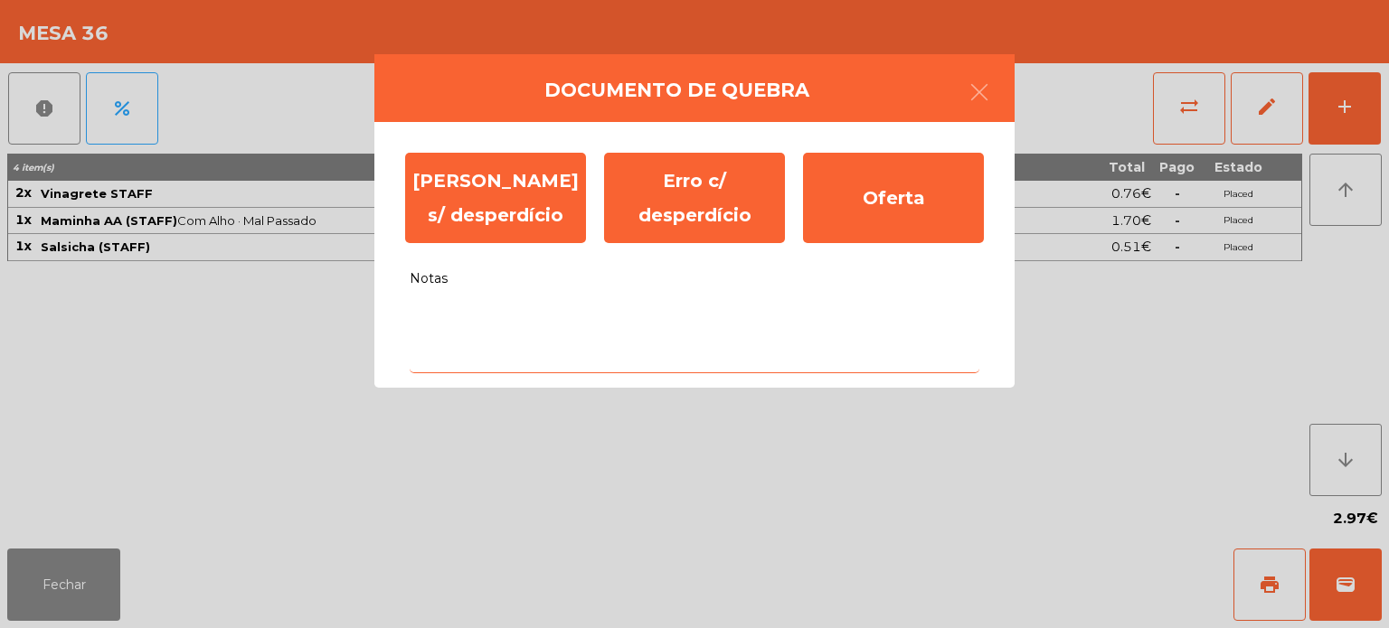
click at [666, 323] on textarea "Notas" at bounding box center [695, 335] width 570 height 75
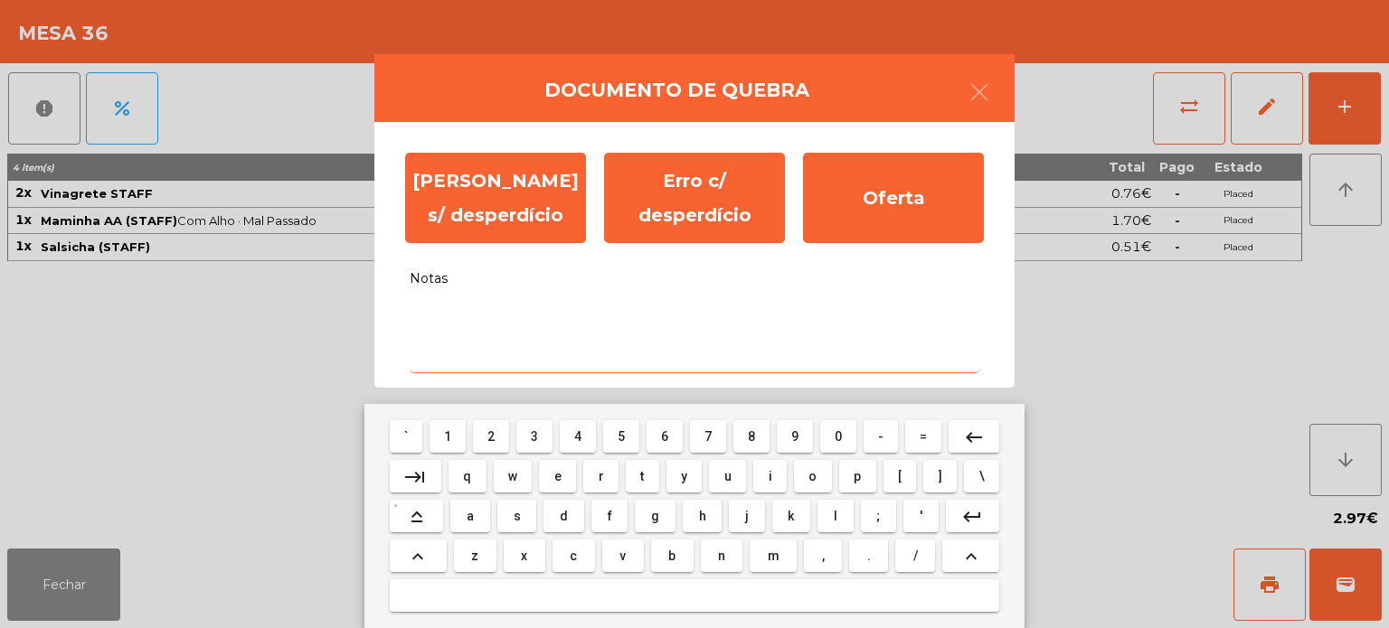
click at [467, 522] on span "a" at bounding box center [470, 516] width 7 height 14
click at [834, 512] on span "l" at bounding box center [836, 516] width 4 height 14
click at [770, 477] on span "i" at bounding box center [771, 476] width 4 height 14
type textarea "***"
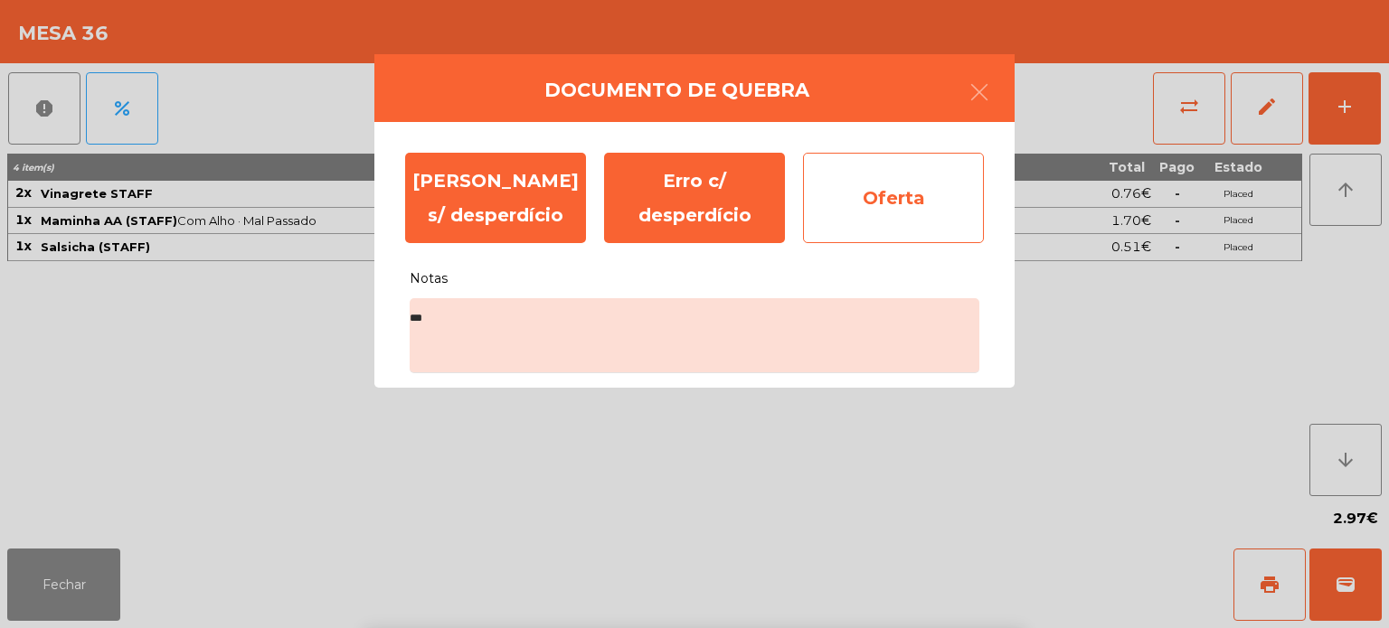
click at [876, 206] on div "Oferta" at bounding box center [893, 198] width 181 height 90
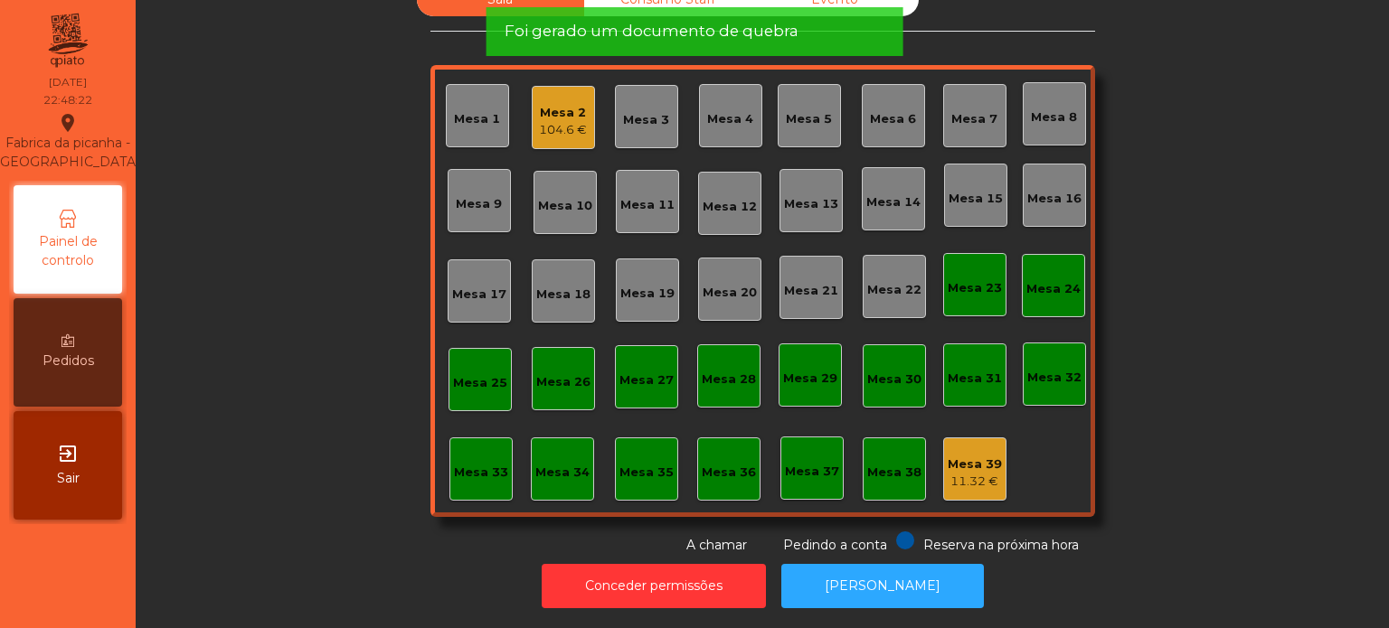
click at [972, 456] on div "Mesa 39" at bounding box center [975, 465] width 54 height 18
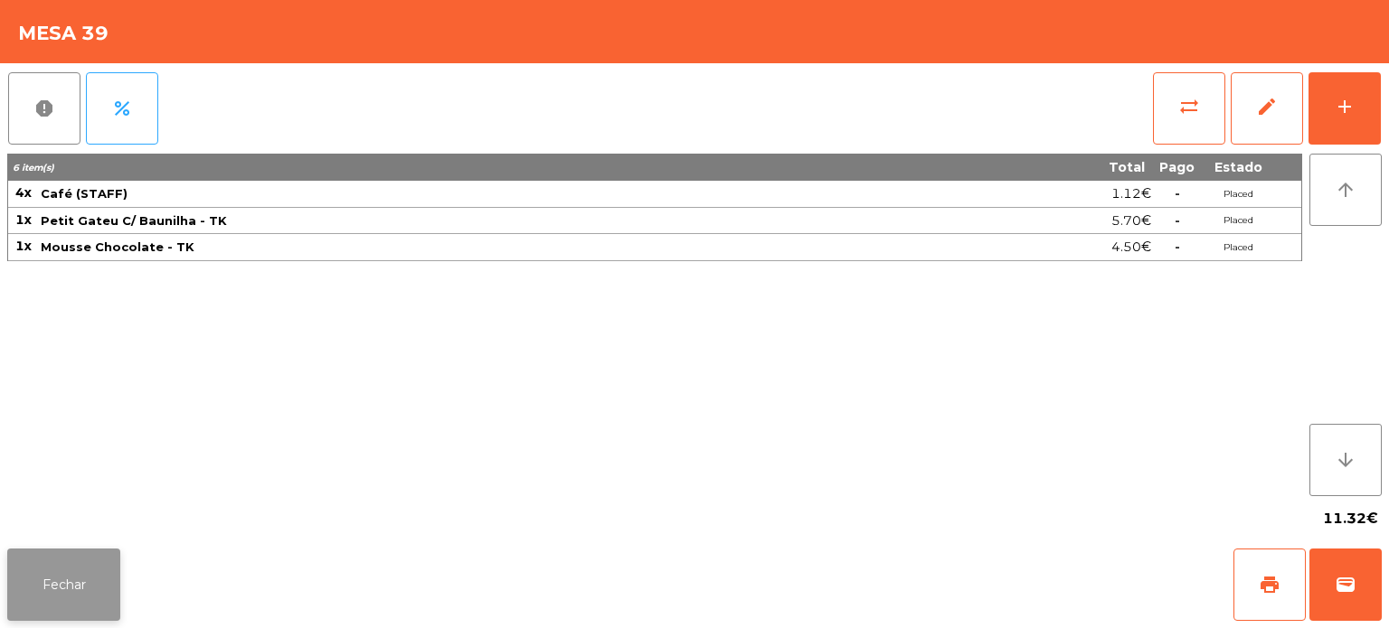
click at [58, 582] on button "Fechar" at bounding box center [63, 585] width 113 height 72
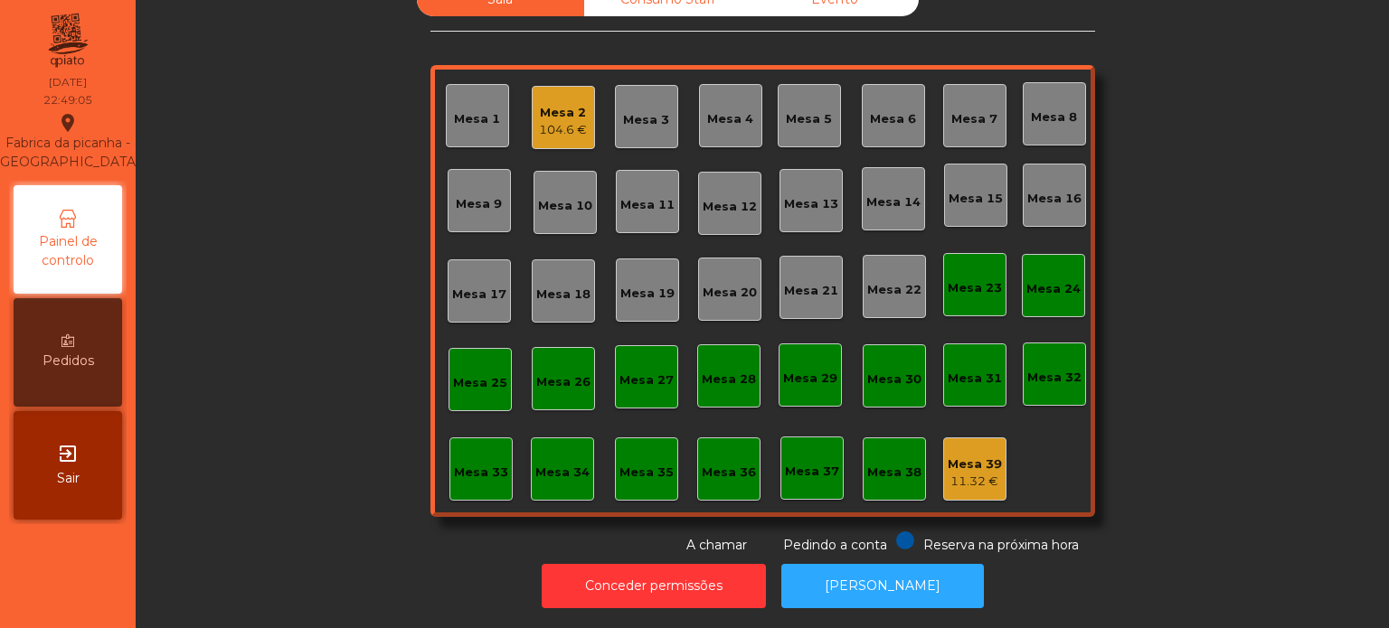
click at [554, 133] on div "Mesa 2 104.6 €" at bounding box center [563, 117] width 63 height 63
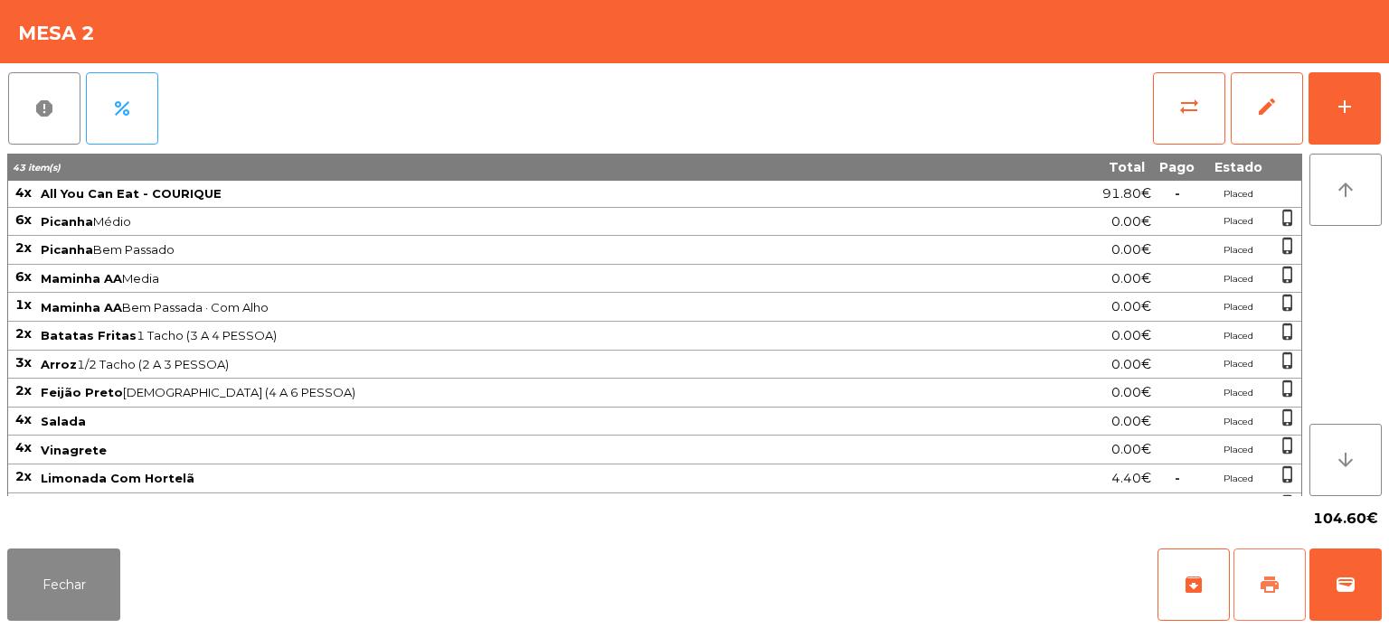
click at [1248, 590] on button "print" at bounding box center [1269, 585] width 72 height 72
click at [1346, 566] on button "wallet" at bounding box center [1345, 585] width 72 height 72
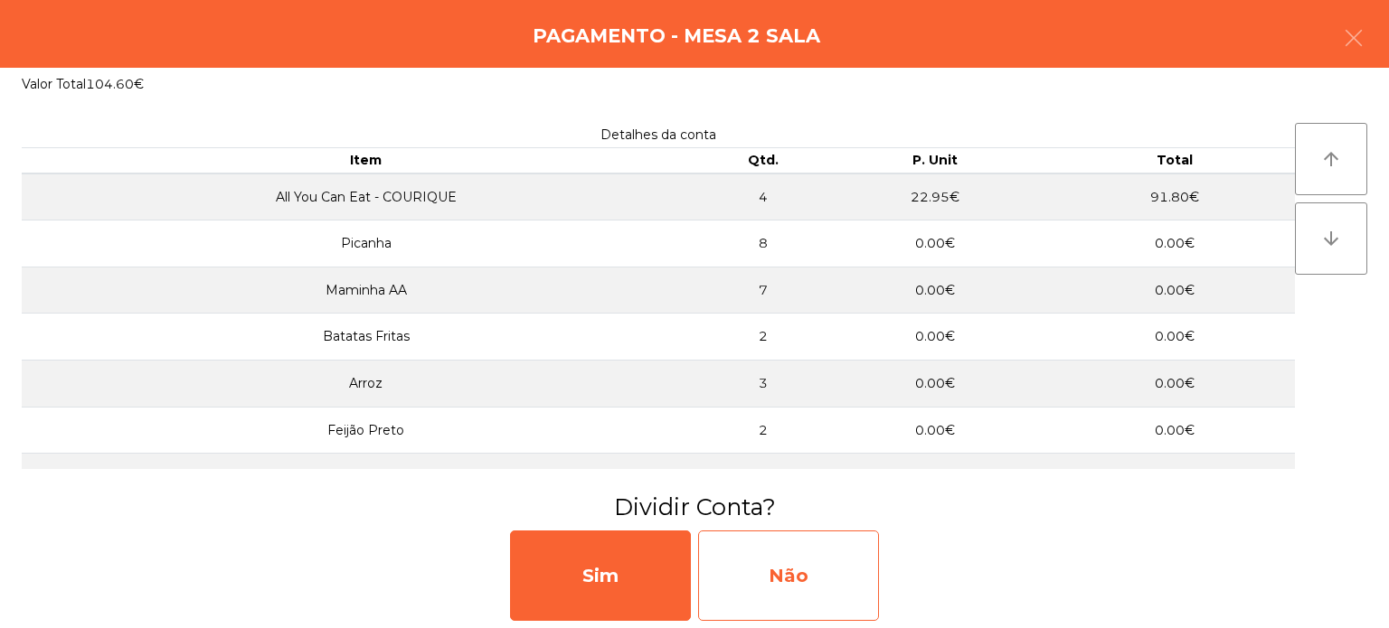
click at [776, 575] on div "Não" at bounding box center [788, 576] width 181 height 90
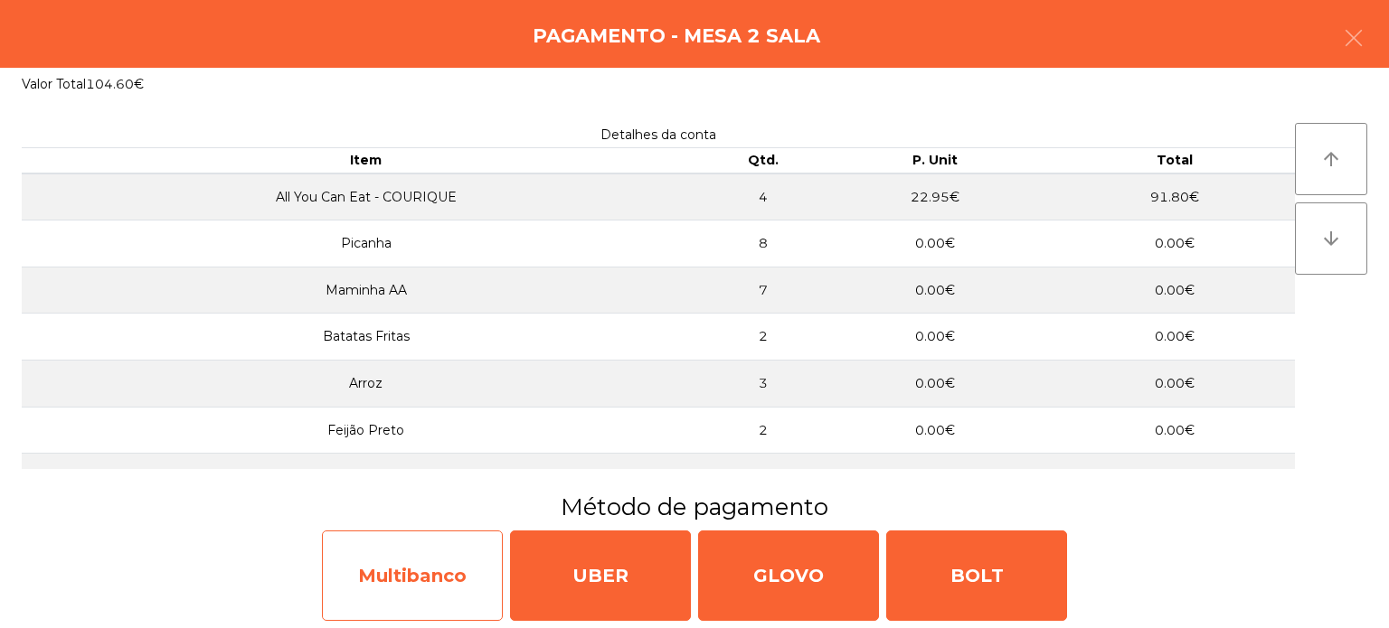
click at [413, 591] on div "Multibanco" at bounding box center [412, 576] width 181 height 90
select select "**"
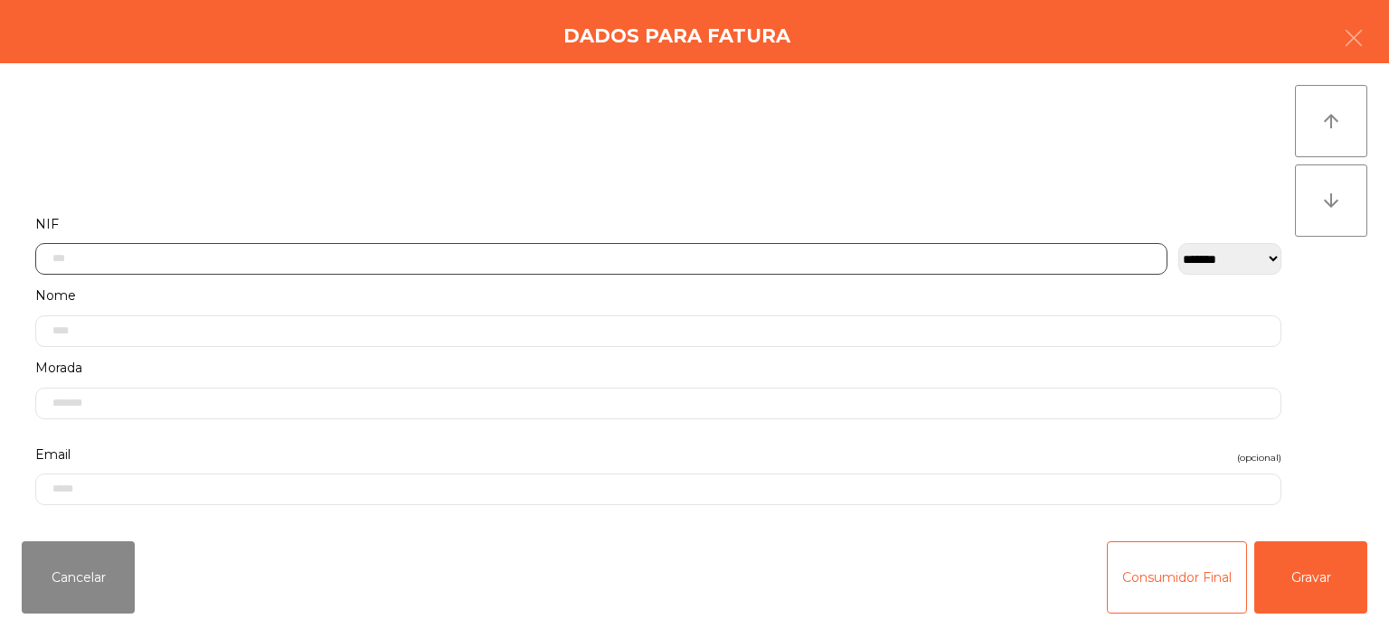
click at [600, 256] on input "text" at bounding box center [601, 259] width 1132 height 32
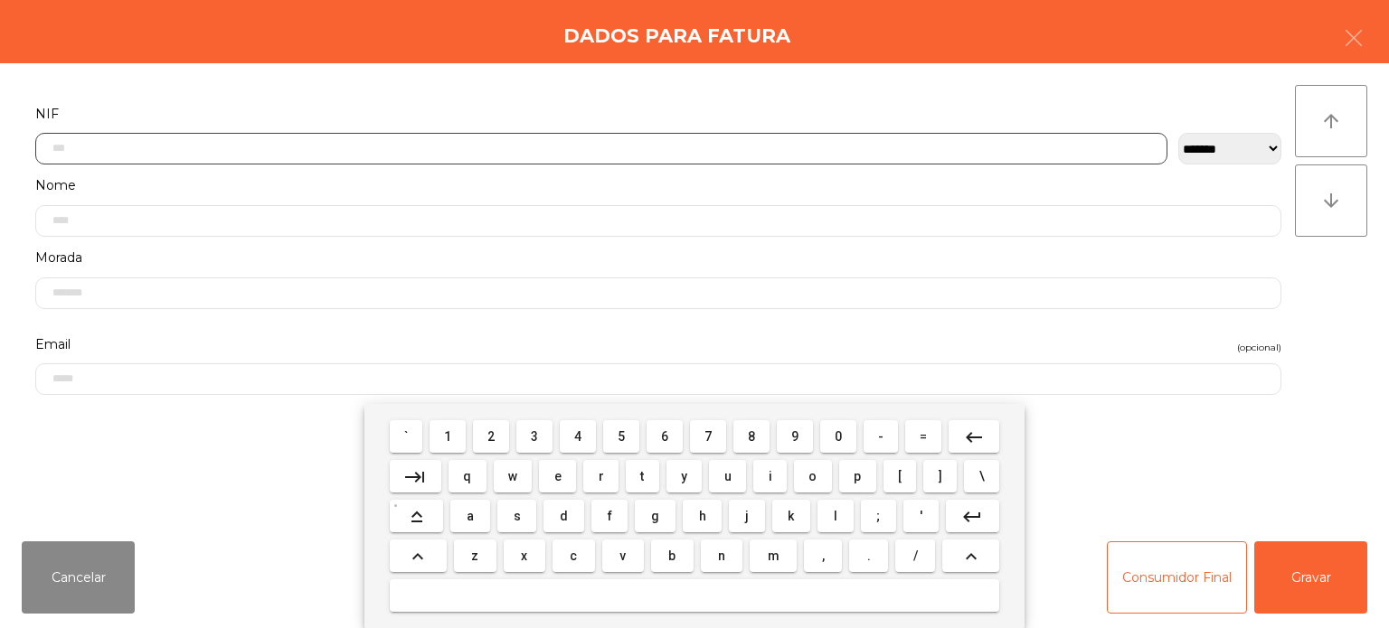
scroll to position [126, 0]
type input "*********"
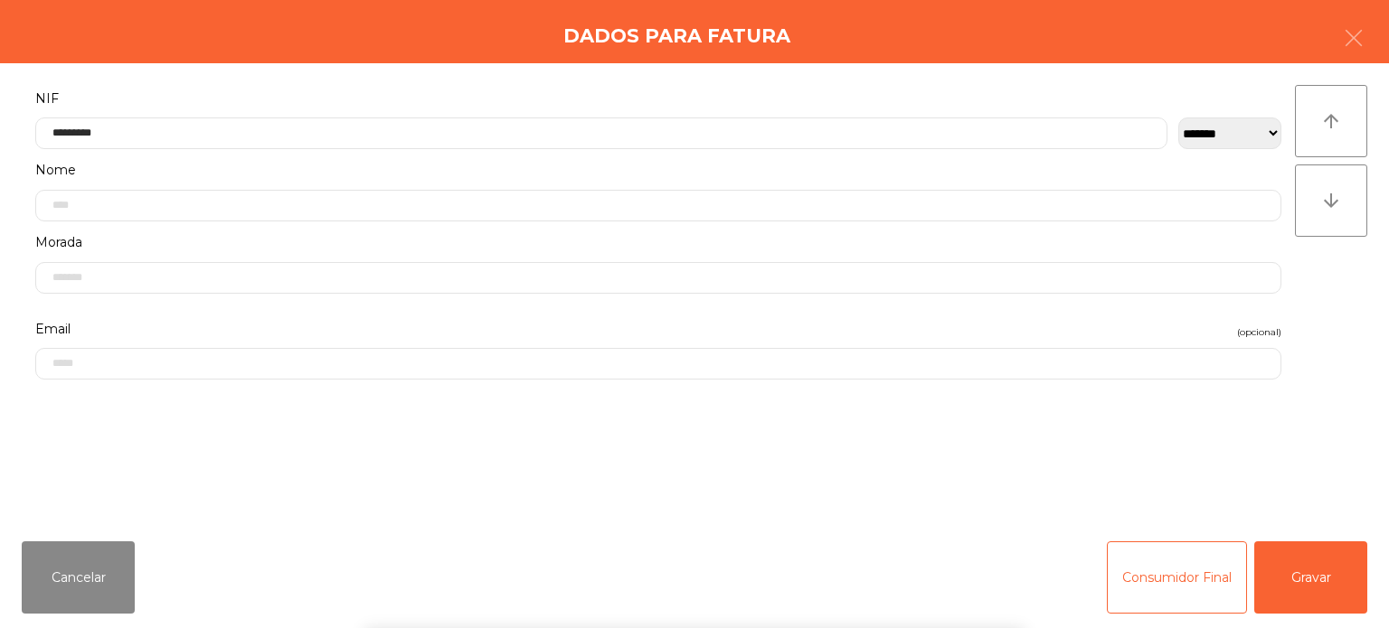
click at [1355, 253] on div "**********" at bounding box center [694, 295] width 1389 height 464
click at [1313, 586] on button "Gravar" at bounding box center [1310, 578] width 113 height 72
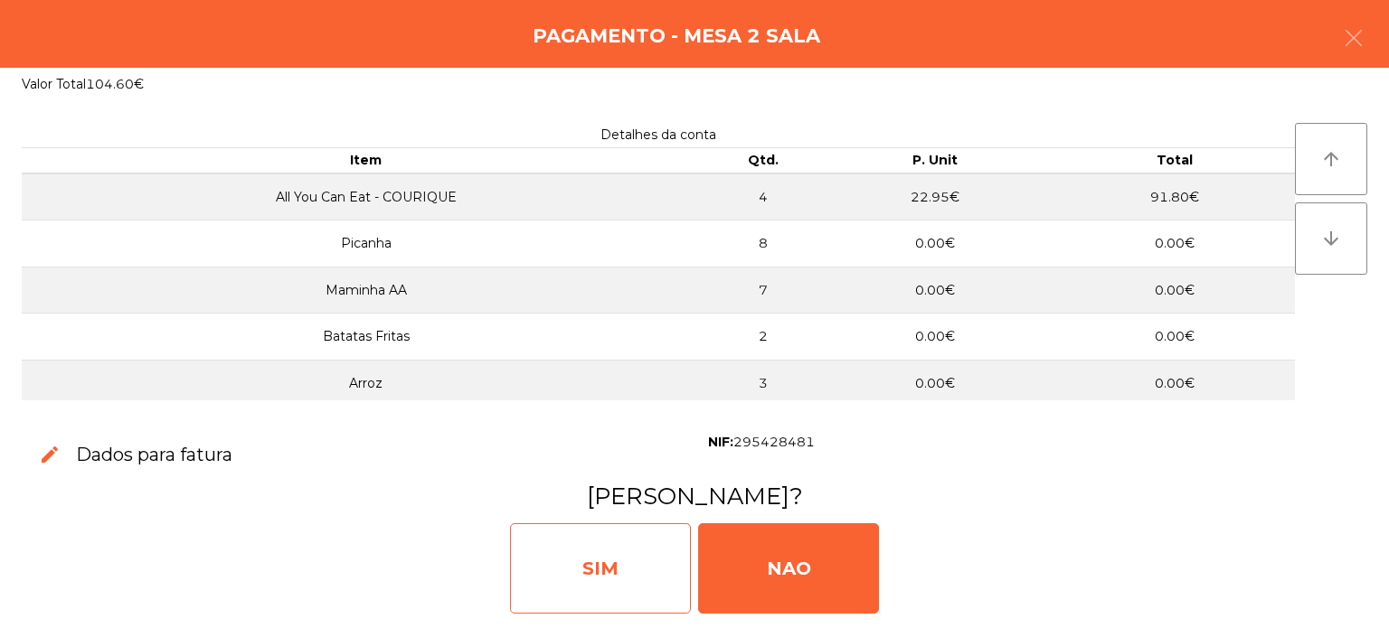
click at [610, 588] on div "SIM" at bounding box center [600, 569] width 181 height 90
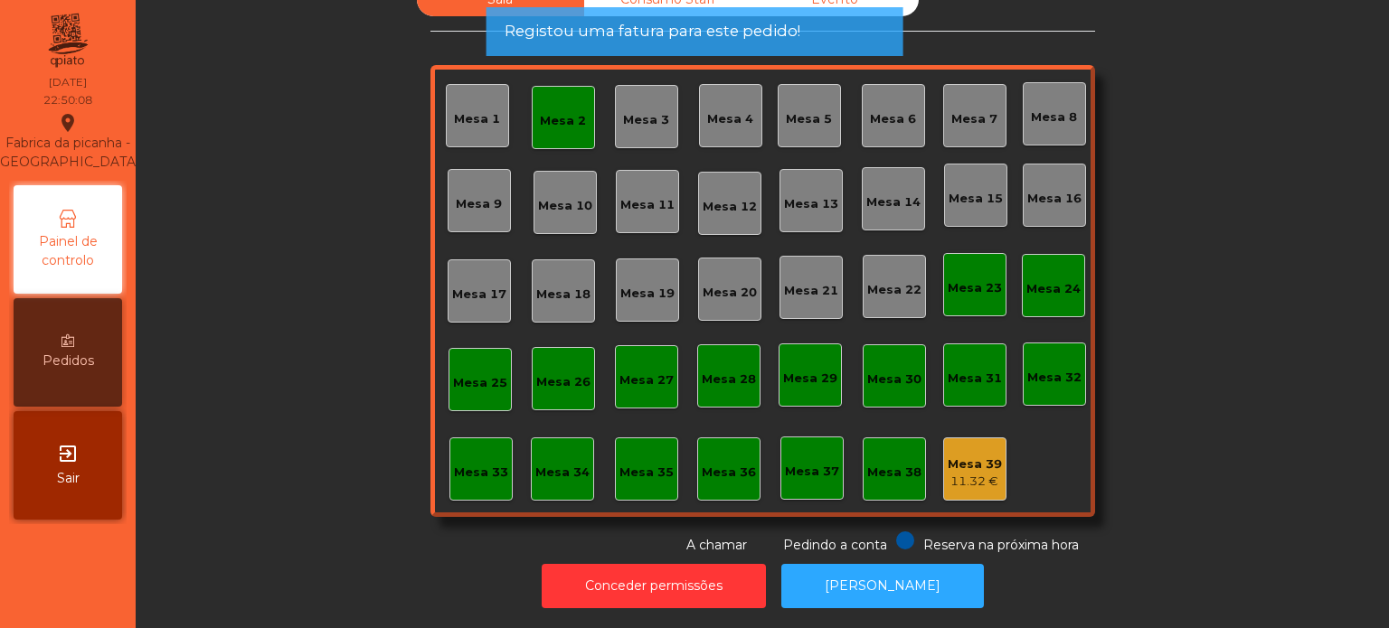
click at [557, 112] on div "Mesa 2" at bounding box center [563, 121] width 46 height 18
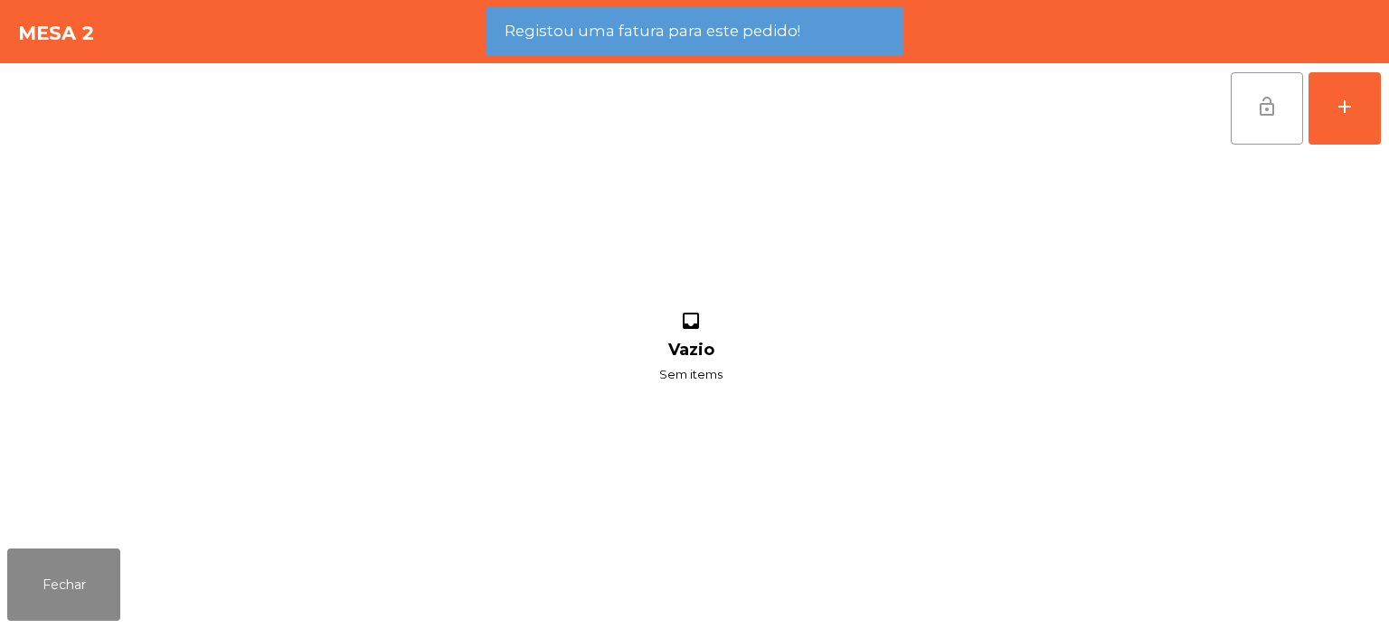
click at [1270, 120] on button "lock_open" at bounding box center [1267, 108] width 72 height 72
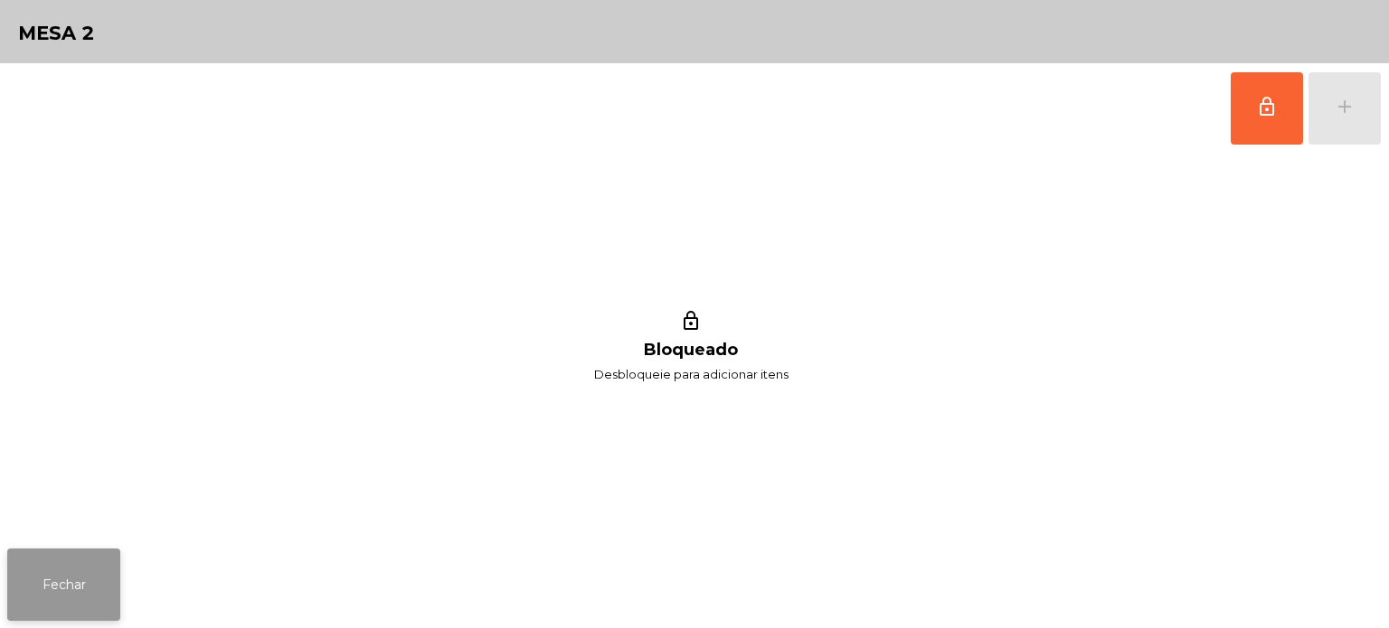
click at [52, 560] on button "Fechar" at bounding box center [63, 585] width 113 height 72
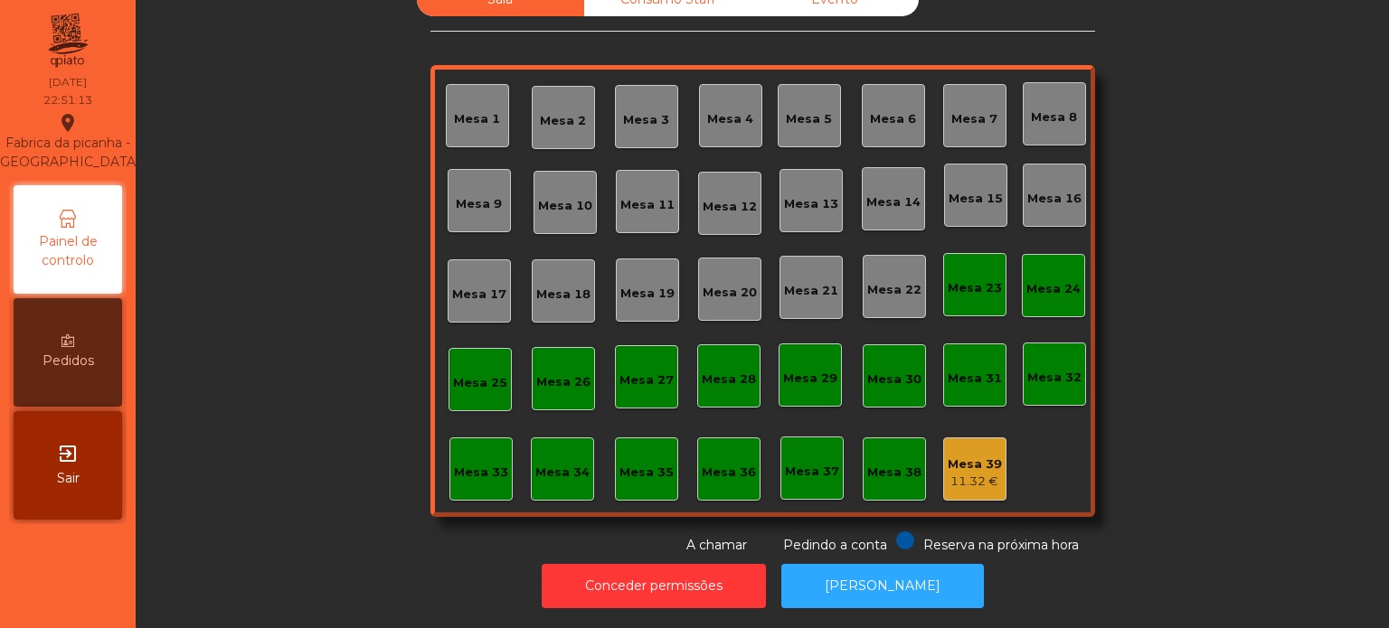
click at [1282, 391] on div "Sala Consumo Staff Evento Mesa 1 Mesa 2 Mesa 3 Mesa 4 Mesa 5 Mesa 6 Mesa 7 Mesa…" at bounding box center [762, 269] width 1204 height 572
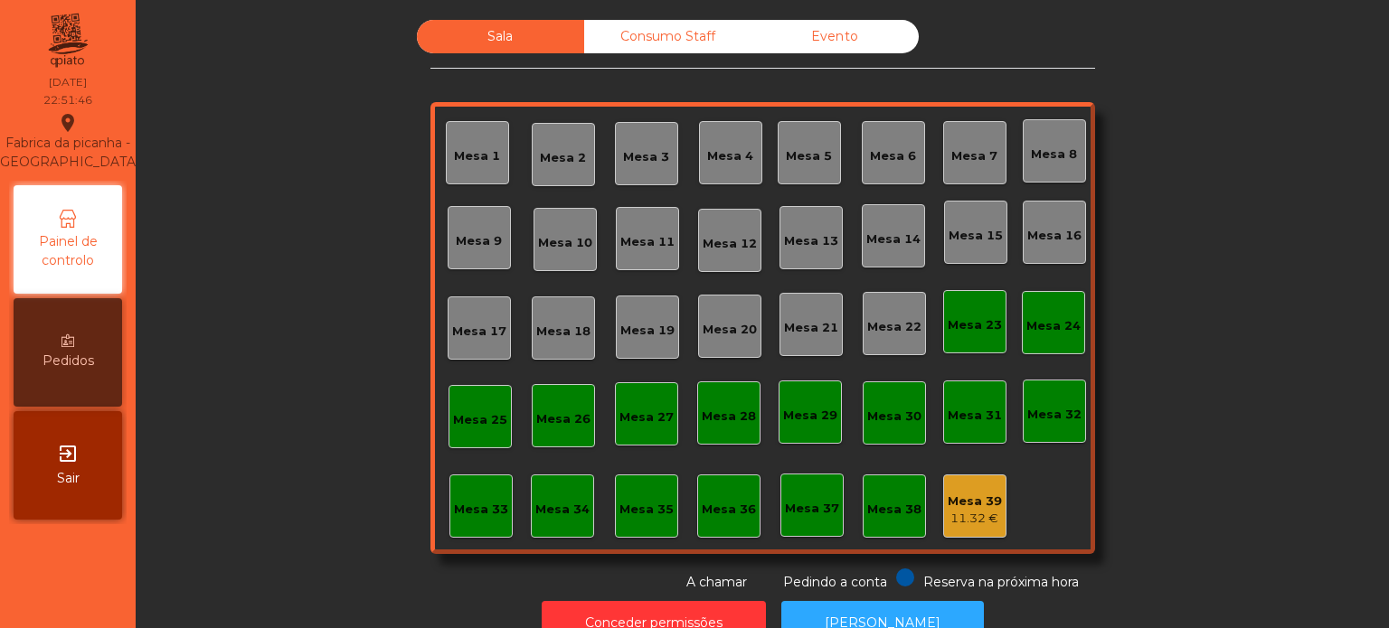
scroll to position [50, 0]
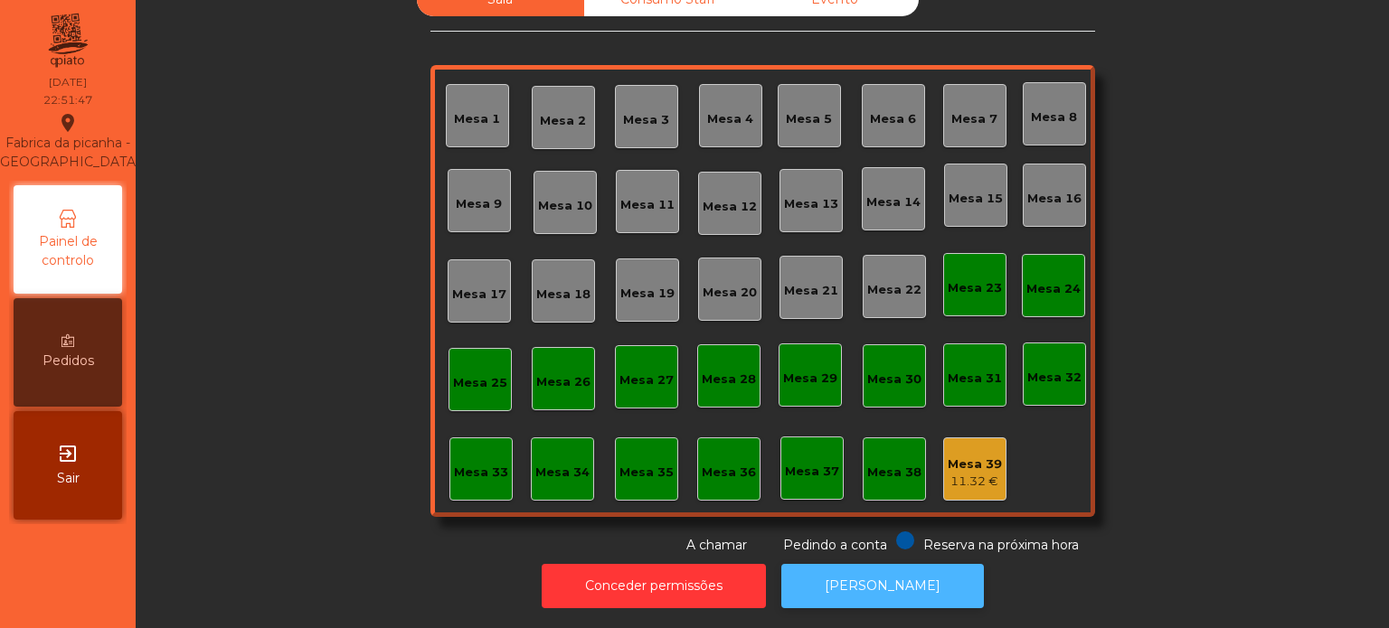
click at [893, 577] on button "[PERSON_NAME]" at bounding box center [882, 586] width 203 height 44
click at [968, 438] on div "Mesa 39 11.32 €" at bounding box center [974, 469] width 63 height 63
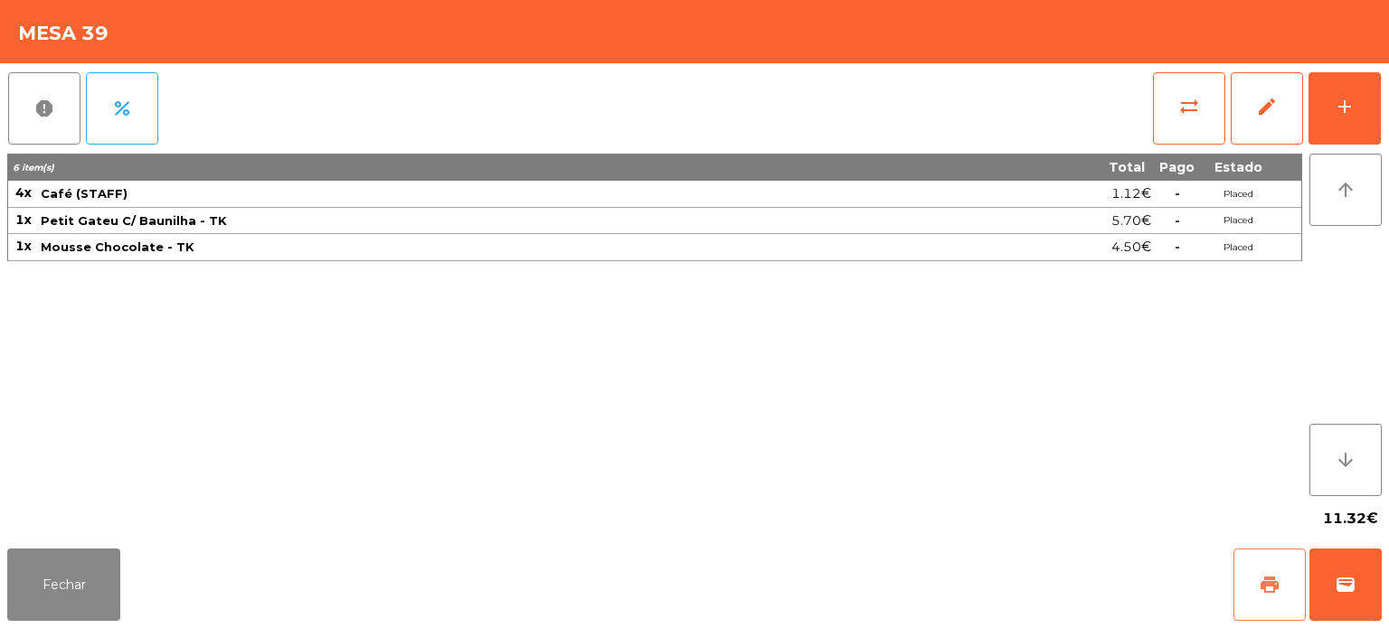
click at [1270, 571] on button "print" at bounding box center [1269, 585] width 72 height 72
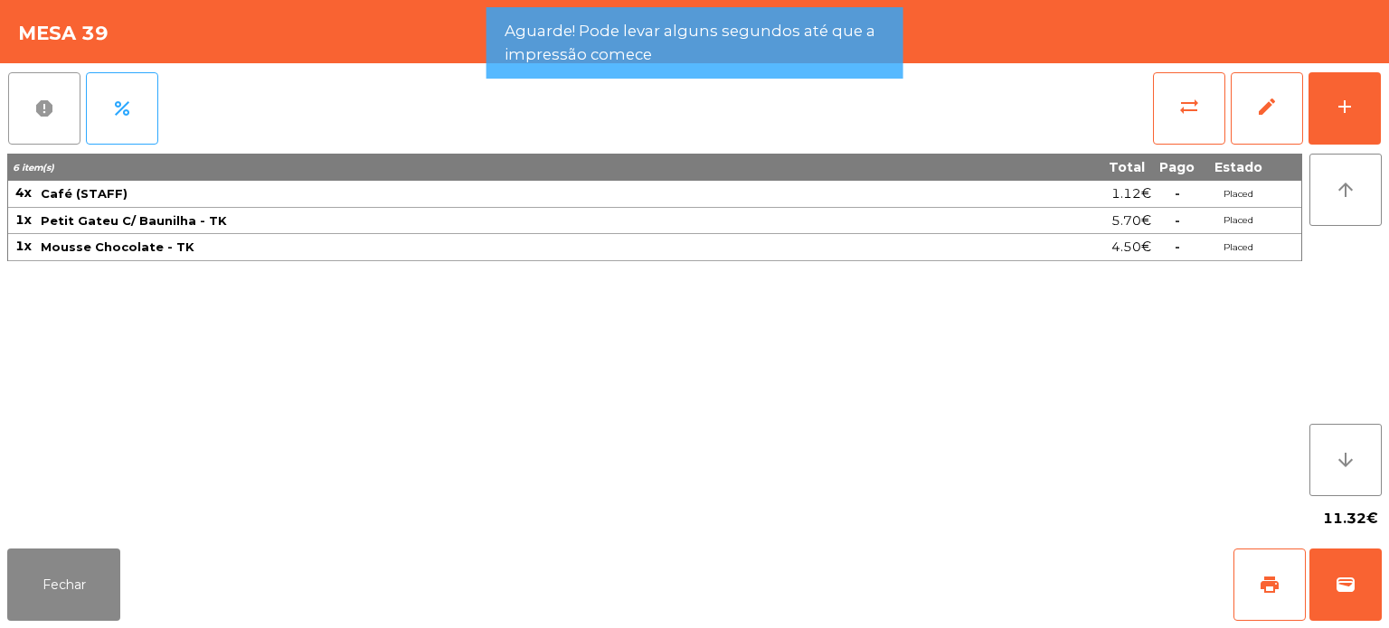
click at [48, 94] on button "report" at bounding box center [44, 108] width 72 height 72
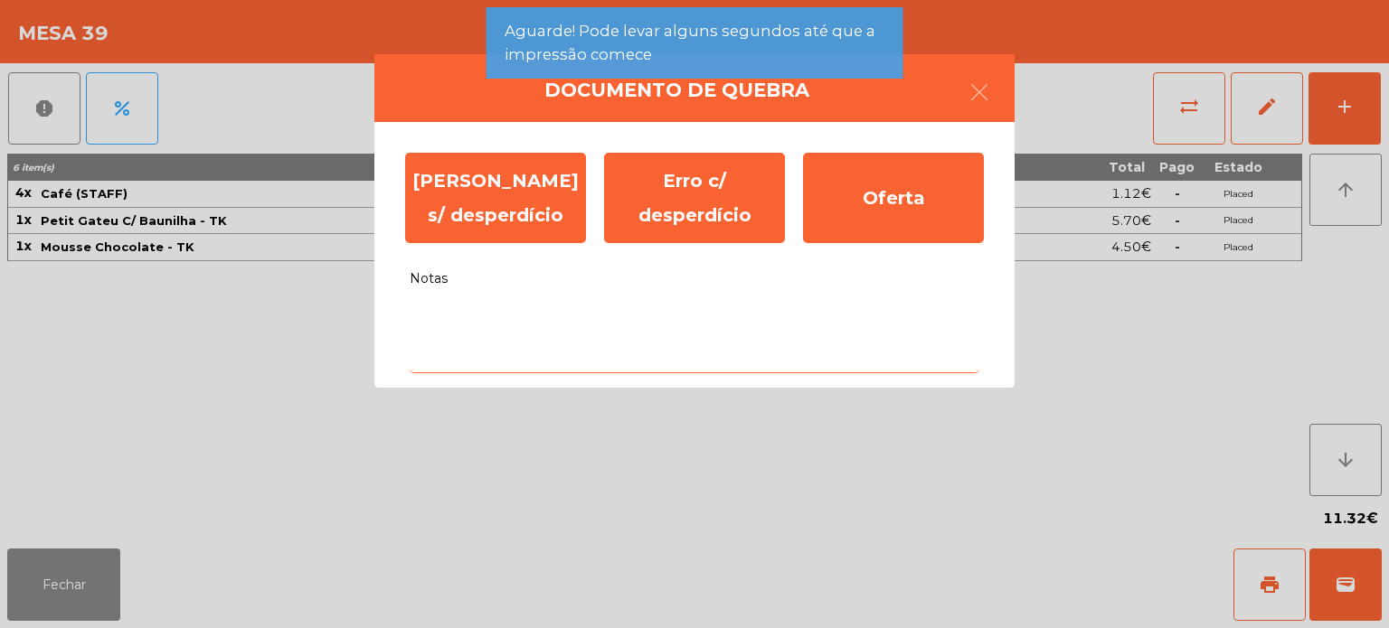
click at [623, 311] on textarea "Notas" at bounding box center [695, 335] width 570 height 75
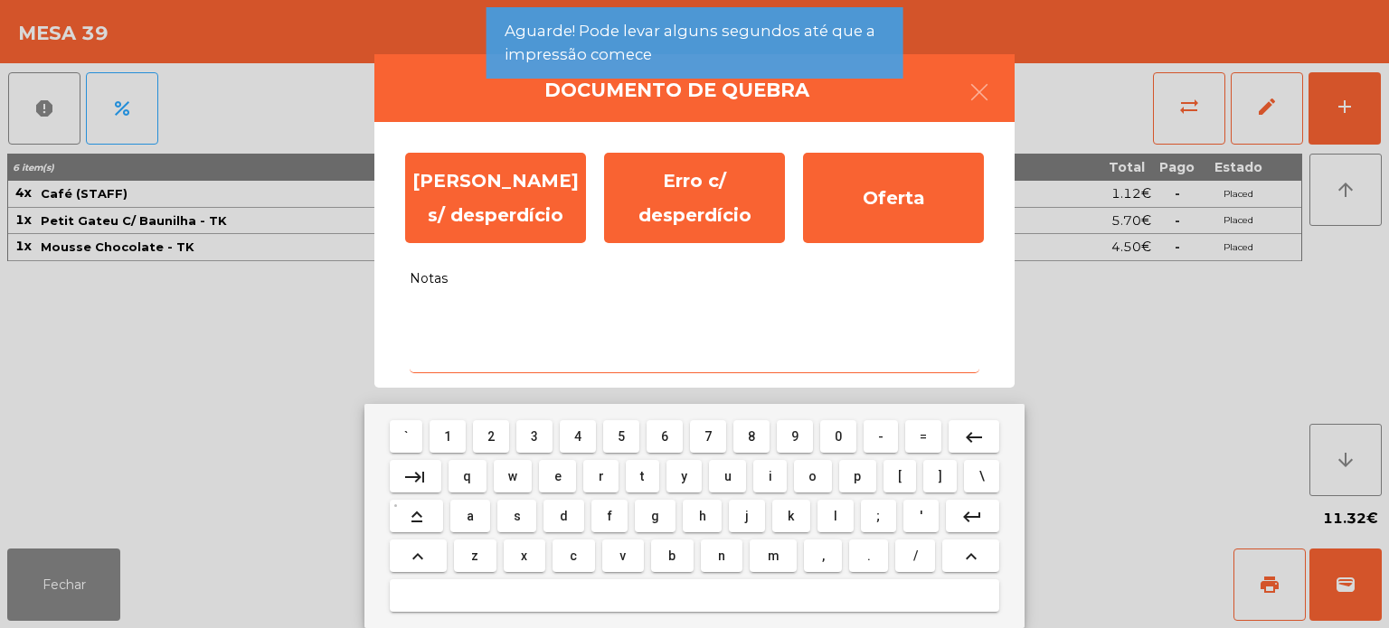
click at [835, 431] on span "0" at bounding box center [838, 437] width 7 height 14
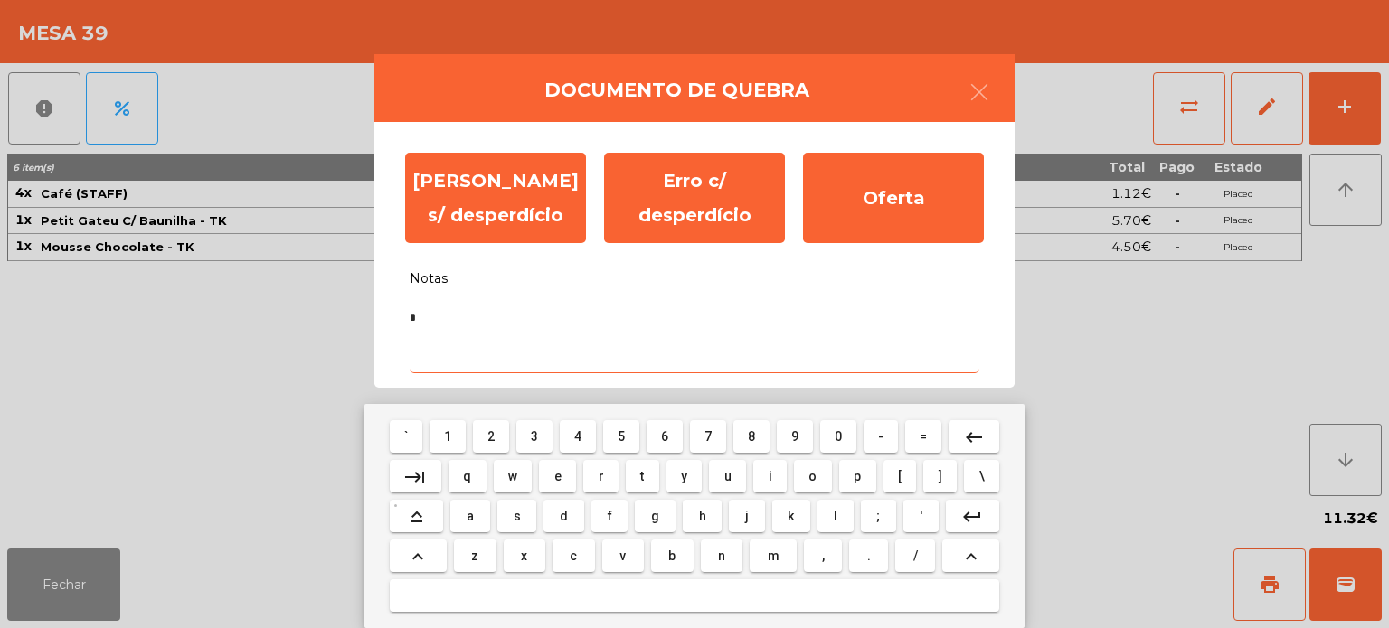
click at [624, 516] on button "f" at bounding box center [609, 516] width 36 height 33
click at [558, 469] on span "e" at bounding box center [557, 476] width 7 height 14
click at [600, 477] on span "r" at bounding box center [601, 476] width 5 height 14
type textarea "****"
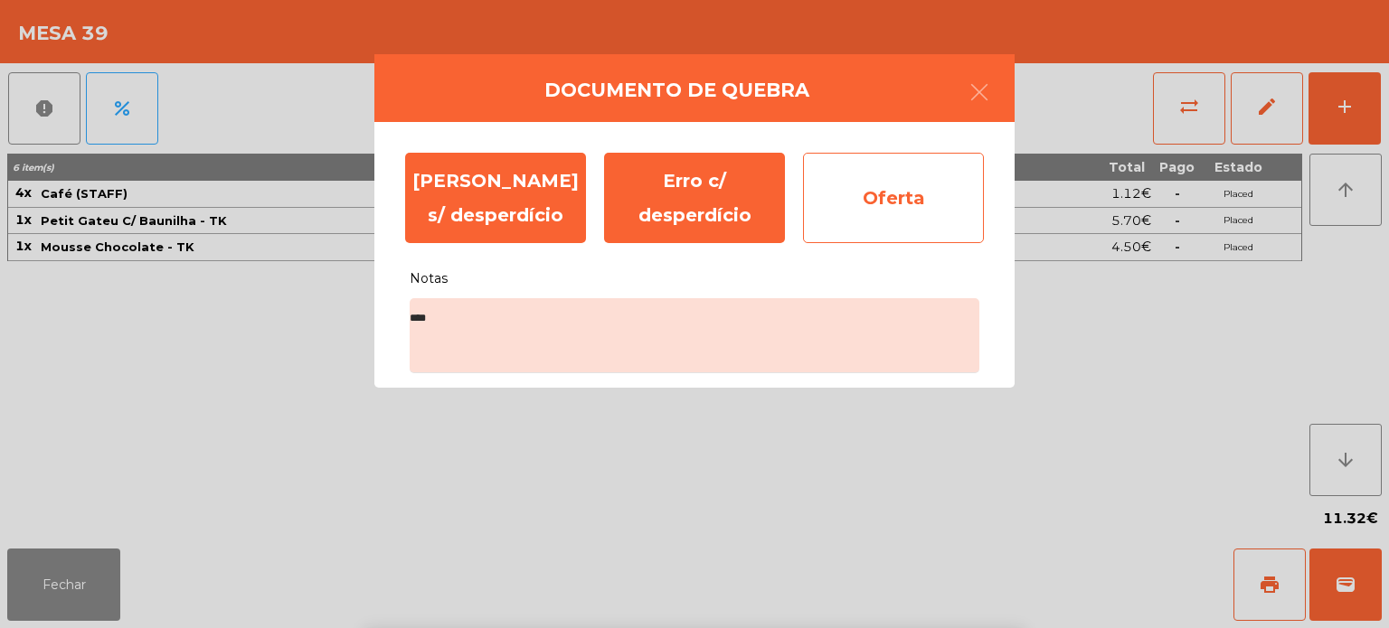
click at [893, 196] on div "Oferta" at bounding box center [893, 198] width 181 height 90
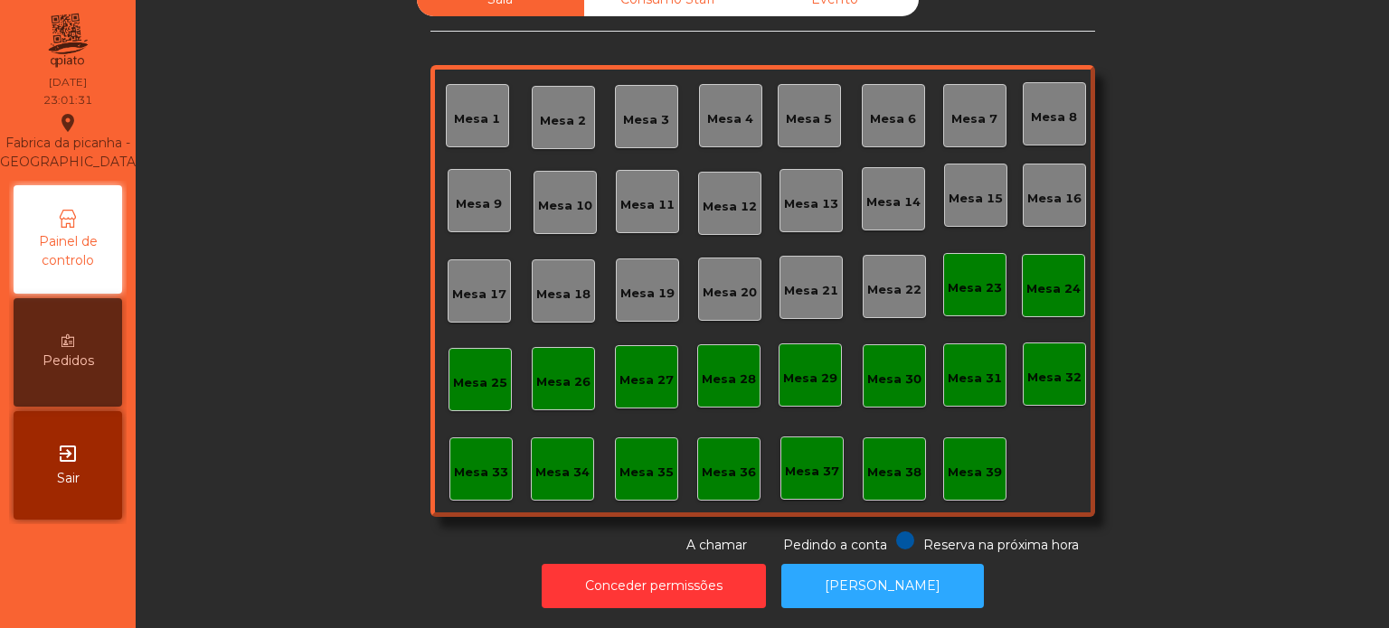
click at [705, 464] on div "Mesa 36" at bounding box center [729, 473] width 54 height 18
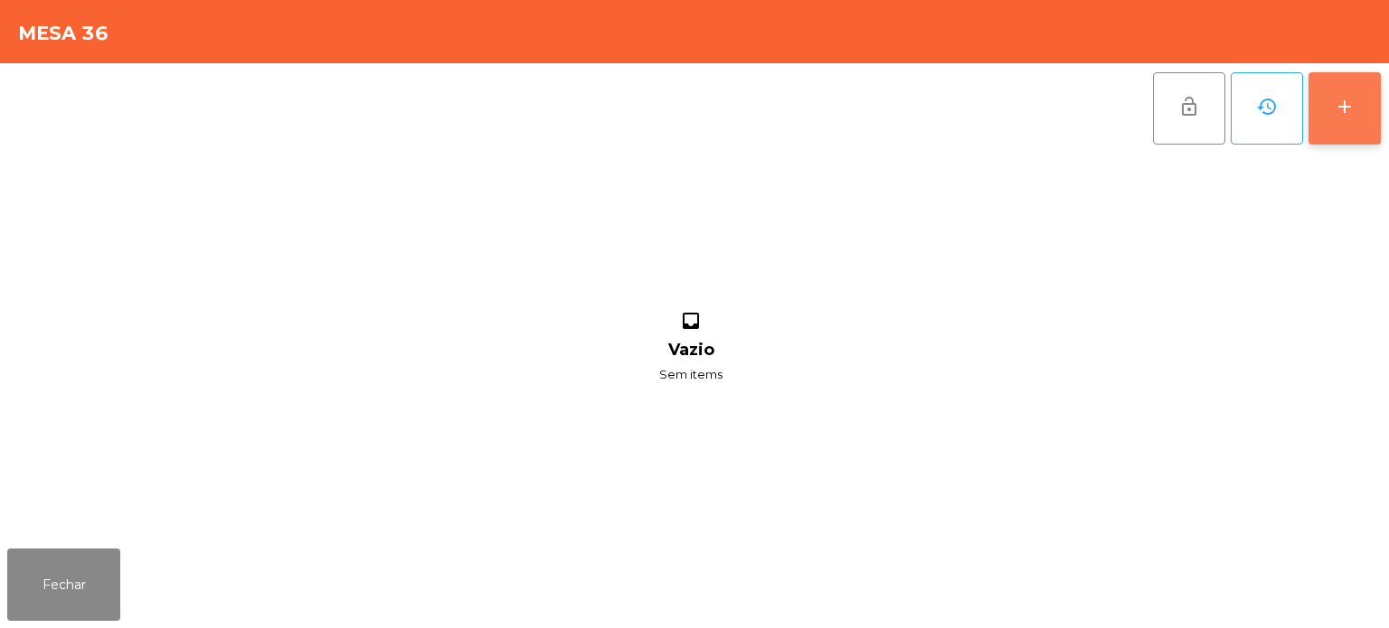
click at [1346, 127] on button "add" at bounding box center [1344, 108] width 72 height 72
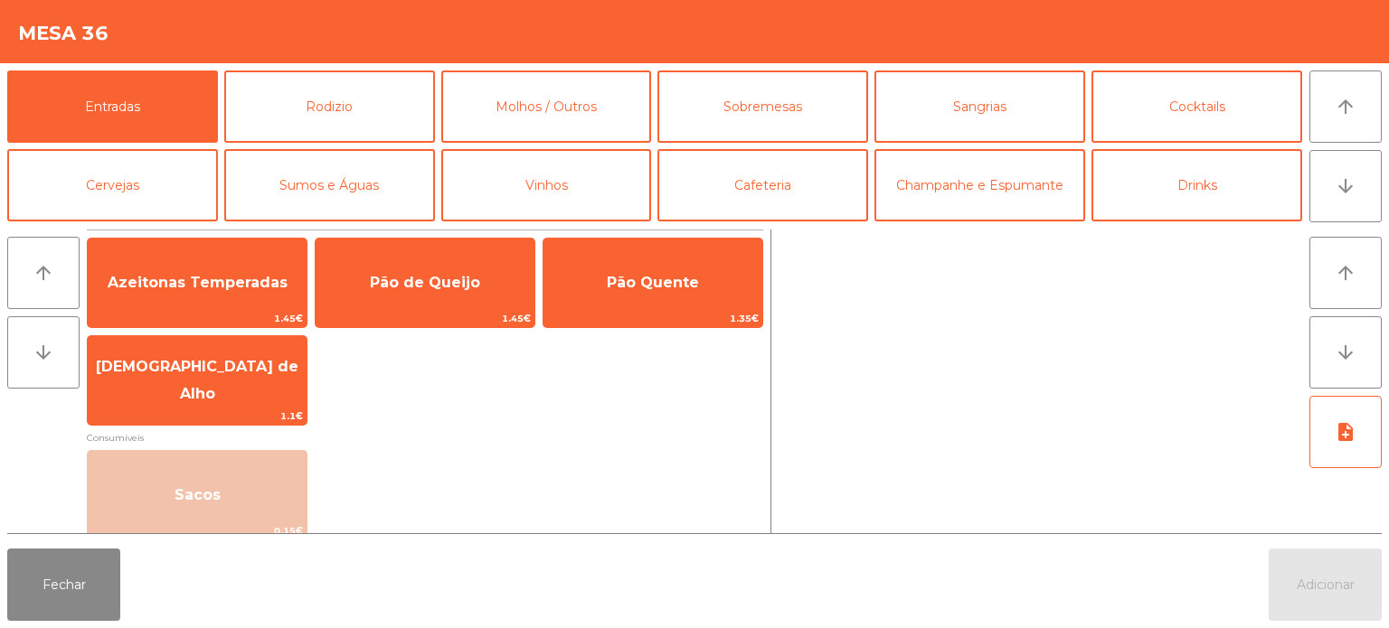
scroll to position [80, 0]
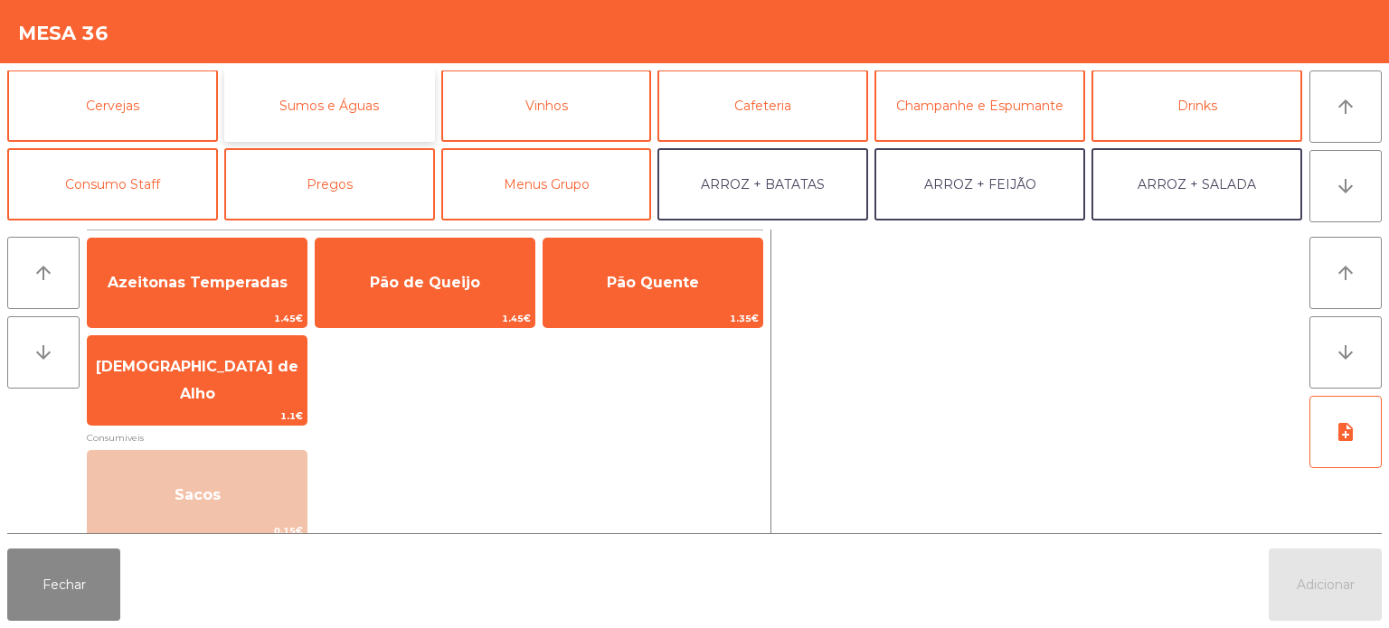
click at [358, 101] on button "Sumos e Águas" at bounding box center [329, 106] width 211 height 72
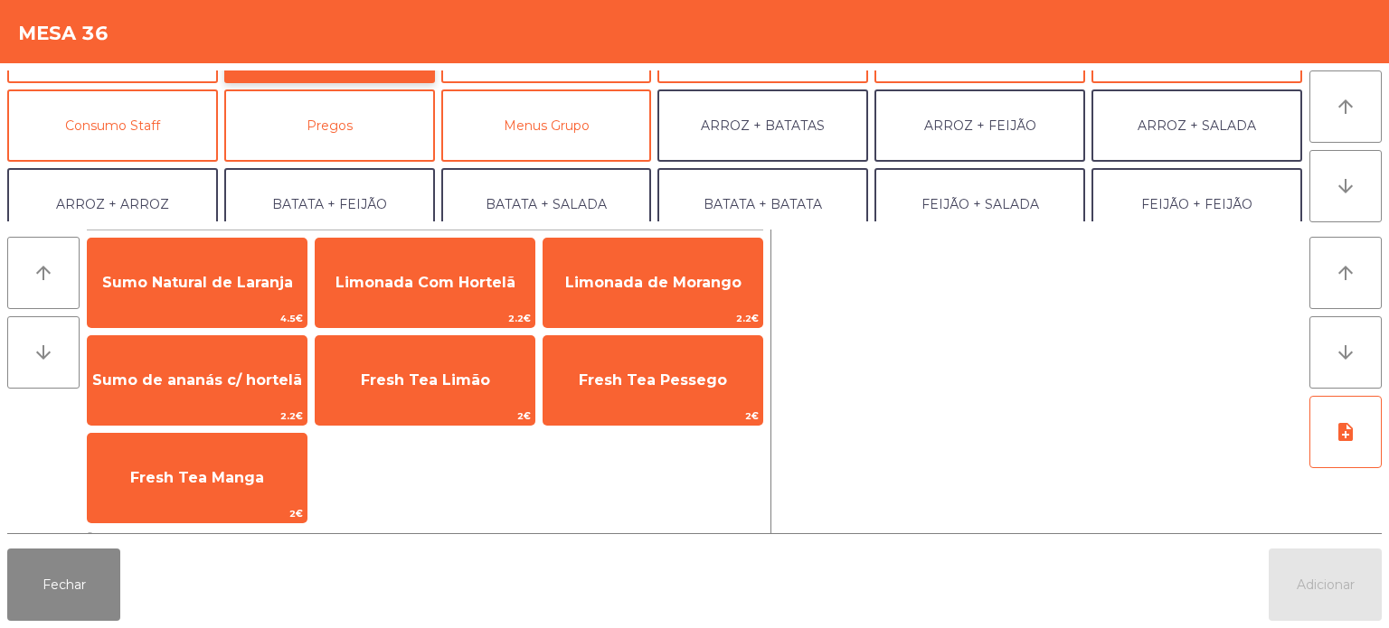
scroll to position [140, 0]
click at [143, 123] on button "Consumo Staff" at bounding box center [112, 124] width 211 height 72
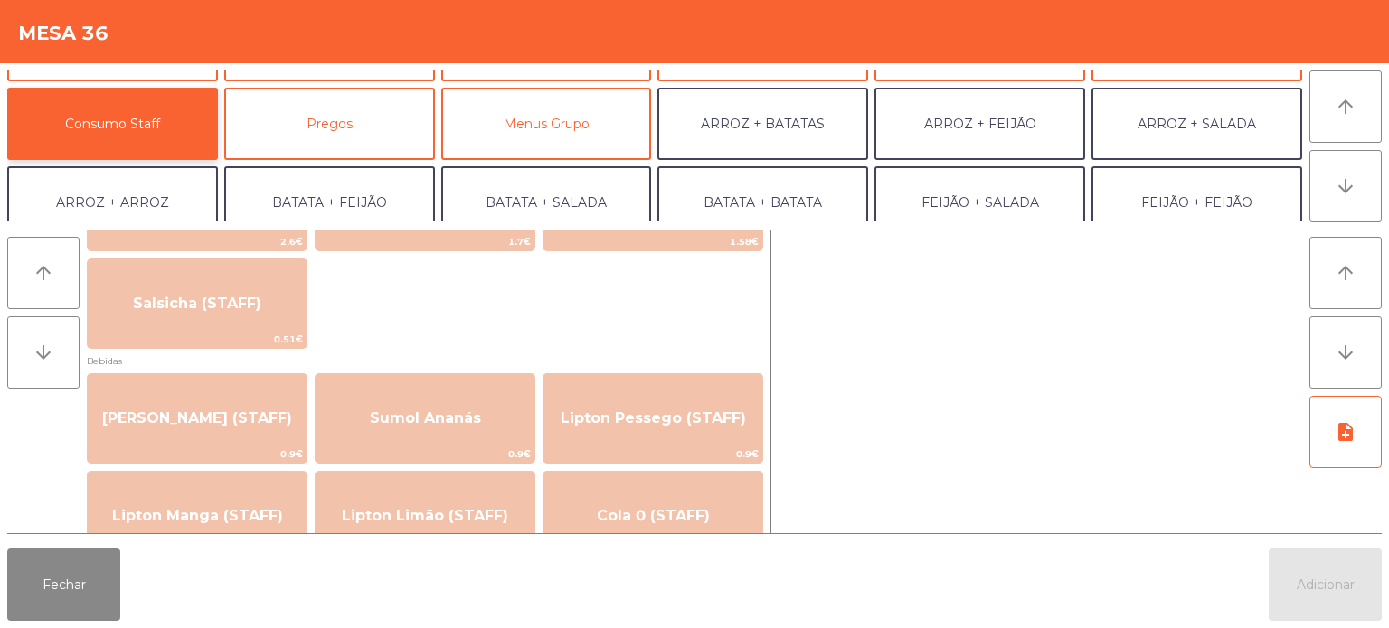
scroll to position [0, 0]
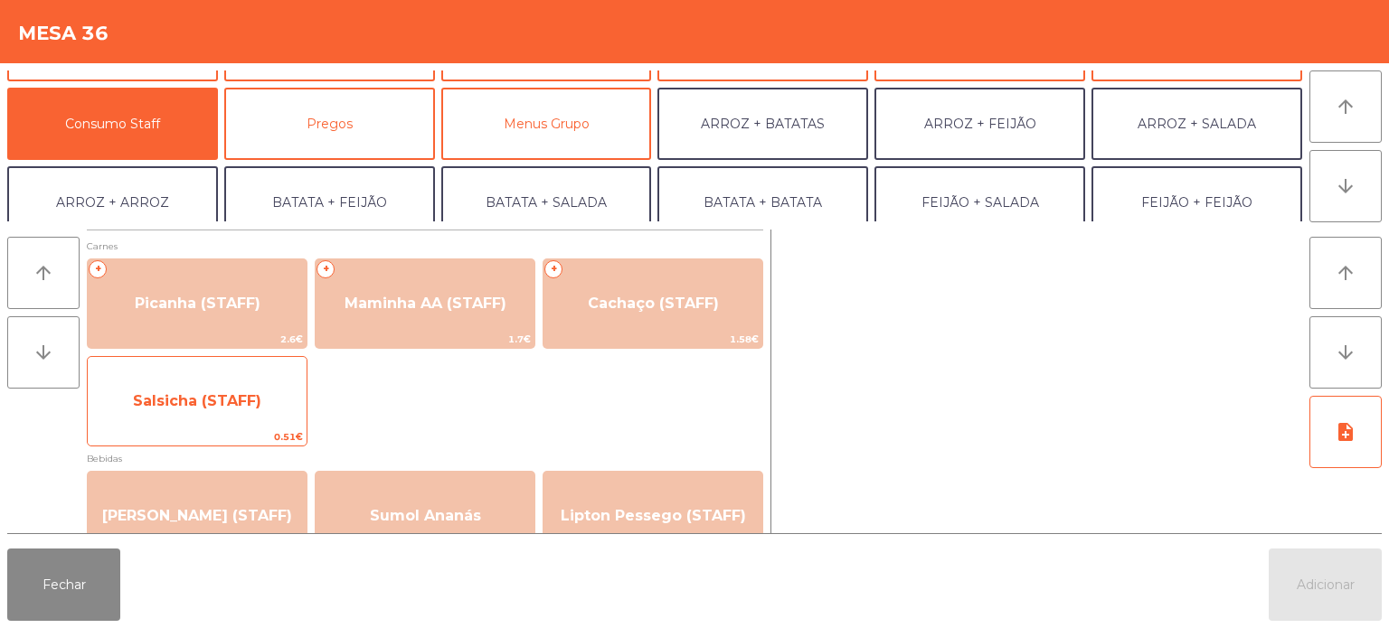
click at [212, 411] on span "Salsicha (STAFF)" at bounding box center [197, 401] width 219 height 49
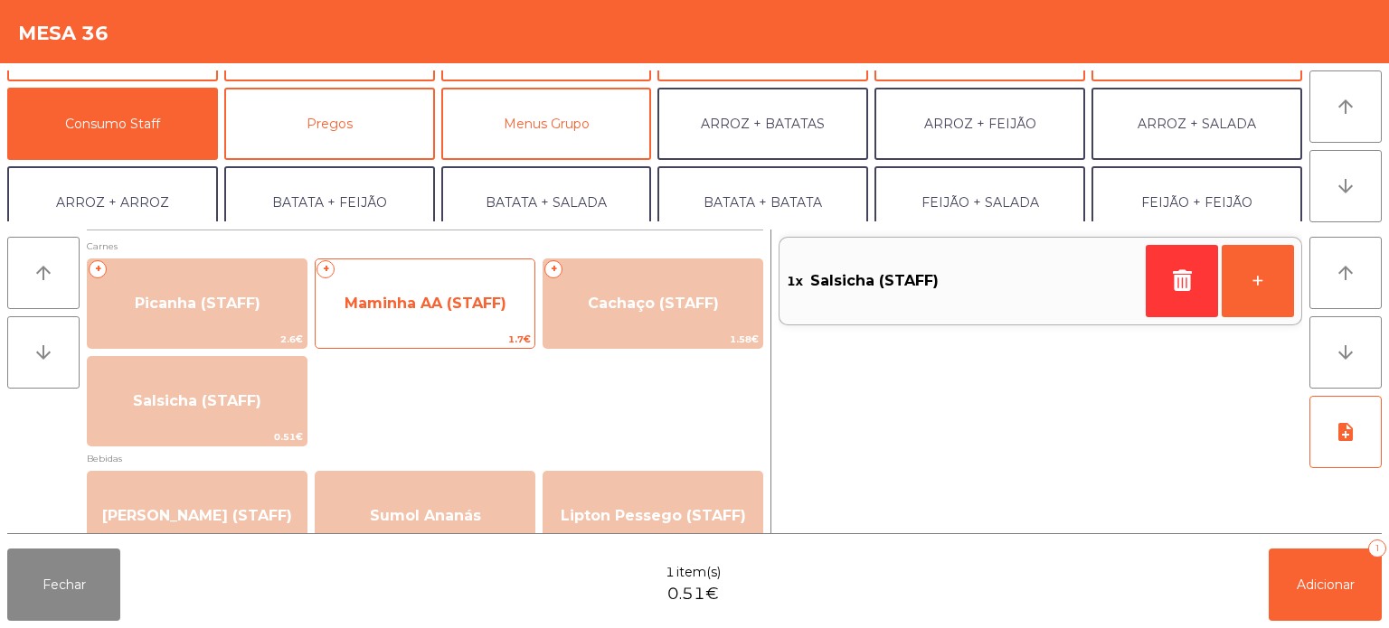
click at [449, 314] on span "Maminha AA (STAFF)" at bounding box center [425, 303] width 219 height 49
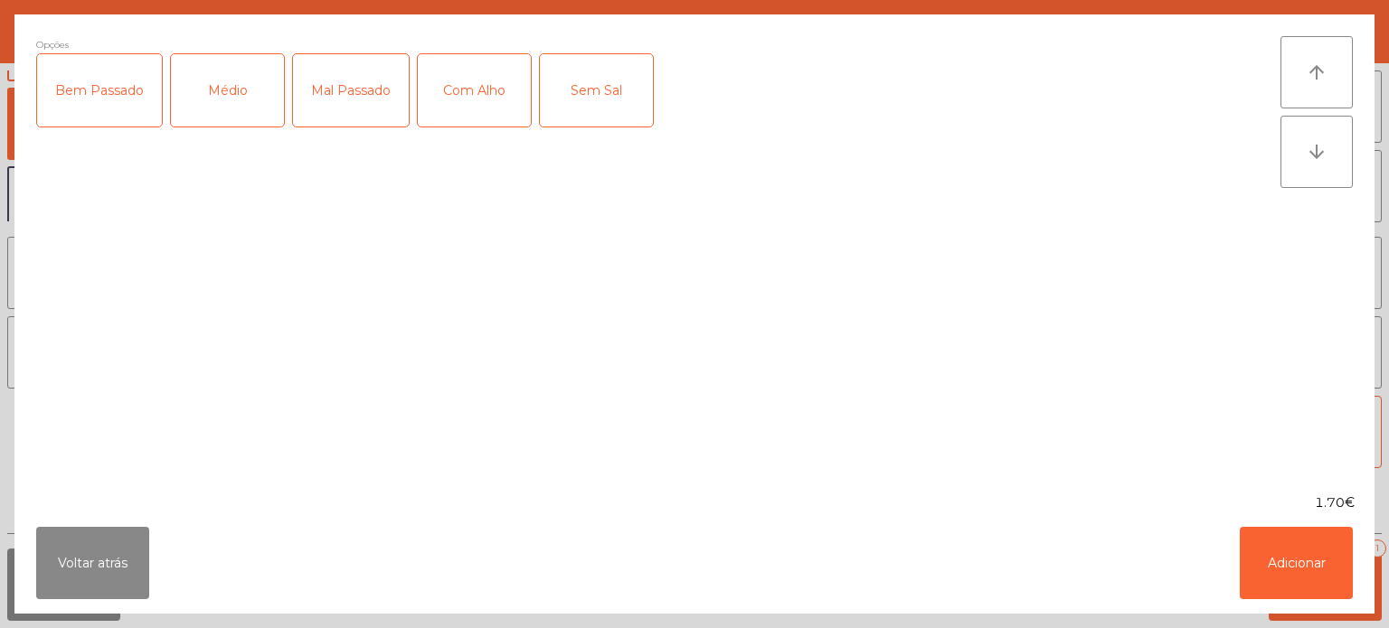
click at [361, 83] on div "Mal Passado" at bounding box center [351, 90] width 116 height 72
click at [491, 98] on div "Com Alho" at bounding box center [474, 90] width 113 height 72
click at [1317, 563] on button "Adicionar" at bounding box center [1296, 563] width 113 height 72
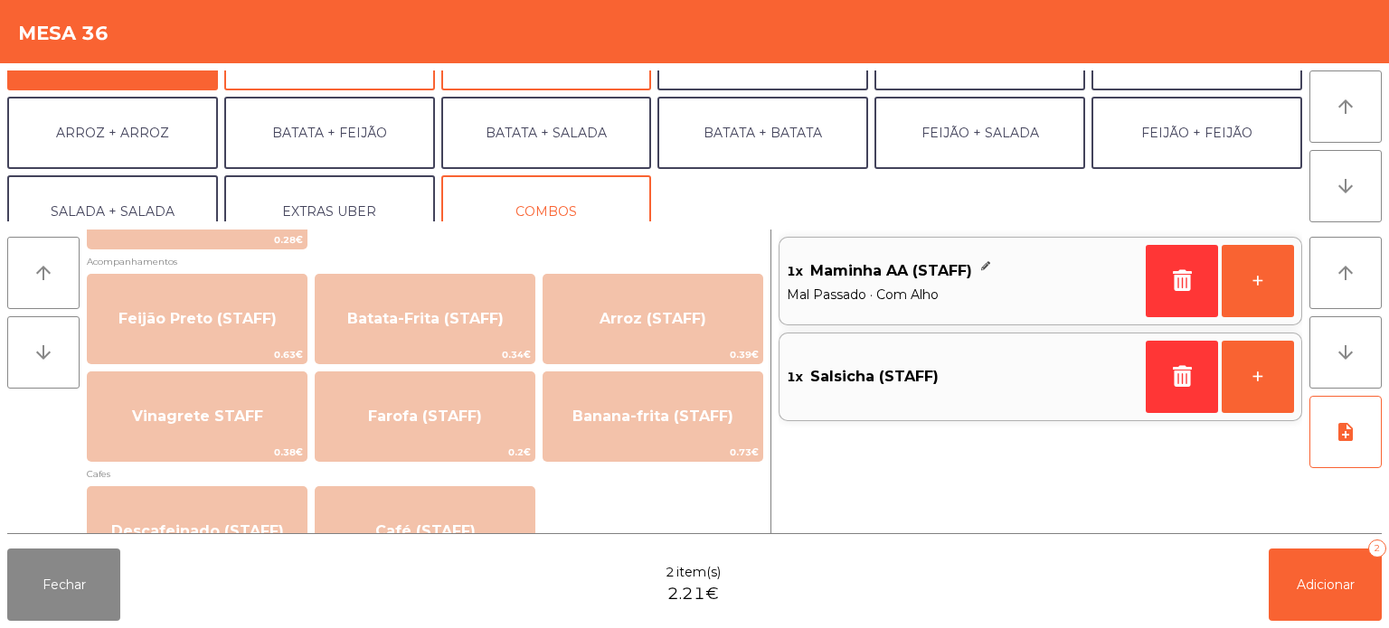
scroll to position [820, 0]
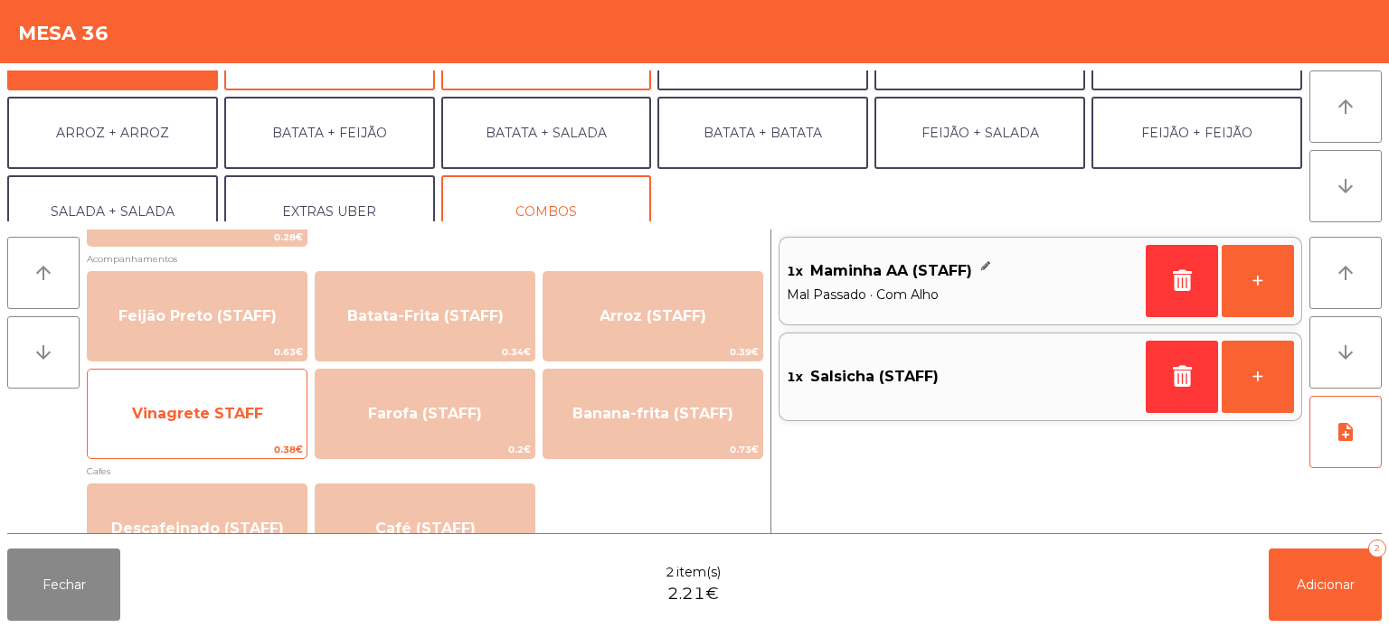
click at [188, 416] on span "Vinagrete STAFF" at bounding box center [197, 413] width 131 height 17
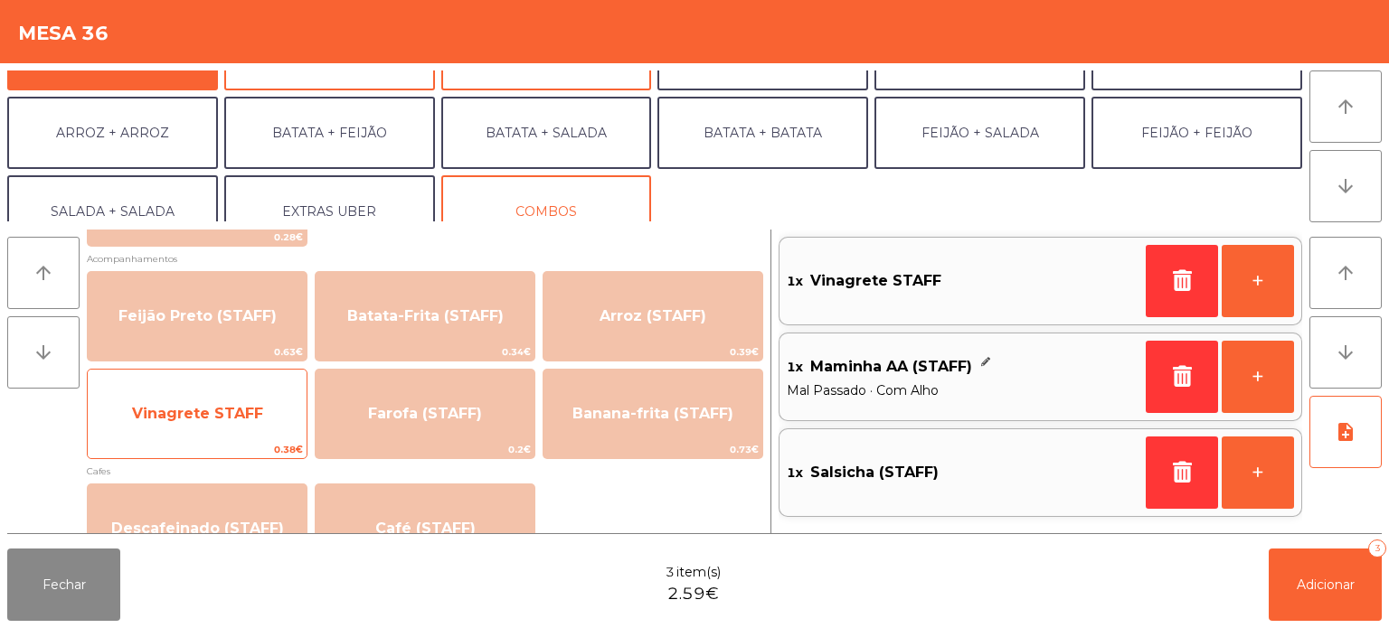
click at [168, 439] on div "Vinagrete STAFF 0.38€" at bounding box center [197, 414] width 221 height 90
click at [168, 417] on span "Vinagrete STAFF" at bounding box center [197, 413] width 131 height 17
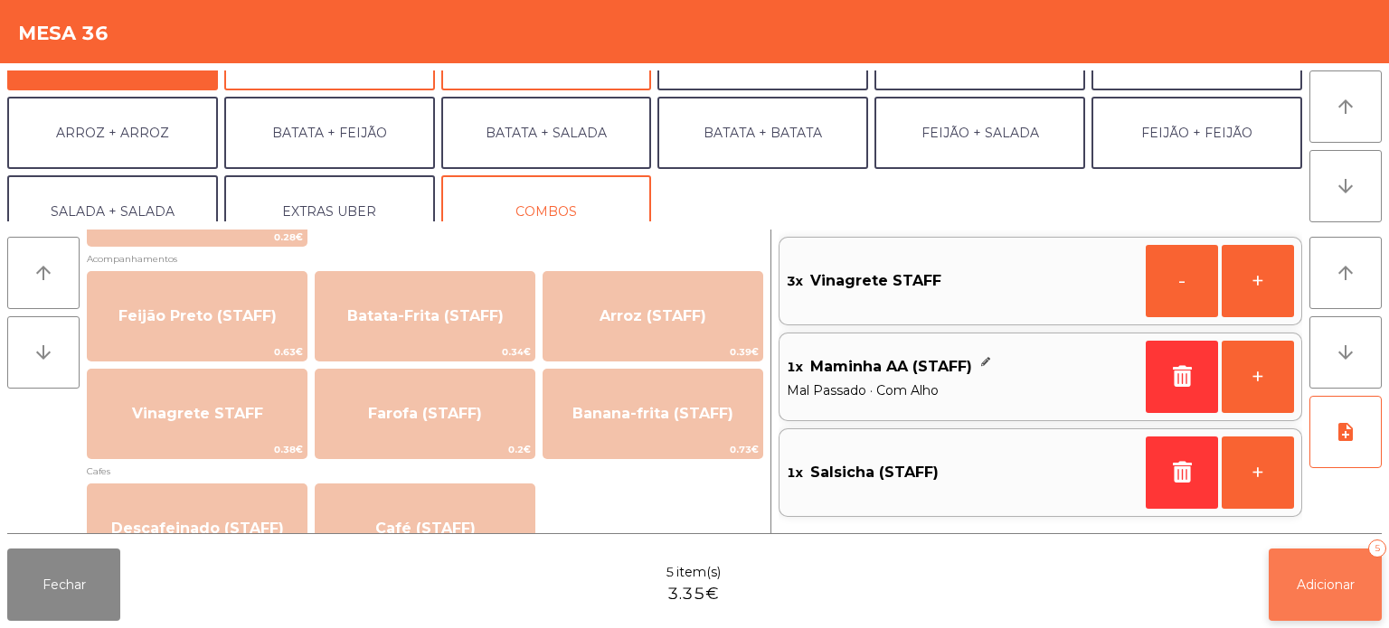
click at [1288, 570] on button "Adicionar 5" at bounding box center [1325, 585] width 113 height 72
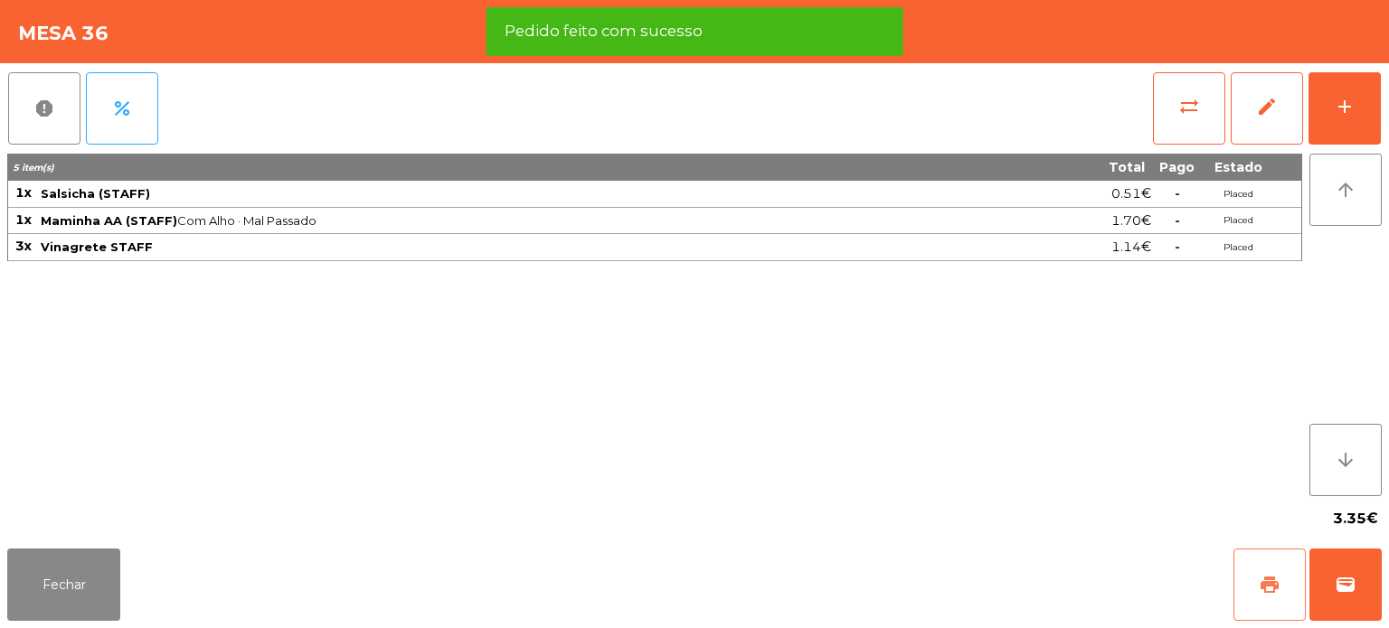
click at [1273, 592] on span "print" at bounding box center [1270, 585] width 22 height 22
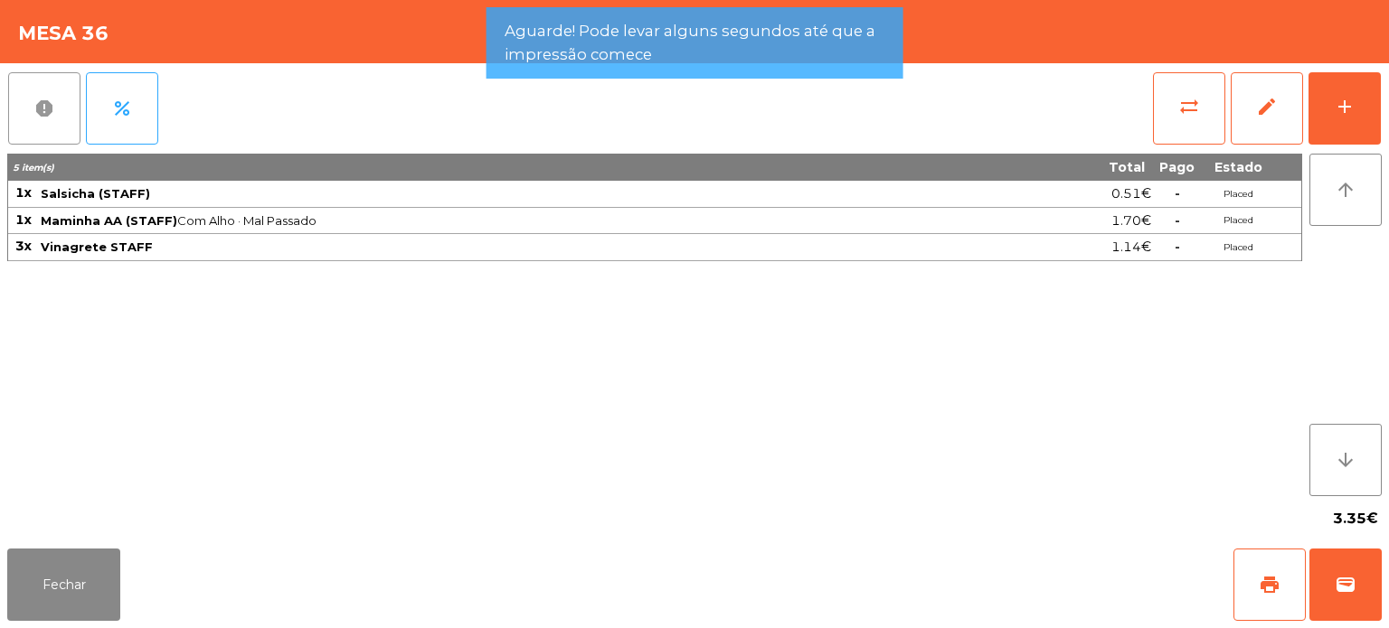
click at [36, 105] on span "report" at bounding box center [44, 109] width 22 height 22
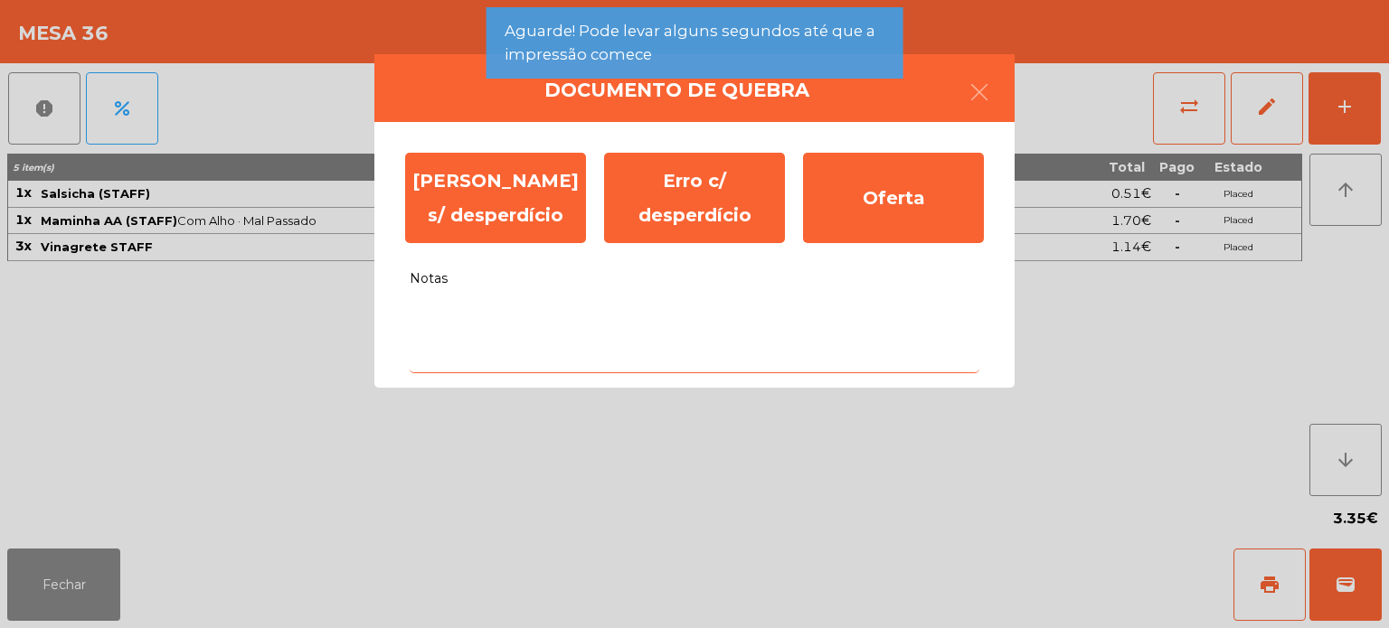
click at [532, 351] on textarea "Notas" at bounding box center [695, 335] width 570 height 75
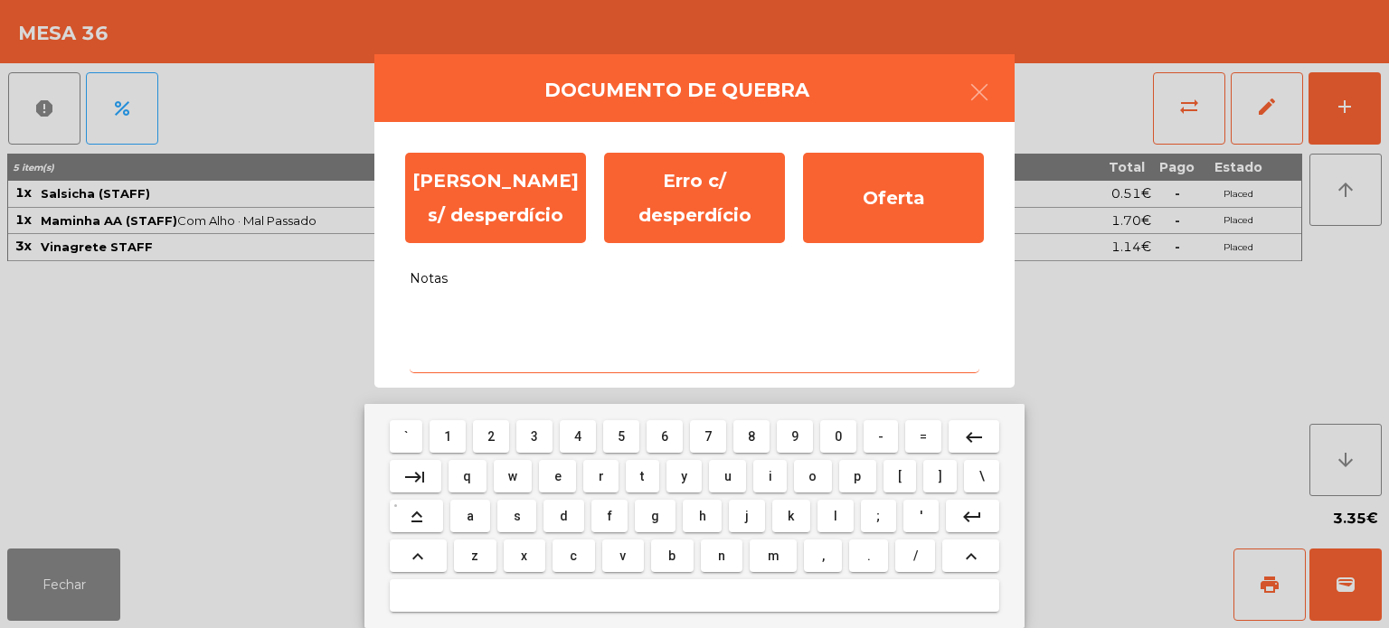
click at [470, 516] on span "a" at bounding box center [470, 516] width 7 height 14
click at [835, 516] on span "l" at bounding box center [836, 516] width 4 height 14
click at [770, 470] on span "i" at bounding box center [771, 476] width 4 height 14
type textarea "***"
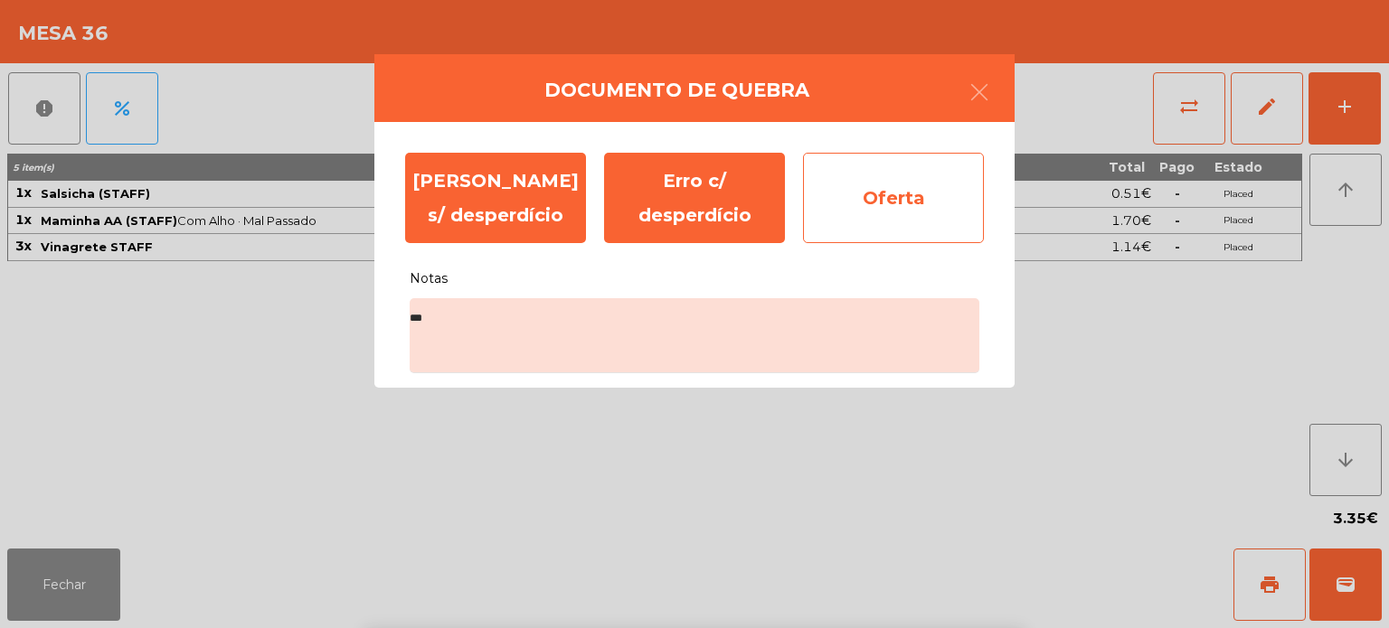
click at [901, 202] on div "Oferta" at bounding box center [893, 198] width 181 height 90
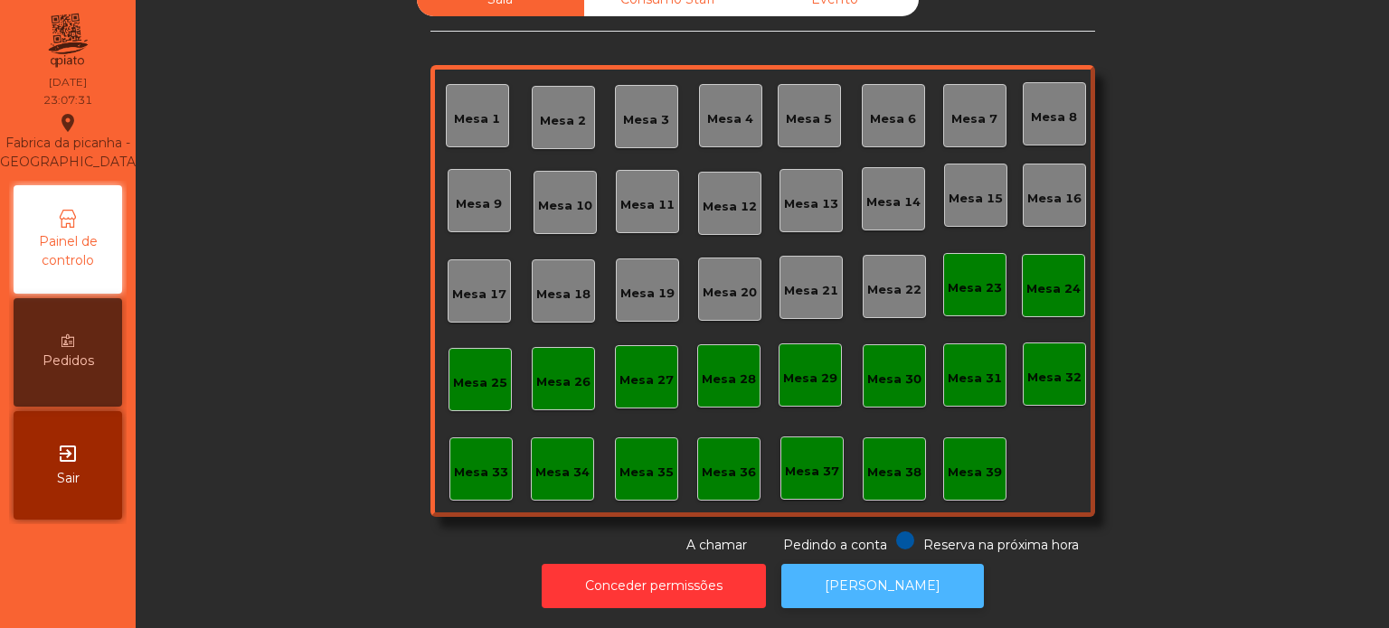
click at [871, 590] on button "[PERSON_NAME]" at bounding box center [882, 586] width 203 height 44
click at [877, 581] on button "[PERSON_NAME]" at bounding box center [882, 586] width 203 height 44
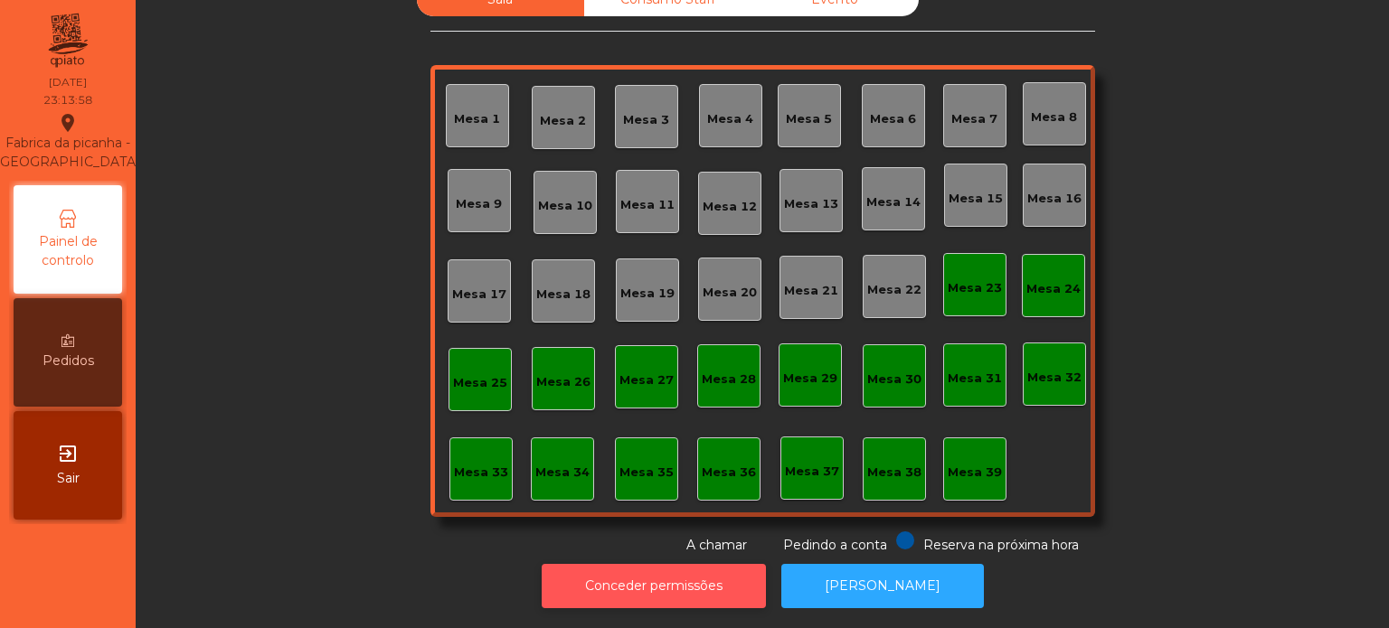
click at [655, 570] on button "Conceder permissões" at bounding box center [654, 586] width 224 height 44
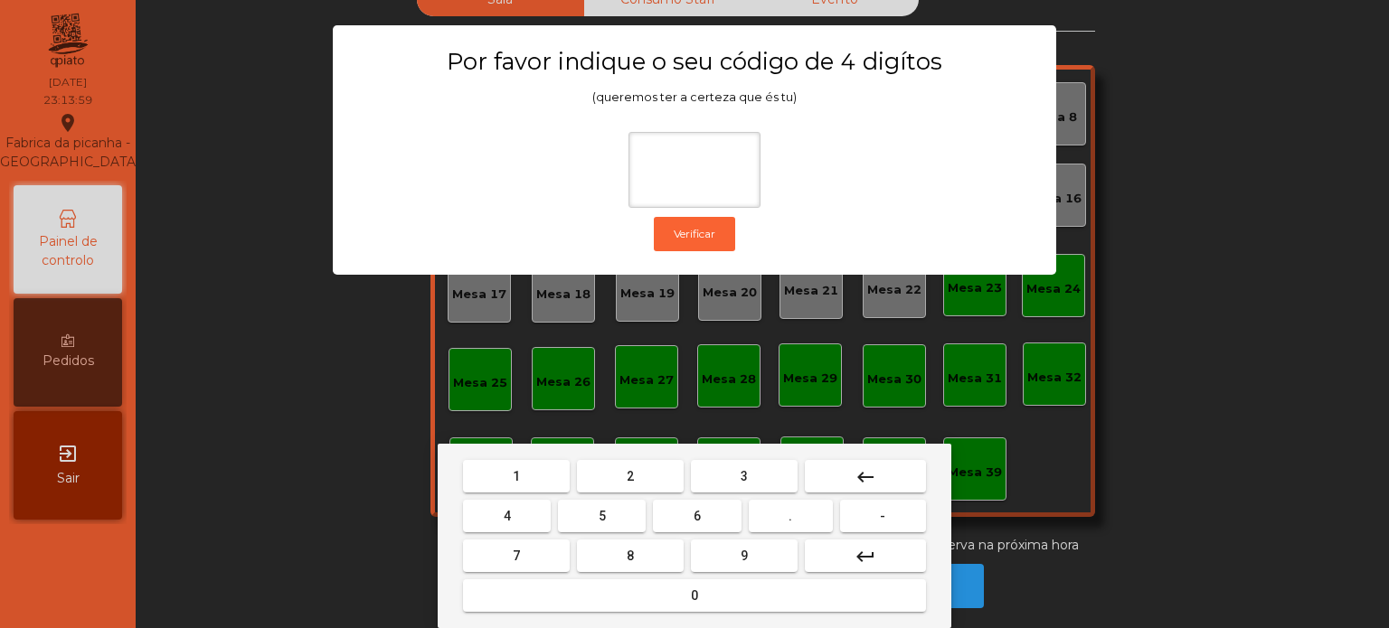
click at [515, 475] on span "1" at bounding box center [516, 476] width 7 height 14
click at [775, 462] on button "3" at bounding box center [744, 476] width 107 height 33
click at [601, 516] on span "5" at bounding box center [602, 516] width 7 height 14
click at [655, 604] on button "0" at bounding box center [694, 596] width 463 height 33
type input "****"
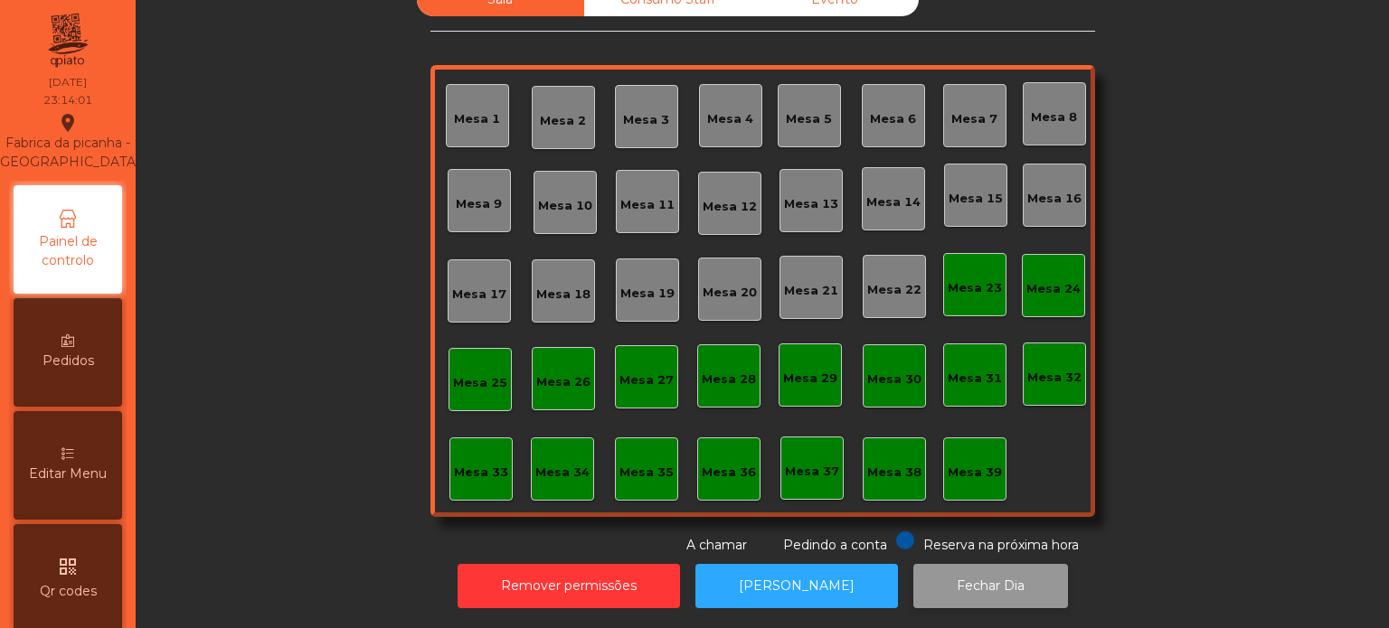
click at [987, 564] on button "Fechar Dia" at bounding box center [990, 586] width 155 height 44
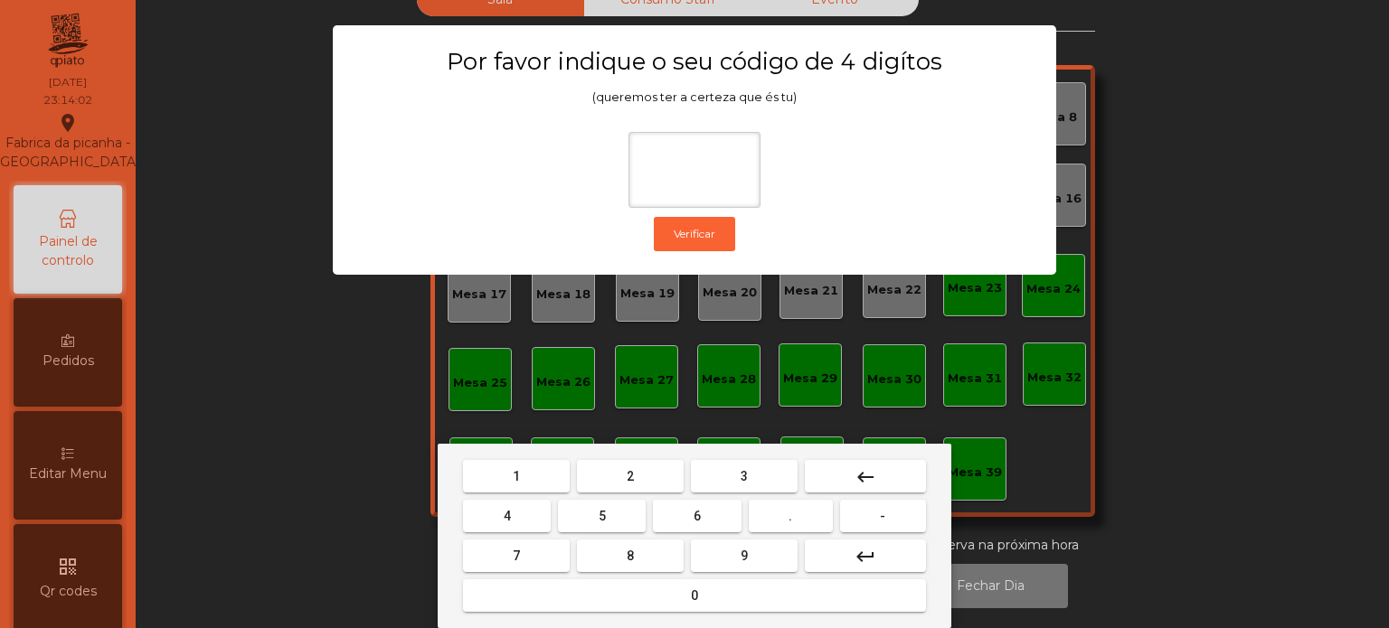
click at [496, 467] on button "1" at bounding box center [516, 476] width 107 height 33
click at [768, 458] on mat-keyboard-key "3" at bounding box center [744, 477] width 114 height 40
click at [585, 516] on button "5" at bounding box center [602, 516] width 88 height 33
click at [652, 609] on button "0" at bounding box center [694, 596] width 463 height 33
click at [871, 484] on mat-icon "keyboard_backspace" at bounding box center [866, 478] width 22 height 22
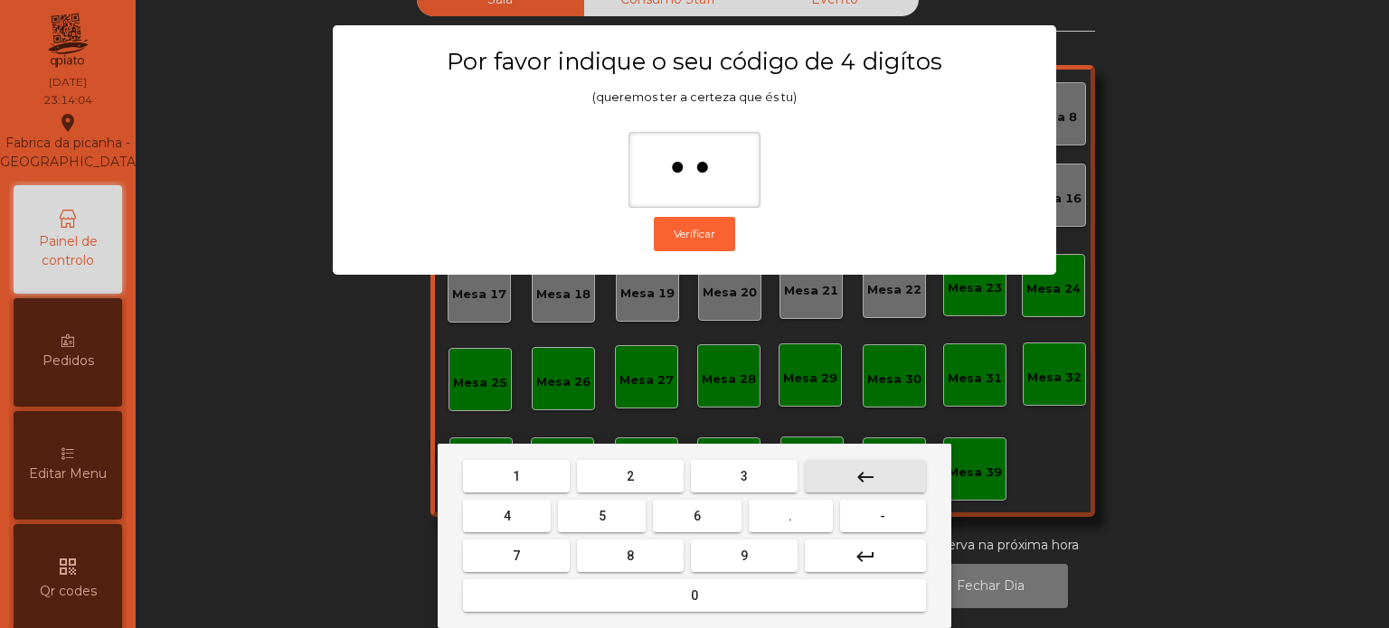
click at [879, 486] on button "keyboard_backspace" at bounding box center [865, 476] width 121 height 33
type input "*"
click at [873, 492] on button "keyboard_backspace" at bounding box center [865, 476] width 121 height 33
click at [515, 477] on span "1" at bounding box center [516, 476] width 7 height 14
click at [757, 462] on button "3" at bounding box center [744, 476] width 107 height 33
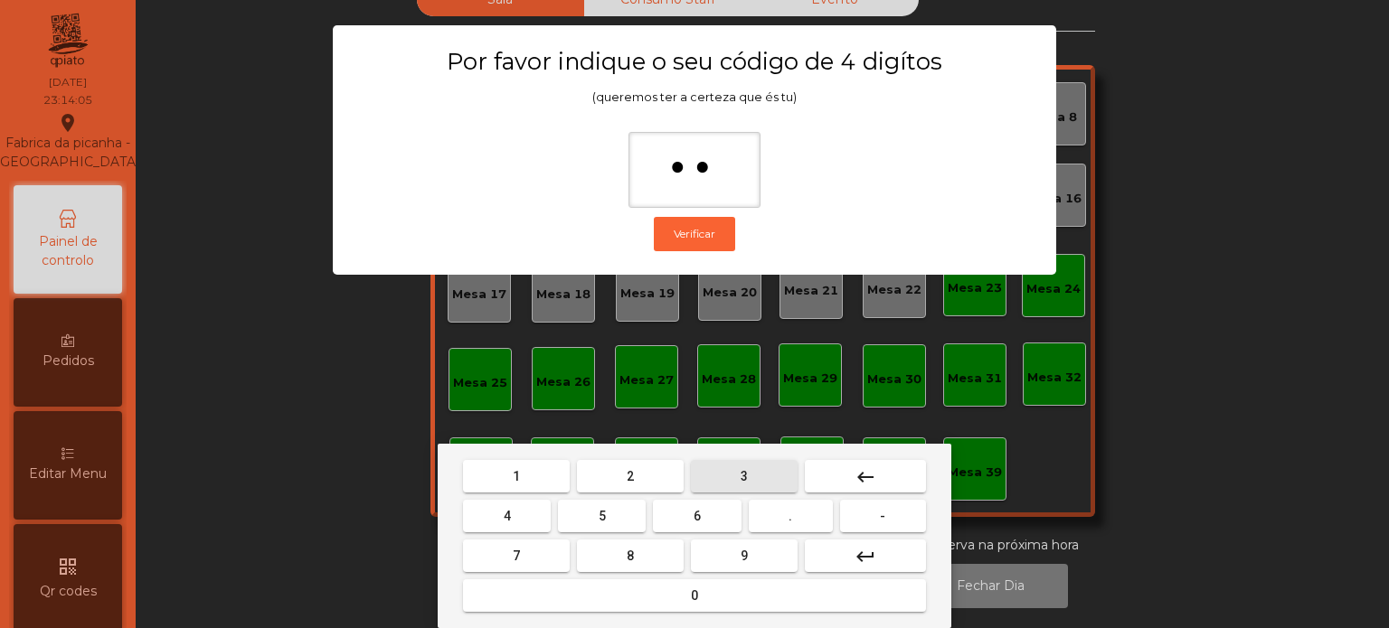
click at [601, 517] on span "5" at bounding box center [602, 516] width 7 height 14
click at [681, 608] on button "0" at bounding box center [694, 596] width 463 height 33
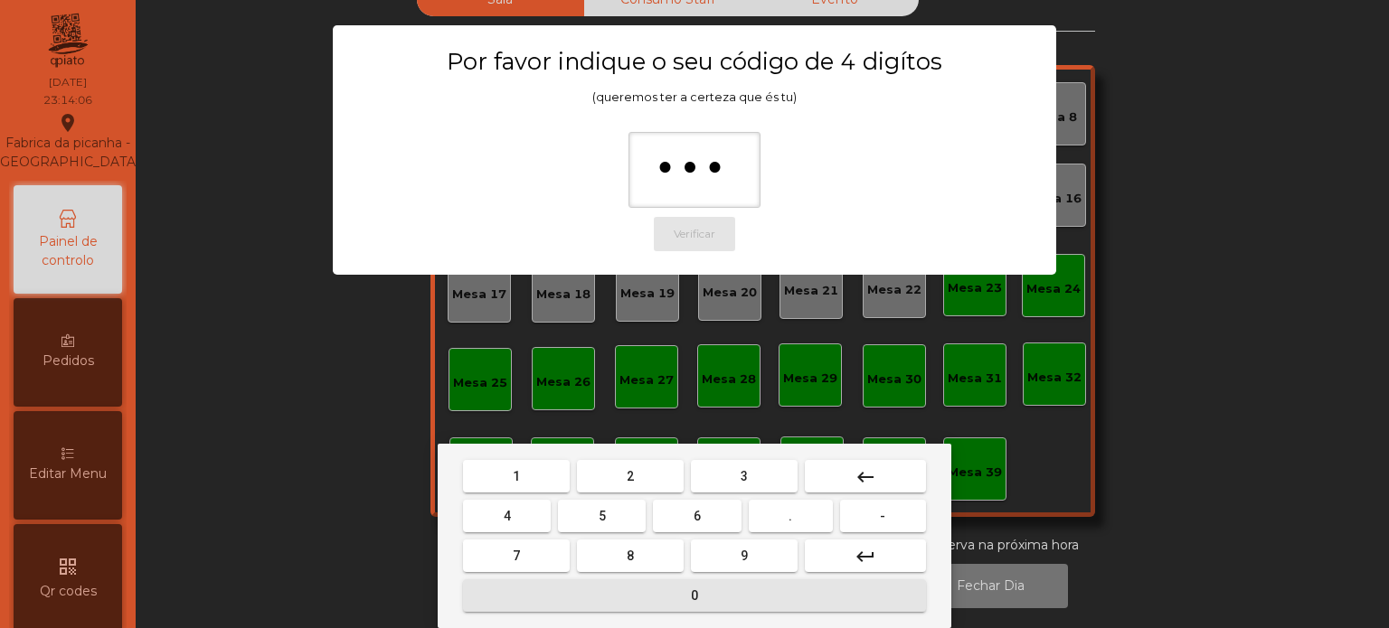
type input "****"
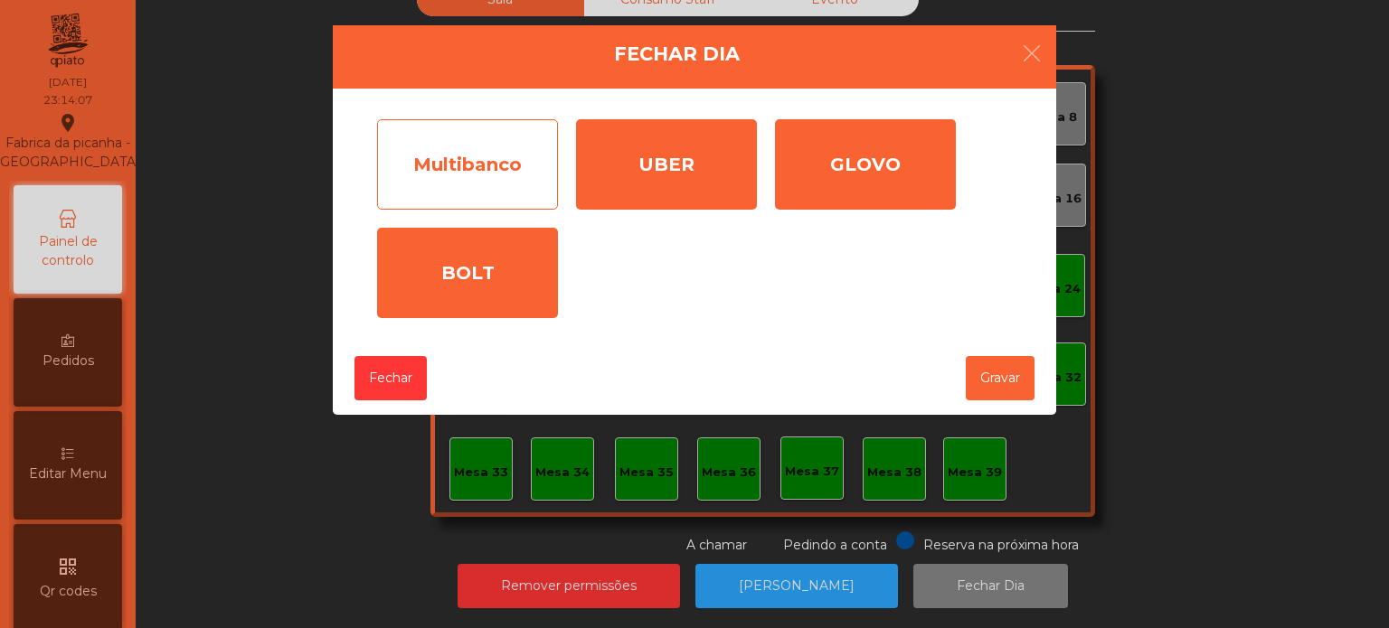
click at [477, 165] on div "Multibanco" at bounding box center [467, 164] width 181 height 90
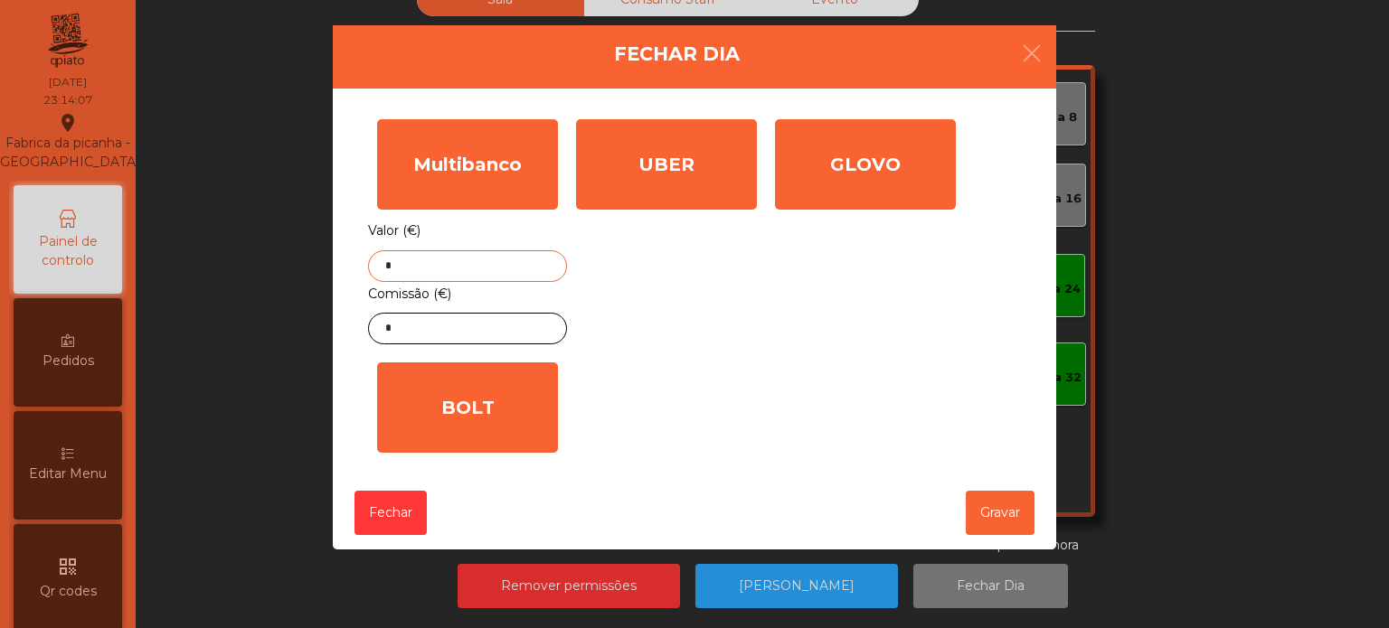
click at [479, 267] on input "*" at bounding box center [467, 266] width 199 height 32
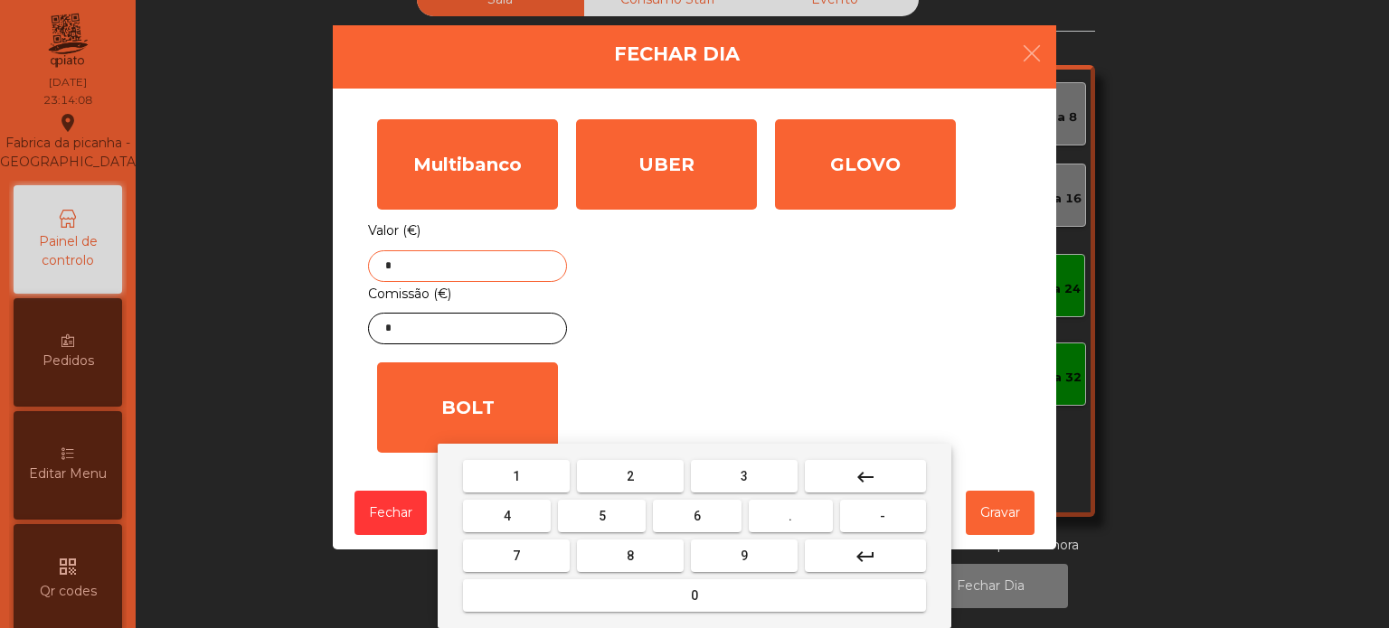
click at [864, 472] on mat-icon "keyboard_backspace" at bounding box center [866, 478] width 22 height 22
click at [601, 516] on span "5" at bounding box center [602, 516] width 7 height 14
click at [759, 467] on button "3" at bounding box center [744, 476] width 107 height 33
click at [734, 554] on button "9" at bounding box center [744, 556] width 107 height 33
click at [802, 509] on button "." at bounding box center [791, 516] width 84 height 33
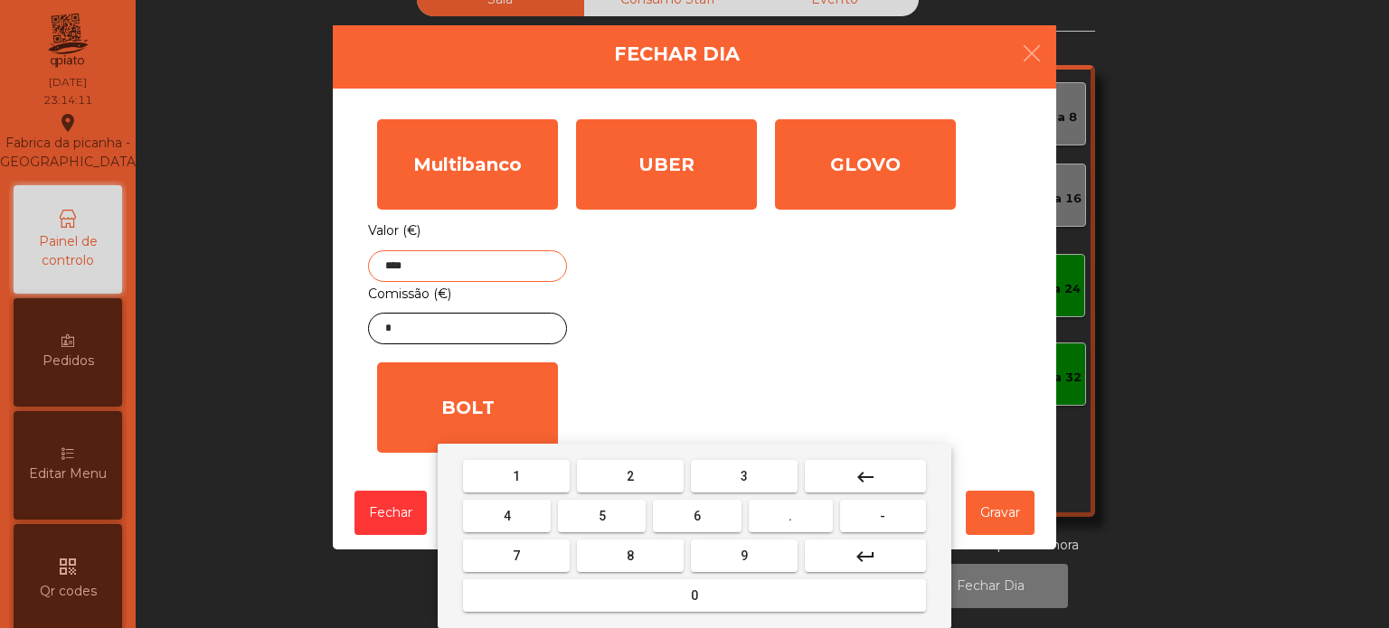
click at [601, 514] on span "5" at bounding box center [602, 516] width 7 height 14
click at [662, 604] on button "0" at bounding box center [694, 596] width 463 height 33
type input "******"
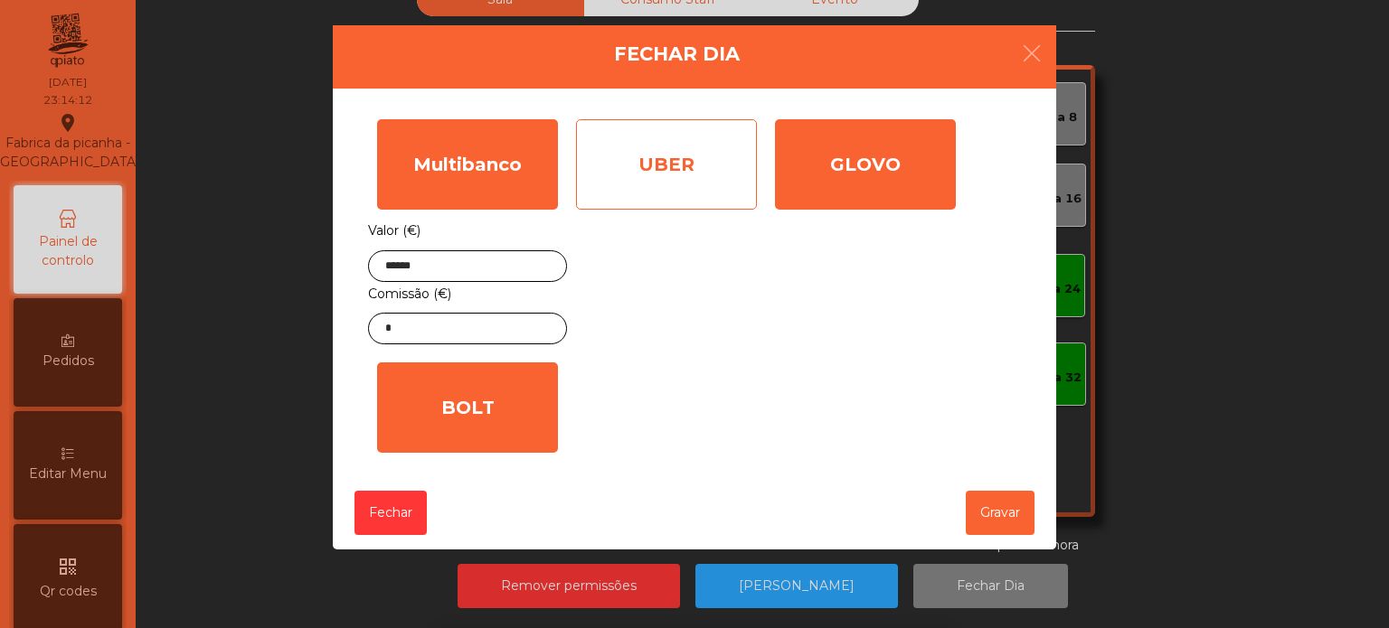
click at [640, 177] on div "UBER" at bounding box center [666, 164] width 181 height 90
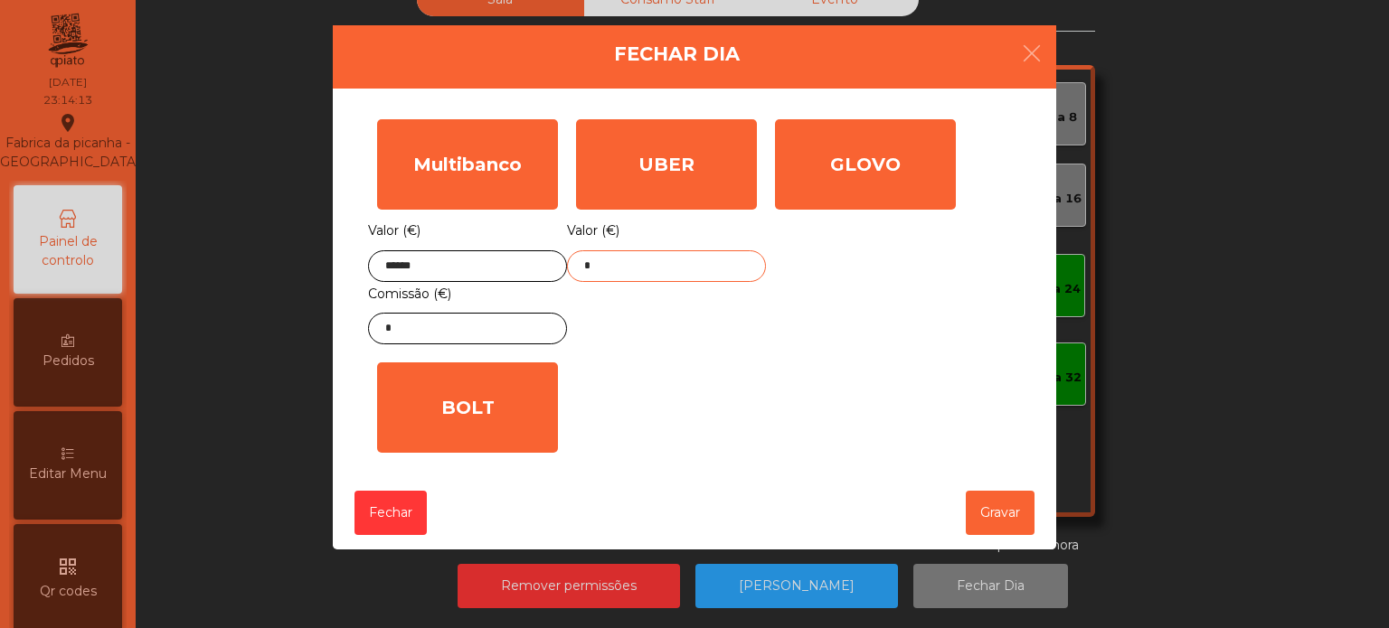
click at [605, 272] on input "*" at bounding box center [666, 266] width 199 height 32
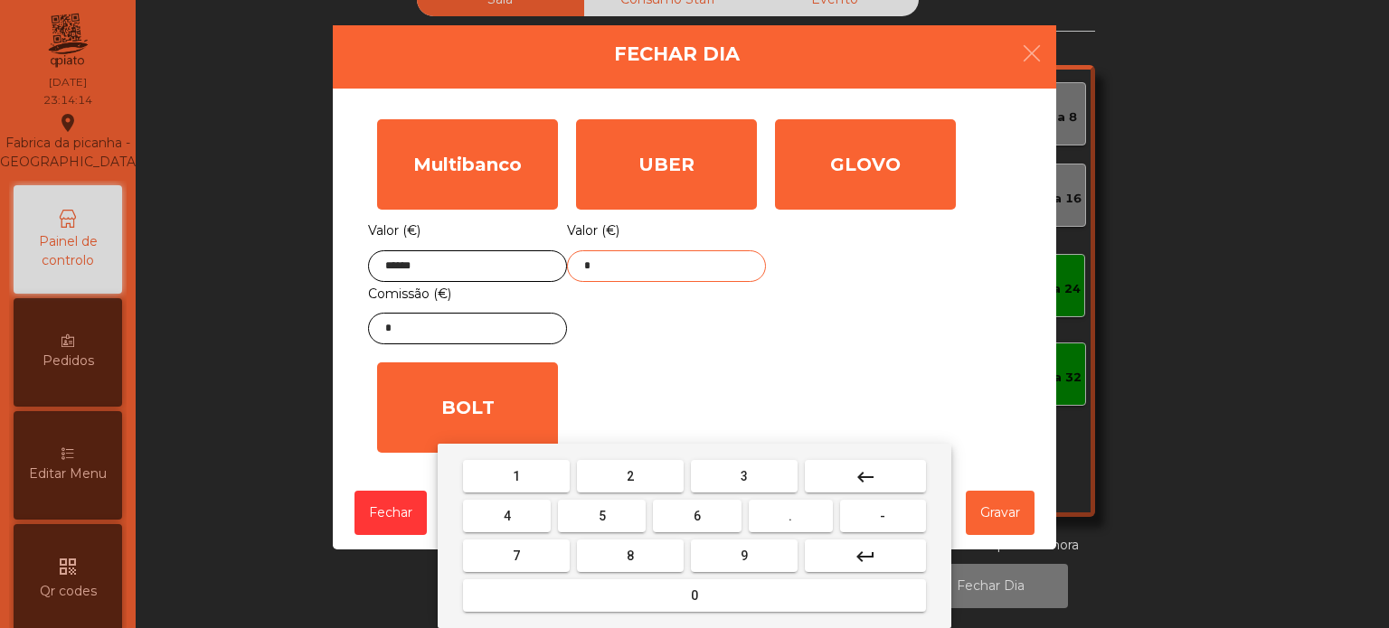
click at [855, 481] on mat-icon "keyboard_backspace" at bounding box center [866, 478] width 22 height 22
click at [524, 449] on div "1 2 3 keyboard_backspace 4 5 6 . - 7 8 9 keyboard_return 0" at bounding box center [695, 536] width 514 height 184
click at [515, 477] on span "1" at bounding box center [516, 476] width 7 height 14
click at [745, 472] on span "3" at bounding box center [744, 476] width 7 height 14
click at [791, 516] on span "." at bounding box center [790, 516] width 4 height 14
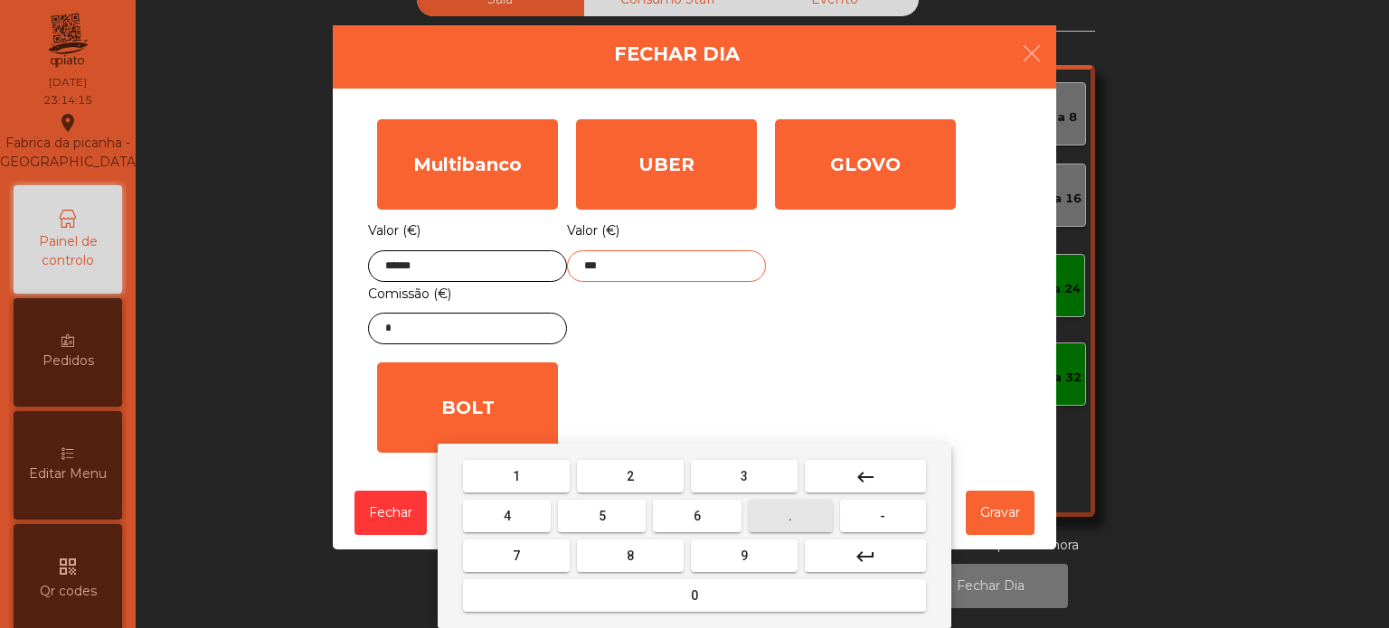
click at [524, 460] on button "1" at bounding box center [516, 476] width 107 height 33
click at [532, 478] on button "1" at bounding box center [516, 476] width 107 height 33
click at [596, 266] on input "*****" at bounding box center [666, 266] width 199 height 32
click at [586, 262] on input "*****" at bounding box center [666, 266] width 199 height 32
click at [533, 479] on button "1" at bounding box center [516, 476] width 107 height 33
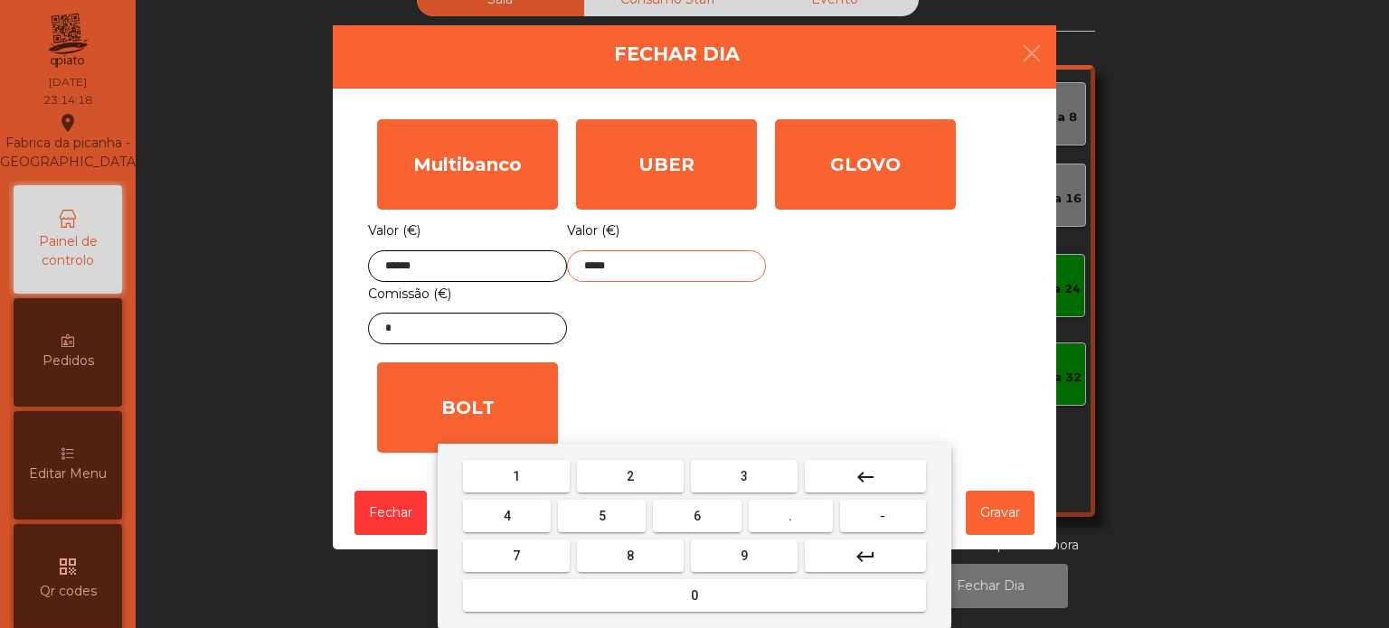
type input "******"
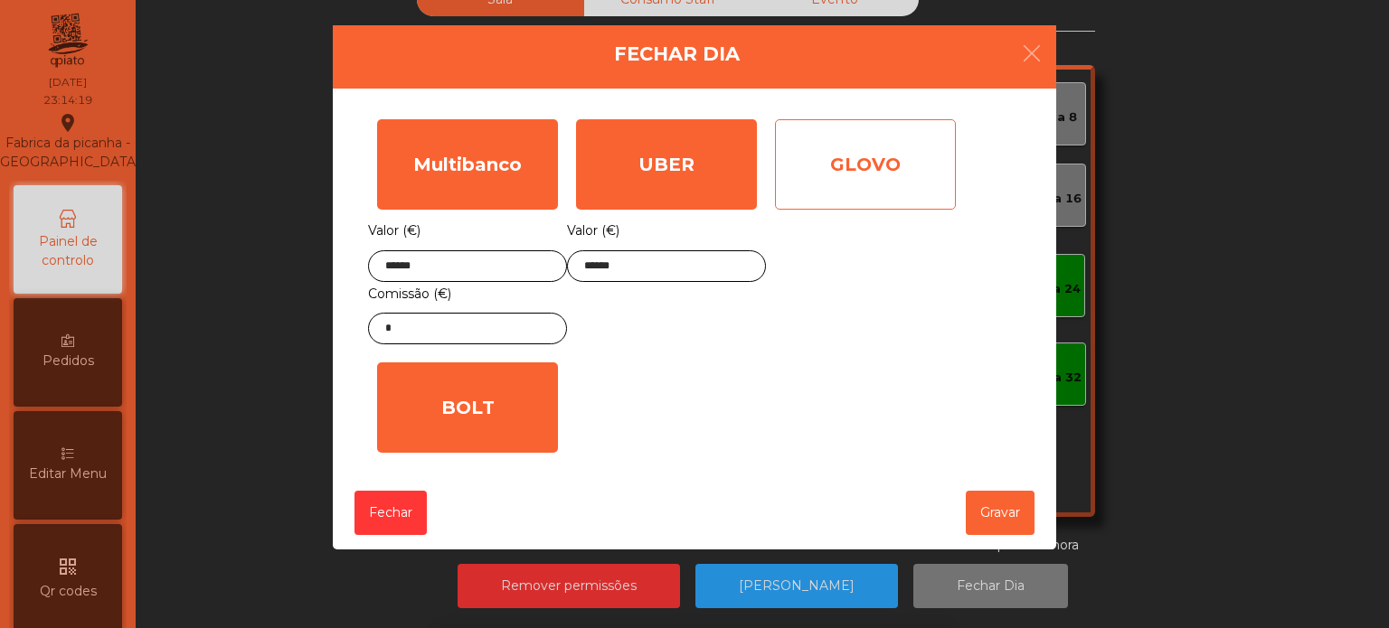
click at [872, 156] on div "GLOVO" at bounding box center [865, 164] width 181 height 90
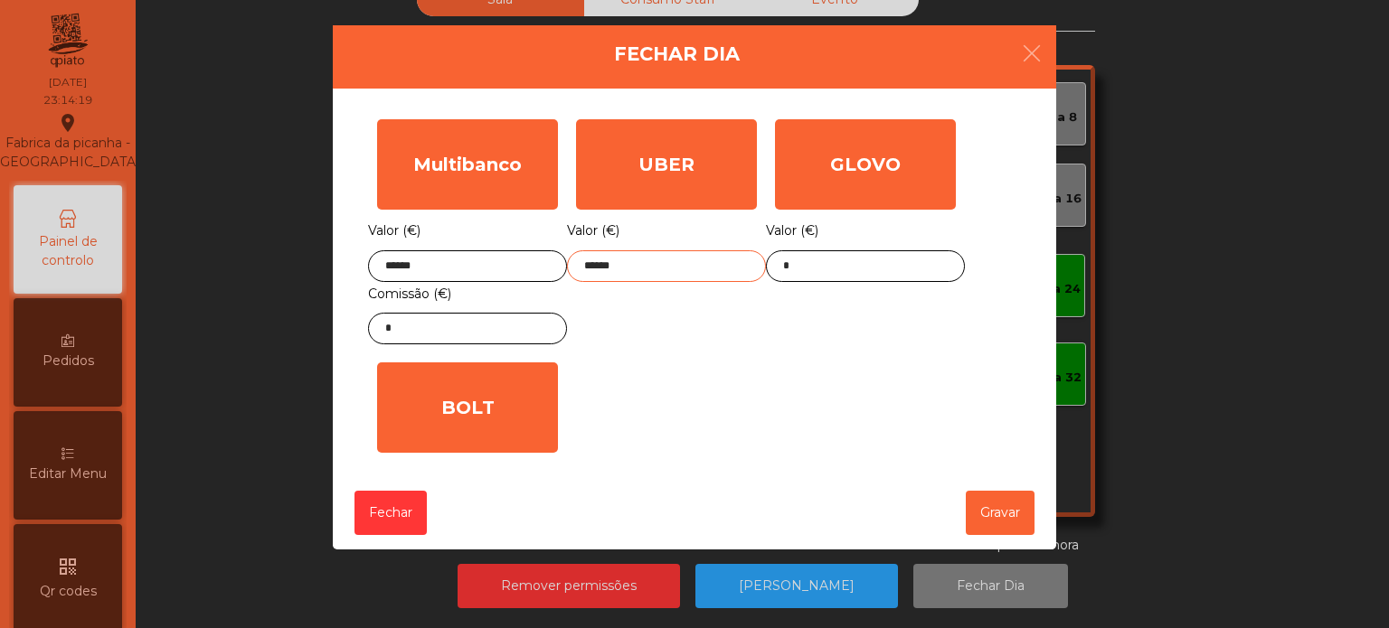
click at [691, 265] on input "******" at bounding box center [666, 266] width 199 height 32
click at [873, 266] on input "*" at bounding box center [865, 266] width 199 height 32
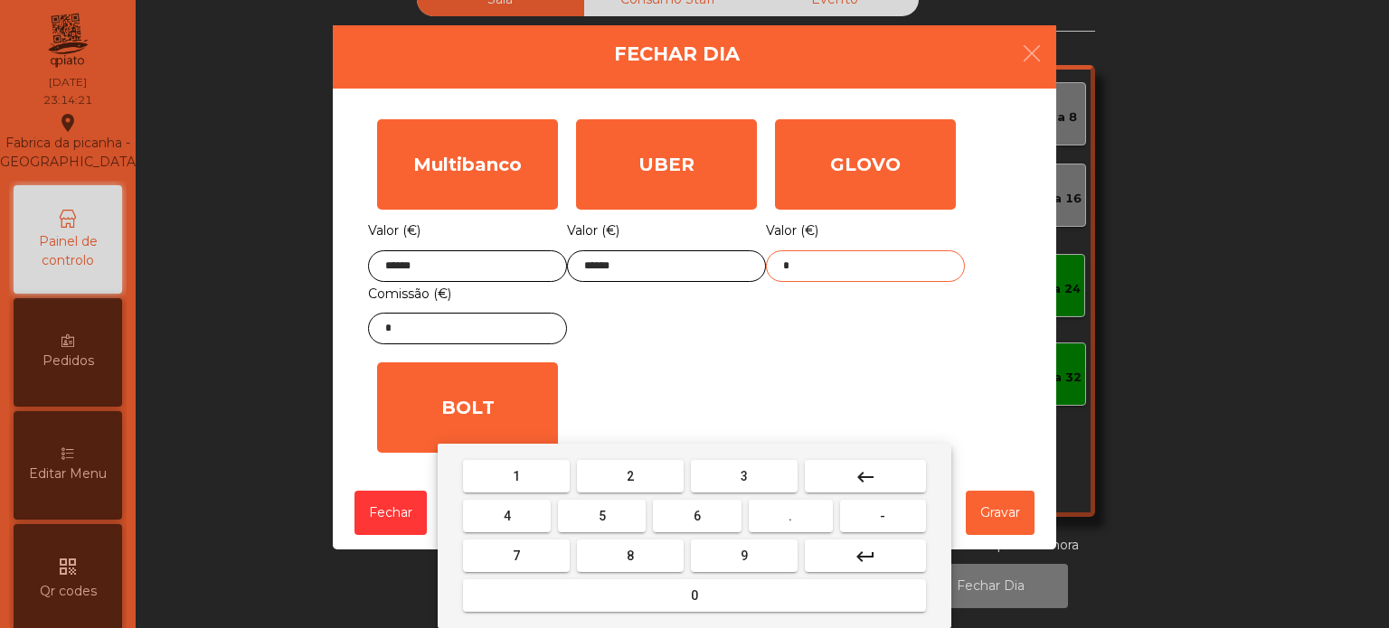
click at [892, 462] on button "keyboard_backspace" at bounding box center [865, 476] width 121 height 33
click at [749, 455] on div "1 2 3 keyboard_backspace 4 5 6 . - 7 8 9 keyboard_return 0" at bounding box center [695, 536] width 514 height 184
click at [756, 477] on button "3" at bounding box center [744, 476] width 107 height 33
click at [764, 546] on button "9" at bounding box center [744, 556] width 107 height 33
click at [804, 517] on button "." at bounding box center [791, 516] width 84 height 33
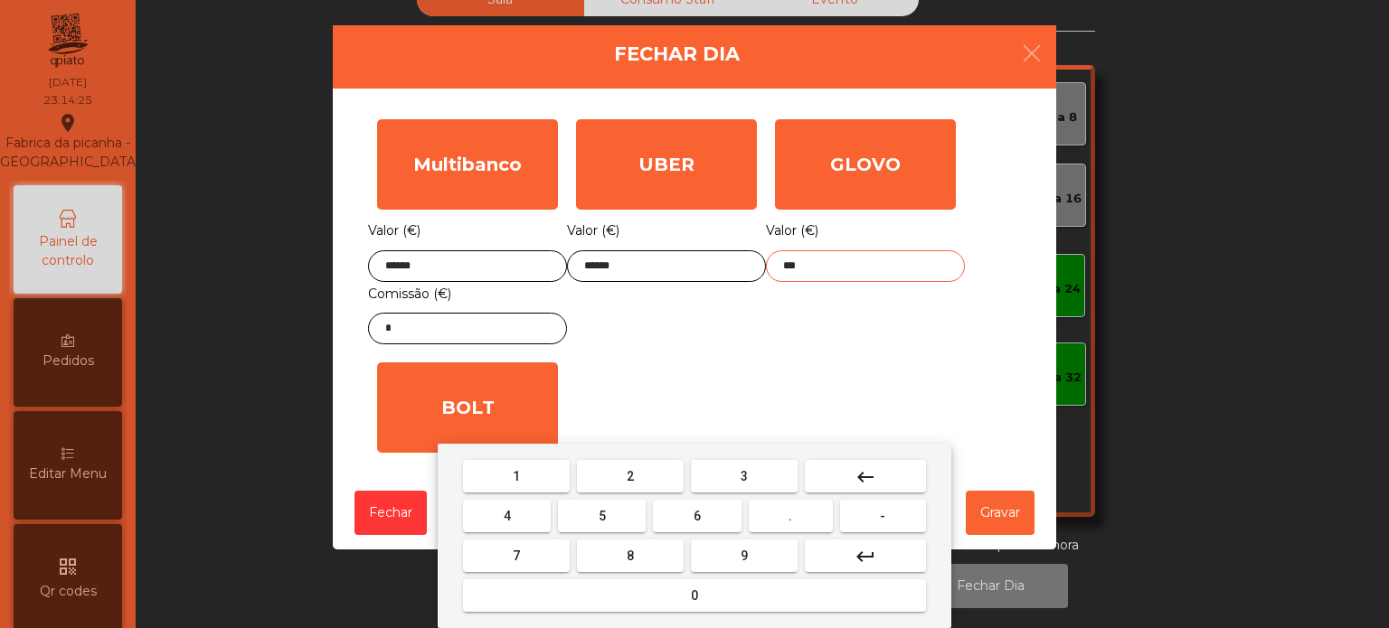
click at [543, 557] on button "7" at bounding box center [516, 556] width 107 height 33
click at [721, 514] on button "6" at bounding box center [697, 516] width 88 height 33
type input "*****"
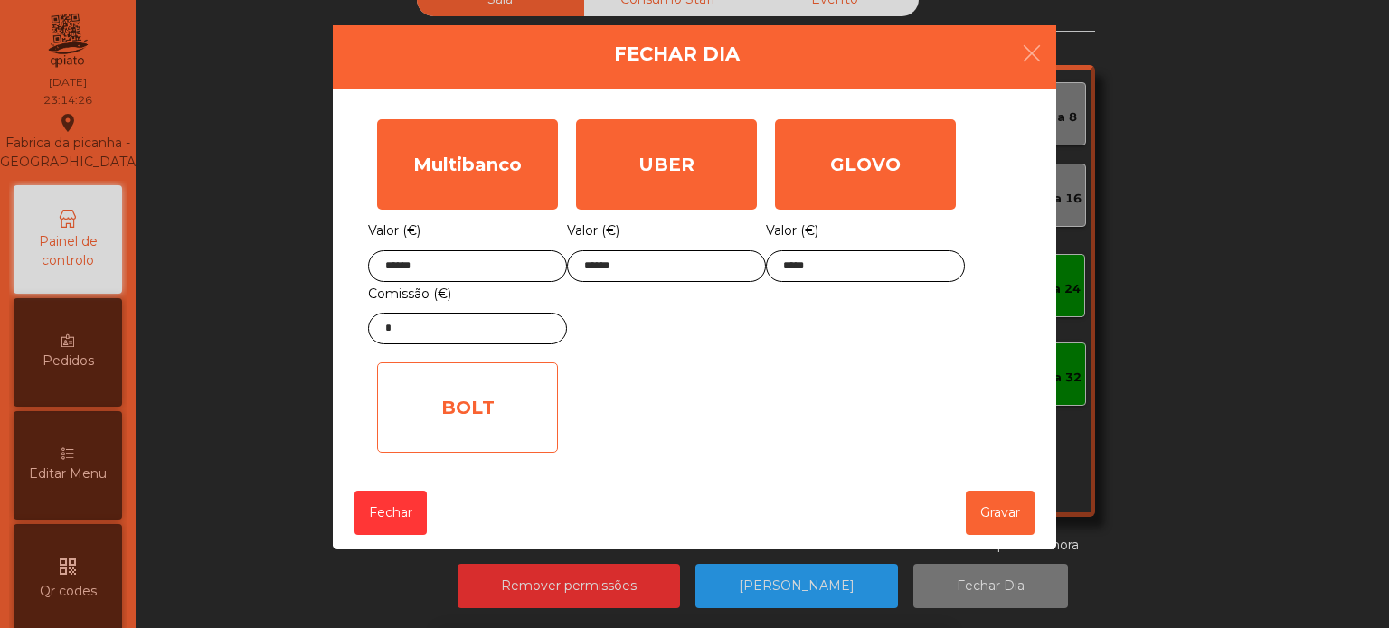
click at [456, 400] on div "BOLT" at bounding box center [467, 408] width 181 height 90
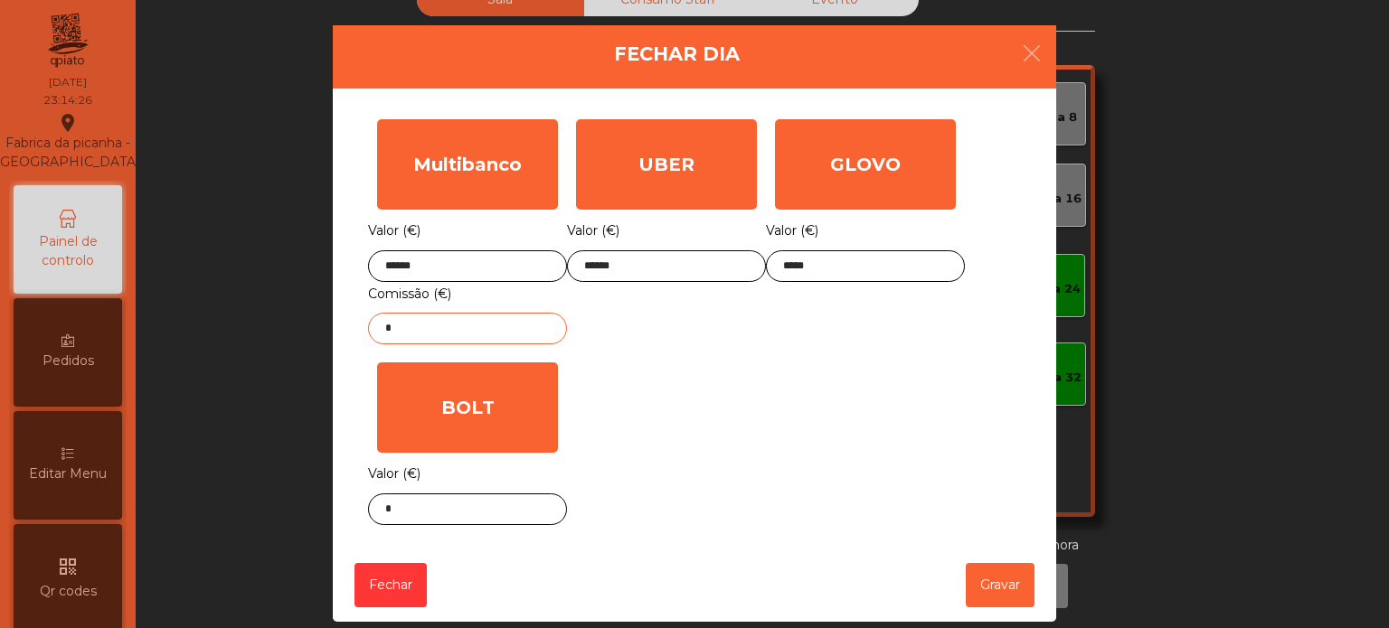
click at [503, 333] on input "*" at bounding box center [467, 329] width 199 height 32
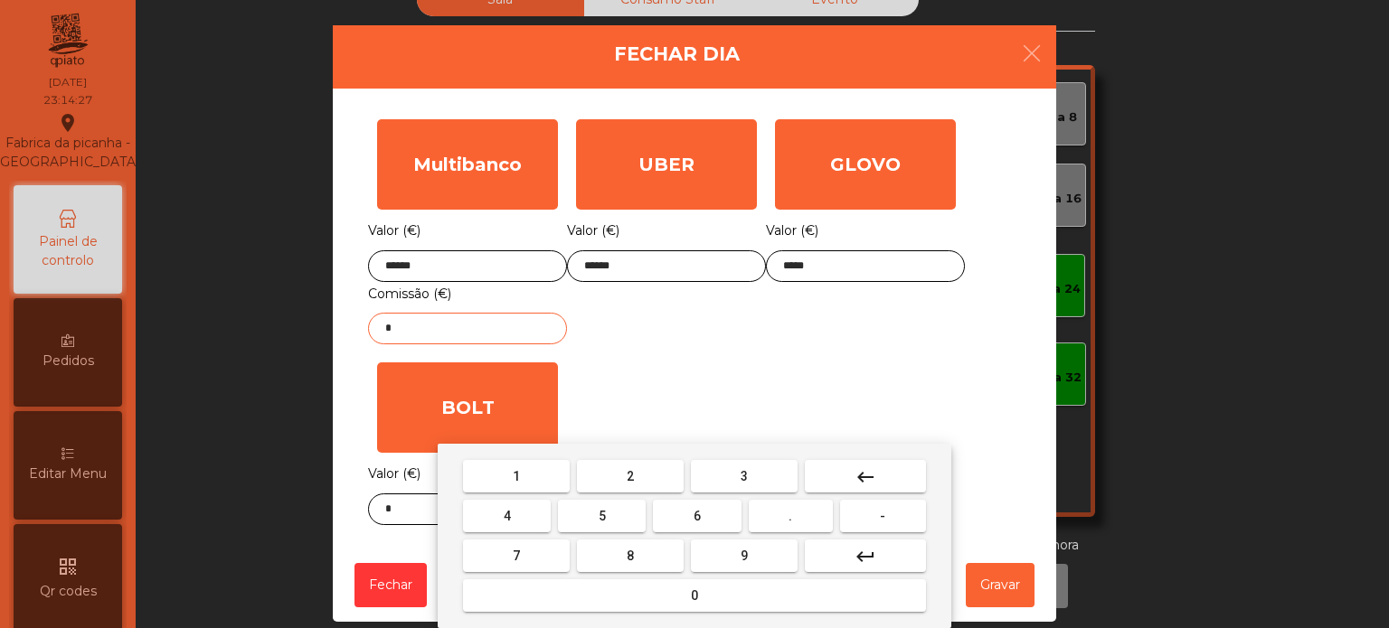
click at [897, 472] on button "keyboard_backspace" at bounding box center [865, 476] width 121 height 33
click at [743, 477] on span "3" at bounding box center [744, 476] width 7 height 14
click at [802, 512] on button "." at bounding box center [791, 516] width 84 height 33
click at [534, 543] on button "7" at bounding box center [516, 556] width 107 height 33
click at [520, 523] on button "4" at bounding box center [507, 516] width 88 height 33
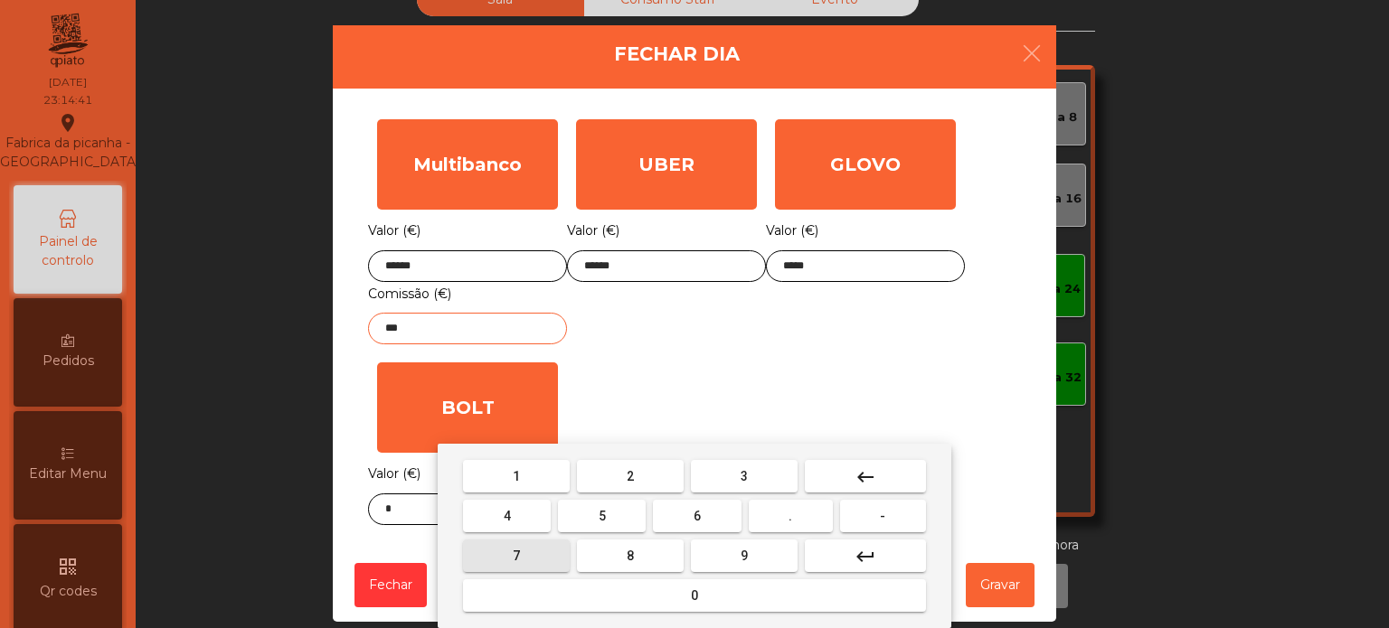
type input "****"
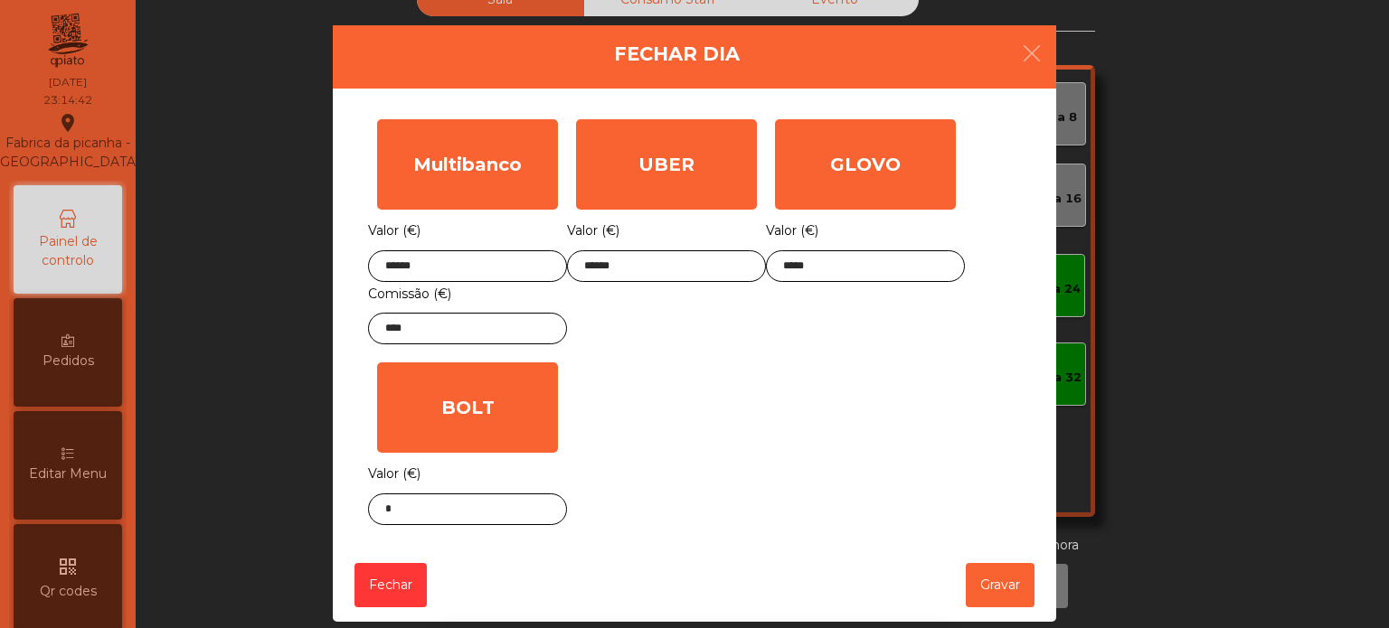
click at [859, 344] on div "GLOVO Valor (€) *****" at bounding box center [865, 231] width 199 height 243
click at [1002, 582] on button "Gravar" at bounding box center [1000, 585] width 69 height 44
